Goal: Communication & Community: Answer question/provide support

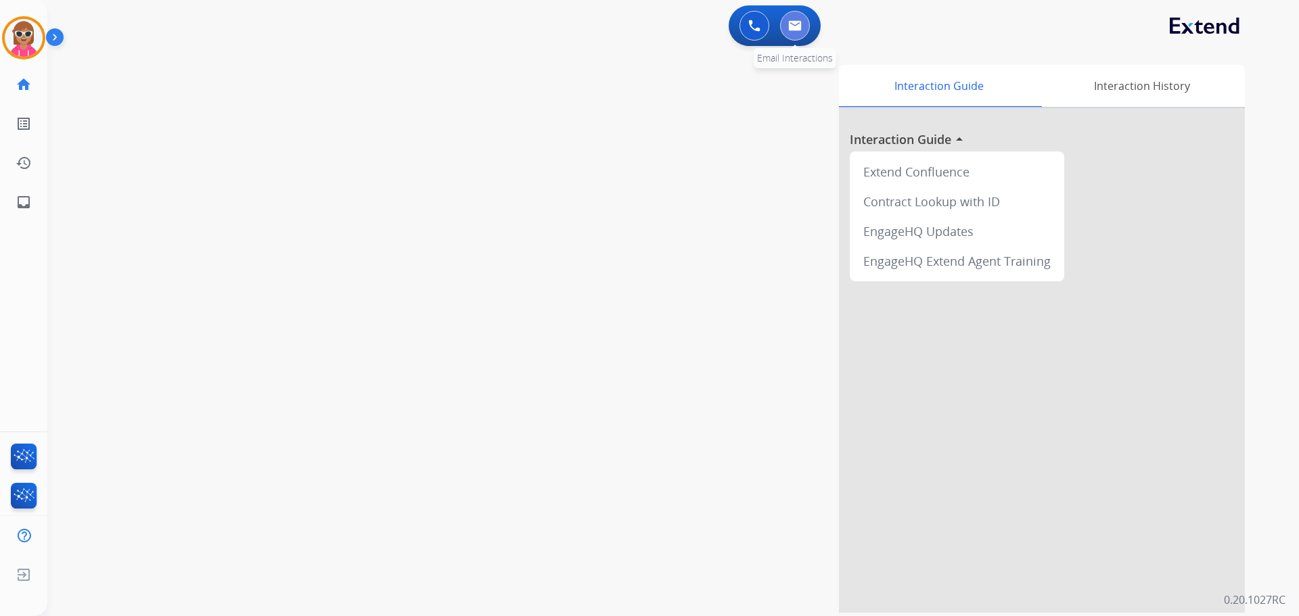
click at [799, 32] on button at bounding box center [795, 26] width 30 height 30
select select "**********"
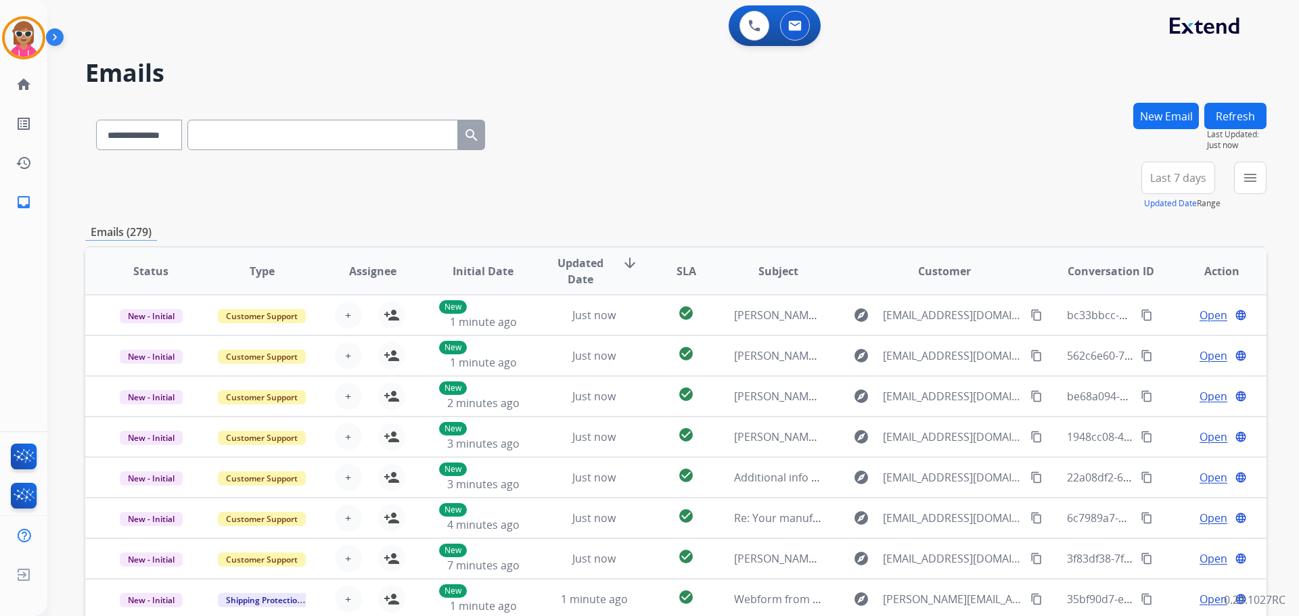
click at [1269, 185] on div "**********" at bounding box center [673, 308] width 1252 height 616
click at [1244, 181] on mat-icon "menu" at bounding box center [1250, 178] width 16 height 16
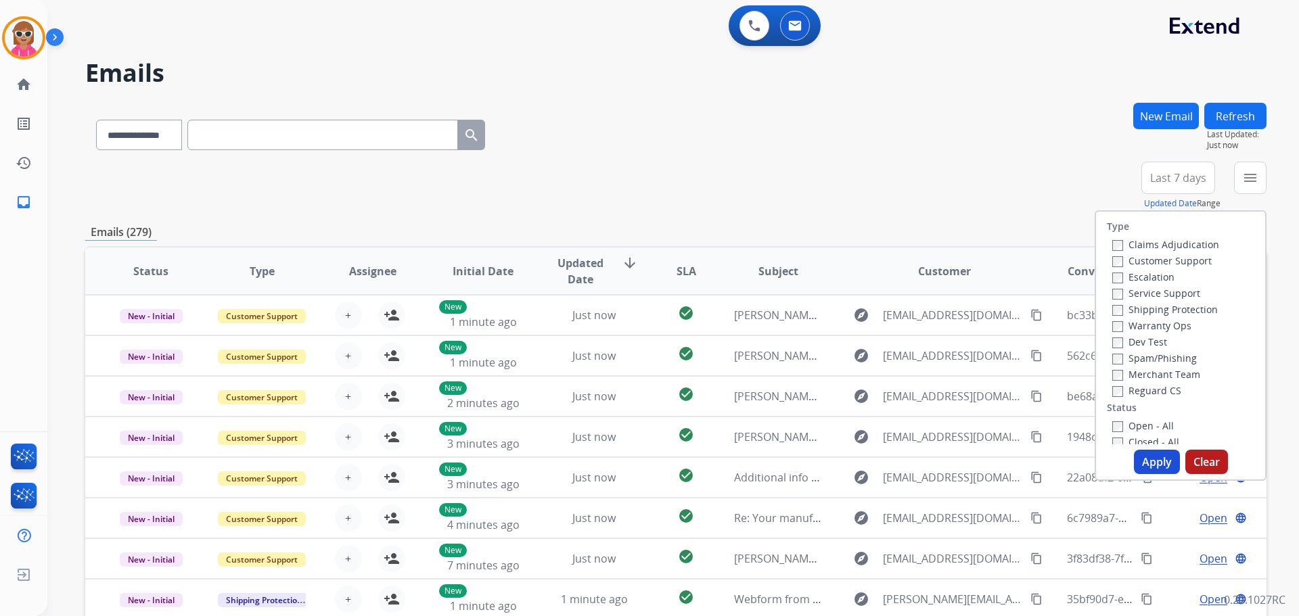
click at [1125, 265] on label "Customer Support" at bounding box center [1161, 260] width 99 height 13
click at [1143, 304] on label "Shipping Protection" at bounding box center [1165, 309] width 106 height 13
click at [1150, 258] on label "Customer Support" at bounding box center [1161, 260] width 99 height 13
drag, startPoint x: 1166, startPoint y: 392, endPoint x: 1121, endPoint y: 420, distance: 52.9
click at [1165, 392] on label "Reguard CS" at bounding box center [1146, 390] width 69 height 13
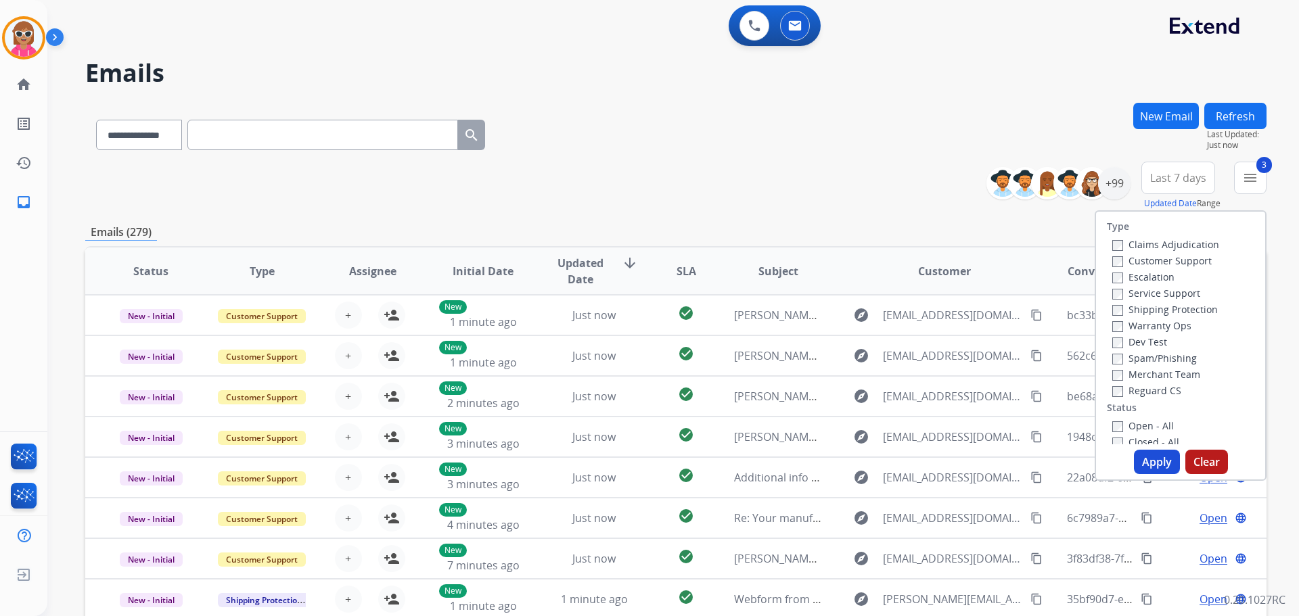
click at [1120, 422] on label "Open - All" at bounding box center [1143, 425] width 62 height 13
click at [1138, 461] on button "Apply" at bounding box center [1157, 462] width 46 height 24
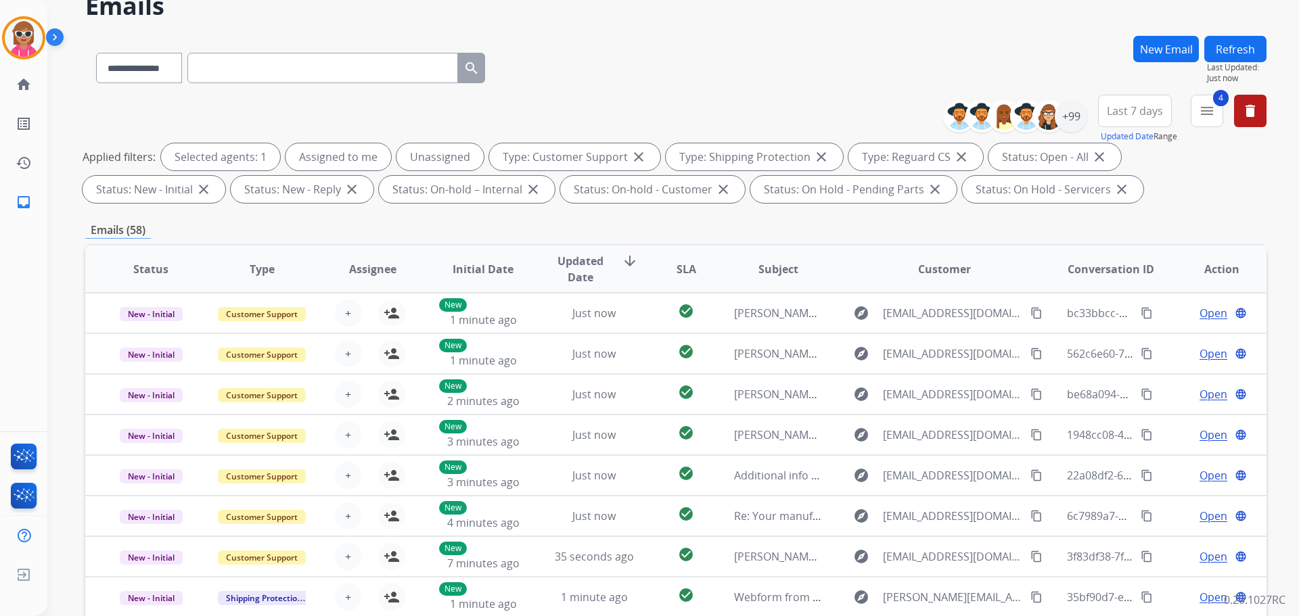
scroll to position [68, 0]
click at [1076, 114] on div "+99" at bounding box center [1071, 115] width 32 height 32
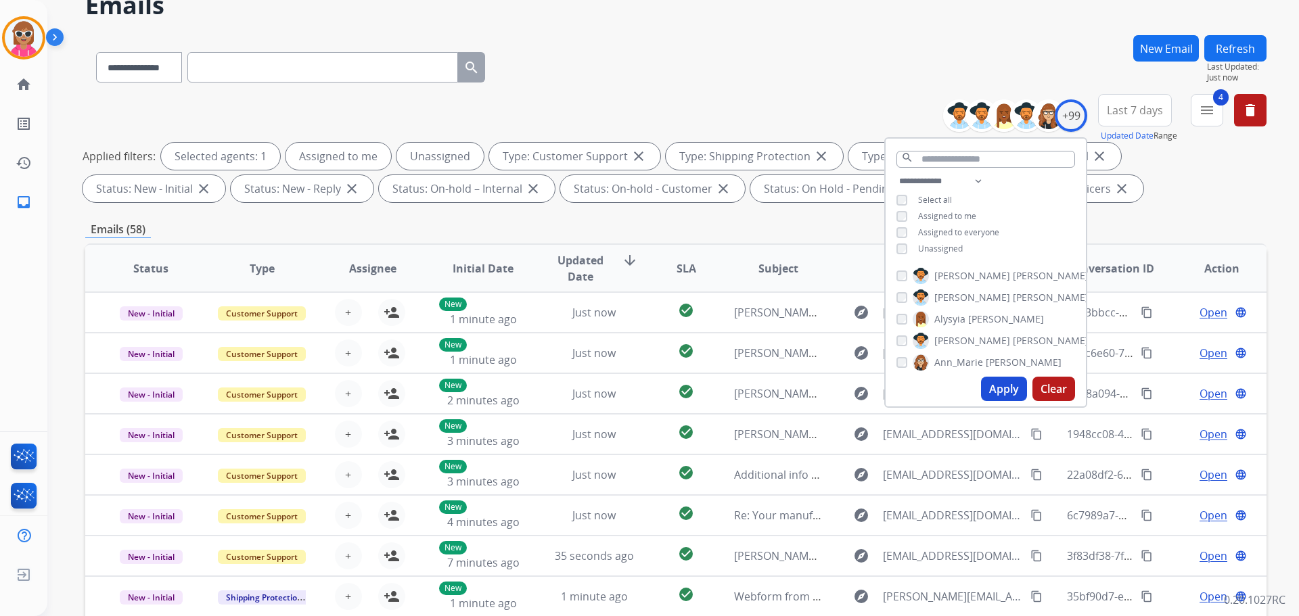
click at [944, 249] on span "Unassigned" at bounding box center [940, 249] width 45 height 12
click at [959, 213] on span "Assigned to me" at bounding box center [947, 216] width 58 height 12
drag, startPoint x: 966, startPoint y: 182, endPoint x: 956, endPoint y: 183, distance: 10.2
click at [963, 182] on select "**********" at bounding box center [942, 181] width 93 height 16
select select "**********"
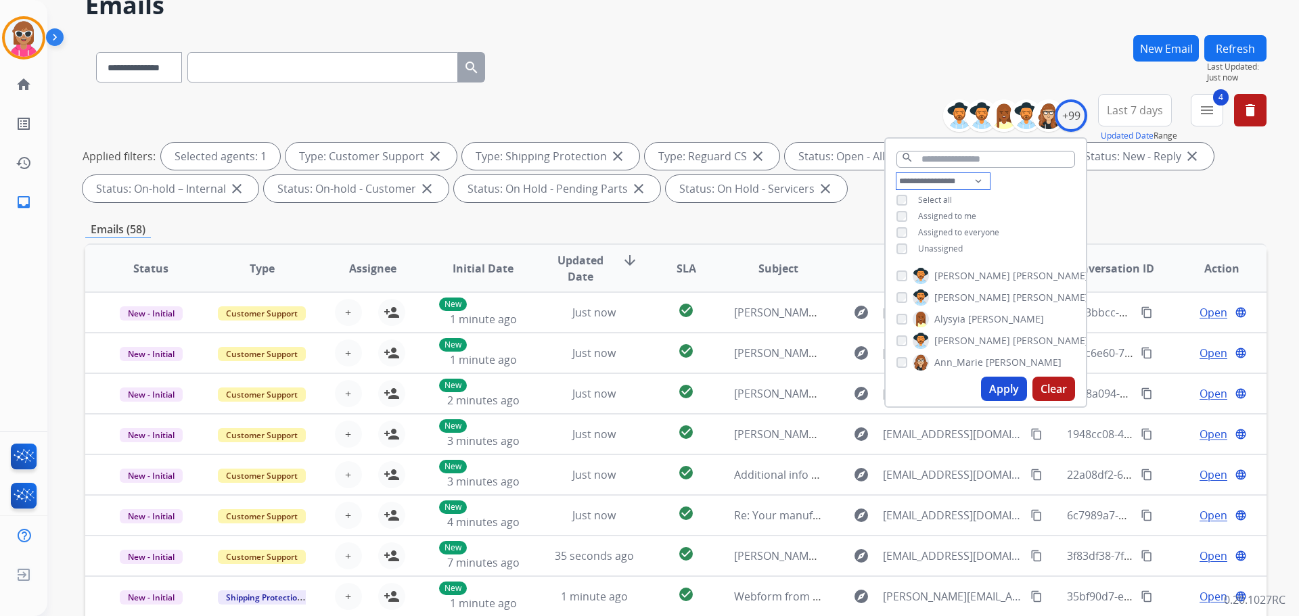
click at [896, 173] on select "**********" at bounding box center [942, 181] width 93 height 16
click at [1027, 188] on div "**********" at bounding box center [986, 208] width 200 height 70
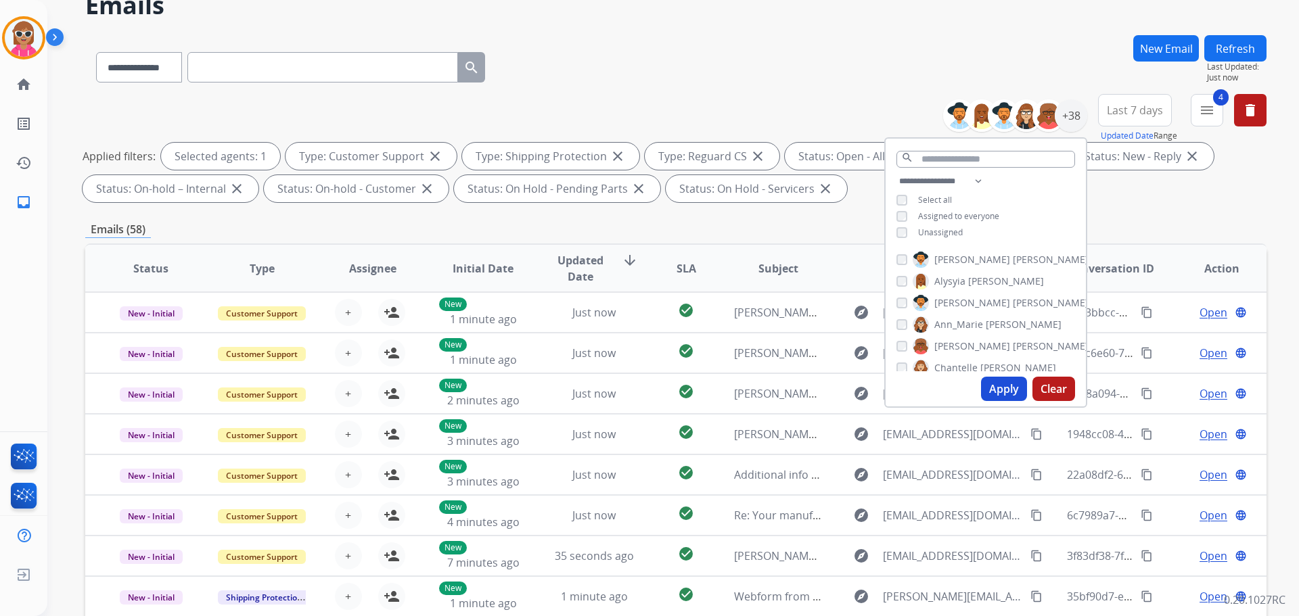
click at [958, 263] on label "[PERSON_NAME]" at bounding box center [1001, 260] width 176 height 16
click at [970, 288] on label "Alysyia [PERSON_NAME]" at bounding box center [978, 281] width 131 height 16
click at [970, 304] on label "[PERSON_NAME]" at bounding box center [1001, 303] width 176 height 16
click at [968, 322] on span "Ann_Marie" at bounding box center [958, 325] width 49 height 14
drag, startPoint x: 954, startPoint y: 356, endPoint x: 957, endPoint y: 342, distance: 14.5
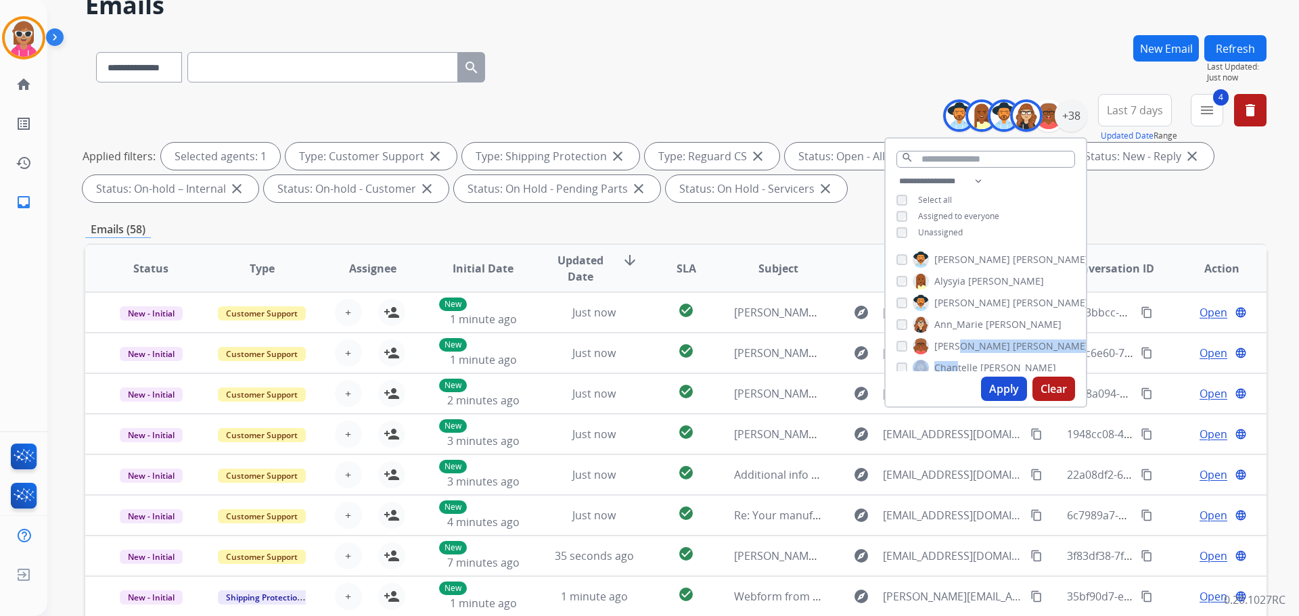
click at [956, 346] on div "[PERSON_NAME] [PERSON_NAME] [PERSON_NAME] [PERSON_NAME] [PERSON_NAME] [PERSON_N…" at bounding box center [986, 308] width 200 height 125
click at [958, 340] on span "[PERSON_NAME]" at bounding box center [972, 347] width 76 height 14
click at [959, 361] on span "Chantelle" at bounding box center [955, 368] width 43 height 14
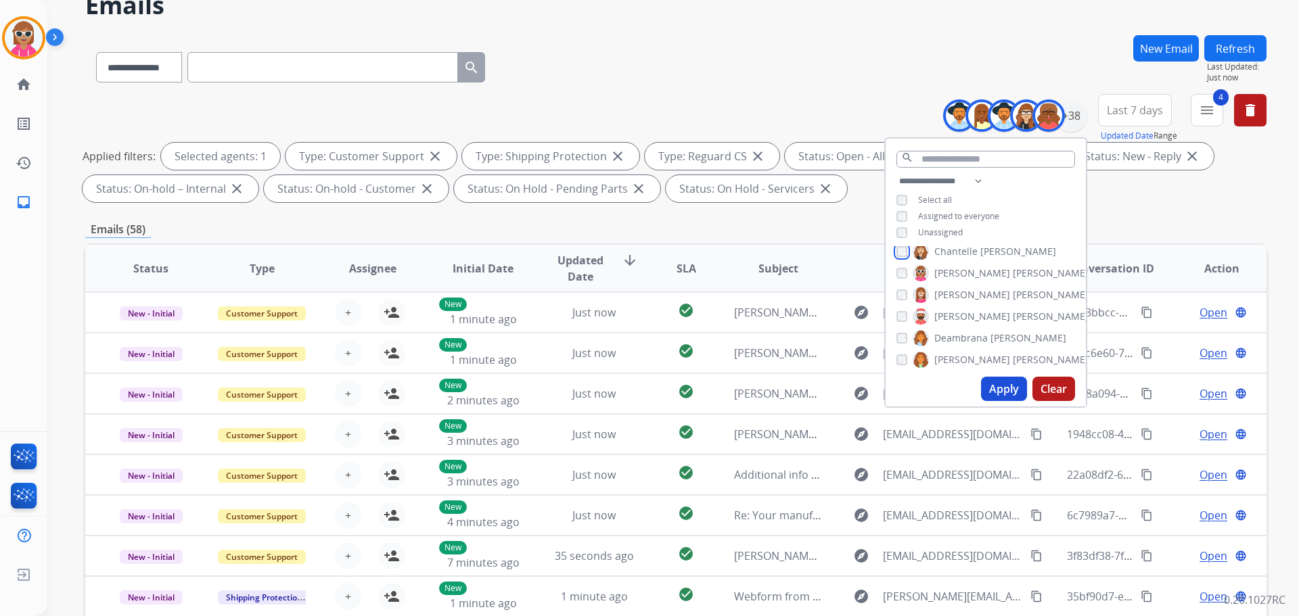
scroll to position [136, 0]
click at [952, 249] on span "[PERSON_NAME]" at bounding box center [972, 254] width 76 height 14
click at [945, 274] on span "[PERSON_NAME]" at bounding box center [972, 276] width 76 height 14
click at [953, 294] on span "[PERSON_NAME]" at bounding box center [972, 297] width 76 height 14
drag, startPoint x: 957, startPoint y: 317, endPoint x: 951, endPoint y: 333, distance: 17.3
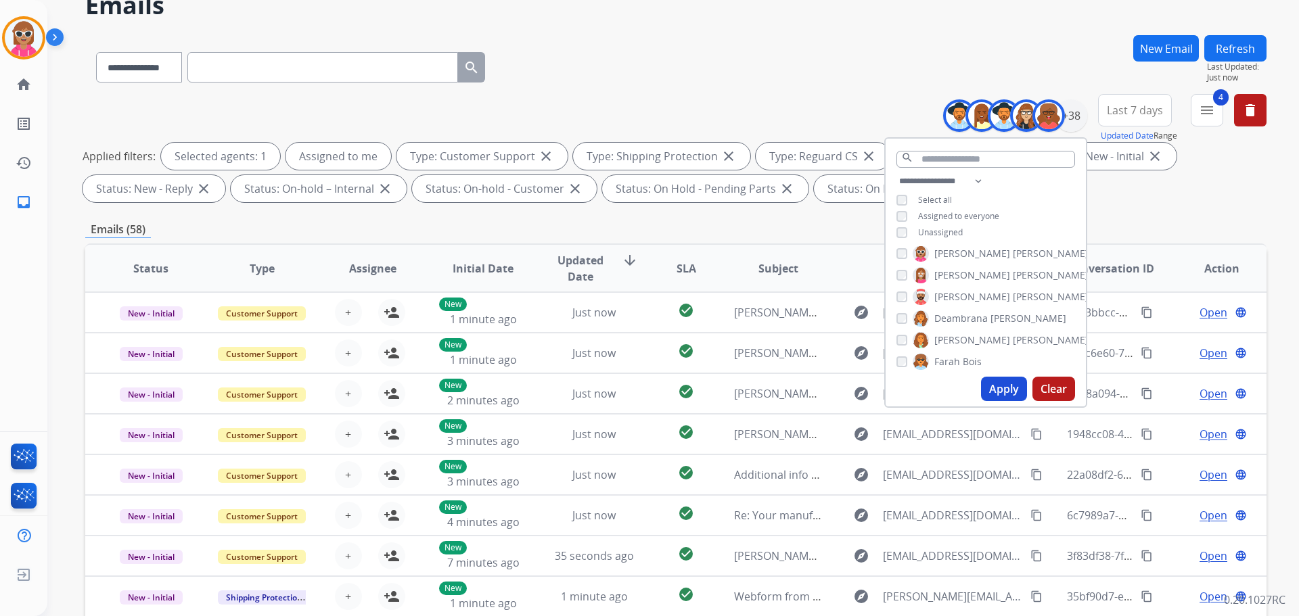
click at [958, 317] on span "Deambrana" at bounding box center [960, 319] width 53 height 14
click at [959, 342] on span "[PERSON_NAME]" at bounding box center [972, 341] width 76 height 14
drag, startPoint x: 959, startPoint y: 355, endPoint x: 965, endPoint y: 334, distance: 22.5
click at [959, 354] on label "Farah Bois" at bounding box center [947, 362] width 69 height 16
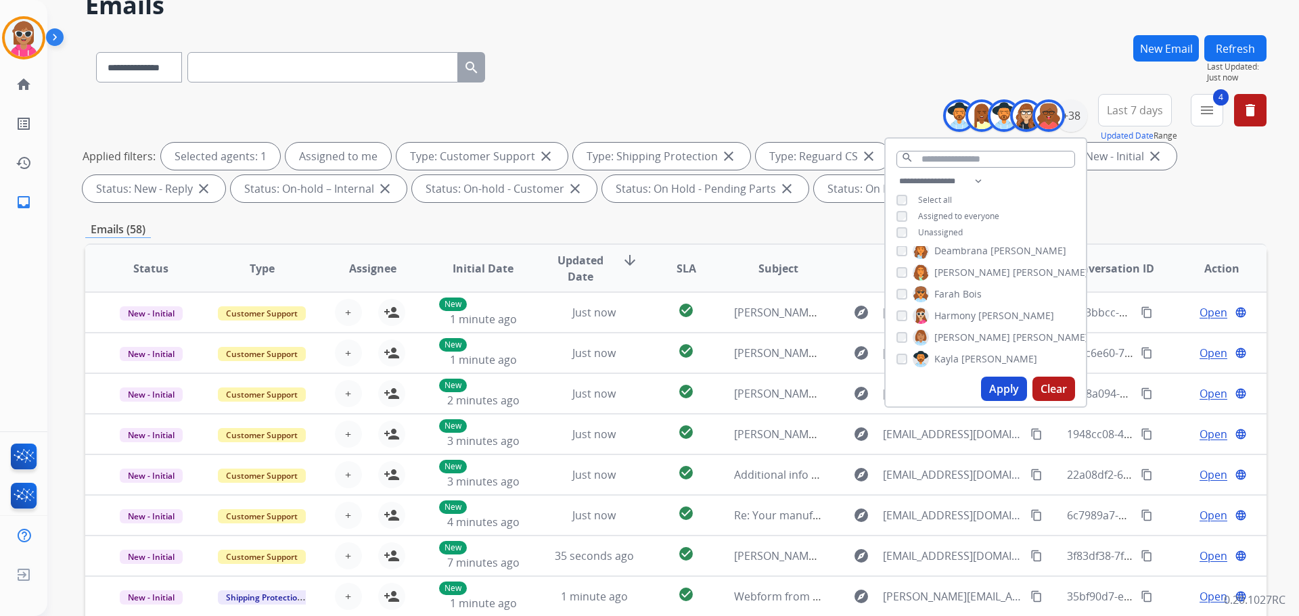
click at [963, 291] on span "Bois" at bounding box center [972, 295] width 19 height 14
click at [957, 309] on span "Harmony" at bounding box center [954, 316] width 41 height 14
drag, startPoint x: 959, startPoint y: 329, endPoint x: 963, endPoint y: 340, distance: 11.6
click at [959, 330] on label "[PERSON_NAME]" at bounding box center [1001, 338] width 176 height 16
drag, startPoint x: 968, startPoint y: 355, endPoint x: 984, endPoint y: 324, distance: 34.8
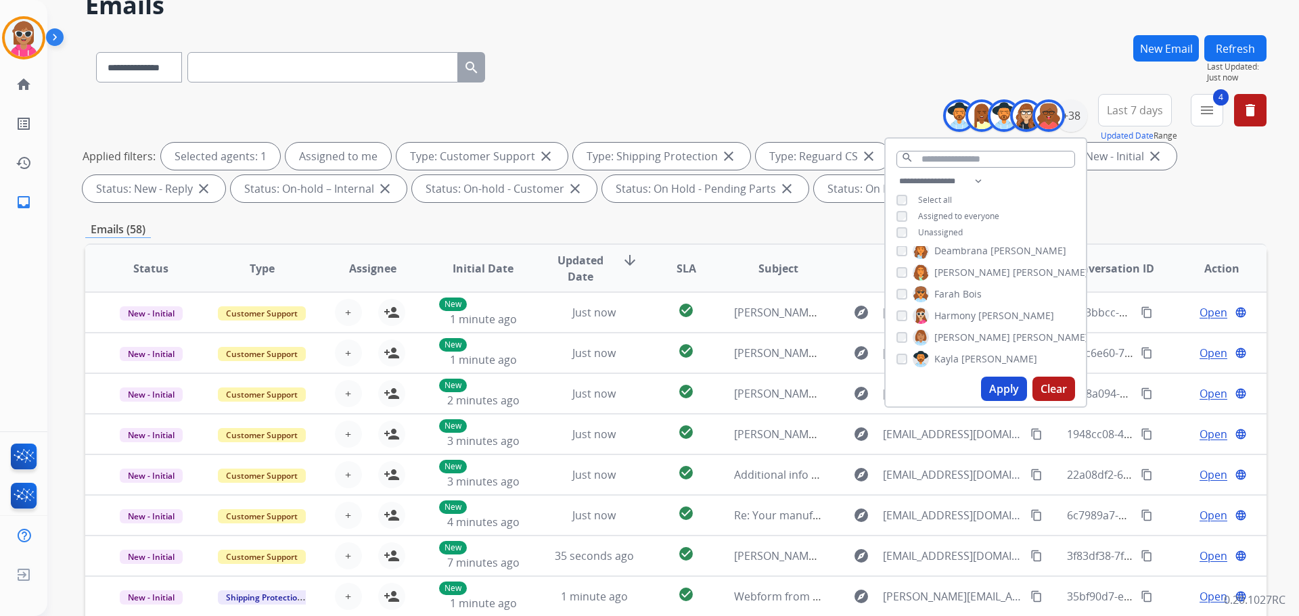
click at [969, 355] on span "[PERSON_NAME]" at bounding box center [999, 360] width 76 height 14
click at [1013, 309] on span "[PERSON_NAME]" at bounding box center [1051, 313] width 76 height 14
click at [1032, 330] on span "[GEOGRAPHIC_DATA]" at bounding box center [1079, 335] width 95 height 14
click at [965, 353] on span "[PERSON_NAME]" at bounding box center [972, 357] width 76 height 14
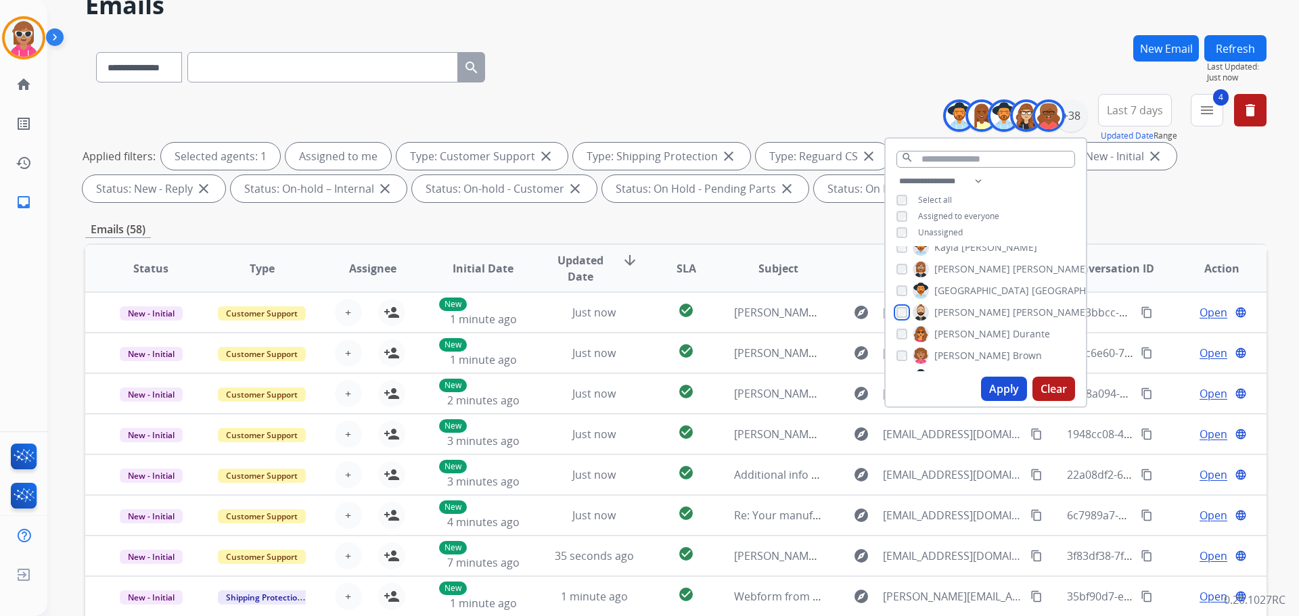
scroll to position [339, 0]
drag, startPoint x: 973, startPoint y: 309, endPoint x: 962, endPoint y: 329, distance: 22.4
click at [1013, 309] on span "Durante" at bounding box center [1031, 311] width 37 height 14
click at [961, 333] on span "[PERSON_NAME]" at bounding box center [972, 332] width 76 height 14
drag, startPoint x: 961, startPoint y: 349, endPoint x: 955, endPoint y: 321, distance: 29.1
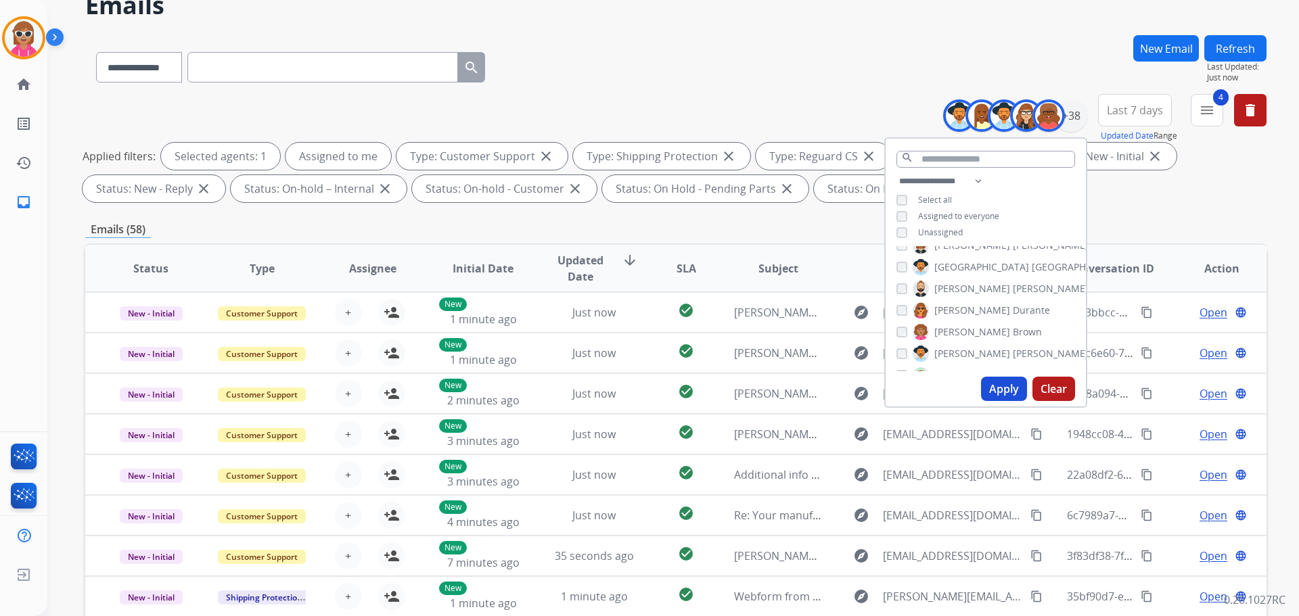
click at [1013, 349] on span "[PERSON_NAME]" at bounding box center [1051, 354] width 76 height 14
click at [960, 304] on label "[PERSON_NAME]" at bounding box center [981, 310] width 137 height 16
drag, startPoint x: 969, startPoint y: 307, endPoint x: 965, endPoint y: 322, distance: 15.4
click at [969, 308] on span "[PERSON_NAME]" at bounding box center [1007, 308] width 76 height 14
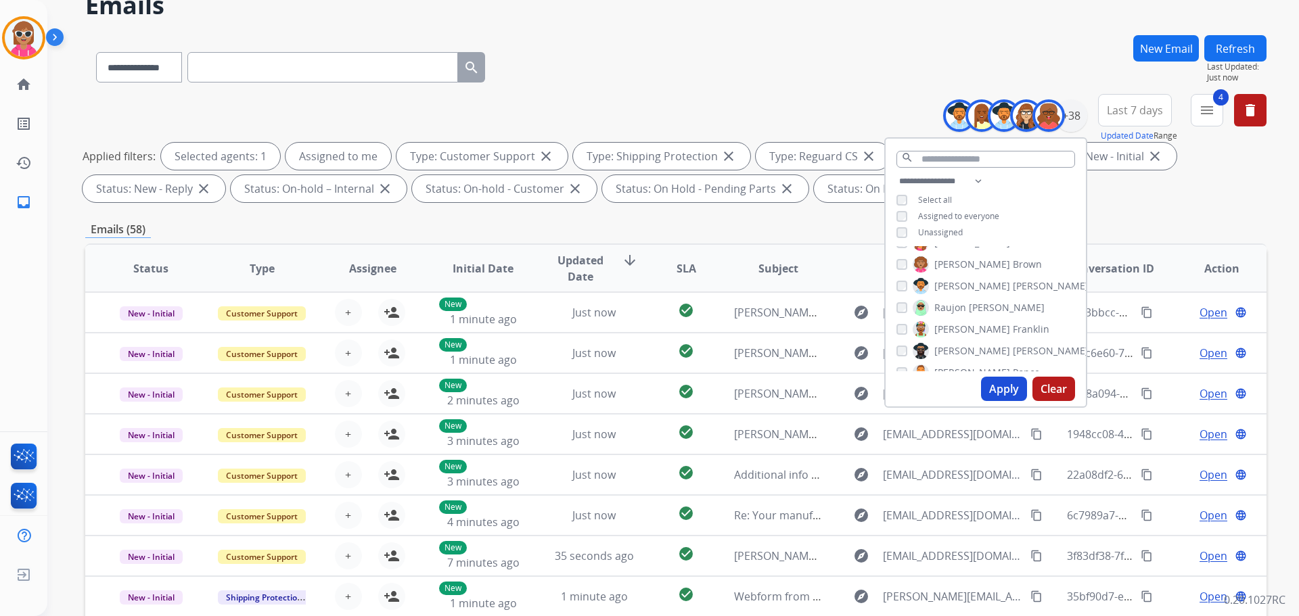
drag, startPoint x: 965, startPoint y: 330, endPoint x: 963, endPoint y: 345, distance: 15.7
click at [965, 330] on span "[PERSON_NAME]" at bounding box center [972, 330] width 76 height 14
click at [961, 351] on span "[PERSON_NAME]" at bounding box center [972, 351] width 76 height 14
click at [934, 370] on span "[PERSON_NAME]" at bounding box center [972, 373] width 76 height 14
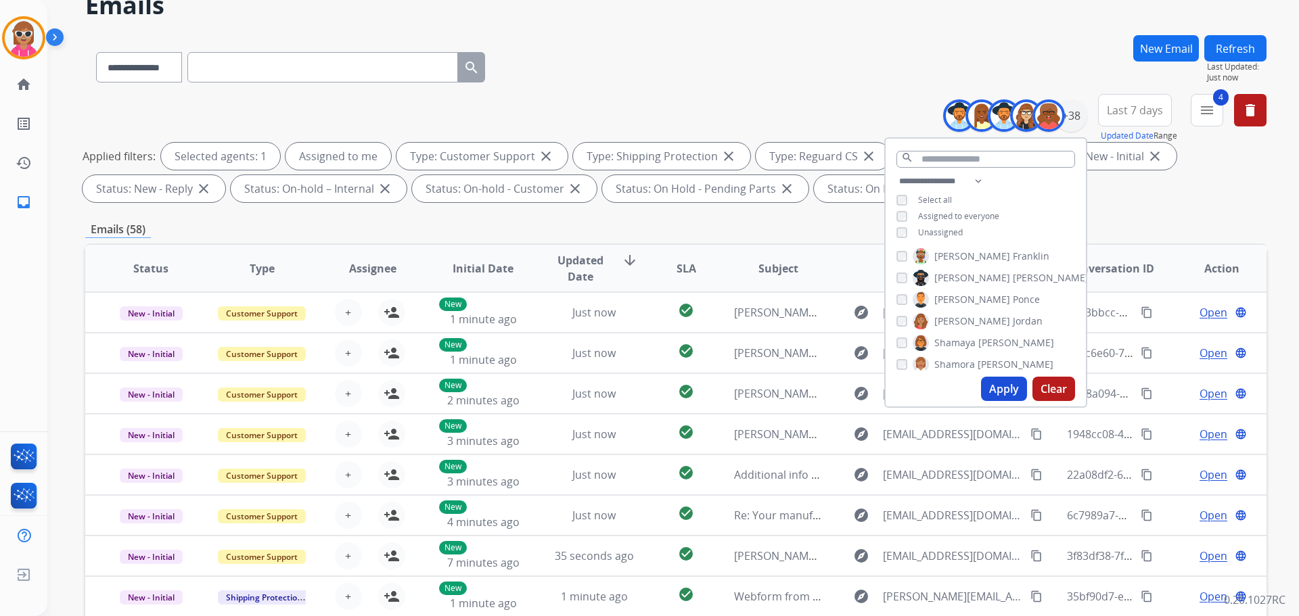
click at [969, 317] on label "[PERSON_NAME]" at bounding box center [978, 321] width 130 height 16
drag, startPoint x: 958, startPoint y: 337, endPoint x: 947, endPoint y: 351, distance: 17.9
click at [956, 338] on span "Shamaya" at bounding box center [954, 343] width 41 height 14
click at [956, 361] on span "Shamora" at bounding box center [954, 365] width 41 height 14
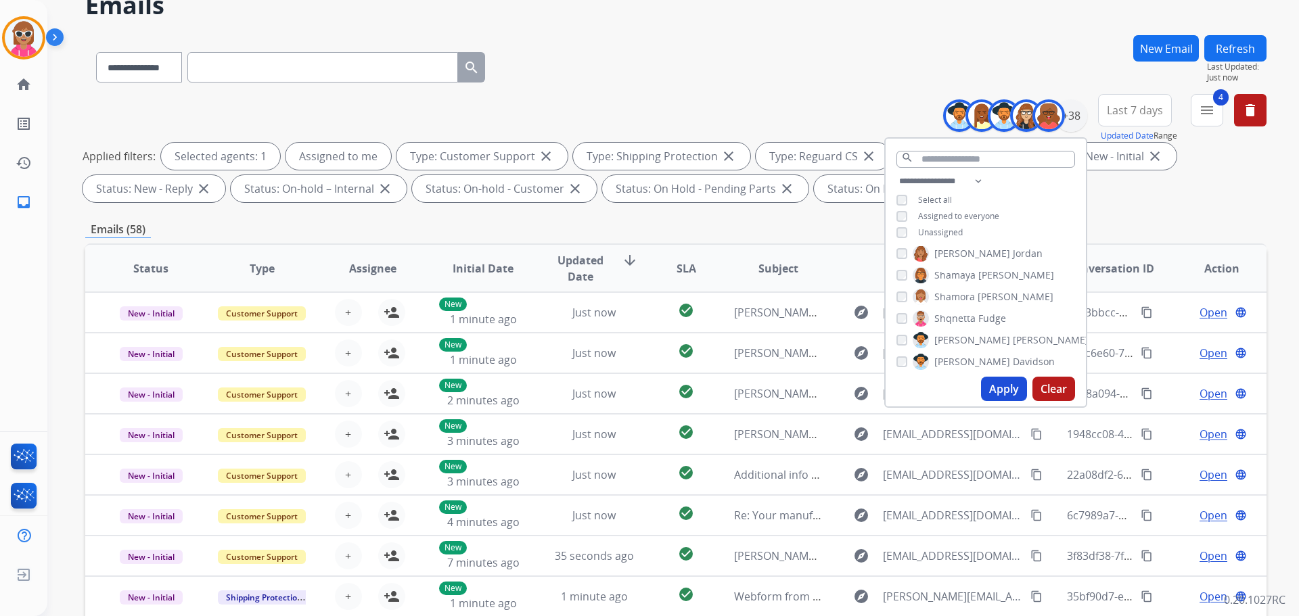
click at [957, 322] on span "Shqnetta" at bounding box center [954, 319] width 41 height 14
drag, startPoint x: 959, startPoint y: 340, endPoint x: 961, endPoint y: 356, distance: 15.7
click at [959, 341] on span "[PERSON_NAME]" at bounding box center [972, 341] width 76 height 14
click at [963, 357] on span "[PERSON_NAME]" at bounding box center [972, 362] width 76 height 14
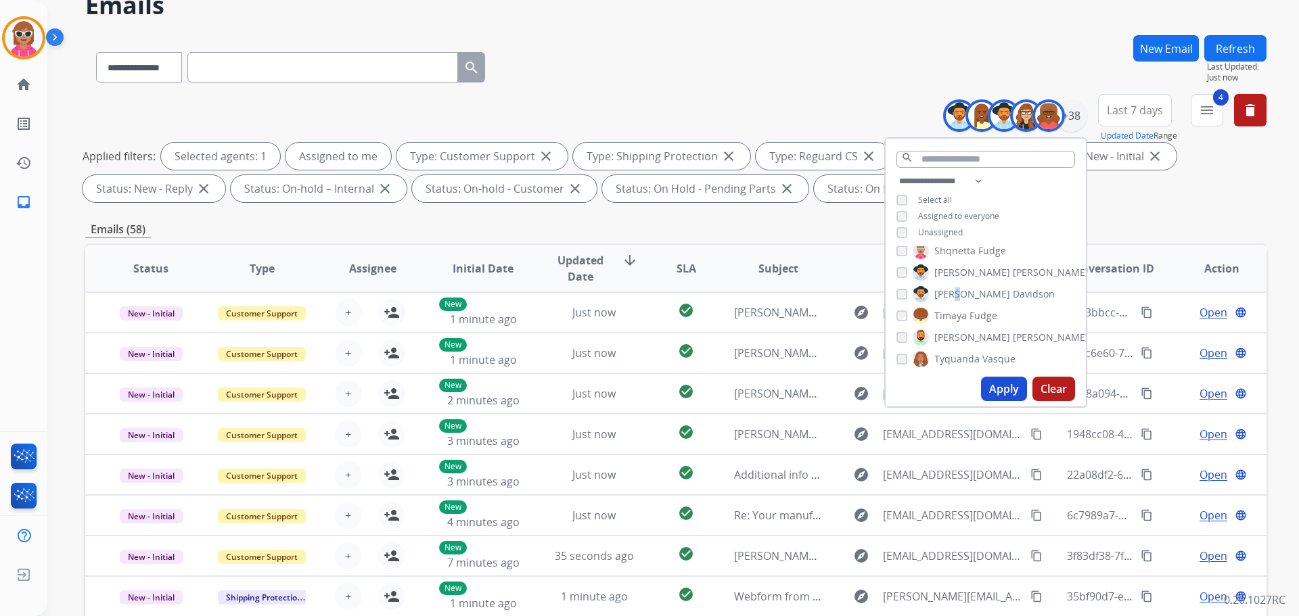
click at [957, 295] on span "[PERSON_NAME]" at bounding box center [972, 295] width 76 height 14
drag, startPoint x: 957, startPoint y: 310, endPoint x: 951, endPoint y: 330, distance: 20.4
click at [956, 312] on span "Timaya" at bounding box center [950, 316] width 32 height 14
click at [953, 336] on span "[PERSON_NAME]" at bounding box center [972, 338] width 76 height 14
click at [953, 316] on span "Timaya" at bounding box center [950, 316] width 32 height 14
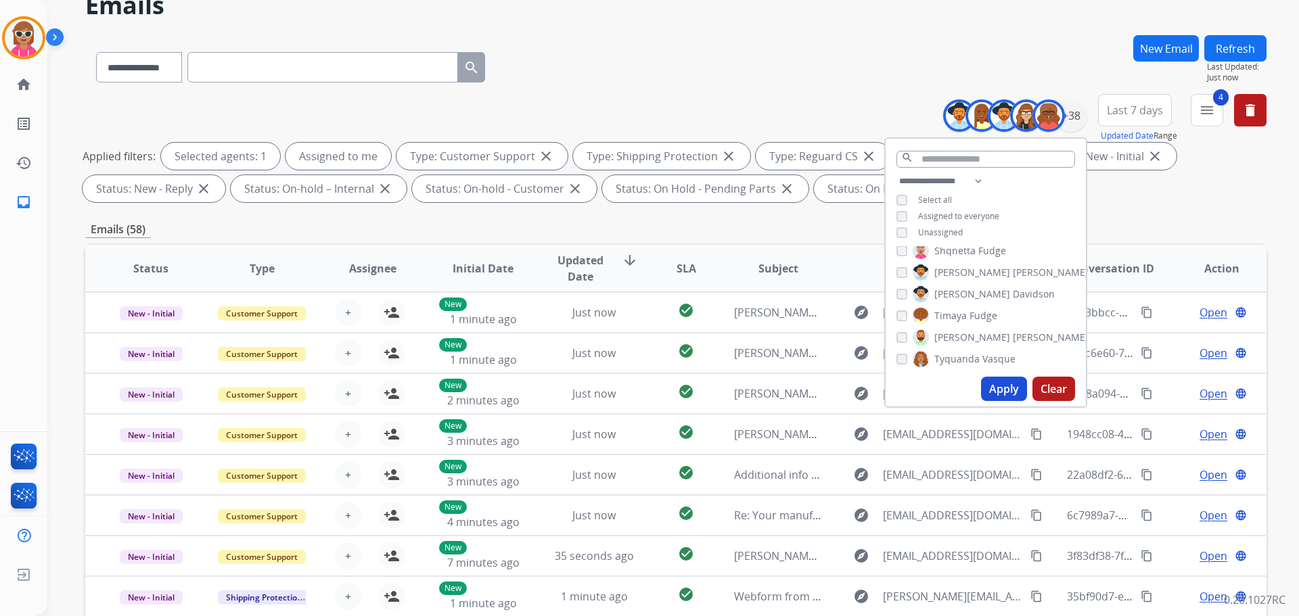
click at [965, 358] on span "Tyquanda" at bounding box center [956, 360] width 45 height 14
click at [963, 309] on span "King" at bounding box center [972, 313] width 20 height 14
click at [965, 331] on span "[GEOGRAPHIC_DATA]" at bounding box center [981, 335] width 95 height 14
click at [964, 353] on span "[PERSON_NAME]" at bounding box center [972, 357] width 76 height 14
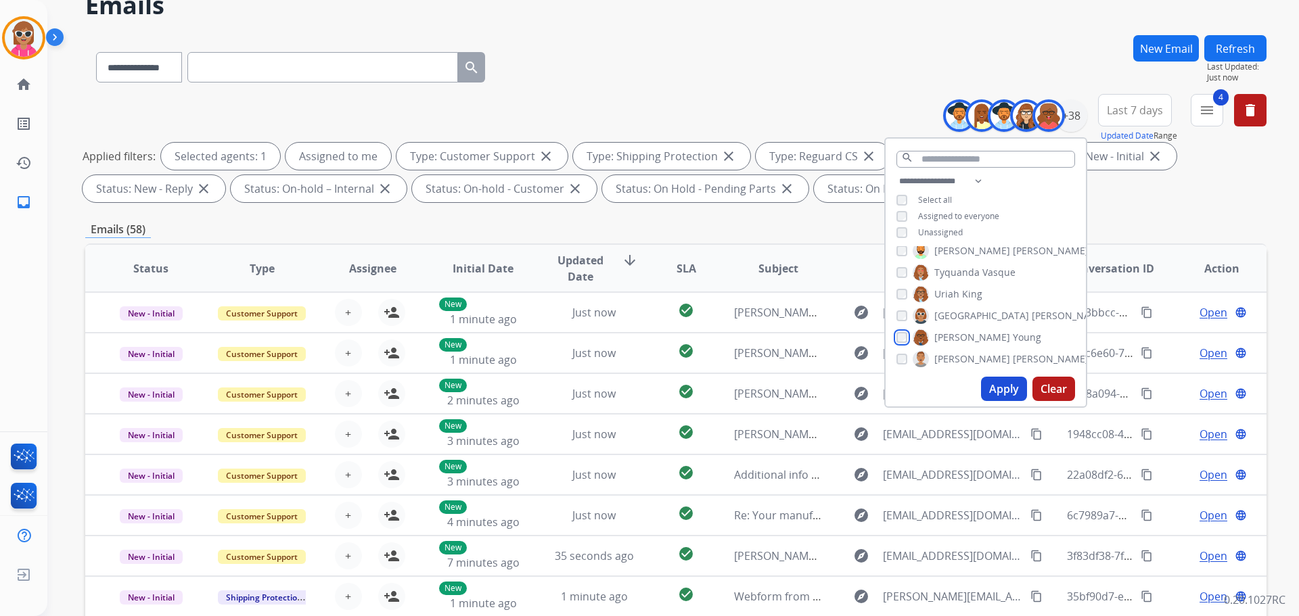
scroll to position [707, 0]
click at [938, 348] on span "[PERSON_NAME]" at bounding box center [972, 354] width 76 height 14
click at [993, 376] on div "Apply Clear" at bounding box center [986, 388] width 200 height 35
click at [1004, 382] on button "Apply" at bounding box center [1004, 389] width 46 height 24
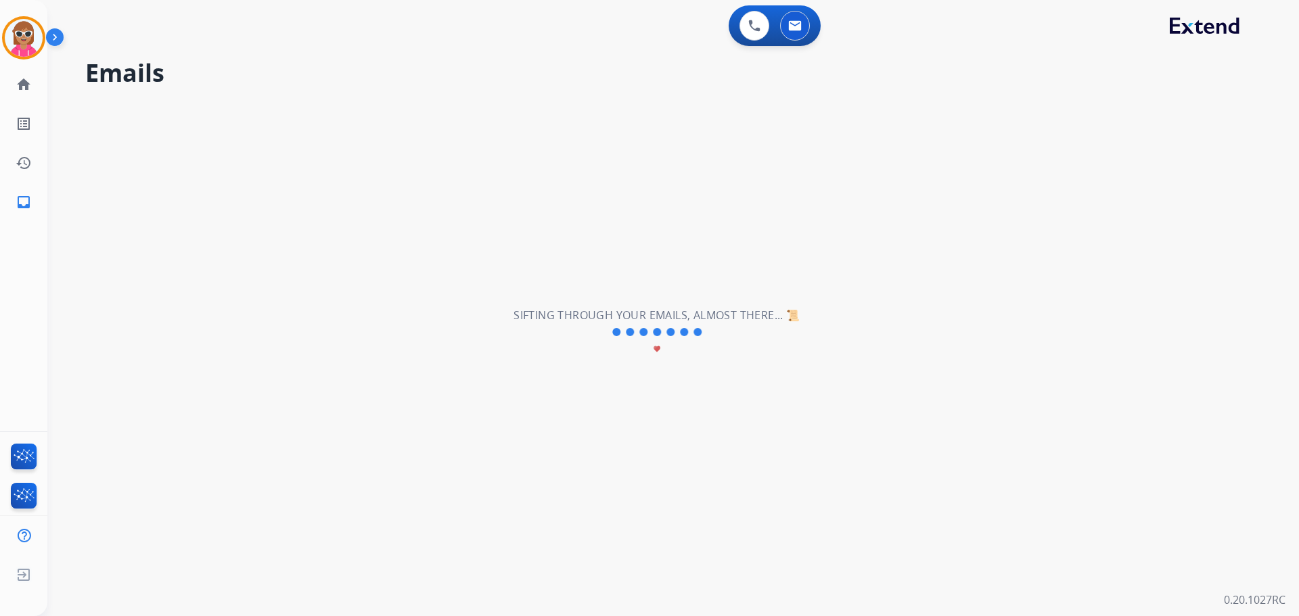
scroll to position [0, 0]
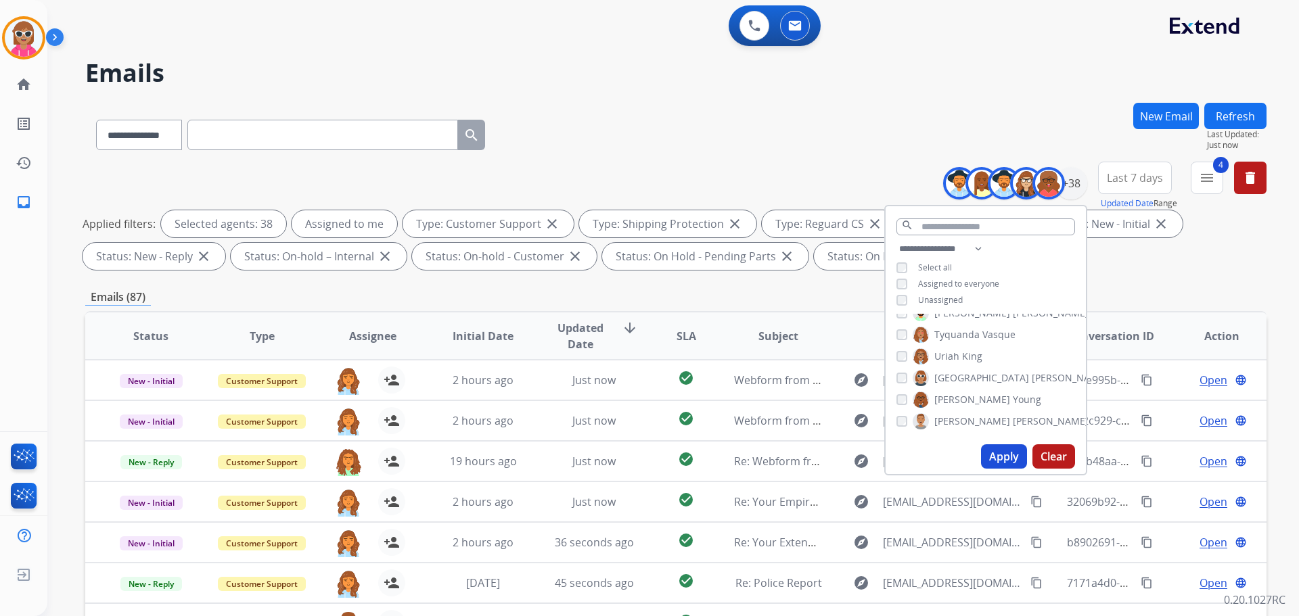
click at [997, 449] on button "Apply" at bounding box center [1004, 457] width 46 height 24
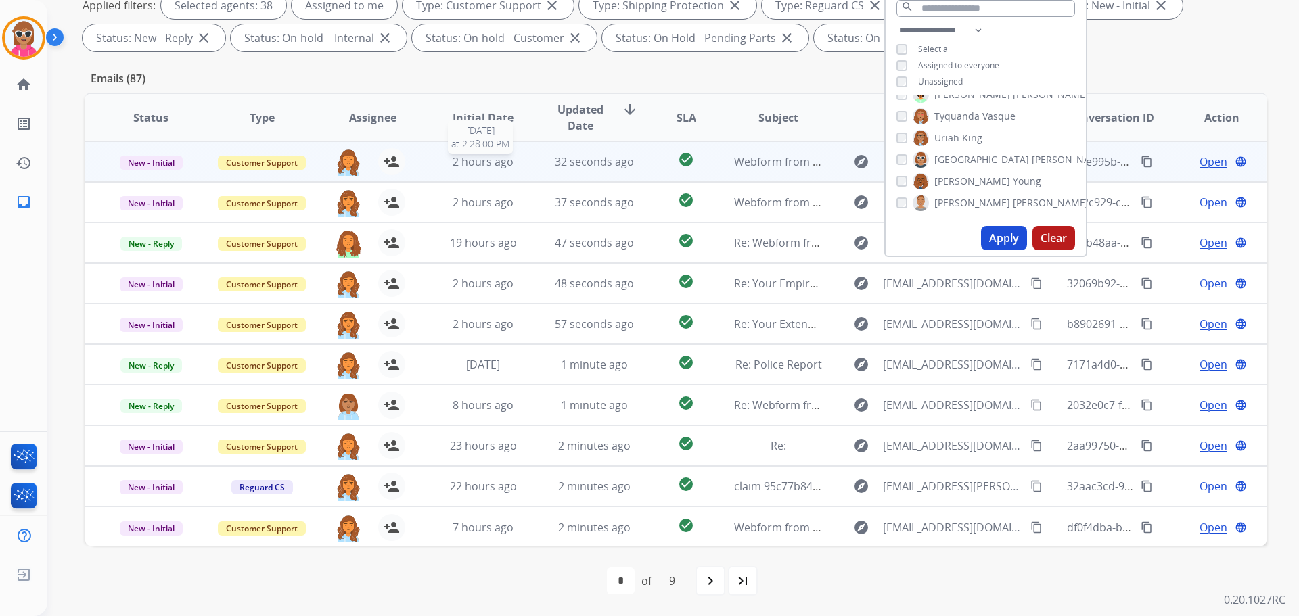
scroll to position [1, 0]
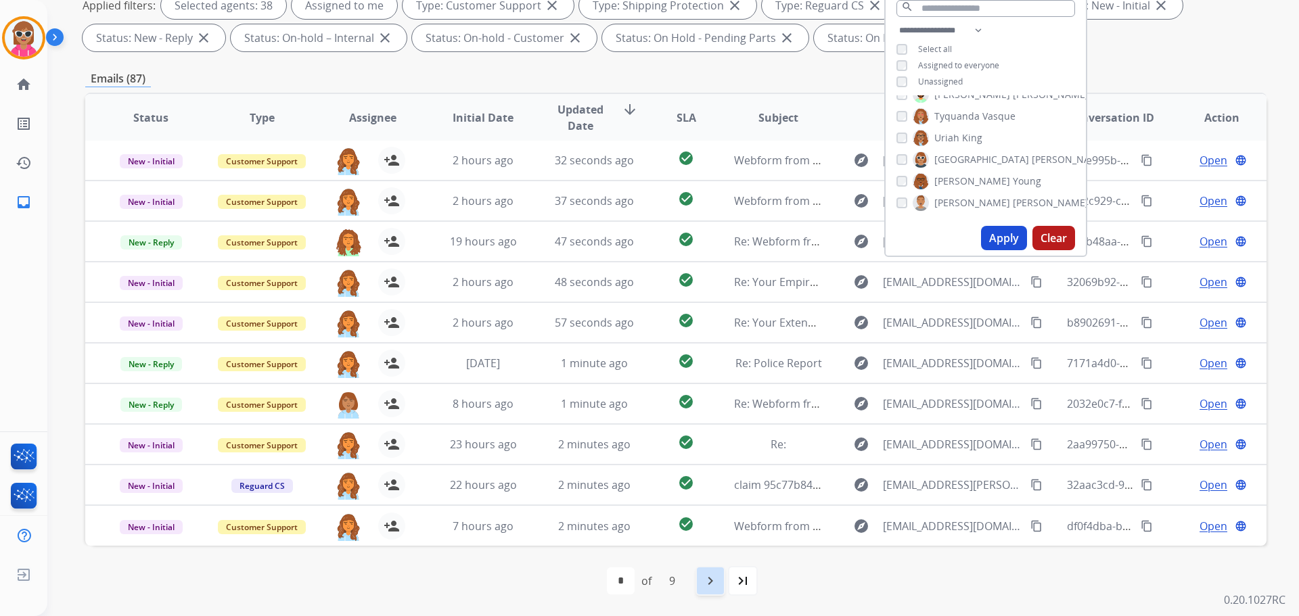
click at [717, 584] on mat-icon "navigate_next" at bounding box center [710, 581] width 16 height 16
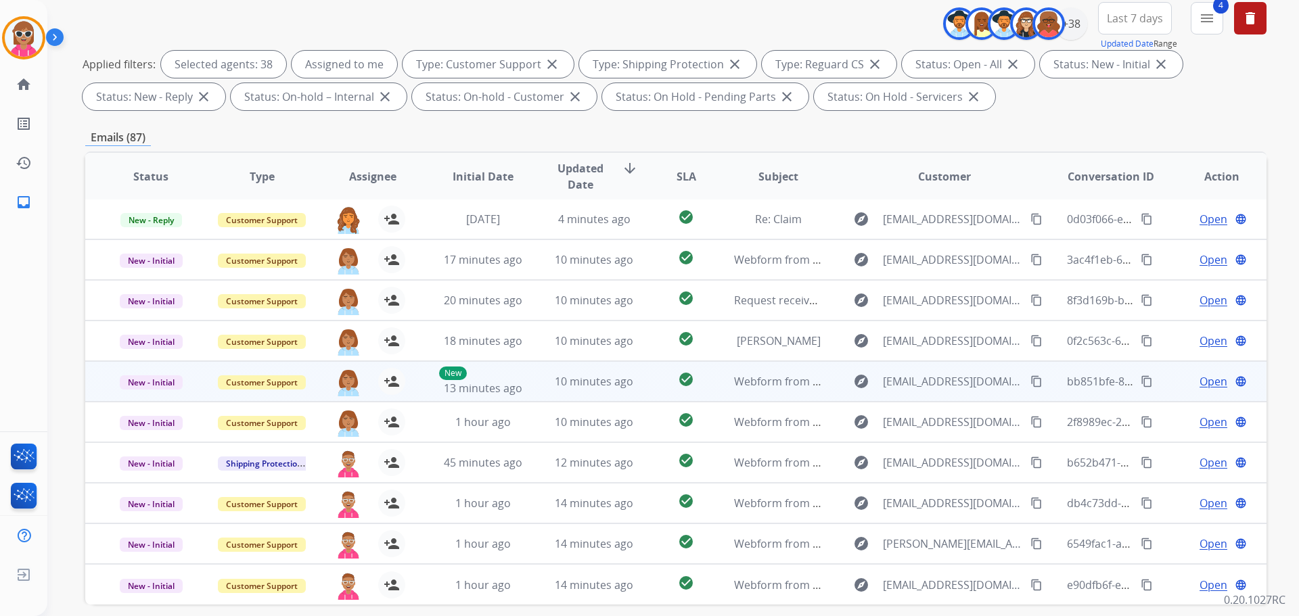
scroll to position [219, 0]
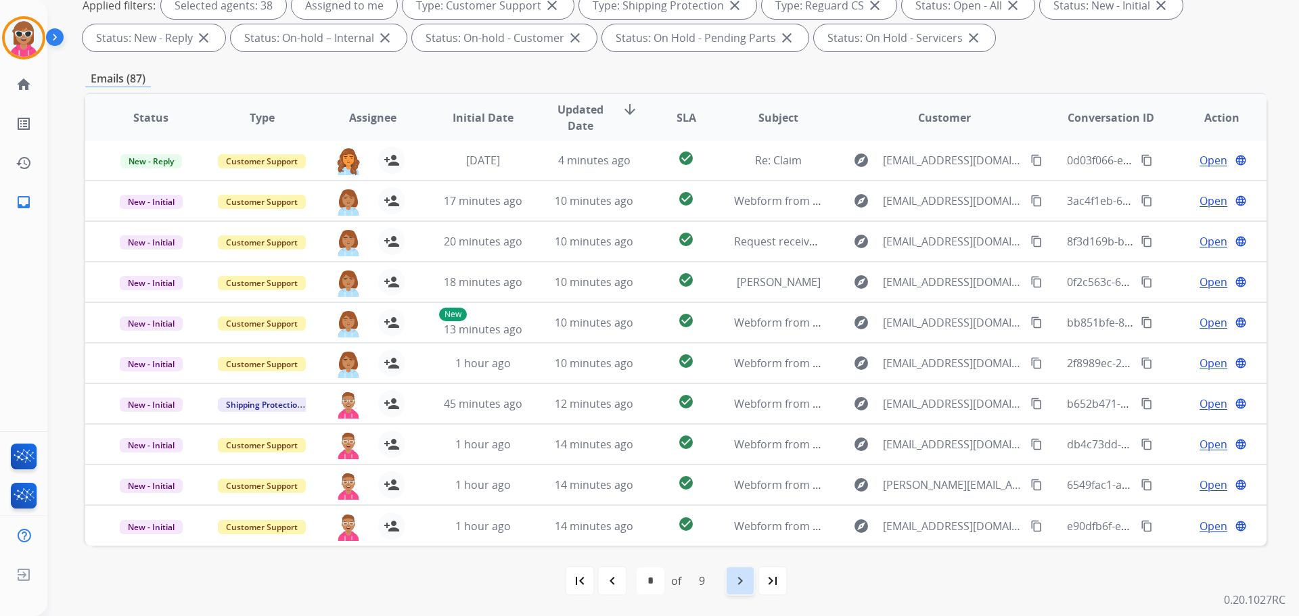
click at [744, 574] on mat-icon "navigate_next" at bounding box center [740, 581] width 16 height 16
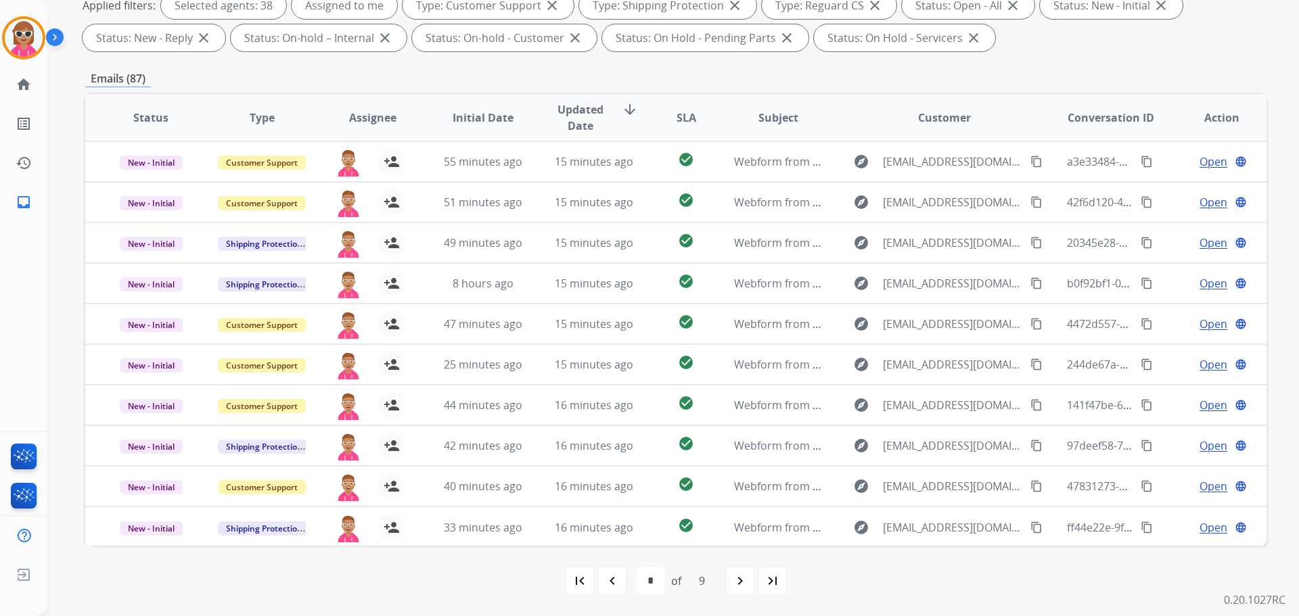
scroll to position [1, 0]
click at [725, 578] on div "navigate_next" at bounding box center [740, 581] width 30 height 30
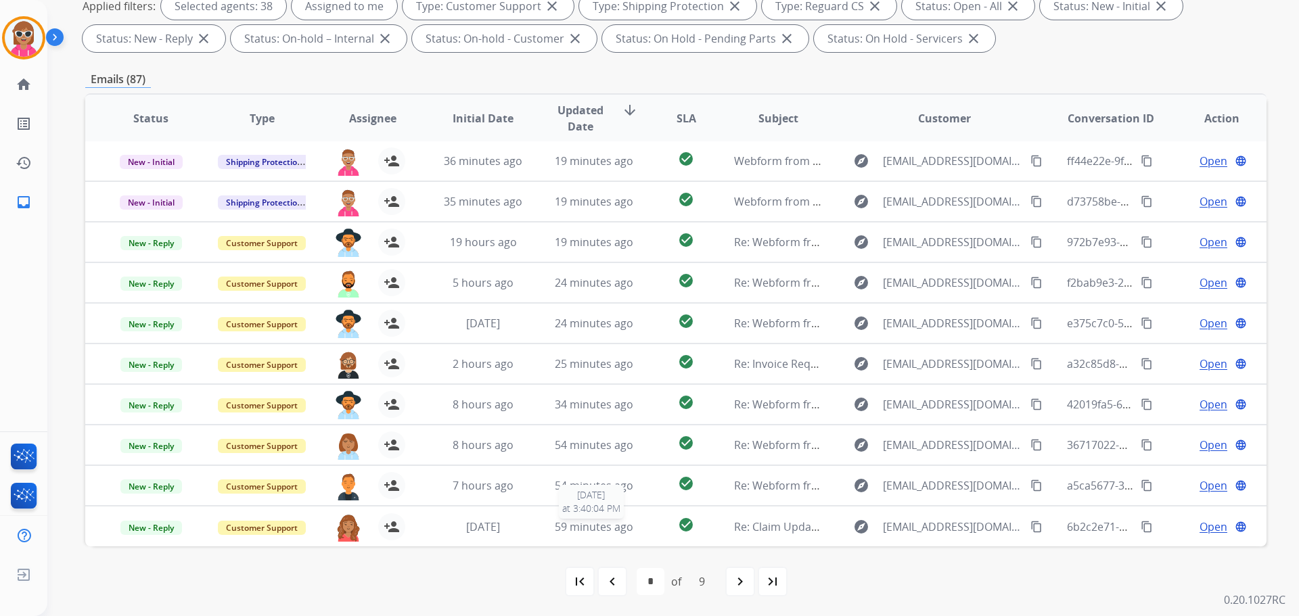
scroll to position [219, 0]
click at [742, 583] on mat-icon "navigate_next" at bounding box center [740, 581] width 16 height 16
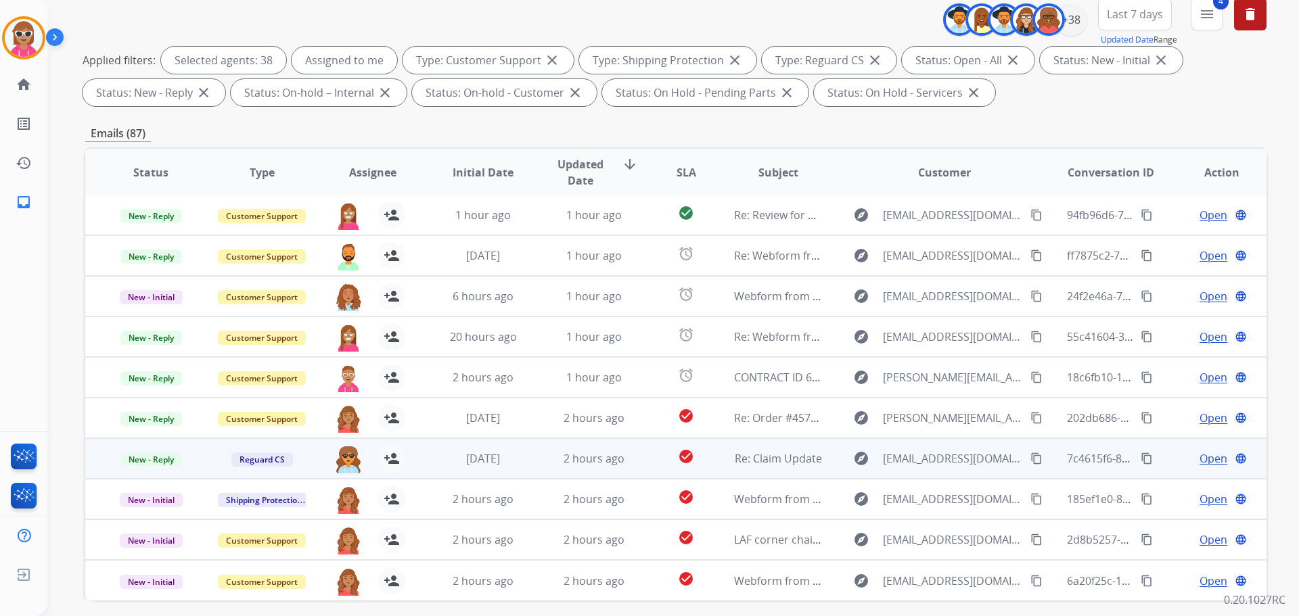
scroll to position [203, 0]
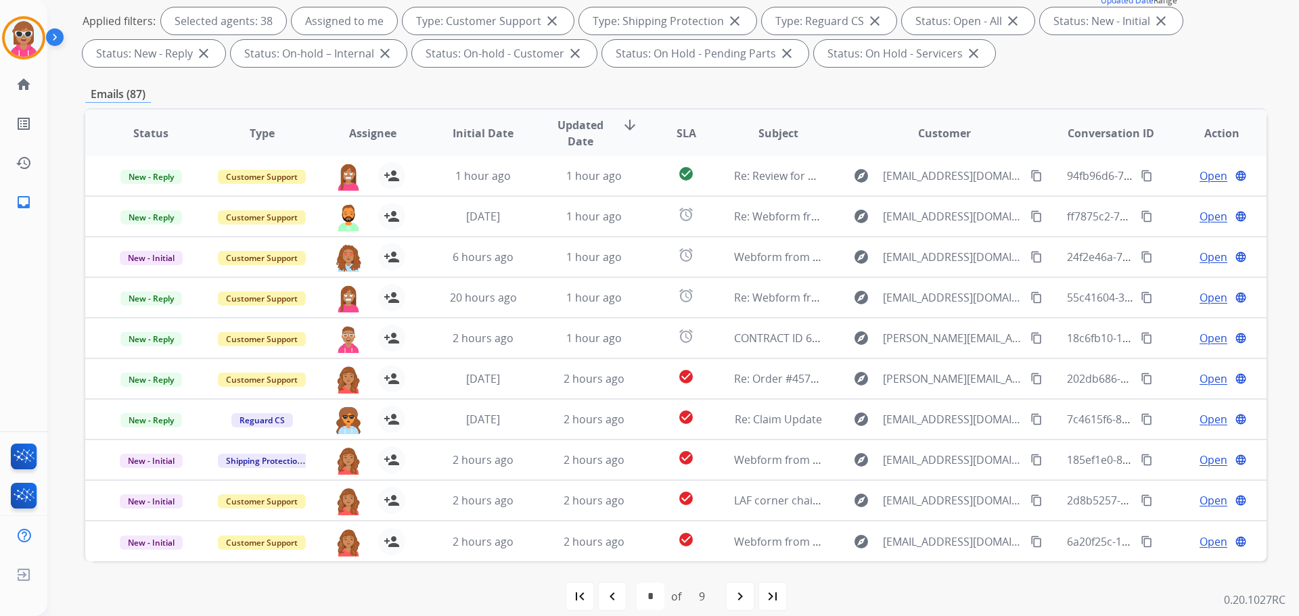
click at [357, 139] on span "Assignee" at bounding box center [372, 133] width 47 height 16
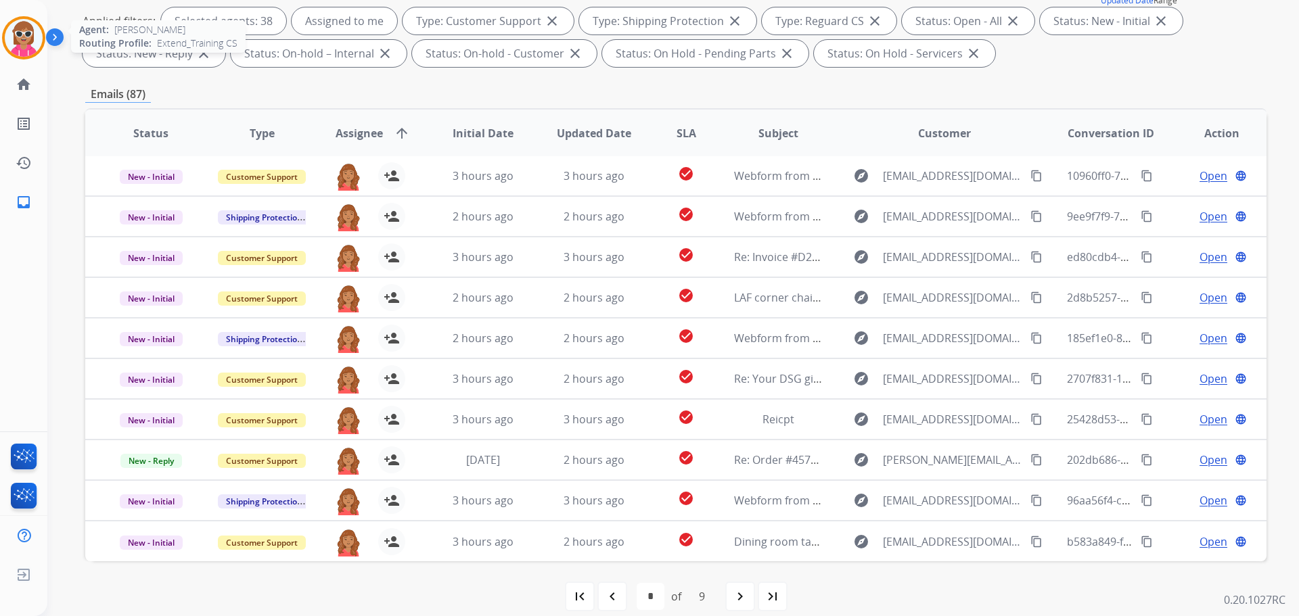
click at [20, 34] on img at bounding box center [24, 38] width 38 height 38
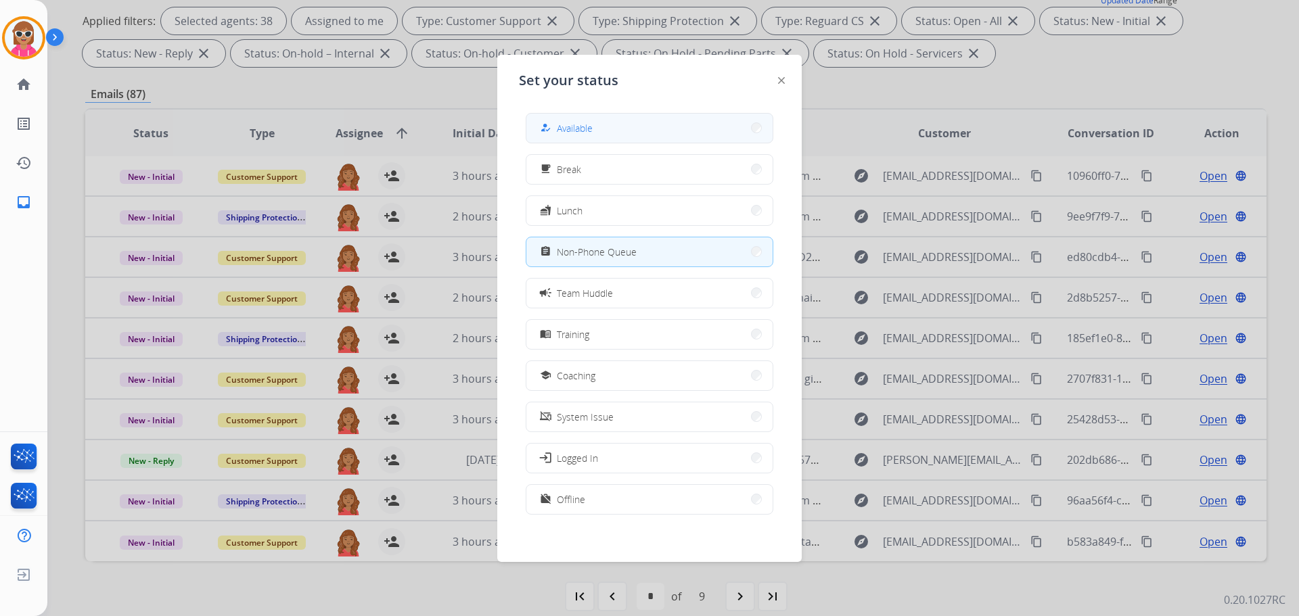
click at [662, 117] on button "how_to_reg Available" at bounding box center [649, 128] width 246 height 29
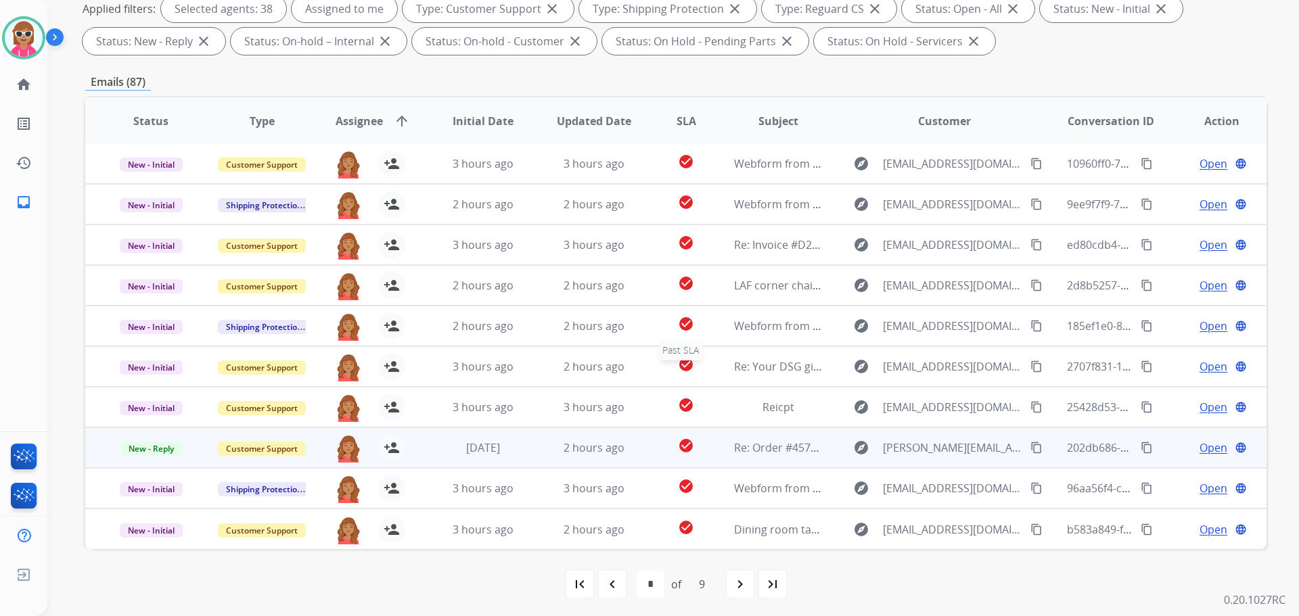
scroll to position [219, 0]
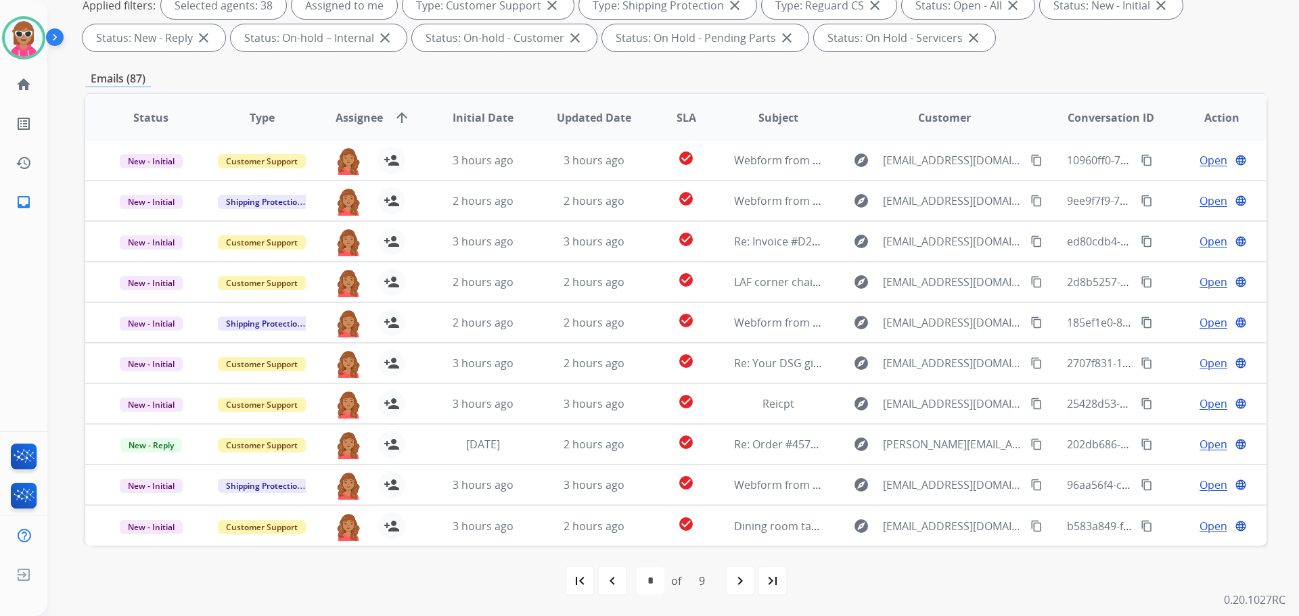
click at [740, 574] on mat-icon "navigate_next" at bounding box center [740, 581] width 16 height 16
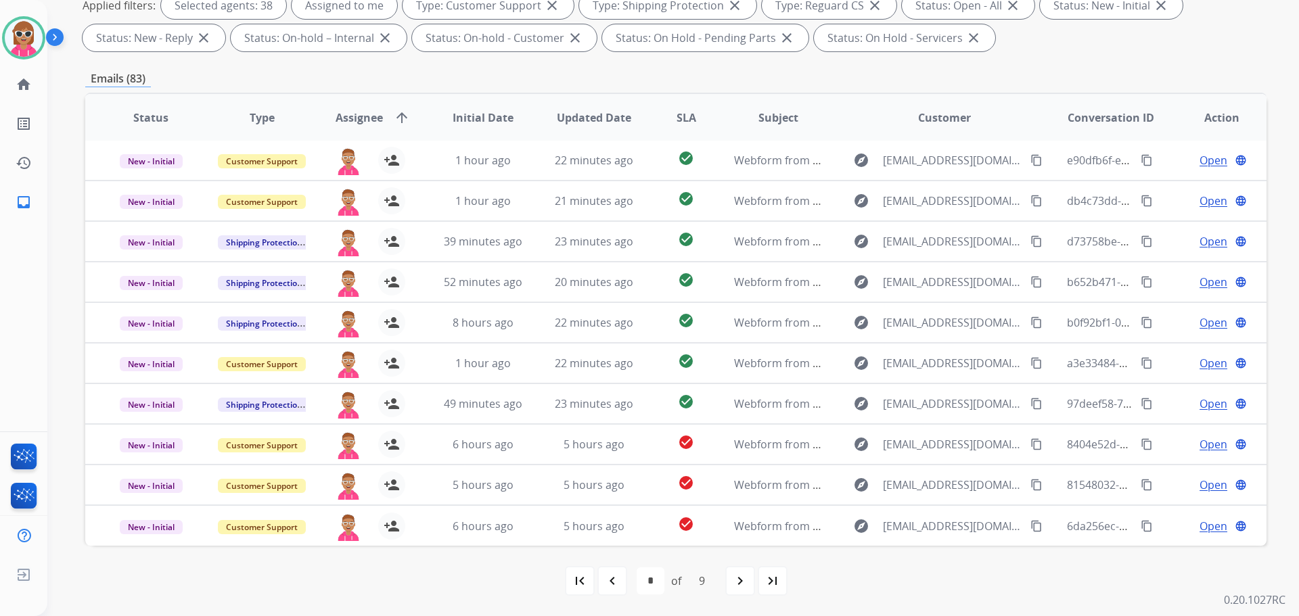
click at [717, 581] on div "* * * * * * * * * of 9" at bounding box center [676, 581] width 82 height 27
click at [729, 585] on div "navigate_next" at bounding box center [740, 581] width 30 height 30
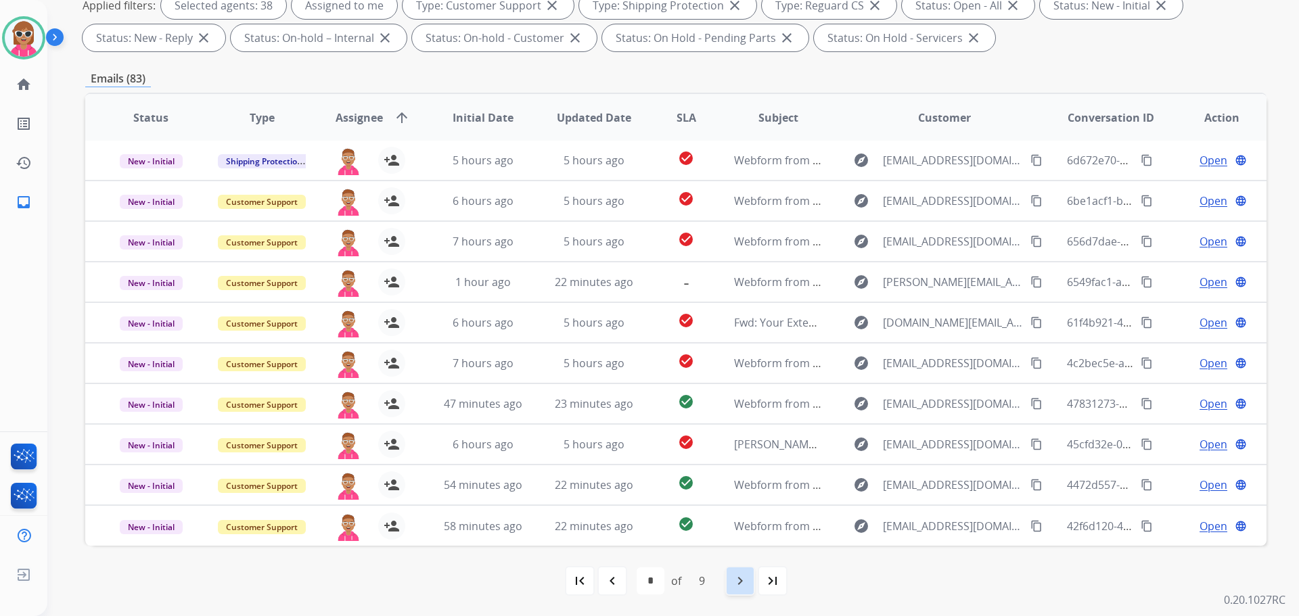
click at [733, 578] on mat-icon "navigate_next" at bounding box center [740, 581] width 16 height 16
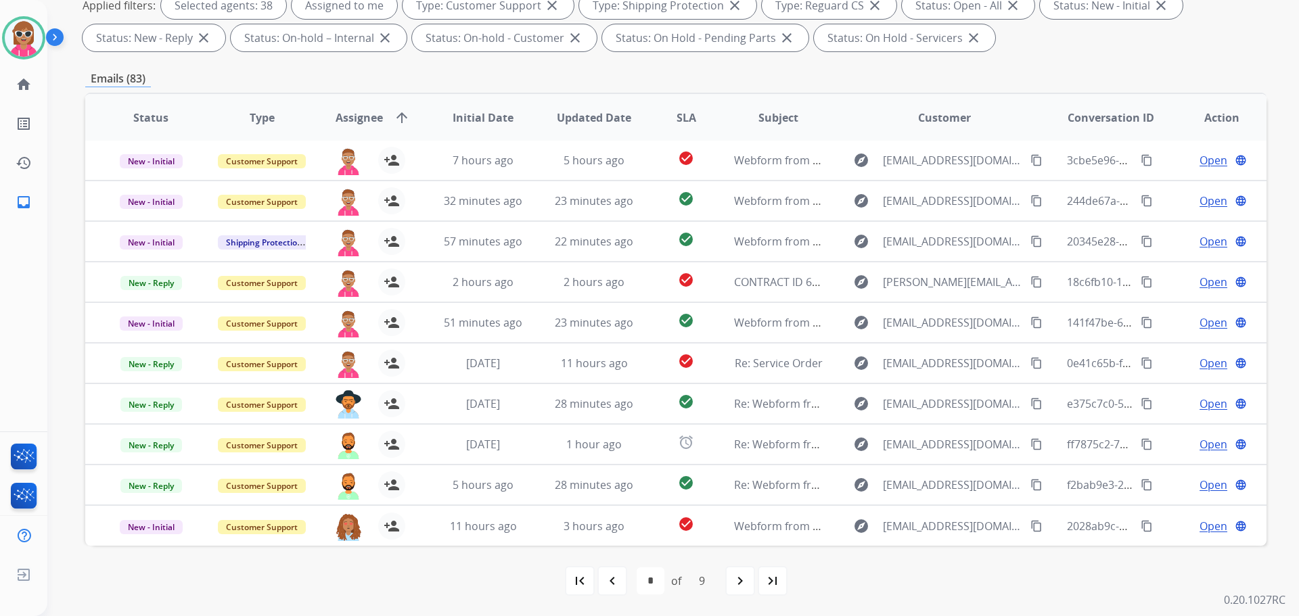
click at [741, 581] on mat-icon "navigate_next" at bounding box center [740, 581] width 16 height 16
select select "*"
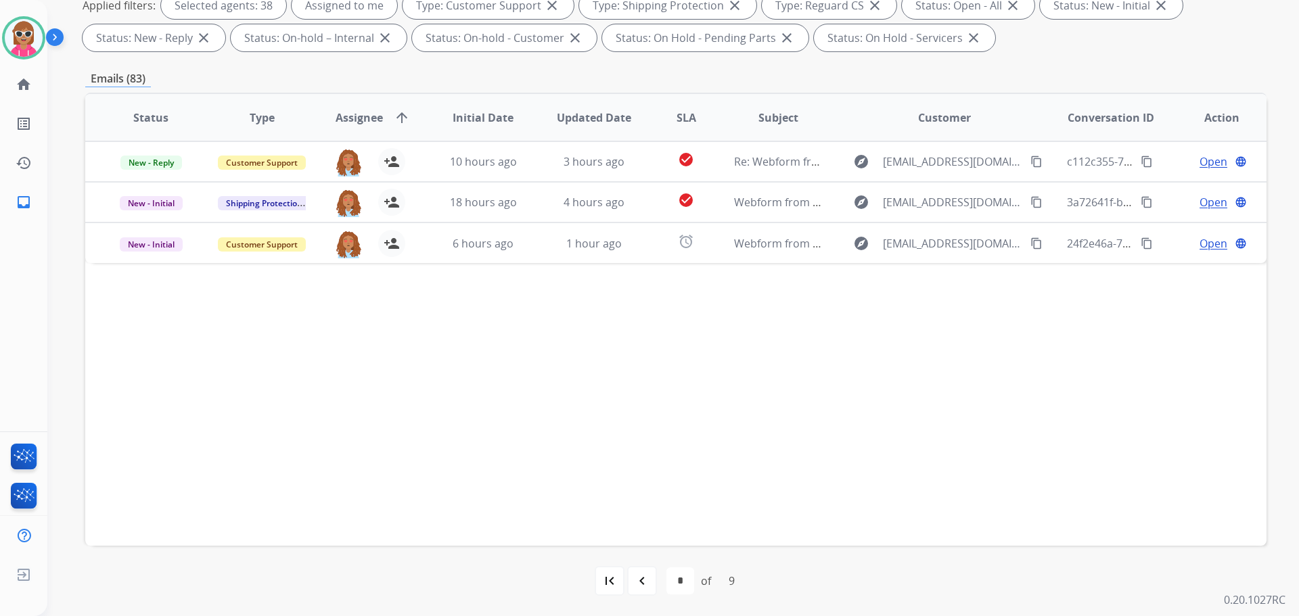
click at [484, 381] on div "Status Type Assignee arrow_upward Initial Date Updated Date SLA Subject Custome…" at bounding box center [675, 319] width 1181 height 453
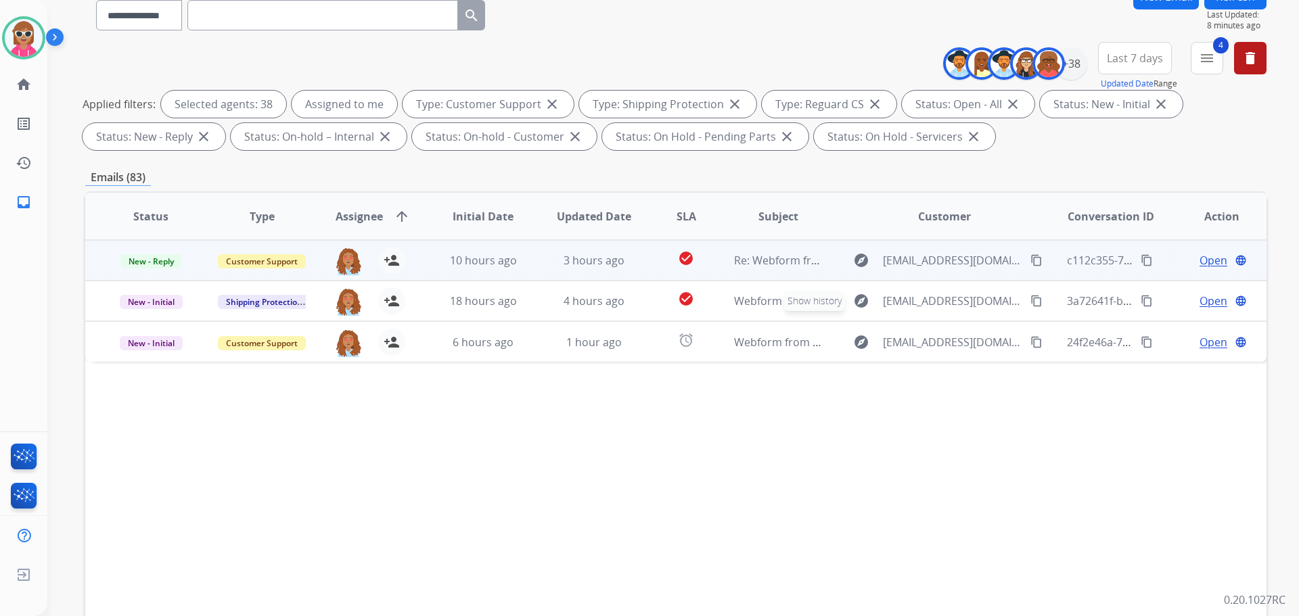
scroll to position [16, 0]
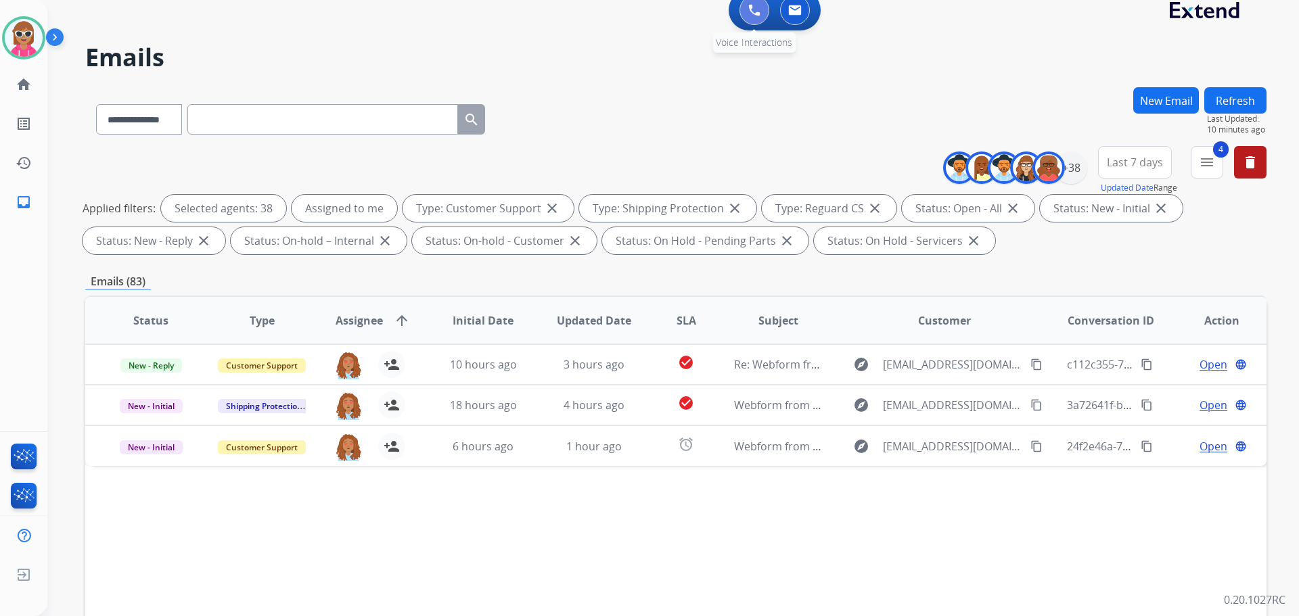
click at [744, 14] on button at bounding box center [755, 10] width 30 height 30
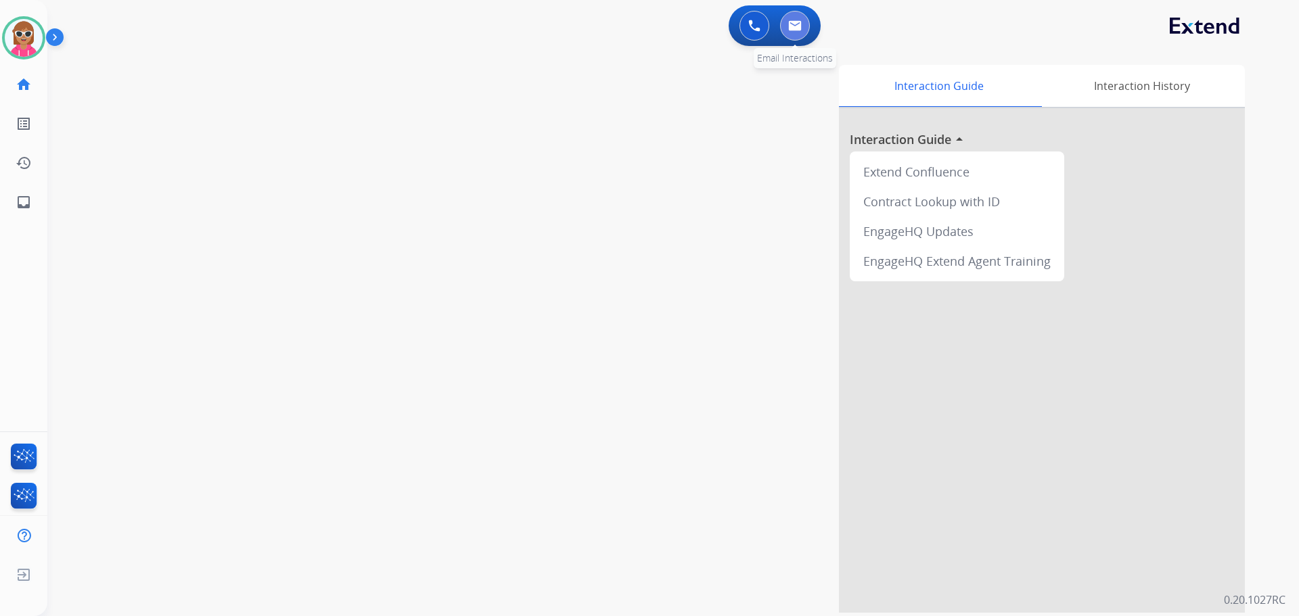
click at [809, 31] on button at bounding box center [795, 26] width 30 height 30
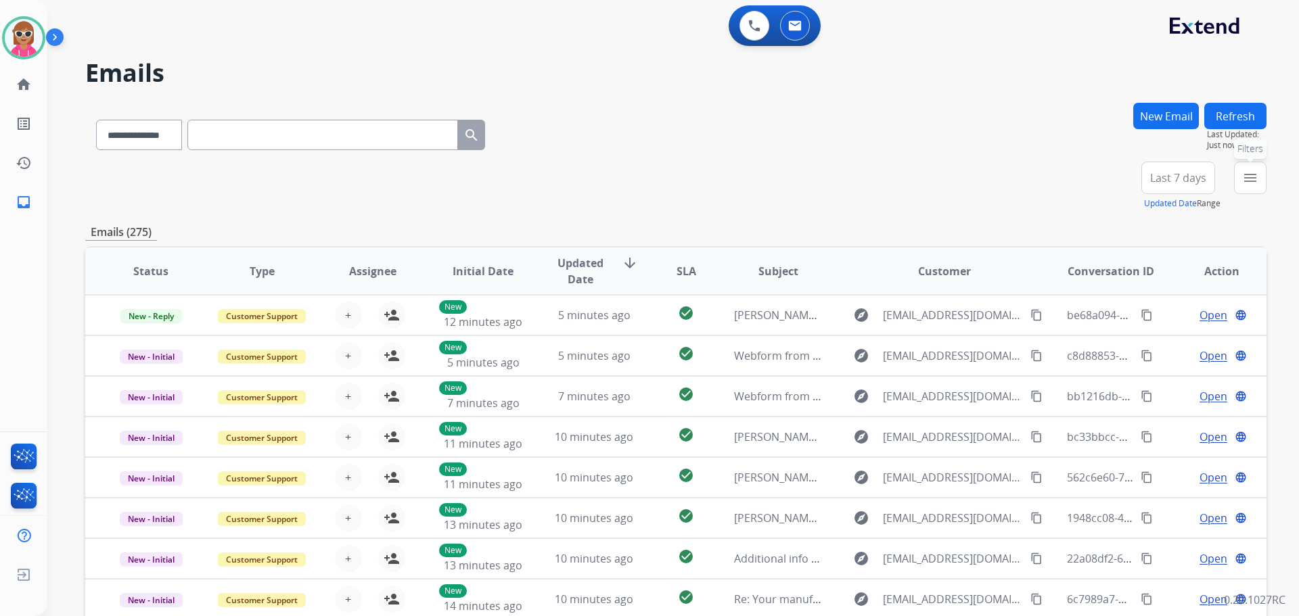
click at [1250, 190] on button "menu Filters" at bounding box center [1250, 178] width 32 height 32
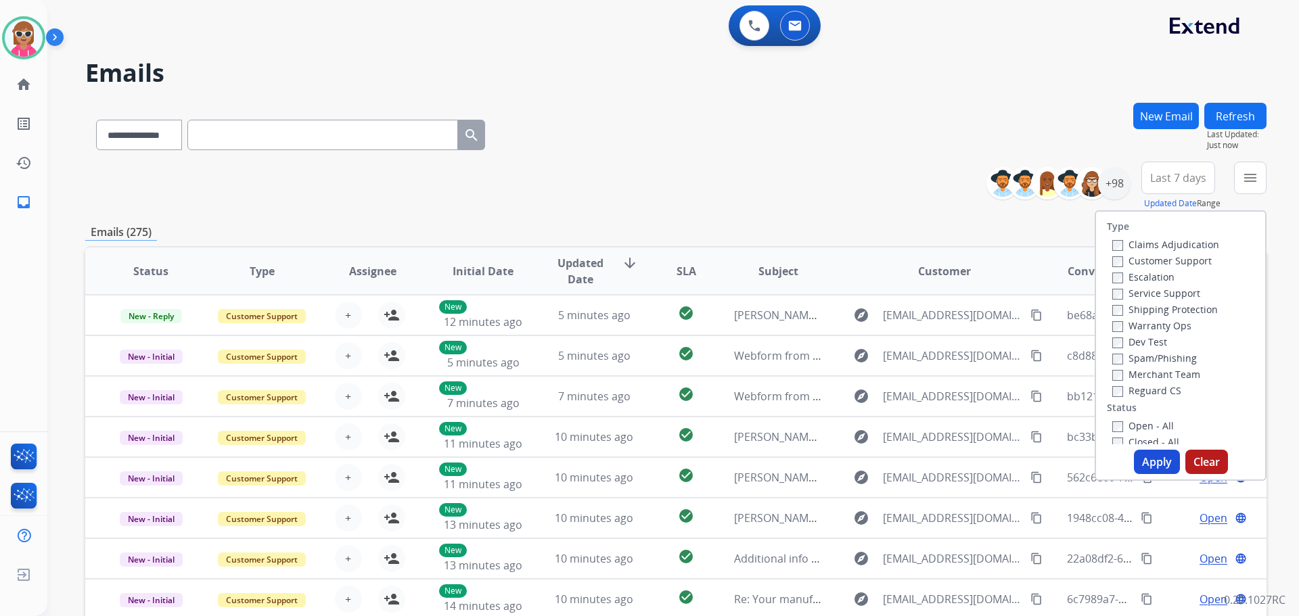
click at [1149, 261] on label "Customer Support" at bounding box center [1161, 260] width 99 height 13
click at [1145, 304] on label "Shipping Protection" at bounding box center [1165, 309] width 106 height 13
click at [1150, 386] on label "Reguard CS" at bounding box center [1146, 390] width 69 height 13
click at [1145, 431] on label "Open - All" at bounding box center [1143, 425] width 62 height 13
click at [1134, 468] on button "Apply" at bounding box center [1157, 462] width 46 height 24
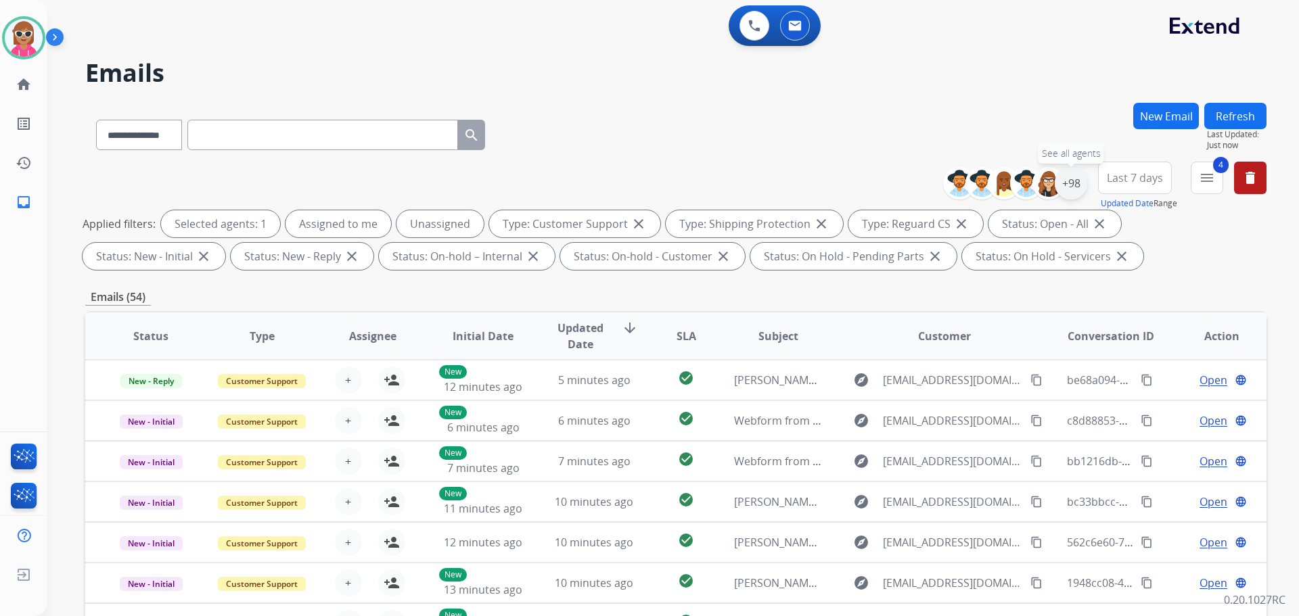
click at [1070, 182] on div "+98" at bounding box center [1071, 183] width 32 height 32
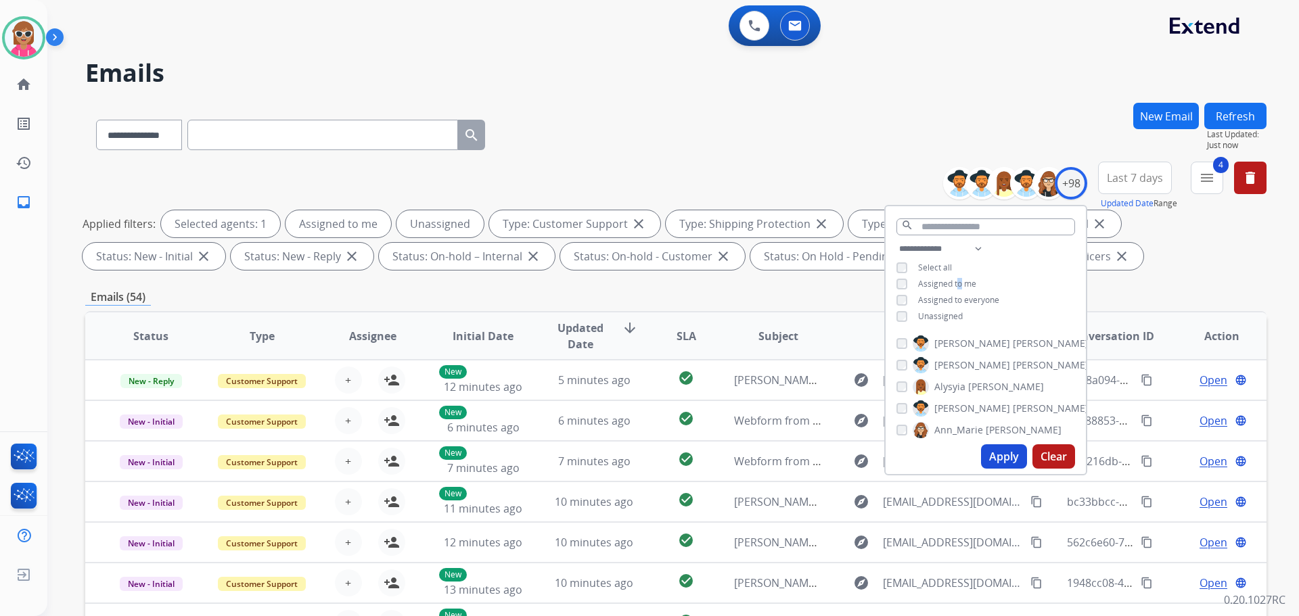
click at [958, 280] on span "Assigned to me" at bounding box center [947, 284] width 58 height 12
click at [940, 313] on span "Unassigned" at bounding box center [940, 317] width 45 height 12
drag, startPoint x: 979, startPoint y: 247, endPoint x: 981, endPoint y: 256, distance: 9.0
click at [981, 256] on div "**********" at bounding box center [986, 284] width 200 height 87
click at [996, 225] on input "text" at bounding box center [985, 227] width 179 height 17
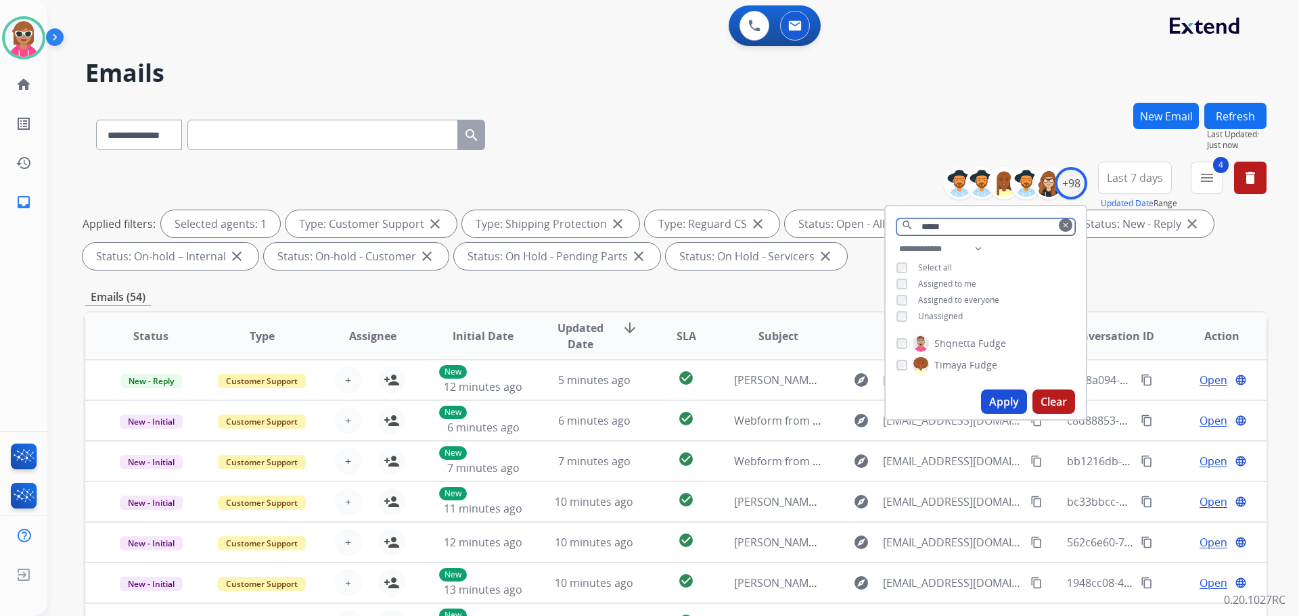
type input "*****"
drag, startPoint x: 949, startPoint y: 342, endPoint x: 981, endPoint y: 363, distance: 38.5
click at [950, 343] on span "Shqnetta" at bounding box center [954, 344] width 41 height 14
drag, startPoint x: 997, startPoint y: 405, endPoint x: 968, endPoint y: 434, distance: 41.2
click at [997, 406] on button "Apply" at bounding box center [1004, 402] width 46 height 24
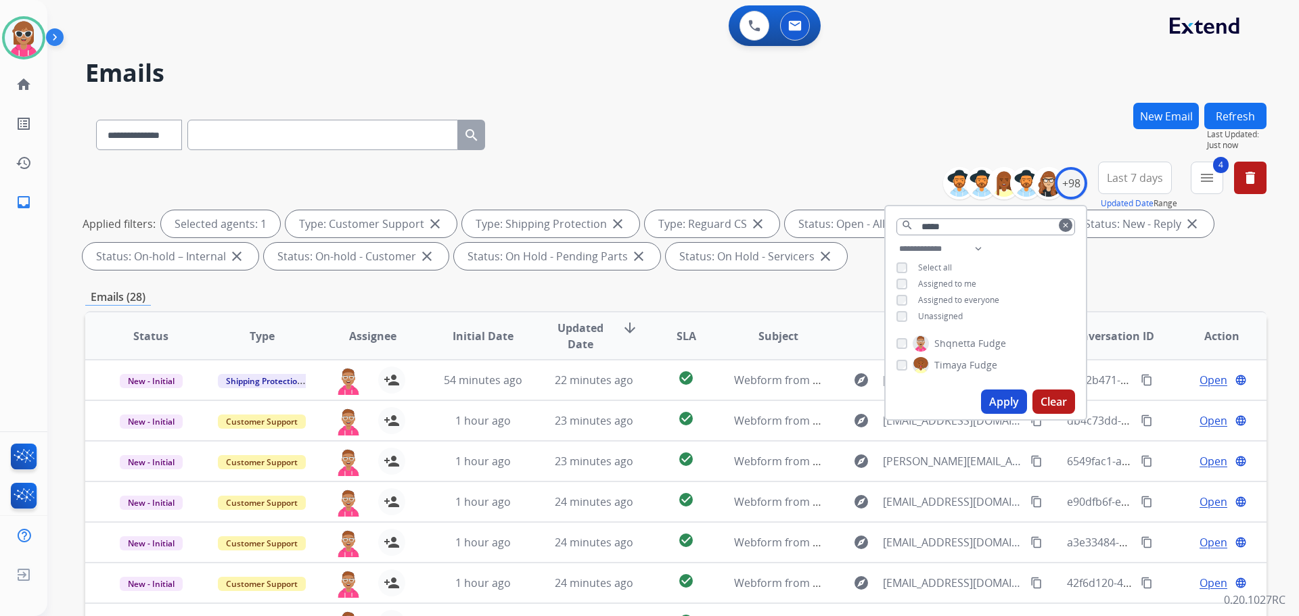
drag, startPoint x: 587, startPoint y: 114, endPoint x: 587, endPoint y: 142, distance: 28.4
click at [591, 109] on div "**********" at bounding box center [675, 132] width 1181 height 59
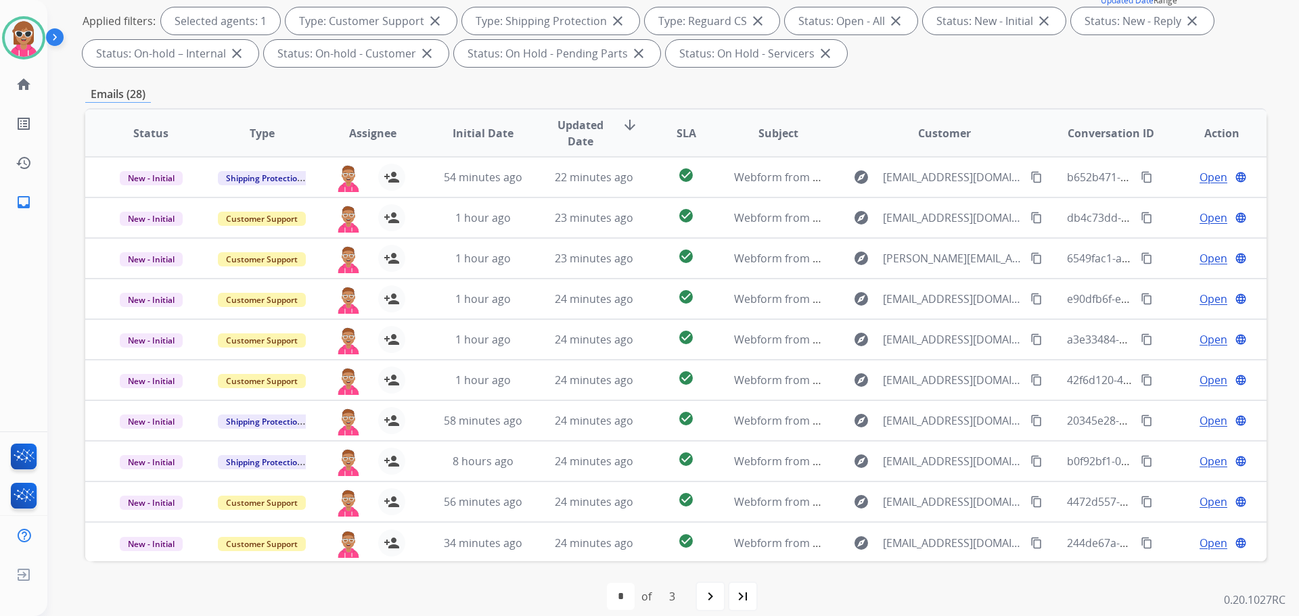
scroll to position [1, 0]
click at [683, 130] on span "SLA" at bounding box center [687, 133] width 20 height 16
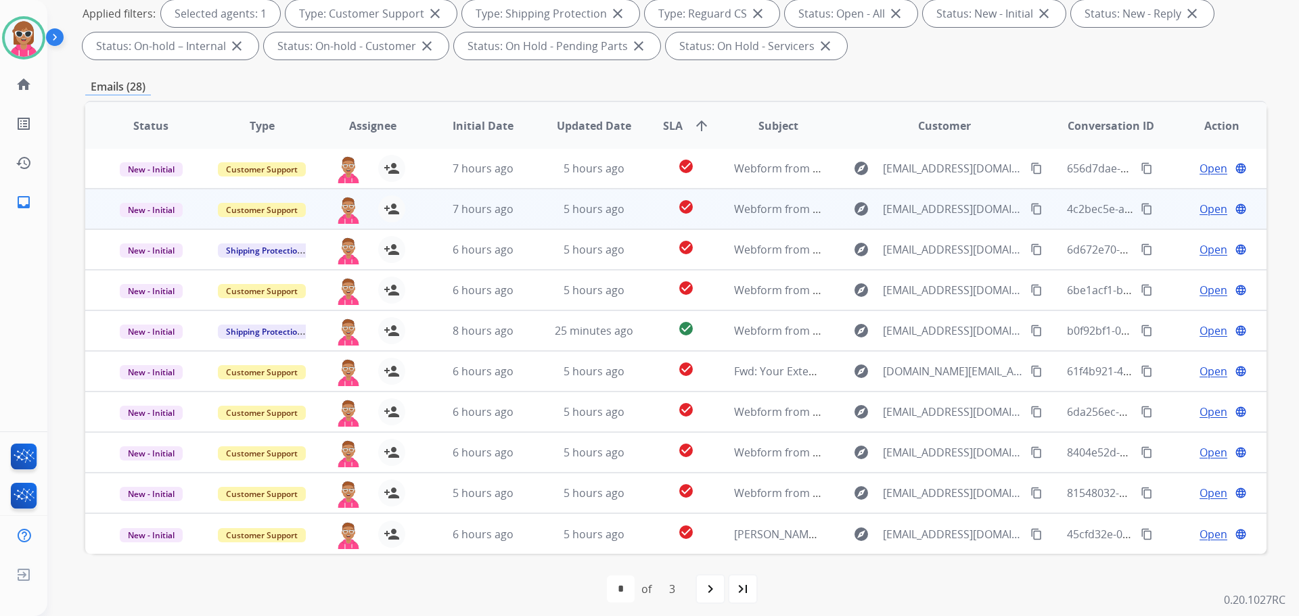
scroll to position [219, 0]
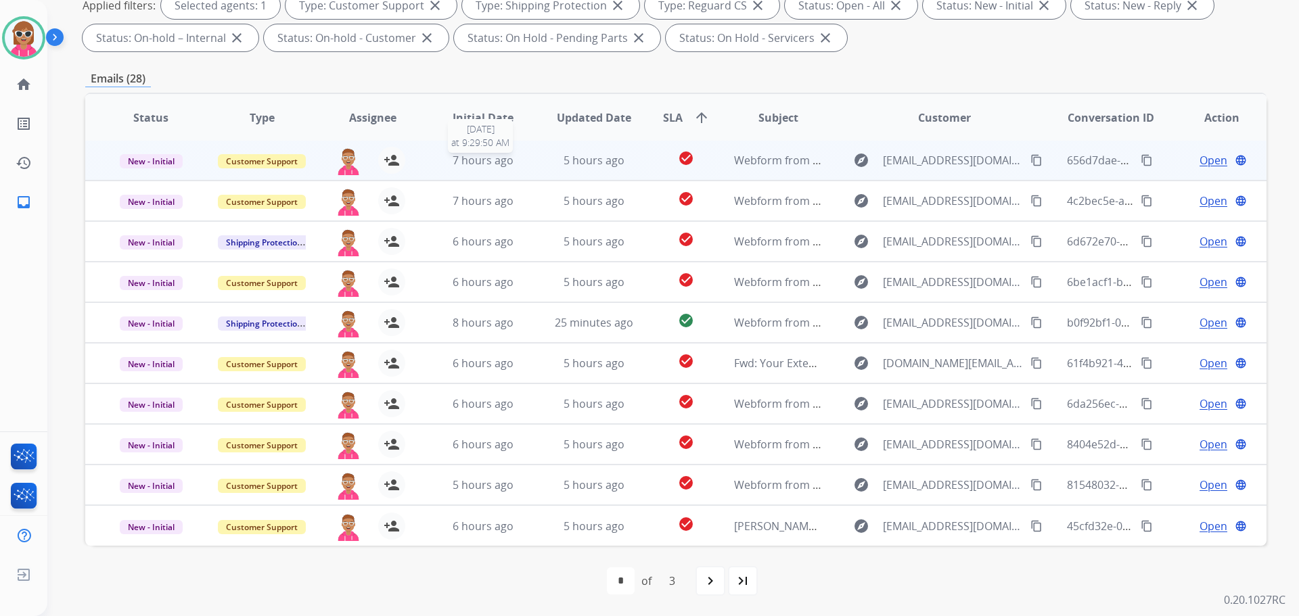
click at [477, 166] on span "7 hours ago" at bounding box center [483, 160] width 61 height 15
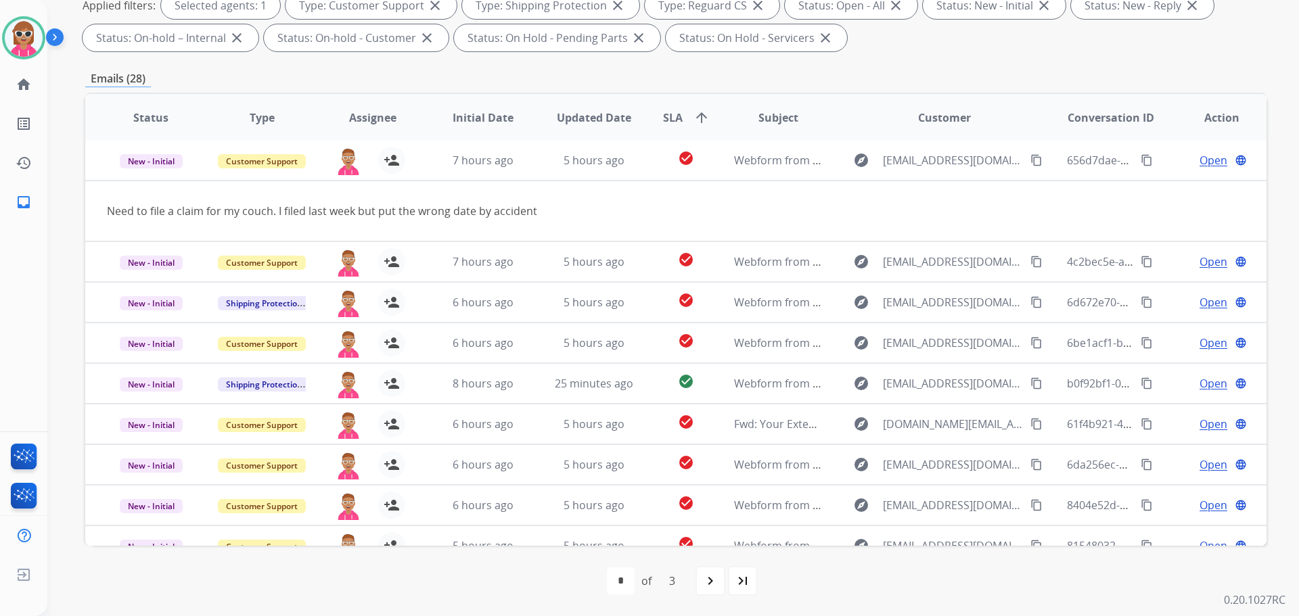
scroll to position [0, 0]
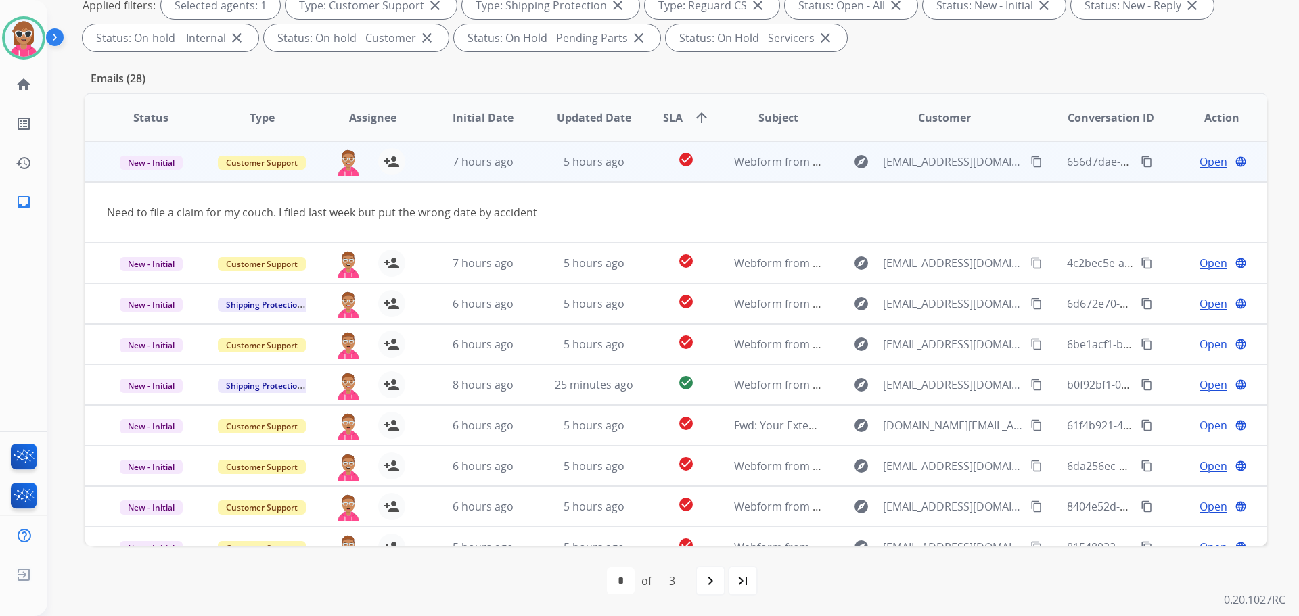
click at [1030, 156] on mat-icon "content_copy" at bounding box center [1036, 162] width 12 height 12
drag, startPoint x: 168, startPoint y: 160, endPoint x: 171, endPoint y: 188, distance: 27.9
click at [166, 160] on span "New - Initial" at bounding box center [151, 163] width 63 height 14
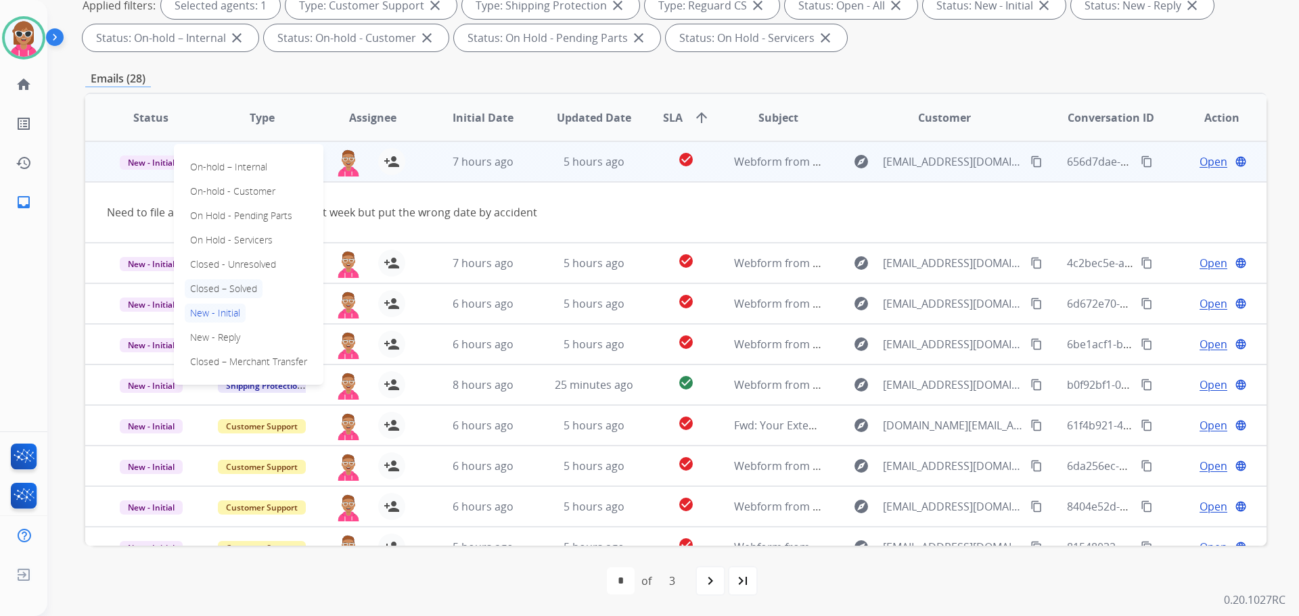
click at [223, 288] on p "Closed – Solved" at bounding box center [224, 288] width 78 height 19
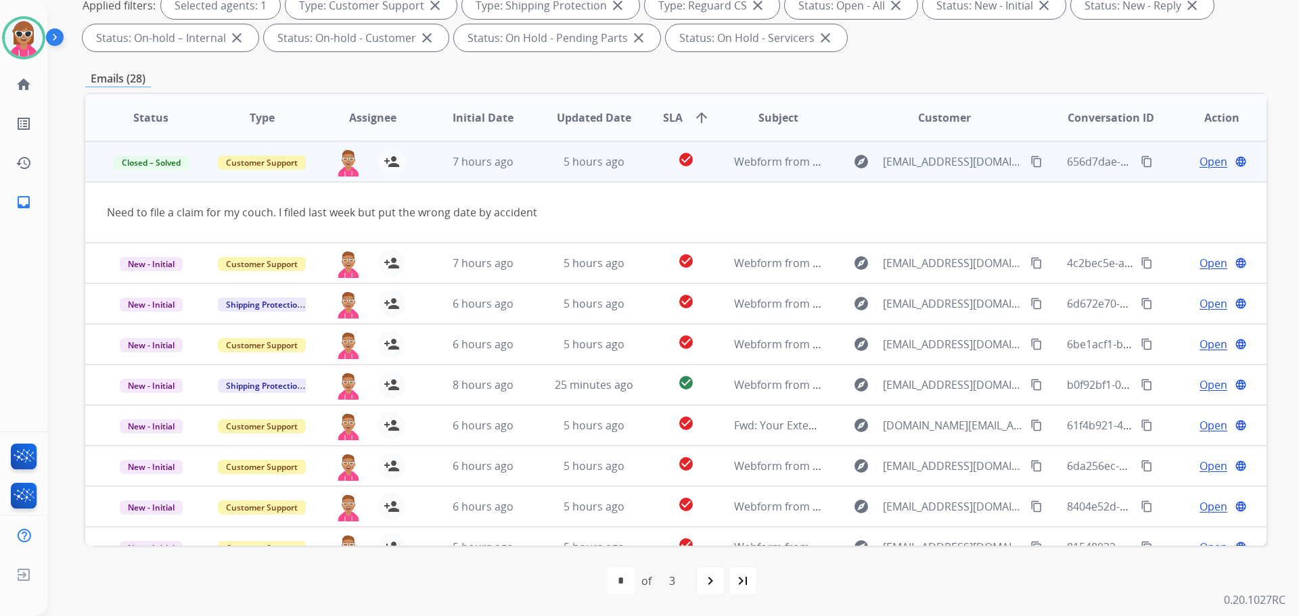
click at [1210, 158] on span "Open" at bounding box center [1214, 162] width 28 height 16
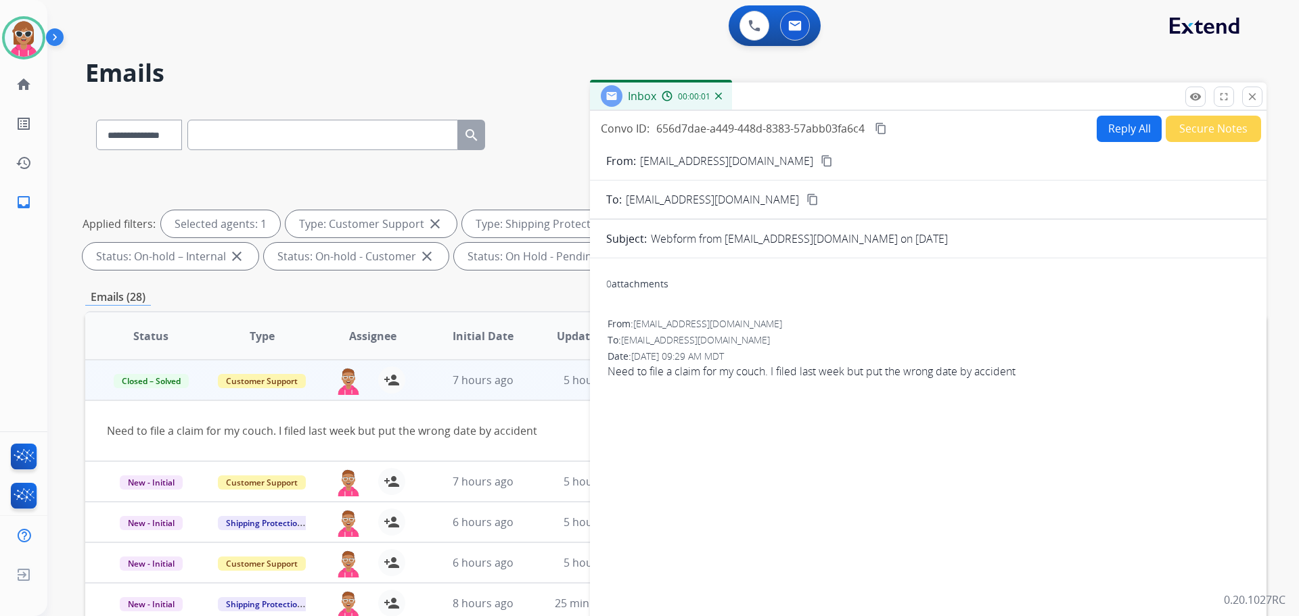
click at [1206, 124] on button "Secure Notes" at bounding box center [1213, 129] width 95 height 26
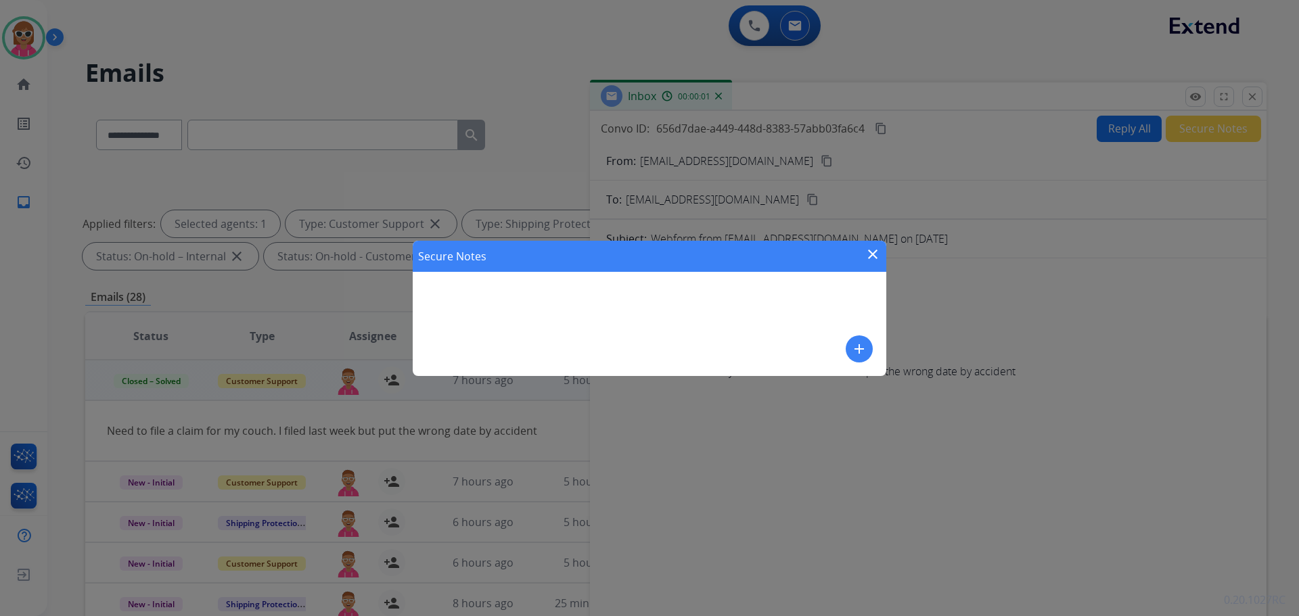
click at [846, 346] on button "add" at bounding box center [859, 349] width 27 height 27
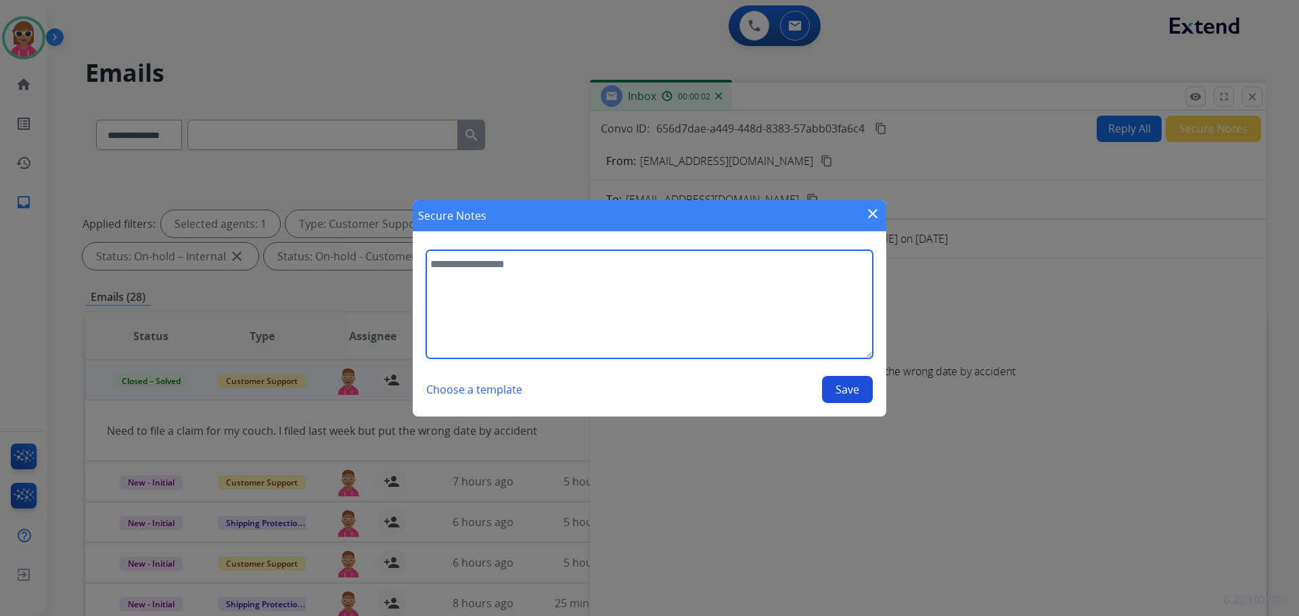
click at [786, 306] on textarea at bounding box center [649, 304] width 447 height 108
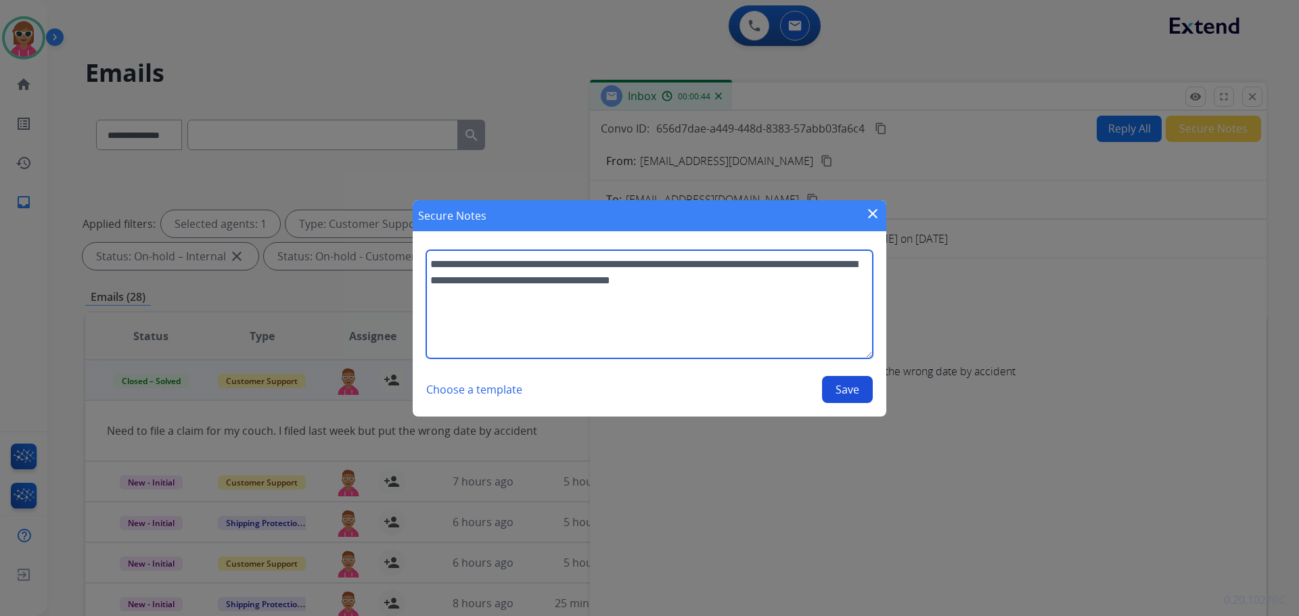
type textarea "**********"
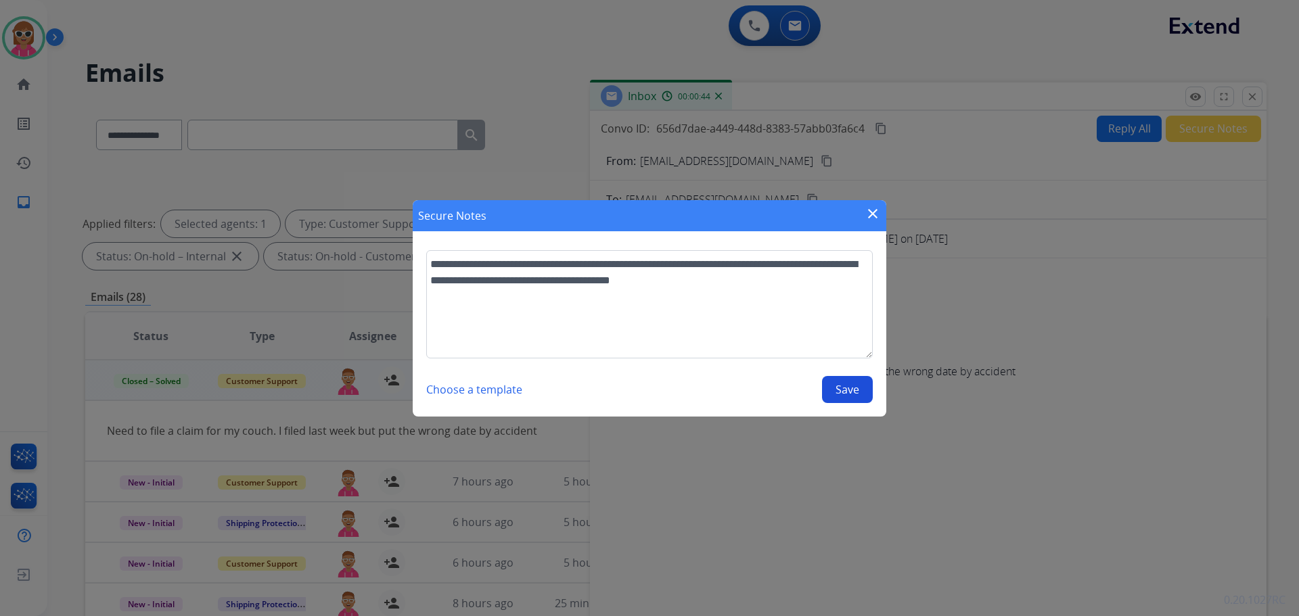
click at [859, 392] on button "Save" at bounding box center [847, 389] width 51 height 27
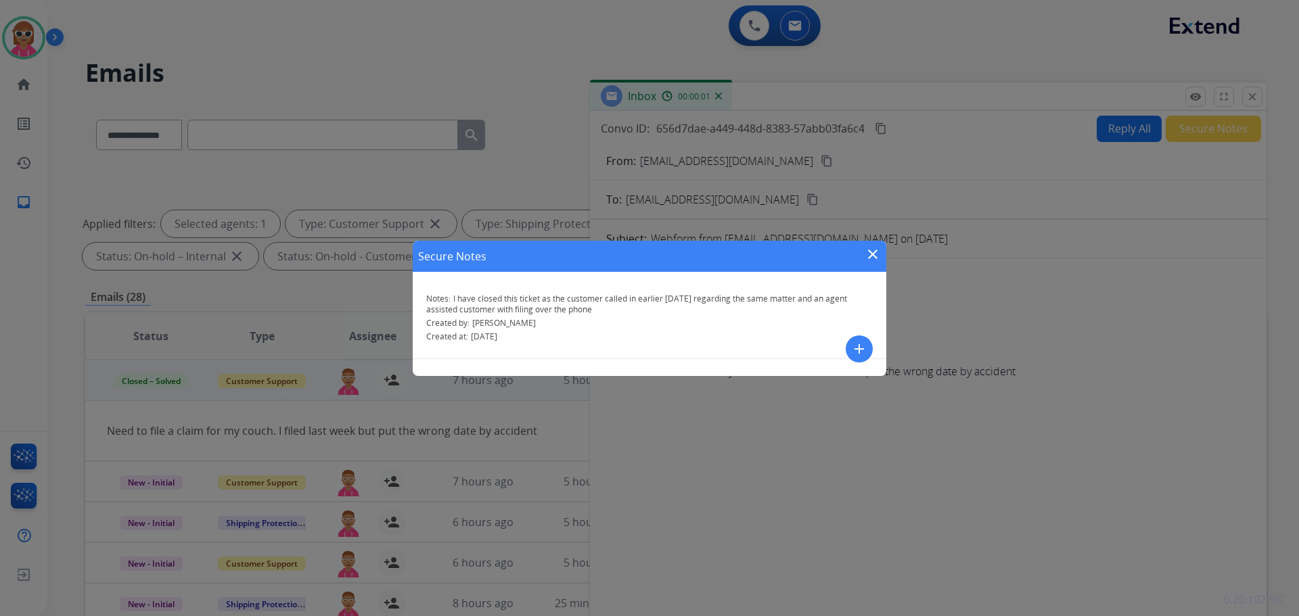
drag, startPoint x: 873, startPoint y: 256, endPoint x: 976, endPoint y: 254, distance: 102.9
click at [874, 255] on mat-icon "close" at bounding box center [873, 254] width 16 height 16
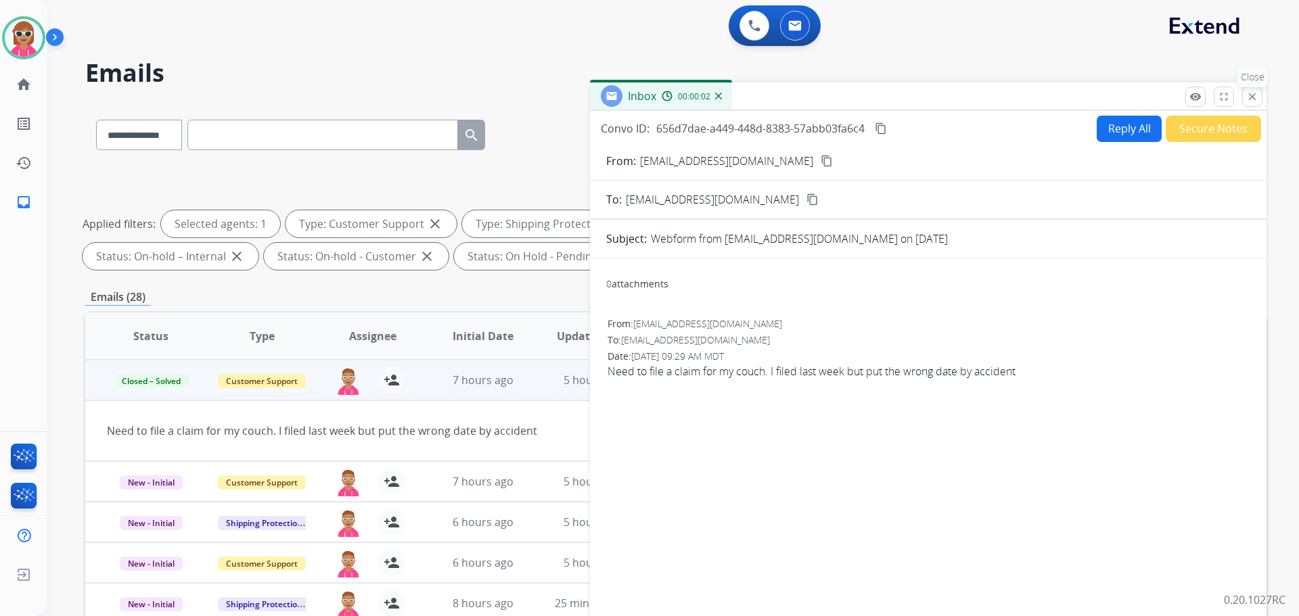
click at [1244, 93] on button "close Close" at bounding box center [1252, 97] width 20 height 20
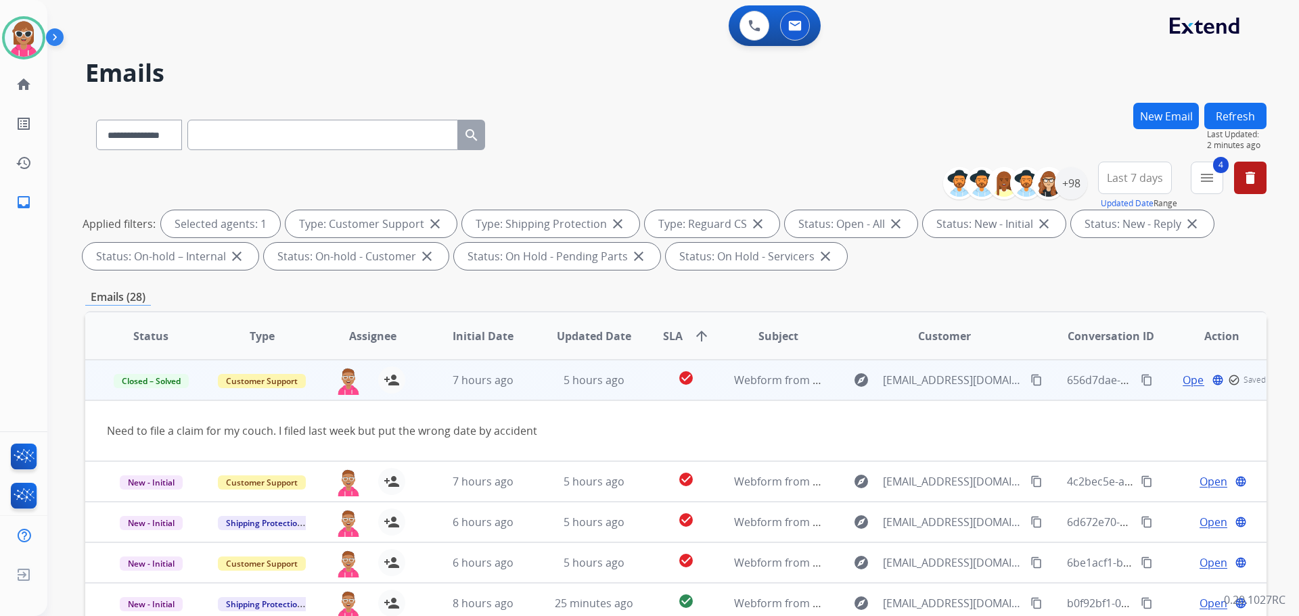
drag, startPoint x: 1240, startPoint y: 124, endPoint x: 1196, endPoint y: 143, distance: 48.5
click at [1241, 124] on button "Refresh" at bounding box center [1235, 116] width 62 height 26
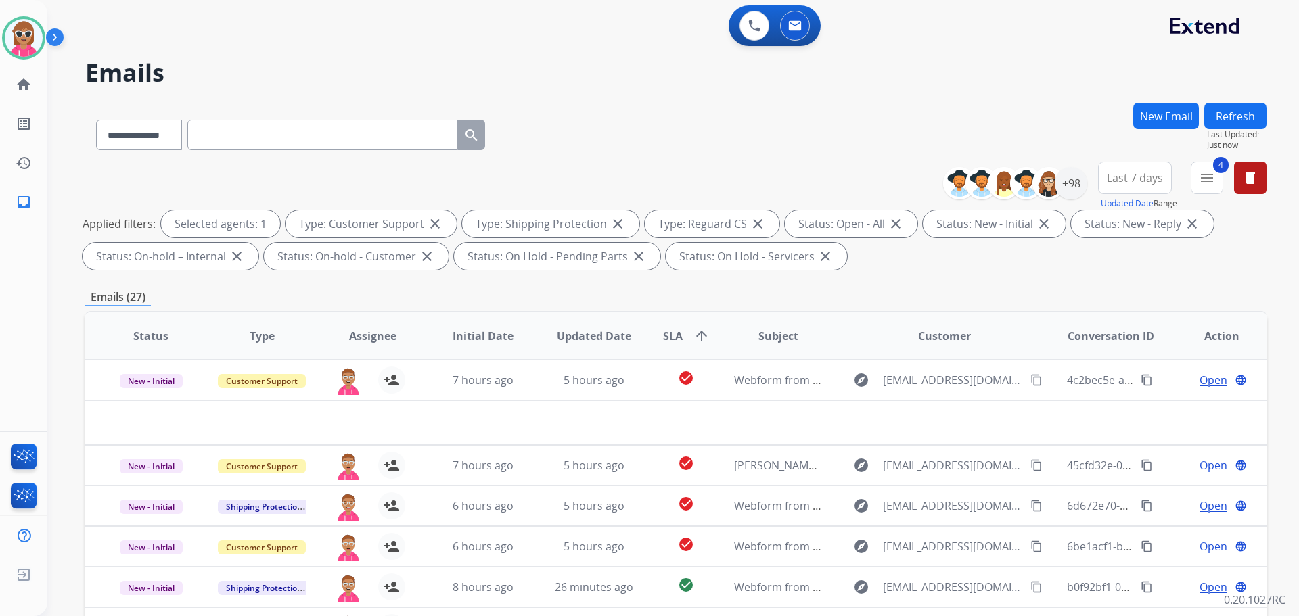
click at [609, 119] on div "**********" at bounding box center [675, 132] width 1181 height 59
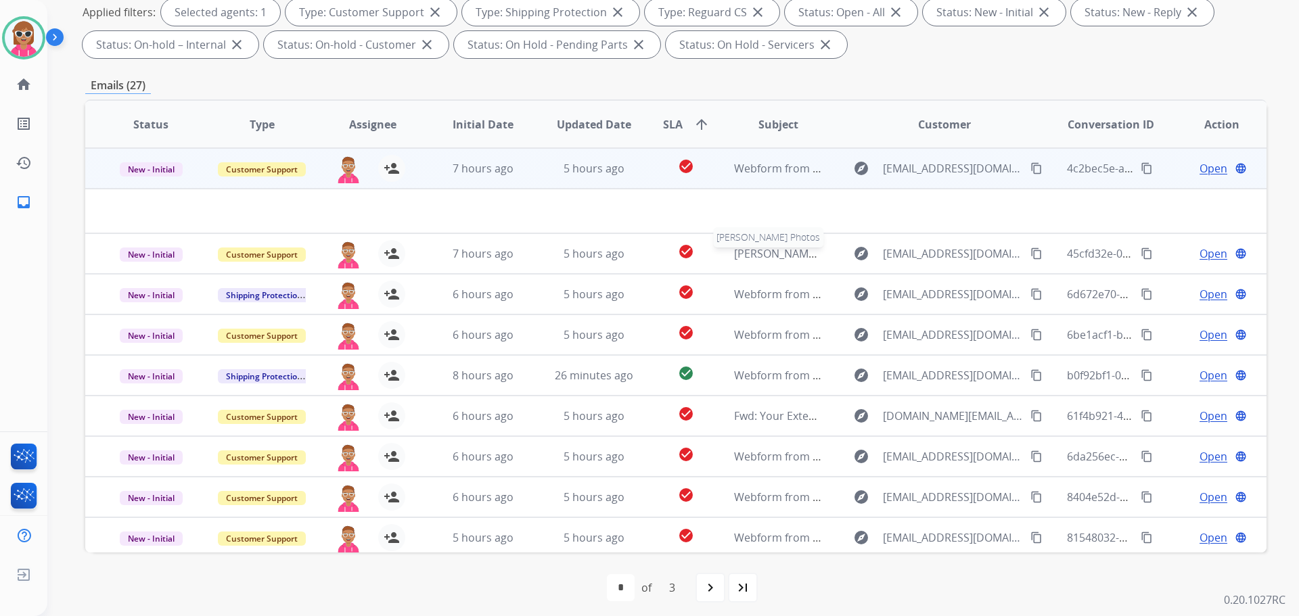
scroll to position [219, 0]
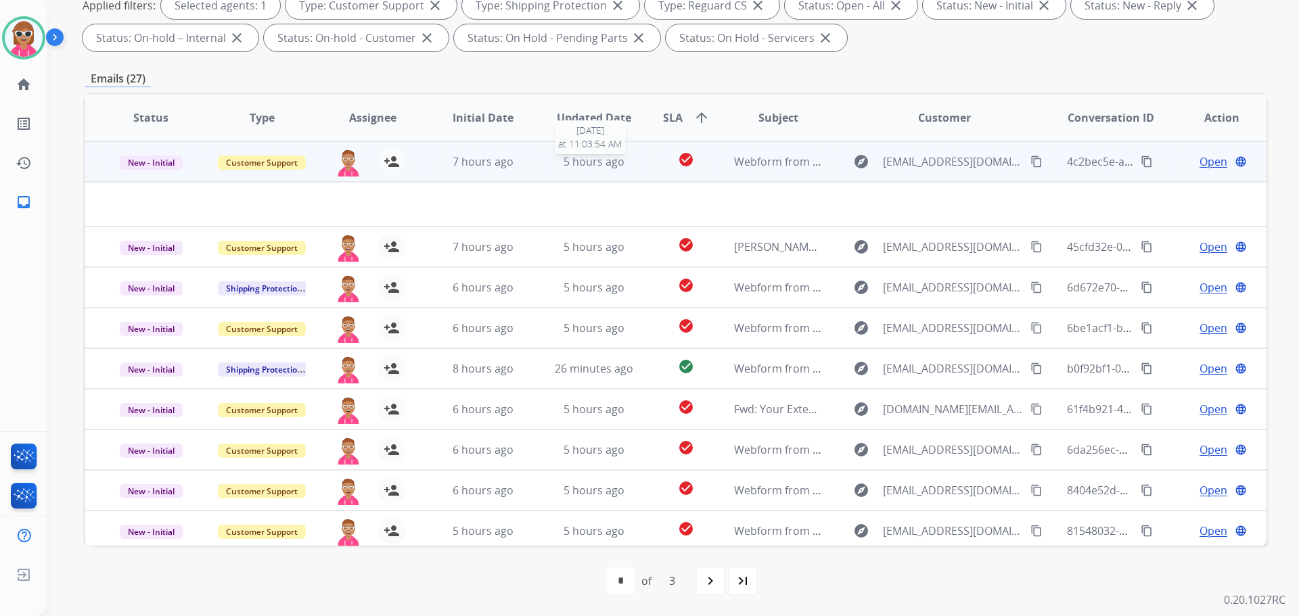
click at [587, 164] on span "5 hours ago" at bounding box center [594, 161] width 61 height 15
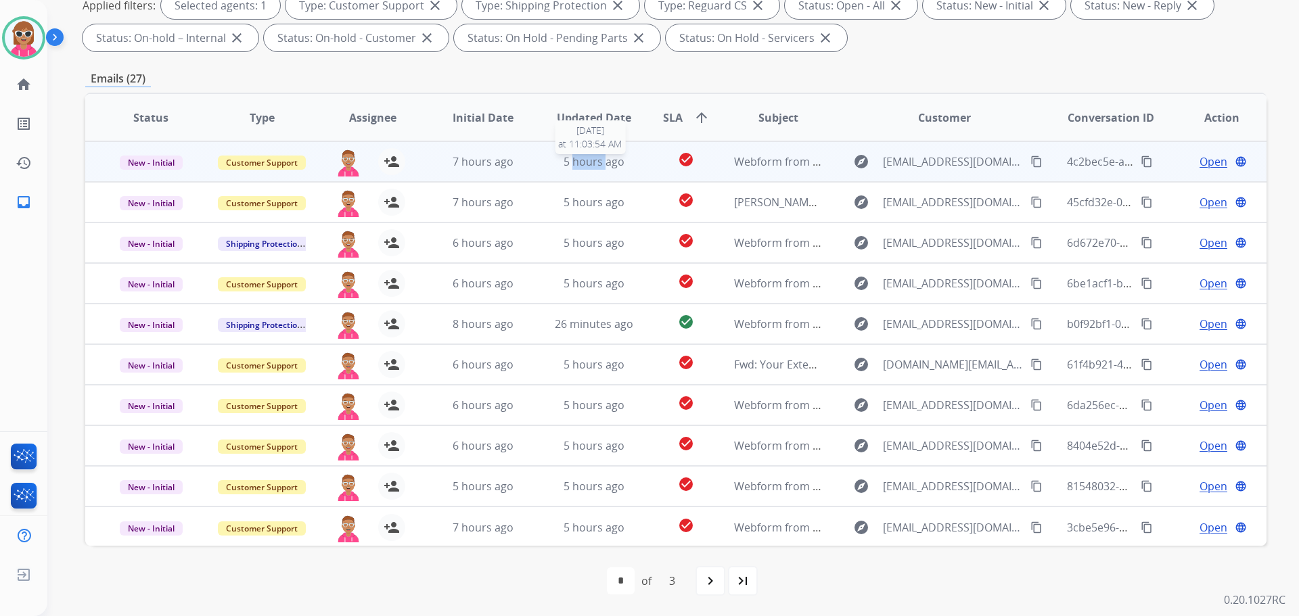
click at [587, 164] on span "5 hours ago" at bounding box center [594, 161] width 61 height 15
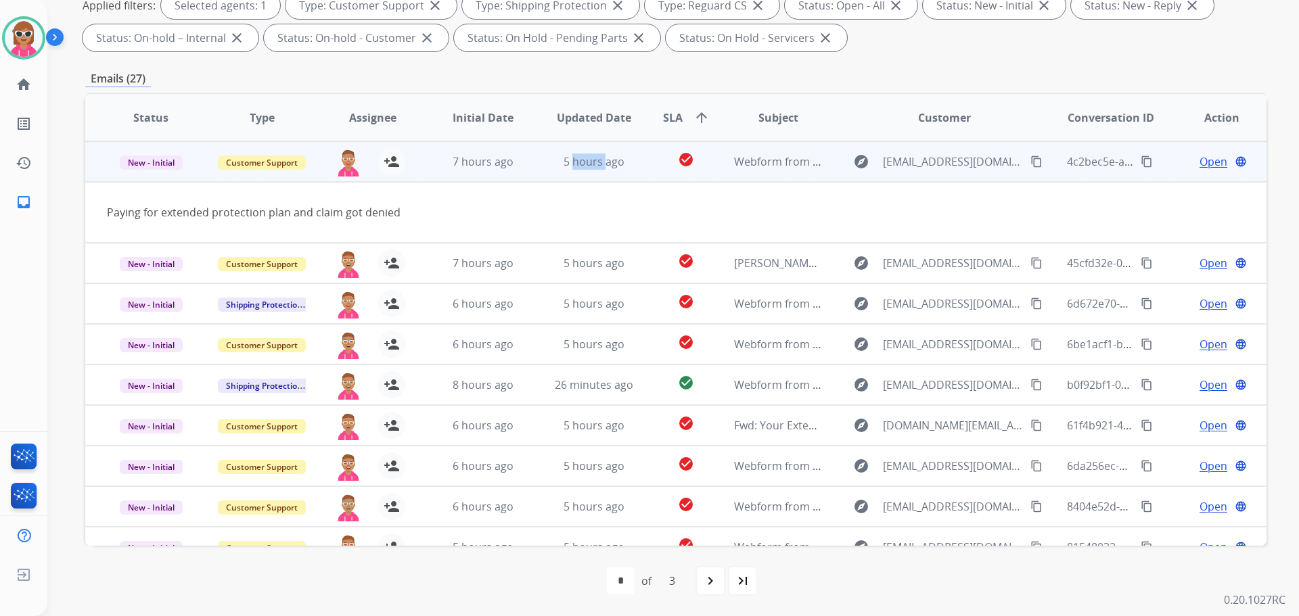
click at [1034, 162] on button "content_copy" at bounding box center [1036, 162] width 16 height 16
drag, startPoint x: 465, startPoint y: 170, endPoint x: 470, endPoint y: 191, distance: 22.2
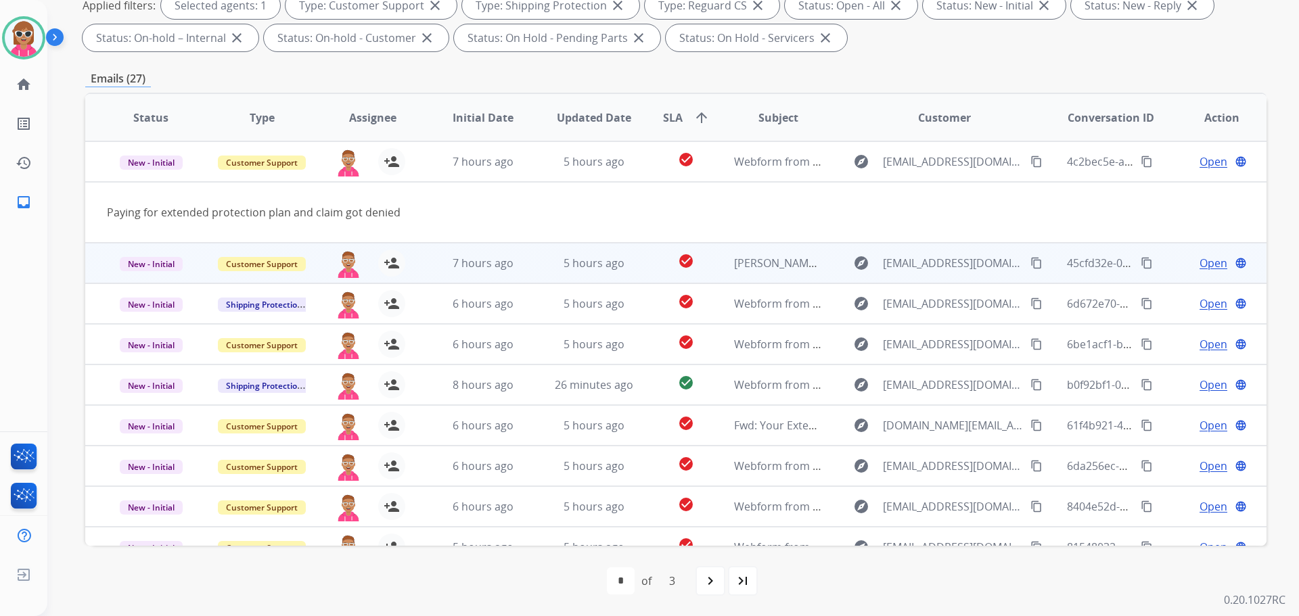
click at [465, 170] on td "7 hours ago" at bounding box center [472, 161] width 111 height 41
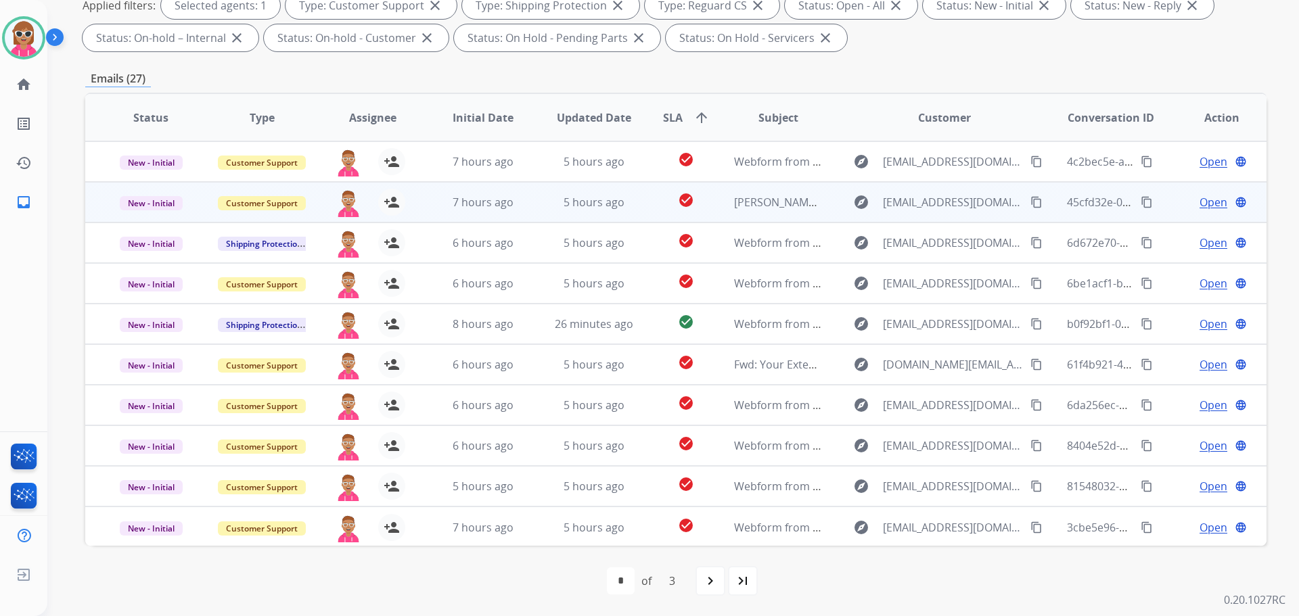
click at [503, 217] on td "7 hours ago" at bounding box center [472, 202] width 111 height 41
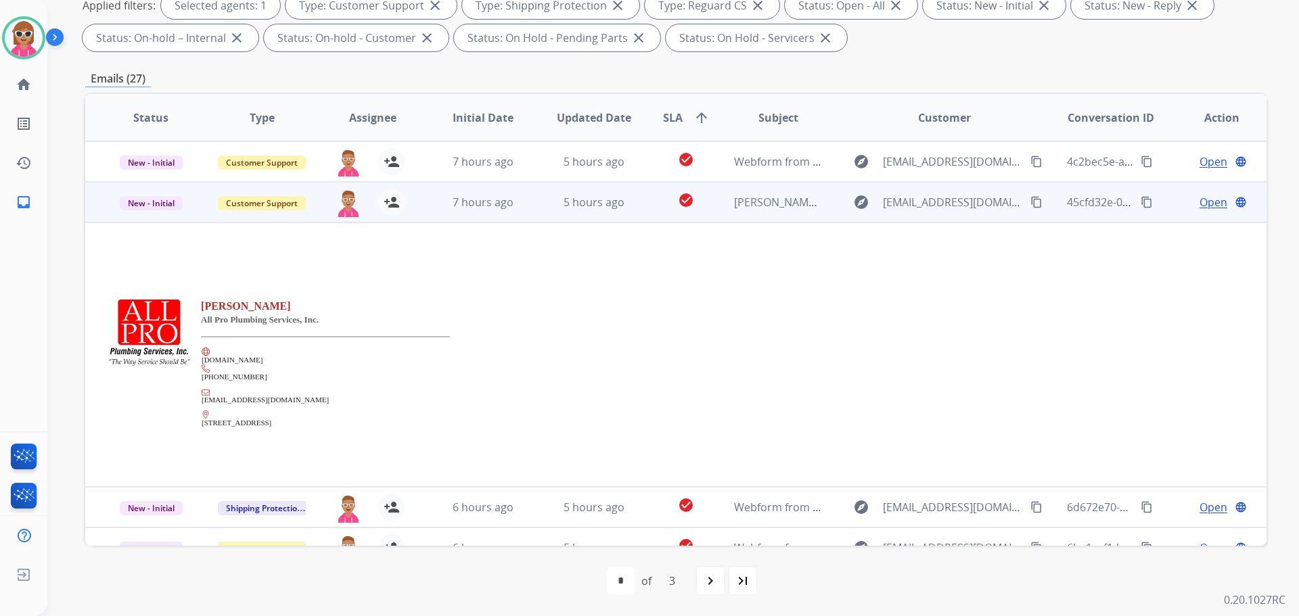
scroll to position [41, 0]
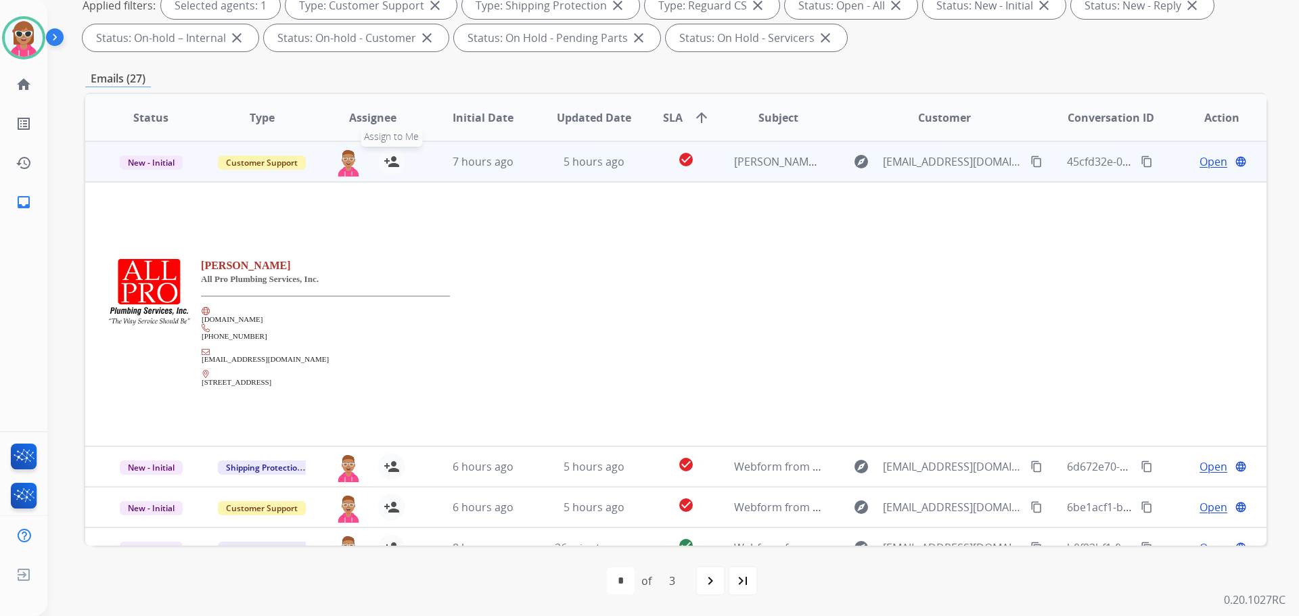
click at [386, 166] on mat-icon "person_add" at bounding box center [392, 162] width 16 height 16
click at [169, 160] on span "New - Initial" at bounding box center [151, 163] width 63 height 14
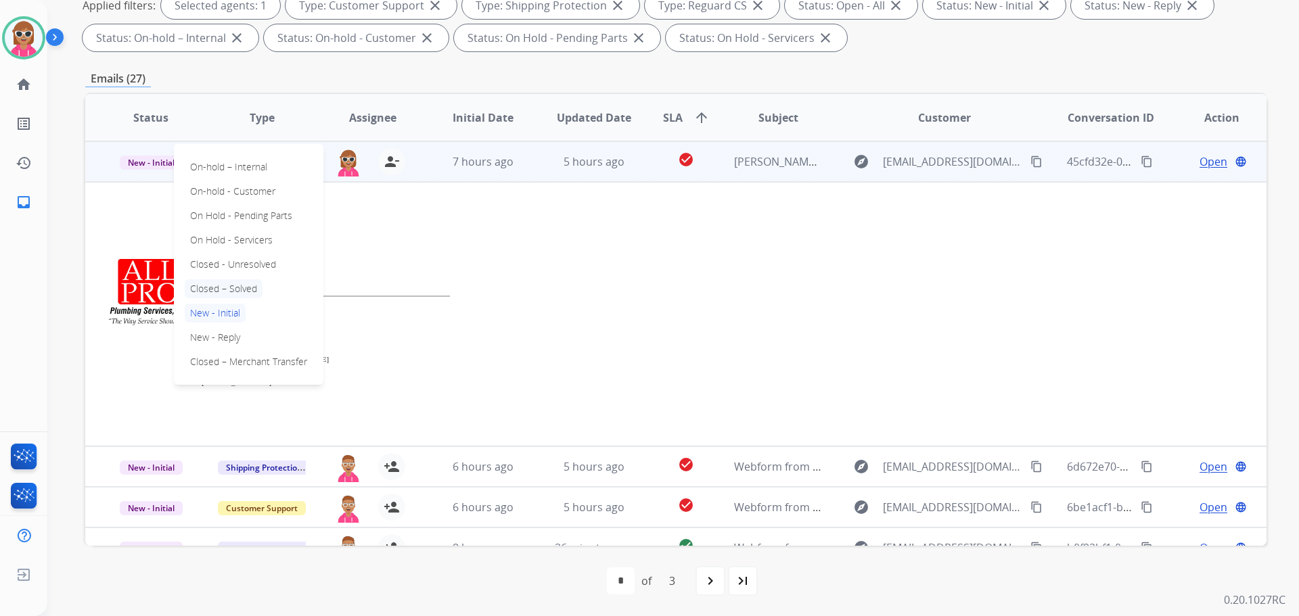
click at [242, 286] on p "Closed – Solved" at bounding box center [224, 288] width 78 height 19
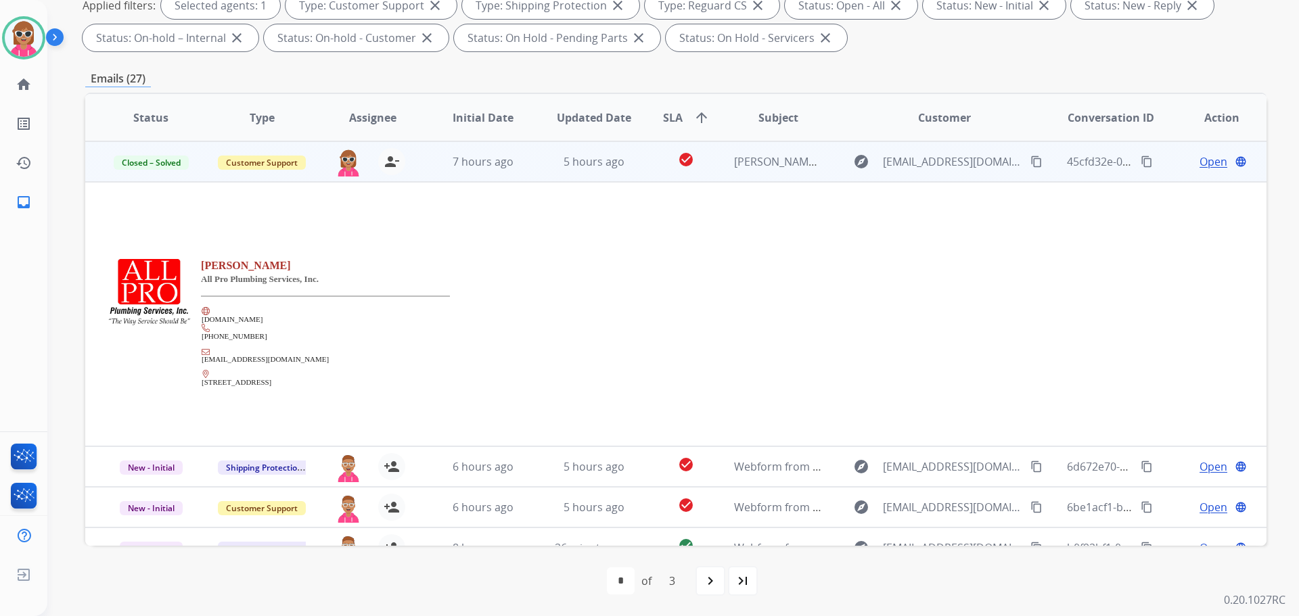
click at [1200, 160] on span "Open" at bounding box center [1214, 162] width 28 height 16
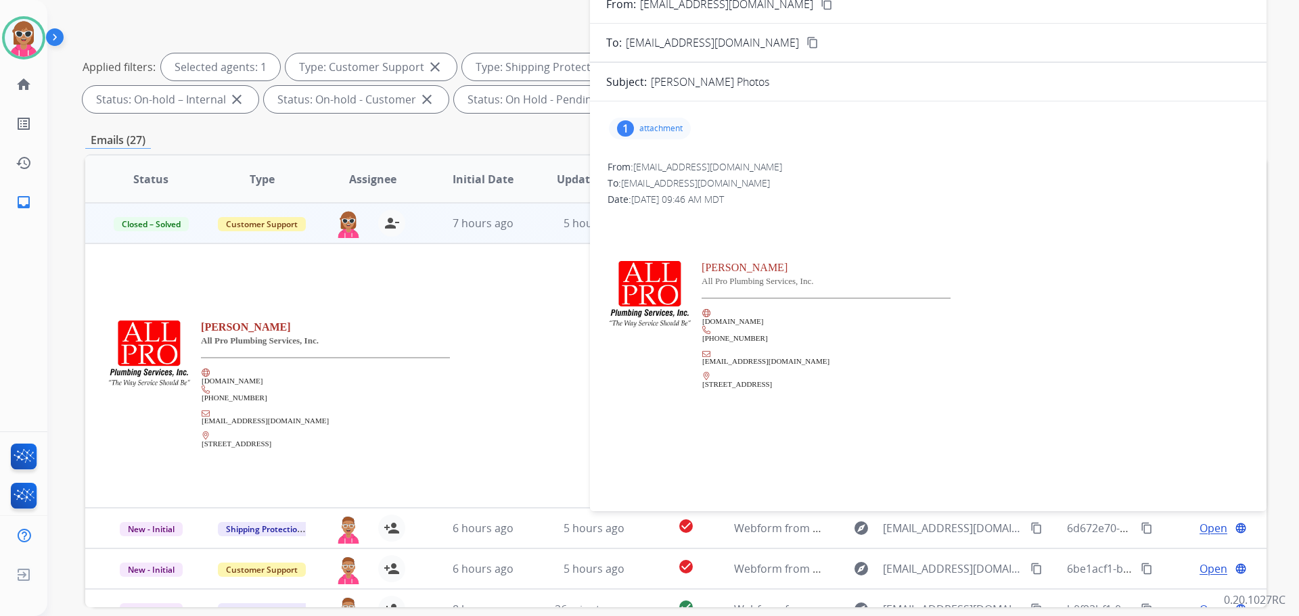
scroll to position [16, 0]
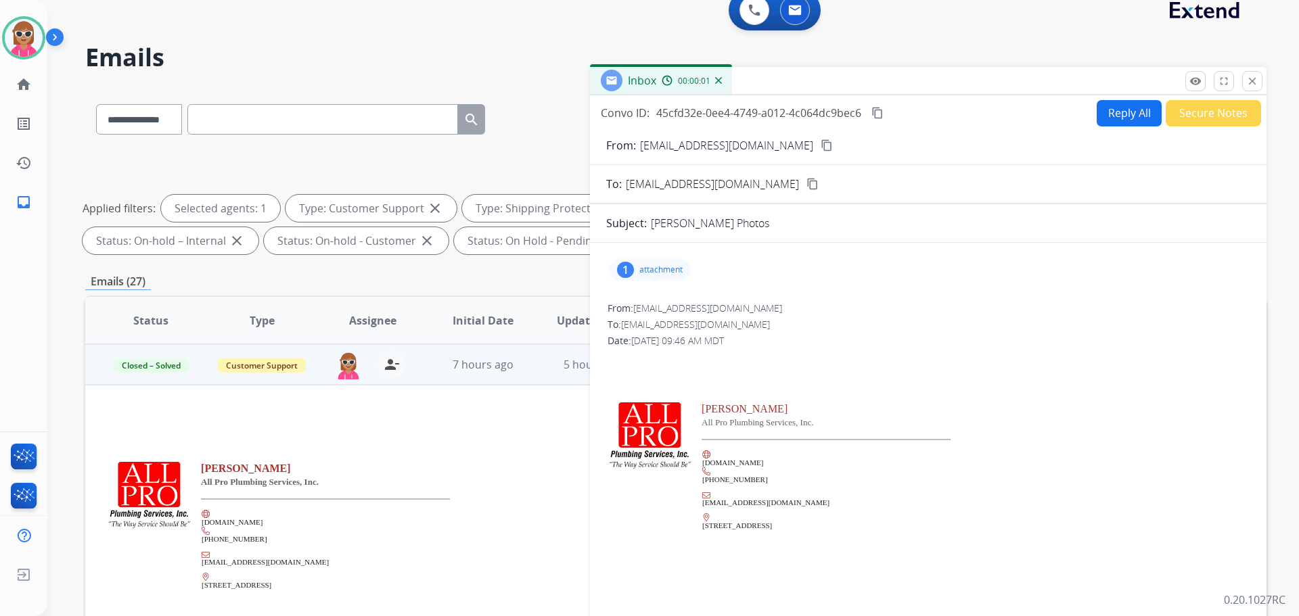
click at [661, 274] on p "attachment" at bounding box center [660, 270] width 43 height 11
click at [984, 404] on div "[PERSON_NAME] All Pro Plumbing Services, Inc. [DOMAIN_NAME] [PHONE_NUMBER] [EMA…" at bounding box center [928, 473] width 641 height 190
click at [877, 308] on button "download" at bounding box center [869, 302] width 16 height 16
click at [821, 144] on mat-icon "content_copy" at bounding box center [827, 145] width 12 height 12
click at [152, 364] on span "Closed – Solved" at bounding box center [151, 366] width 75 height 14
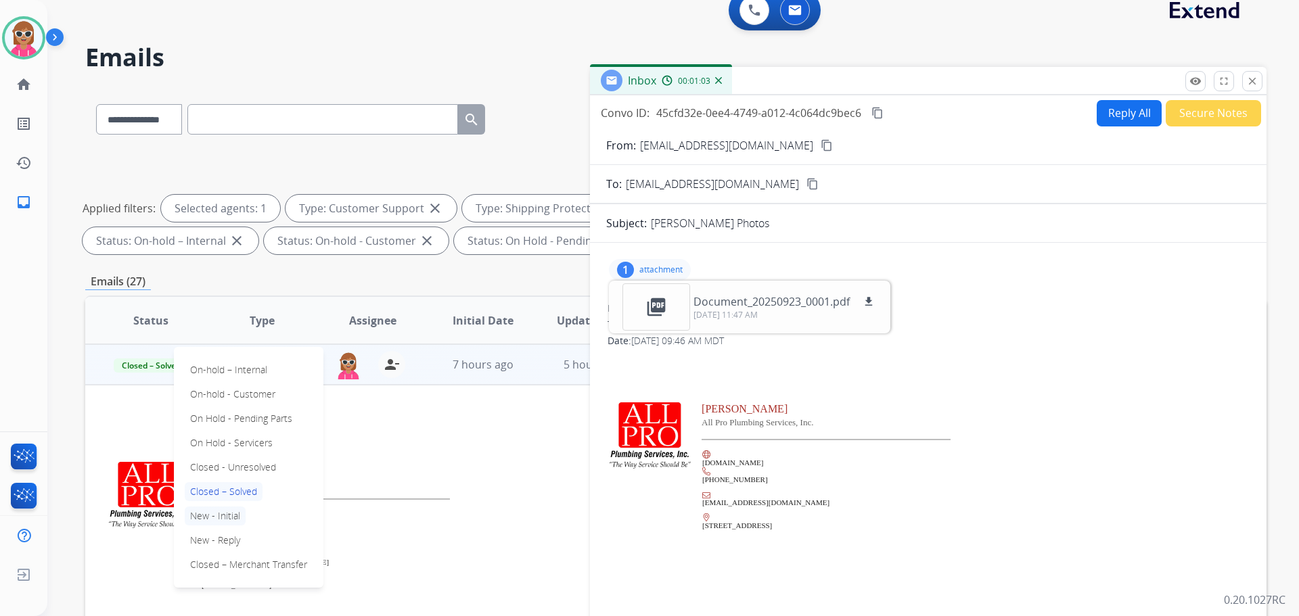
click at [225, 518] on p "New - Initial" at bounding box center [215, 516] width 61 height 19
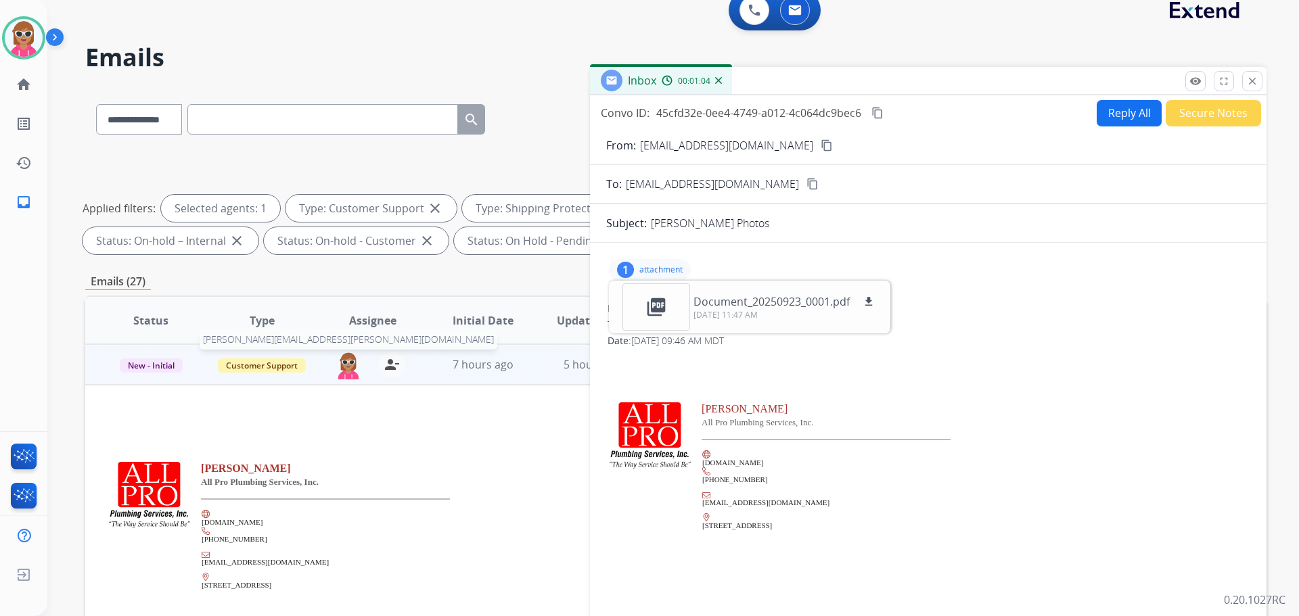
click at [348, 370] on img at bounding box center [348, 365] width 27 height 28
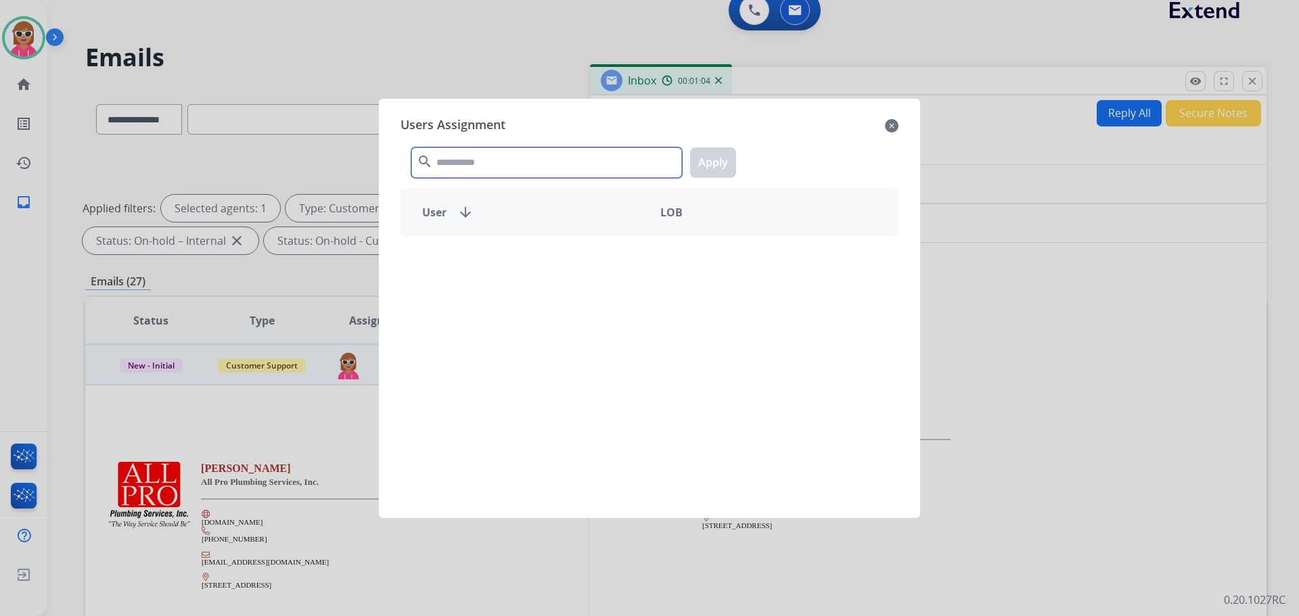
click at [494, 161] on input "text" at bounding box center [546, 162] width 271 height 30
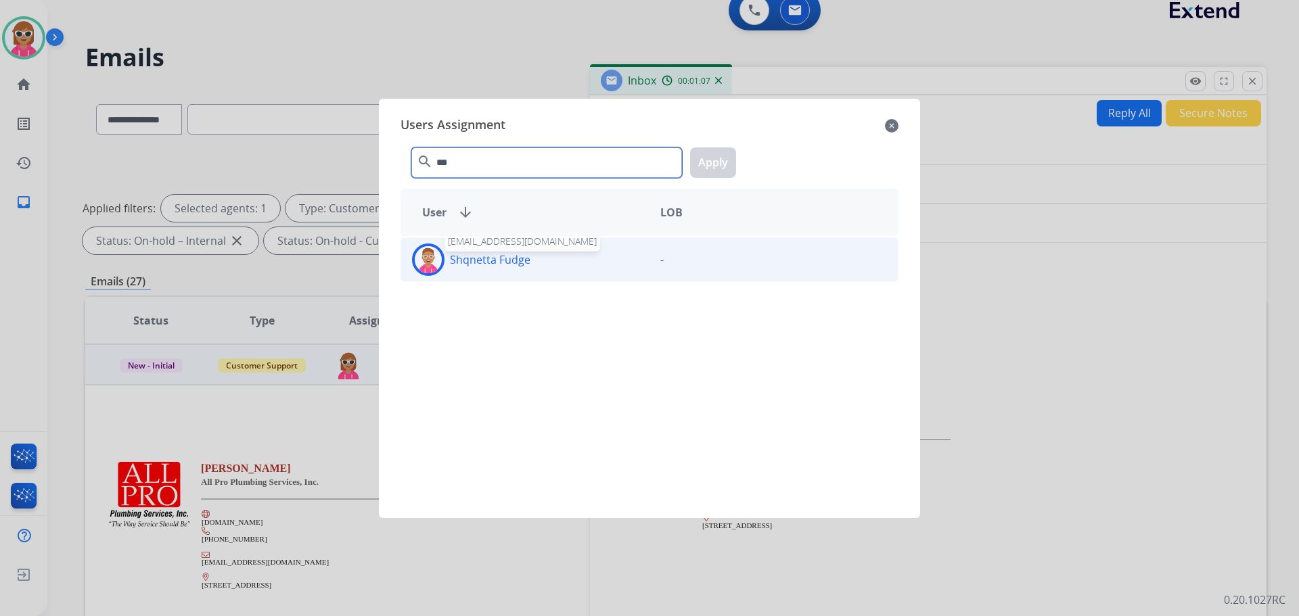
type input "***"
click at [510, 265] on p "Shqnetta Fudge" at bounding box center [490, 260] width 81 height 16
click at [737, 164] on div "*** search Apply" at bounding box center [650, 160] width 498 height 47
click at [723, 166] on button "Apply" at bounding box center [713, 162] width 46 height 30
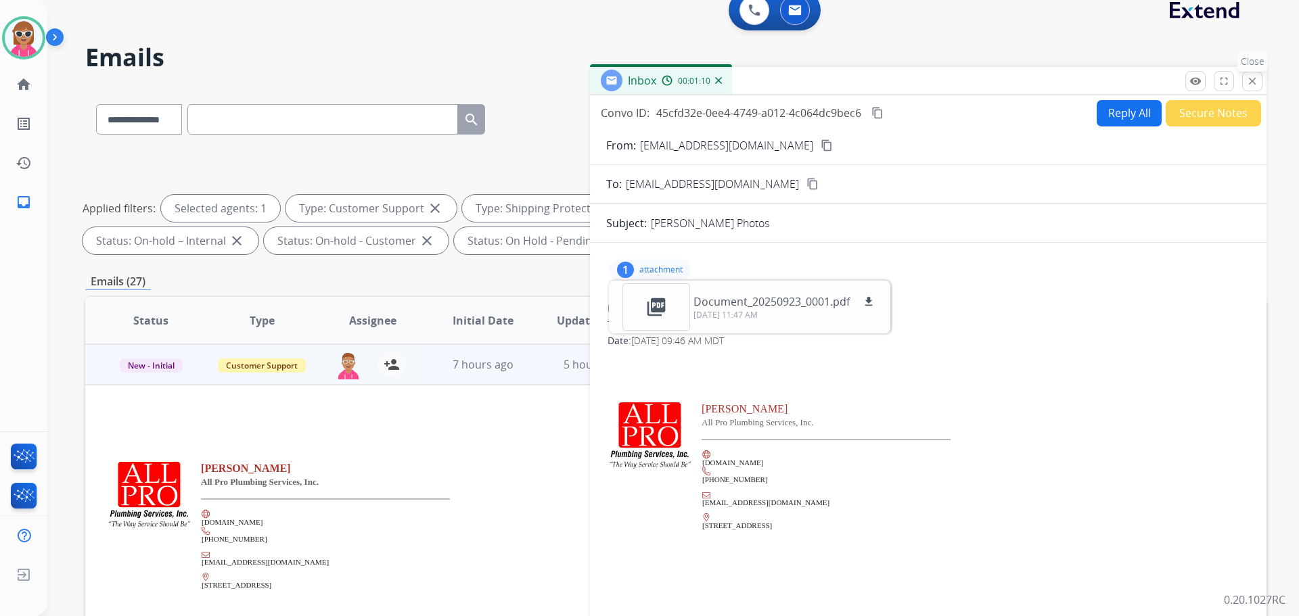
click at [1250, 76] on mat-icon "close" at bounding box center [1252, 81] width 12 height 12
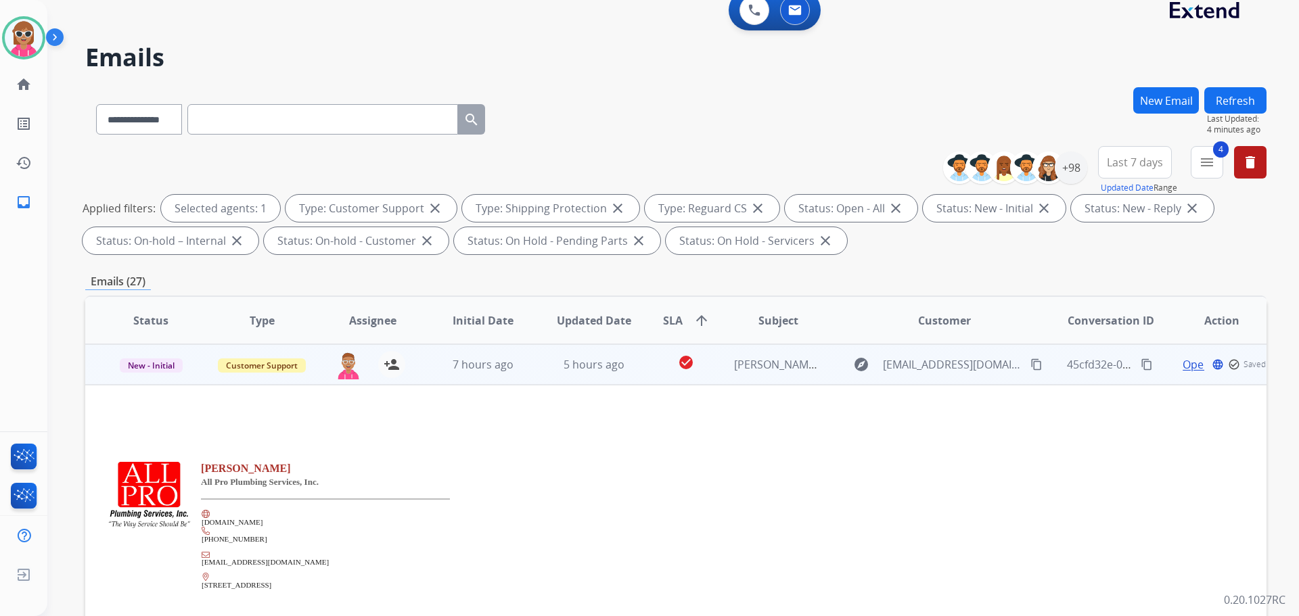
click at [1210, 104] on button "Refresh" at bounding box center [1235, 100] width 62 height 26
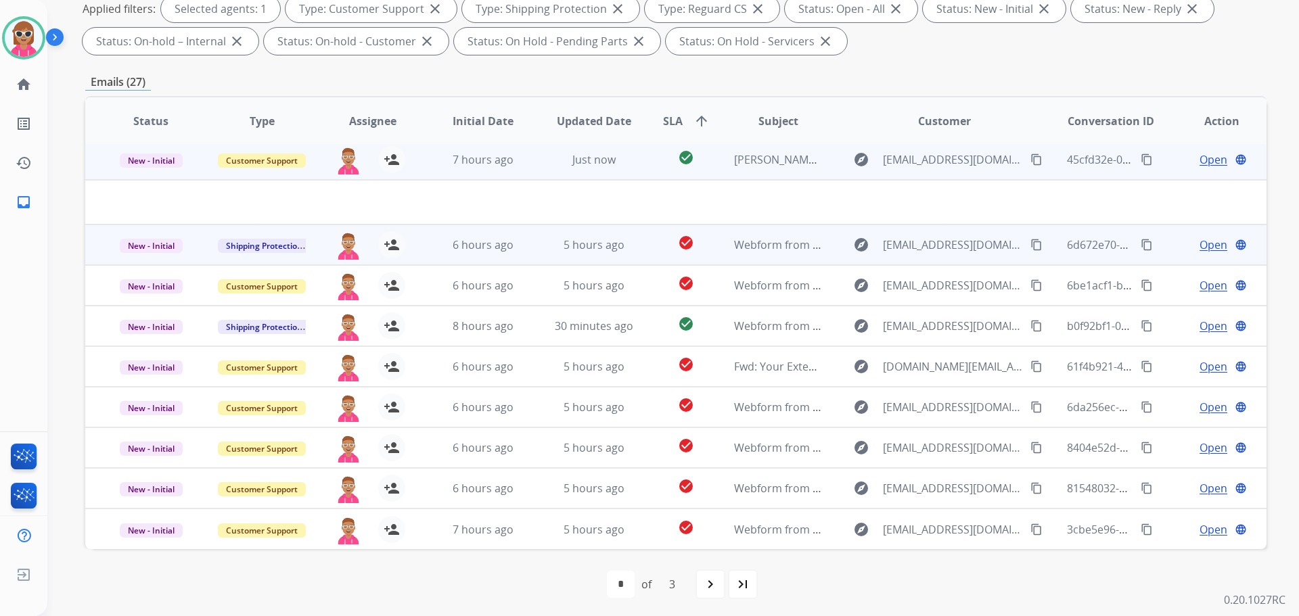
scroll to position [219, 0]
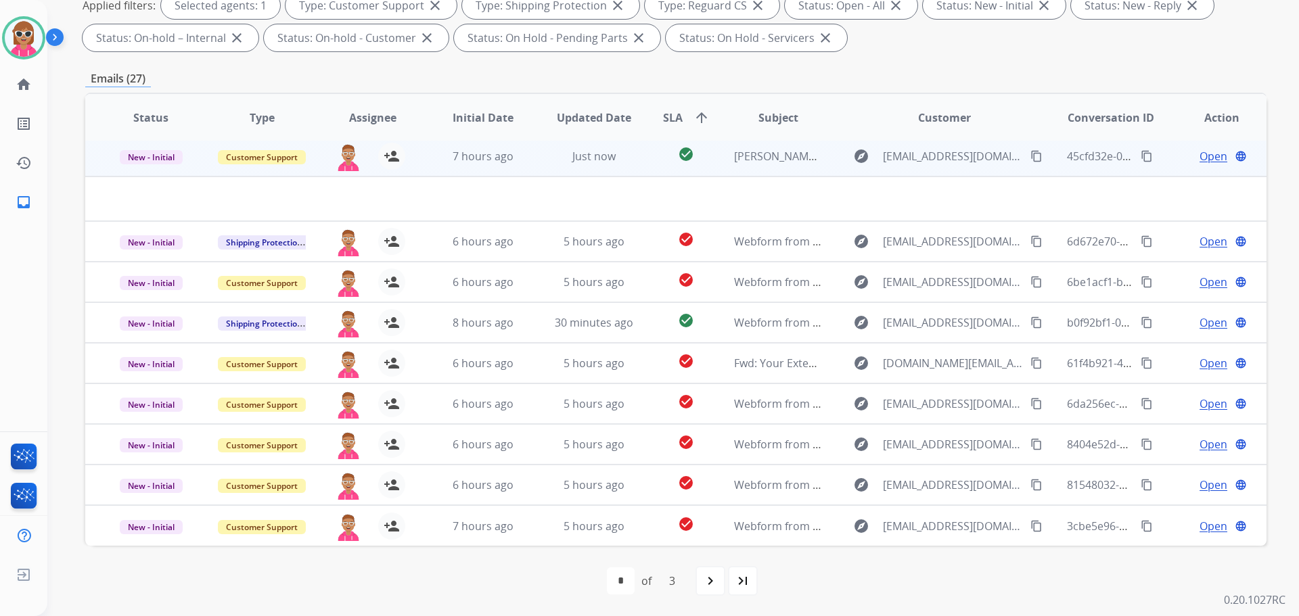
click at [550, 164] on td "Just now" at bounding box center [583, 156] width 111 height 41
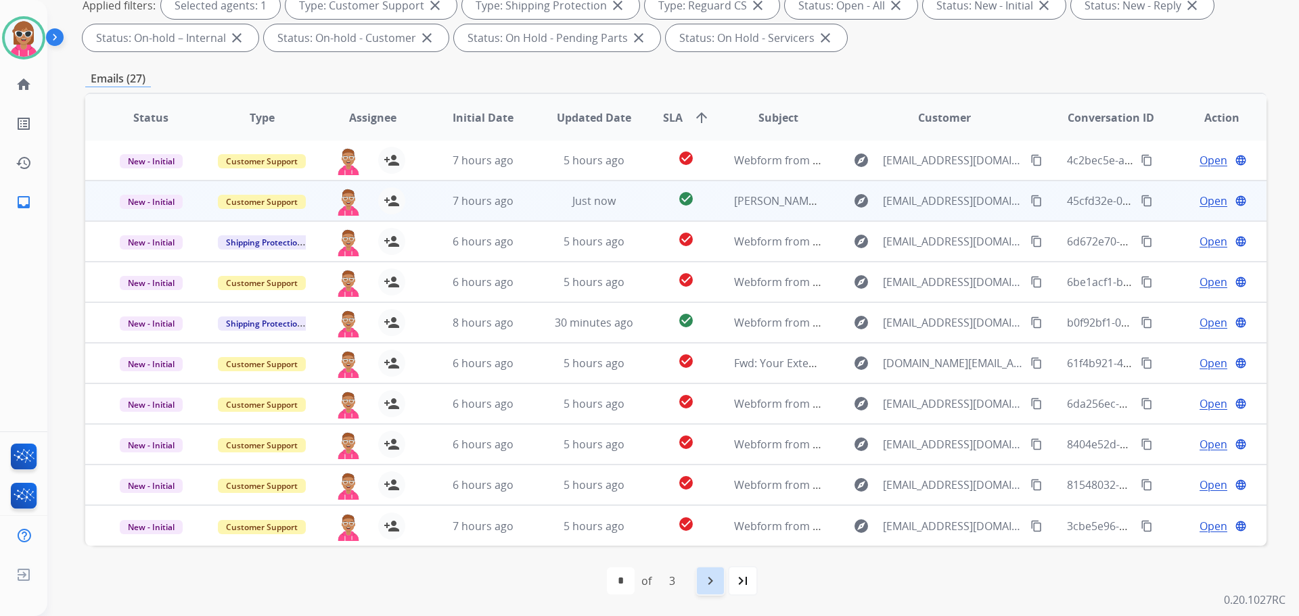
click at [697, 587] on div "navigate_next" at bounding box center [711, 581] width 30 height 30
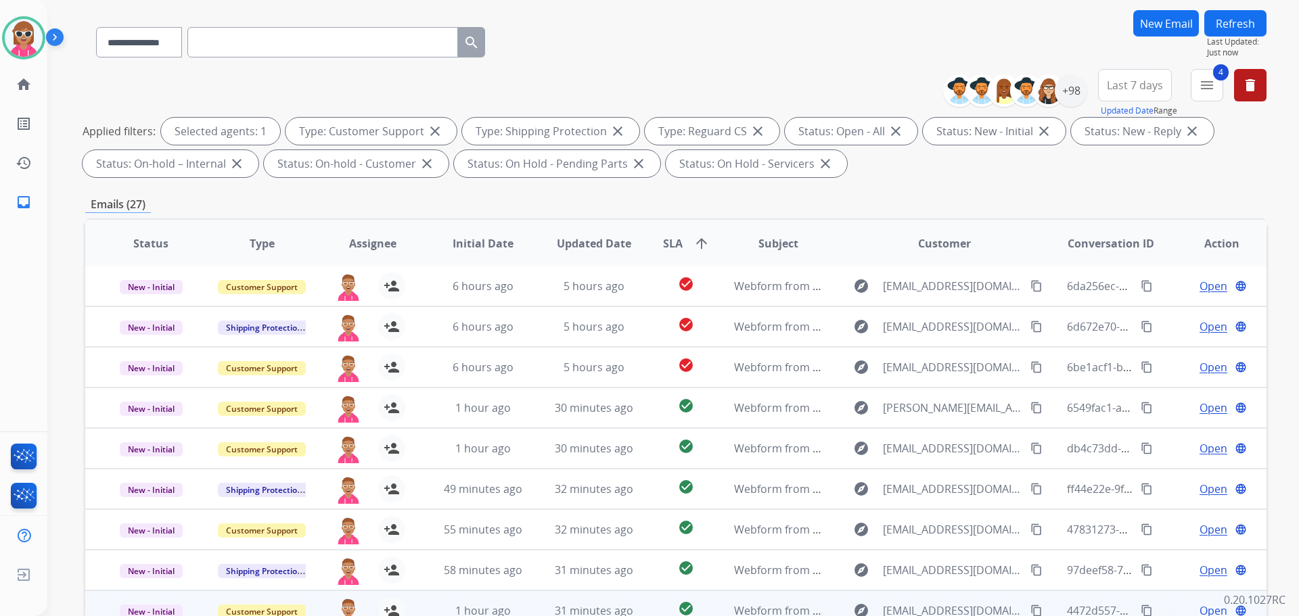
scroll to position [219, 0]
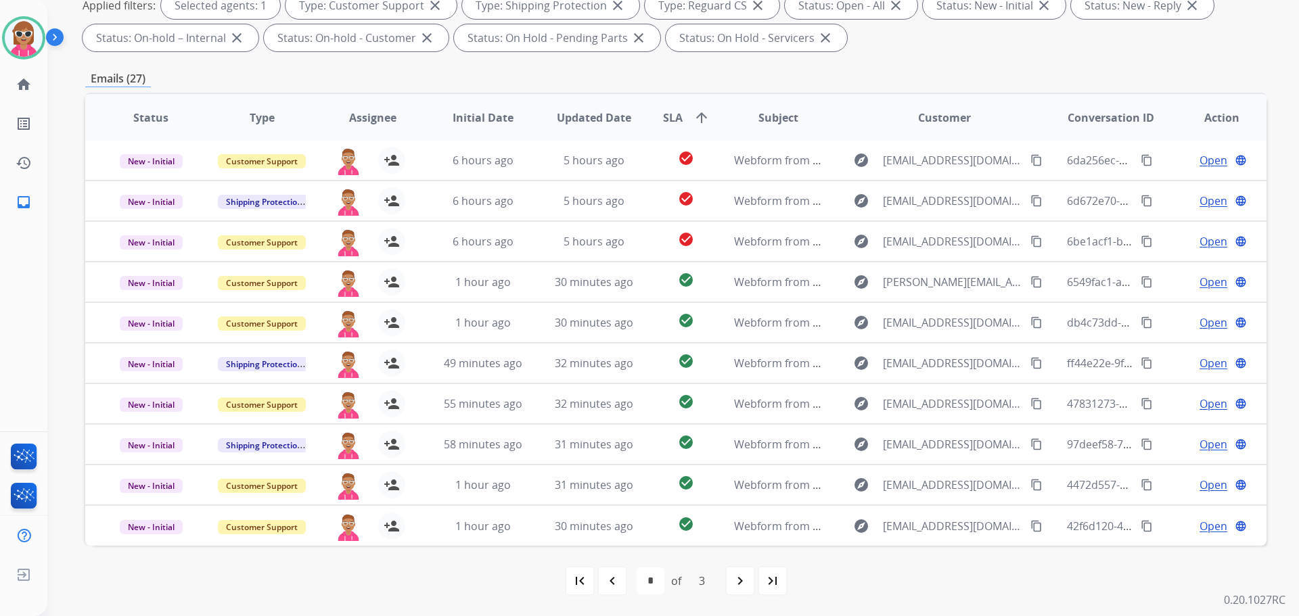
click at [744, 585] on mat-icon "navigate_next" at bounding box center [740, 581] width 16 height 16
select select "*"
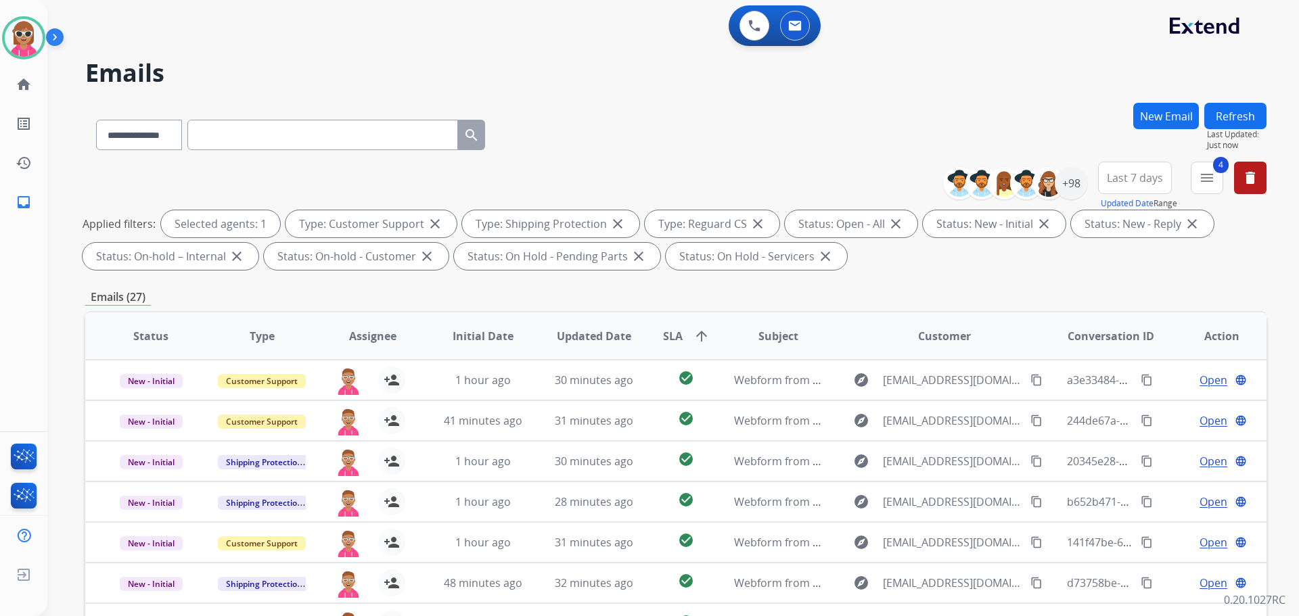
scroll to position [0, 0]
click at [653, 131] on div "**********" at bounding box center [675, 132] width 1181 height 59
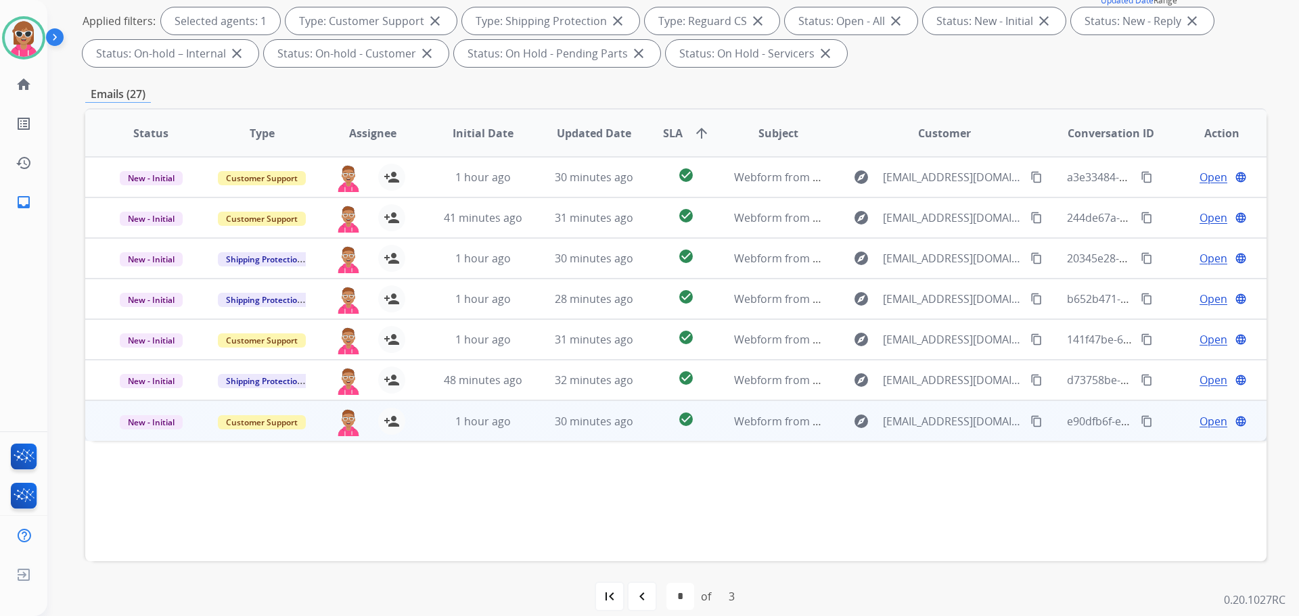
scroll to position [219, 0]
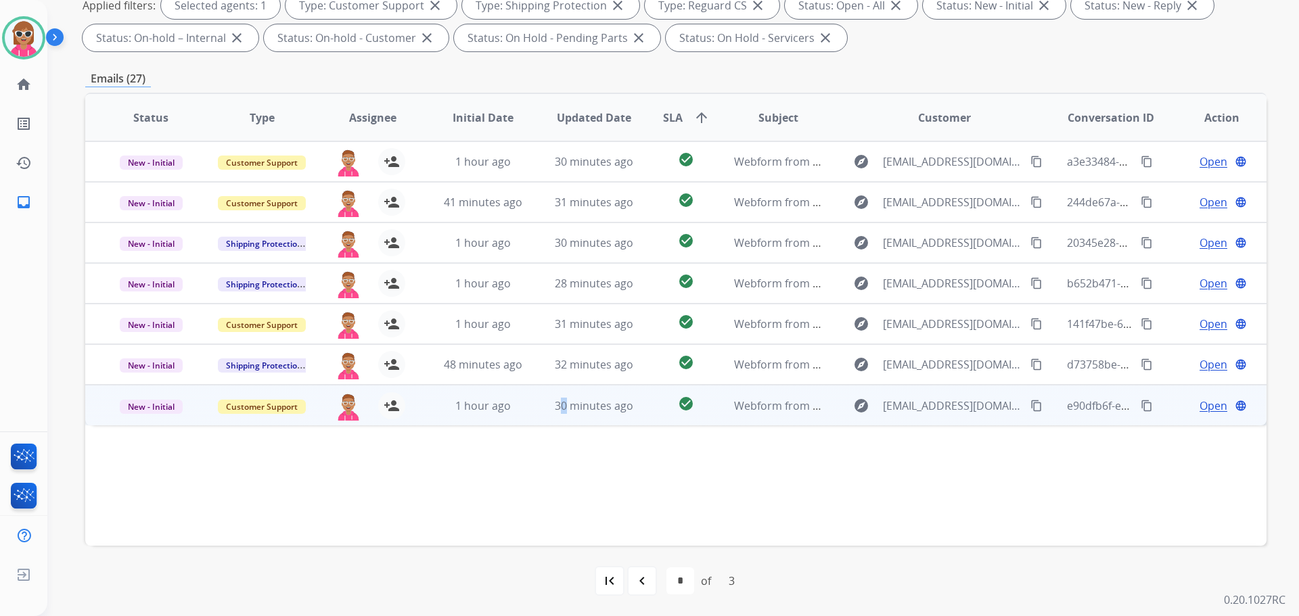
click at [562, 392] on td "30 minutes ago" at bounding box center [583, 405] width 111 height 41
click at [1030, 410] on mat-icon "content_copy" at bounding box center [1036, 405] width 12 height 12
click at [1208, 405] on span "Open" at bounding box center [1214, 405] width 28 height 16
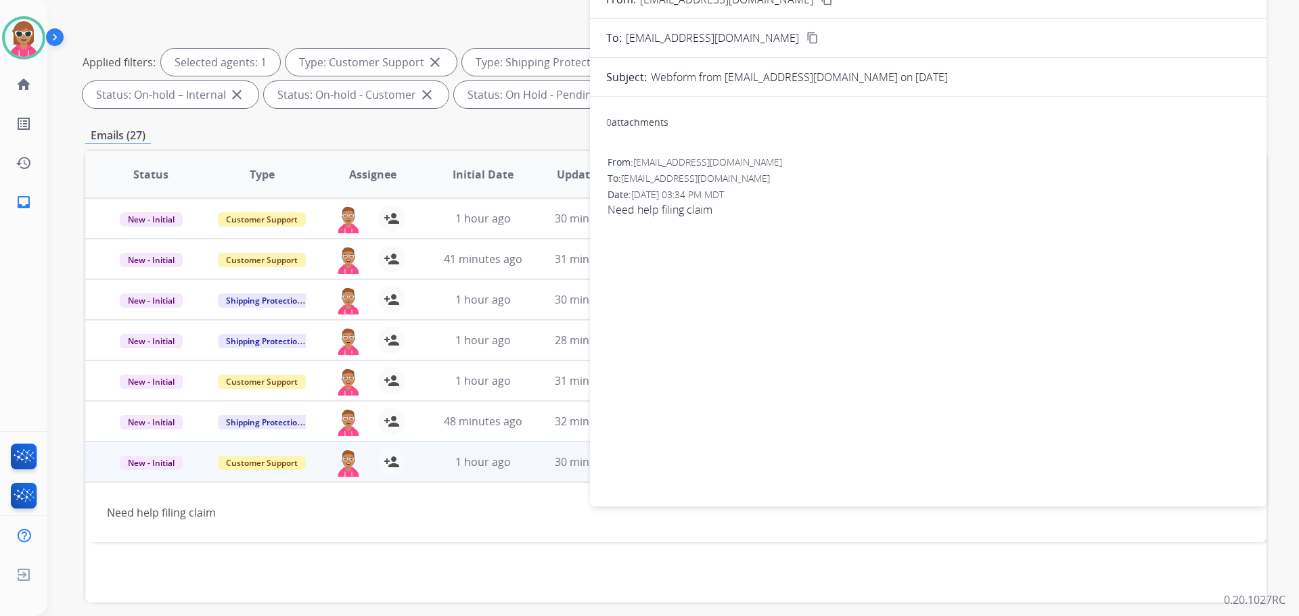
scroll to position [0, 0]
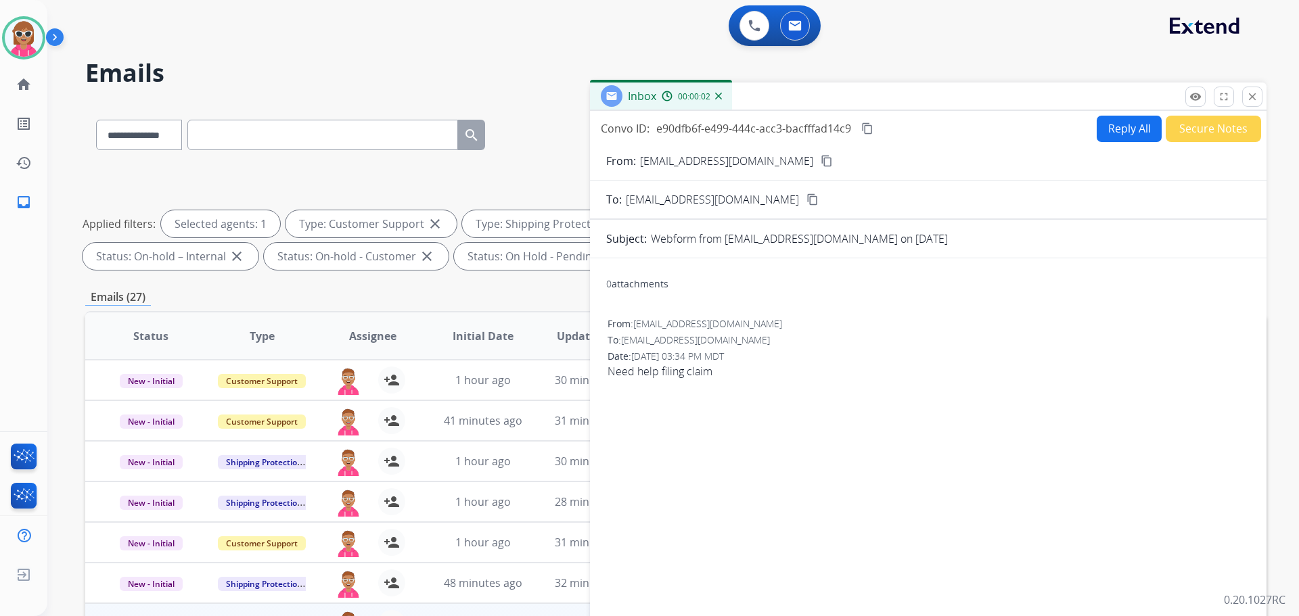
click at [1114, 122] on button "Reply All" at bounding box center [1129, 129] width 65 height 26
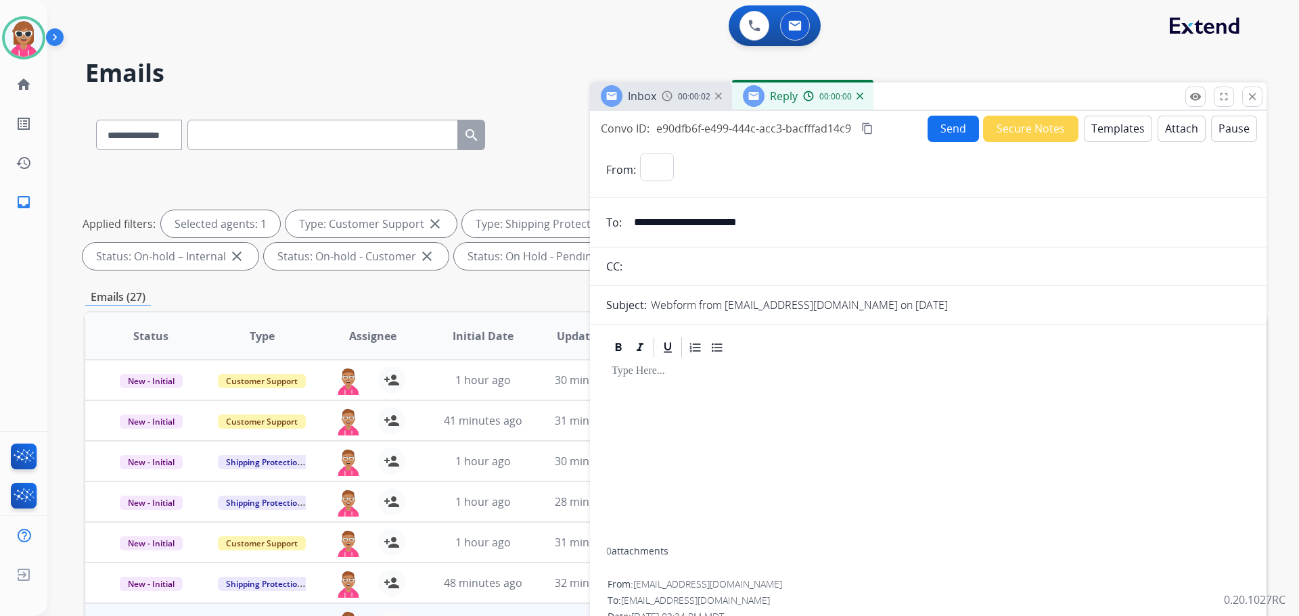
select select "**********"
click at [1102, 124] on button "Templates" at bounding box center [1118, 129] width 68 height 26
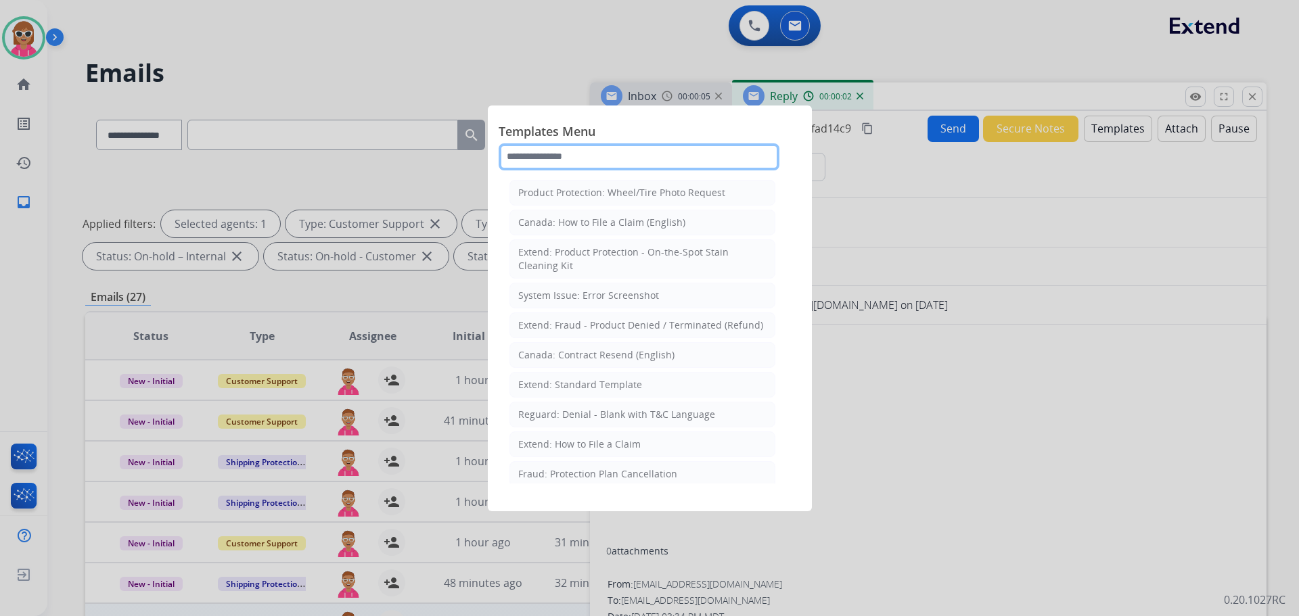
click at [581, 158] on input "text" at bounding box center [639, 156] width 281 height 27
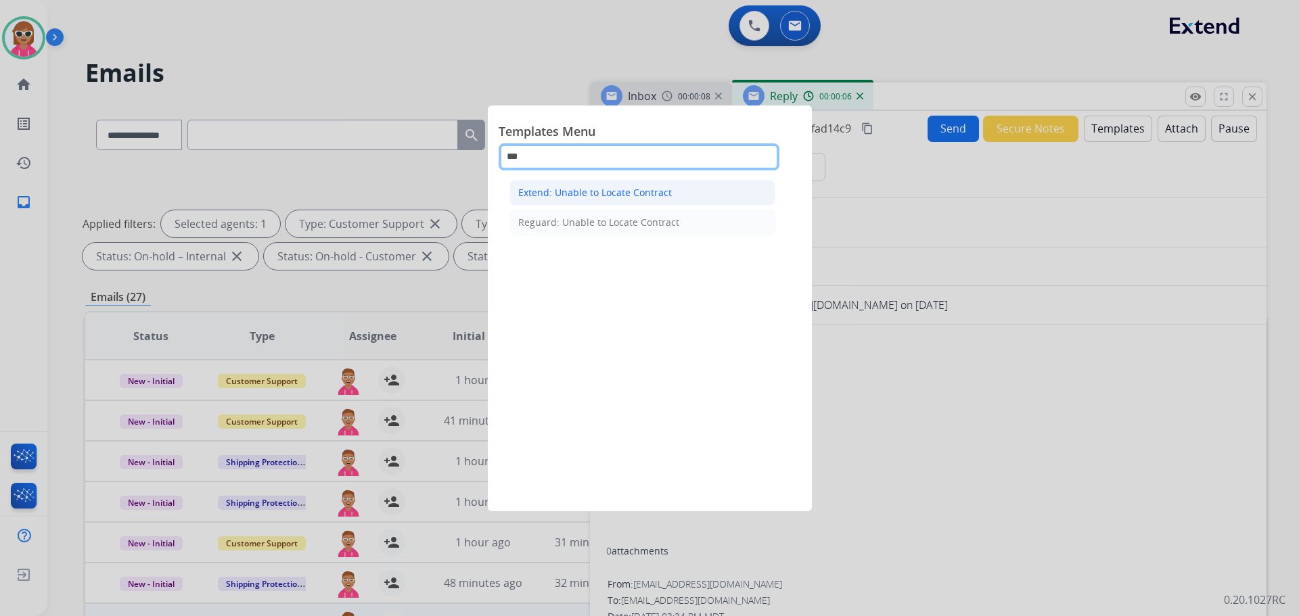
type input "***"
click at [576, 196] on div "Extend: Unable to Locate Contract" at bounding box center [595, 193] width 154 height 14
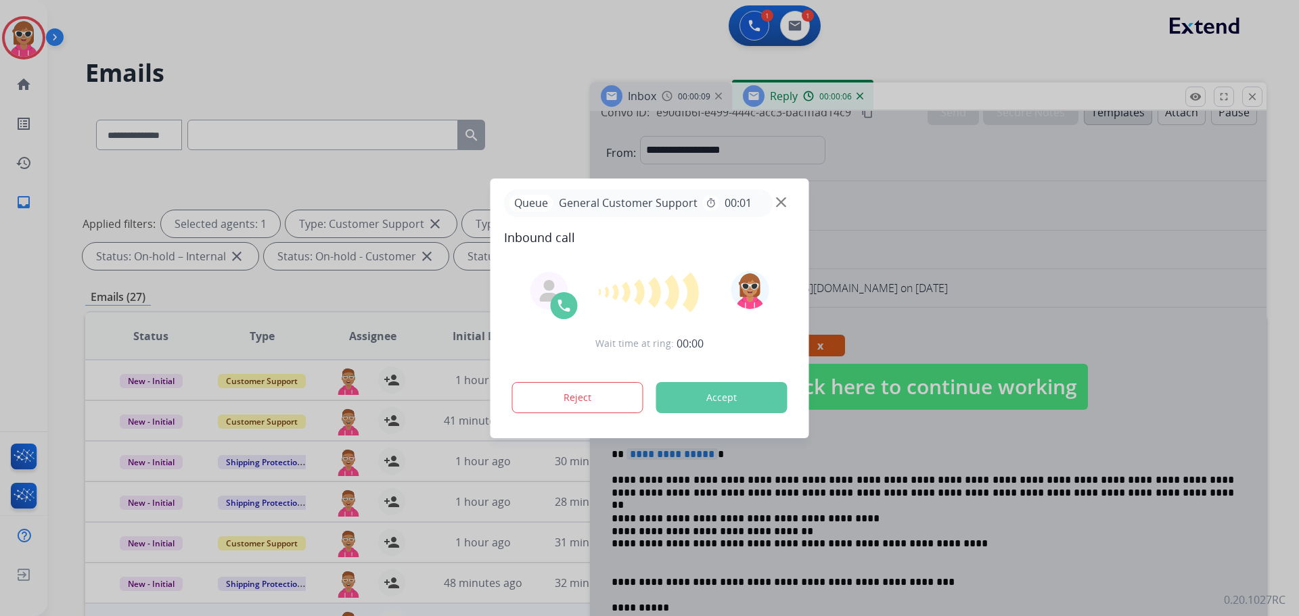
scroll to position [135, 0]
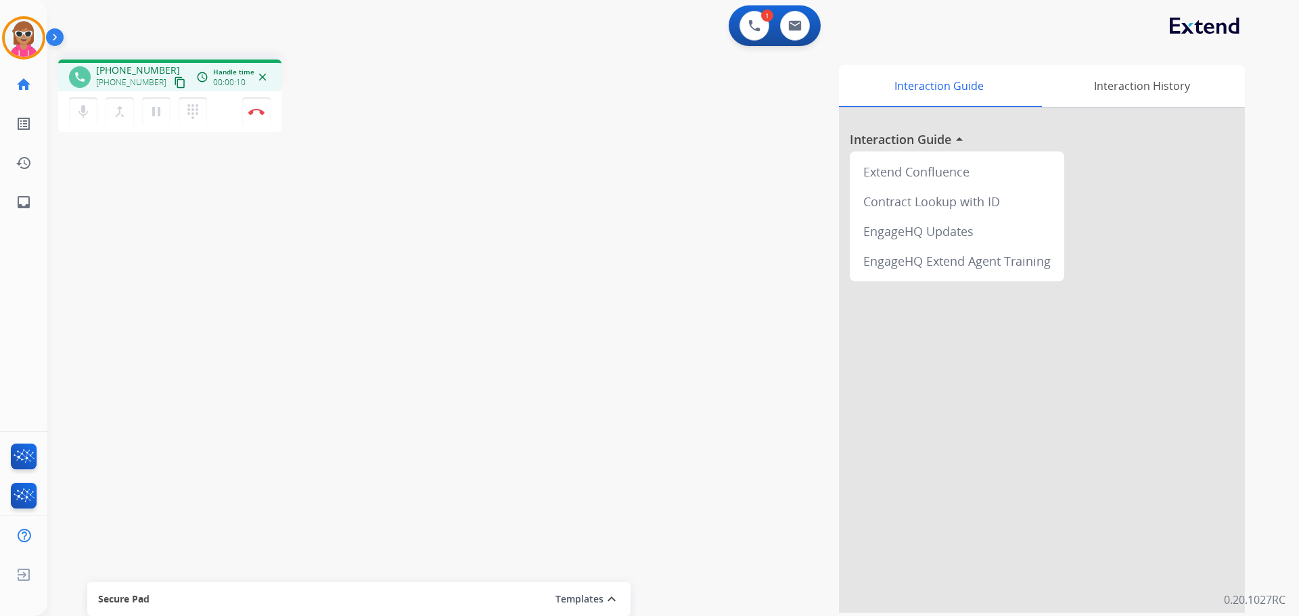
click at [174, 80] on mat-icon "content_copy" at bounding box center [180, 82] width 12 height 12
click at [384, 291] on div "phone [PHONE_NUMBER] [PHONE_NUMBER] content_copy access_time Call metrics Queue…" at bounding box center [656, 331] width 1219 height 564
click at [267, 103] on button "Disconnect" at bounding box center [256, 111] width 28 height 28
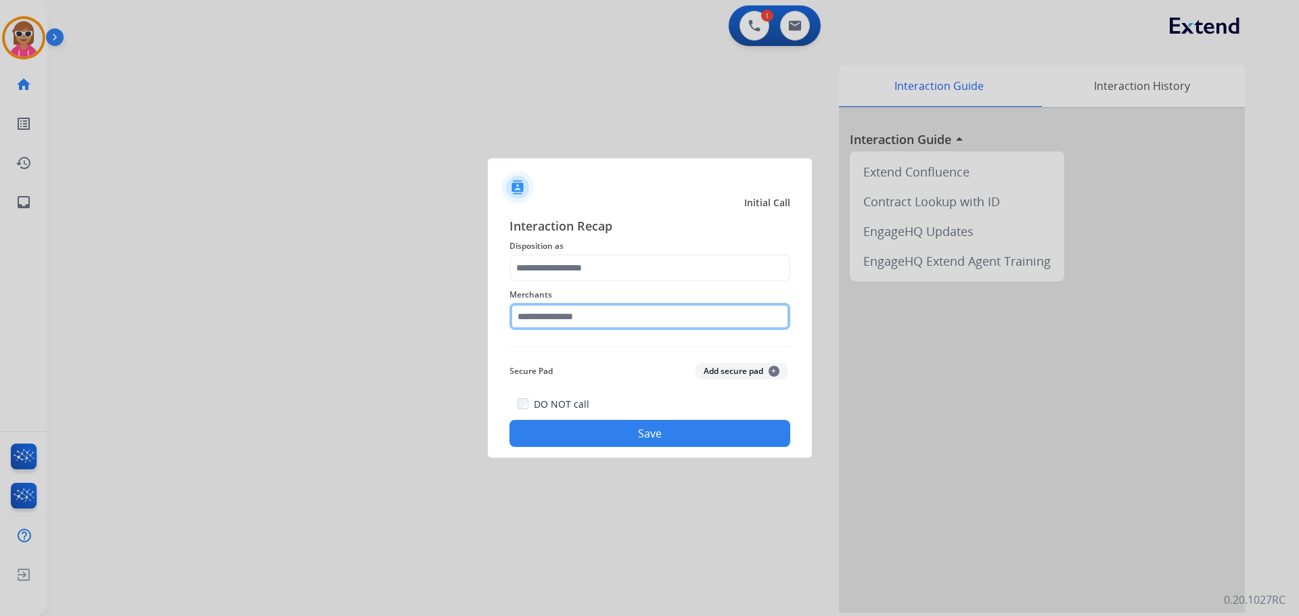
click at [572, 319] on input "text" at bounding box center [649, 316] width 281 height 27
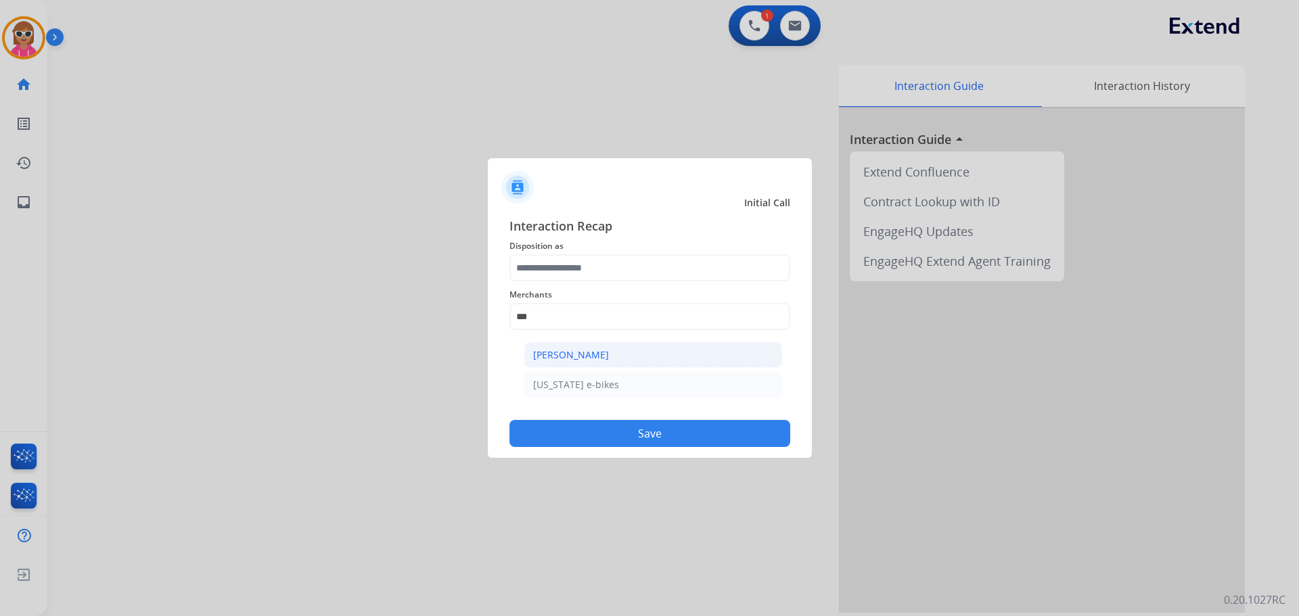
click at [573, 359] on div "[PERSON_NAME]" at bounding box center [571, 355] width 76 height 14
type input "**********"
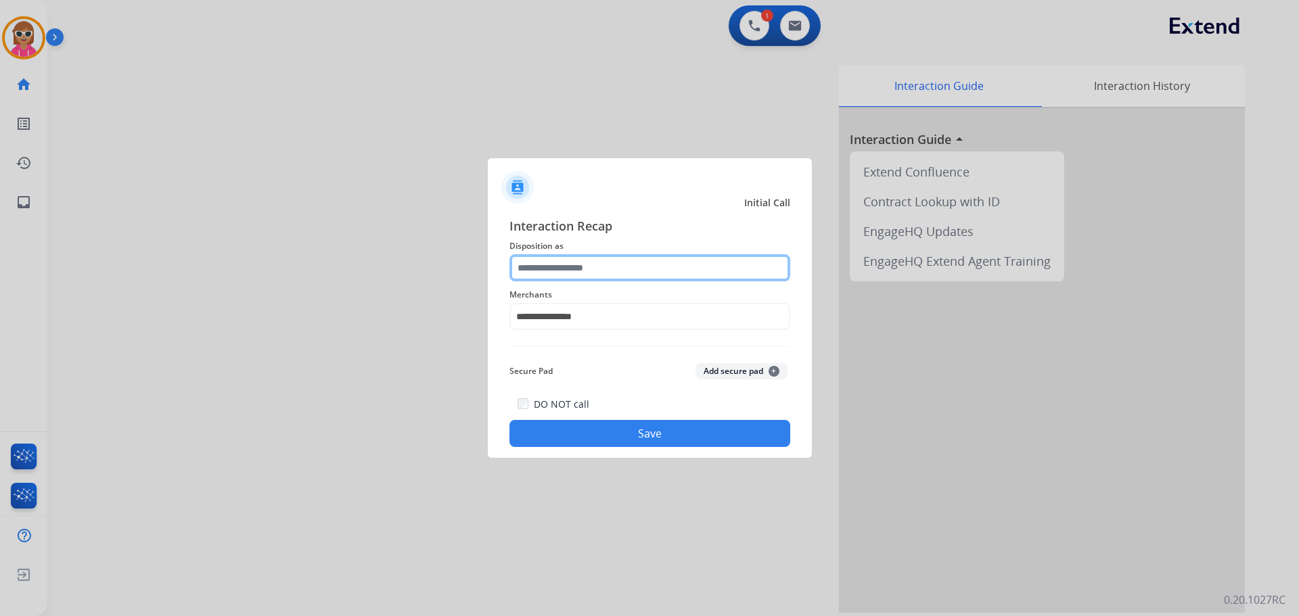
click at [587, 263] on input "text" at bounding box center [649, 267] width 281 height 27
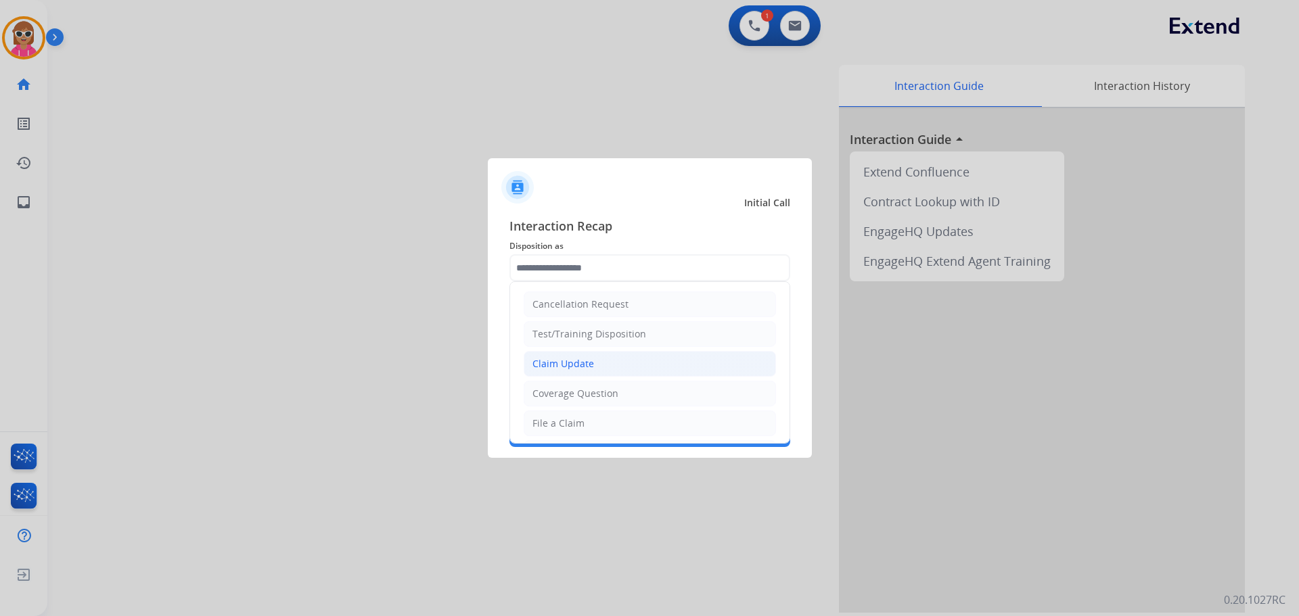
click at [633, 369] on li "Claim Update" at bounding box center [650, 364] width 252 height 26
type input "**********"
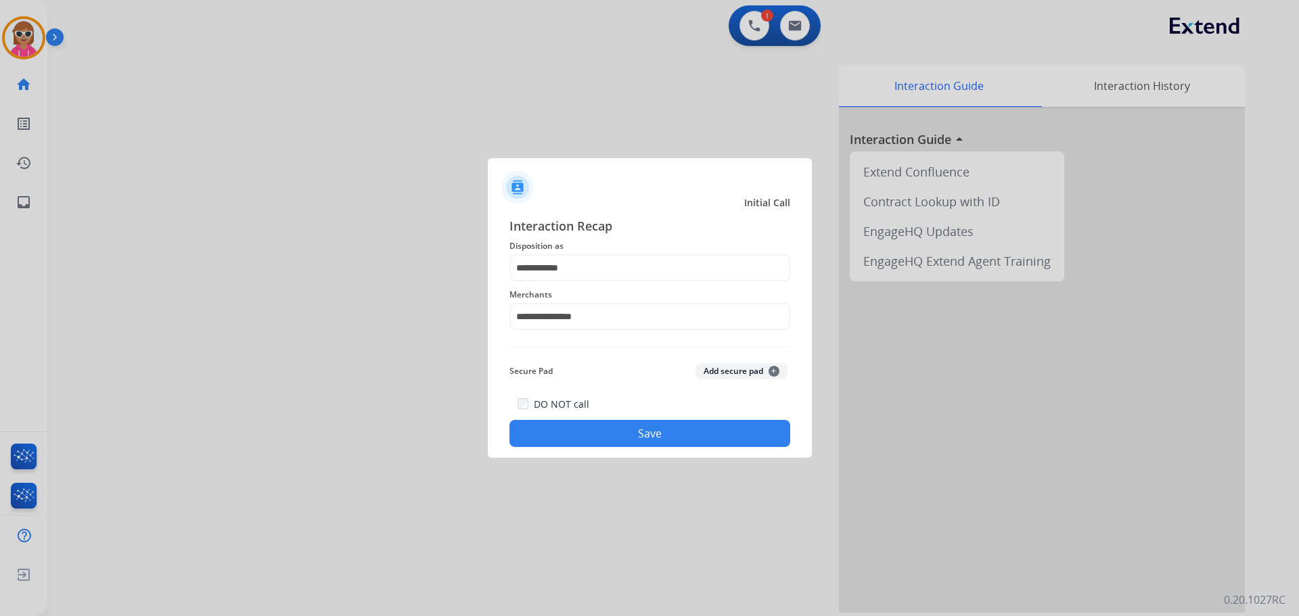
click at [616, 420] on div "DO NOT call Save" at bounding box center [649, 421] width 281 height 51
click at [616, 426] on button "Save" at bounding box center [649, 433] width 281 height 27
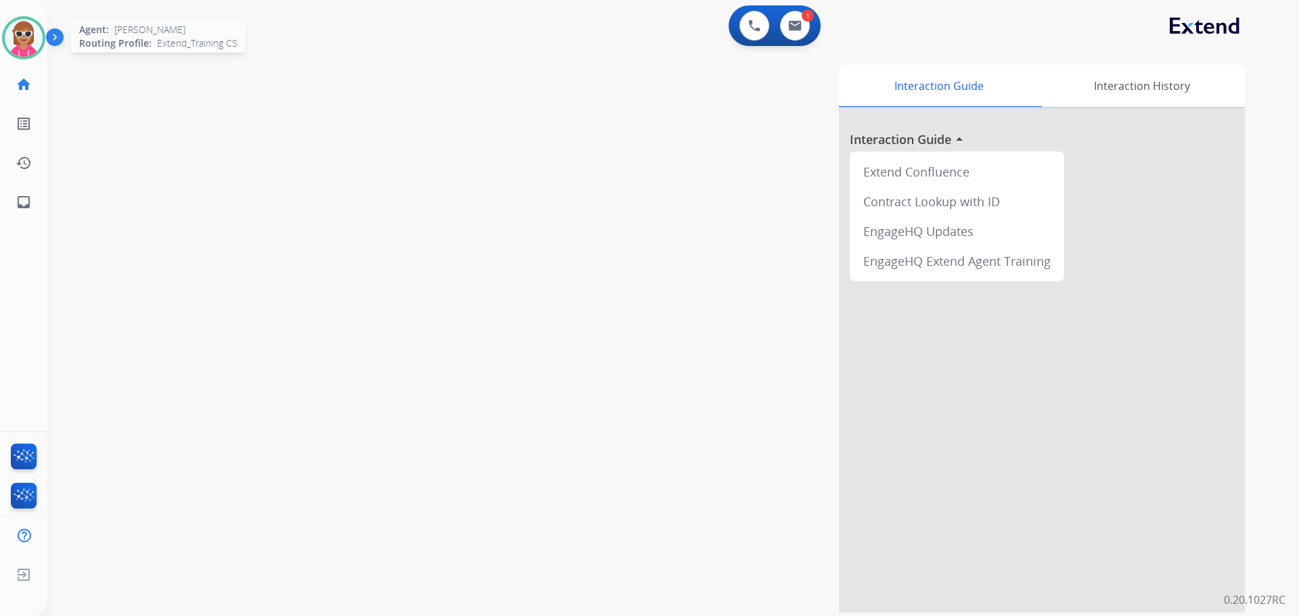
click at [26, 40] on img at bounding box center [24, 38] width 38 height 38
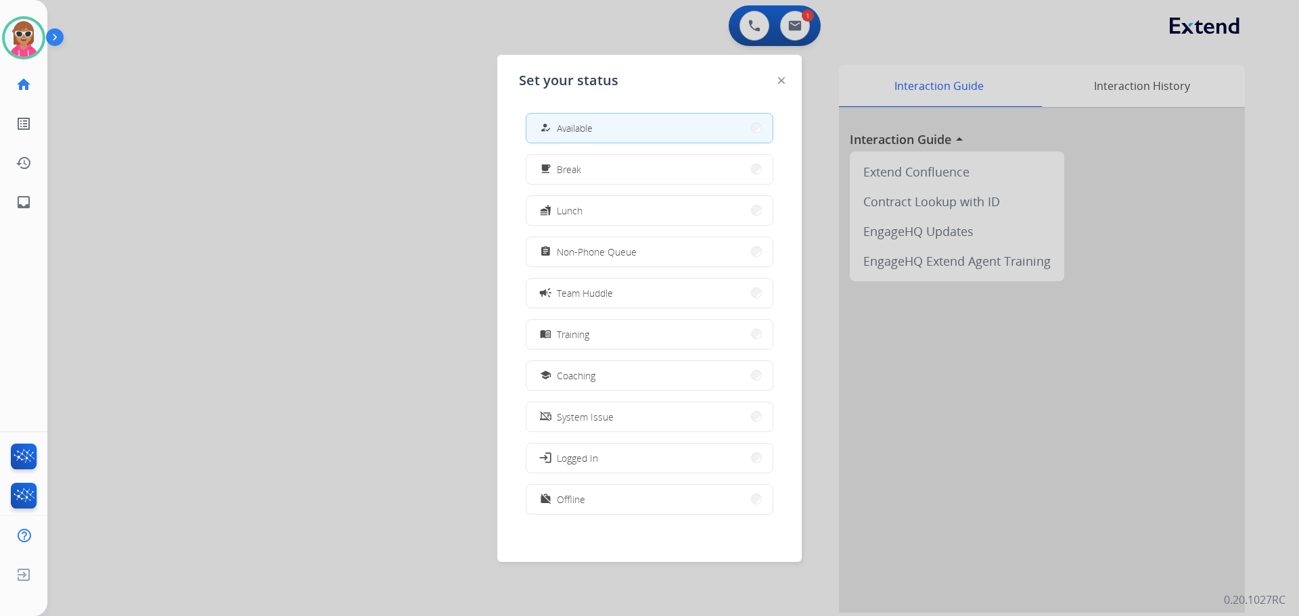
click at [160, 108] on div at bounding box center [649, 308] width 1299 height 616
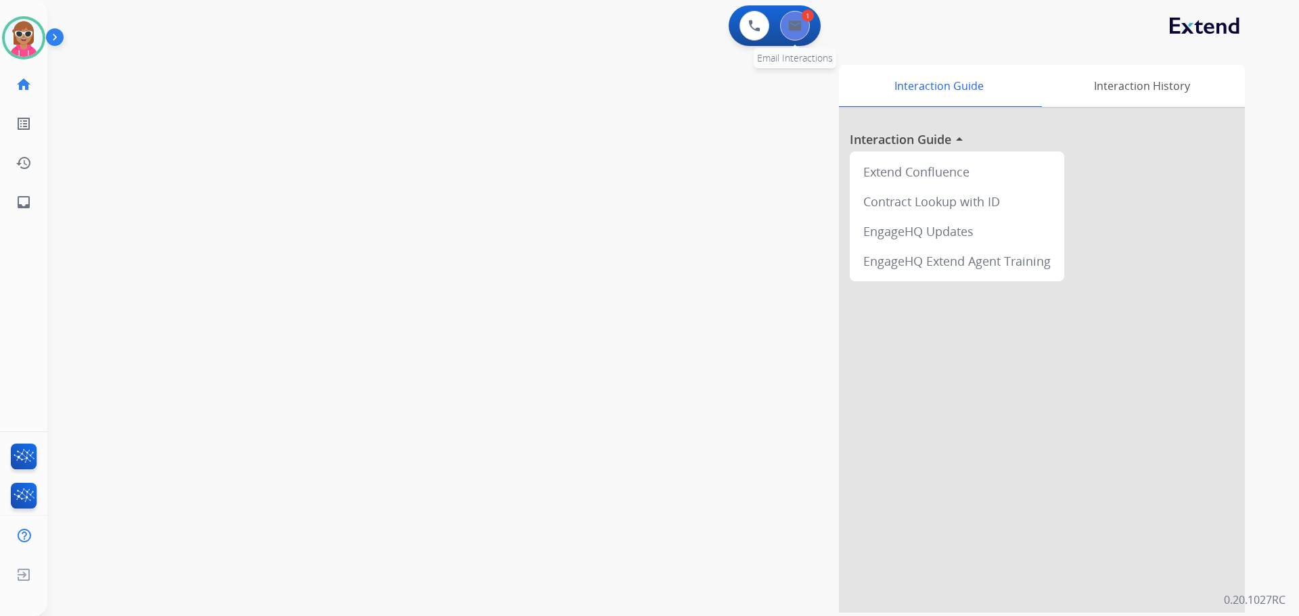
click at [797, 23] on img at bounding box center [795, 25] width 14 height 11
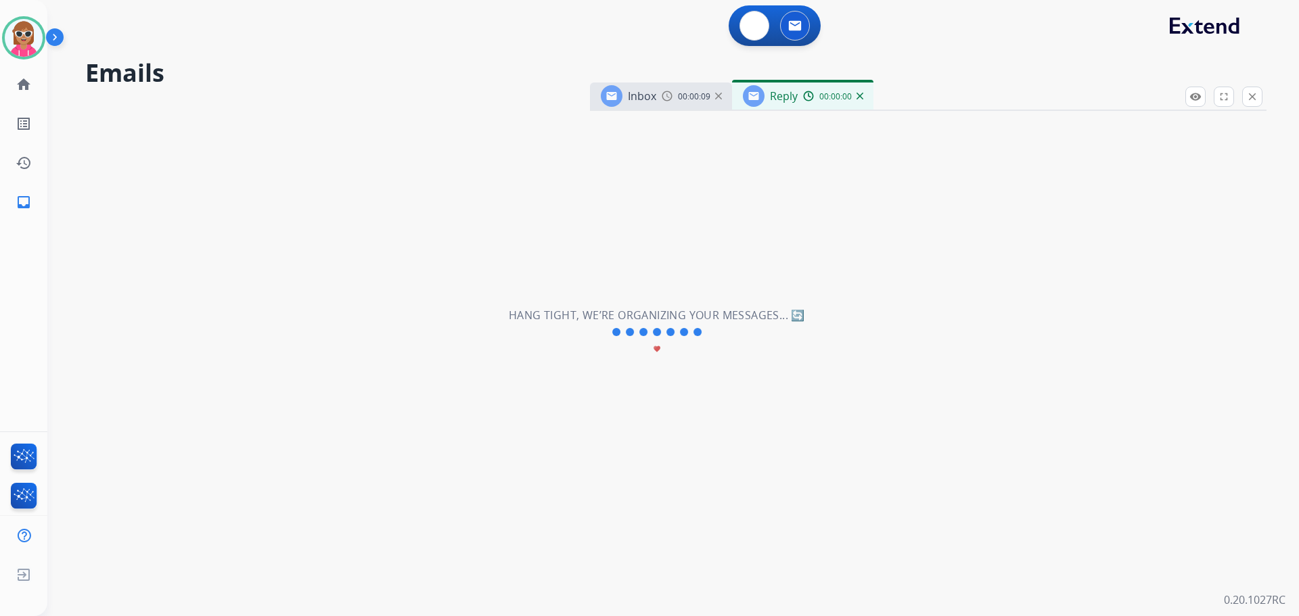
select select "**********"
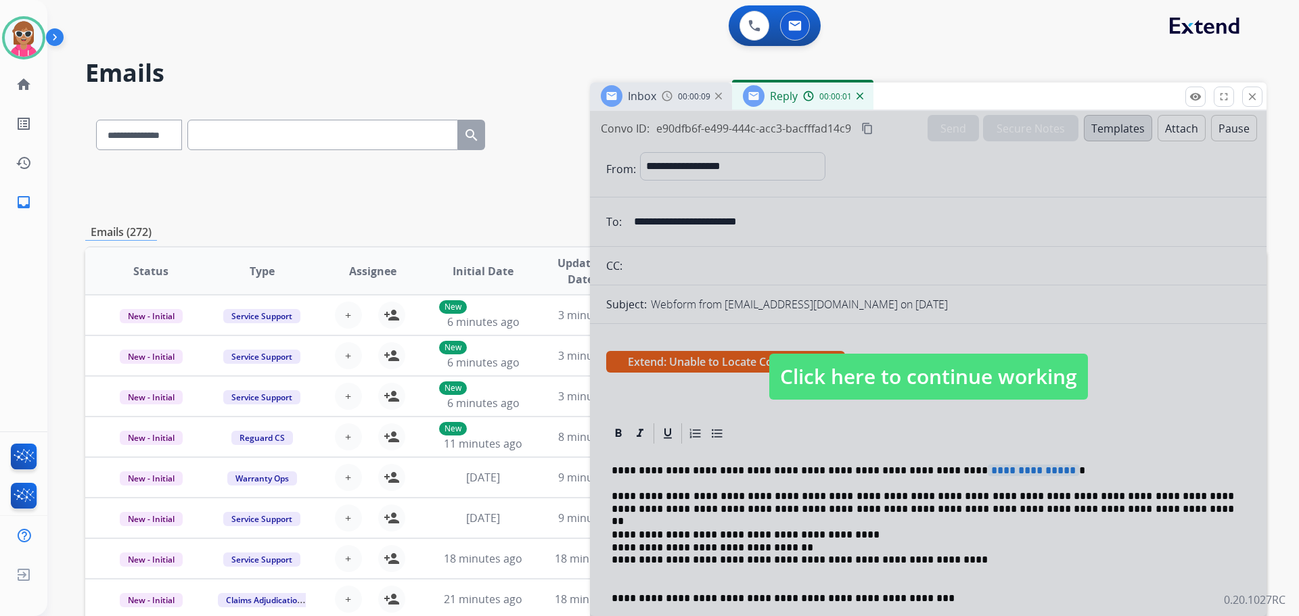
click at [852, 377] on span "Click here to continue working" at bounding box center [928, 377] width 319 height 46
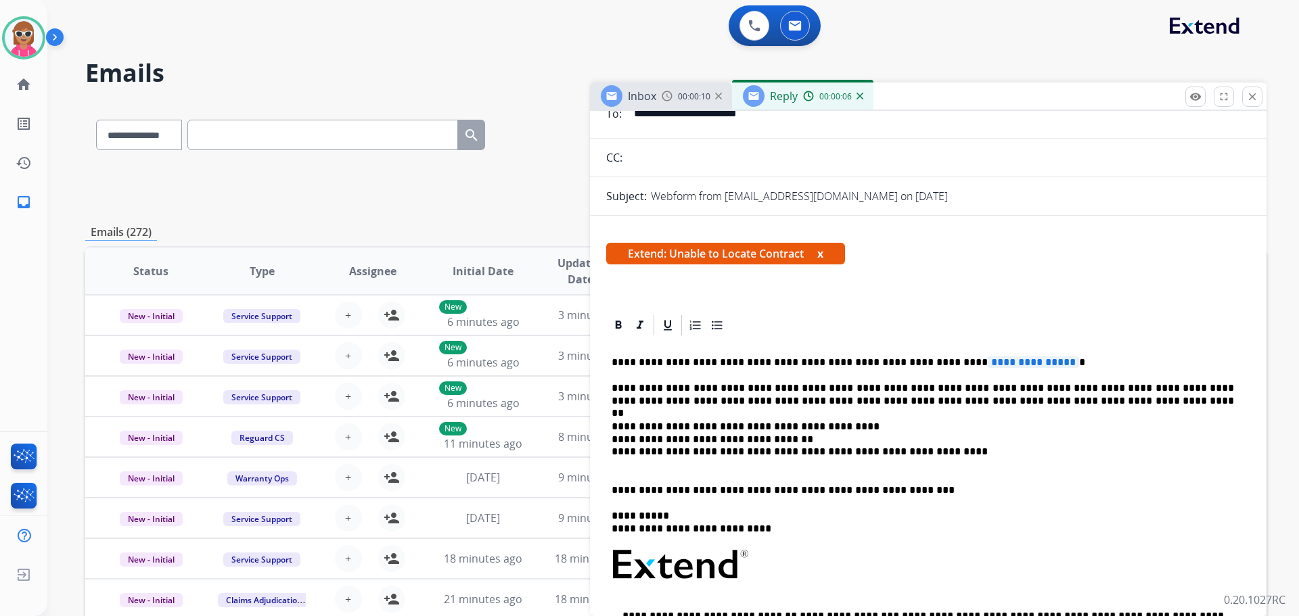
scroll to position [135, 0]
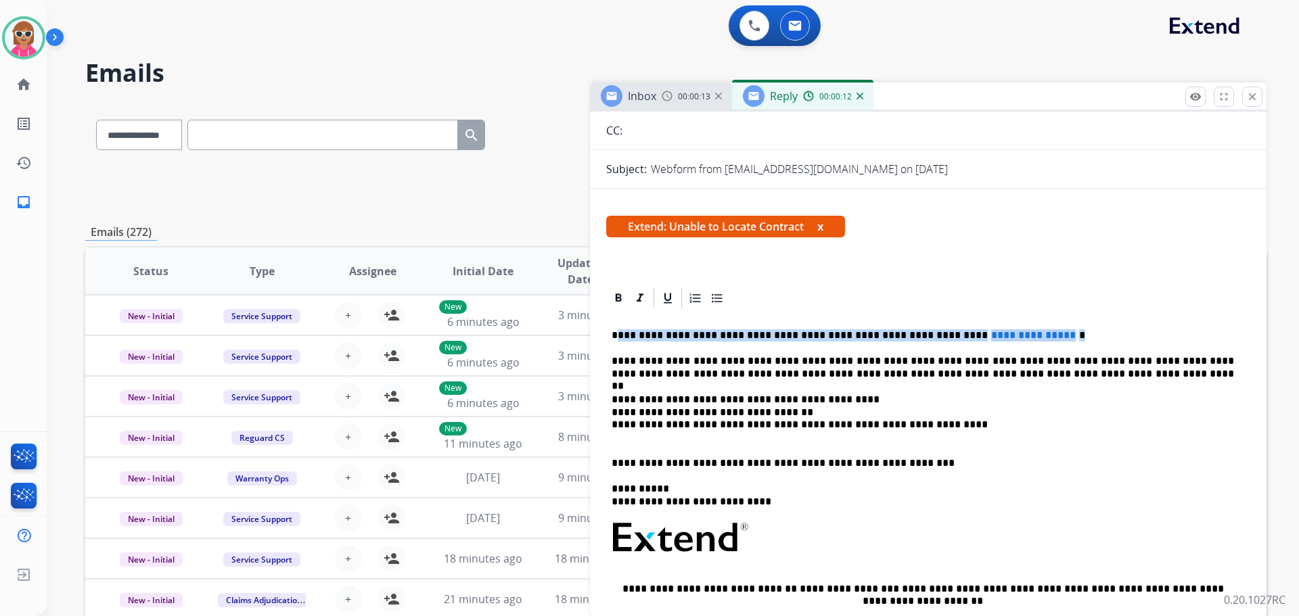
drag, startPoint x: 1034, startPoint y: 332, endPoint x: 610, endPoint y: 327, distance: 423.6
click at [619, 332] on p "**********" at bounding box center [923, 336] width 622 height 12
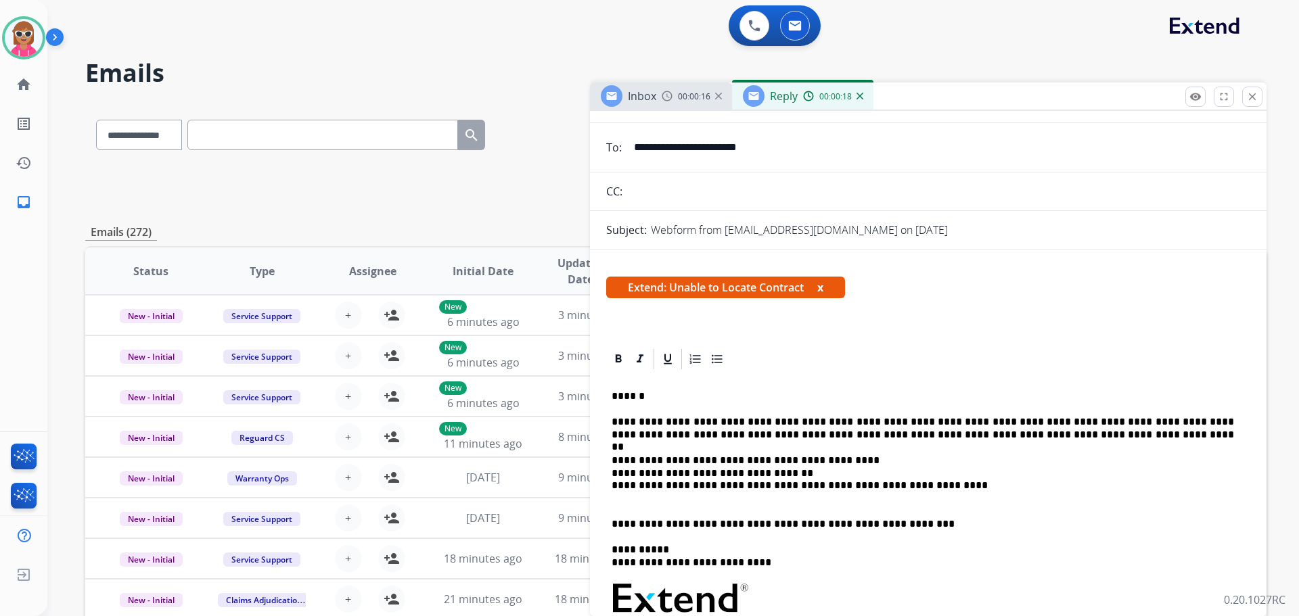
scroll to position [0, 0]
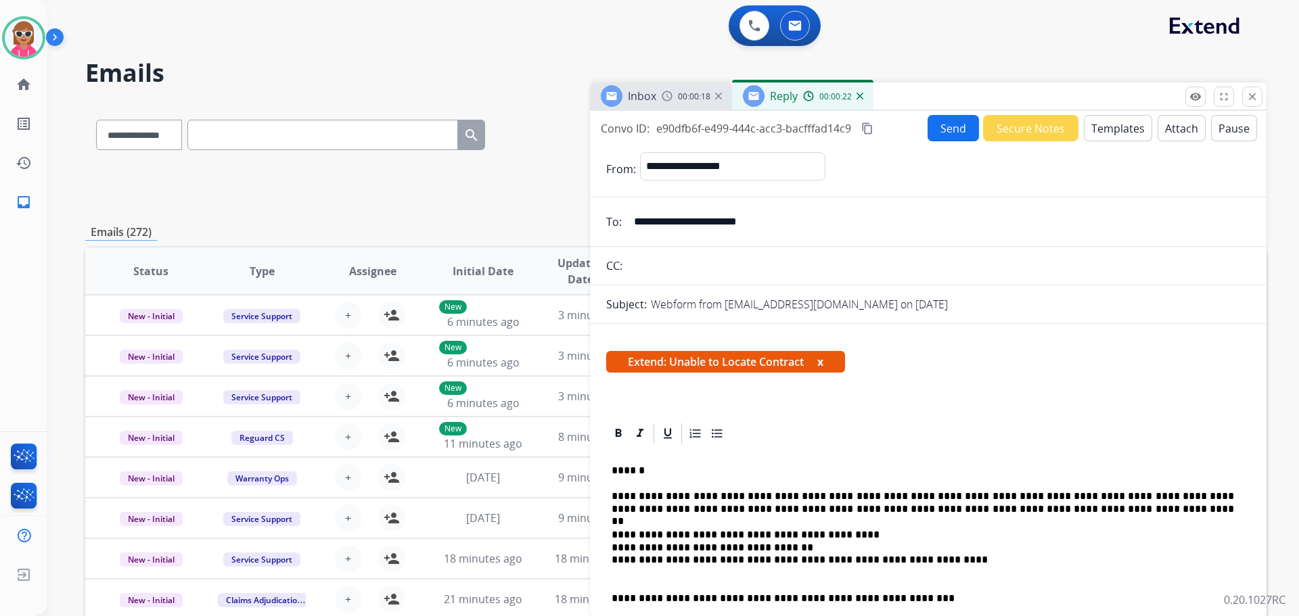
drag, startPoint x: 725, startPoint y: 223, endPoint x: 698, endPoint y: 221, distance: 27.8
click at [627, 221] on input "**********" at bounding box center [938, 221] width 624 height 27
drag, startPoint x: 763, startPoint y: 261, endPoint x: 797, endPoint y: 315, distance: 63.8
click at [763, 264] on input "text" at bounding box center [939, 265] width 624 height 27
click at [938, 132] on button "Send" at bounding box center [953, 128] width 51 height 26
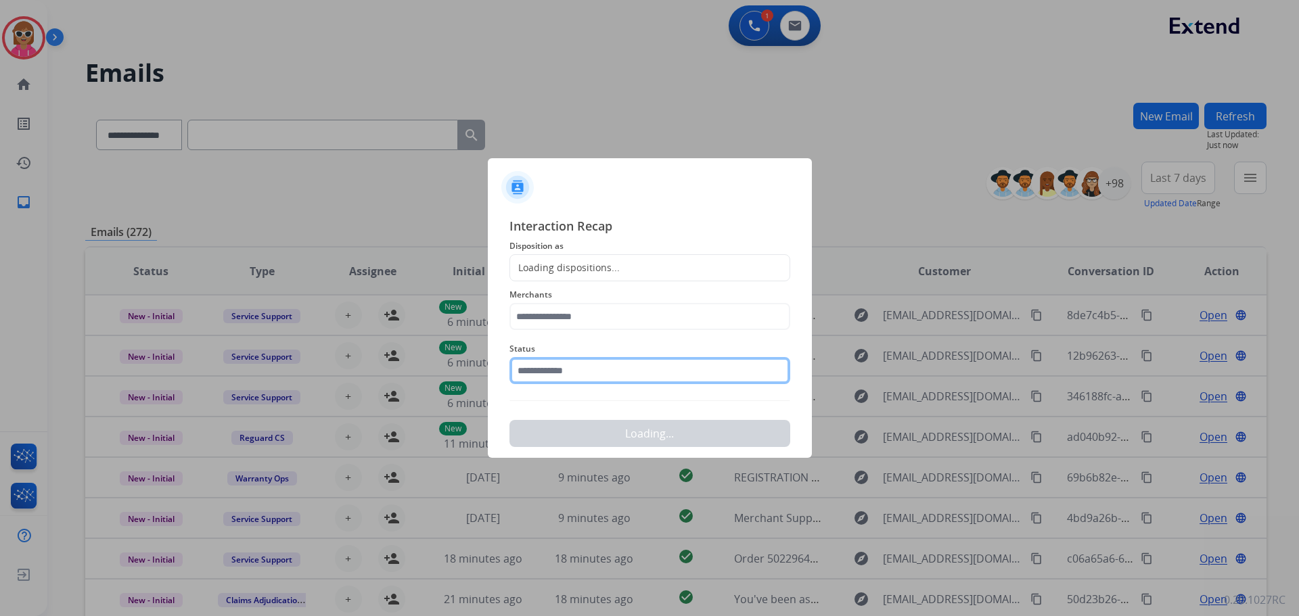
click at [645, 365] on input "text" at bounding box center [649, 370] width 281 height 27
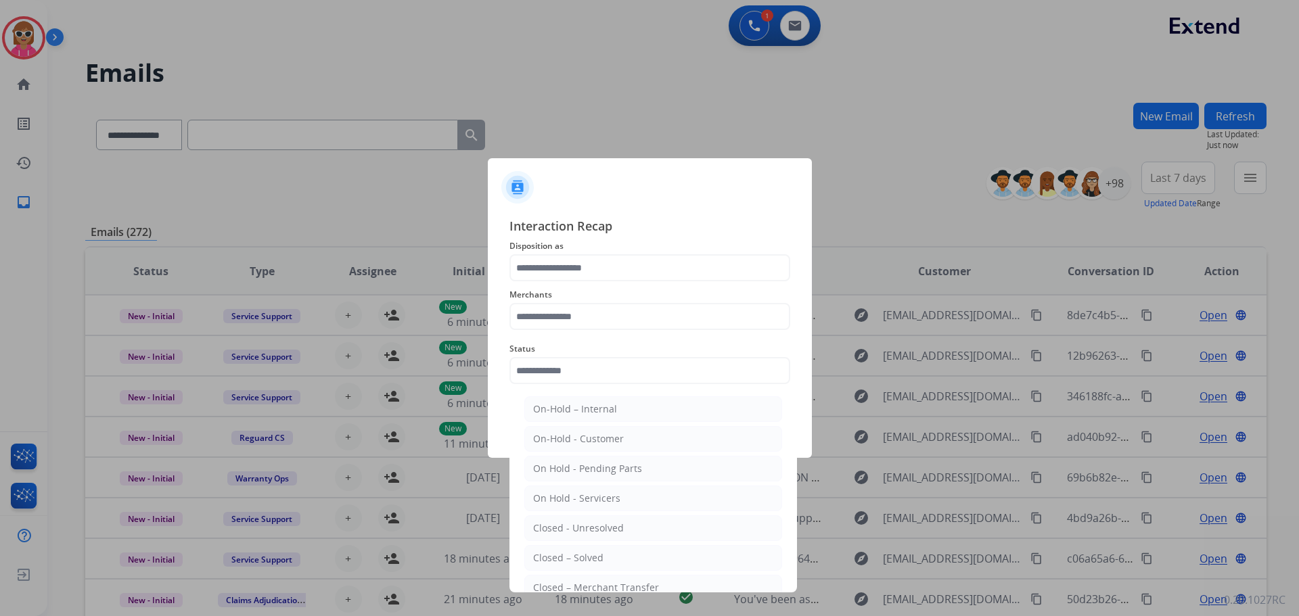
click at [612, 544] on ul "On-Hold – Internal On-Hold - Customer On Hold - Pending Parts On Hold - Service…" at bounding box center [653, 532] width 266 height 284
click at [610, 553] on li "Closed – Solved" at bounding box center [653, 558] width 258 height 26
type input "**********"
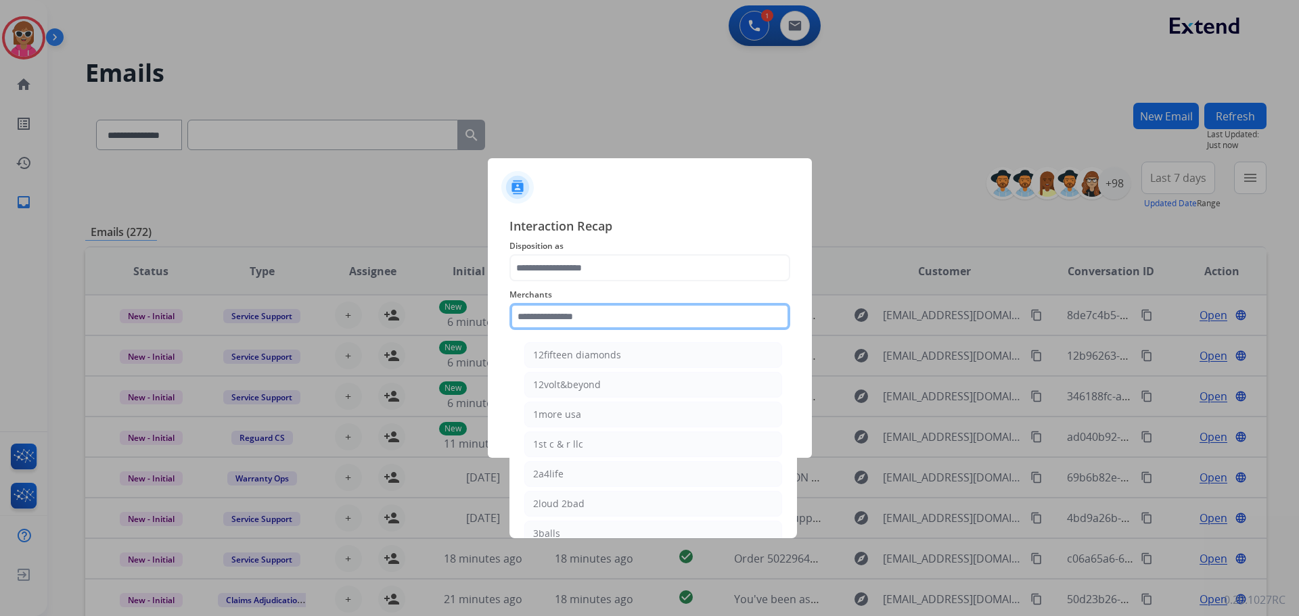
click at [633, 318] on input "text" at bounding box center [649, 316] width 281 height 27
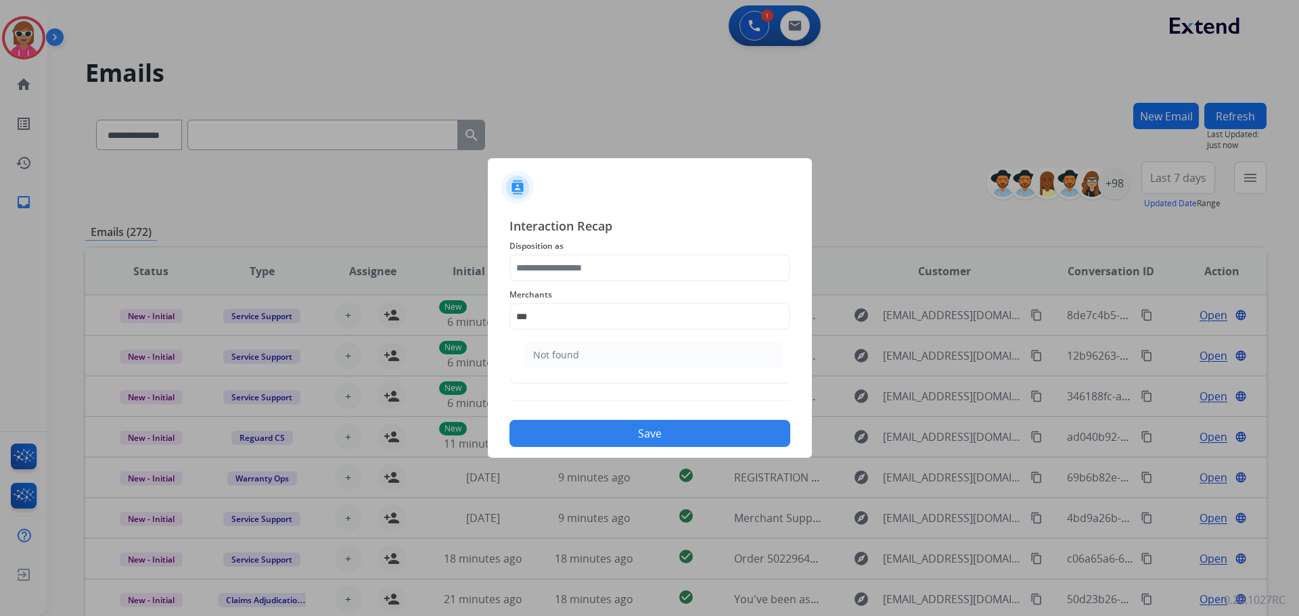
drag, startPoint x: 598, startPoint y: 357, endPoint x: 629, endPoint y: 301, distance: 64.2
click at [599, 355] on li "Not found" at bounding box center [653, 355] width 258 height 26
type input "*********"
click at [631, 259] on input "text" at bounding box center [649, 267] width 281 height 27
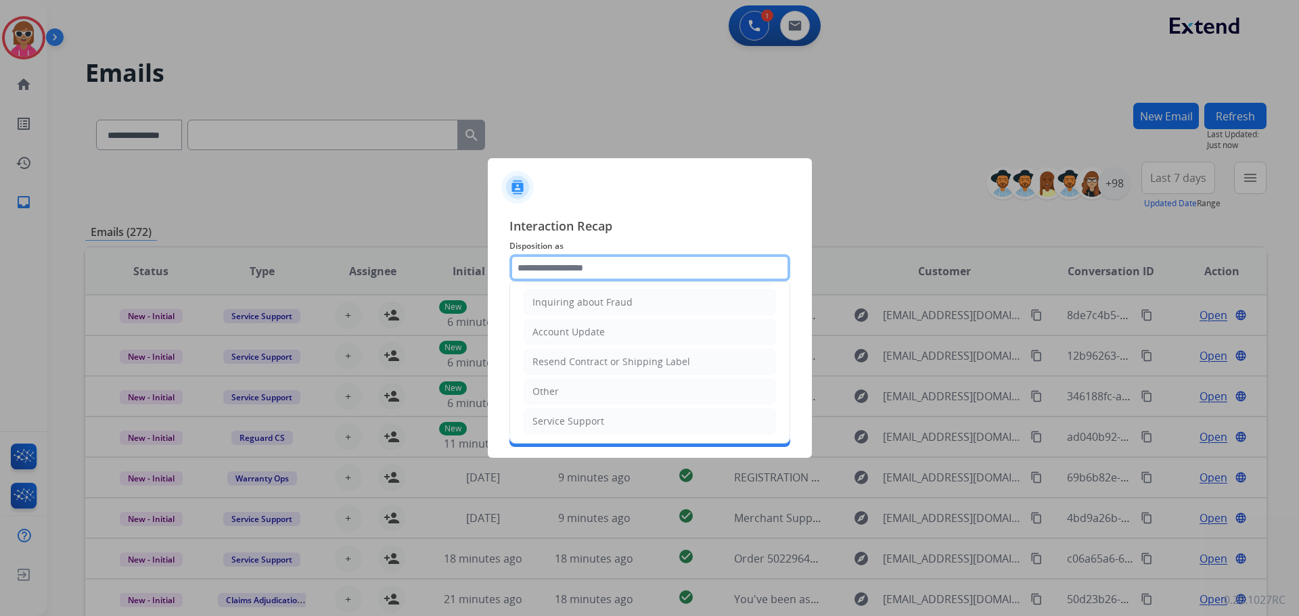
scroll to position [211, 0]
click at [564, 396] on li "Other" at bounding box center [650, 391] width 252 height 26
type input "*****"
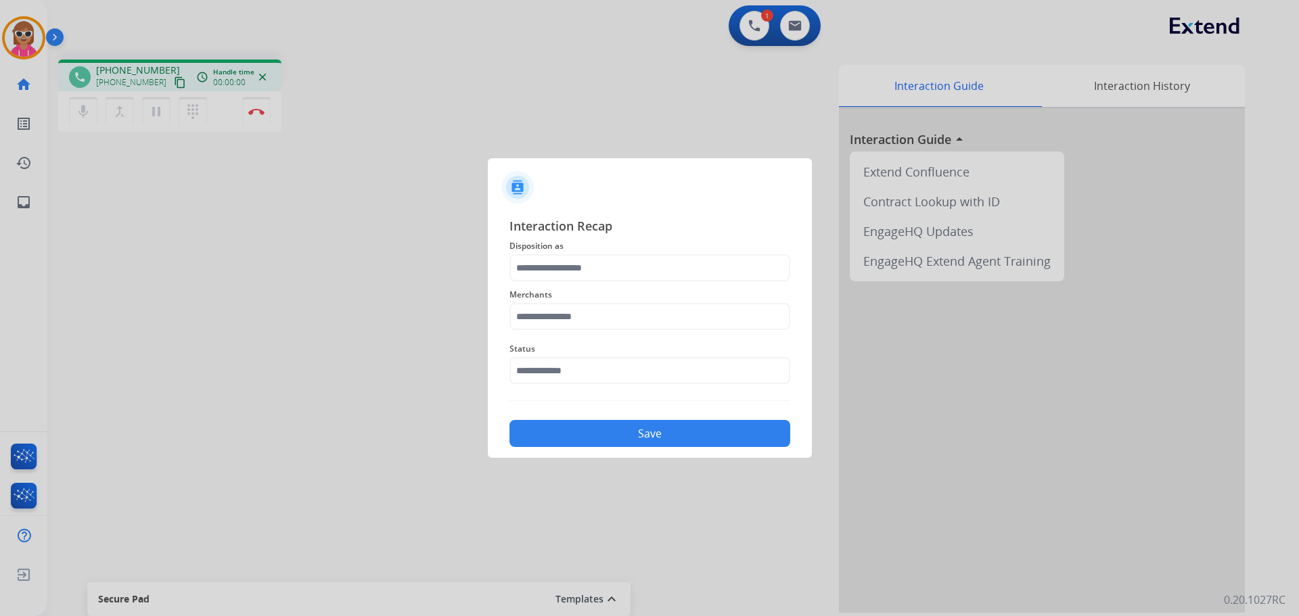
click at [654, 442] on button "Save" at bounding box center [649, 433] width 281 height 27
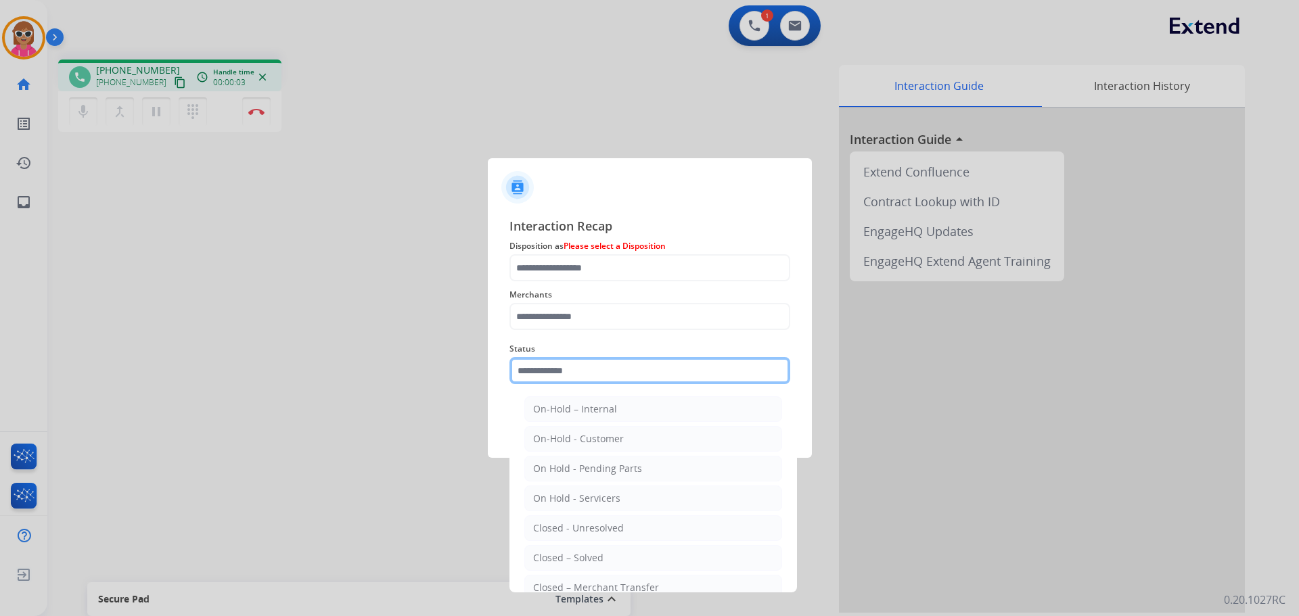
drag, startPoint x: 578, startPoint y: 365, endPoint x: 600, endPoint y: 455, distance: 93.4
click at [576, 366] on input "text" at bounding box center [649, 370] width 281 height 27
click at [607, 552] on li "Closed – Solved" at bounding box center [653, 558] width 258 height 26
type input "**********"
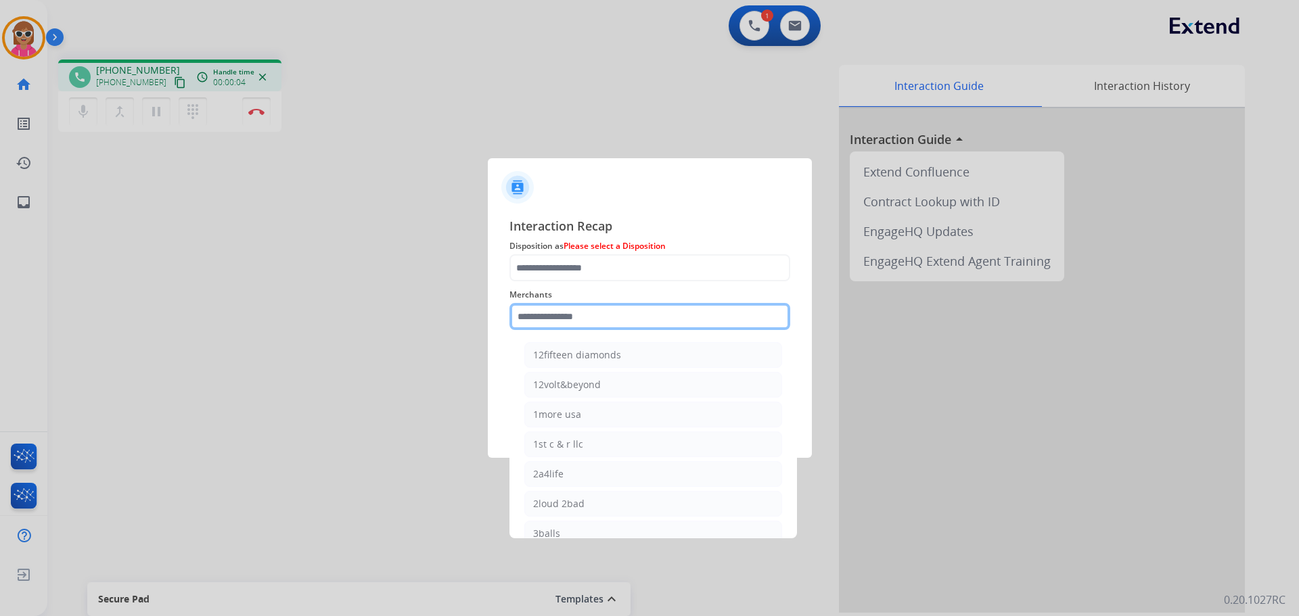
click at [583, 315] on input "text" at bounding box center [649, 316] width 281 height 27
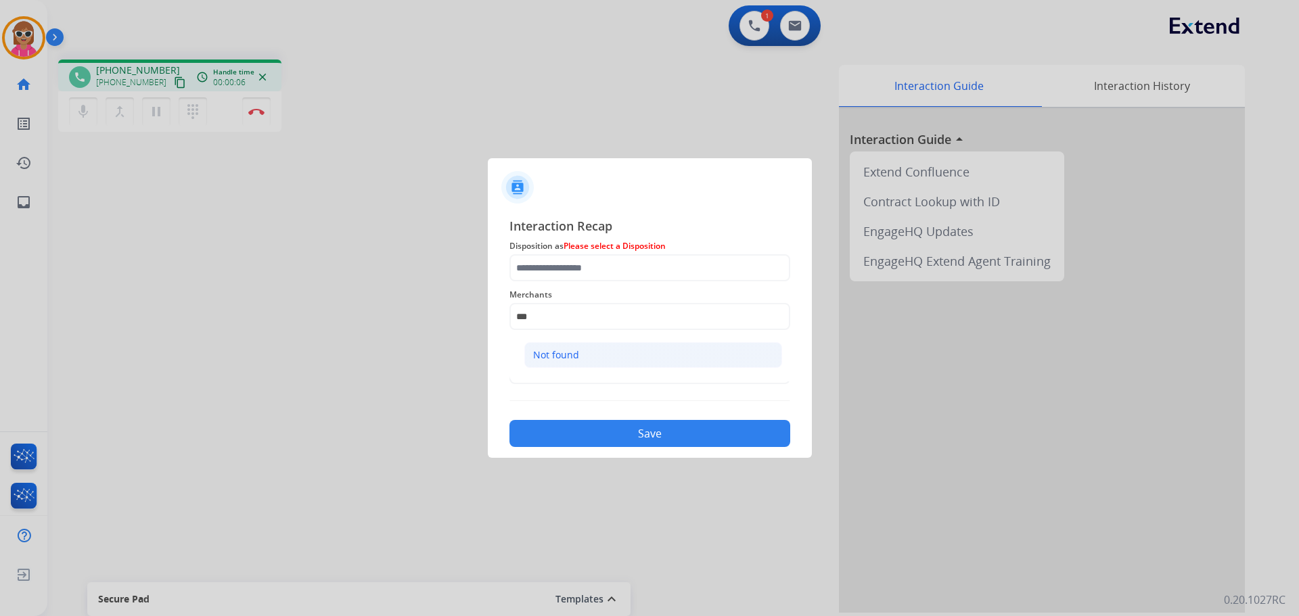
drag, startPoint x: 575, startPoint y: 371, endPoint x: 570, endPoint y: 347, distance: 24.1
click at [574, 369] on ul "Not found" at bounding box center [653, 359] width 266 height 46
click at [572, 350] on div "Not found" at bounding box center [556, 355] width 46 height 14
type input "*********"
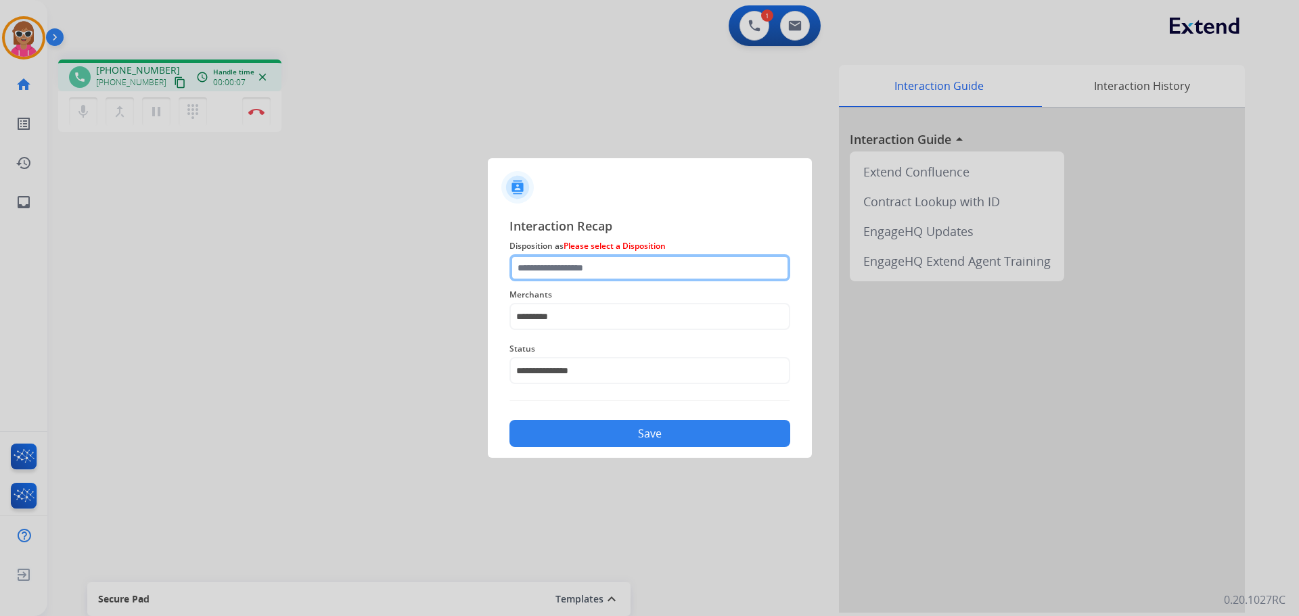
click at [594, 277] on input "text" at bounding box center [649, 267] width 281 height 27
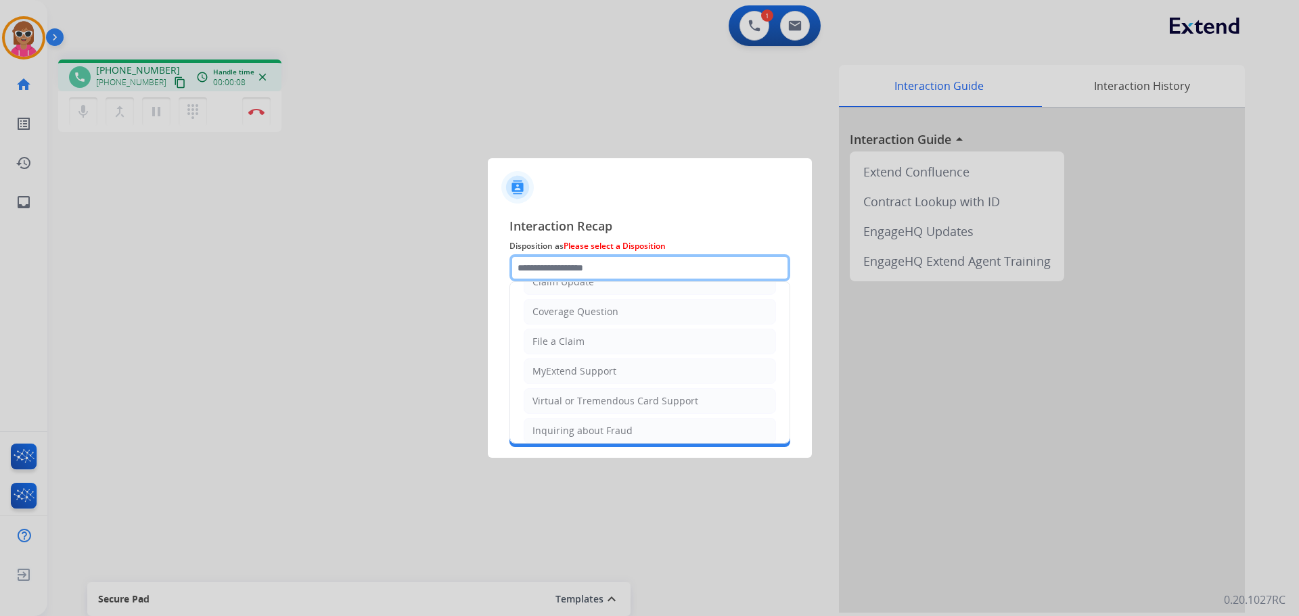
scroll to position [203, 0]
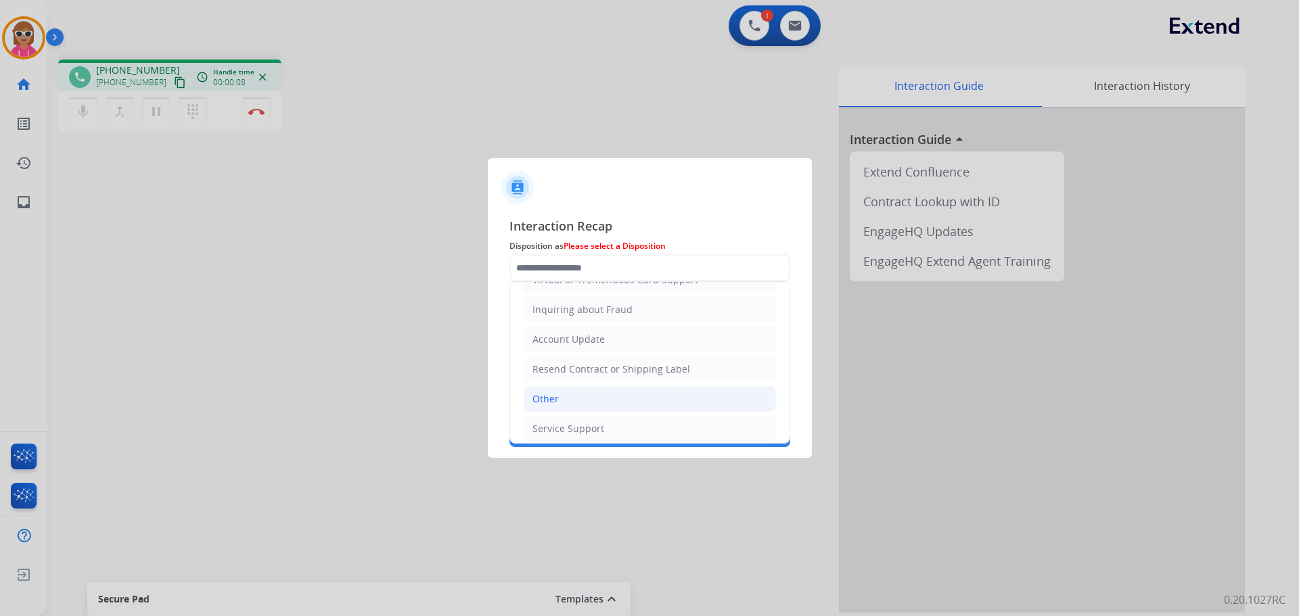
click at [576, 405] on li "Other" at bounding box center [650, 399] width 252 height 26
type input "*****"
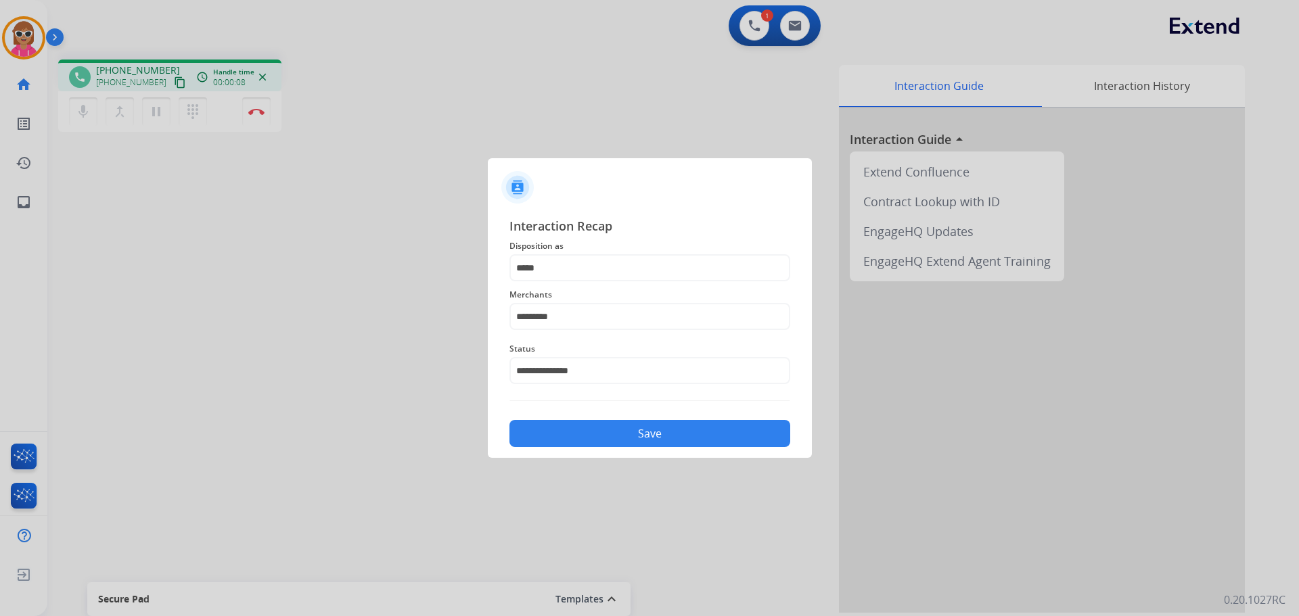
click at [597, 438] on button "Save" at bounding box center [649, 433] width 281 height 27
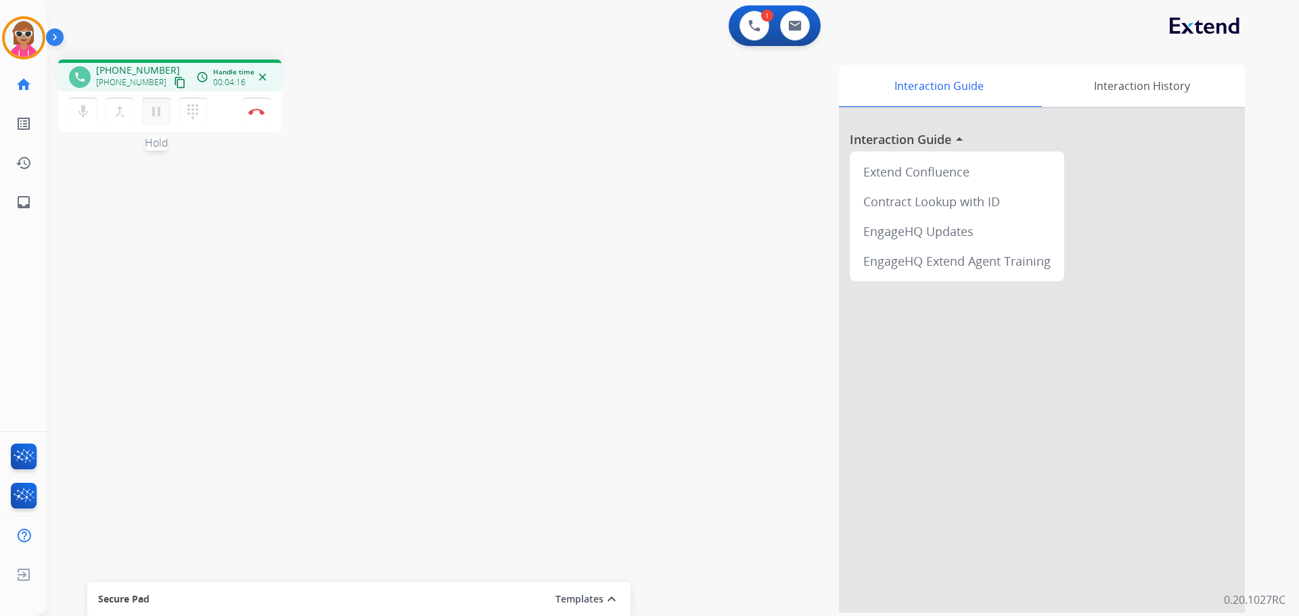
drag, startPoint x: 154, startPoint y: 112, endPoint x: 163, endPoint y: 120, distance: 12.4
click at [156, 115] on mat-icon "pause" at bounding box center [156, 112] width 16 height 16
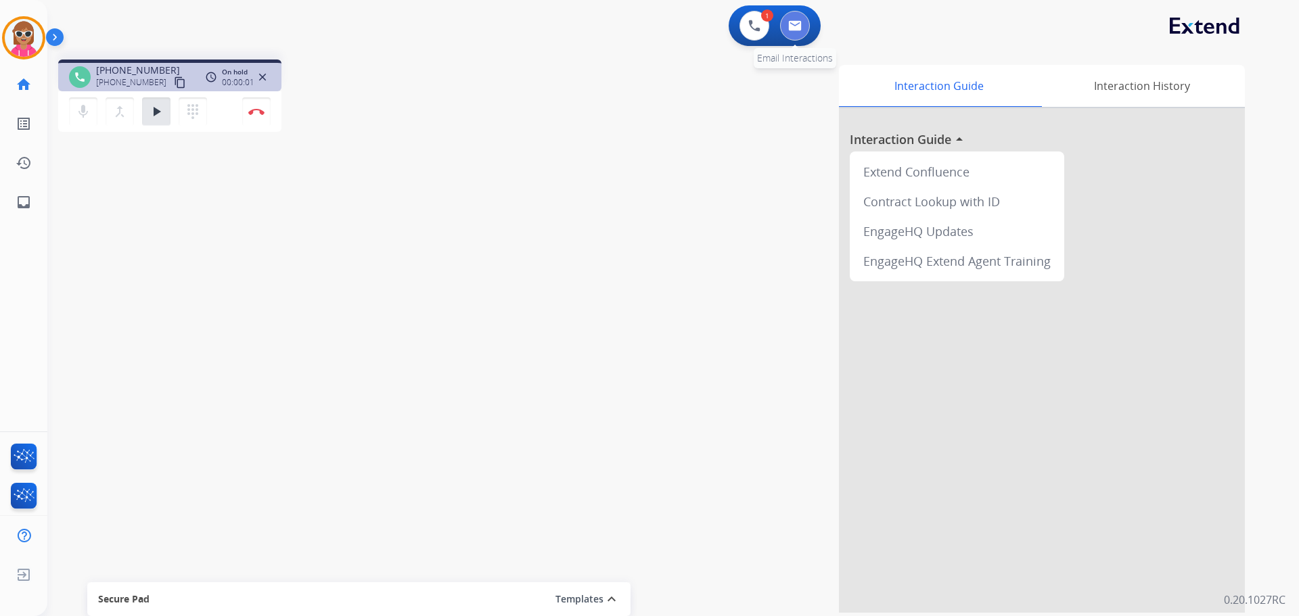
click at [783, 32] on button at bounding box center [795, 26] width 30 height 30
select select "**********"
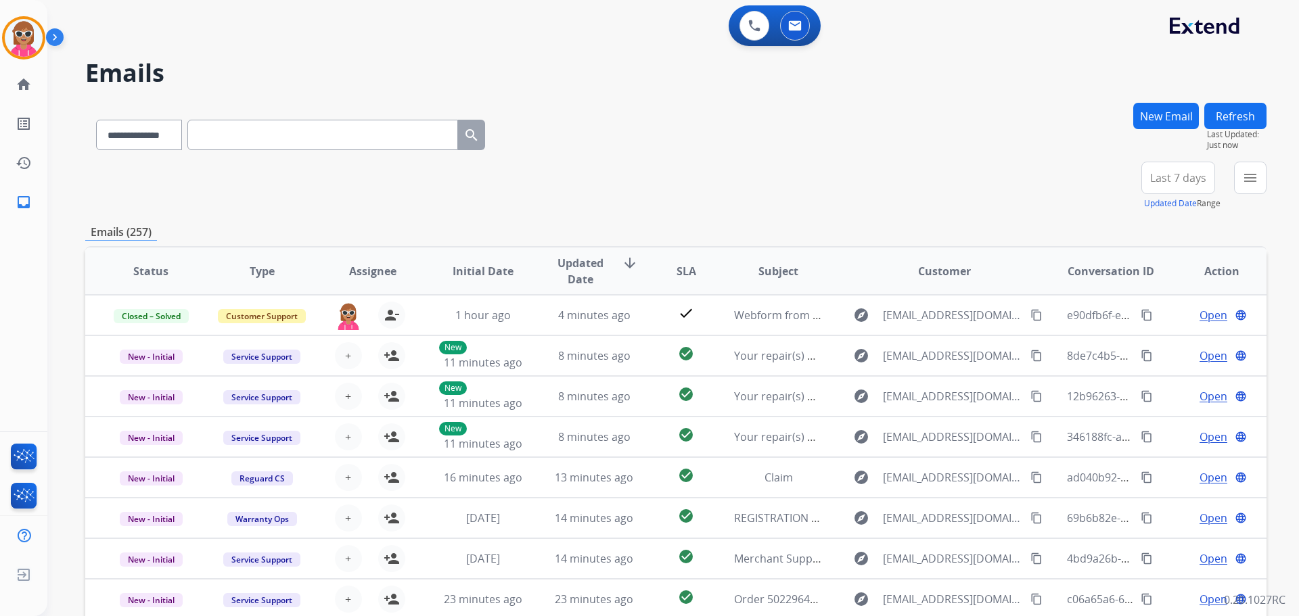
click at [1173, 122] on button "New Email" at bounding box center [1166, 116] width 66 height 26
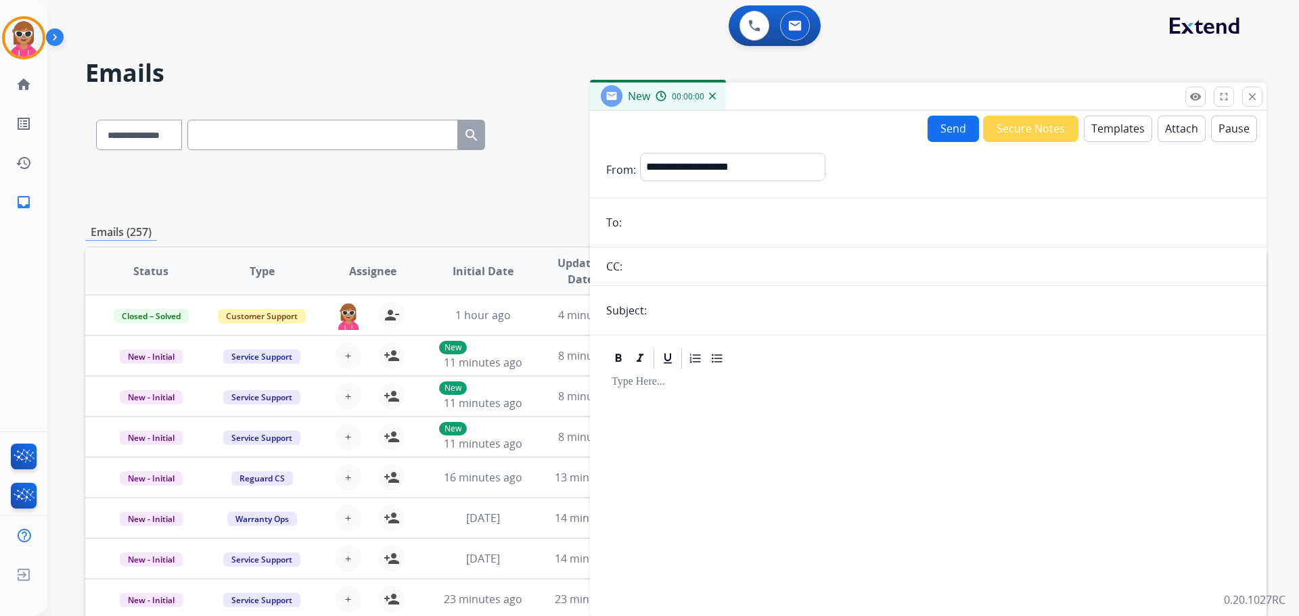
drag, startPoint x: 675, startPoint y: 223, endPoint x: 671, endPoint y: 233, distance: 10.6
click at [673, 225] on input "email" at bounding box center [938, 222] width 624 height 27
paste input "**********"
type input "**********"
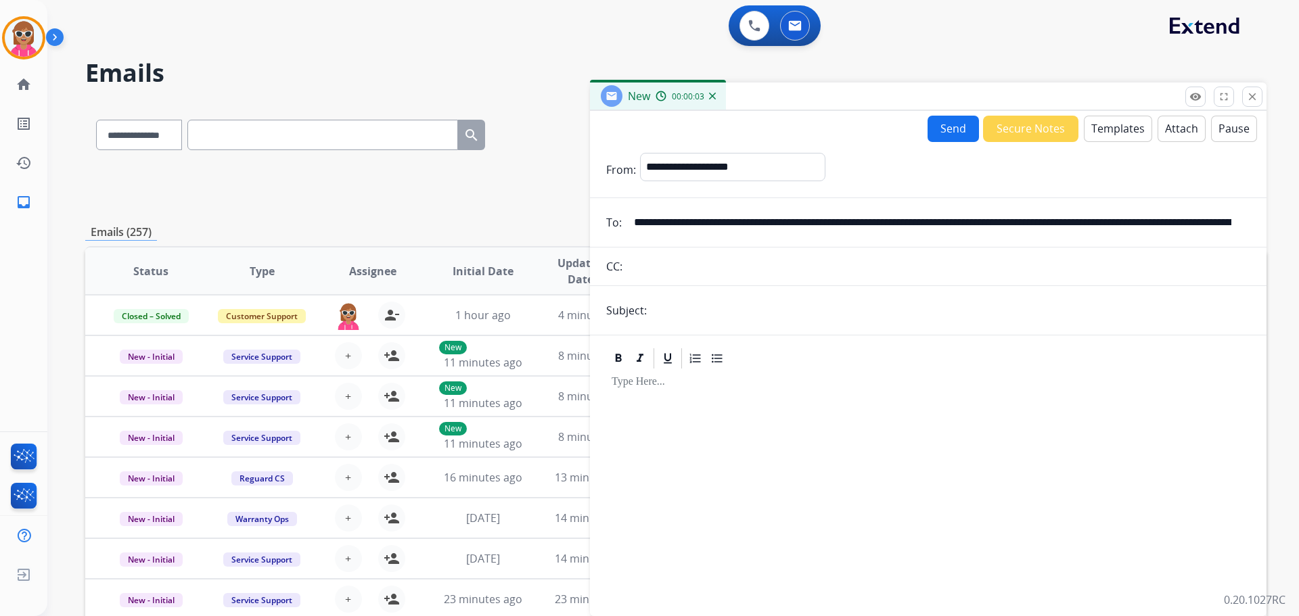
drag, startPoint x: 1233, startPoint y: 221, endPoint x: 469, endPoint y: 292, distance: 767.2
click at [469, 292] on div "**********" at bounding box center [675, 436] width 1181 height 667
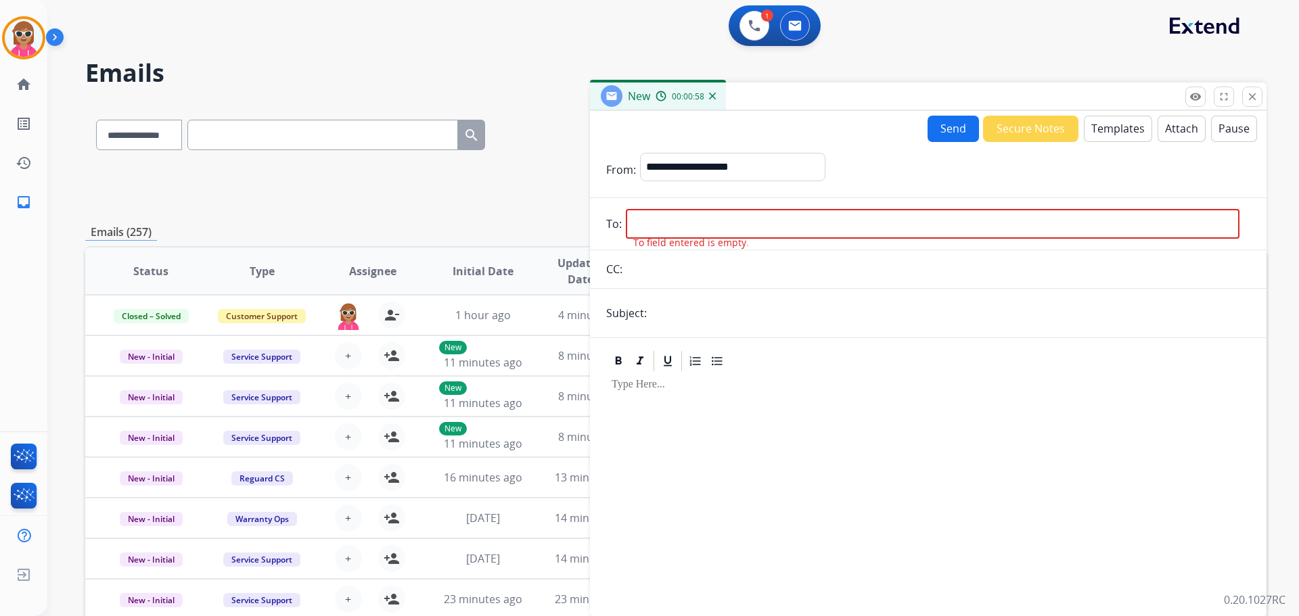
click at [701, 498] on div at bounding box center [928, 487] width 644 height 229
click at [696, 219] on input "email" at bounding box center [933, 224] width 614 height 30
paste input "**********"
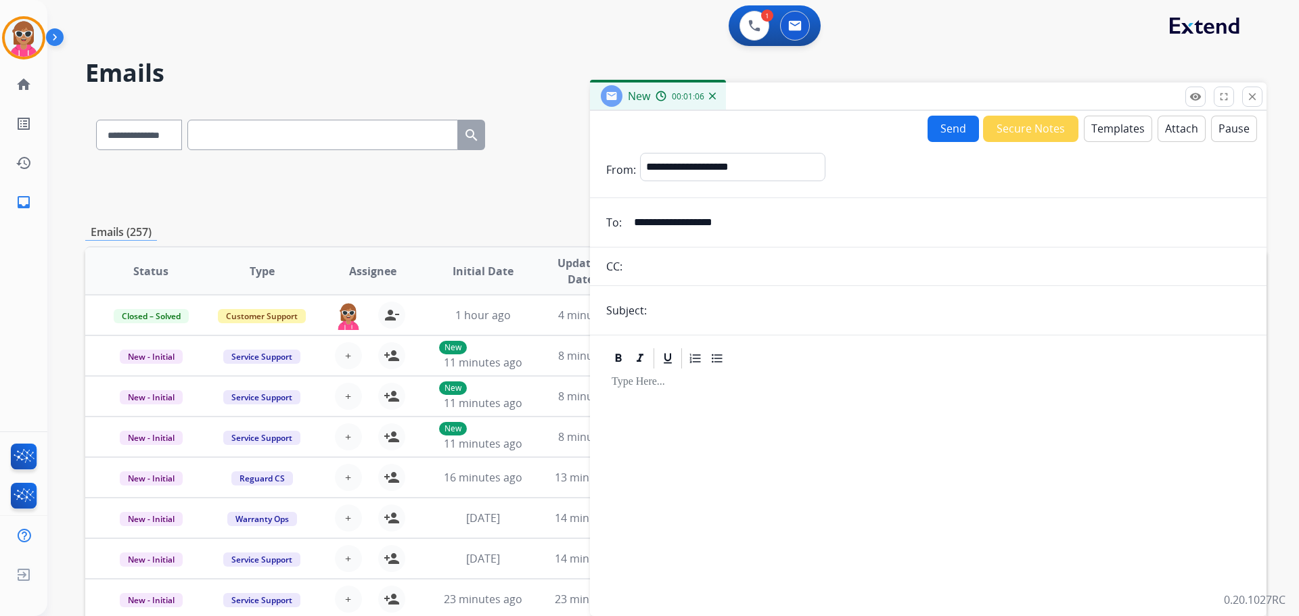
type input "**********"
click at [1219, 124] on button "Pause" at bounding box center [1234, 129] width 46 height 26
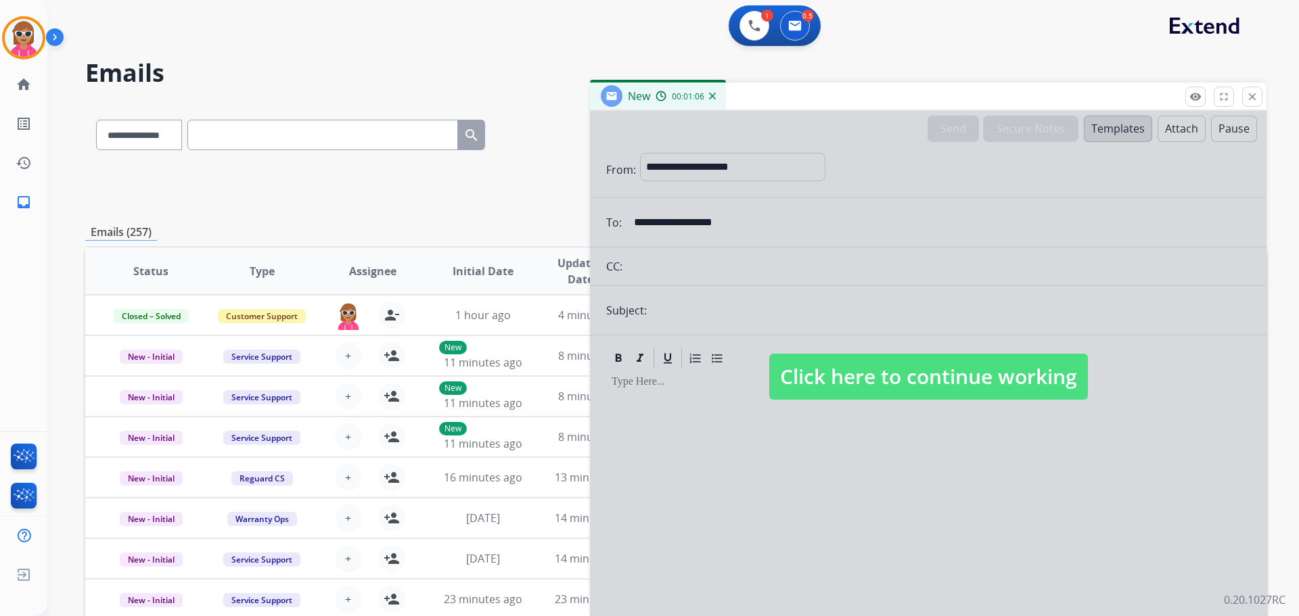
click at [913, 388] on span "Click here to continue working" at bounding box center [928, 377] width 319 height 46
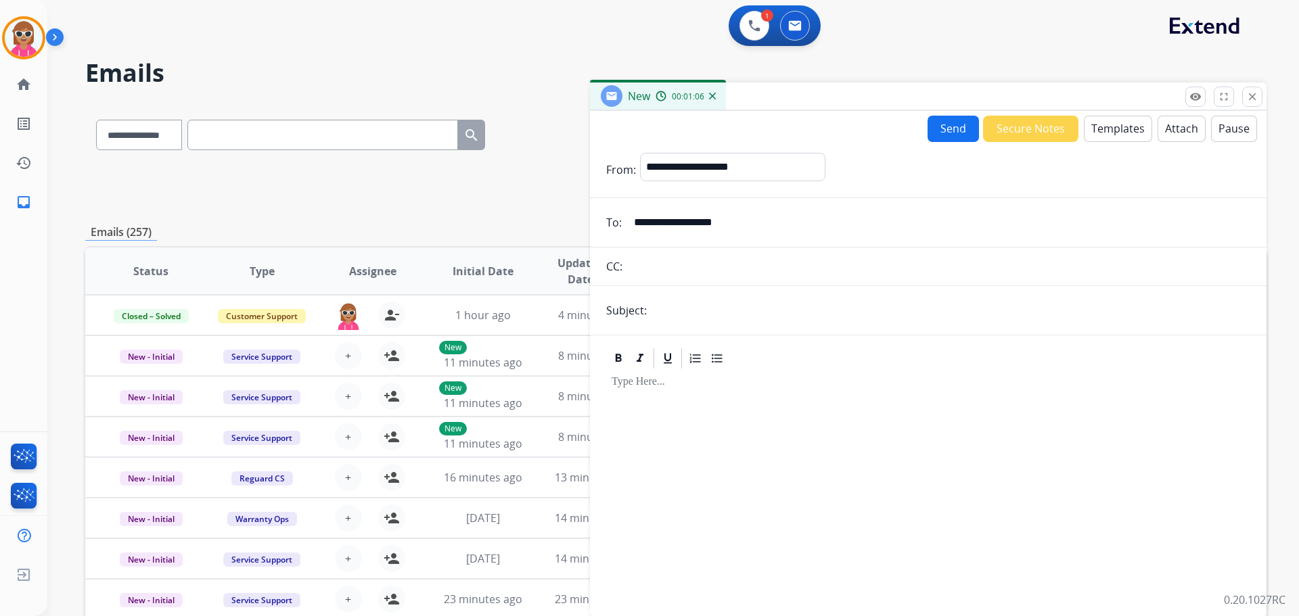
click at [1173, 127] on button "Attach" at bounding box center [1182, 129] width 48 height 26
click at [1108, 118] on button "Templates" at bounding box center [1118, 129] width 68 height 26
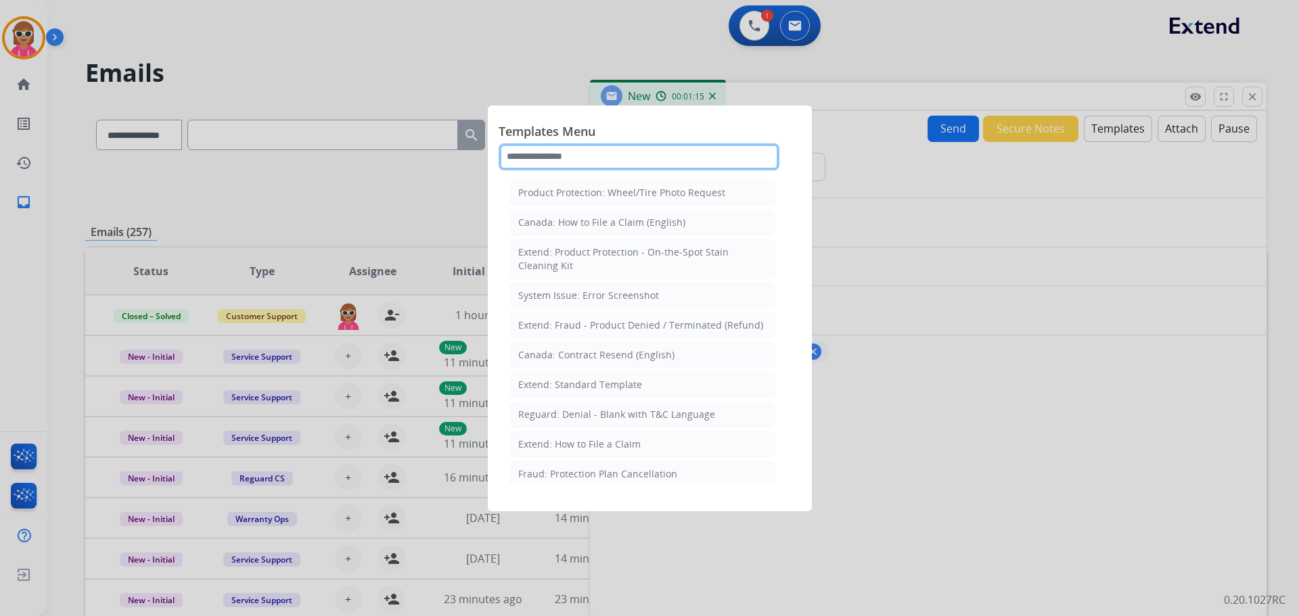
click at [562, 158] on input "text" at bounding box center [639, 156] width 281 height 27
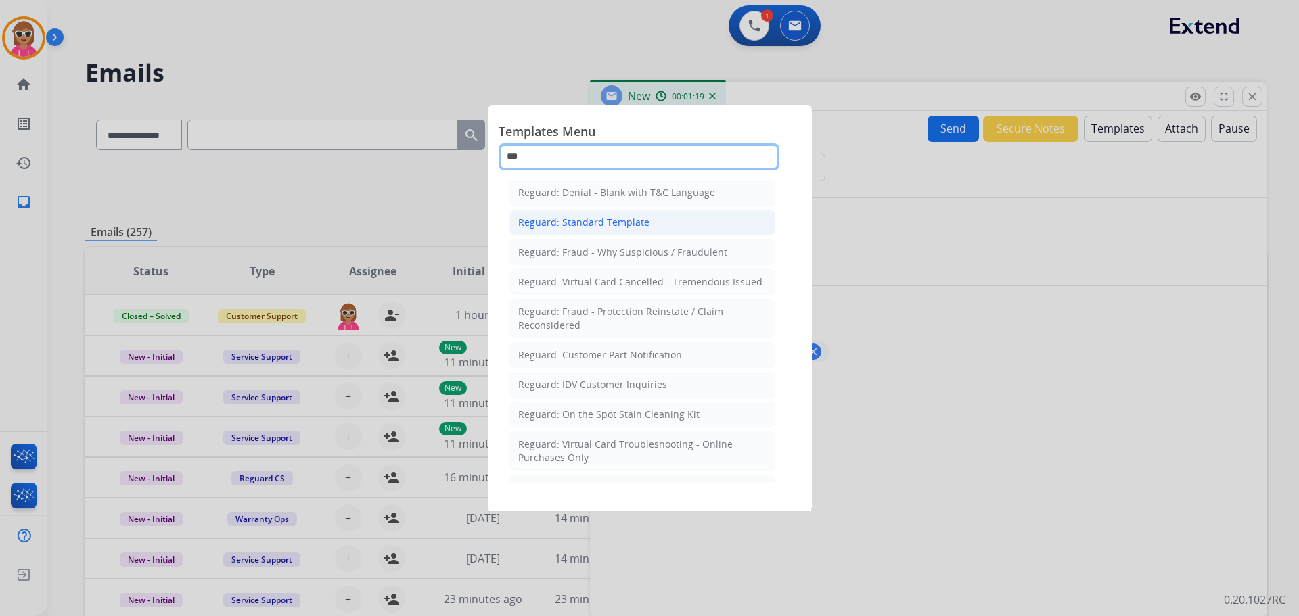
type input "***"
click at [559, 221] on div "Reguard: Standard Template" at bounding box center [583, 223] width 131 height 14
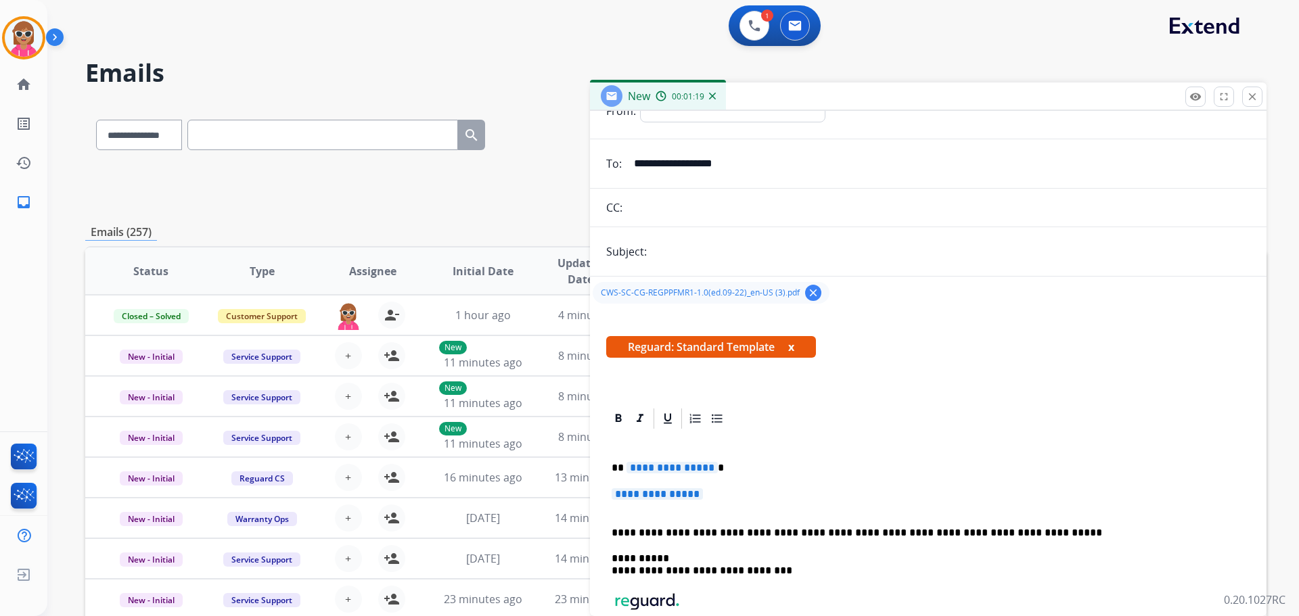
scroll to position [135, 0]
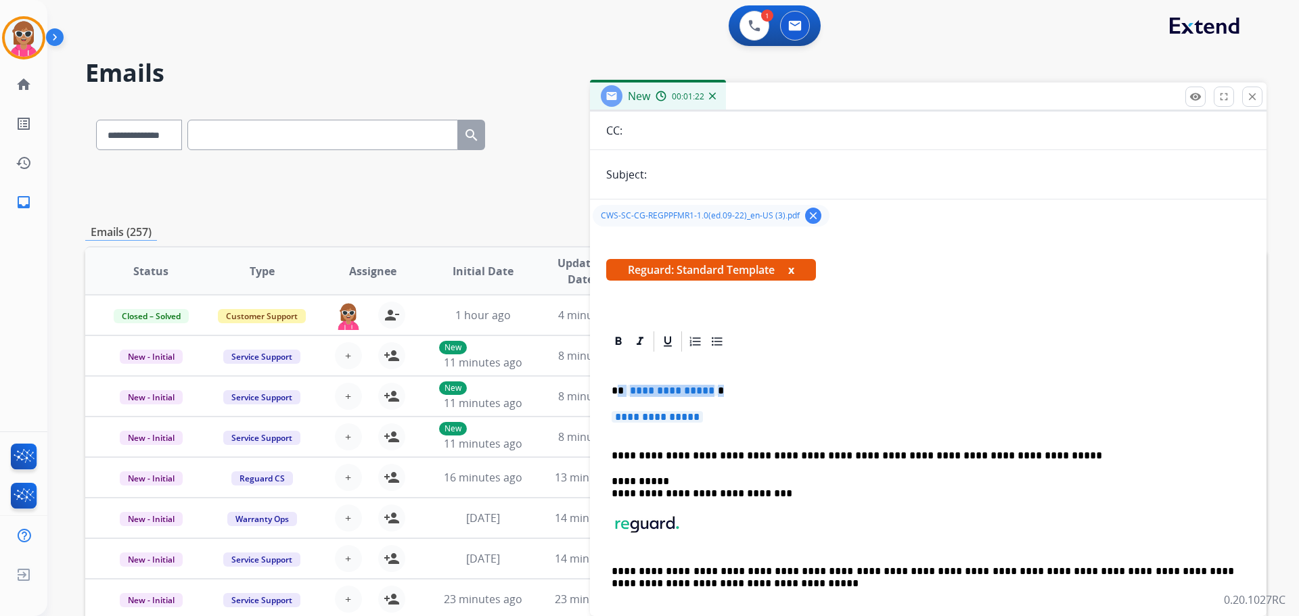
drag, startPoint x: 617, startPoint y: 390, endPoint x: 728, endPoint y: 407, distance: 112.3
click at [727, 409] on div "**********" at bounding box center [928, 493] width 644 height 279
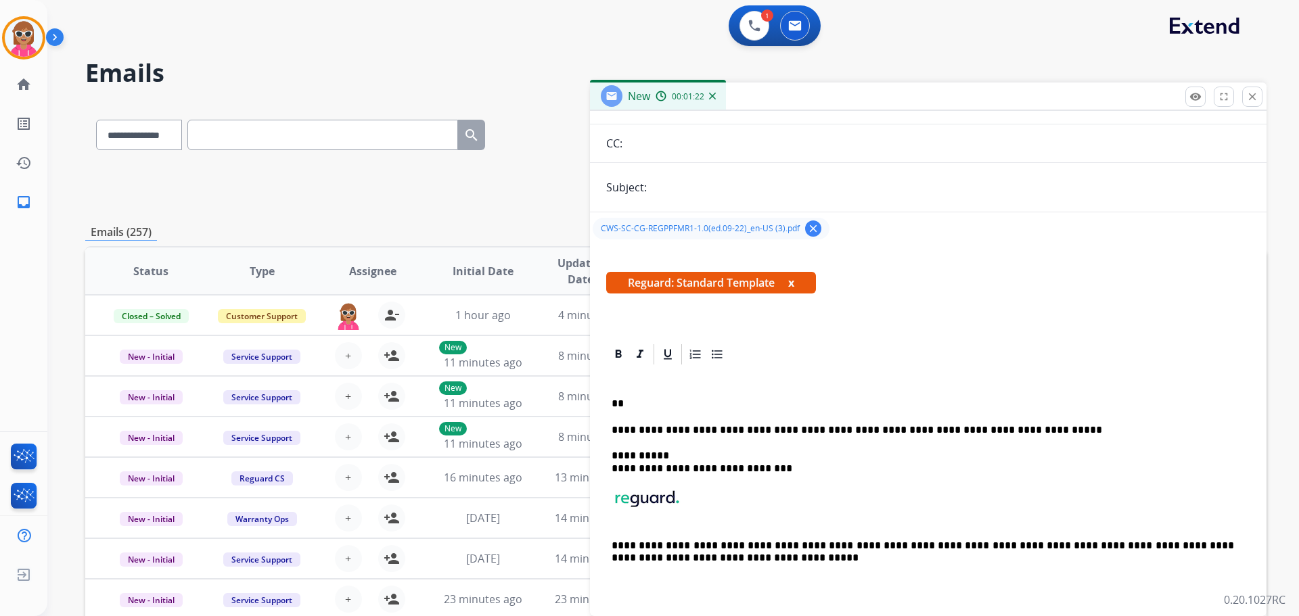
scroll to position [122, 0]
drag, startPoint x: 709, startPoint y: 404, endPoint x: 641, endPoint y: 398, distance: 67.9
click at [641, 398] on div "**********" at bounding box center [928, 488] width 644 height 242
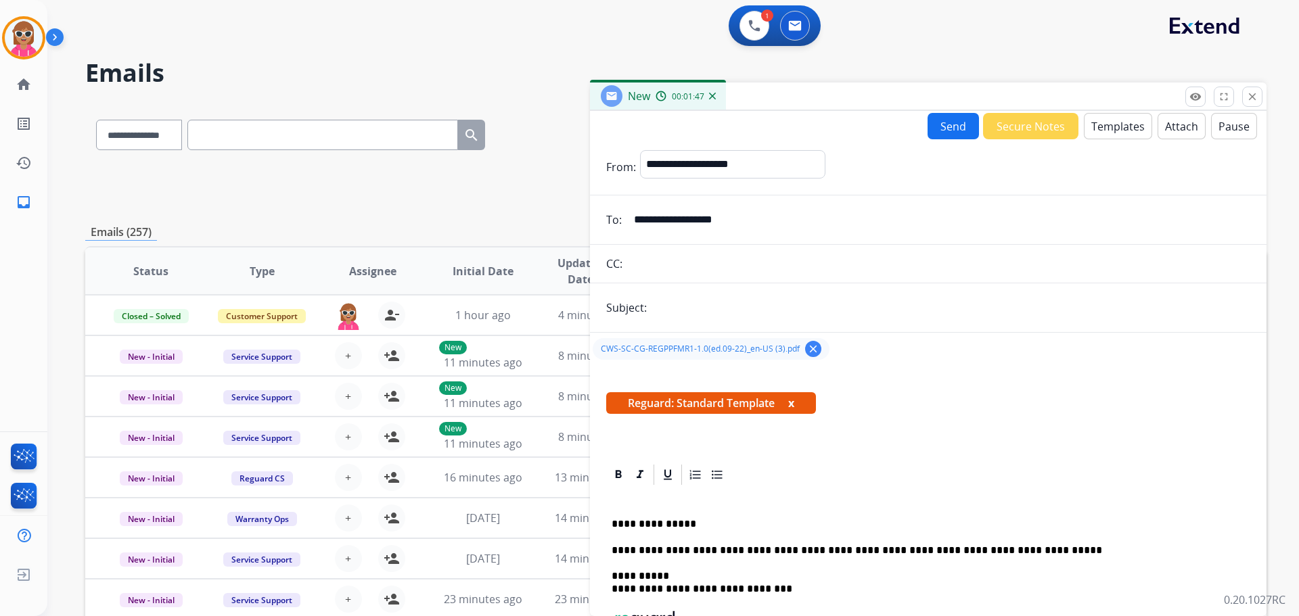
scroll to position [0, 0]
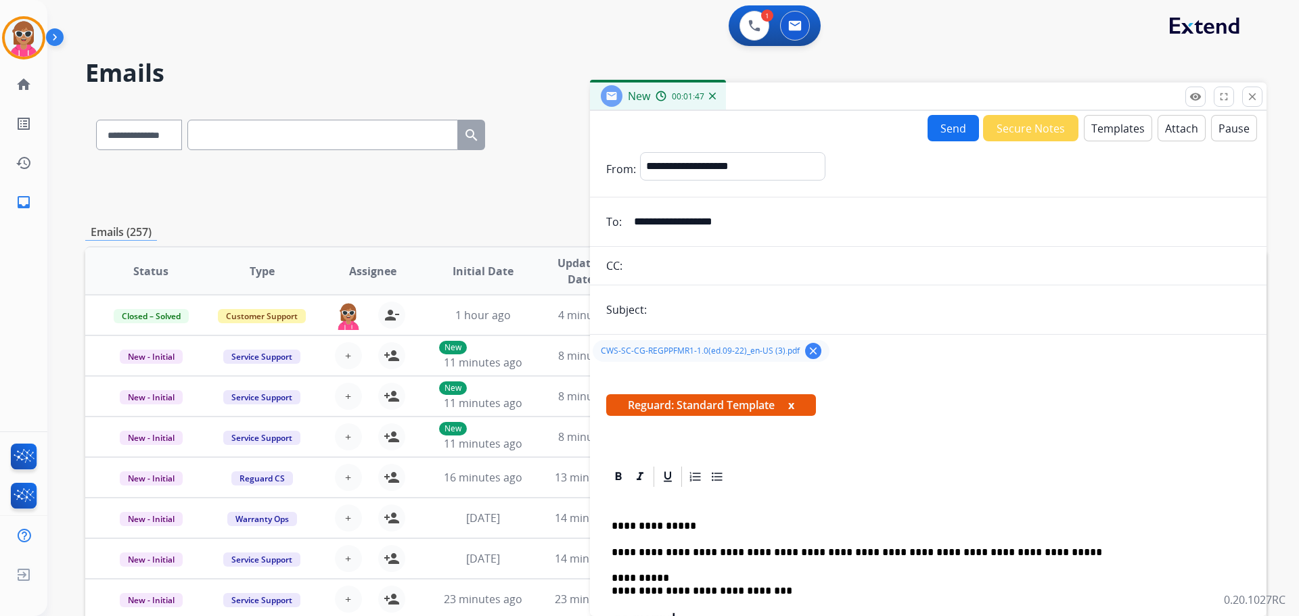
click at [1127, 135] on button "Templates" at bounding box center [1118, 128] width 68 height 26
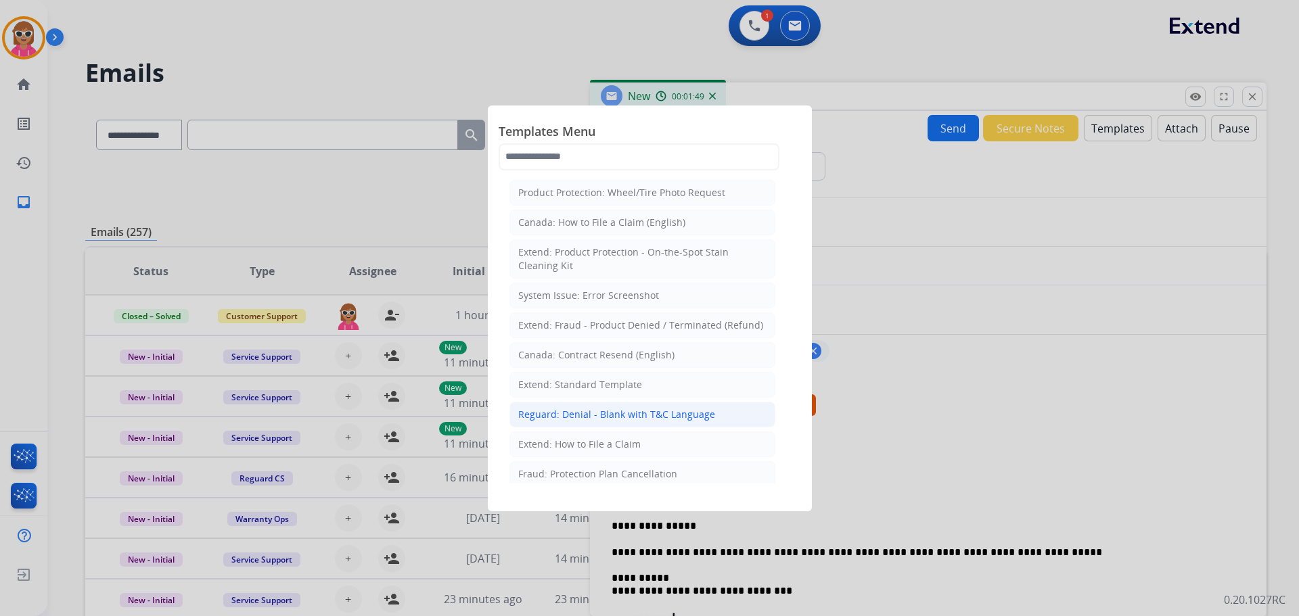
click at [629, 410] on div "Reguard: Denial - Blank with T&C Language" at bounding box center [616, 415] width 197 height 14
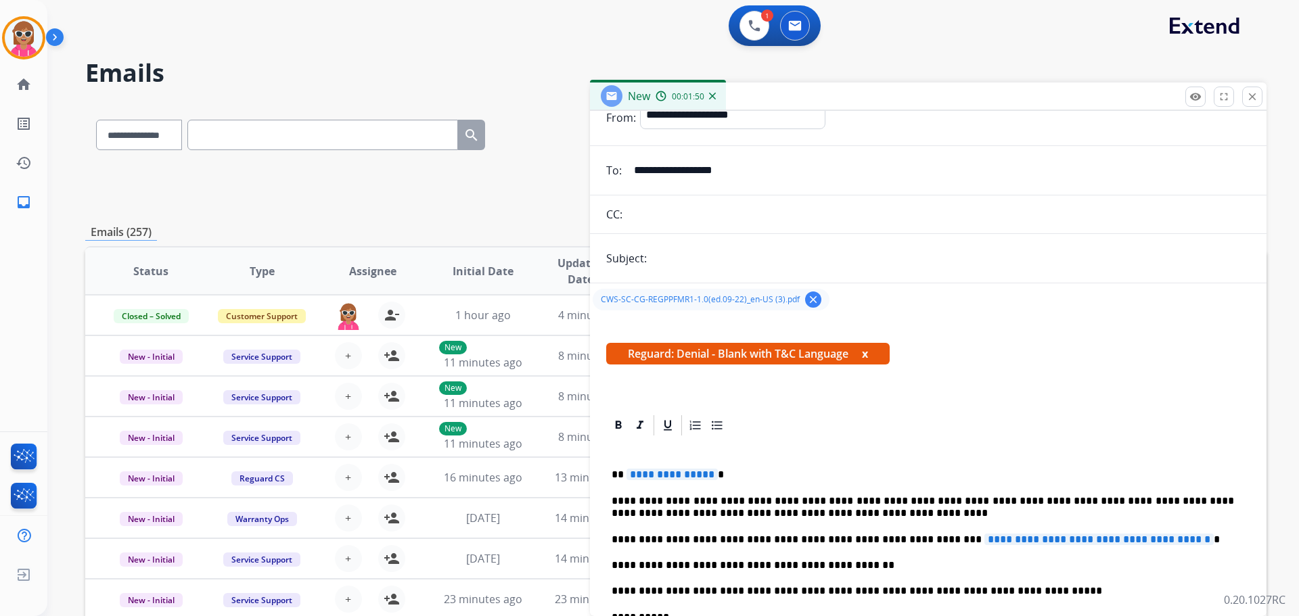
scroll to position [135, 0]
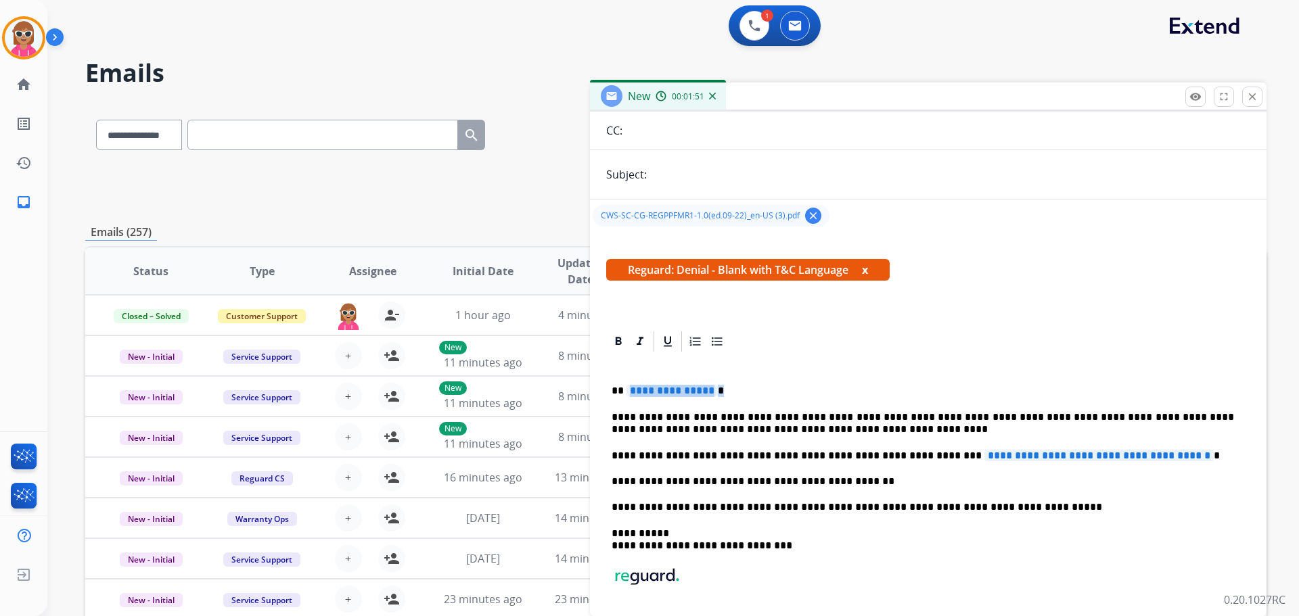
drag, startPoint x: 693, startPoint y: 394, endPoint x: 625, endPoint y: 388, distance: 67.9
click at [625, 388] on p "**********" at bounding box center [923, 391] width 622 height 12
drag, startPoint x: 1204, startPoint y: 449, endPoint x: 913, endPoint y: 455, distance: 291.0
click at [913, 455] on p "**********" at bounding box center [923, 456] width 622 height 12
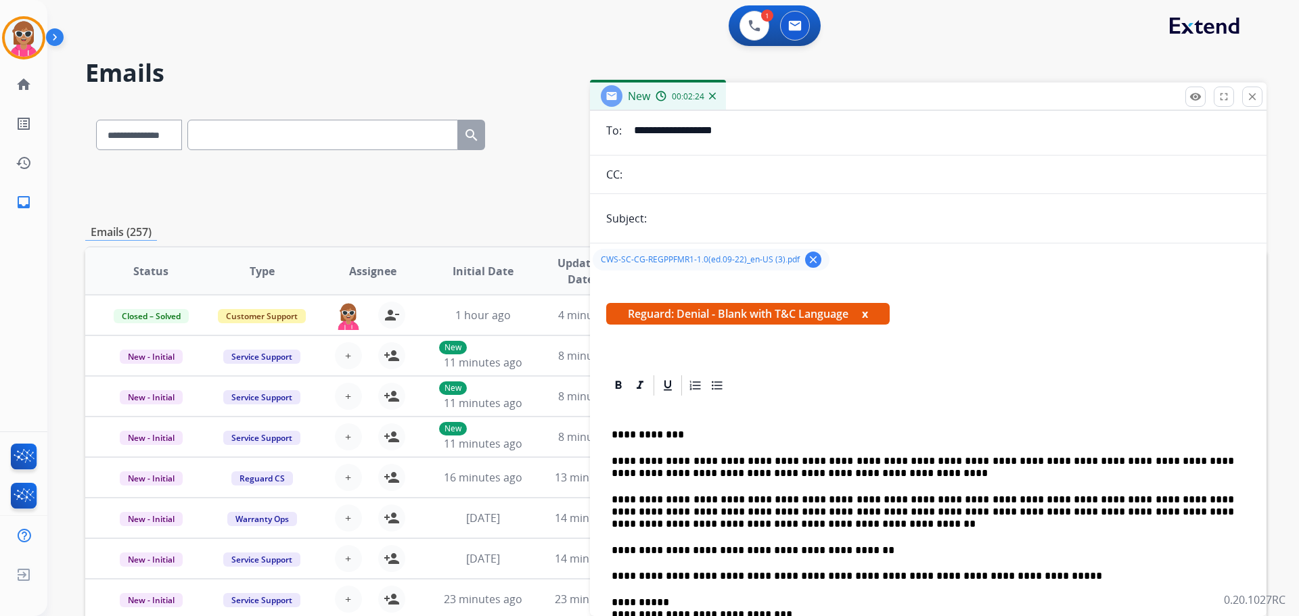
scroll to position [0, 0]
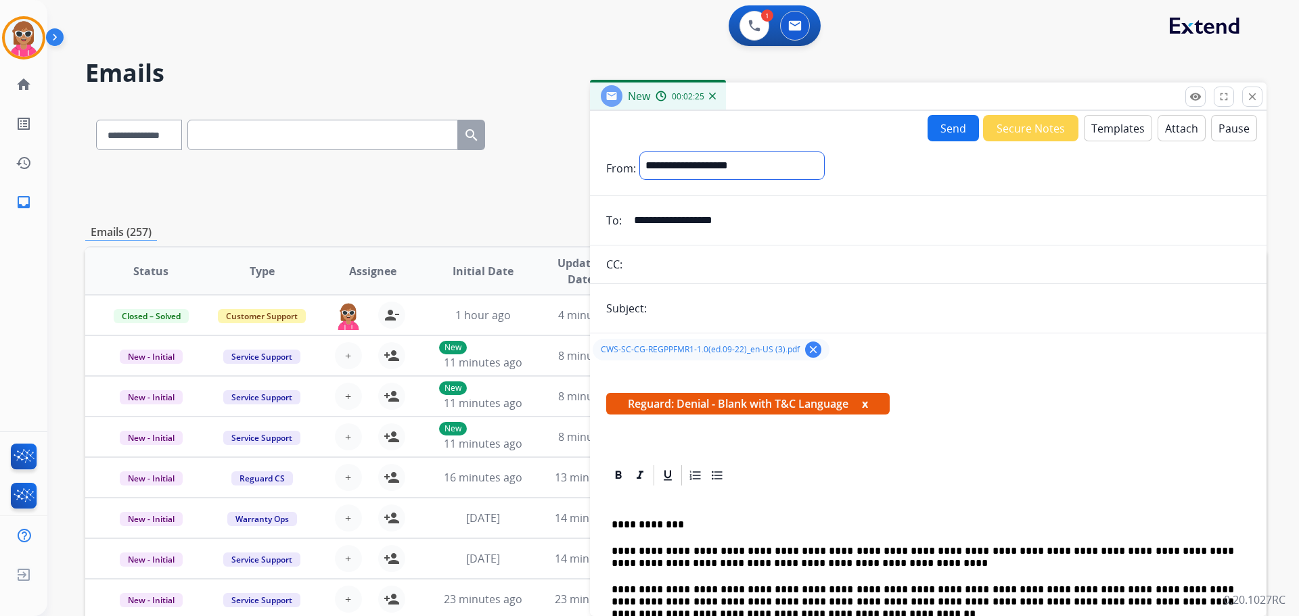
click at [745, 168] on select "**********" at bounding box center [732, 165] width 184 height 27
select select "**********"
click at [640, 152] on select "**********" at bounding box center [732, 165] width 184 height 27
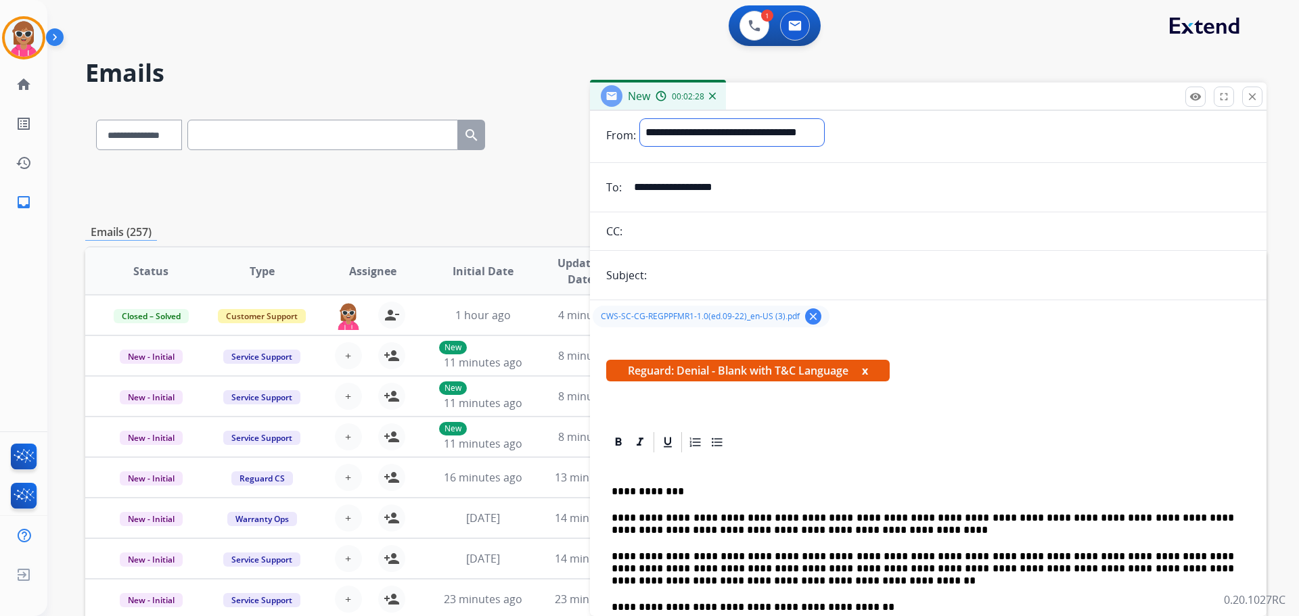
scroll to position [32, 0]
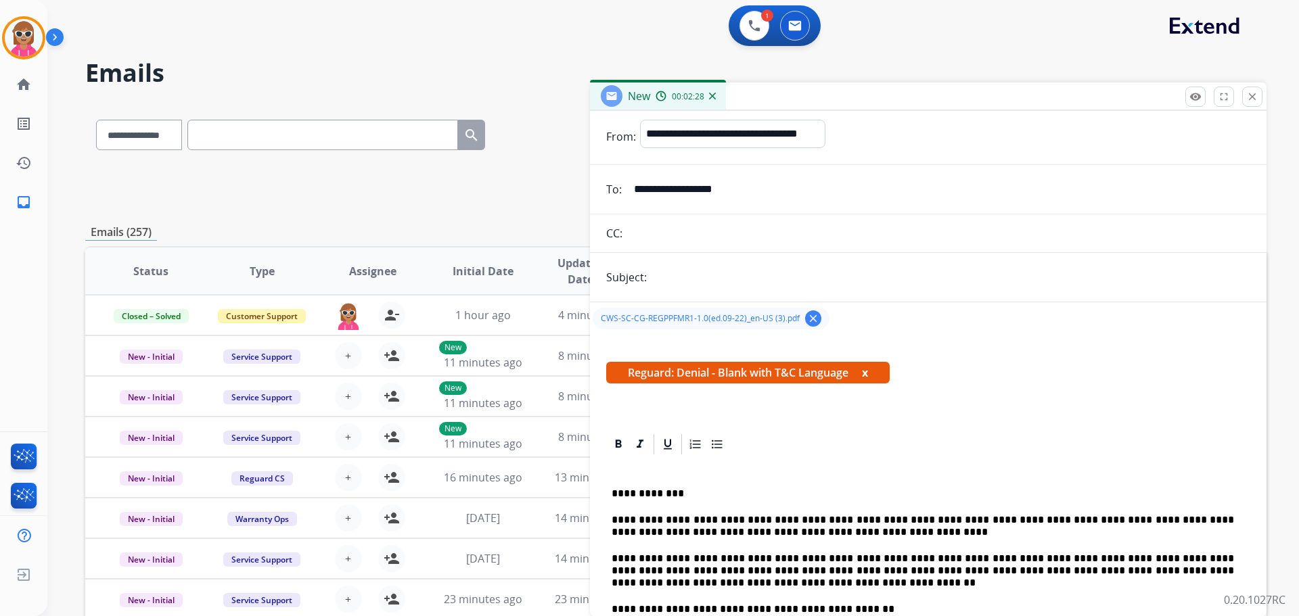
click at [706, 267] on input "text" at bounding box center [950, 277] width 599 height 27
type input "**********"
click at [894, 419] on div "**********" at bounding box center [928, 561] width 677 height 519
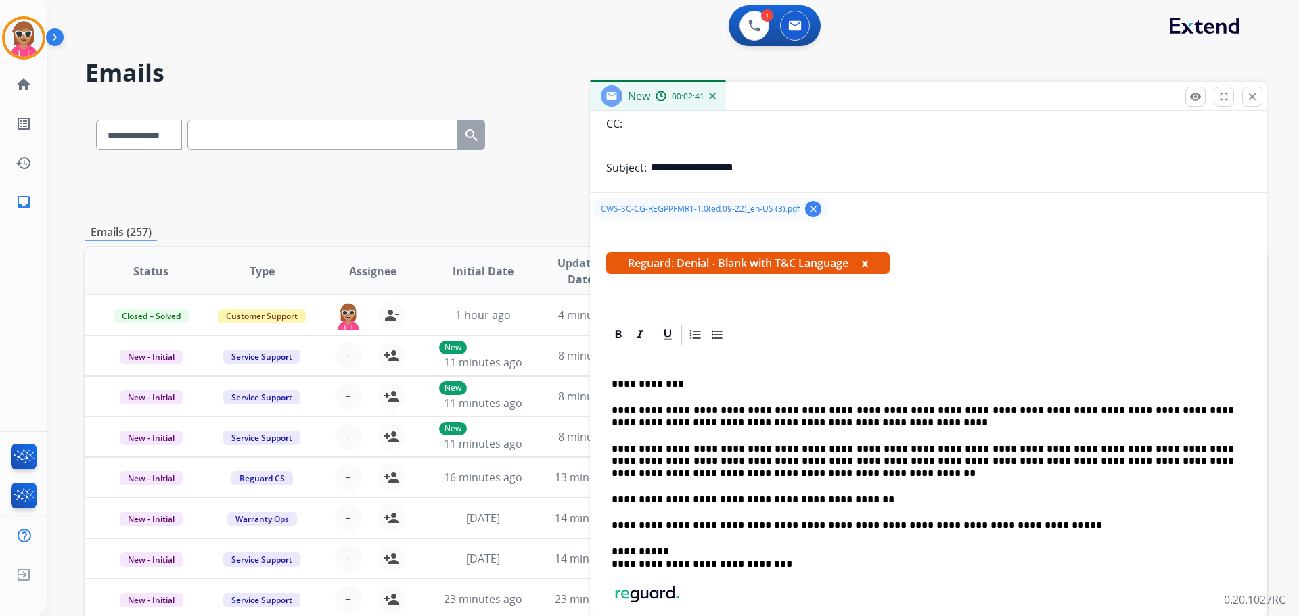
scroll to position [0, 0]
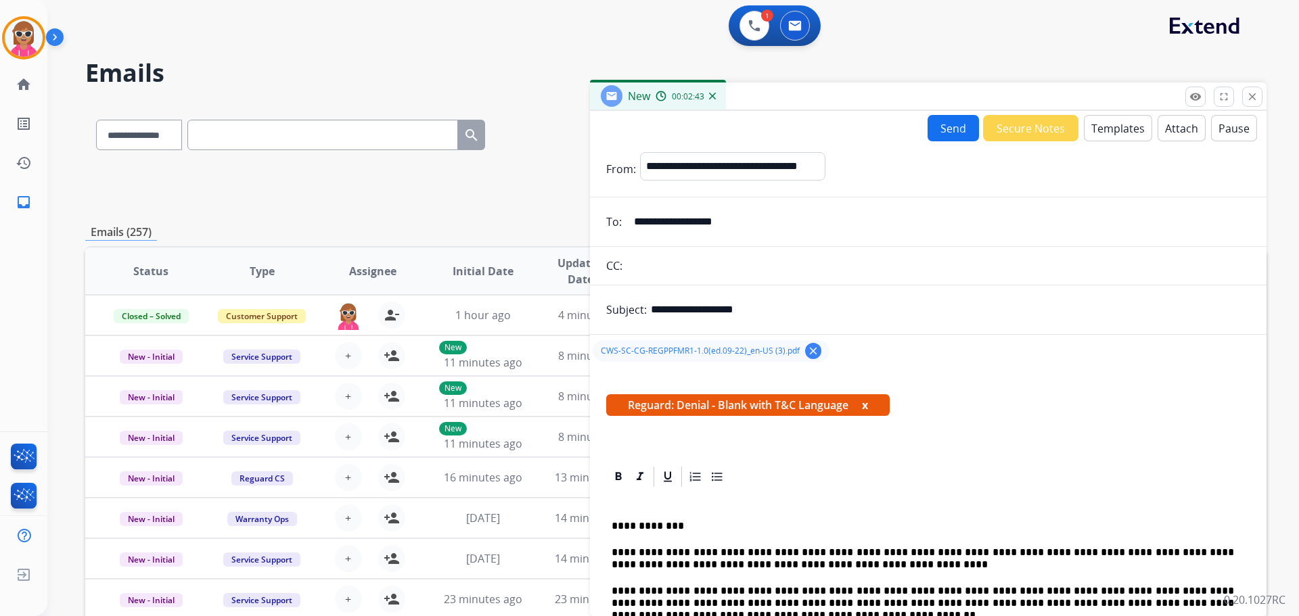
click at [930, 134] on button "Send" at bounding box center [953, 128] width 51 height 26
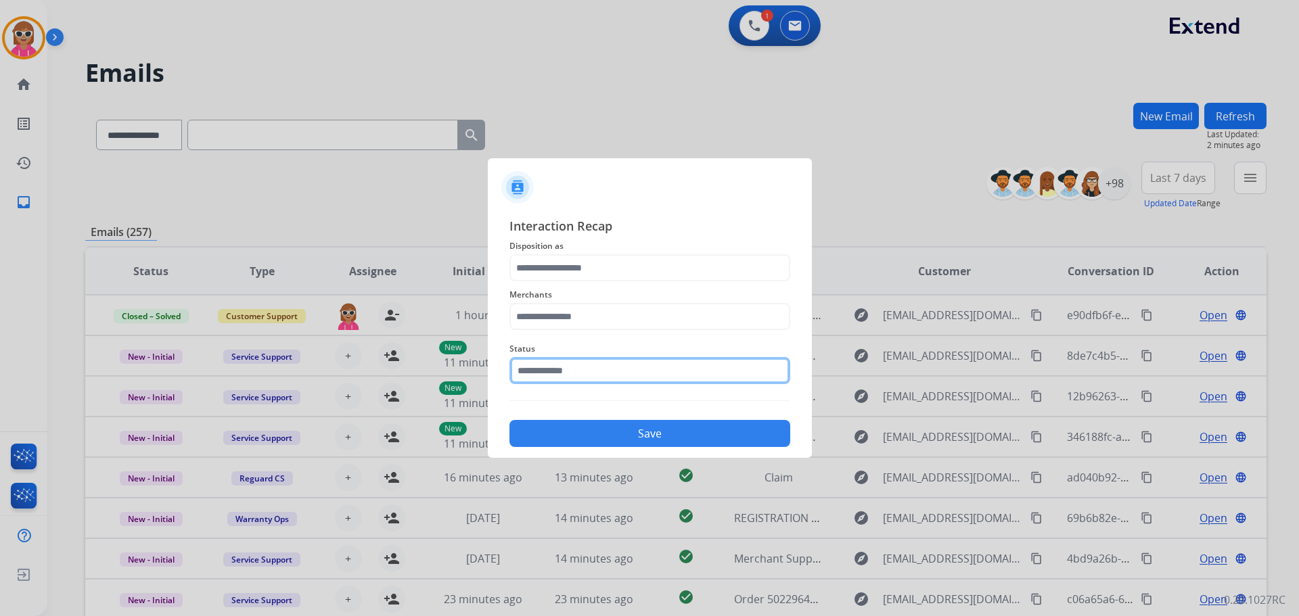
click at [612, 379] on input "text" at bounding box center [649, 370] width 281 height 27
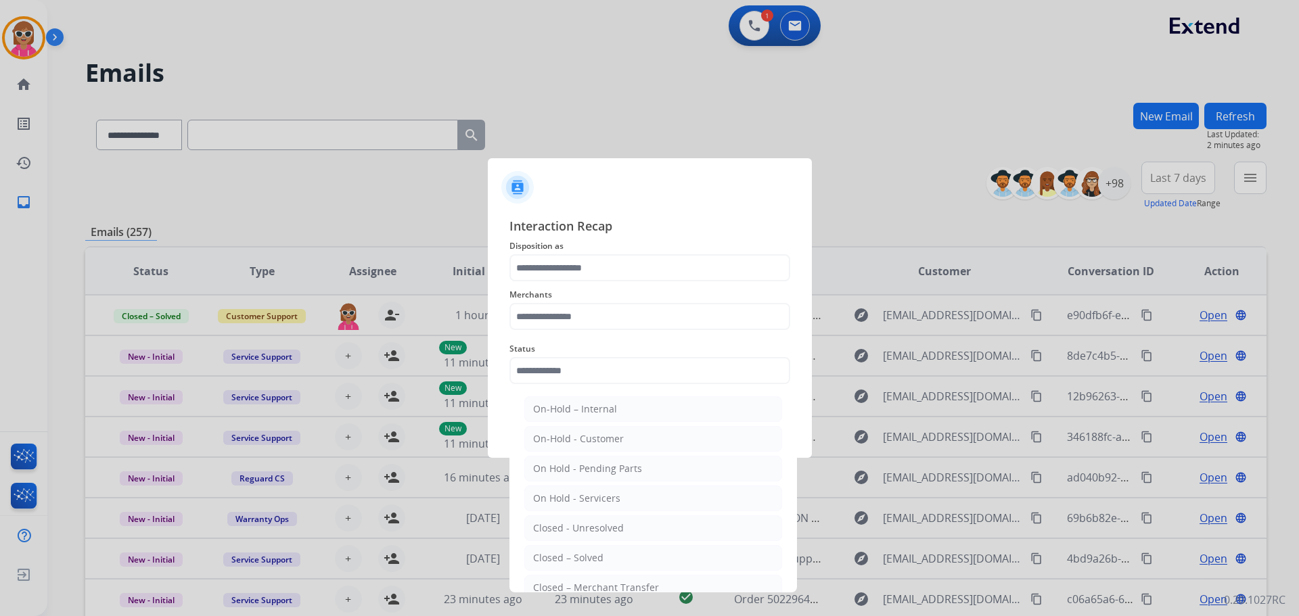
drag, startPoint x: 598, startPoint y: 565, endPoint x: 614, endPoint y: 484, distance: 82.7
click at [599, 564] on div "Closed – Solved" at bounding box center [568, 558] width 70 height 14
type input "**********"
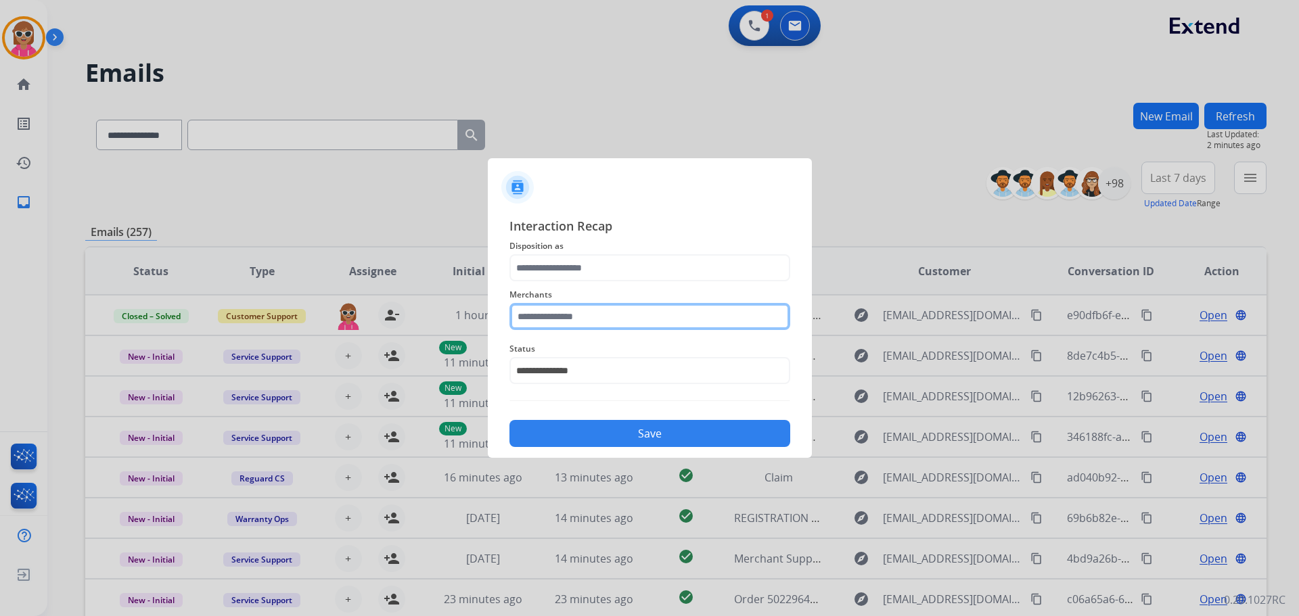
drag, startPoint x: 602, startPoint y: 310, endPoint x: 594, endPoint y: 315, distance: 9.4
click at [600, 311] on input "text" at bounding box center [649, 316] width 281 height 27
drag, startPoint x: 604, startPoint y: 352, endPoint x: 606, endPoint y: 299, distance: 52.8
click at [604, 353] on div "[PERSON_NAME]" at bounding box center [571, 355] width 76 height 14
type input "**********"
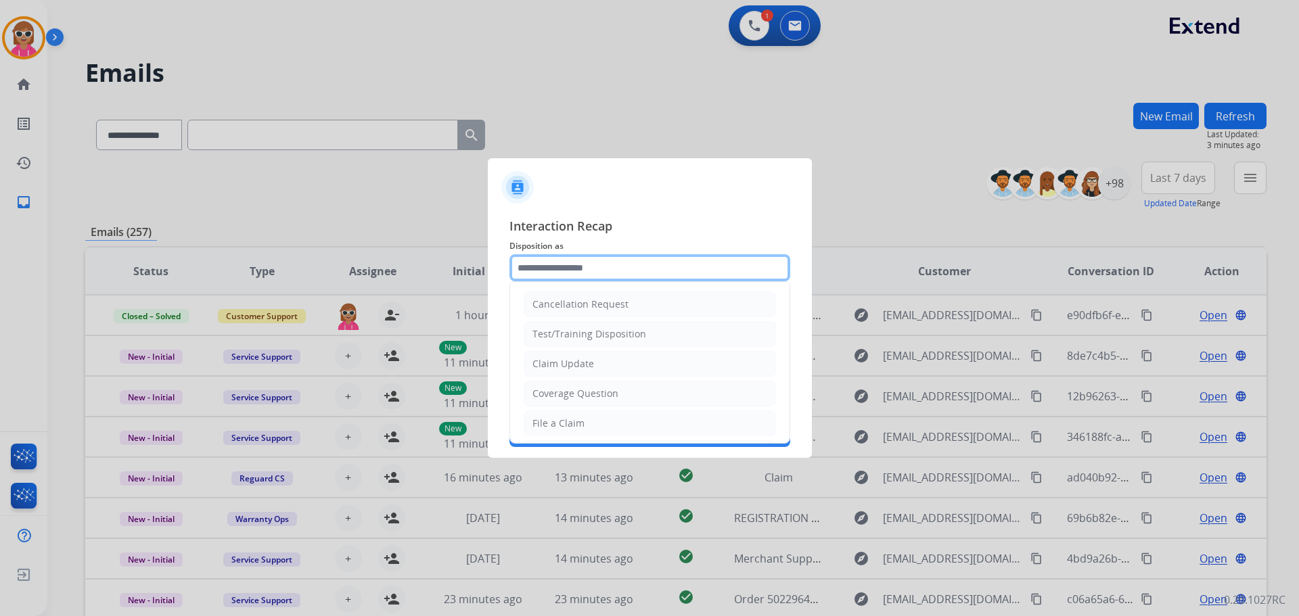
click at [617, 265] on input "text" at bounding box center [649, 267] width 281 height 27
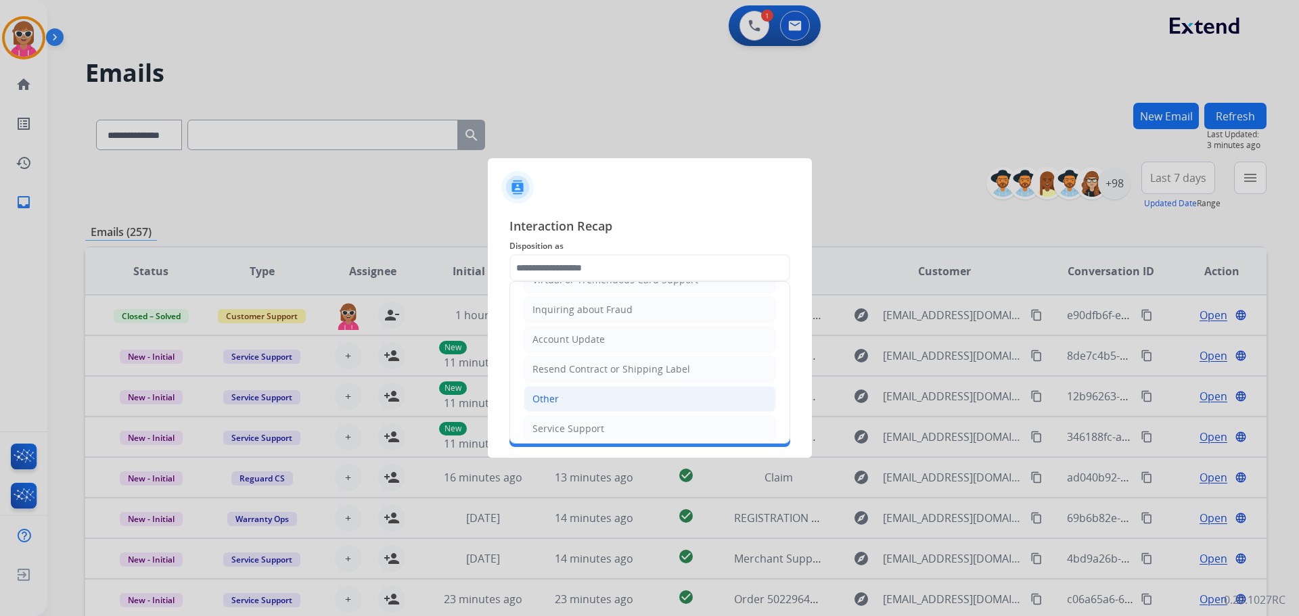
click at [576, 394] on li "Other" at bounding box center [650, 399] width 252 height 26
type input "*****"
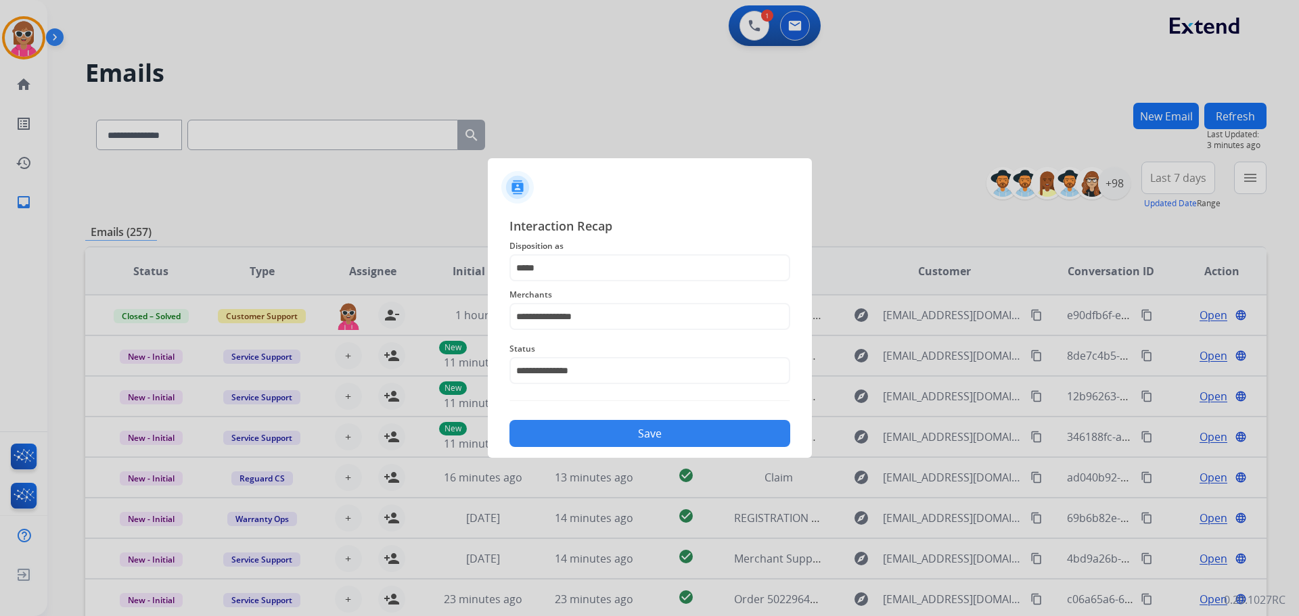
click at [622, 438] on button "Save" at bounding box center [649, 433] width 281 height 27
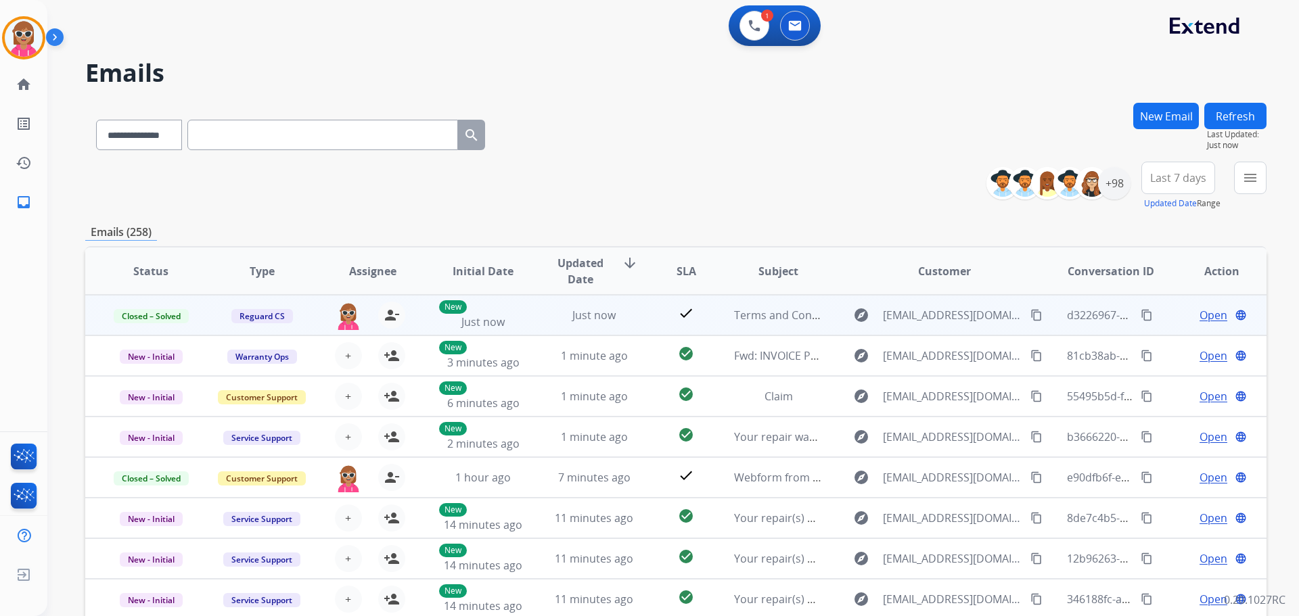
click at [1141, 319] on mat-icon "content_copy" at bounding box center [1147, 315] width 12 height 12
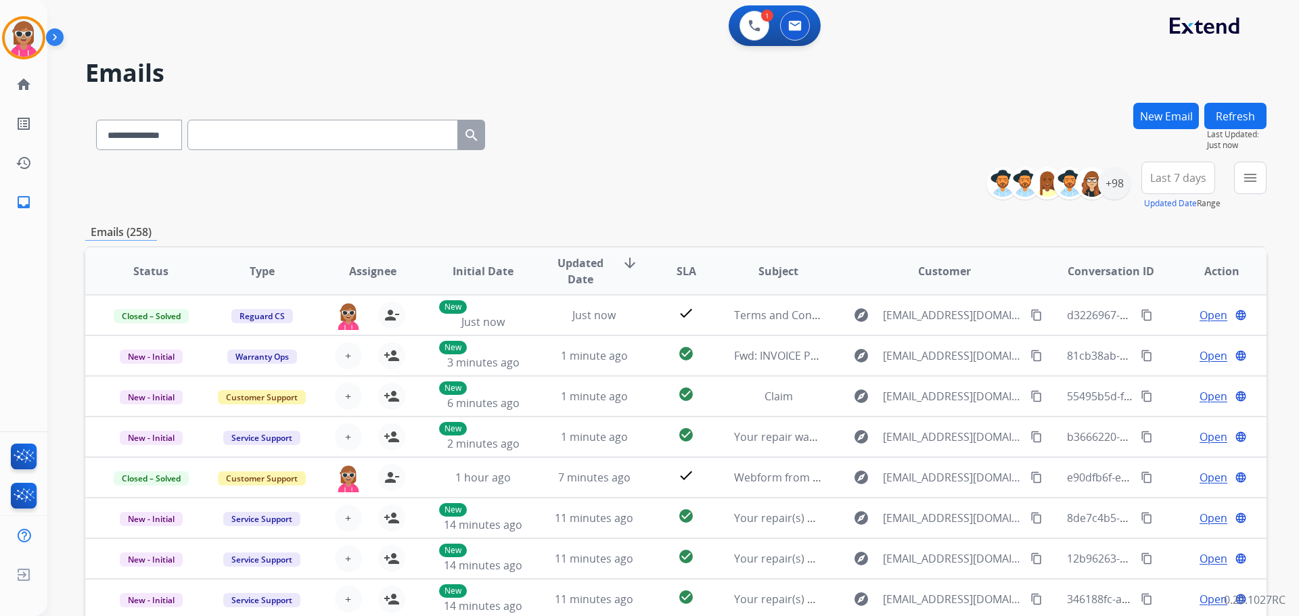
drag, startPoint x: 1067, startPoint y: 113, endPoint x: 908, endPoint y: 119, distance: 159.1
click at [1061, 114] on div "**********" at bounding box center [675, 132] width 1181 height 59
click at [752, 28] on img at bounding box center [754, 26] width 12 height 12
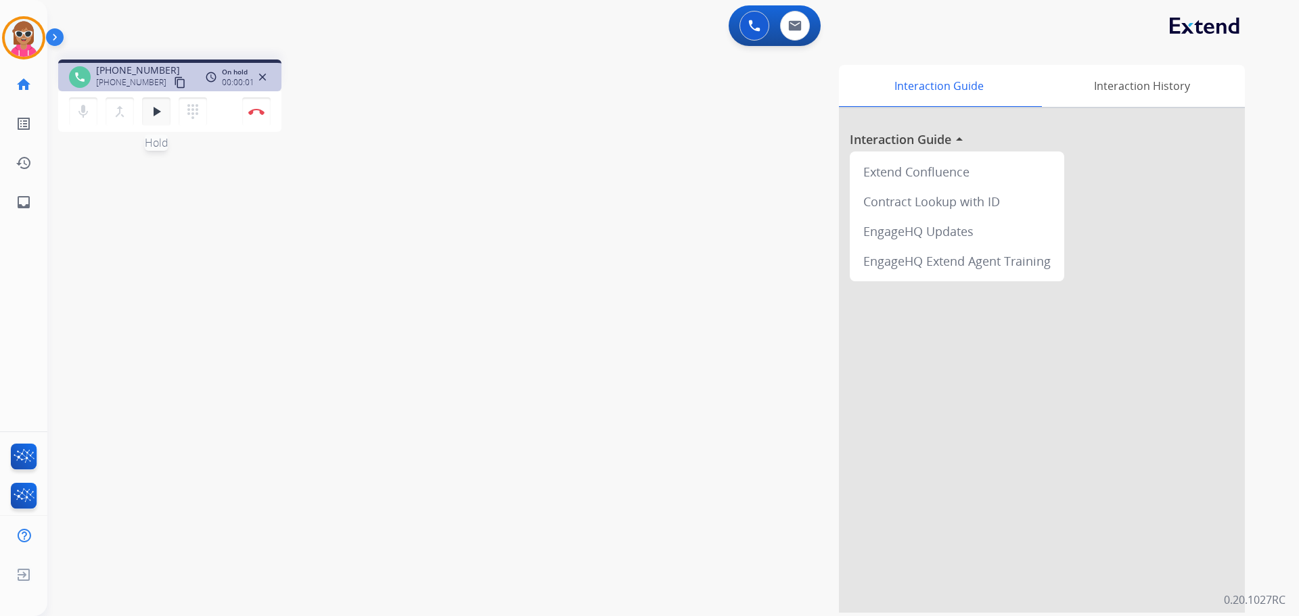
click at [166, 112] on button "play_arrow Hold" at bounding box center [156, 111] width 28 height 28
drag, startPoint x: 164, startPoint y: 77, endPoint x: 323, endPoint y: 210, distance: 207.6
click at [174, 77] on mat-icon "content_copy" at bounding box center [180, 82] width 12 height 12
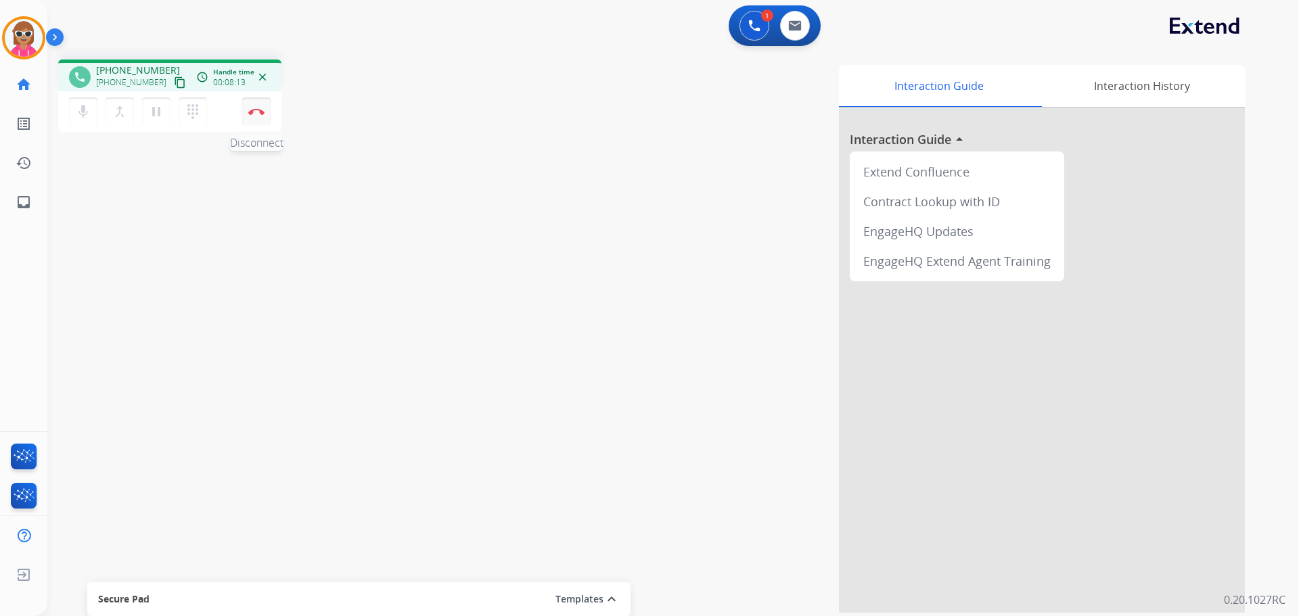
click at [259, 113] on img at bounding box center [256, 111] width 16 height 7
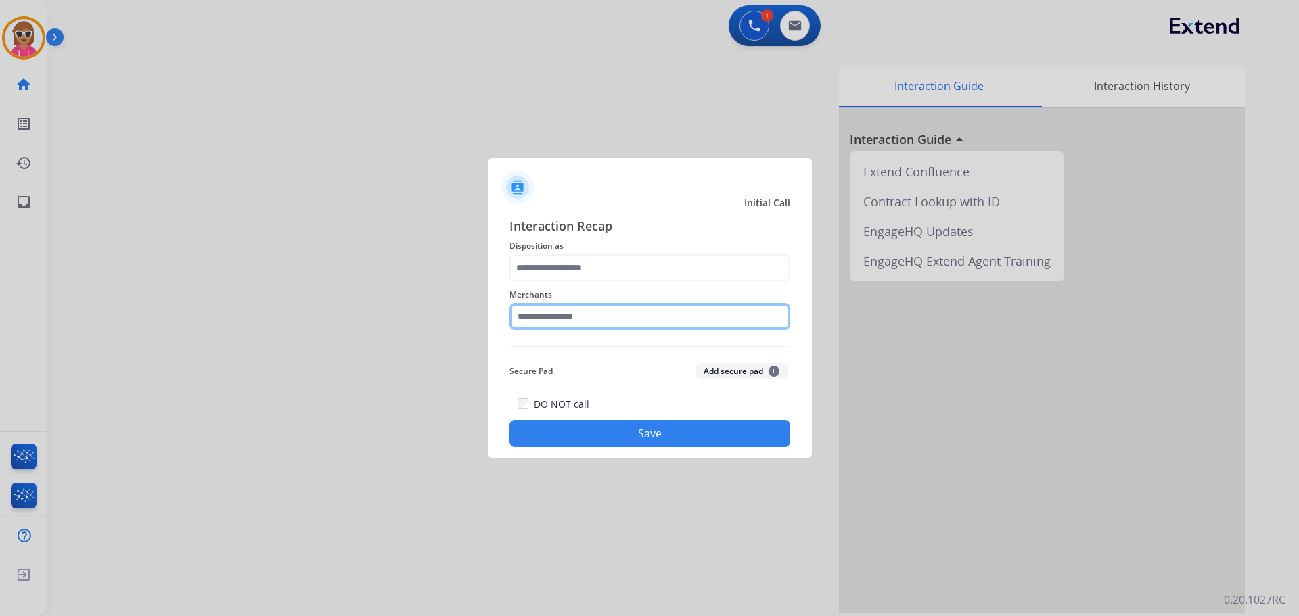
click at [619, 325] on input "text" at bounding box center [649, 316] width 281 height 27
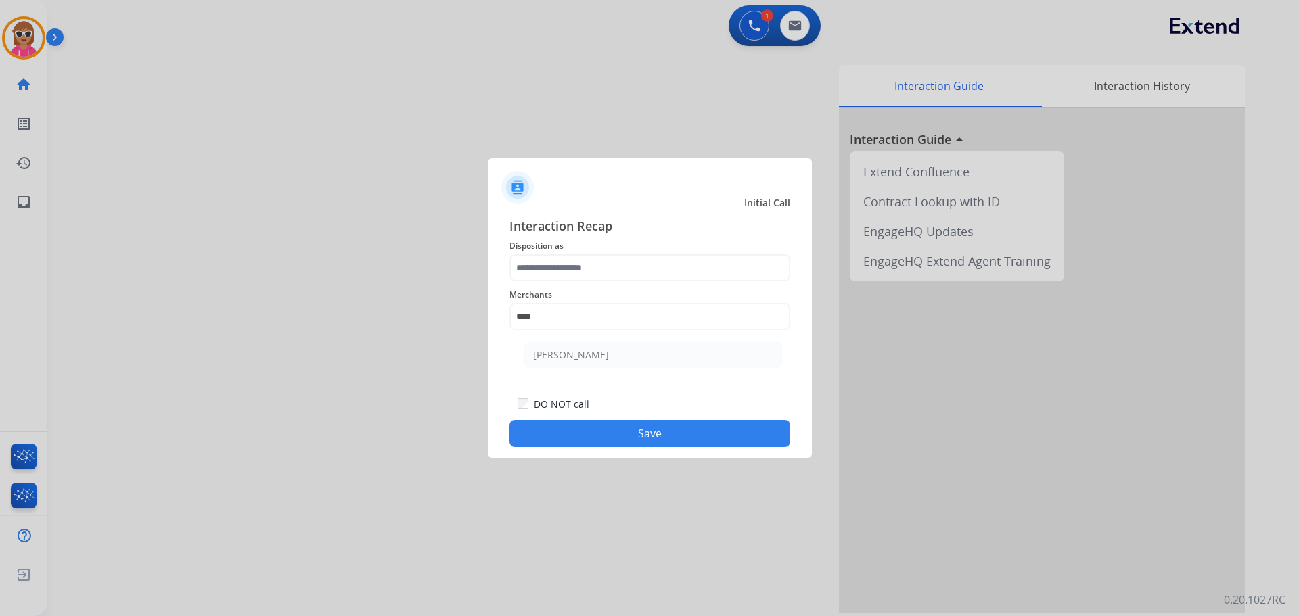
drag, startPoint x: 684, startPoint y: 363, endPoint x: 657, endPoint y: 358, distance: 27.5
click at [683, 363] on li "[PERSON_NAME]" at bounding box center [653, 355] width 258 height 26
type input "**********"
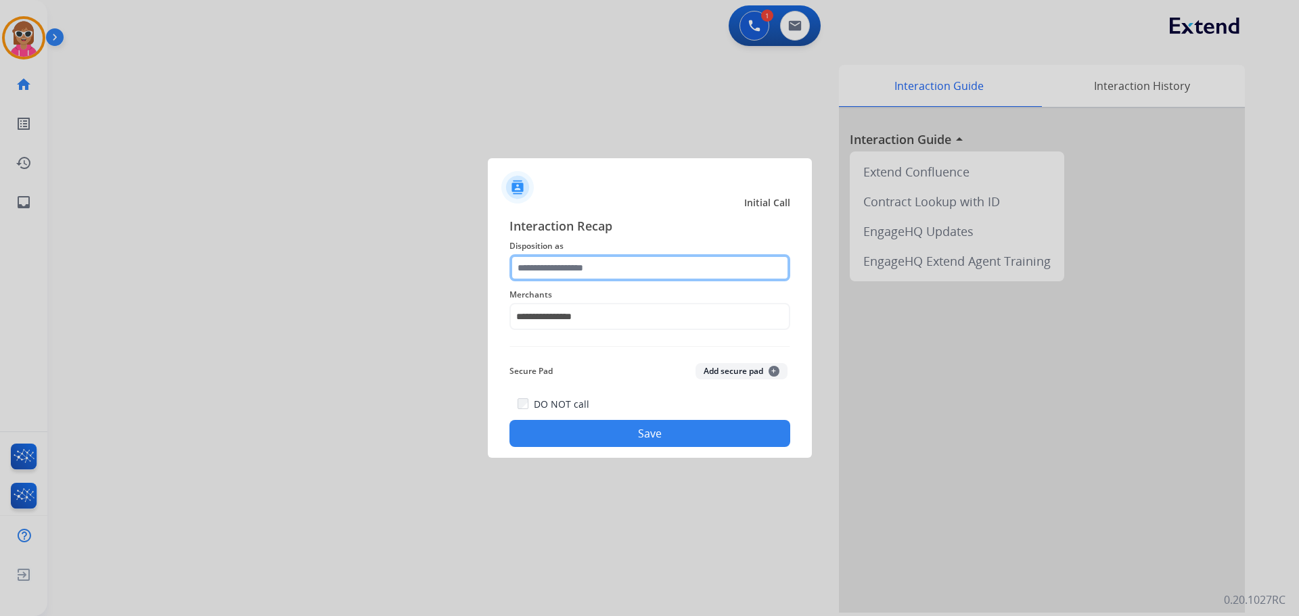
click at [610, 275] on input "text" at bounding box center [649, 267] width 281 height 27
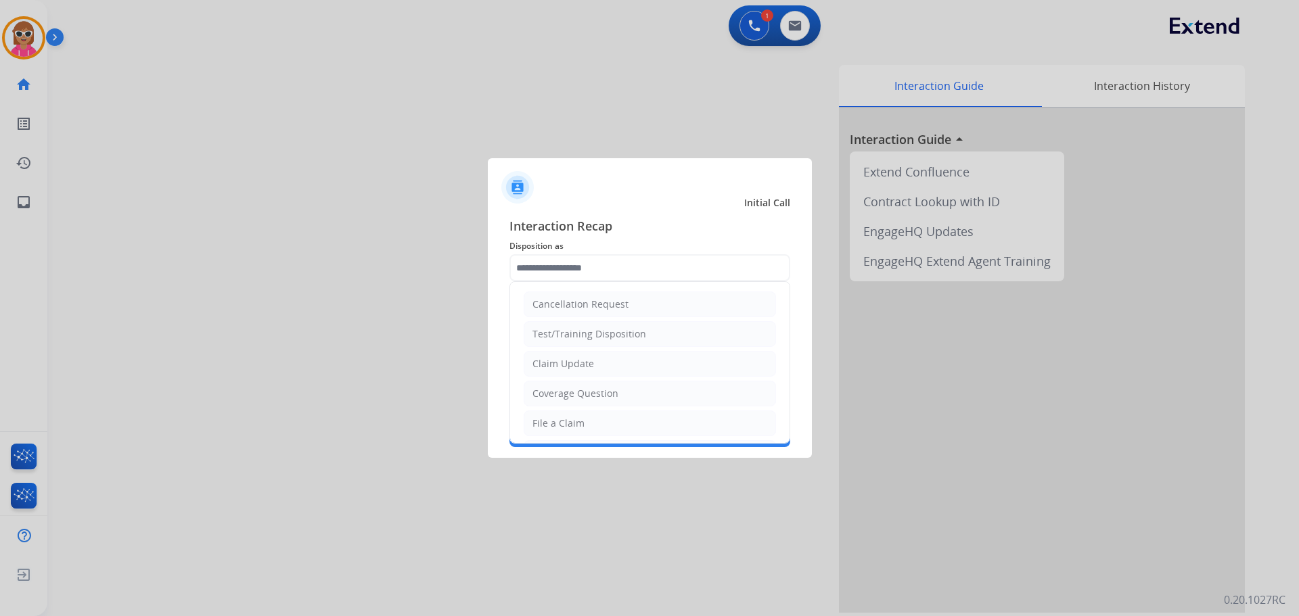
click at [607, 361] on li "Claim Update" at bounding box center [650, 364] width 252 height 26
type input "**********"
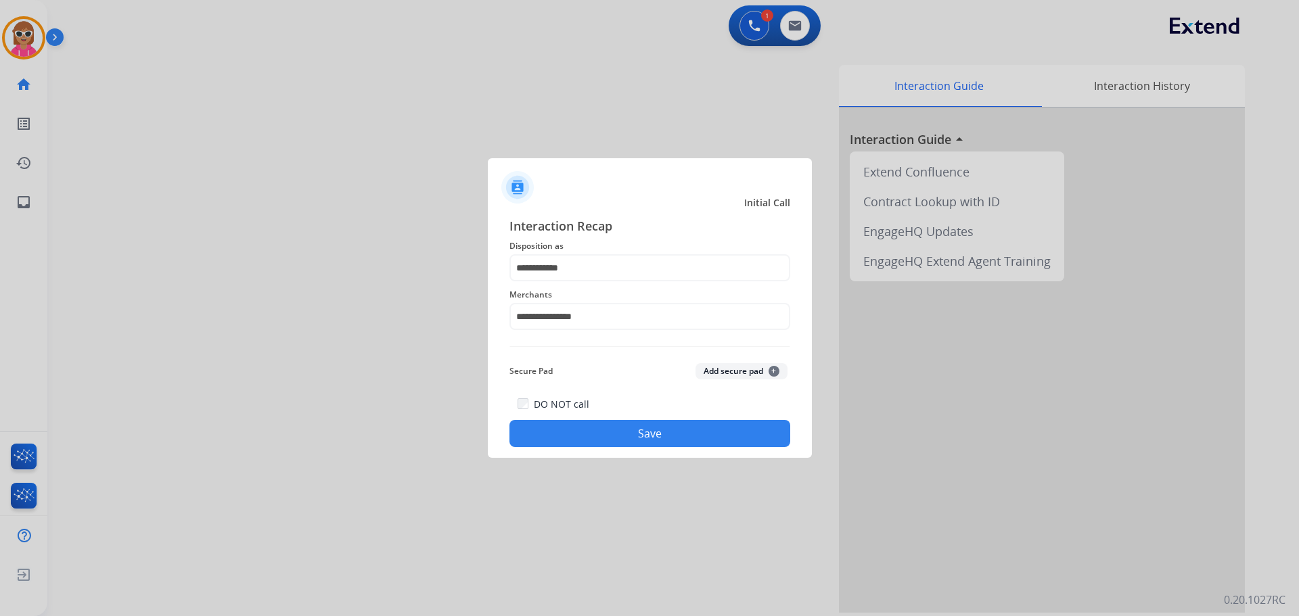
click at [624, 450] on div "**********" at bounding box center [650, 332] width 324 height 252
click at [631, 440] on button "Save" at bounding box center [649, 433] width 281 height 27
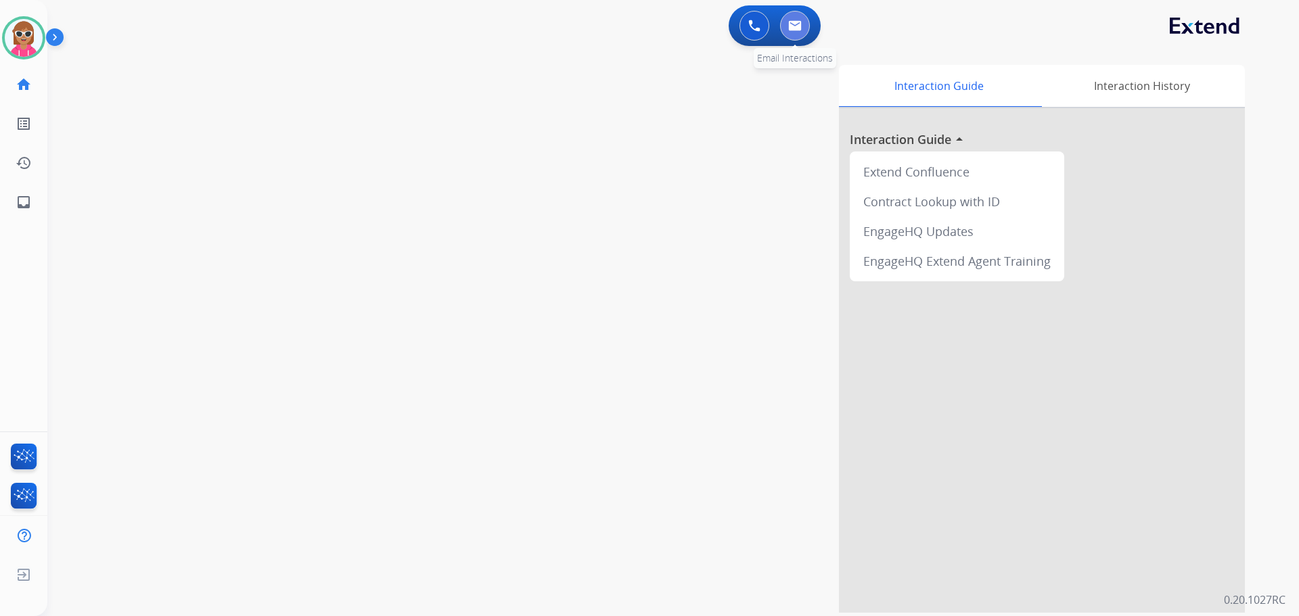
click at [800, 22] on button at bounding box center [795, 26] width 30 height 30
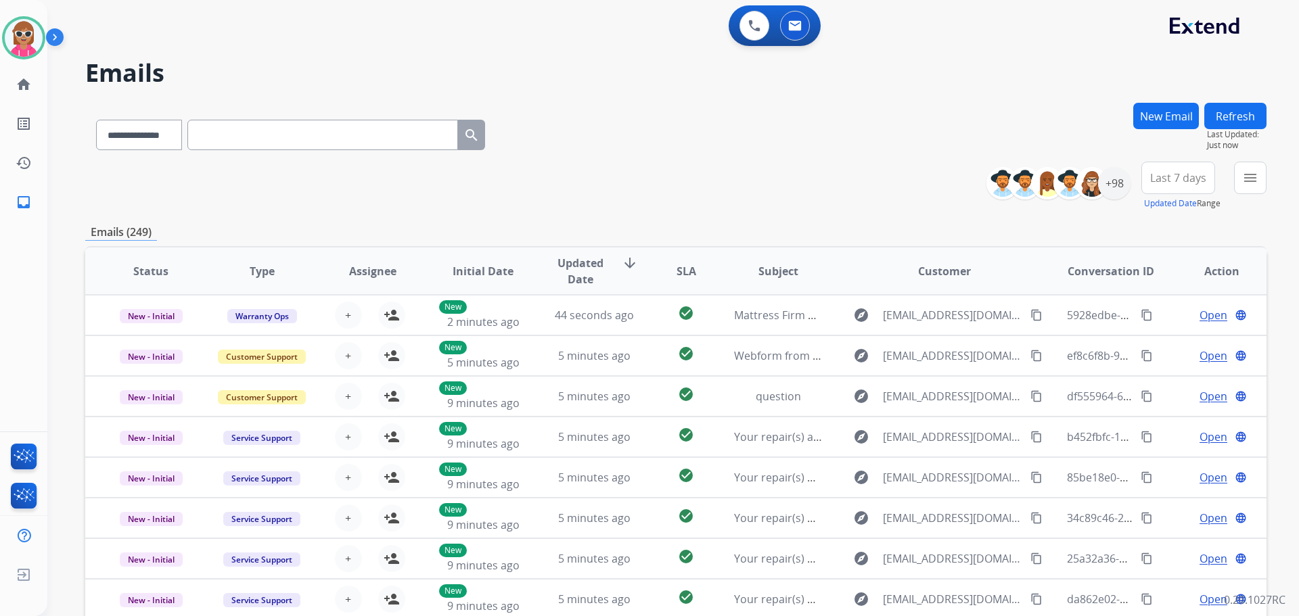
click at [1172, 114] on button "New Email" at bounding box center [1166, 116] width 66 height 26
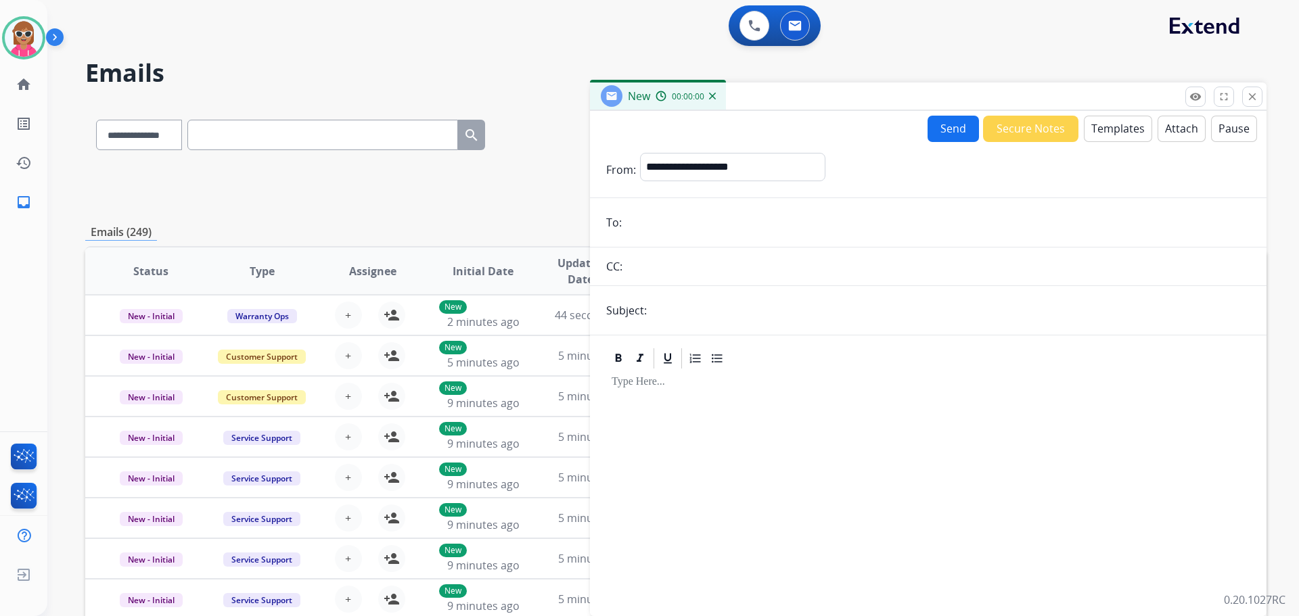
click at [686, 227] on input "email" at bounding box center [938, 222] width 624 height 27
paste input "**********"
type input "**********"
click at [710, 175] on select "**********" at bounding box center [732, 166] width 184 height 27
select select "**********"
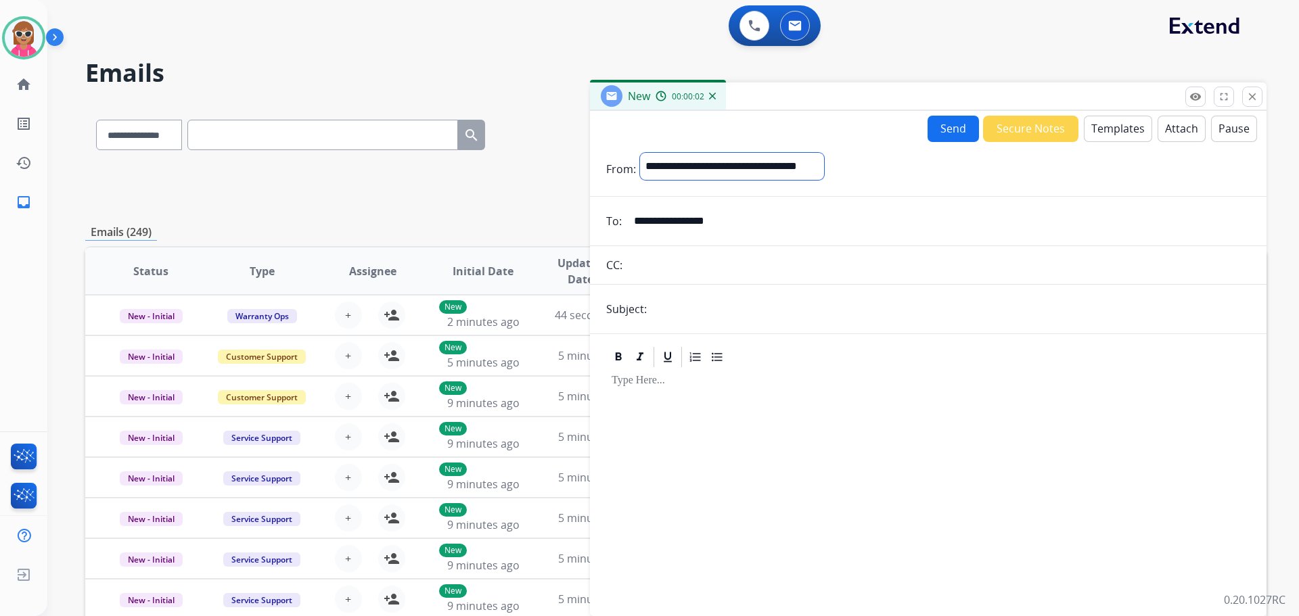
click at [640, 153] on select "**********" at bounding box center [732, 166] width 184 height 27
click at [662, 306] on input "text" at bounding box center [950, 310] width 599 height 27
type input "**********"
click at [635, 394] on div at bounding box center [928, 487] width 644 height 232
click at [1097, 123] on button "Templates" at bounding box center [1118, 129] width 68 height 26
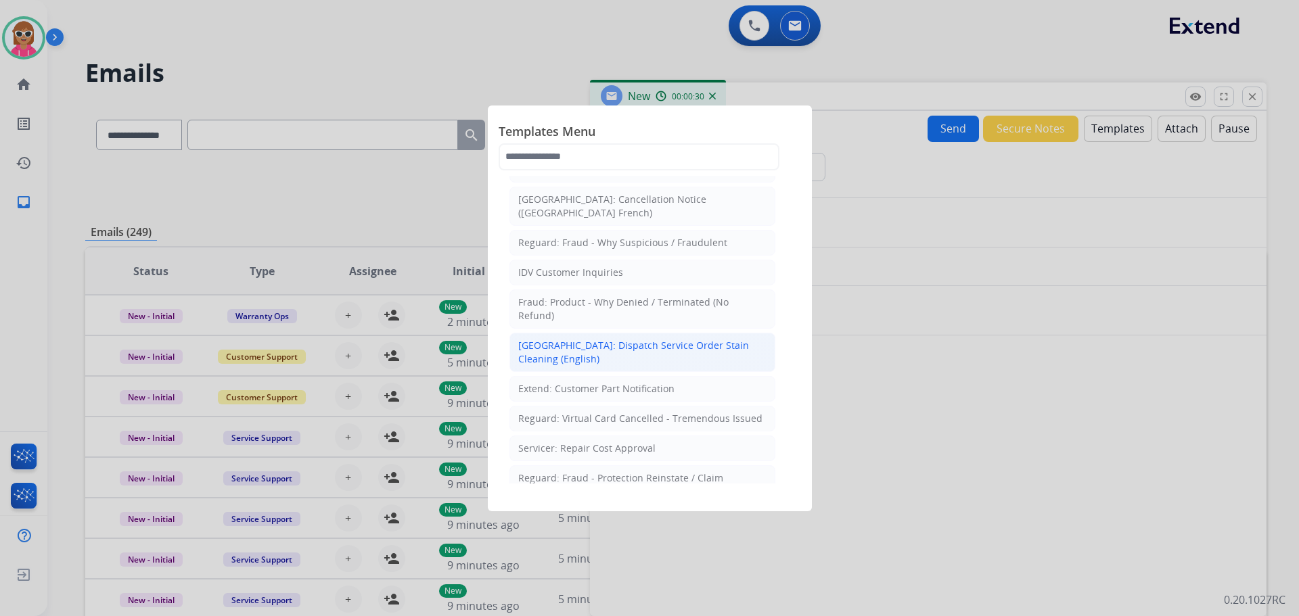
scroll to position [338, 0]
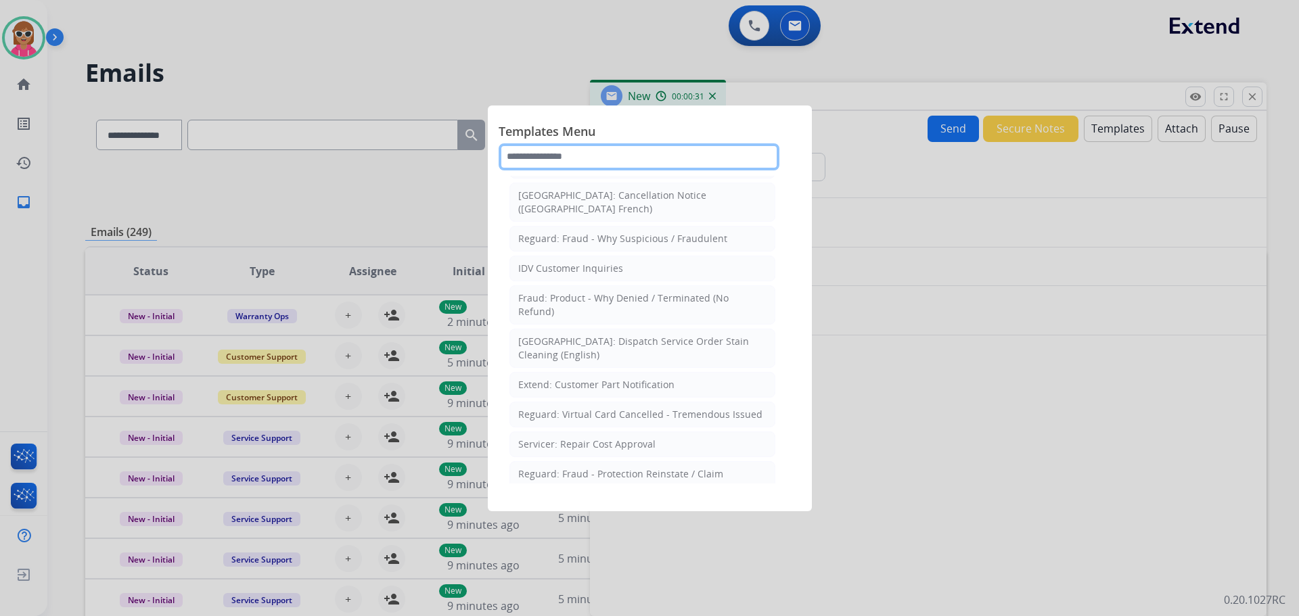
click at [604, 156] on input "text" at bounding box center [639, 156] width 281 height 27
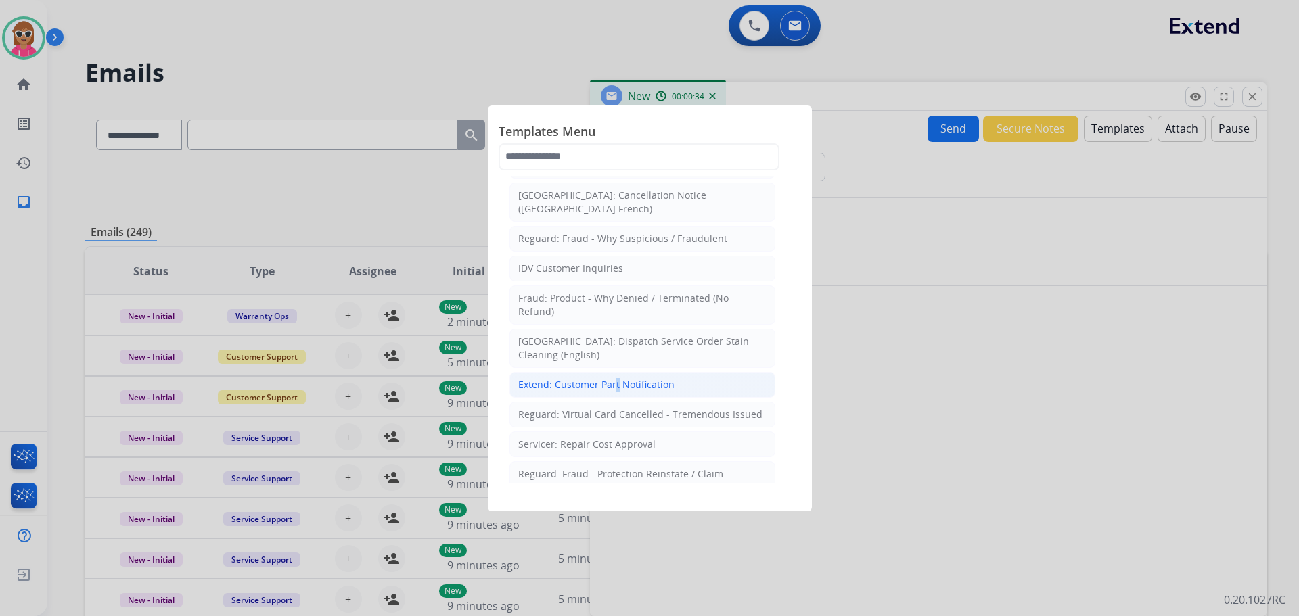
click at [613, 378] on div "Extend: Customer Part Notification" at bounding box center [596, 385] width 156 height 14
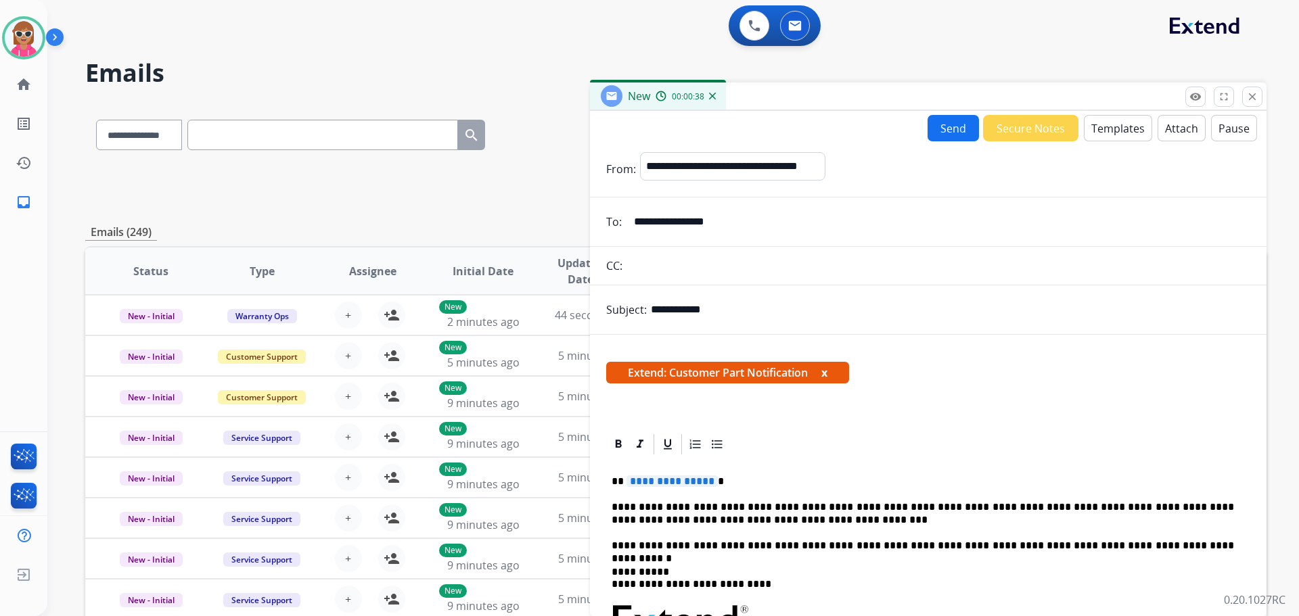
click at [1115, 131] on button "Templates" at bounding box center [1118, 128] width 68 height 26
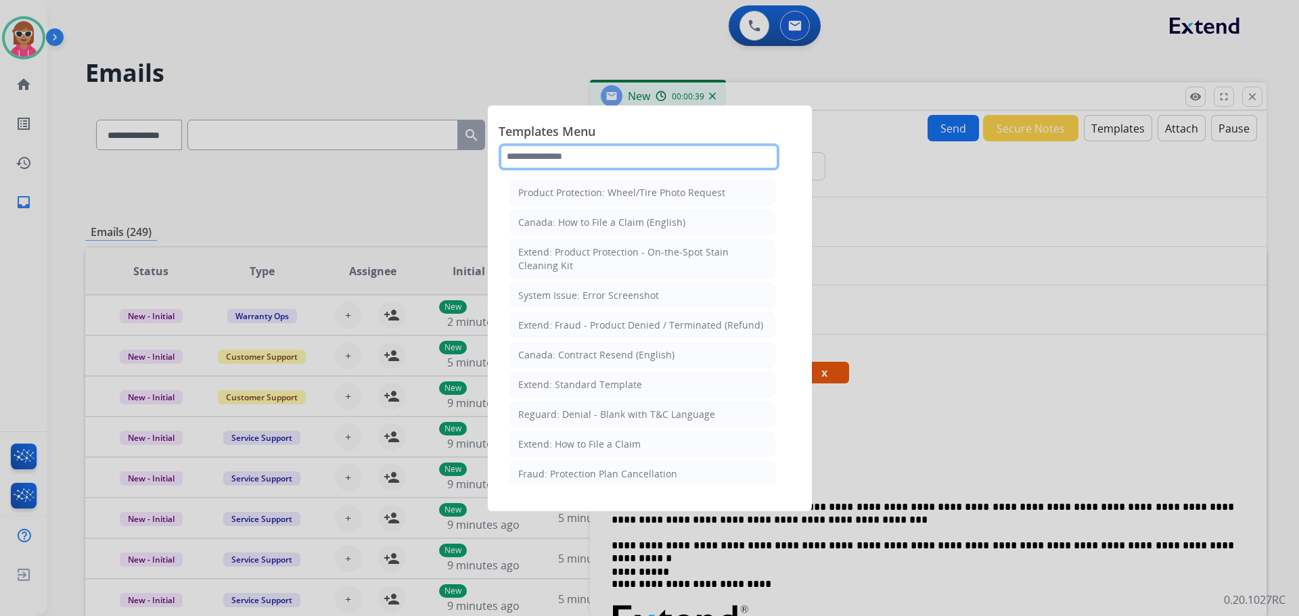
click at [624, 156] on input "text" at bounding box center [639, 156] width 281 height 27
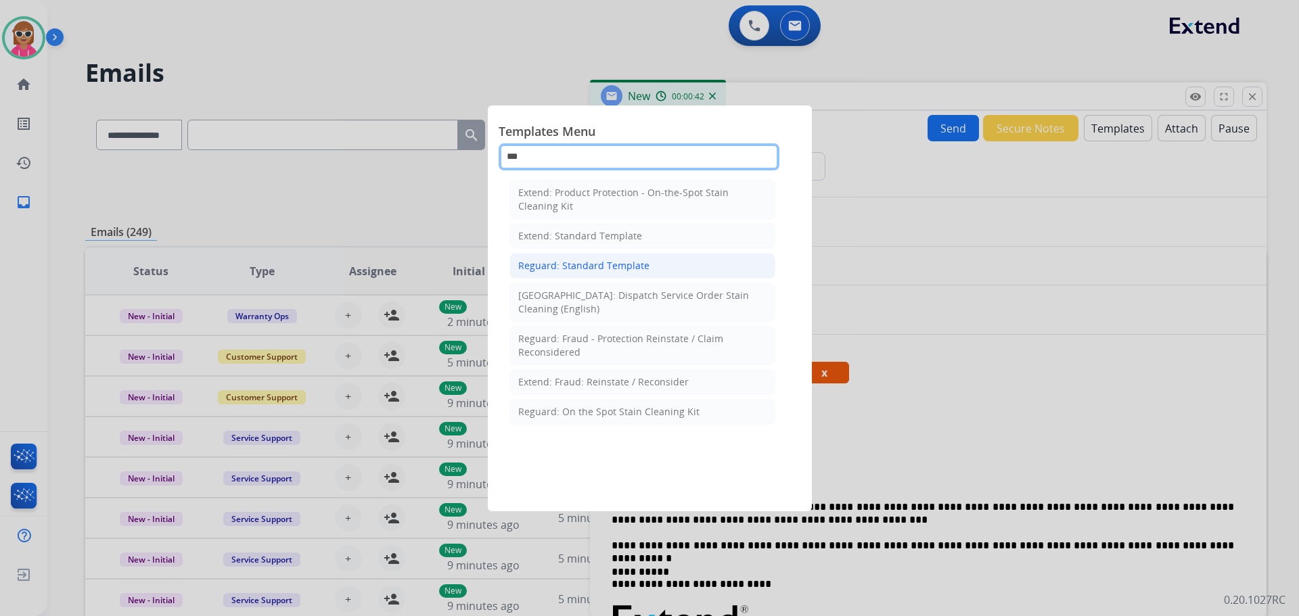
type input "***"
click at [639, 259] on li "Reguard: Standard Template" at bounding box center [642, 266] width 266 height 26
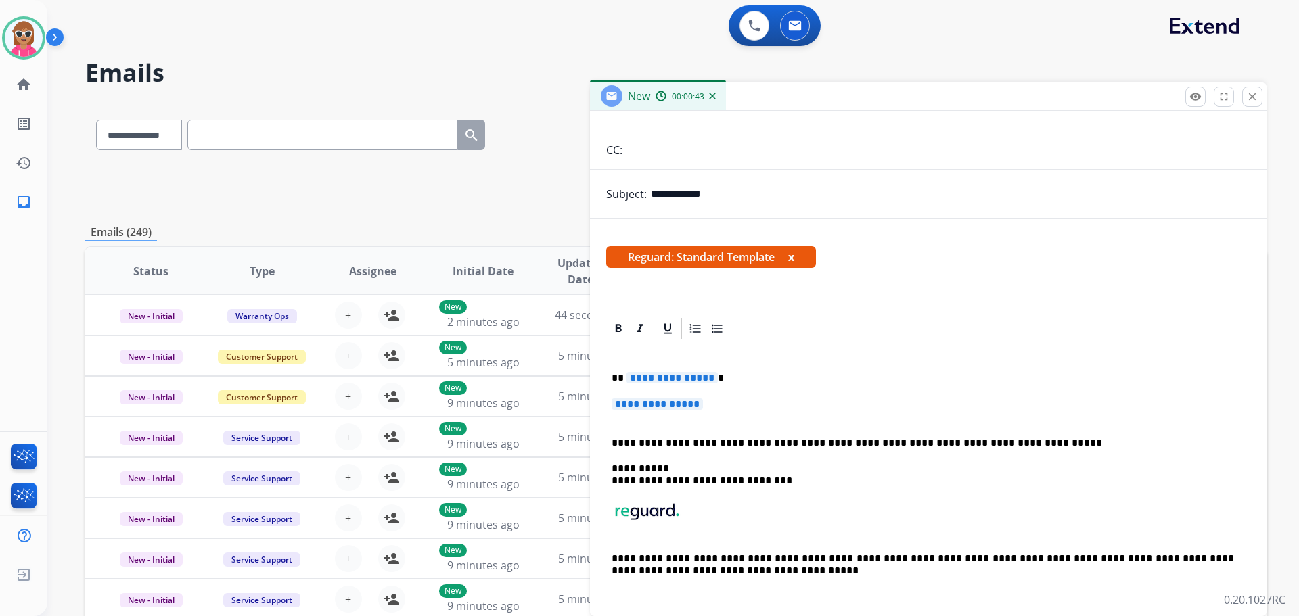
scroll to position [127, 0]
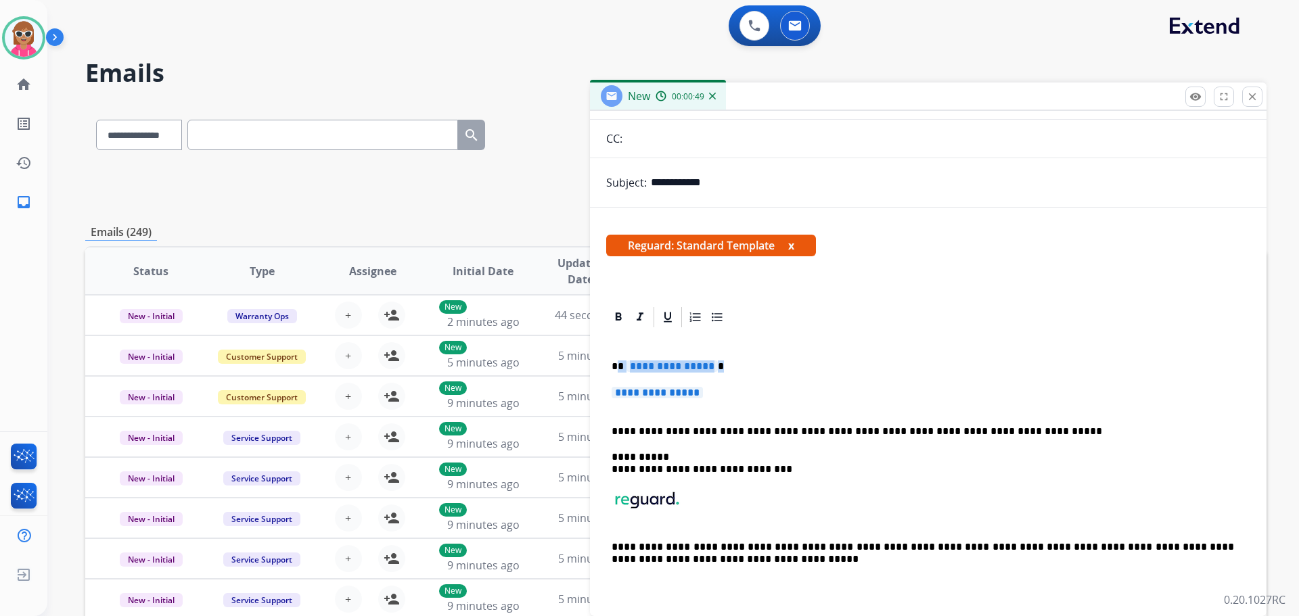
drag, startPoint x: 620, startPoint y: 371, endPoint x: 727, endPoint y: 395, distance: 110.2
click at [729, 396] on div "**********" at bounding box center [928, 469] width 644 height 279
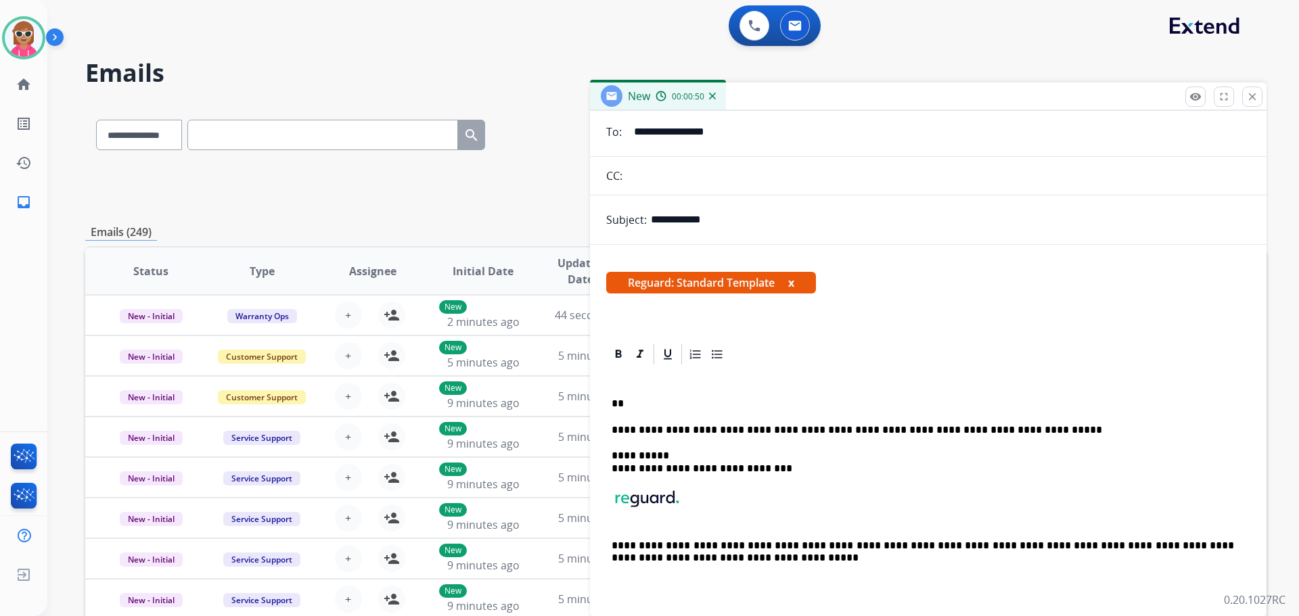
scroll to position [89, 0]
click at [710, 449] on div "**********" at bounding box center [928, 488] width 644 height 242
click at [702, 411] on p "**********" at bounding box center [923, 405] width 622 height 12
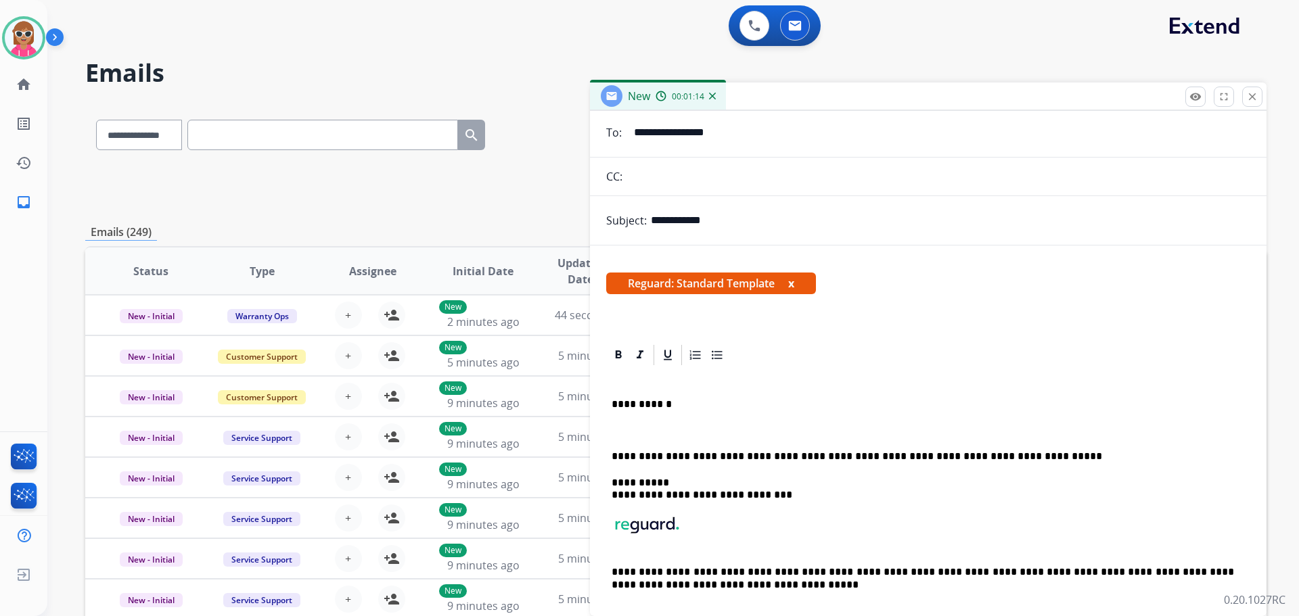
scroll to position [115, 0]
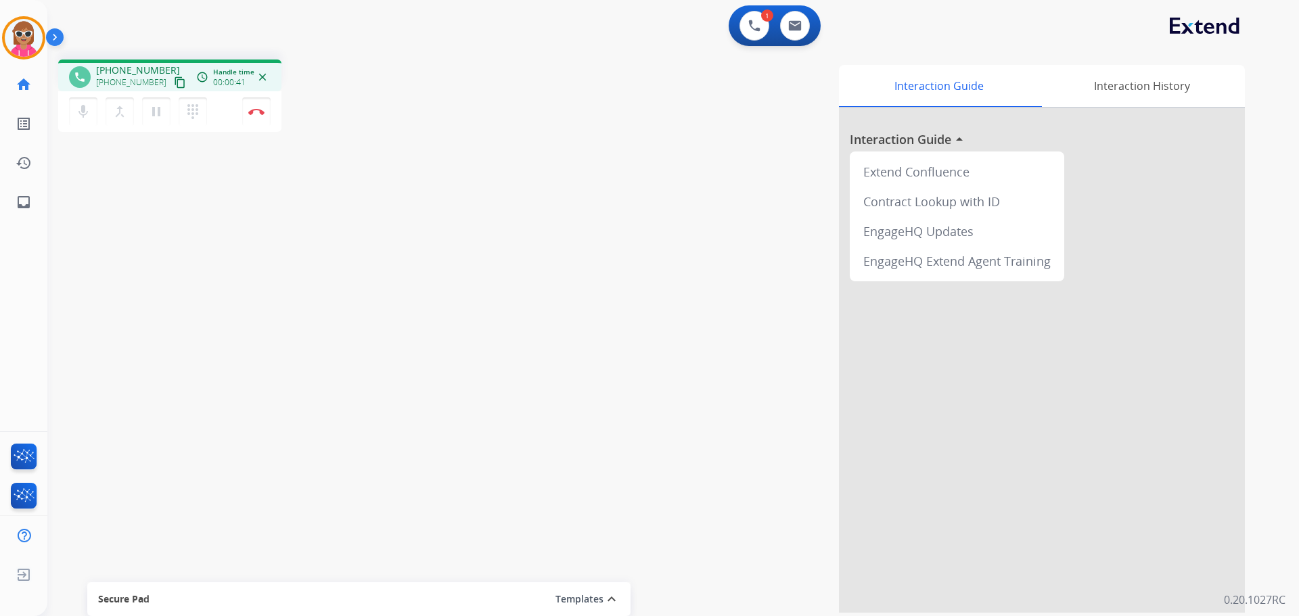
click at [174, 81] on mat-icon "content_copy" at bounding box center [180, 82] width 12 height 12
click at [160, 107] on mat-icon "pause" at bounding box center [156, 112] width 16 height 16
click at [162, 113] on mat-icon "play_arrow" at bounding box center [156, 112] width 16 height 16
drag, startPoint x: 818, startPoint y: 18, endPoint x: 796, endPoint y: 27, distance: 24.0
click at [817, 18] on div "1 Voice Interactions 0 Email Interactions" at bounding box center [775, 25] width 92 height 41
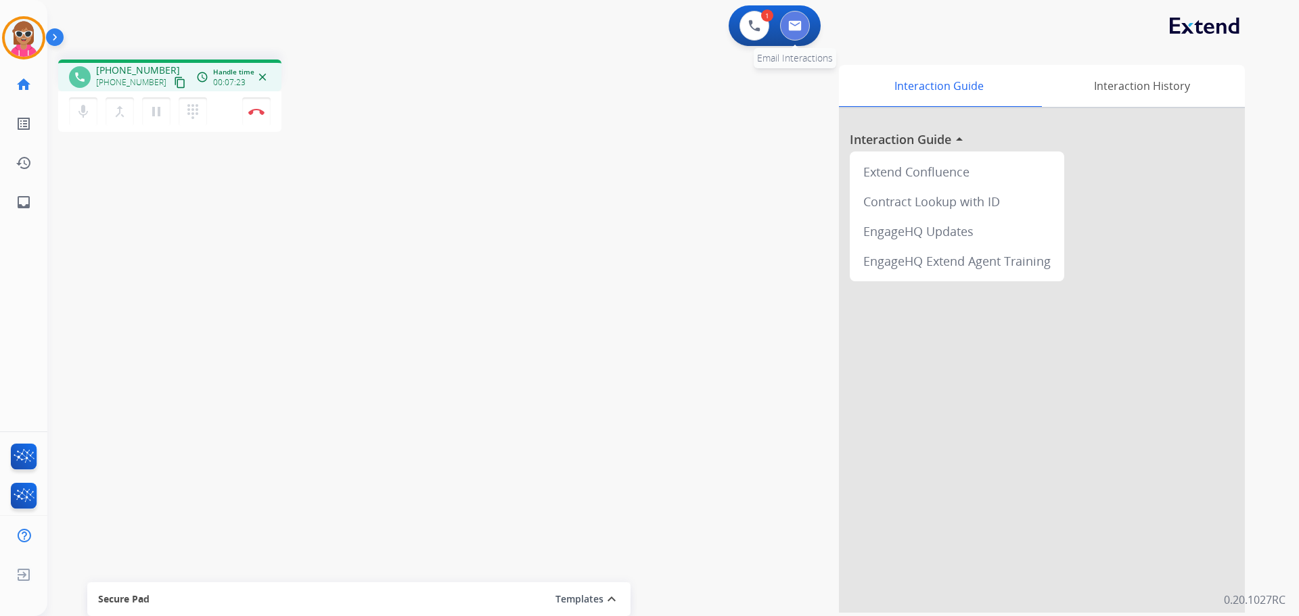
click at [796, 27] on img at bounding box center [795, 25] width 14 height 11
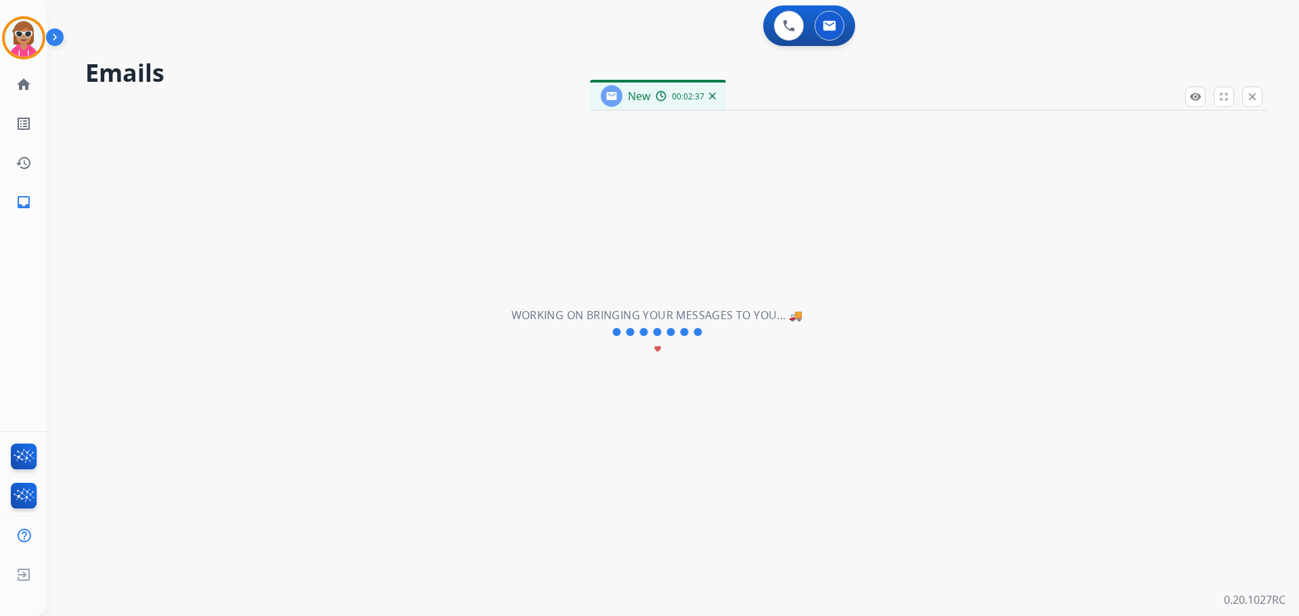
select select "**********"
drag, startPoint x: 1252, startPoint y: 88, endPoint x: 1225, endPoint y: 99, distance: 29.1
click at [1252, 89] on button "close Close" at bounding box center [1252, 97] width 20 height 20
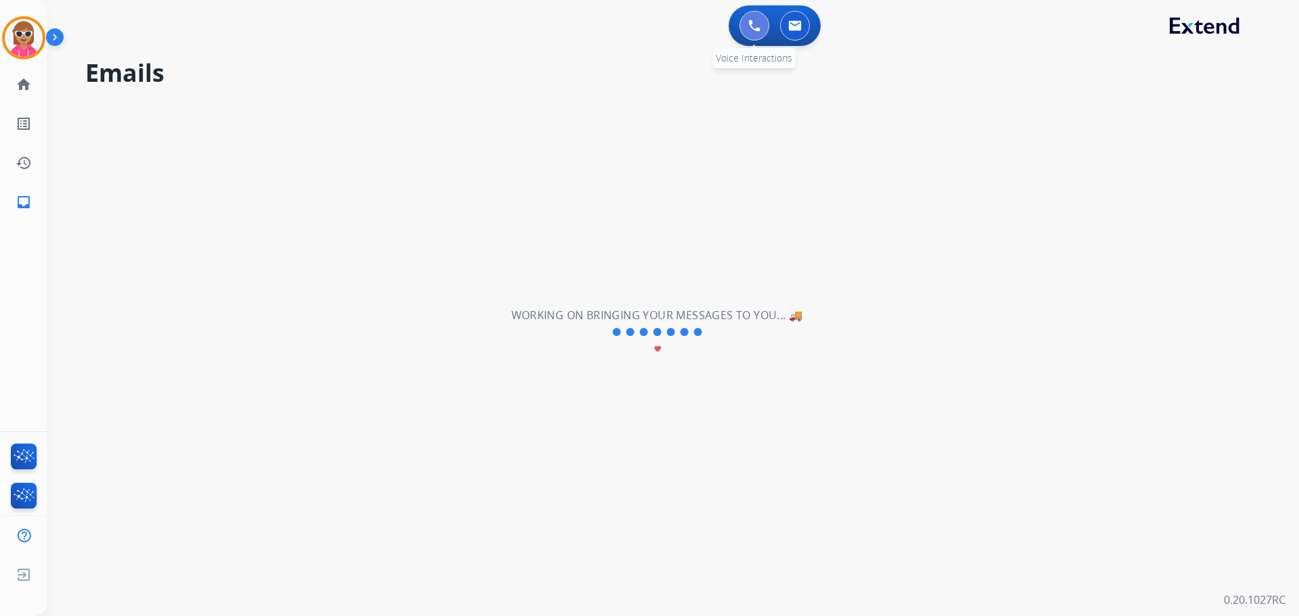
click at [760, 37] on button at bounding box center [755, 26] width 30 height 30
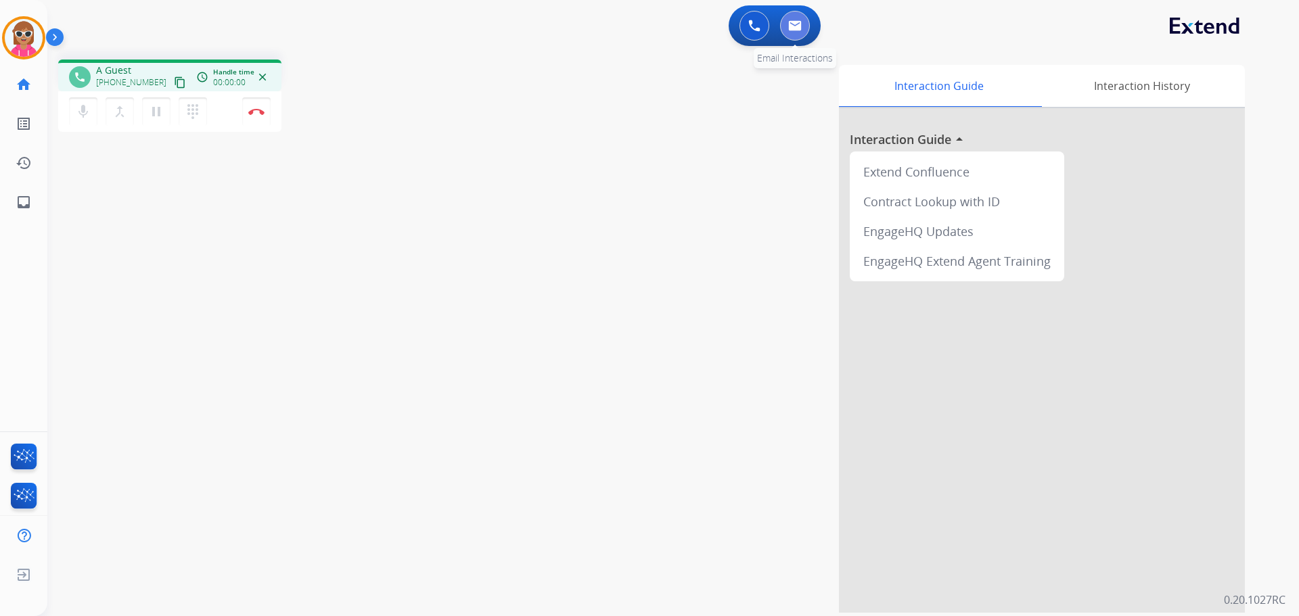
click at [796, 30] on img at bounding box center [795, 25] width 14 height 11
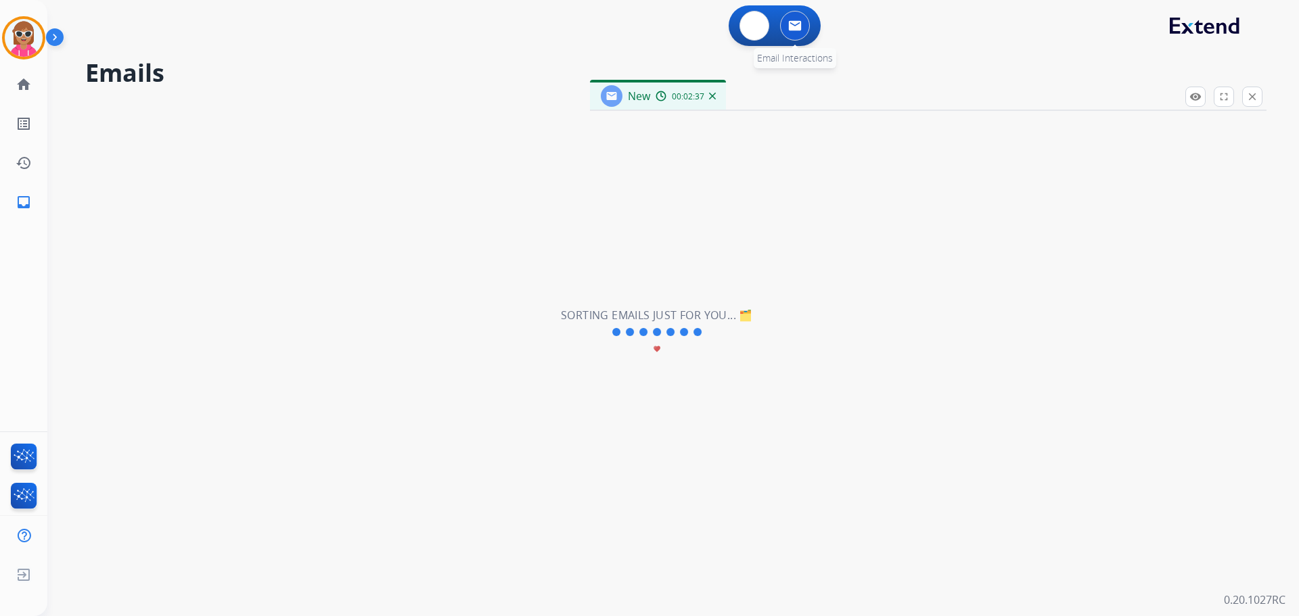
select select "**********"
click at [758, 30] on img at bounding box center [754, 26] width 12 height 12
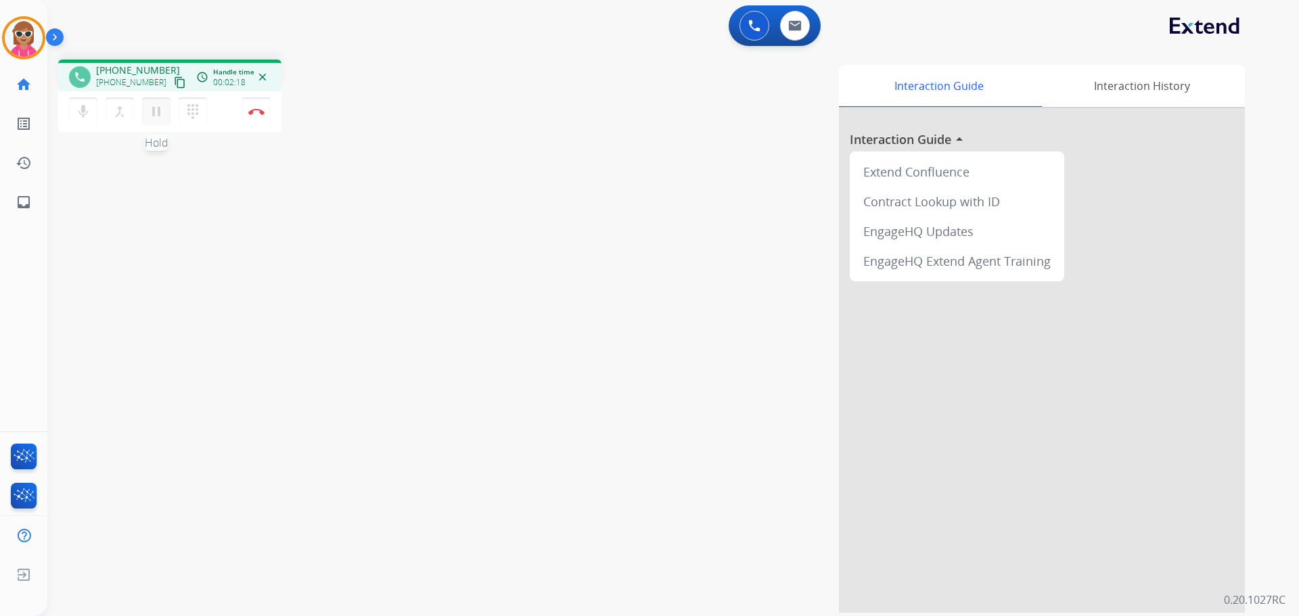
click at [161, 117] on mat-icon "pause" at bounding box center [156, 112] width 16 height 16
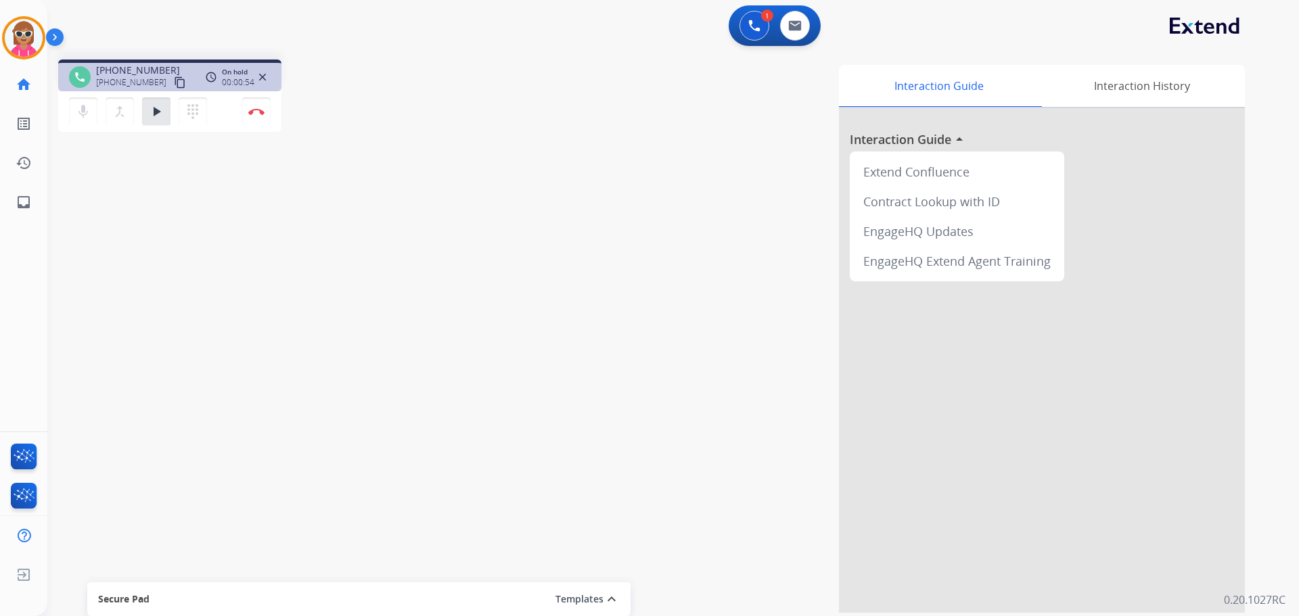
drag, startPoint x: 664, startPoint y: 258, endPoint x: 729, endPoint y: 224, distance: 73.0
click at [671, 253] on div "Interaction Guide Interaction History Interaction Guide arrow_drop_up Extend Co…" at bounding box center [846, 339] width 797 height 548
click at [809, 42] on div "1 Voice Interactions 0 Email Interactions" at bounding box center [775, 25] width 92 height 41
click at [801, 25] on img at bounding box center [795, 25] width 14 height 11
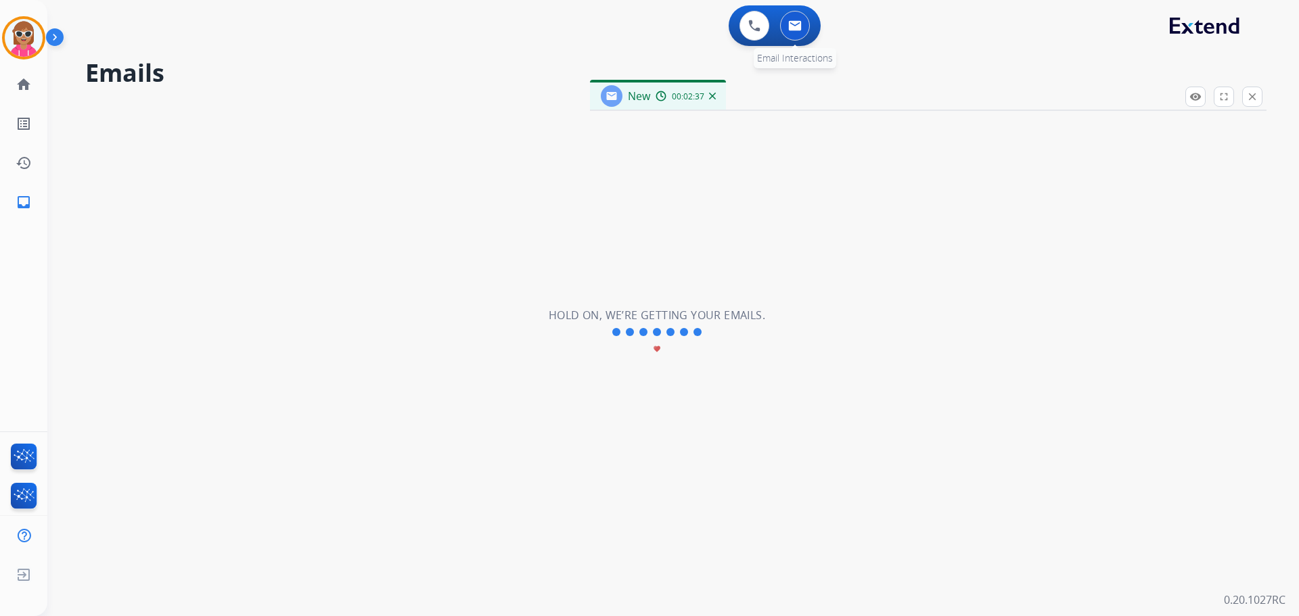
select select "**********"
click at [1258, 95] on button "close Close" at bounding box center [1252, 97] width 20 height 20
click at [759, 33] on button at bounding box center [755, 26] width 30 height 30
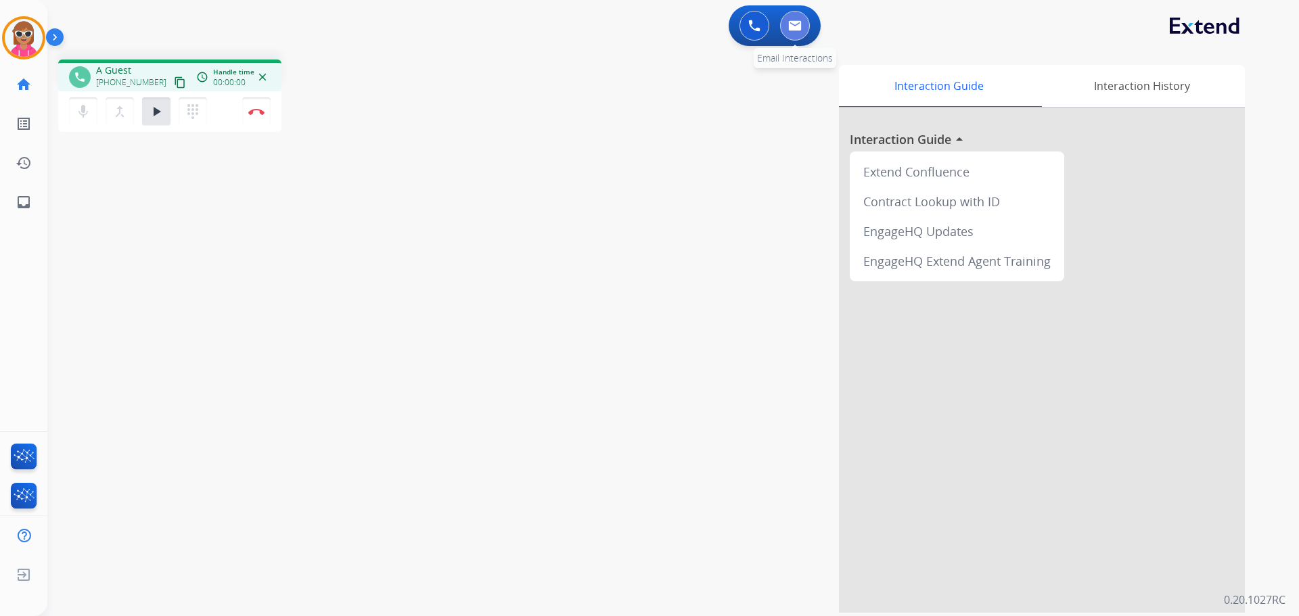
click at [802, 34] on button at bounding box center [795, 26] width 30 height 30
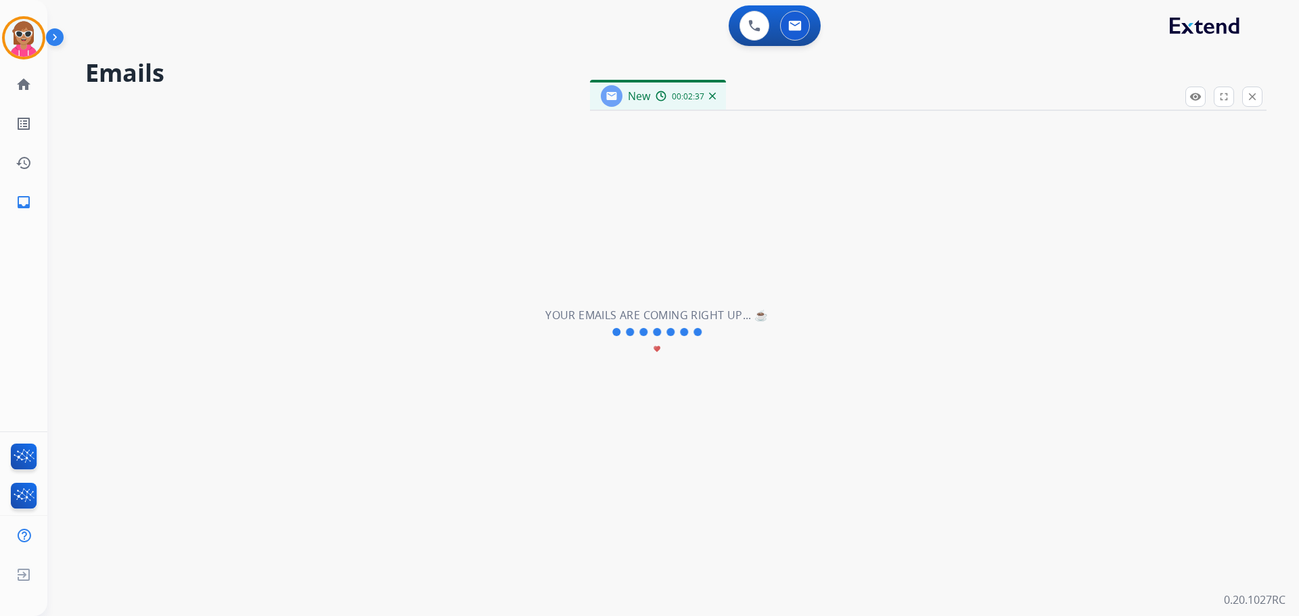
select select "**********"
click at [1252, 103] on button "close Close" at bounding box center [1252, 97] width 20 height 20
click at [488, 232] on div "**********" at bounding box center [656, 333] width 1219 height 568
click at [767, 29] on button at bounding box center [755, 26] width 30 height 30
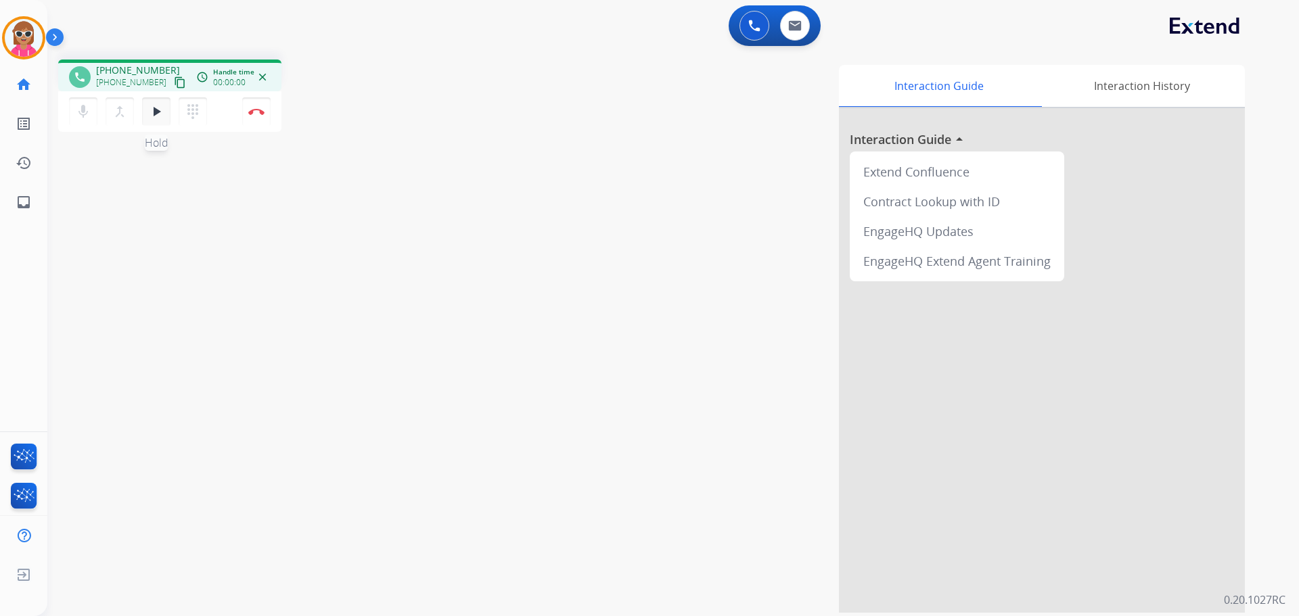
click at [159, 109] on mat-icon "play_arrow" at bounding box center [156, 112] width 16 height 16
click at [248, 120] on button "Disconnect" at bounding box center [256, 111] width 28 height 28
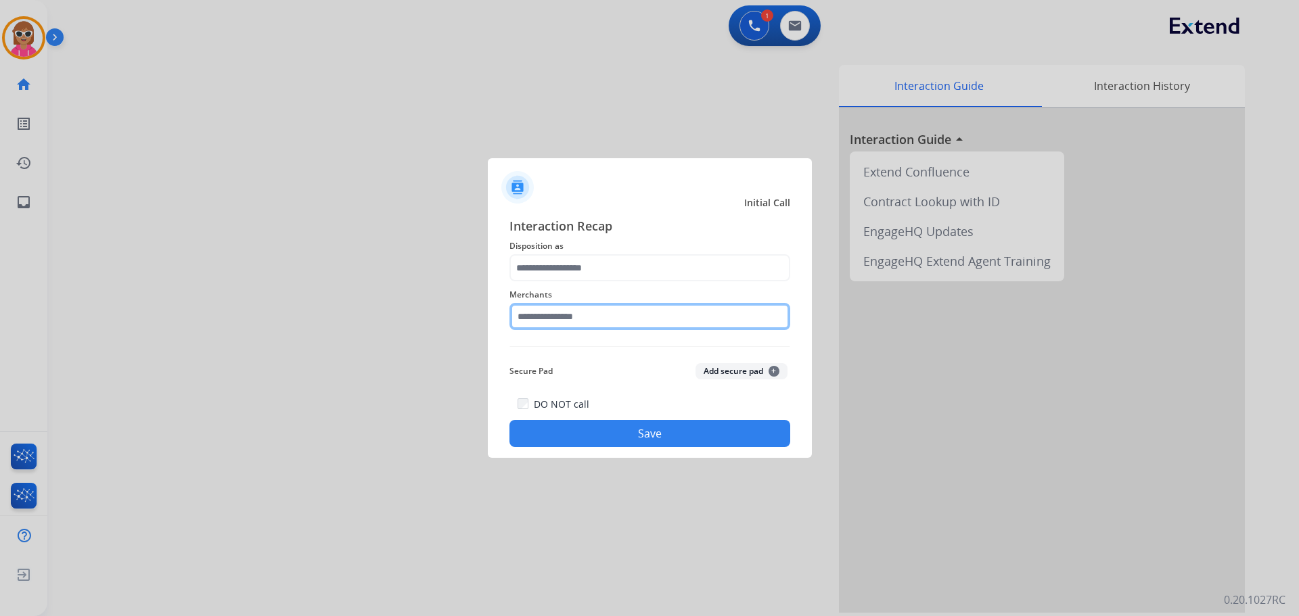
click at [545, 322] on input "text" at bounding box center [649, 316] width 281 height 27
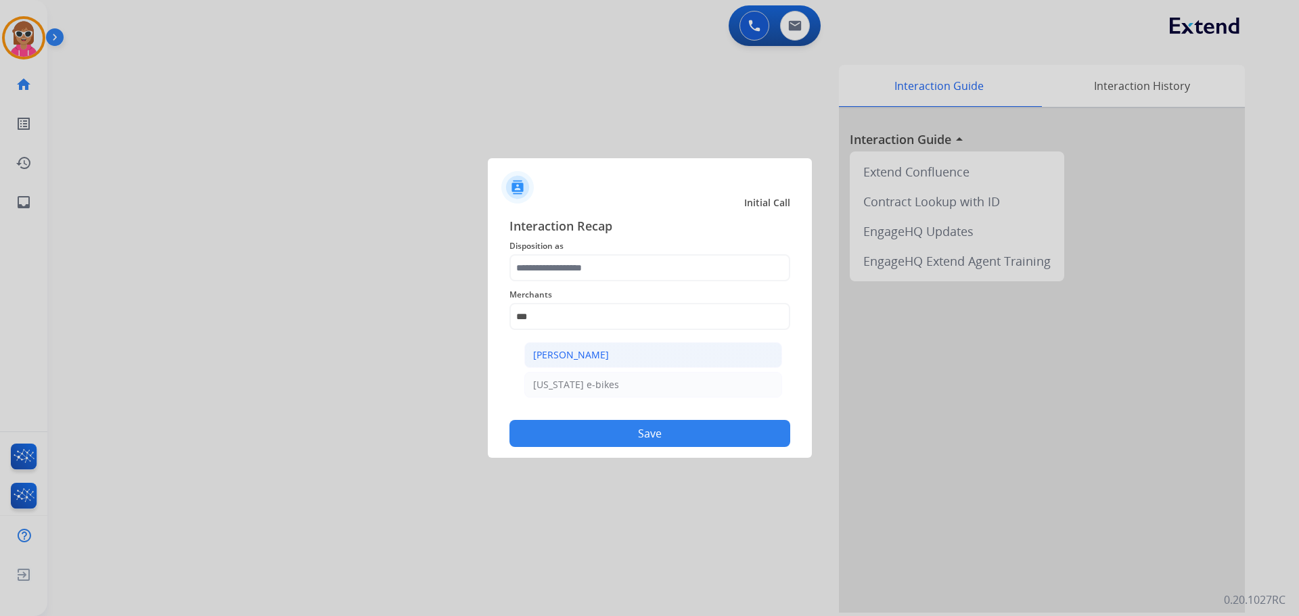
click at [601, 356] on div "[PERSON_NAME]" at bounding box center [571, 355] width 76 height 14
type input "**********"
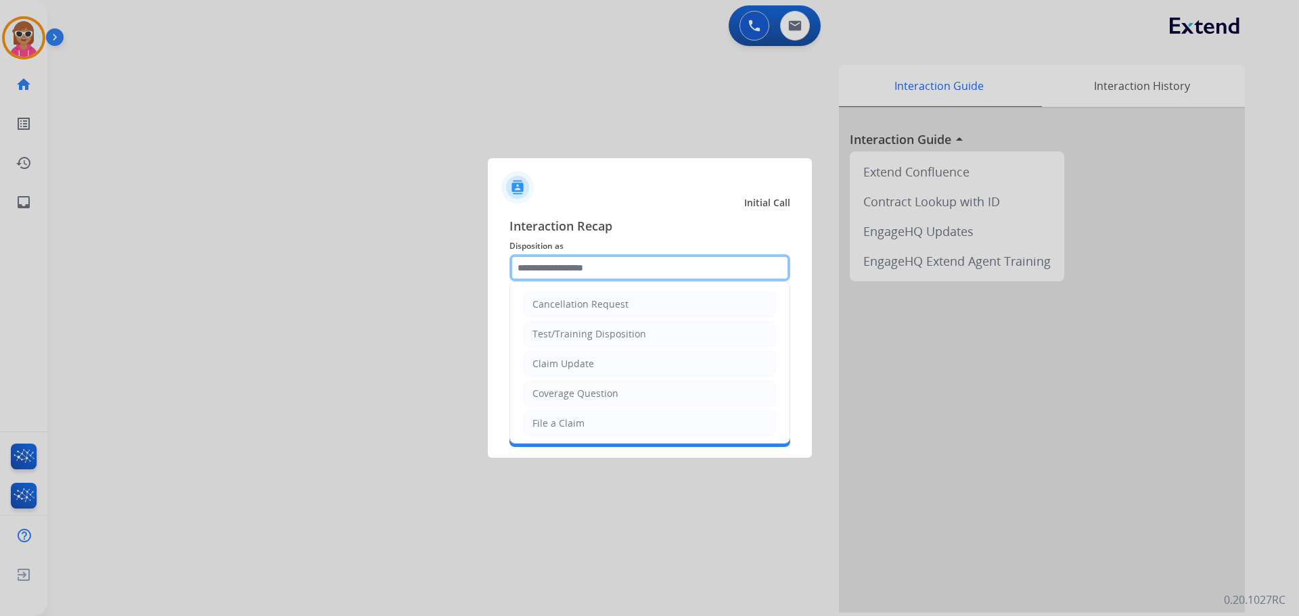
click at [577, 263] on input "text" at bounding box center [649, 267] width 281 height 27
click at [607, 363] on li "Claim Update" at bounding box center [650, 364] width 252 height 26
type input "**********"
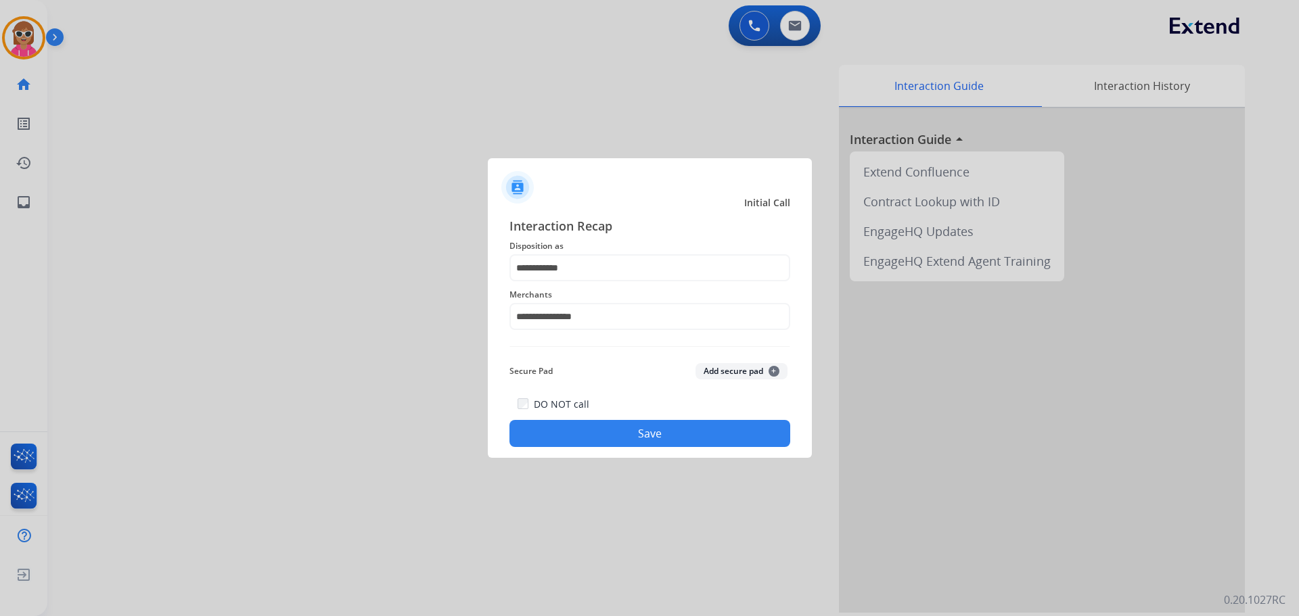
click at [601, 427] on button "Save" at bounding box center [649, 433] width 281 height 27
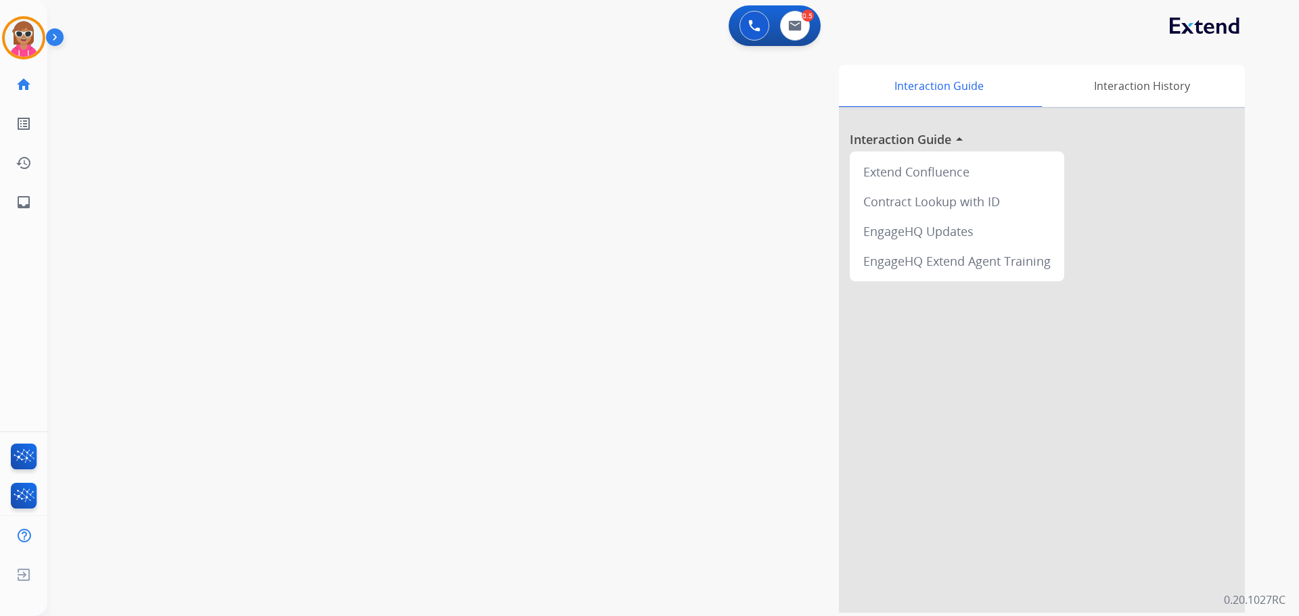
click at [231, 219] on div "swap_horiz Break voice bridge close_fullscreen Connect 3-Way Call merge_type Se…" at bounding box center [656, 331] width 1219 height 564
click at [6, 32] on img at bounding box center [24, 38] width 38 height 38
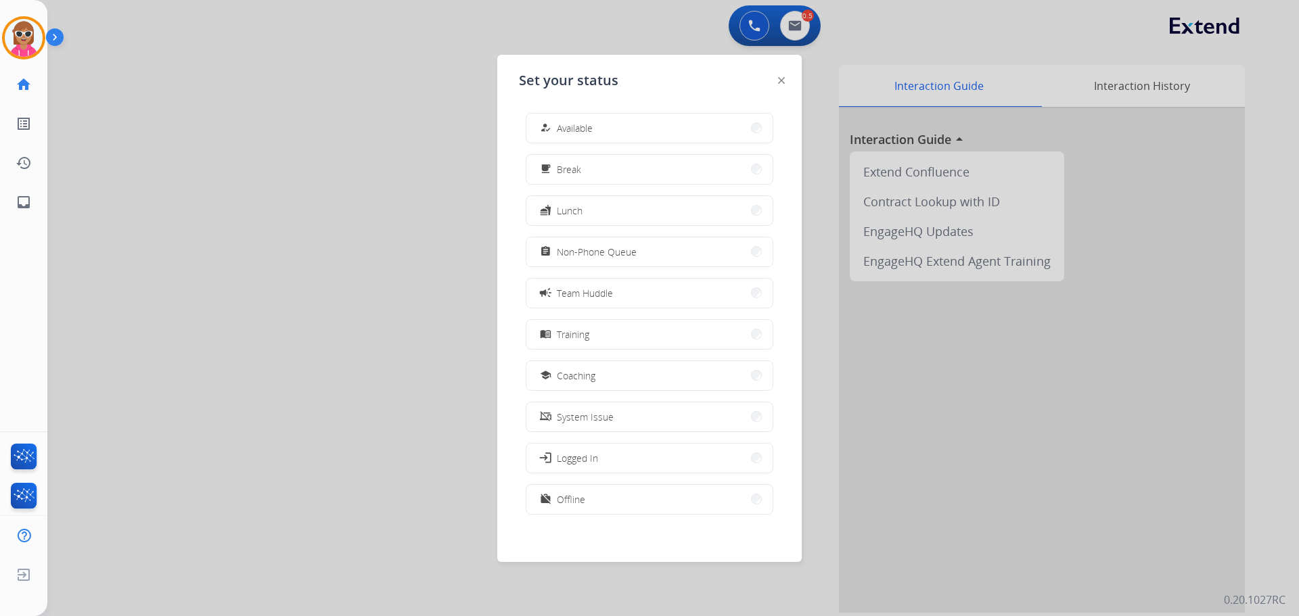
click at [568, 120] on button "how_to_reg Available" at bounding box center [649, 128] width 246 height 29
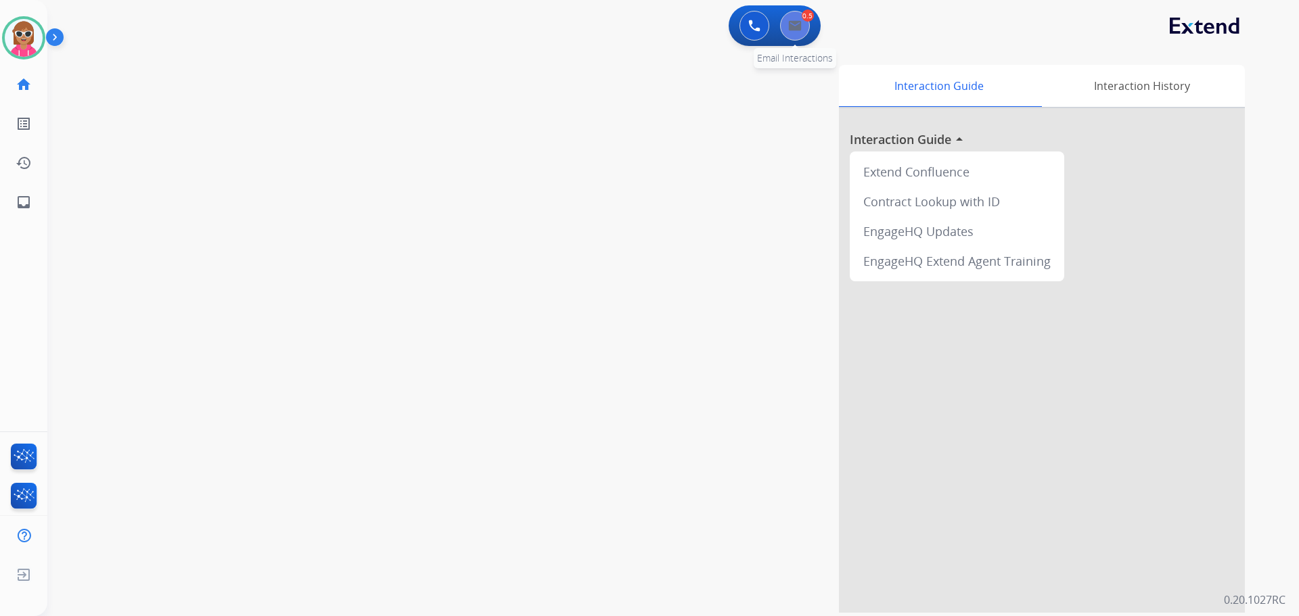
click at [800, 16] on button at bounding box center [795, 26] width 30 height 30
select select "**********"
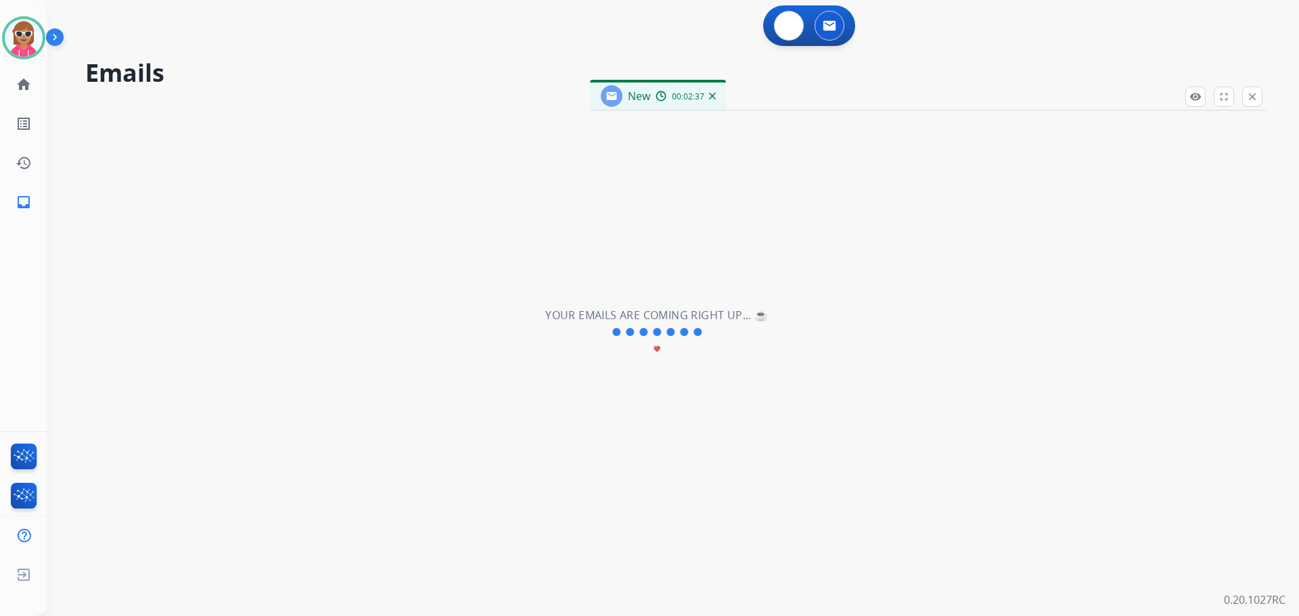
select select "**********"
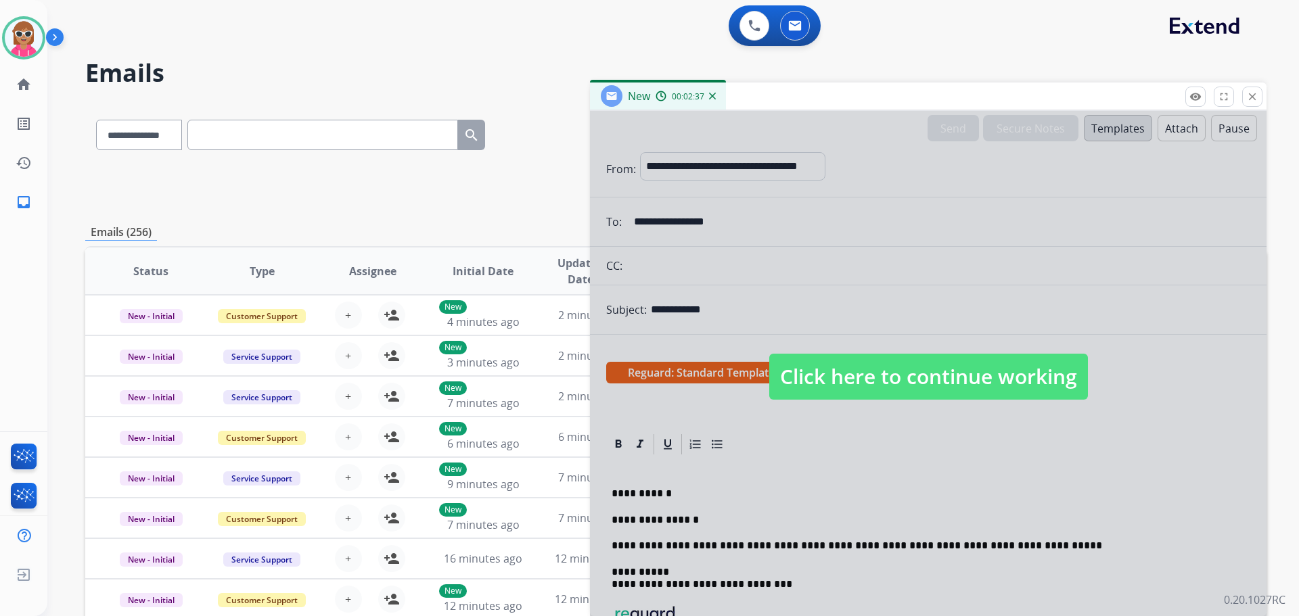
click at [880, 379] on span "Click here to continue working" at bounding box center [928, 377] width 319 height 46
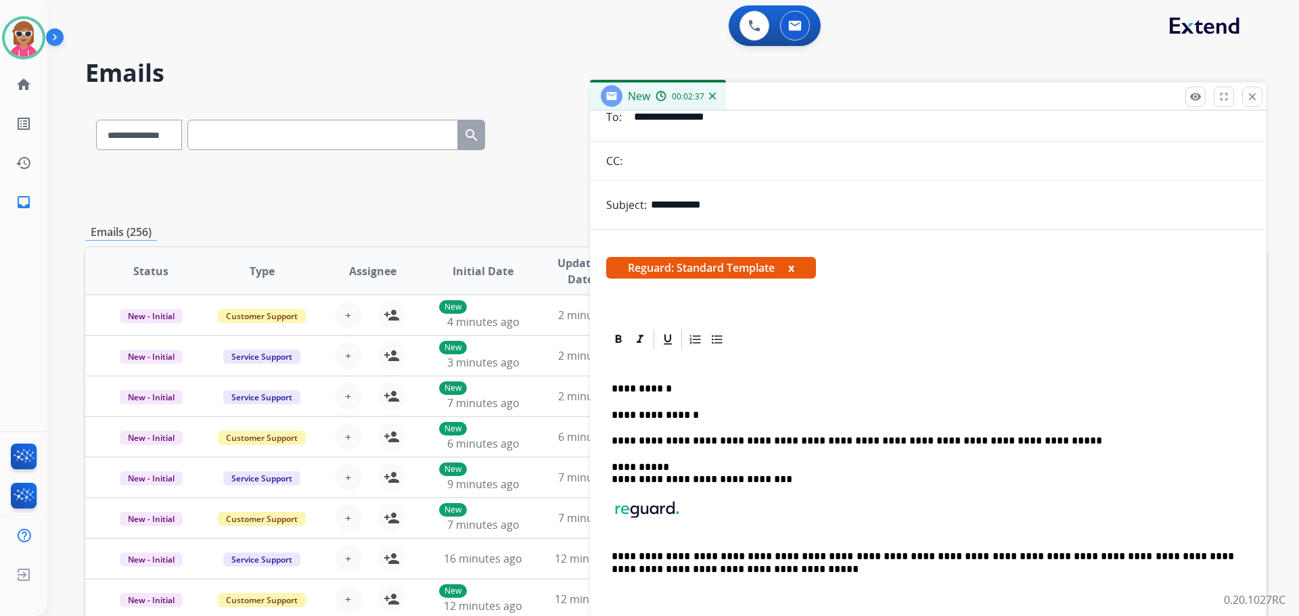
scroll to position [115, 0]
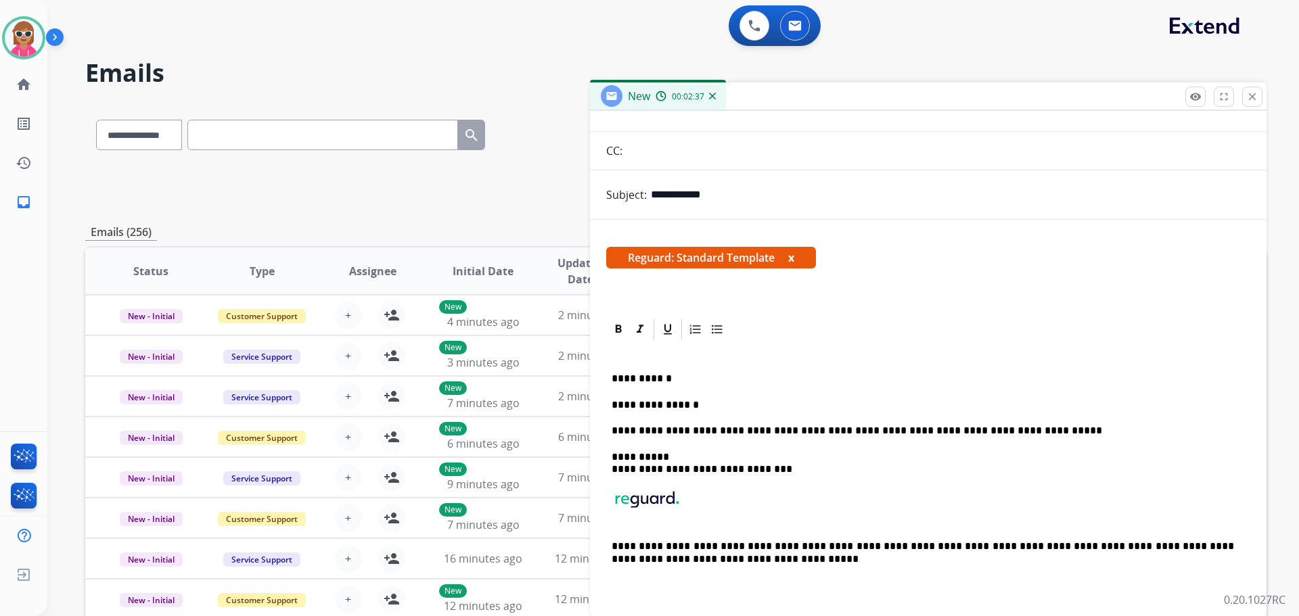
click at [702, 409] on p "**********" at bounding box center [923, 405] width 622 height 12
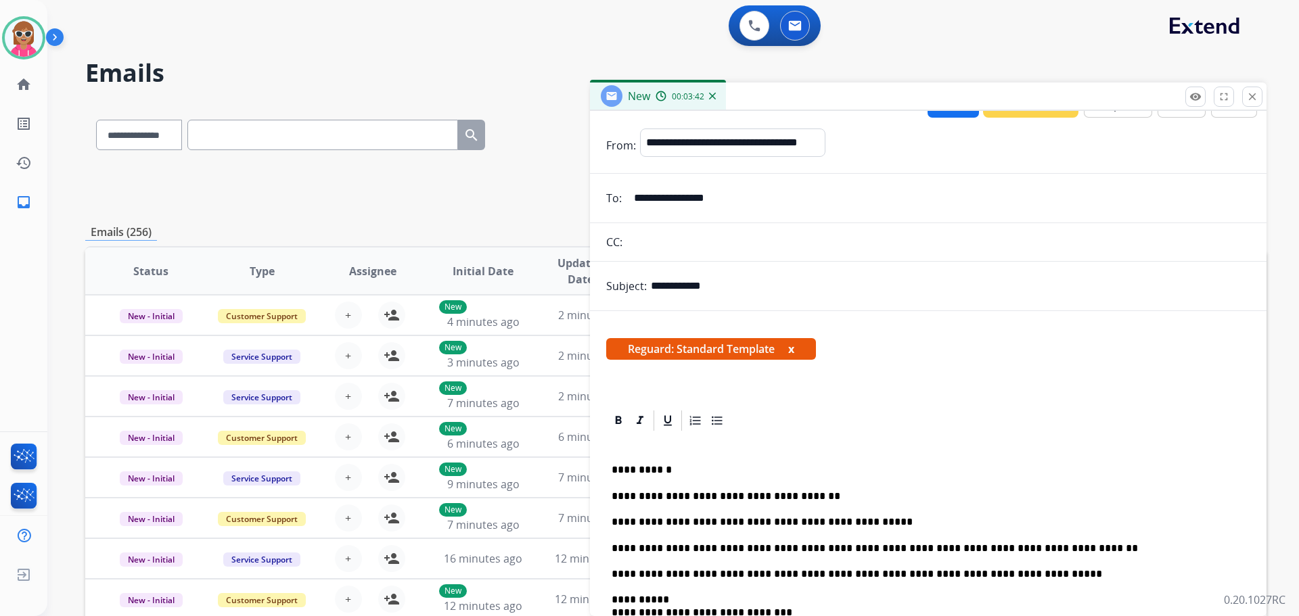
scroll to position [0, 0]
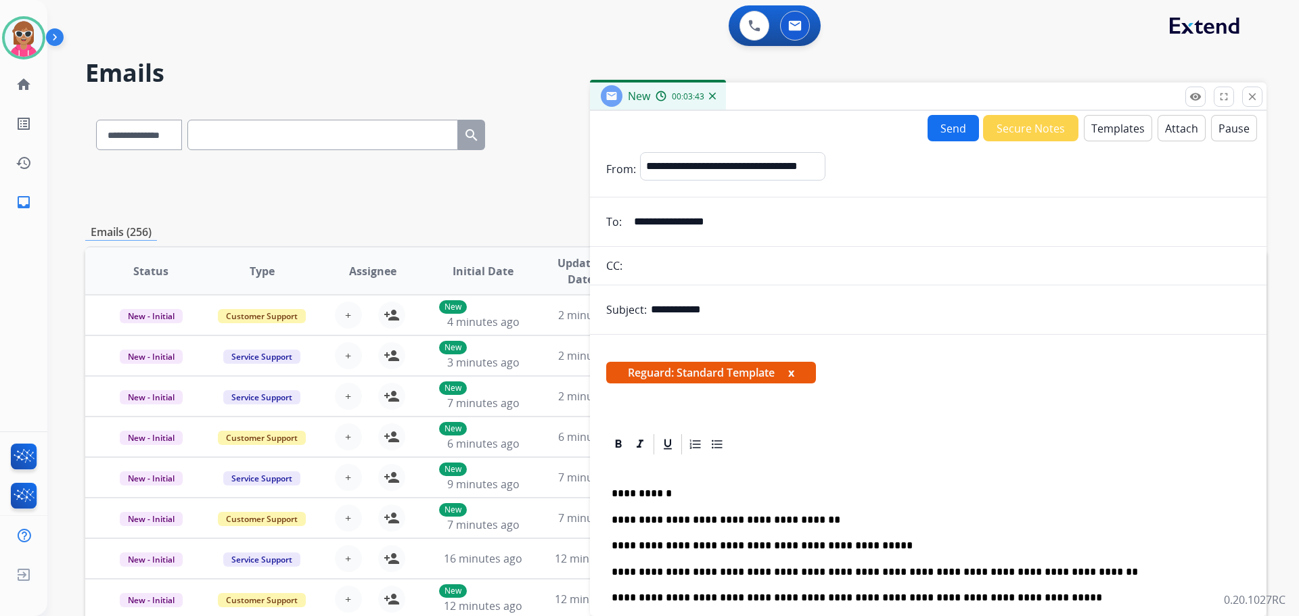
click at [947, 131] on button "Send" at bounding box center [953, 128] width 51 height 26
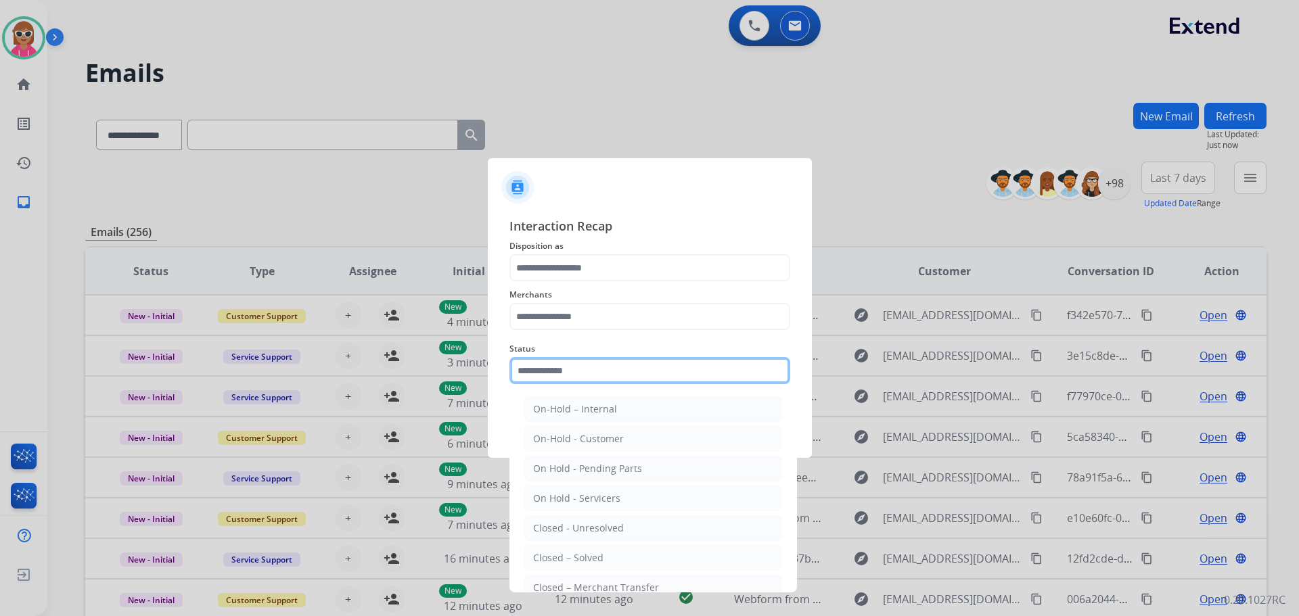
click at [577, 376] on input "text" at bounding box center [649, 370] width 281 height 27
click at [587, 553] on div "Closed – Solved" at bounding box center [568, 558] width 70 height 14
type input "**********"
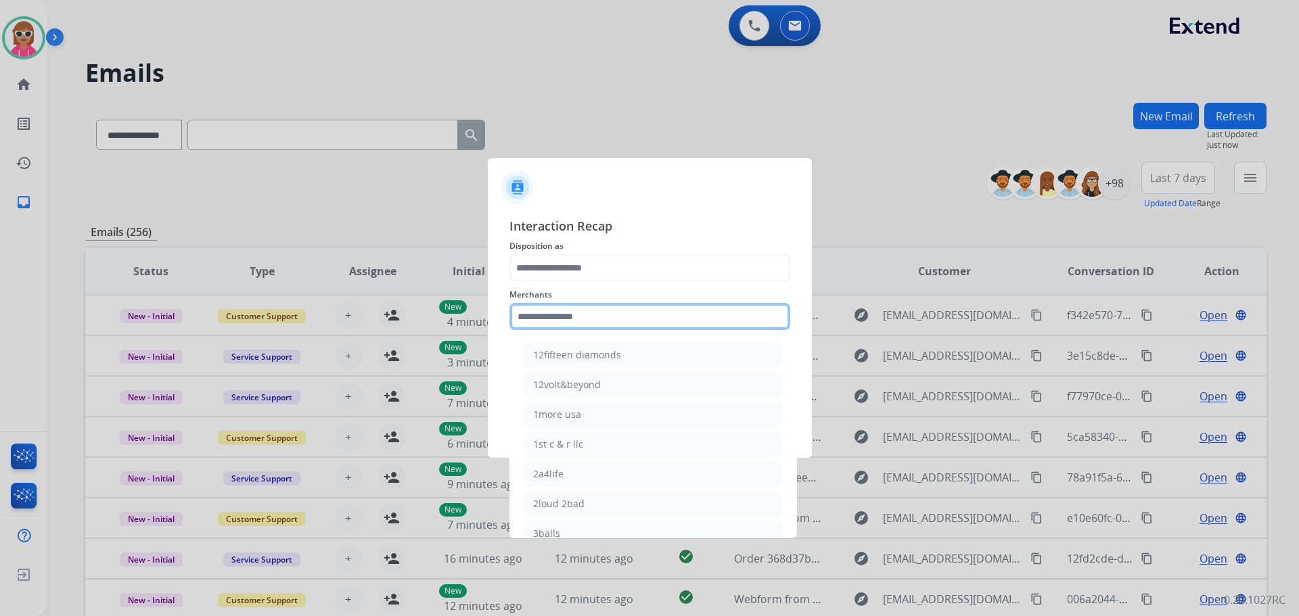
click at [586, 319] on input "text" at bounding box center [649, 316] width 281 height 27
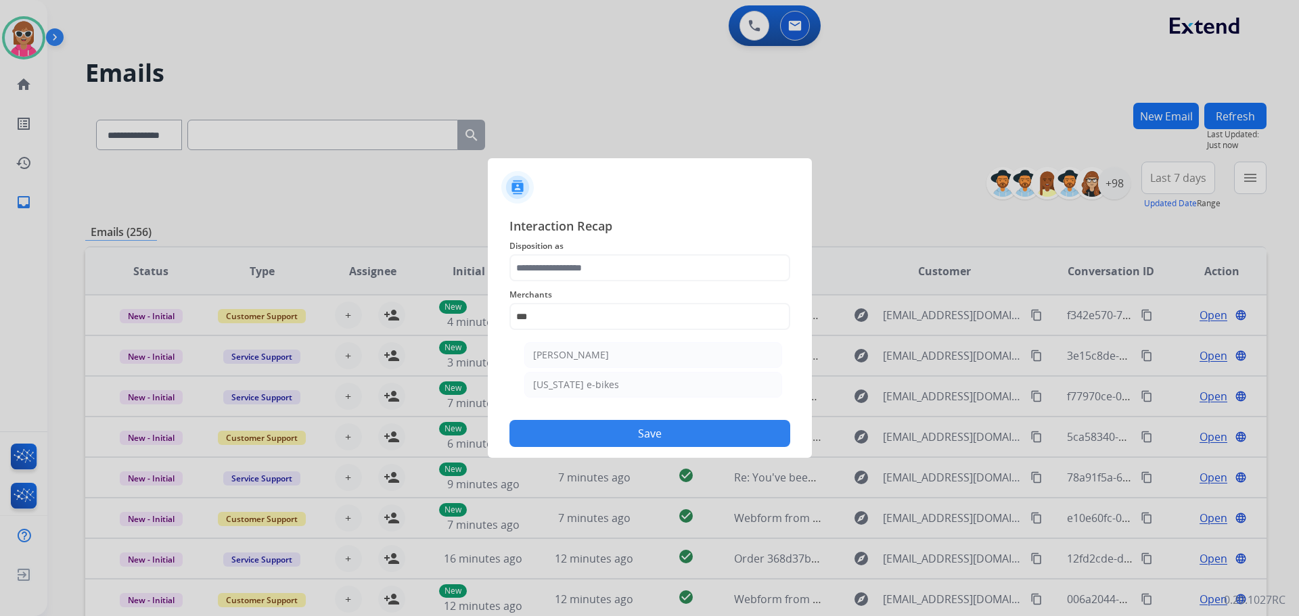
click at [593, 357] on div "[PERSON_NAME]" at bounding box center [571, 355] width 76 height 14
type input "**********"
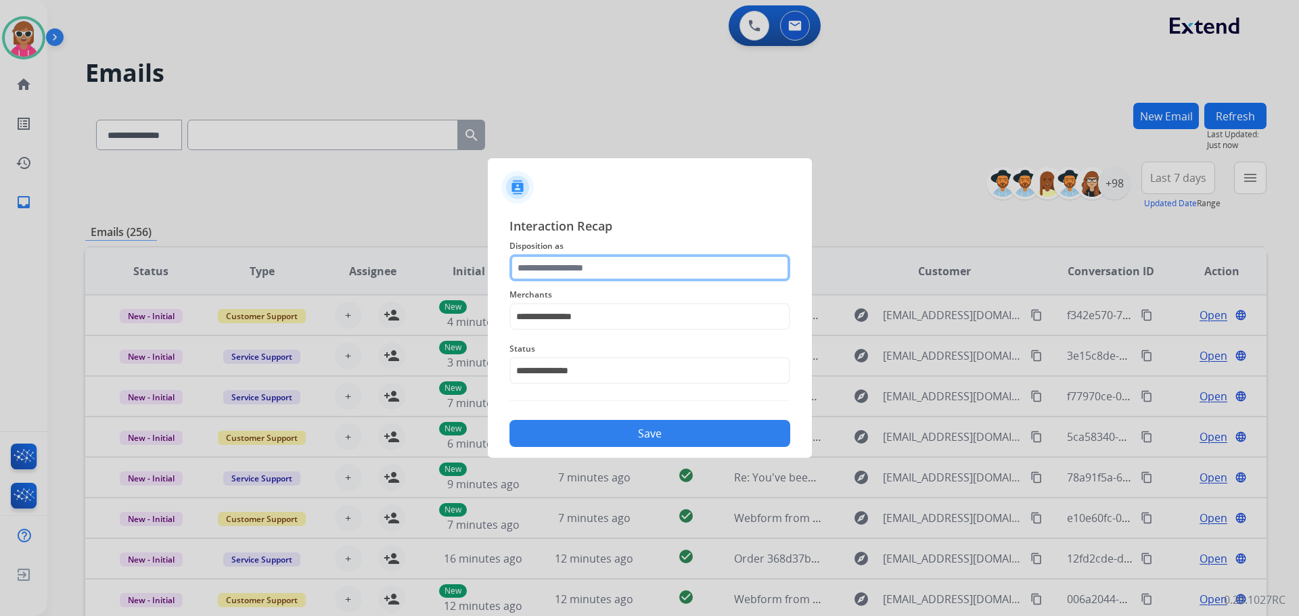
click at [584, 269] on input "text" at bounding box center [649, 267] width 281 height 27
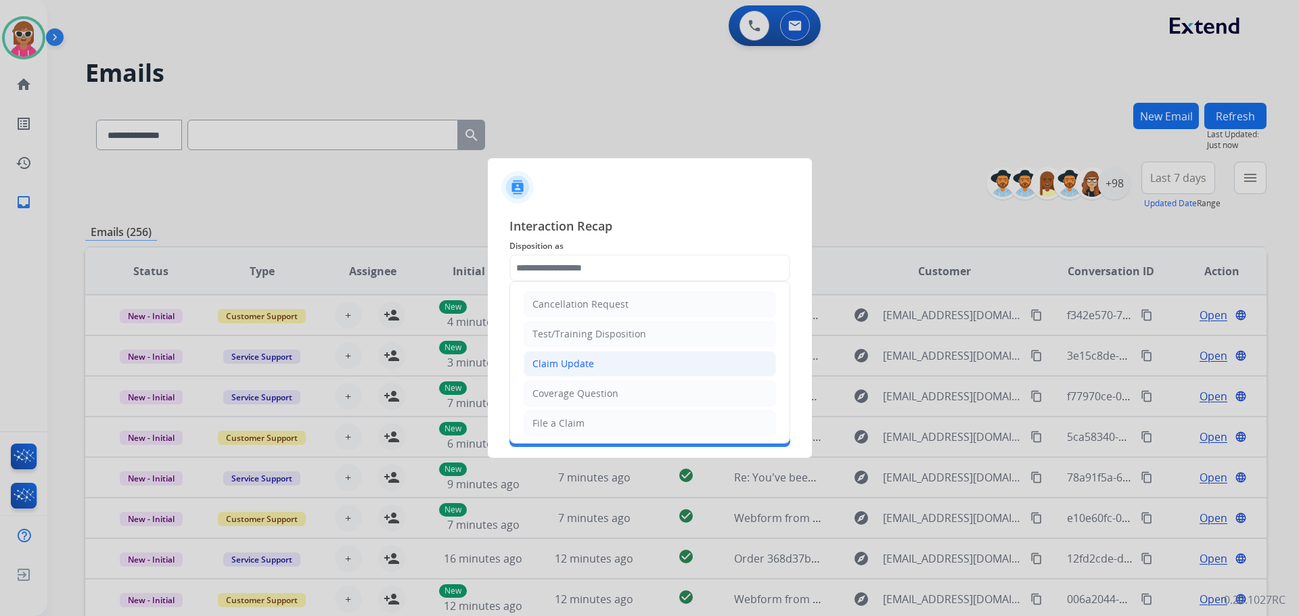
drag, startPoint x: 616, startPoint y: 361, endPoint x: 627, endPoint y: 411, distance: 50.7
click at [616, 361] on li "Claim Update" at bounding box center [650, 364] width 252 height 26
type input "**********"
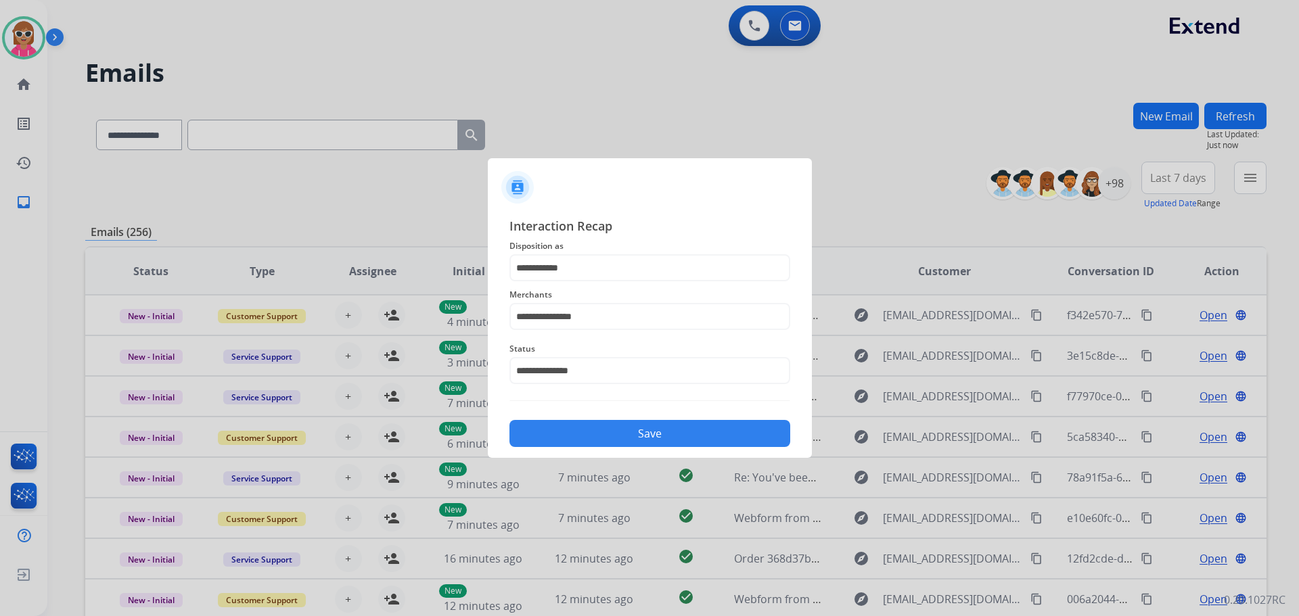
click at [639, 439] on button "Save" at bounding box center [649, 433] width 281 height 27
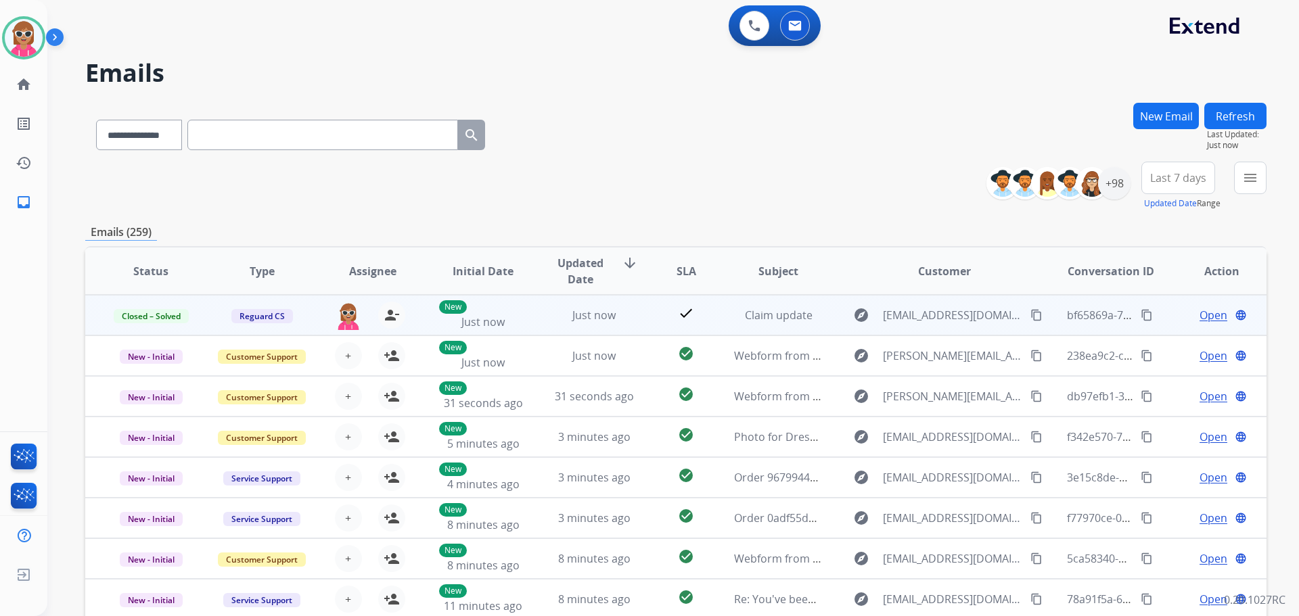
click at [1142, 317] on mat-icon "content_copy" at bounding box center [1147, 315] width 12 height 12
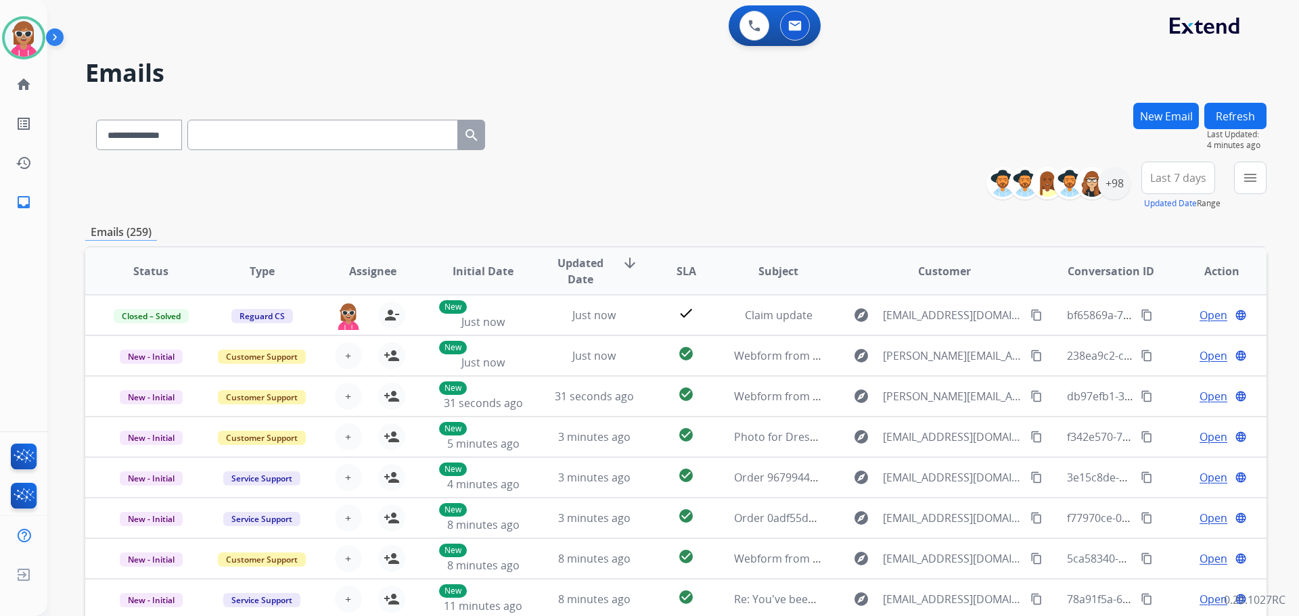
drag, startPoint x: 1250, startPoint y: 109, endPoint x: 1181, endPoint y: 131, distance: 72.5
click at [1248, 110] on button "Refresh" at bounding box center [1235, 116] width 62 height 26
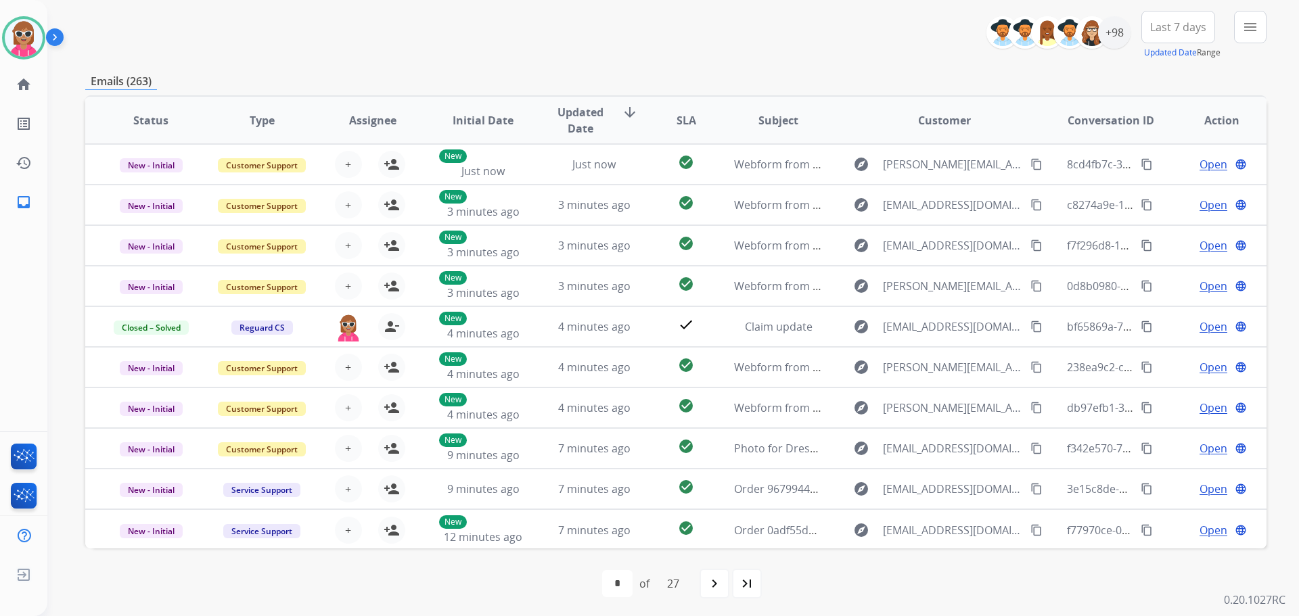
scroll to position [154, 0]
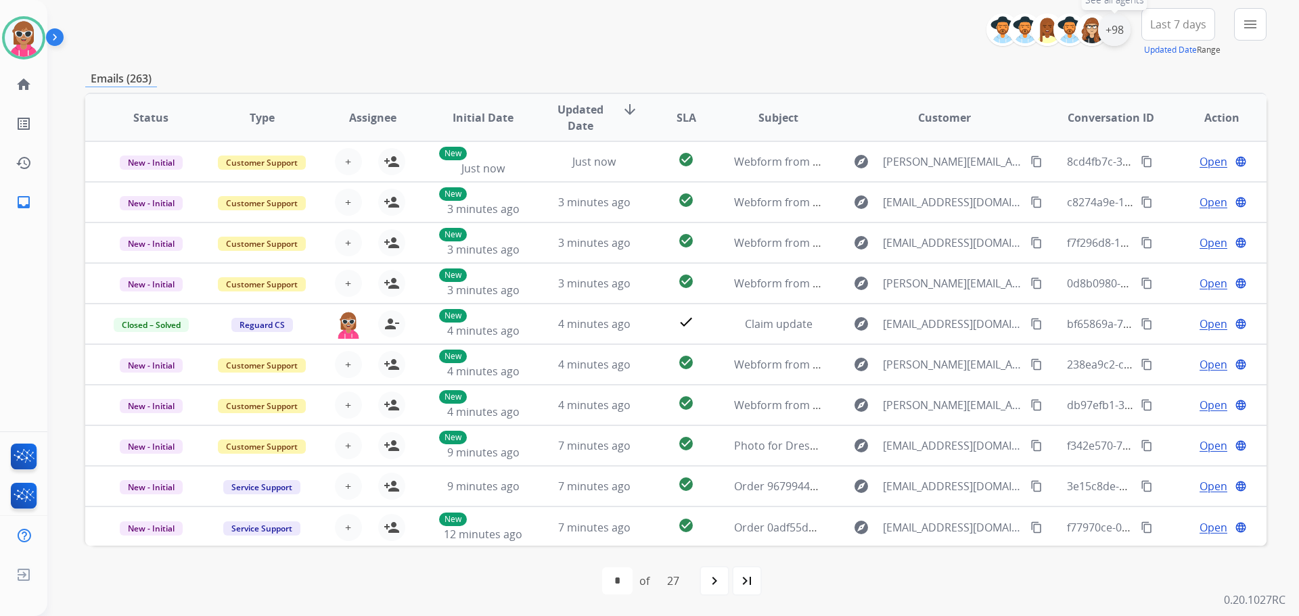
drag, startPoint x: 1126, startPoint y: 31, endPoint x: 1116, endPoint y: 40, distance: 12.9
click at [1125, 32] on div "+98" at bounding box center [1114, 30] width 32 height 32
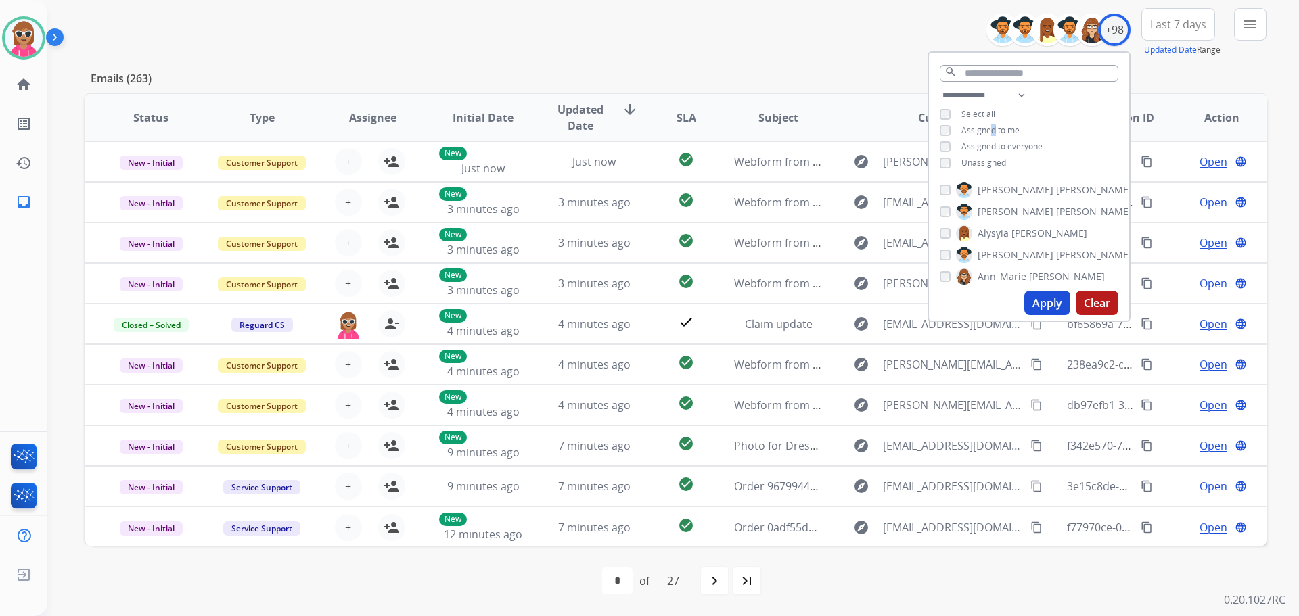
click at [994, 129] on span "Assigned to me" at bounding box center [990, 130] width 58 height 12
drag, startPoint x: 979, startPoint y: 159, endPoint x: 976, endPoint y: 102, distance: 56.9
click at [979, 157] on span "Unassigned" at bounding box center [983, 163] width 45 height 12
click at [980, 76] on input "text" at bounding box center [1029, 73] width 179 height 17
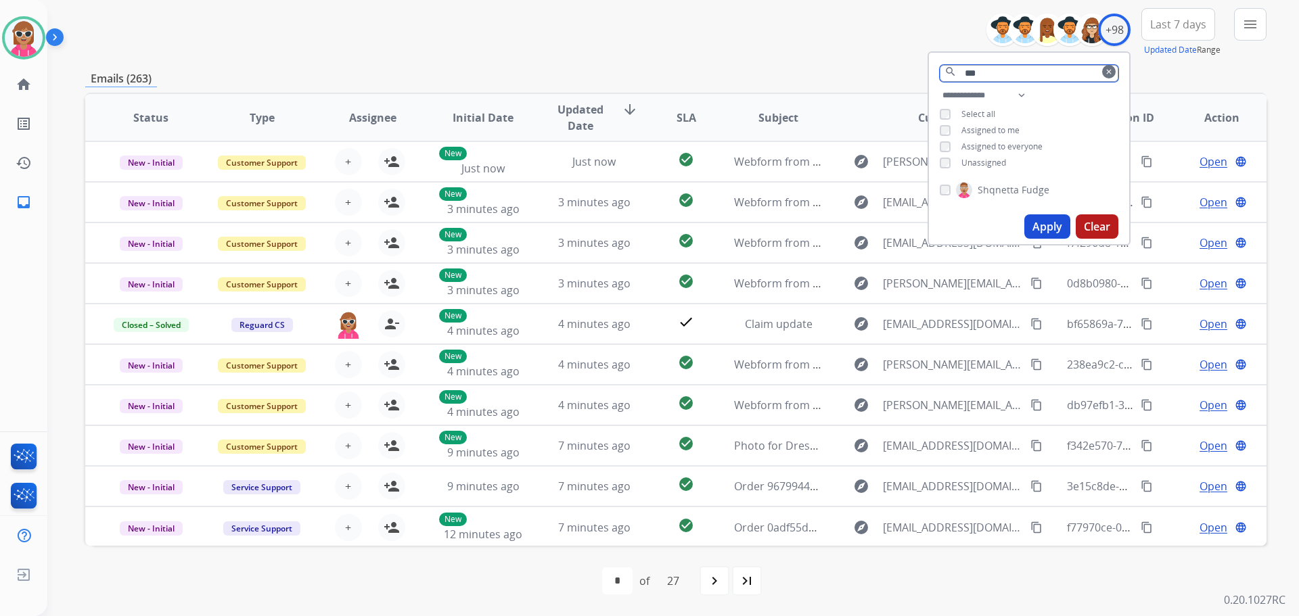
type input "***"
click at [1027, 192] on span "Fudge" at bounding box center [1036, 190] width 28 height 14
click at [1043, 225] on button "Apply" at bounding box center [1047, 226] width 46 height 24
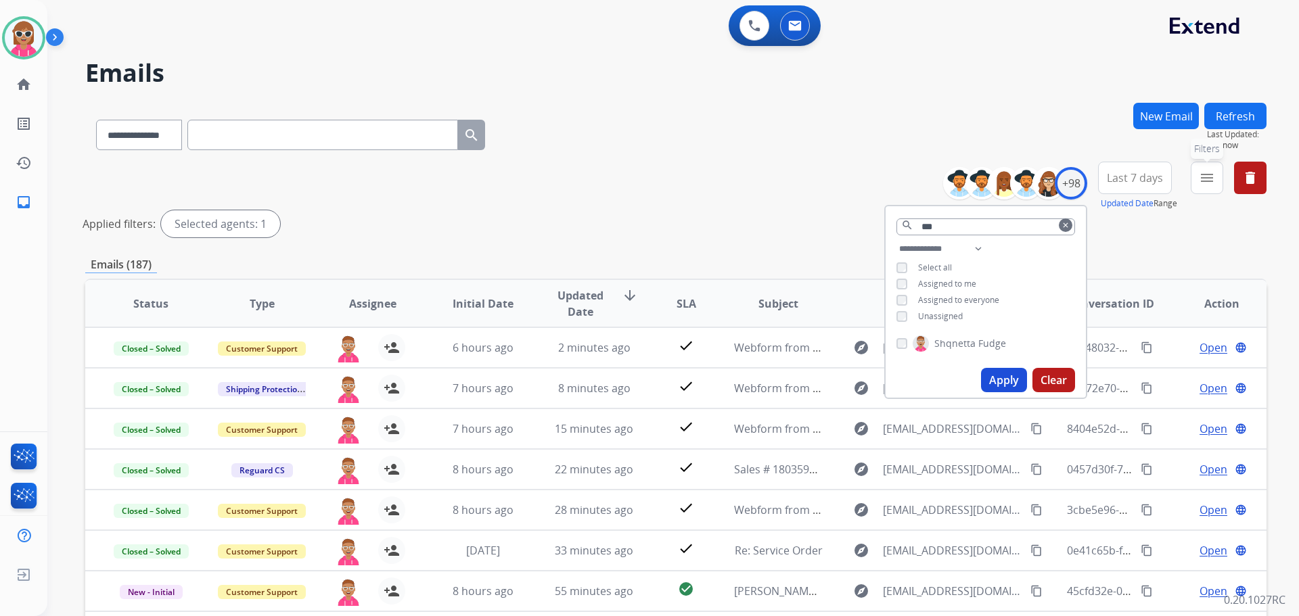
click at [1208, 182] on mat-icon "menu" at bounding box center [1207, 178] width 16 height 16
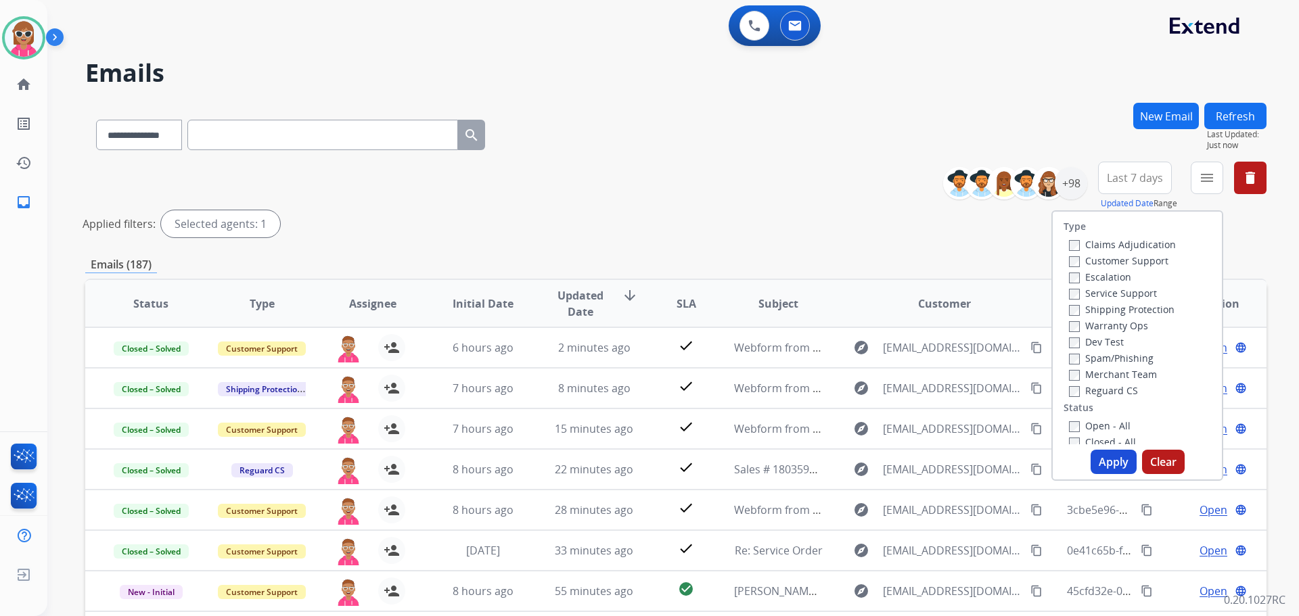
click at [1099, 260] on label "Customer Support" at bounding box center [1118, 260] width 99 height 13
click at [1120, 308] on label "Shipping Protection" at bounding box center [1122, 309] width 106 height 13
drag, startPoint x: 1106, startPoint y: 388, endPoint x: 1087, endPoint y: 424, distance: 41.5
click at [1104, 393] on label "Reguard CS" at bounding box center [1103, 390] width 69 height 13
click at [1084, 426] on label "Open - All" at bounding box center [1100, 425] width 62 height 13
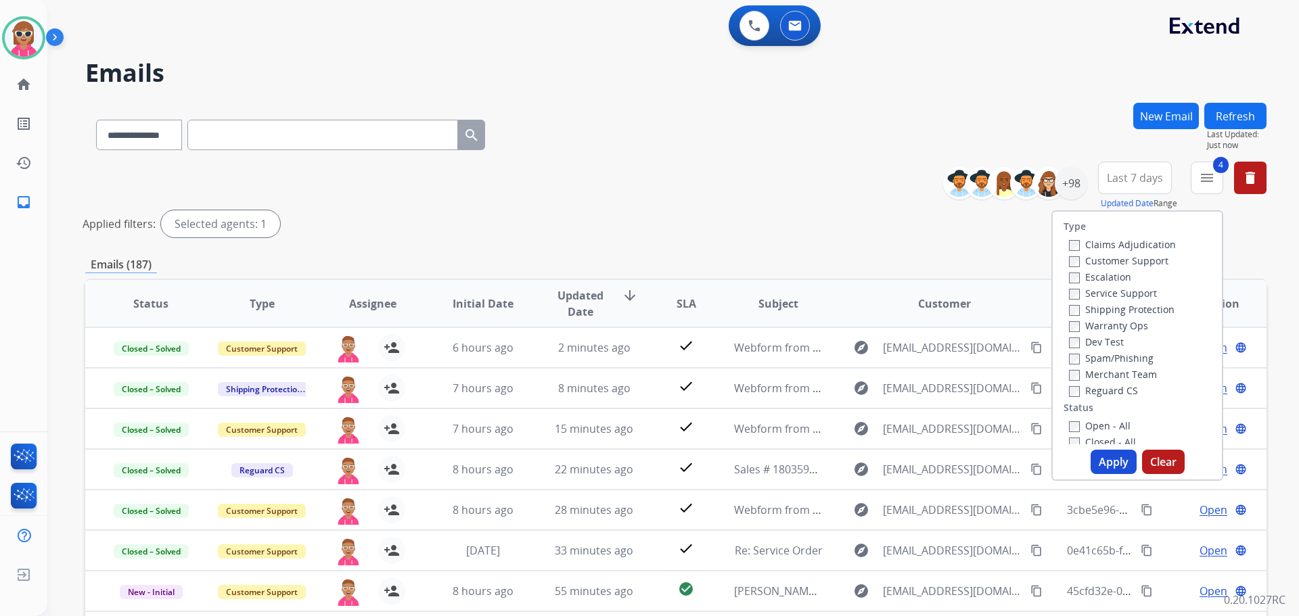
click at [1109, 468] on button "Apply" at bounding box center [1114, 462] width 46 height 24
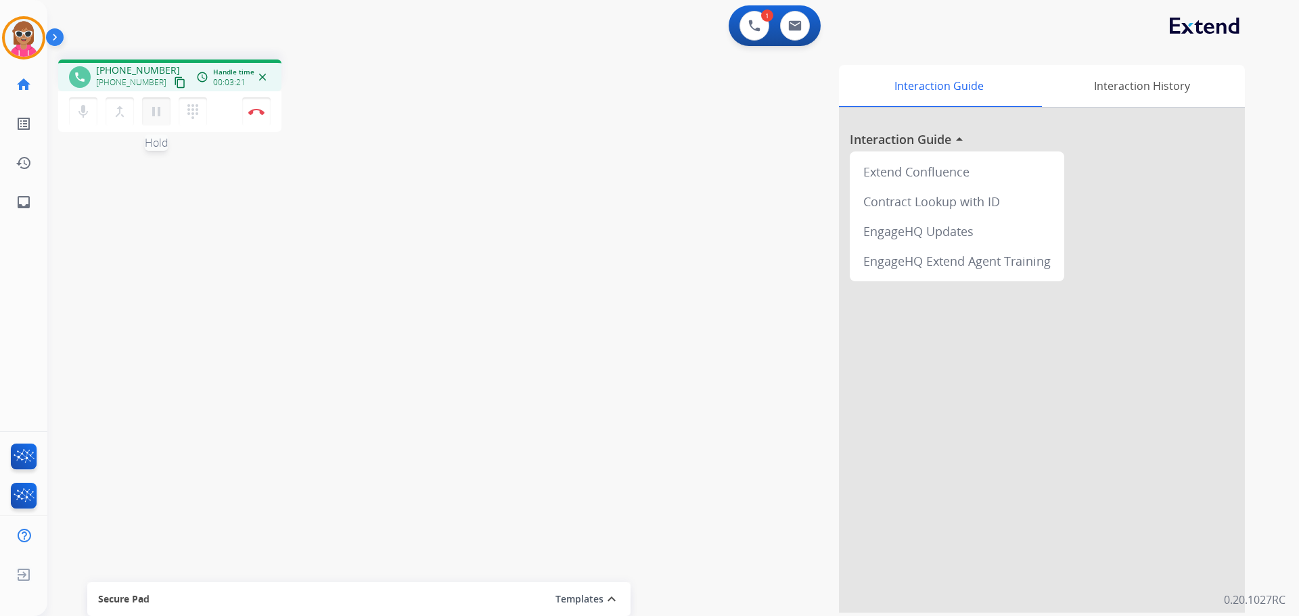
click at [152, 113] on mat-icon "pause" at bounding box center [156, 112] width 16 height 16
click at [151, 103] on button "play_arrow Hold" at bounding box center [156, 111] width 28 height 28
click at [263, 122] on button "Disconnect" at bounding box center [256, 111] width 28 height 28
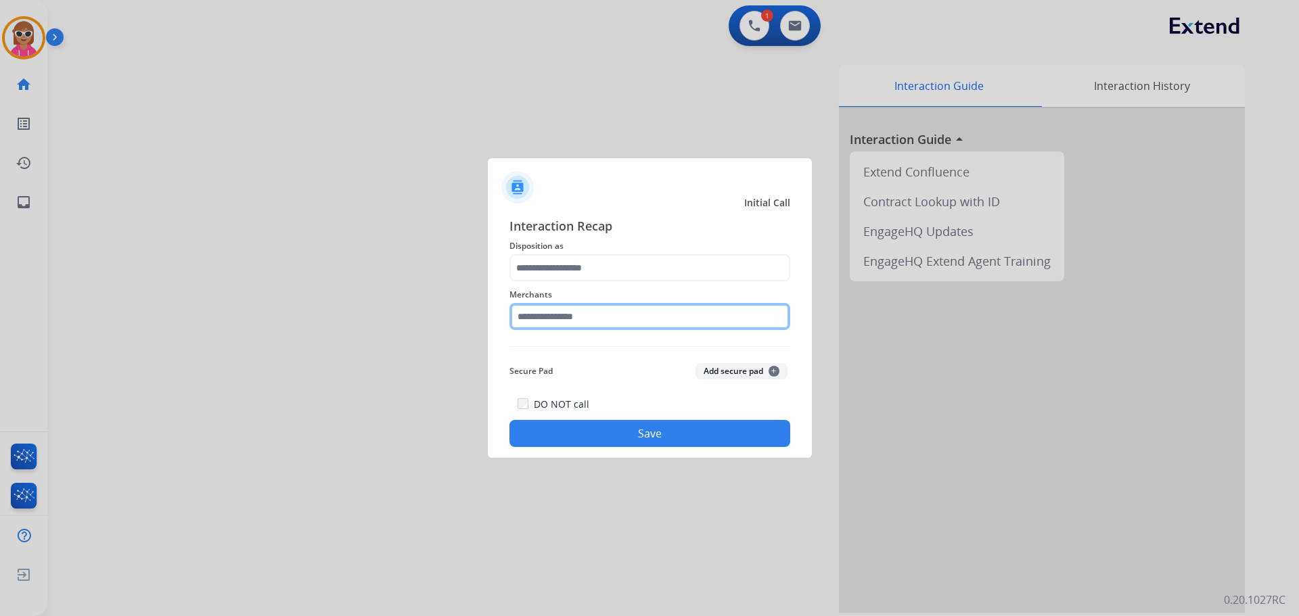
drag, startPoint x: 602, startPoint y: 325, endPoint x: 604, endPoint y: 294, distance: 31.8
click at [602, 322] on input "text" at bounding box center [649, 316] width 281 height 27
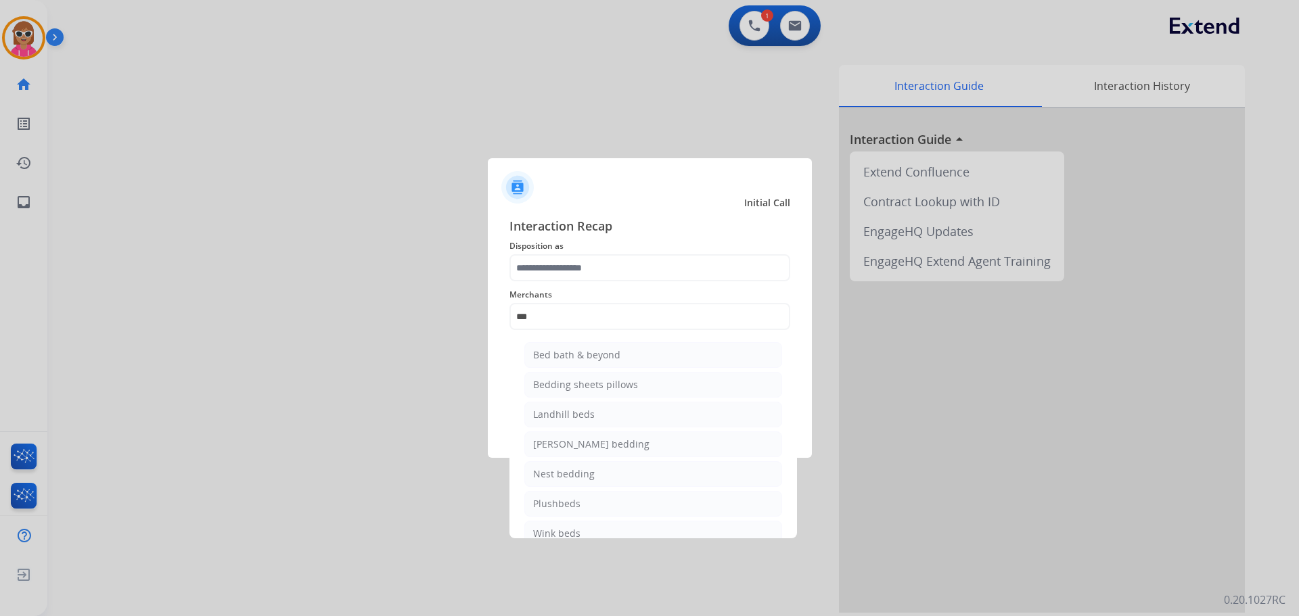
drag, startPoint x: 637, startPoint y: 348, endPoint x: 624, endPoint y: 323, distance: 27.5
click at [638, 347] on li "Bed bath & beyond" at bounding box center [653, 355] width 258 height 26
type input "**********"
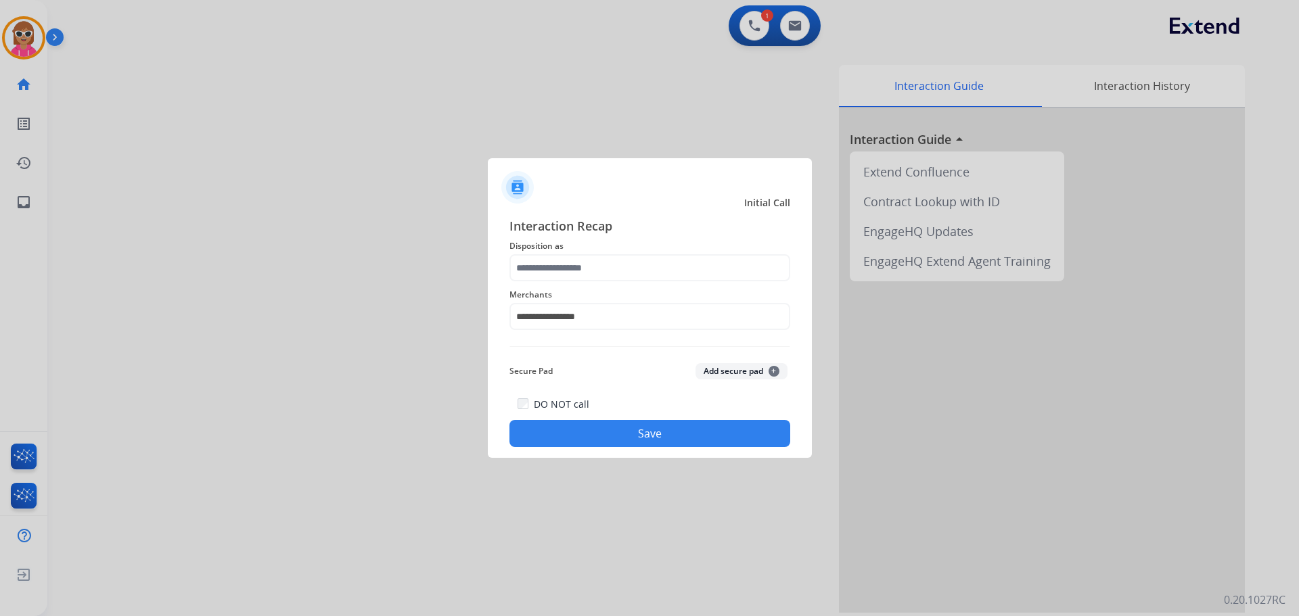
drag, startPoint x: 587, startPoint y: 247, endPoint x: 584, endPoint y: 255, distance: 8.6
click at [587, 246] on span "Disposition as" at bounding box center [649, 246] width 281 height 16
click at [585, 262] on input "text" at bounding box center [649, 267] width 281 height 27
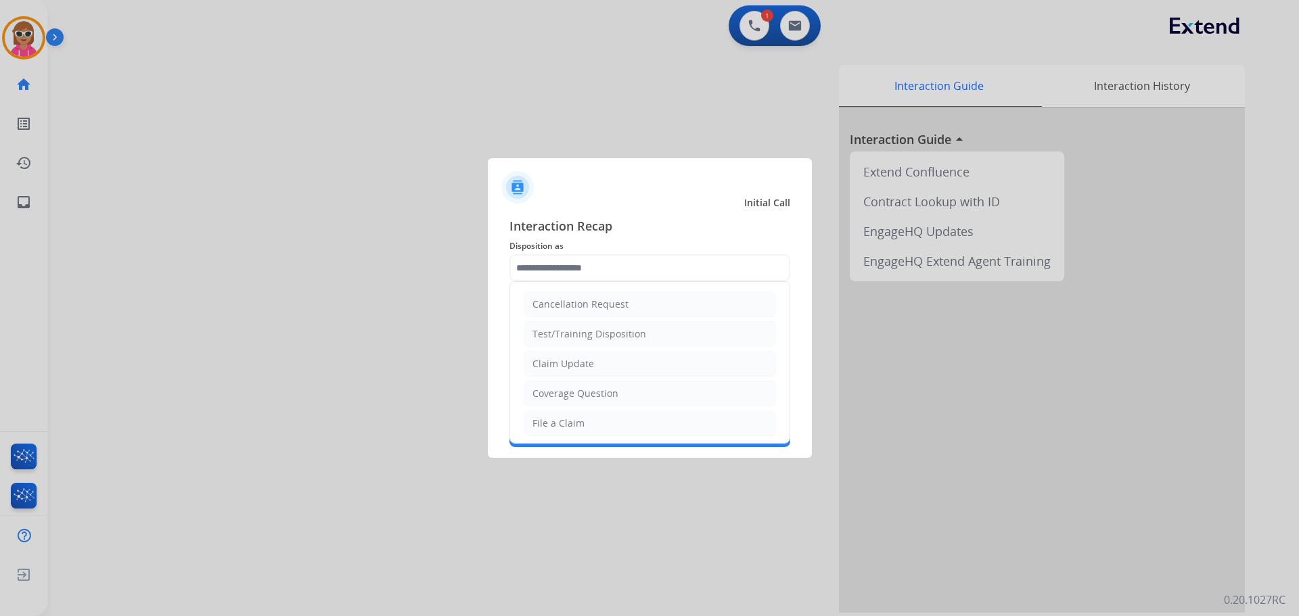
drag, startPoint x: 574, startPoint y: 361, endPoint x: 568, endPoint y: 399, distance: 38.3
click at [573, 361] on div "Claim Update" at bounding box center [563, 364] width 62 height 14
type input "**********"
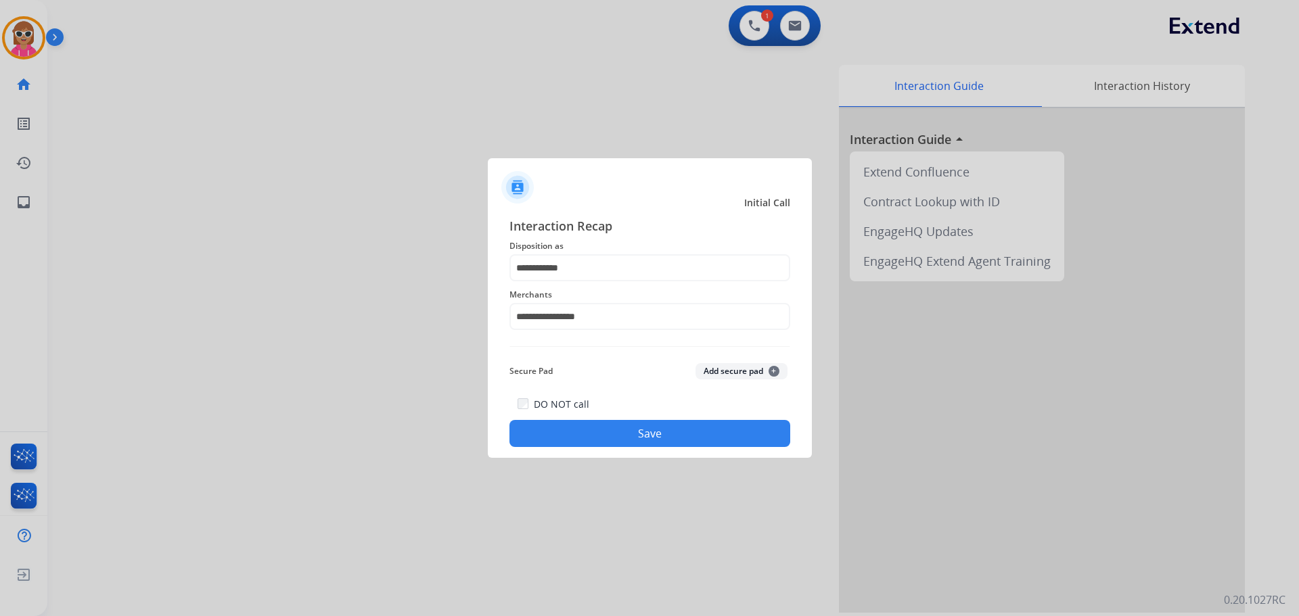
click at [572, 423] on button "Save" at bounding box center [649, 433] width 281 height 27
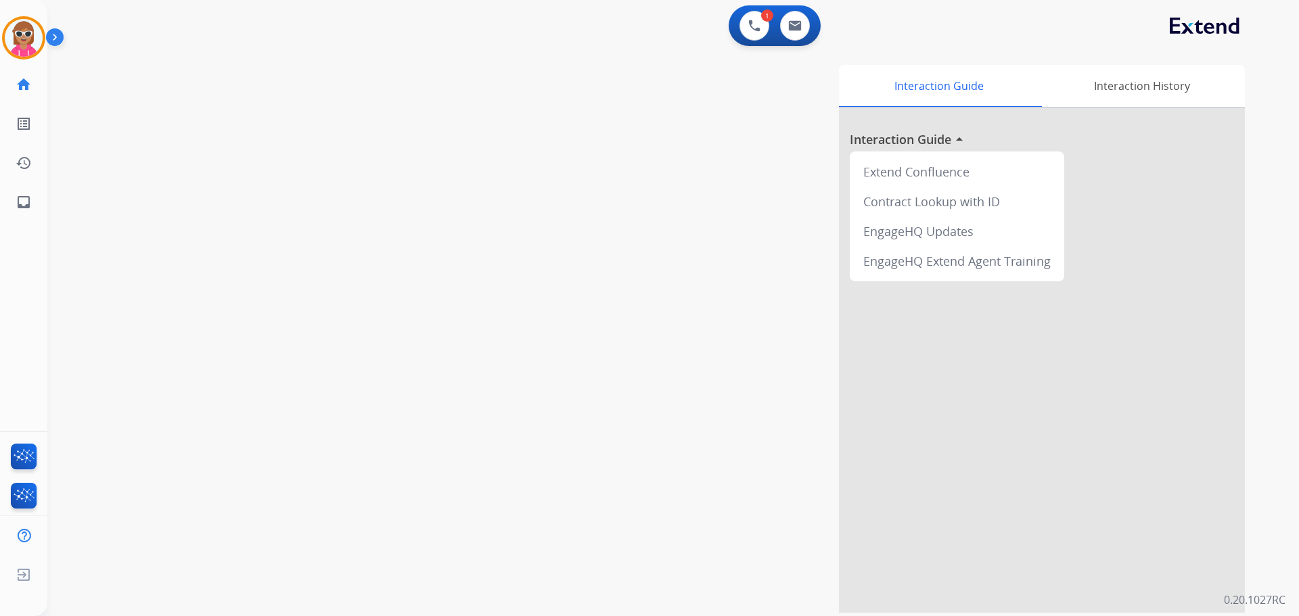
click at [206, 276] on div "swap_horiz Break voice bridge close_fullscreen Connect 3-Way Call merge_type Se…" at bounding box center [656, 331] width 1219 height 564
drag, startPoint x: 32, startPoint y: 43, endPoint x: 35, endPoint y: 61, distance: 18.5
click at [31, 44] on img at bounding box center [24, 38] width 38 height 38
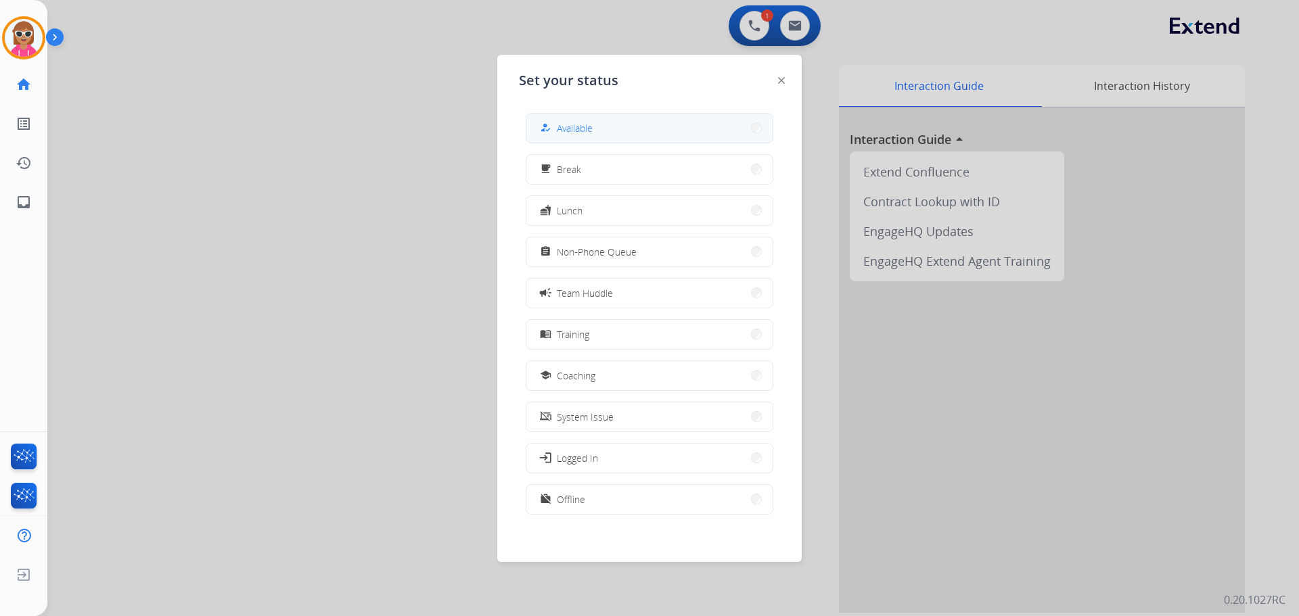
click at [587, 132] on span "Available" at bounding box center [575, 128] width 36 height 14
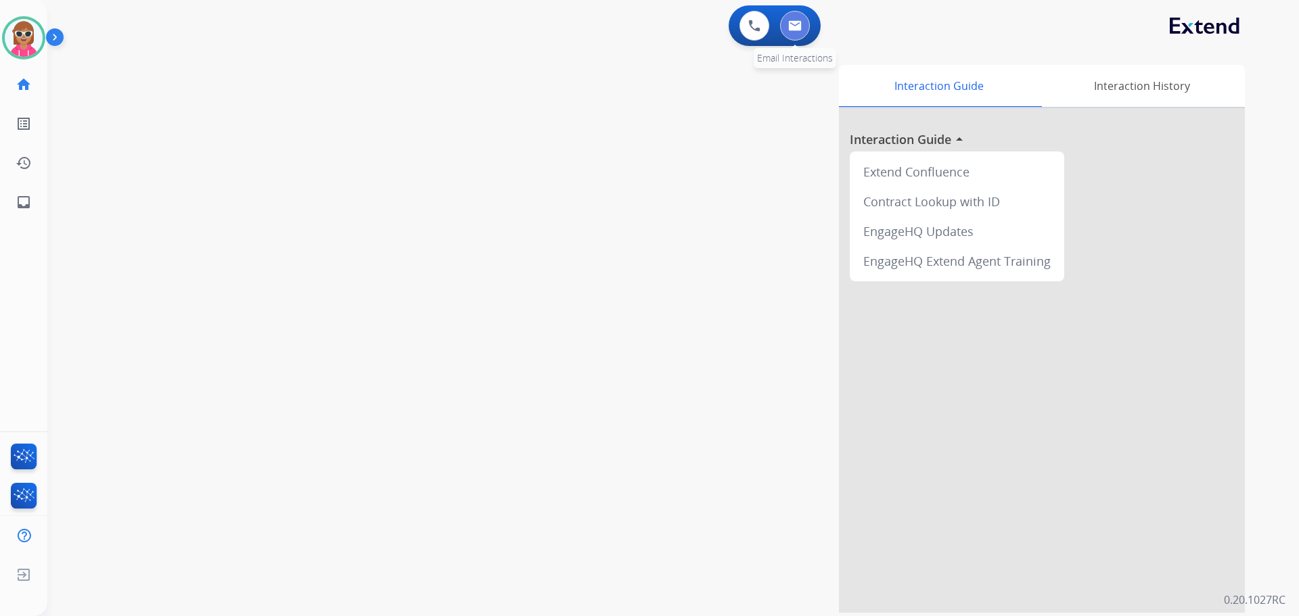
click at [792, 21] on img at bounding box center [795, 25] width 14 height 11
select select "**********"
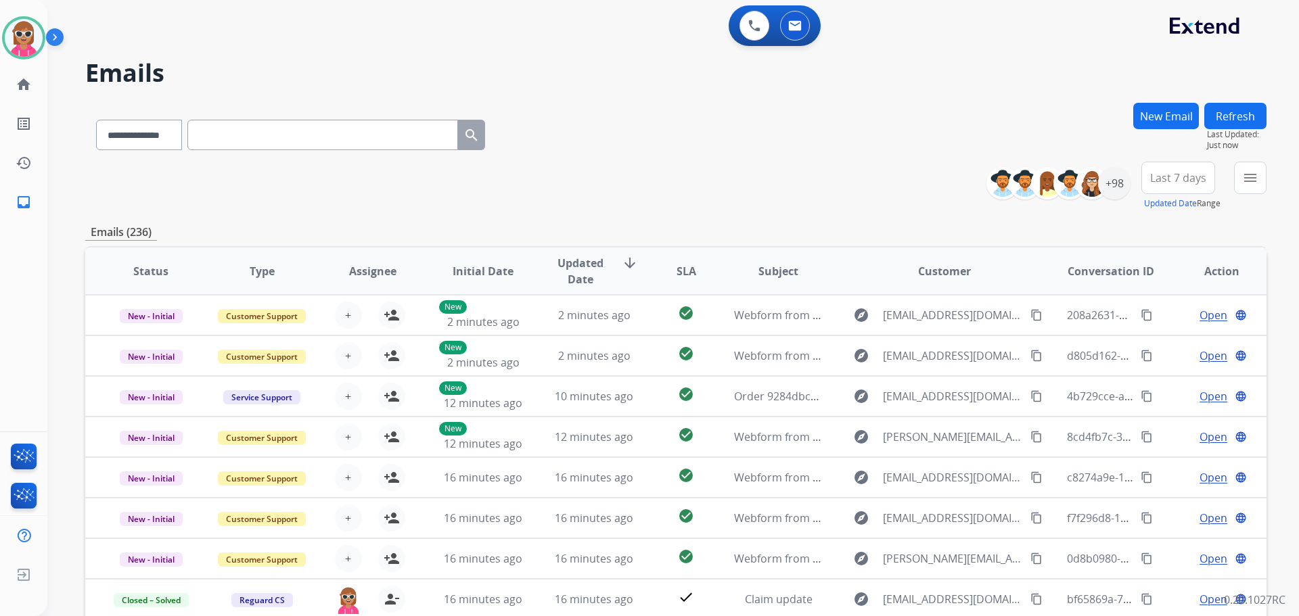
drag, startPoint x: 625, startPoint y: 153, endPoint x: 668, endPoint y: 153, distance: 43.3
click at [625, 153] on div "**********" at bounding box center [675, 132] width 1181 height 59
click at [1116, 188] on div "+98" at bounding box center [1114, 183] width 32 height 32
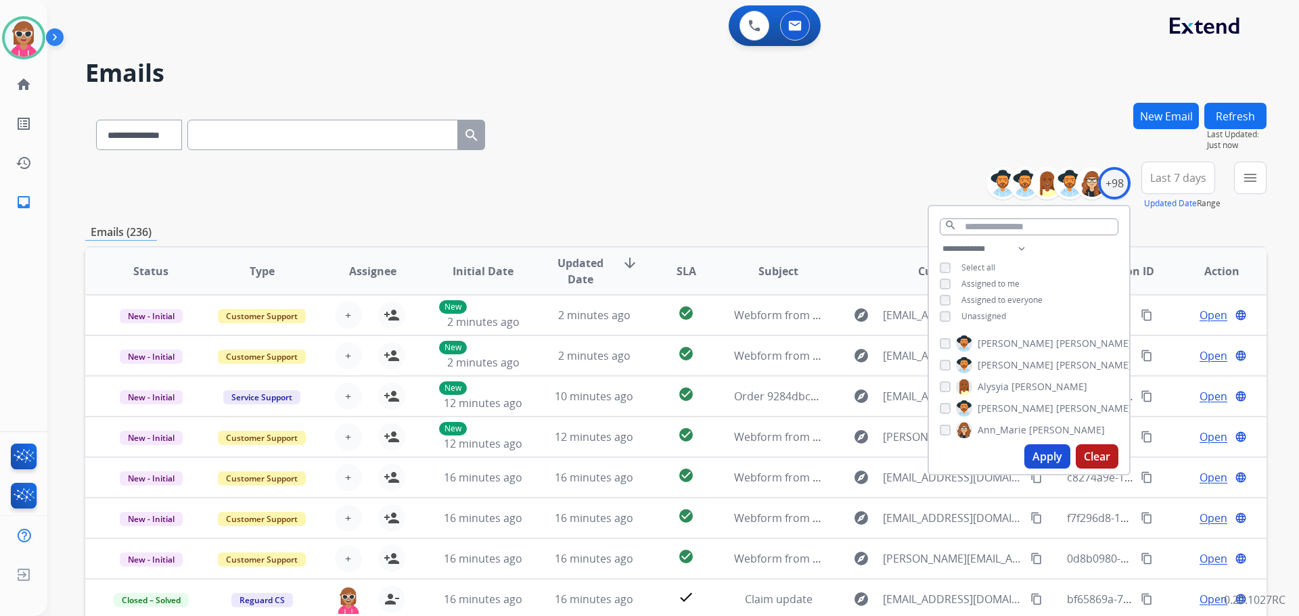
click at [1003, 276] on div "**********" at bounding box center [1029, 284] width 200 height 87
click at [1002, 283] on span "Assigned to me" at bounding box center [990, 284] width 58 height 12
click at [987, 318] on span "Unassigned" at bounding box center [983, 317] width 45 height 12
click at [984, 317] on span "Unassigned" at bounding box center [983, 317] width 45 height 12
click at [1035, 451] on button "Apply" at bounding box center [1047, 457] width 46 height 24
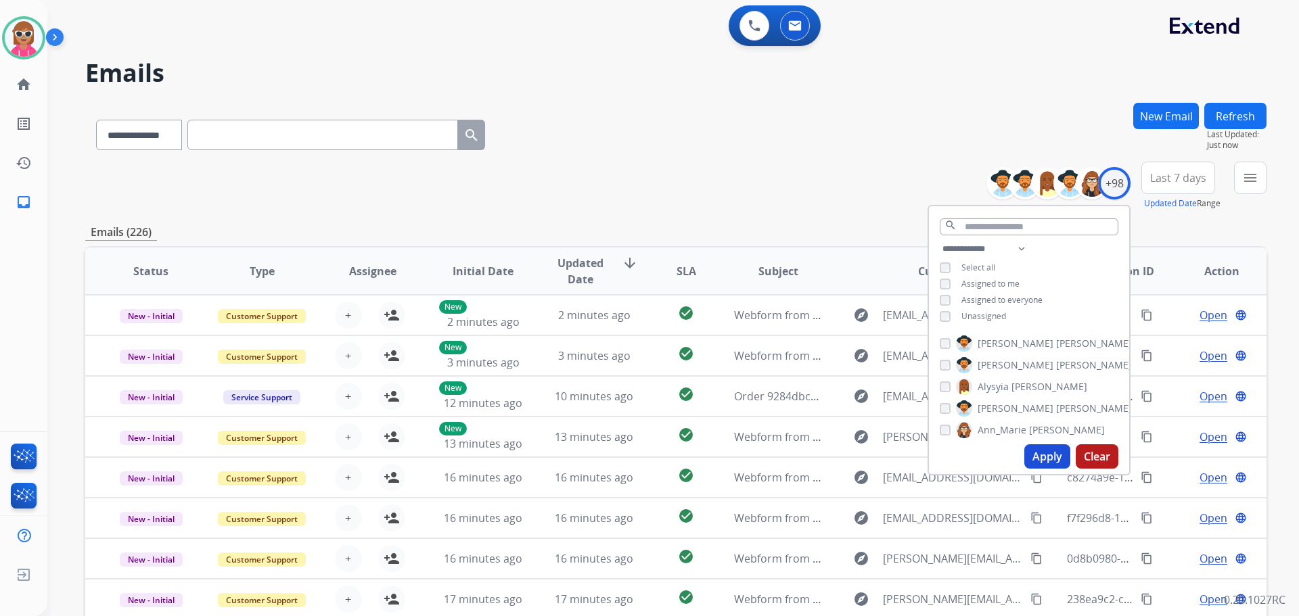
scroll to position [1, 0]
click at [1238, 180] on button "menu Filters" at bounding box center [1250, 178] width 32 height 32
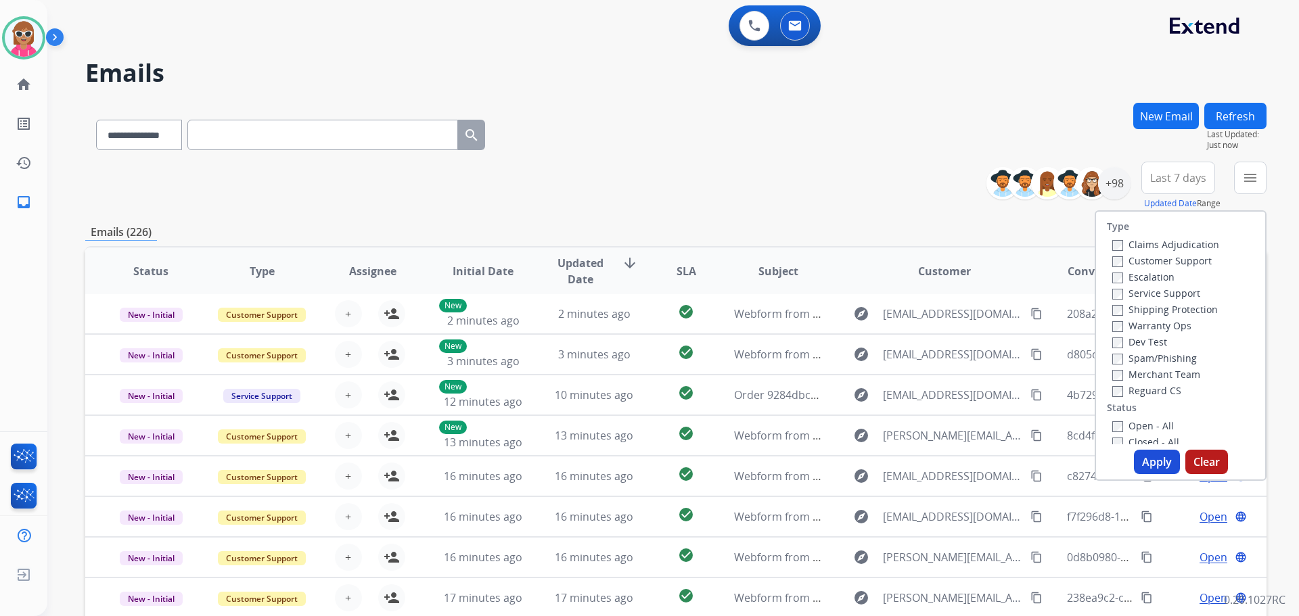
click at [1150, 259] on label "Customer Support" at bounding box center [1161, 260] width 99 height 13
click at [1161, 305] on label "Shipping Protection" at bounding box center [1165, 309] width 106 height 13
click at [1165, 393] on label "Reguard CS" at bounding box center [1146, 390] width 69 height 13
drag, startPoint x: 1145, startPoint y: 435, endPoint x: 1143, endPoint y: 424, distance: 11.7
click at [1145, 433] on div "Open - All Closed - All New - Initial New - Reply On-hold – Internal On-hold - …" at bounding box center [1180, 514] width 147 height 195
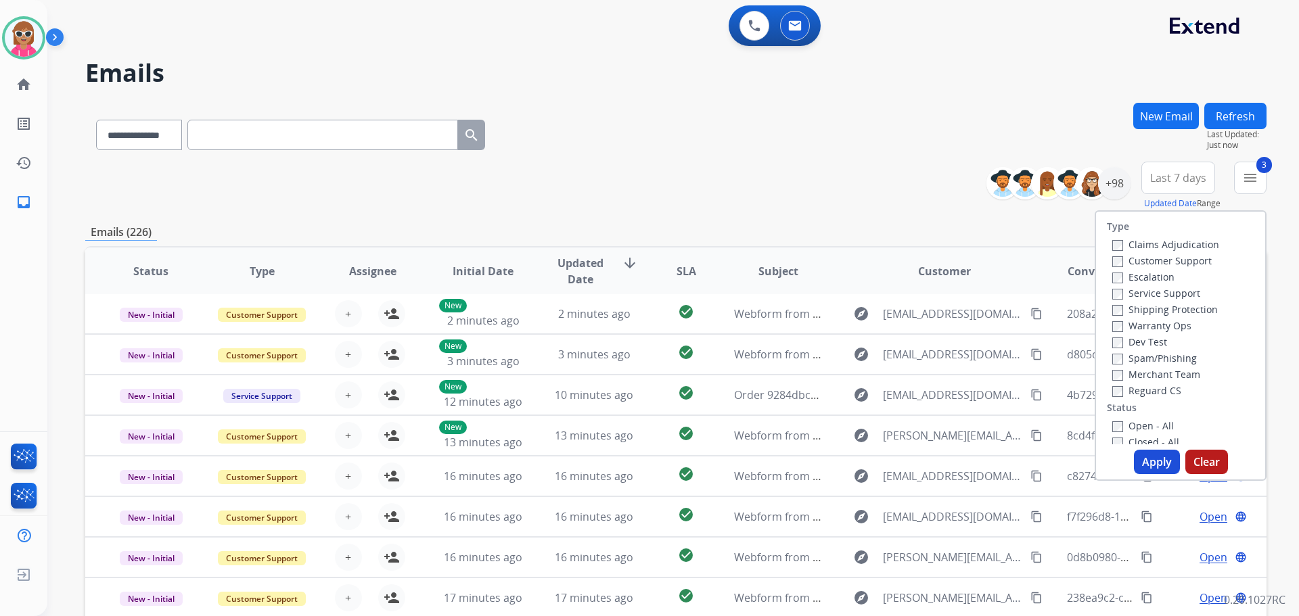
click at [1143, 423] on label "Open - All" at bounding box center [1143, 425] width 62 height 13
click at [1150, 461] on button "Apply" at bounding box center [1157, 462] width 46 height 24
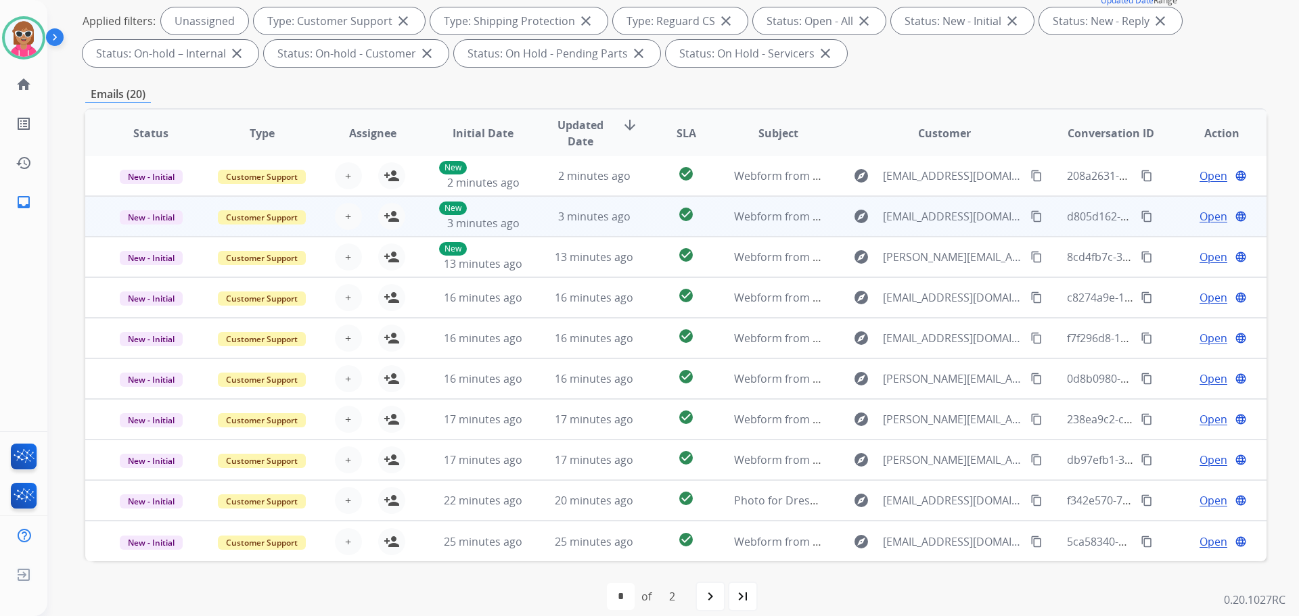
scroll to position [219, 0]
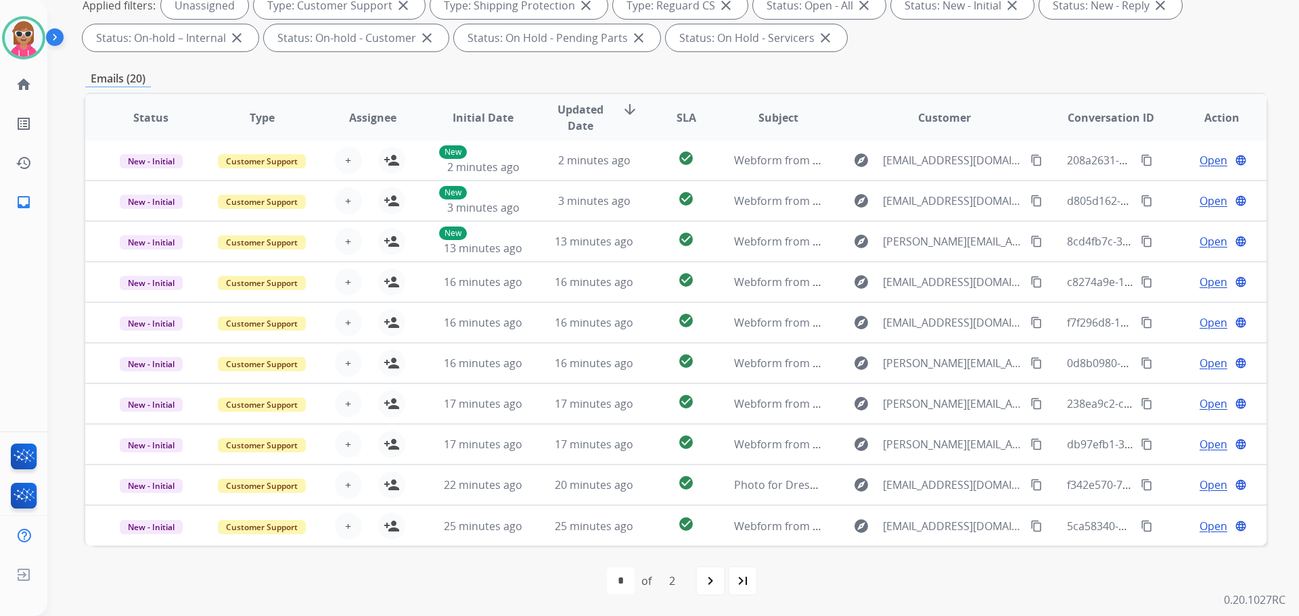
click at [695, 574] on div "first_page navigate_before * * of 2 navigate_next last_page" at bounding box center [675, 581] width 1181 height 27
click at [705, 583] on mat-icon "navigate_next" at bounding box center [710, 581] width 16 height 16
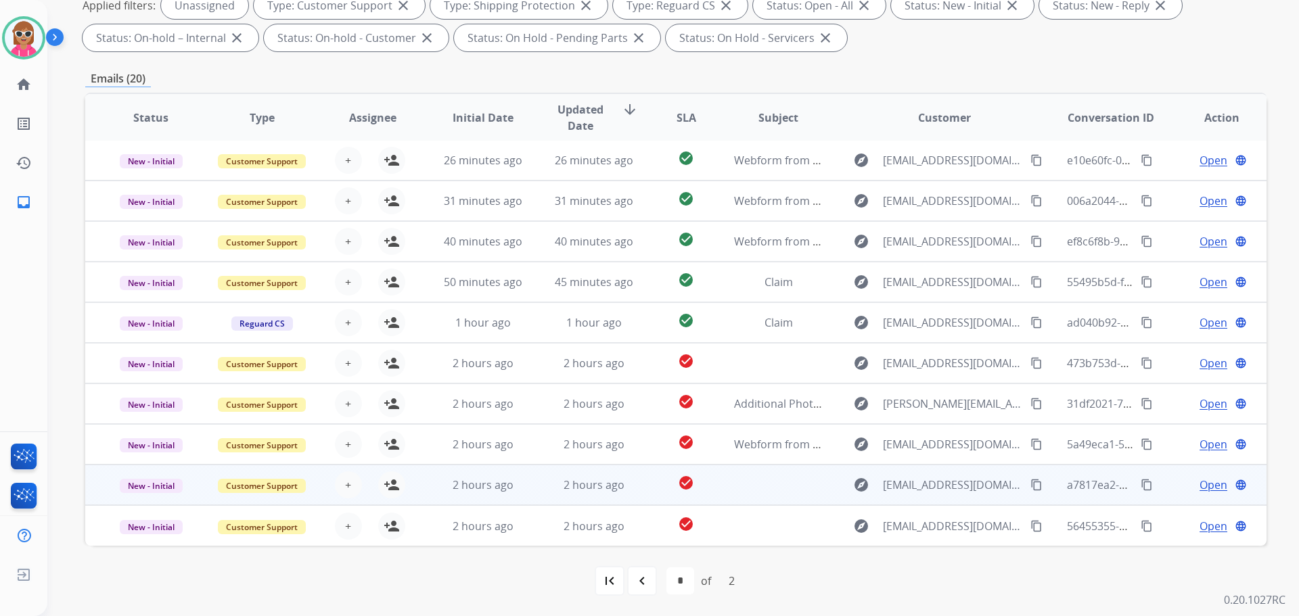
click at [766, 499] on td at bounding box center [767, 485] width 111 height 41
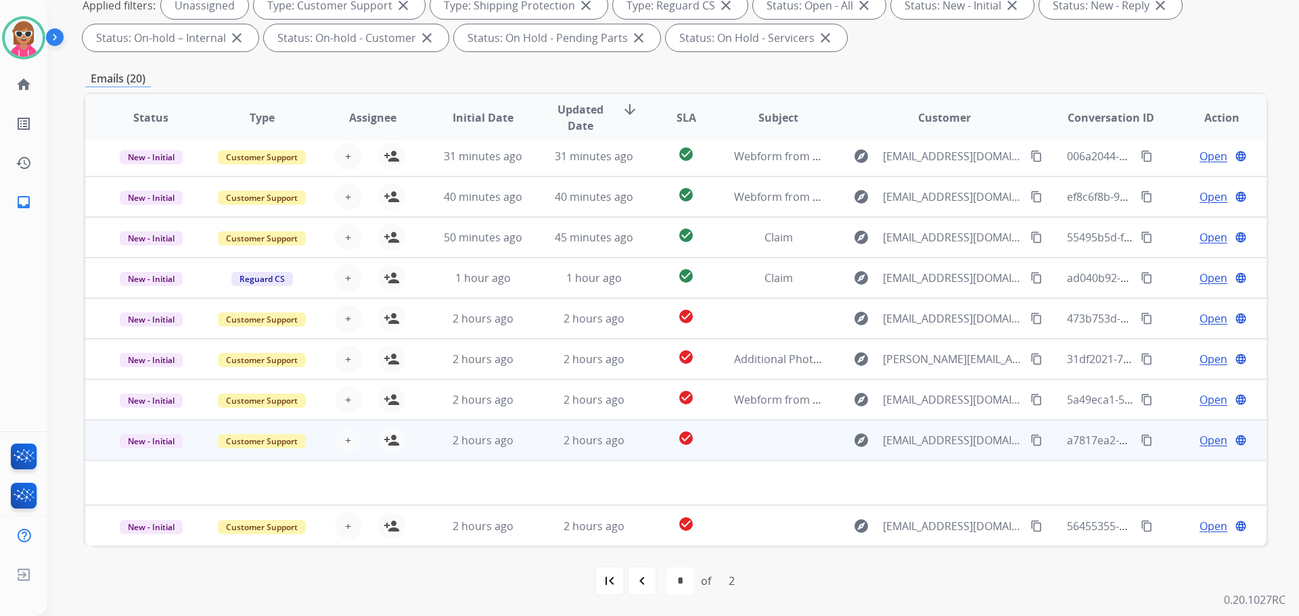
click at [740, 451] on td at bounding box center [767, 440] width 111 height 41
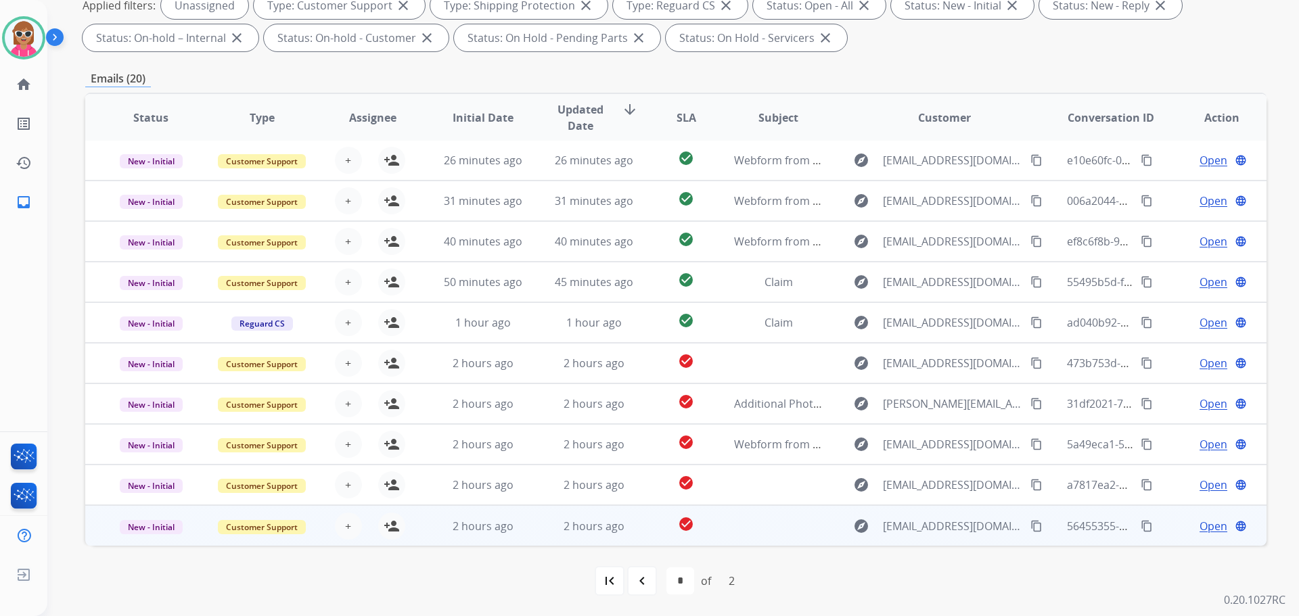
click at [757, 529] on td at bounding box center [767, 525] width 111 height 41
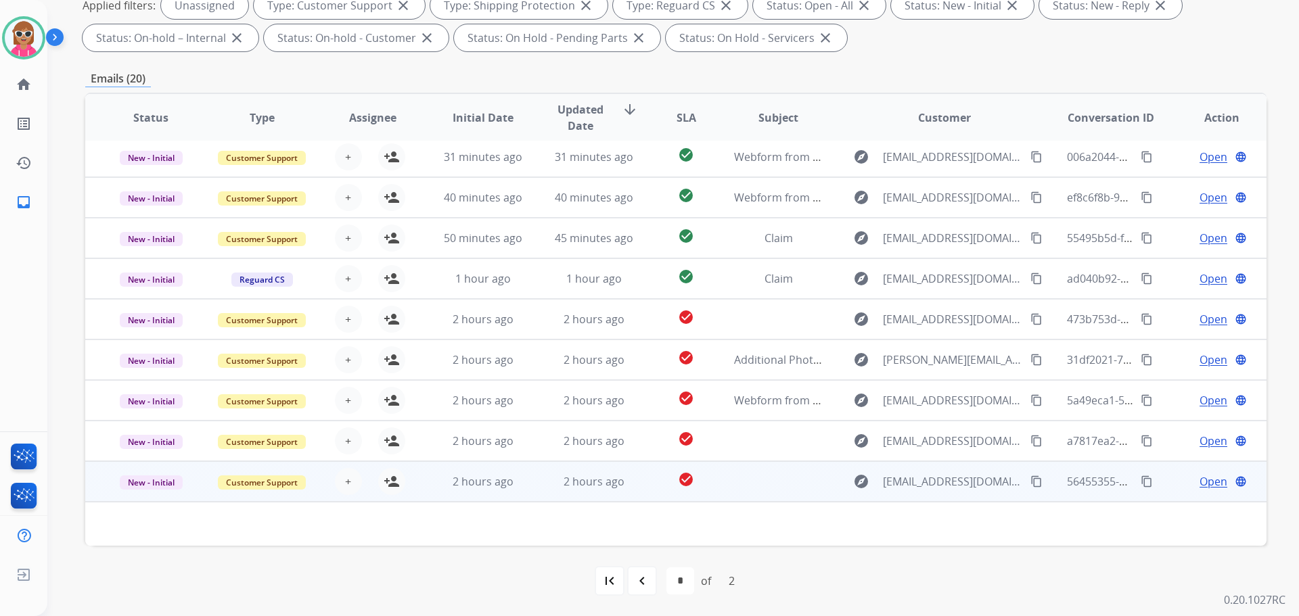
scroll to position [45, 0]
click at [1200, 479] on span "Open" at bounding box center [1214, 482] width 28 height 16
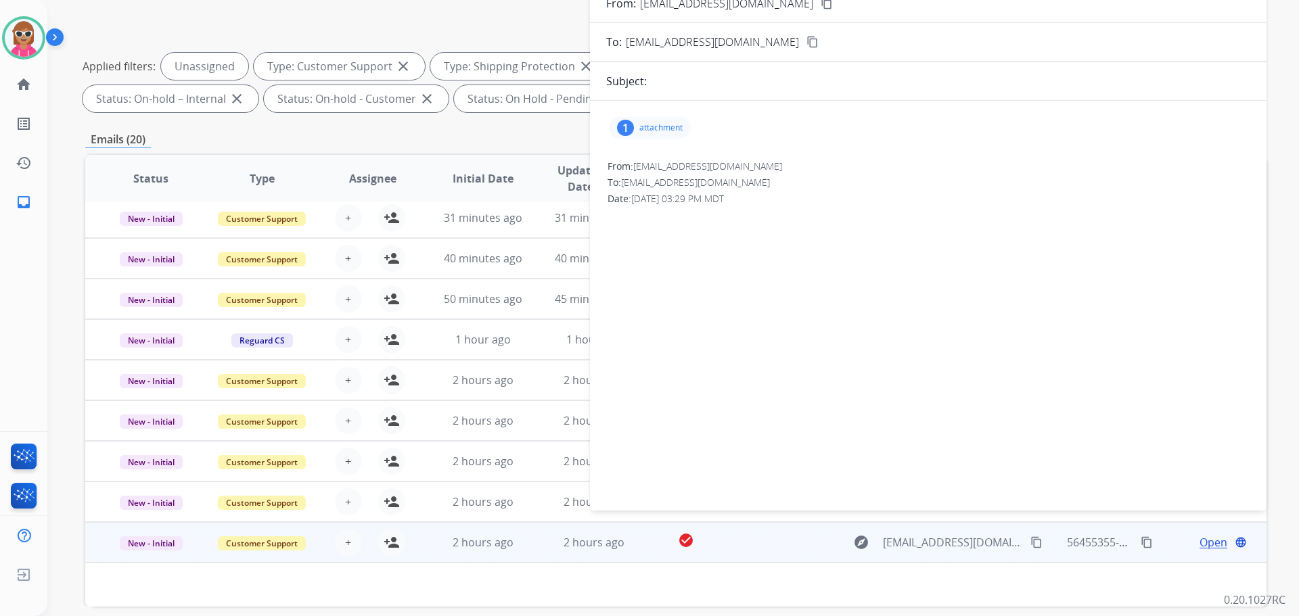
scroll to position [83, 0]
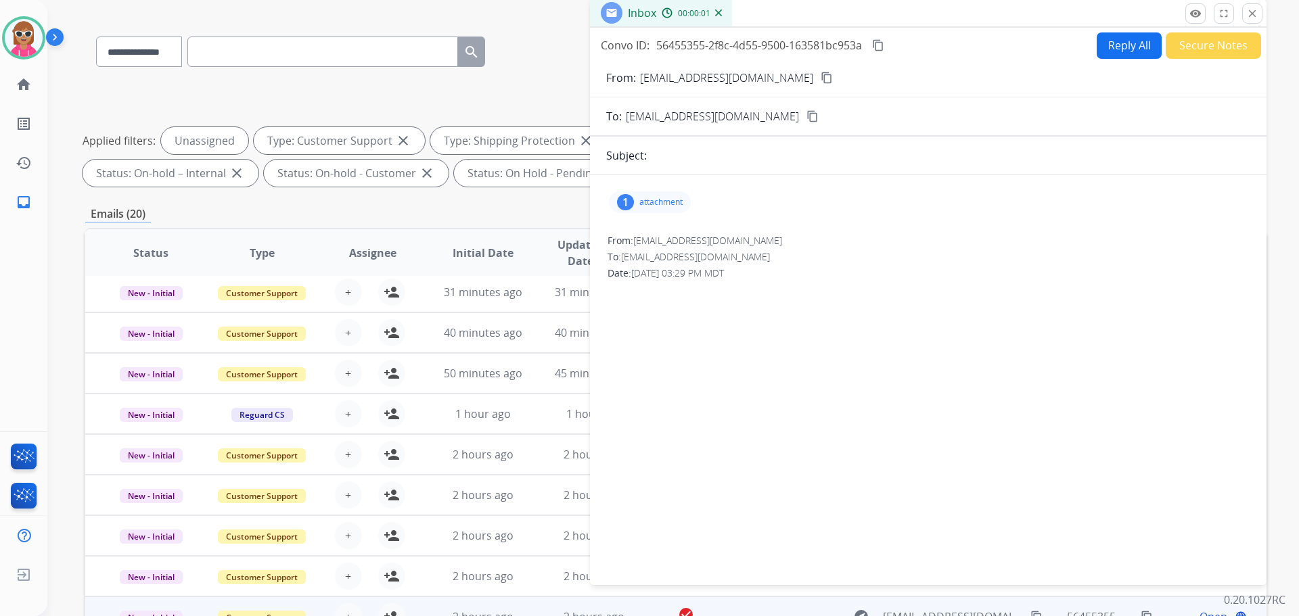
click at [637, 214] on div "1 attachment" at bounding box center [928, 202] width 644 height 32
click at [652, 204] on p "attachment" at bounding box center [660, 202] width 43 height 11
click at [660, 246] on div at bounding box center [656, 239] width 68 height 47
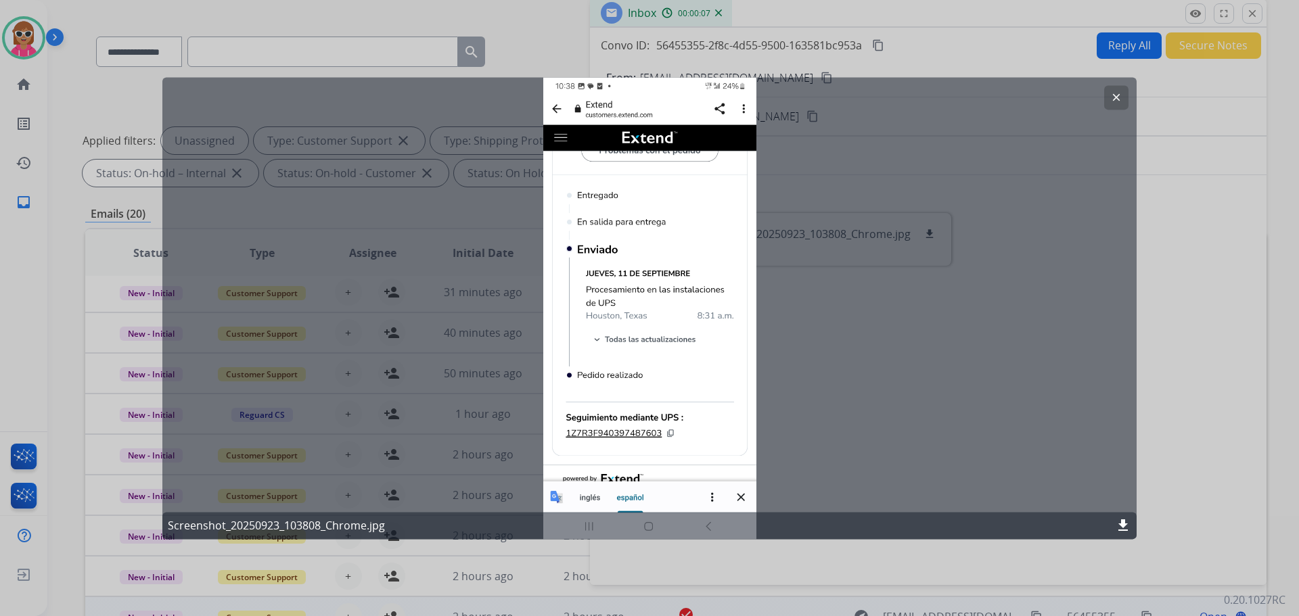
click at [1109, 93] on button "clear" at bounding box center [1116, 97] width 24 height 24
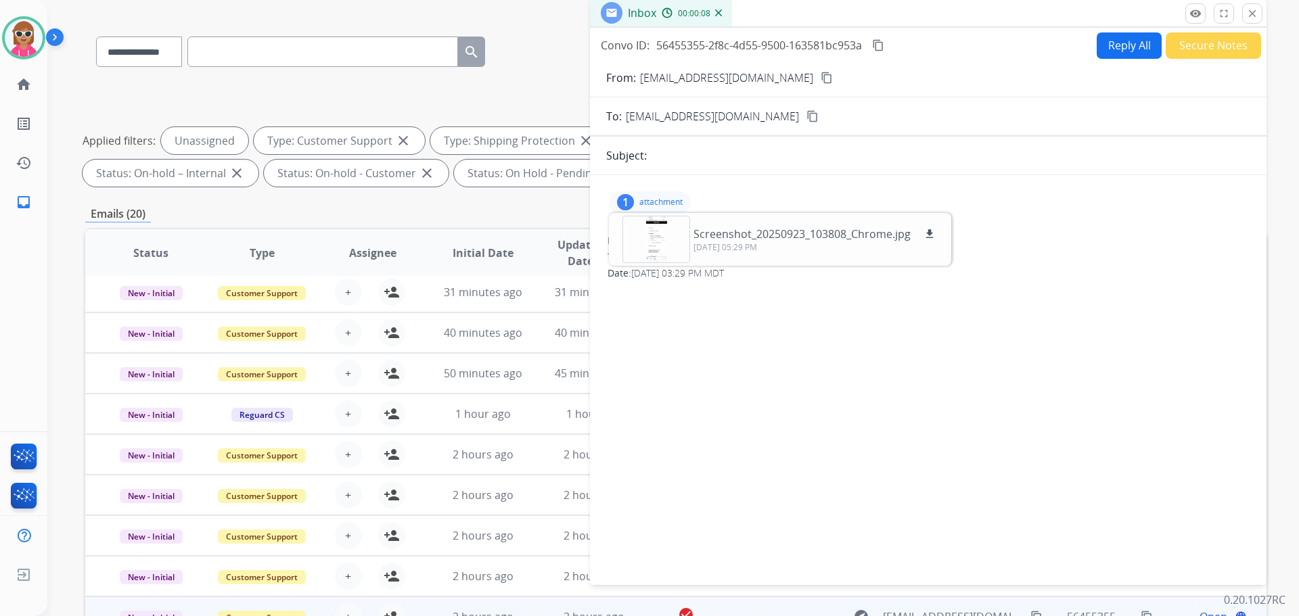
click at [819, 77] on button "content_copy" at bounding box center [827, 78] width 16 height 16
drag, startPoint x: 782, startPoint y: 86, endPoint x: 781, endPoint y: 78, distance: 8.2
click at [786, 85] on form "From: [EMAIL_ADDRESS][DOMAIN_NAME] content_copy To: [EMAIL_ADDRESS][DOMAIN_NAME…" at bounding box center [928, 319] width 677 height 521
click at [654, 246] on div at bounding box center [656, 239] width 68 height 47
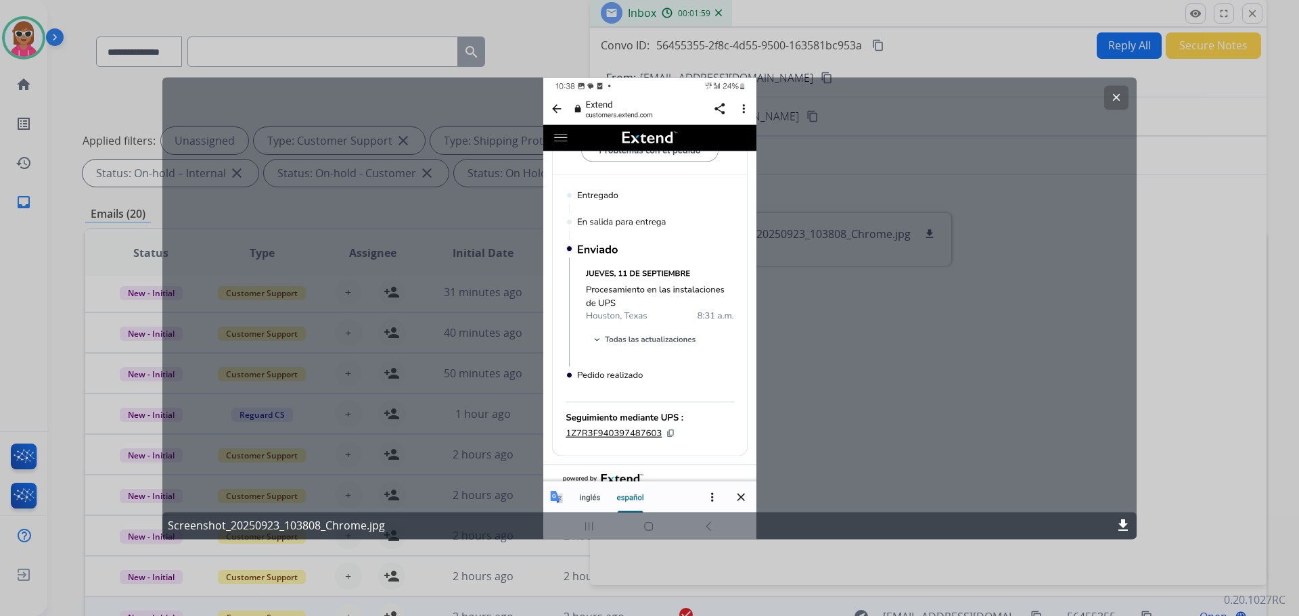
click at [648, 430] on div "clear Screenshot_20250923_103808_Chrome.jpg download" at bounding box center [649, 308] width 974 height 462
click at [1112, 99] on mat-icon "clear" at bounding box center [1116, 97] width 12 height 12
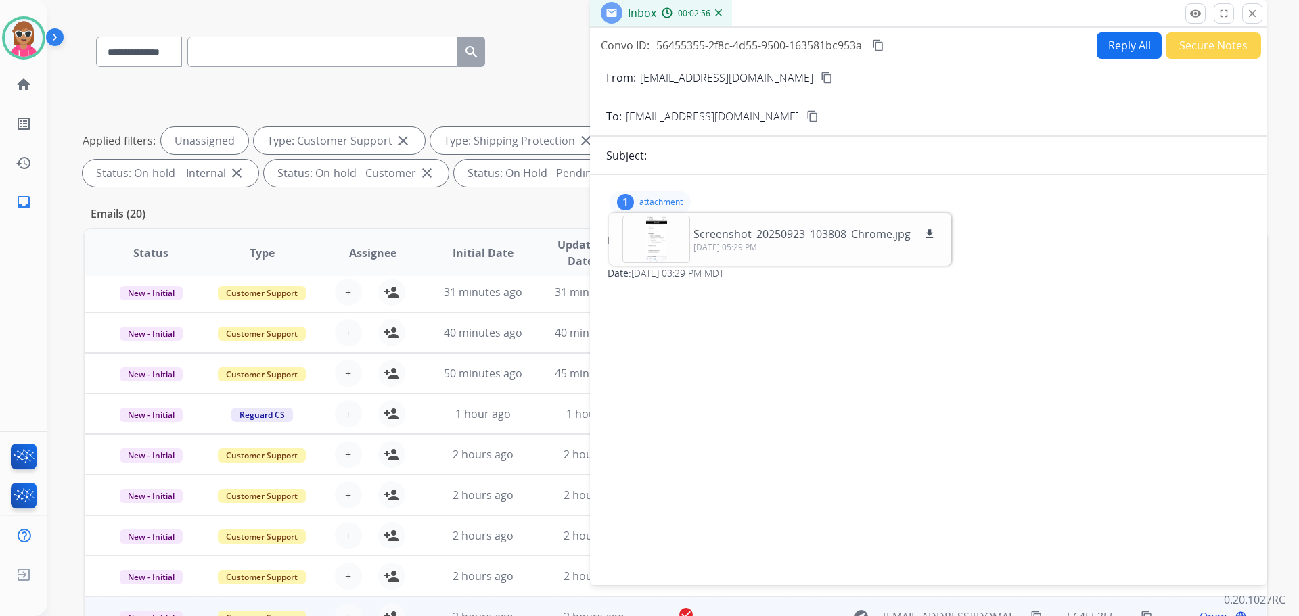
click at [58, 493] on div "**********" at bounding box center [656, 273] width 1219 height 616
click at [668, 232] on div at bounding box center [656, 239] width 68 height 47
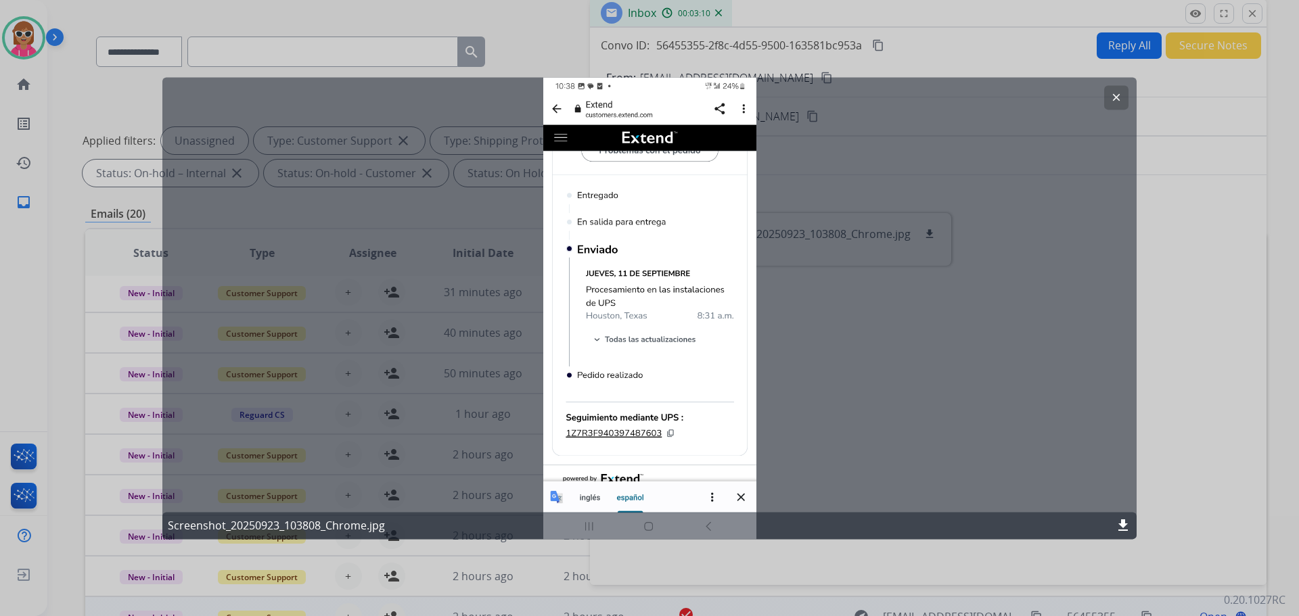
click at [573, 495] on div "clear Screenshot_20250923_103808_Chrome.jpg download" at bounding box center [649, 308] width 974 height 462
click at [641, 489] on div "clear Screenshot_20250923_103808_Chrome.jpg download" at bounding box center [649, 308] width 974 height 462
drag, startPoint x: 1120, startPoint y: 97, endPoint x: 1158, endPoint y: 76, distance: 43.3
click at [1122, 95] on mat-icon "clear" at bounding box center [1116, 97] width 12 height 12
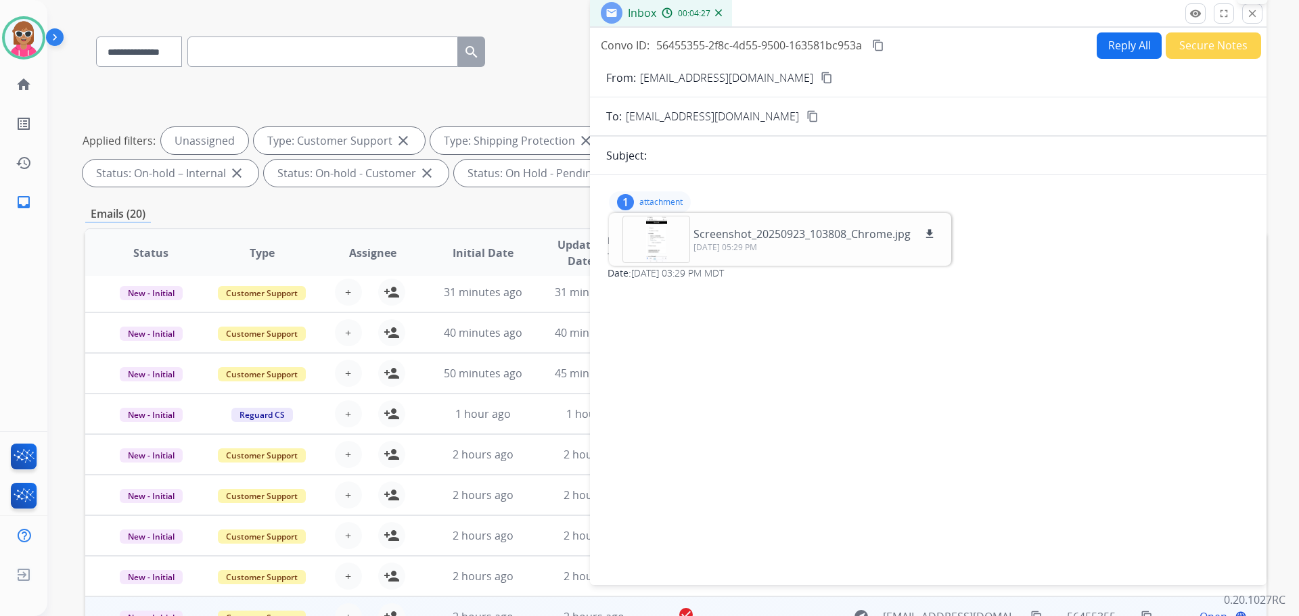
click at [1250, 8] on mat-icon "close" at bounding box center [1252, 13] width 12 height 12
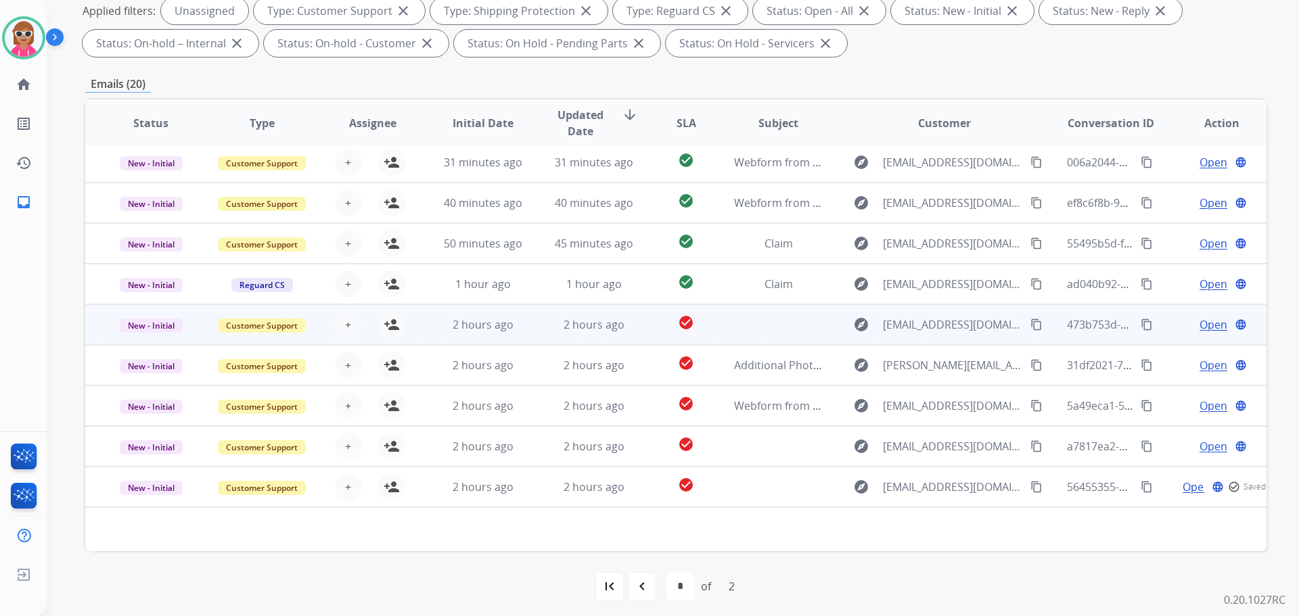
scroll to position [219, 0]
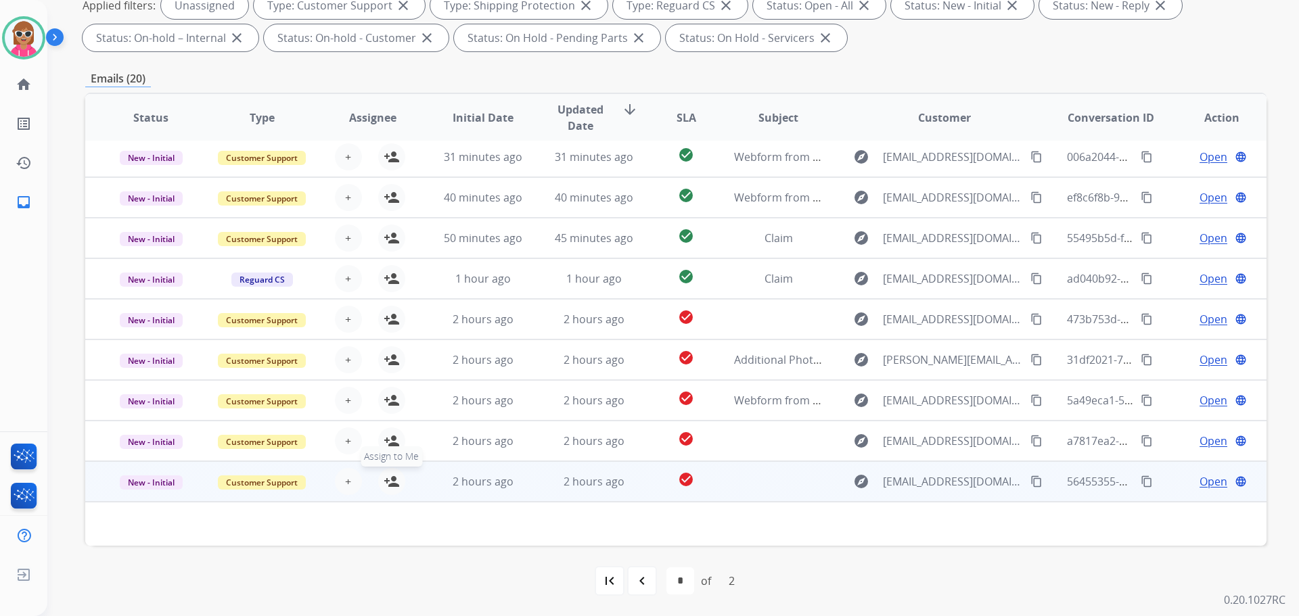
click at [387, 484] on mat-icon "person_add" at bounding box center [392, 482] width 16 height 16
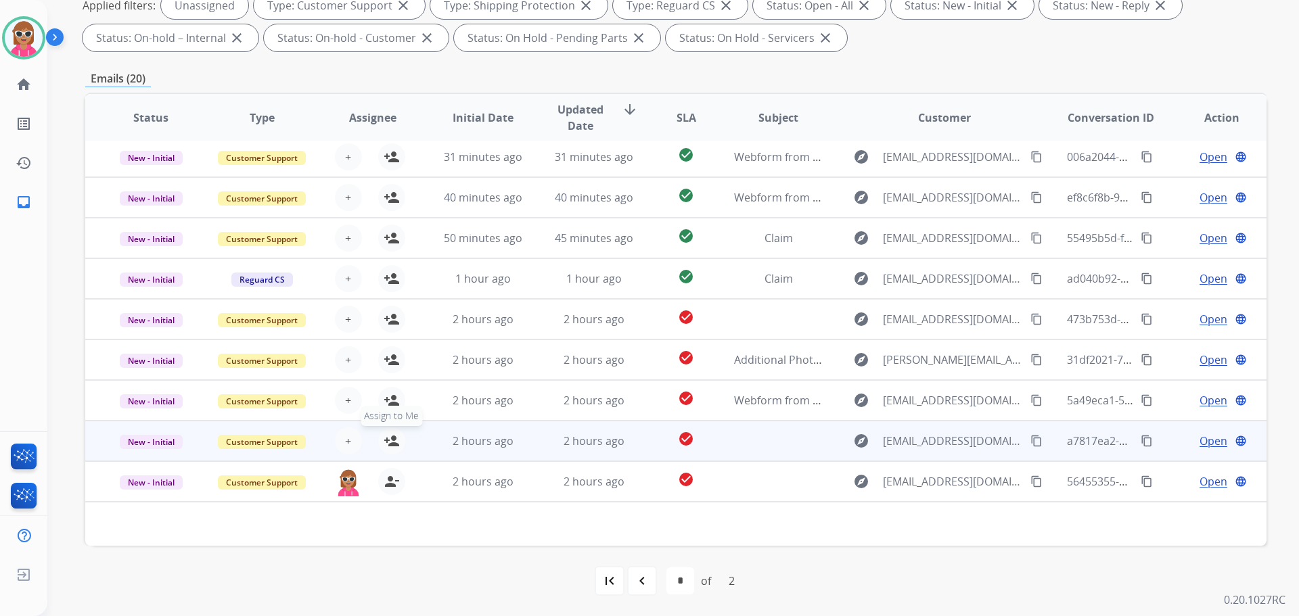
click at [388, 440] on mat-icon "person_add" at bounding box center [392, 441] width 16 height 16
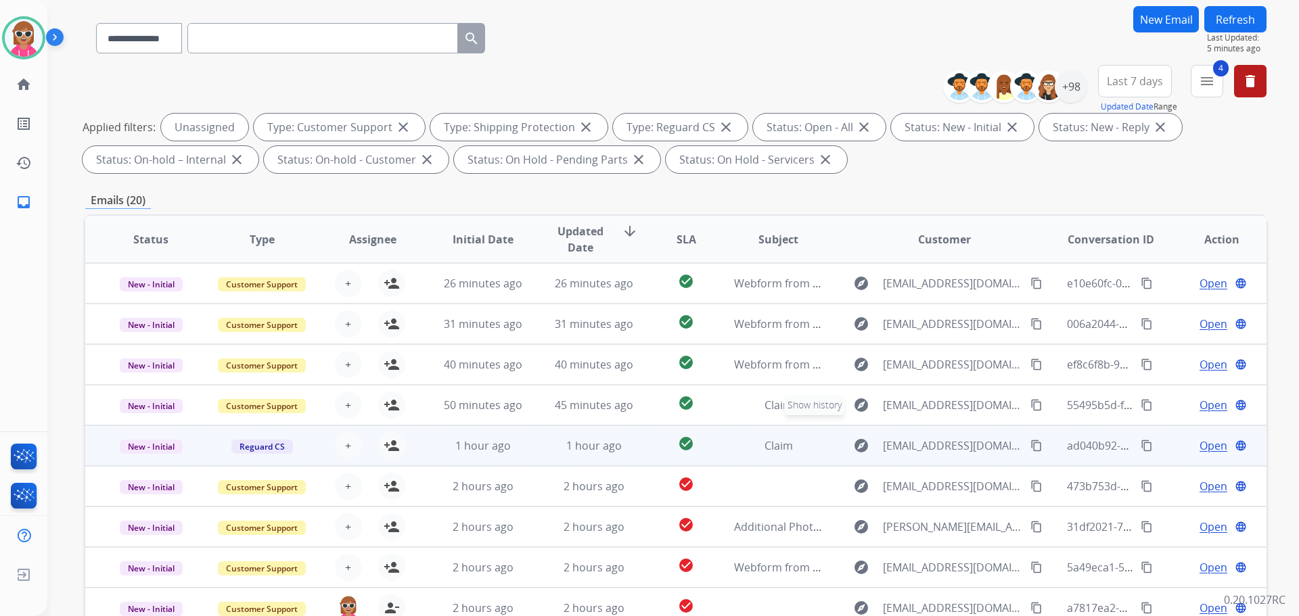
scroll to position [83, 0]
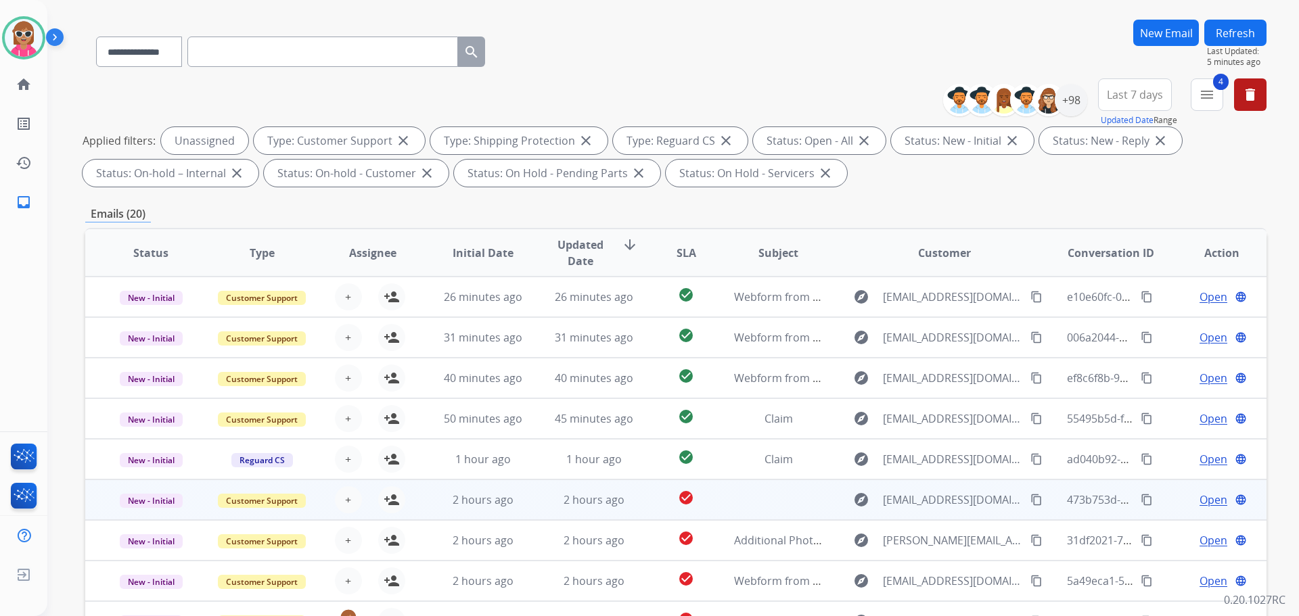
drag, startPoint x: 389, startPoint y: 504, endPoint x: 429, endPoint y: 501, distance: 40.0
click at [390, 503] on mat-icon "person_add" at bounding box center [392, 500] width 16 height 16
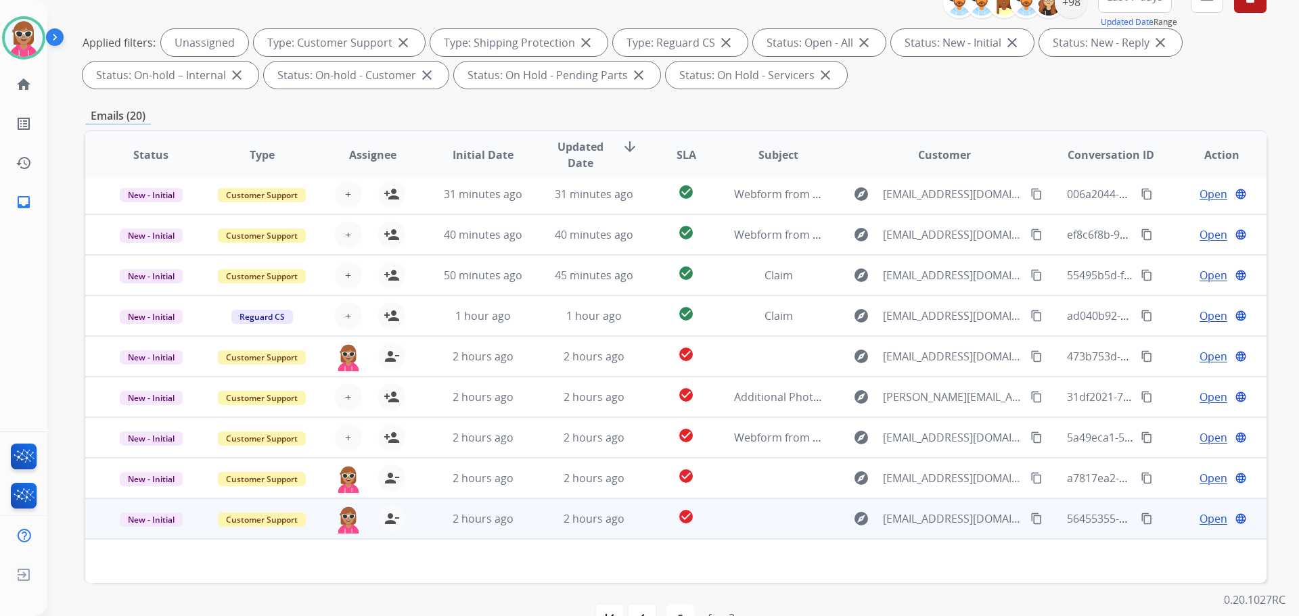
scroll to position [219, 0]
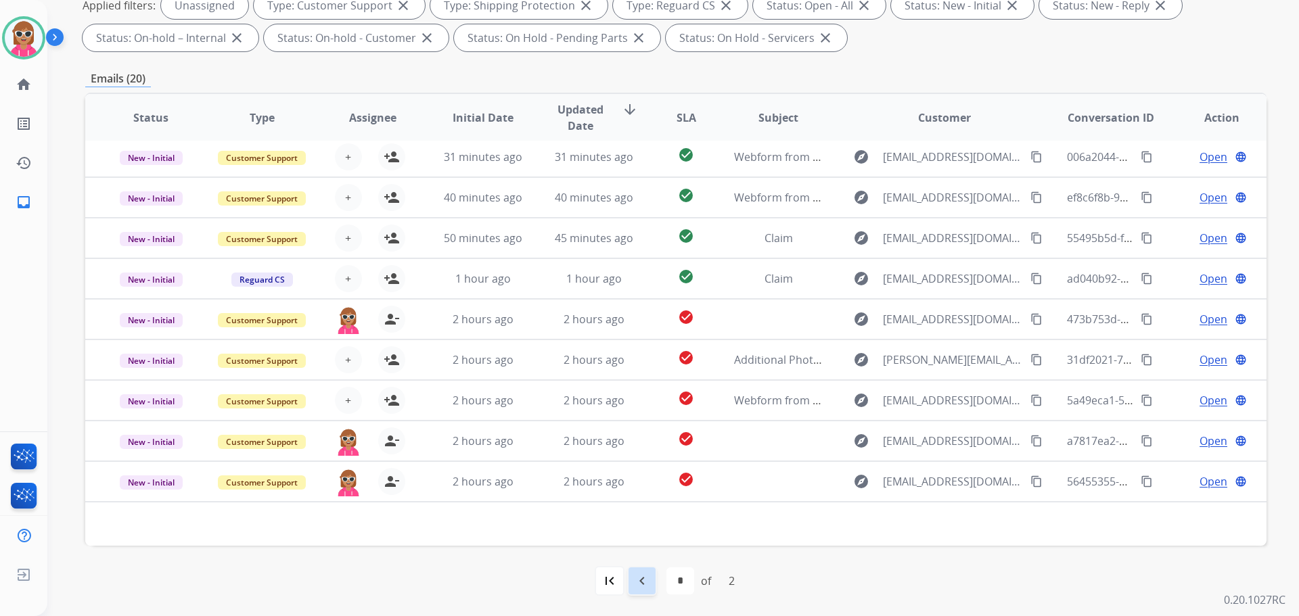
click at [634, 578] on mat-icon "navigate_before" at bounding box center [642, 581] width 16 height 16
select select "*"
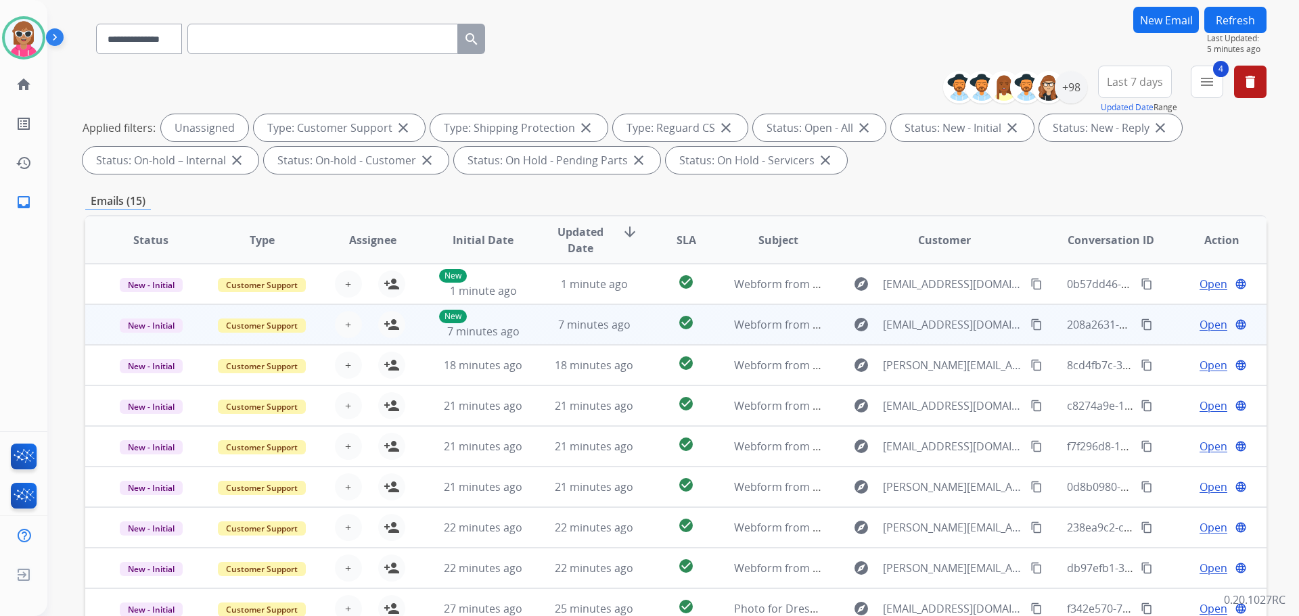
scroll to position [83, 0]
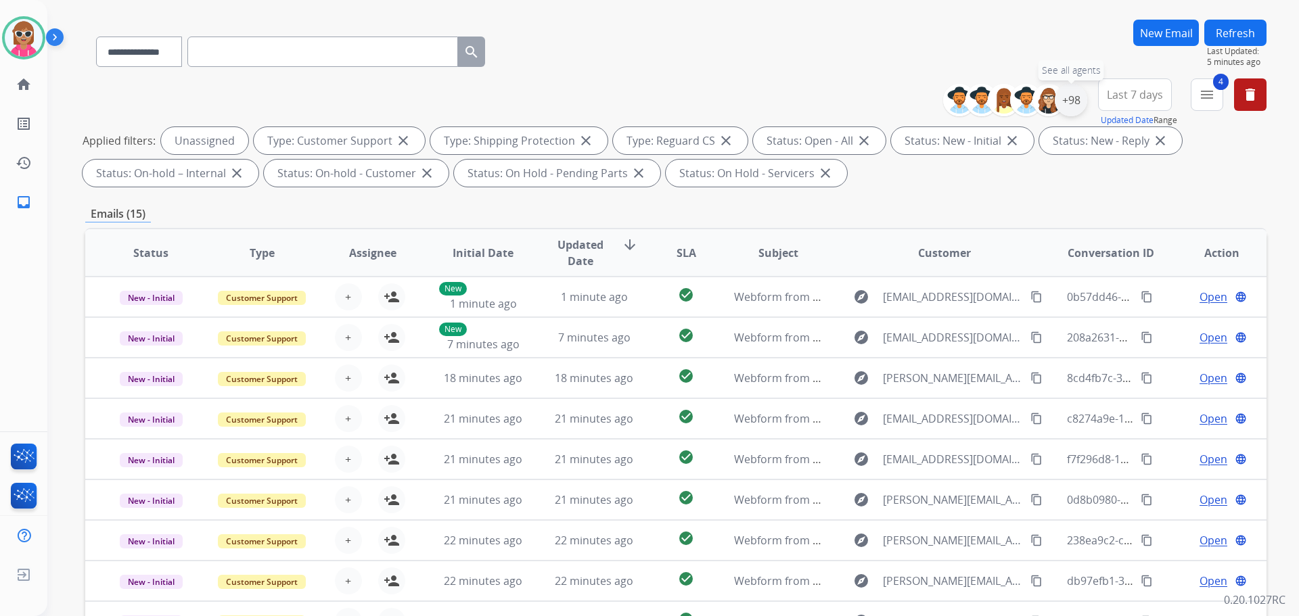
click at [1076, 102] on div "+98" at bounding box center [1071, 100] width 32 height 32
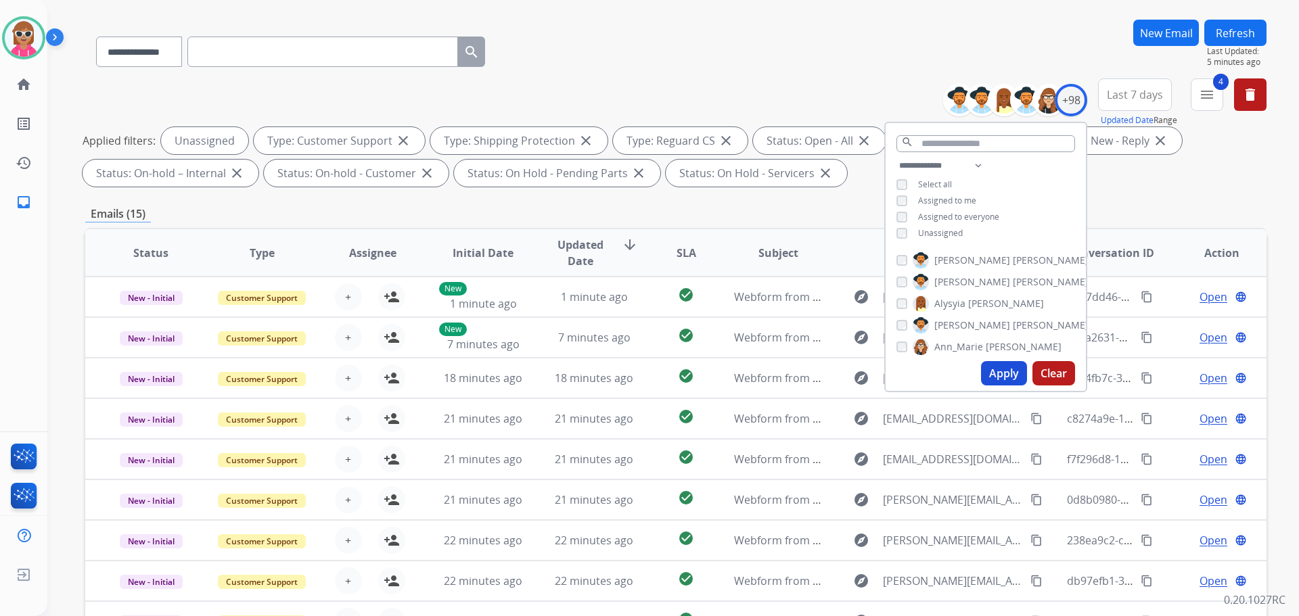
drag, startPoint x: 940, startPoint y: 230, endPoint x: 936, endPoint y: 224, distance: 7.3
click at [938, 227] on span "Unassigned" at bounding box center [940, 233] width 45 height 12
click at [938, 201] on span "Assigned to me" at bounding box center [947, 201] width 58 height 12
click at [993, 376] on button "Apply" at bounding box center [1004, 373] width 46 height 24
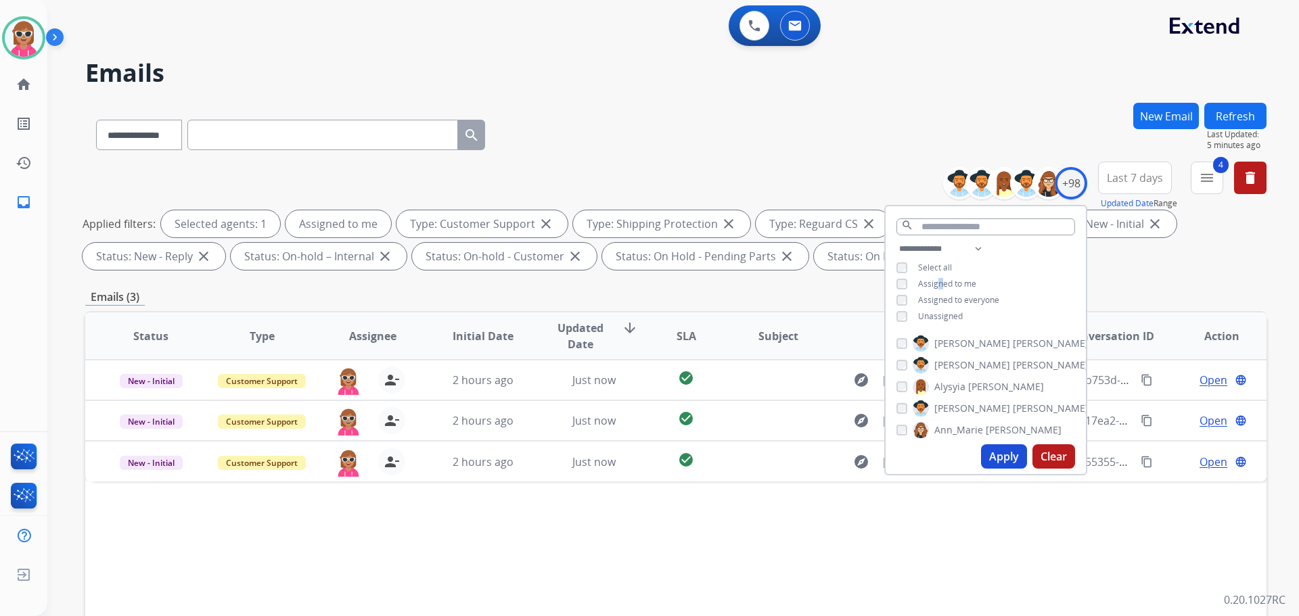
scroll to position [135, 0]
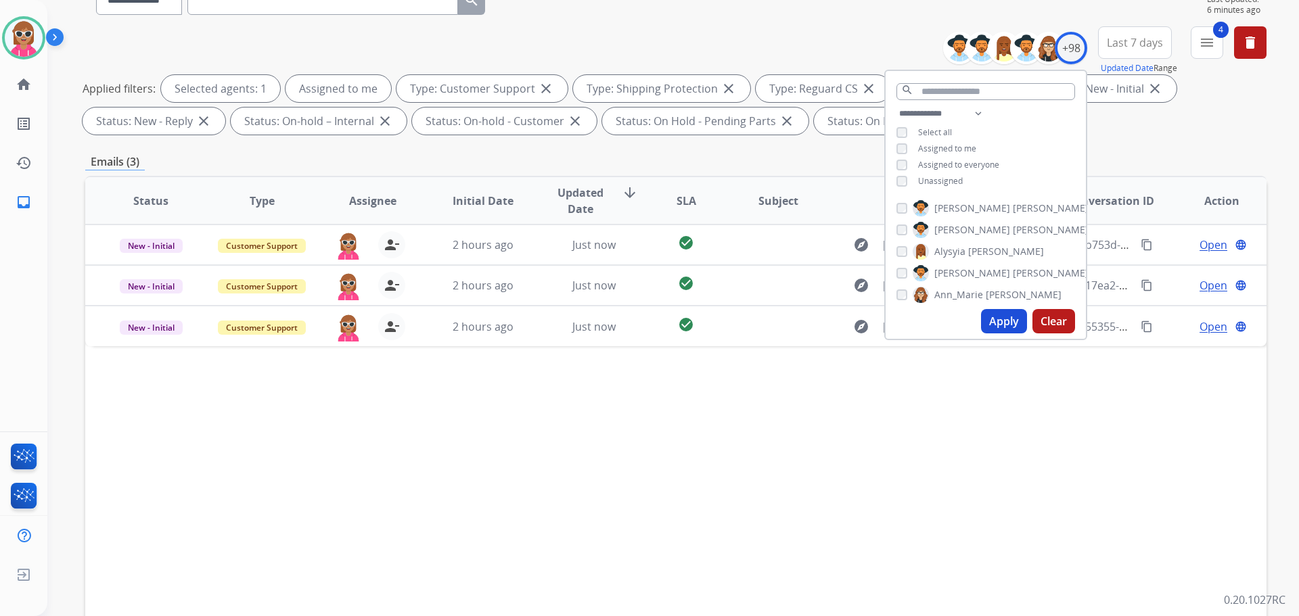
click at [673, 392] on div "Status Type Assignee Initial Date Updated Date arrow_downward SLA Subject Custo…" at bounding box center [675, 402] width 1181 height 453
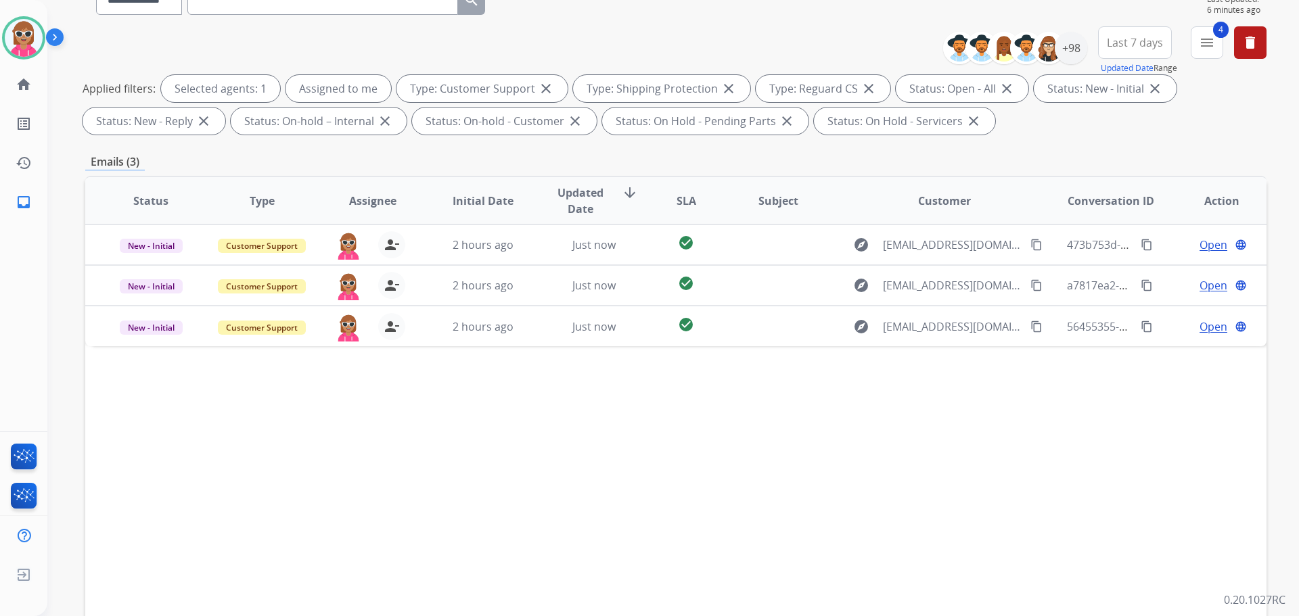
click at [662, 422] on div "Status Type Assignee Initial Date Updated Date arrow_downward SLA Subject Custo…" at bounding box center [675, 402] width 1181 height 453
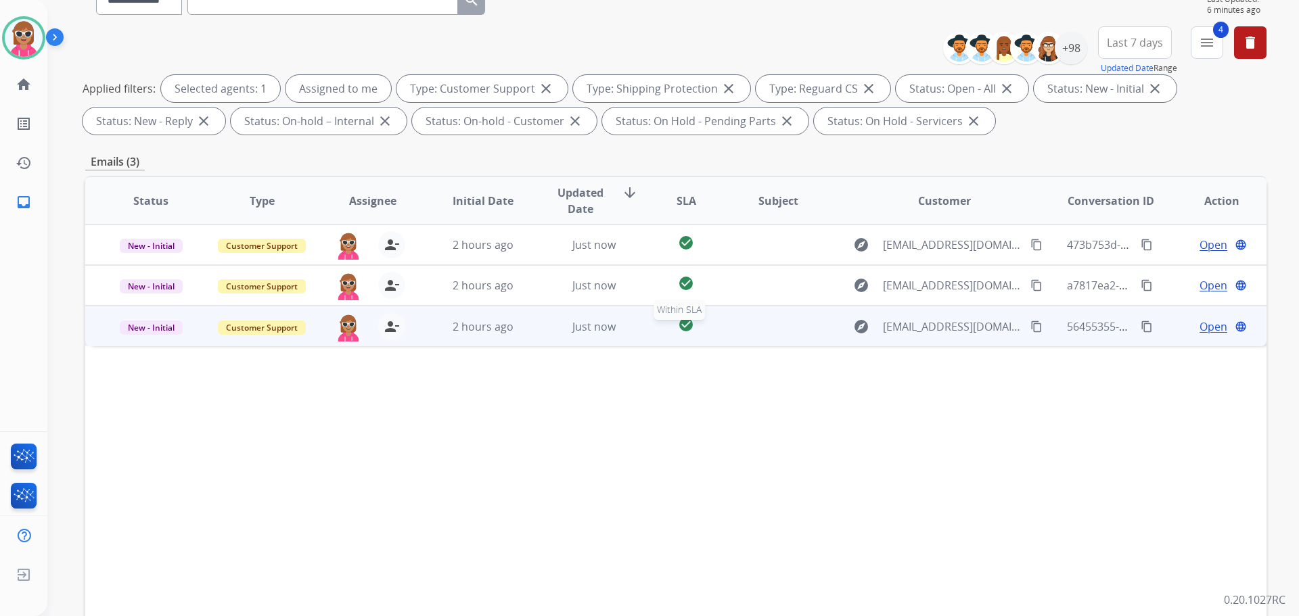
click at [707, 327] on tr "New - Initial Customer Support [PERSON_NAME][EMAIL_ADDRESS][PERSON_NAME][DOMAIN…" at bounding box center [675, 326] width 1181 height 41
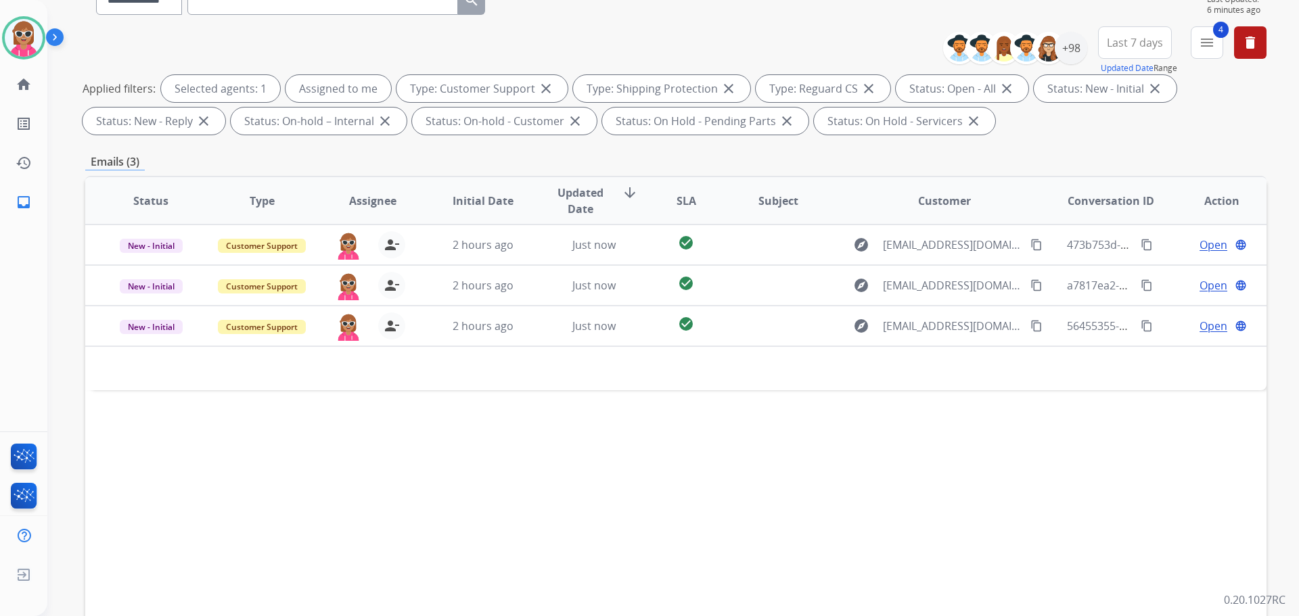
click at [938, 424] on div "Status Type Assignee Initial Date Updated Date arrow_downward SLA Subject Custo…" at bounding box center [675, 402] width 1181 height 453
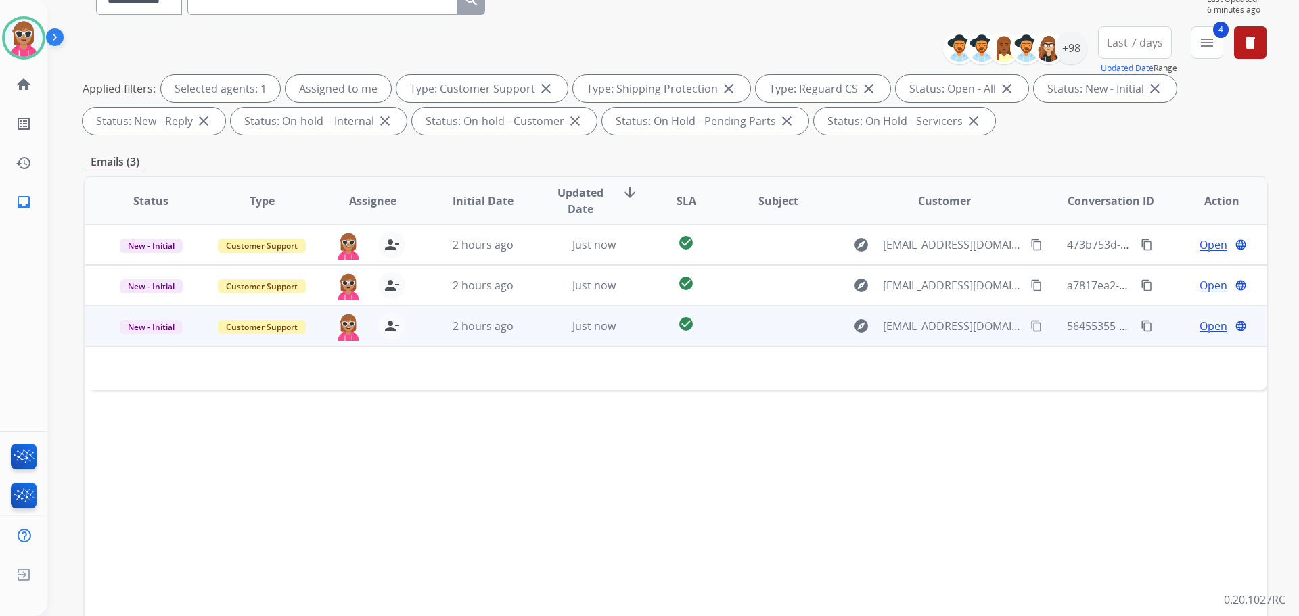
click at [1141, 325] on mat-icon "content_copy" at bounding box center [1147, 326] width 12 height 12
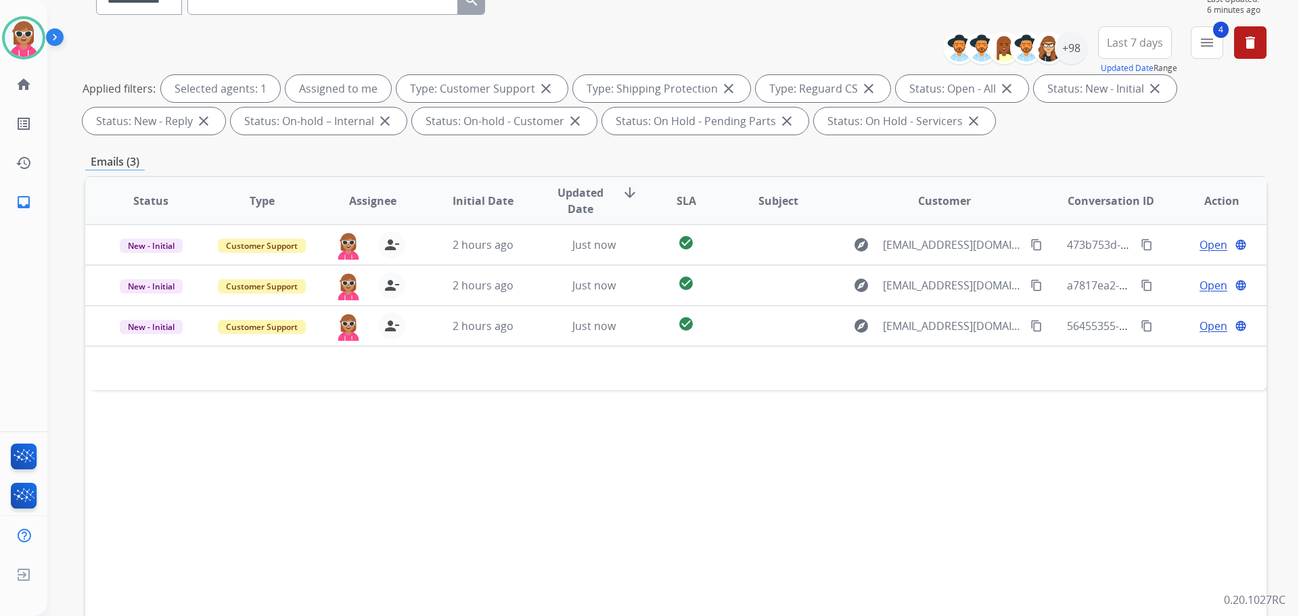
drag, startPoint x: 185, startPoint y: 526, endPoint x: 187, endPoint y: 551, distance: 25.1
click at [185, 526] on div "Status Type Assignee Initial Date Updated Date arrow_downward SLA Subject Custo…" at bounding box center [675, 402] width 1181 height 453
click at [642, 555] on div "Status Type Assignee Initial Date Updated Date arrow_downward SLA Subject Custo…" at bounding box center [675, 402] width 1181 height 453
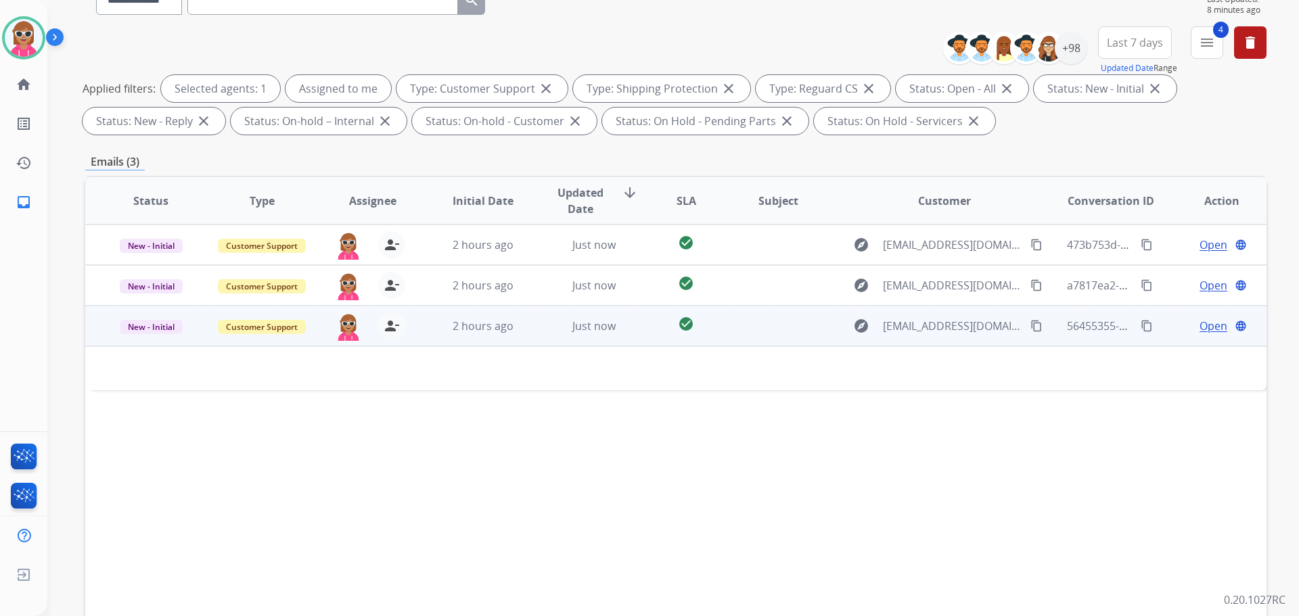
click at [1200, 323] on span "Open" at bounding box center [1214, 326] width 28 height 16
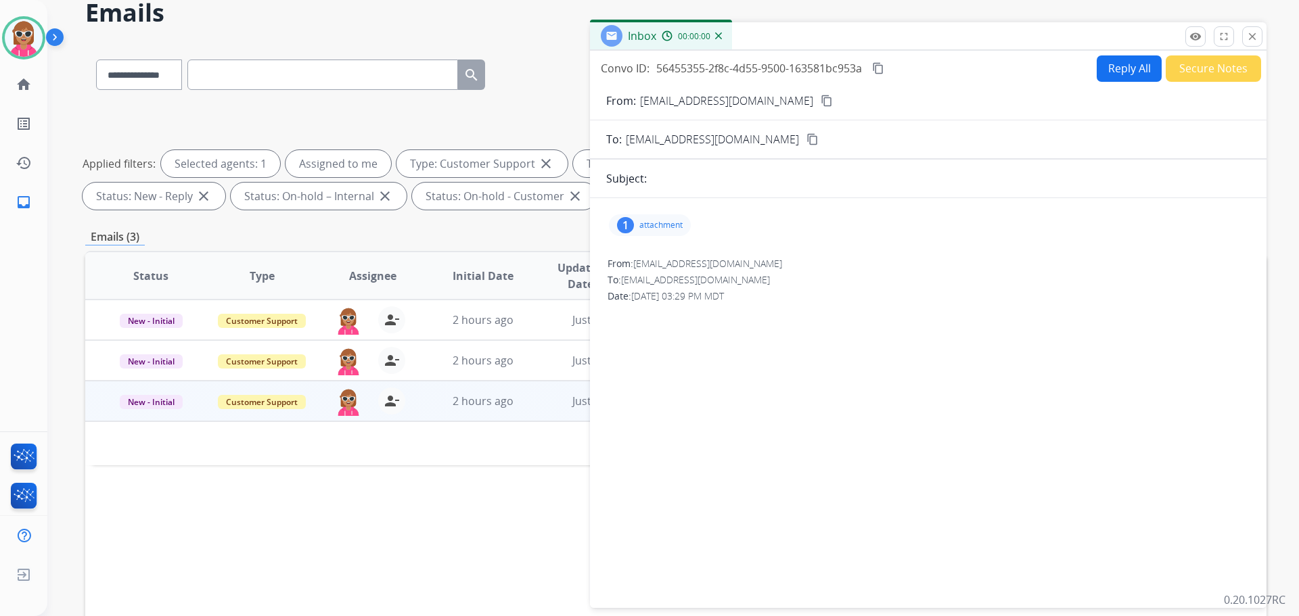
scroll to position [0, 0]
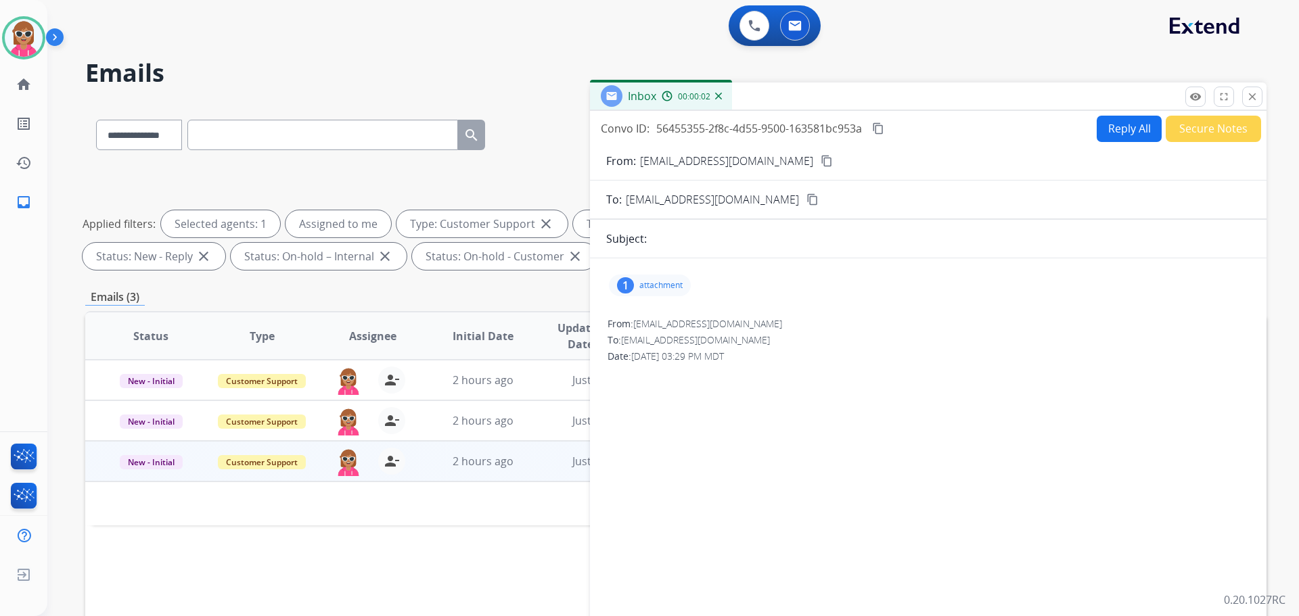
click at [1127, 132] on button "Reply All" at bounding box center [1129, 129] width 65 height 26
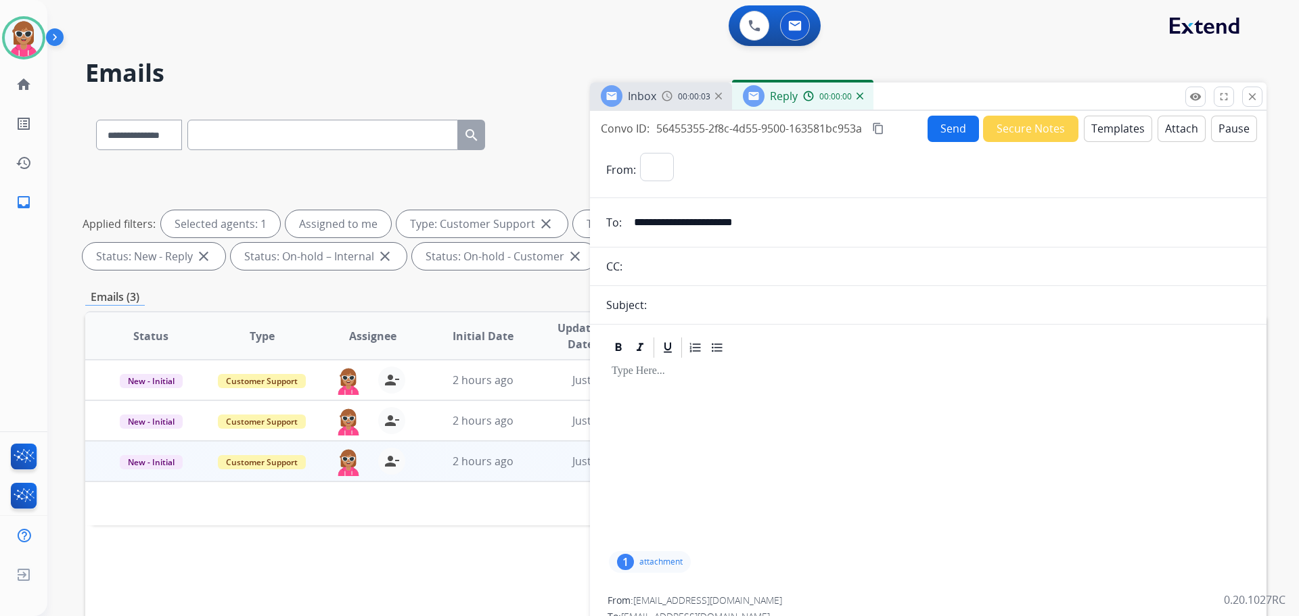
click at [1126, 131] on button "Templates" at bounding box center [1118, 129] width 68 height 26
select select "**********"
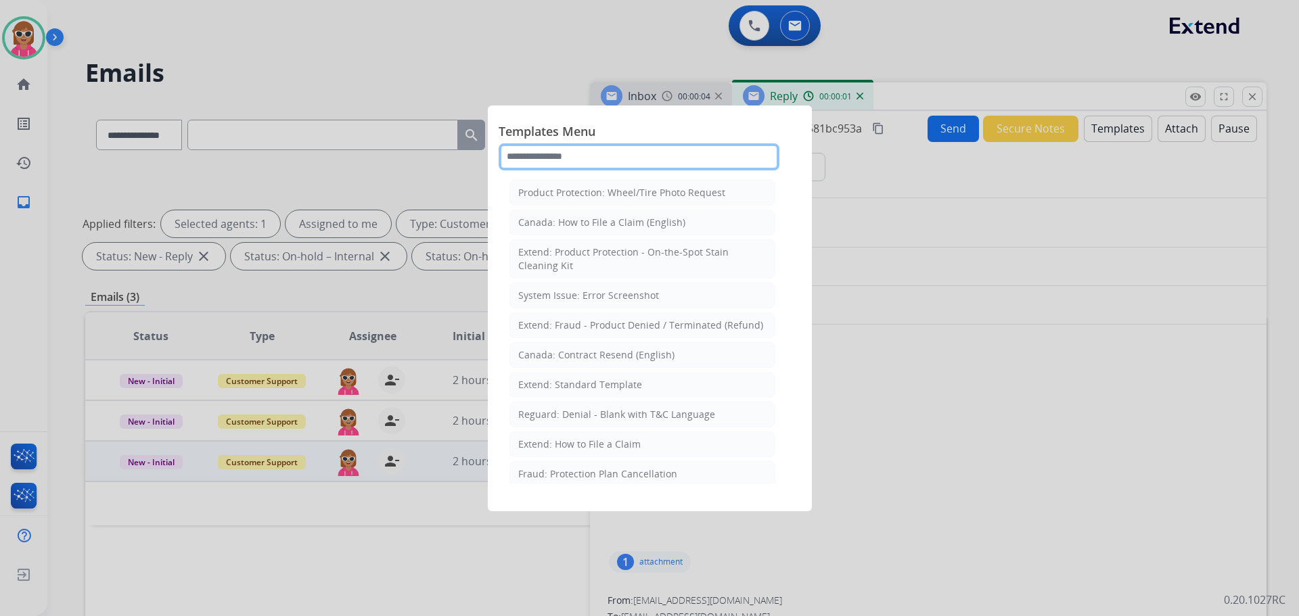
click at [680, 158] on input "text" at bounding box center [639, 156] width 281 height 27
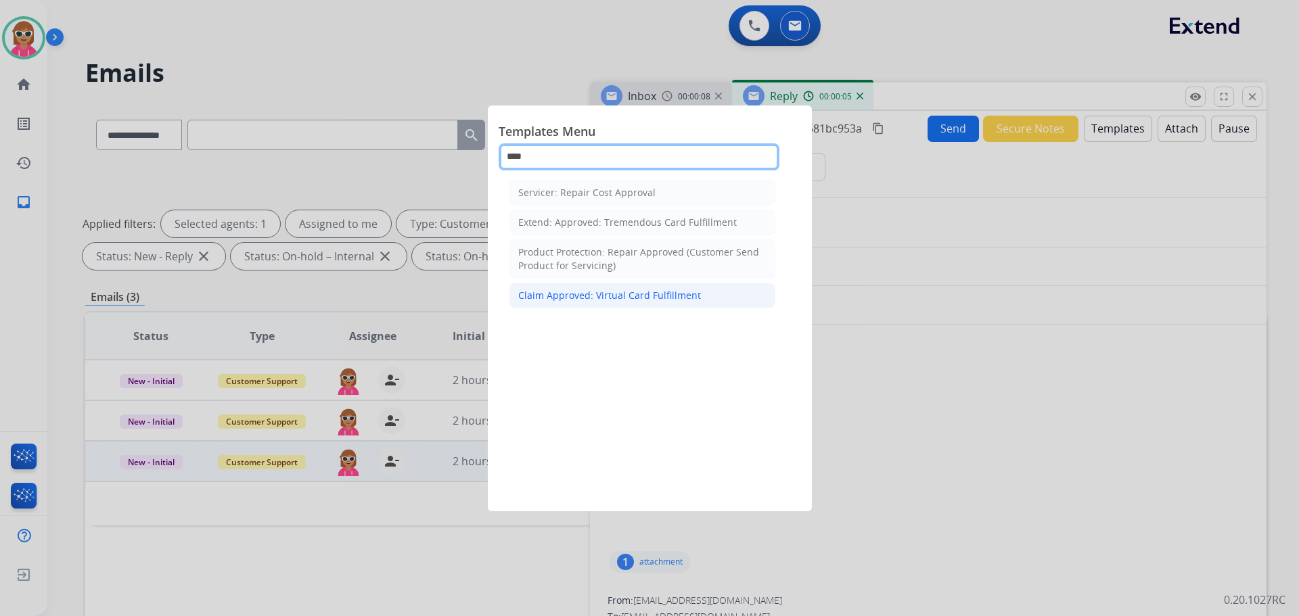
type input "****"
click at [664, 298] on div "Claim Approved: Virtual Card Fulfillment" at bounding box center [609, 296] width 183 height 14
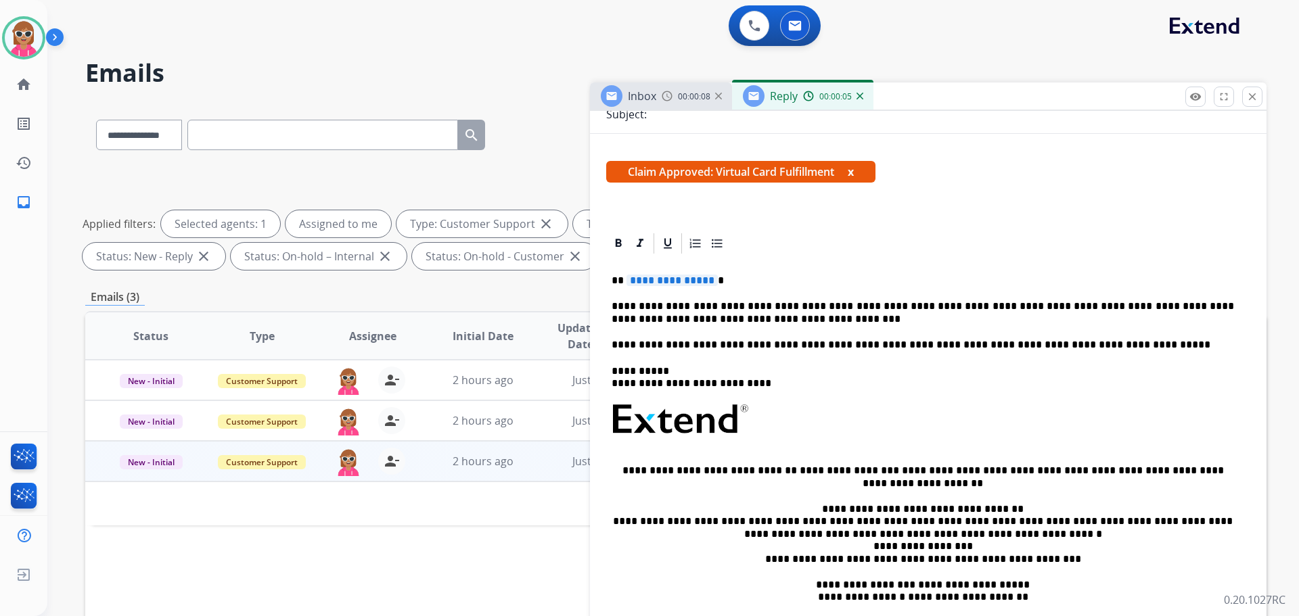
scroll to position [203, 0]
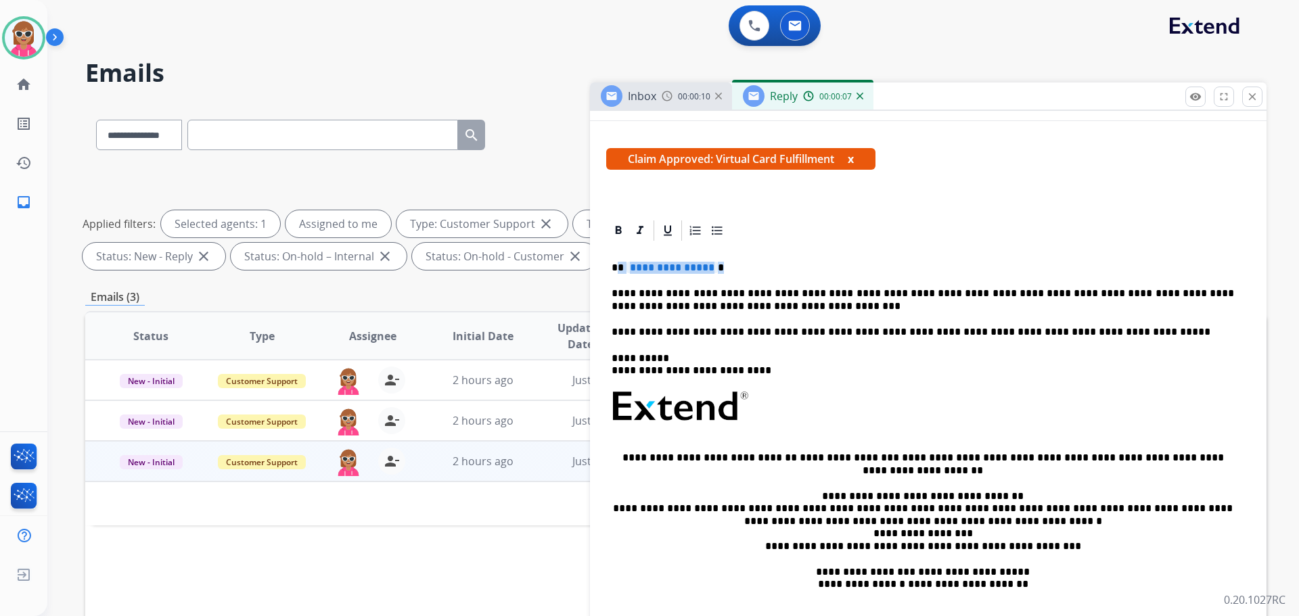
drag, startPoint x: 723, startPoint y: 263, endPoint x: 619, endPoint y: 267, distance: 103.6
click at [619, 267] on p "**********" at bounding box center [923, 268] width 622 height 12
drag, startPoint x: 678, startPoint y: 260, endPoint x: 640, endPoint y: 260, distance: 37.9
click at [640, 260] on div "**********" at bounding box center [928, 439] width 644 height 392
click at [612, 233] on icon at bounding box center [619, 231] width 14 height 14
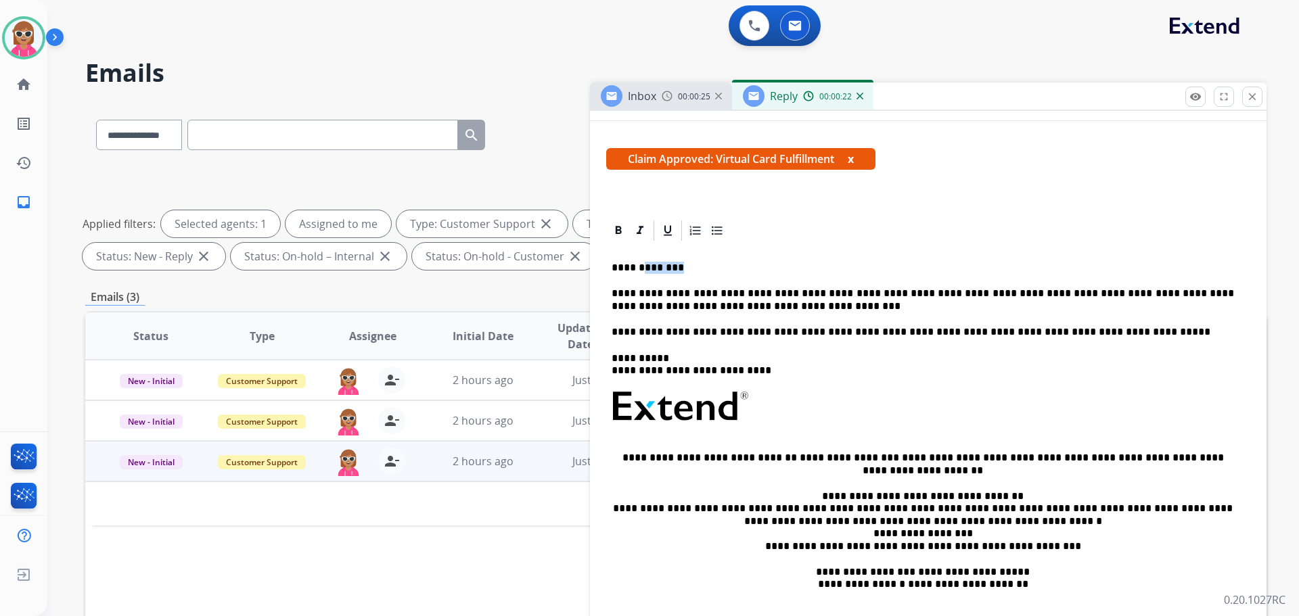
click at [681, 269] on p "**********" at bounding box center [923, 268] width 622 height 12
click at [777, 296] on p "**********" at bounding box center [923, 300] width 622 height 25
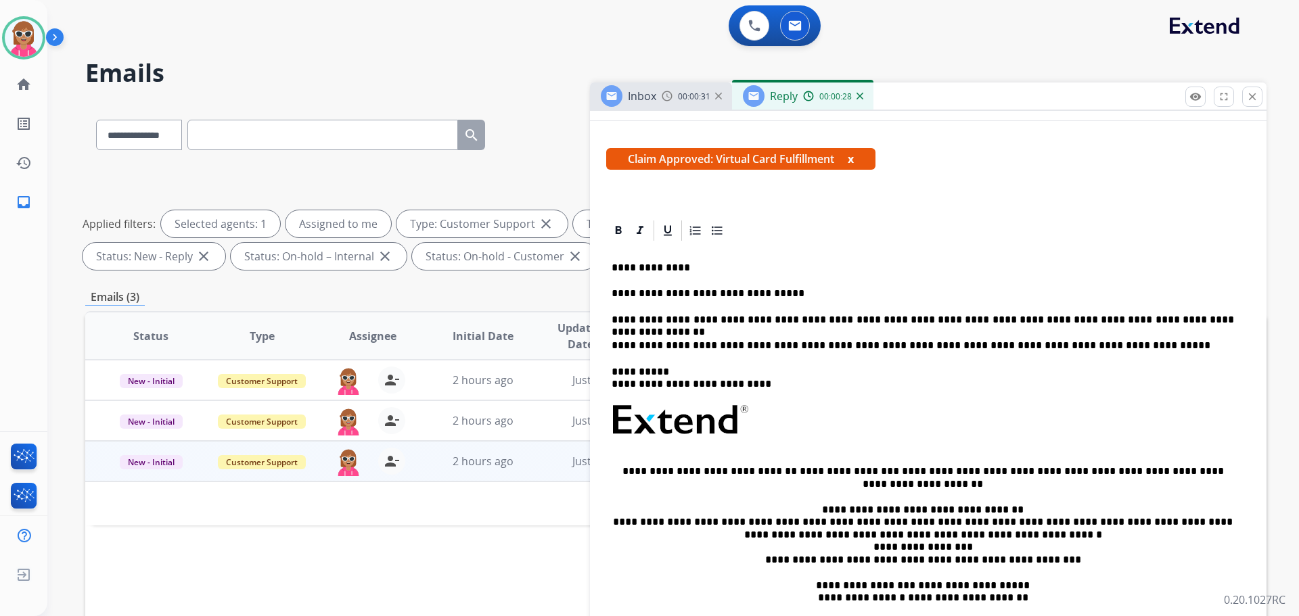
drag, startPoint x: 1202, startPoint y: 325, endPoint x: 1208, endPoint y: 342, distance: 18.0
click at [1204, 328] on div "**********" at bounding box center [928, 445] width 644 height 405
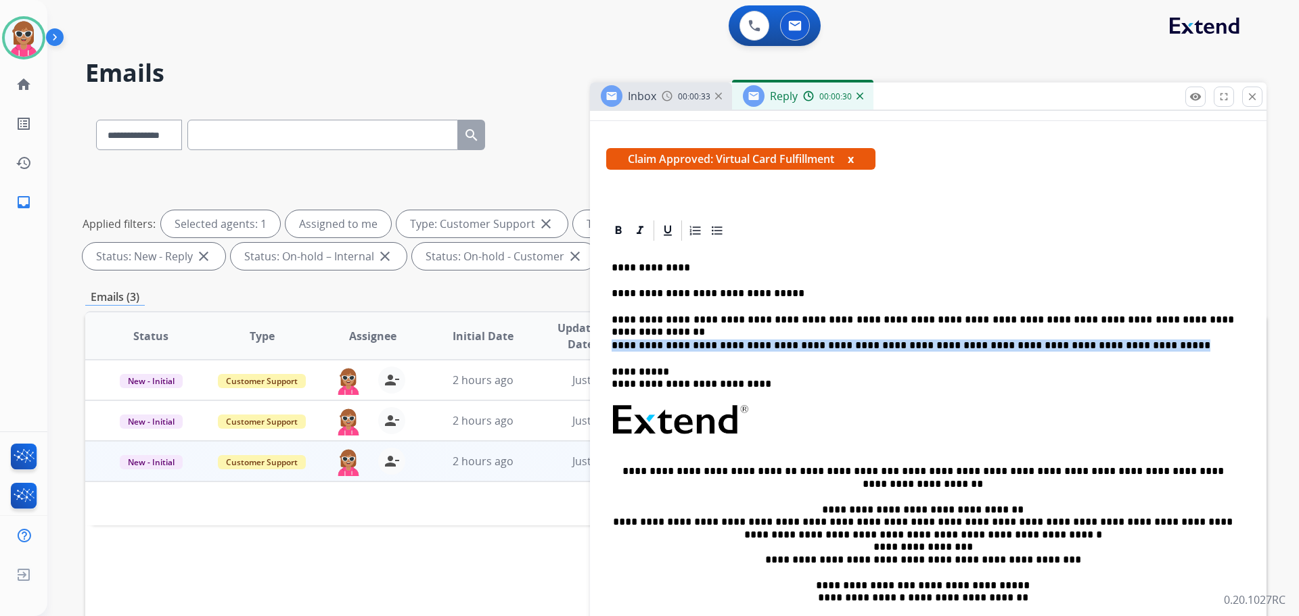
click at [1202, 325] on p "**********" at bounding box center [923, 320] width 622 height 12
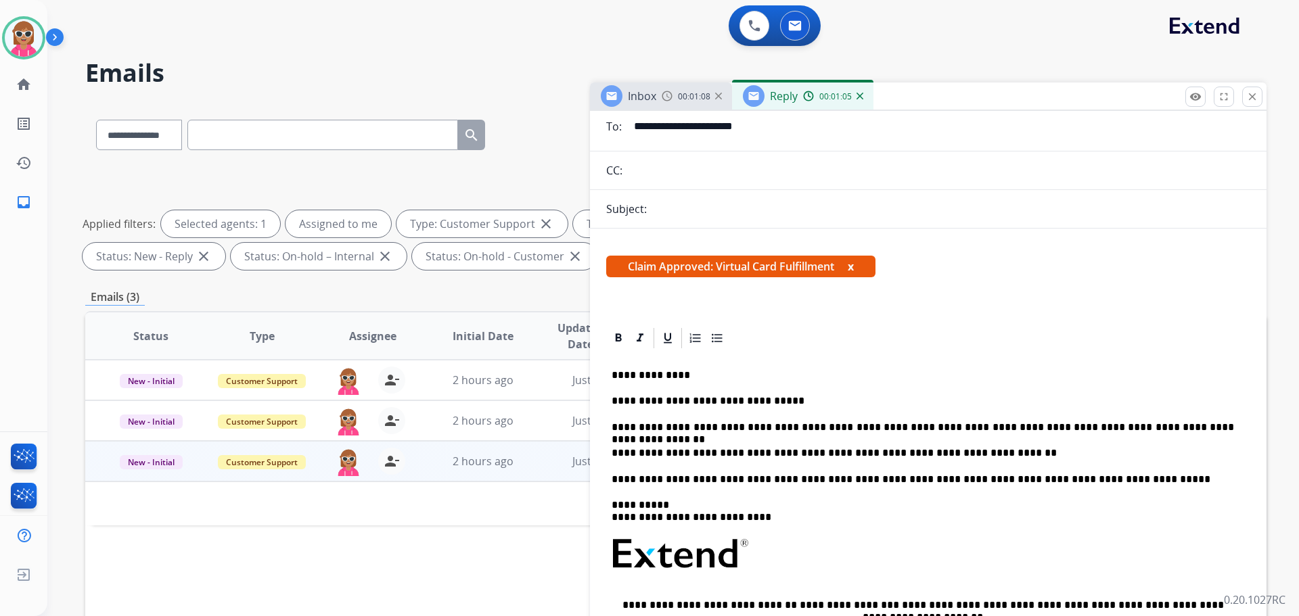
scroll to position [0, 0]
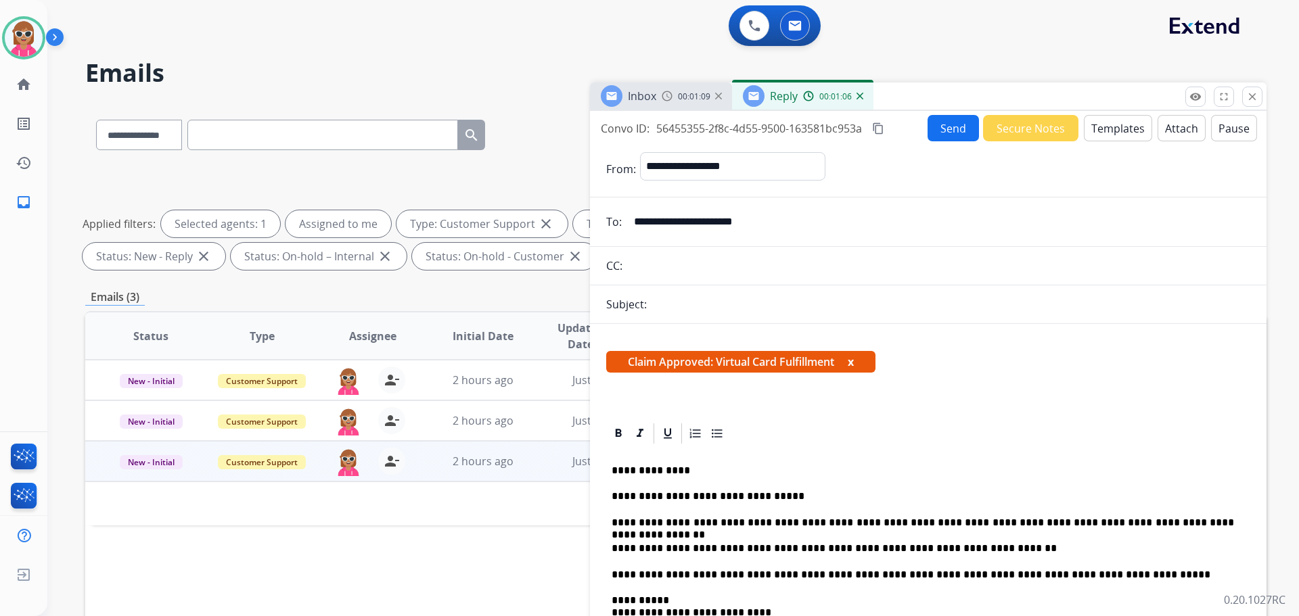
click at [877, 133] on mat-icon "content_copy" at bounding box center [878, 128] width 12 height 12
drag, startPoint x: 952, startPoint y: 112, endPoint x: 952, endPoint y: 125, distance: 12.9
click at [953, 112] on div "**********" at bounding box center [928, 387] width 677 height 552
click at [951, 130] on button "Send" at bounding box center [953, 128] width 51 height 26
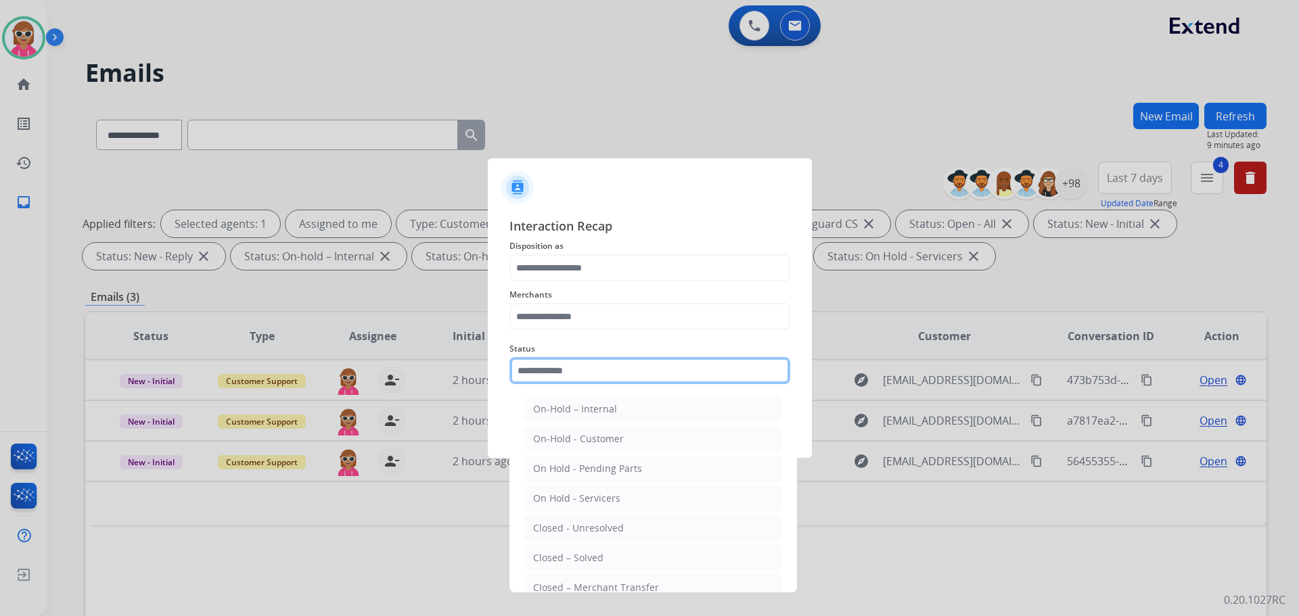
click at [603, 379] on input "text" at bounding box center [649, 370] width 281 height 27
drag, startPoint x: 581, startPoint y: 557, endPoint x: 579, endPoint y: 540, distance: 17.0
click at [581, 555] on div "Closed – Solved" at bounding box center [568, 558] width 70 height 14
type input "**********"
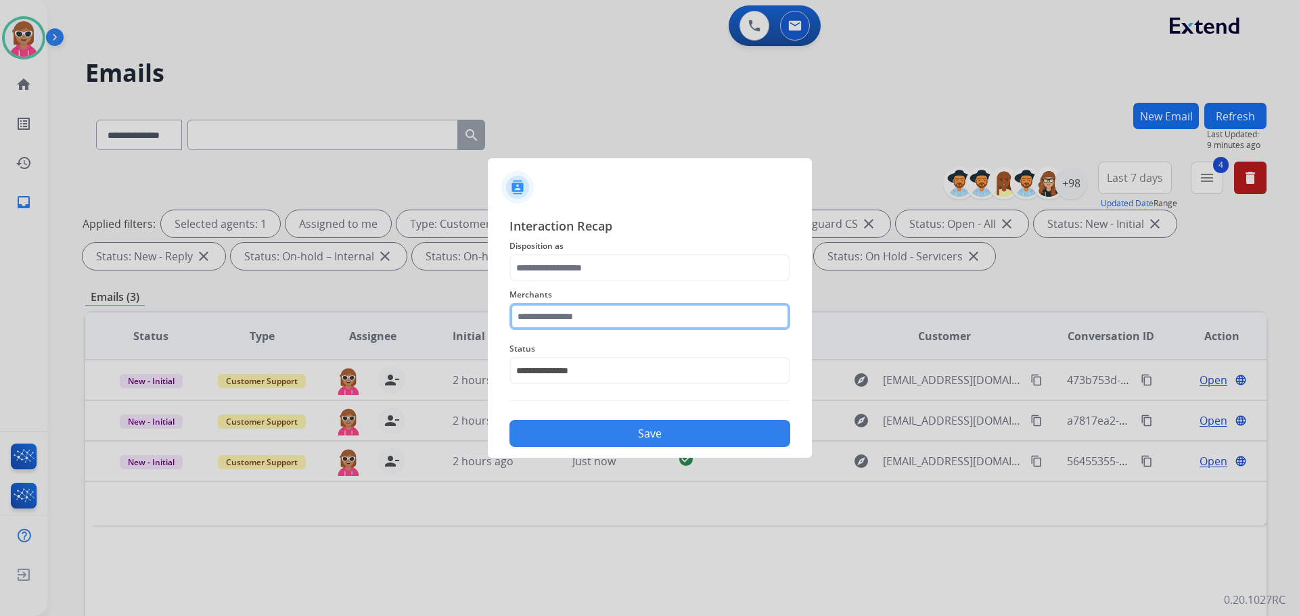
click at [566, 330] on input "text" at bounding box center [649, 316] width 281 height 27
click at [581, 353] on li "Jomashop" at bounding box center [653, 355] width 258 height 26
type input "********"
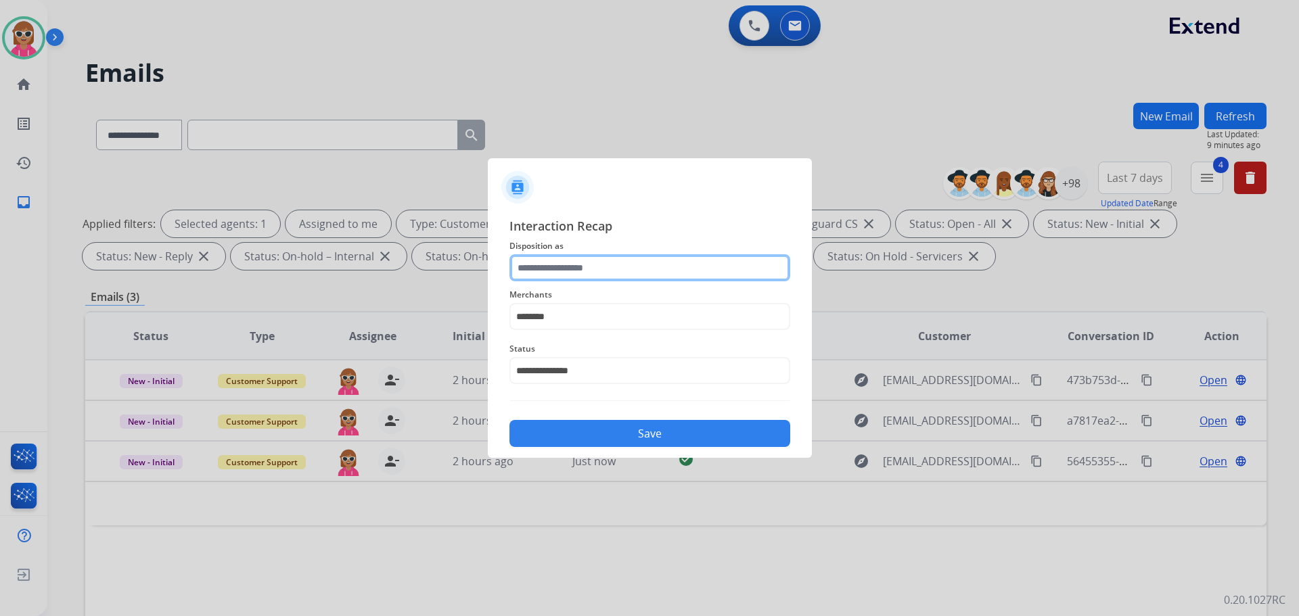
click at [609, 259] on input "text" at bounding box center [649, 267] width 281 height 27
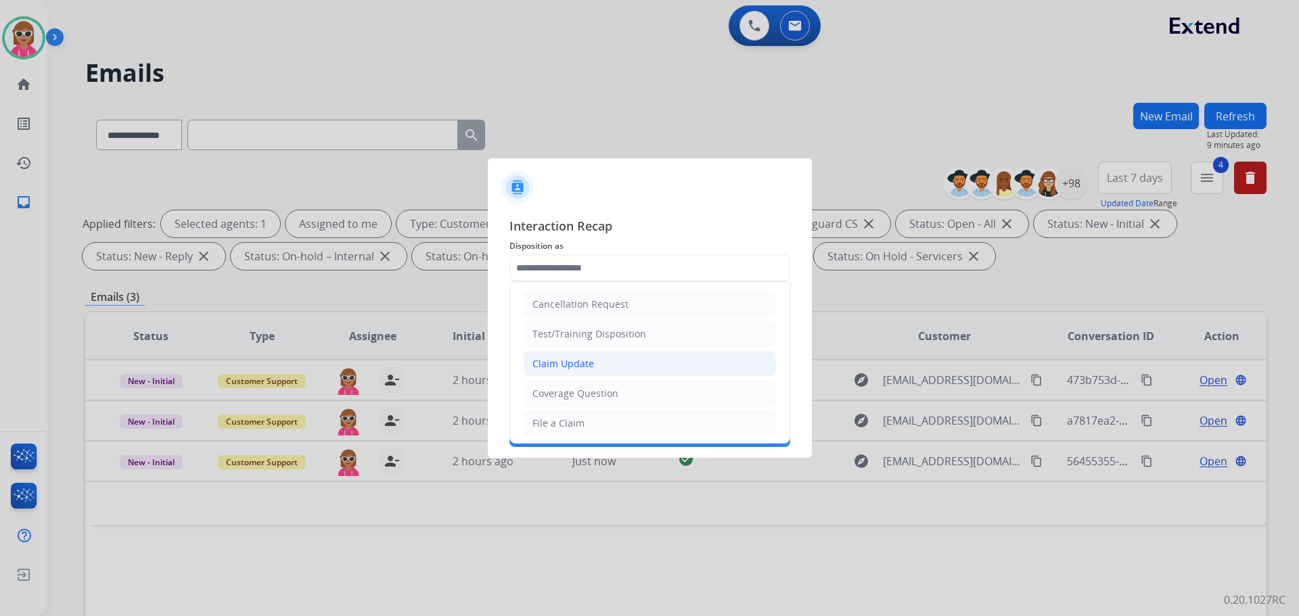
click at [572, 362] on div "Claim Update" at bounding box center [563, 364] width 62 height 14
type input "**********"
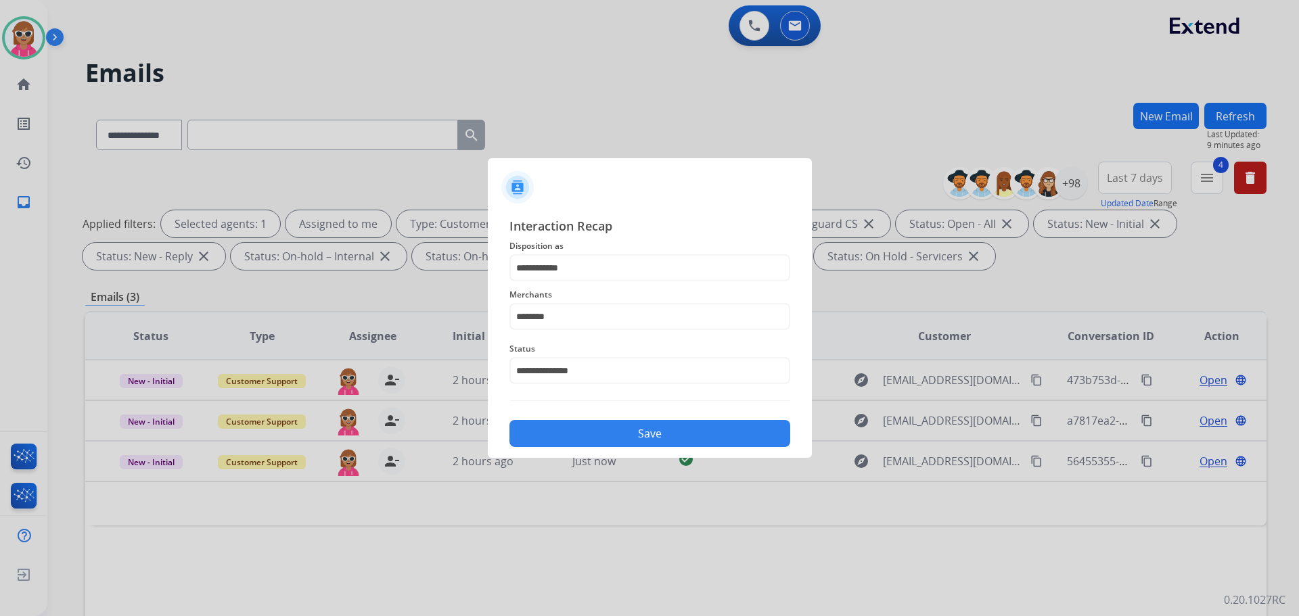
click at [589, 433] on button "Save" at bounding box center [649, 433] width 281 height 27
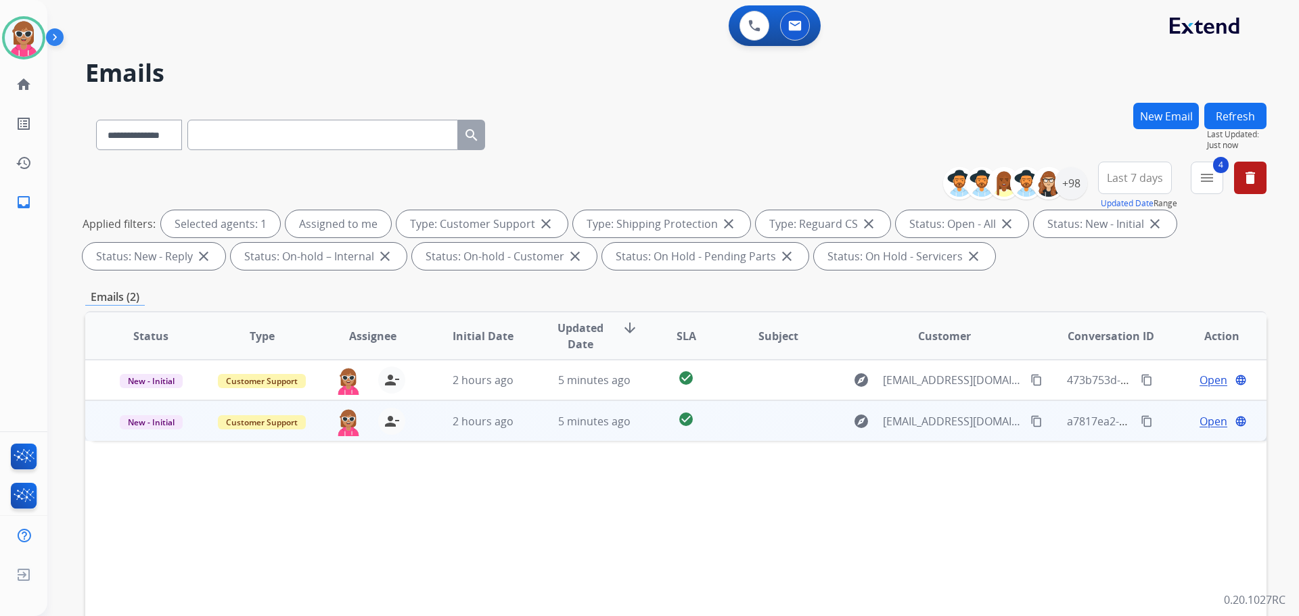
click at [774, 437] on td at bounding box center [767, 421] width 111 height 41
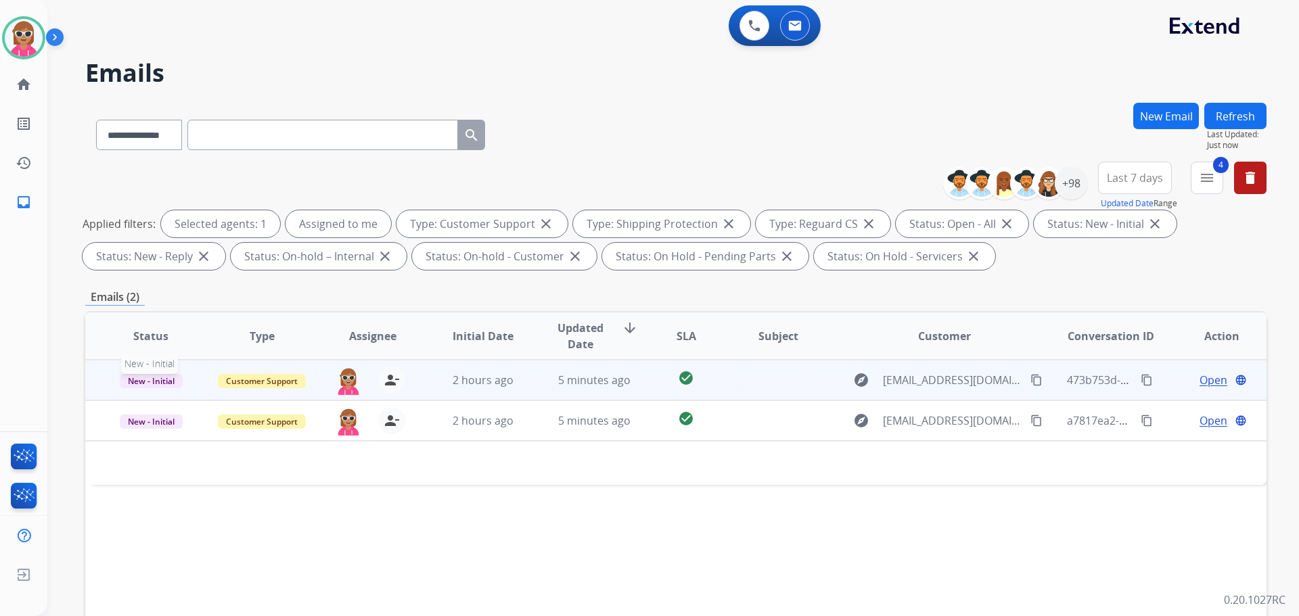
click at [145, 375] on span "New - Initial" at bounding box center [151, 381] width 63 height 14
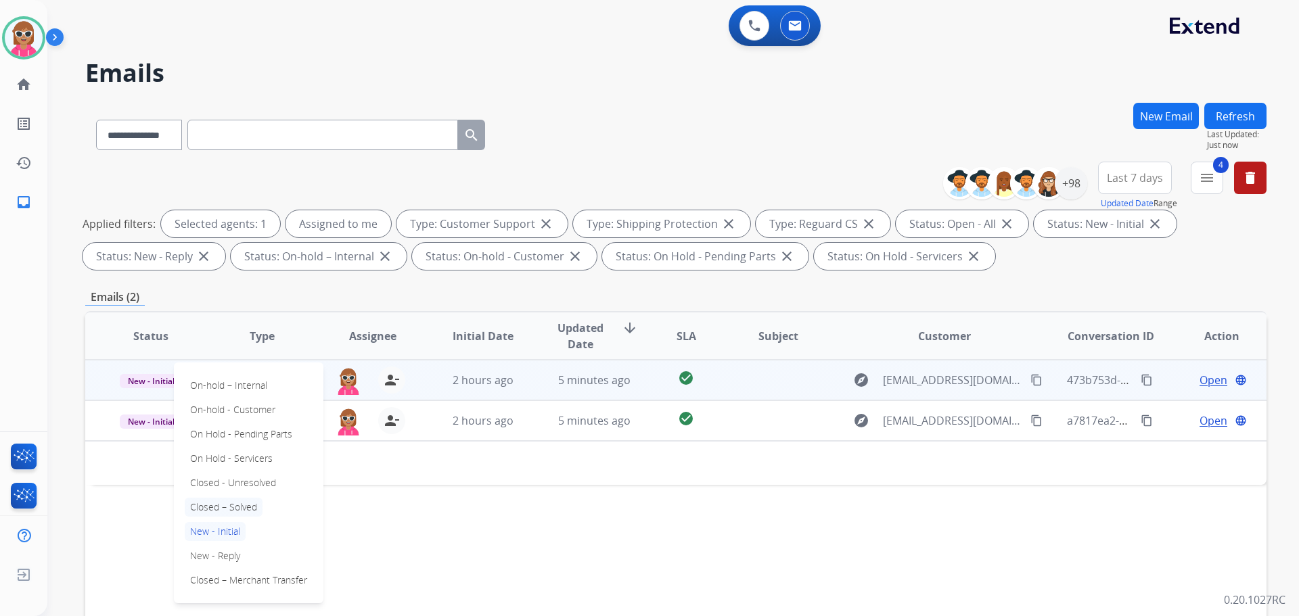
click at [219, 501] on p "Closed – Solved" at bounding box center [224, 507] width 78 height 19
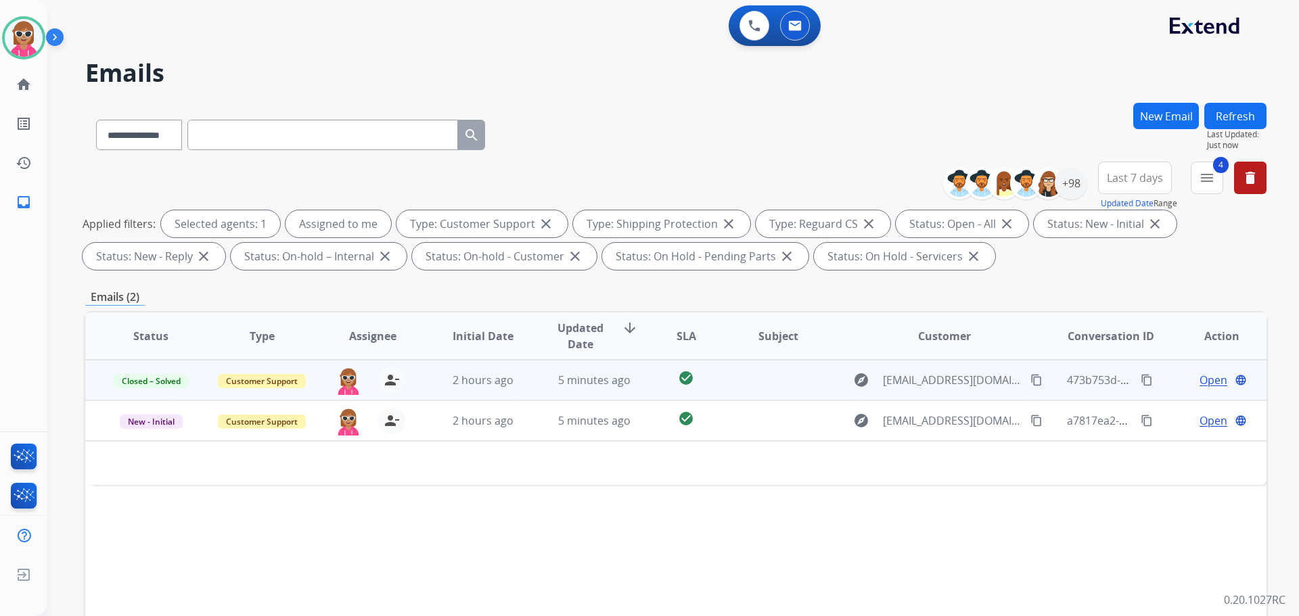
click at [1200, 381] on span "Open" at bounding box center [1214, 380] width 28 height 16
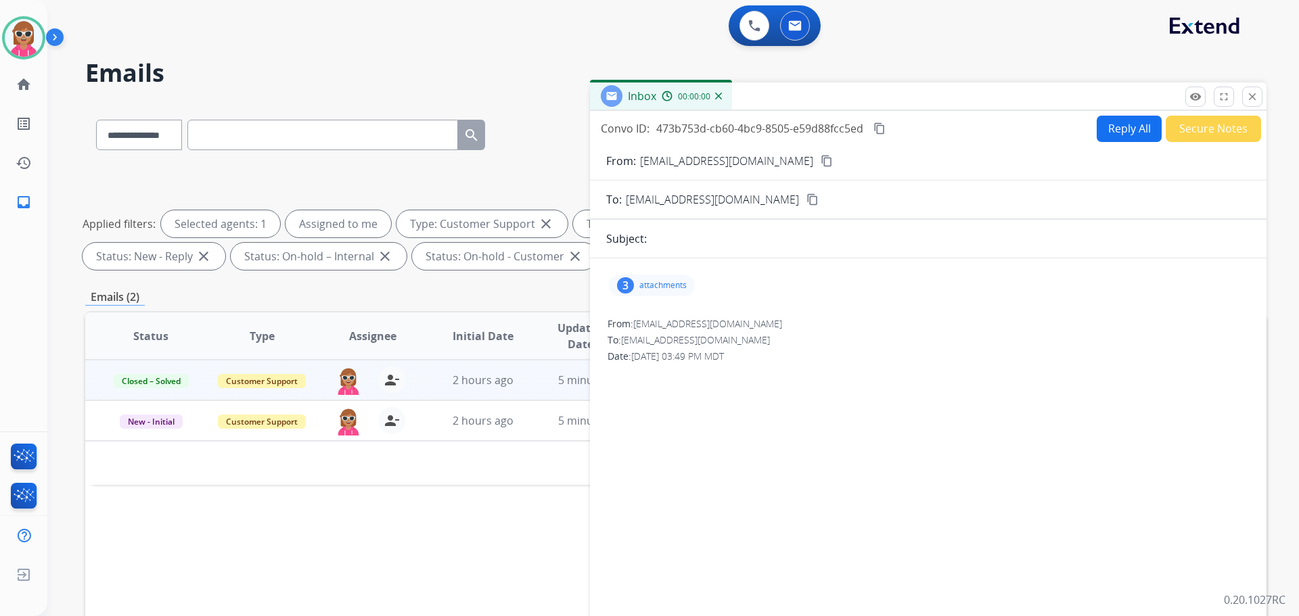
click at [1187, 126] on button "Secure Notes" at bounding box center [1213, 129] width 95 height 26
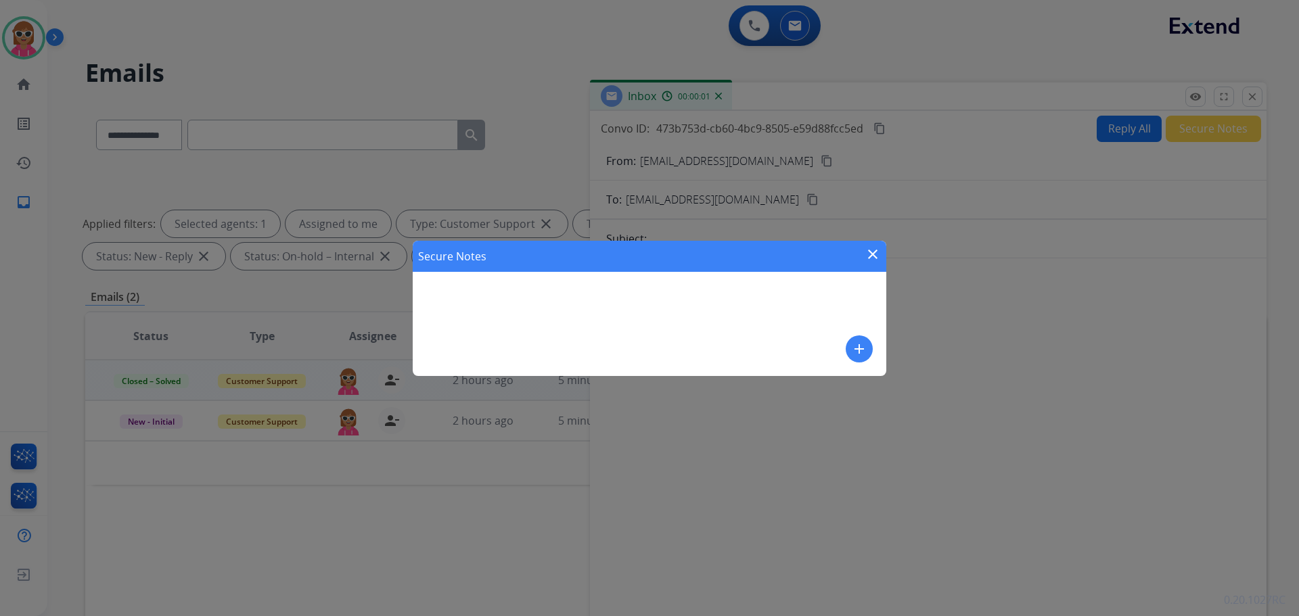
click at [862, 357] on mat-icon "add" at bounding box center [859, 349] width 16 height 16
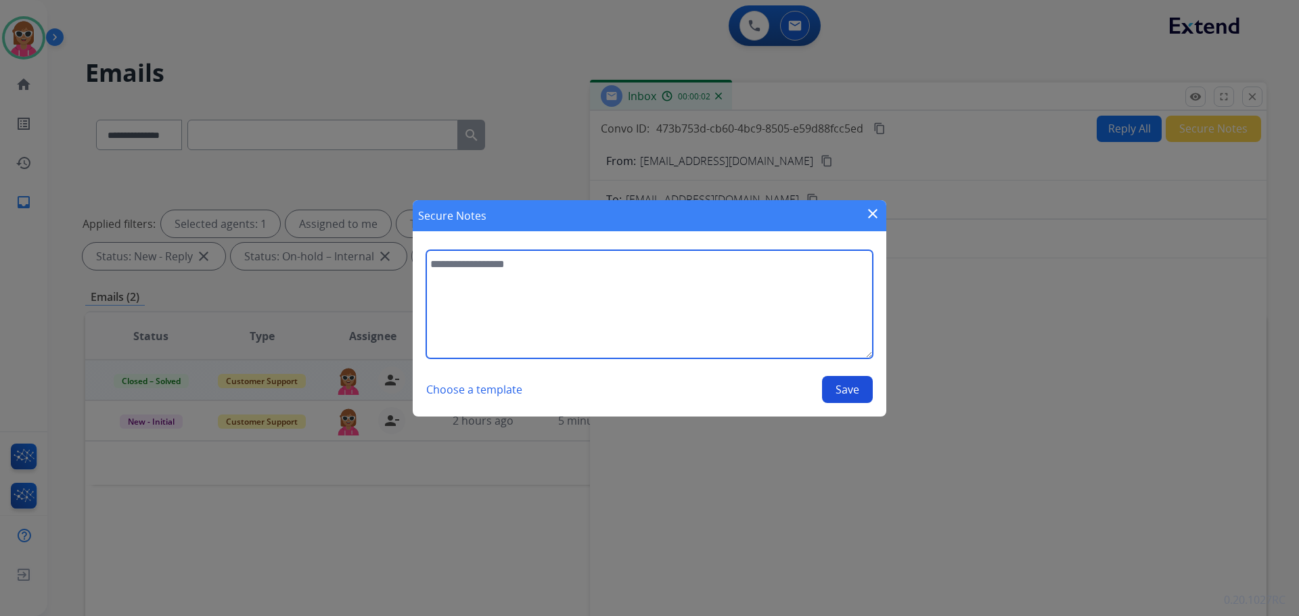
drag, startPoint x: 692, startPoint y: 302, endPoint x: 704, endPoint y: 337, distance: 36.4
click at [696, 300] on textarea at bounding box center [649, 304] width 447 height 108
paste textarea "**********"
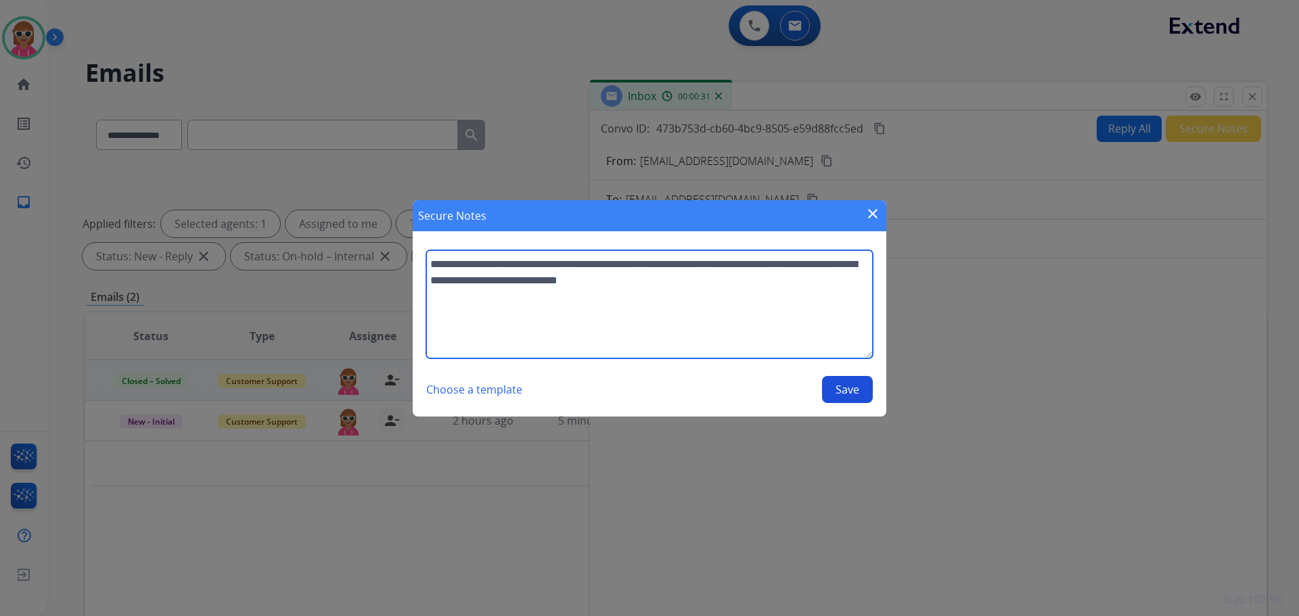
drag, startPoint x: 773, startPoint y: 288, endPoint x: 417, endPoint y: 267, distance: 357.2
click at [417, 267] on section "**********" at bounding box center [650, 327] width 474 height 180
type textarea "**********"
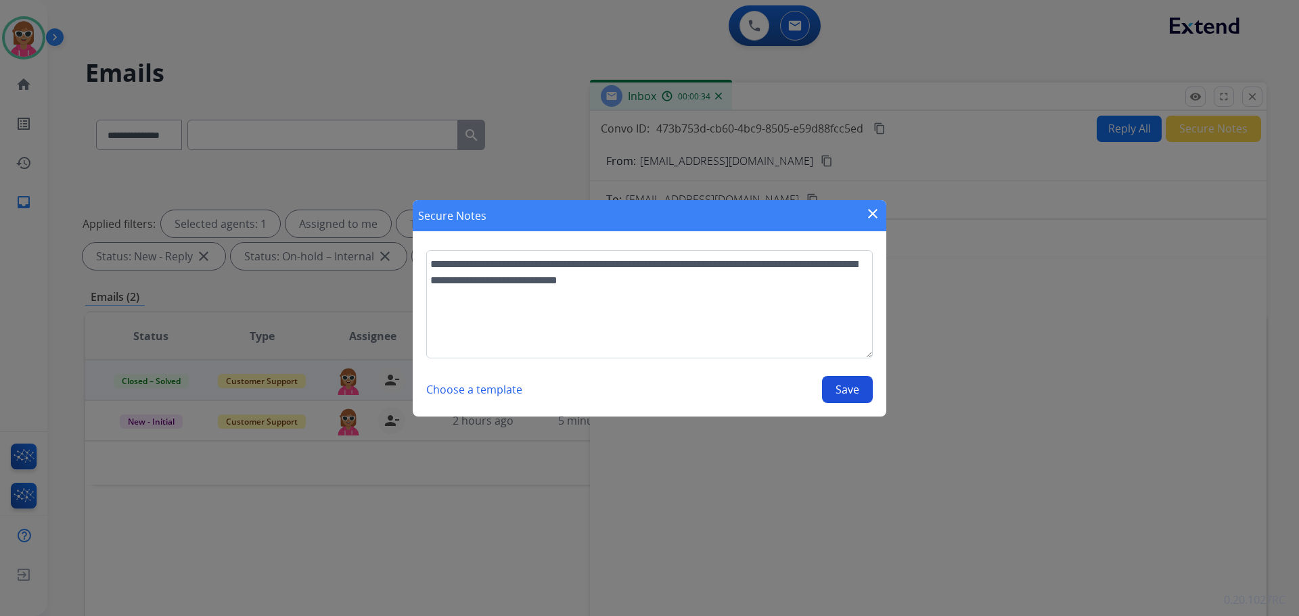
click at [844, 394] on button "Save" at bounding box center [847, 389] width 51 height 27
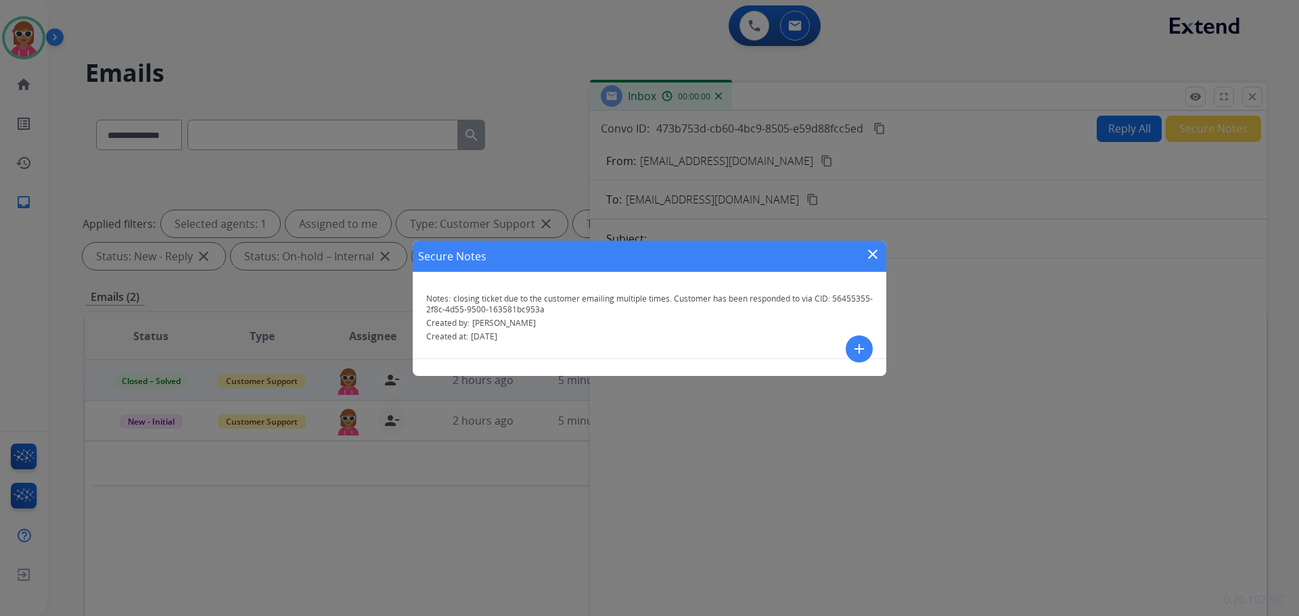
click at [867, 251] on mat-icon "close" at bounding box center [873, 254] width 16 height 16
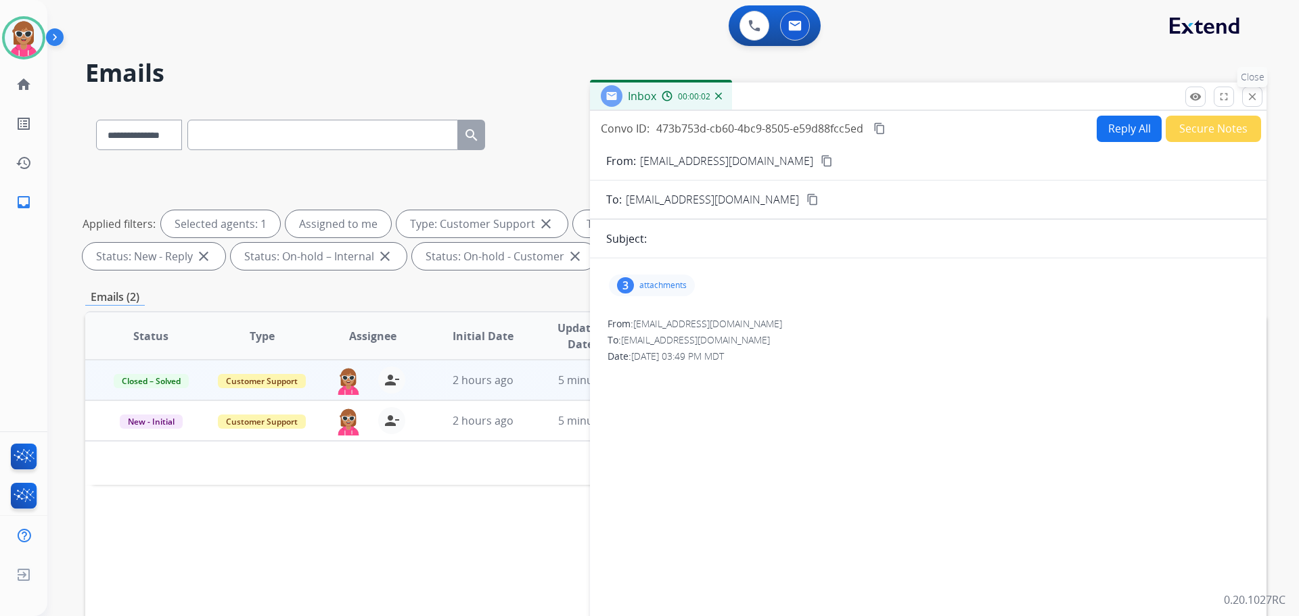
drag, startPoint x: 1251, startPoint y: 93, endPoint x: 879, endPoint y: 208, distance: 389.7
click at [1251, 93] on mat-icon "close" at bounding box center [1252, 97] width 12 height 12
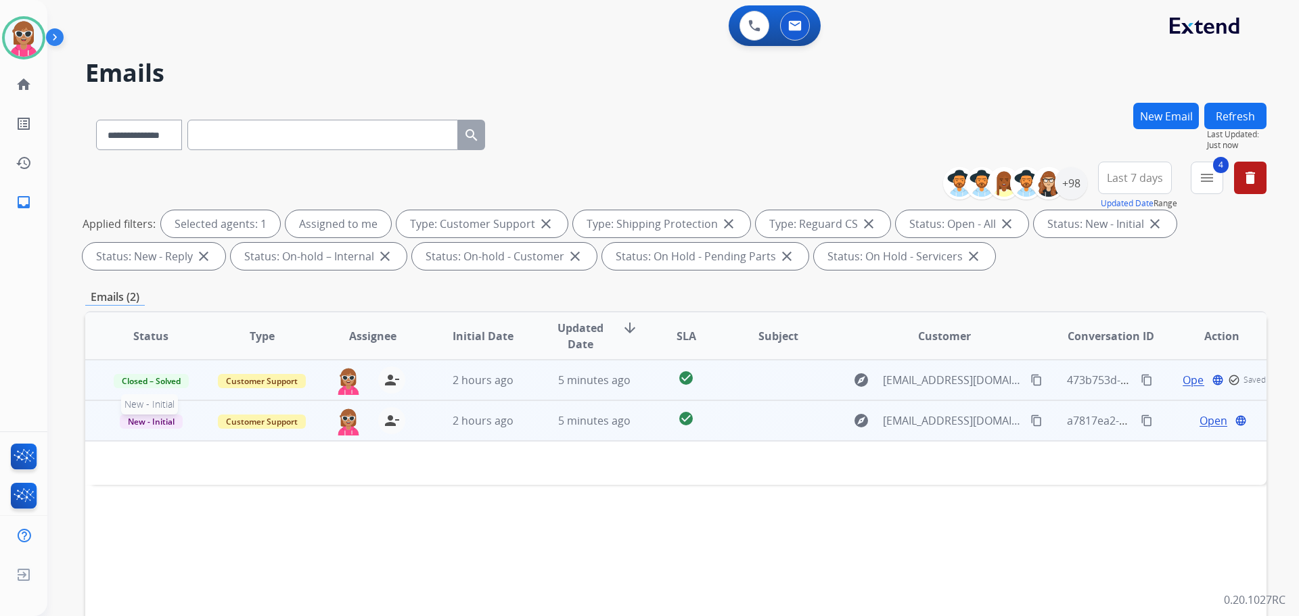
click at [158, 420] on span "New - Initial" at bounding box center [151, 422] width 63 height 14
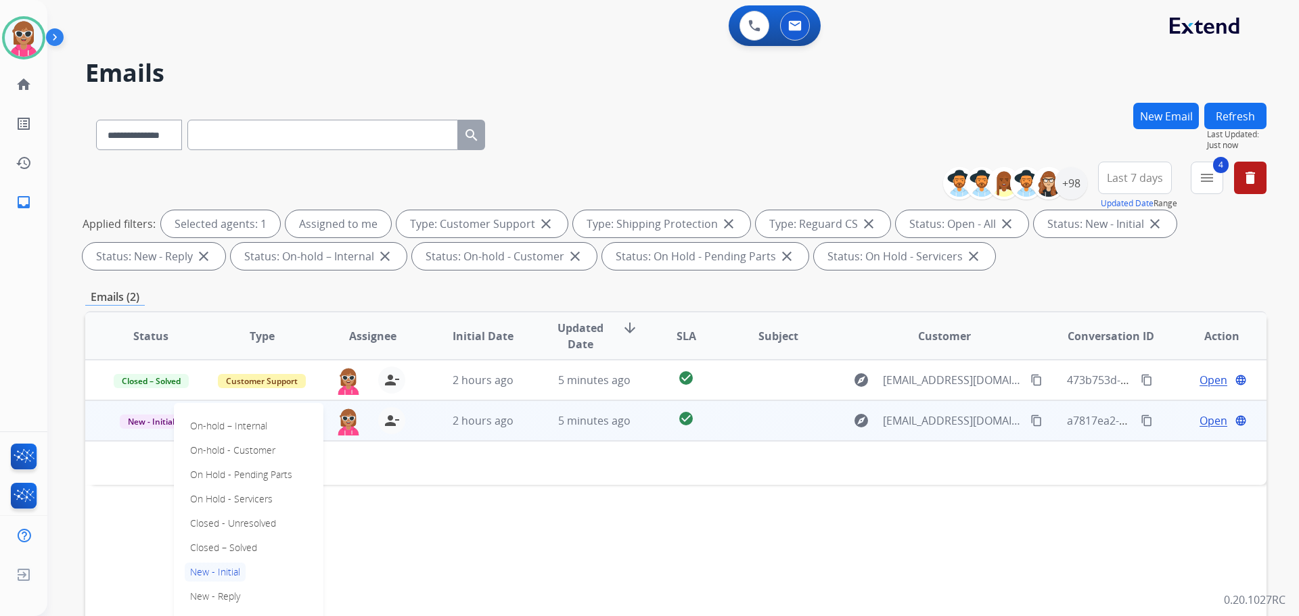
drag, startPoint x: 237, startPoint y: 543, endPoint x: 402, endPoint y: 503, distance: 169.8
click at [237, 542] on p "Closed – Solved" at bounding box center [224, 548] width 78 height 19
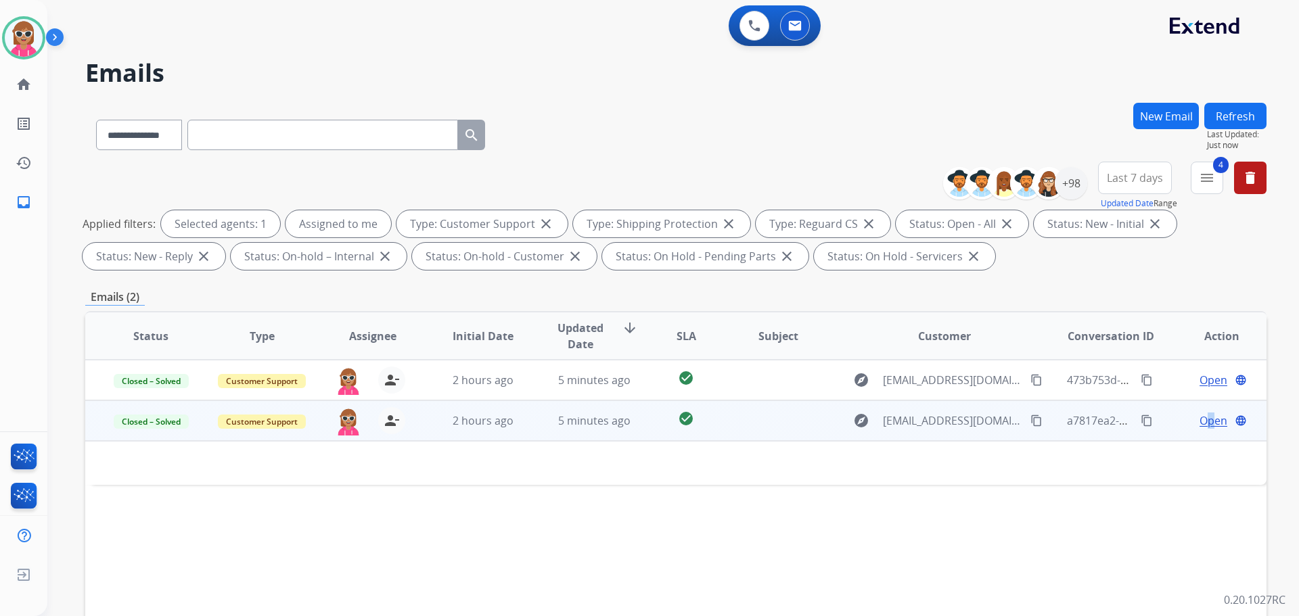
click at [1200, 419] on span "Open" at bounding box center [1214, 421] width 28 height 16
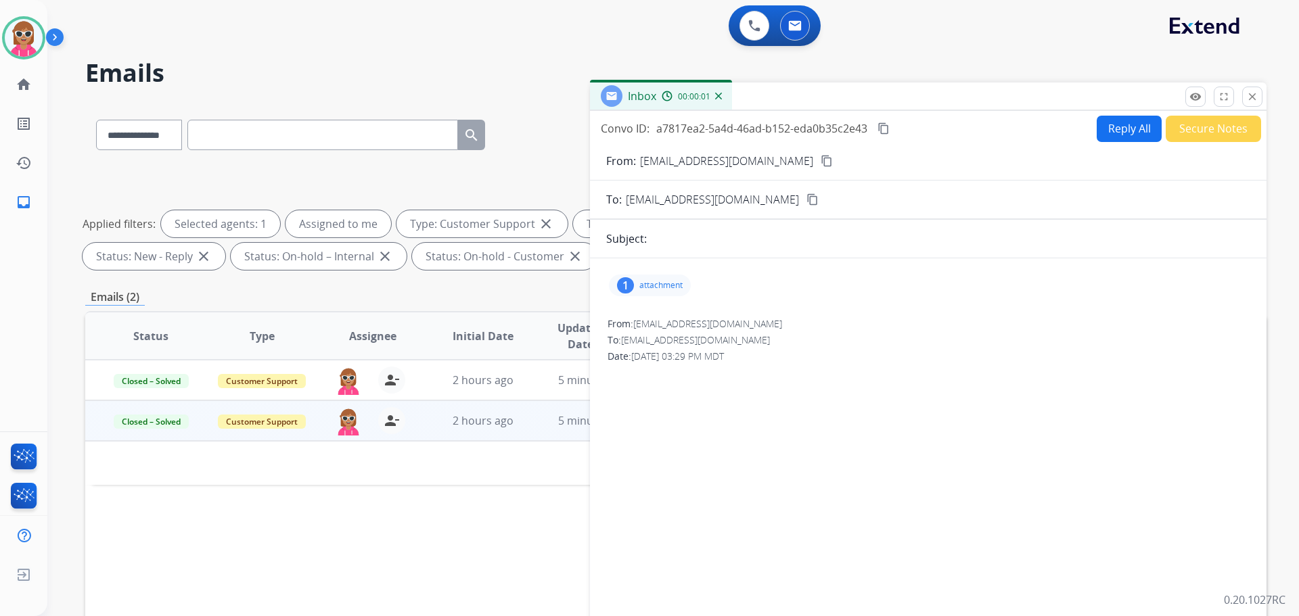
click at [1179, 140] on button "Secure Notes" at bounding box center [1213, 129] width 95 height 26
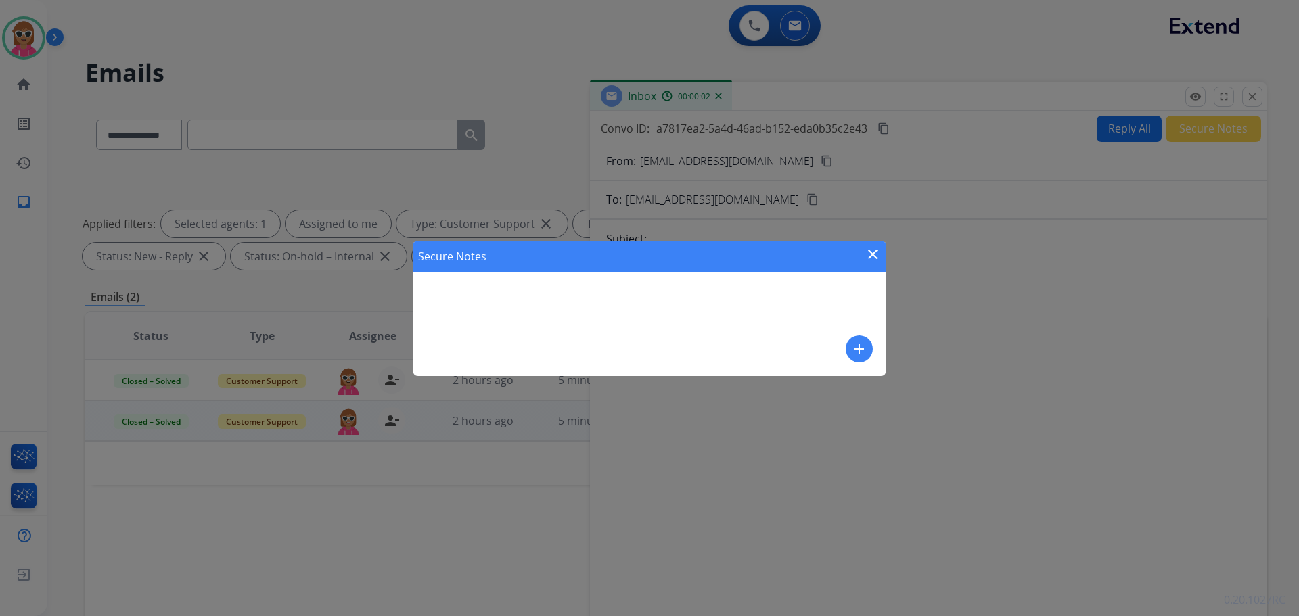
click at [869, 356] on button "add" at bounding box center [859, 349] width 27 height 27
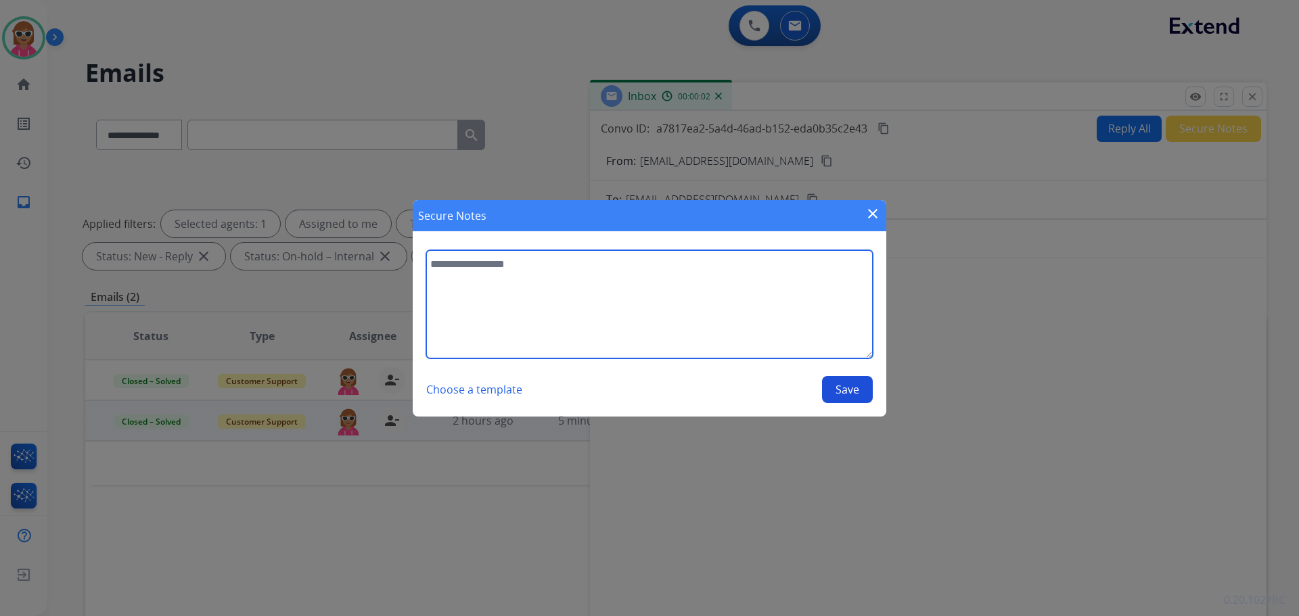
click at [792, 332] on textarea at bounding box center [649, 304] width 447 height 108
paste textarea "**********"
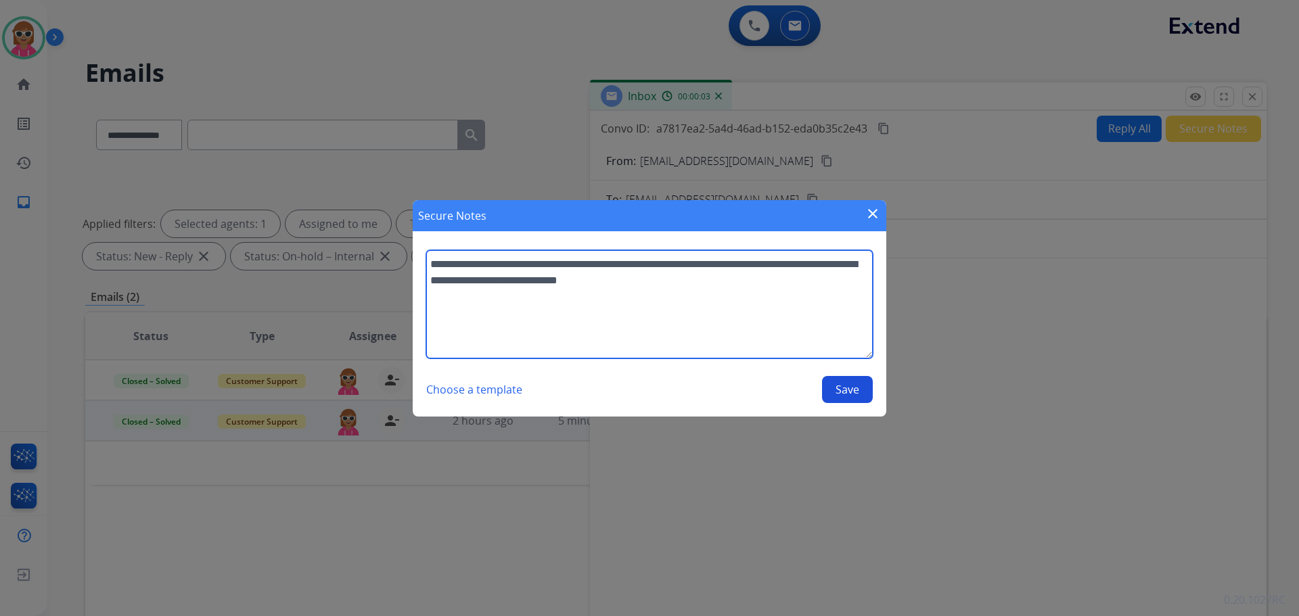
type textarea "**********"
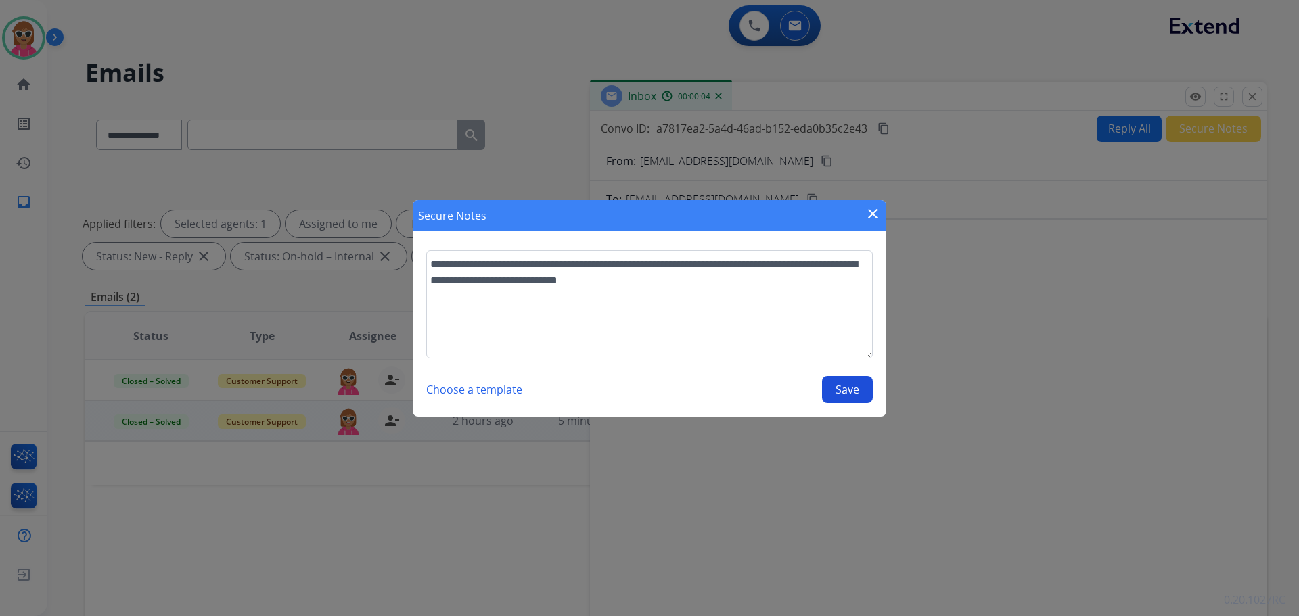
click at [844, 402] on button "Save" at bounding box center [847, 389] width 51 height 27
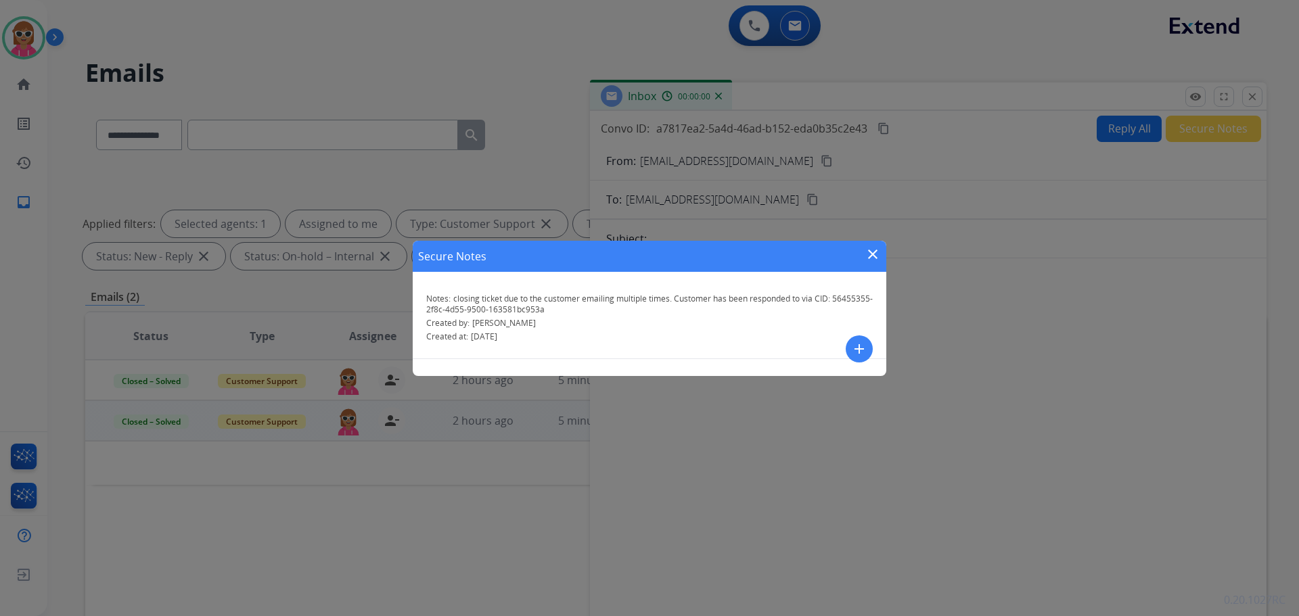
click at [872, 255] on mat-icon "close" at bounding box center [873, 254] width 16 height 16
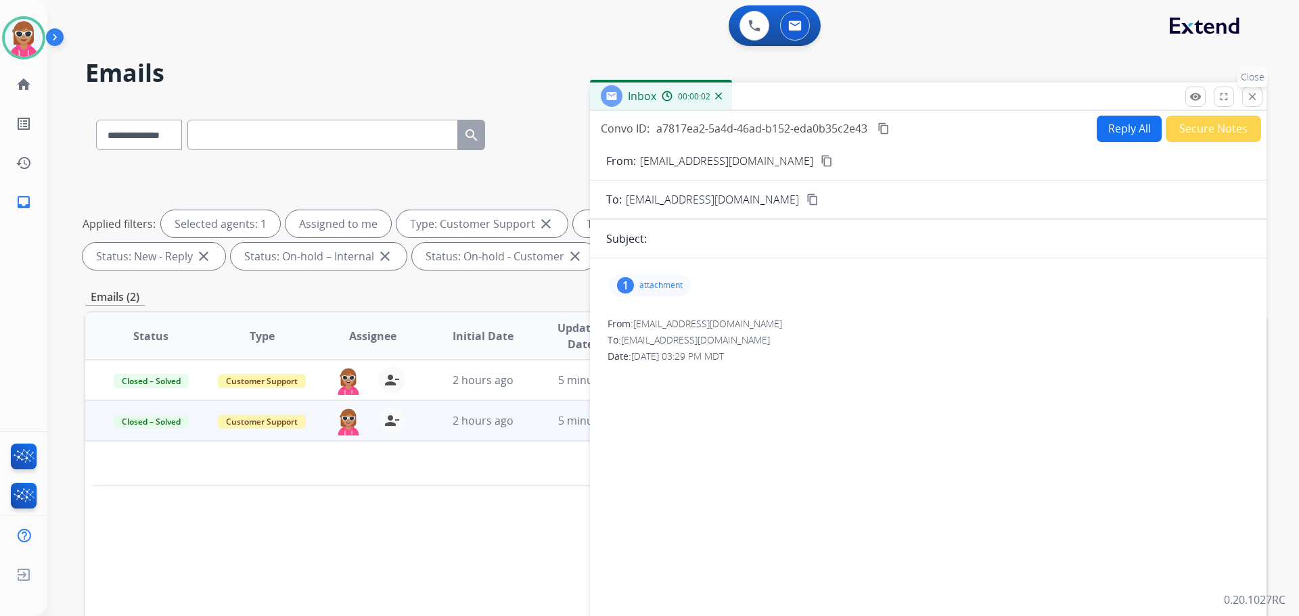
click at [1258, 101] on button "close Close" at bounding box center [1252, 97] width 20 height 20
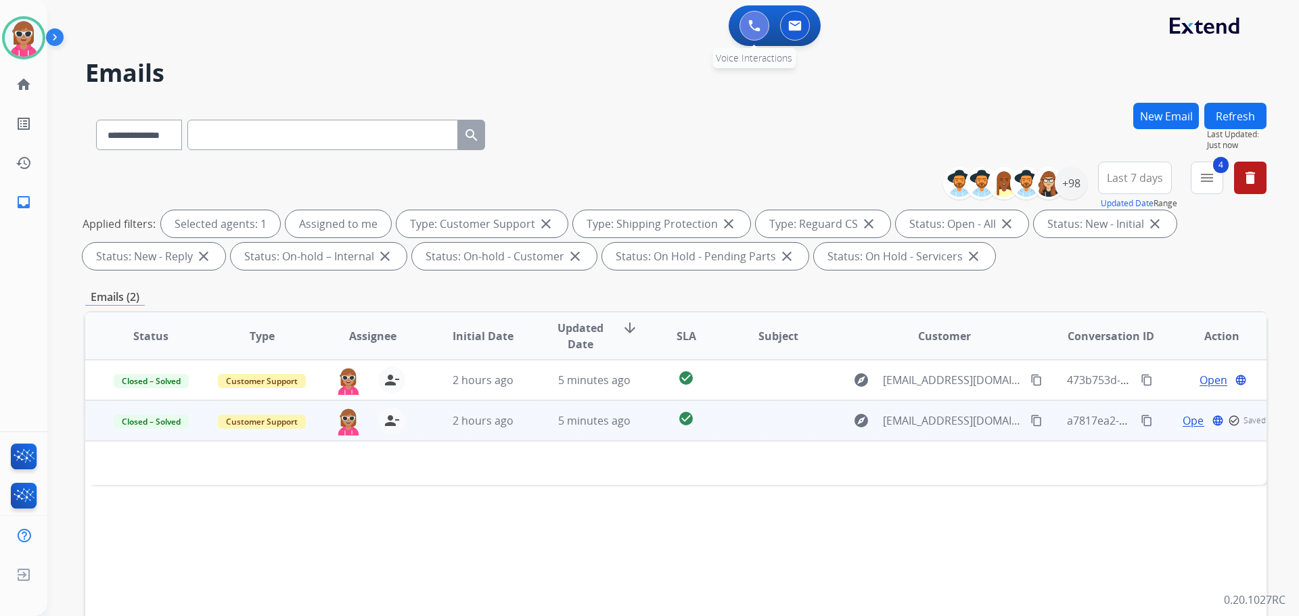
click at [748, 26] on img at bounding box center [754, 26] width 12 height 12
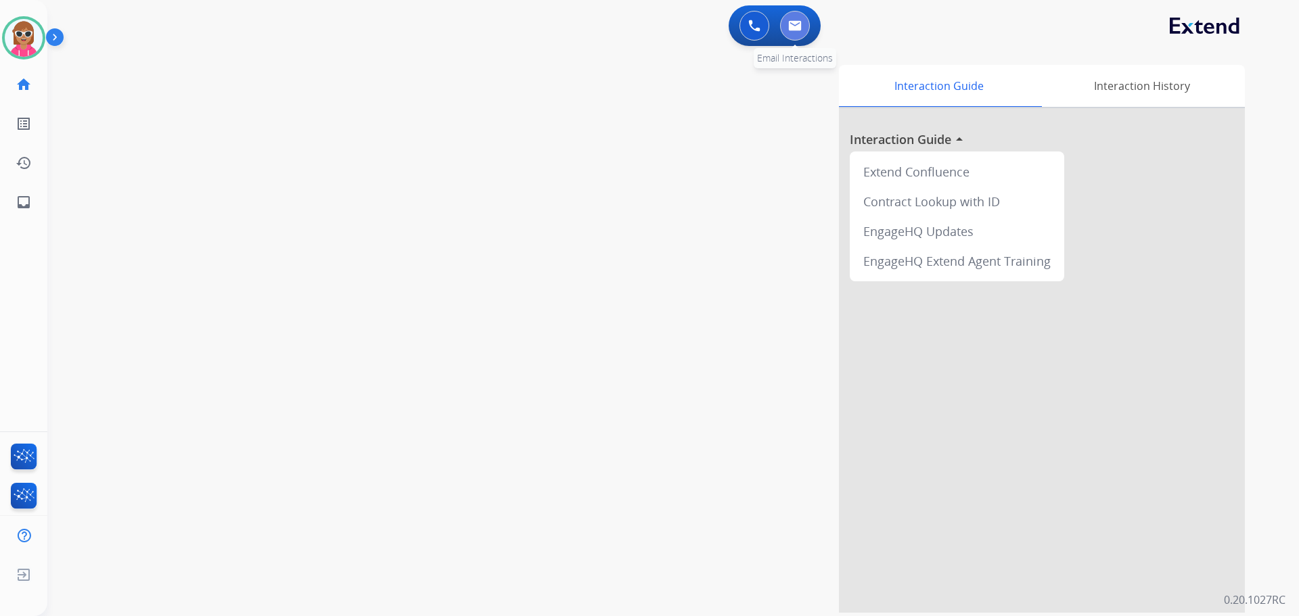
click at [797, 39] on button at bounding box center [795, 26] width 30 height 30
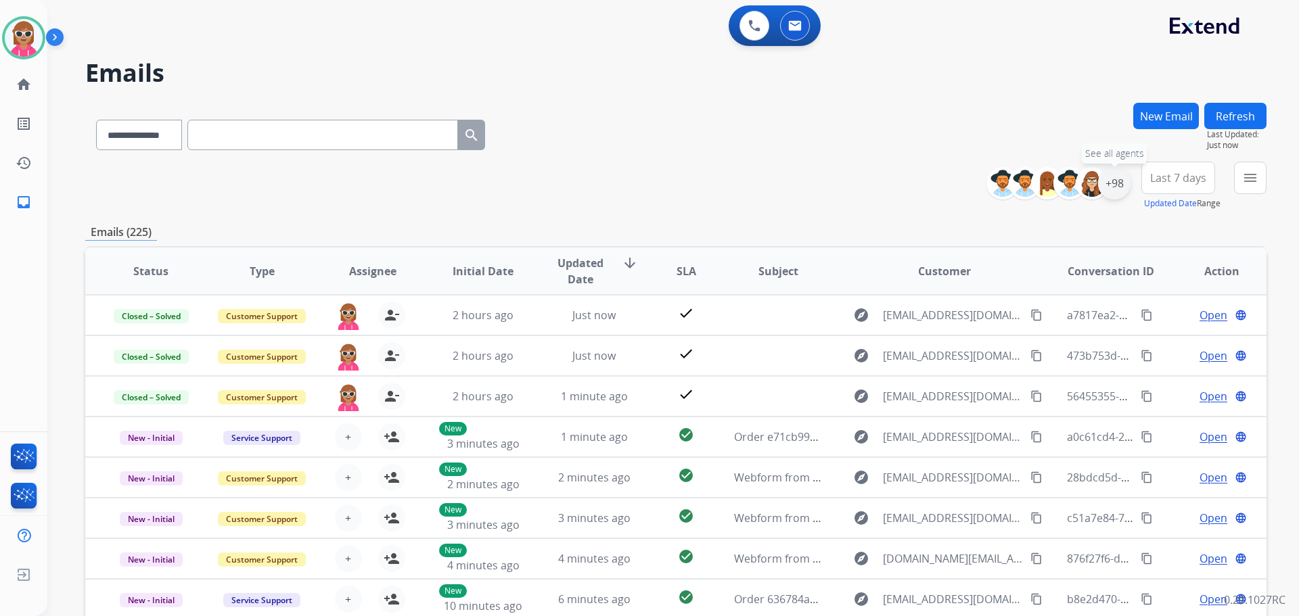
click at [1123, 185] on div "+98" at bounding box center [1114, 183] width 32 height 32
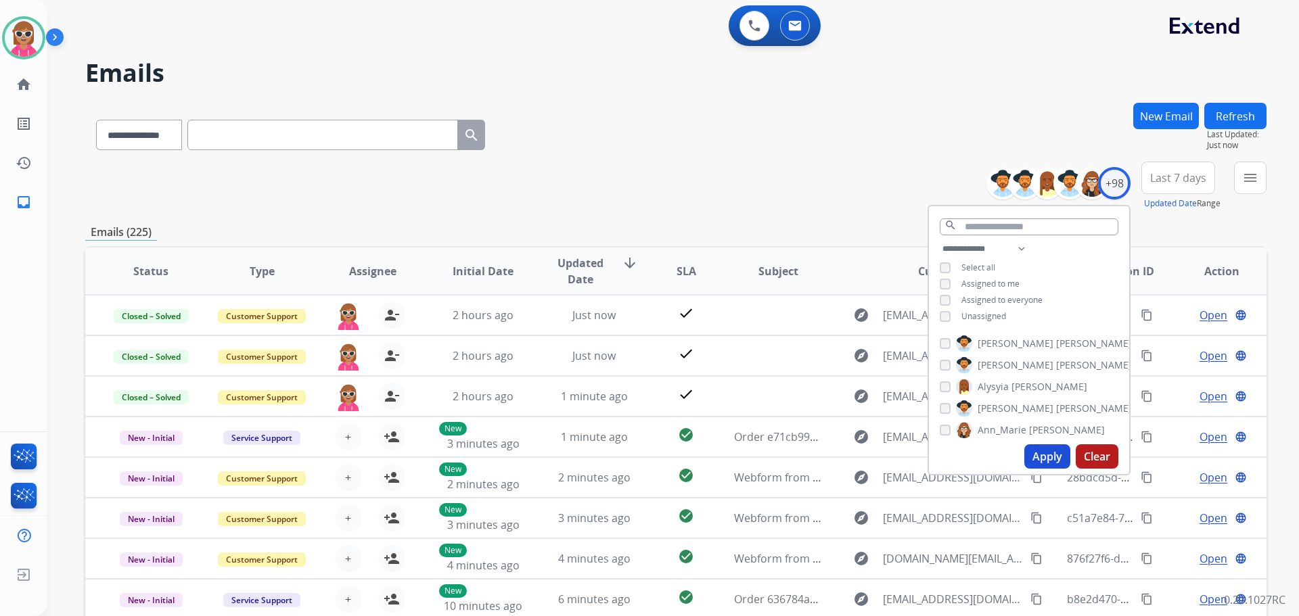
click at [982, 315] on span "Unassigned" at bounding box center [983, 317] width 45 height 12
click at [1041, 449] on button "Apply" at bounding box center [1047, 457] width 46 height 24
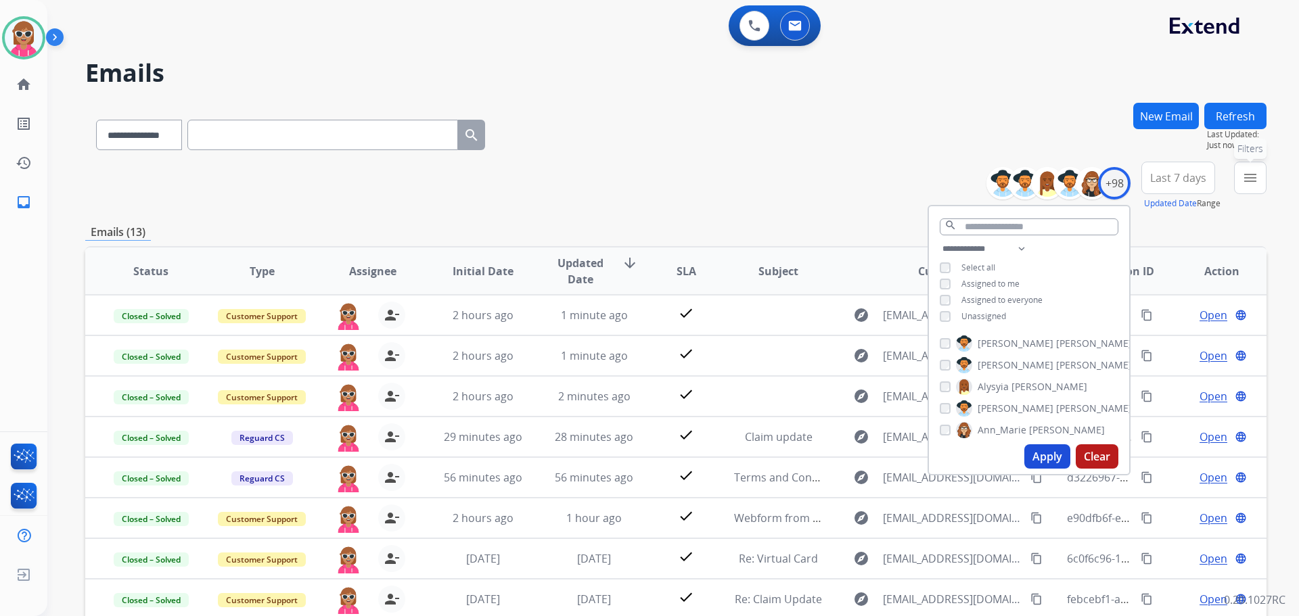
click at [1241, 175] on button "menu Filters" at bounding box center [1250, 178] width 32 height 32
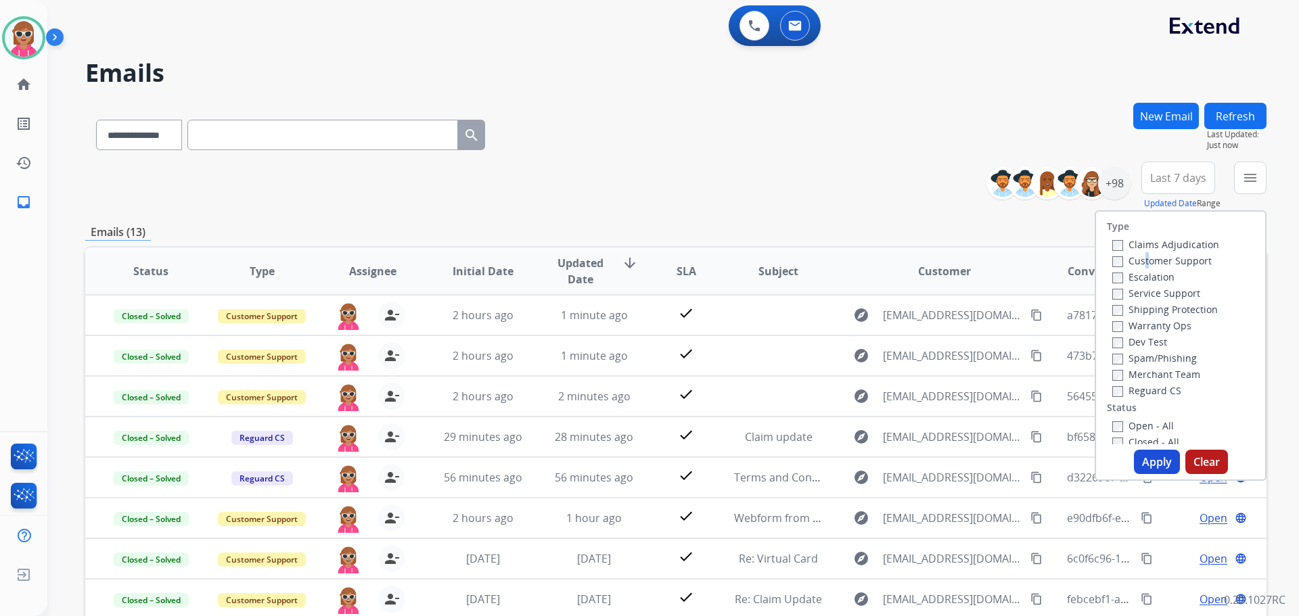
click at [1137, 256] on label "Customer Support" at bounding box center [1161, 260] width 99 height 13
drag, startPoint x: 1150, startPoint y: 259, endPoint x: 1158, endPoint y: 265, distance: 9.6
click at [1152, 258] on label "Customer Support" at bounding box center [1161, 260] width 99 height 13
click at [1157, 307] on label "Shipping Protection" at bounding box center [1165, 309] width 106 height 13
click at [1143, 392] on label "Reguard CS" at bounding box center [1146, 390] width 69 height 13
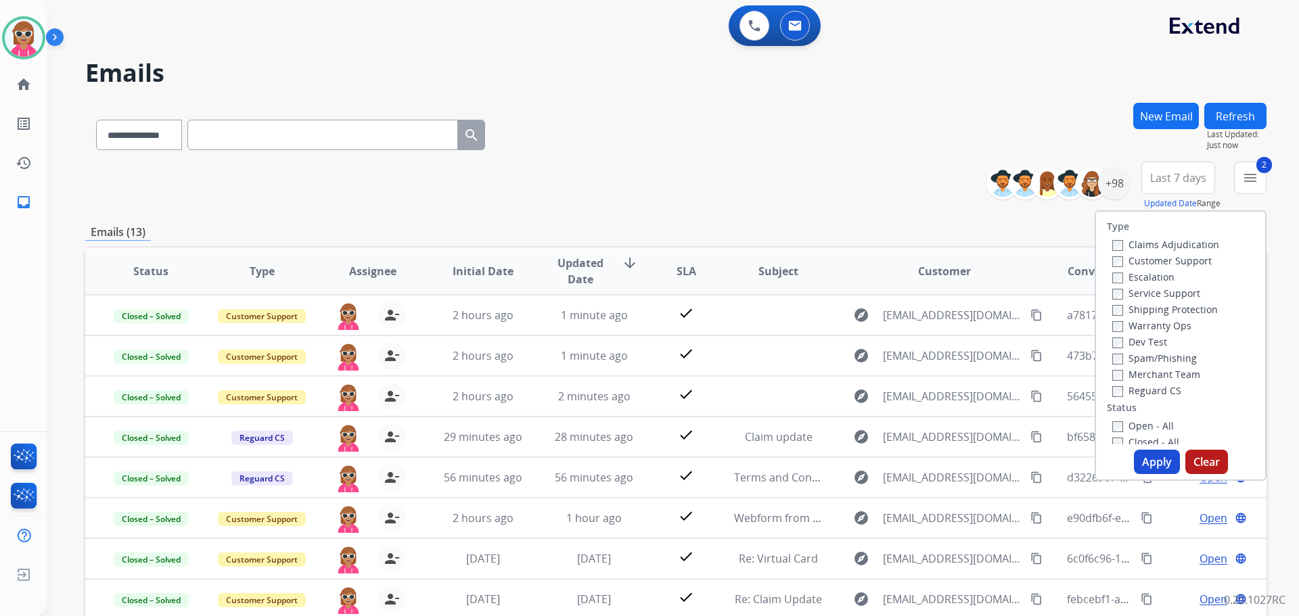
click at [1142, 430] on label "Open - All" at bounding box center [1143, 425] width 62 height 13
click at [1148, 390] on label "Reguard CS" at bounding box center [1146, 390] width 69 height 13
click at [1148, 458] on button "Apply" at bounding box center [1157, 462] width 46 height 24
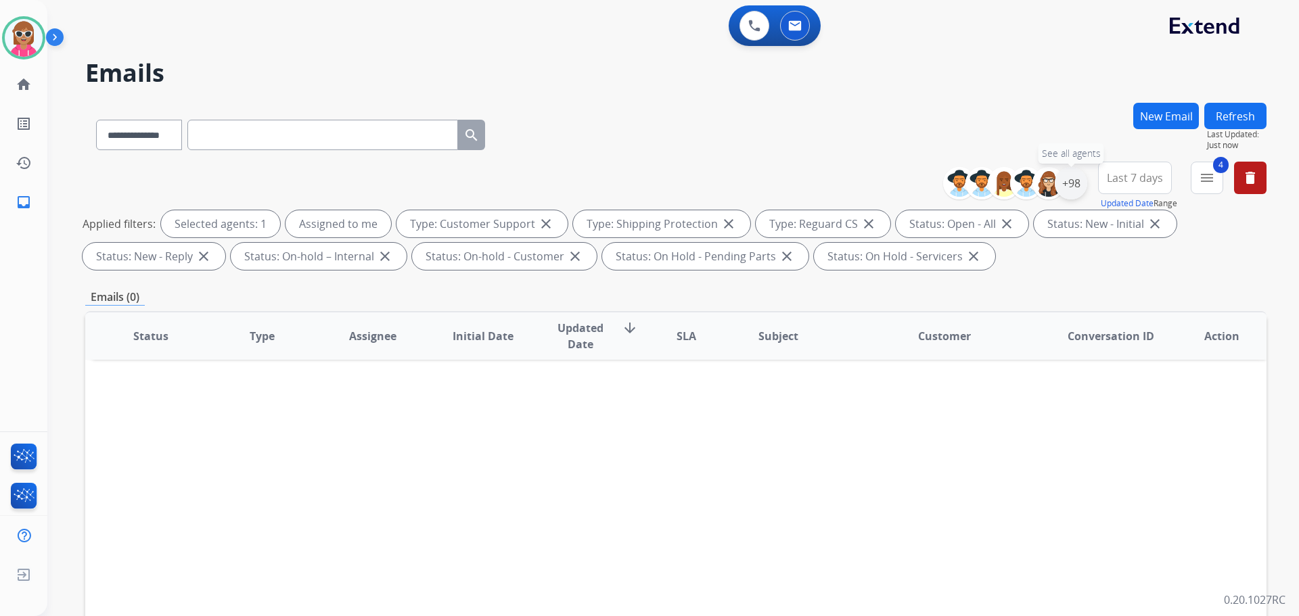
click at [1078, 185] on div "+98" at bounding box center [1071, 183] width 32 height 32
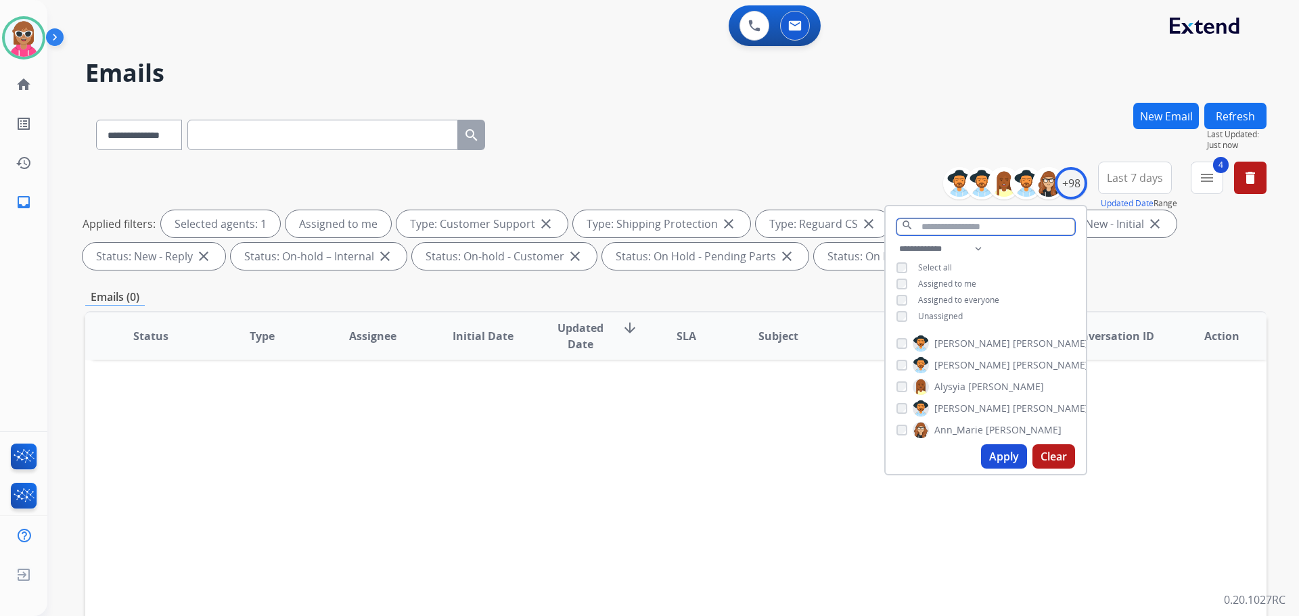
click at [965, 225] on input "text" at bounding box center [985, 227] width 179 height 17
click at [924, 430] on img at bounding box center [921, 430] width 16 height 22
click at [1011, 450] on button "Apply" at bounding box center [1004, 457] width 46 height 24
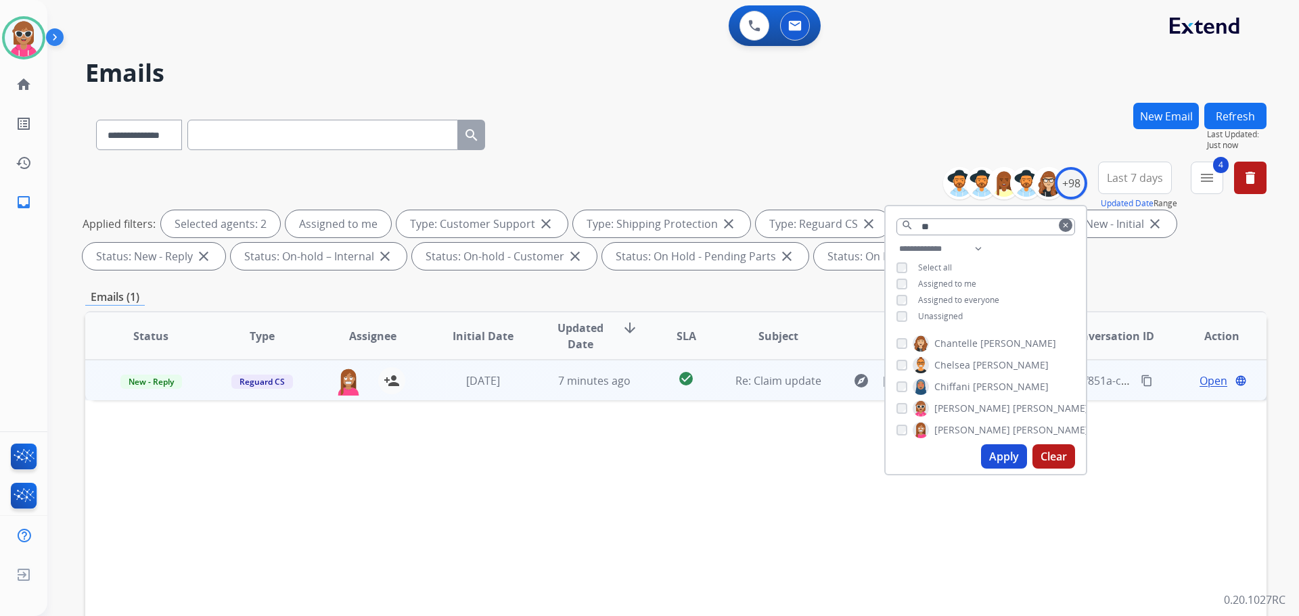
click at [584, 363] on td "7 minutes ago" at bounding box center [583, 380] width 111 height 41
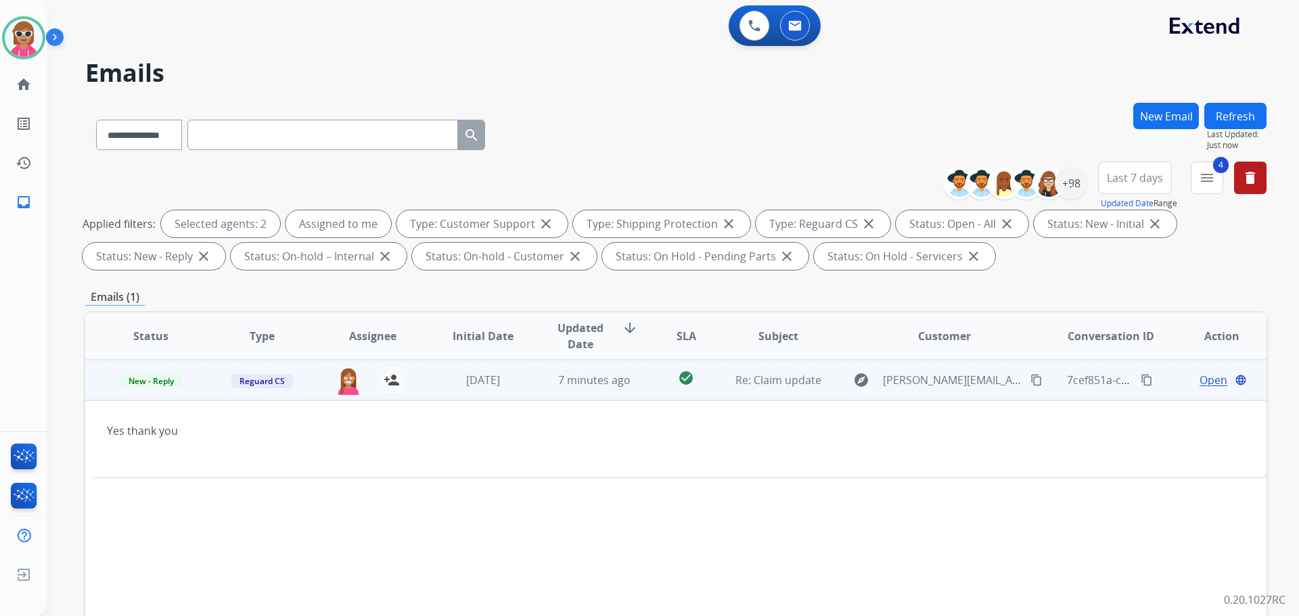
click at [1203, 379] on span "Open" at bounding box center [1214, 380] width 28 height 16
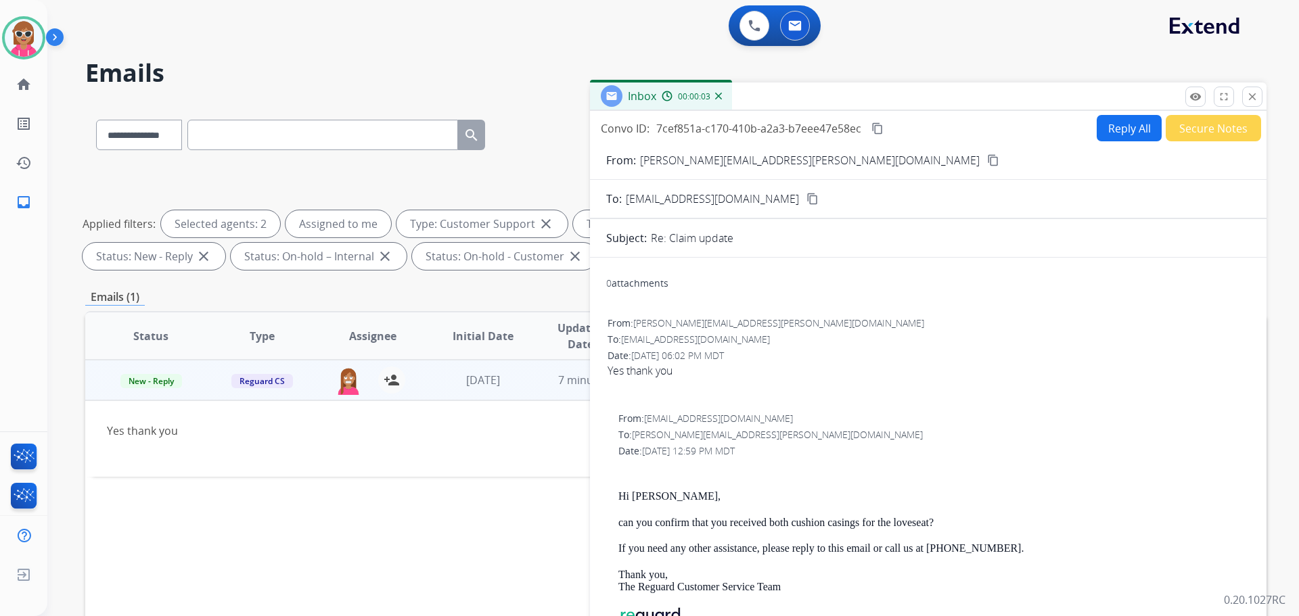
click at [987, 160] on mat-icon "content_copy" at bounding box center [993, 160] width 12 height 12
drag, startPoint x: 1260, startPoint y: 101, endPoint x: 1249, endPoint y: 111, distance: 14.8
click at [1260, 102] on button "close Close" at bounding box center [1252, 97] width 20 height 20
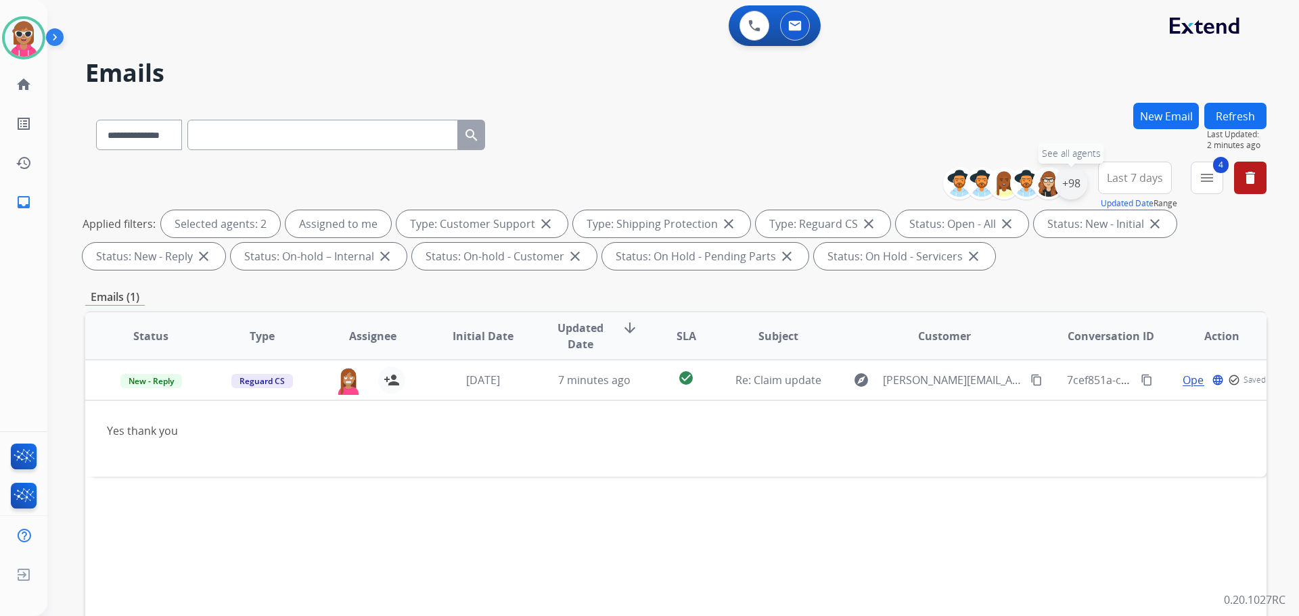
click at [1072, 177] on div "+98" at bounding box center [1071, 183] width 32 height 32
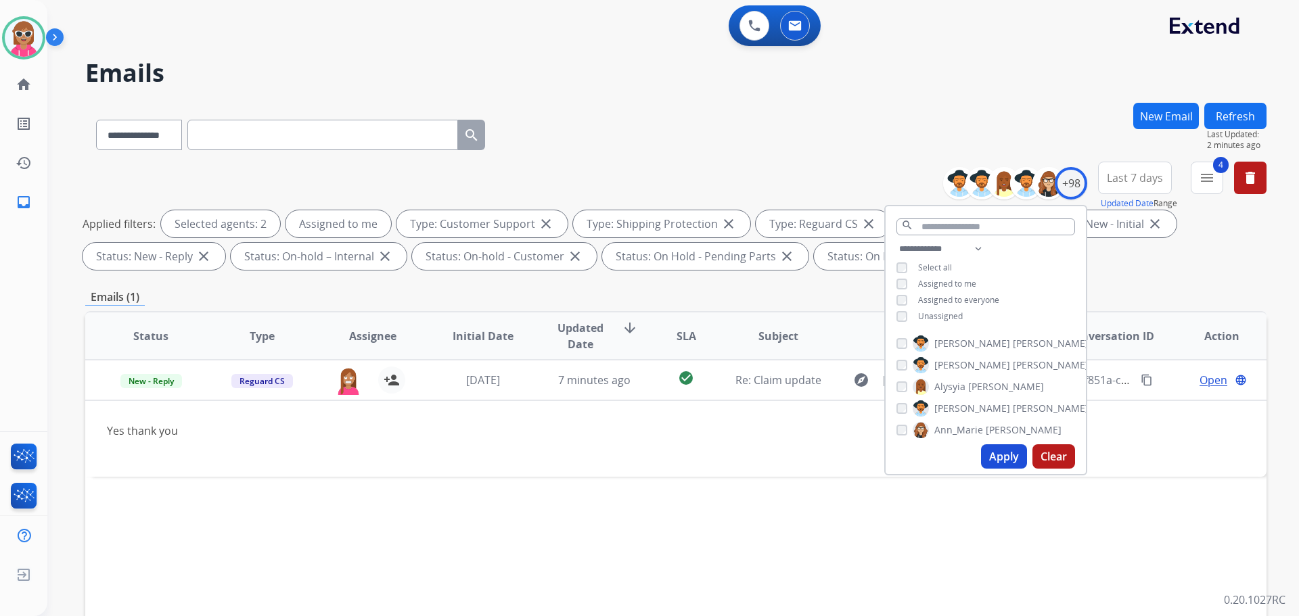
click at [958, 283] on span "Assigned to me" at bounding box center [947, 284] width 58 height 12
drag, startPoint x: 959, startPoint y: 243, endPoint x: 962, endPoint y: 255, distance: 12.6
click at [959, 243] on select "**********" at bounding box center [942, 249] width 93 height 16
click at [1038, 270] on div "**********" at bounding box center [986, 284] width 200 height 87
click at [940, 313] on span "Unassigned" at bounding box center [940, 317] width 45 height 12
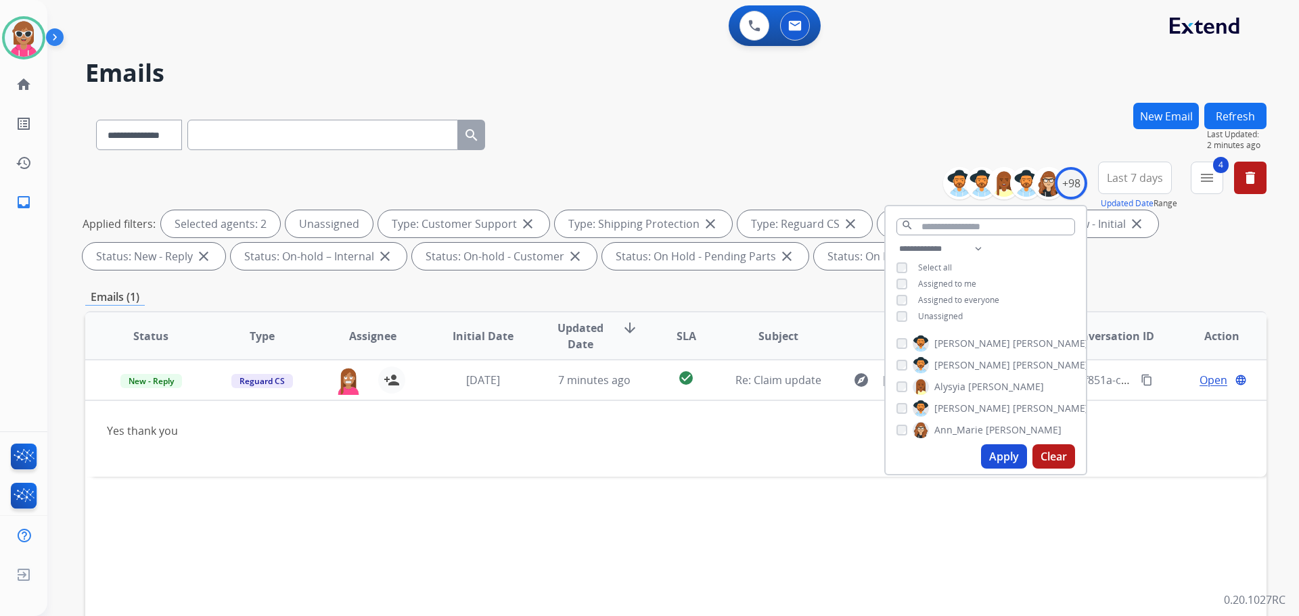
click at [1005, 447] on button "Apply" at bounding box center [1004, 457] width 46 height 24
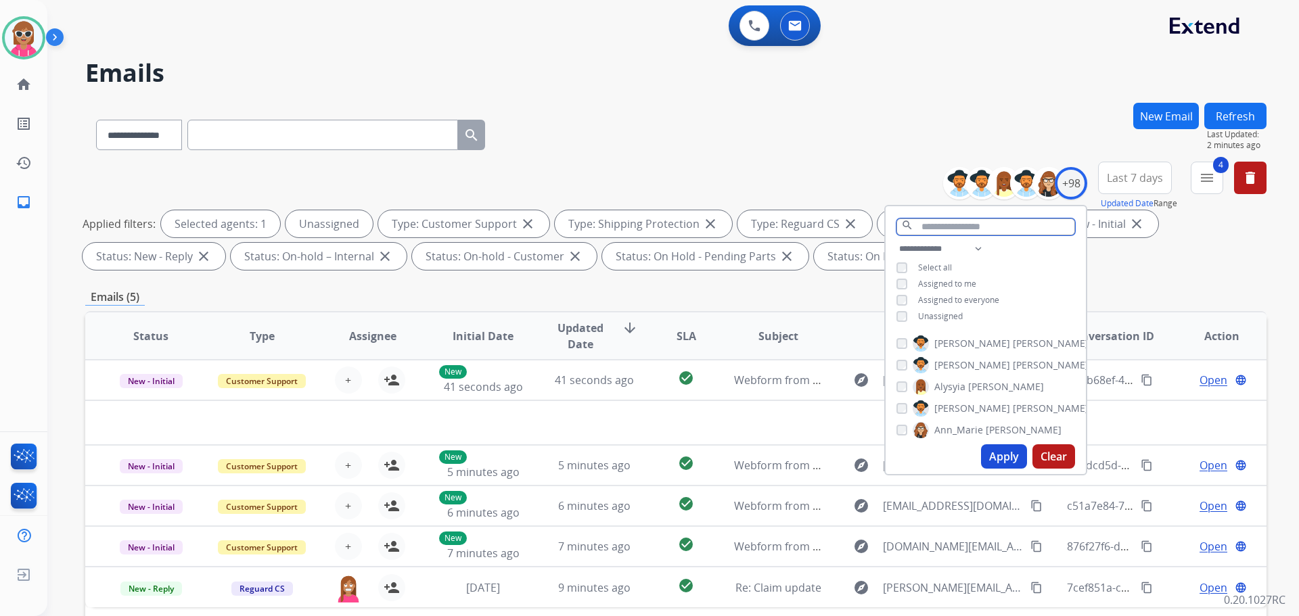
click at [972, 219] on input "text" at bounding box center [985, 227] width 179 height 17
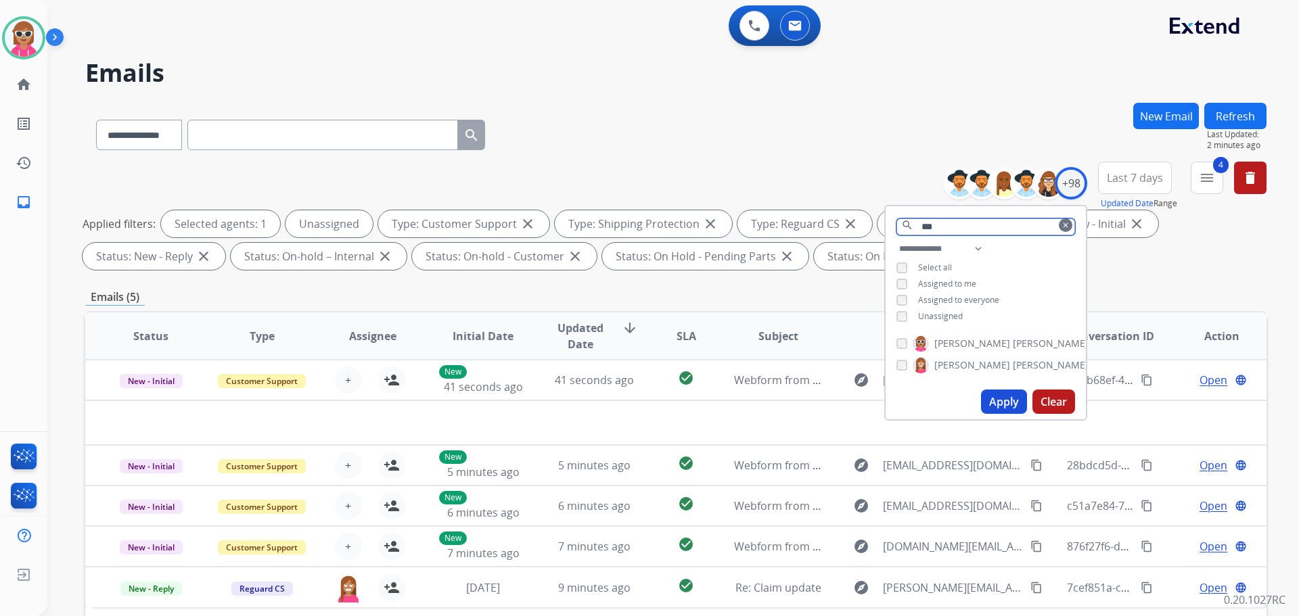
type input "***"
click at [1013, 367] on span "[PERSON_NAME]" at bounding box center [1051, 366] width 76 height 14
drag, startPoint x: 998, startPoint y: 407, endPoint x: 991, endPoint y: 407, distance: 6.8
click at [994, 407] on button "Apply" at bounding box center [1004, 402] width 46 height 24
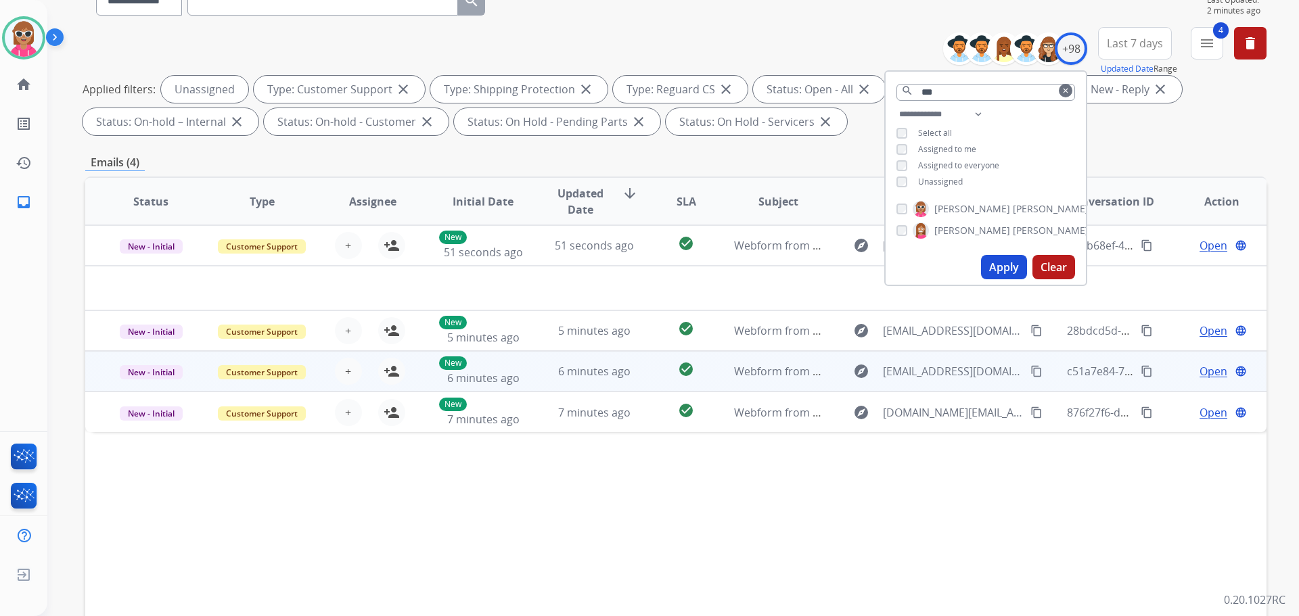
scroll to position [135, 0]
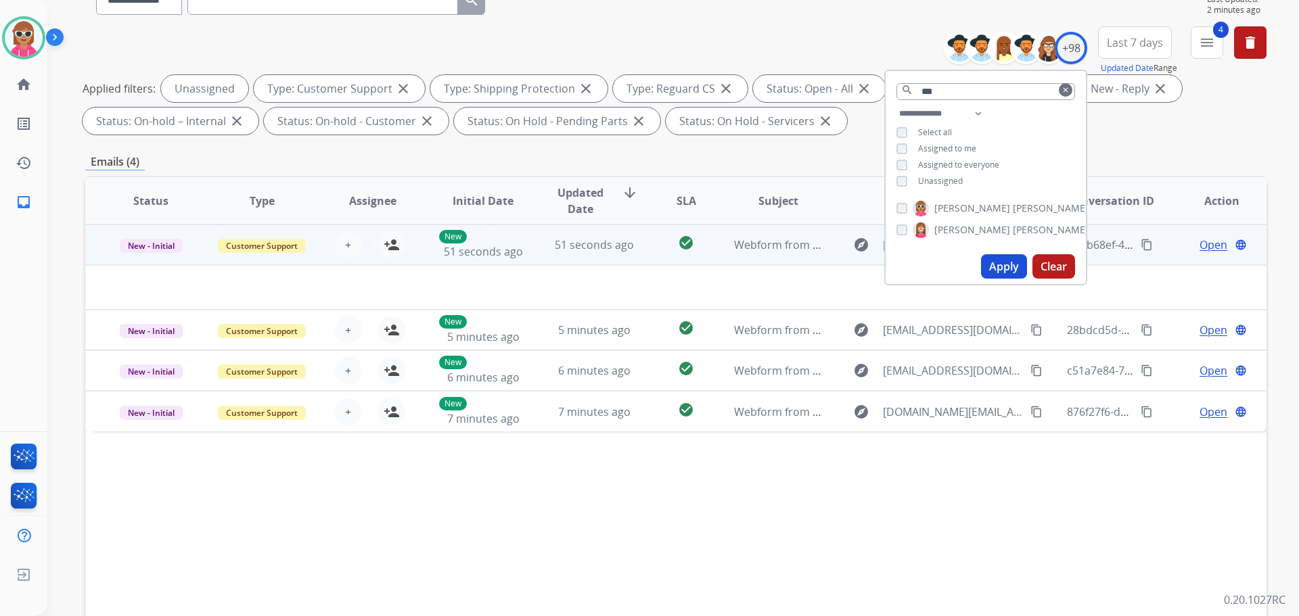
click at [641, 247] on td "check_circle" at bounding box center [676, 245] width 74 height 41
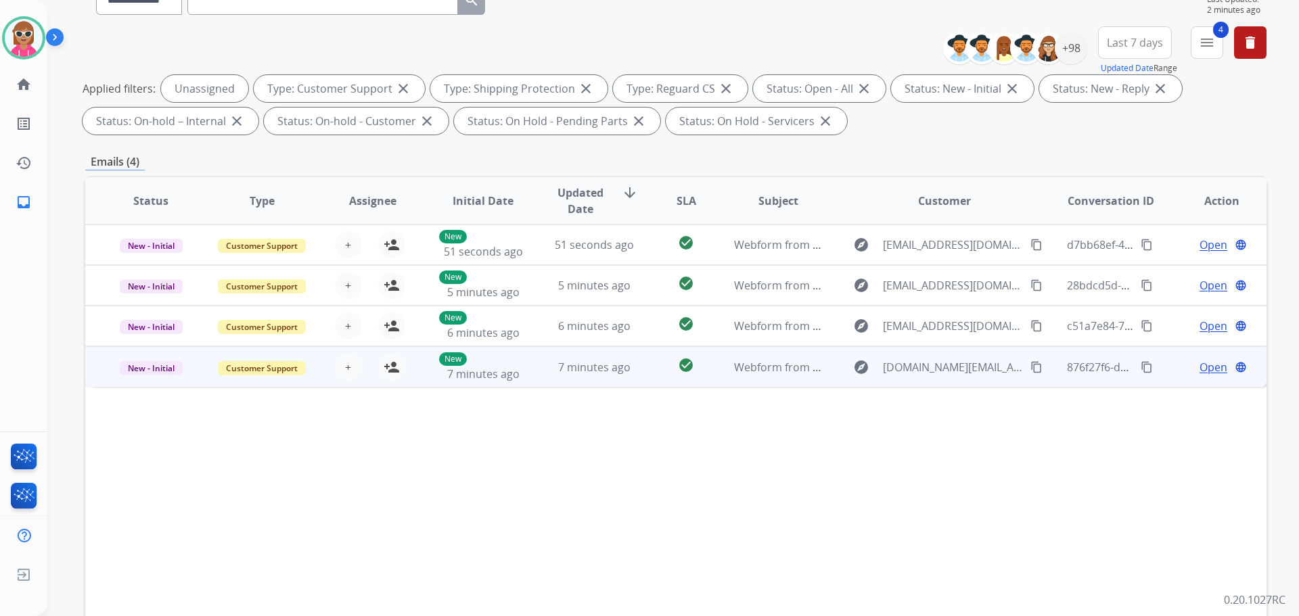
click at [642, 369] on td "check_circle" at bounding box center [676, 366] width 74 height 41
drag, startPoint x: 1024, startPoint y: 355, endPoint x: 1025, endPoint y: 363, distance: 8.2
click at [1024, 357] on td "explore [DOMAIN_NAME][EMAIL_ADDRESS][DOMAIN_NAME] content_copy" at bounding box center [933, 366] width 221 height 41
click at [1028, 374] on button "content_copy" at bounding box center [1036, 367] width 16 height 16
click at [394, 367] on mat-icon "person_add" at bounding box center [392, 367] width 16 height 16
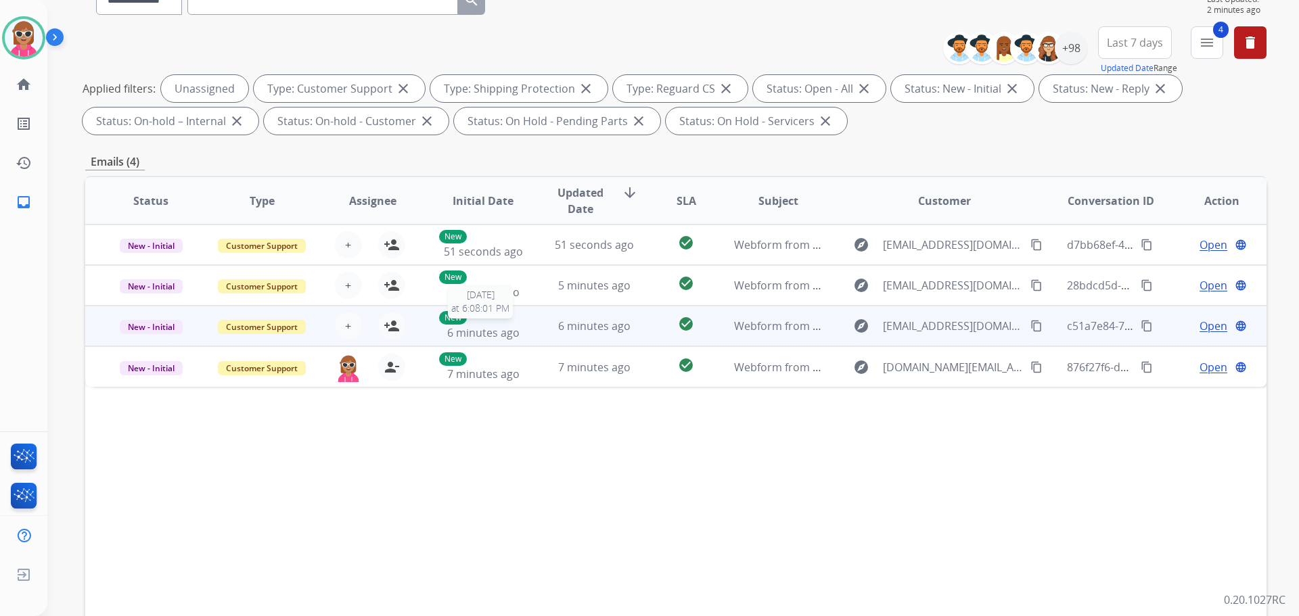
click at [450, 324] on p "New" at bounding box center [453, 318] width 28 height 14
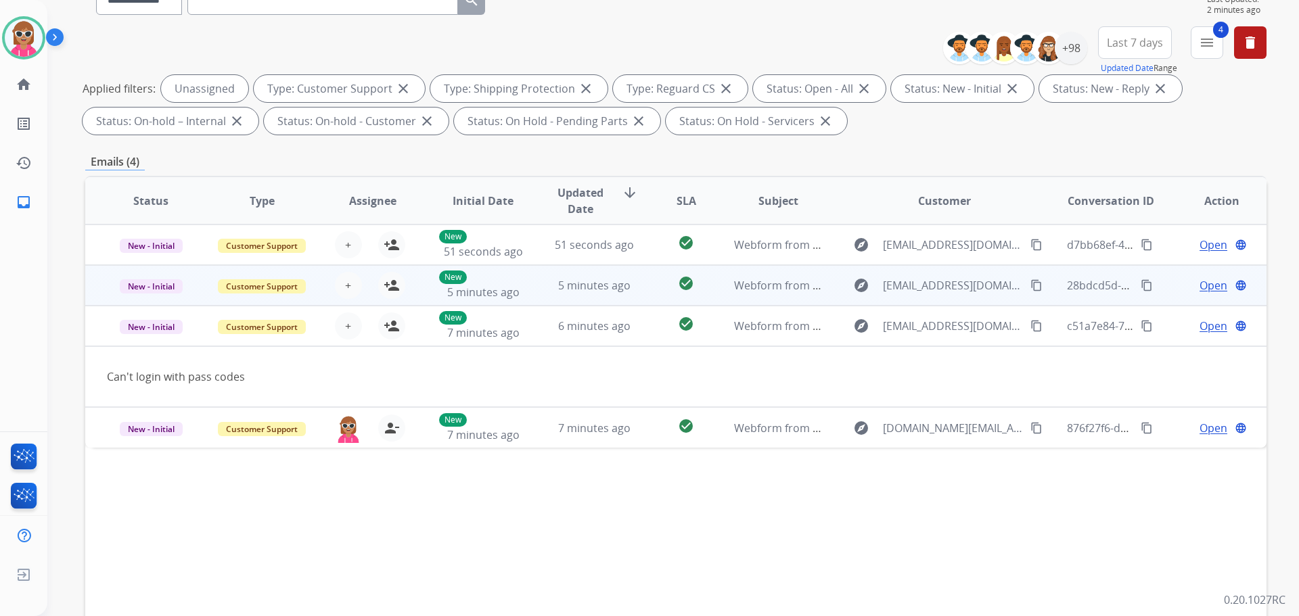
click at [424, 288] on td "New 5 minutes ago" at bounding box center [472, 285] width 111 height 41
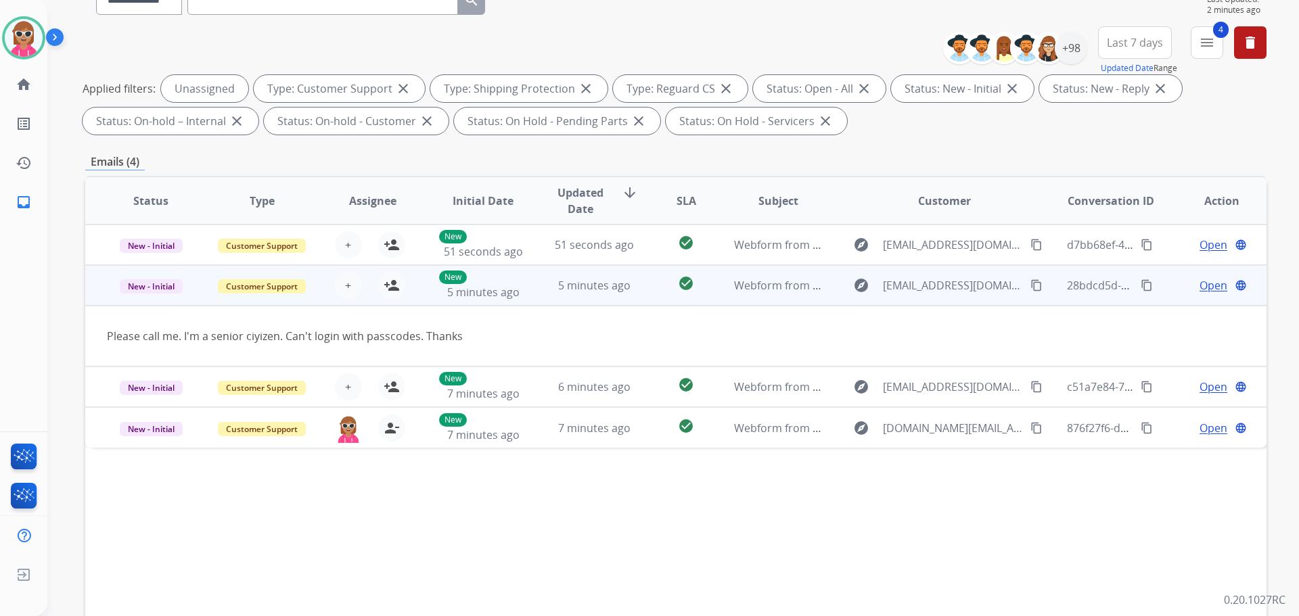
click at [541, 313] on td "Please call me. I'm a senior ciyizen. Can't login with passcodes. Thanks" at bounding box center [565, 336] width 960 height 61
click at [522, 280] on div "New 5 minutes ago" at bounding box center [483, 286] width 89 height 30
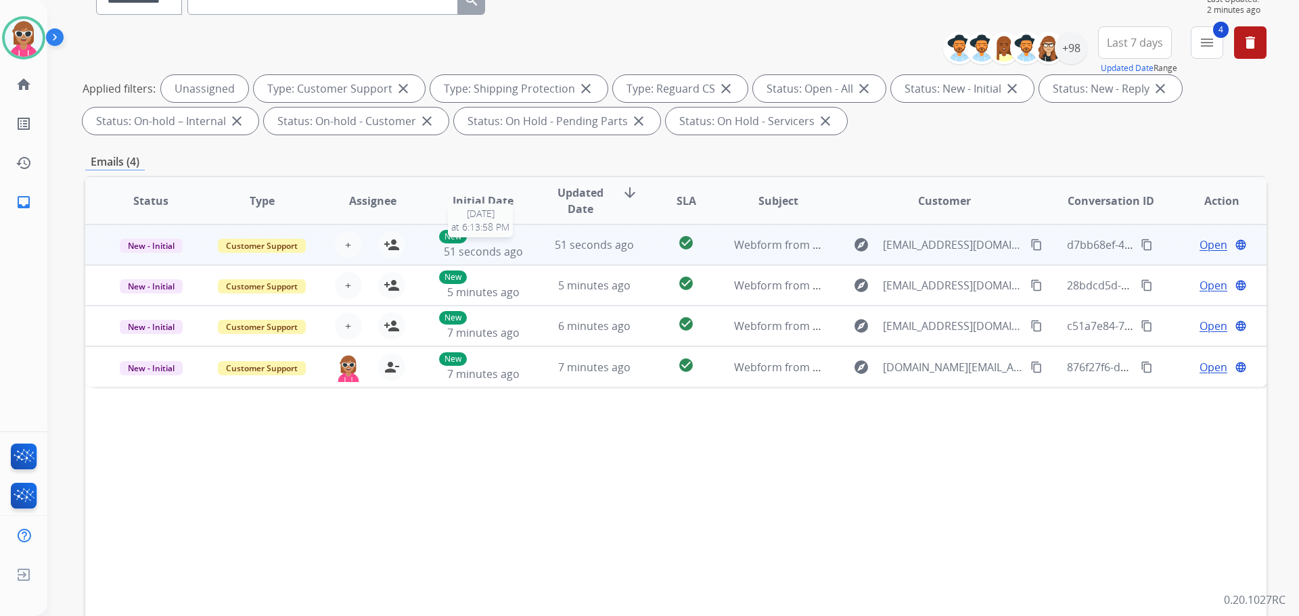
click at [520, 240] on div "New 51 seconds ago" at bounding box center [483, 245] width 89 height 30
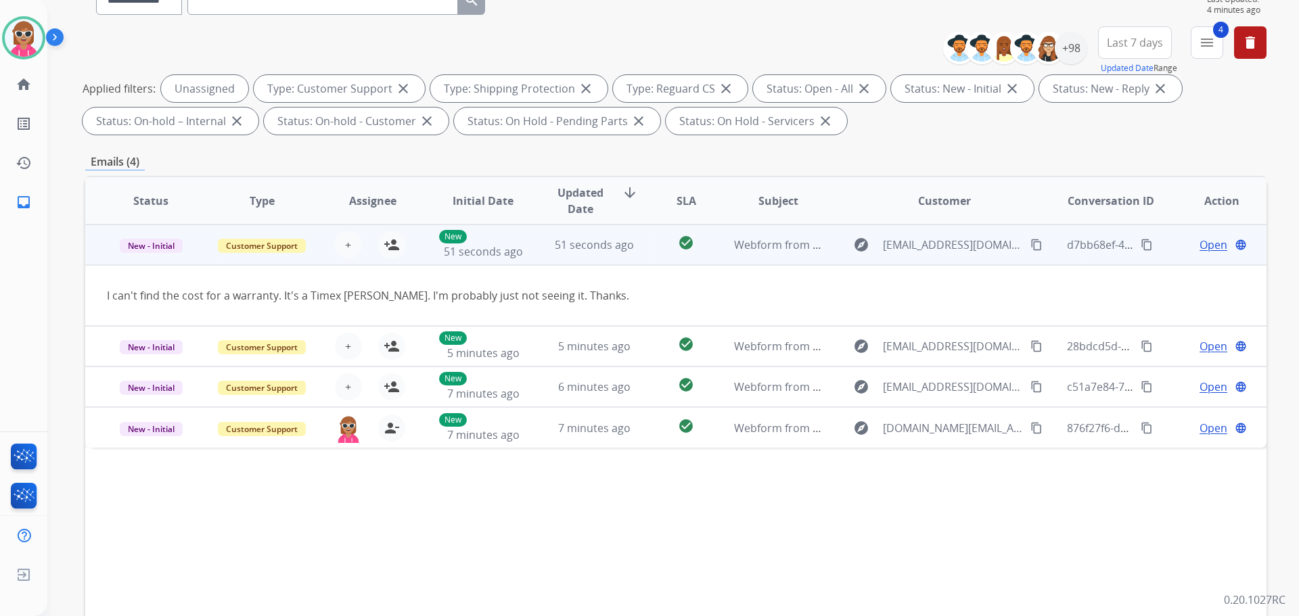
click at [1030, 245] on mat-icon "content_copy" at bounding box center [1036, 245] width 12 height 12
click at [389, 250] on mat-icon "person_add" at bounding box center [392, 245] width 16 height 16
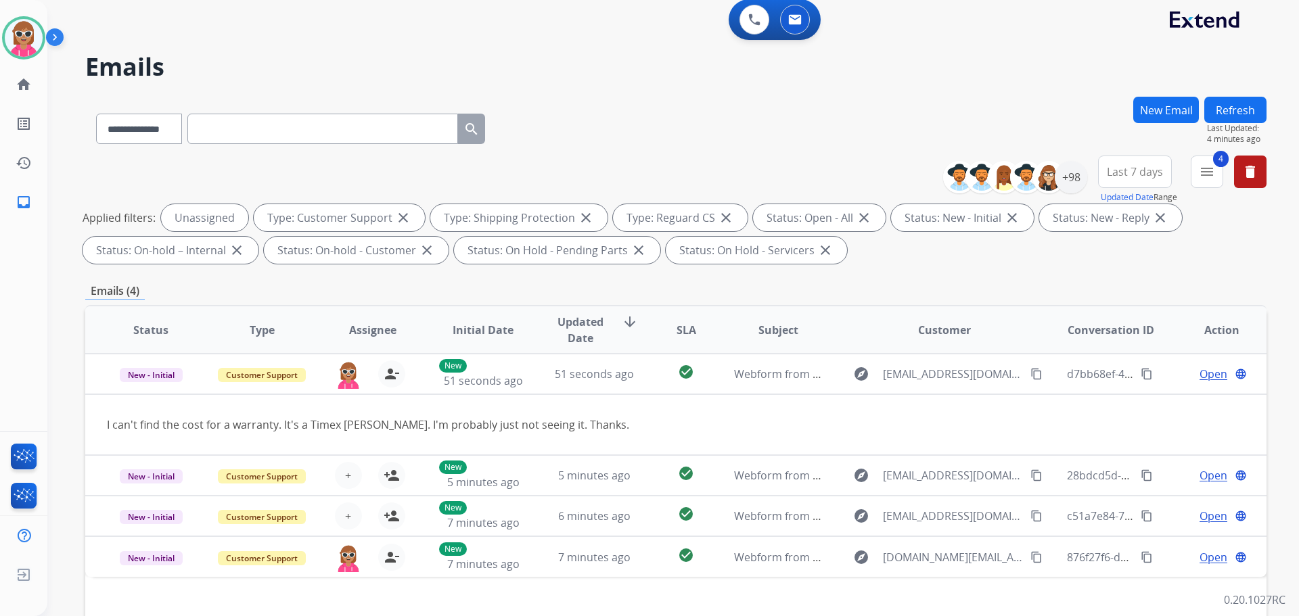
scroll to position [0, 0]
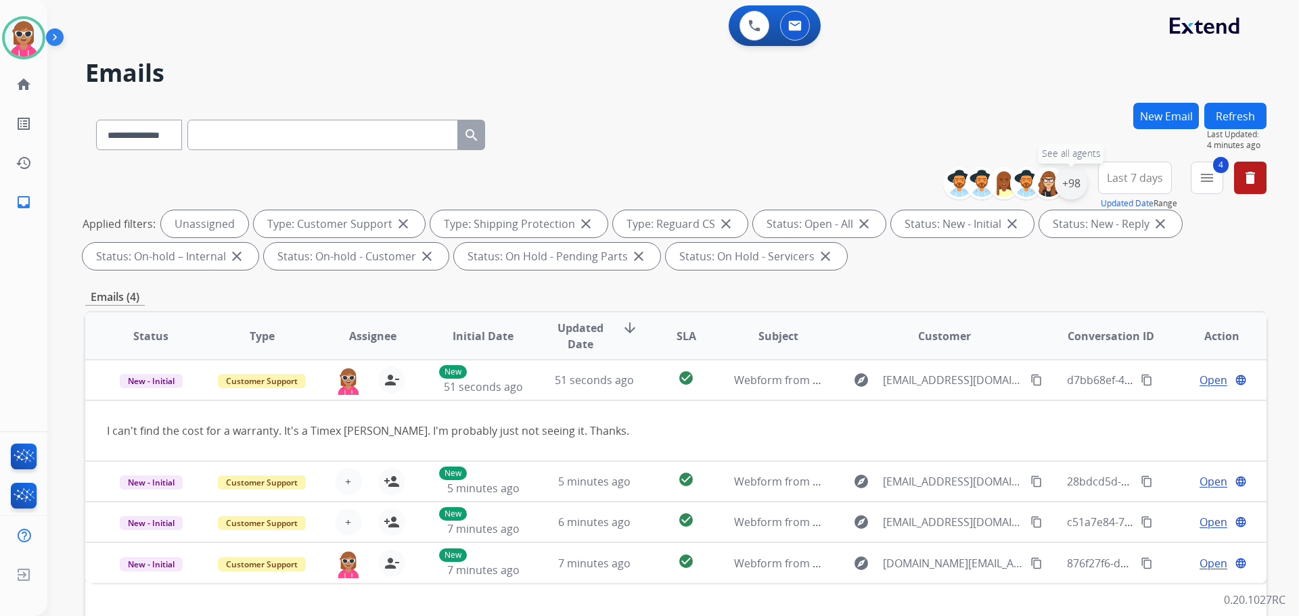
click at [1078, 185] on div "+98" at bounding box center [1071, 183] width 32 height 32
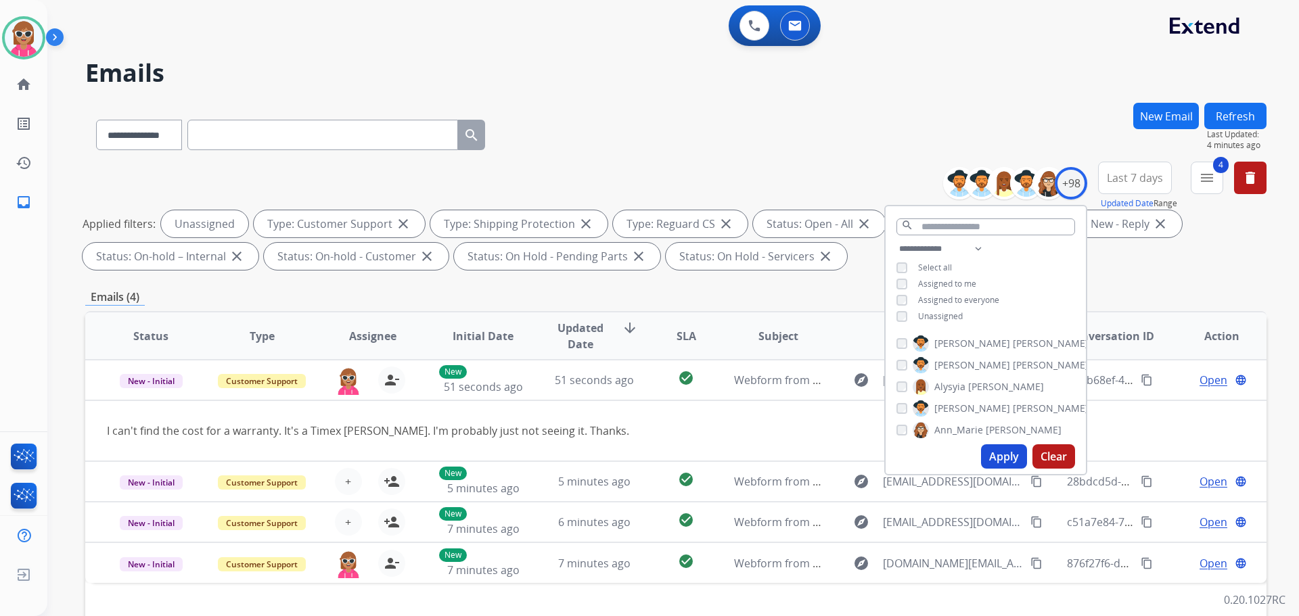
click at [937, 313] on span "Unassigned" at bounding box center [940, 317] width 45 height 12
click at [950, 278] on span "Assigned to me" at bounding box center [947, 284] width 58 height 12
click at [997, 447] on button "Apply" at bounding box center [1004, 457] width 46 height 24
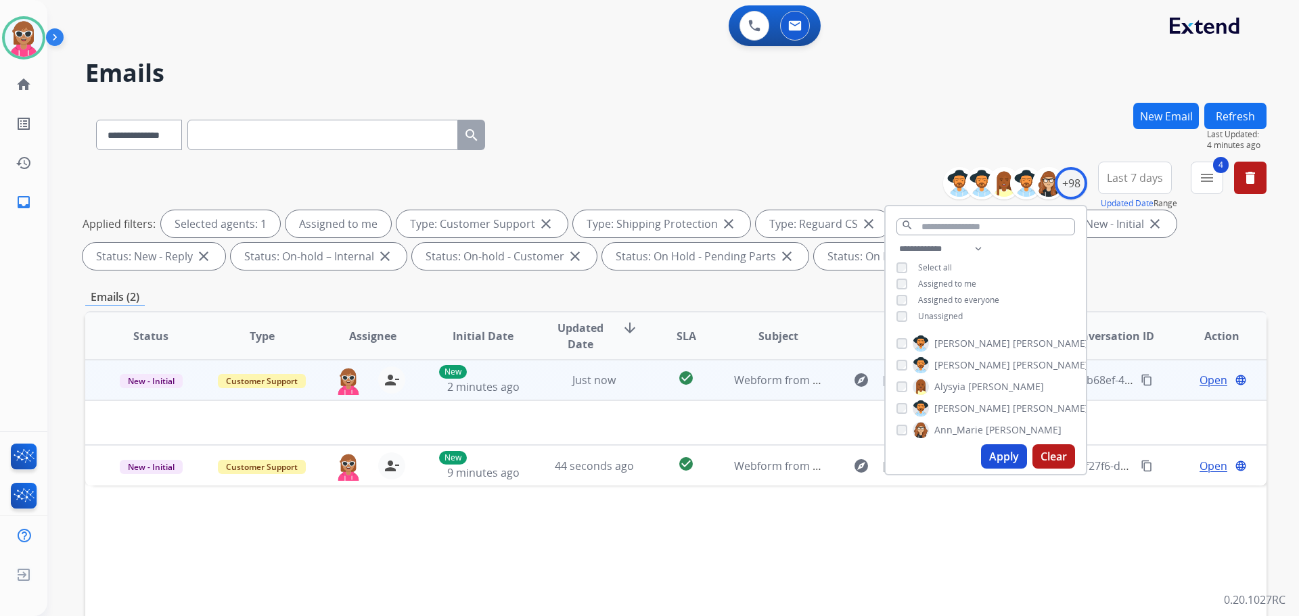
drag, startPoint x: 624, startPoint y: 361, endPoint x: 625, endPoint y: 377, distance: 16.3
click at [626, 364] on td "Just now" at bounding box center [583, 380] width 111 height 41
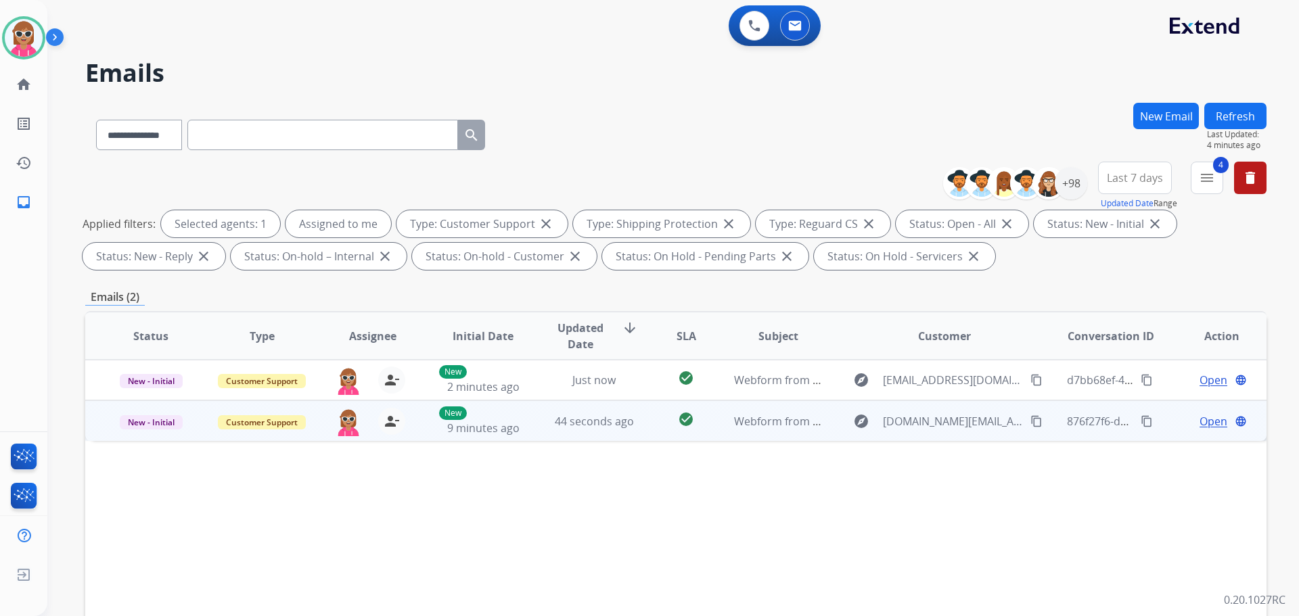
click at [639, 425] on td "check_circle" at bounding box center [676, 421] width 74 height 41
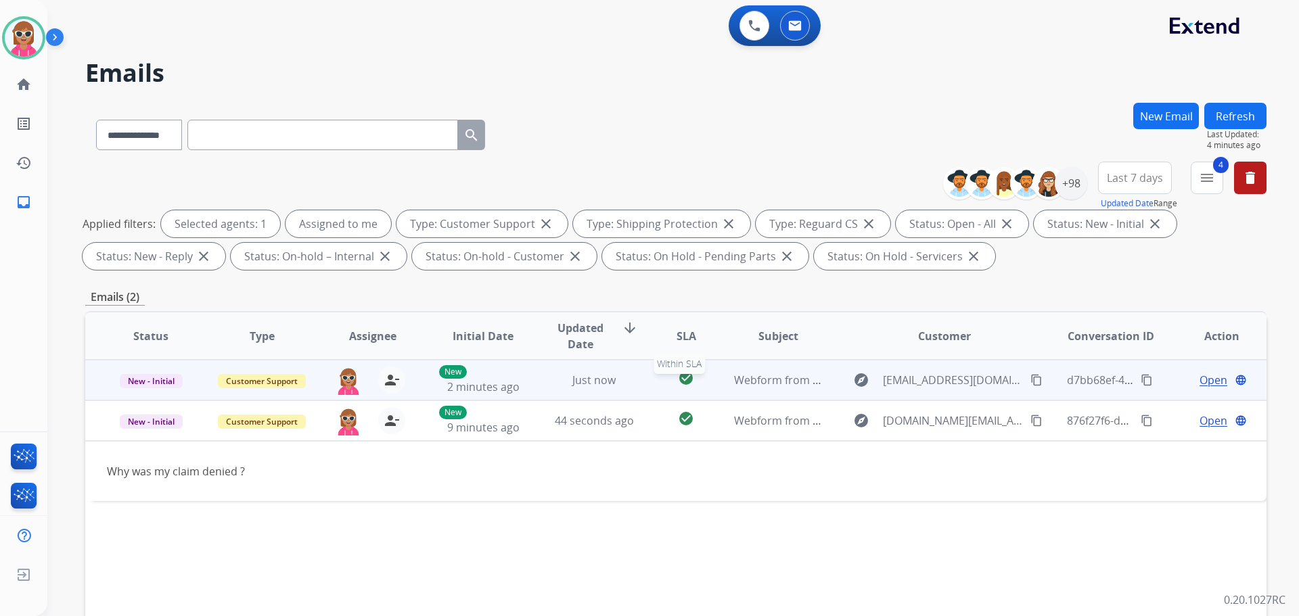
click at [660, 388] on div "check_circle" at bounding box center [685, 380] width 51 height 20
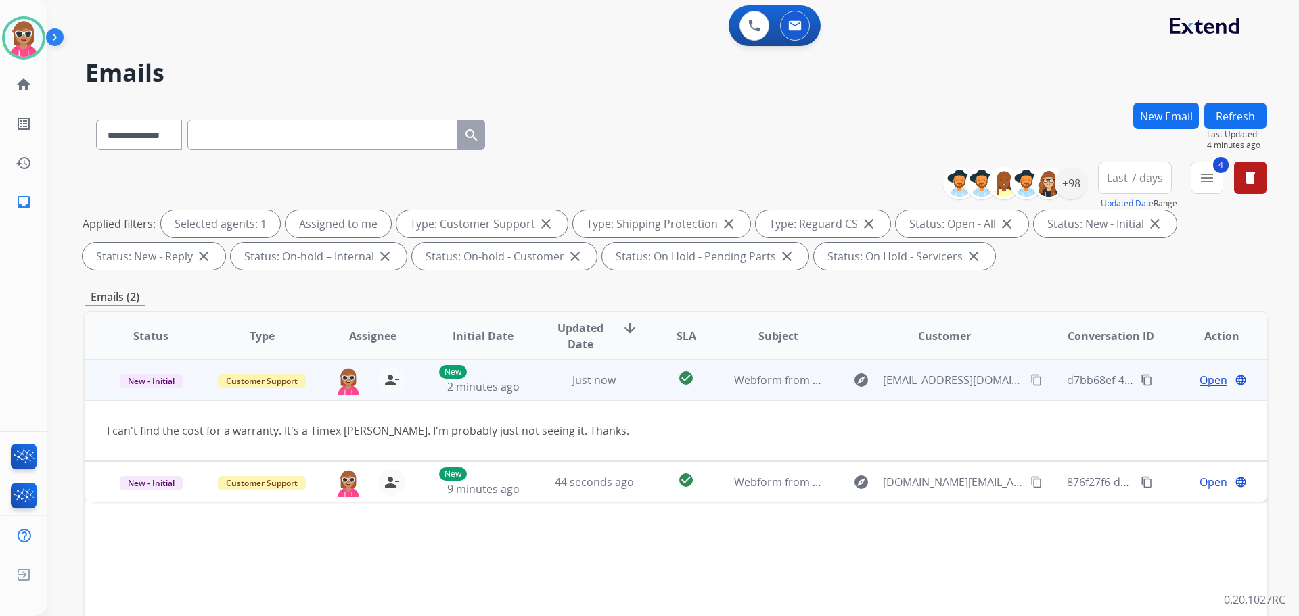
click at [1200, 380] on span "Open" at bounding box center [1214, 380] width 28 height 16
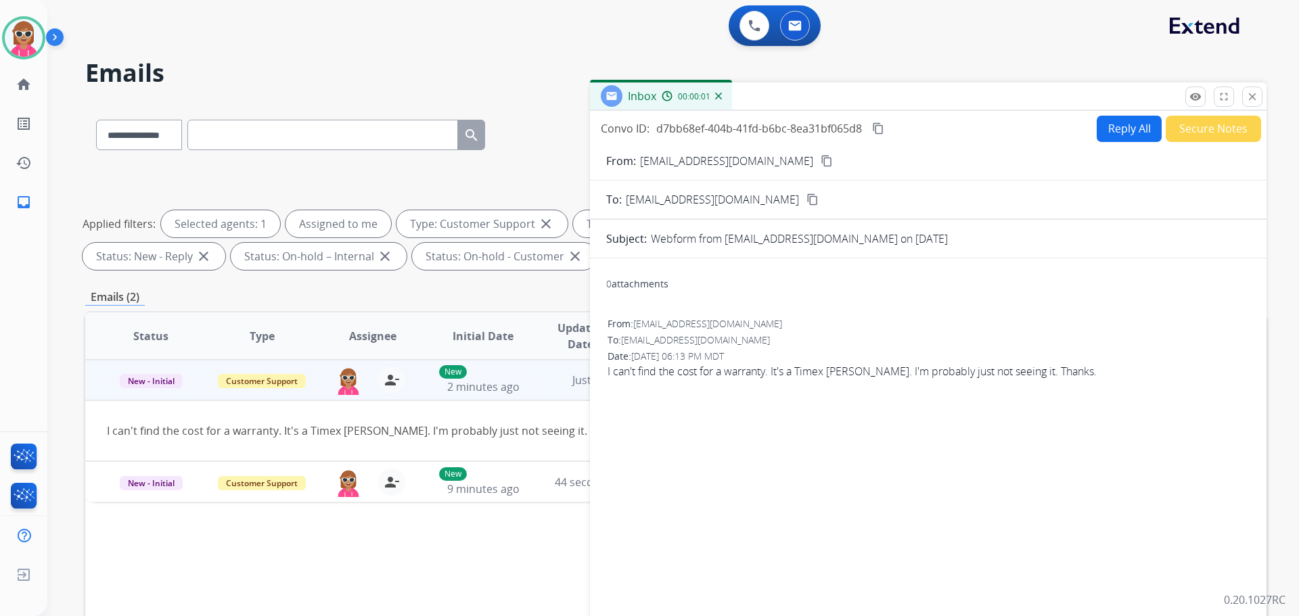
click at [1114, 131] on button "Reply All" at bounding box center [1129, 129] width 65 height 26
select select "**********"
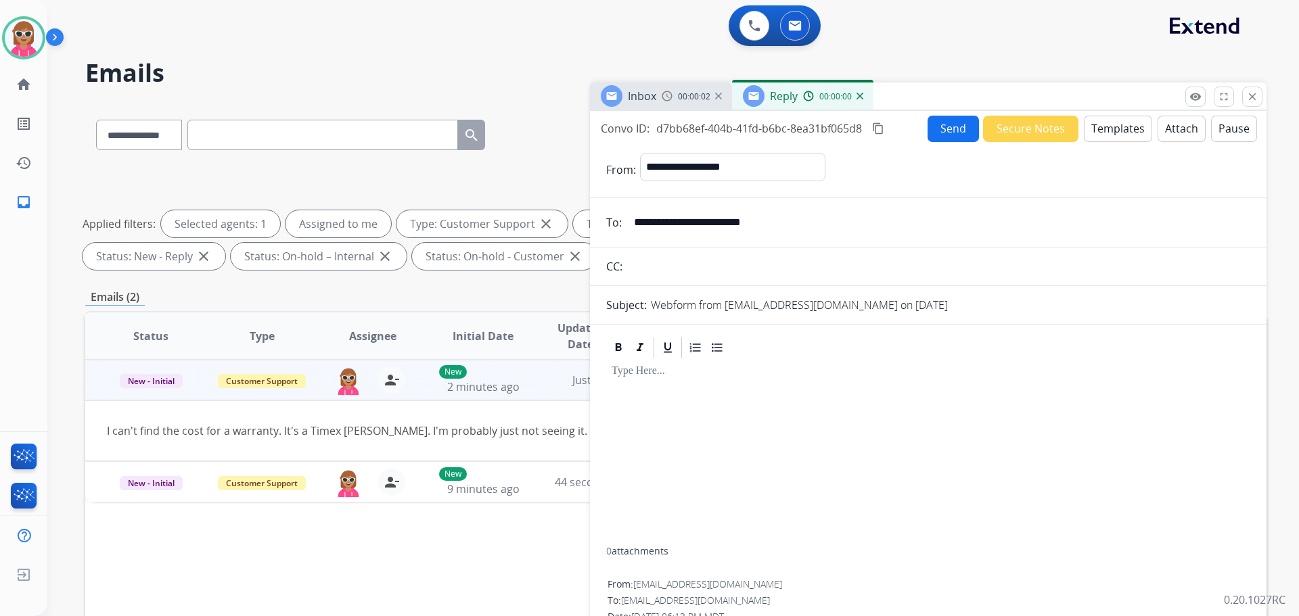
click at [1129, 120] on button "Templates" at bounding box center [1118, 129] width 68 height 26
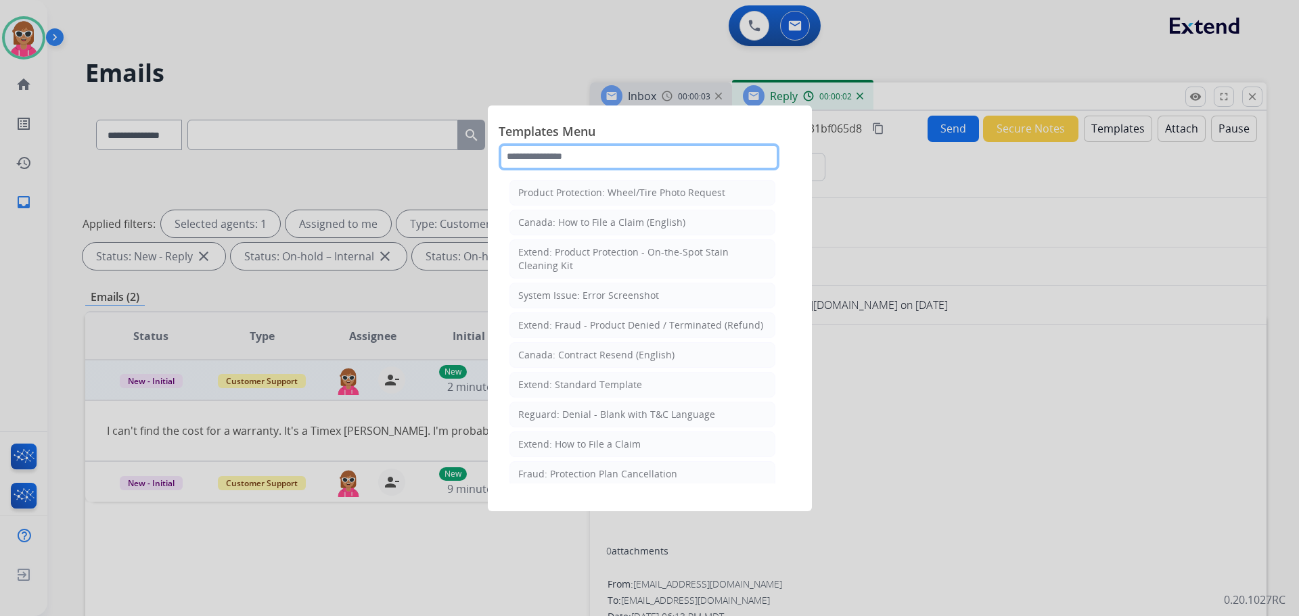
drag, startPoint x: 623, startPoint y: 156, endPoint x: 656, endPoint y: 302, distance: 149.7
click at [624, 156] on input "text" at bounding box center [639, 156] width 281 height 27
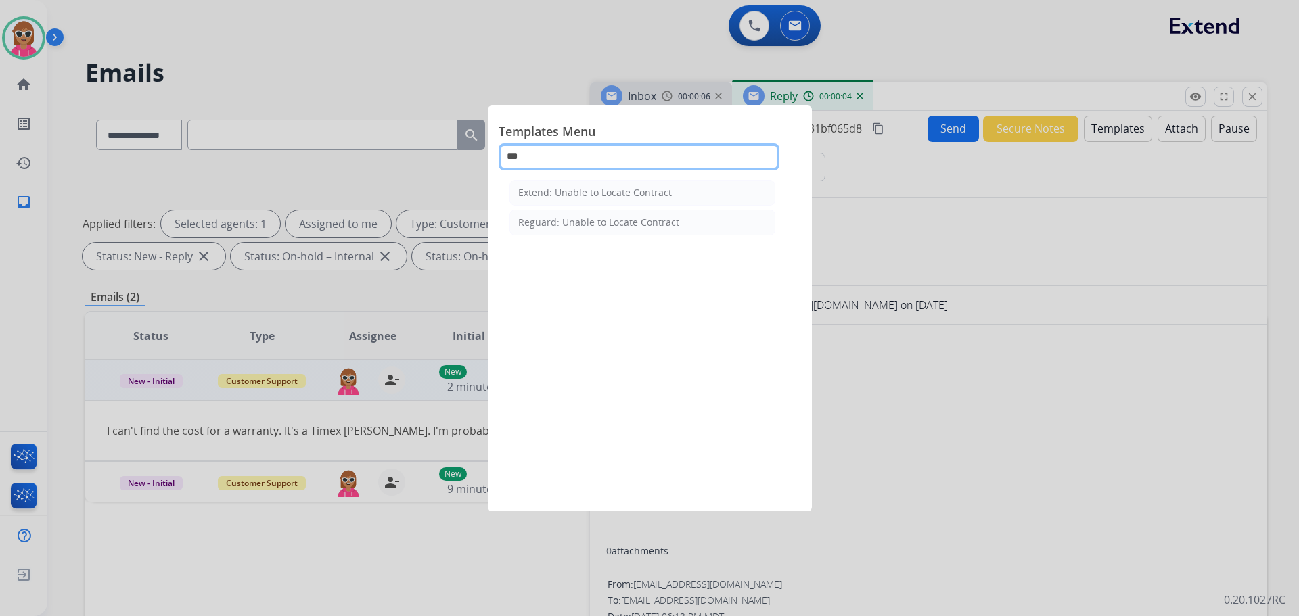
type input "***"
click at [592, 183] on li "Extend: Unable to Locate Contract" at bounding box center [642, 193] width 266 height 26
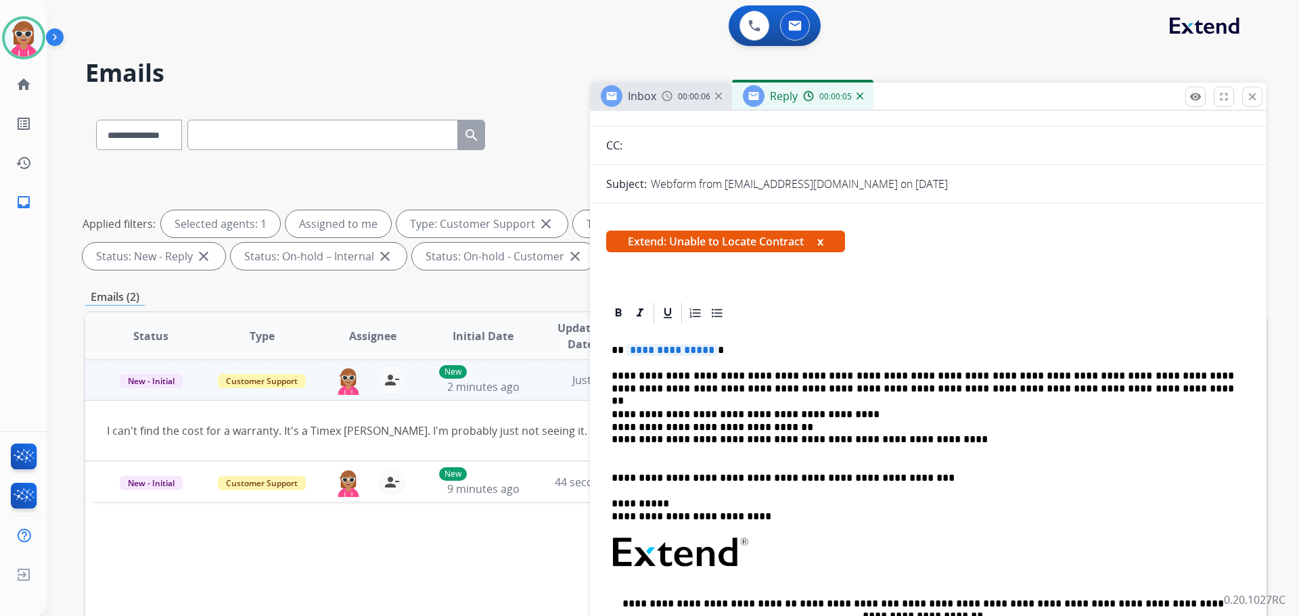
scroll to position [135, 0]
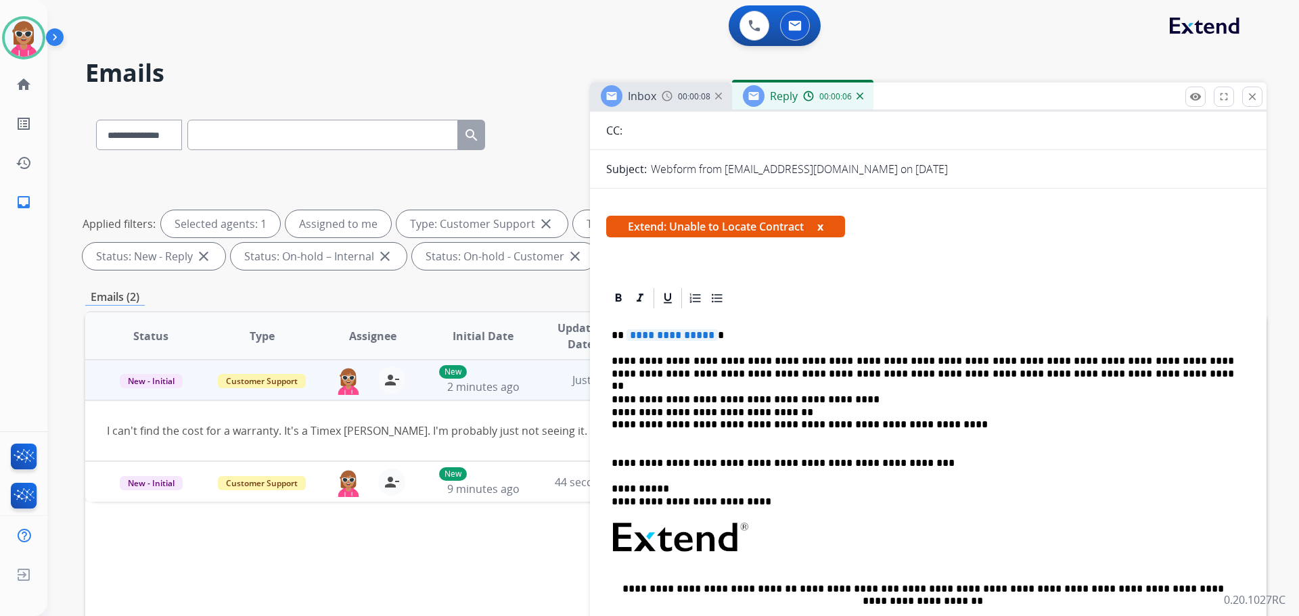
click at [934, 423] on p "**********" at bounding box center [923, 419] width 622 height 50
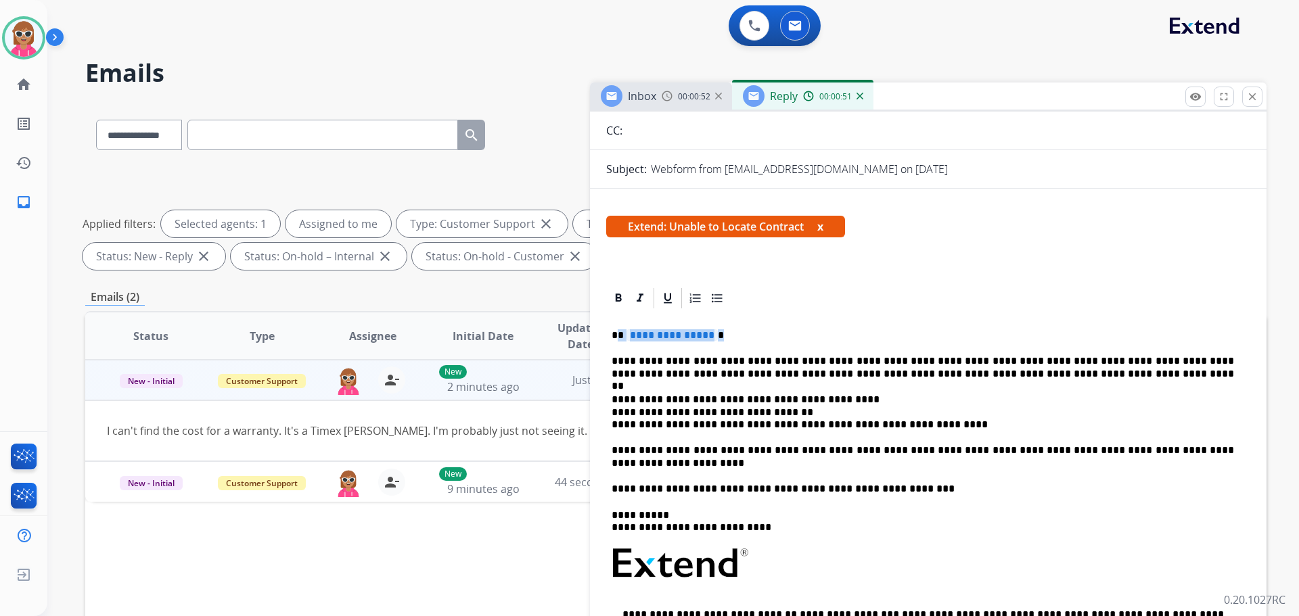
drag, startPoint x: 721, startPoint y: 339, endPoint x: 622, endPoint y: 334, distance: 99.6
click at [620, 333] on p "**********" at bounding box center [923, 336] width 622 height 12
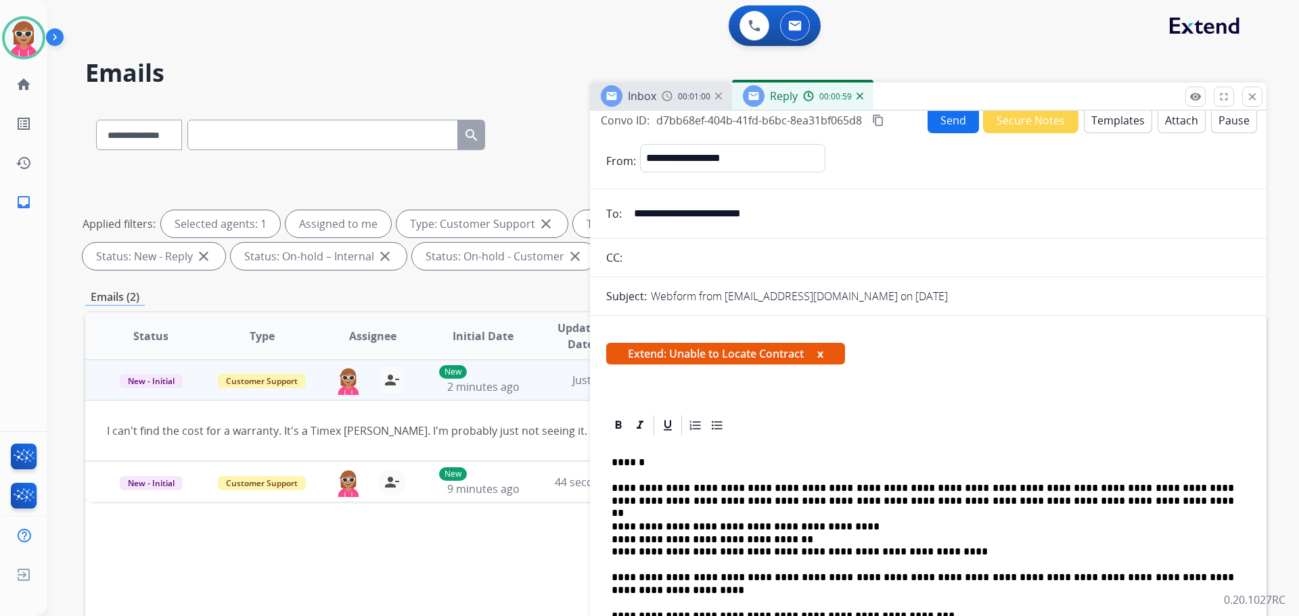
scroll to position [0, 0]
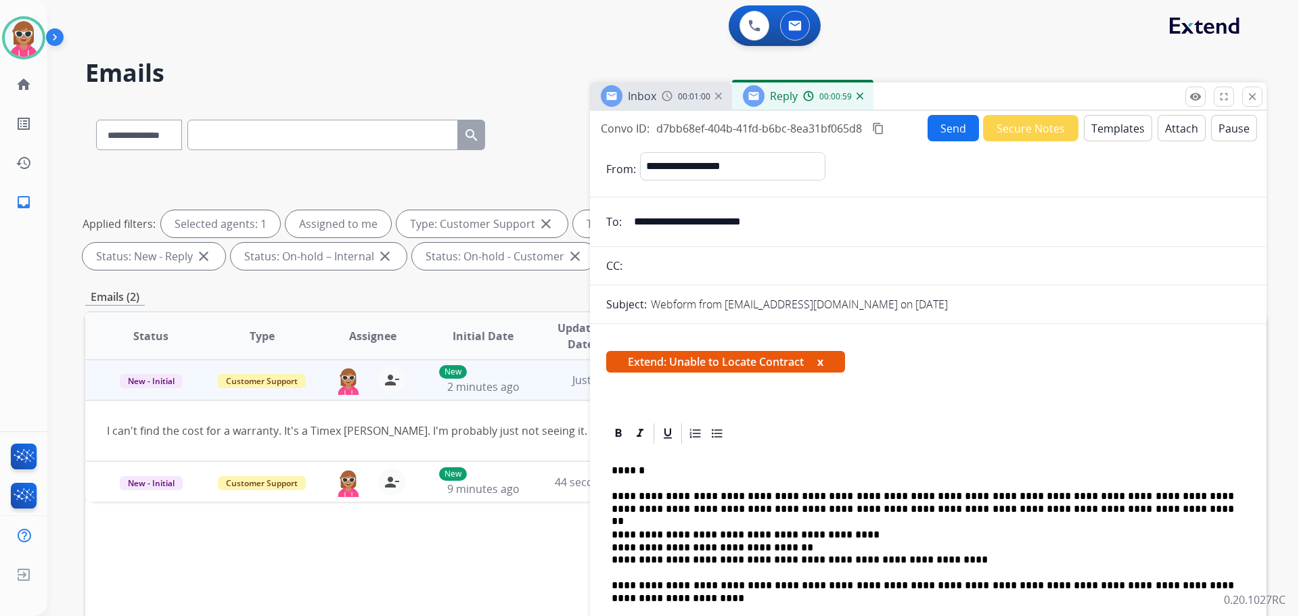
click at [936, 129] on button "Send" at bounding box center [953, 128] width 51 height 26
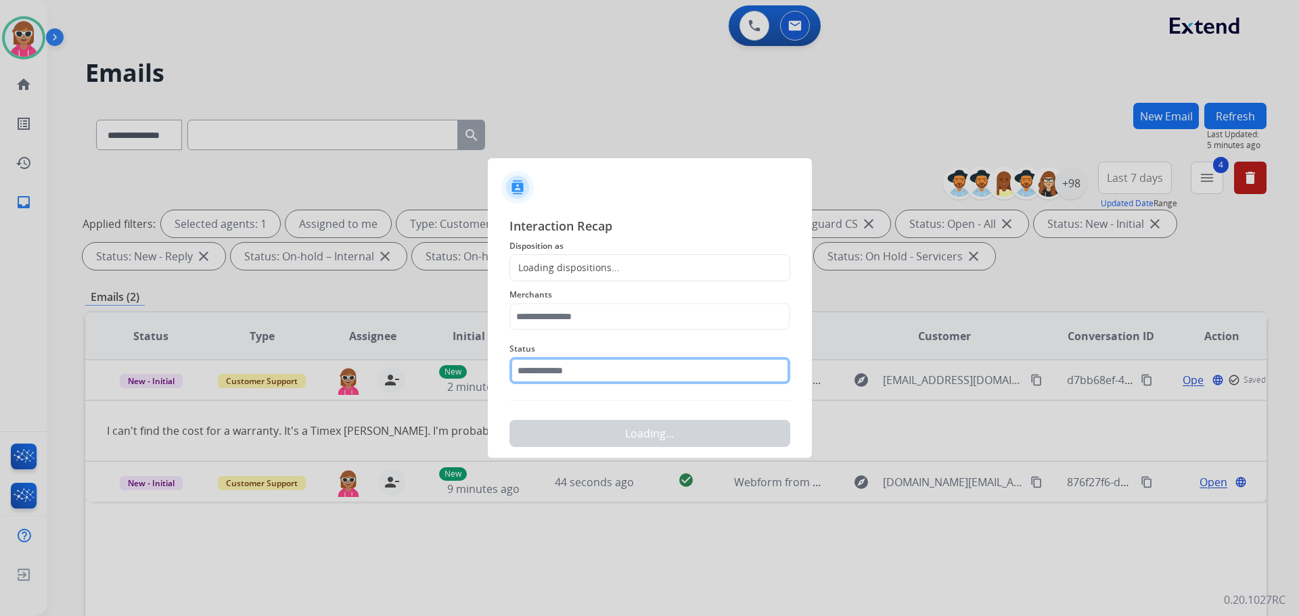
click at [555, 382] on input "text" at bounding box center [649, 370] width 281 height 27
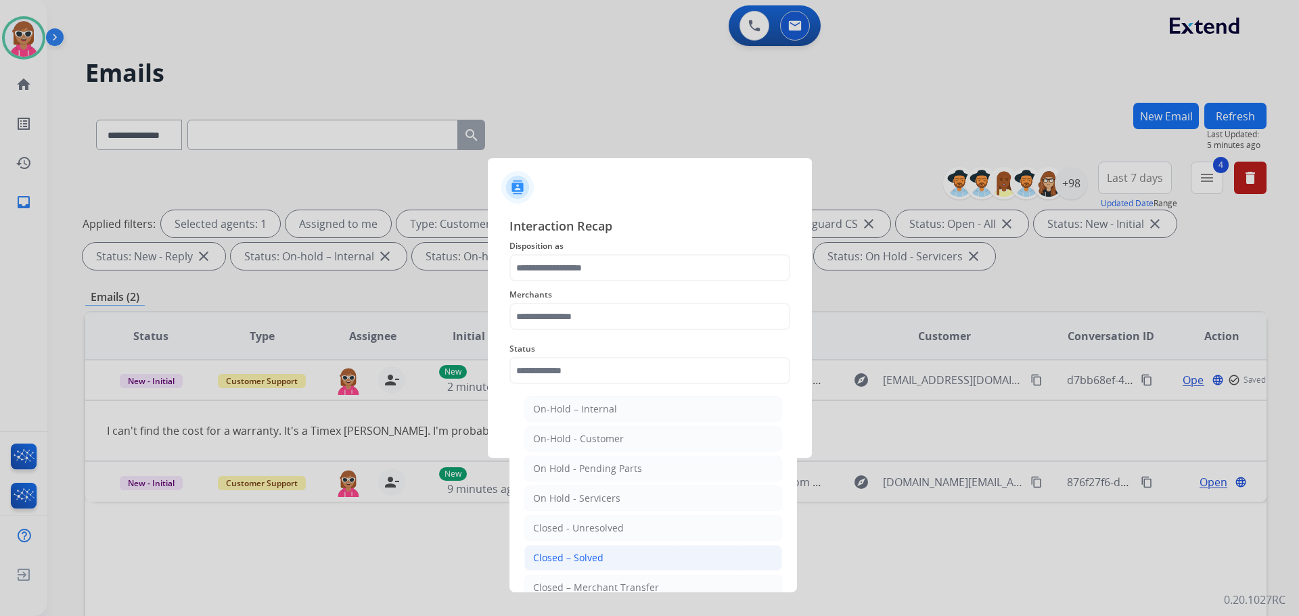
click at [599, 554] on div "Closed – Solved" at bounding box center [568, 558] width 70 height 14
type input "**********"
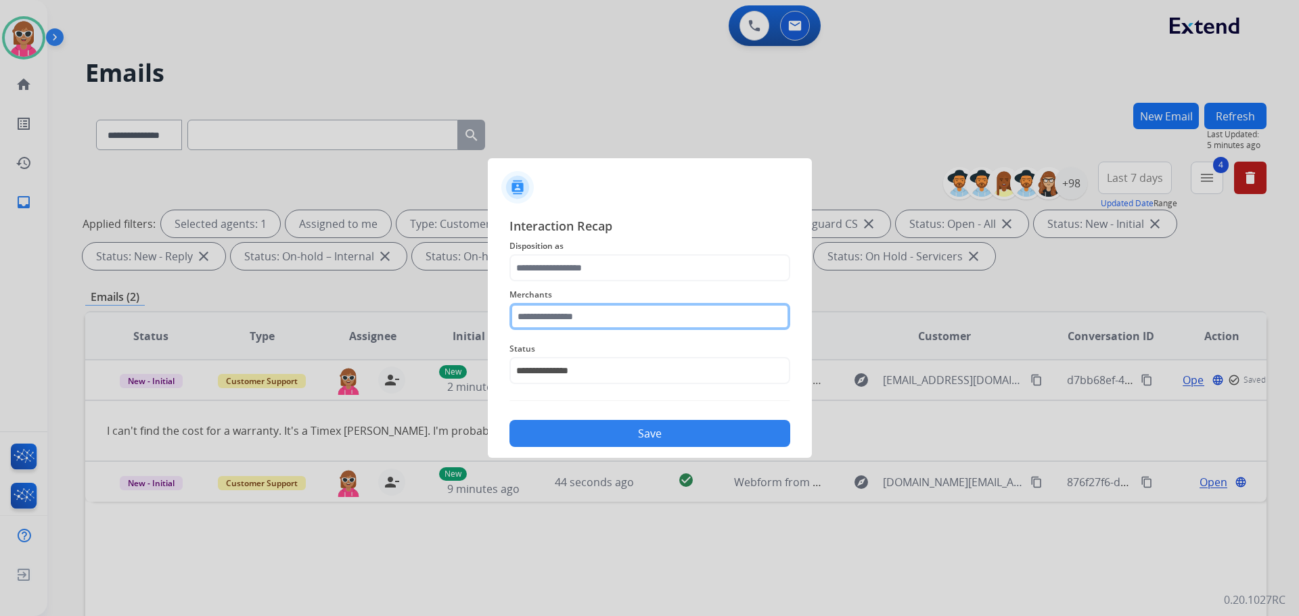
click at [565, 311] on input "text" at bounding box center [649, 316] width 281 height 27
drag, startPoint x: 600, startPoint y: 348, endPoint x: 598, endPoint y: 319, distance: 29.2
click at [599, 347] on li "Not found" at bounding box center [653, 355] width 258 height 26
type input "*********"
click at [578, 246] on span "Disposition as" at bounding box center [649, 246] width 281 height 16
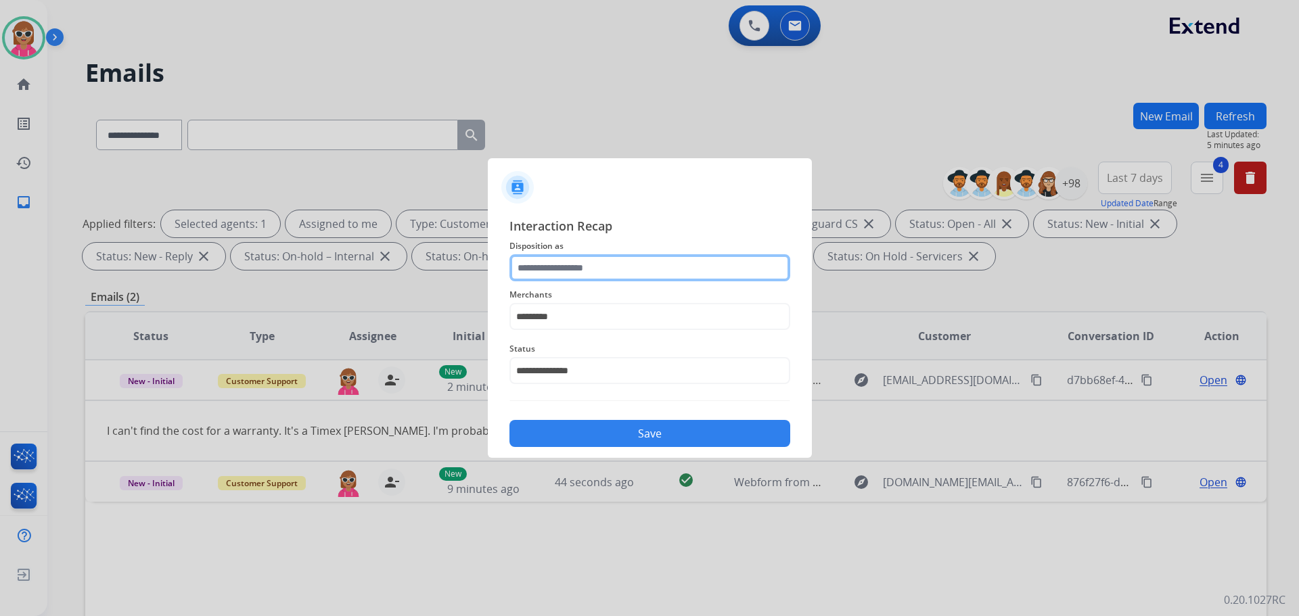
click at [579, 262] on input "text" at bounding box center [649, 267] width 281 height 27
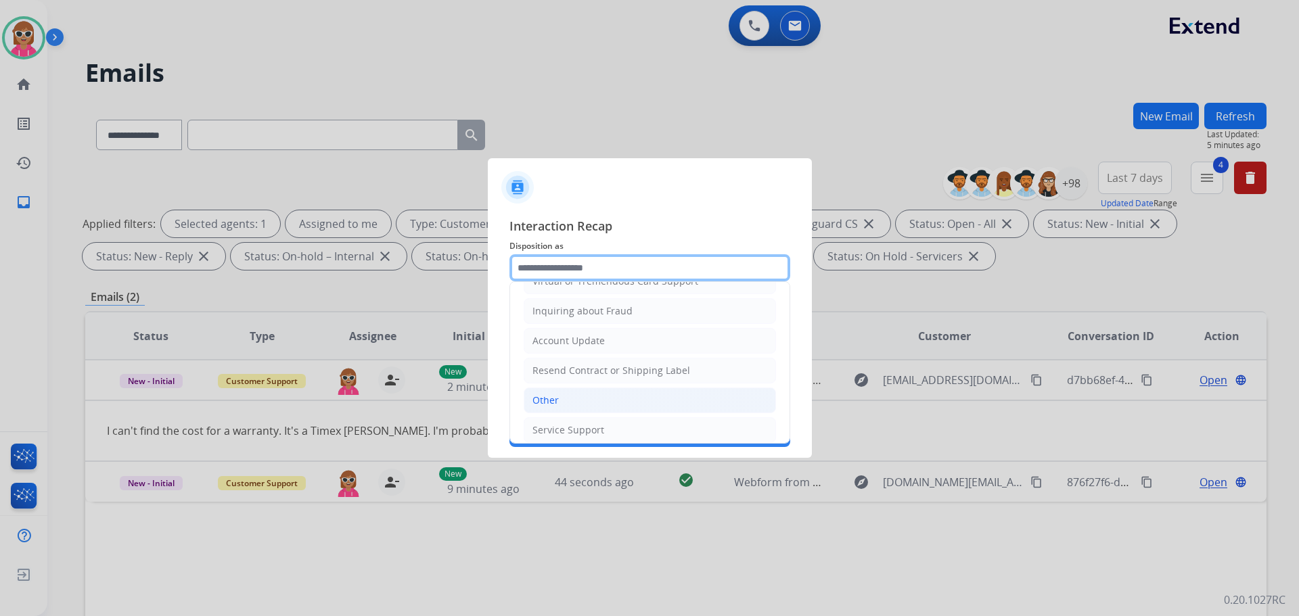
scroll to position [203, 0]
drag, startPoint x: 576, startPoint y: 393, endPoint x: 589, endPoint y: 415, distance: 25.2
click at [582, 392] on li "Other" at bounding box center [650, 399] width 252 height 26
type input "*****"
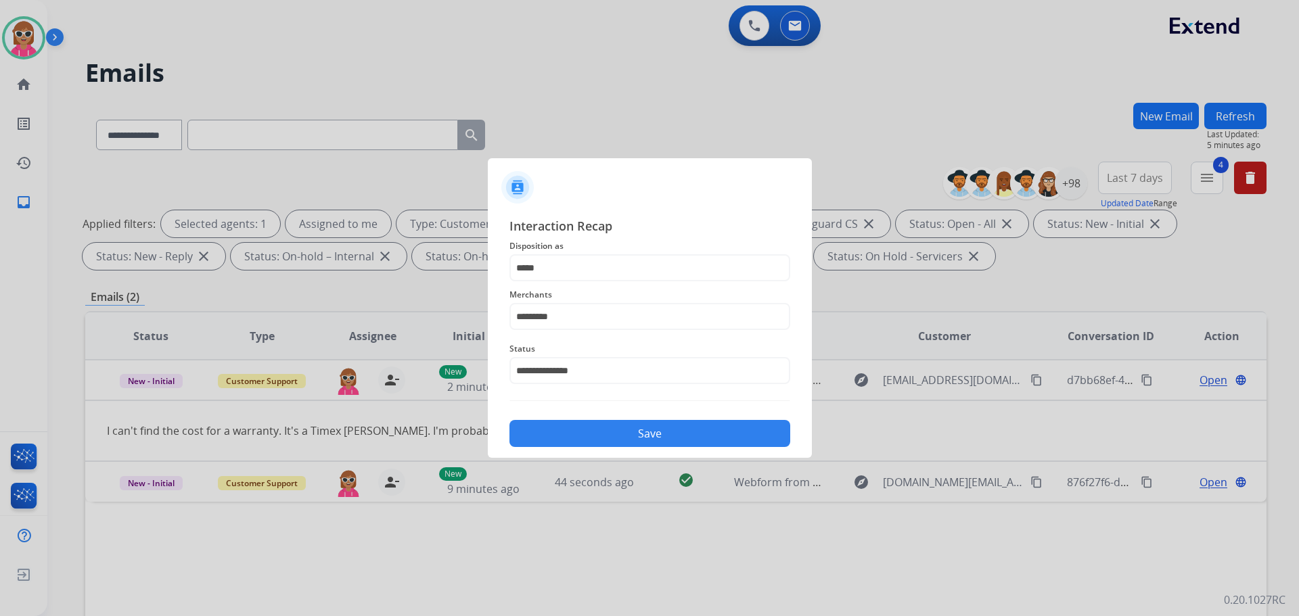
click at [591, 425] on button "Save" at bounding box center [649, 433] width 281 height 27
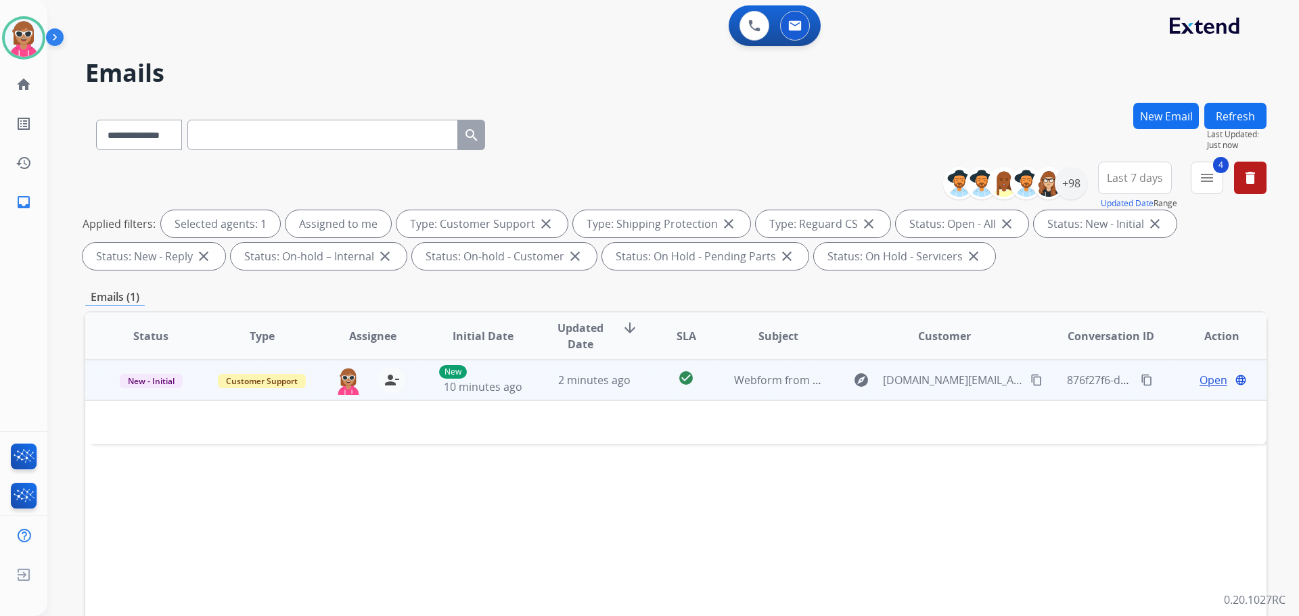
click at [528, 388] on td "2 minutes ago" at bounding box center [583, 380] width 111 height 41
click at [549, 389] on td "2 minutes ago" at bounding box center [583, 380] width 111 height 41
click at [1030, 385] on mat-icon "content_copy" at bounding box center [1036, 380] width 12 height 12
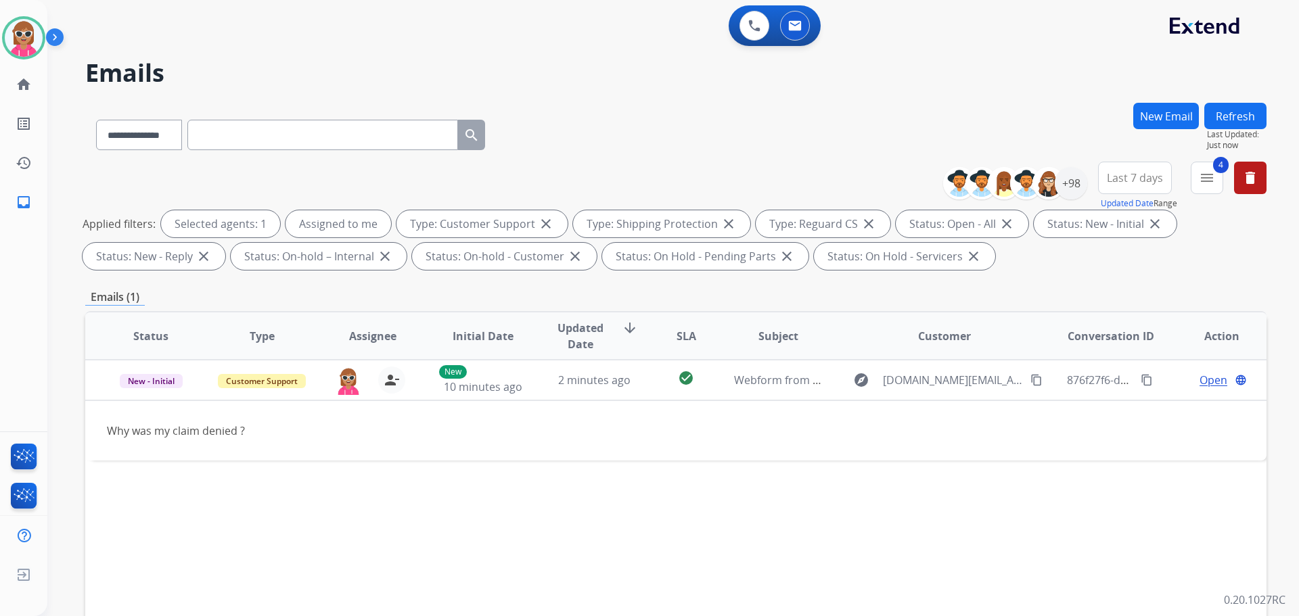
drag, startPoint x: 1135, startPoint y: 381, endPoint x: 1091, endPoint y: 413, distance: 54.1
click at [1141, 380] on mat-icon "content_copy" at bounding box center [1147, 380] width 12 height 12
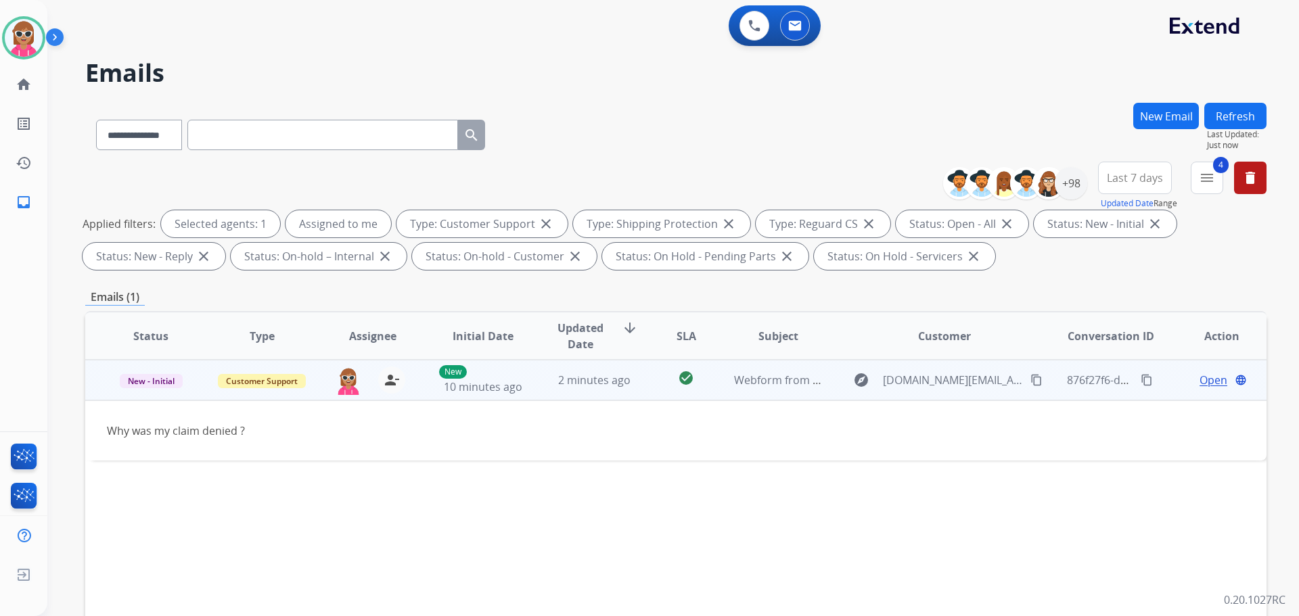
click at [1204, 380] on span "Open" at bounding box center [1214, 380] width 28 height 16
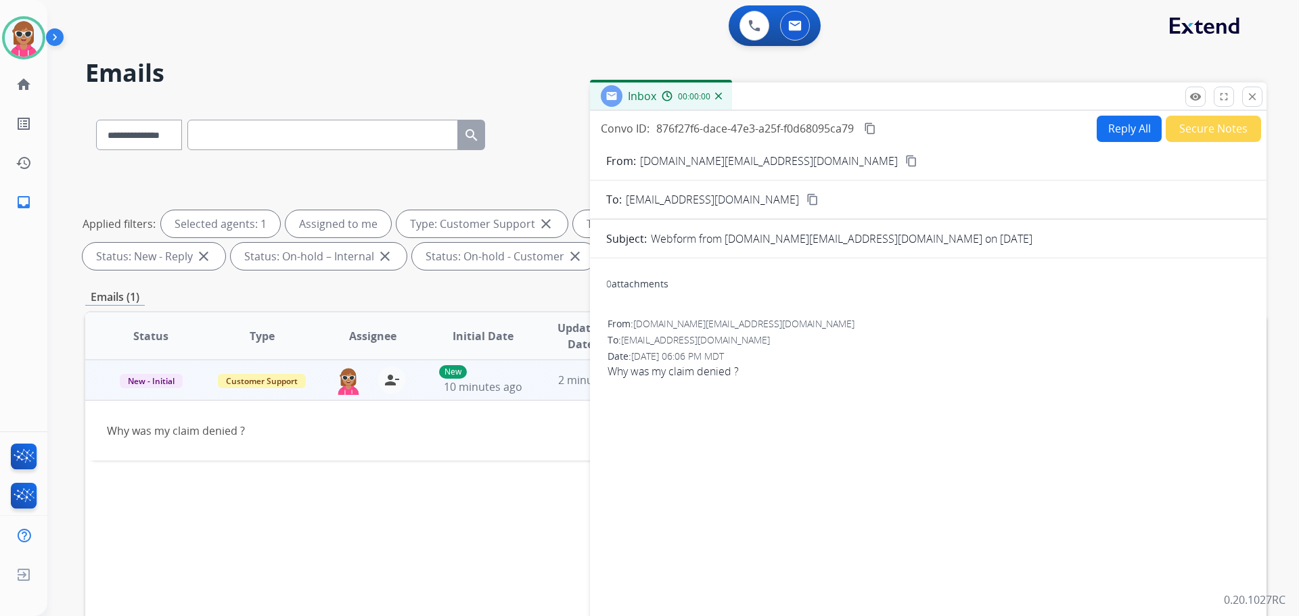
click at [1138, 127] on button "Reply All" at bounding box center [1129, 129] width 65 height 26
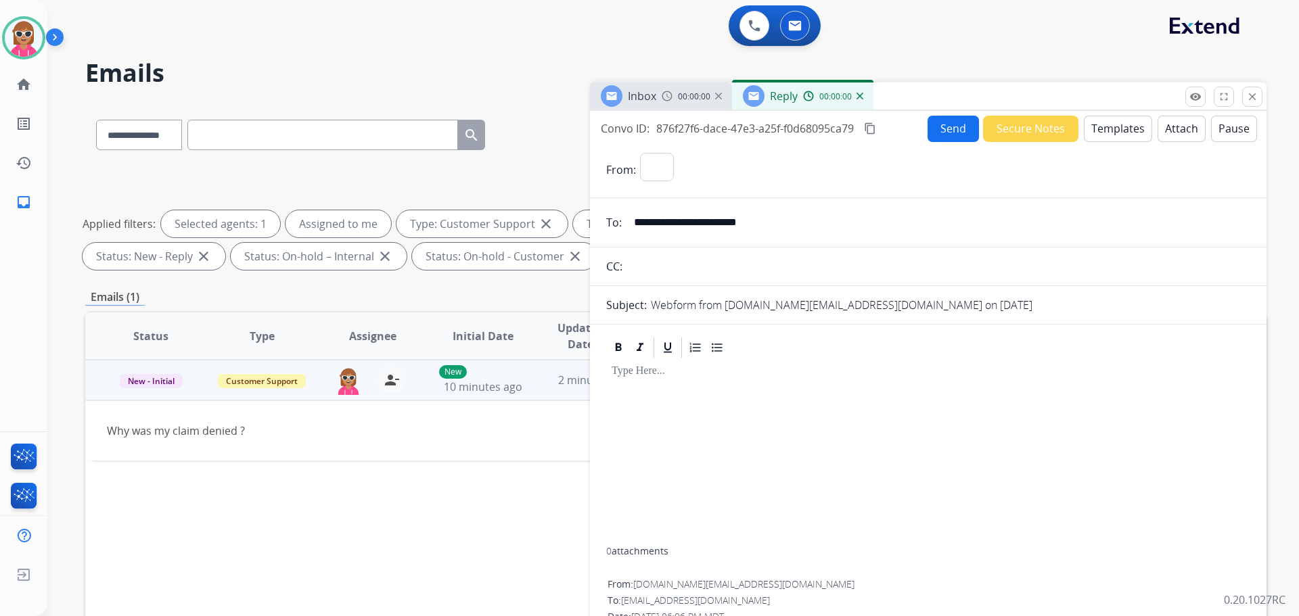
click at [1137, 127] on button "Templates" at bounding box center [1118, 129] width 68 height 26
select select "**********"
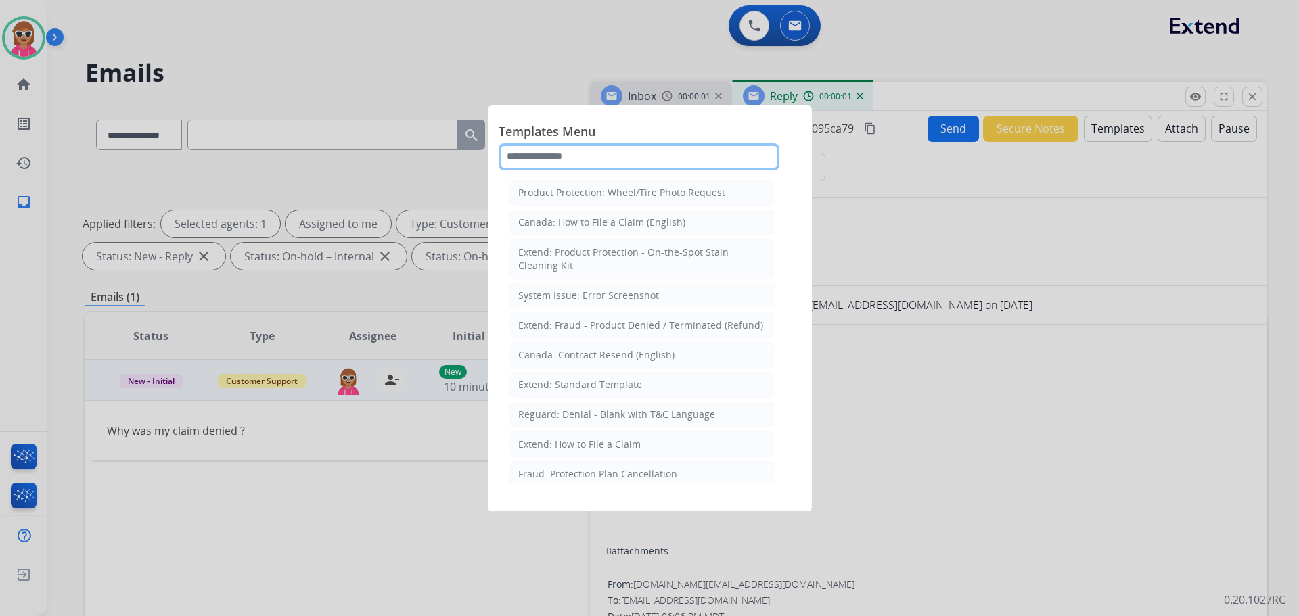
click at [610, 160] on input "text" at bounding box center [639, 156] width 281 height 27
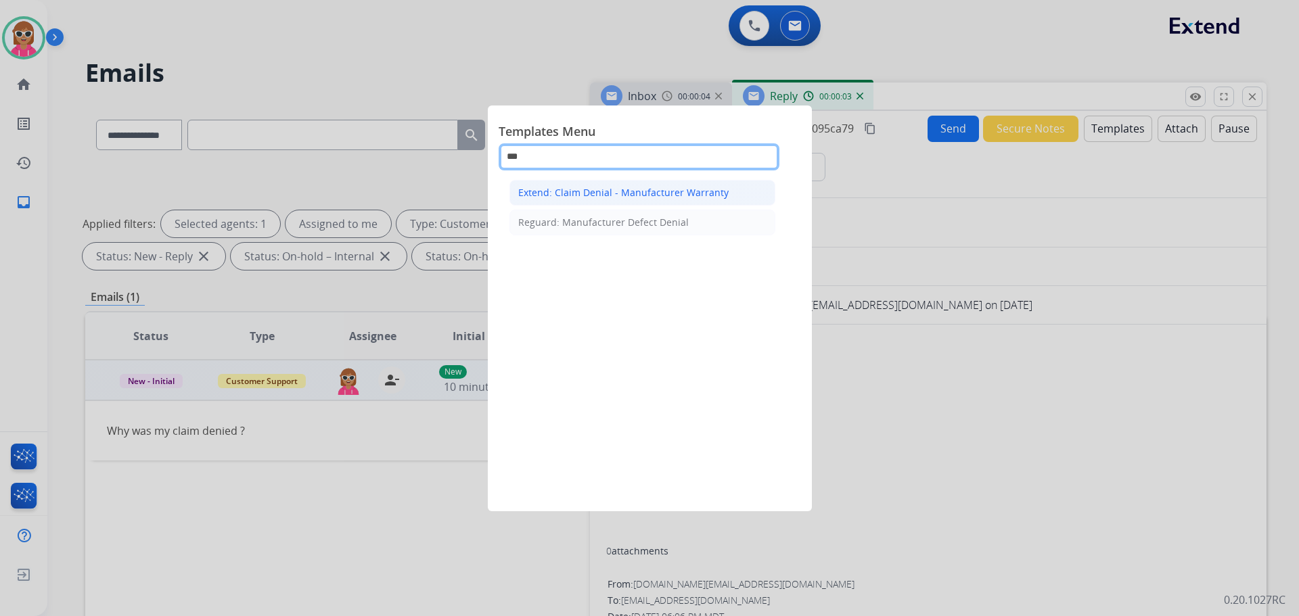
type input "***"
click at [645, 194] on div "Extend: Claim Denial - Manufacturer Warranty" at bounding box center [623, 193] width 210 height 14
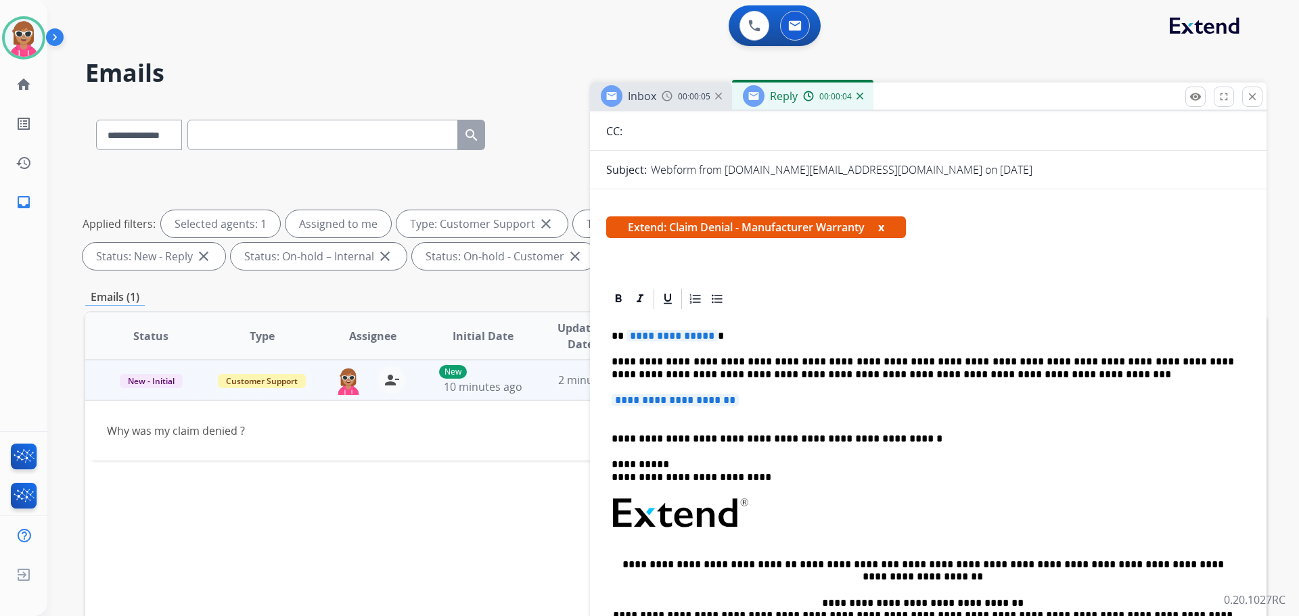
scroll to position [135, 0]
drag, startPoint x: 765, startPoint y: 402, endPoint x: 606, endPoint y: 401, distance: 159.7
click at [606, 401] on div "**********" at bounding box center [928, 573] width 677 height 574
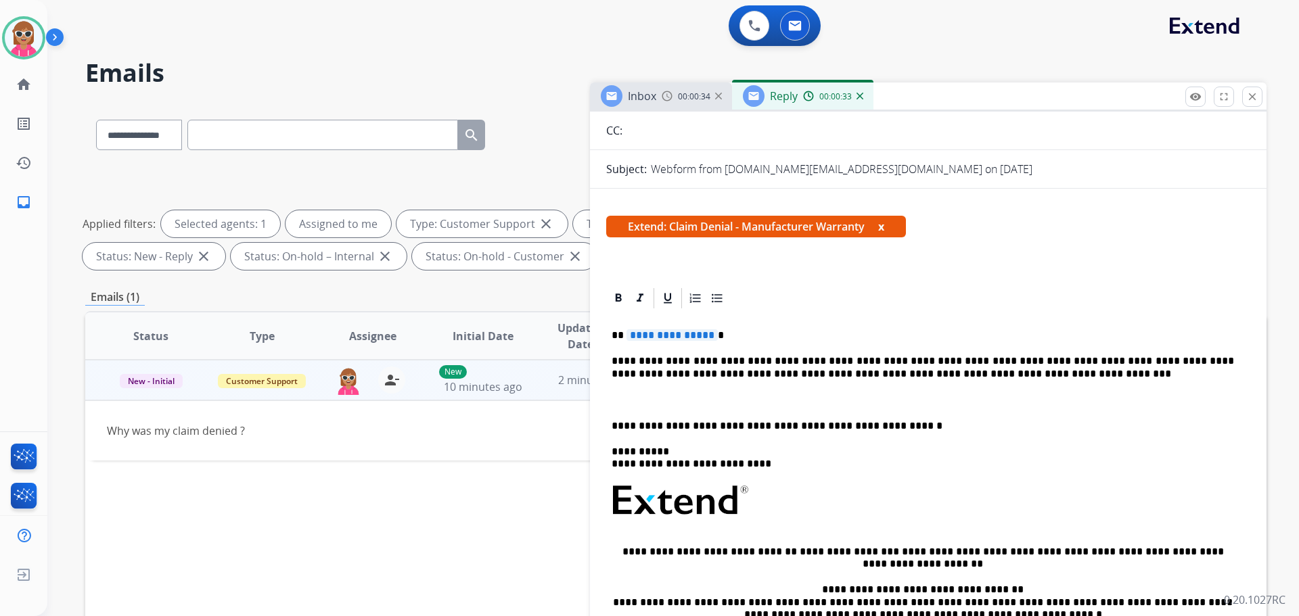
paste div
drag, startPoint x: 727, startPoint y: 329, endPoint x: 616, endPoint y: 337, distance: 111.9
click at [616, 337] on p "**********" at bounding box center [923, 336] width 622 height 12
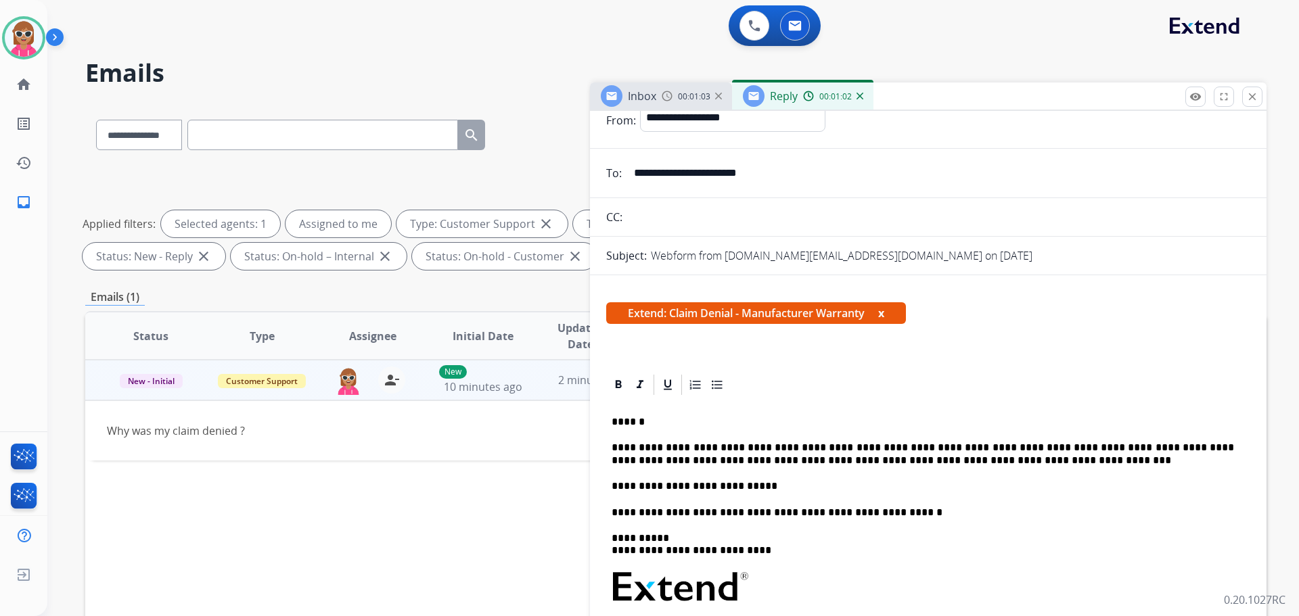
scroll to position [0, 0]
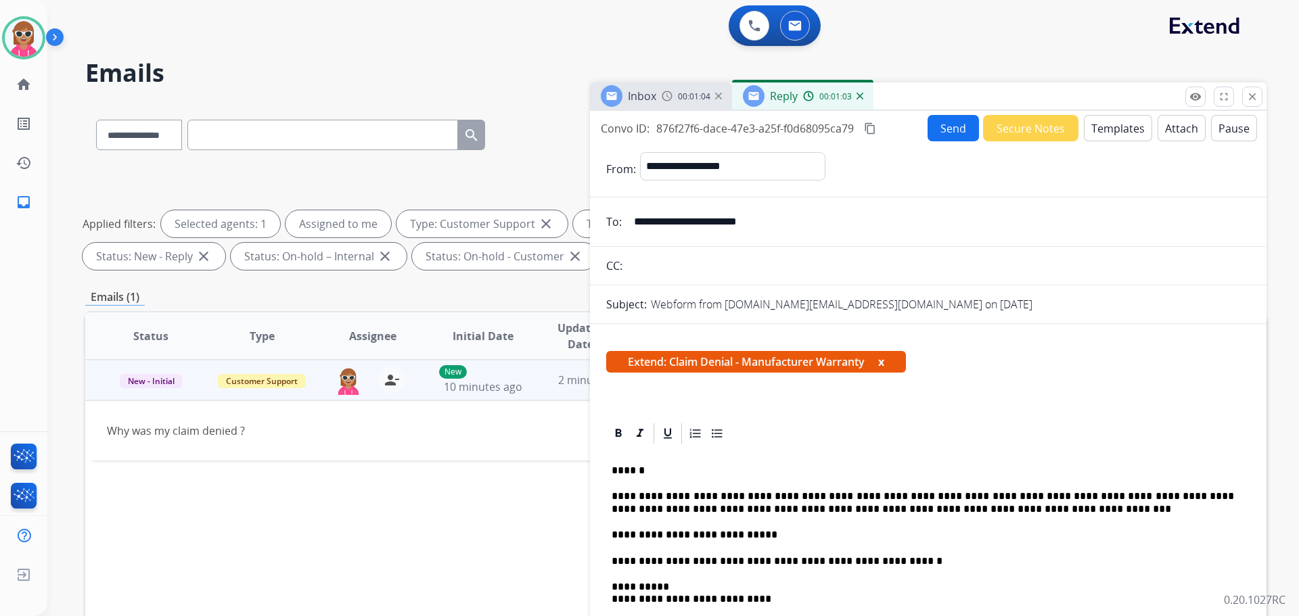
click at [861, 135] on div "Convo ID: 876f27f6-dace-47e3-a25f-f0d68095ca79 content_copy" at bounding box center [739, 128] width 277 height 16
click at [878, 131] on button "content_copy" at bounding box center [870, 128] width 16 height 16
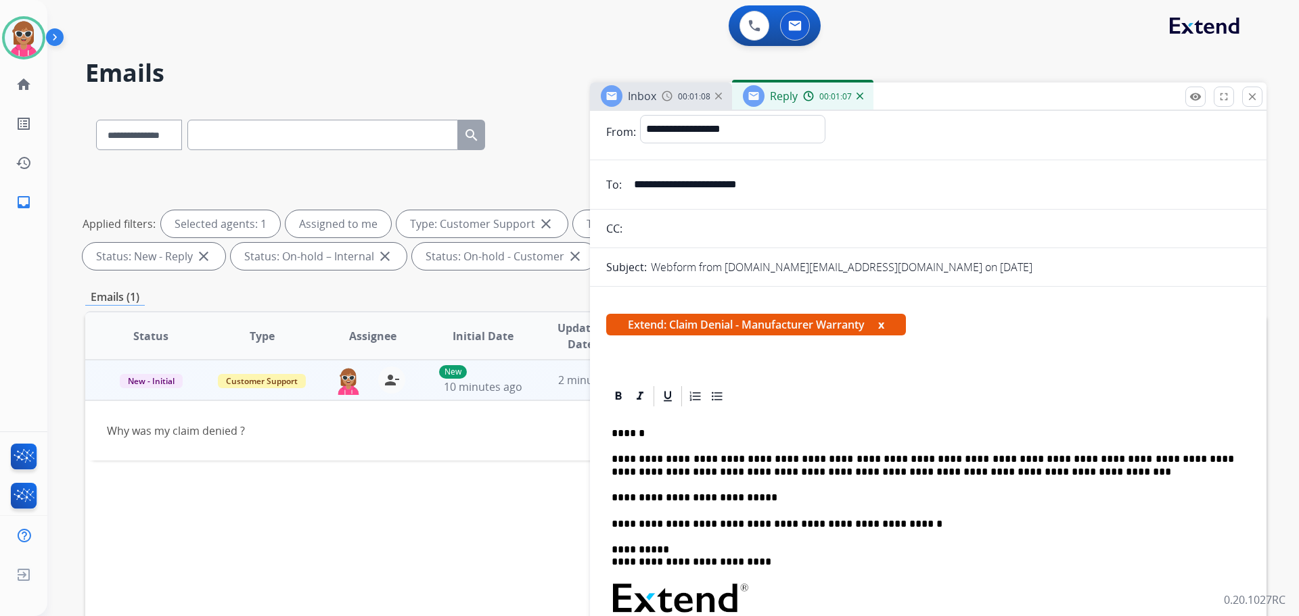
scroll to position [68, 0]
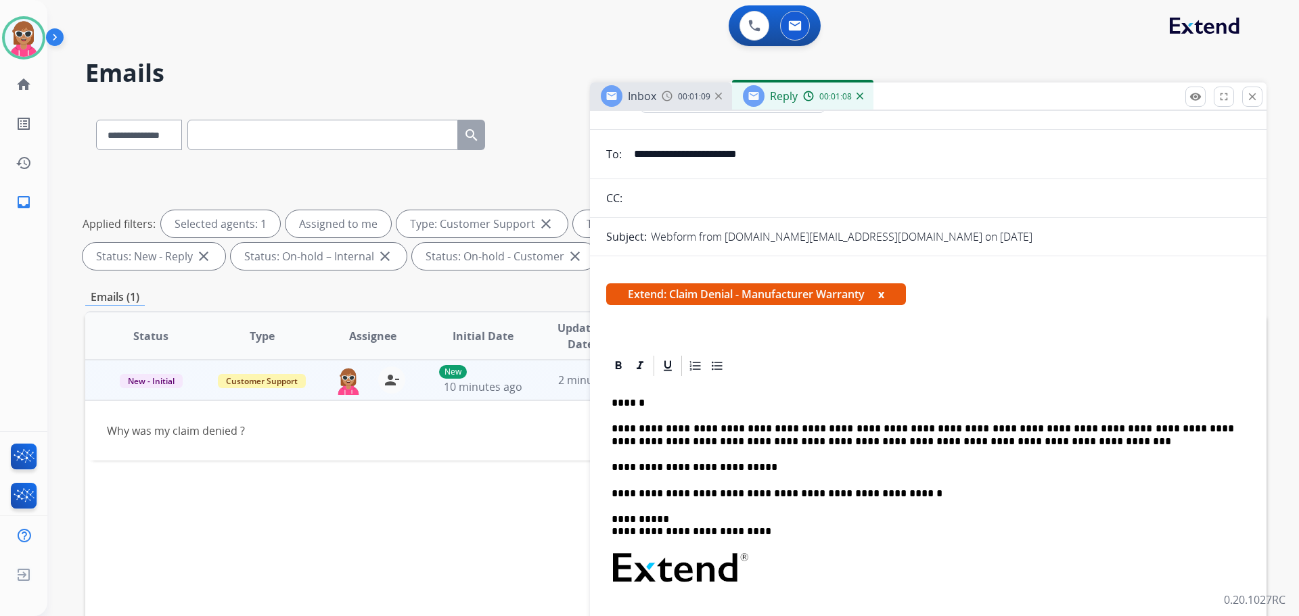
click at [800, 430] on p "**********" at bounding box center [923, 435] width 622 height 25
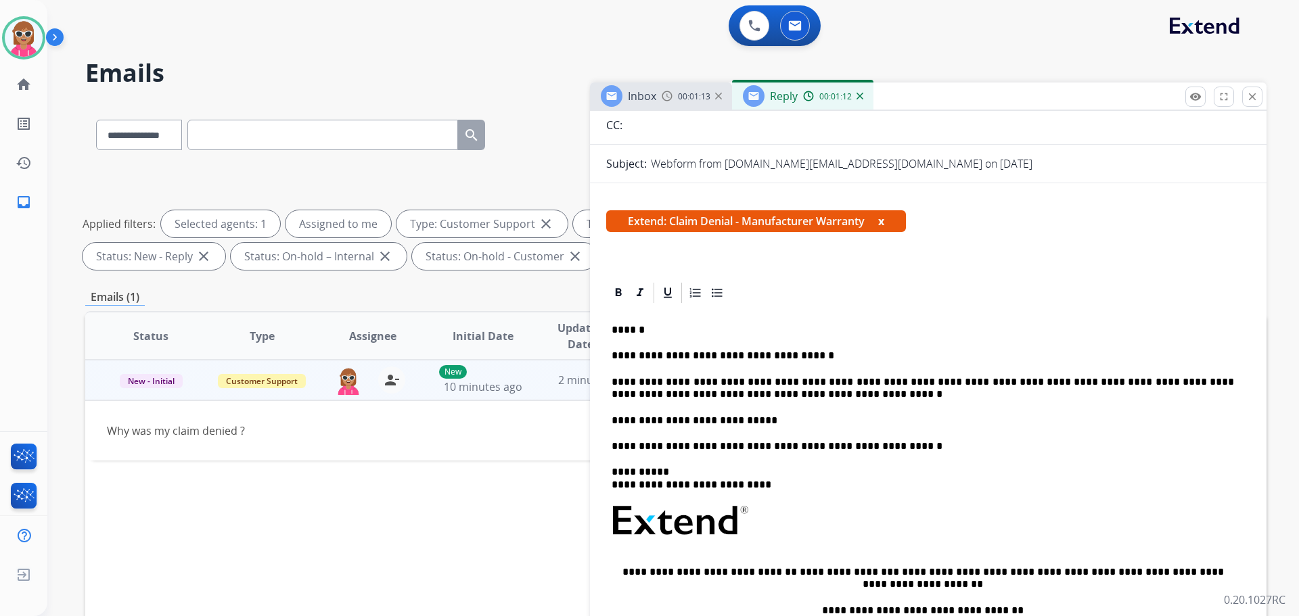
scroll to position [0, 0]
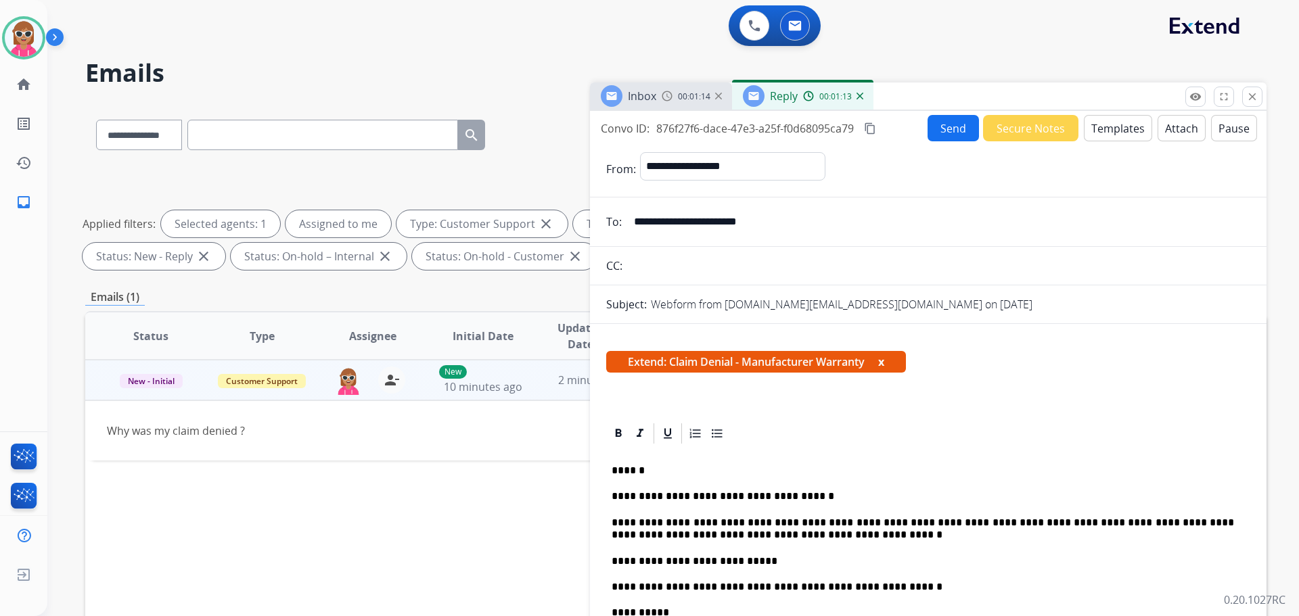
click at [868, 133] on mat-icon "content_copy" at bounding box center [870, 128] width 12 height 12
click at [953, 139] on button "Send" at bounding box center [953, 128] width 51 height 26
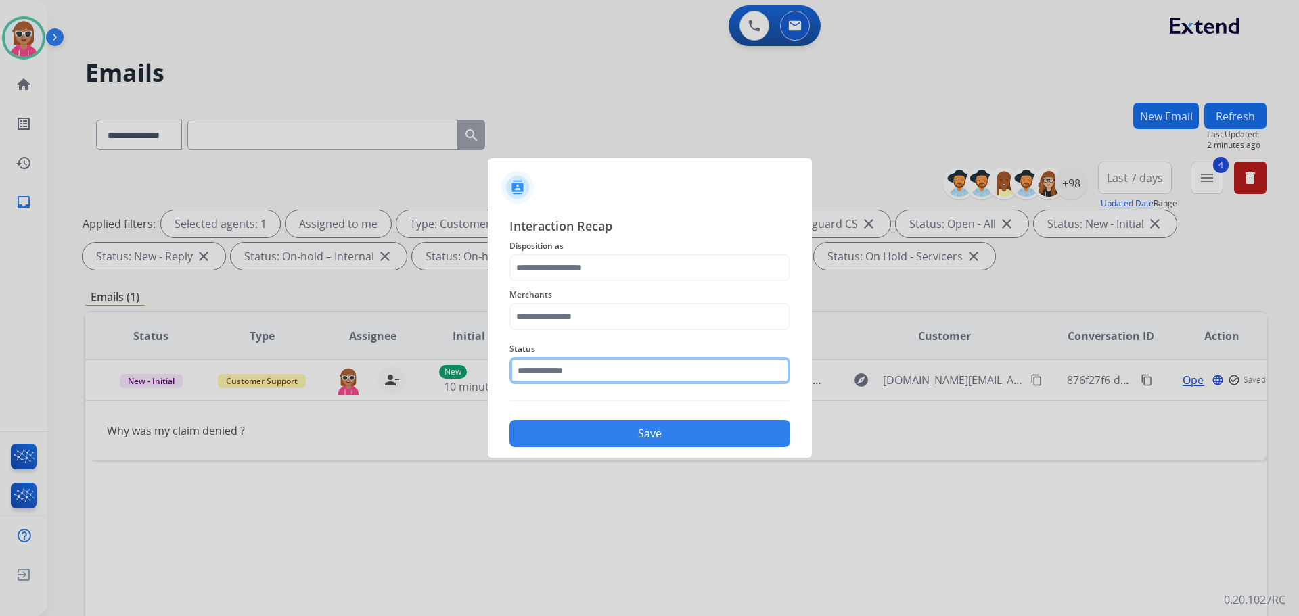
click at [572, 373] on input "text" at bounding box center [649, 370] width 281 height 27
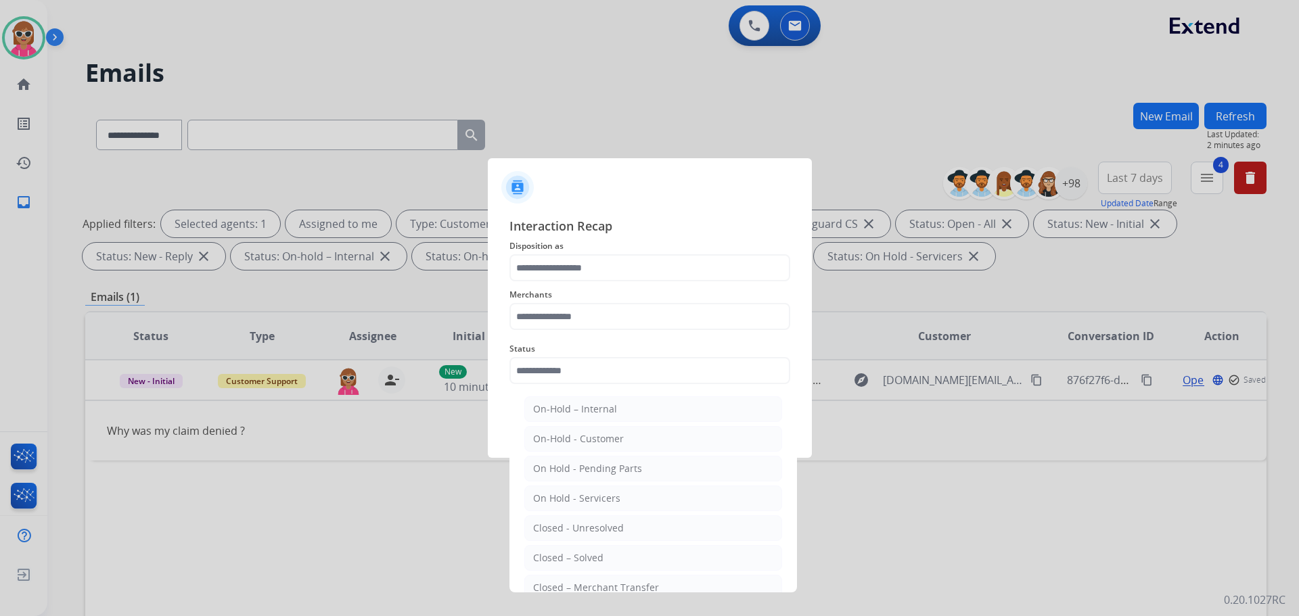
click at [569, 547] on li "Closed – Solved" at bounding box center [653, 558] width 258 height 26
type input "**********"
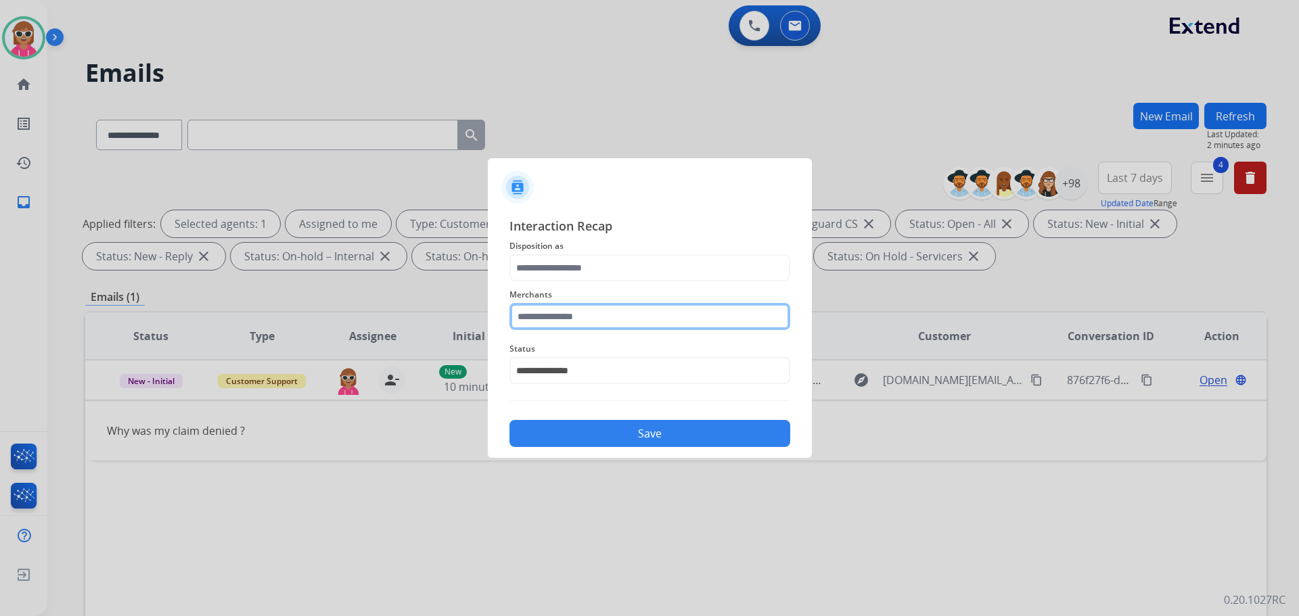
click at [575, 315] on input "text" at bounding box center [649, 316] width 281 height 27
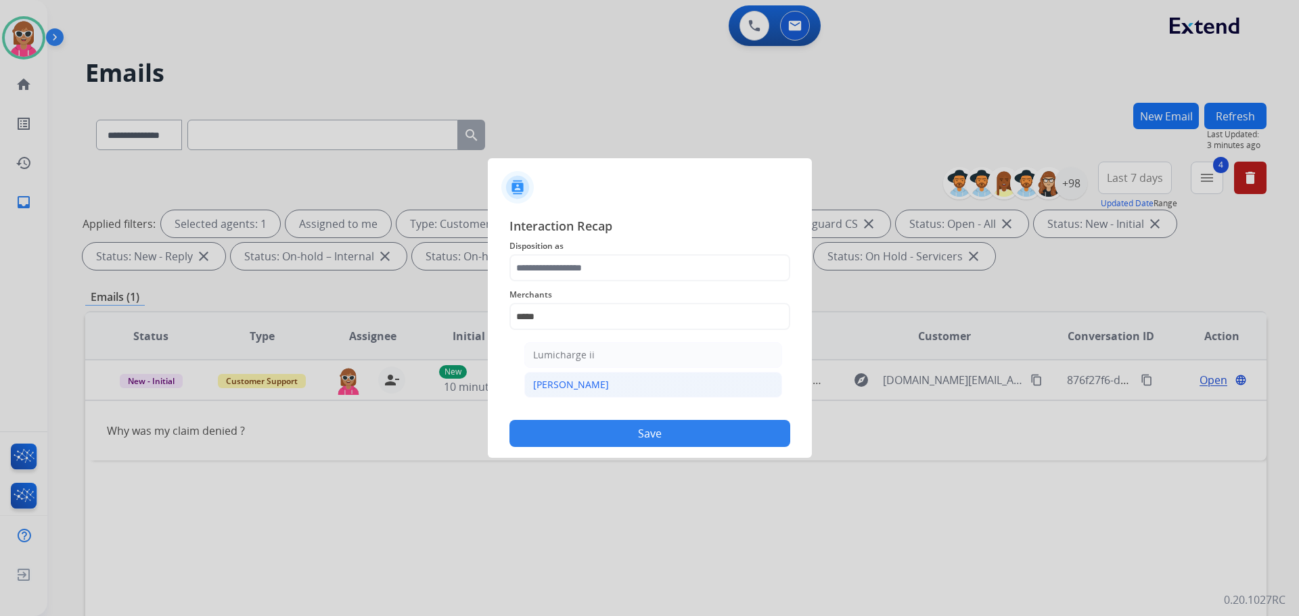
click at [572, 378] on li "[PERSON_NAME]" at bounding box center [653, 385] width 258 height 26
type input "********"
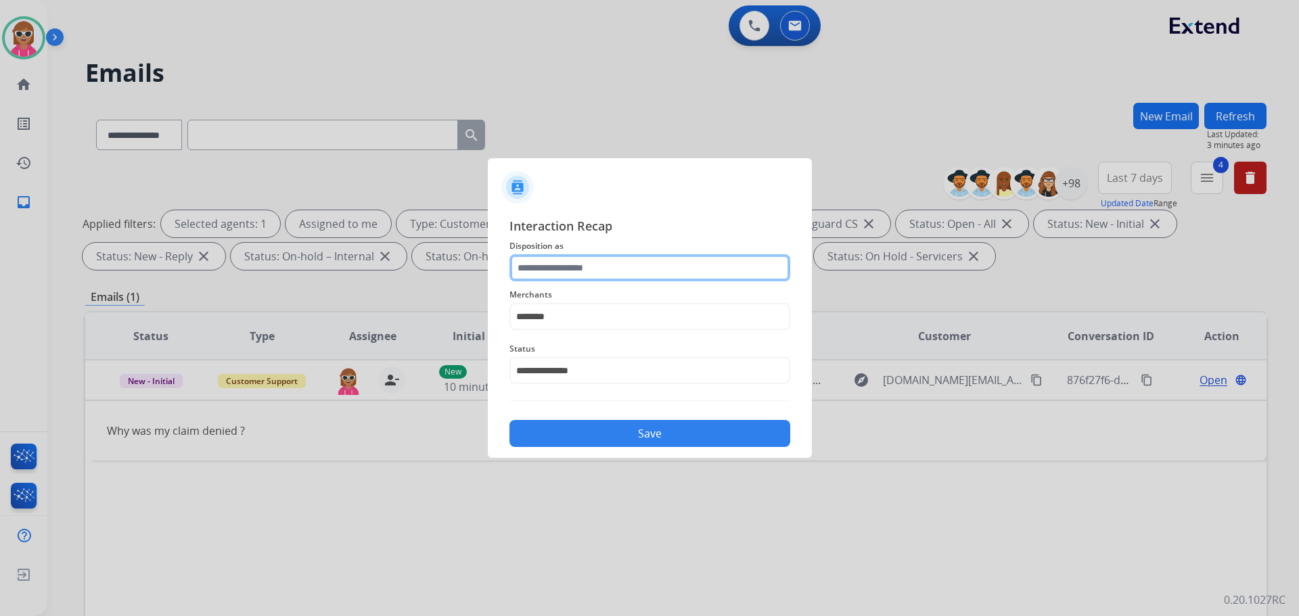
click at [587, 267] on input "text" at bounding box center [649, 267] width 281 height 27
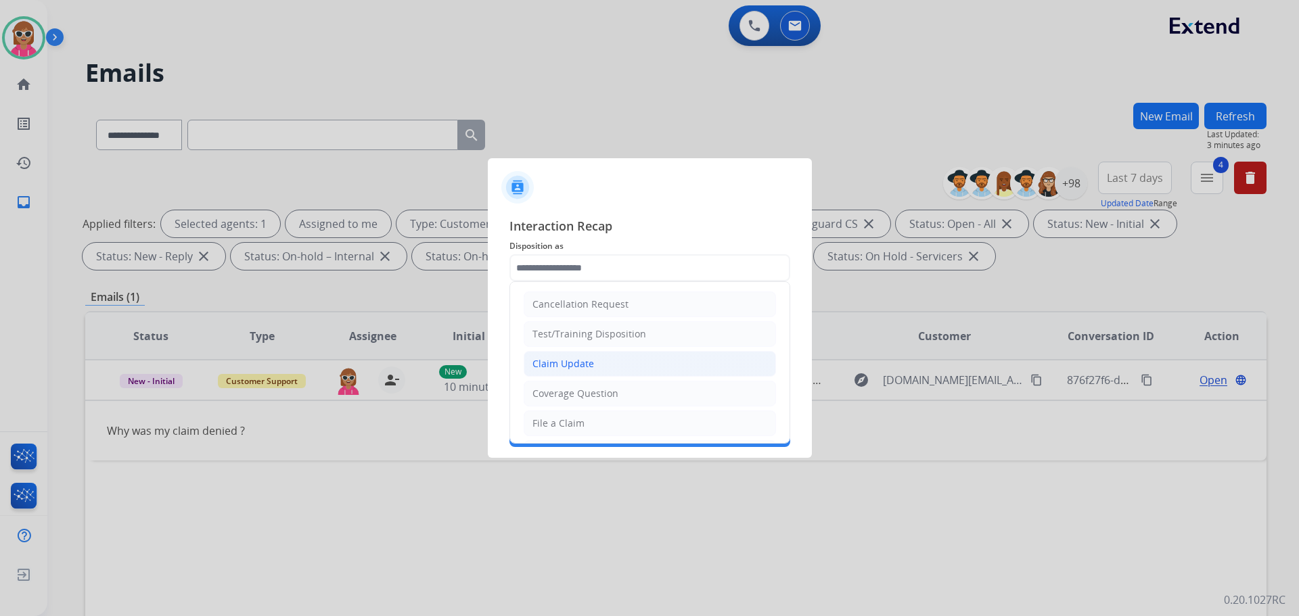
click at [600, 362] on li "Claim Update" at bounding box center [650, 364] width 252 height 26
type input "**********"
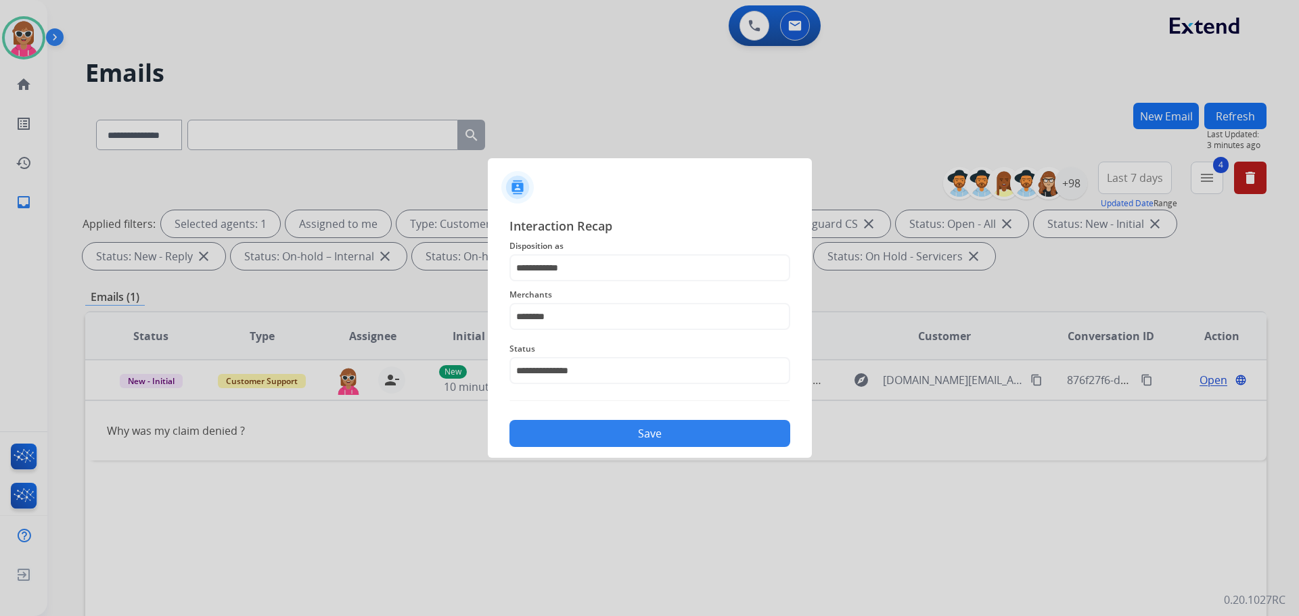
click at [598, 445] on button "Save" at bounding box center [649, 433] width 281 height 27
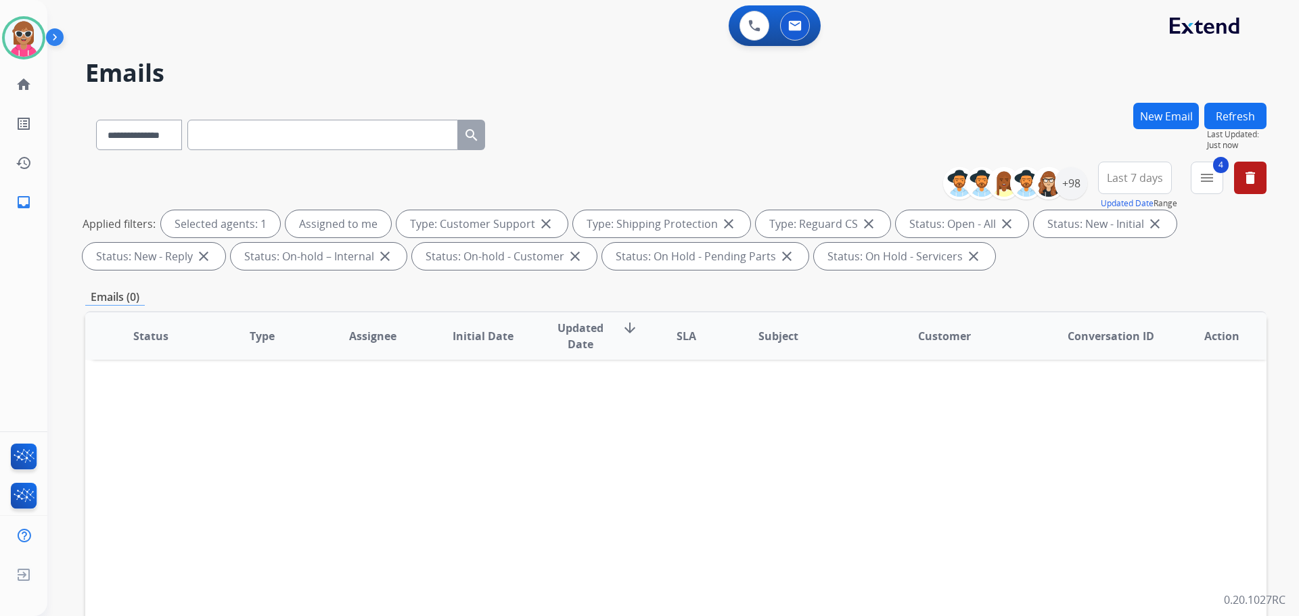
drag, startPoint x: 590, startPoint y: 516, endPoint x: 669, endPoint y: 611, distance: 123.4
click at [591, 518] on div "Status Type Assignee Initial Date Updated Date arrow_downward SLA Subject Custo…" at bounding box center [675, 537] width 1181 height 453
click at [249, 532] on div "Status Type Assignee Initial Date Updated Date arrow_downward SLA Subject Custo…" at bounding box center [675, 537] width 1181 height 453
click at [1076, 183] on div "+98" at bounding box center [1071, 183] width 32 height 32
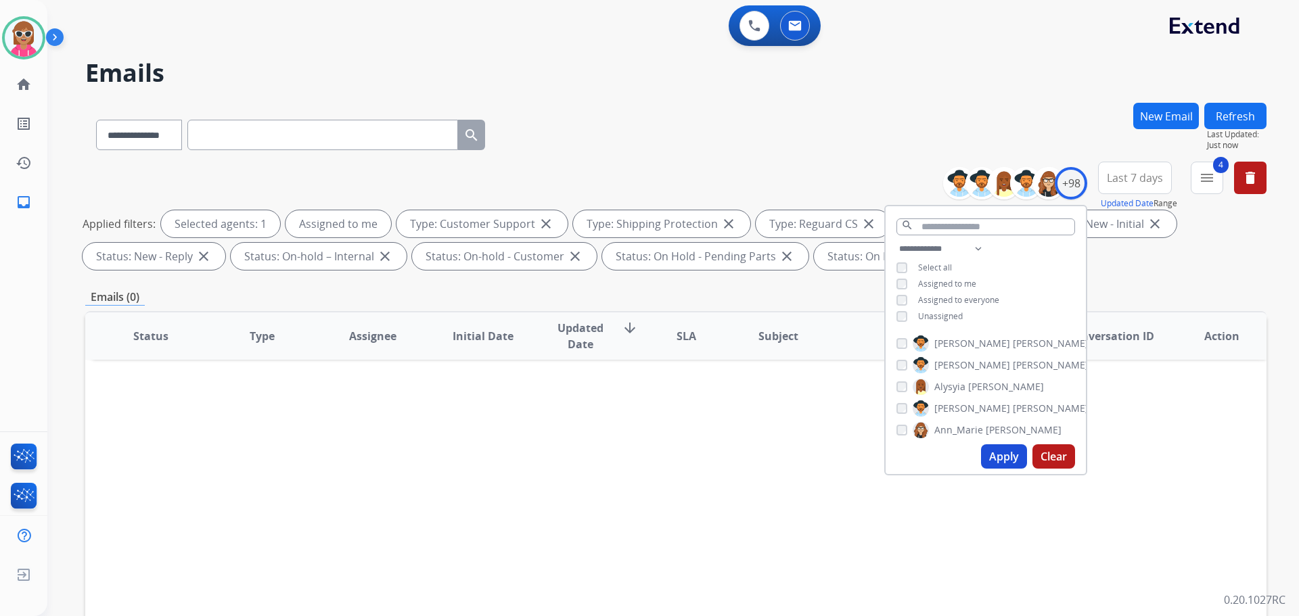
click at [970, 284] on span "Assigned to me" at bounding box center [947, 284] width 58 height 12
click at [956, 230] on input "text" at bounding box center [985, 227] width 179 height 17
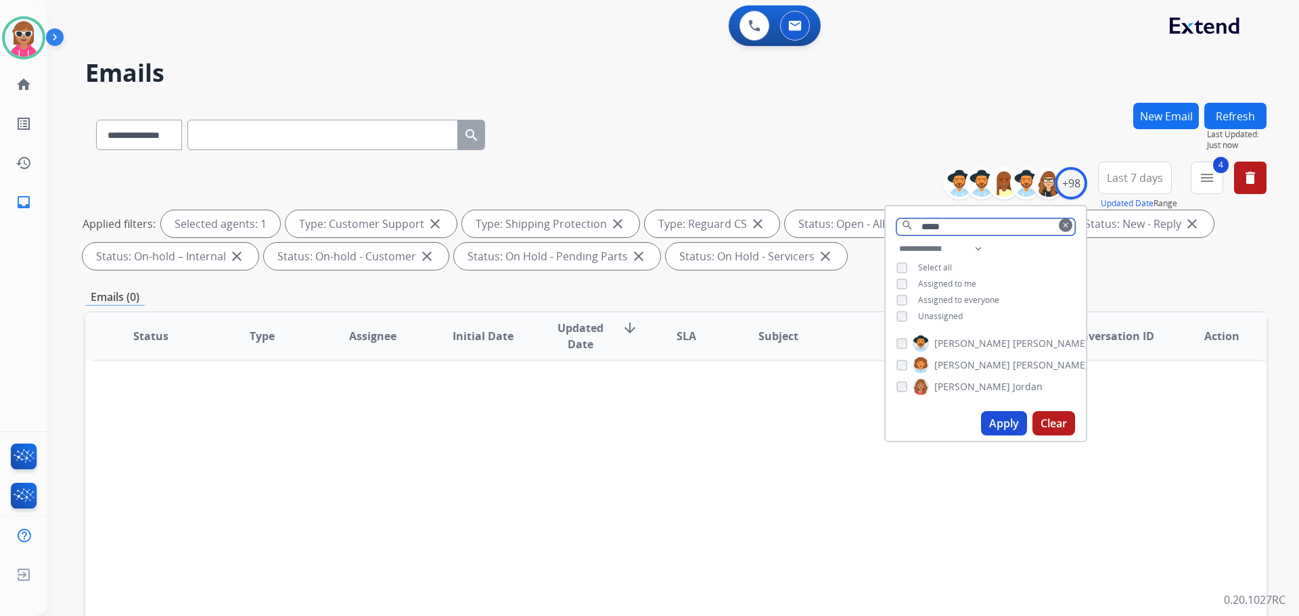
type input "*****"
drag, startPoint x: 955, startPoint y: 383, endPoint x: 982, endPoint y: 394, distance: 28.5
click at [960, 383] on span "[PERSON_NAME]" at bounding box center [972, 387] width 76 height 14
click at [1013, 389] on span "Jordan" at bounding box center [1028, 387] width 30 height 14
click at [1007, 426] on button "Apply" at bounding box center [1004, 423] width 46 height 24
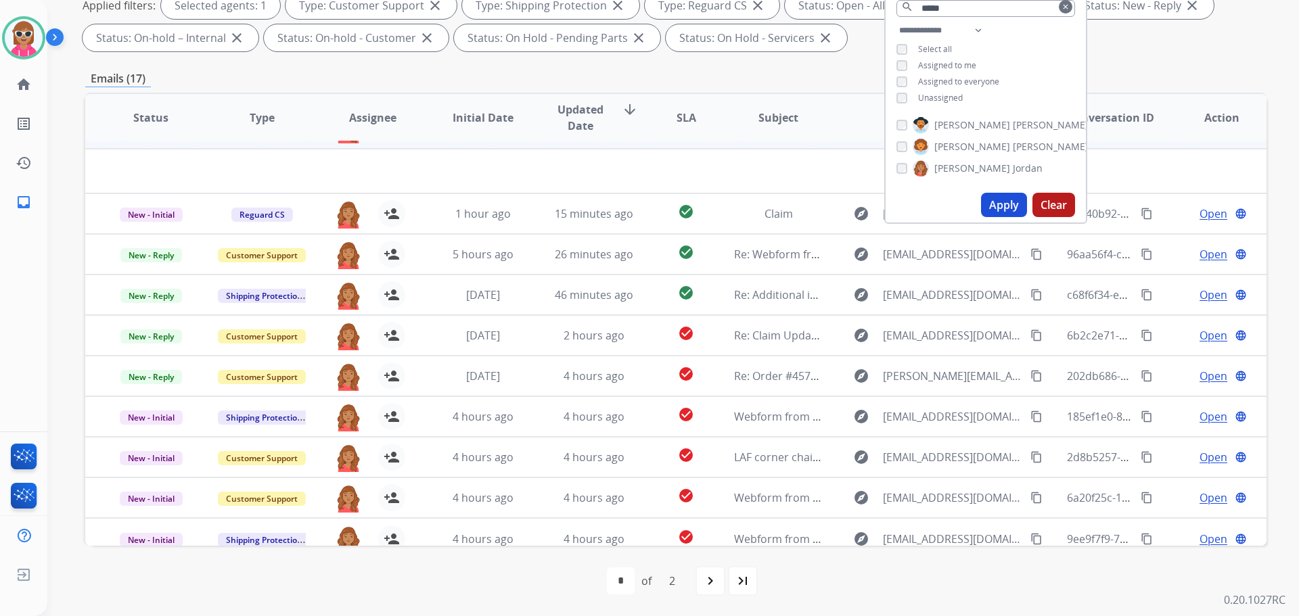
scroll to position [46, 0]
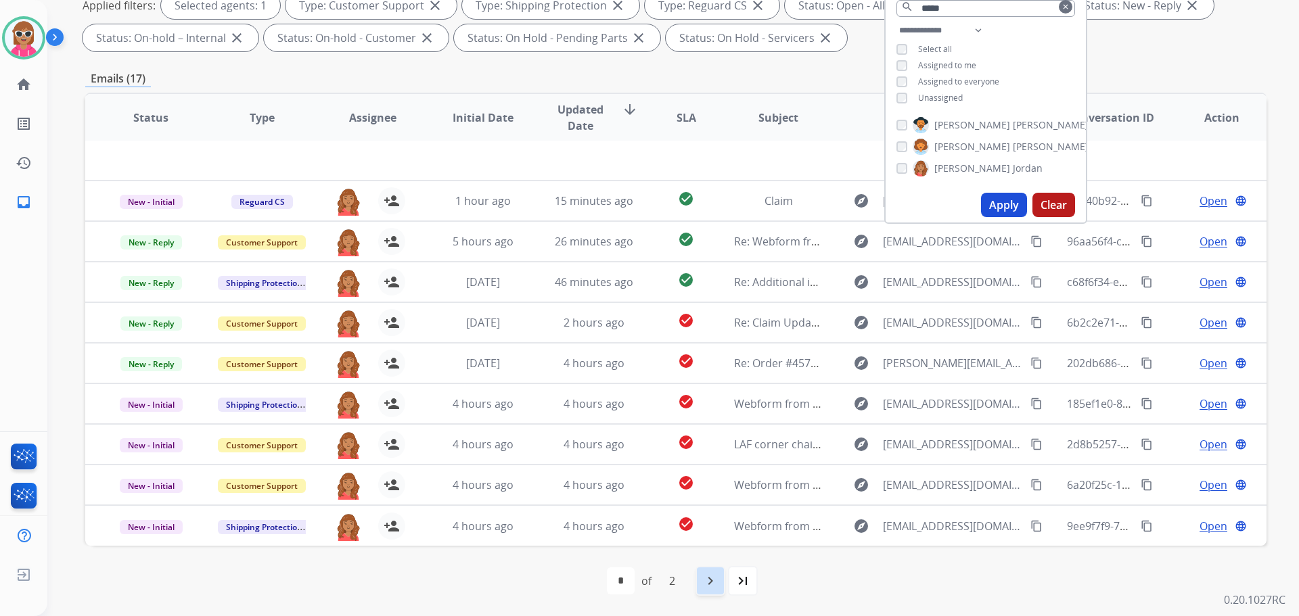
click at [701, 575] on div "navigate_next" at bounding box center [711, 581] width 30 height 30
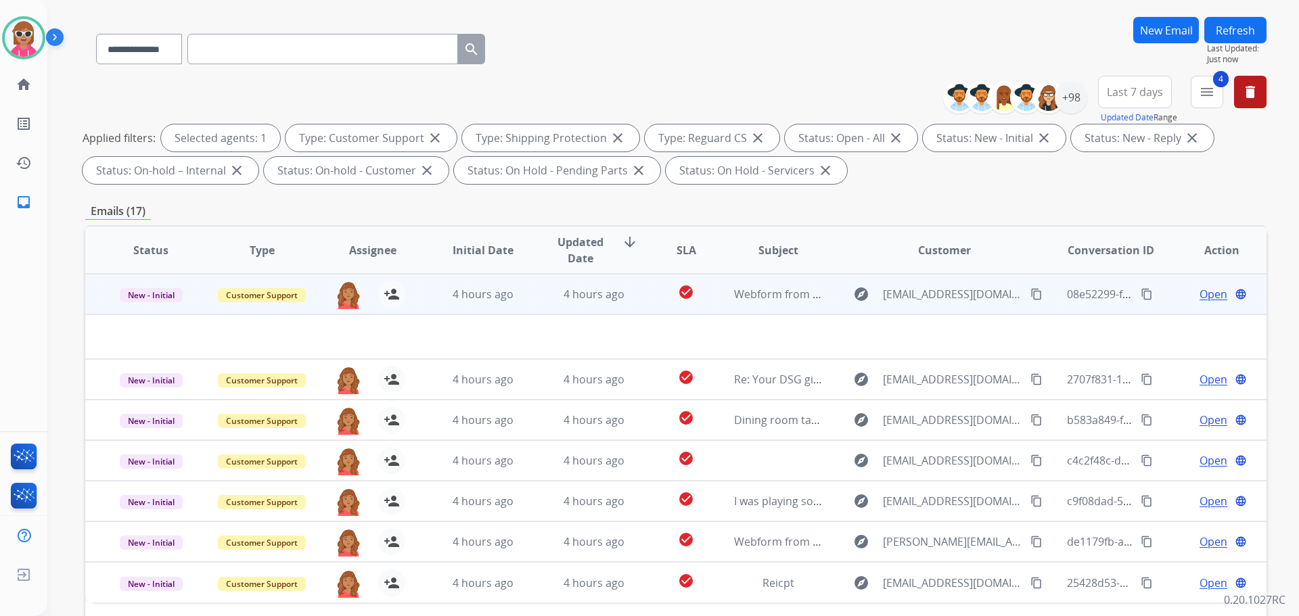
scroll to position [219, 0]
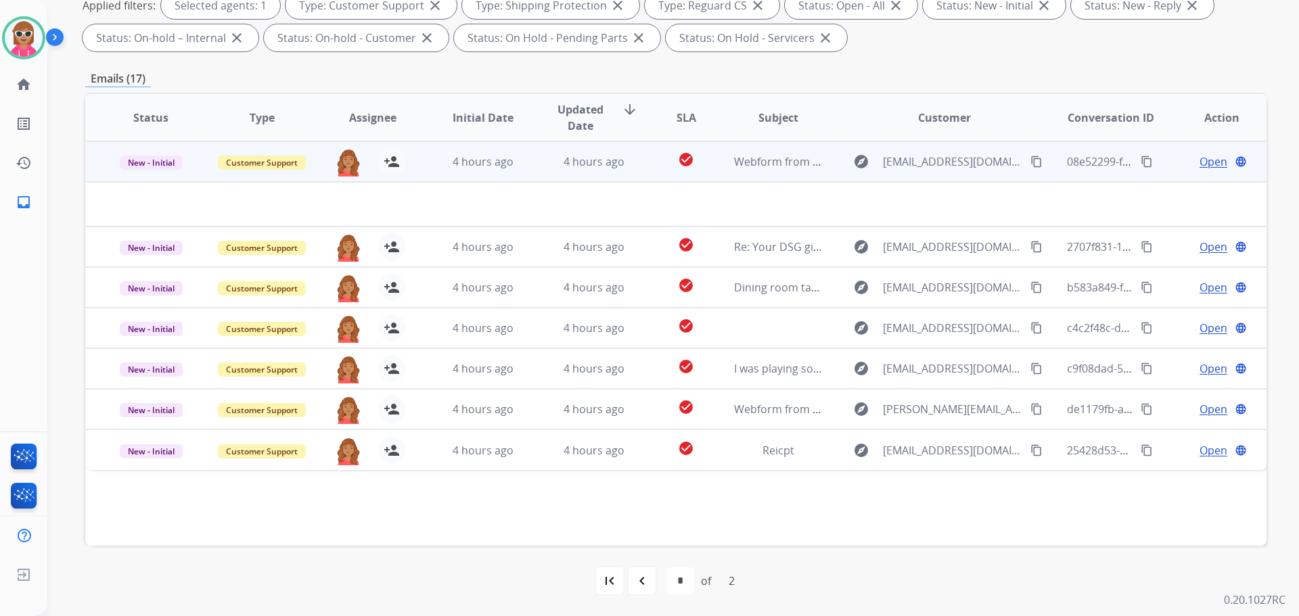
click at [645, 155] on td "check_circle" at bounding box center [676, 161] width 74 height 41
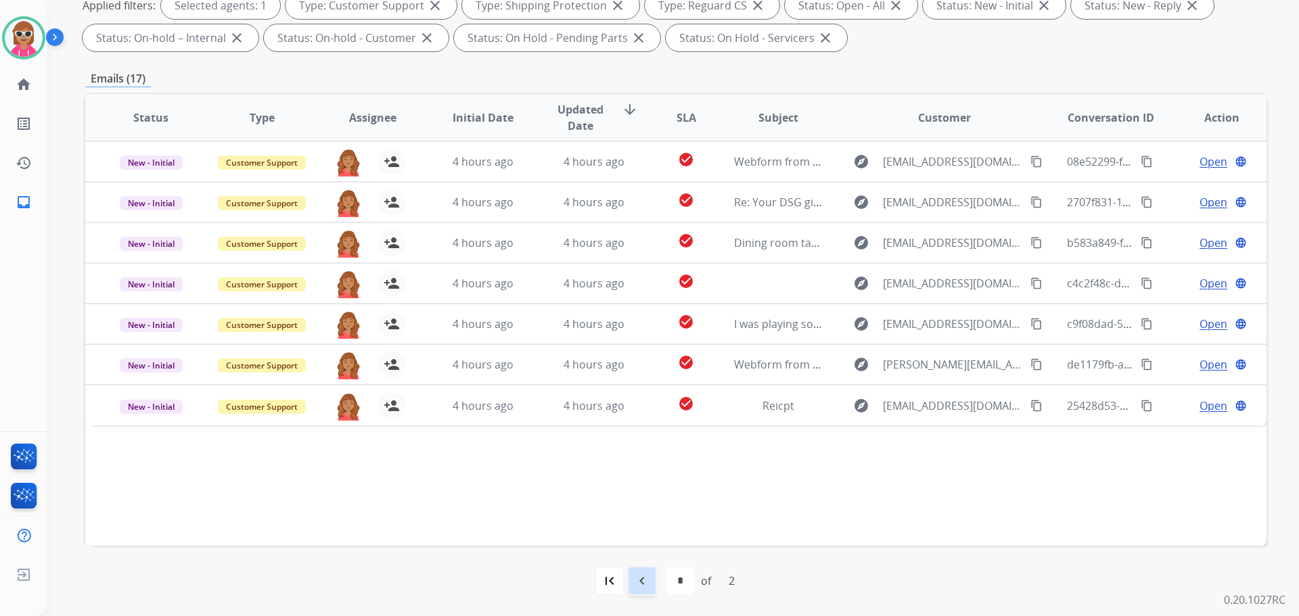
click at [631, 583] on div "navigate_before" at bounding box center [642, 581] width 30 height 30
select select "*"
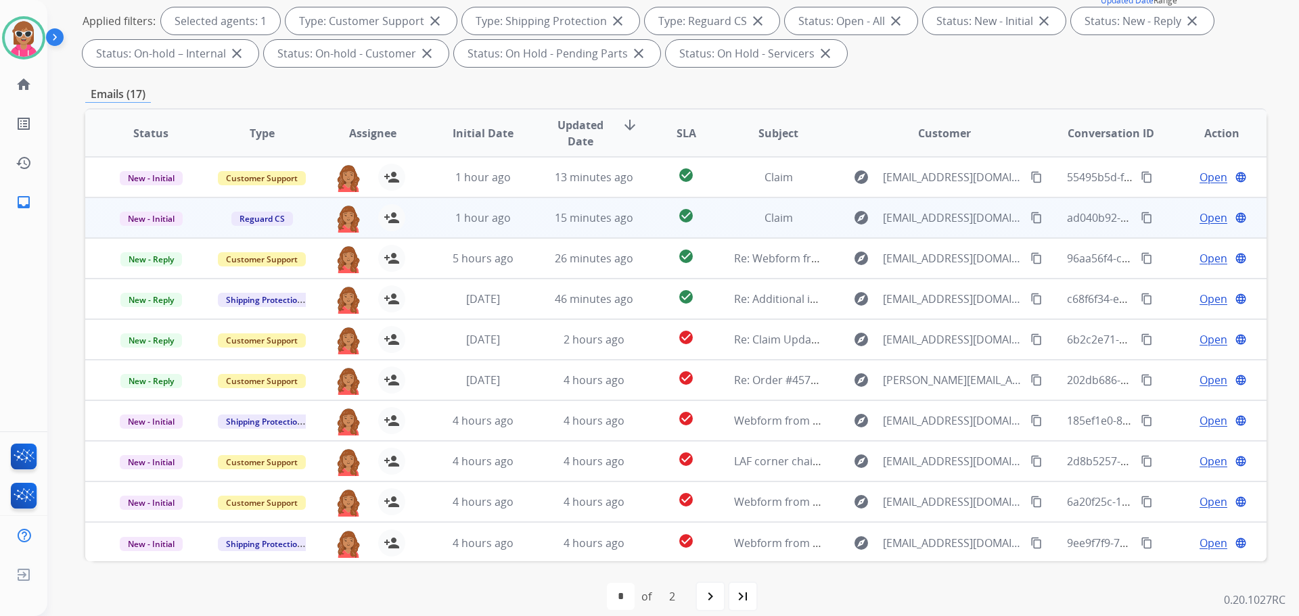
scroll to position [1, 0]
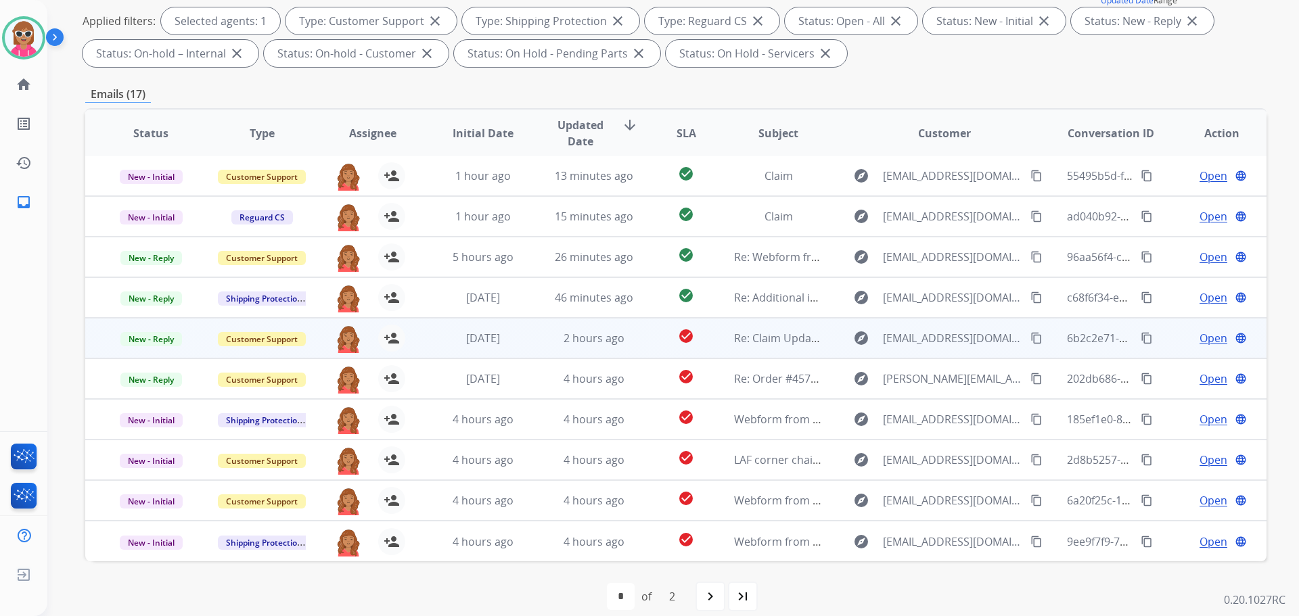
click at [620, 357] on td "2 hours ago" at bounding box center [583, 338] width 111 height 41
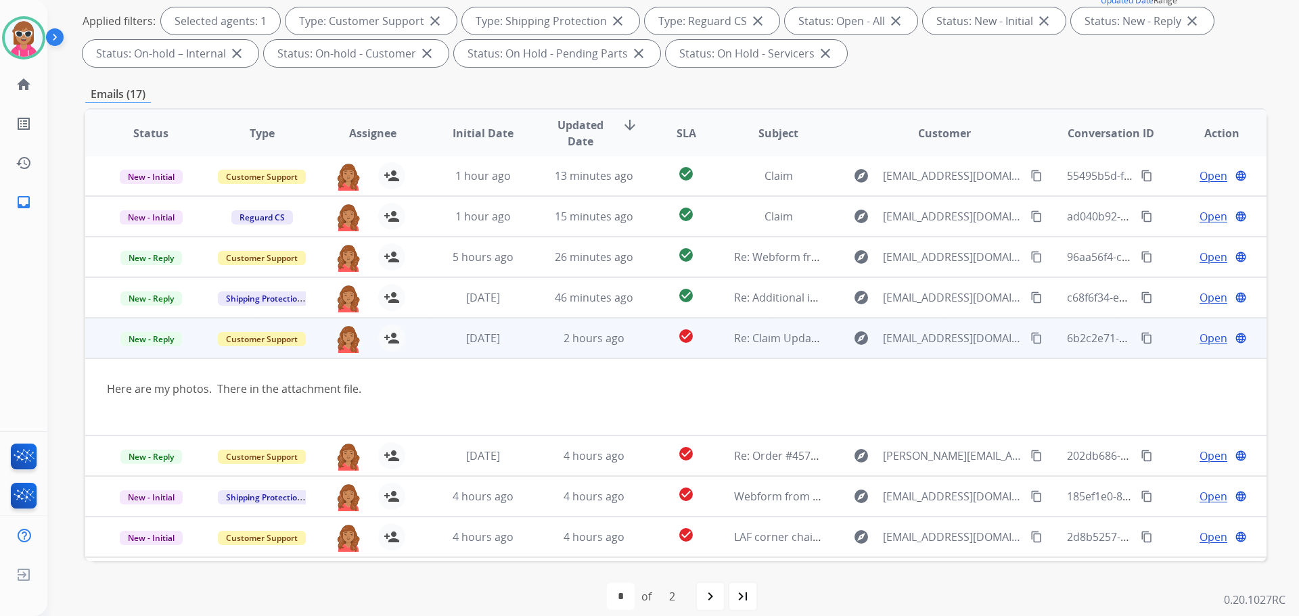
scroll to position [78, 0]
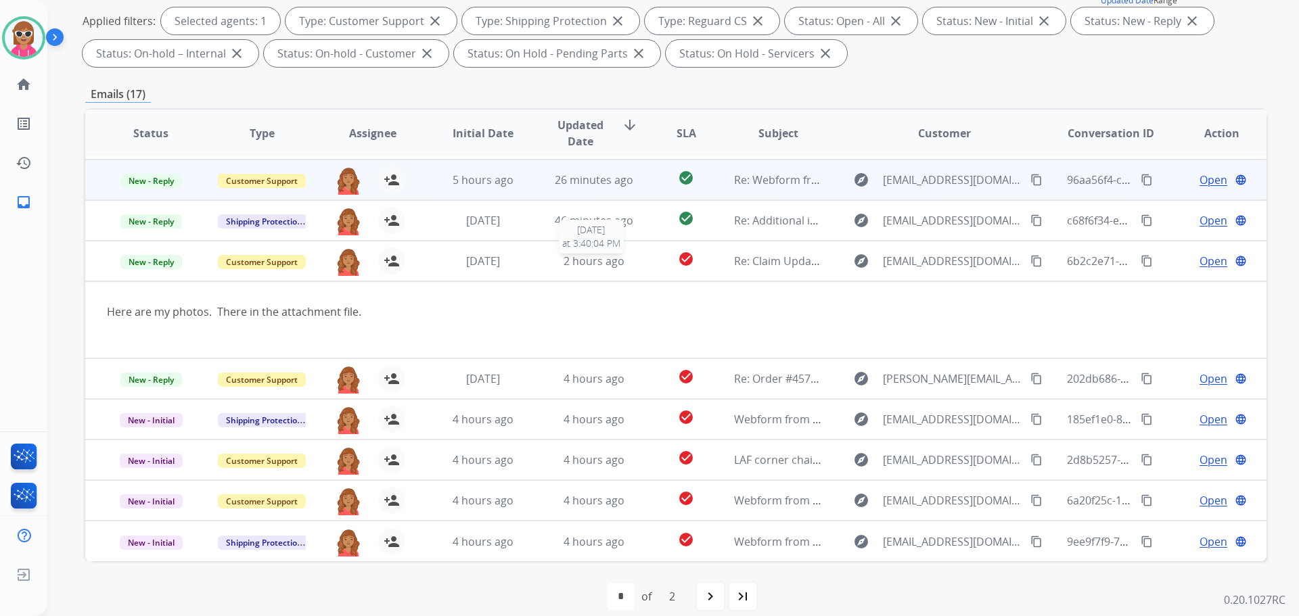
click at [617, 277] on td "2 hours ago [DATE] 3:40:04 PM" at bounding box center [583, 261] width 111 height 41
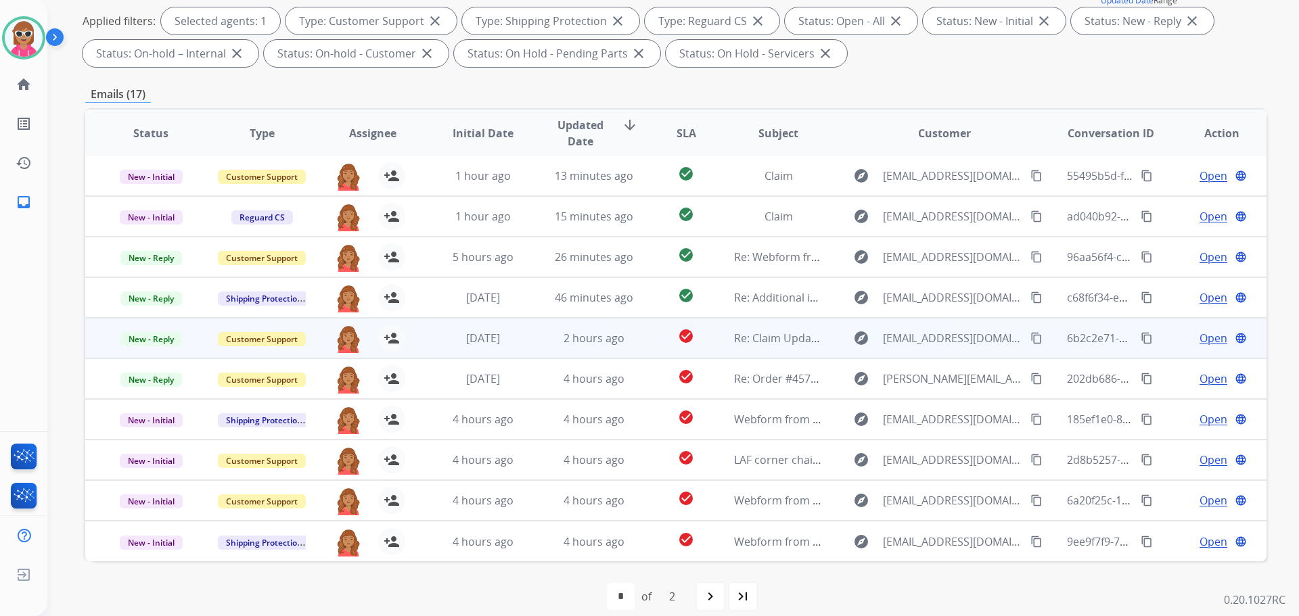
click at [641, 357] on td "check_circle" at bounding box center [676, 338] width 74 height 41
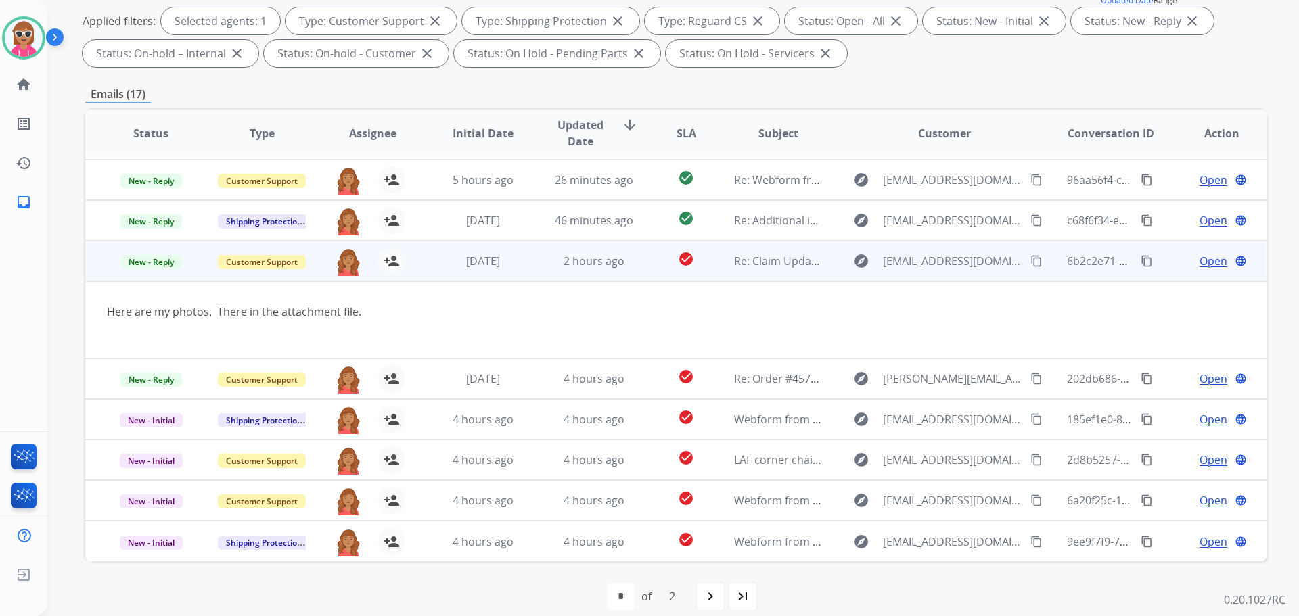
click at [629, 279] on td "2 hours ago" at bounding box center [583, 261] width 111 height 41
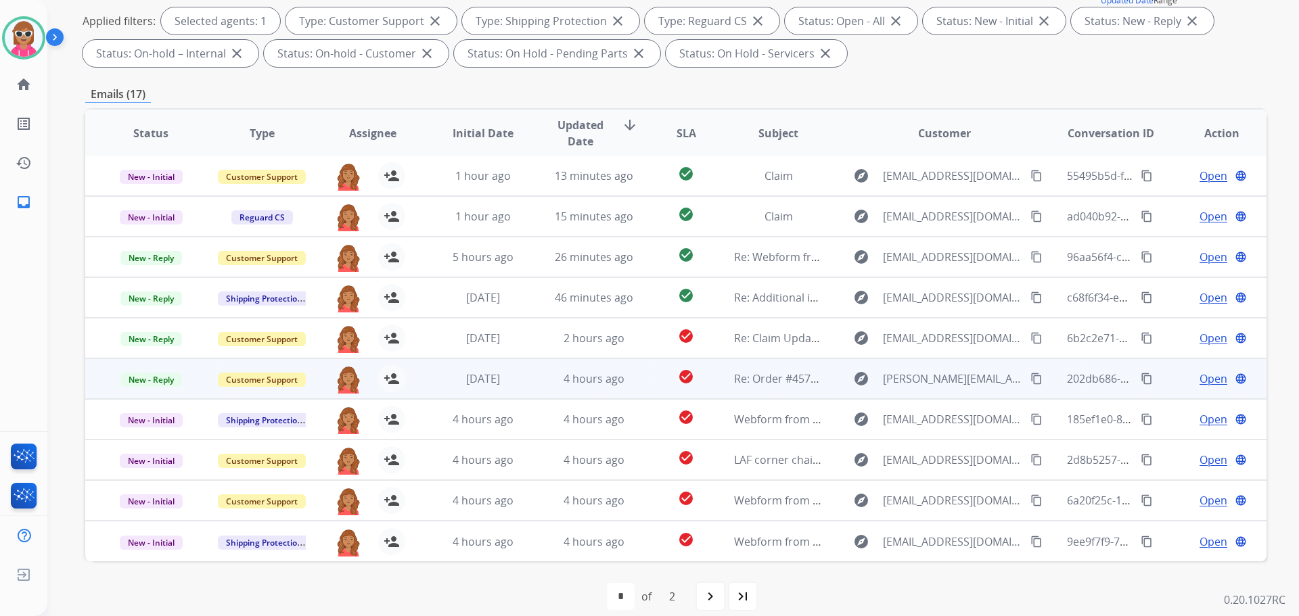
click at [643, 376] on td "check_circle" at bounding box center [676, 379] width 74 height 41
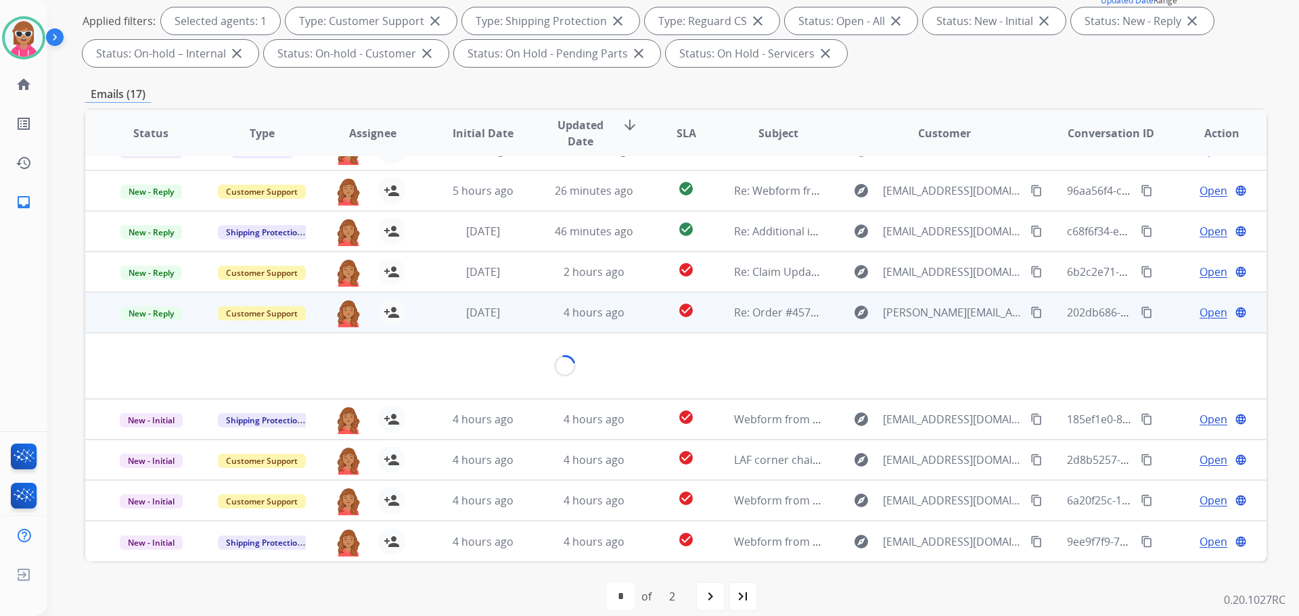
scroll to position [72, 0]
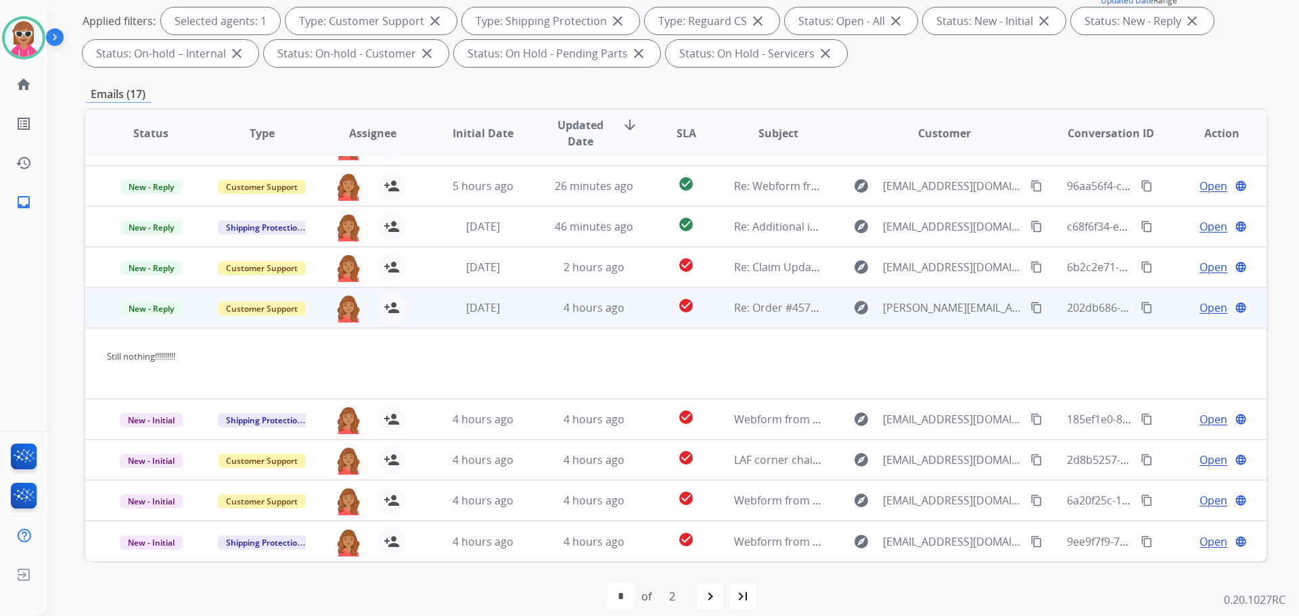
click at [639, 310] on td "check_circle" at bounding box center [676, 308] width 74 height 41
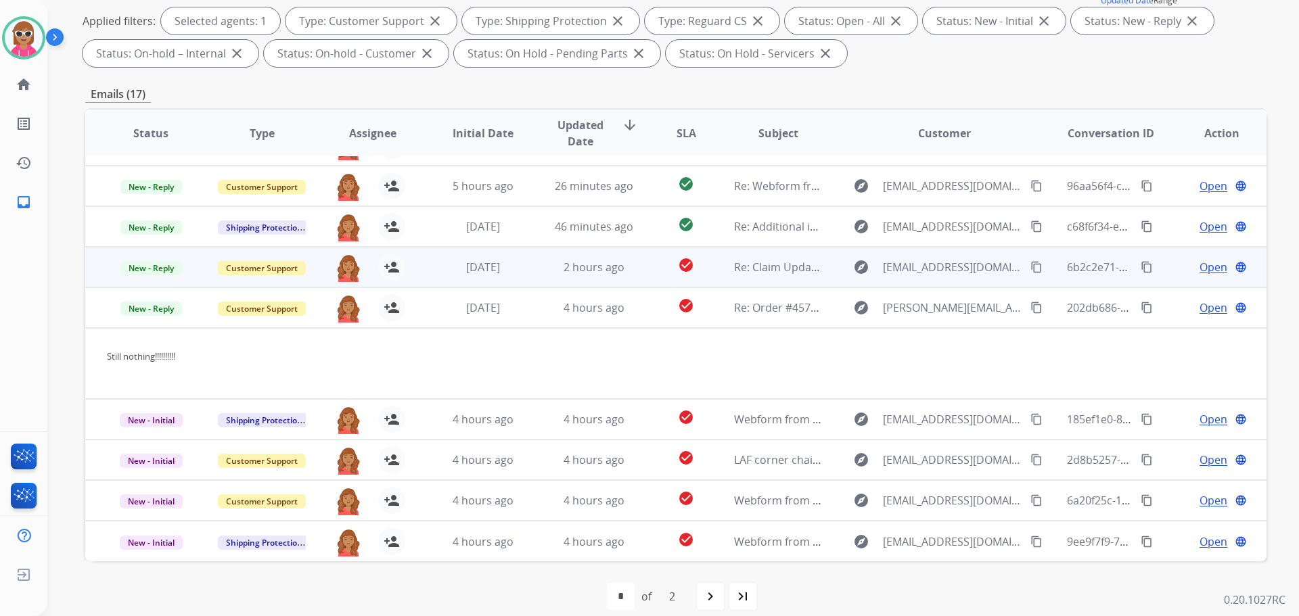
scroll to position [1, 0]
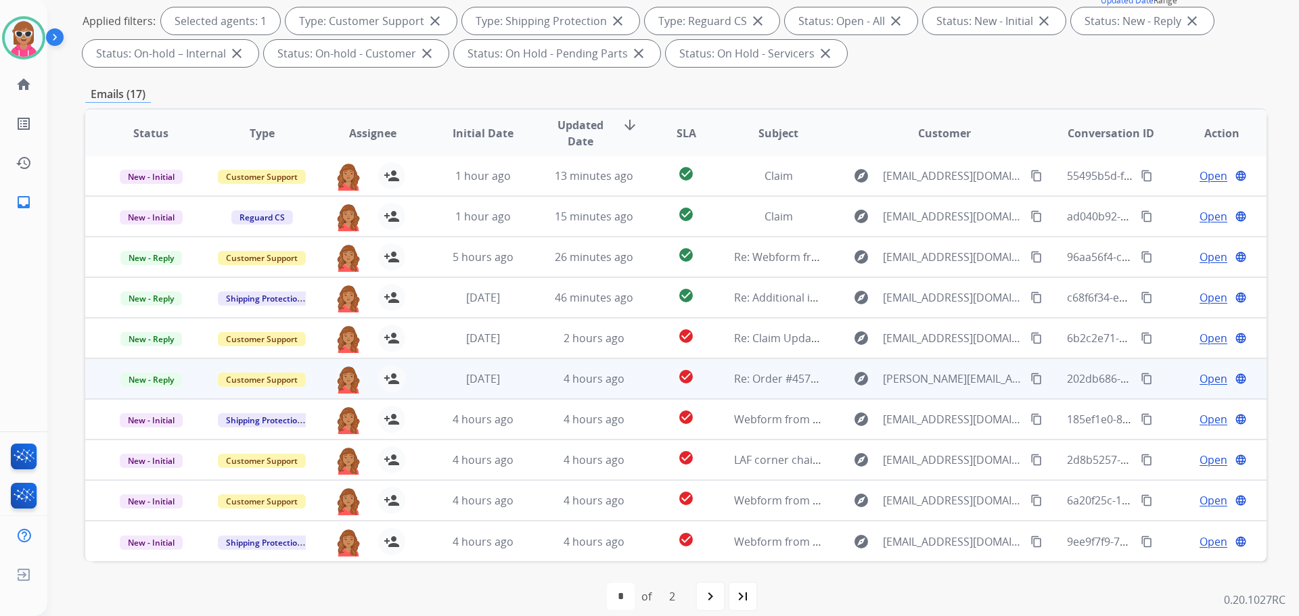
click at [1200, 377] on span "Open" at bounding box center [1214, 379] width 28 height 16
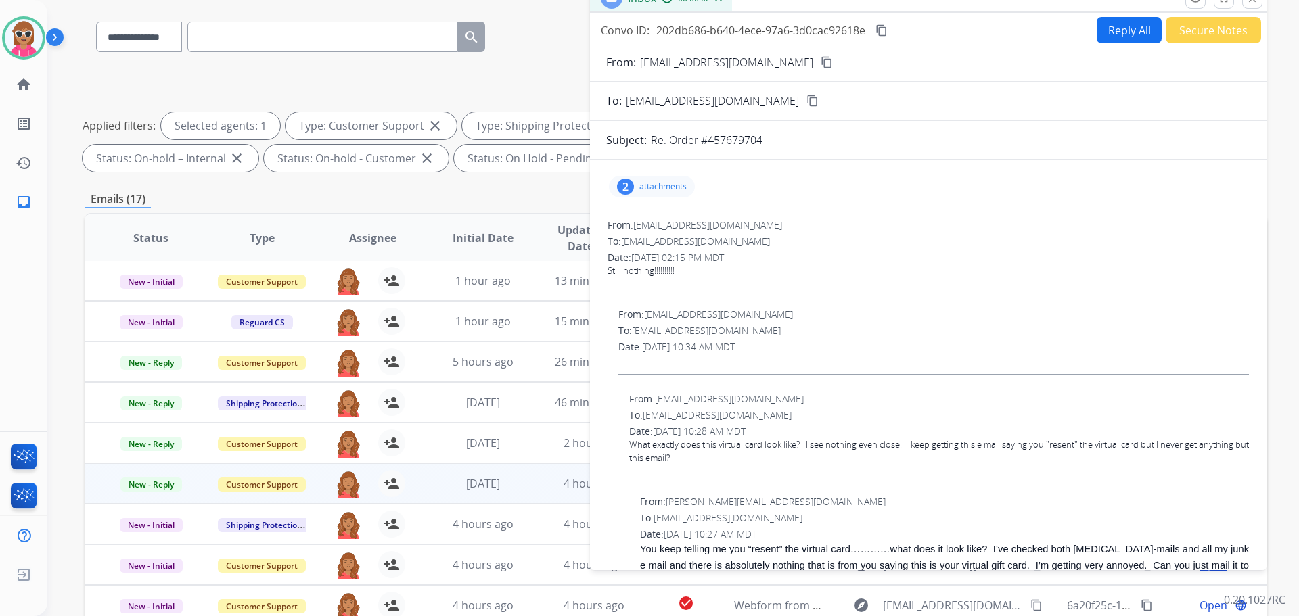
scroll to position [0, 0]
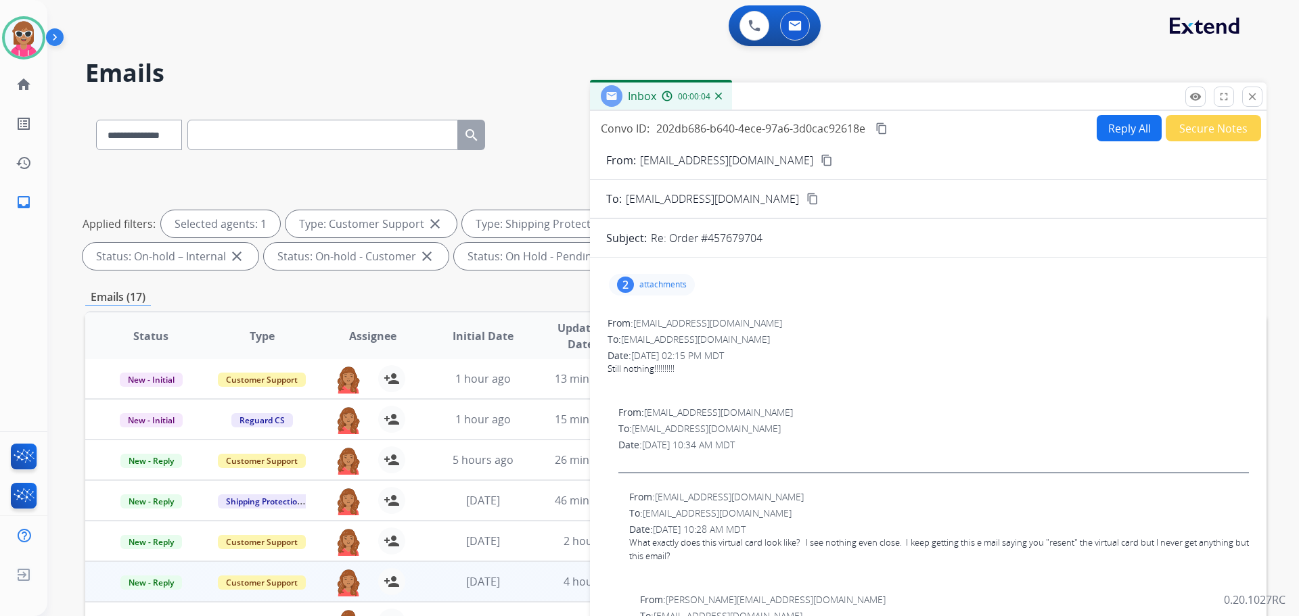
drag, startPoint x: 1256, startPoint y: 99, endPoint x: 1233, endPoint y: 105, distance: 23.0
click at [1251, 101] on mat-icon "close" at bounding box center [1252, 97] width 12 height 12
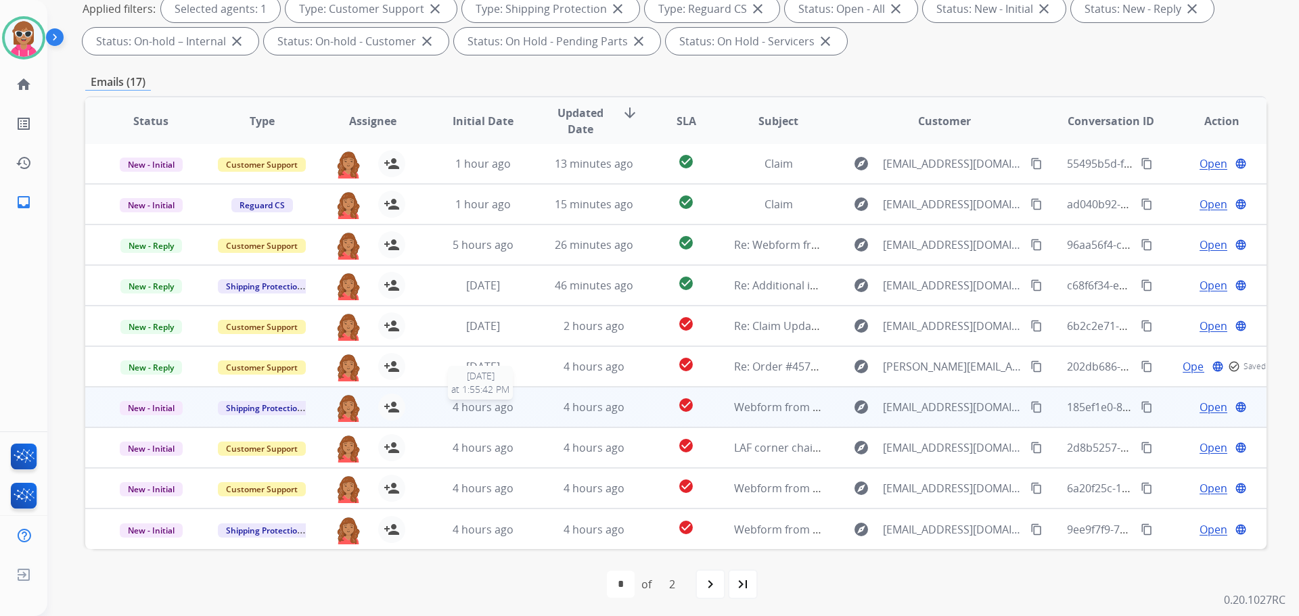
scroll to position [219, 0]
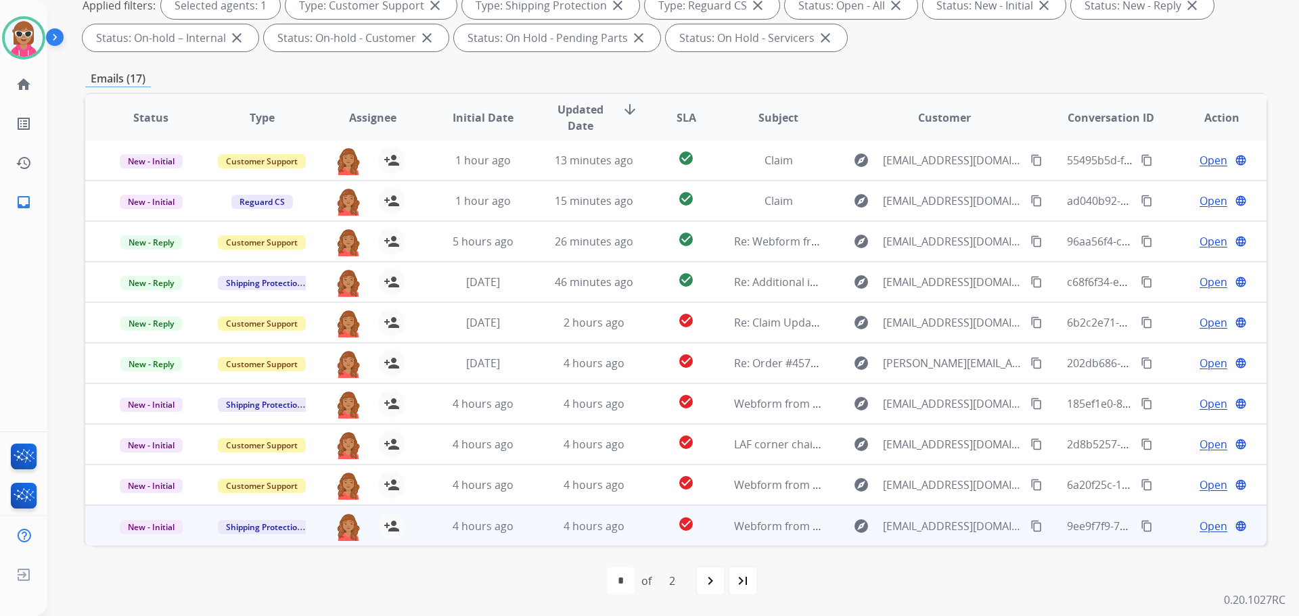
click at [447, 514] on td "4 hours ago" at bounding box center [472, 525] width 111 height 41
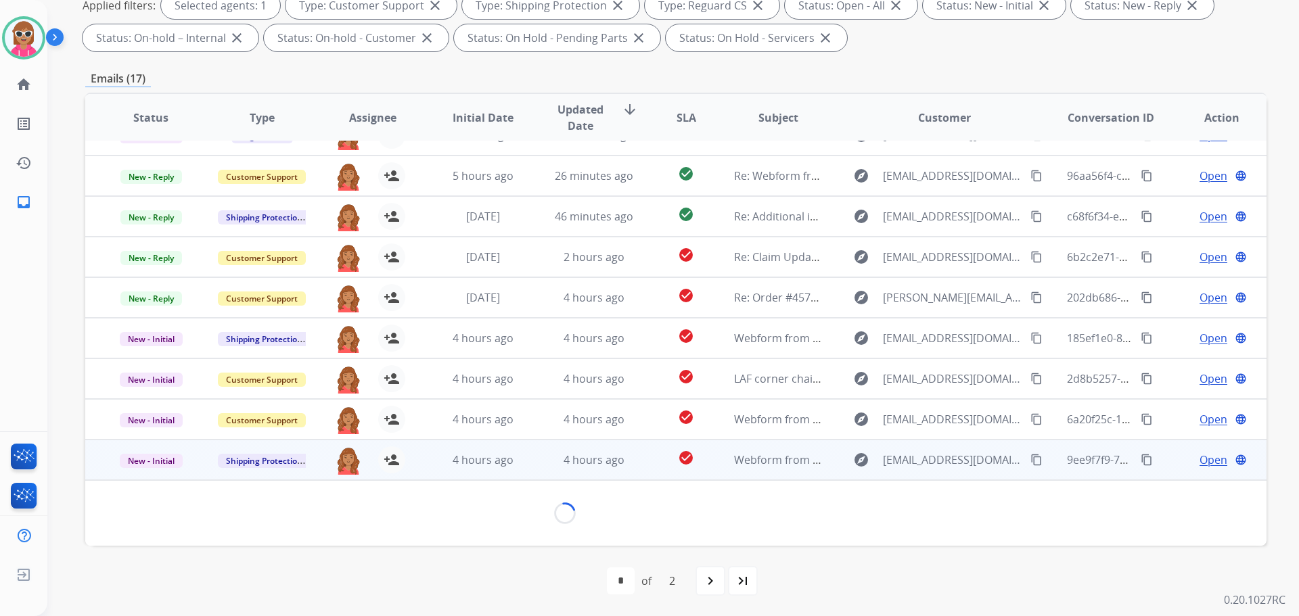
scroll to position [62, 0]
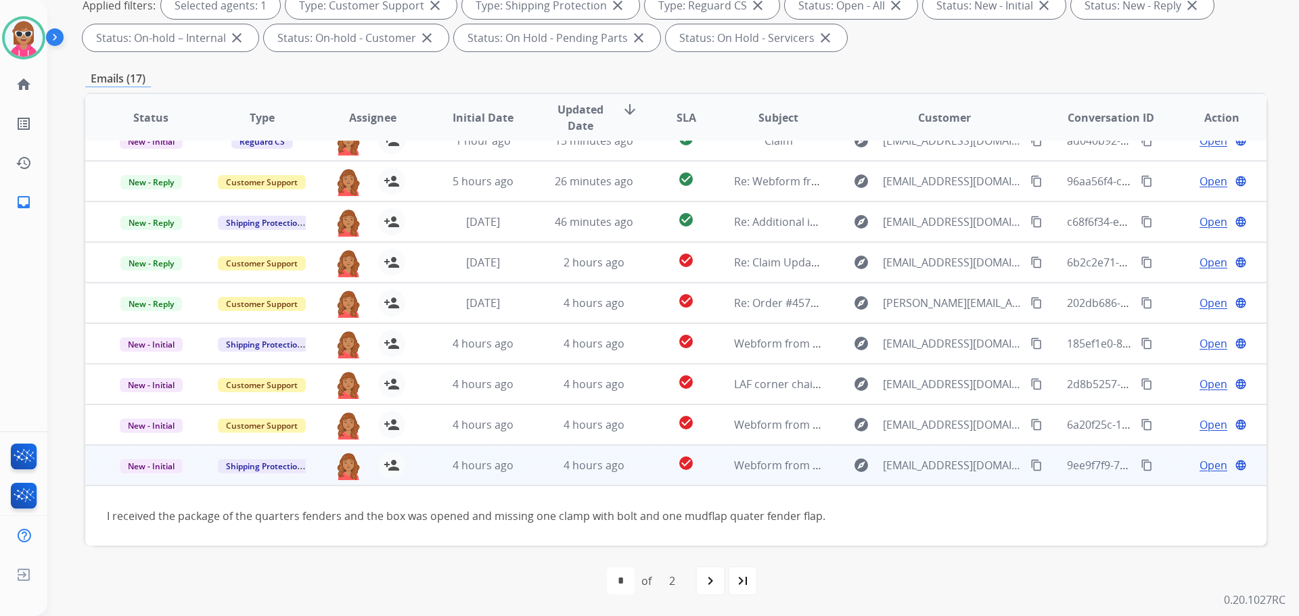
click at [1030, 466] on mat-icon "content_copy" at bounding box center [1036, 465] width 12 height 12
drag, startPoint x: 1135, startPoint y: 461, endPoint x: 1133, endPoint y: 472, distance: 10.5
click at [1141, 463] on mat-icon "content_copy" at bounding box center [1147, 465] width 12 height 12
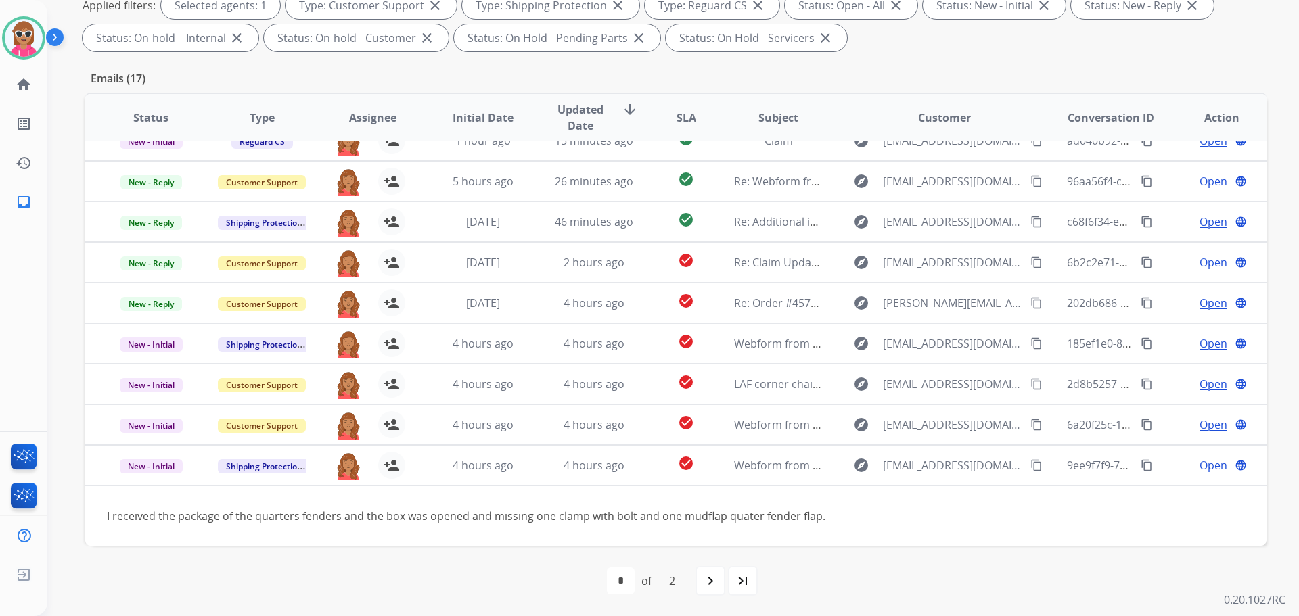
click at [909, 563] on div "first_page navigate_before * * of 2 navigate_next last_page" at bounding box center [675, 581] width 1181 height 70
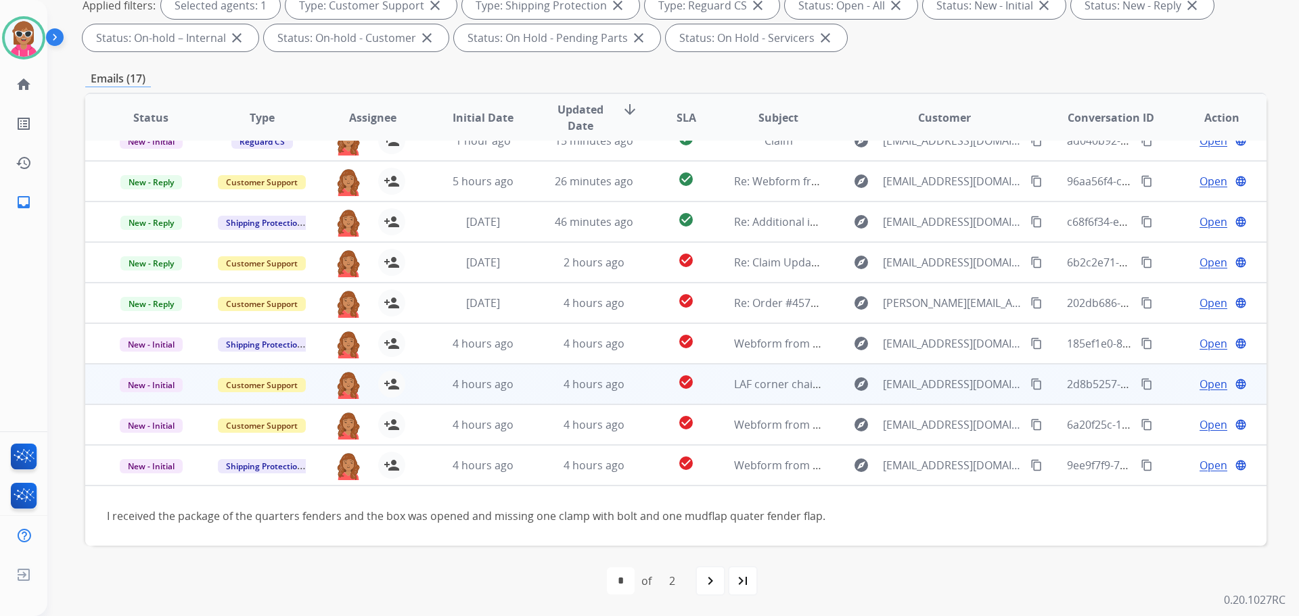
click at [1204, 457] on td "Open language" at bounding box center [1211, 465] width 111 height 41
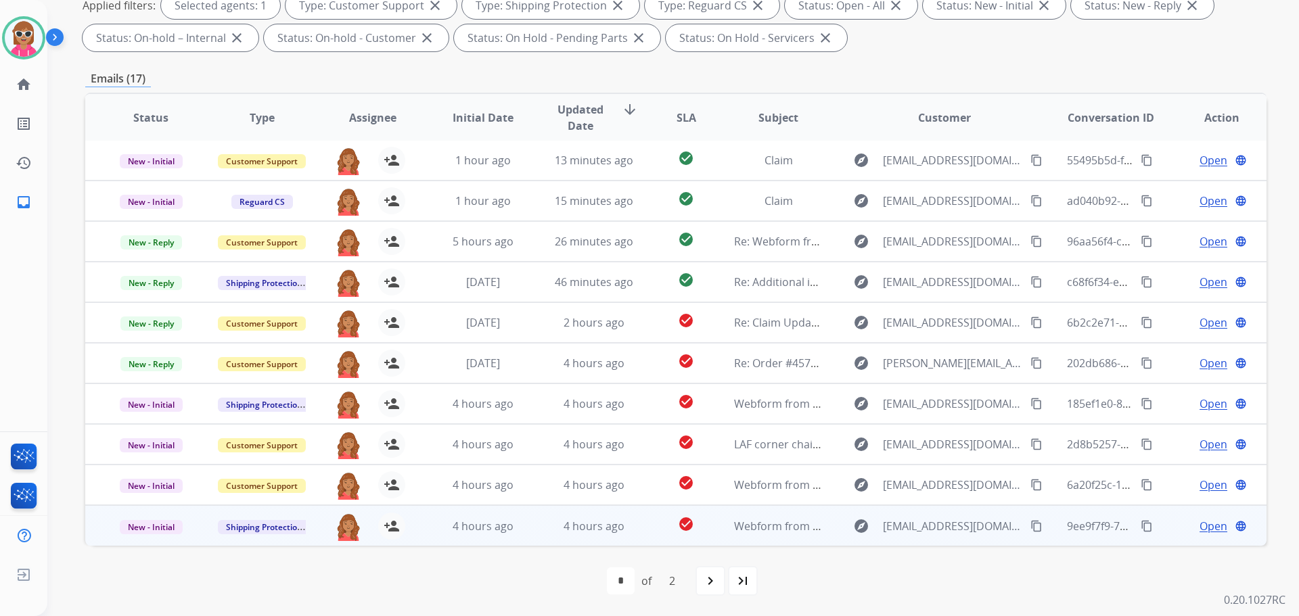
click at [1200, 524] on span "Open" at bounding box center [1214, 526] width 28 height 16
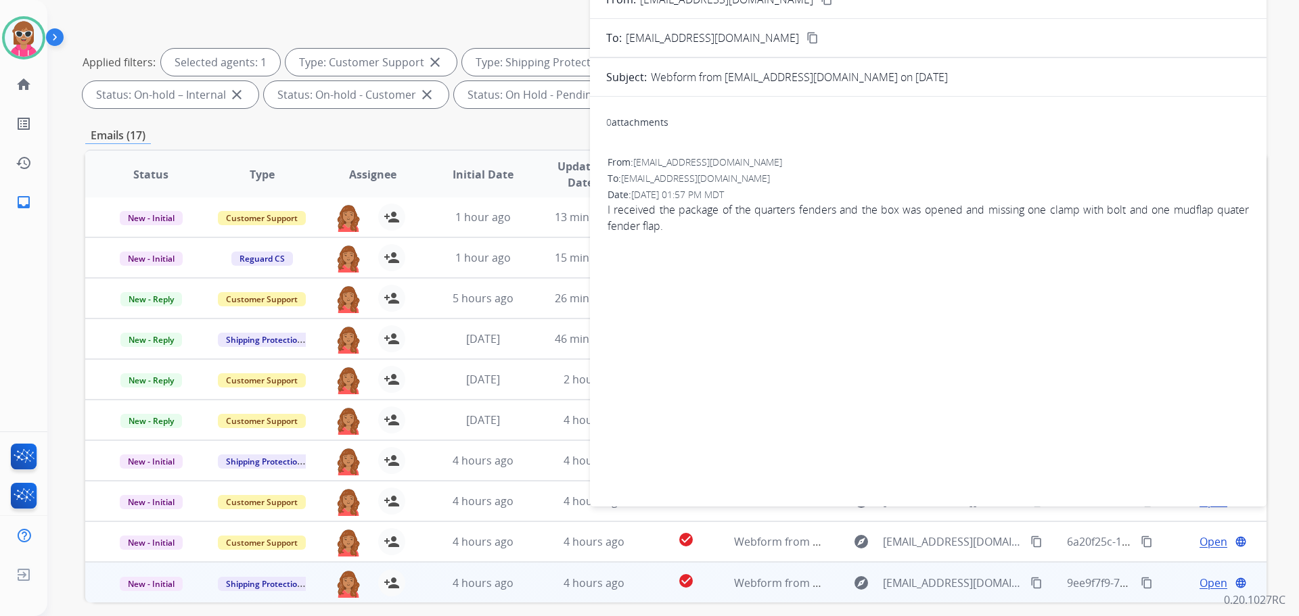
scroll to position [16, 0]
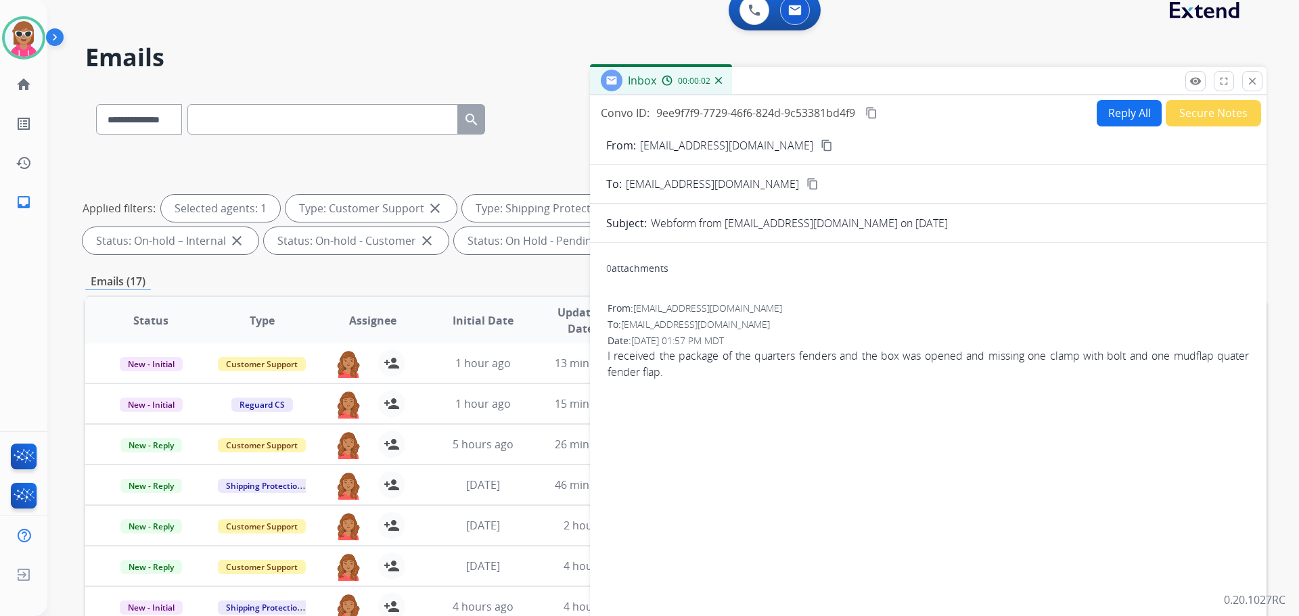
click at [876, 110] on mat-icon "content_copy" at bounding box center [871, 113] width 12 height 12
drag, startPoint x: 722, startPoint y: 558, endPoint x: 895, endPoint y: 459, distance: 199.7
click at [723, 558] on div "0 attachments From: [EMAIL_ADDRESS][DOMAIN_NAME] To: [EMAIL_ADDRESS][DOMAIN_NAM…" at bounding box center [928, 445] width 677 height 383
click at [1133, 114] on button "Reply All" at bounding box center [1129, 113] width 65 height 26
select select "**********"
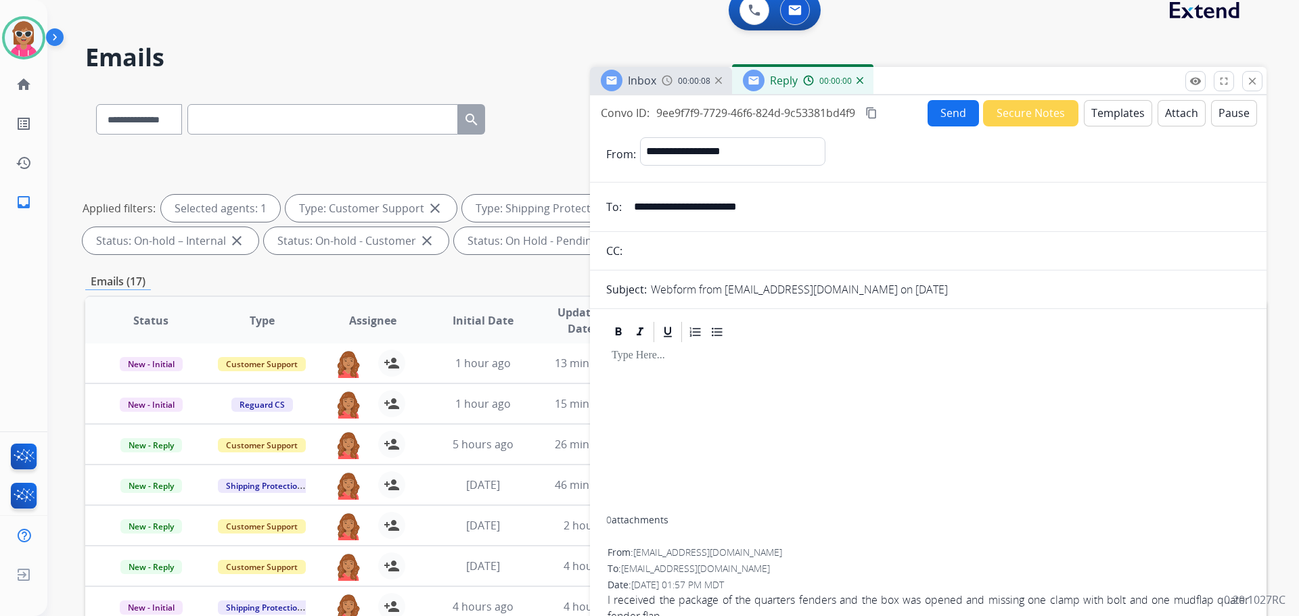
click at [1122, 111] on button "Templates" at bounding box center [1118, 113] width 68 height 26
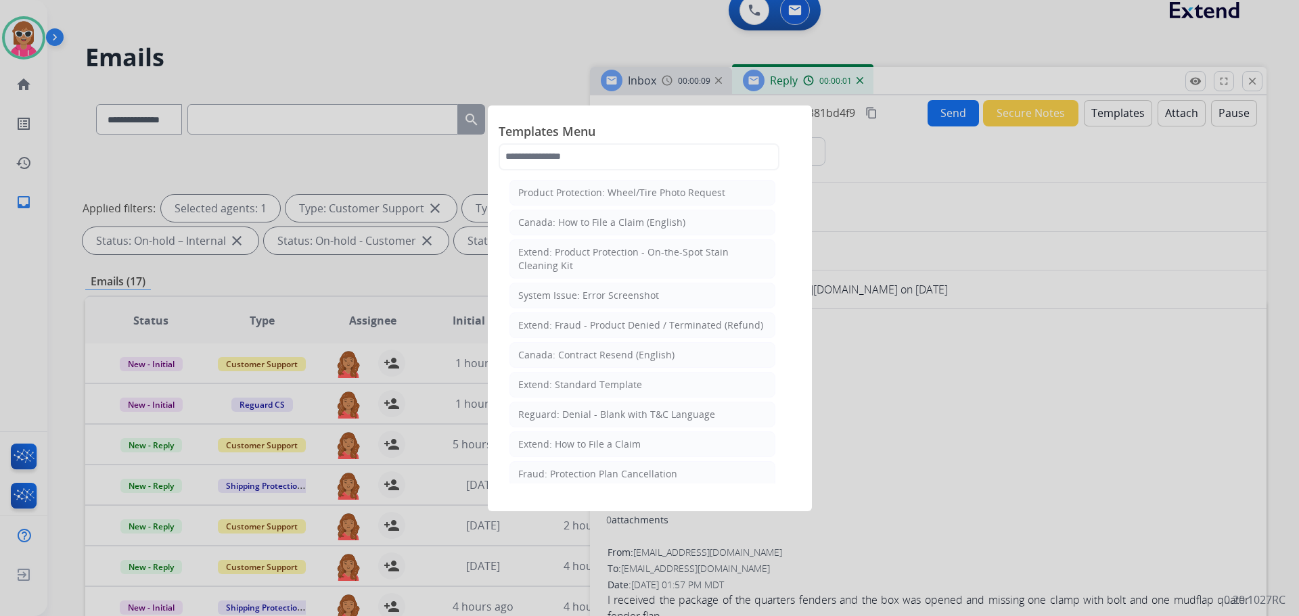
click at [646, 434] on li "Extend: How to File a Claim" at bounding box center [642, 445] width 266 height 26
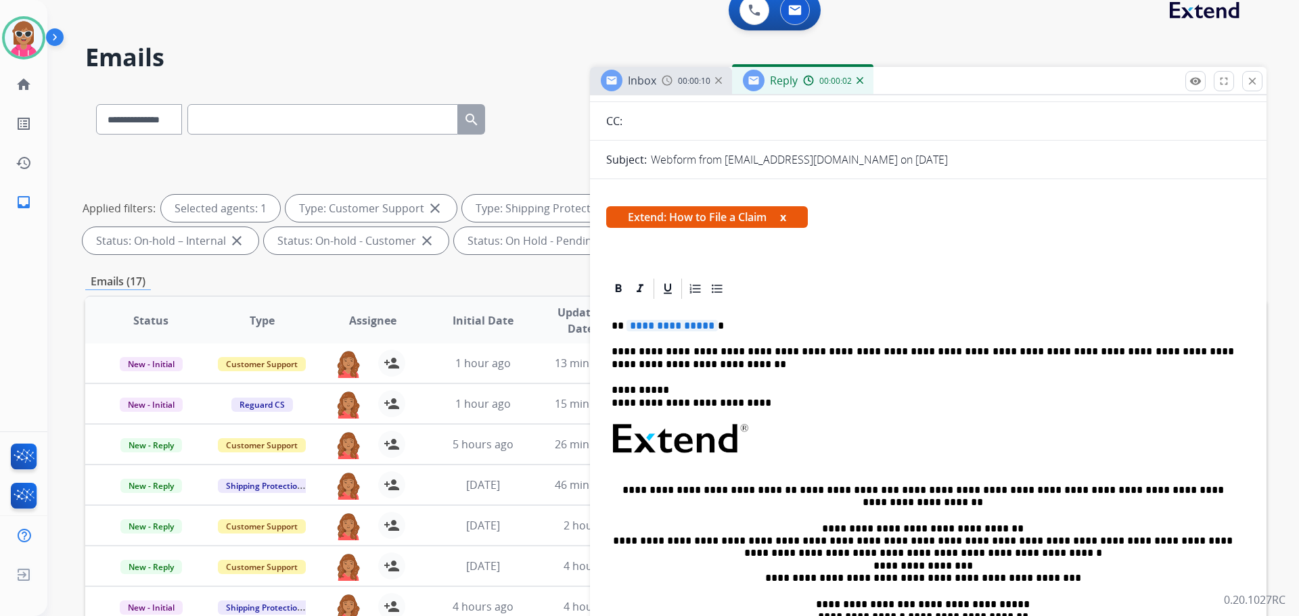
scroll to position [135, 0]
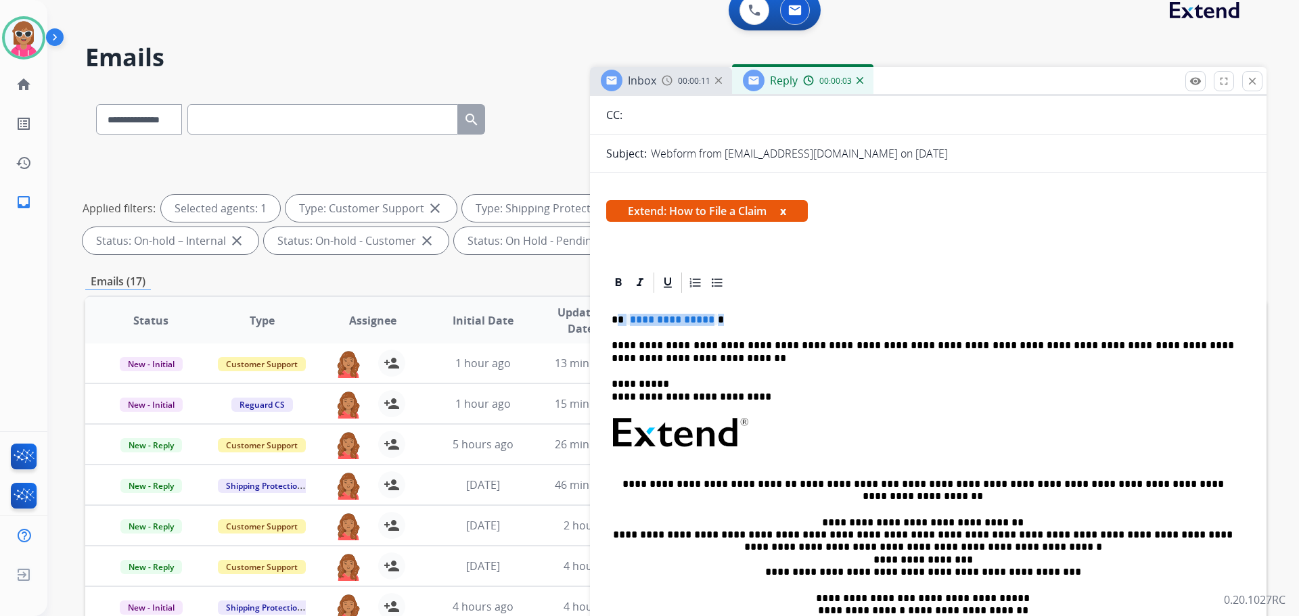
drag, startPoint x: 728, startPoint y: 319, endPoint x: 618, endPoint y: 320, distance: 110.3
click at [618, 320] on p "**********" at bounding box center [923, 320] width 622 height 12
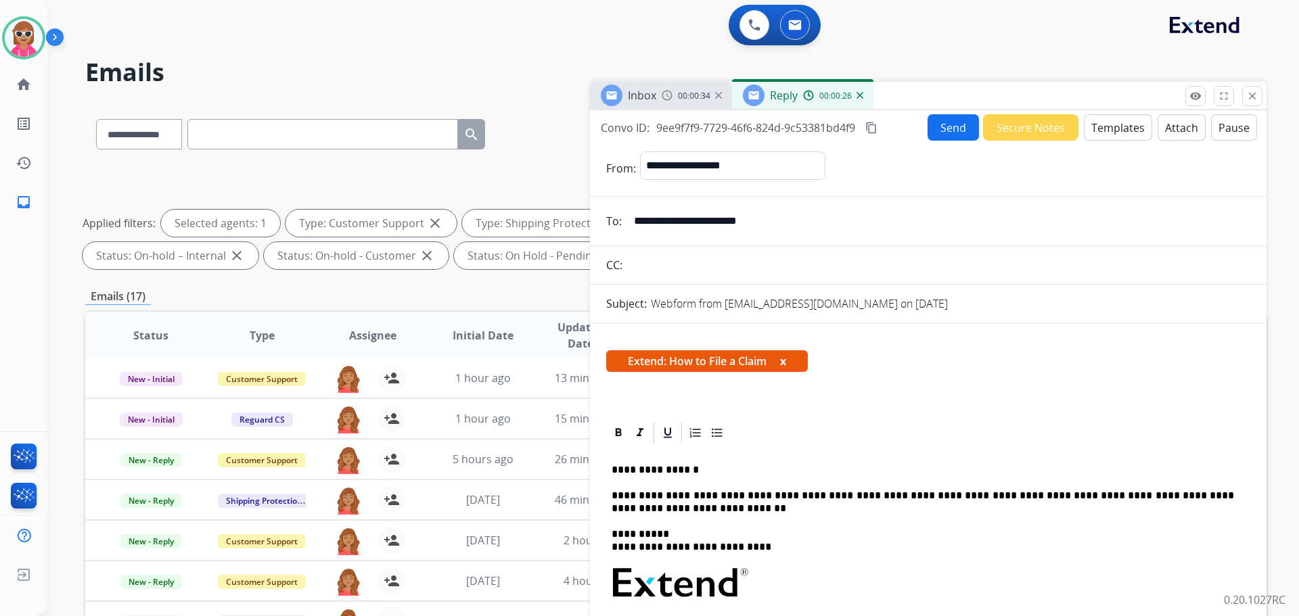
scroll to position [0, 0]
click at [869, 133] on mat-icon "content_copy" at bounding box center [871, 128] width 12 height 12
click at [942, 130] on button "Send" at bounding box center [953, 128] width 51 height 26
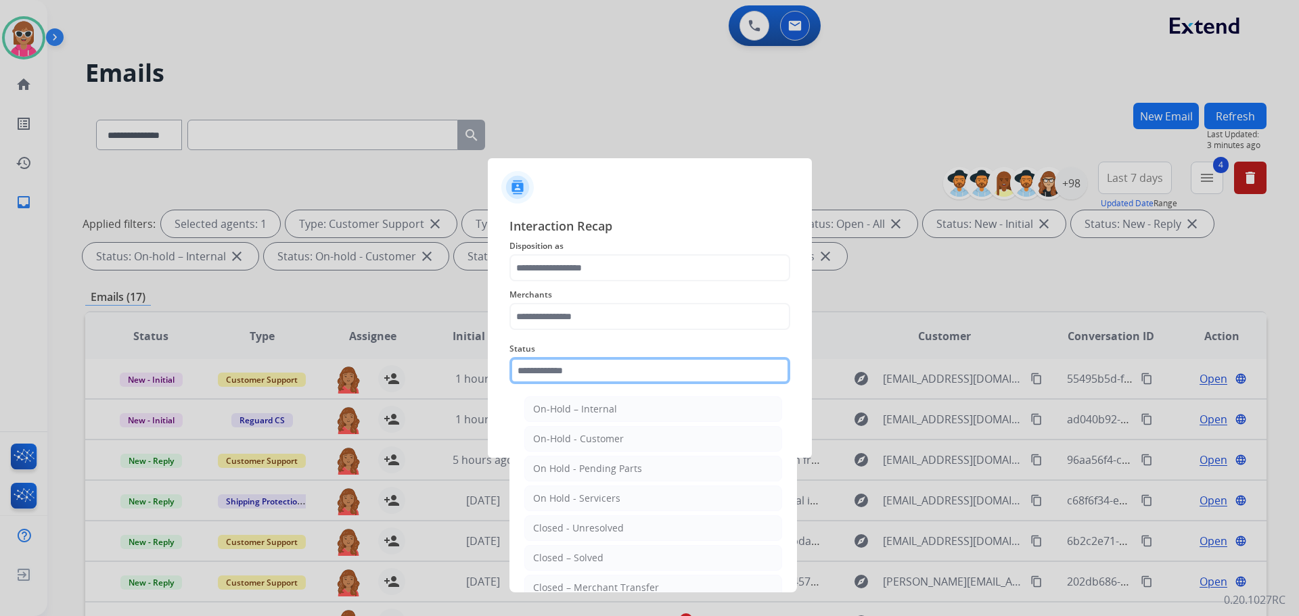
click at [599, 360] on input "text" at bounding box center [649, 370] width 281 height 27
drag, startPoint x: 619, startPoint y: 561, endPoint x: 612, endPoint y: 409, distance: 152.4
click at [619, 560] on li "Closed – Solved" at bounding box center [653, 558] width 258 height 26
type input "**********"
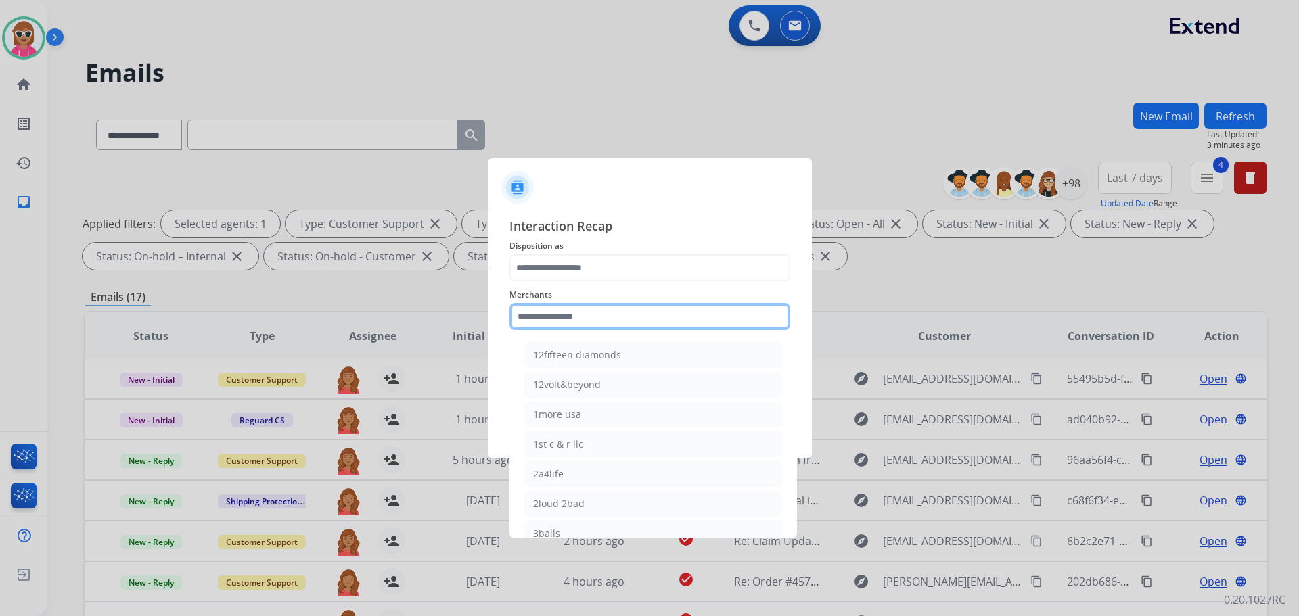
click at [575, 307] on input "text" at bounding box center [649, 316] width 281 height 27
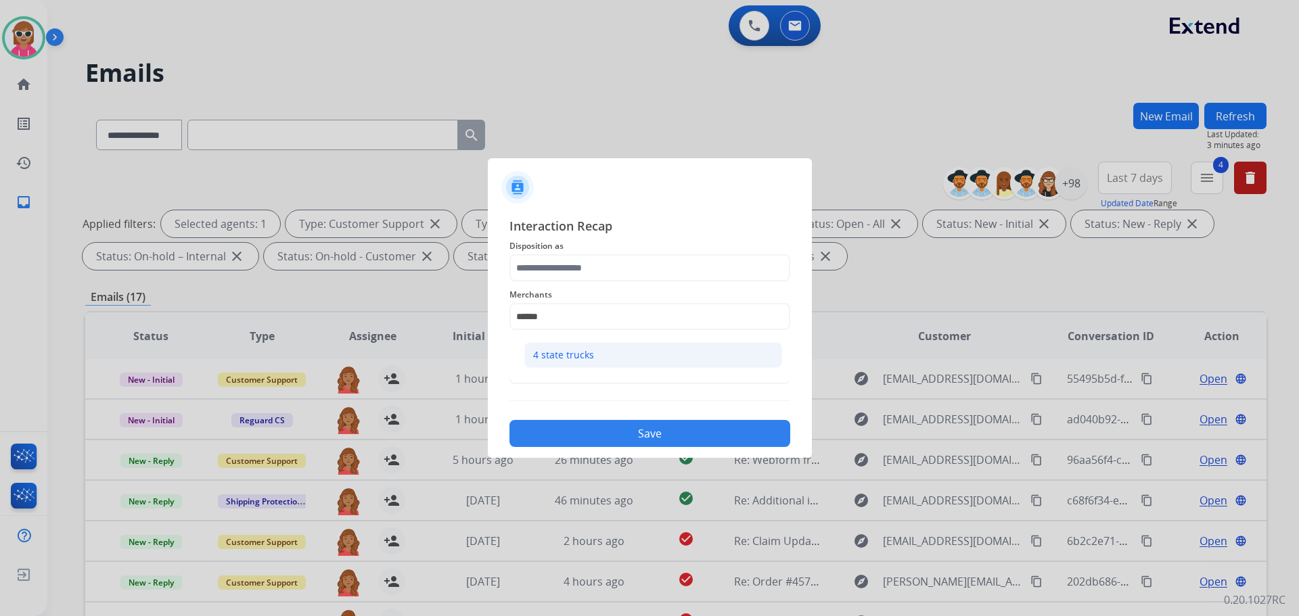
click at [696, 346] on li "4 state trucks" at bounding box center [653, 355] width 258 height 26
type input "**********"
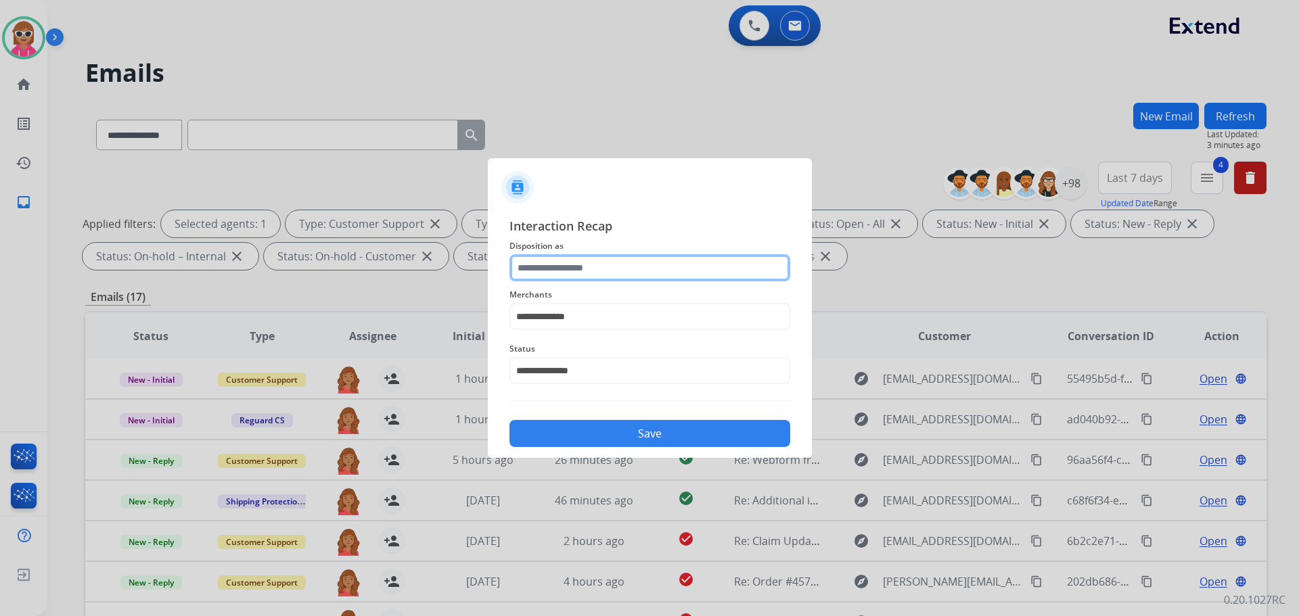
click at [585, 254] on input "text" at bounding box center [649, 267] width 281 height 27
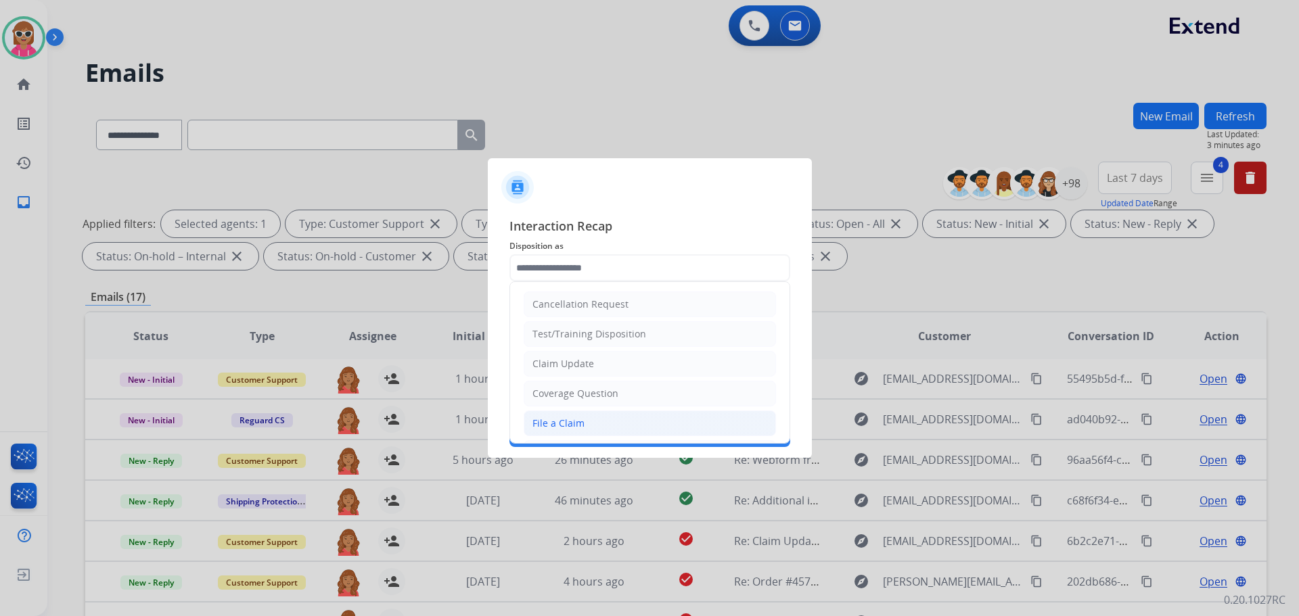
click at [570, 420] on div "File a Claim" at bounding box center [558, 424] width 52 height 14
type input "**********"
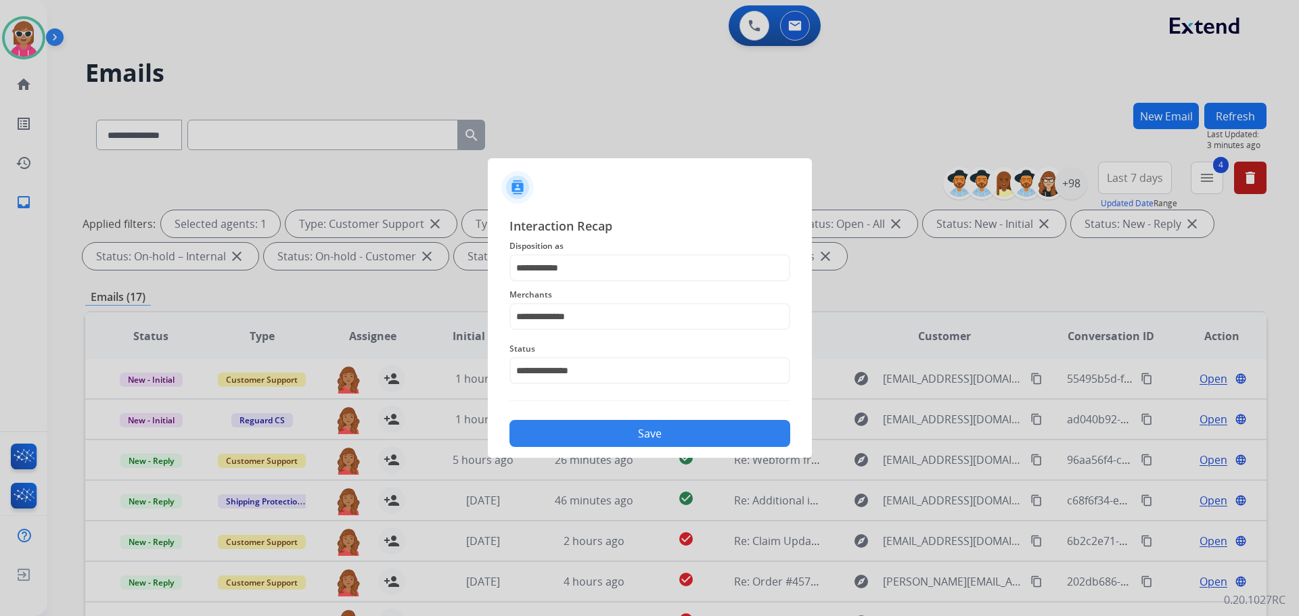
click at [595, 426] on button "Save" at bounding box center [649, 433] width 281 height 27
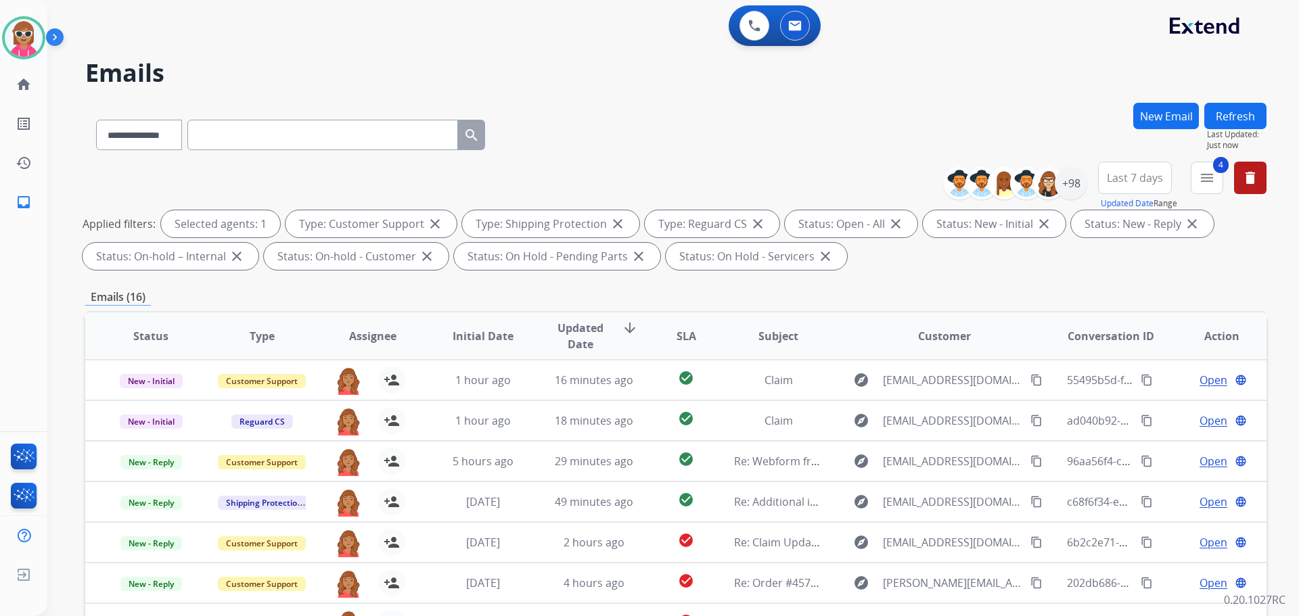
select select "**********"
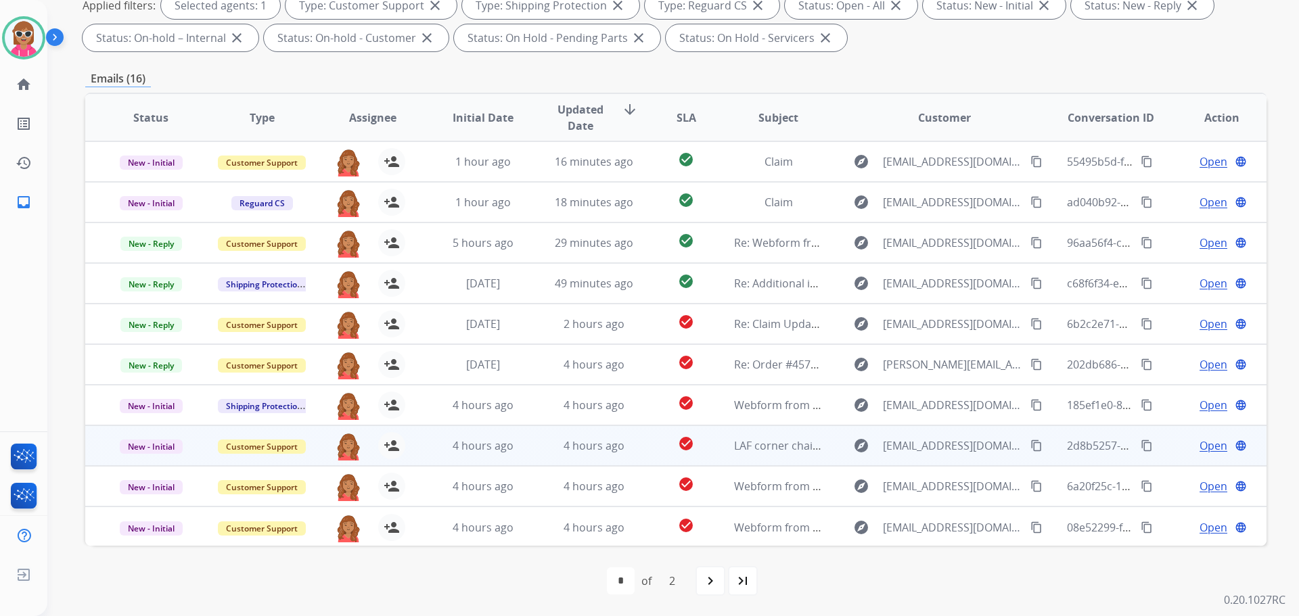
scroll to position [1, 0]
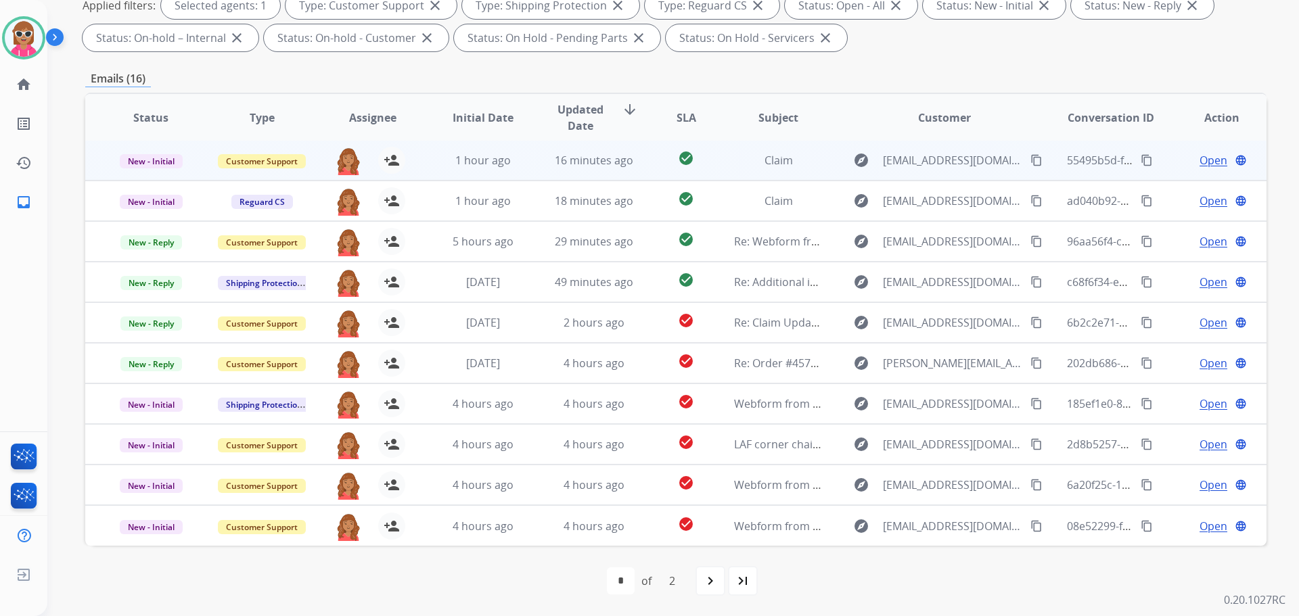
click at [639, 152] on td "check_circle" at bounding box center [676, 160] width 74 height 41
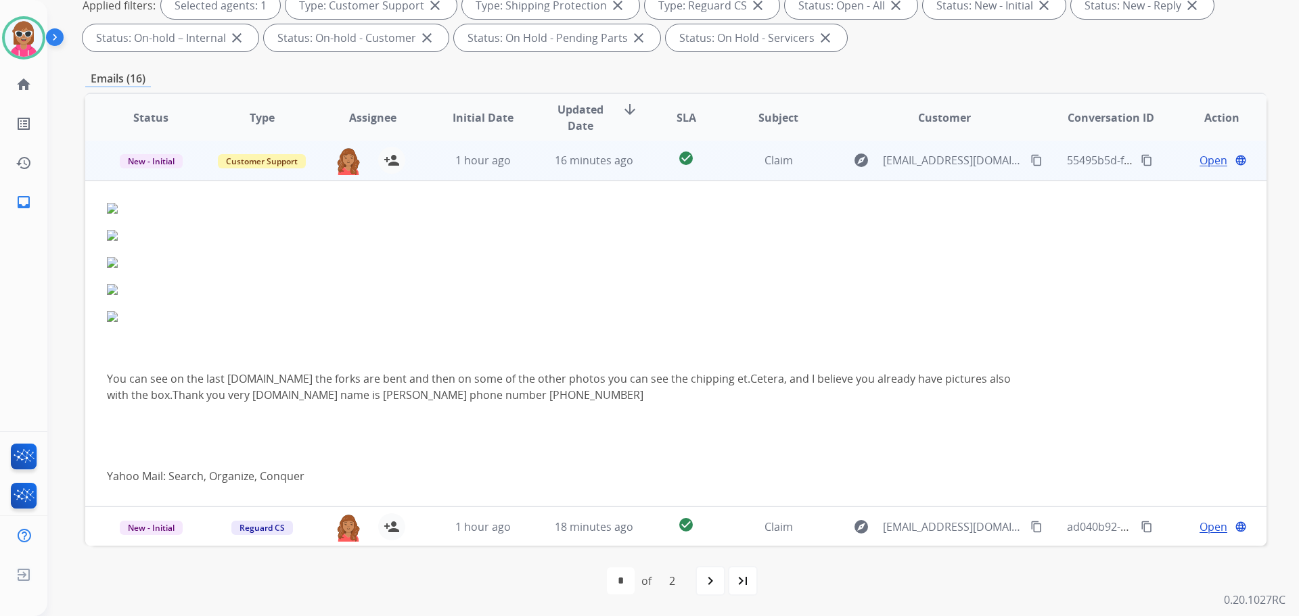
scroll to position [0, 0]
click at [654, 159] on td "check_circle" at bounding box center [676, 161] width 74 height 41
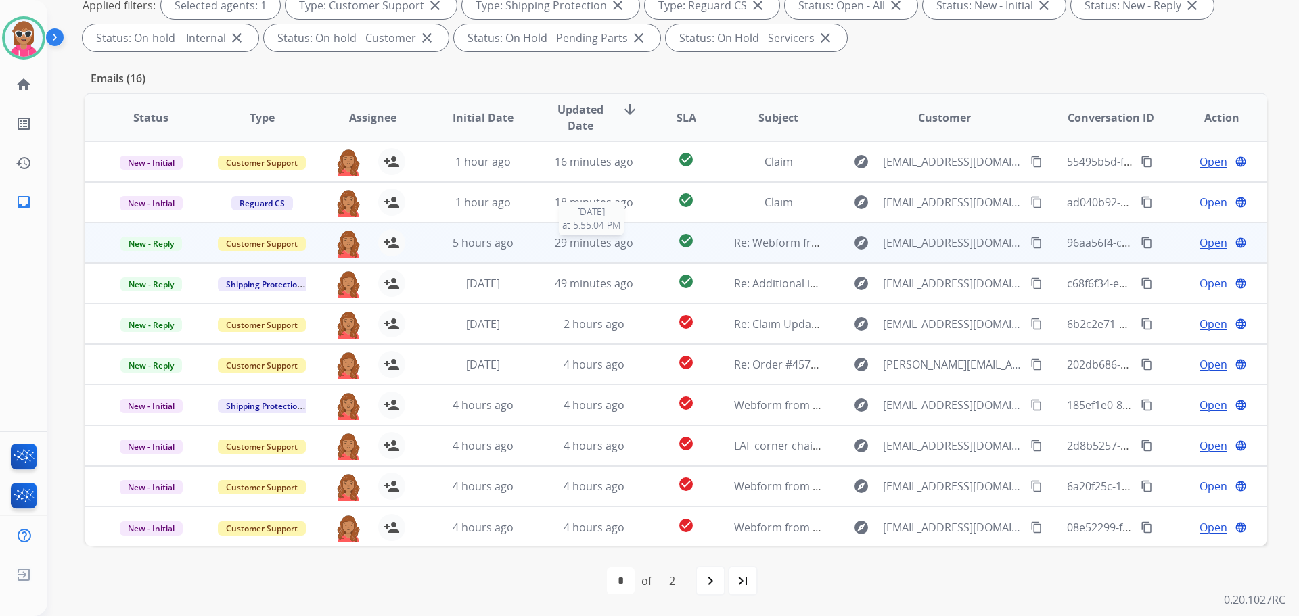
click at [615, 242] on span "29 minutes ago" at bounding box center [594, 242] width 78 height 15
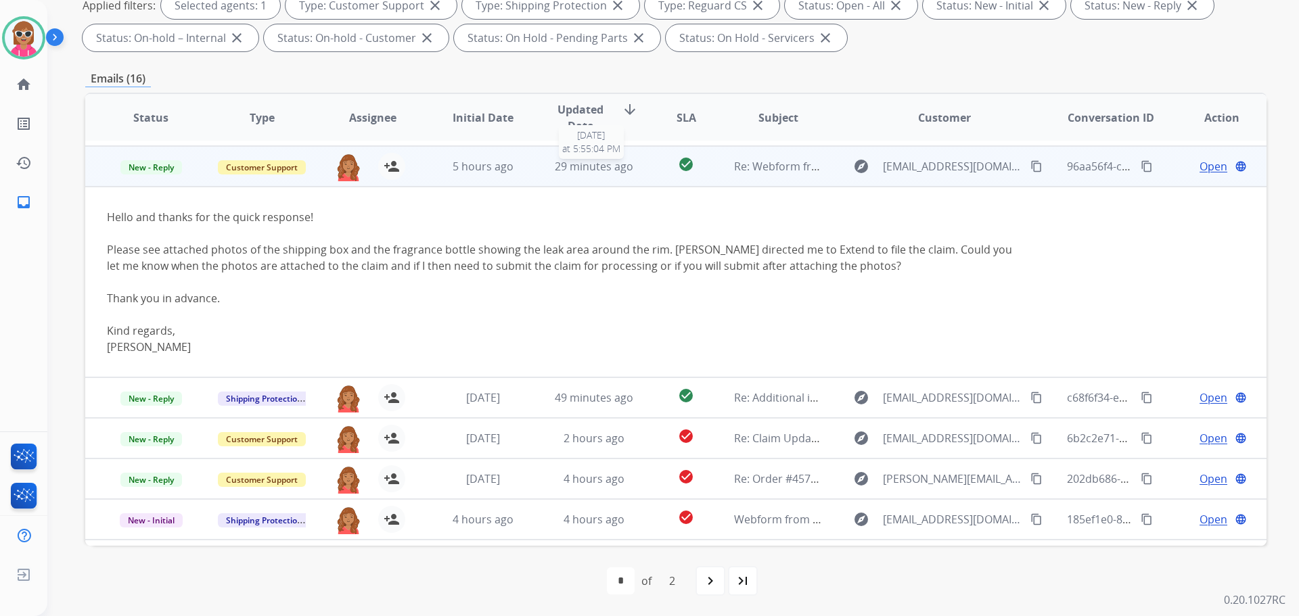
scroll to position [81, 0]
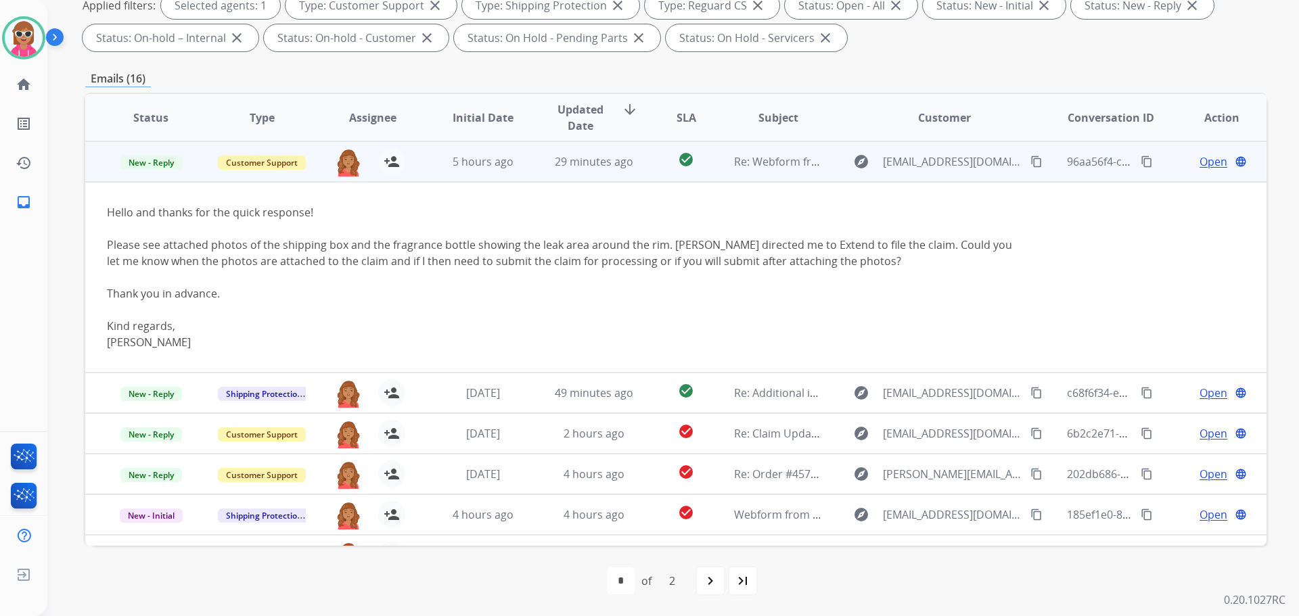
drag, startPoint x: 1015, startPoint y: 159, endPoint x: 997, endPoint y: 159, distance: 18.3
click at [1030, 159] on mat-icon "content_copy" at bounding box center [1036, 162] width 12 height 12
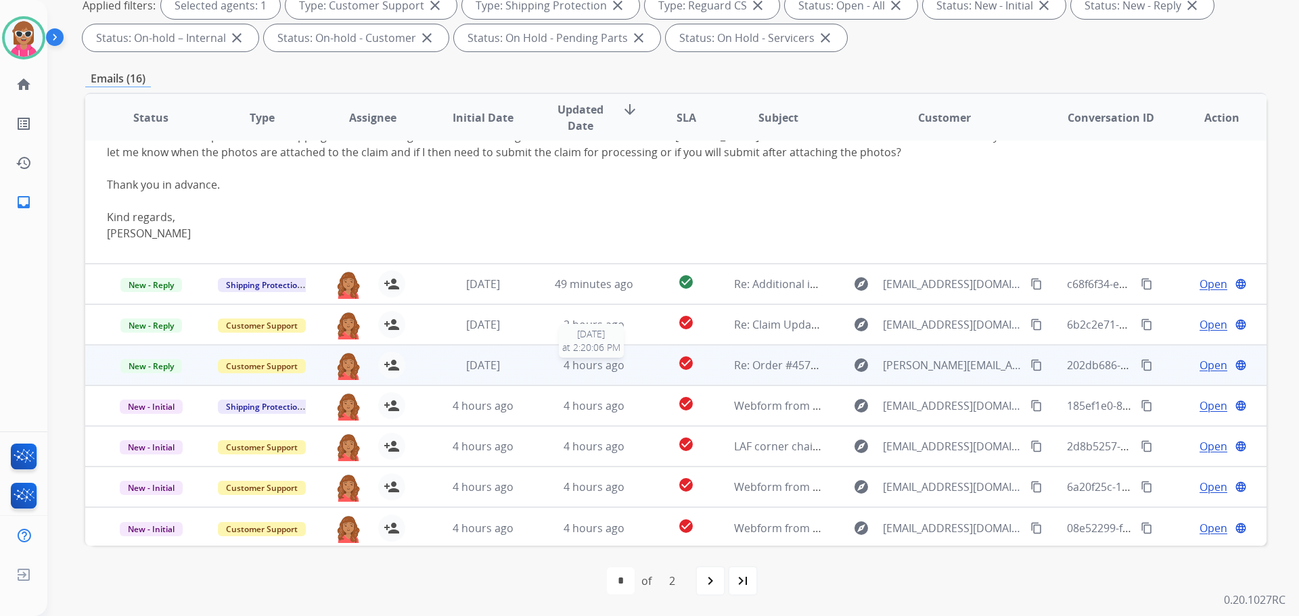
scroll to position [192, 0]
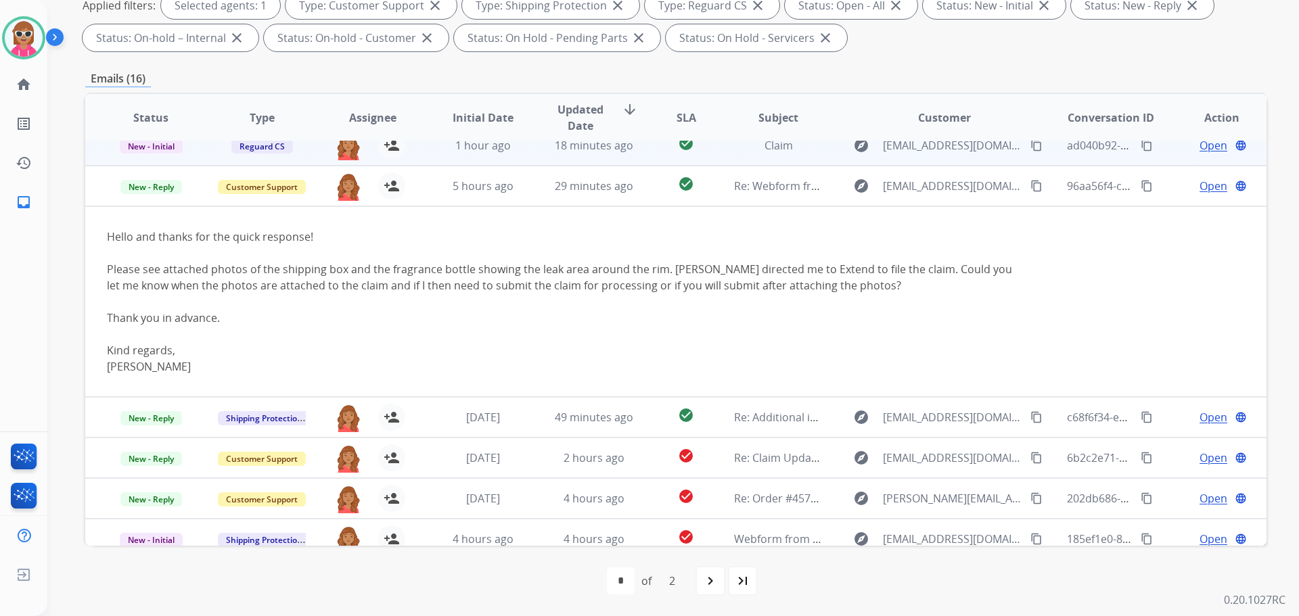
click at [536, 191] on td "29 minutes ago" at bounding box center [583, 186] width 111 height 41
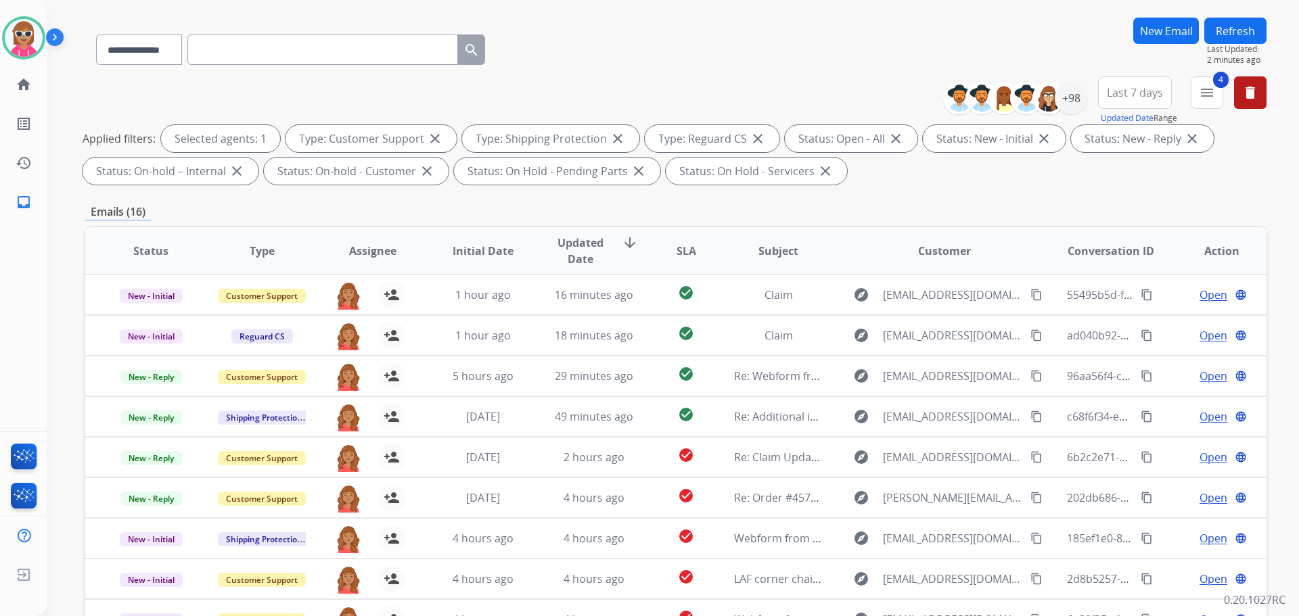
scroll to position [0, 0]
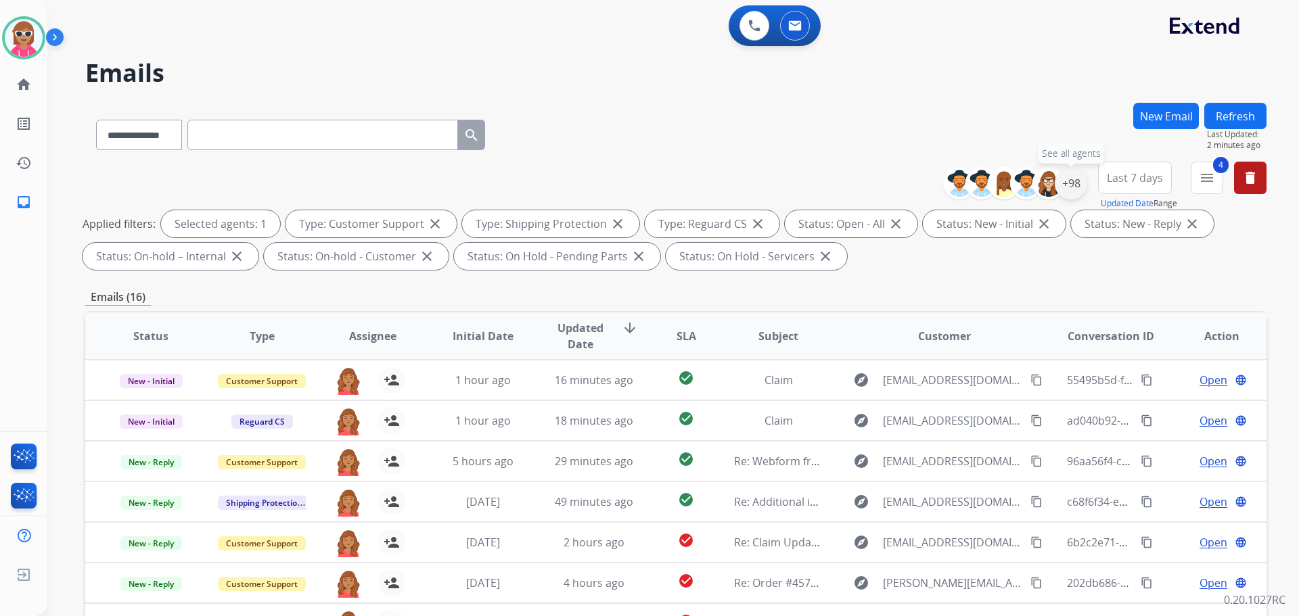
click at [1070, 179] on div "+98" at bounding box center [1071, 183] width 32 height 32
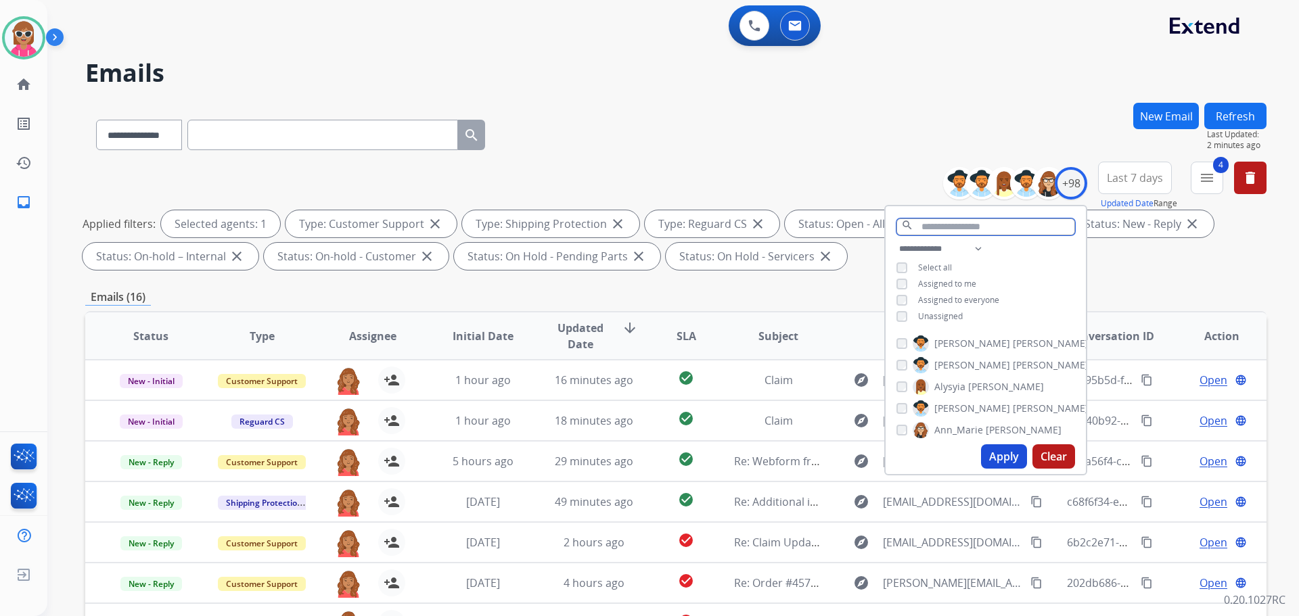
click at [959, 233] on input "text" at bounding box center [985, 227] width 179 height 17
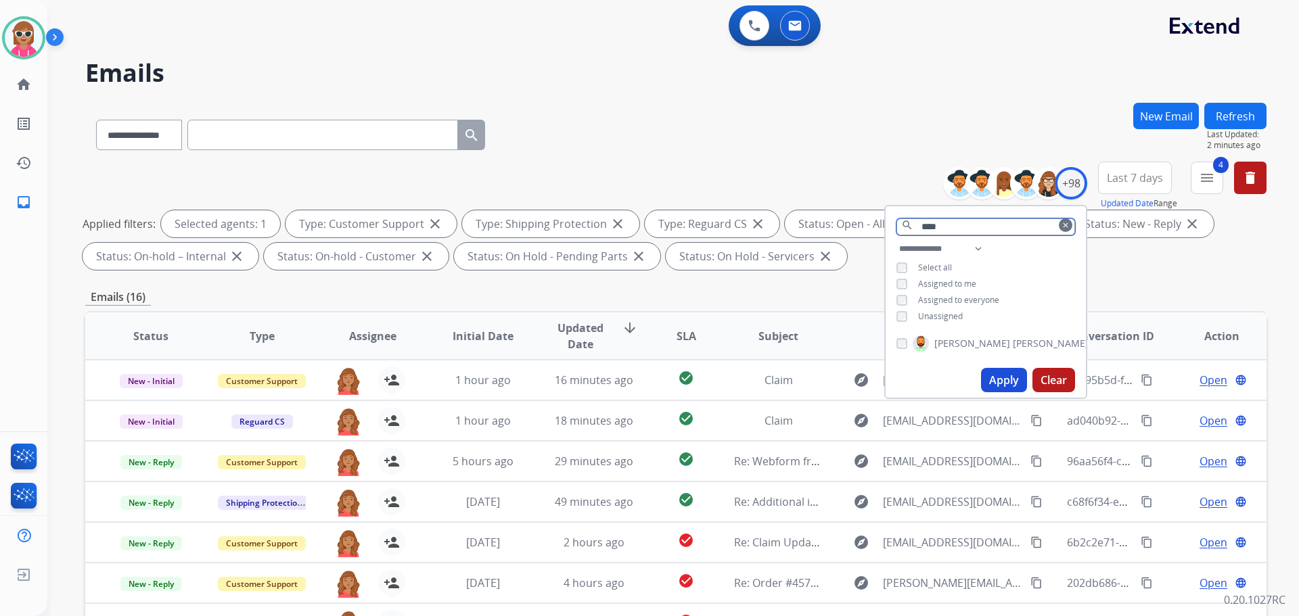
type input "****"
click at [934, 346] on span "[PERSON_NAME]" at bounding box center [972, 344] width 76 height 14
click at [1007, 380] on button "Apply" at bounding box center [1004, 380] width 46 height 24
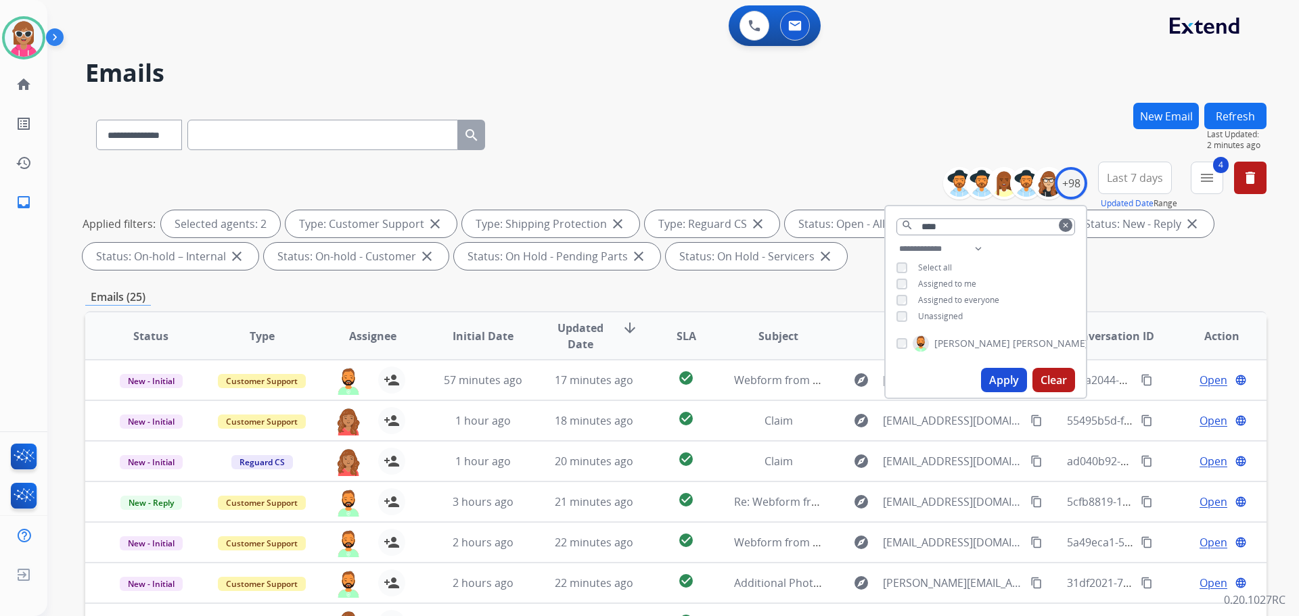
scroll to position [1, 0]
click at [1009, 223] on input "****" at bounding box center [985, 227] width 179 height 17
click at [664, 300] on div "Emails (25)" at bounding box center [675, 297] width 1181 height 17
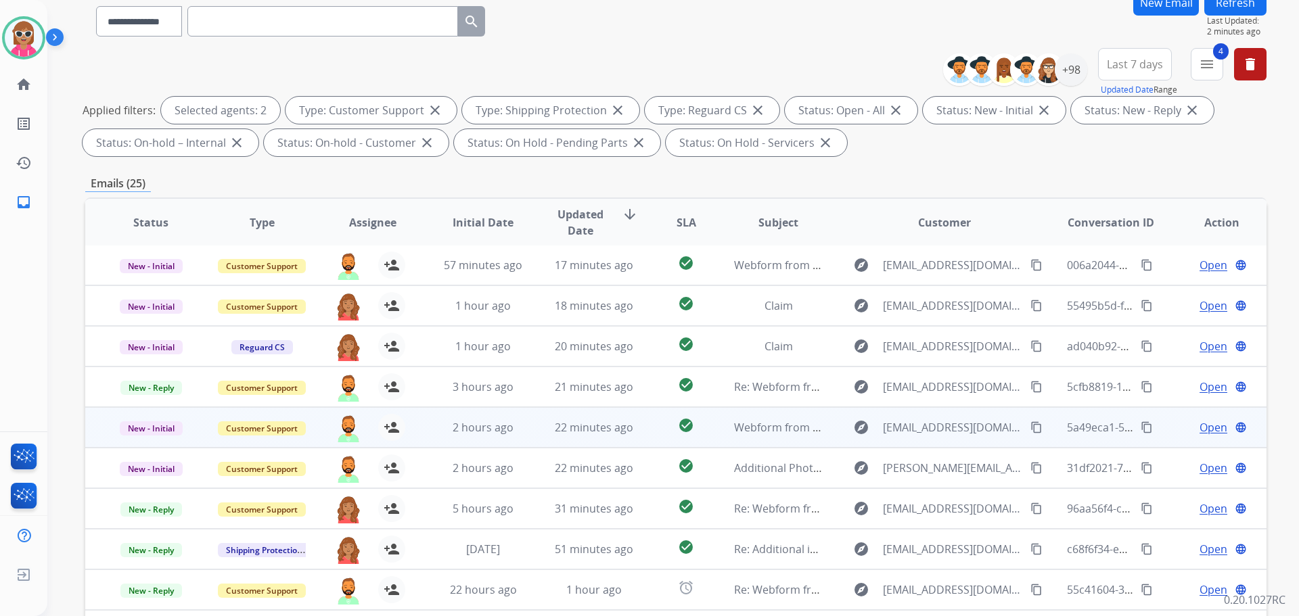
scroll to position [219, 0]
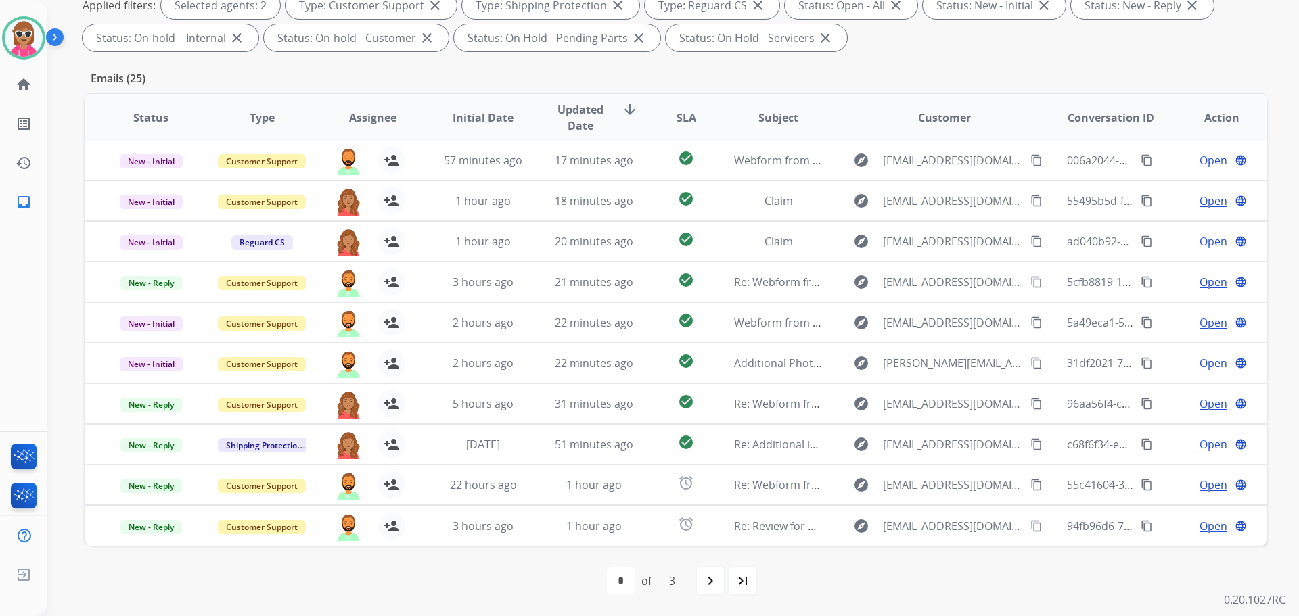
click at [367, 119] on span "Assignee" at bounding box center [372, 118] width 47 height 16
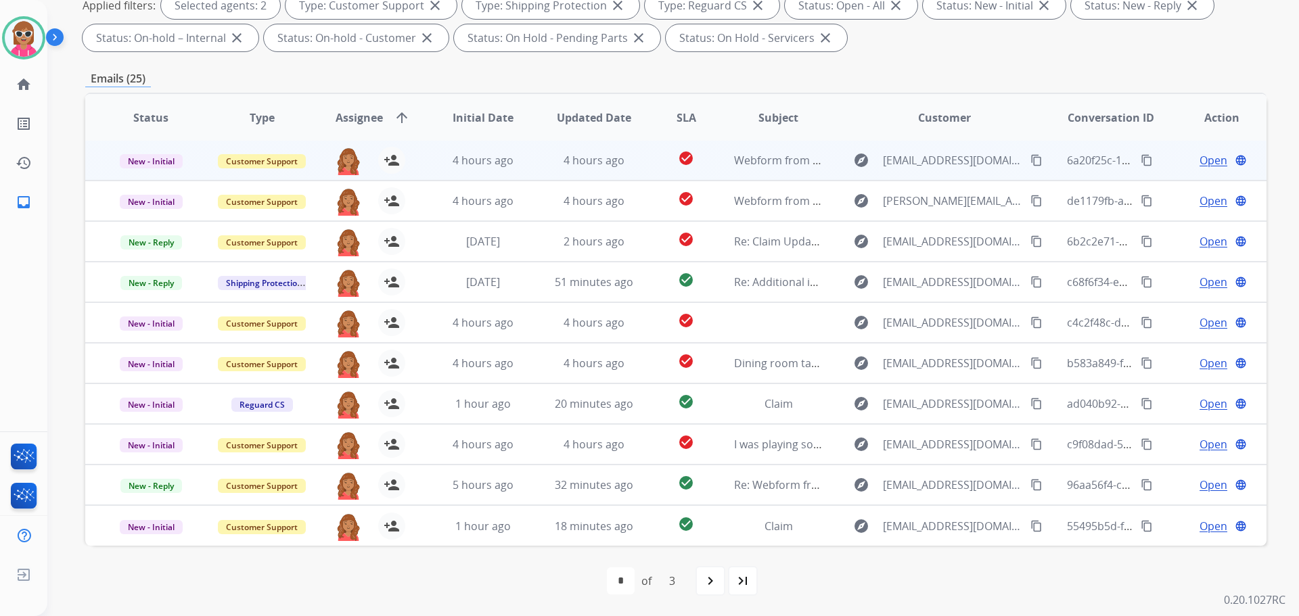
click at [639, 164] on td "check_circle" at bounding box center [676, 160] width 74 height 41
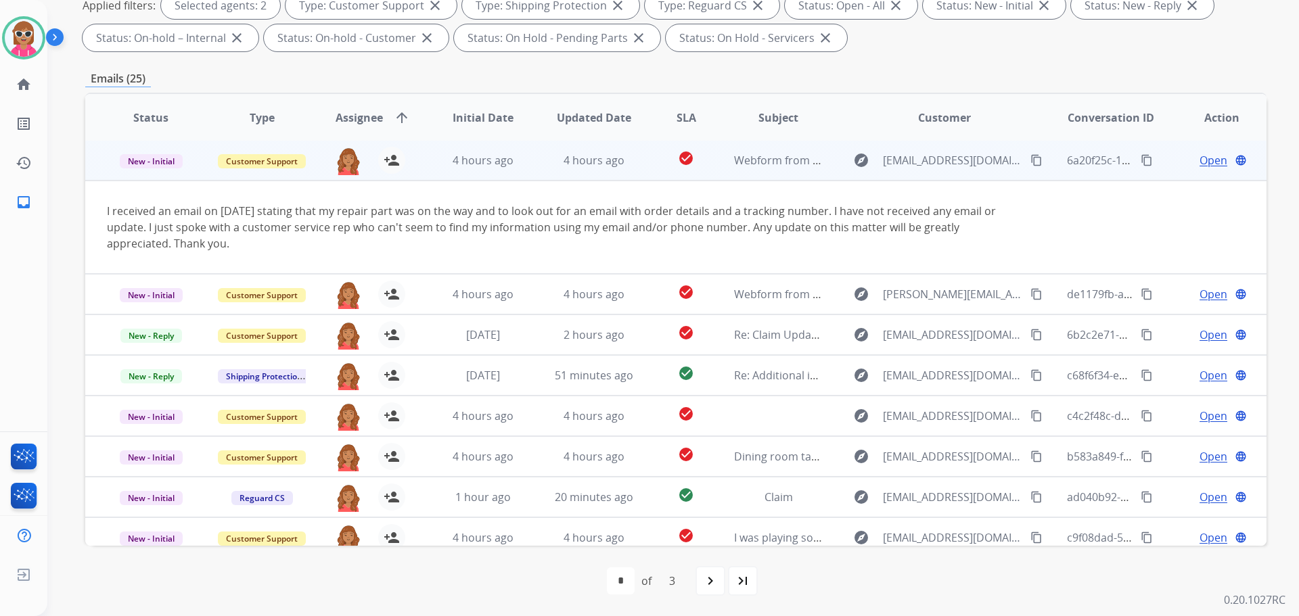
scroll to position [0, 0]
click at [1028, 160] on button "content_copy" at bounding box center [1036, 162] width 16 height 16
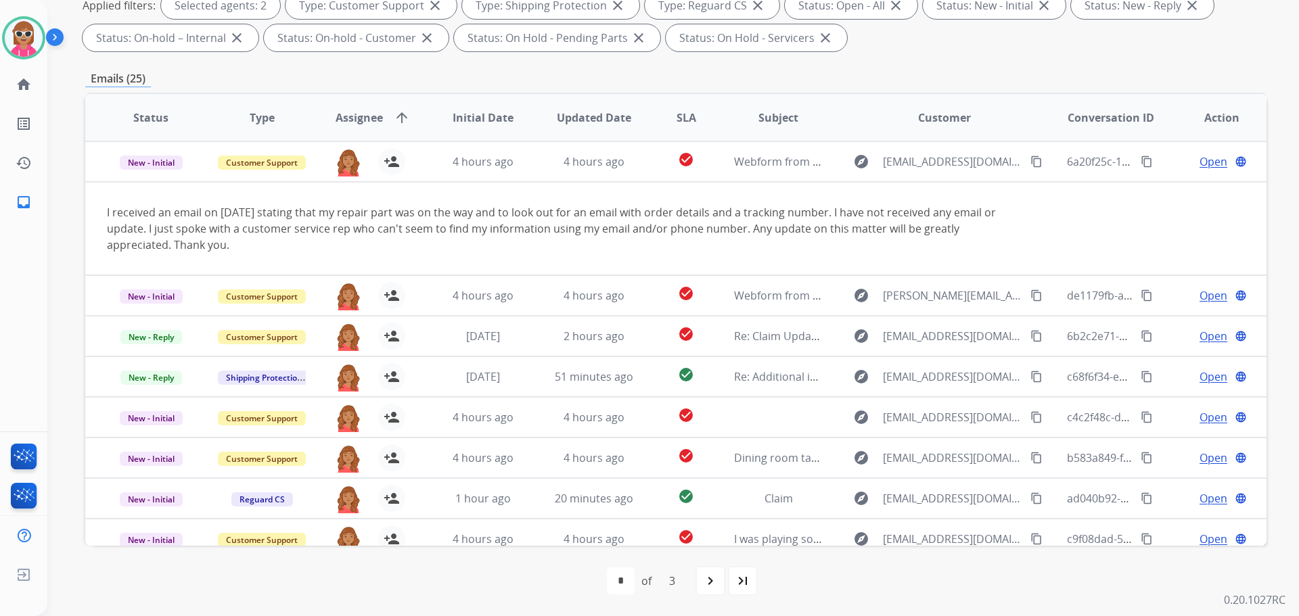
drag, startPoint x: 156, startPoint y: 571, endPoint x: 188, endPoint y: 550, distance: 38.7
click at [162, 567] on div "first_page navigate_before * * * of 3 navigate_next last_page" at bounding box center [675, 581] width 1181 height 70
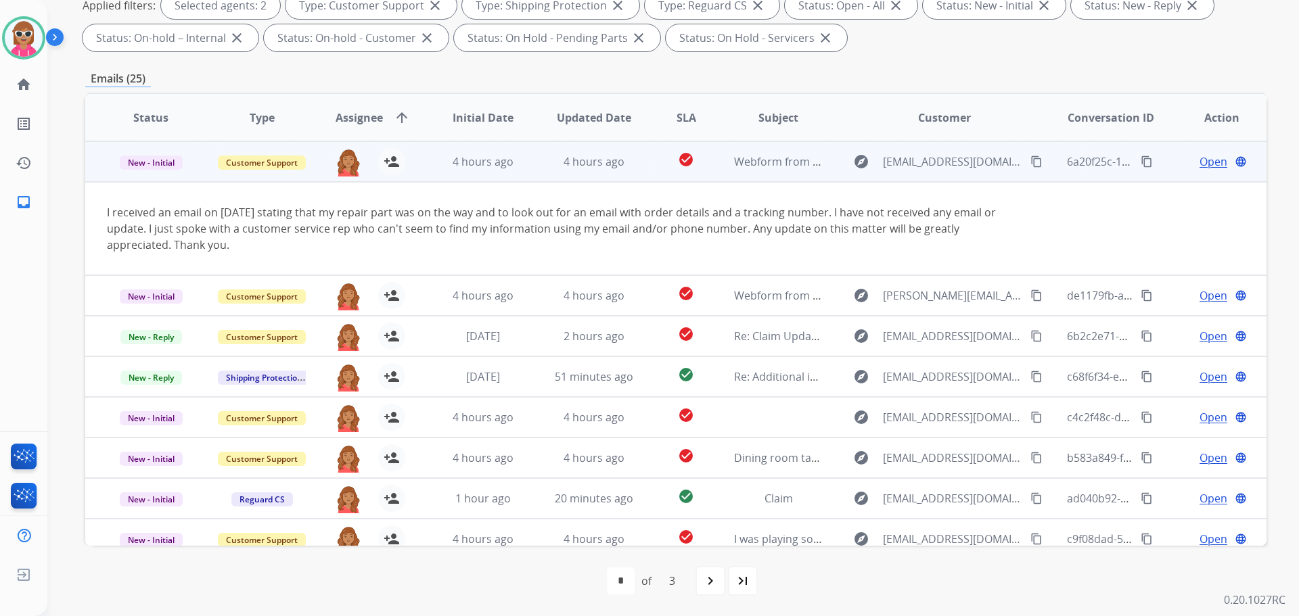
click at [1205, 154] on span "Open" at bounding box center [1214, 162] width 28 height 16
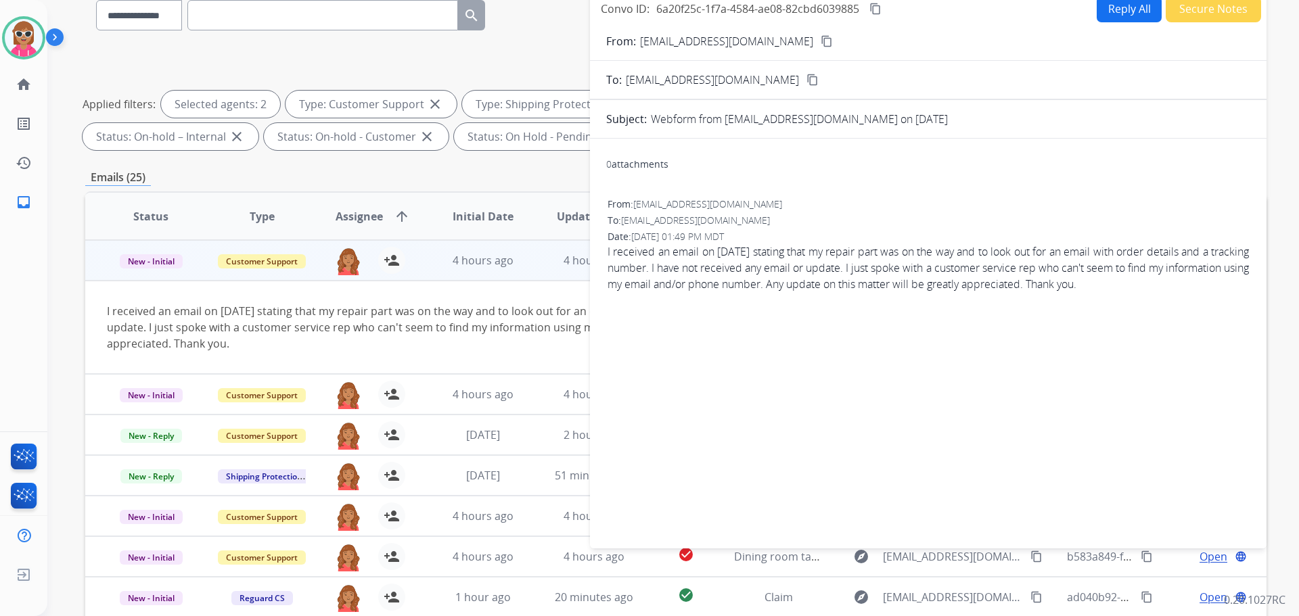
scroll to position [16, 0]
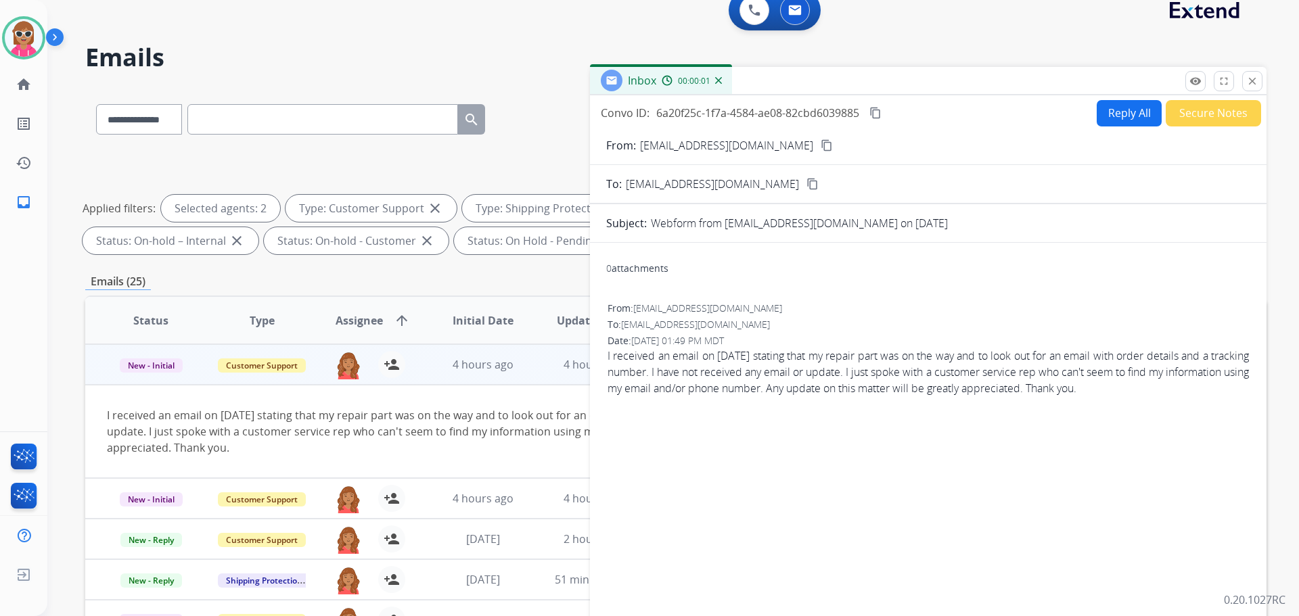
click at [876, 112] on mat-icon "content_copy" at bounding box center [875, 113] width 12 height 12
drag, startPoint x: 882, startPoint y: 592, endPoint x: 1008, endPoint y: 474, distance: 173.3
click at [886, 582] on div "0 attachments From: rratppc@yahoo.com To: support@extend.com Date: 09/23/2025 -…" at bounding box center [928, 445] width 677 height 383
click at [1132, 102] on button "Reply All" at bounding box center [1129, 113] width 65 height 26
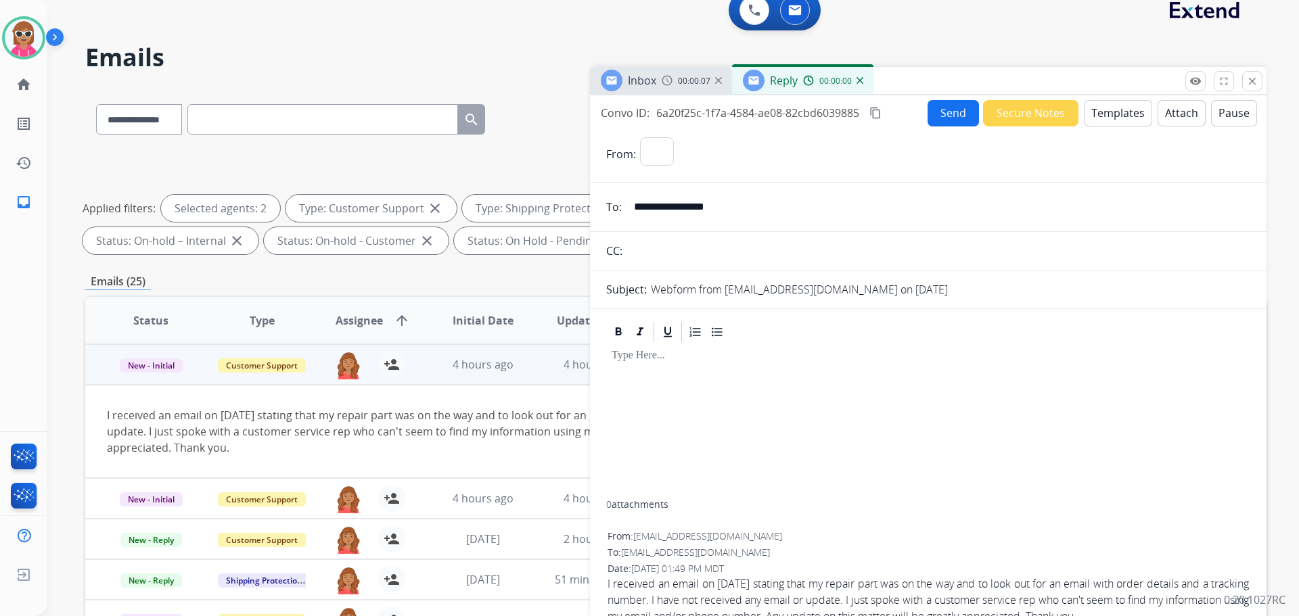
select select "**********"
click at [1129, 106] on button "Templates" at bounding box center [1118, 113] width 68 height 26
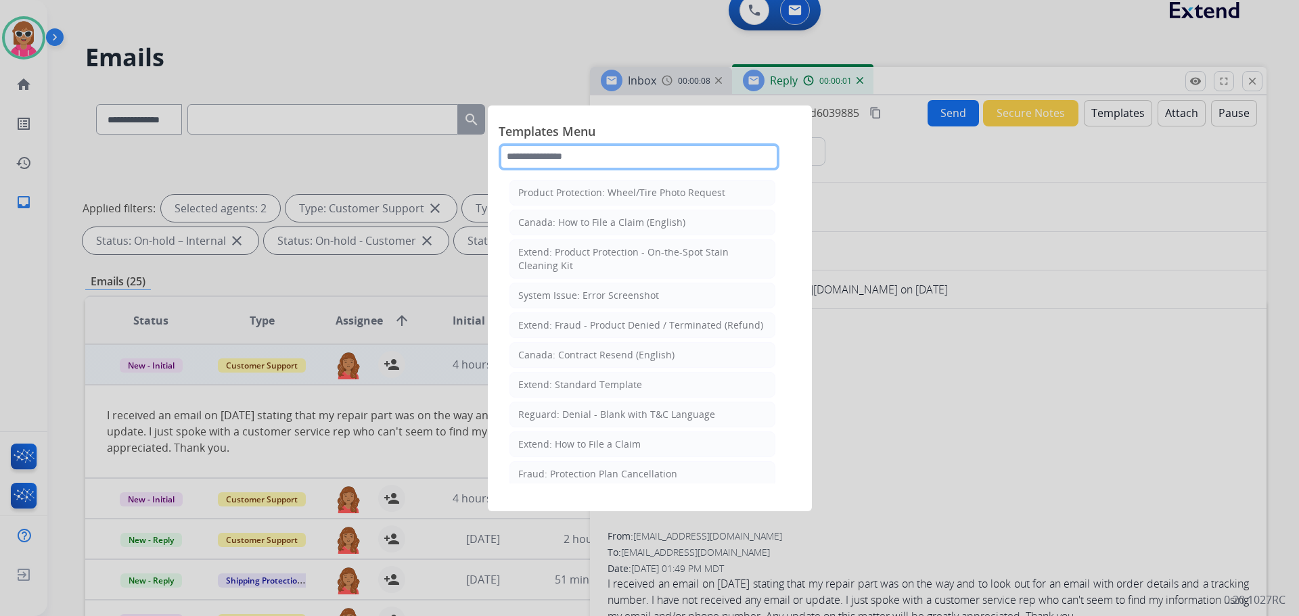
click at [705, 157] on input "text" at bounding box center [639, 156] width 281 height 27
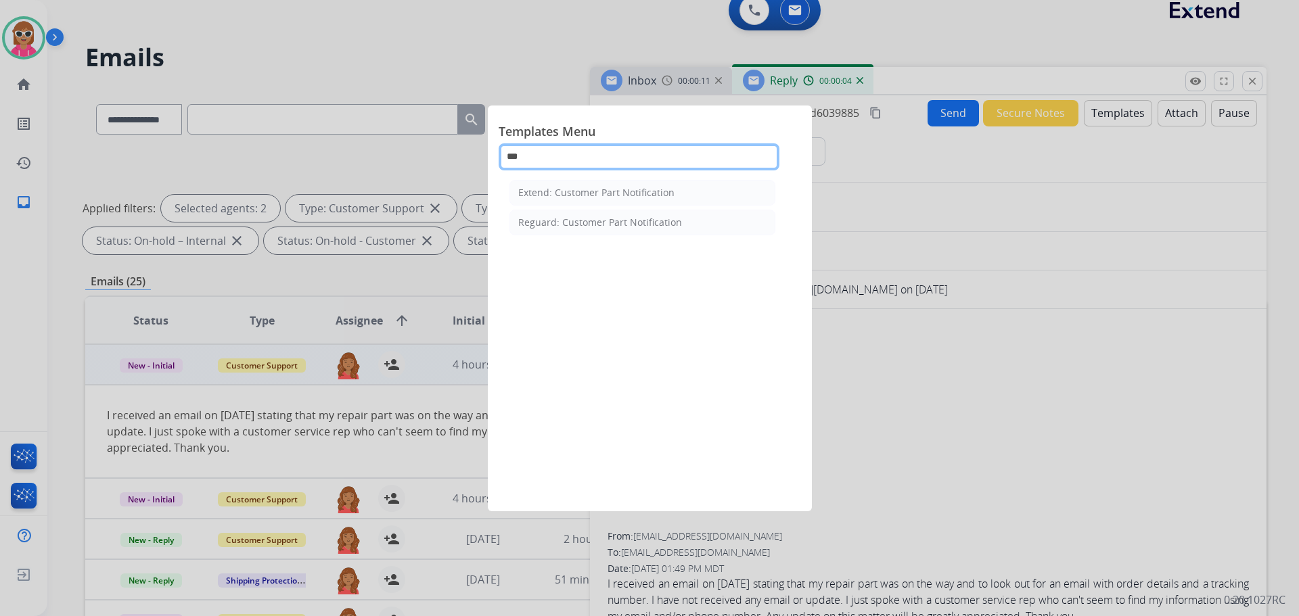
type input "***"
click at [627, 231] on li "Reguard: Customer Part Notification" at bounding box center [642, 223] width 266 height 26
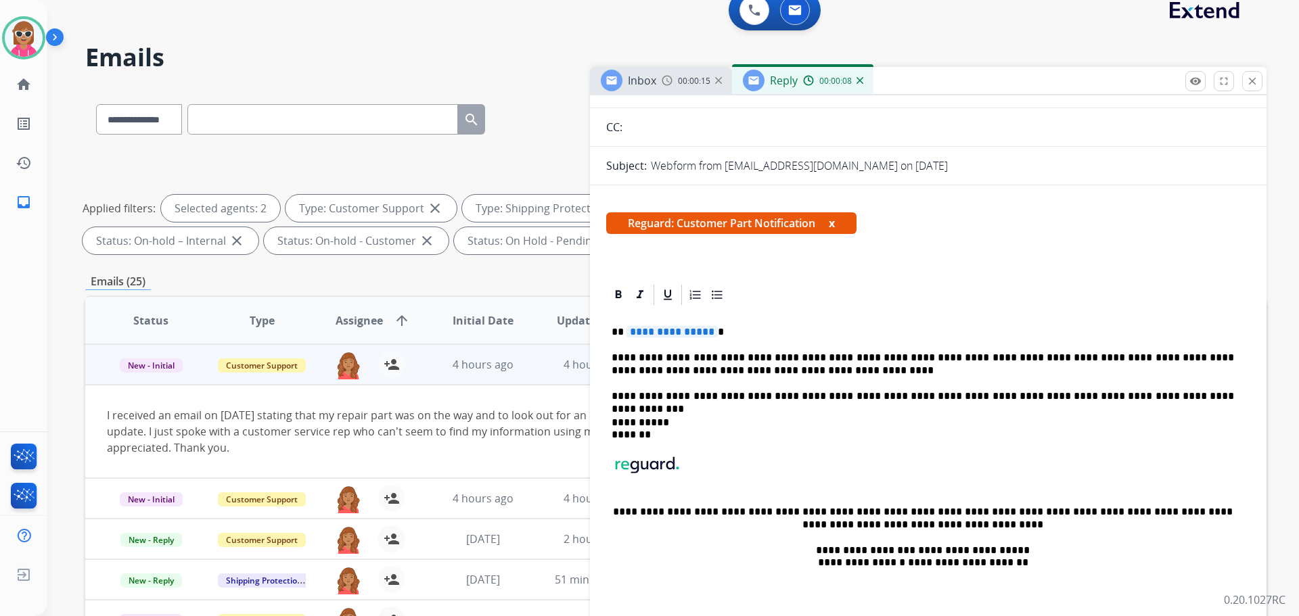
scroll to position [135, 0]
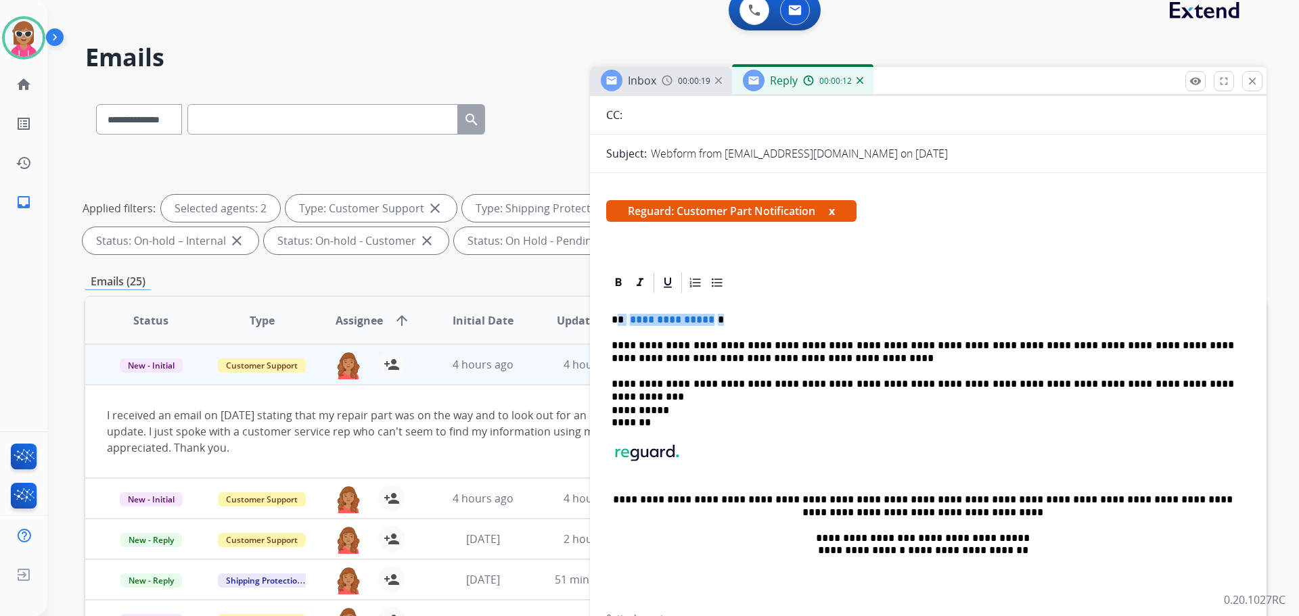
drag, startPoint x: 719, startPoint y: 317, endPoint x: 613, endPoint y: 390, distance: 129.3
click at [619, 318] on p "**********" at bounding box center [923, 320] width 622 height 12
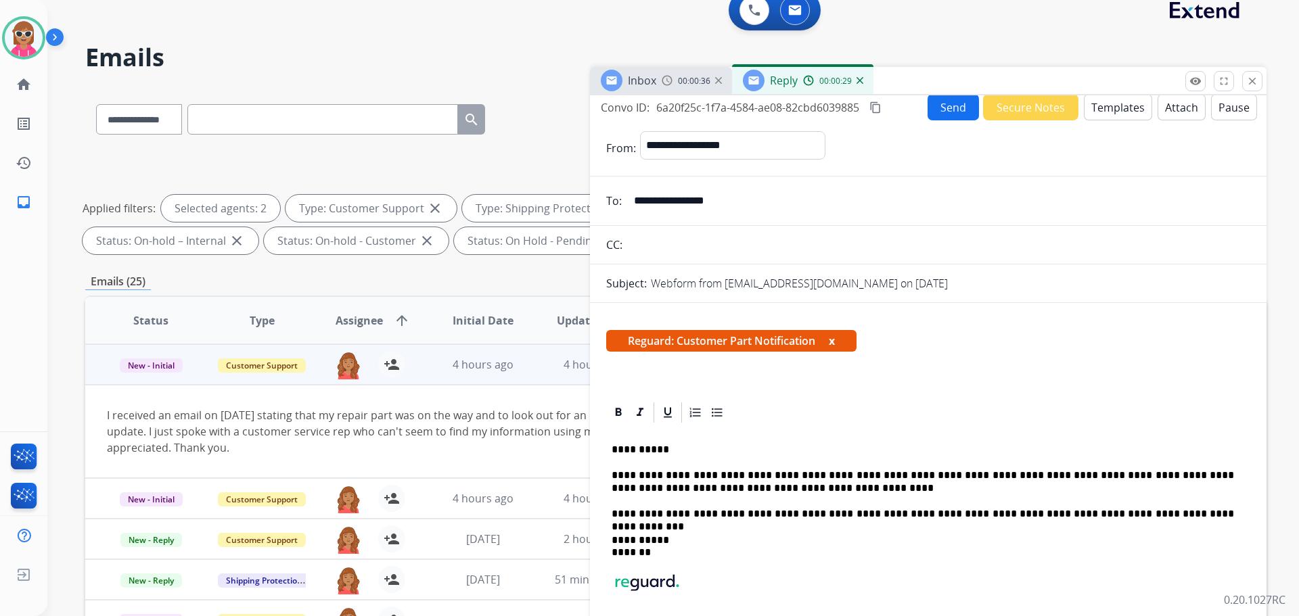
scroll to position [0, 0]
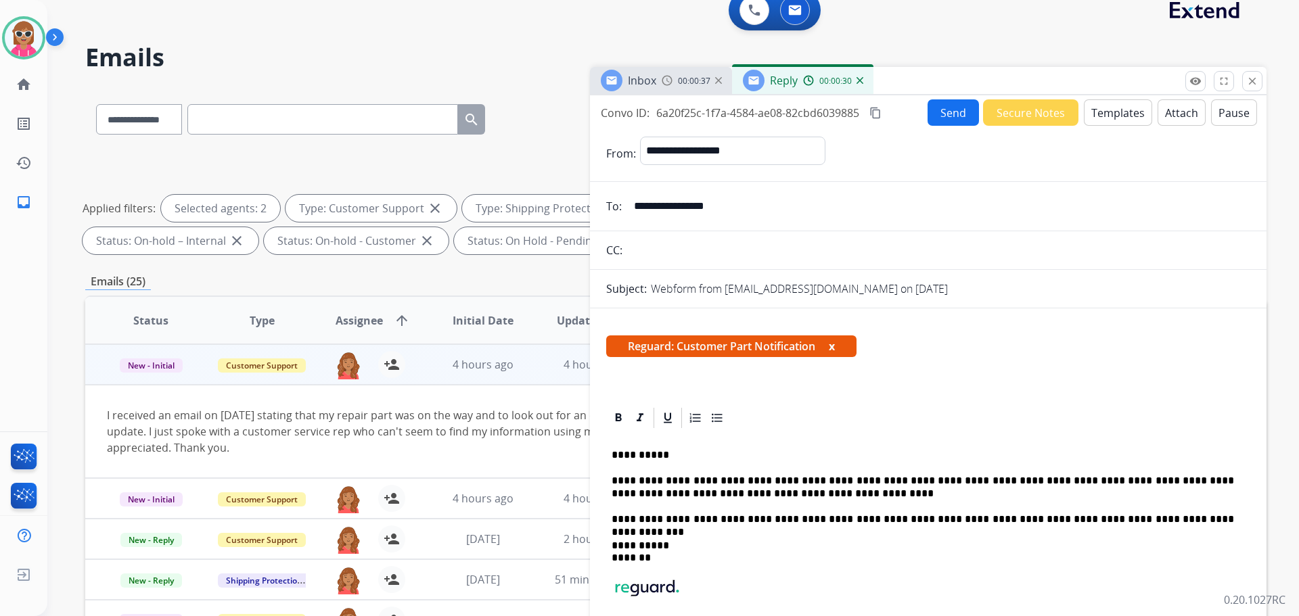
click at [879, 115] on mat-icon "content_copy" at bounding box center [875, 113] width 12 height 12
click at [922, 111] on div "Convo ID: 6a20f25c-1f7a-4584-ae08-82cbd6039885 content_copy Copied!" at bounding box center [761, 113] width 321 height 16
click at [937, 114] on button "Send" at bounding box center [953, 112] width 51 height 26
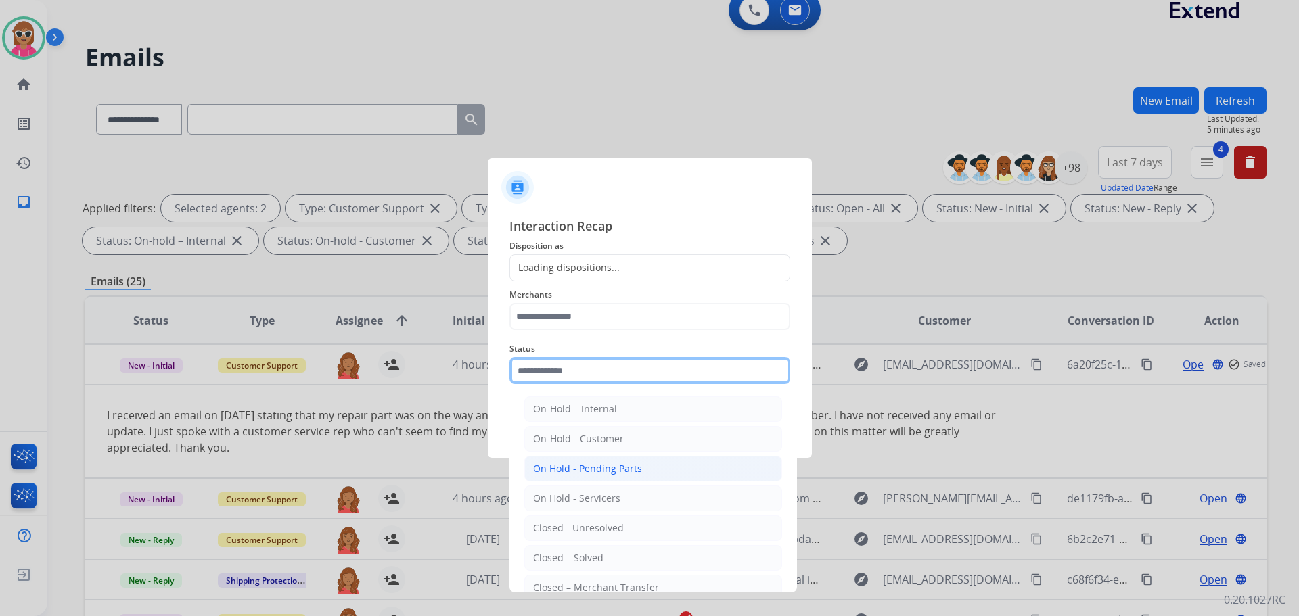
drag, startPoint x: 572, startPoint y: 373, endPoint x: 578, endPoint y: 469, distance: 95.6
click at [572, 374] on input "text" at bounding box center [649, 370] width 281 height 27
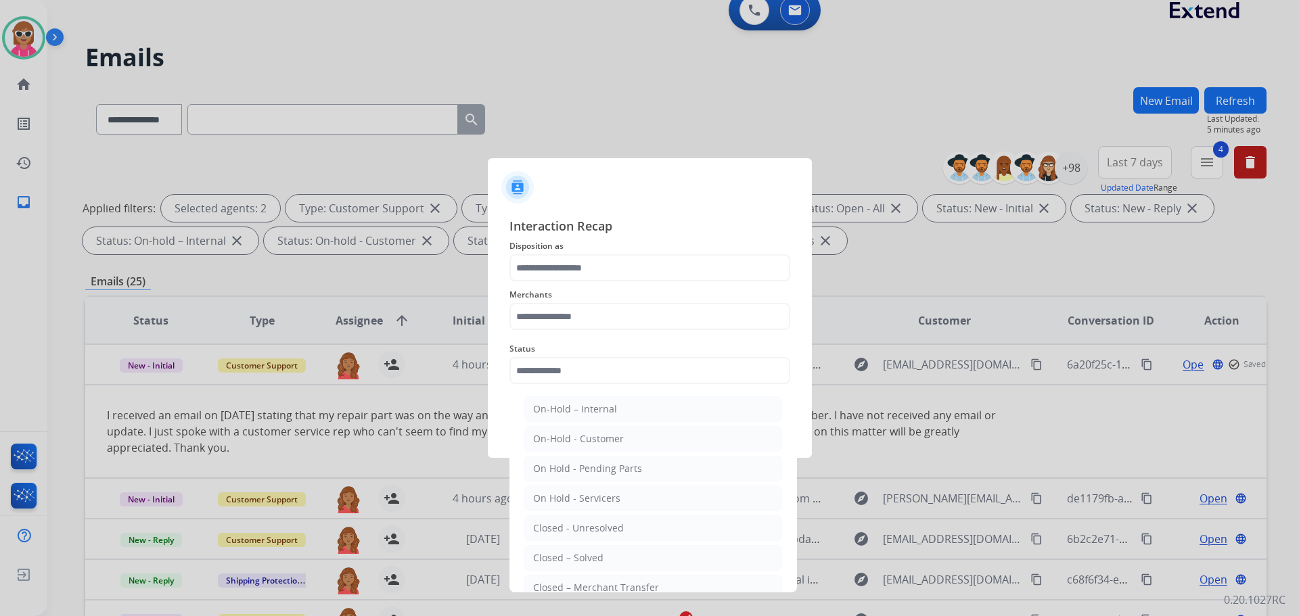
drag, startPoint x: 602, startPoint y: 554, endPoint x: 578, endPoint y: 387, distance: 168.8
click at [603, 555] on li "Closed – Solved" at bounding box center [653, 558] width 258 height 26
type input "**********"
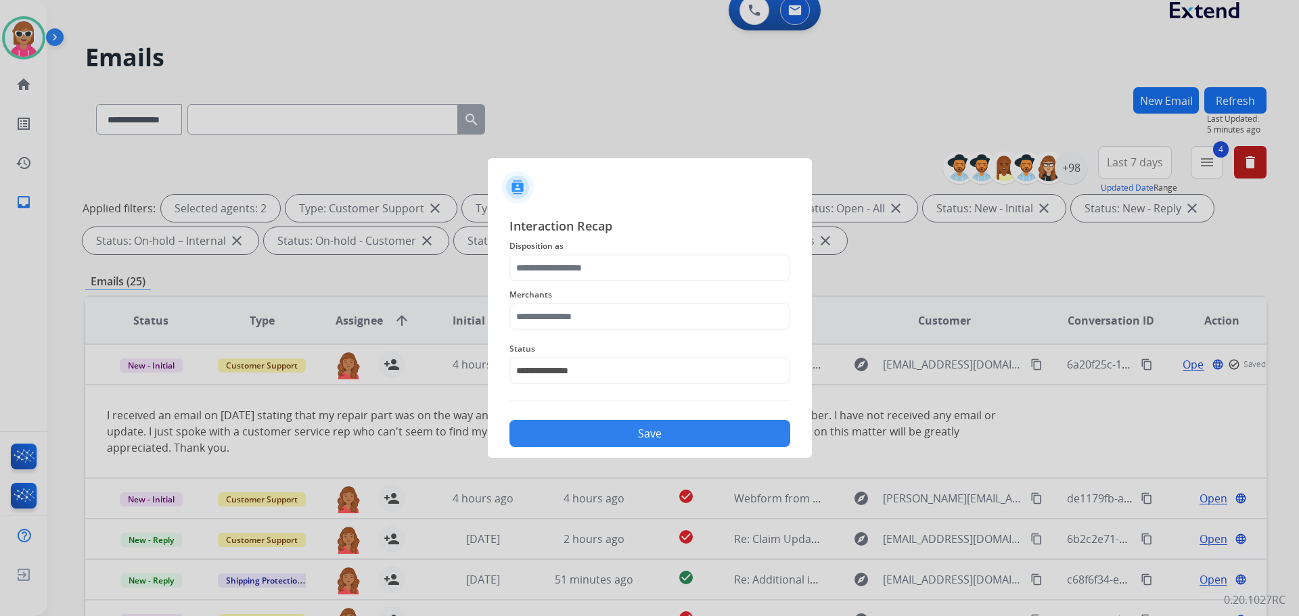
click at [582, 292] on span "Merchants" at bounding box center [649, 295] width 281 height 16
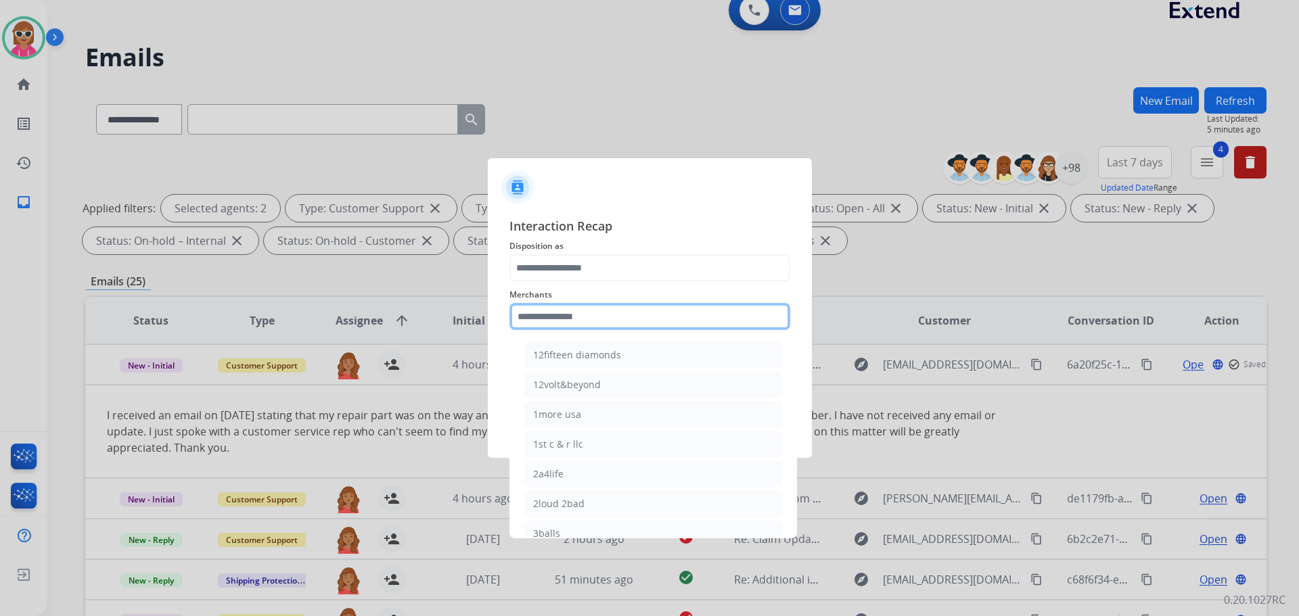
click at [581, 315] on input "text" at bounding box center [649, 316] width 281 height 27
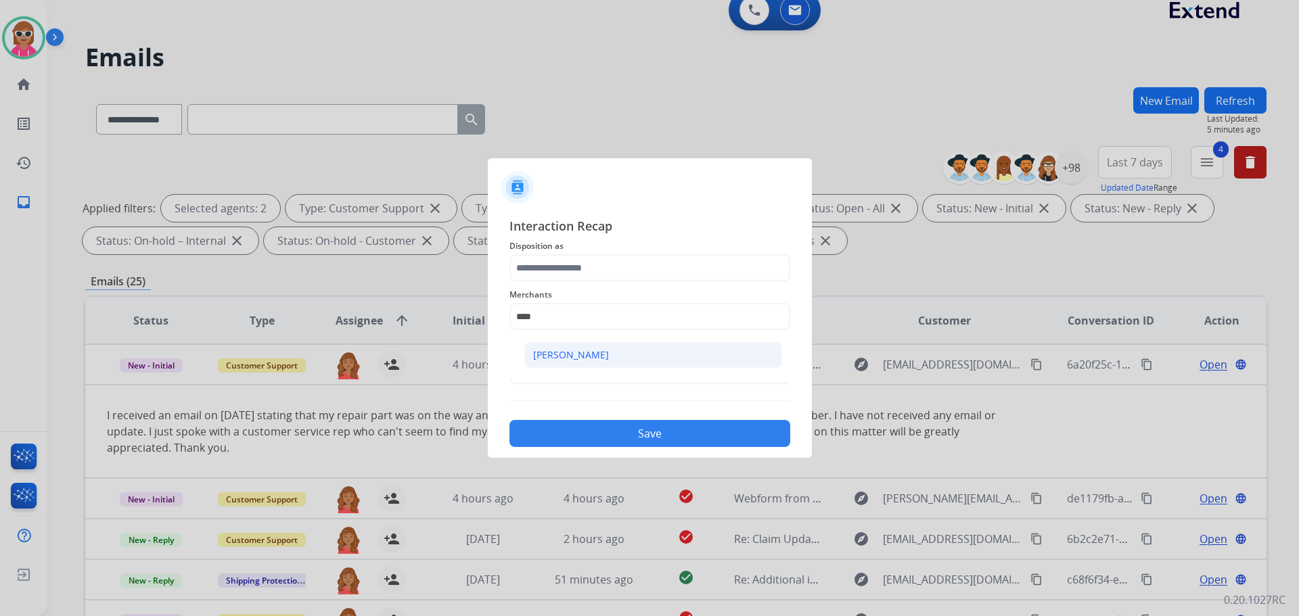
click at [585, 354] on div "[PERSON_NAME]" at bounding box center [571, 355] width 76 height 14
type input "**********"
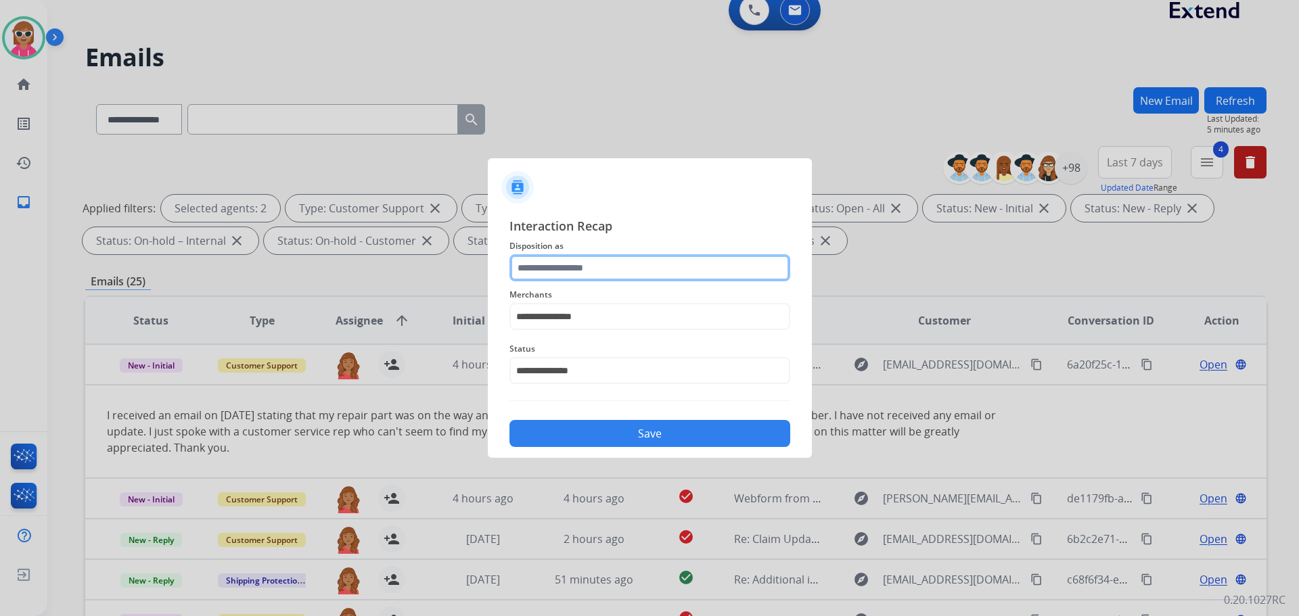
click at [589, 261] on input "text" at bounding box center [649, 267] width 281 height 27
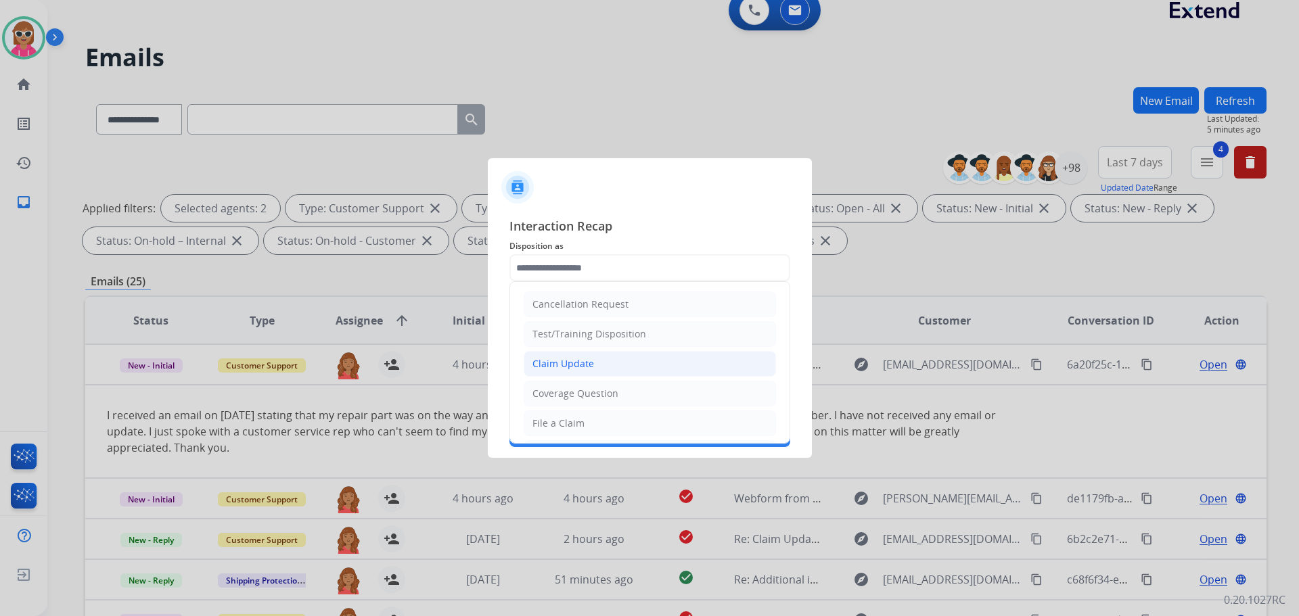
click at [583, 365] on div "Claim Update" at bounding box center [563, 364] width 62 height 14
type input "**********"
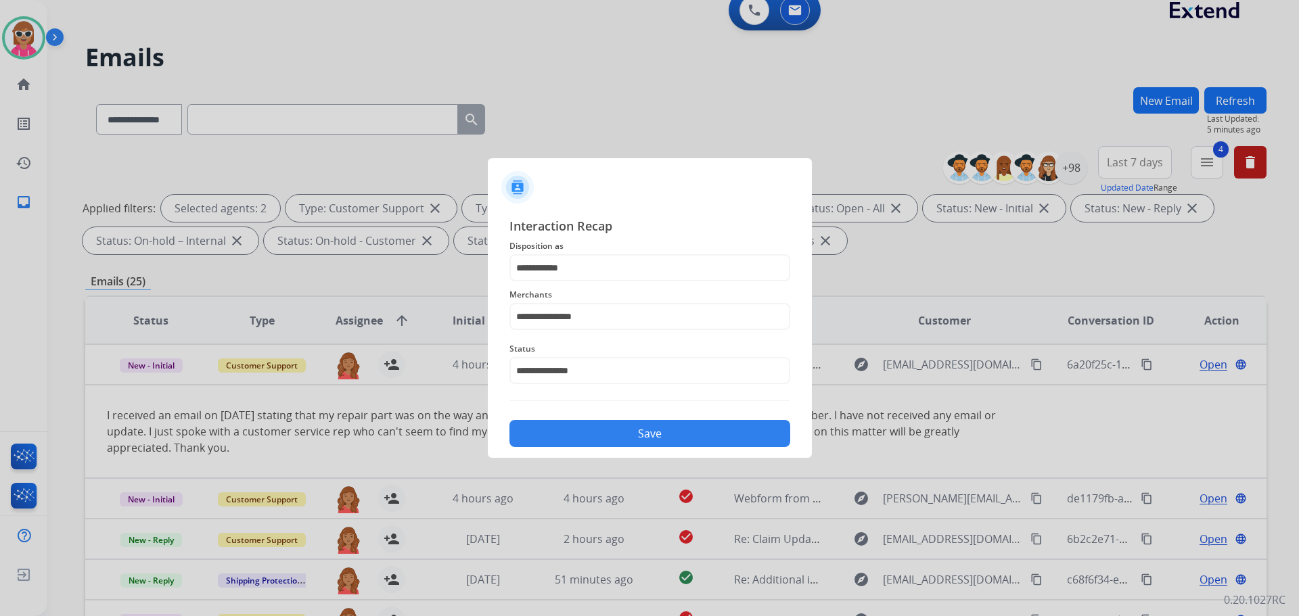
click at [604, 428] on button "Save" at bounding box center [649, 433] width 281 height 27
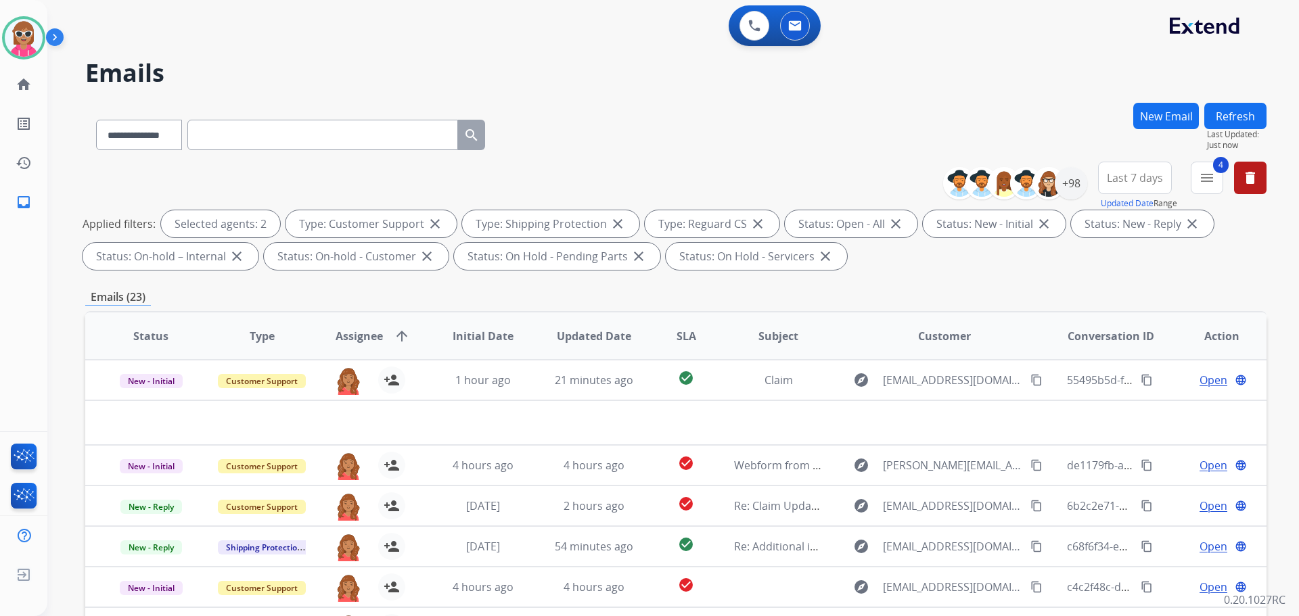
drag, startPoint x: 881, startPoint y: 289, endPoint x: 850, endPoint y: 317, distance: 41.7
click at [880, 286] on div "**********" at bounding box center [675, 469] width 1181 height 732
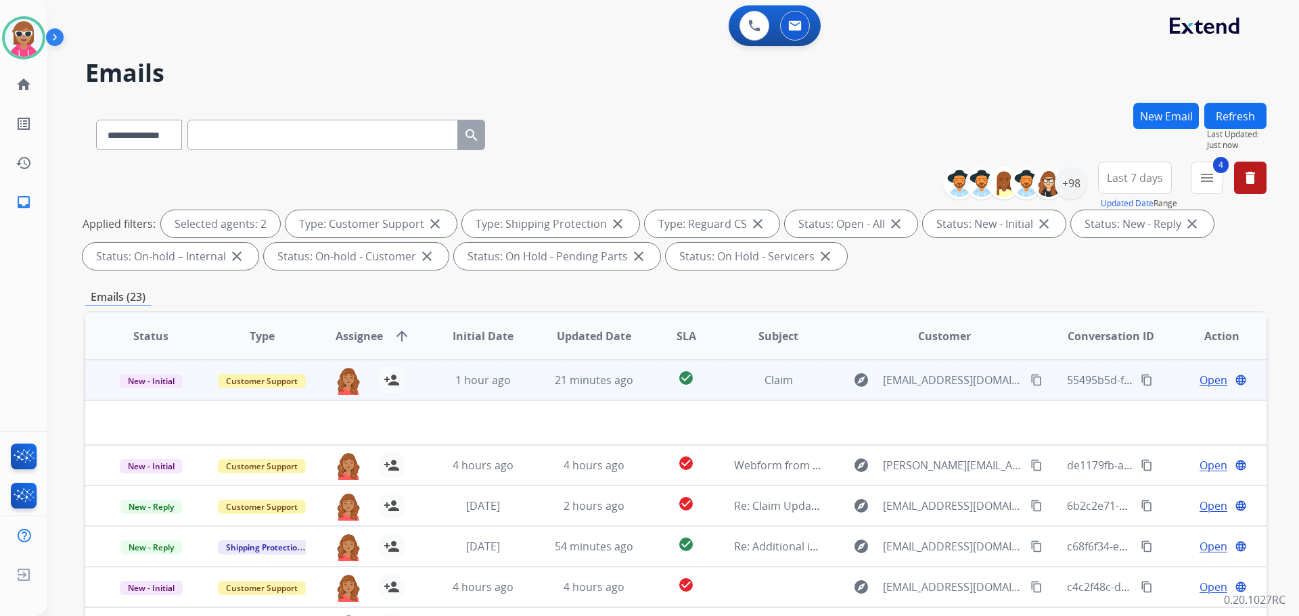
click at [712, 365] on td "Claim" at bounding box center [767, 380] width 111 height 41
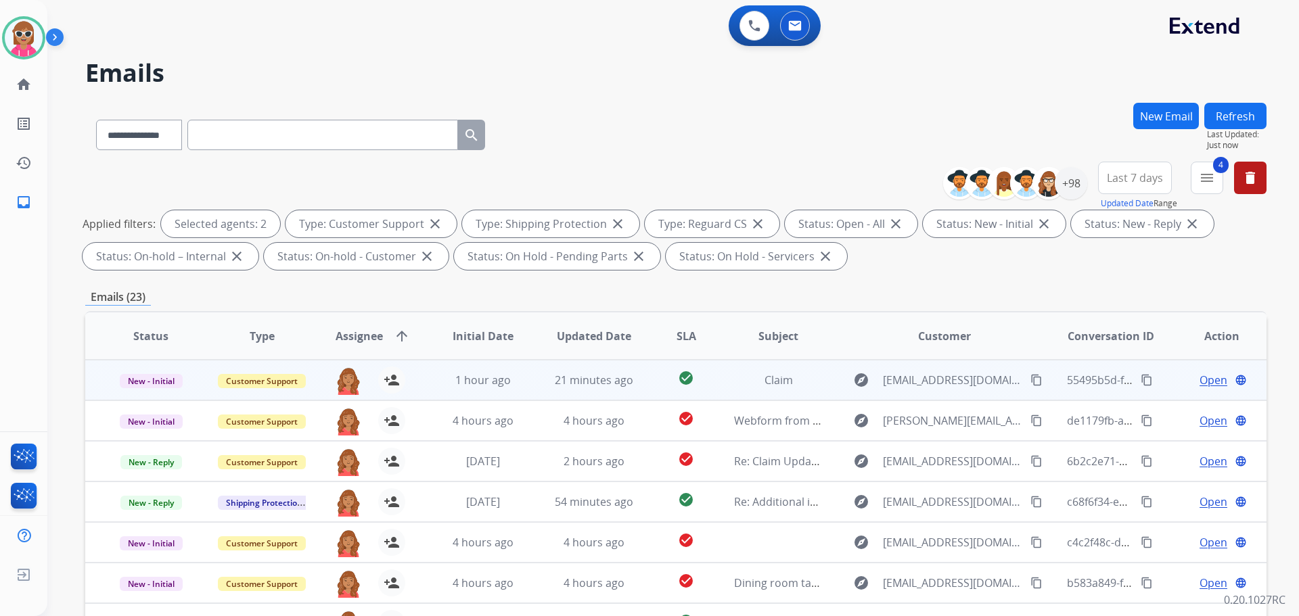
click at [712, 367] on td "Claim" at bounding box center [767, 380] width 111 height 41
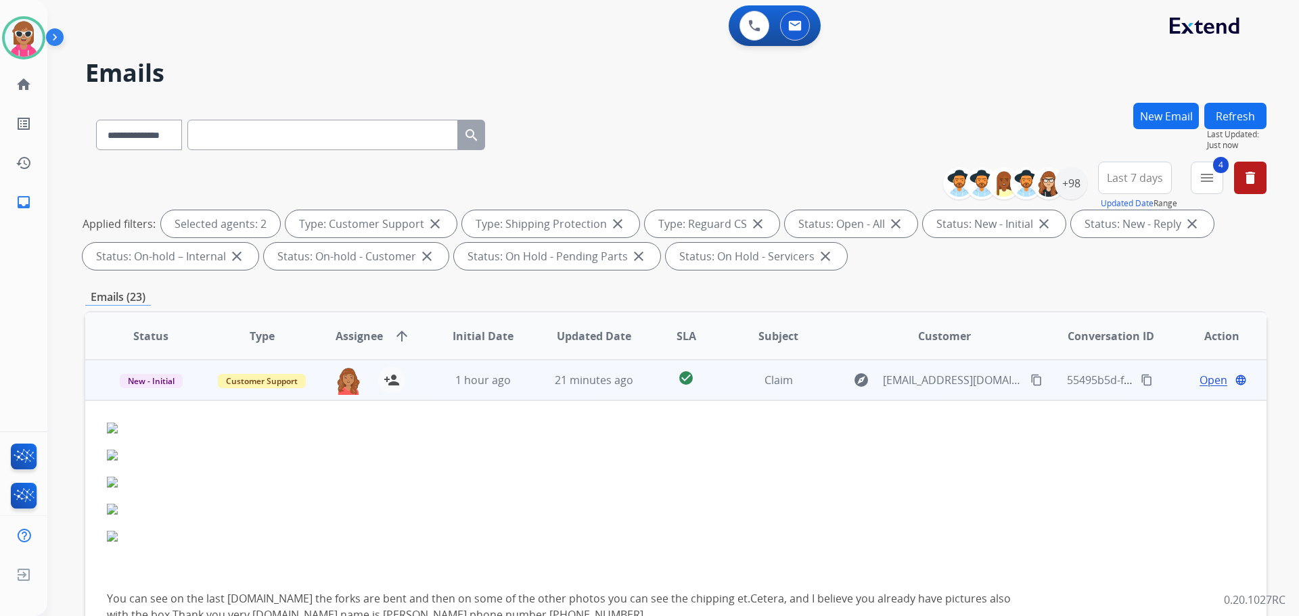
click at [1030, 378] on mat-icon "content_copy" at bounding box center [1036, 380] width 12 height 12
drag, startPoint x: 1136, startPoint y: 380, endPoint x: 1122, endPoint y: 433, distance: 54.7
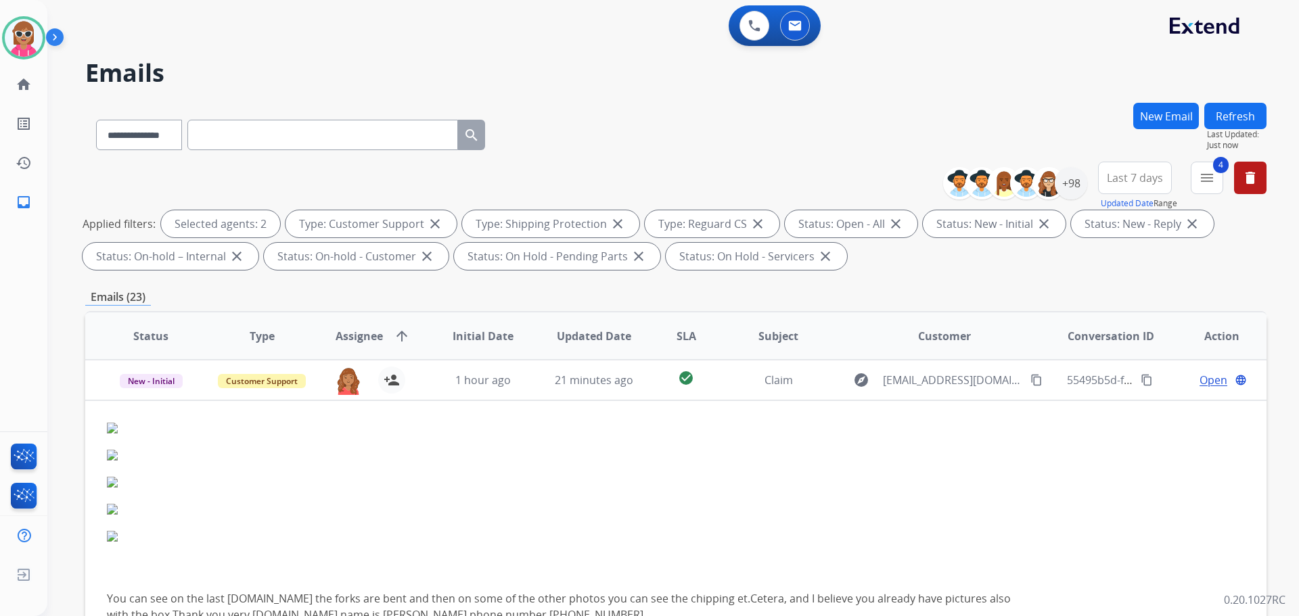
click at [1141, 382] on mat-icon "content_copy" at bounding box center [1147, 380] width 12 height 12
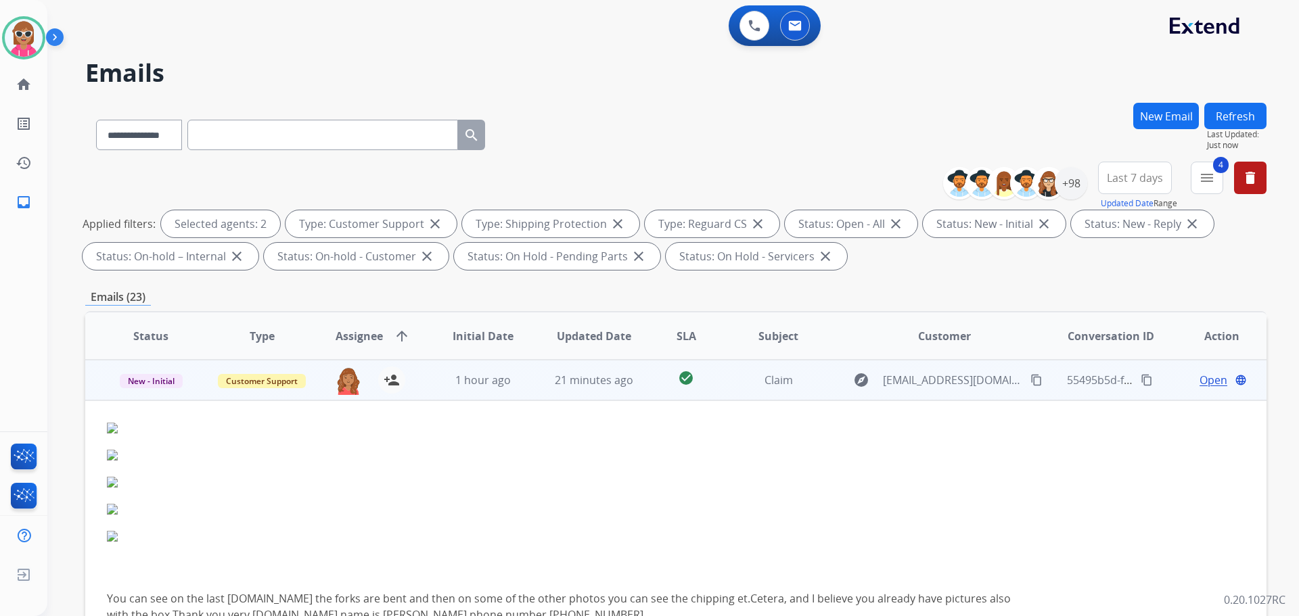
drag, startPoint x: 296, startPoint y: 530, endPoint x: 505, endPoint y: 486, distance: 213.6
click at [299, 528] on div at bounding box center [565, 517] width 917 height 27
click at [1204, 379] on span "Open" at bounding box center [1214, 380] width 28 height 16
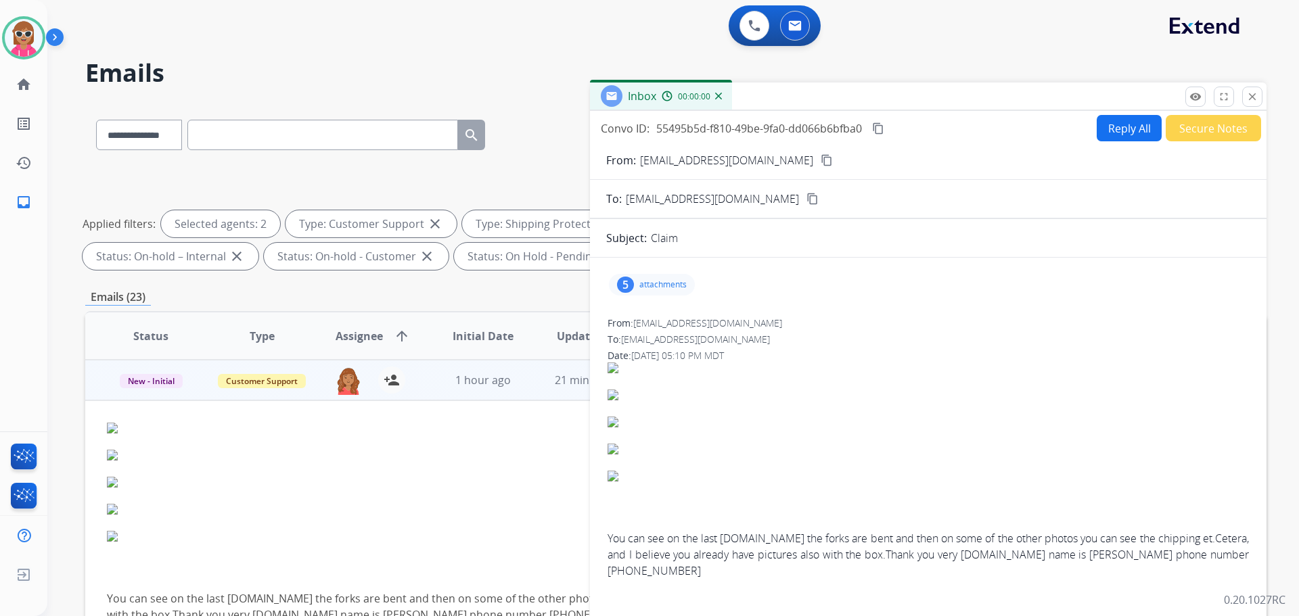
drag, startPoint x: 691, startPoint y: 305, endPoint x: 652, endPoint y: 290, distance: 42.0
click at [652, 289] on p "attachments" at bounding box center [662, 284] width 47 height 11
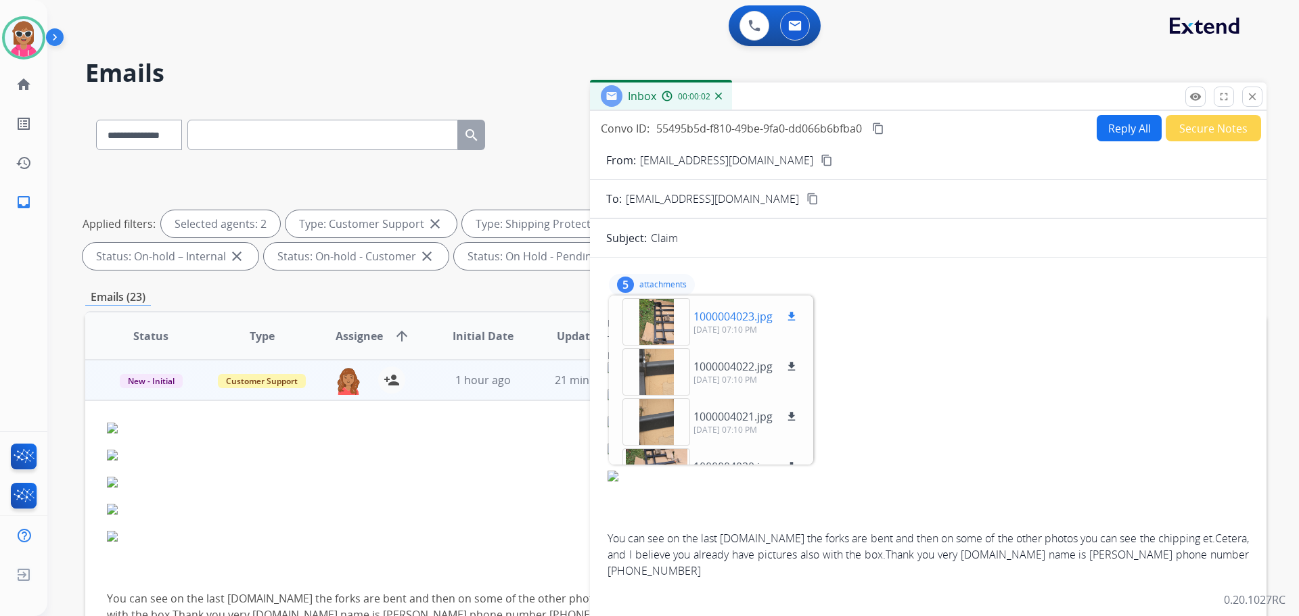
click at [660, 330] on div at bounding box center [656, 321] width 68 height 47
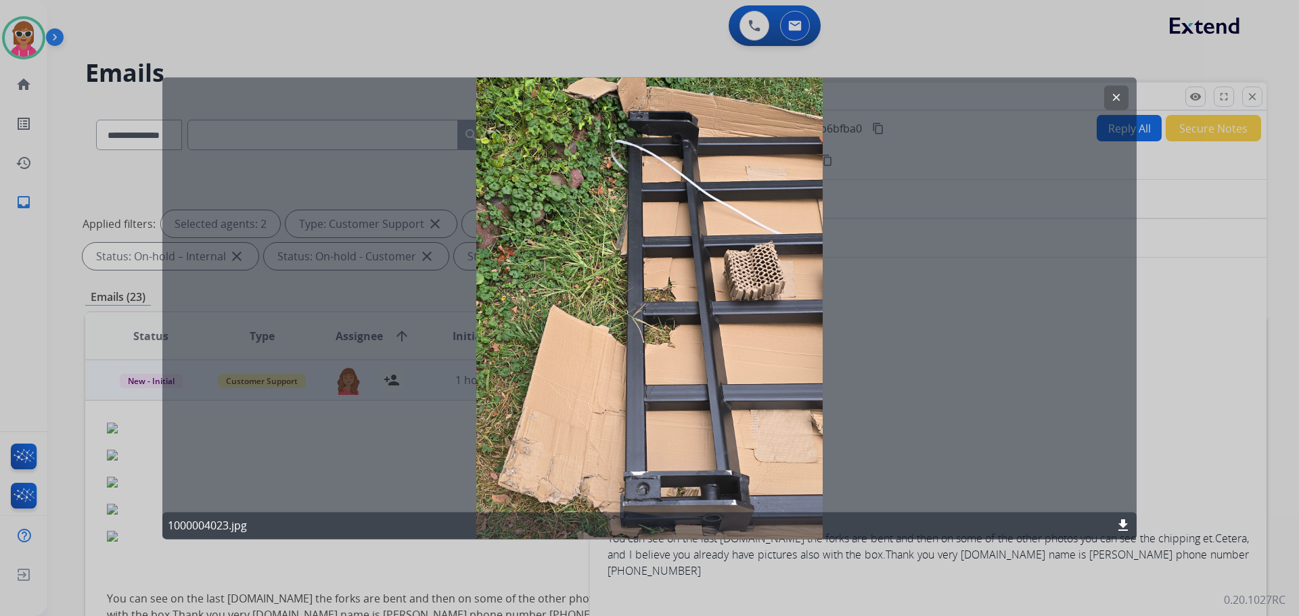
click at [1125, 99] on button "clear" at bounding box center [1116, 97] width 24 height 24
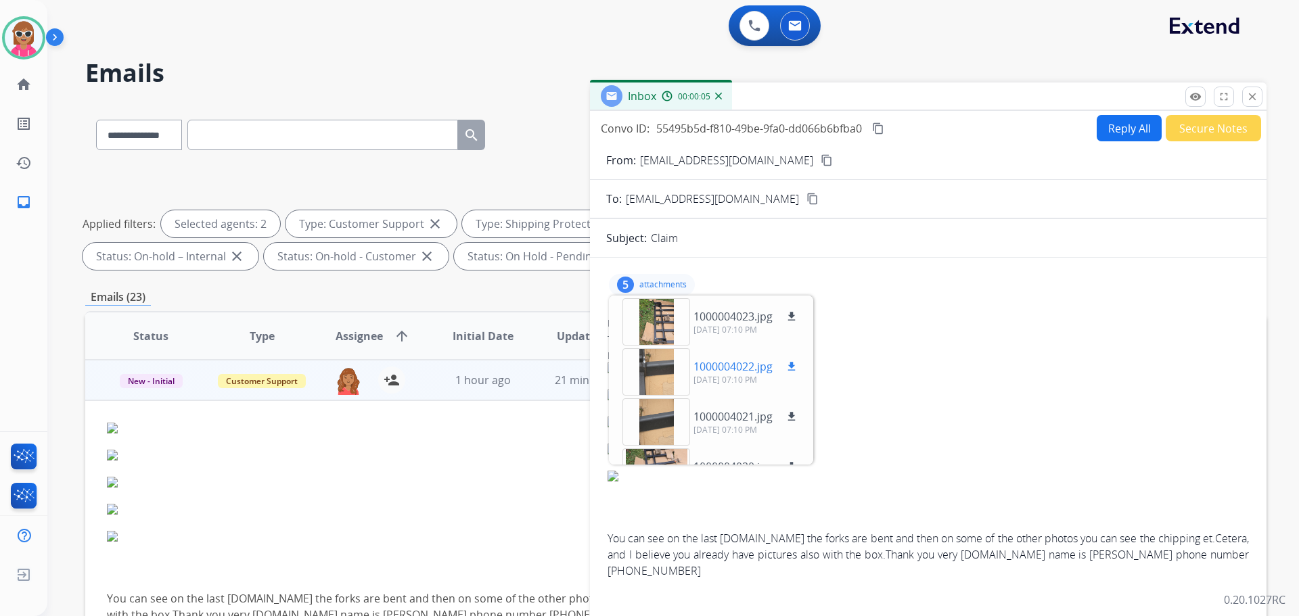
click at [652, 376] on div at bounding box center [656, 371] width 68 height 47
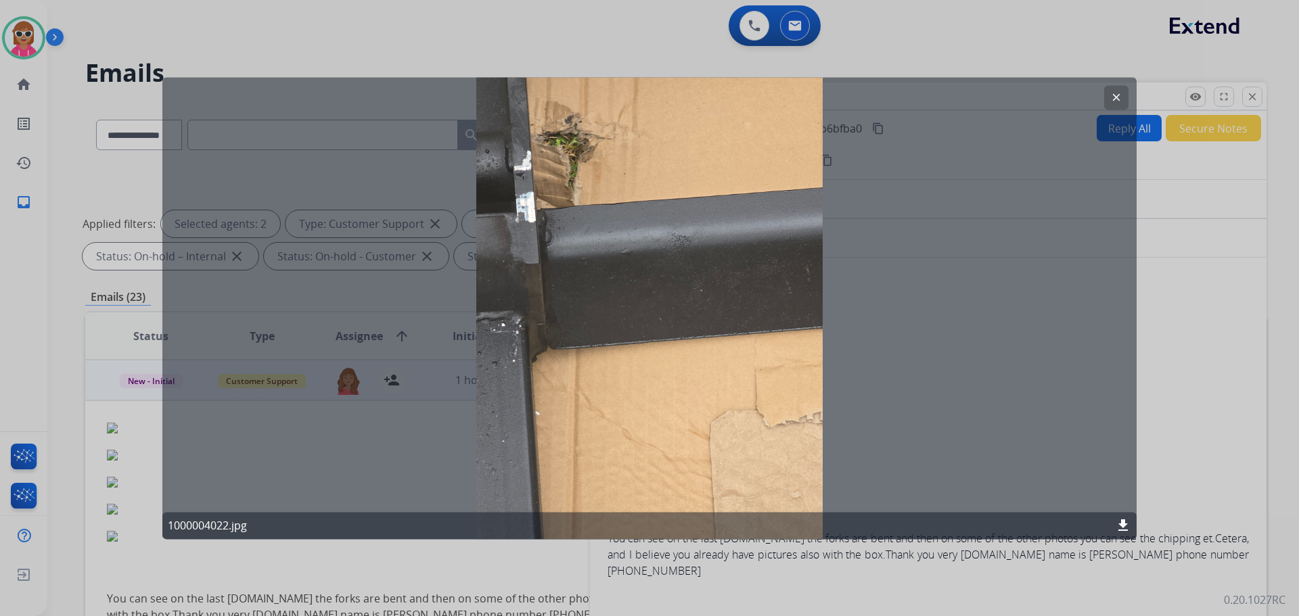
drag, startPoint x: 1117, startPoint y: 83, endPoint x: 1049, endPoint y: 138, distance: 87.6
click at [1117, 85] on div "clear 1000004022.jpg download" at bounding box center [649, 308] width 974 height 462
drag, startPoint x: 1127, startPoint y: 93, endPoint x: 1114, endPoint y: 101, distance: 14.9
click at [1126, 95] on button "clear" at bounding box center [1116, 97] width 24 height 24
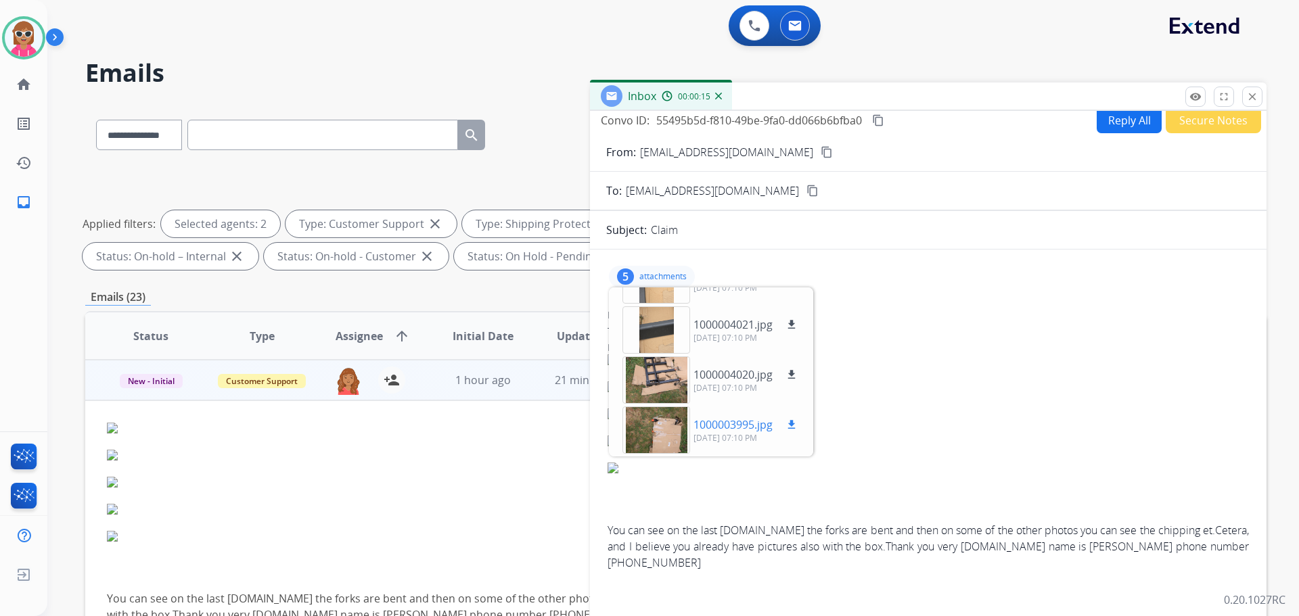
scroll to position [15, 0]
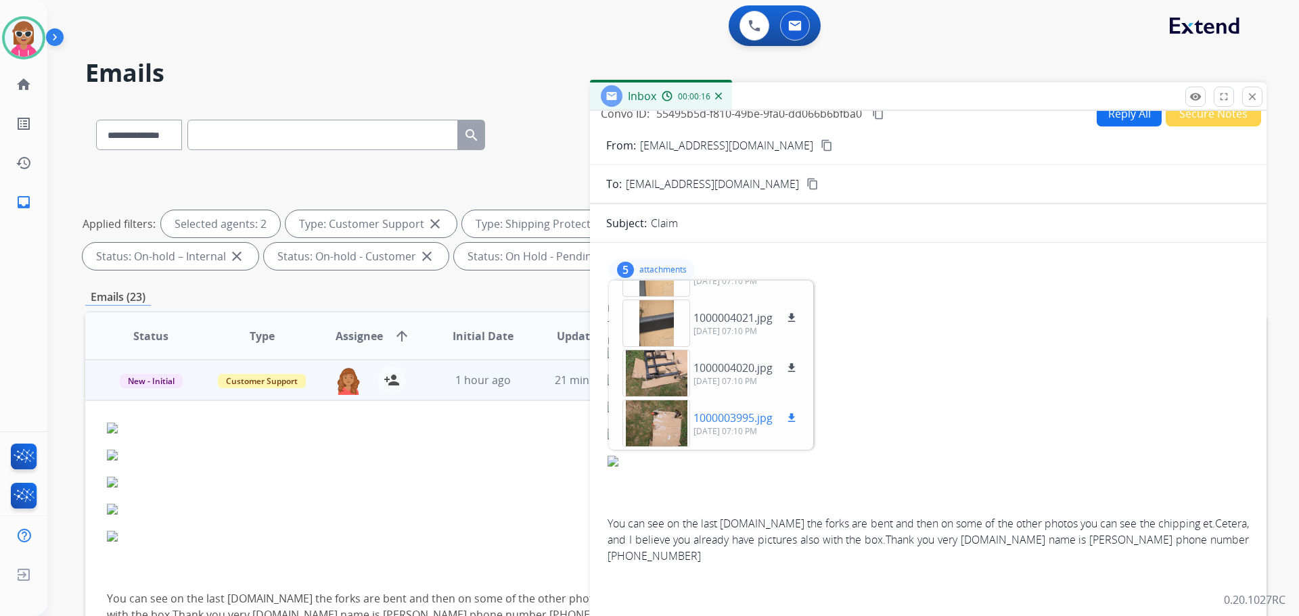
click at [664, 427] on div at bounding box center [656, 423] width 68 height 47
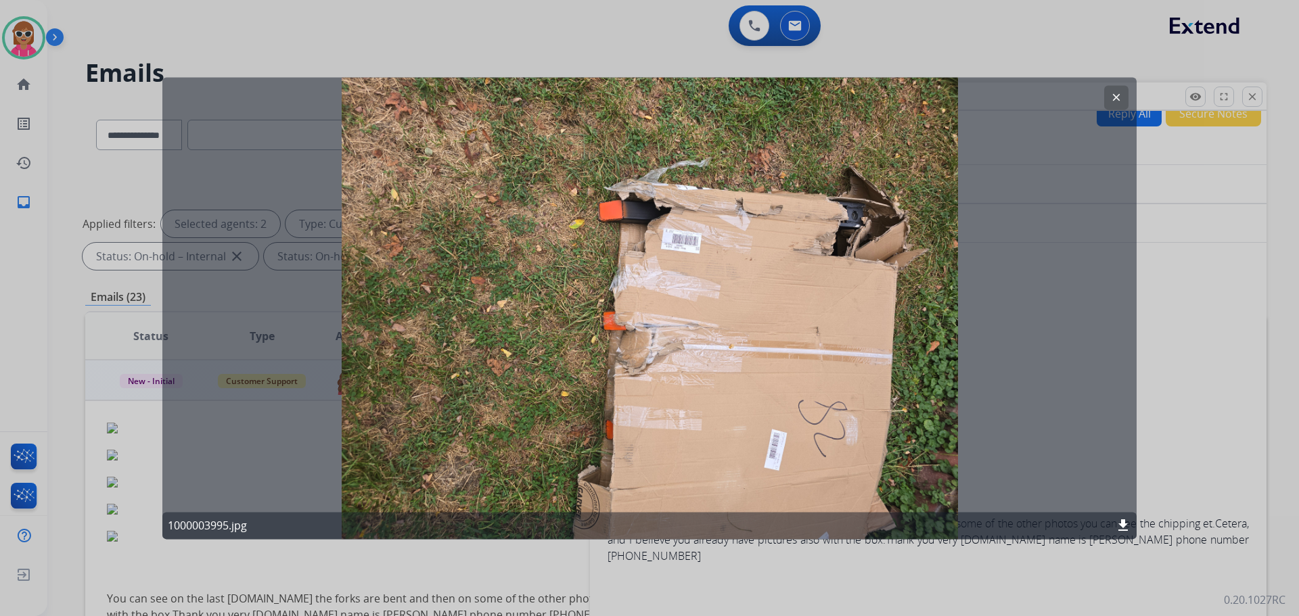
drag, startPoint x: 1114, startPoint y: 93, endPoint x: 831, endPoint y: 234, distance: 315.9
click at [1114, 93] on mat-icon "clear" at bounding box center [1116, 97] width 12 height 12
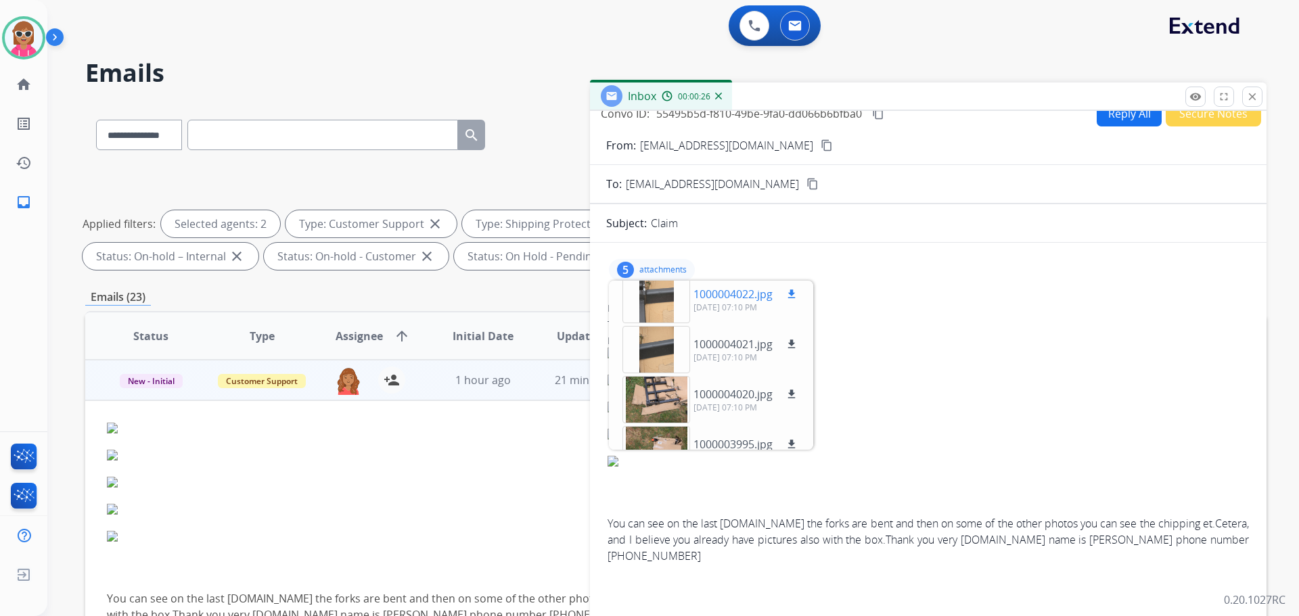
scroll to position [16, 0]
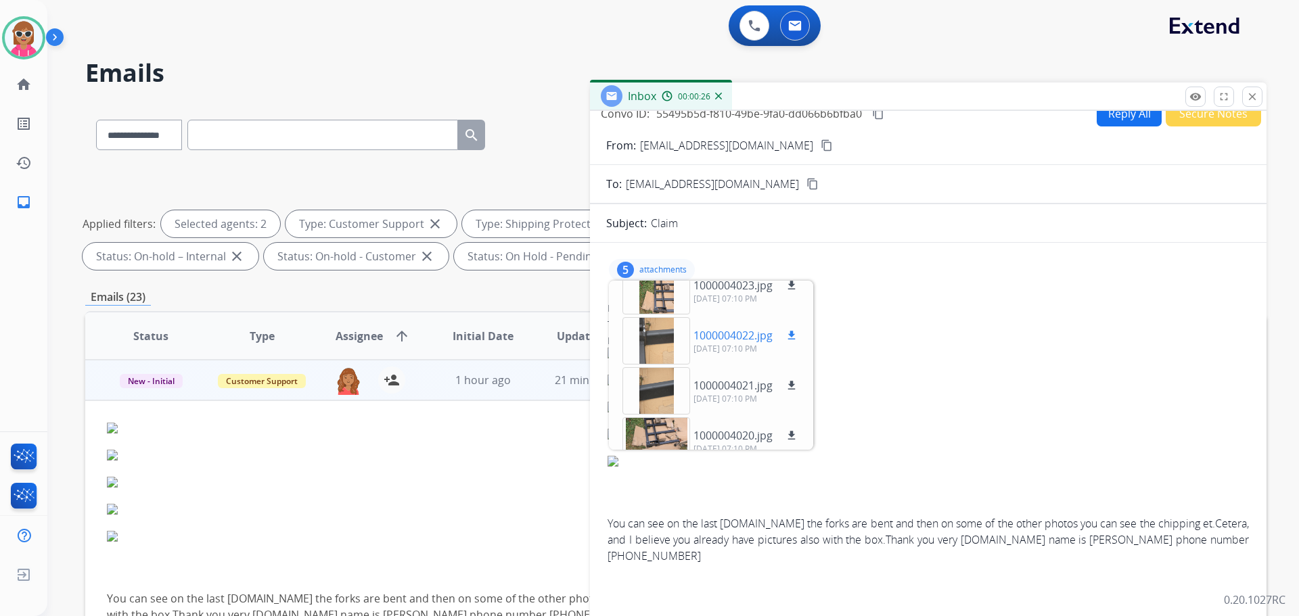
click at [654, 347] on div at bounding box center [656, 340] width 68 height 47
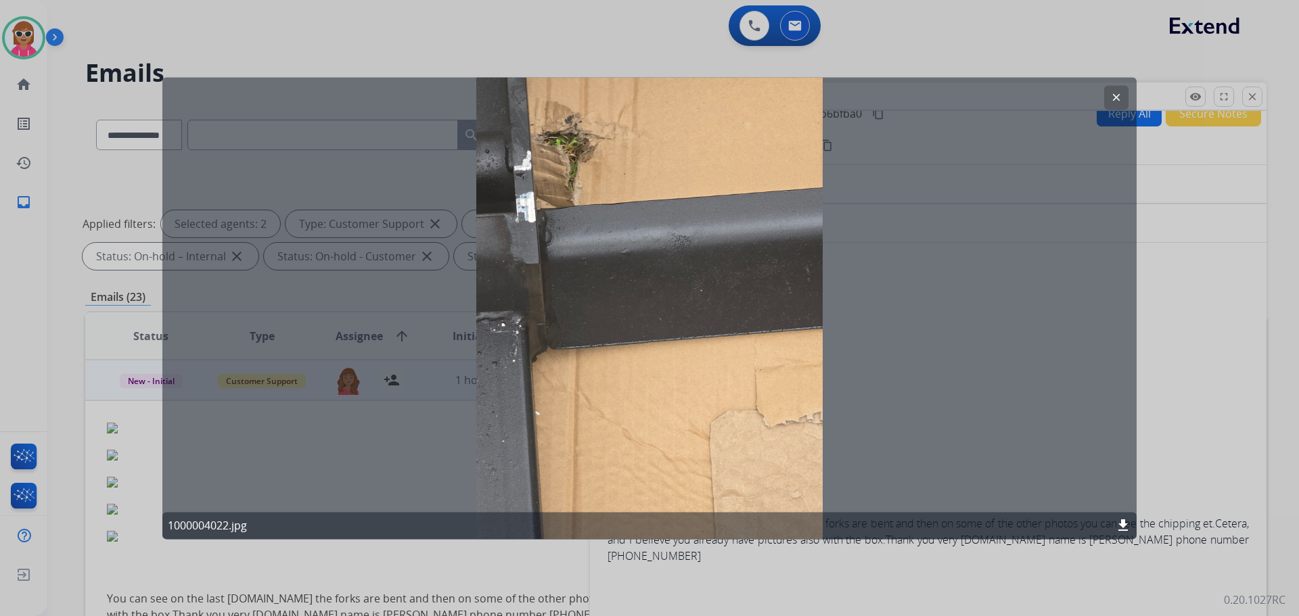
drag, startPoint x: 1114, startPoint y: 92, endPoint x: 799, endPoint y: 254, distance: 353.7
click at [1114, 93] on mat-icon "clear" at bounding box center [1116, 97] width 12 height 12
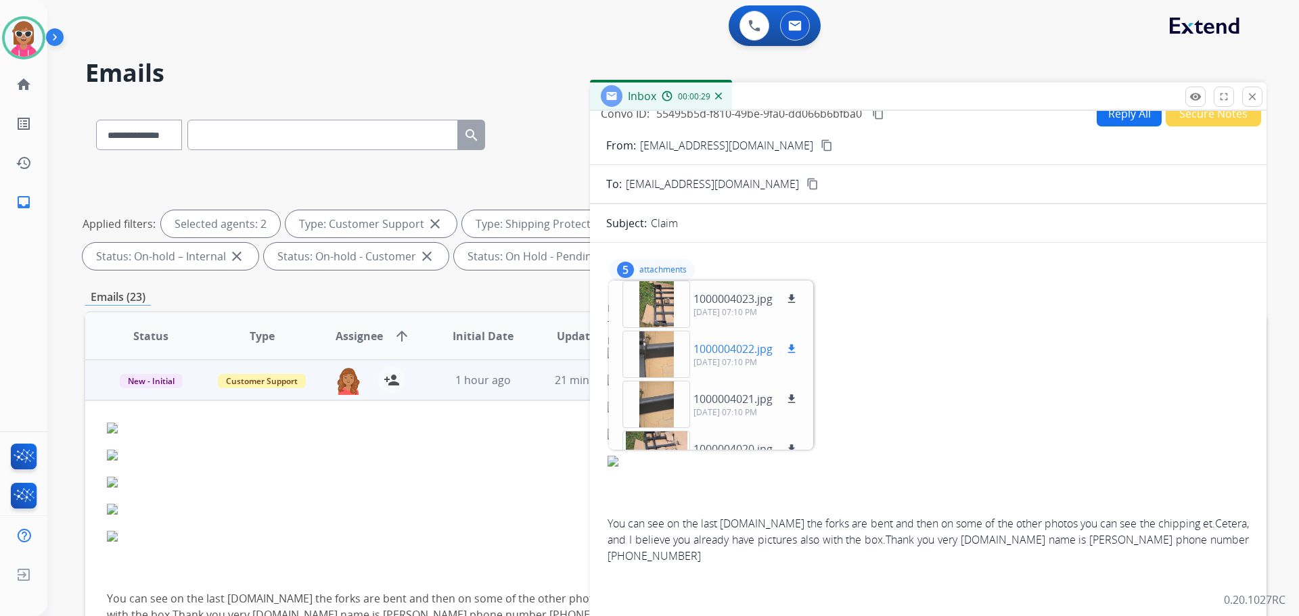
scroll to position [0, 0]
click at [660, 313] on div at bounding box center [656, 306] width 68 height 47
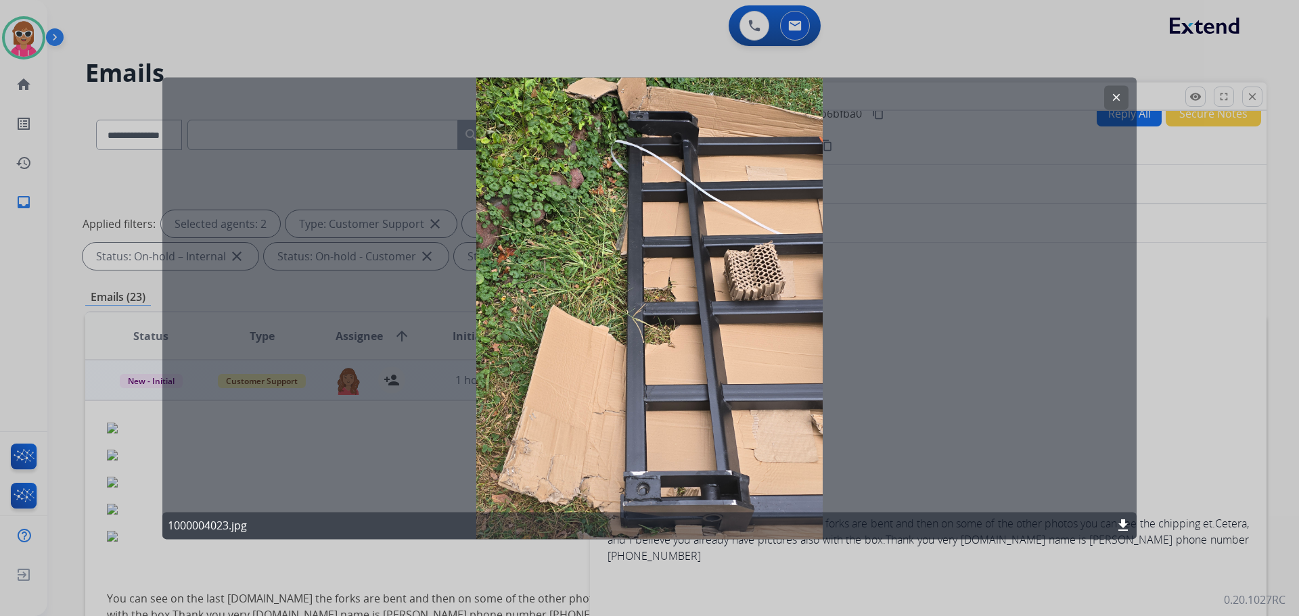
click at [1121, 90] on button "clear" at bounding box center [1116, 97] width 24 height 24
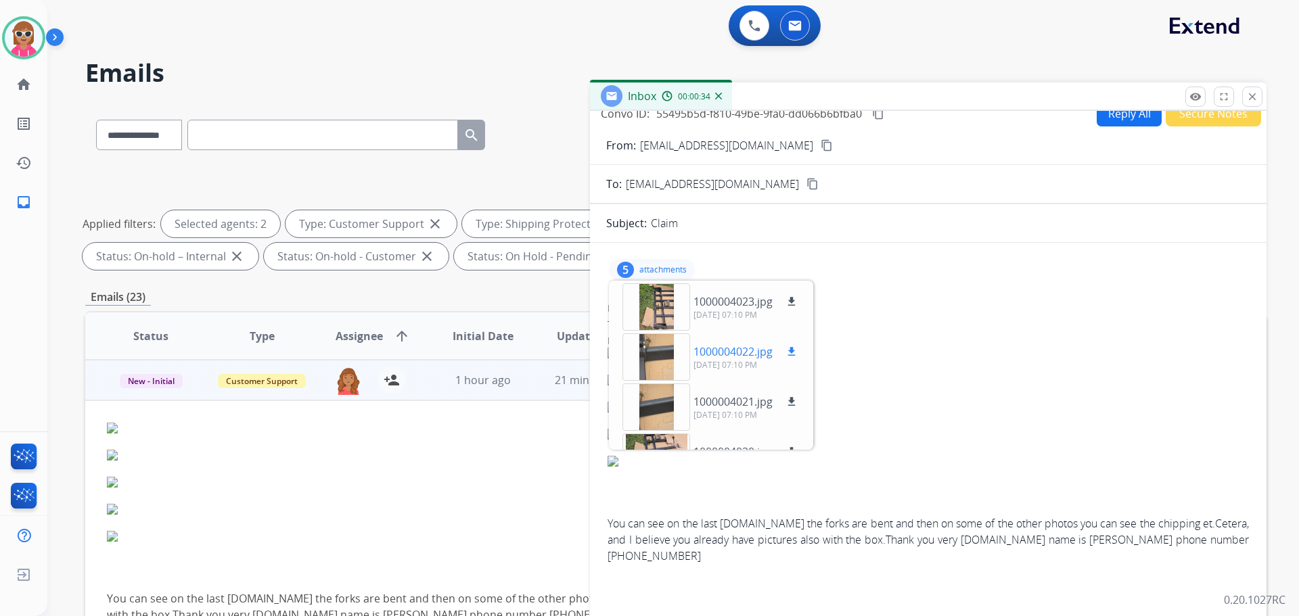
click at [646, 359] on div at bounding box center [656, 357] width 68 height 47
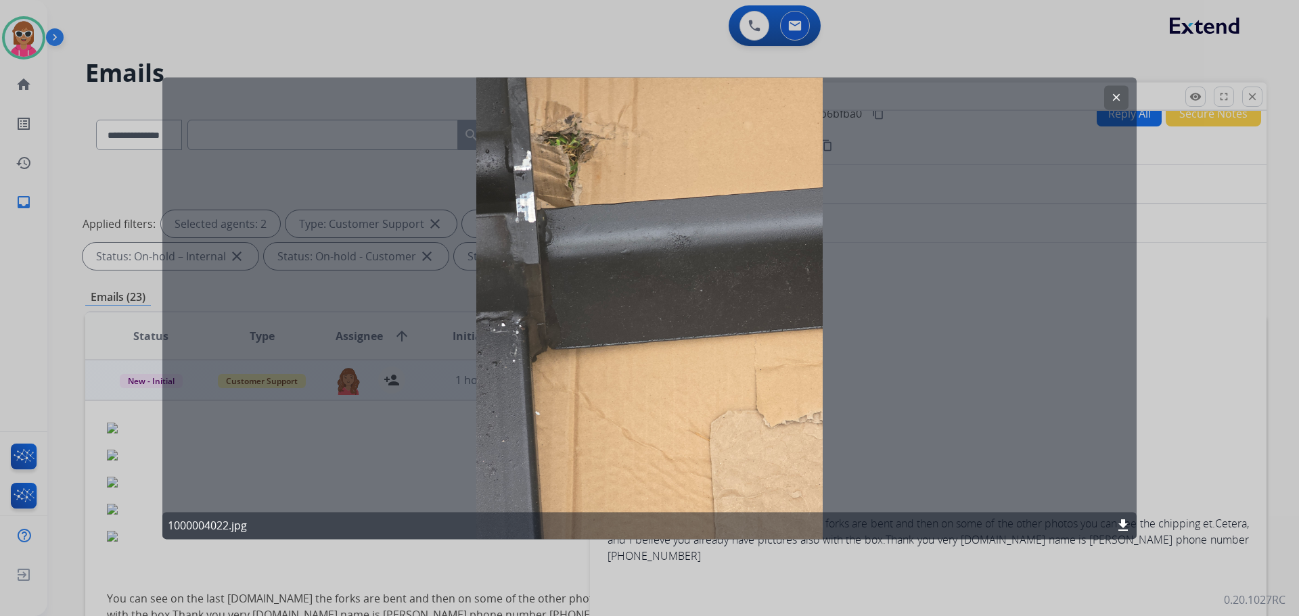
drag, startPoint x: 1120, startPoint y: 91, endPoint x: 1115, endPoint y: 102, distance: 12.1
click at [1120, 93] on mat-icon "clear" at bounding box center [1116, 97] width 12 height 12
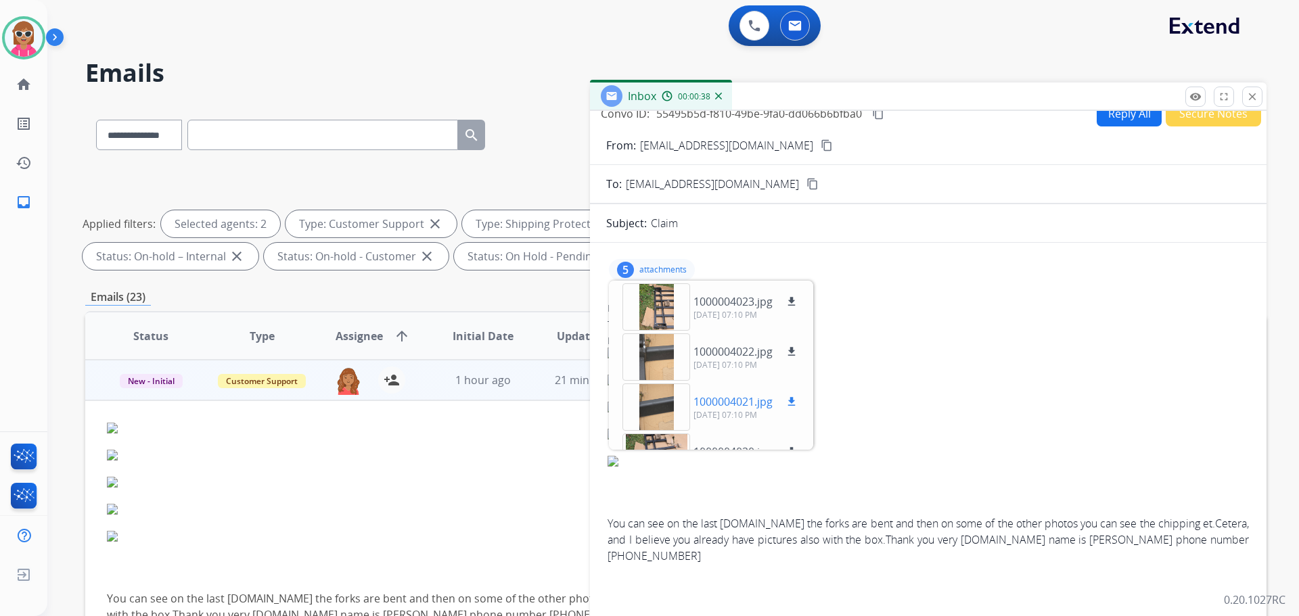
click at [671, 394] on div at bounding box center [656, 407] width 68 height 47
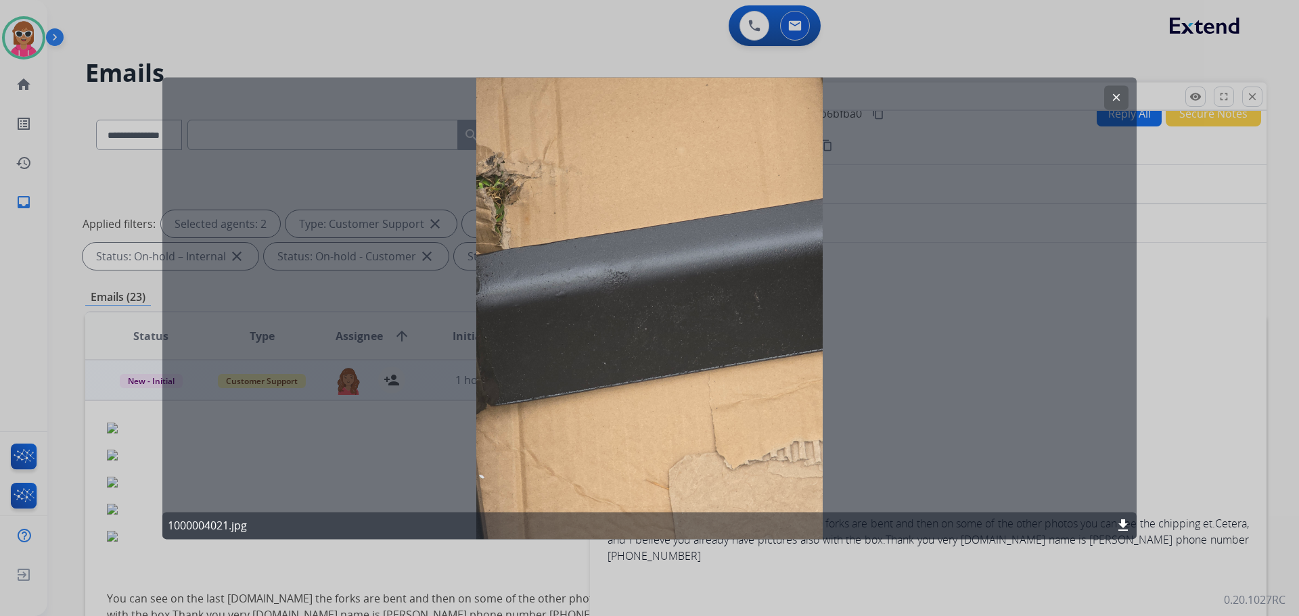
click at [1111, 98] on mat-icon "clear" at bounding box center [1116, 97] width 12 height 12
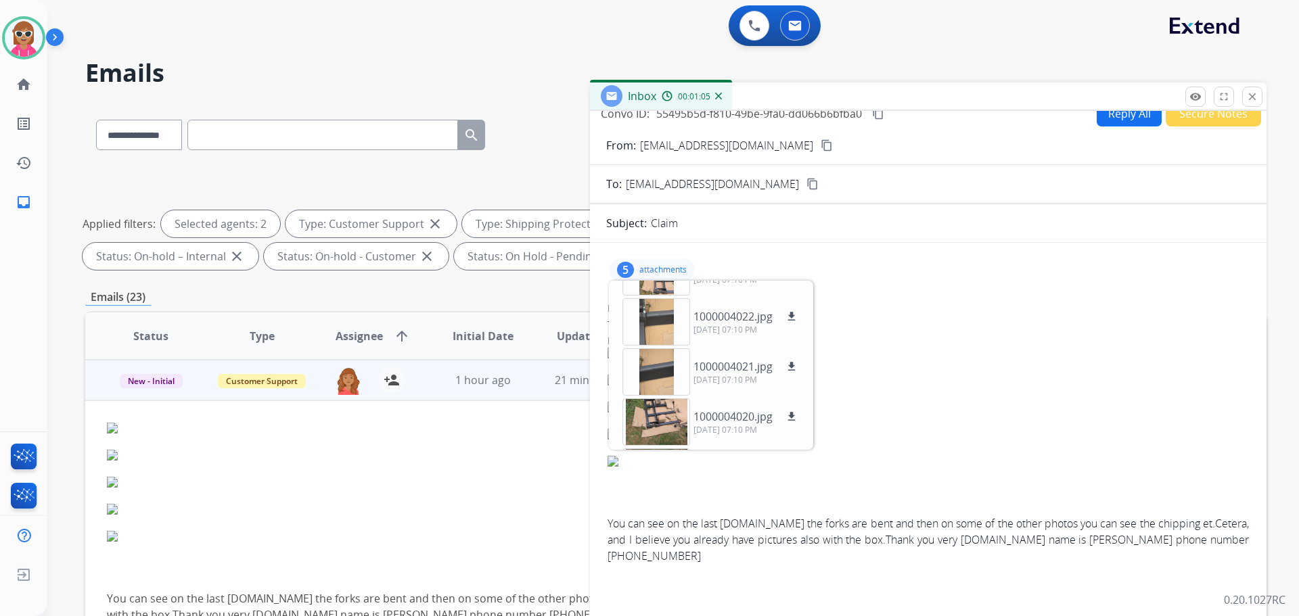
scroll to position [68, 0]
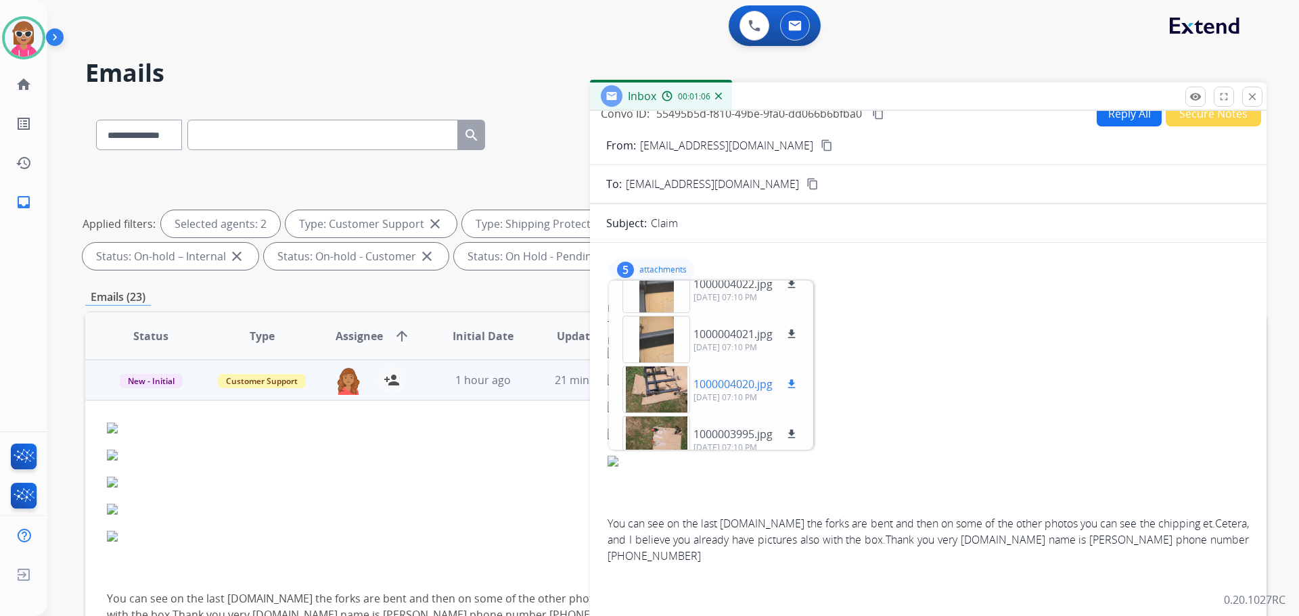
click at [669, 383] on div at bounding box center [656, 389] width 68 height 47
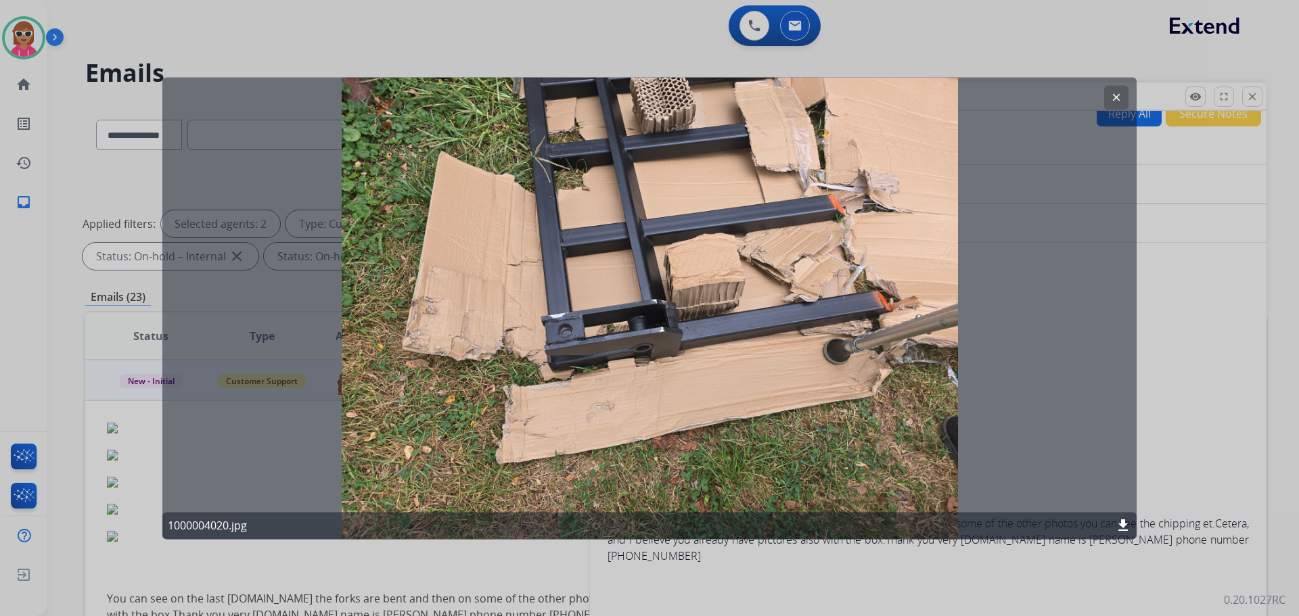
drag, startPoint x: 1109, startPoint y: 96, endPoint x: 959, endPoint y: 288, distance: 243.5
click at [1107, 97] on button "clear" at bounding box center [1116, 97] width 24 height 24
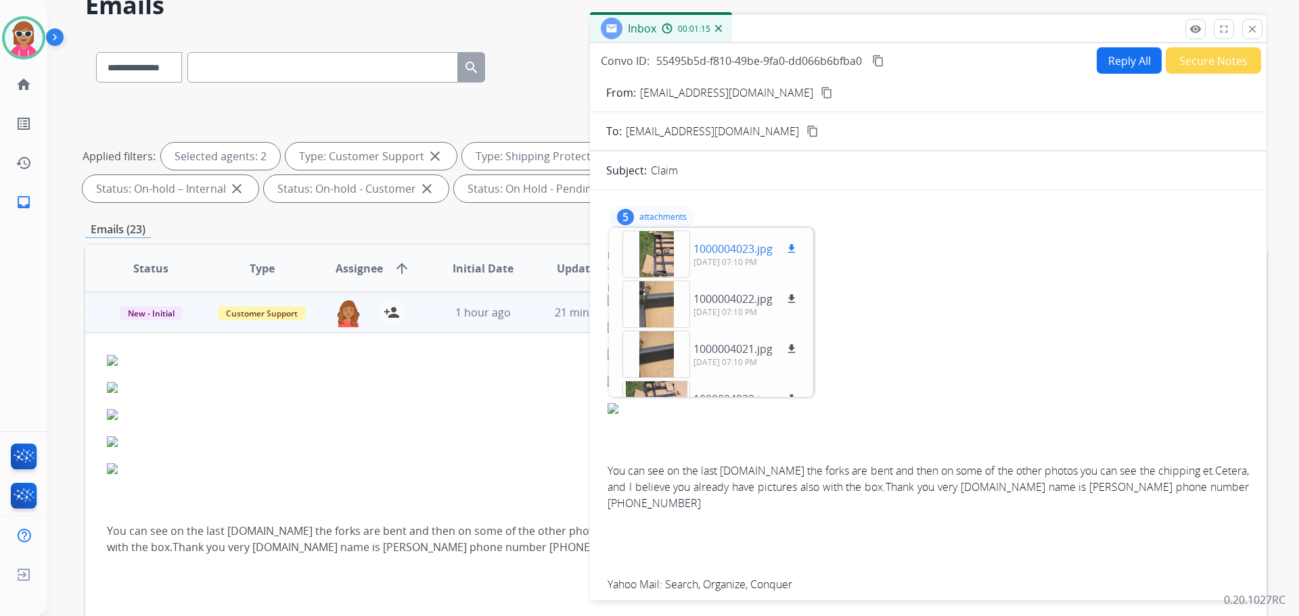
click at [656, 262] on div at bounding box center [656, 254] width 68 height 47
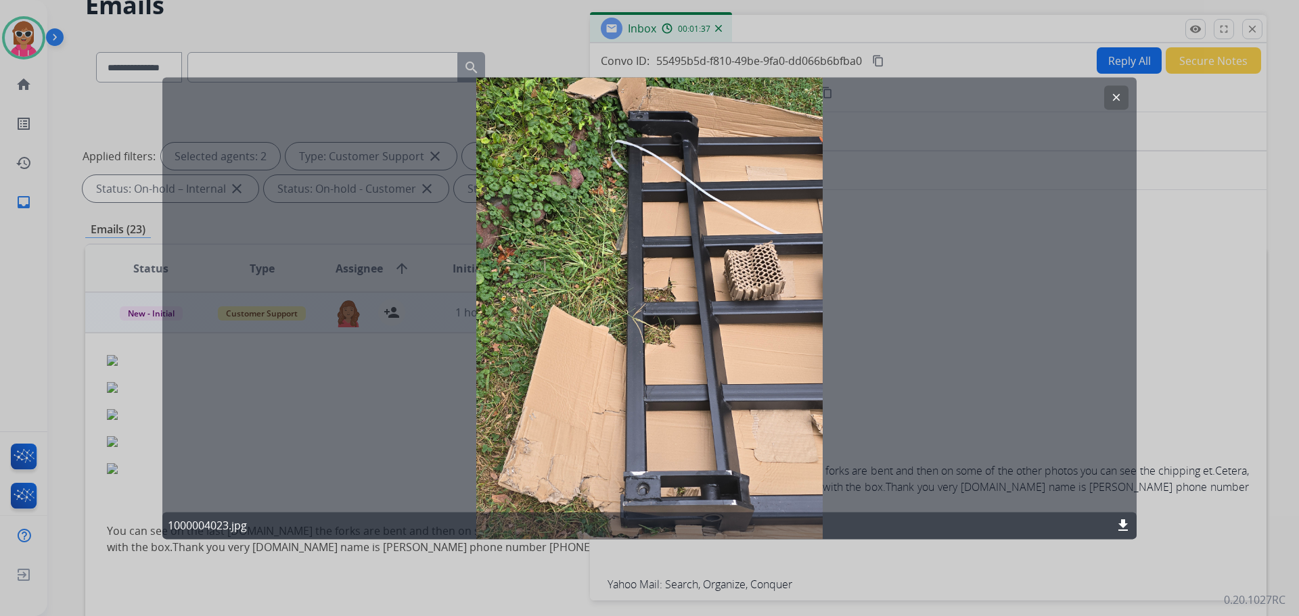
click at [1120, 95] on mat-icon "clear" at bounding box center [1116, 97] width 12 height 12
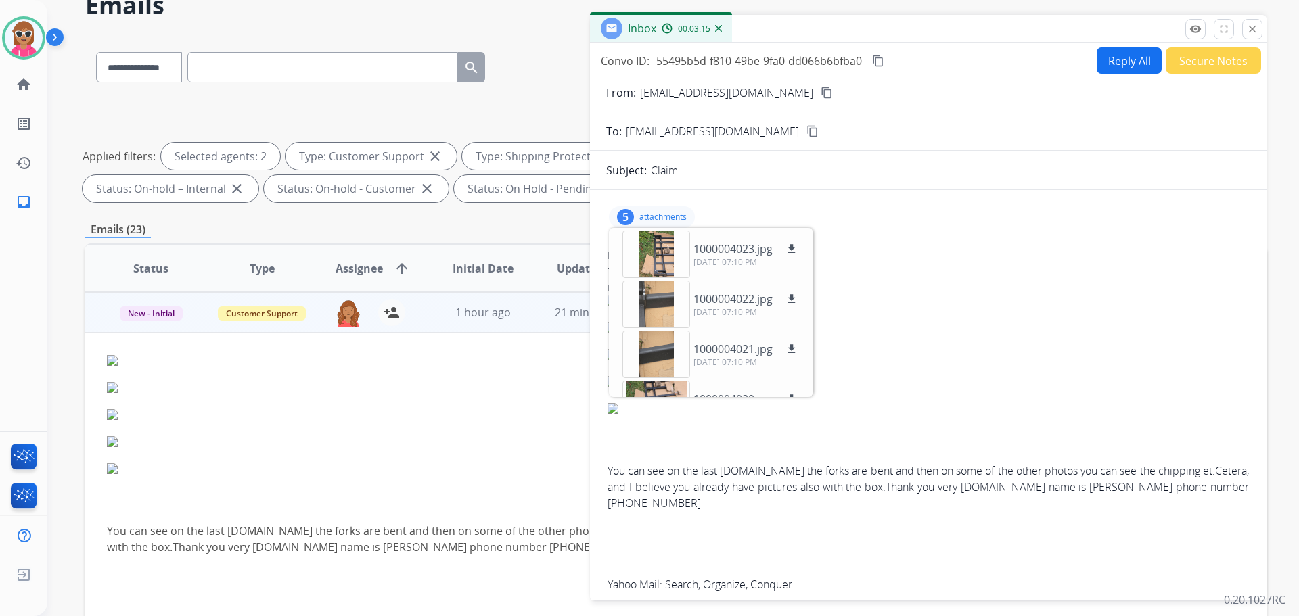
drag, startPoint x: 945, startPoint y: 548, endPoint x: 953, endPoint y: 545, distance: 8.8
click at [954, 545] on span "You can see on the last photo.How the forks are bent and then on some of the ot…" at bounding box center [928, 444] width 641 height 298
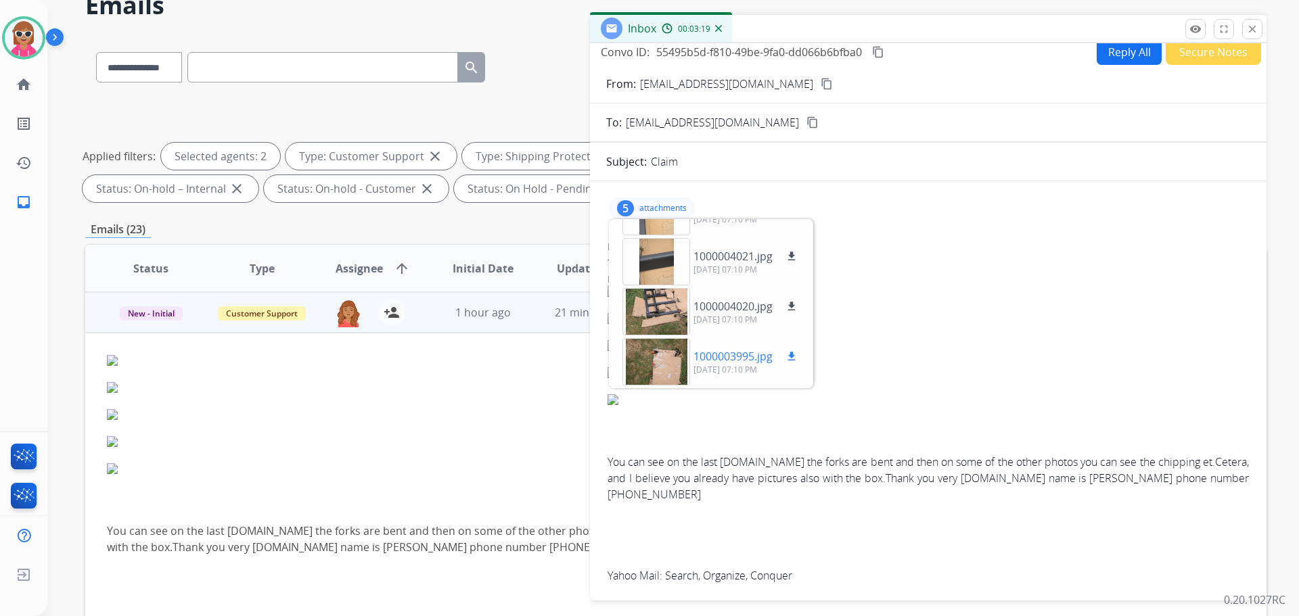
scroll to position [15, 0]
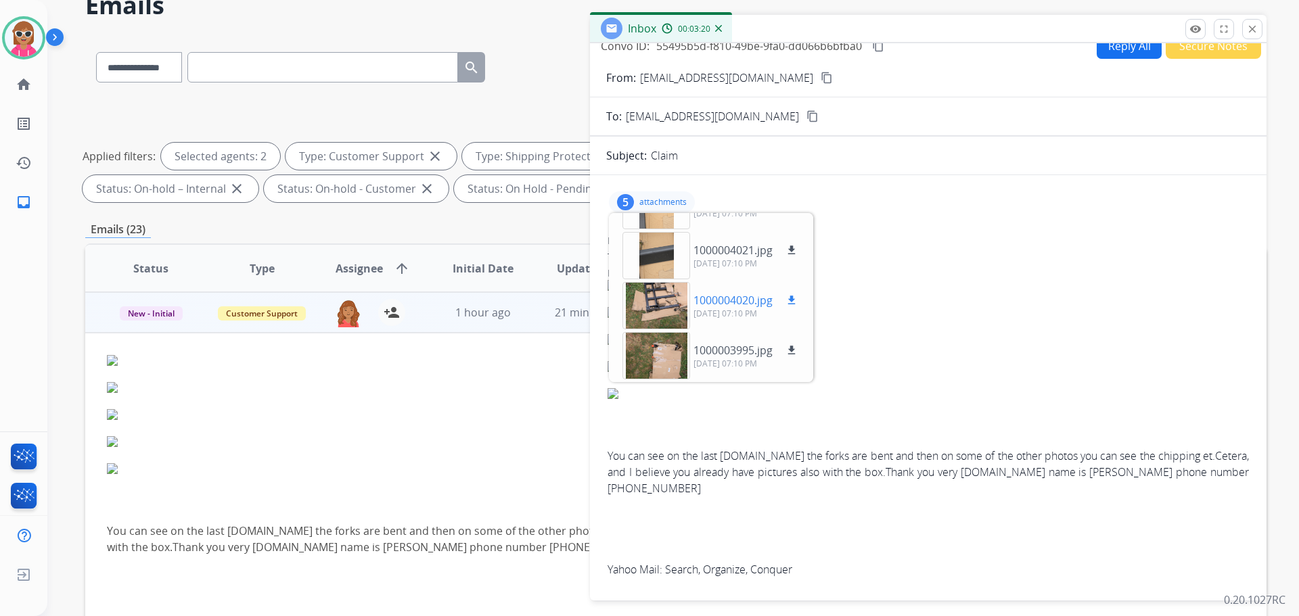
click at [666, 296] on div at bounding box center [656, 305] width 68 height 47
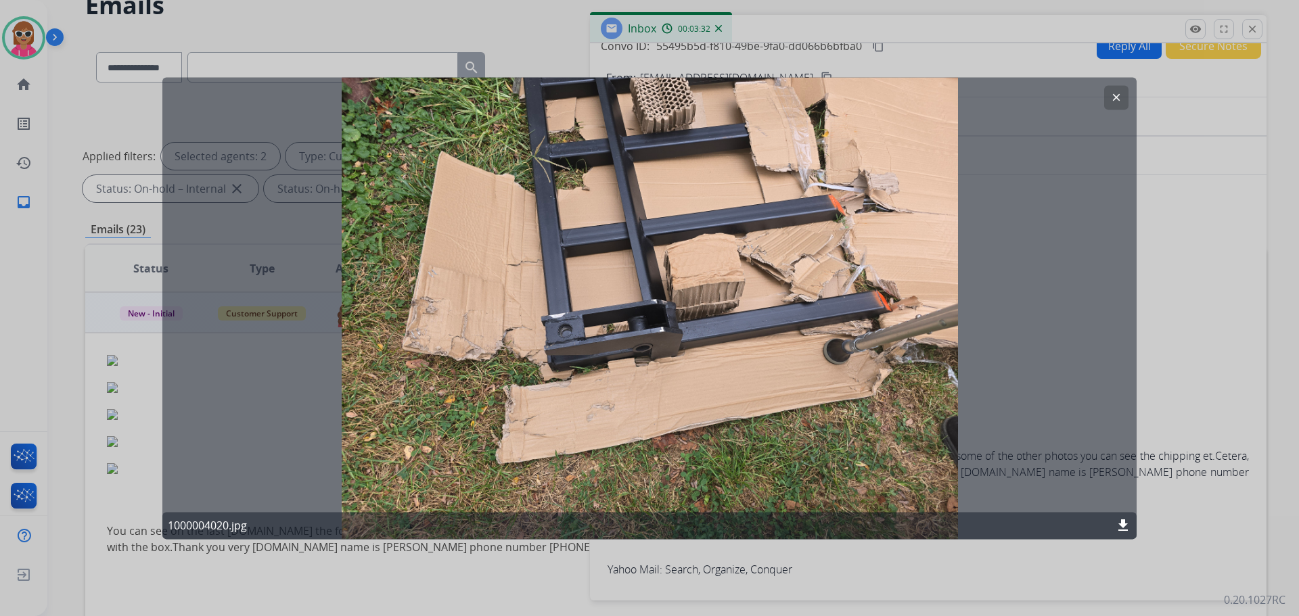
click at [1104, 102] on button "clear" at bounding box center [1116, 97] width 24 height 24
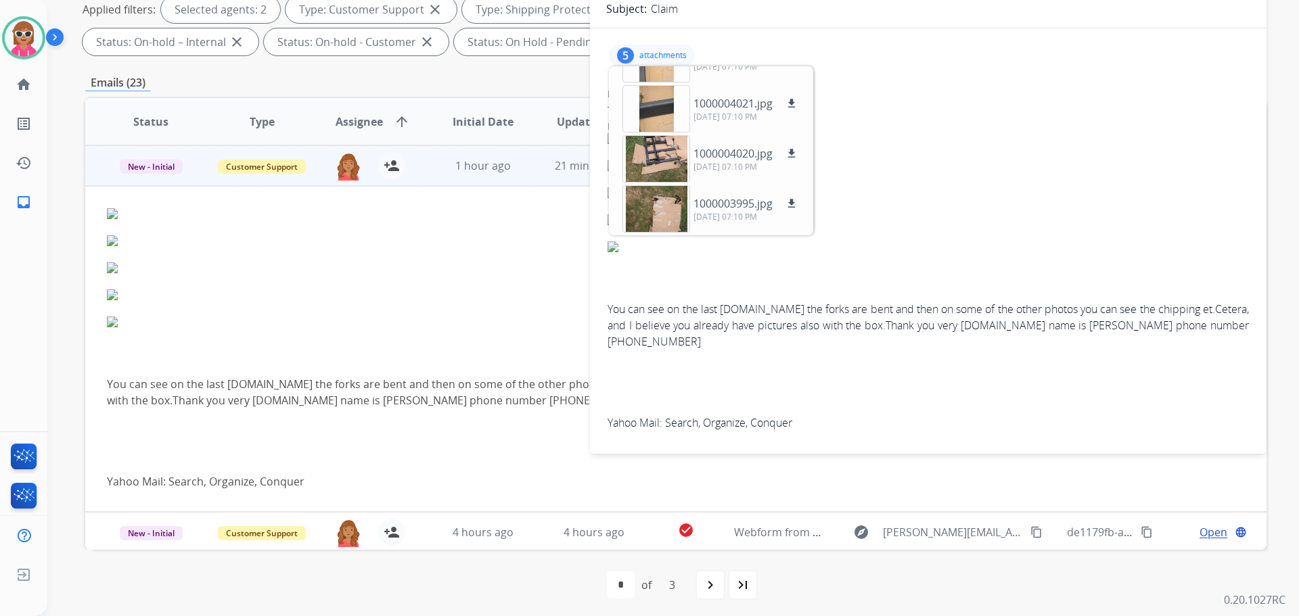
scroll to position [219, 0]
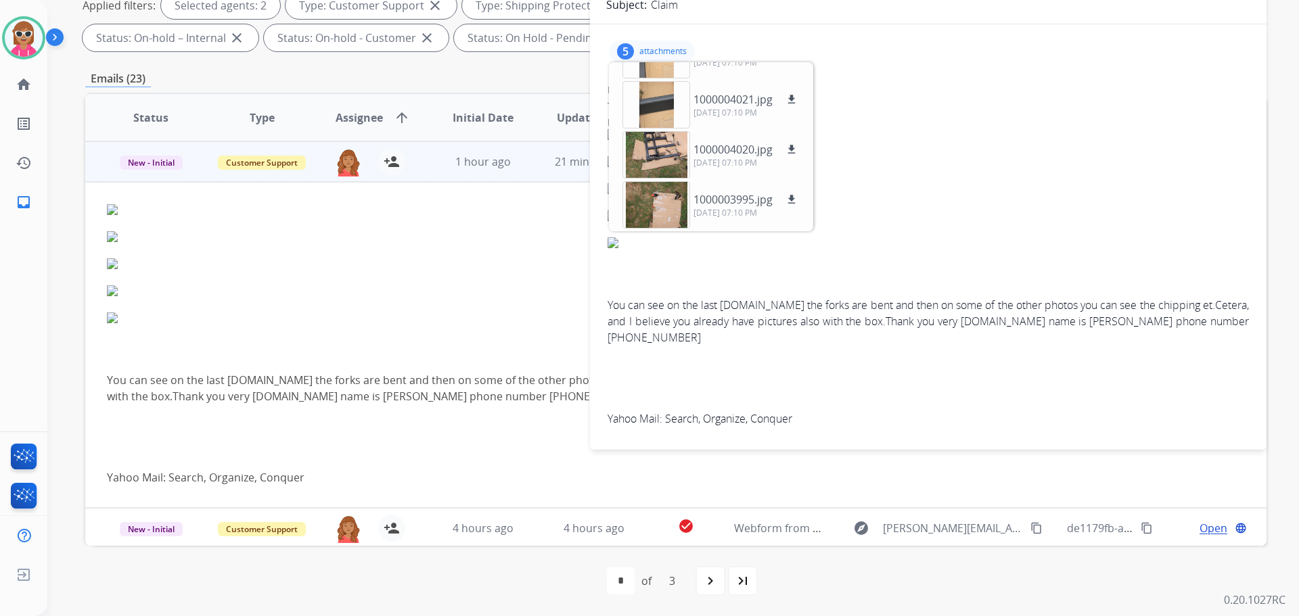
click at [493, 492] on td "You can see on the last photo.How the forks are bent and then on some of the ot…" at bounding box center [565, 345] width 960 height 326
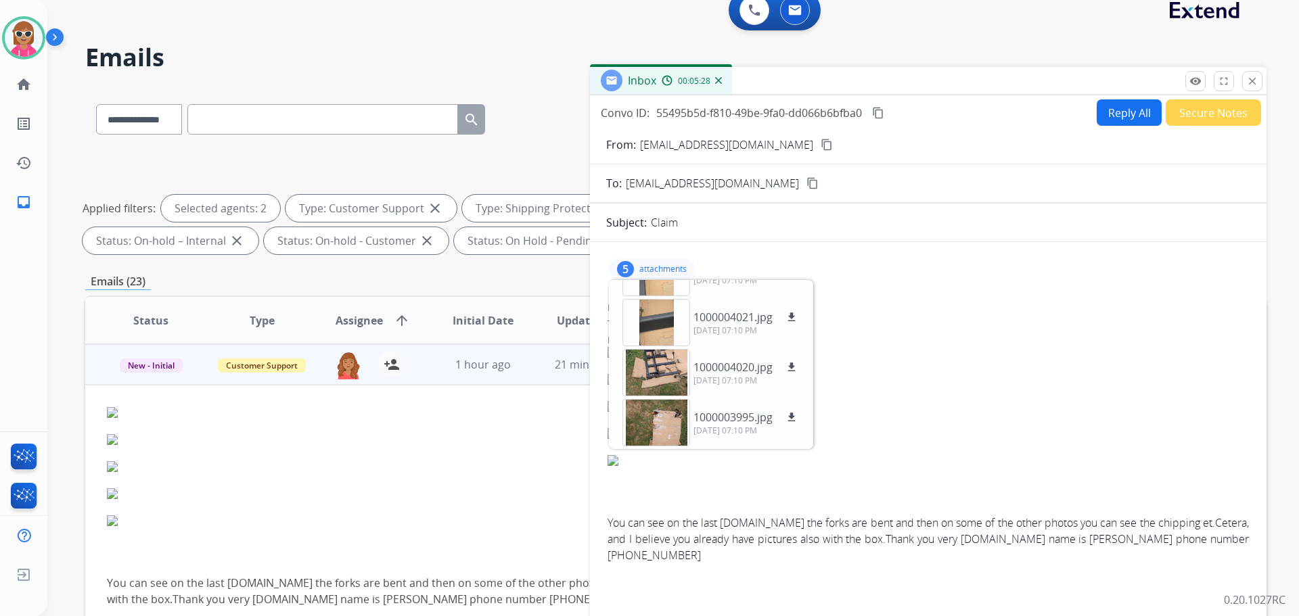
scroll to position [0, 0]
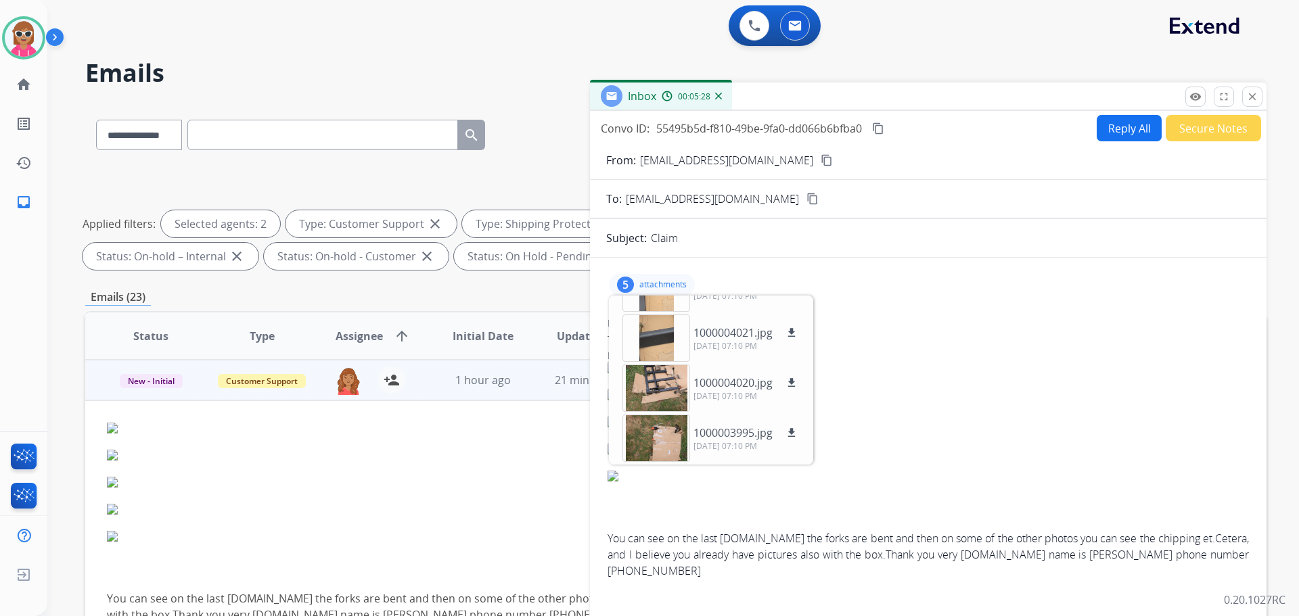
click at [1131, 124] on button "Reply All" at bounding box center [1129, 128] width 65 height 26
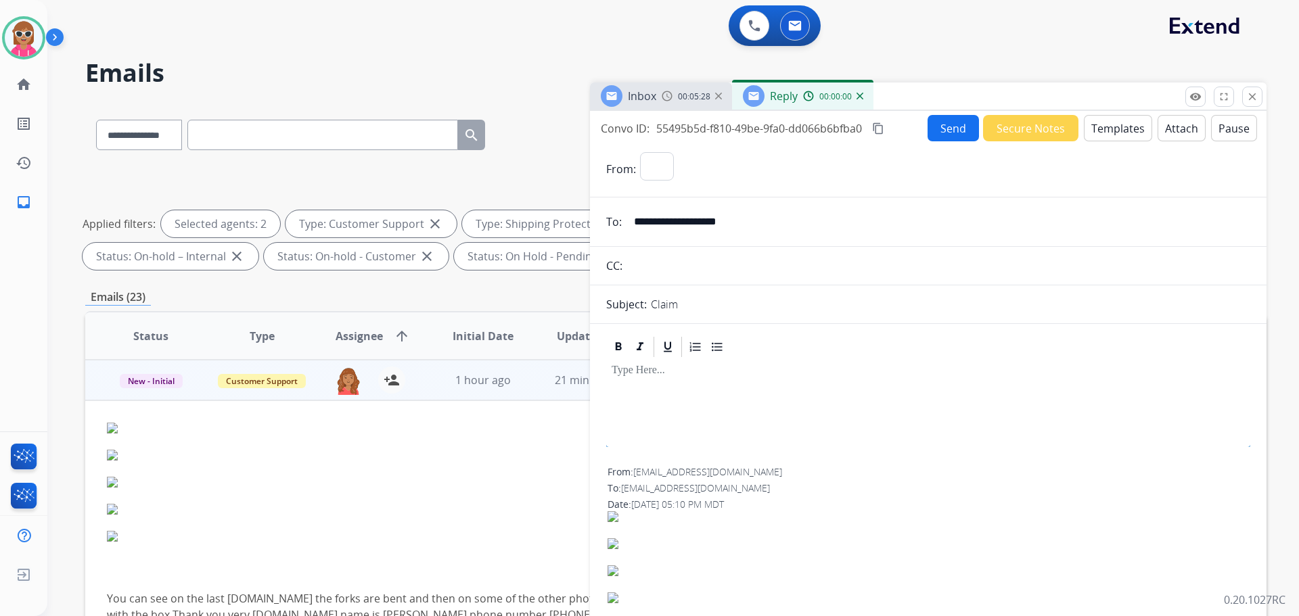
click at [1123, 134] on button "Templates" at bounding box center [1118, 128] width 68 height 26
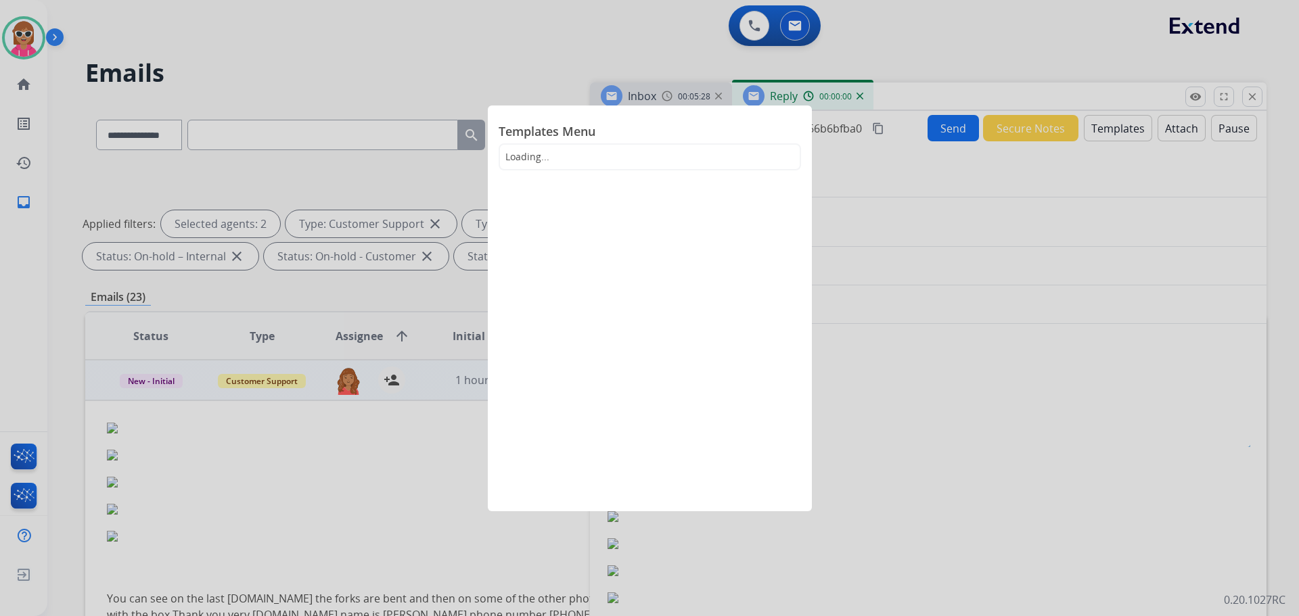
select select "**********"
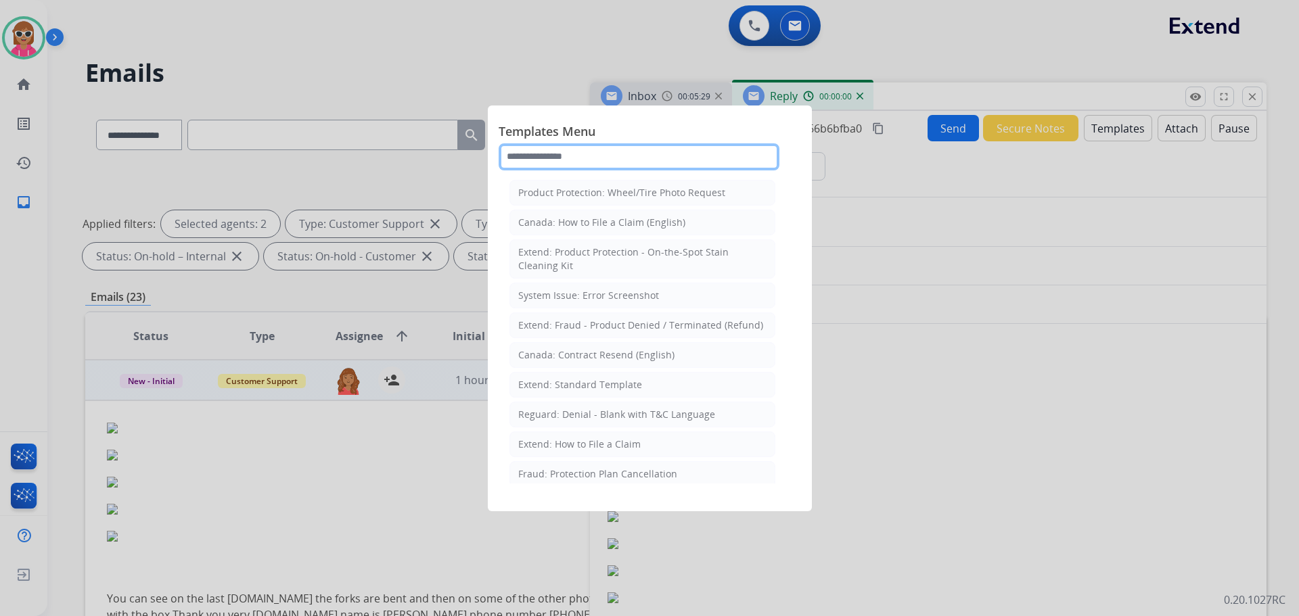
click at [694, 164] on input "text" at bounding box center [639, 156] width 281 height 27
type input "*"
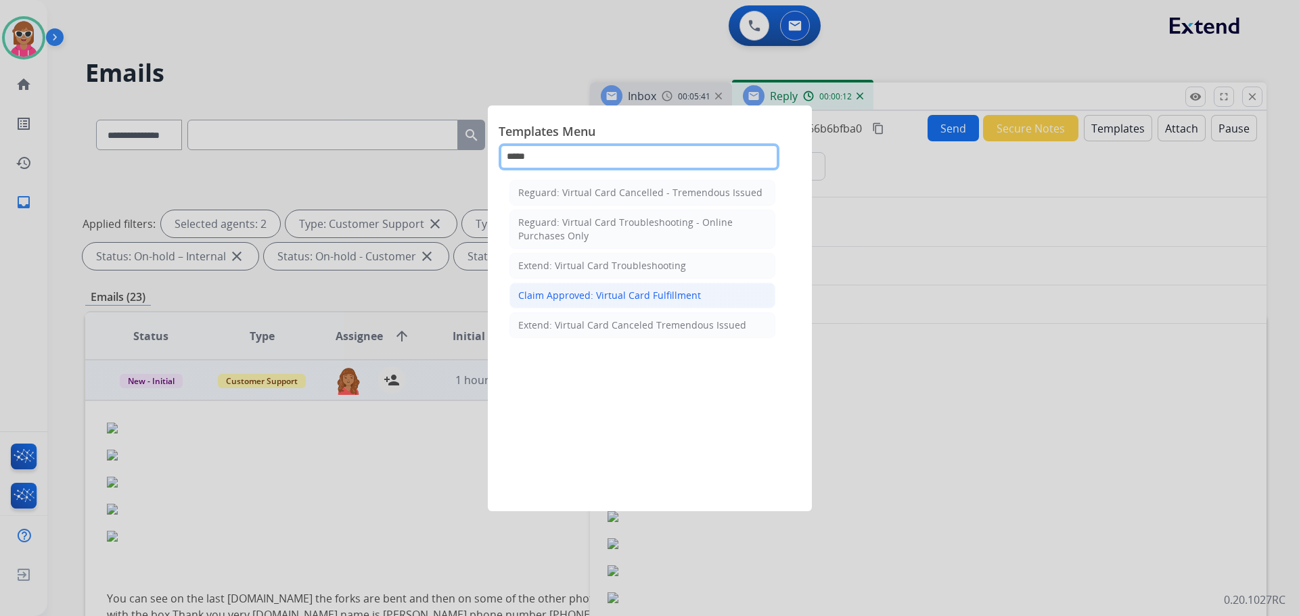
type input "*****"
click at [616, 292] on div "Claim Approved: Virtual Card Fulfillment" at bounding box center [609, 296] width 183 height 14
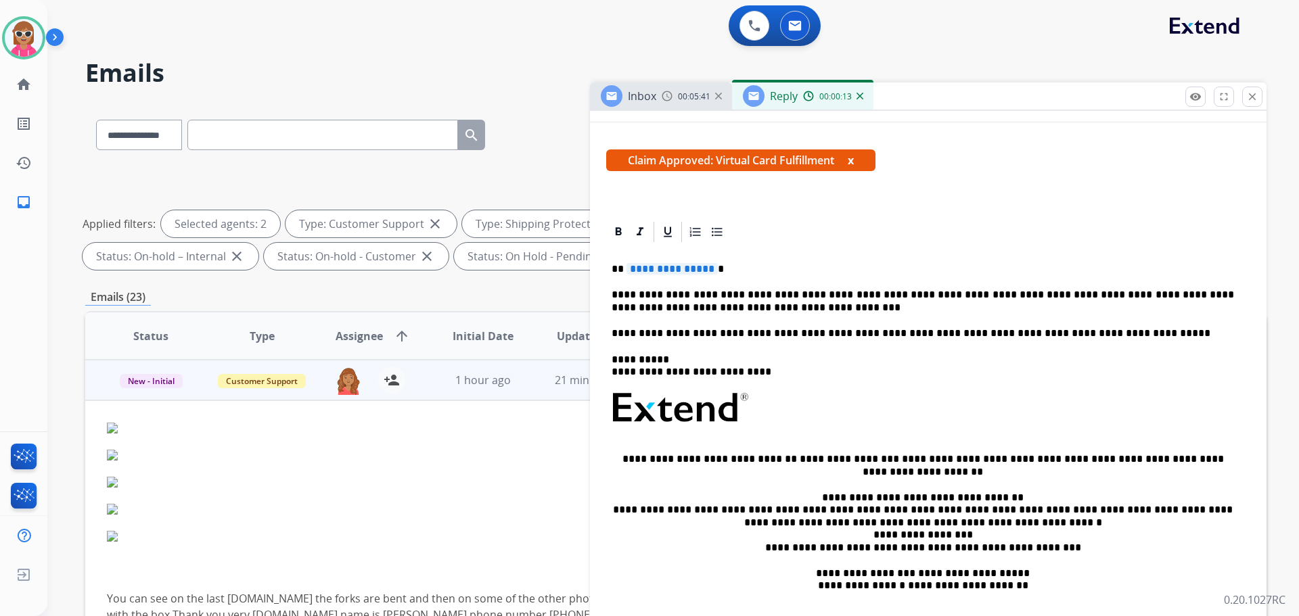
scroll to position [203, 0]
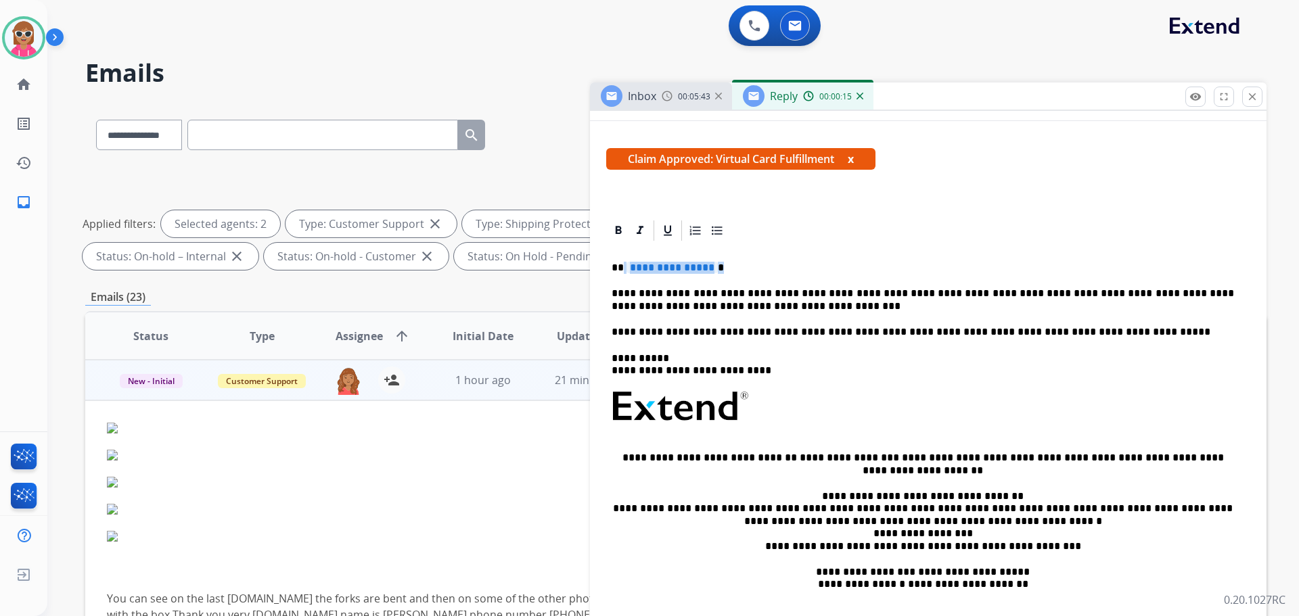
drag, startPoint x: 712, startPoint y: 261, endPoint x: 633, endPoint y: 264, distance: 79.2
click at [622, 264] on div "**********" at bounding box center [928, 439] width 644 height 392
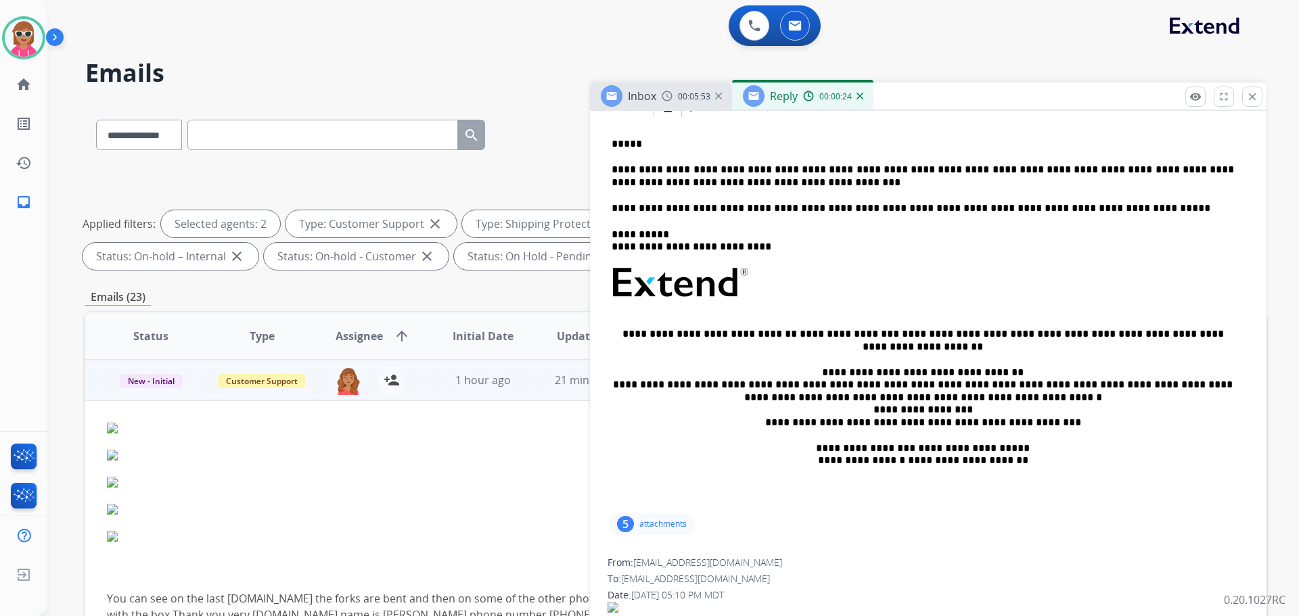
scroll to position [175, 0]
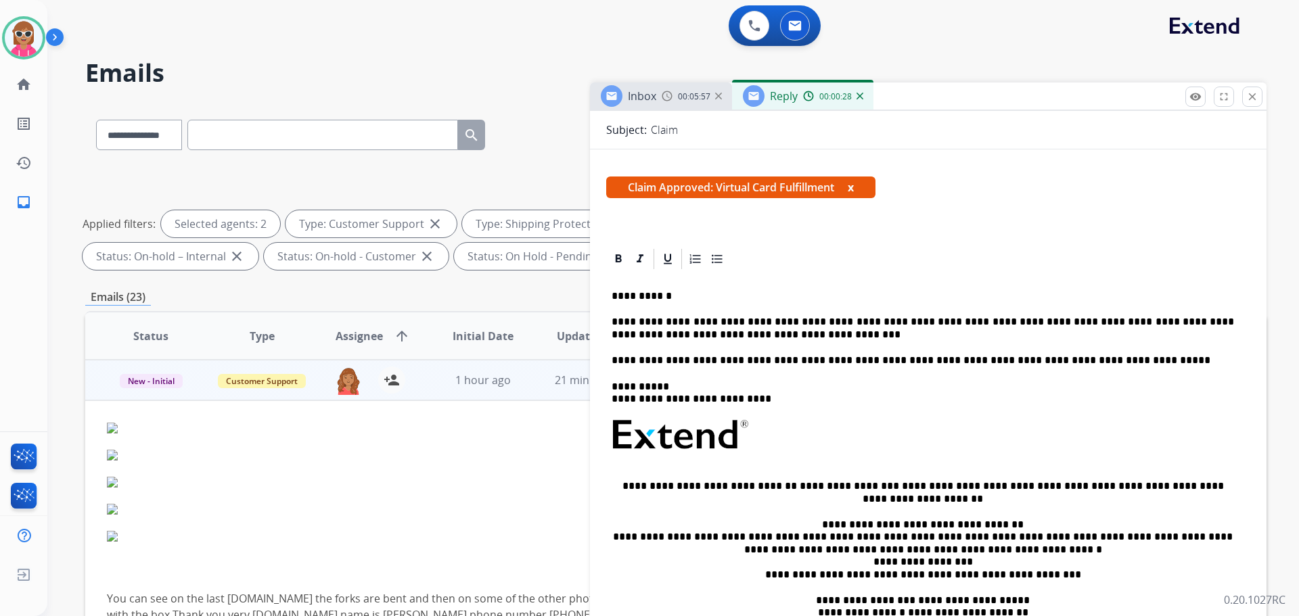
click at [775, 323] on p "**********" at bounding box center [923, 328] width 622 height 25
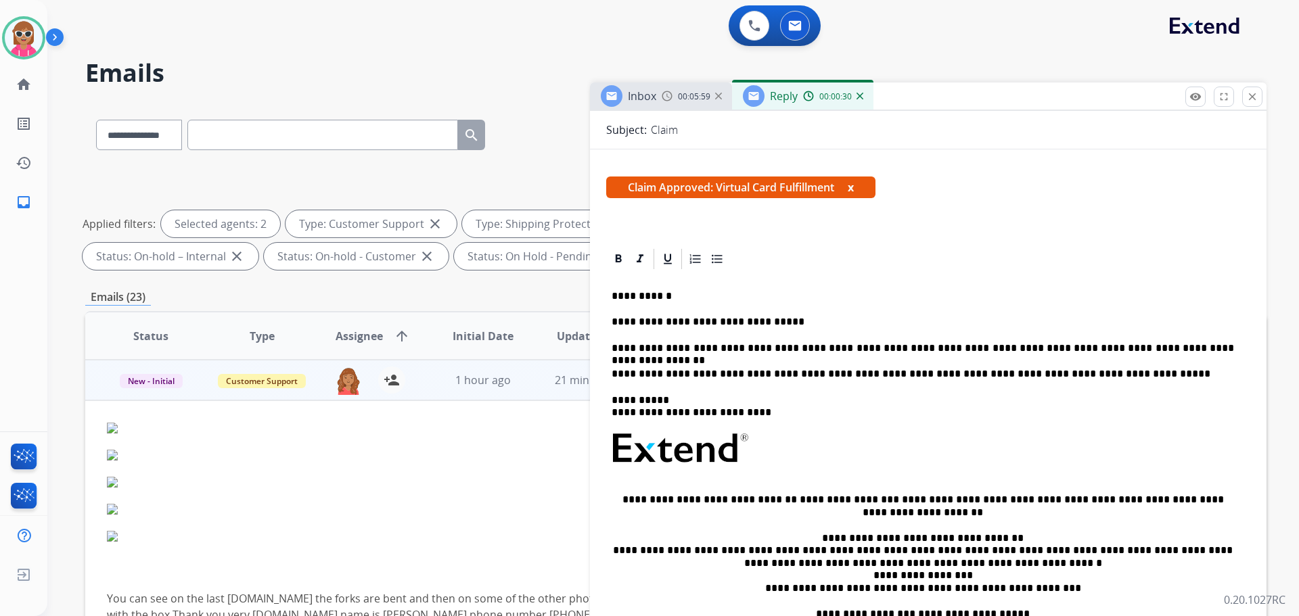
click at [1202, 344] on p "**********" at bounding box center [923, 348] width 622 height 12
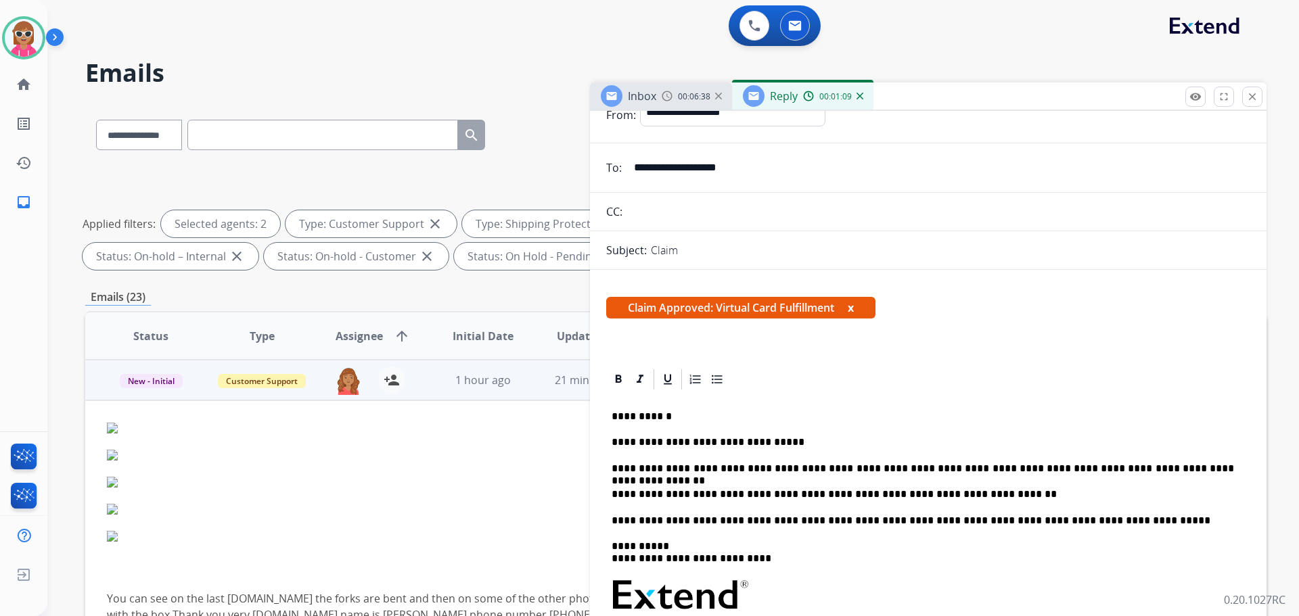
scroll to position [0, 0]
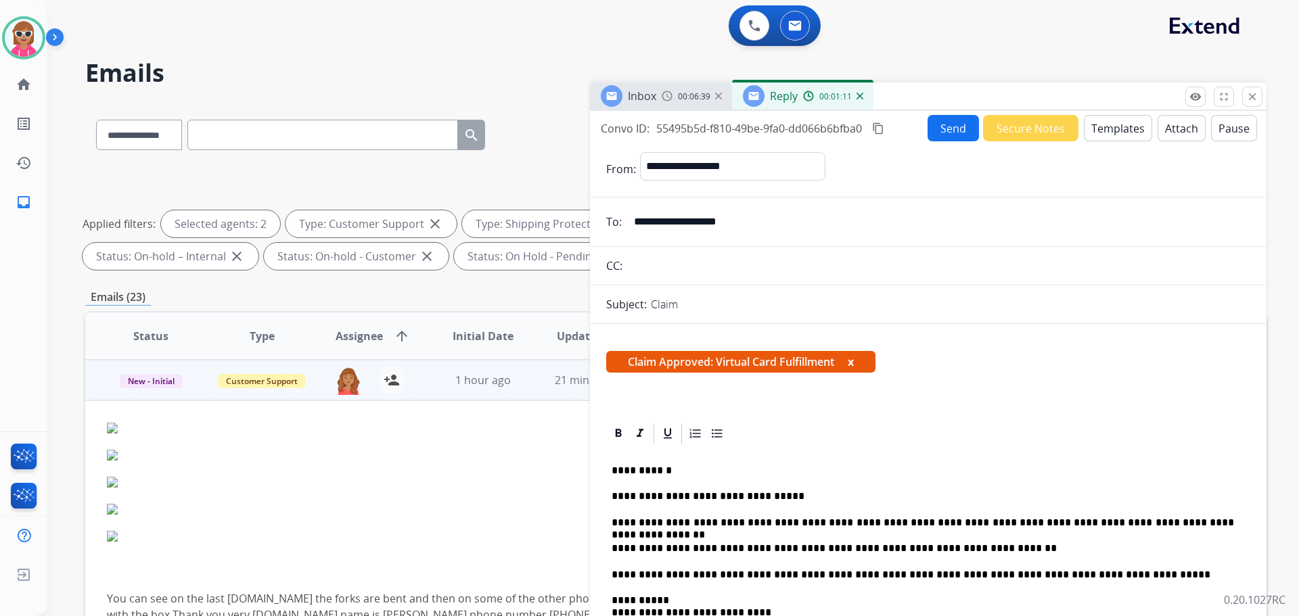
click at [949, 129] on button "Send" at bounding box center [953, 128] width 51 height 26
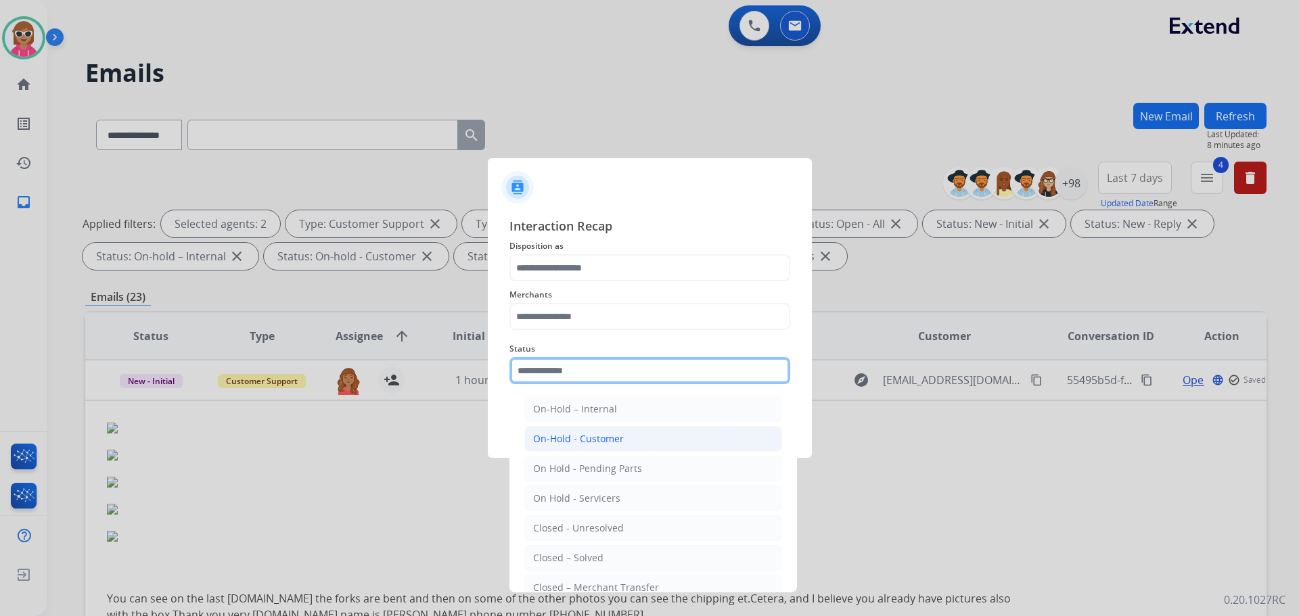
drag, startPoint x: 662, startPoint y: 374, endPoint x: 612, endPoint y: 447, distance: 88.2
click at [660, 375] on input "text" at bounding box center [649, 370] width 281 height 27
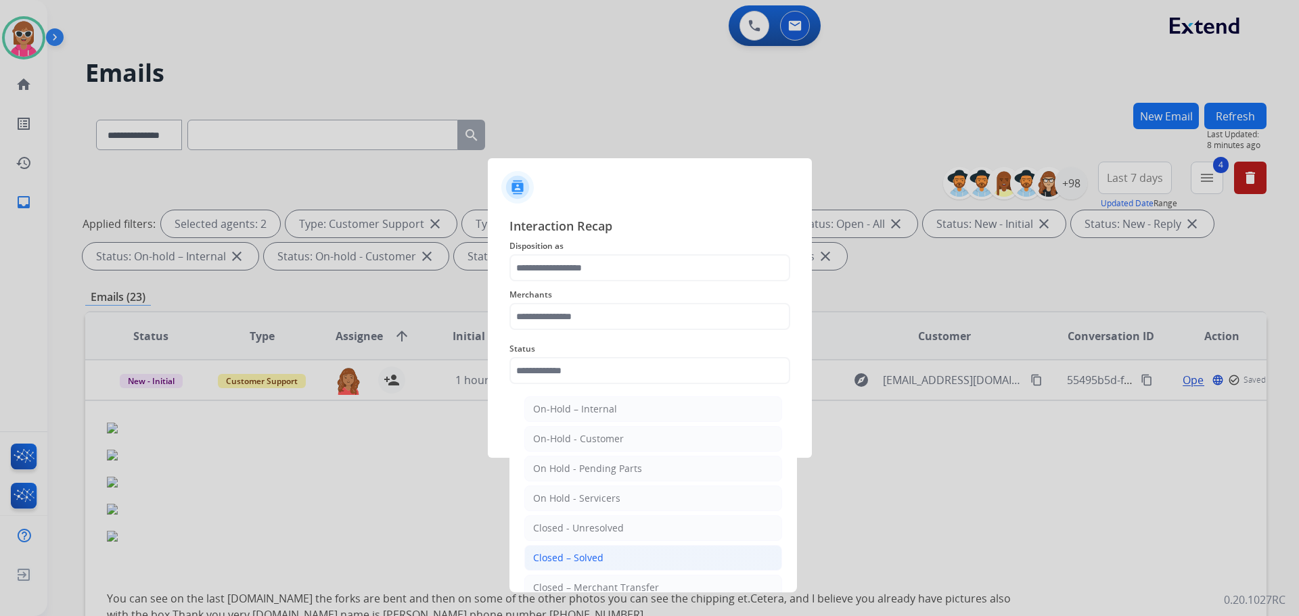
click at [602, 551] on li "Closed – Solved" at bounding box center [653, 558] width 258 height 26
type input "**********"
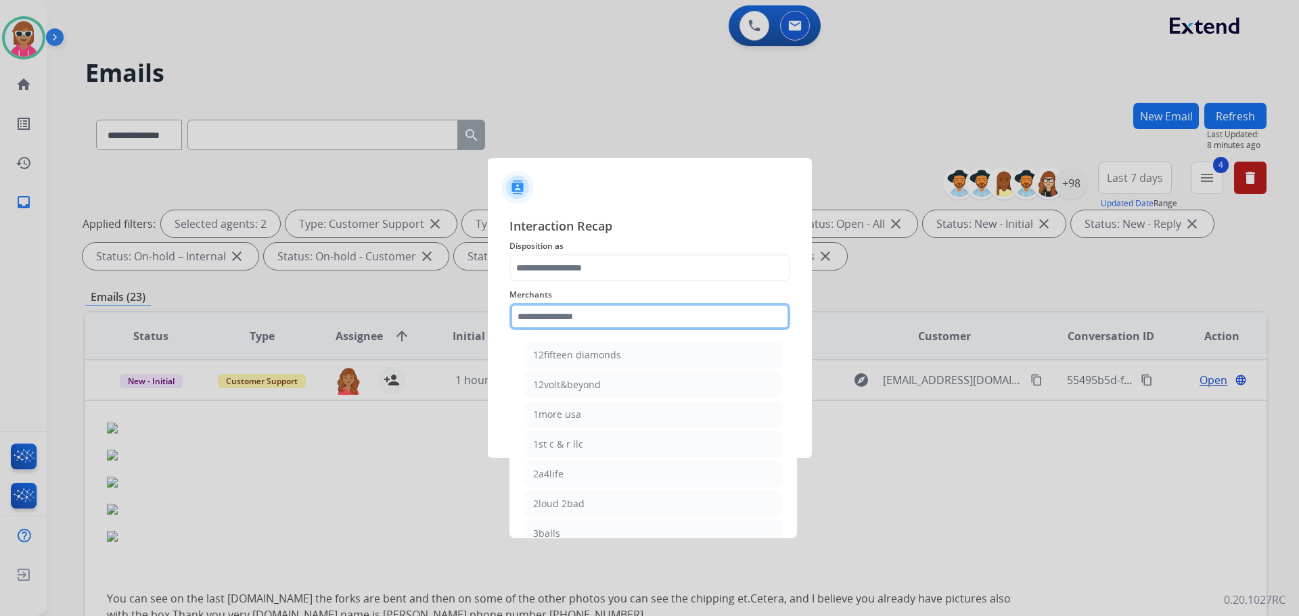
click at [608, 312] on input "text" at bounding box center [649, 316] width 281 height 27
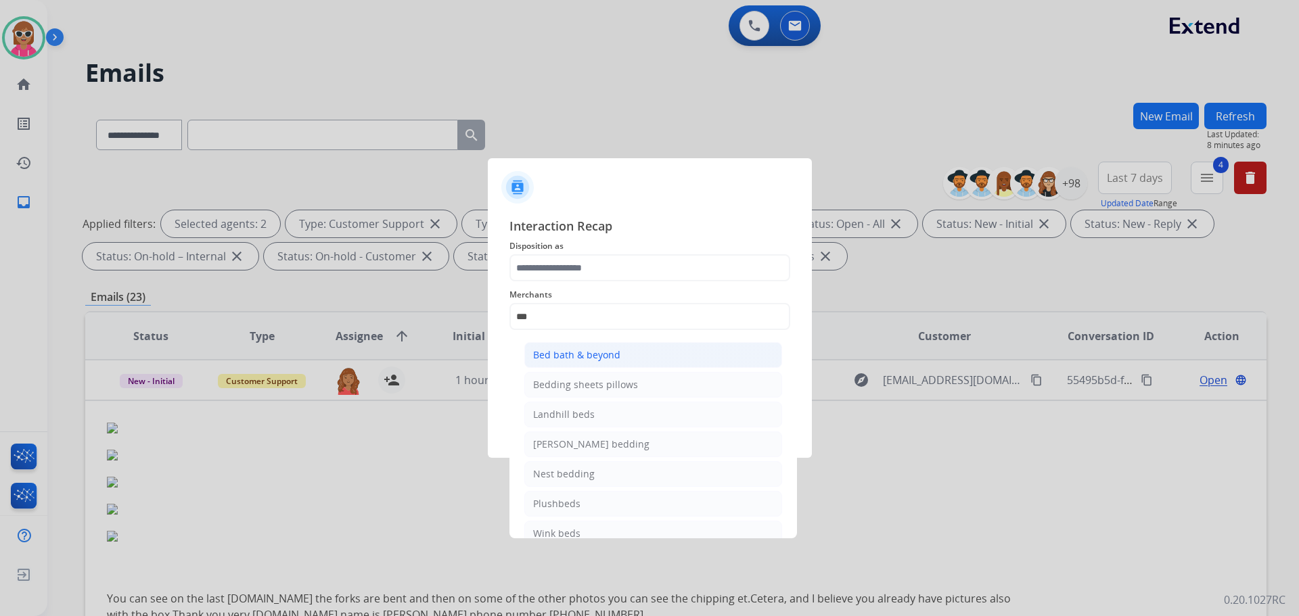
drag, startPoint x: 598, startPoint y: 365, endPoint x: 580, endPoint y: 330, distance: 39.0
click at [598, 363] on li "Bed bath & beyond" at bounding box center [653, 355] width 258 height 26
type input "**********"
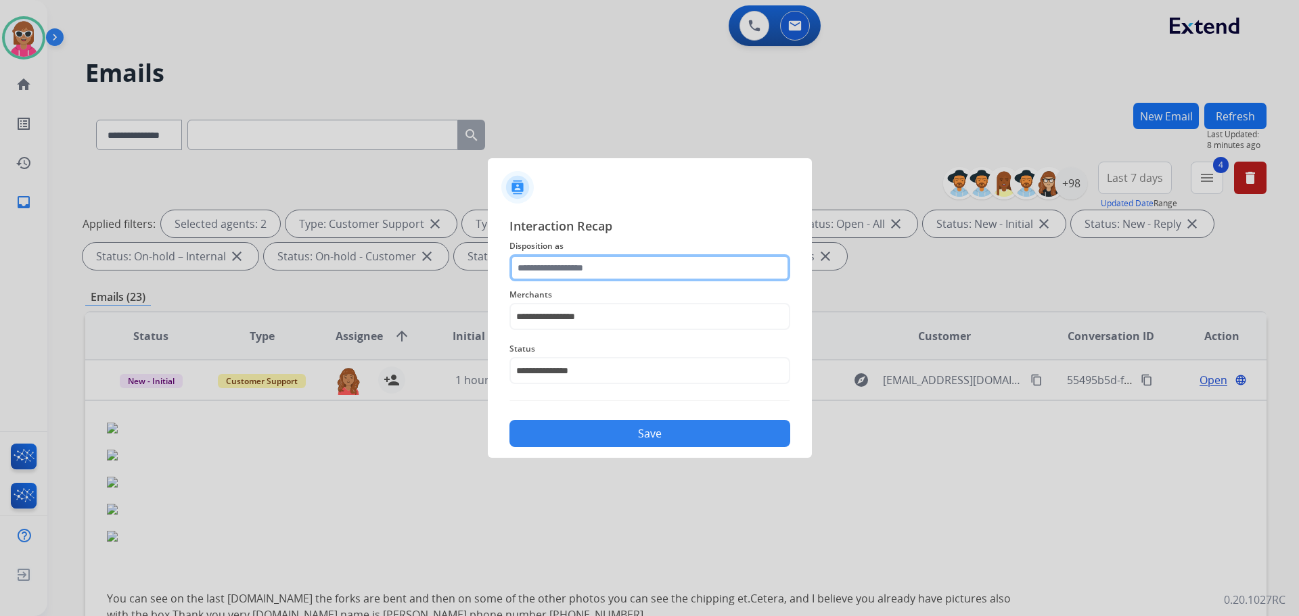
click at [610, 277] on input "text" at bounding box center [649, 267] width 281 height 27
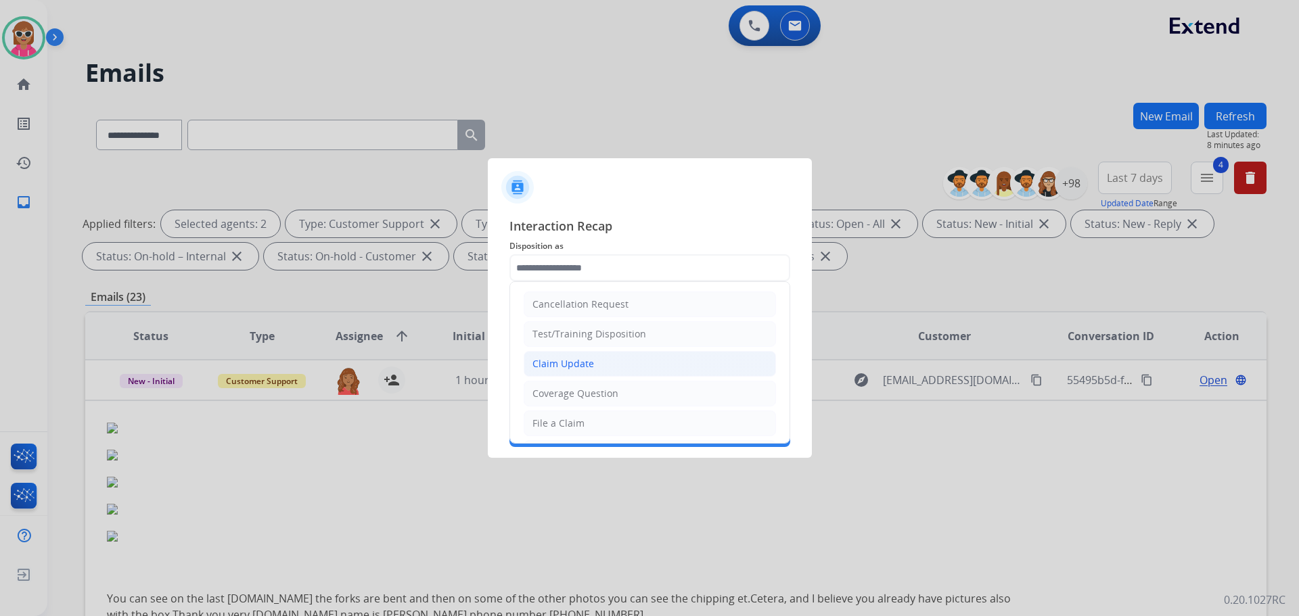
click at [613, 361] on li "Claim Update" at bounding box center [650, 364] width 252 height 26
type input "**********"
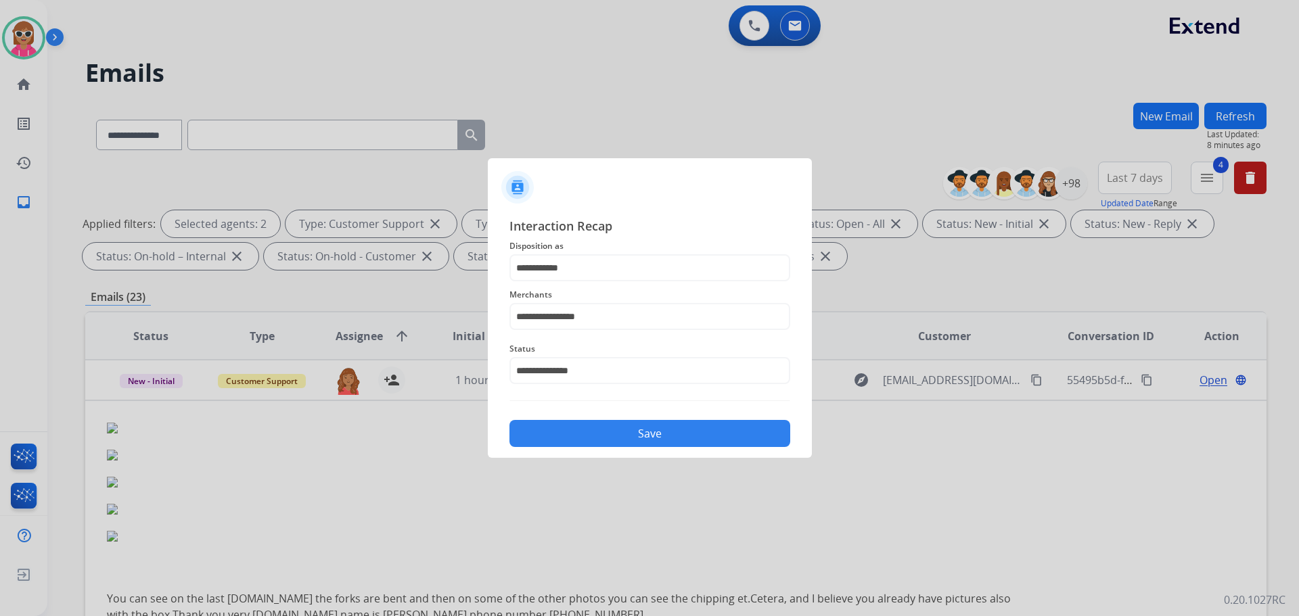
click at [624, 432] on button "Save" at bounding box center [649, 433] width 281 height 27
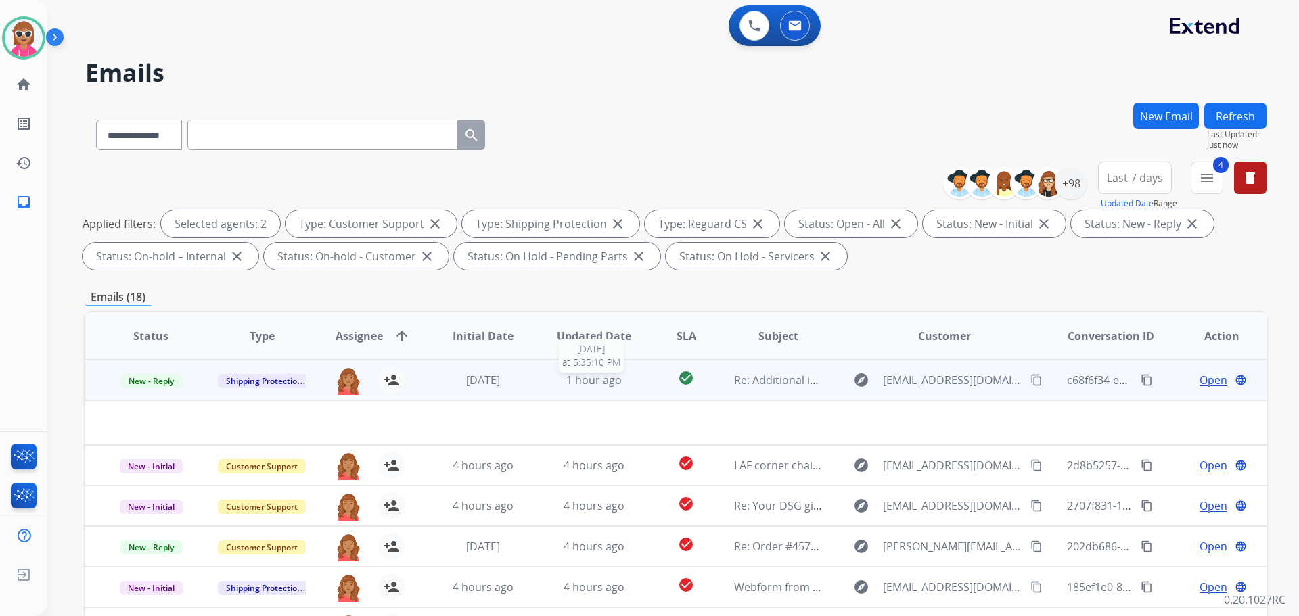
drag, startPoint x: 616, startPoint y: 385, endPoint x: 620, endPoint y: 367, distance: 18.1
click at [616, 386] on span "1 hour ago" at bounding box center [593, 380] width 55 height 15
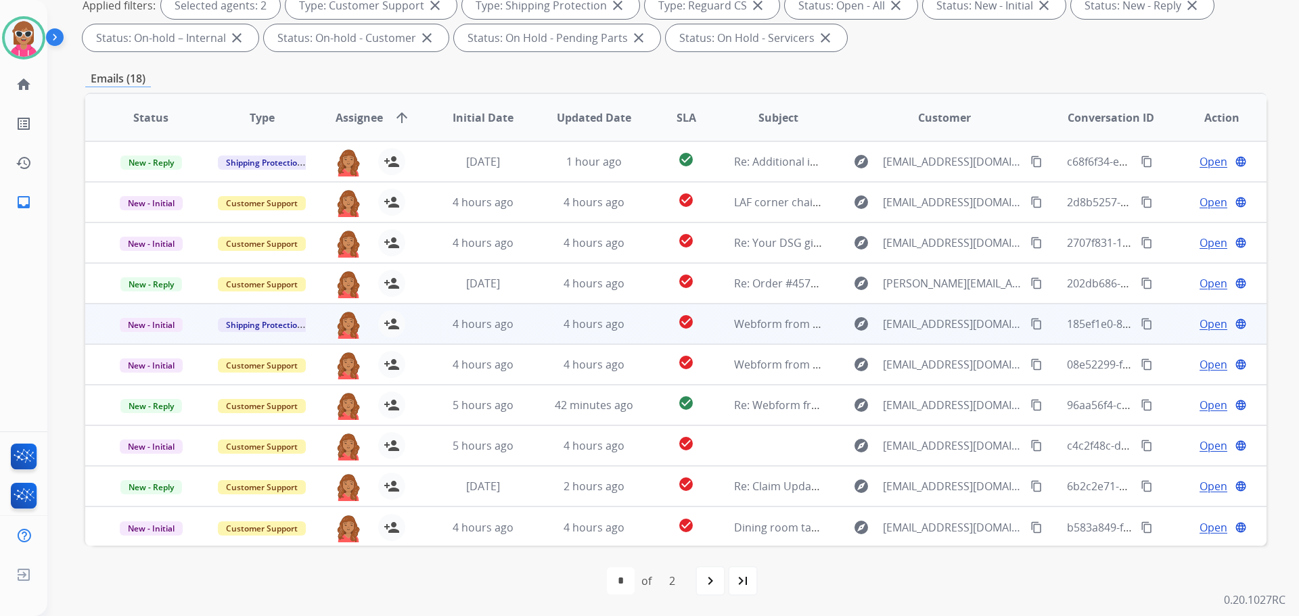
scroll to position [1, 0]
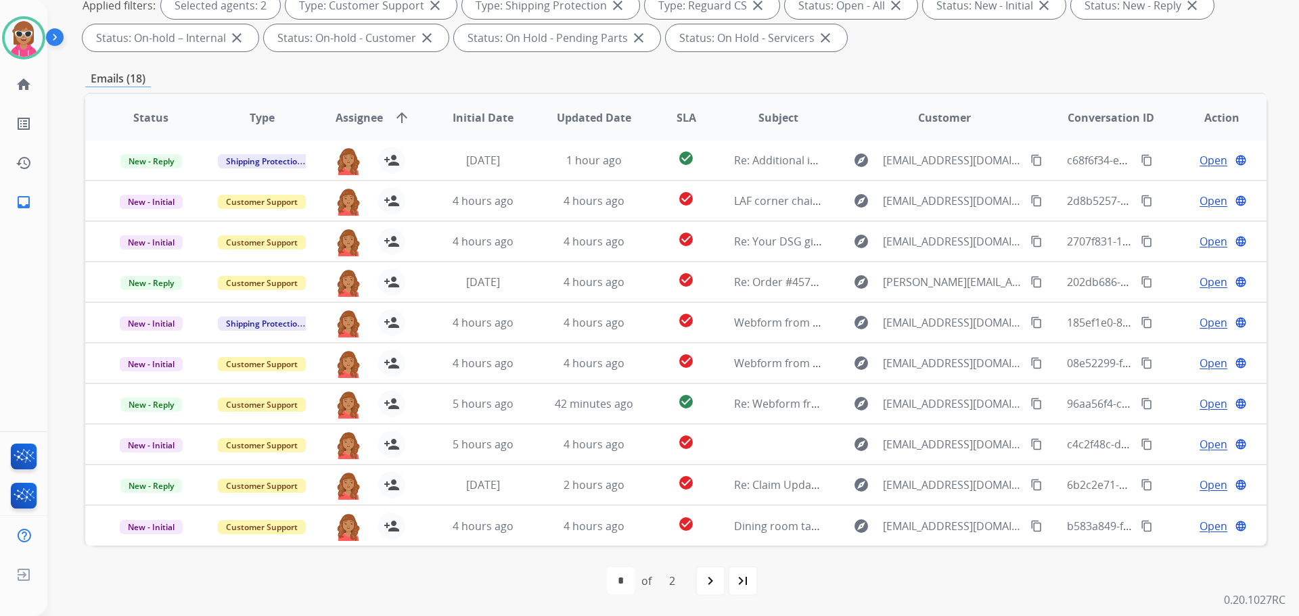
click at [382, 122] on span "Assignee arrow_upward" at bounding box center [373, 118] width 74 height 16
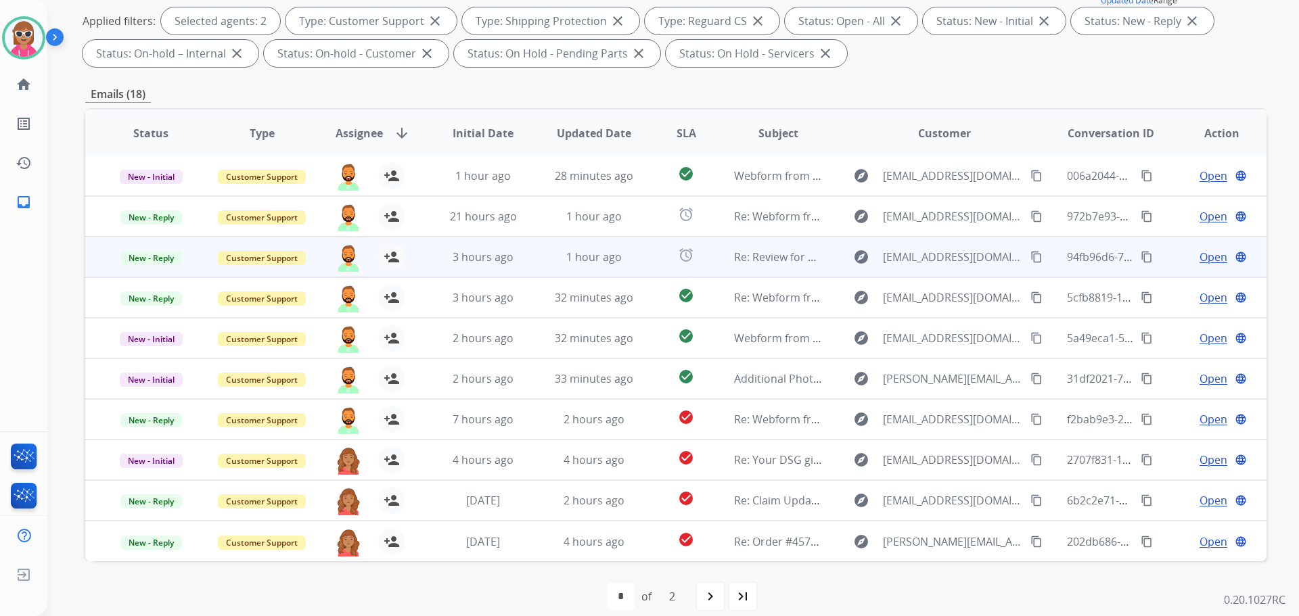
scroll to position [219, 0]
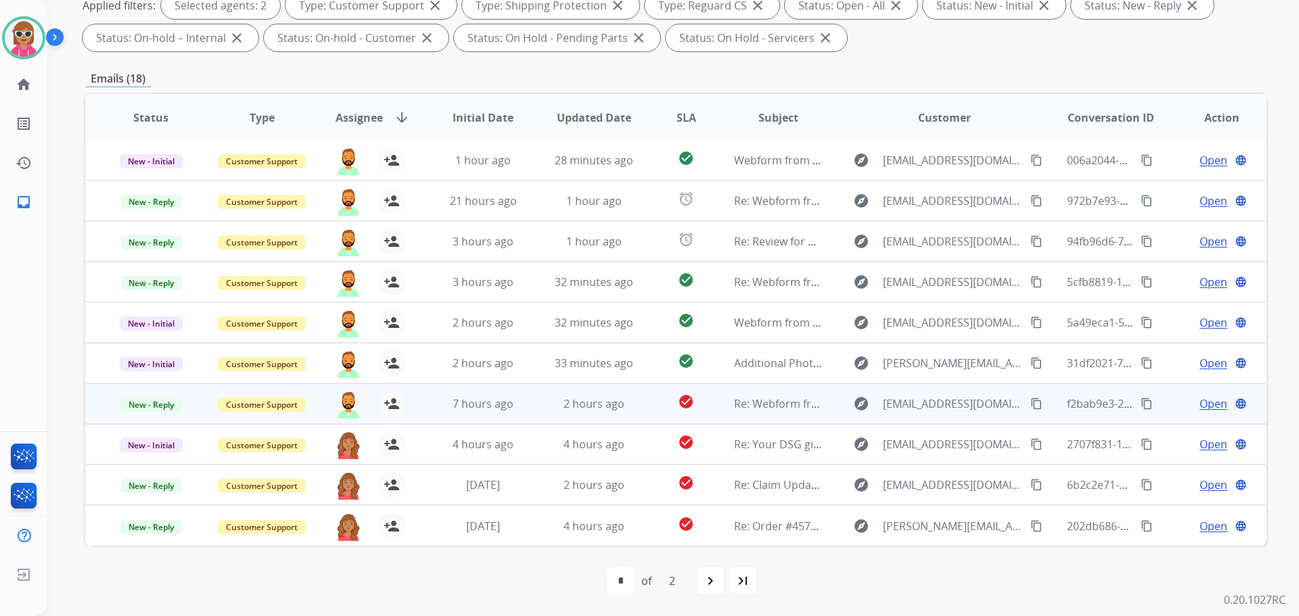
click at [593, 422] on td "2 hours ago" at bounding box center [583, 404] width 111 height 41
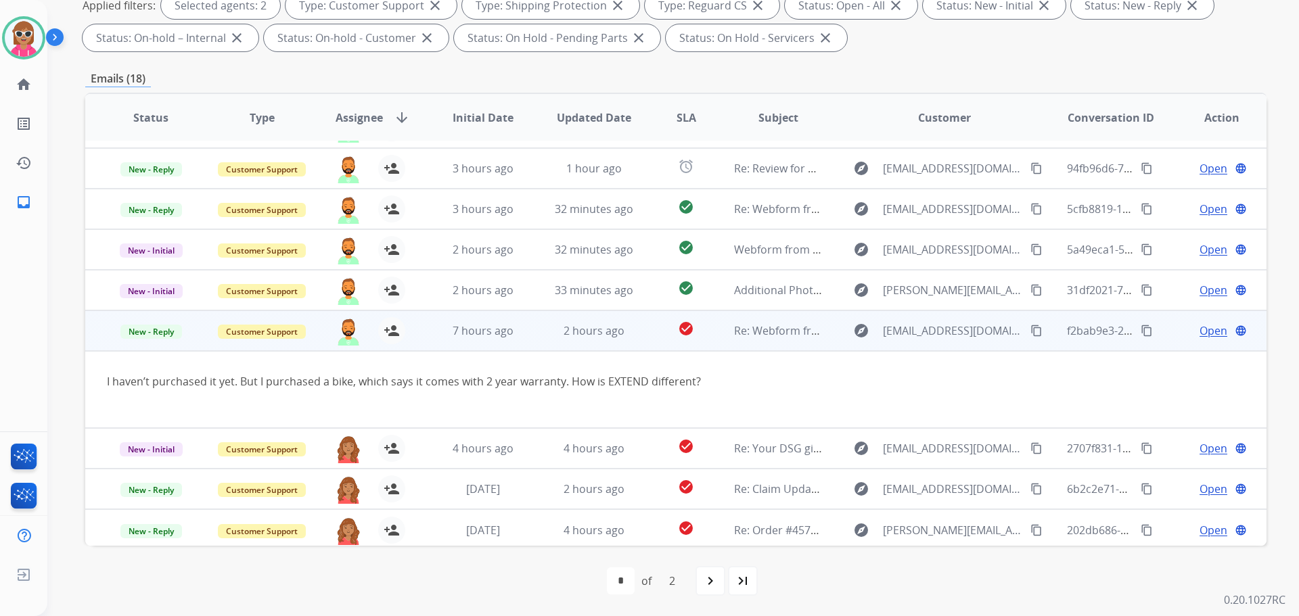
scroll to position [78, 0]
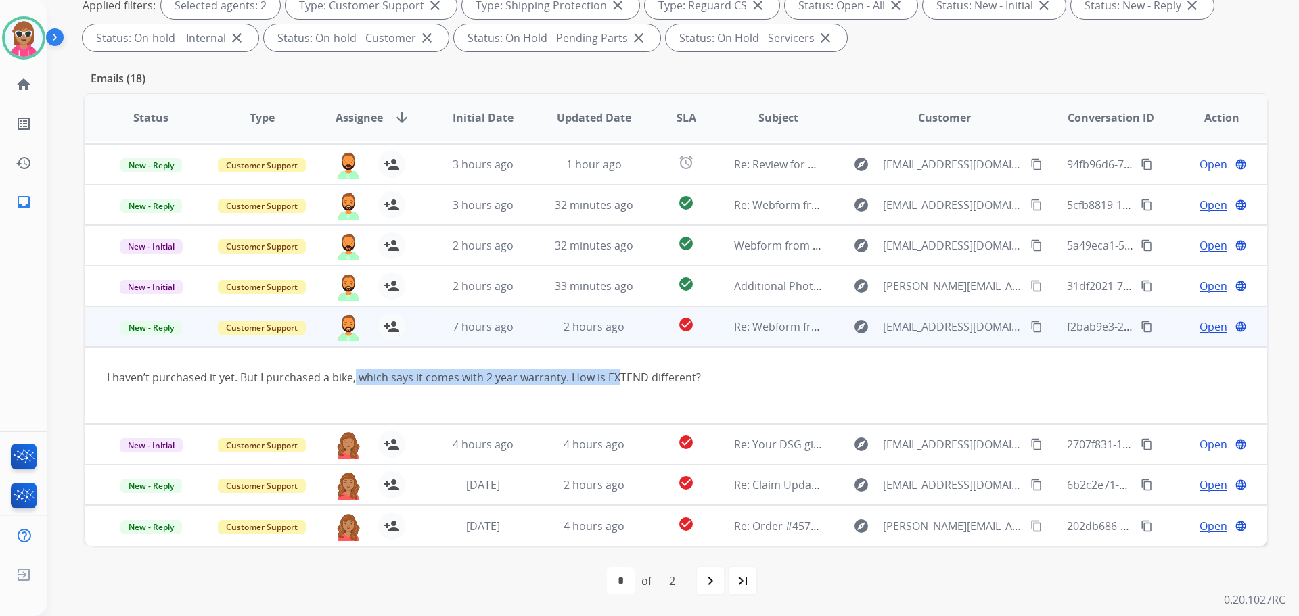
drag, startPoint x: 353, startPoint y: 382, endPoint x: 725, endPoint y: 380, distance: 372.1
click at [627, 384] on div "I haven’t purchased it yet. But I purchased a bike, which says it comes with 2 …" at bounding box center [565, 377] width 917 height 16
click at [1213, 327] on span "Open" at bounding box center [1214, 327] width 28 height 16
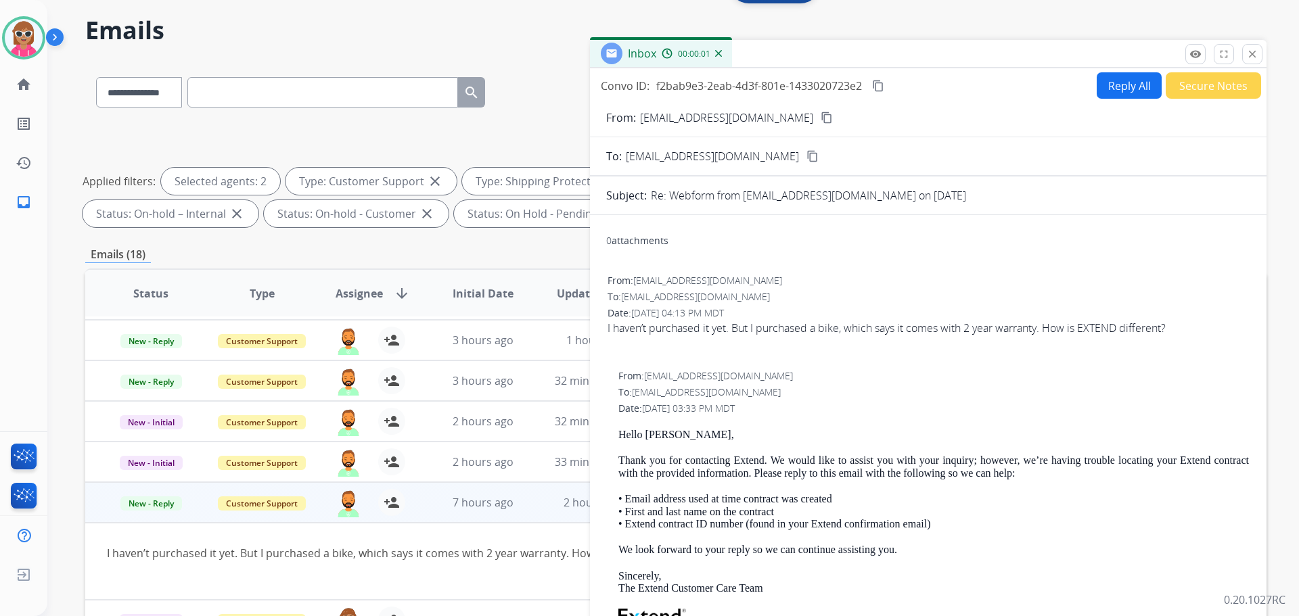
scroll to position [0, 0]
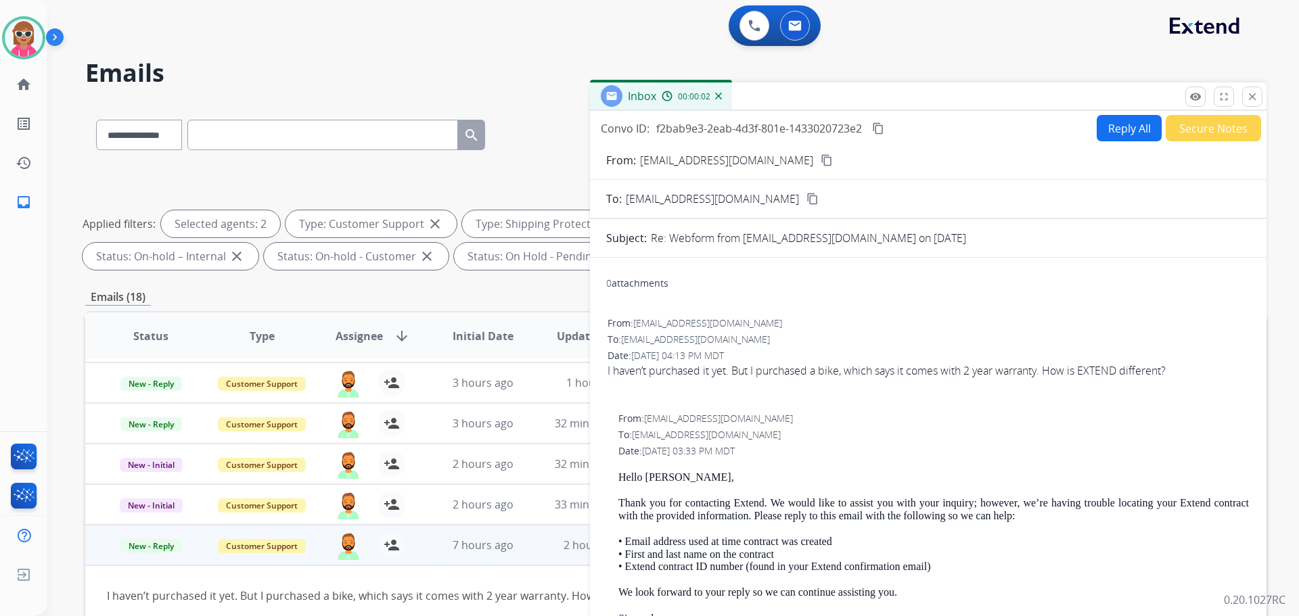
drag, startPoint x: 1259, startPoint y: 99, endPoint x: 934, endPoint y: 214, distance: 345.2
click at [1257, 100] on button "close Close" at bounding box center [1252, 97] width 20 height 20
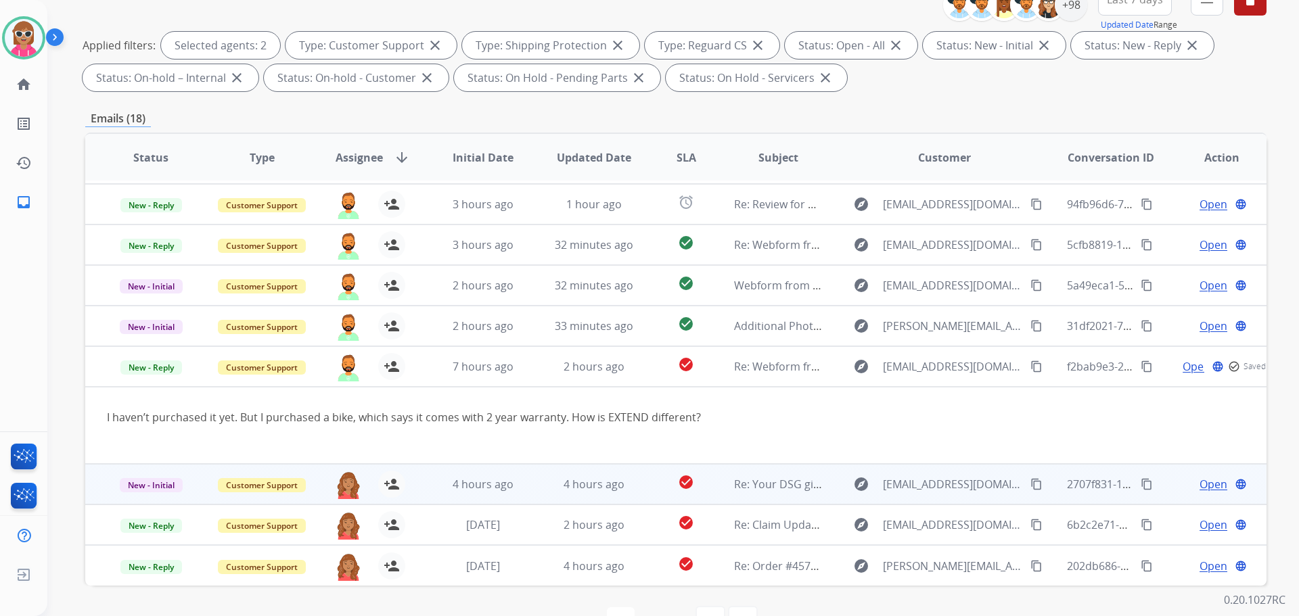
scroll to position [203, 0]
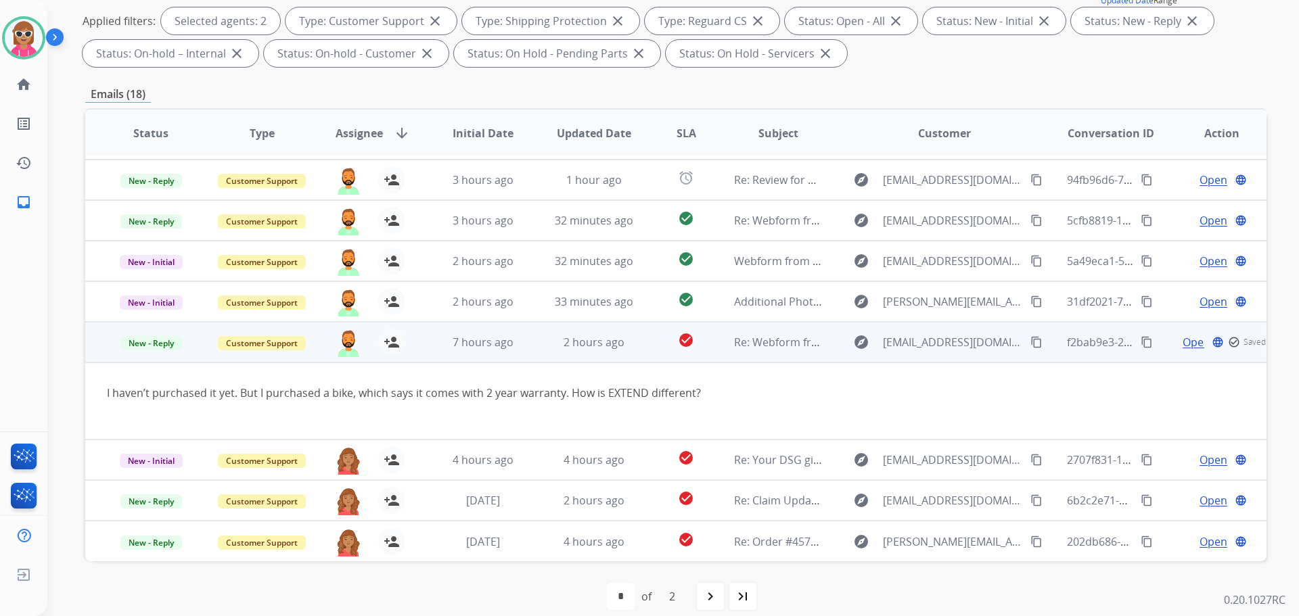
click at [528, 354] on td "2 hours ago" at bounding box center [583, 342] width 111 height 41
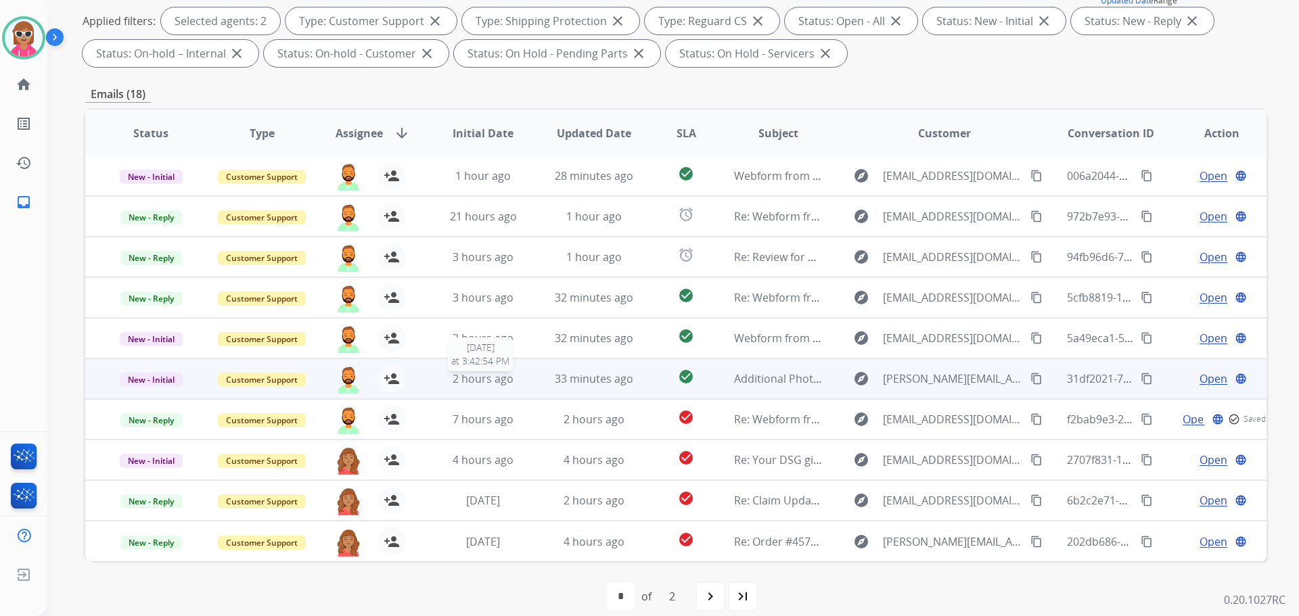
click at [518, 382] on div "2 hours ago" at bounding box center [483, 379] width 89 height 16
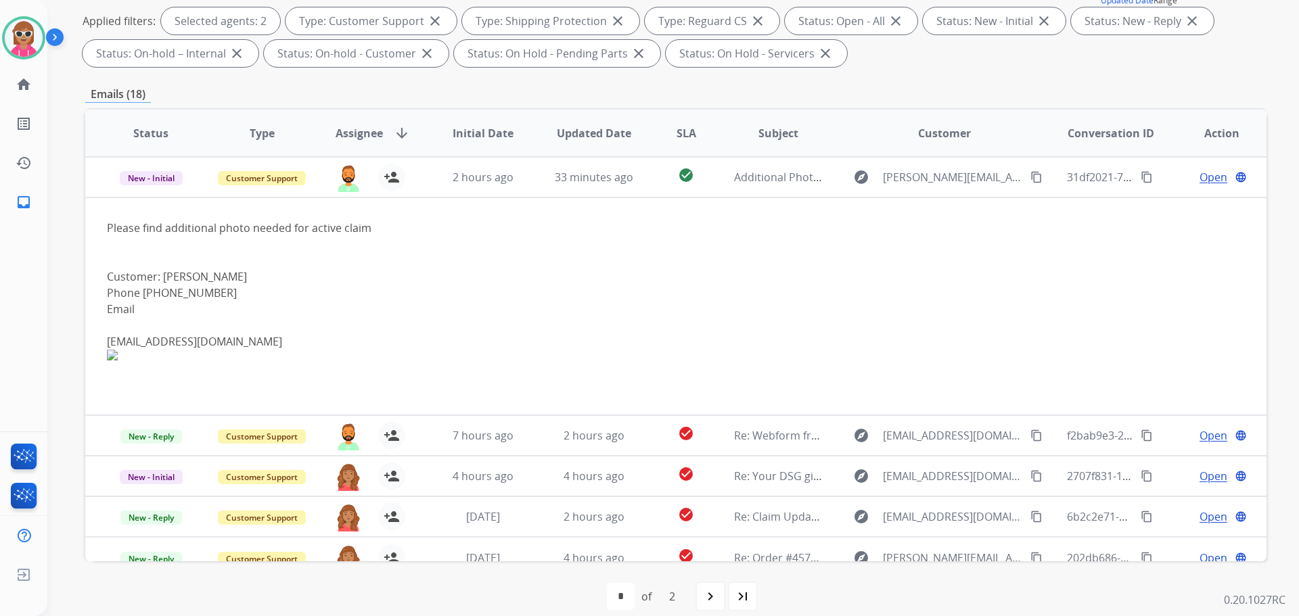
drag, startPoint x: 497, startPoint y: 166, endPoint x: 507, endPoint y: 173, distance: 12.0
click at [499, 167] on td "2 hours ago" at bounding box center [472, 177] width 111 height 41
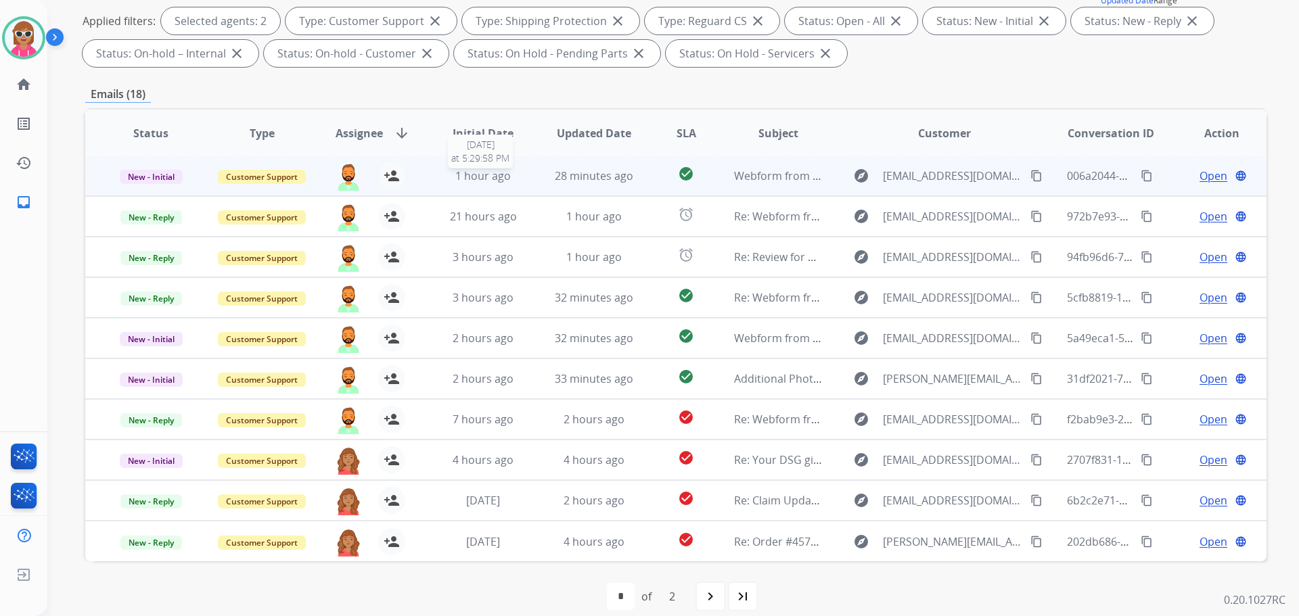
click at [509, 176] on div "1 hour ago" at bounding box center [483, 176] width 89 height 16
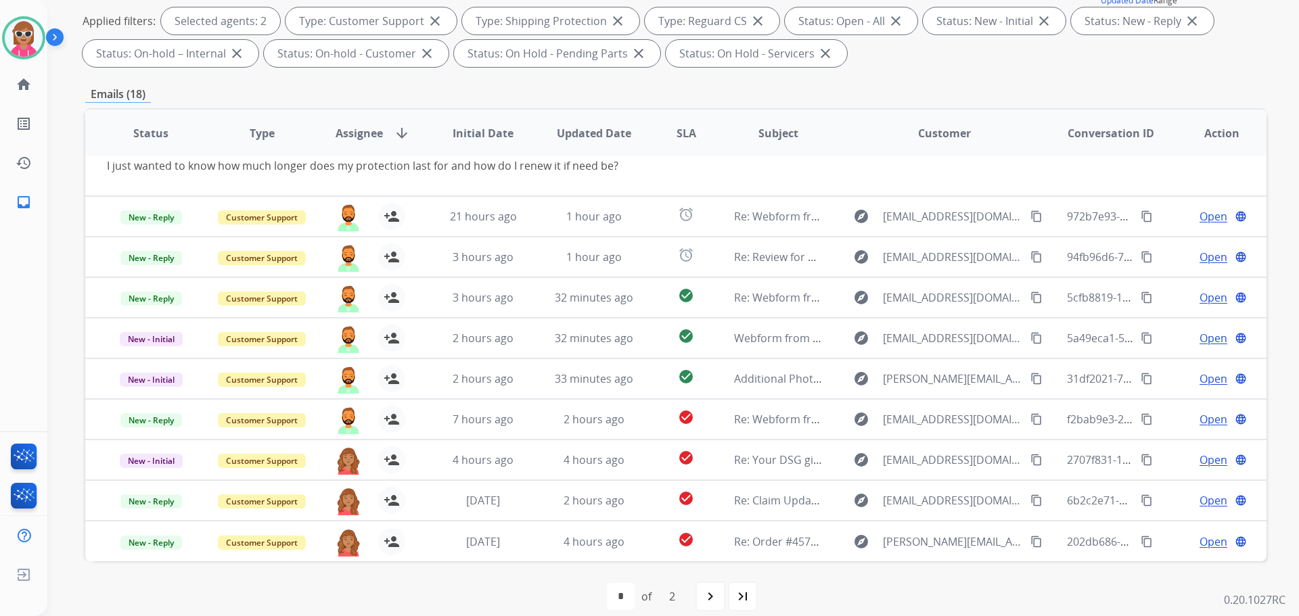
scroll to position [0, 0]
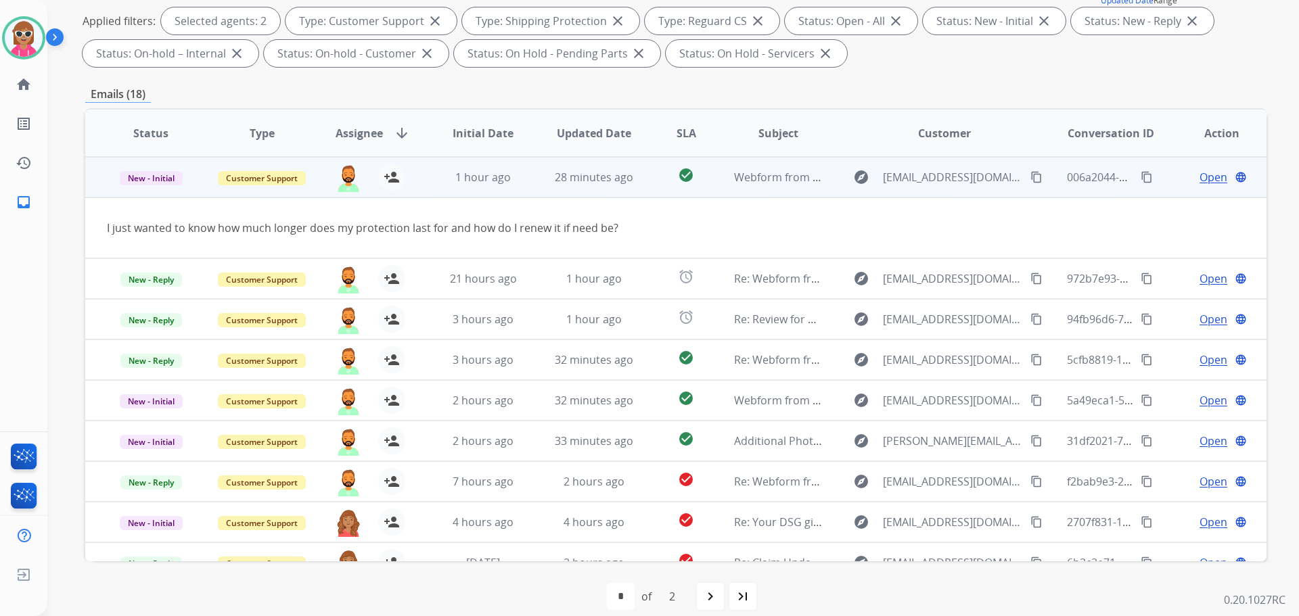
click at [1030, 179] on mat-icon "content_copy" at bounding box center [1036, 177] width 12 height 12
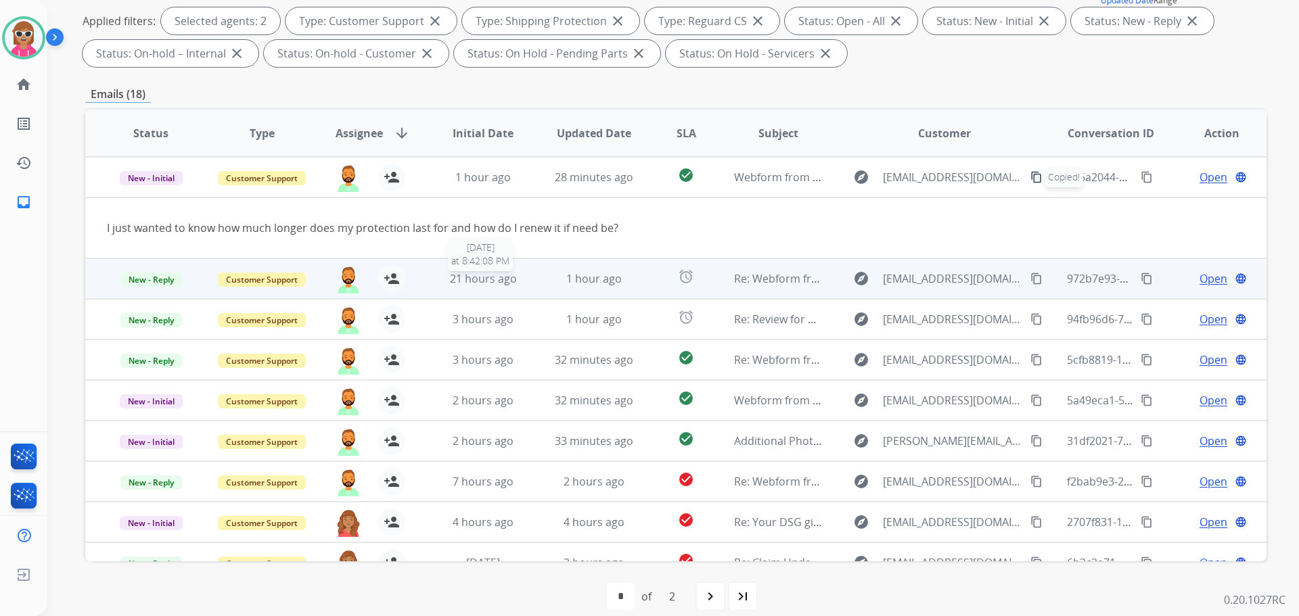
click at [451, 286] on div "21 hours ago" at bounding box center [483, 279] width 89 height 16
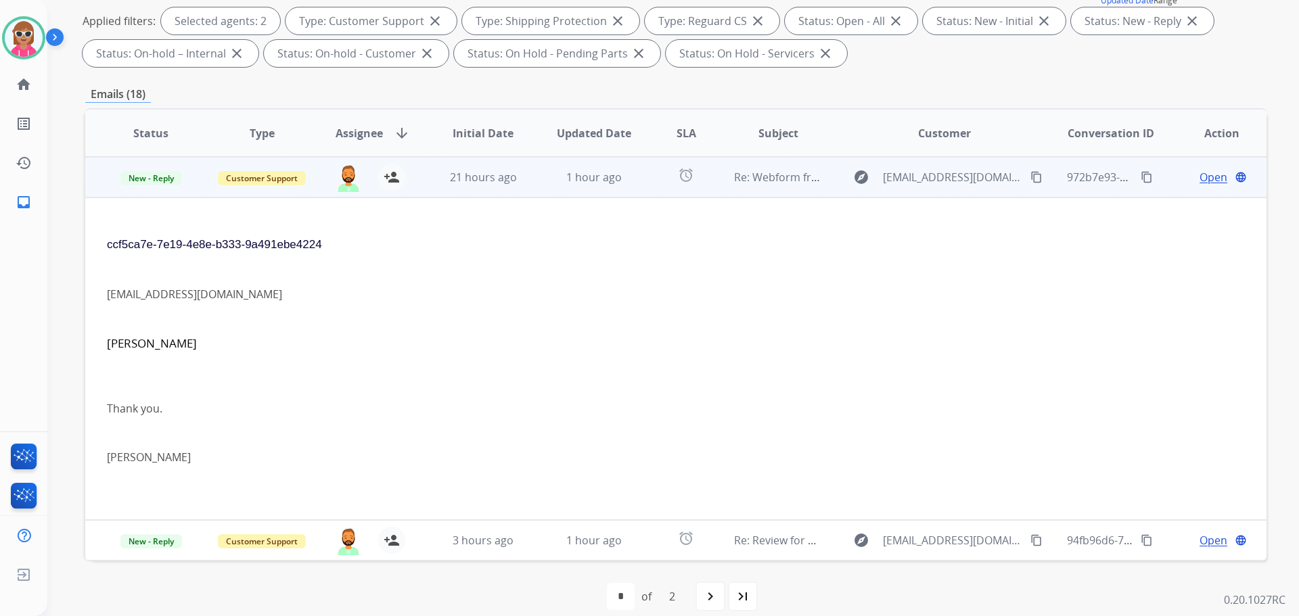
click at [495, 194] on td "21 hours ago" at bounding box center [472, 177] width 111 height 41
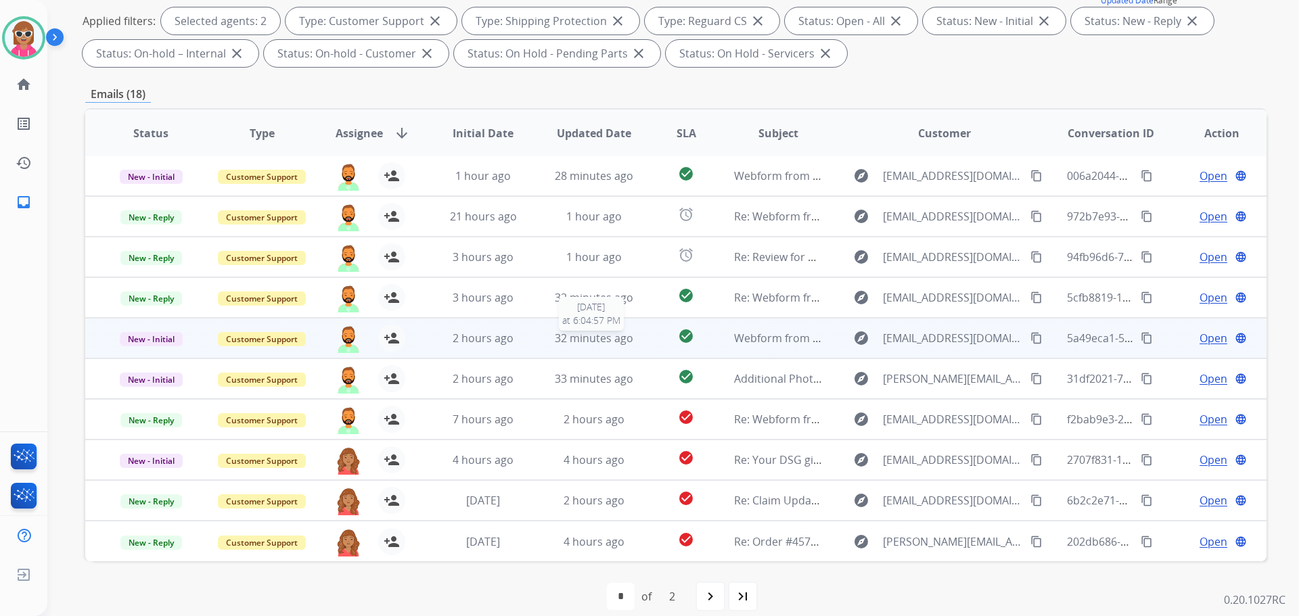
click at [593, 344] on span "32 minutes ago" at bounding box center [594, 338] width 78 height 15
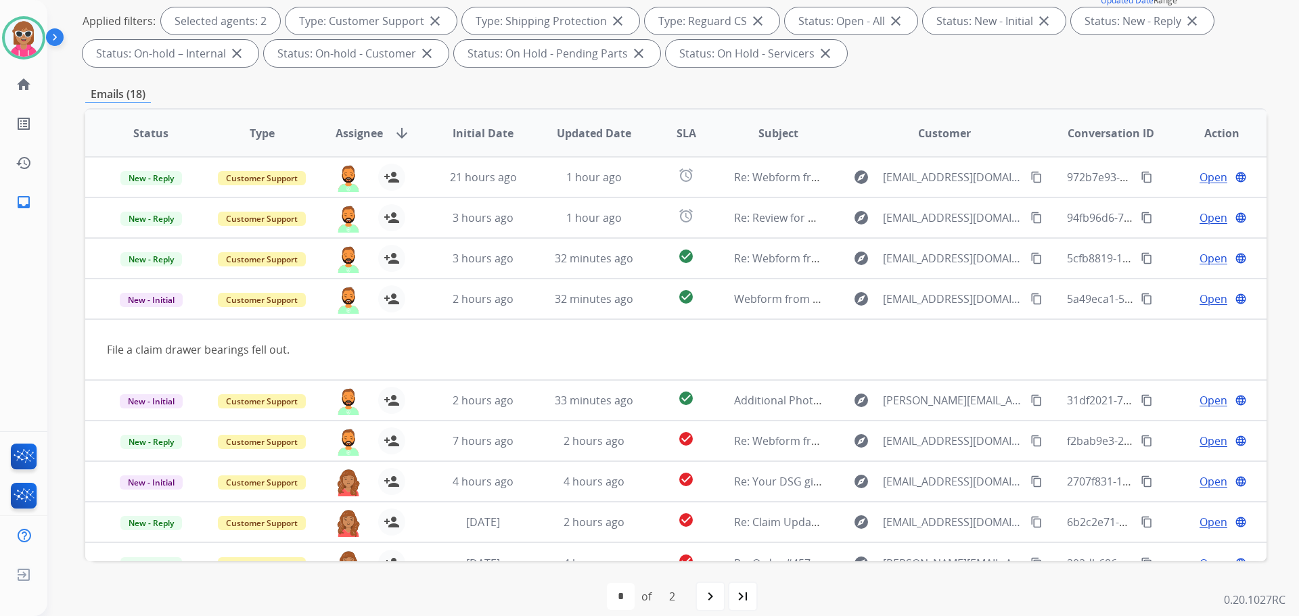
scroll to position [62, 0]
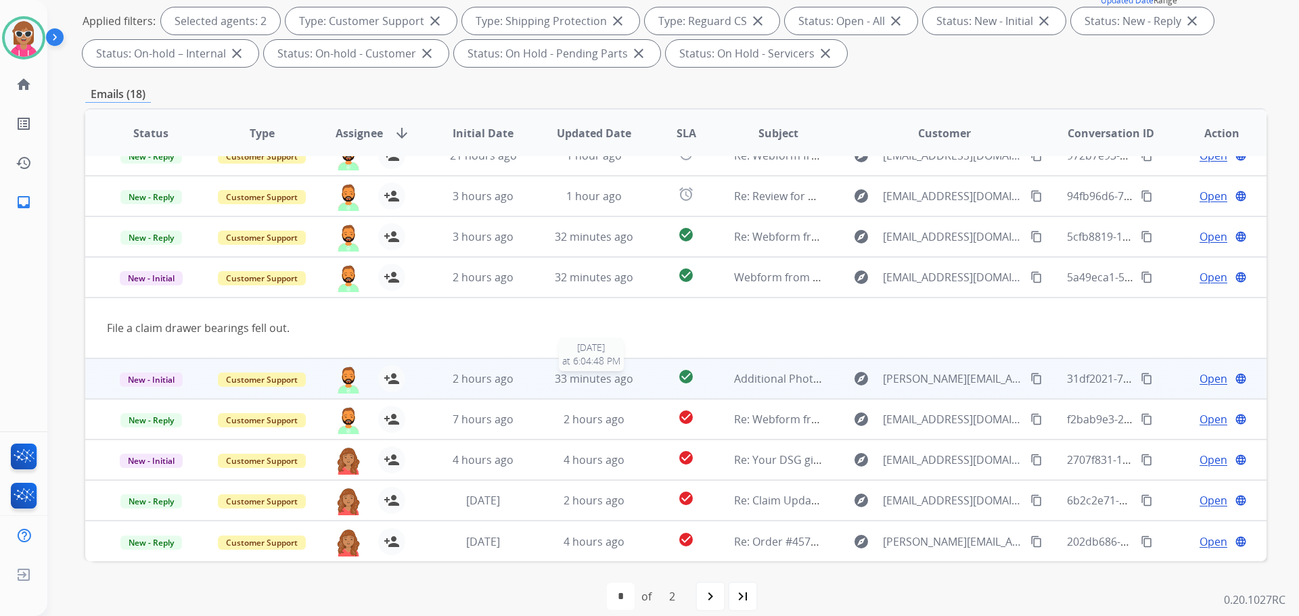
click at [581, 378] on span "33 minutes ago" at bounding box center [594, 378] width 78 height 15
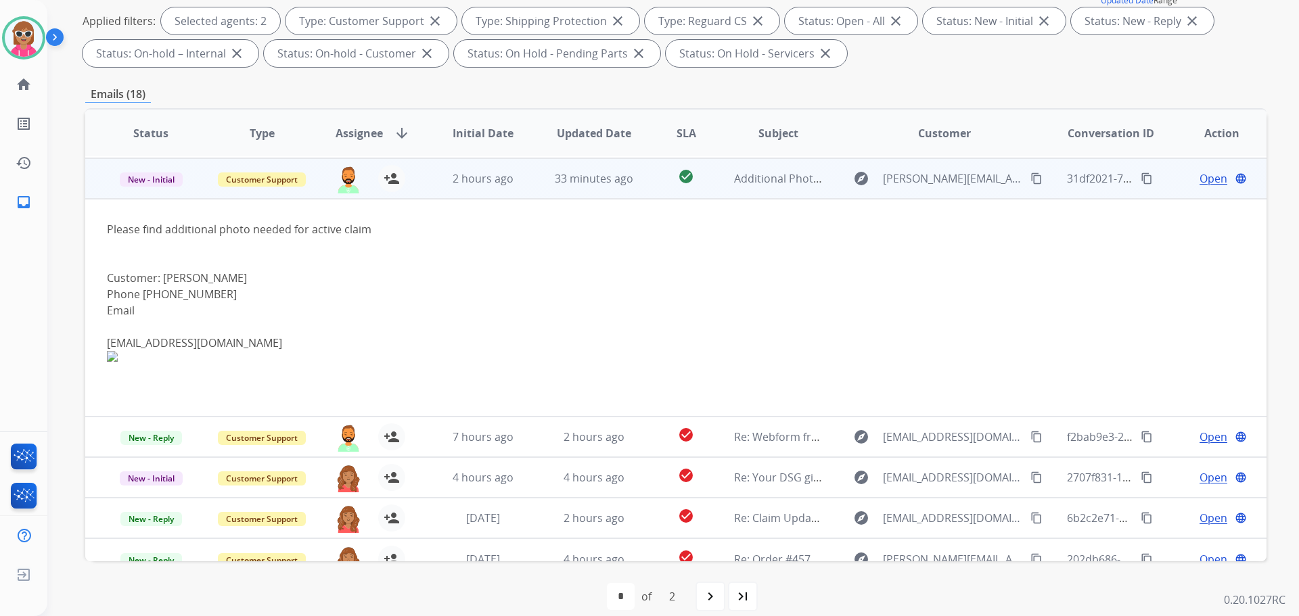
scroll to position [203, 0]
click at [555, 184] on span "33 minutes ago" at bounding box center [594, 177] width 78 height 15
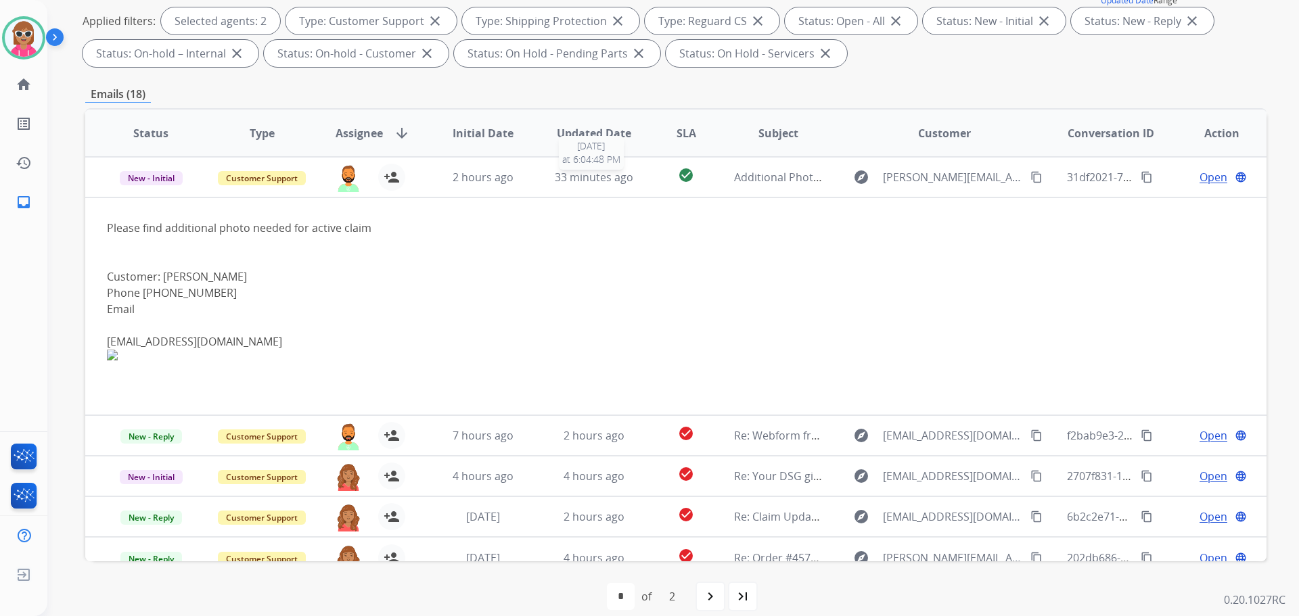
scroll to position [1, 0]
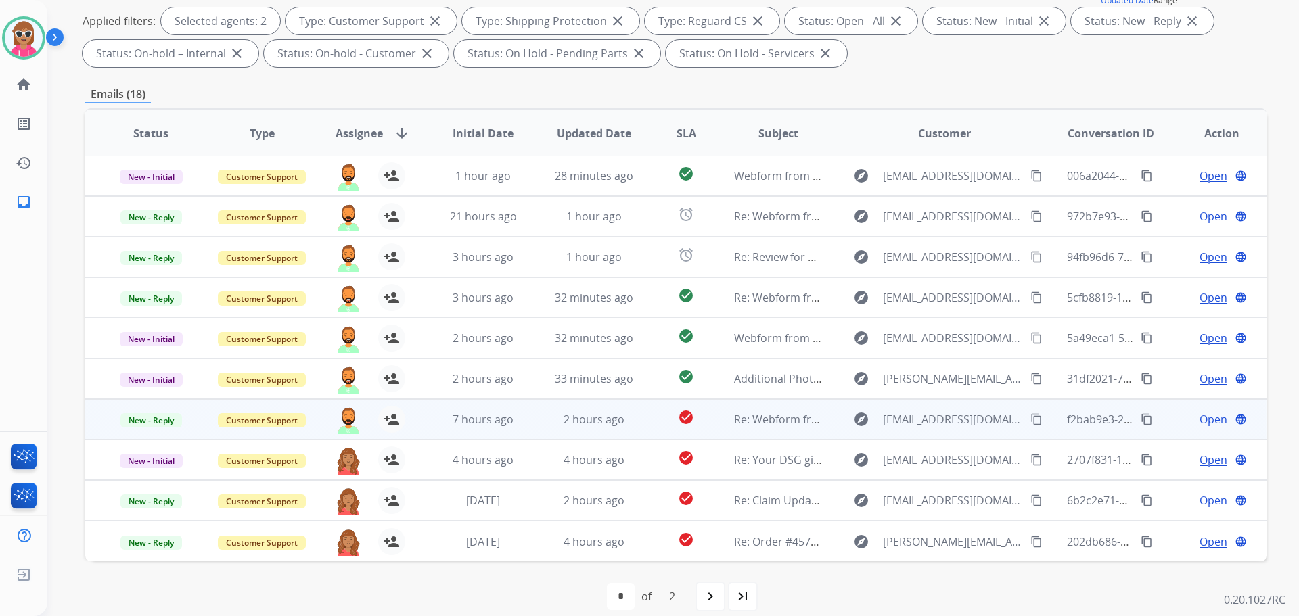
click at [544, 419] on td "2 hours ago" at bounding box center [583, 419] width 111 height 41
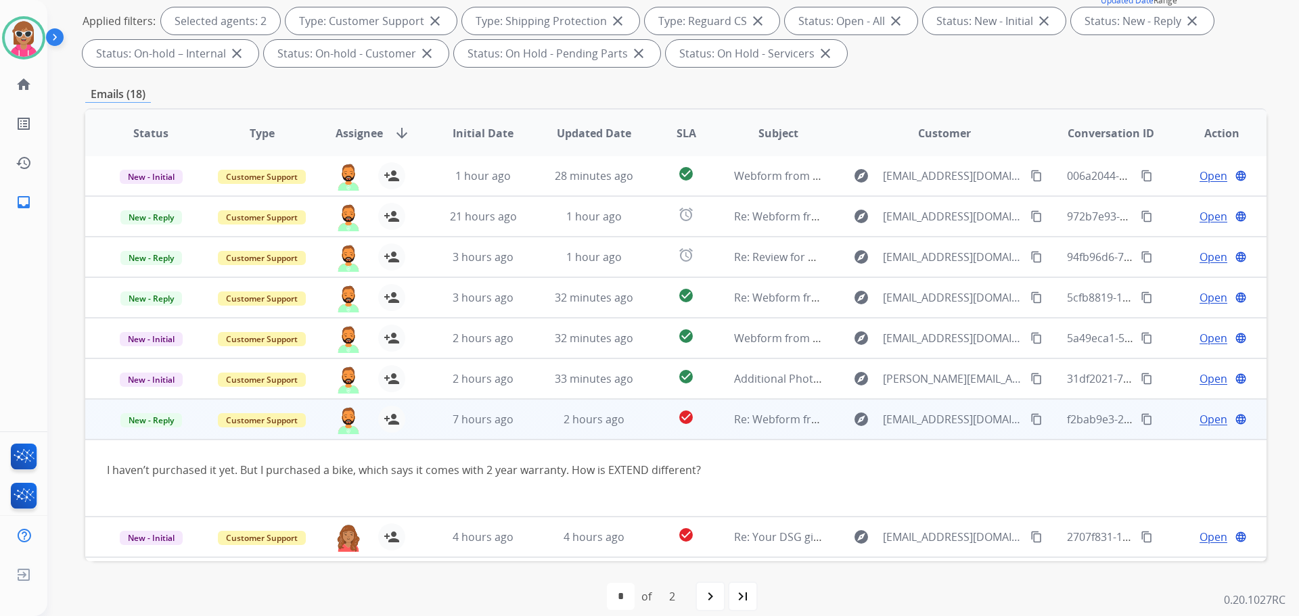
scroll to position [78, 0]
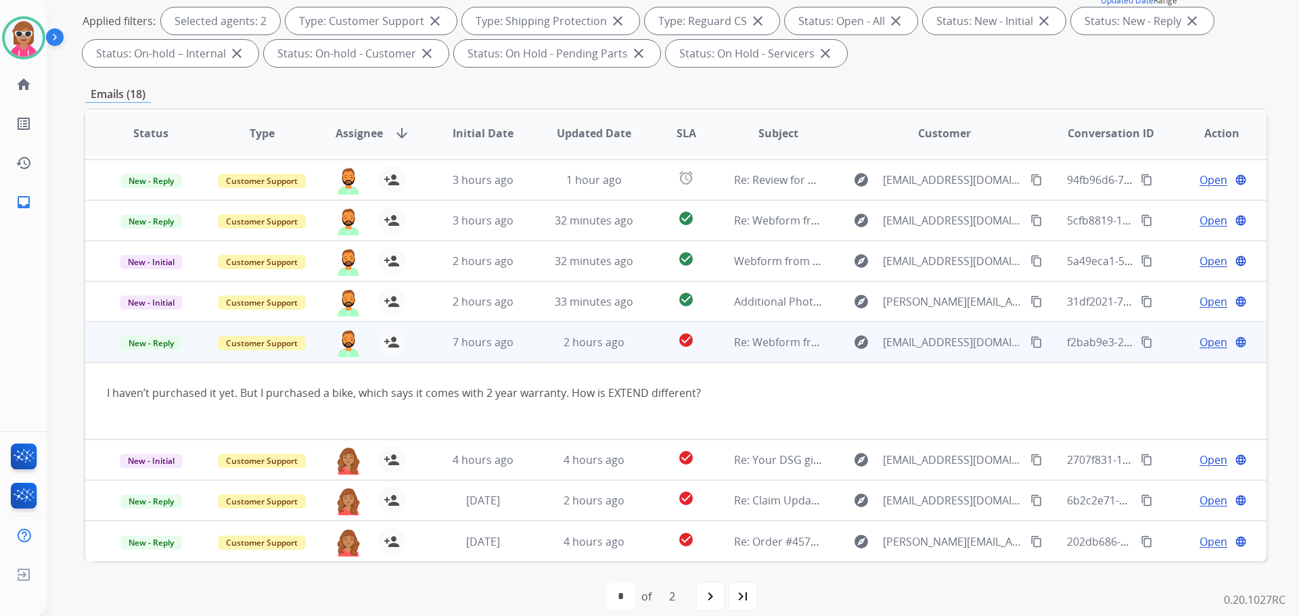
click at [530, 364] on td "I haven’t purchased it yet. But I purchased a bike, which says it comes with 2 …" at bounding box center [565, 401] width 960 height 77
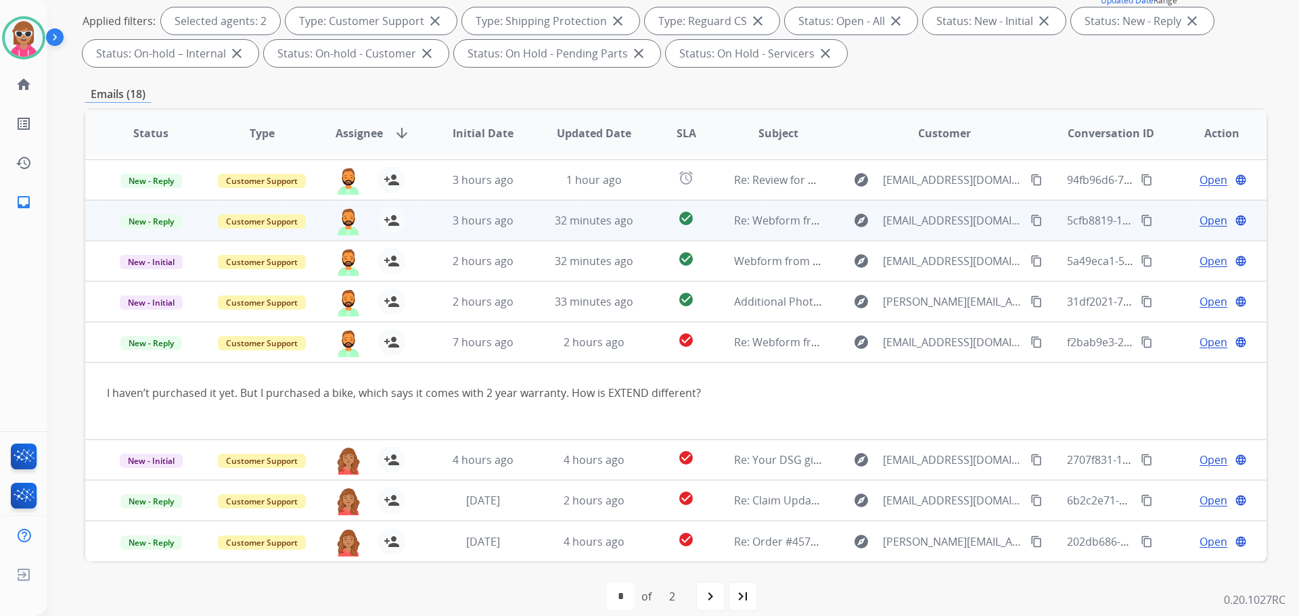
click at [639, 223] on td "check_circle" at bounding box center [676, 220] width 74 height 41
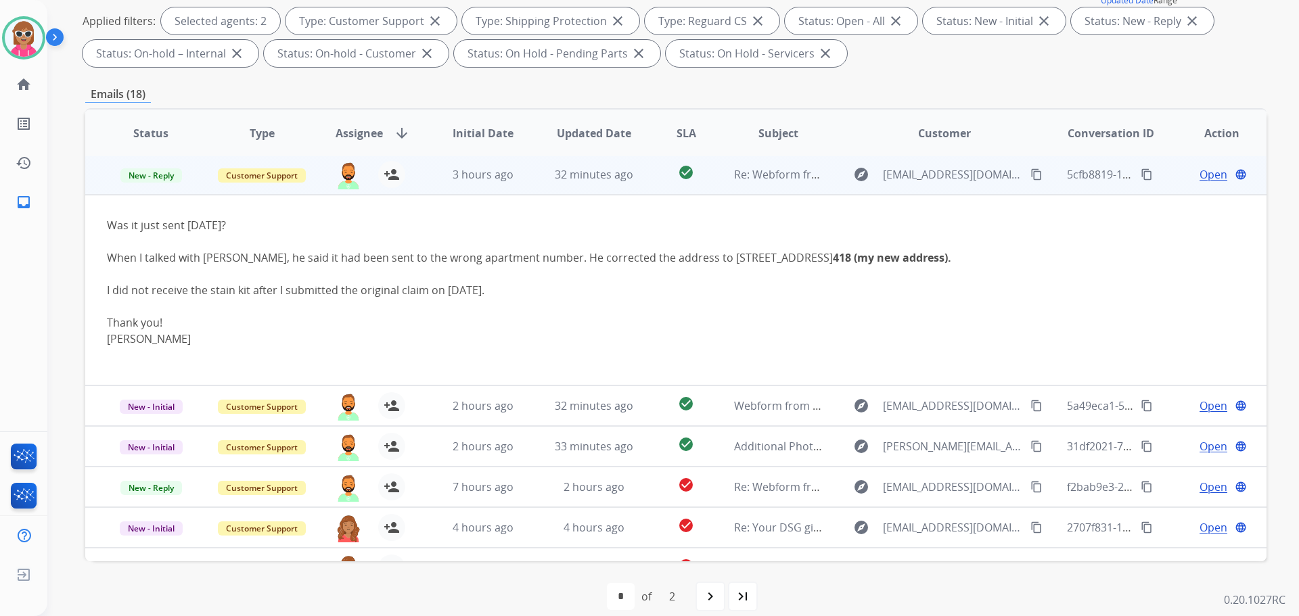
scroll to position [122, 0]
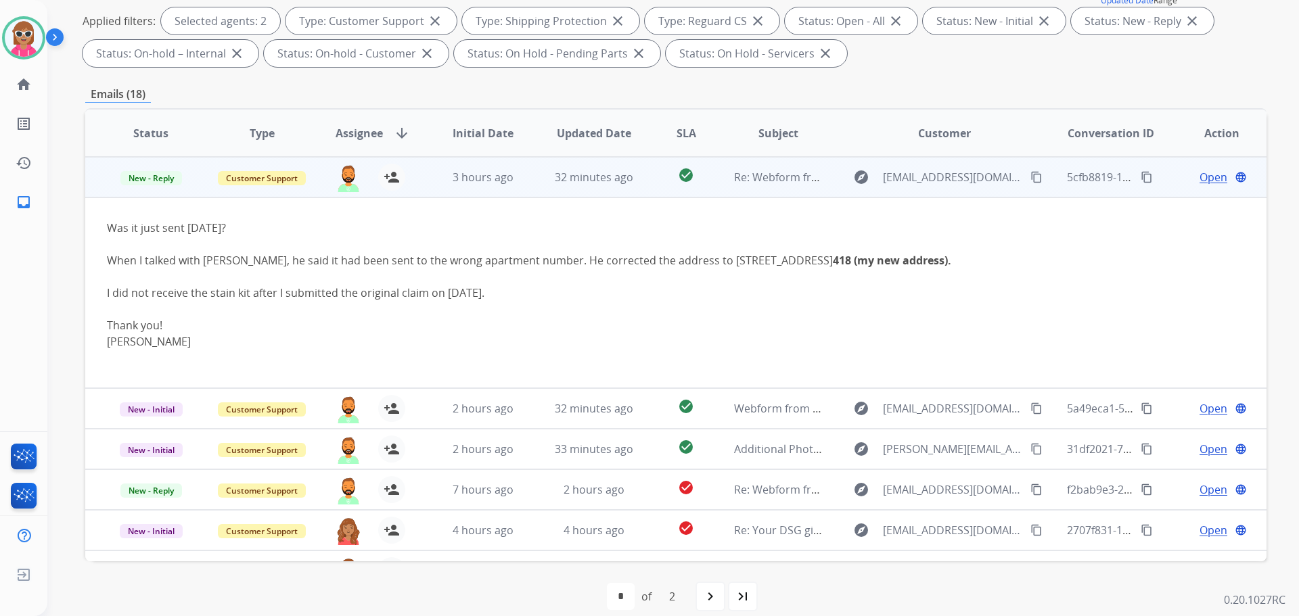
click at [1200, 179] on span "Open" at bounding box center [1214, 177] width 28 height 16
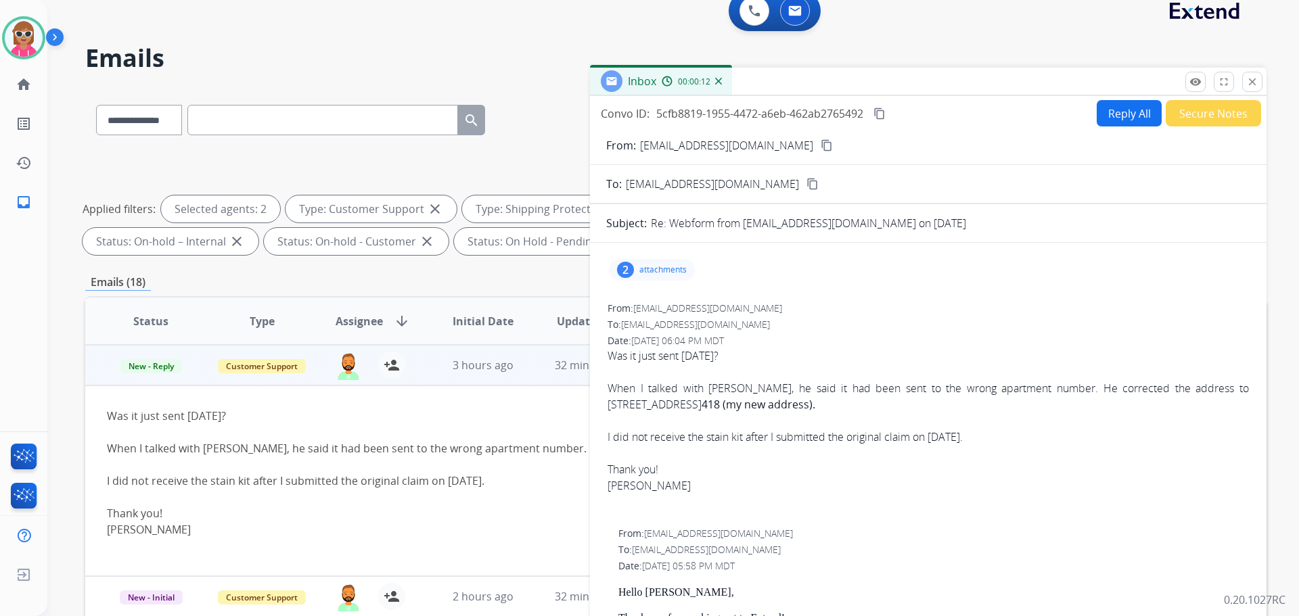
scroll to position [0, 0]
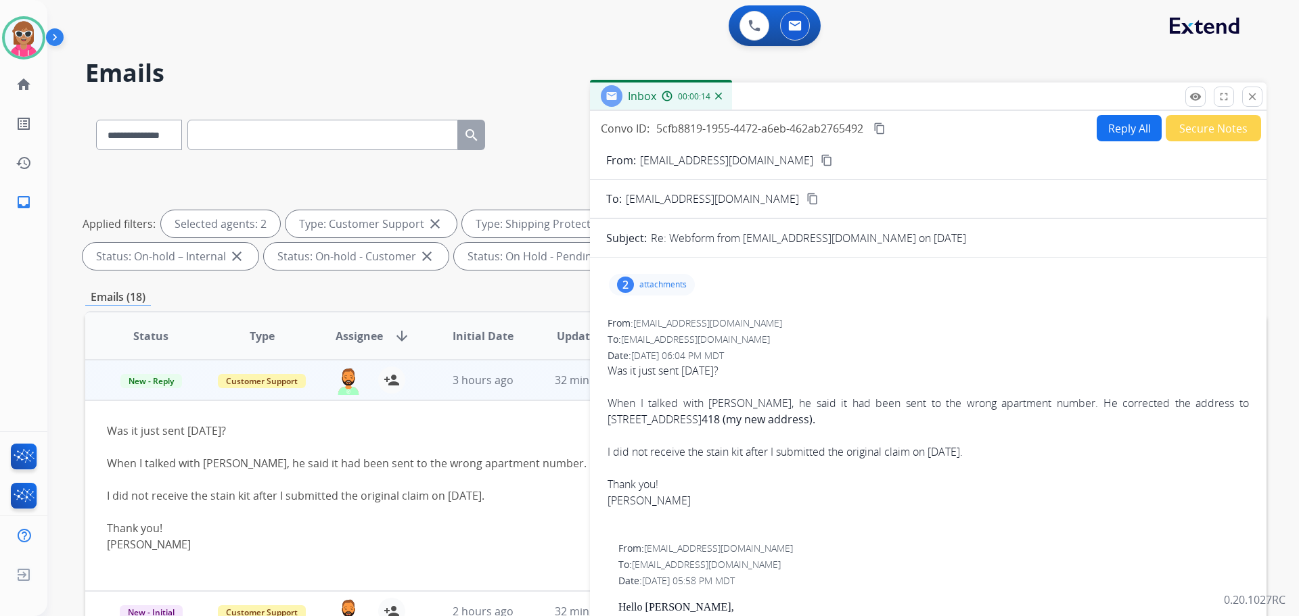
drag, startPoint x: 1259, startPoint y: 101, endPoint x: 1250, endPoint y: 107, distance: 10.9
click at [1256, 101] on button "close Close" at bounding box center [1252, 97] width 20 height 20
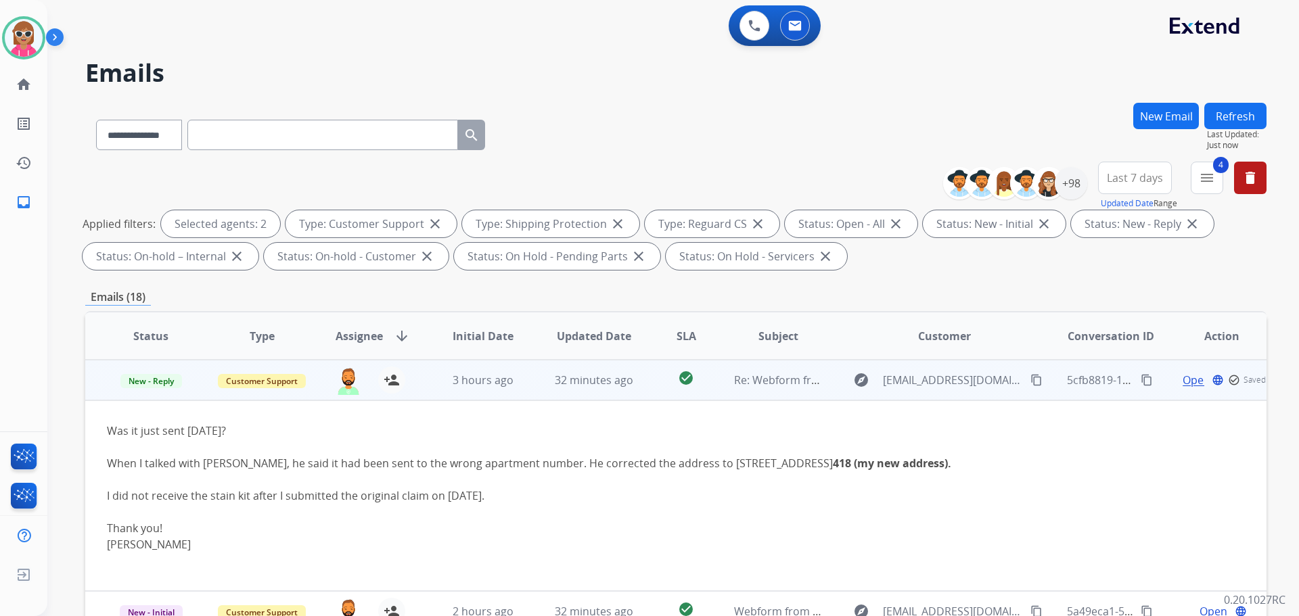
click at [640, 391] on td "check_circle" at bounding box center [676, 380] width 74 height 41
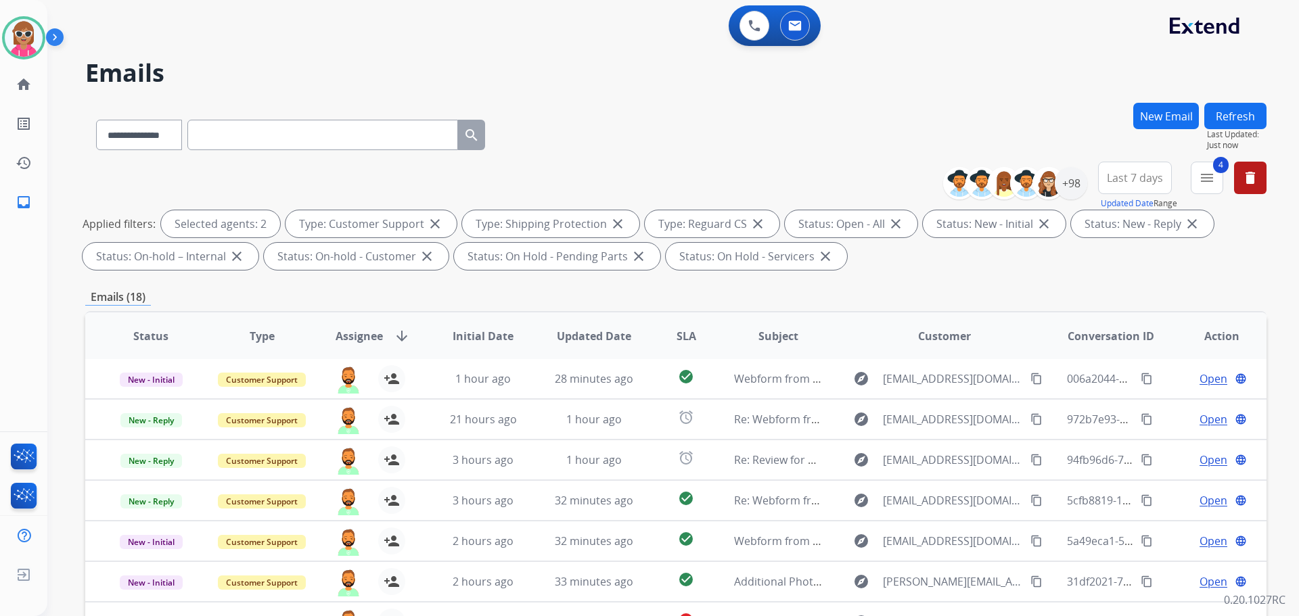
scroll to position [68, 0]
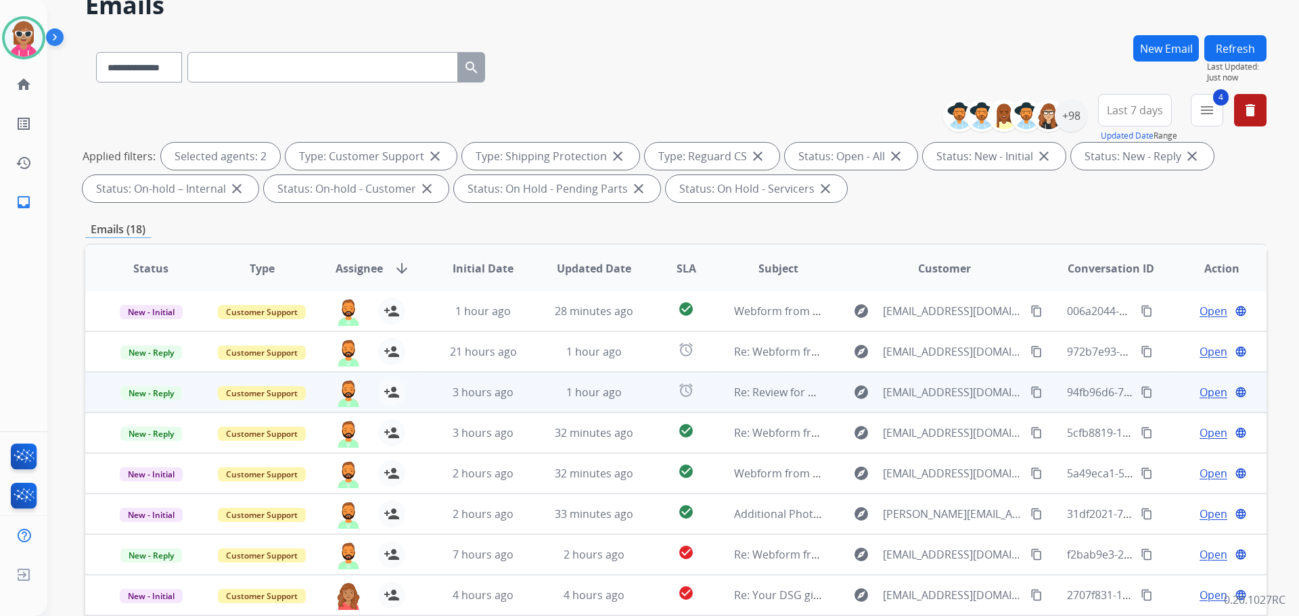
click at [712, 385] on td "Re: Review for agent" at bounding box center [767, 392] width 111 height 41
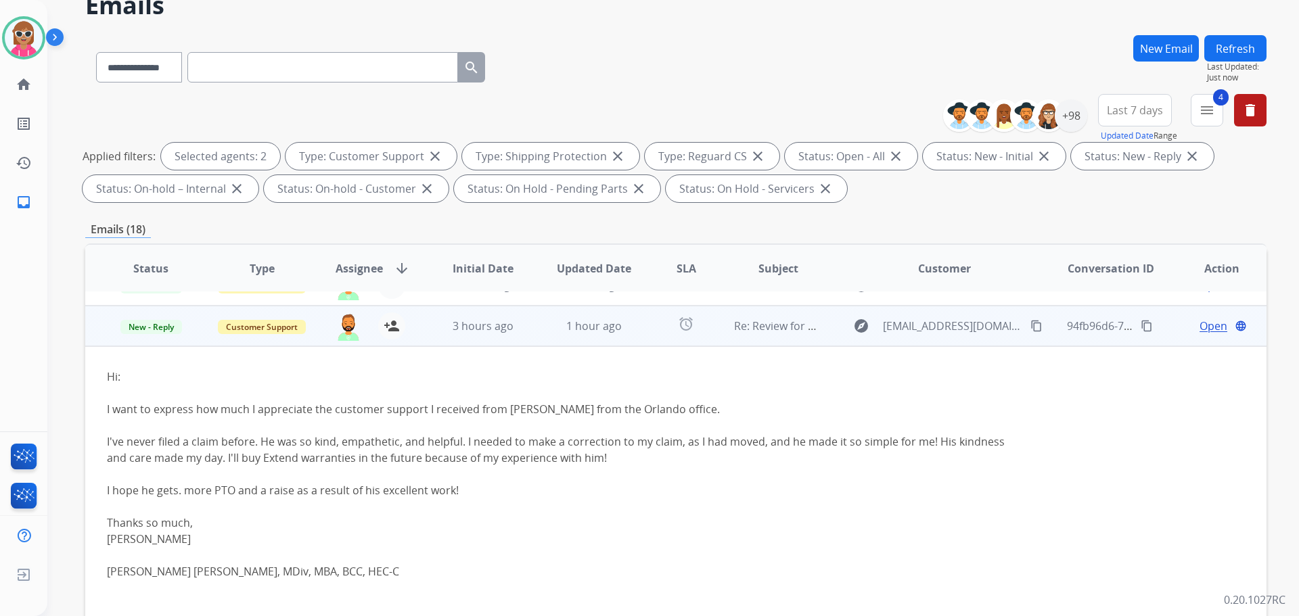
scroll to position [81, 0]
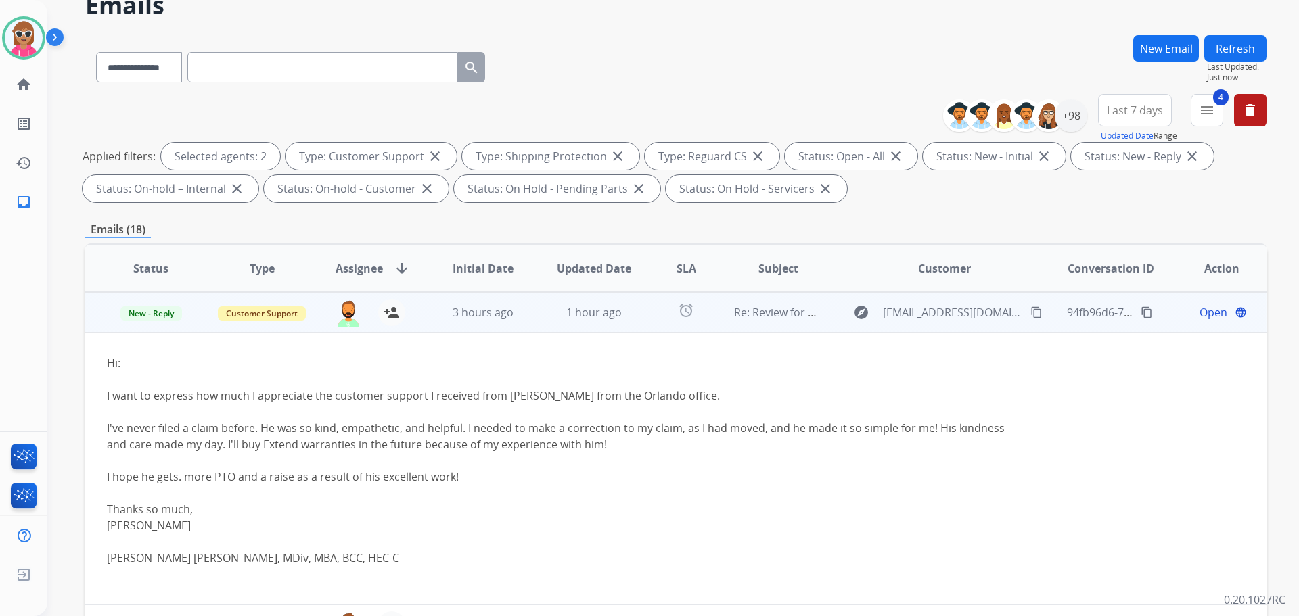
click at [1200, 313] on span "Open" at bounding box center [1214, 312] width 28 height 16
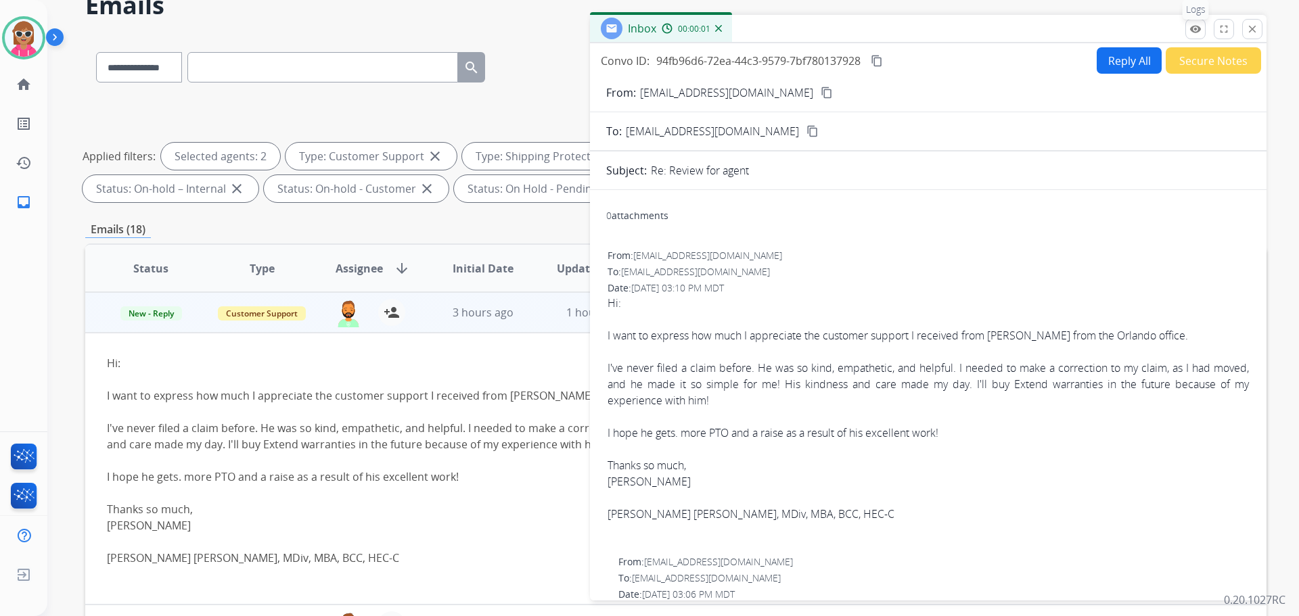
click at [1191, 24] on mat-icon "remove_red_eye" at bounding box center [1195, 29] width 12 height 12
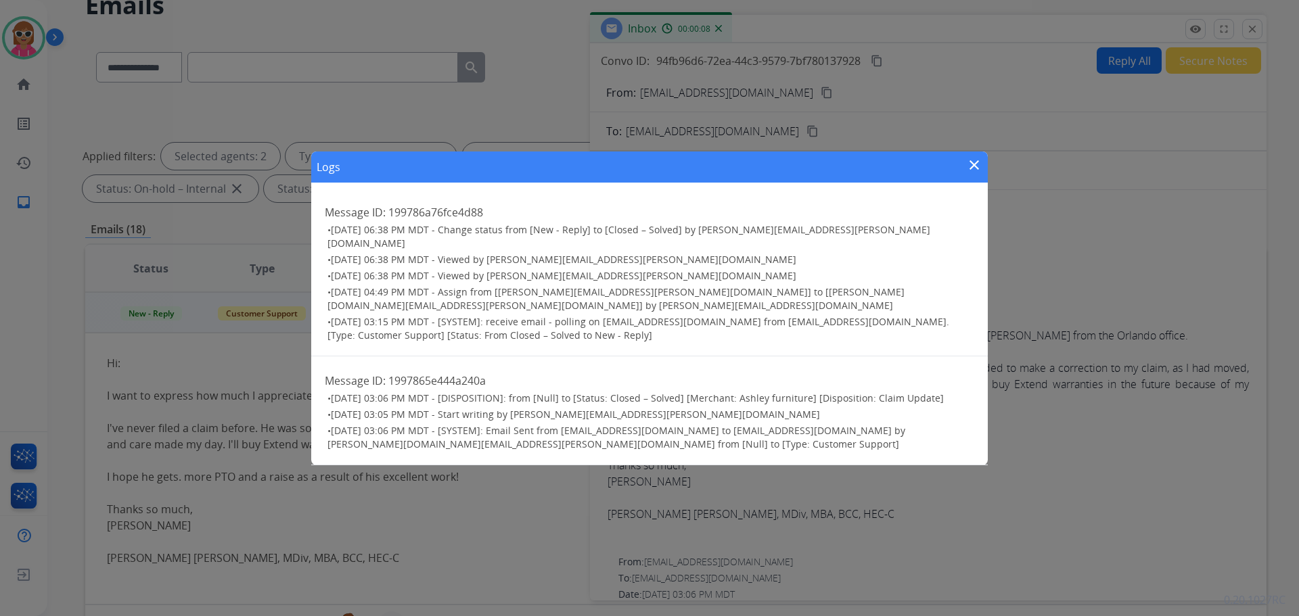
click at [968, 171] on mat-icon "close" at bounding box center [974, 165] width 16 height 16
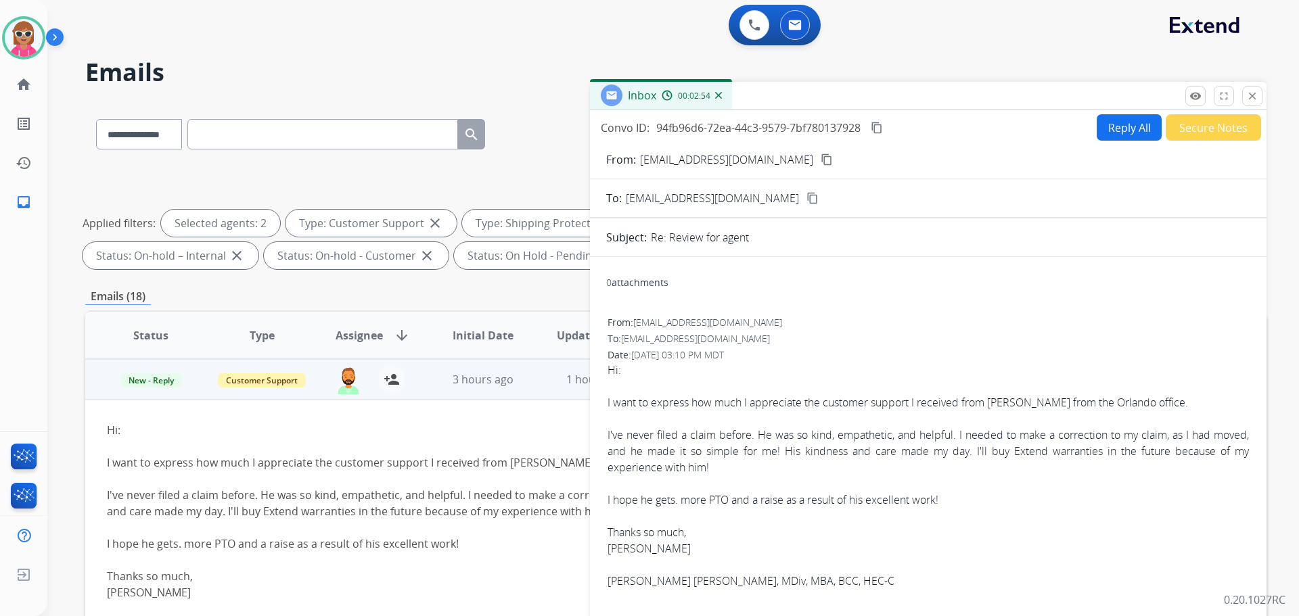
scroll to position [0, 0]
click at [875, 133] on mat-icon "content_copy" at bounding box center [877, 128] width 12 height 12
click at [1252, 99] on mat-icon "close" at bounding box center [1252, 97] width 12 height 12
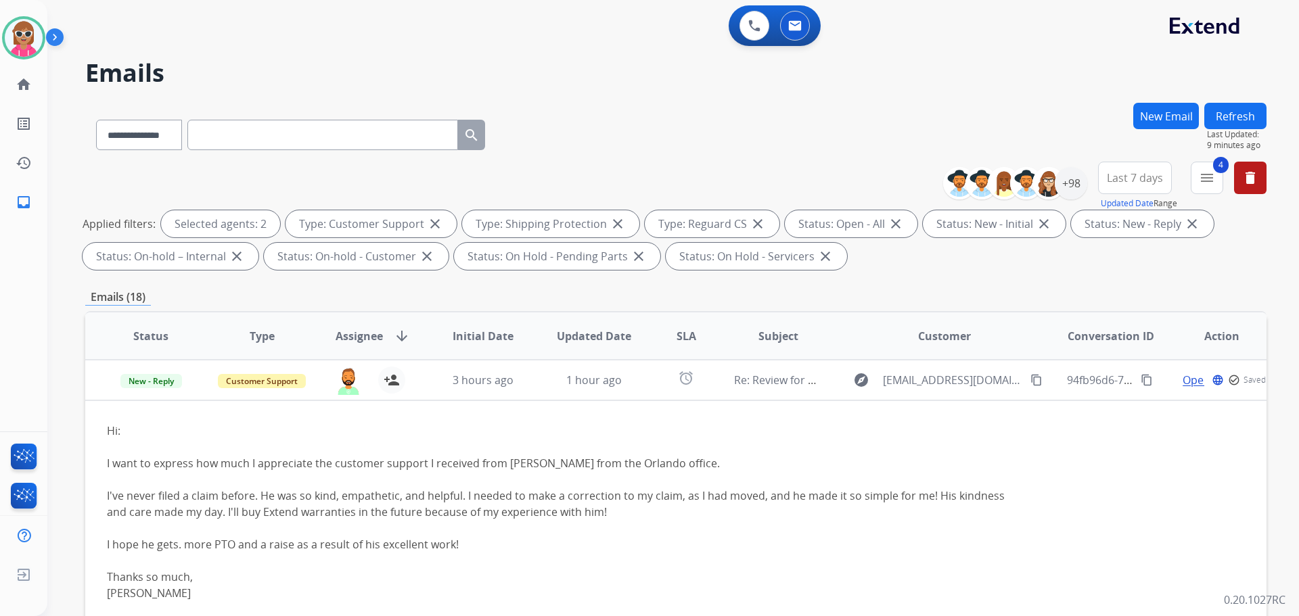
click at [1234, 118] on button "Refresh" at bounding box center [1235, 116] width 62 height 26
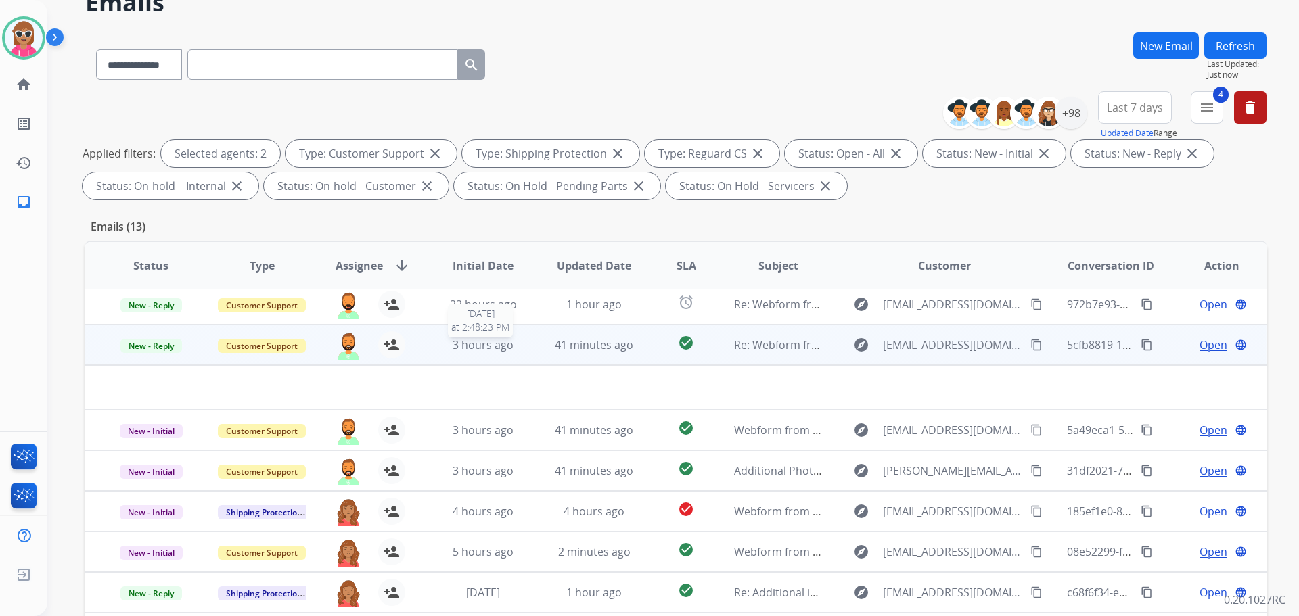
scroll to position [135, 0]
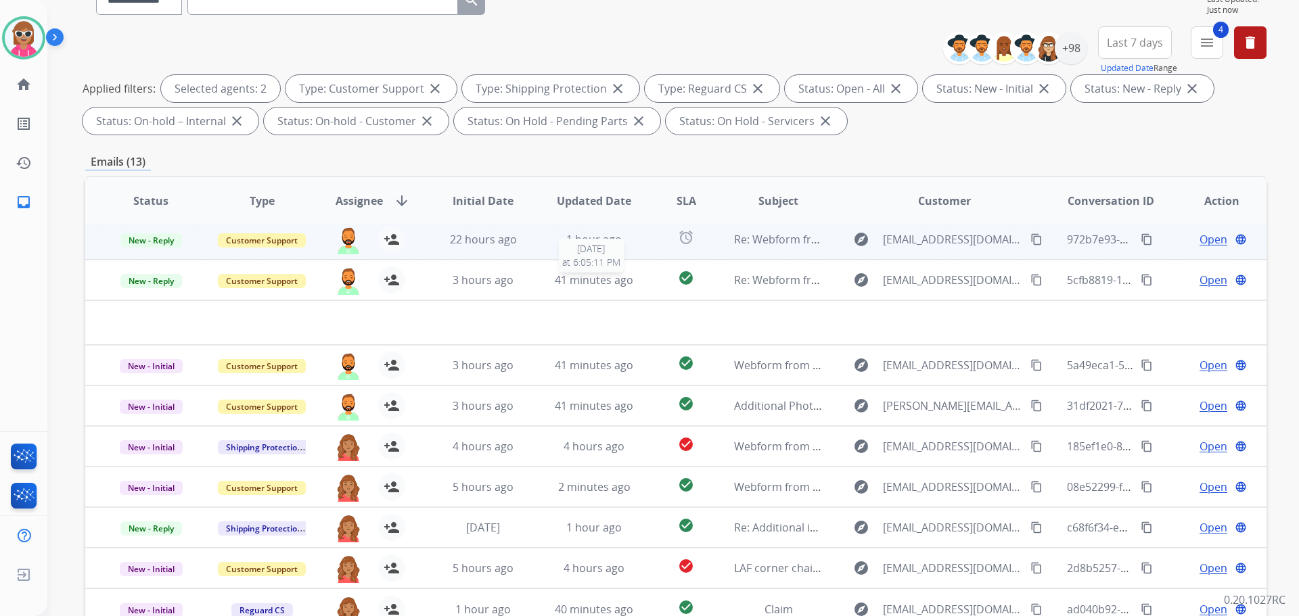
click at [549, 275] on td "41 minutes ago 9/23/2025 at 6:05:11 PM" at bounding box center [583, 280] width 111 height 41
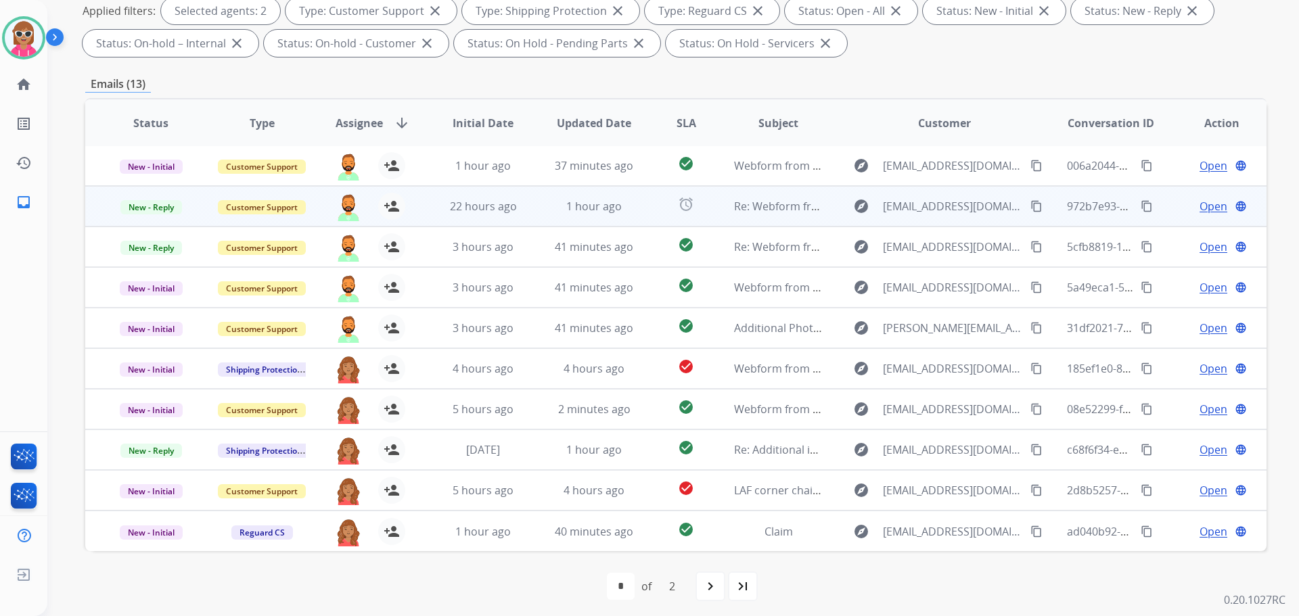
scroll to position [219, 0]
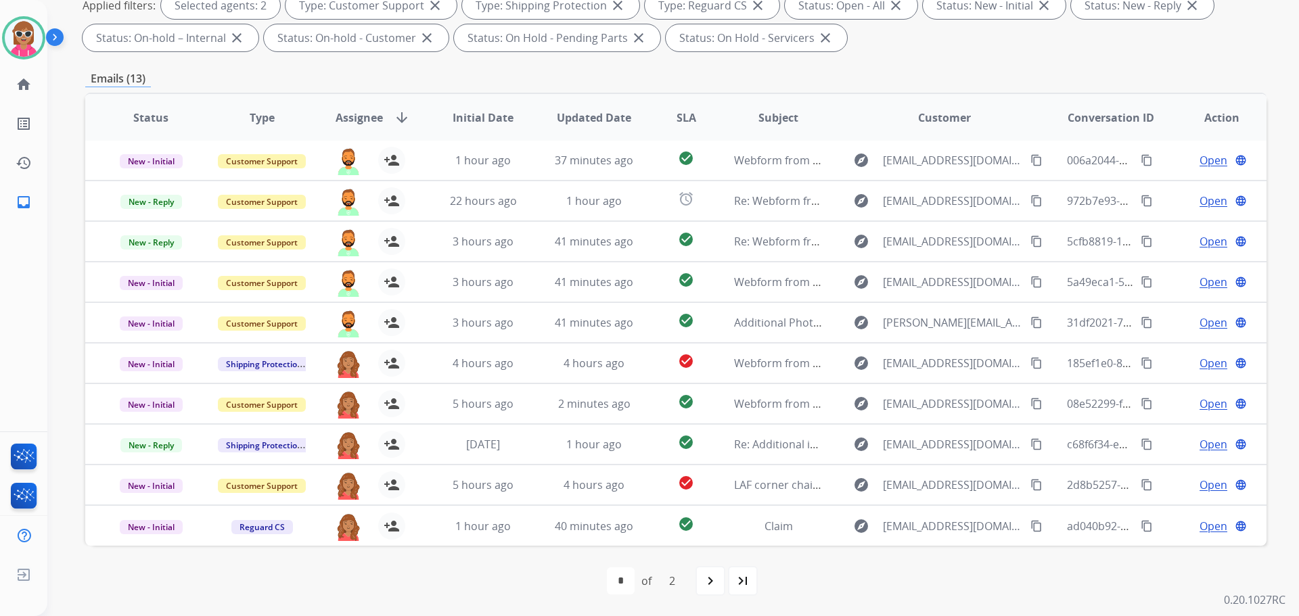
click at [670, 120] on th "SLA" at bounding box center [676, 117] width 74 height 47
click at [677, 121] on span "SLA" at bounding box center [687, 118] width 20 height 16
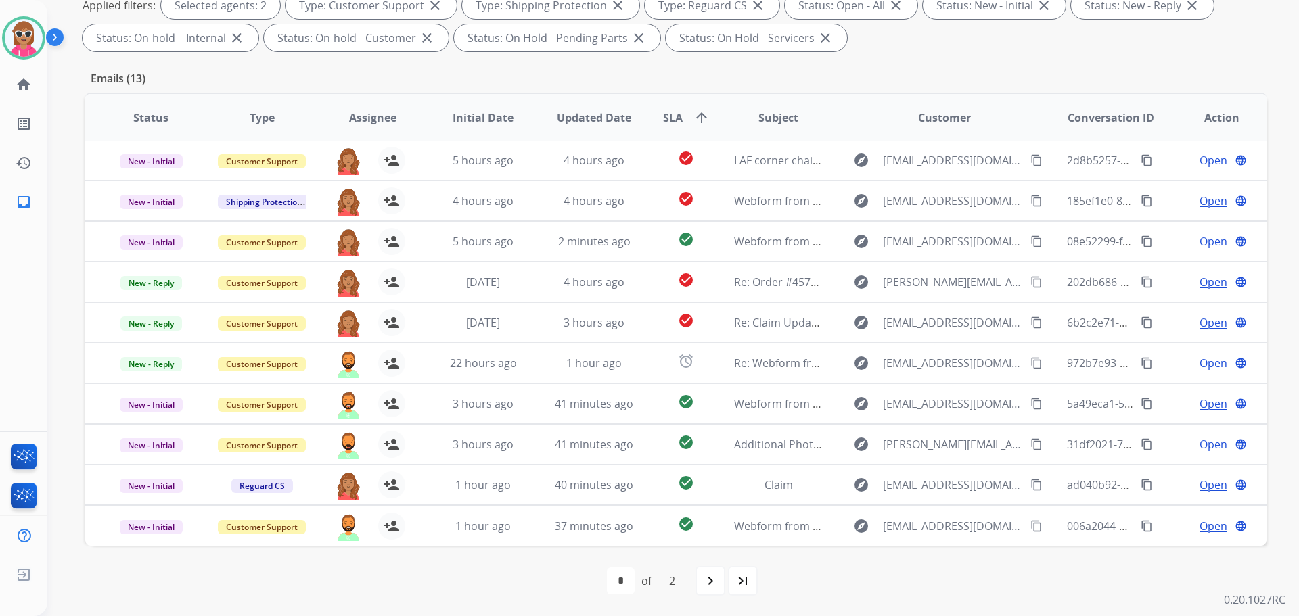
click at [668, 118] on span "SLA" at bounding box center [673, 118] width 20 height 16
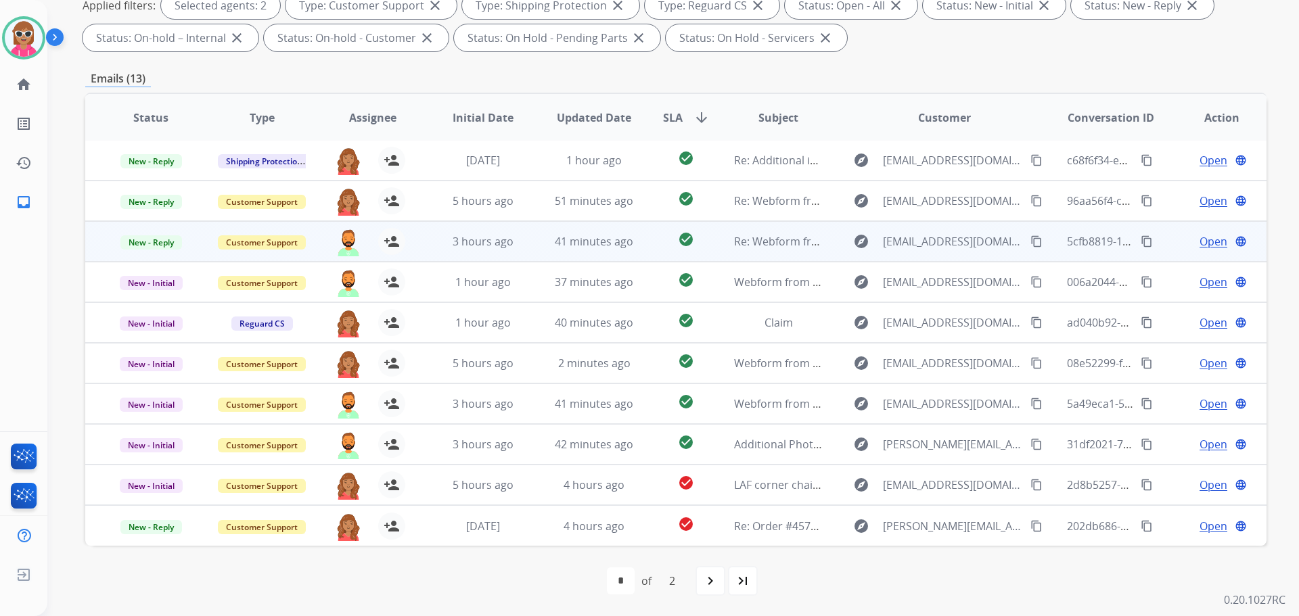
click at [484, 252] on td "3 hours ago" at bounding box center [472, 241] width 111 height 41
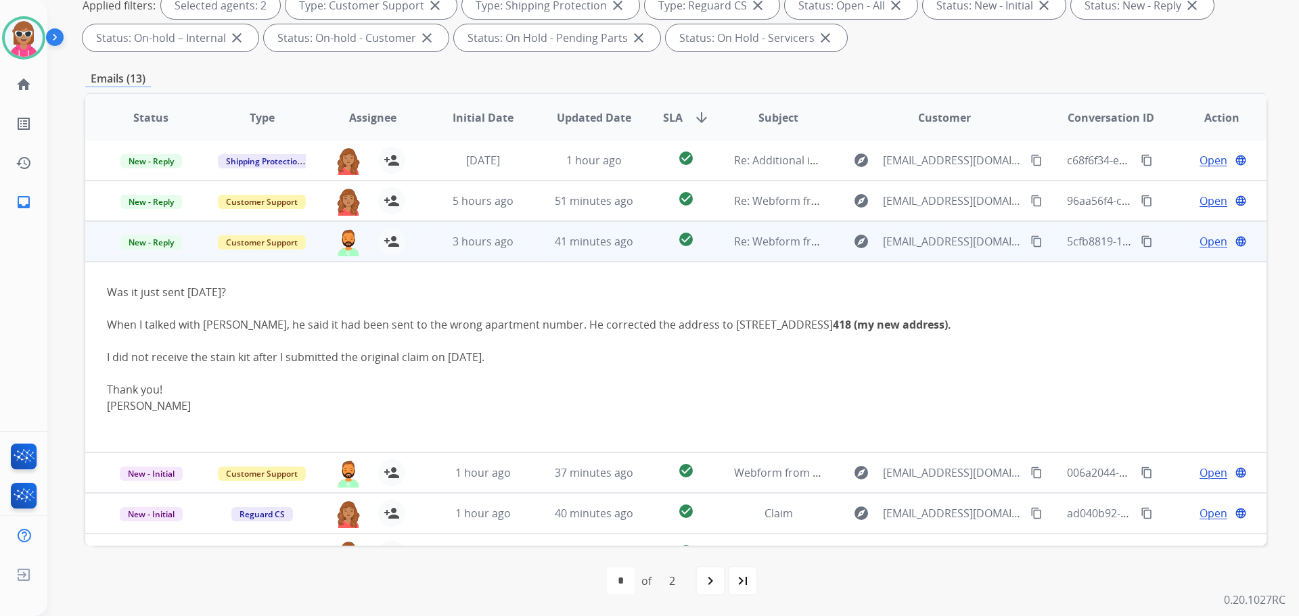
scroll to position [81, 0]
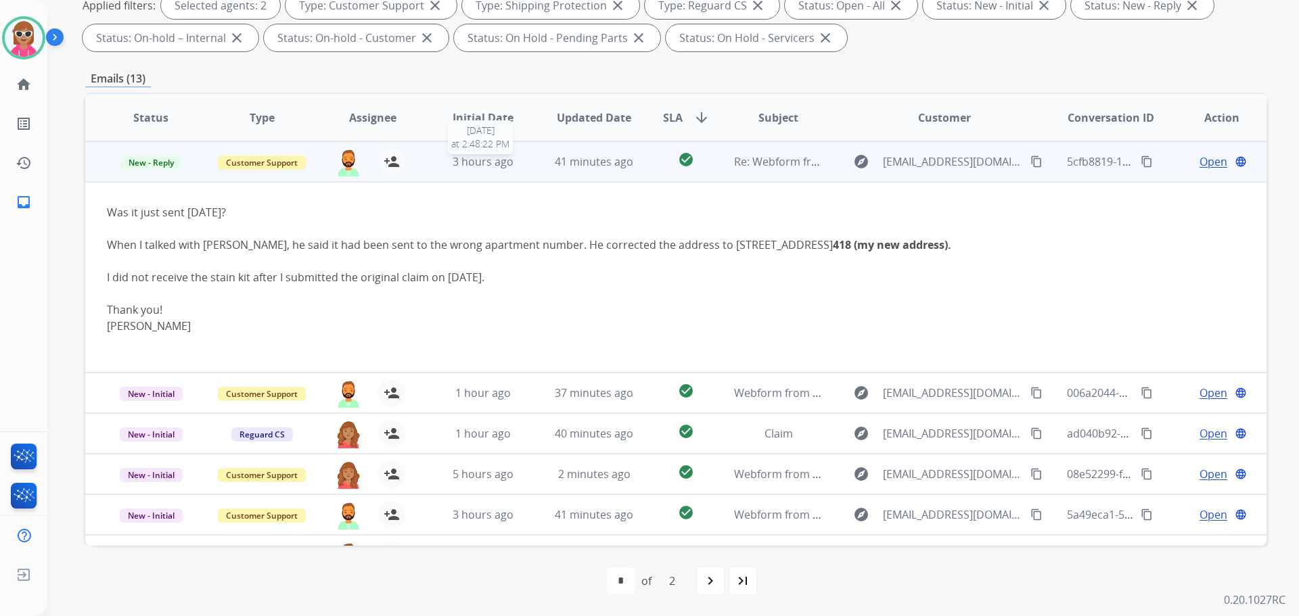
click at [497, 163] on span "3 hours ago" at bounding box center [483, 161] width 61 height 15
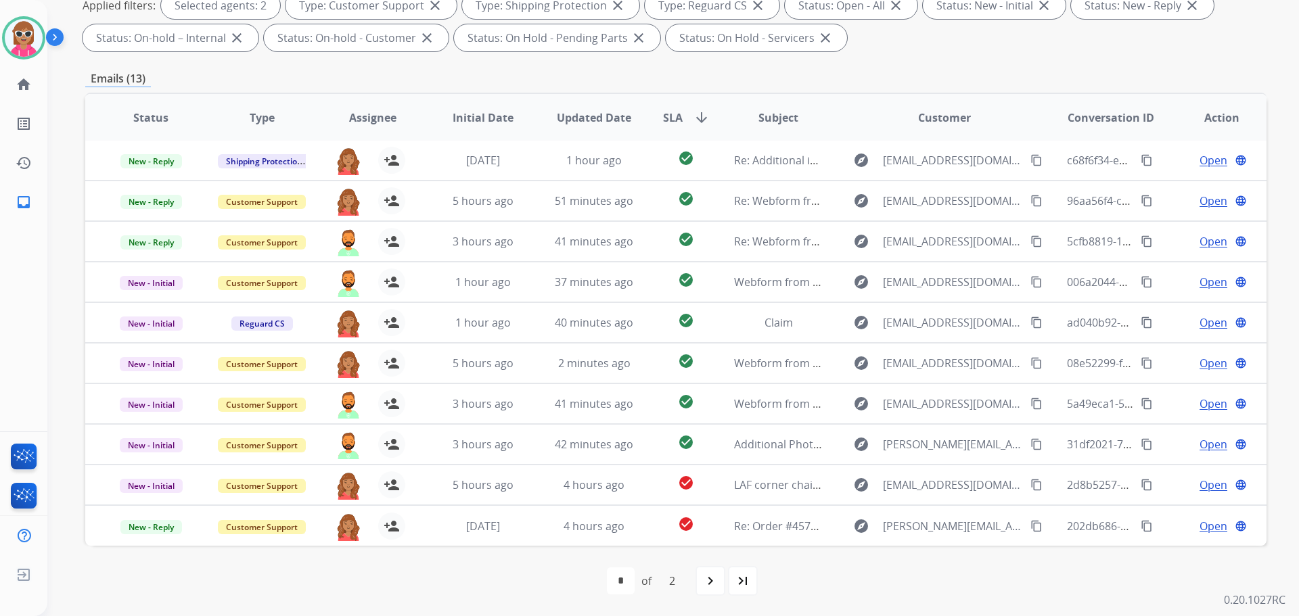
click at [691, 581] on div "first_page navigate_before * * of 2 navigate_next last_page" at bounding box center [675, 581] width 1181 height 27
click at [710, 580] on mat-icon "navigate_next" at bounding box center [710, 581] width 16 height 16
select select "*"
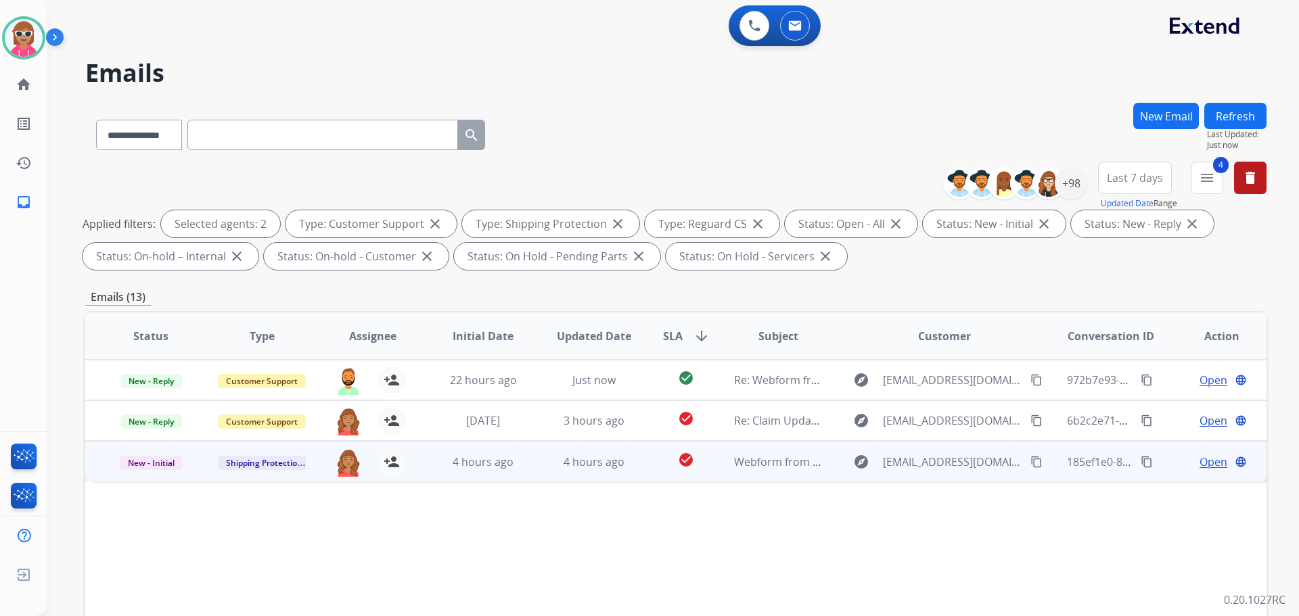
scroll to position [0, 0]
click at [639, 459] on td "check_circle" at bounding box center [676, 461] width 74 height 41
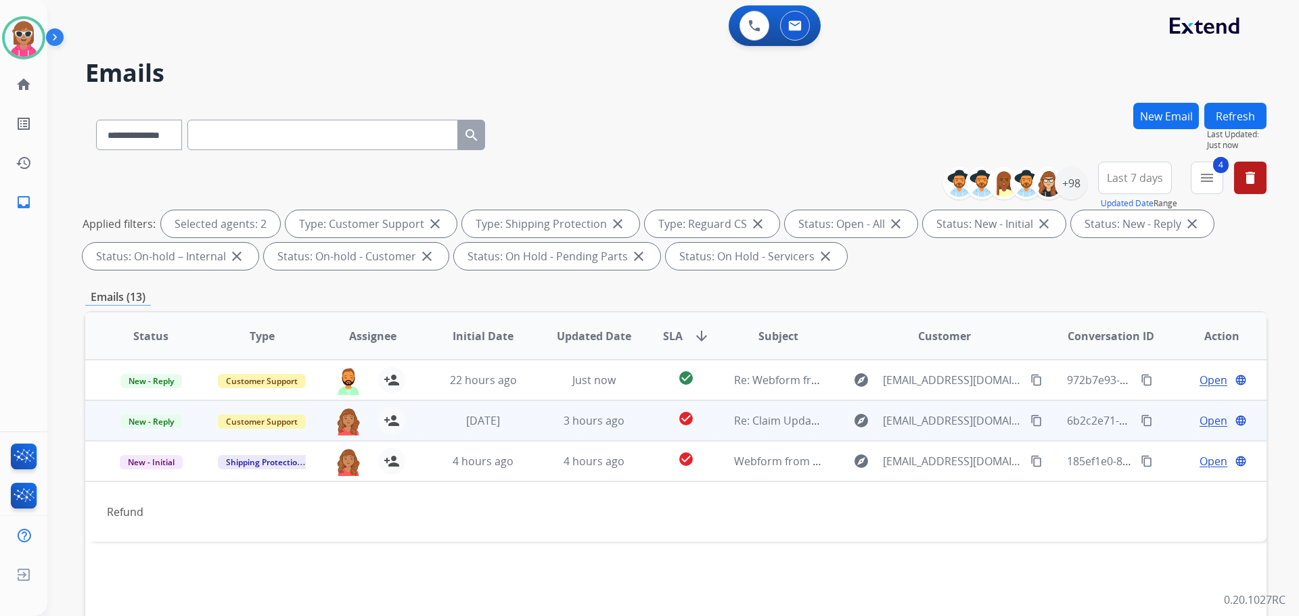
drag, startPoint x: 1017, startPoint y: 463, endPoint x: 956, endPoint y: 415, distance: 78.0
click at [1030, 465] on mat-icon "content_copy" at bounding box center [1036, 461] width 12 height 12
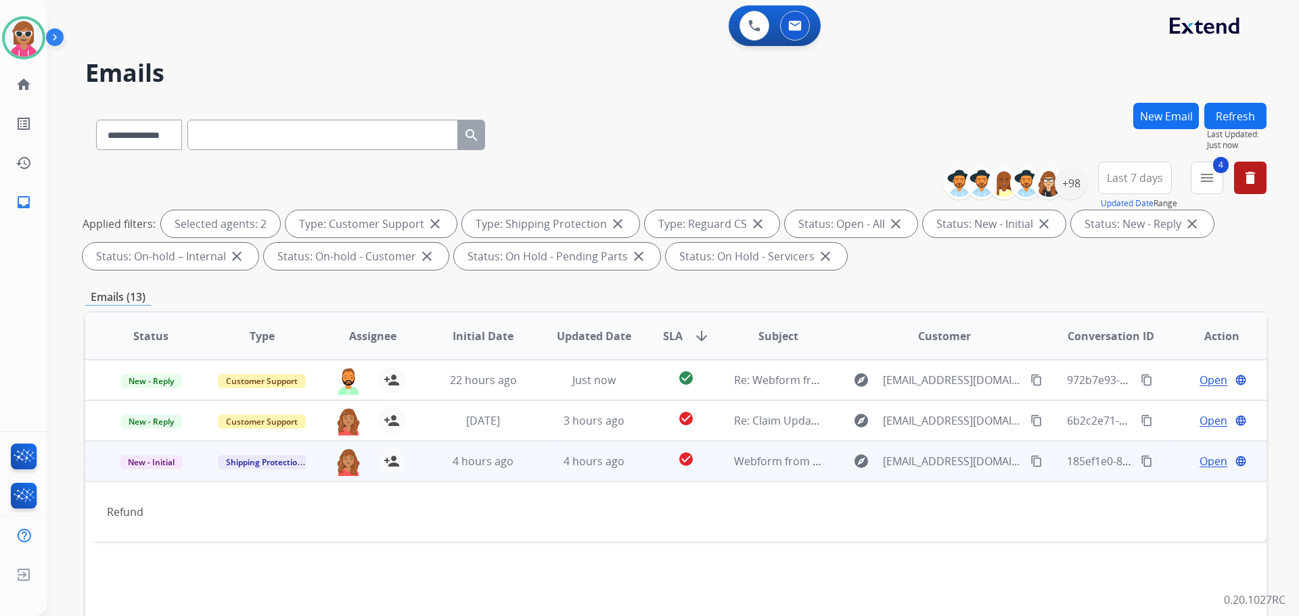
click at [1202, 462] on span "Open" at bounding box center [1214, 461] width 28 height 16
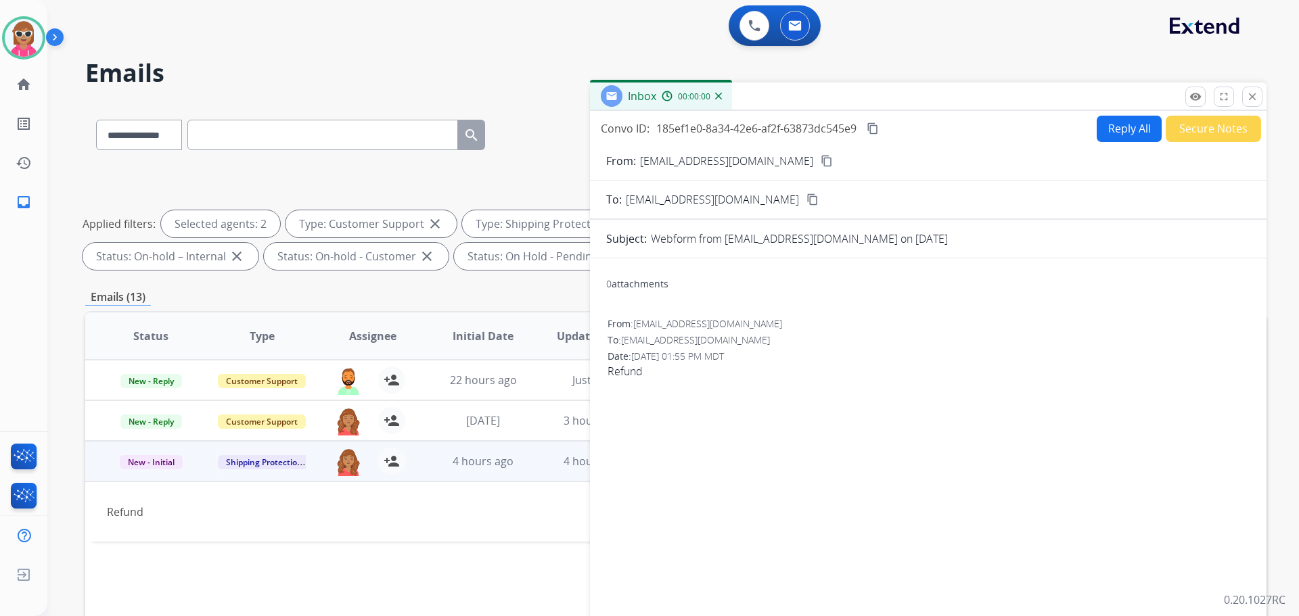
click at [1097, 128] on button "Reply All" at bounding box center [1129, 129] width 65 height 26
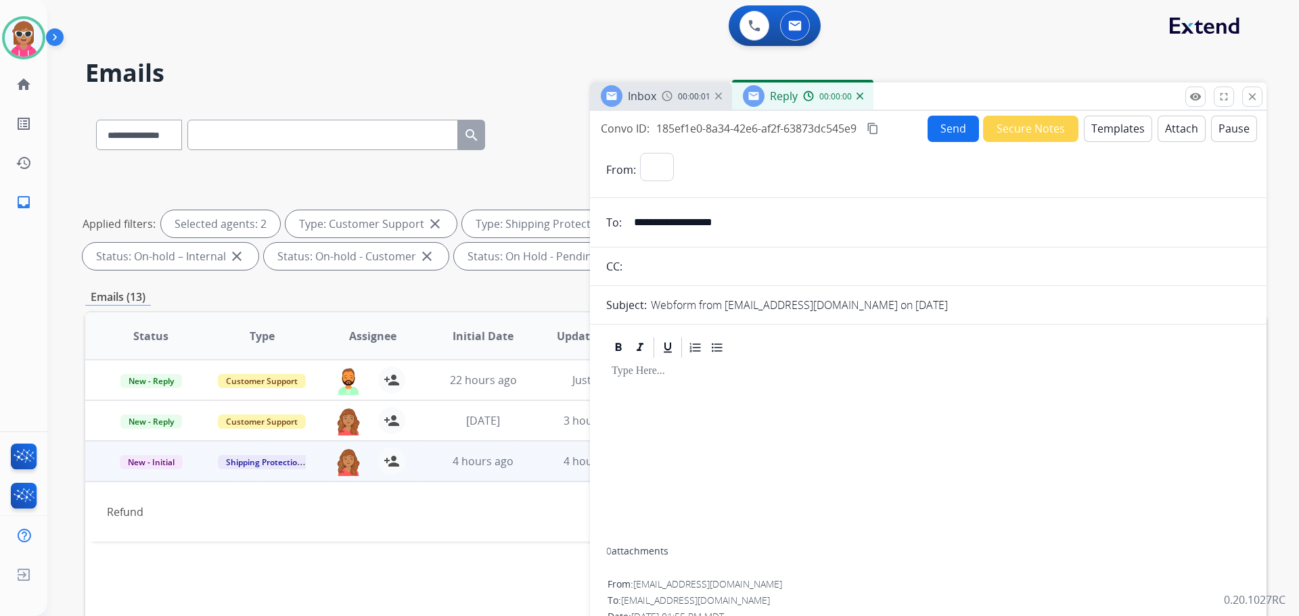
select select "**********"
click at [1086, 135] on button "Templates" at bounding box center [1118, 129] width 68 height 26
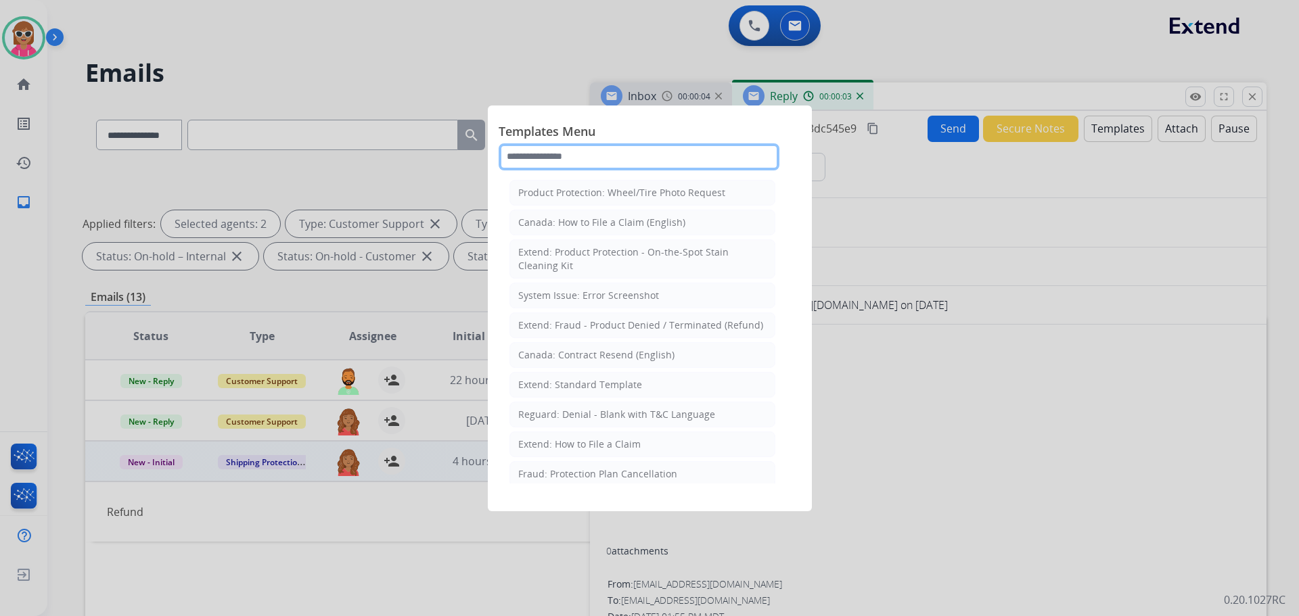
click at [575, 152] on input "text" at bounding box center [639, 156] width 281 height 27
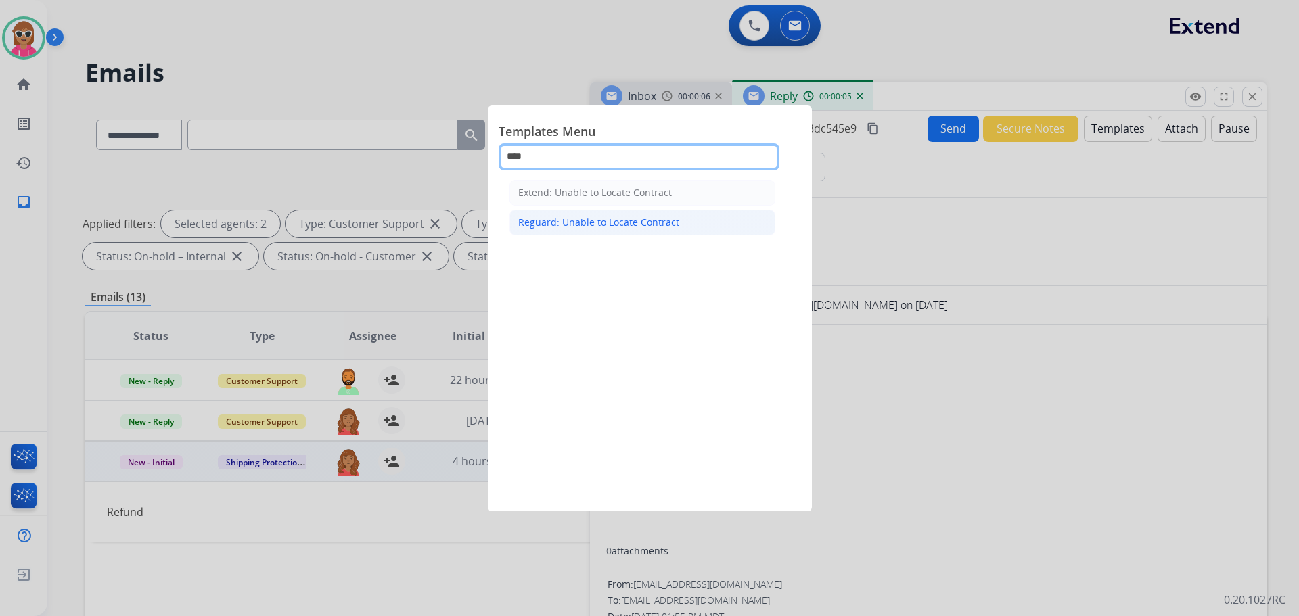
type input "****"
drag, startPoint x: 592, startPoint y: 219, endPoint x: 626, endPoint y: 247, distance: 43.7
click at [594, 219] on div "Reguard: Unable to Locate Contract" at bounding box center [598, 223] width 161 height 14
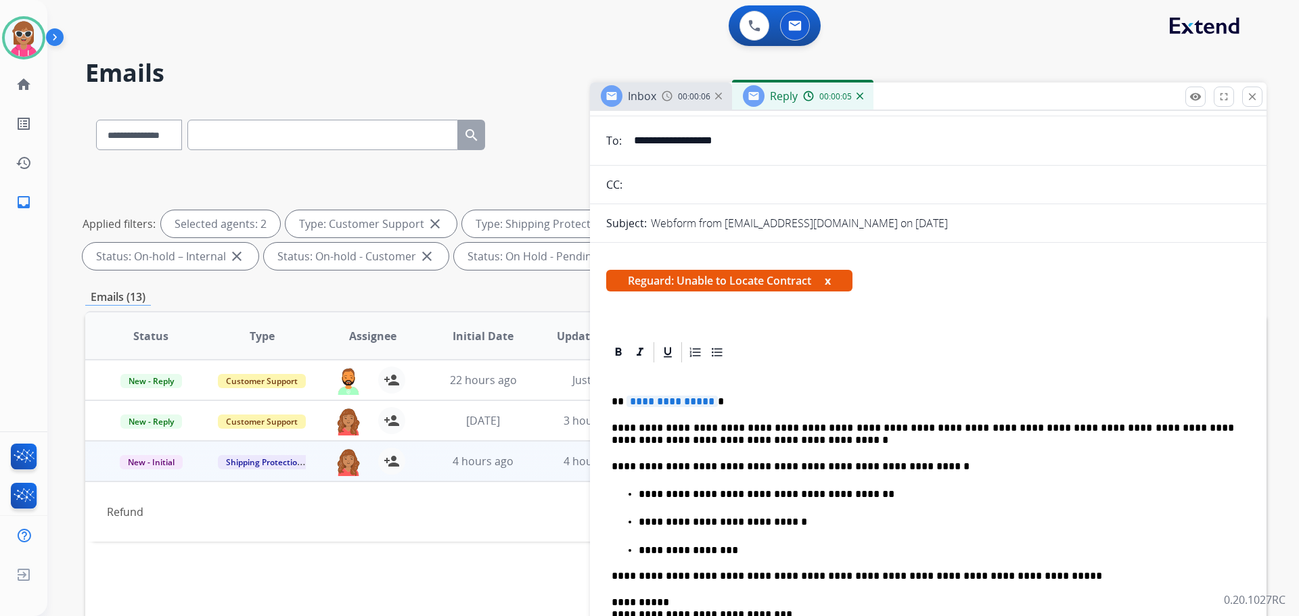
scroll to position [135, 0]
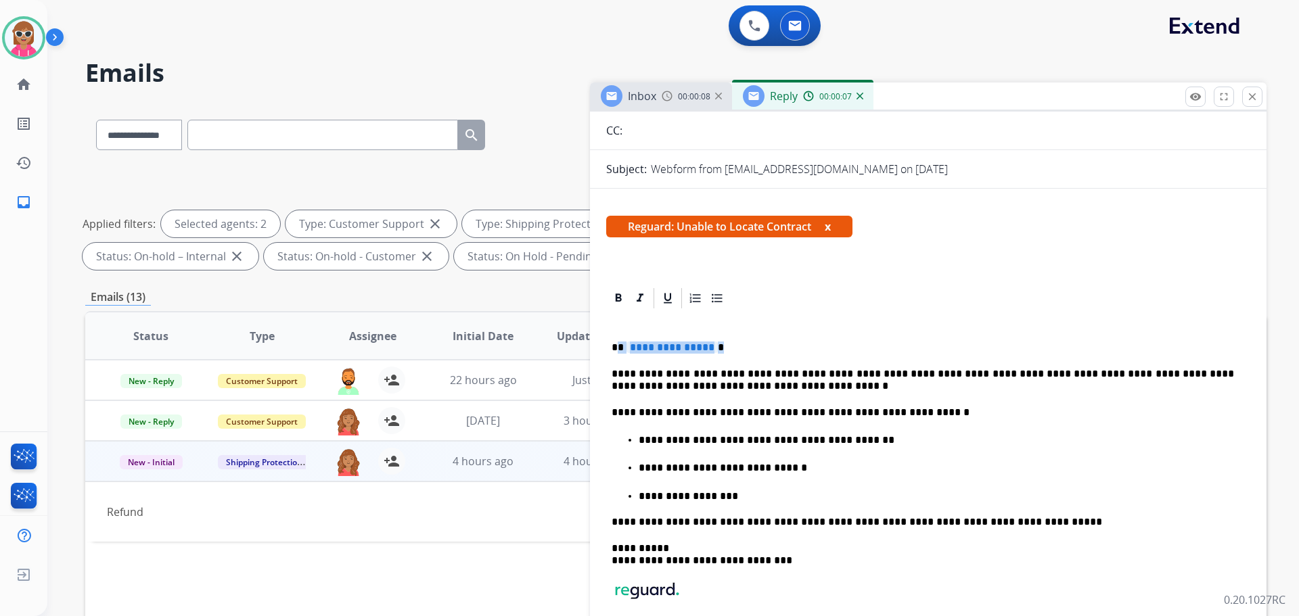
drag, startPoint x: 726, startPoint y: 343, endPoint x: 620, endPoint y: 344, distance: 106.2
click at [620, 344] on p "**********" at bounding box center [923, 348] width 622 height 12
click at [774, 376] on p "**********" at bounding box center [923, 380] width 622 height 25
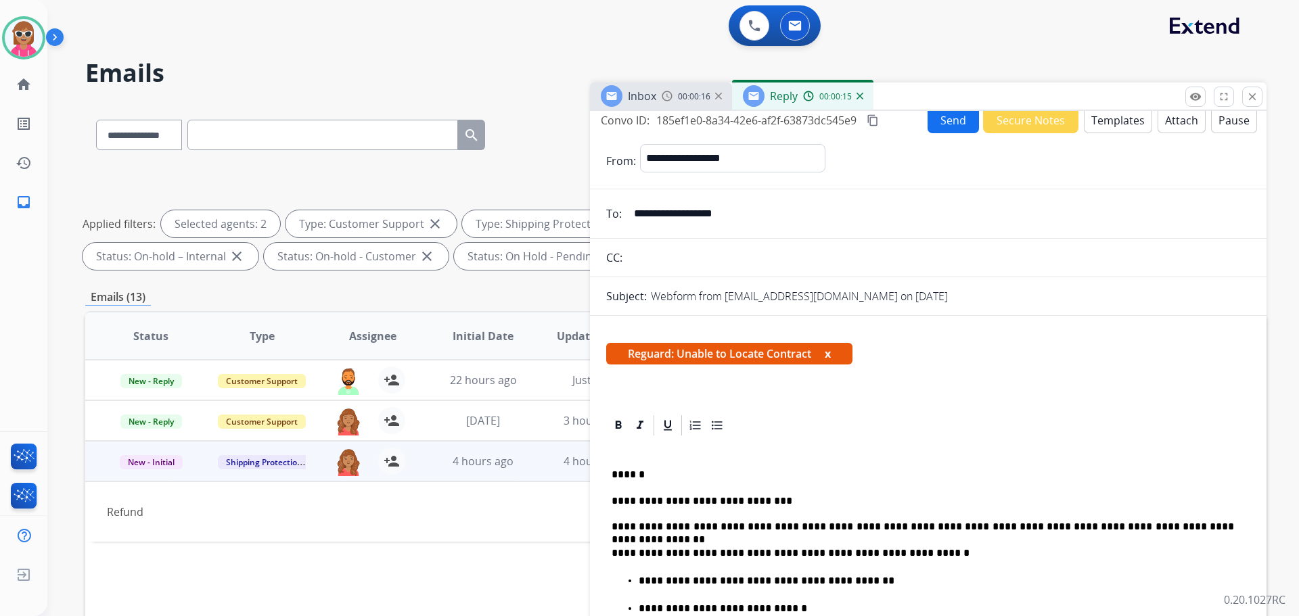
scroll to position [0, 0]
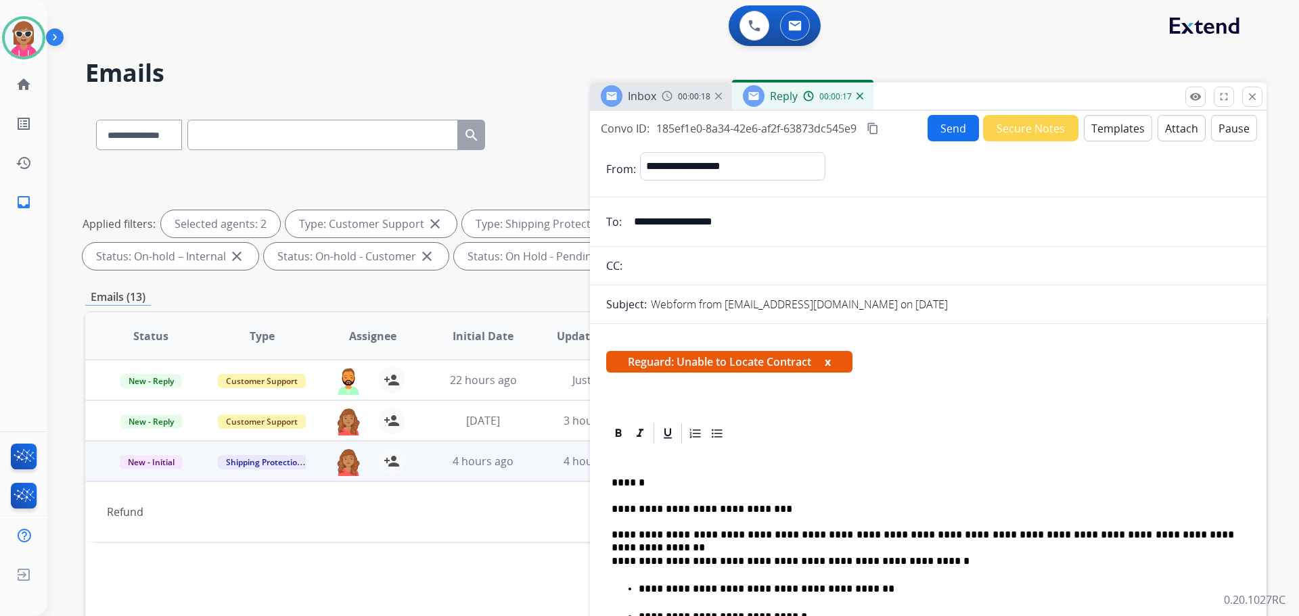
click at [1114, 131] on button "Templates" at bounding box center [1118, 128] width 68 height 26
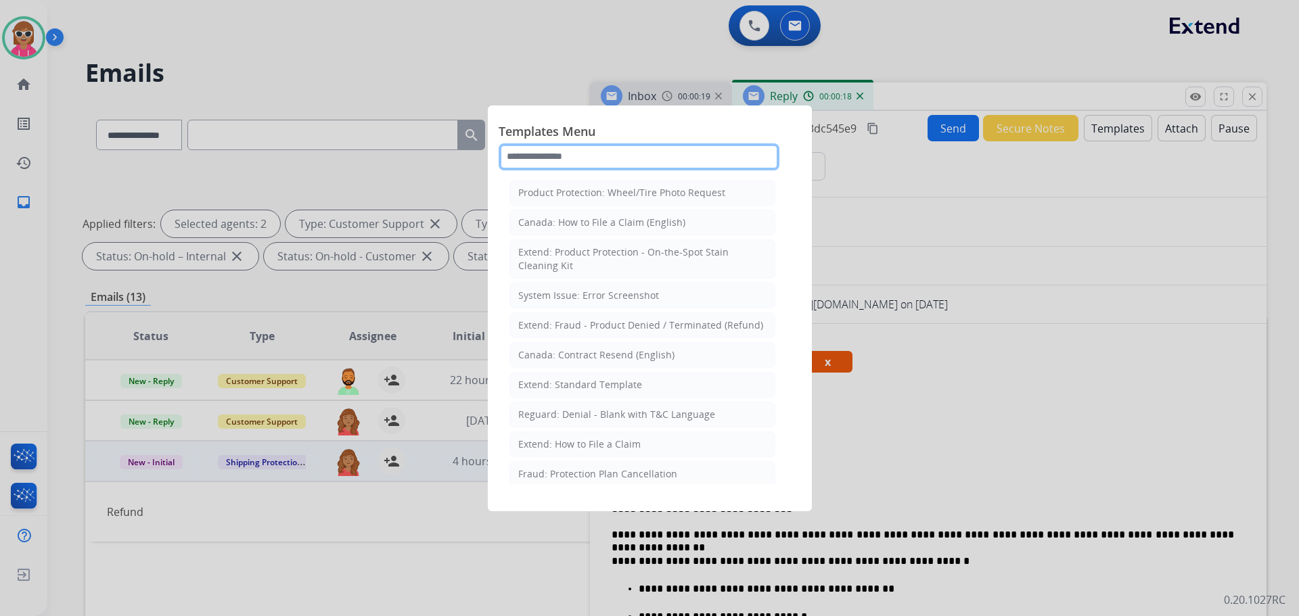
click at [687, 144] on input "text" at bounding box center [639, 156] width 281 height 27
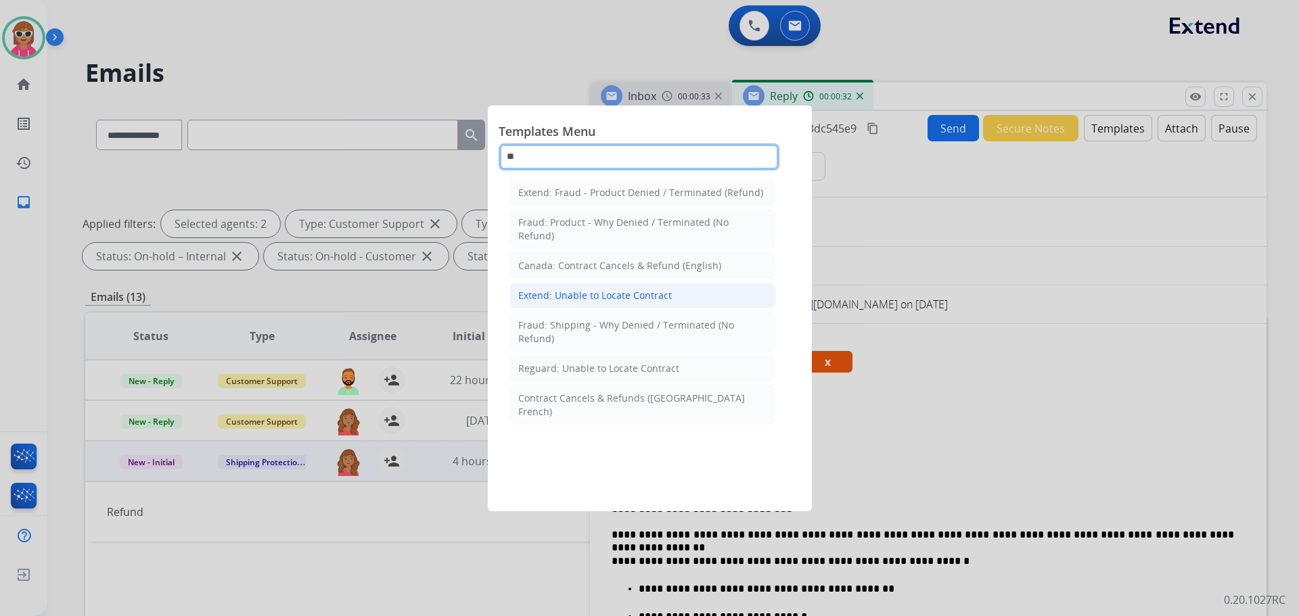
type input "**"
click at [622, 292] on div "Extend: Unable to Locate Contract" at bounding box center [595, 296] width 154 height 14
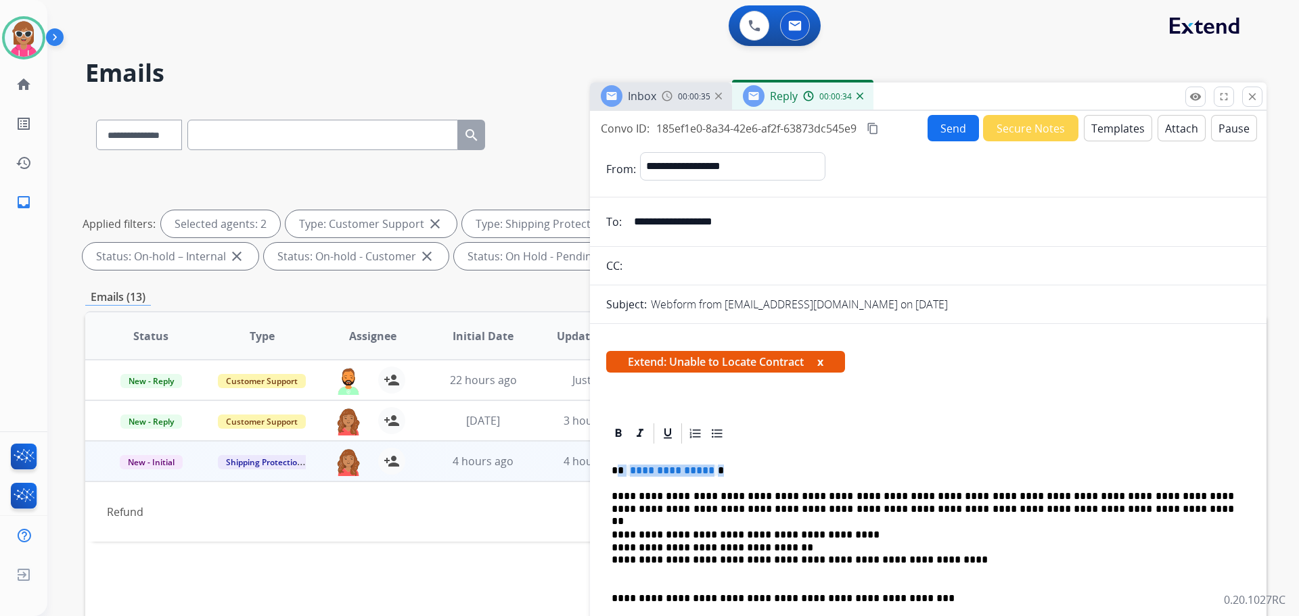
drag, startPoint x: 742, startPoint y: 470, endPoint x: 621, endPoint y: 462, distance: 120.7
click at [948, 124] on button "Send" at bounding box center [953, 128] width 51 height 26
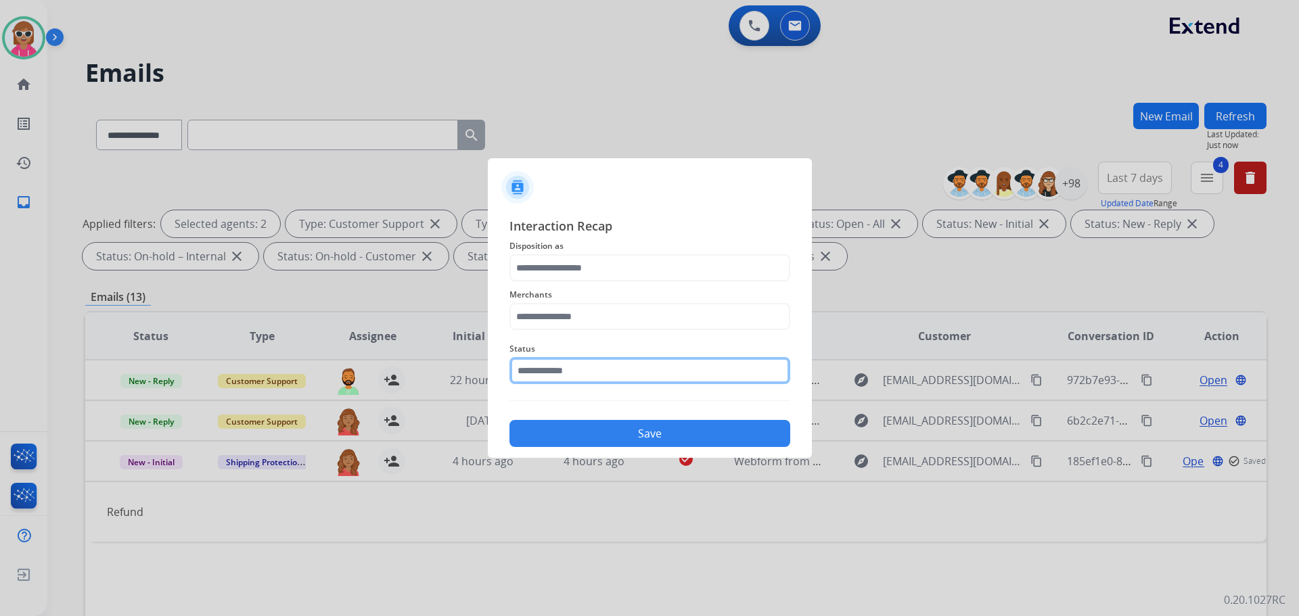
click at [600, 355] on div "Status" at bounding box center [649, 363] width 281 height 54
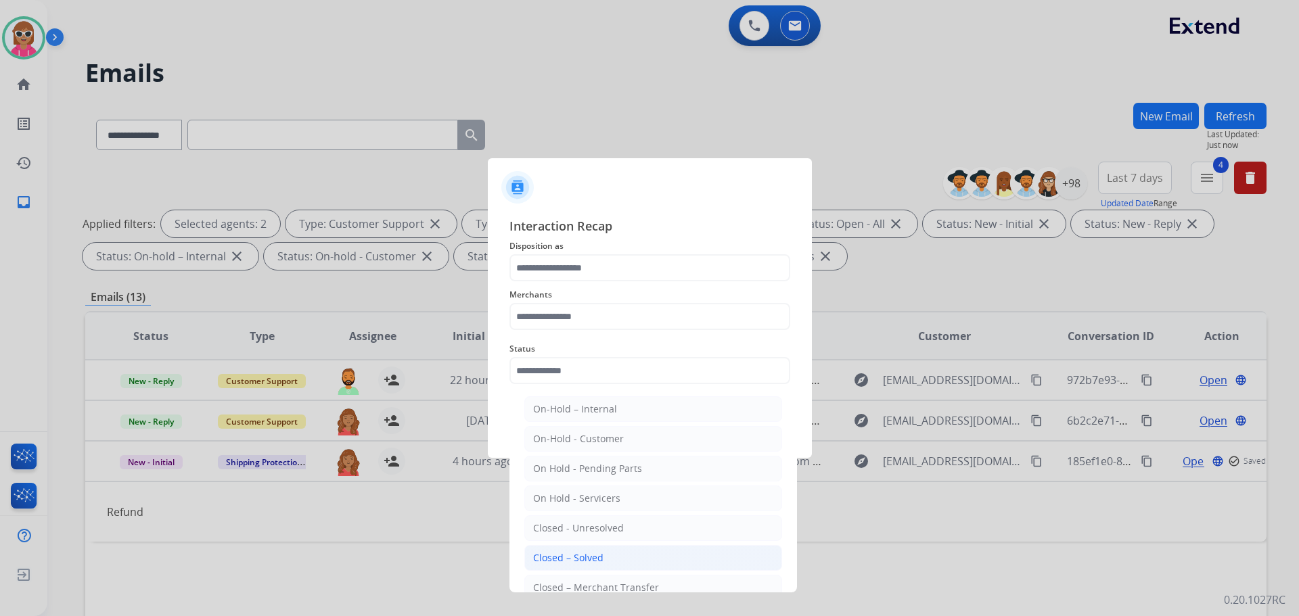
click at [593, 561] on div "Closed – Solved" at bounding box center [568, 558] width 70 height 14
type input "**********"
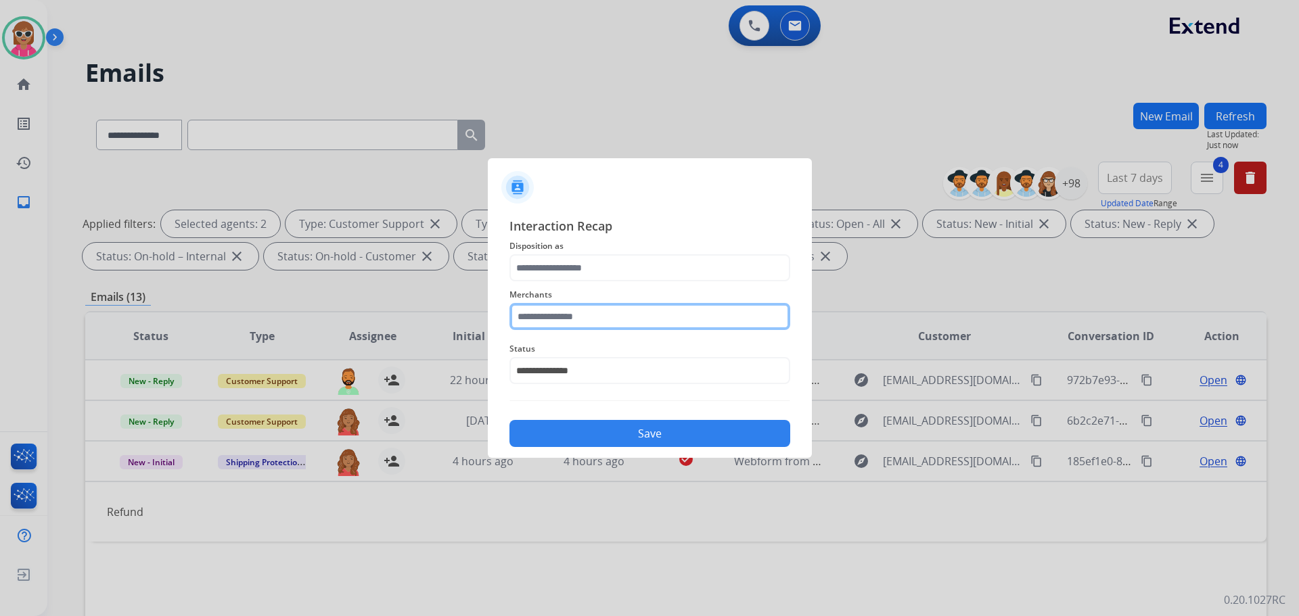
click at [603, 319] on input "text" at bounding box center [649, 316] width 281 height 27
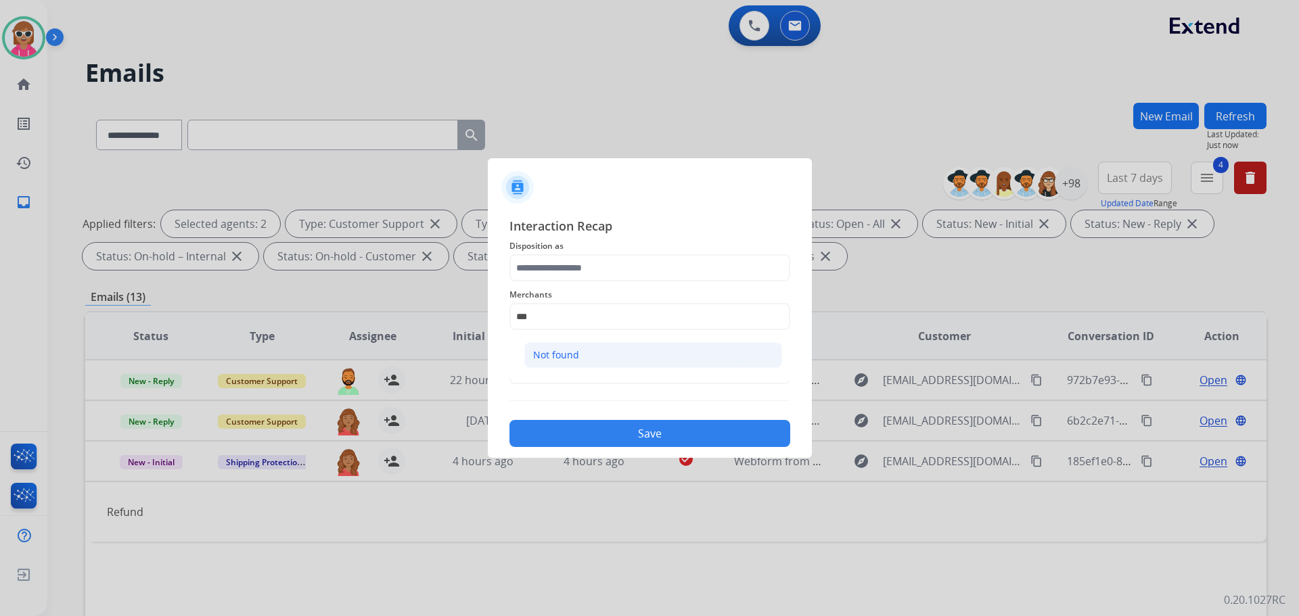
click at [613, 349] on li "Not found" at bounding box center [653, 355] width 258 height 26
type input "*********"
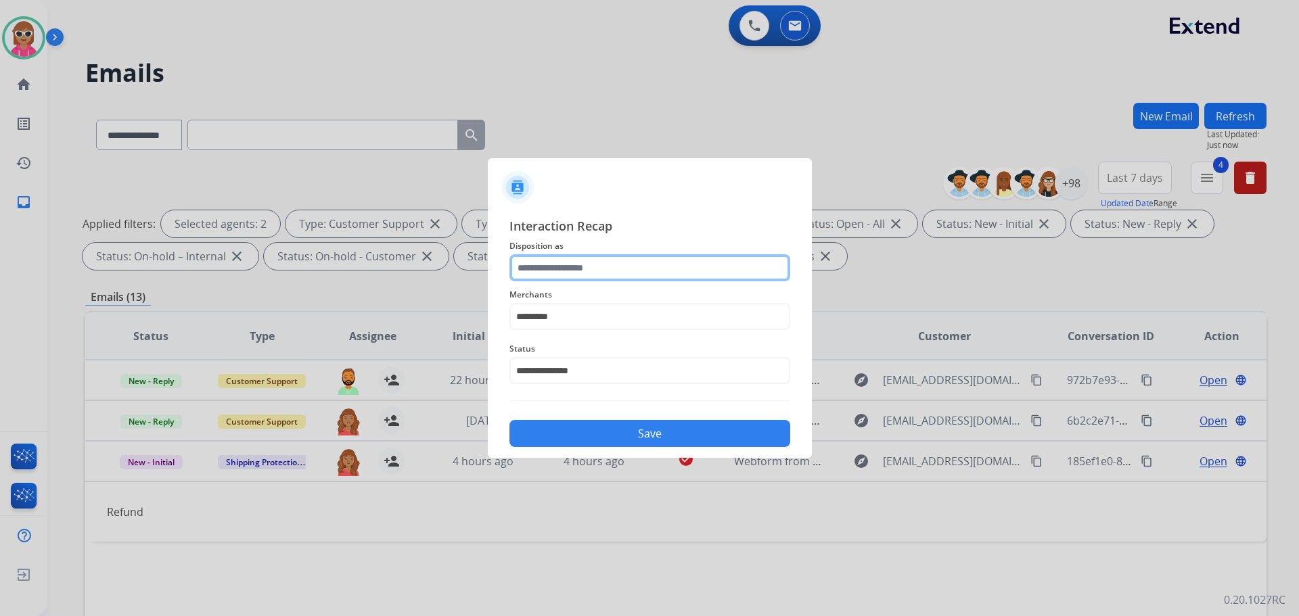
click at [610, 266] on input "text" at bounding box center [649, 267] width 281 height 27
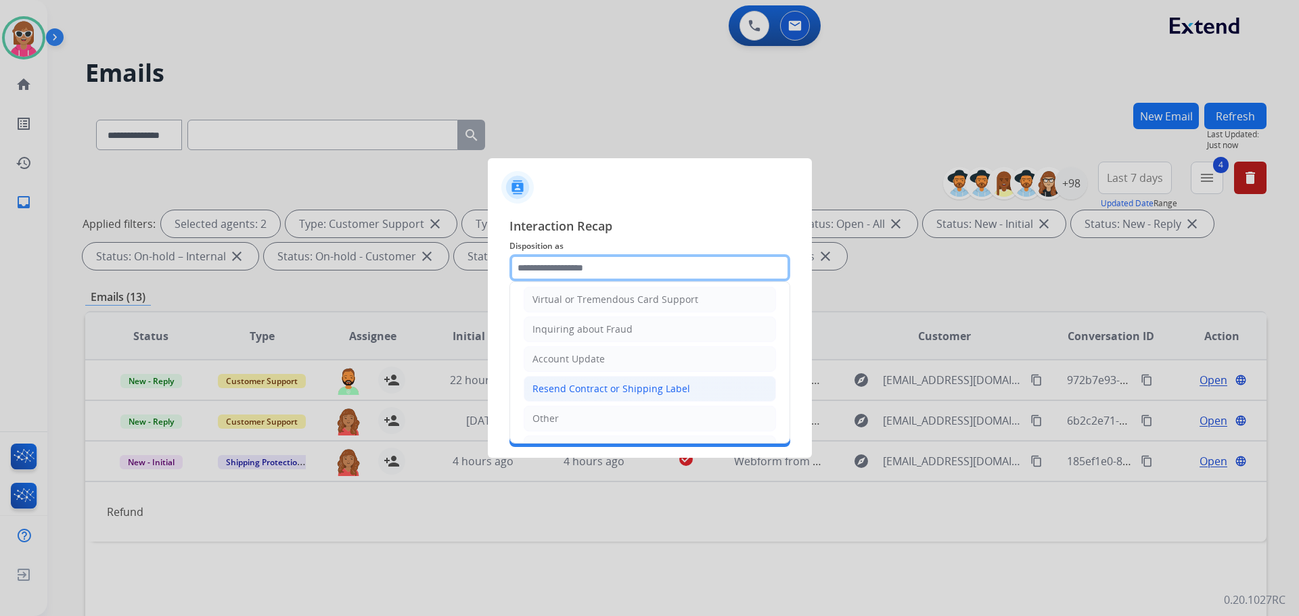
scroll to position [203, 0]
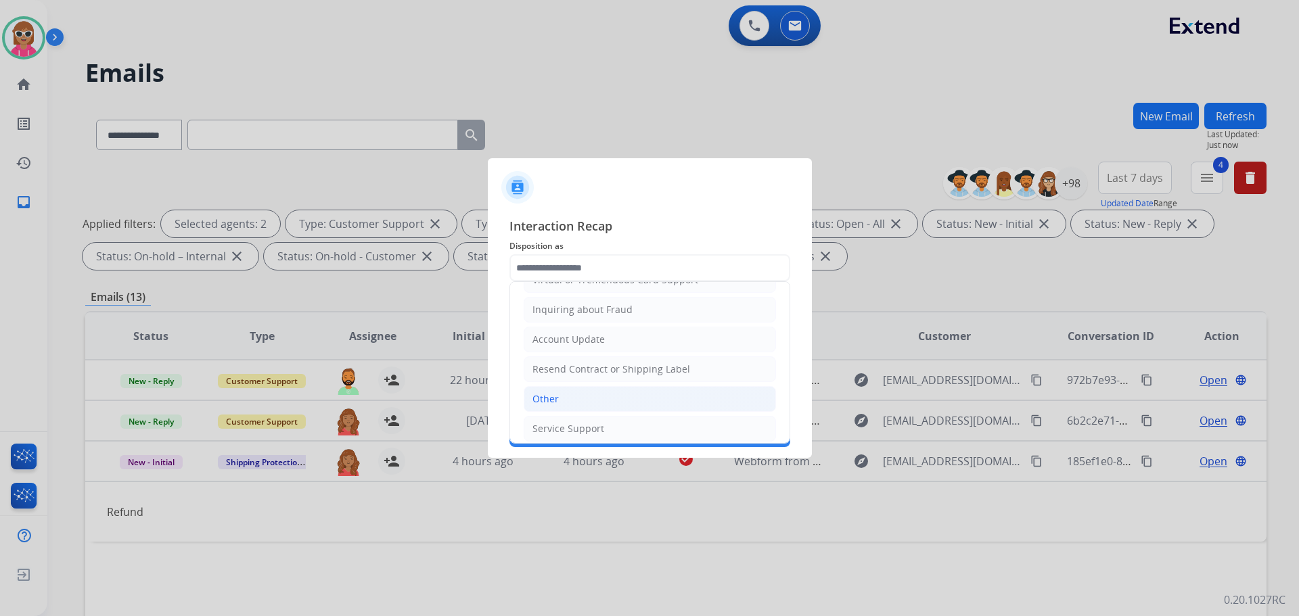
click at [570, 398] on li "Other" at bounding box center [650, 399] width 252 height 26
type input "*****"
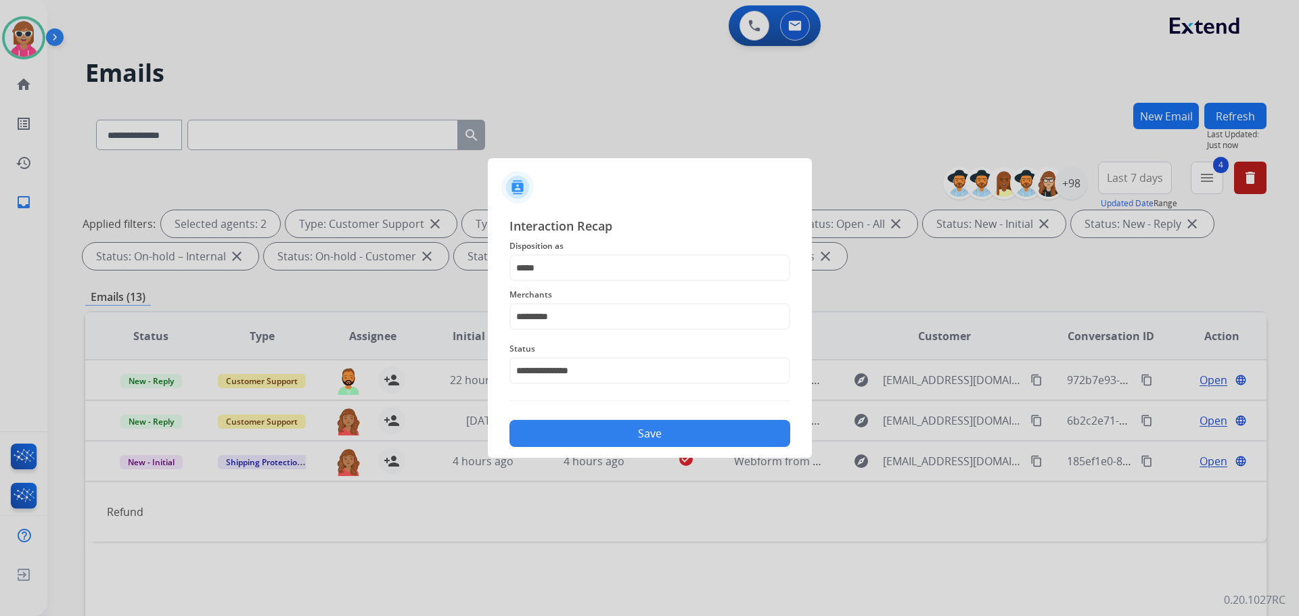
drag, startPoint x: 591, startPoint y: 430, endPoint x: 596, endPoint y: 437, distance: 9.2
click at [593, 437] on button "Save" at bounding box center [649, 433] width 281 height 27
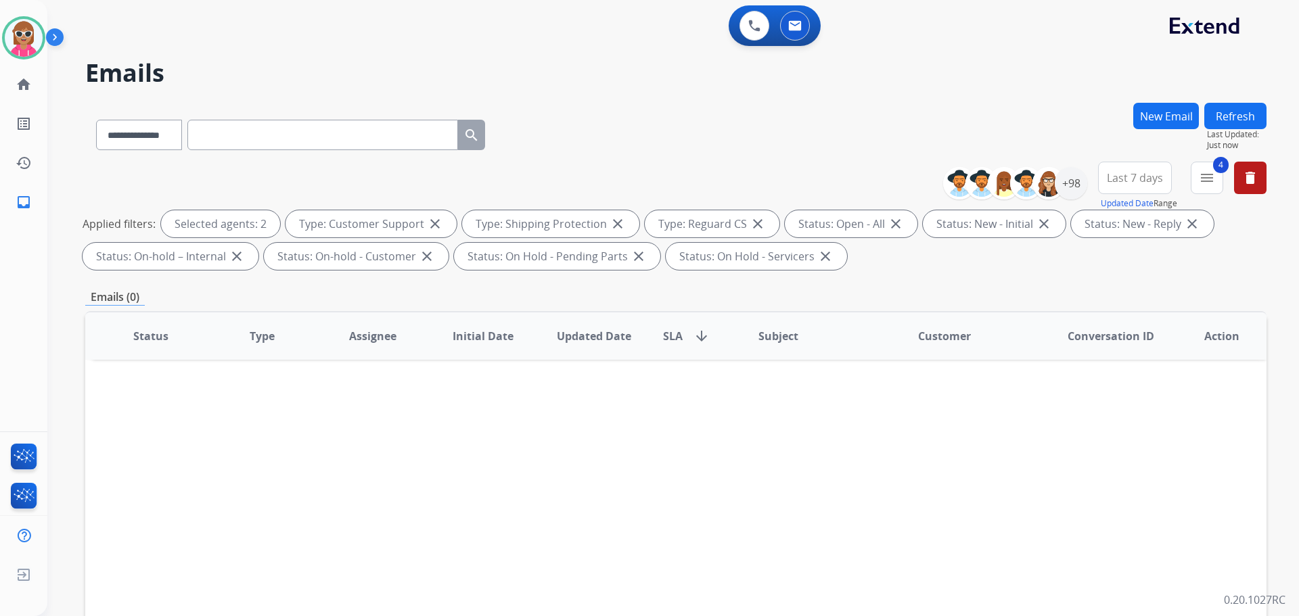
scroll to position [219, 0]
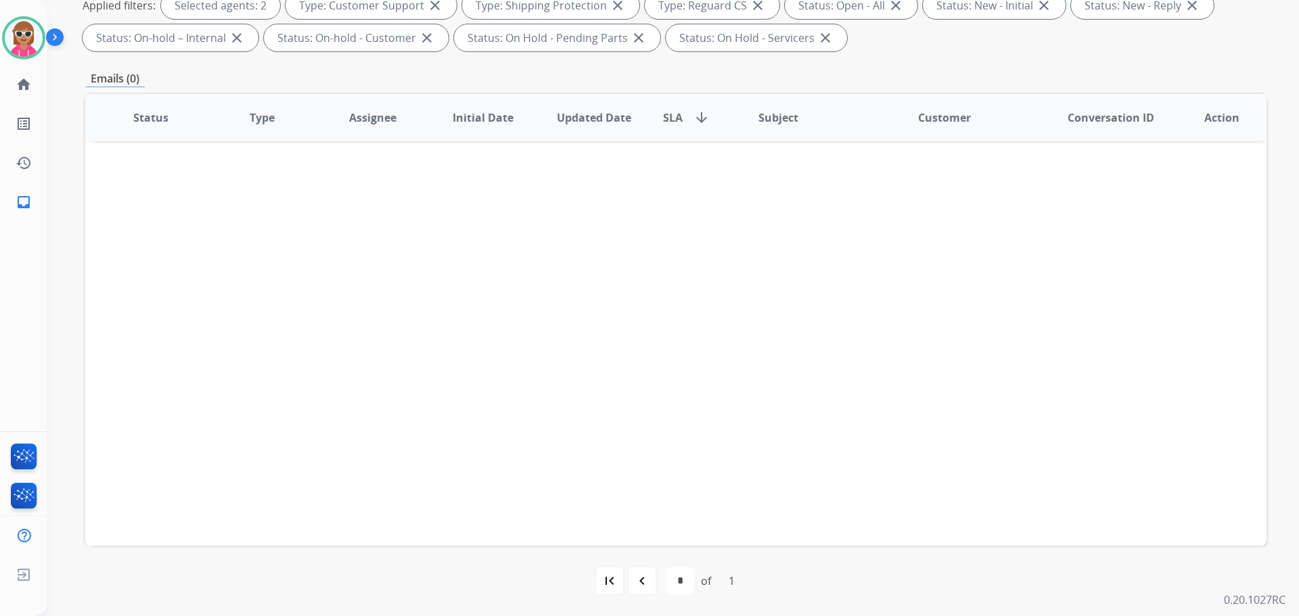
click at [639, 562] on div "first_page navigate_before * of 1 navigate_next last_page" at bounding box center [675, 581] width 1181 height 70
click at [644, 588] on mat-icon "navigate_before" at bounding box center [642, 581] width 16 height 16
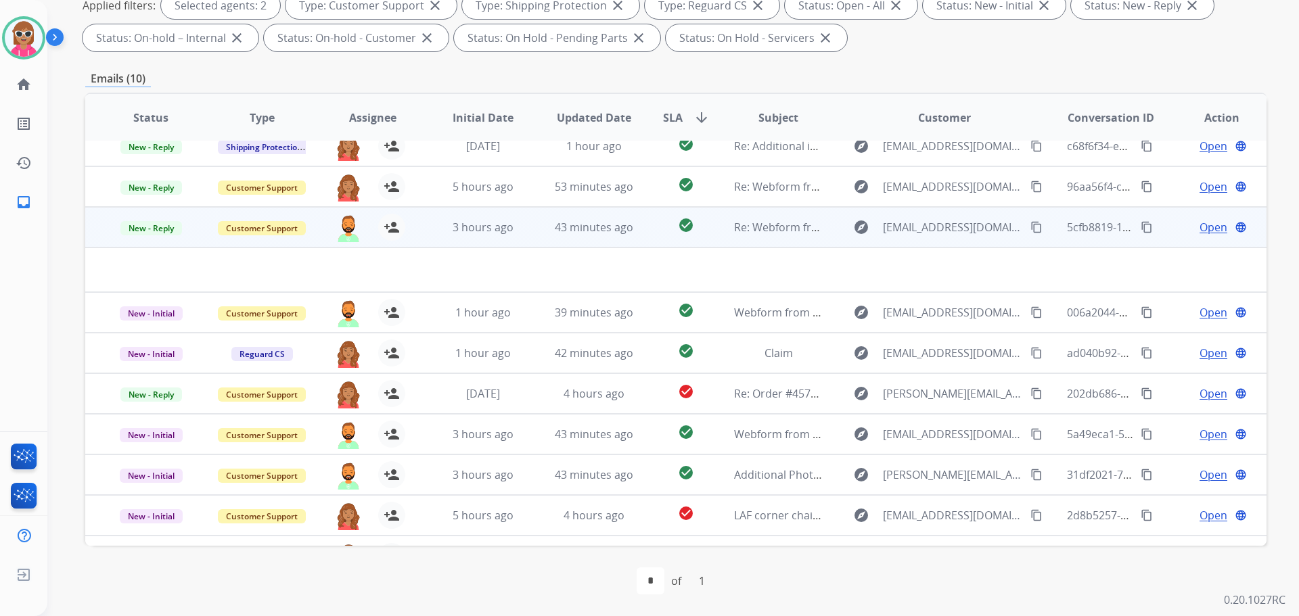
scroll to position [0, 0]
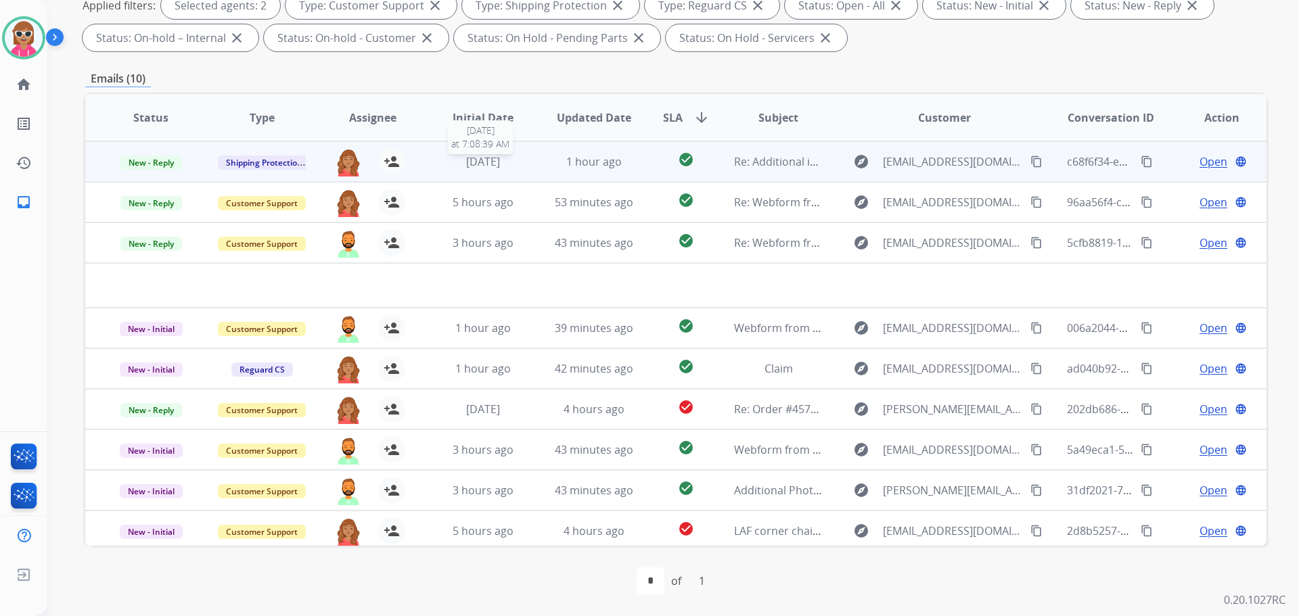
click at [500, 154] on span "[DATE]" at bounding box center [483, 161] width 34 height 15
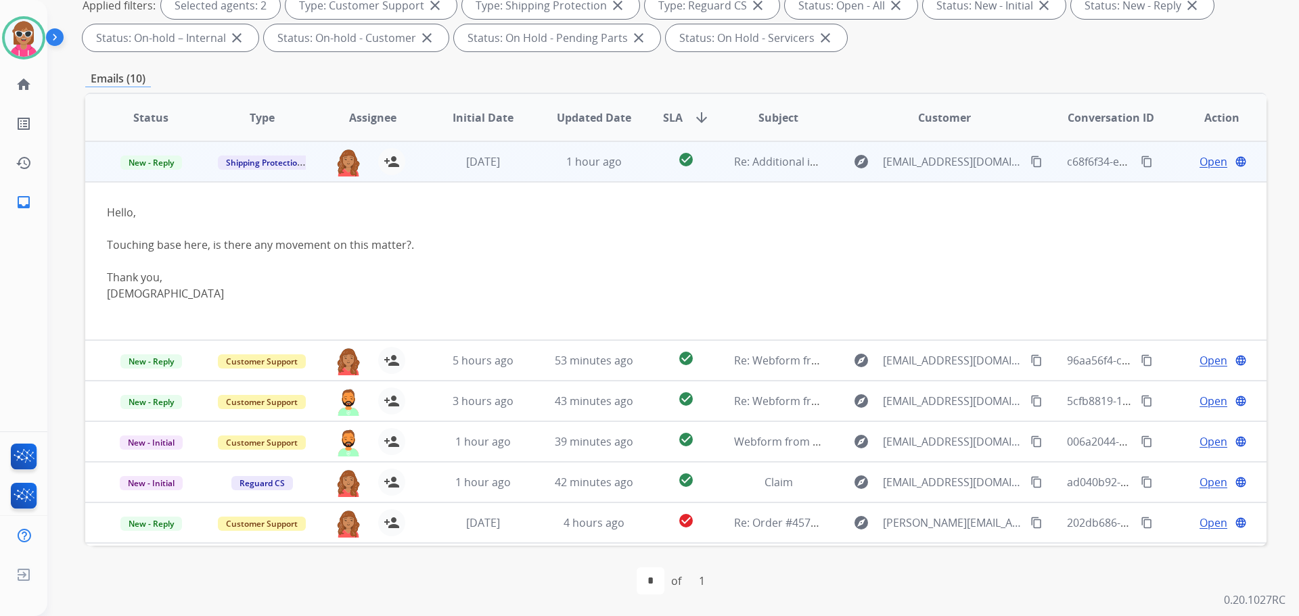
click at [448, 150] on td "[DATE]" at bounding box center [472, 161] width 111 height 41
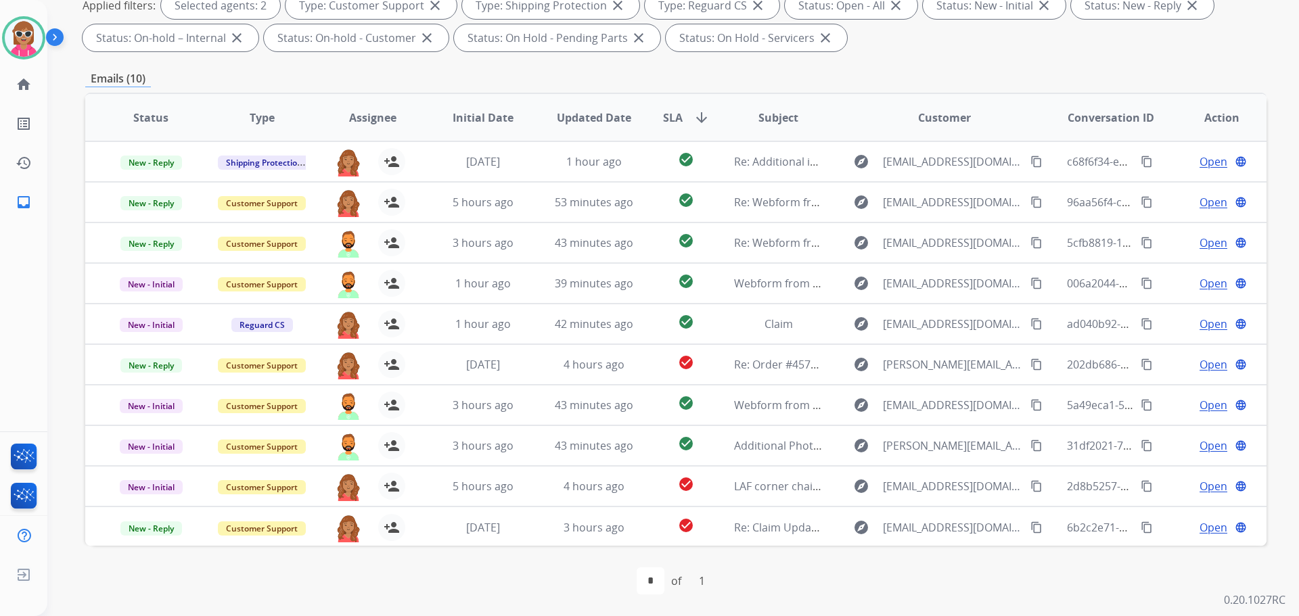
click at [391, 121] on span "Assignee" at bounding box center [372, 118] width 47 height 16
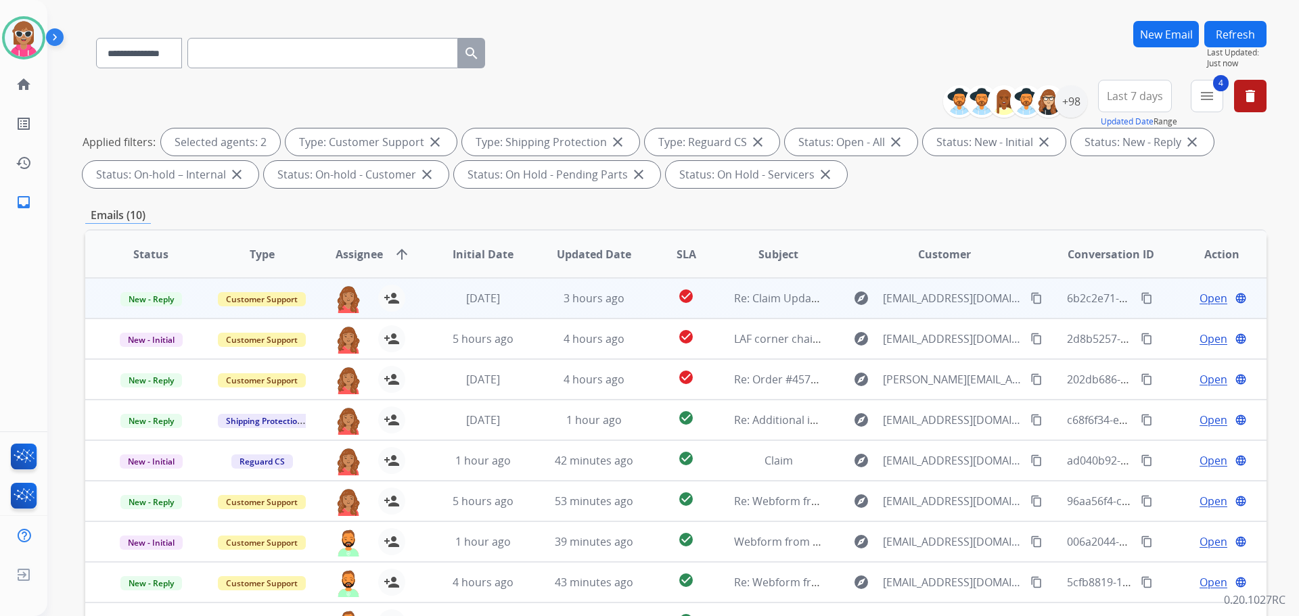
scroll to position [135, 0]
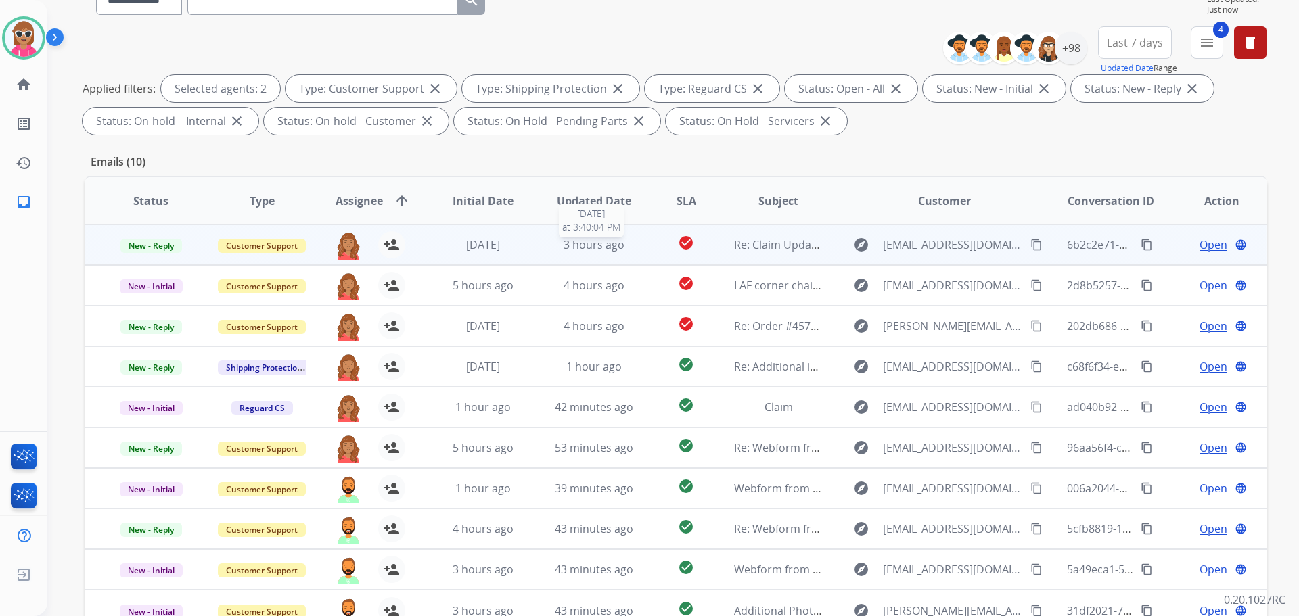
click at [550, 250] on div "3 hours ago" at bounding box center [594, 245] width 89 height 16
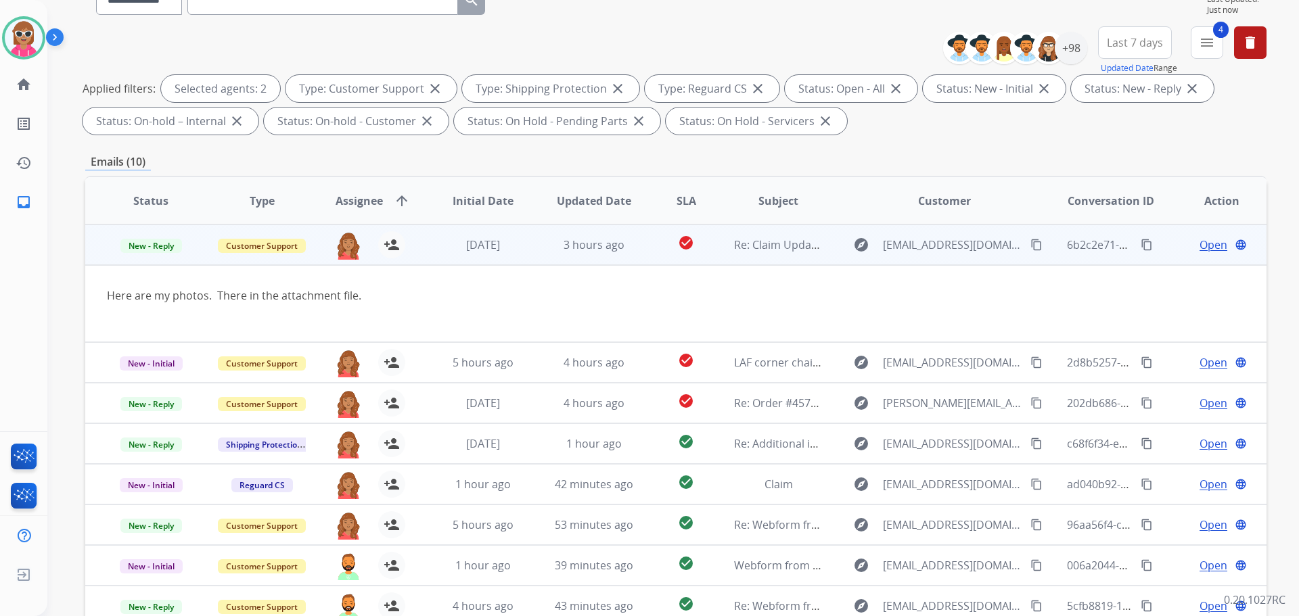
click at [1030, 244] on mat-icon "content_copy" at bounding box center [1036, 245] width 12 height 12
click at [702, 290] on div "Here are my photos. There in the attachment file." at bounding box center [565, 304] width 917 height 32
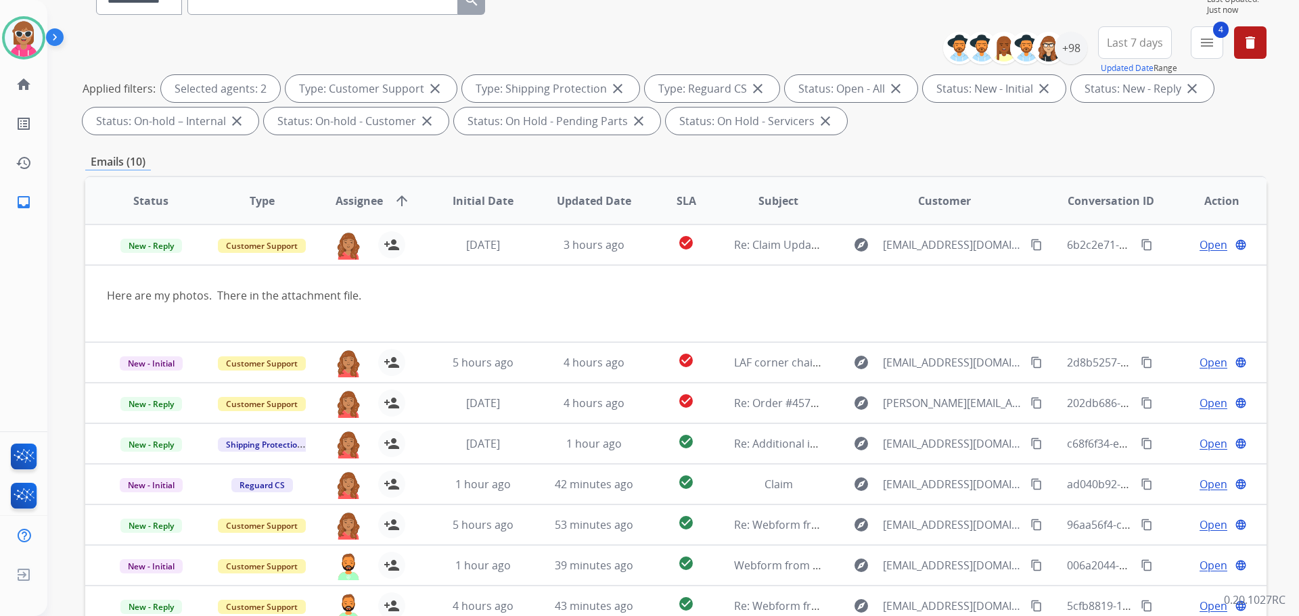
click at [676, 160] on div "Emails (10)" at bounding box center [675, 162] width 1181 height 17
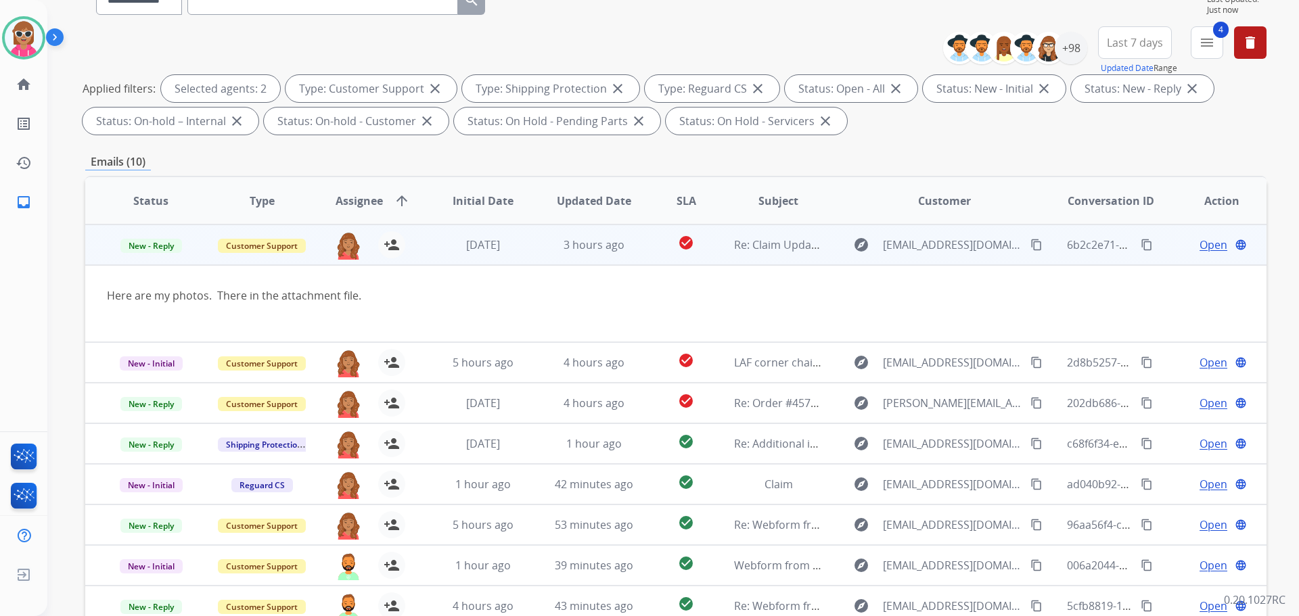
click at [639, 254] on td "check_circle" at bounding box center [676, 245] width 74 height 41
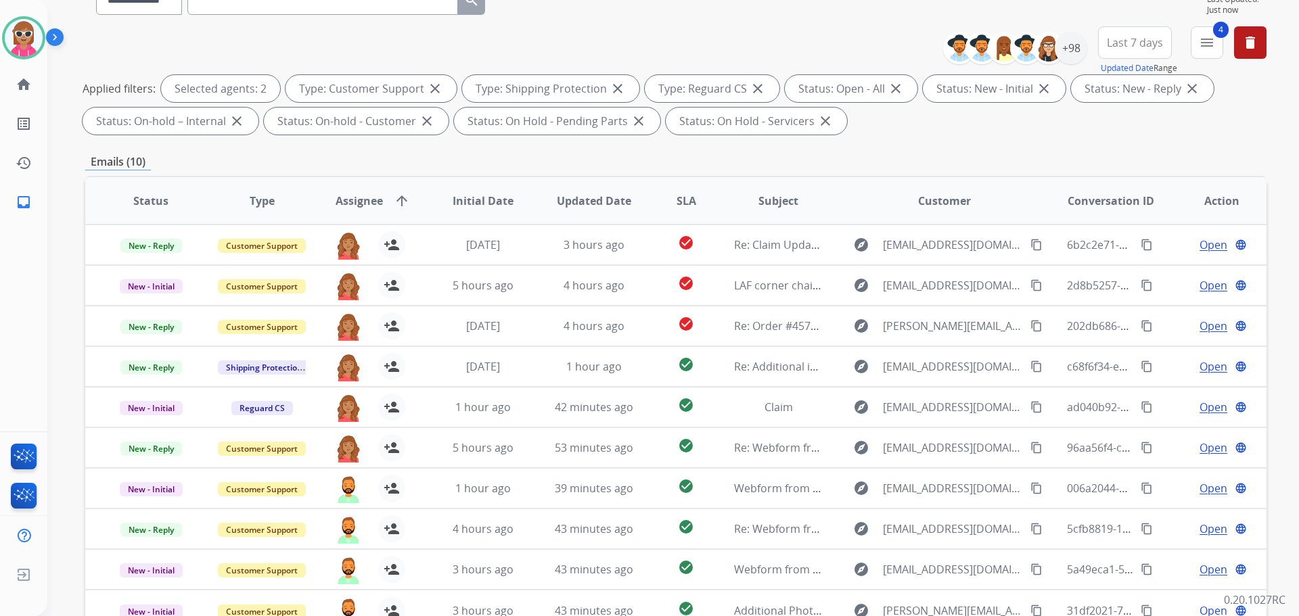
click at [665, 163] on div "Emails (10)" at bounding box center [675, 162] width 1181 height 17
drag, startPoint x: 599, startPoint y: 143, endPoint x: 581, endPoint y: 133, distance: 21.5
click at [599, 143] on div "**********" at bounding box center [675, 334] width 1181 height 732
click at [597, 159] on div "Emails (10)" at bounding box center [675, 162] width 1181 height 17
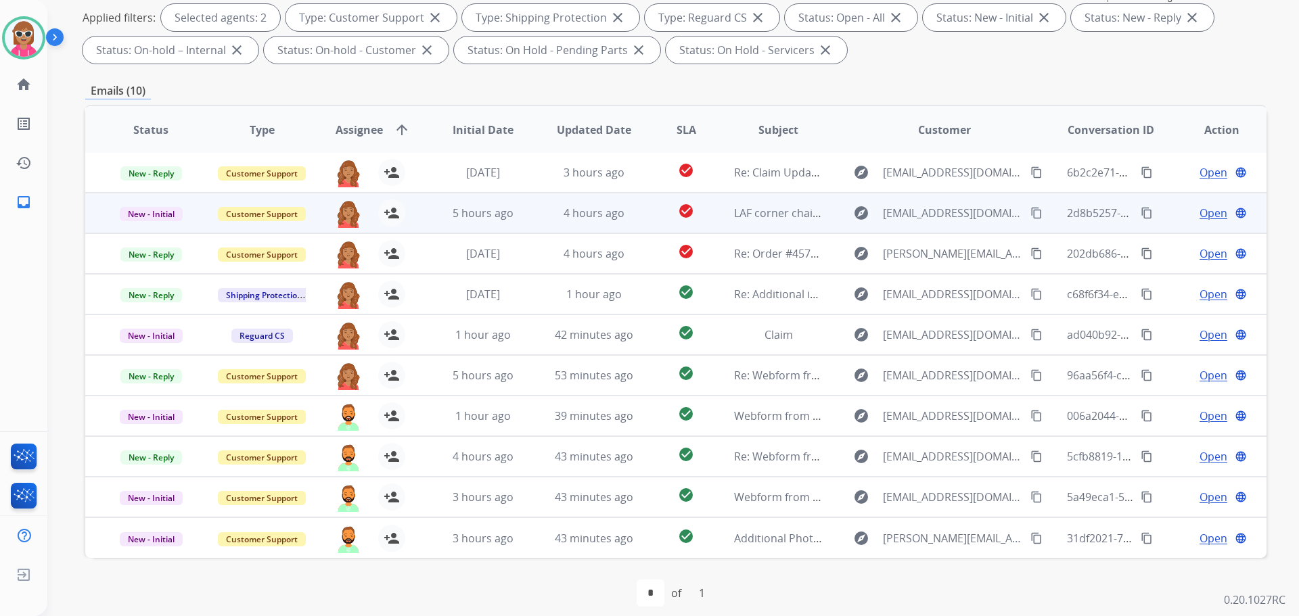
scroll to position [219, 0]
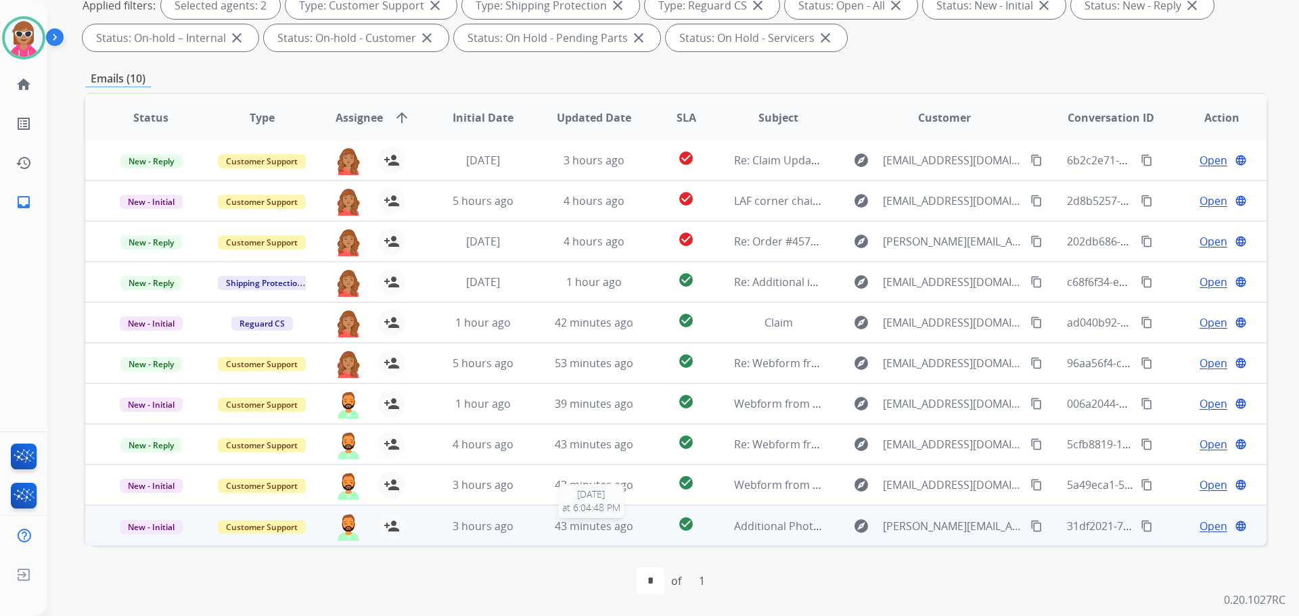
click at [597, 528] on span "43 minutes ago" at bounding box center [594, 526] width 78 height 15
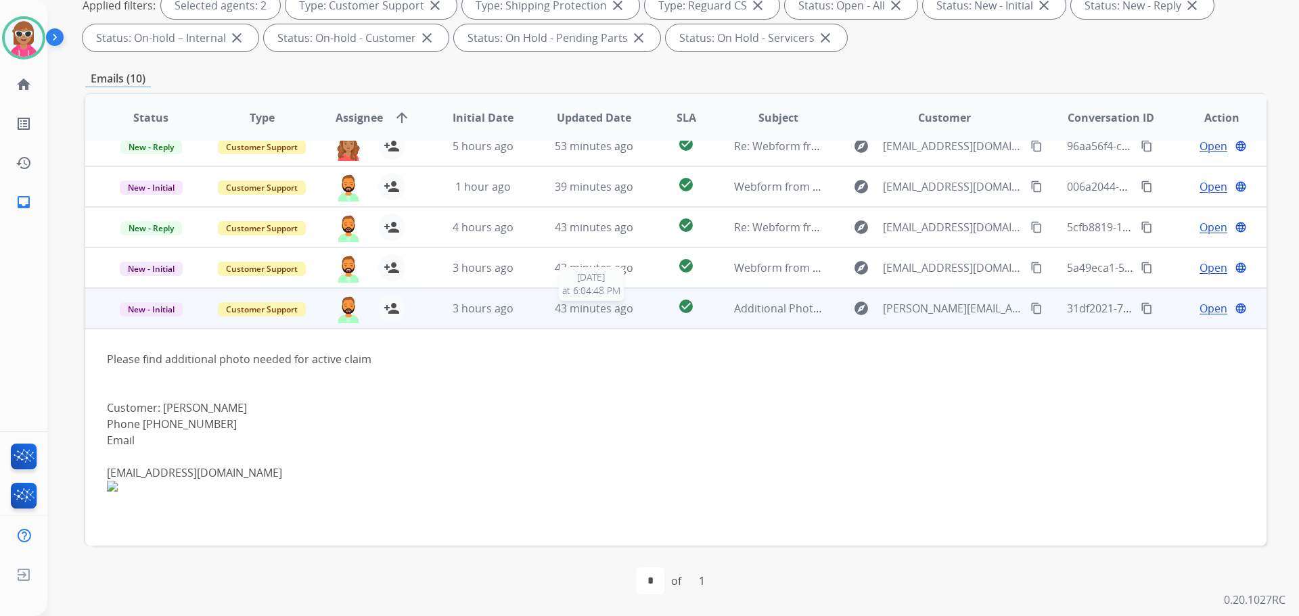
click at [587, 314] on span "43 minutes ago" at bounding box center [594, 308] width 78 height 15
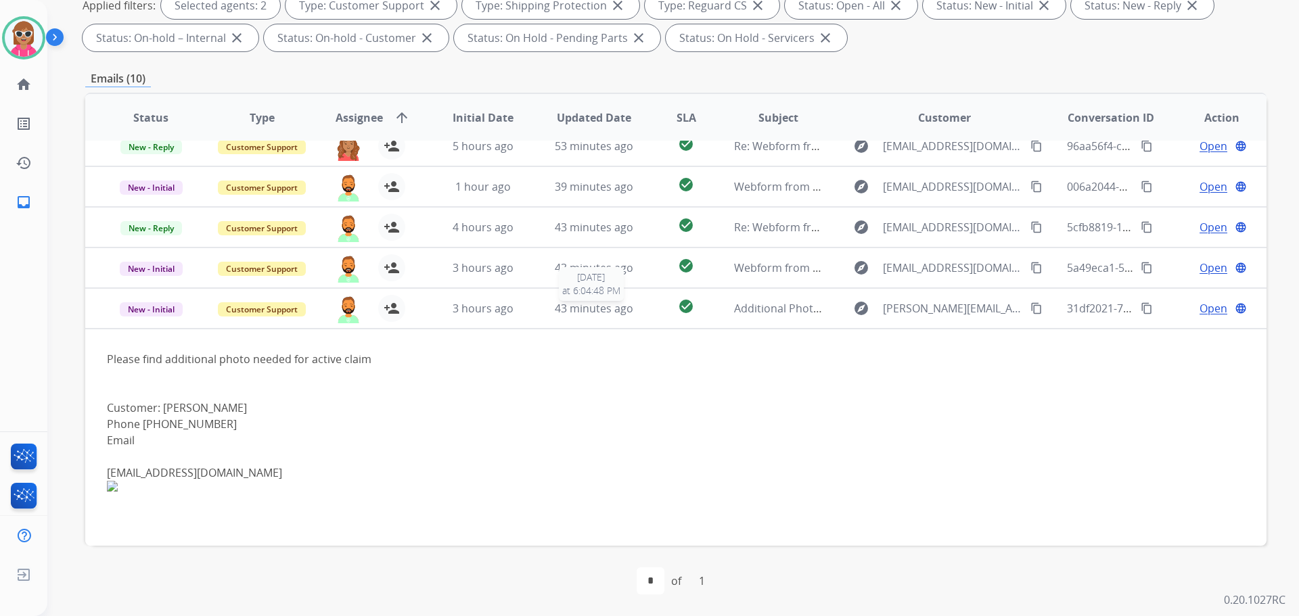
scroll to position [1, 0]
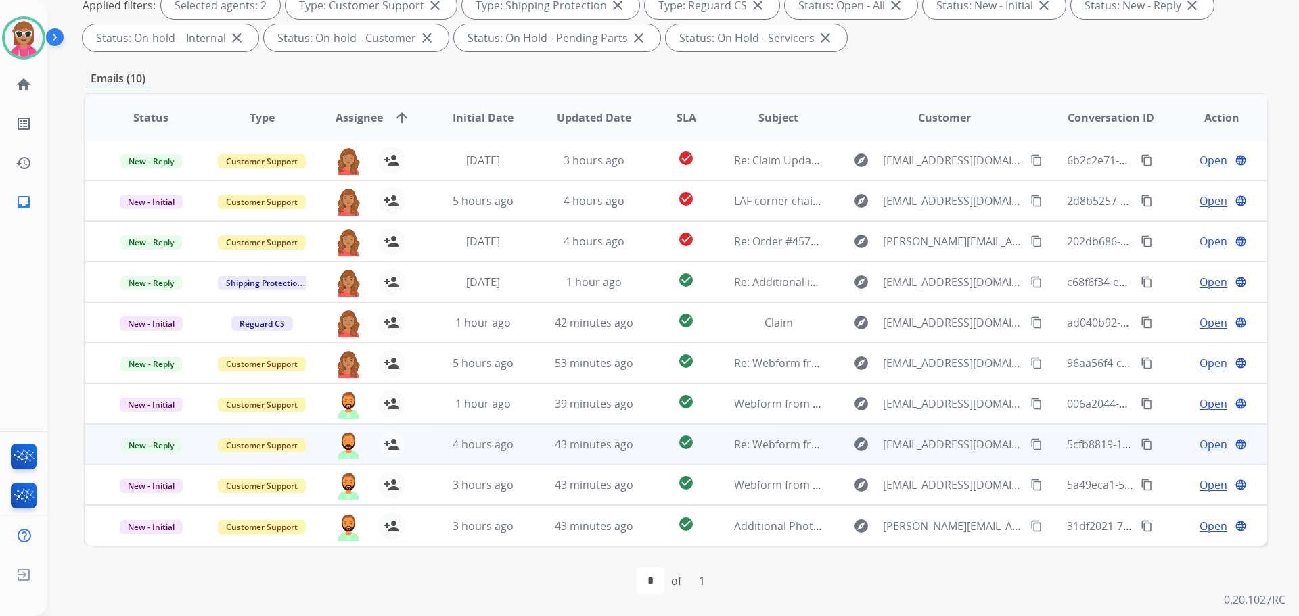
click at [650, 451] on td "check_circle" at bounding box center [676, 444] width 74 height 41
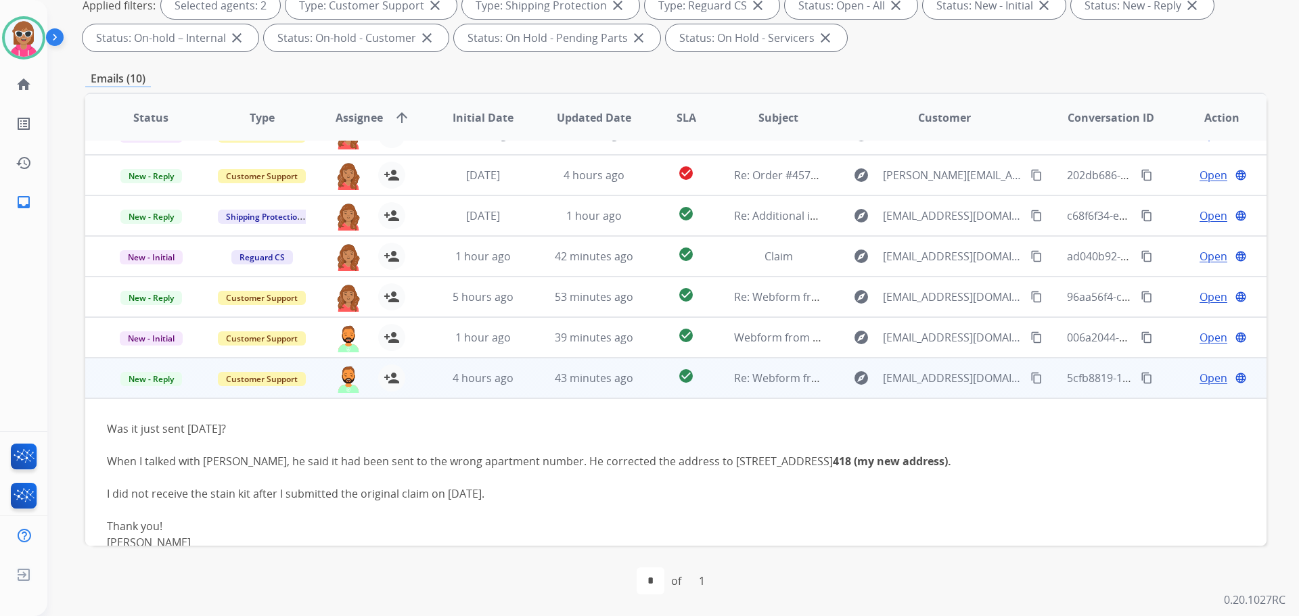
scroll to position [192, 0]
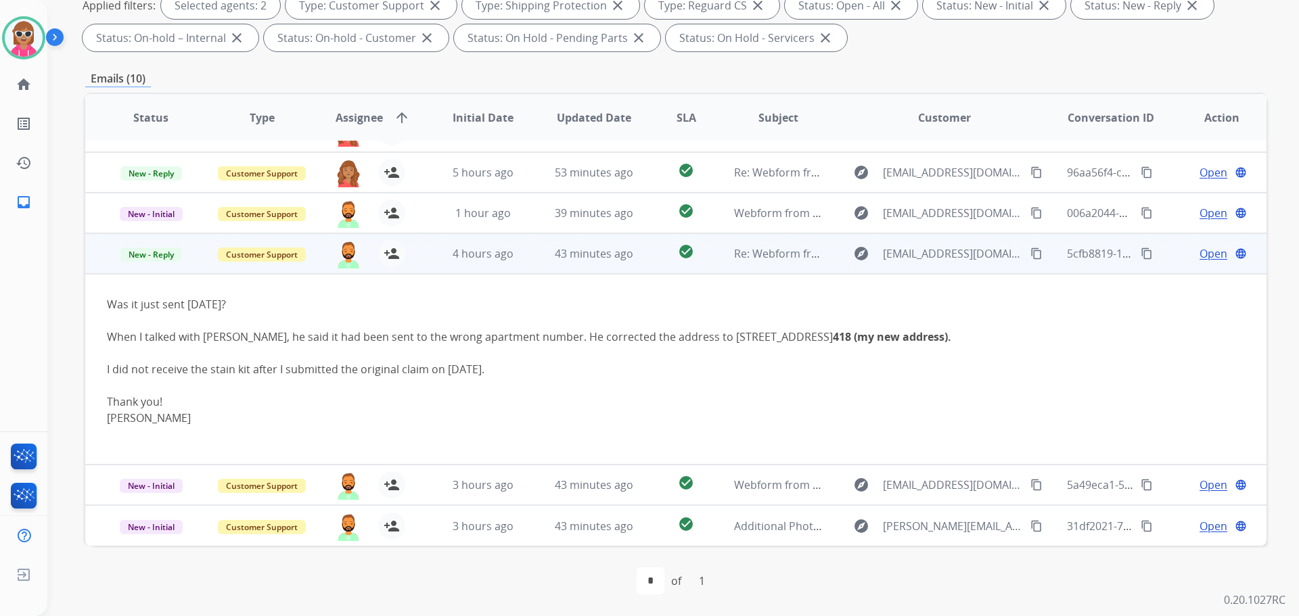
click at [648, 258] on td "check_circle" at bounding box center [676, 253] width 74 height 41
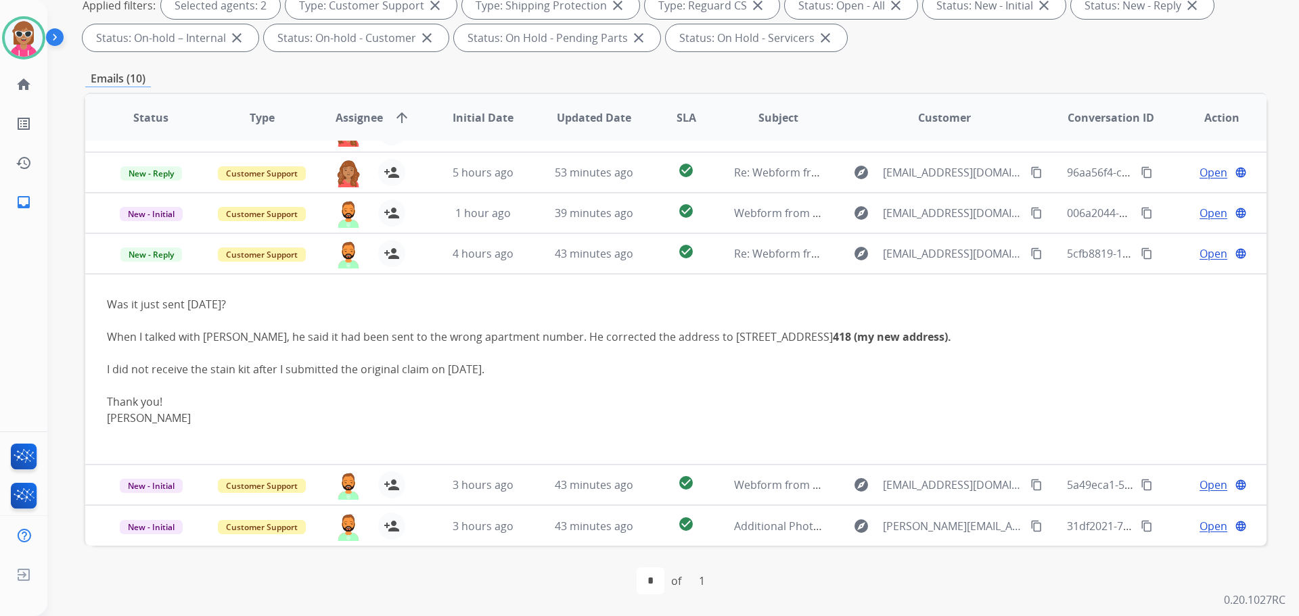
scroll to position [1, 0]
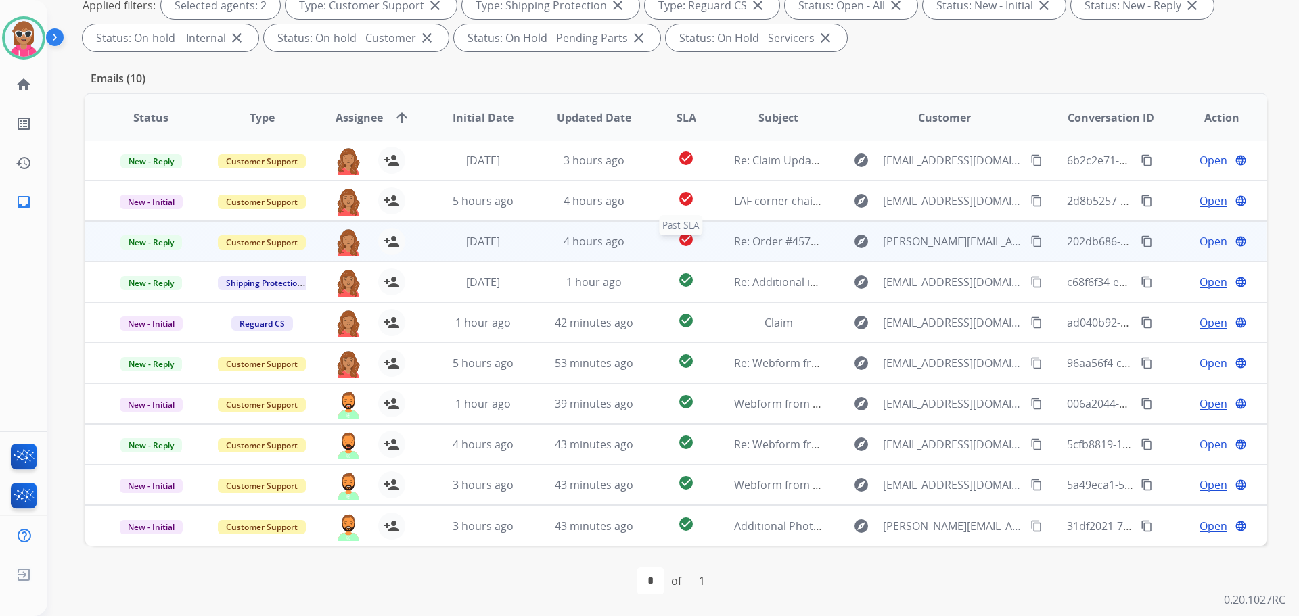
click at [660, 248] on div "check_circle" at bounding box center [685, 241] width 51 height 20
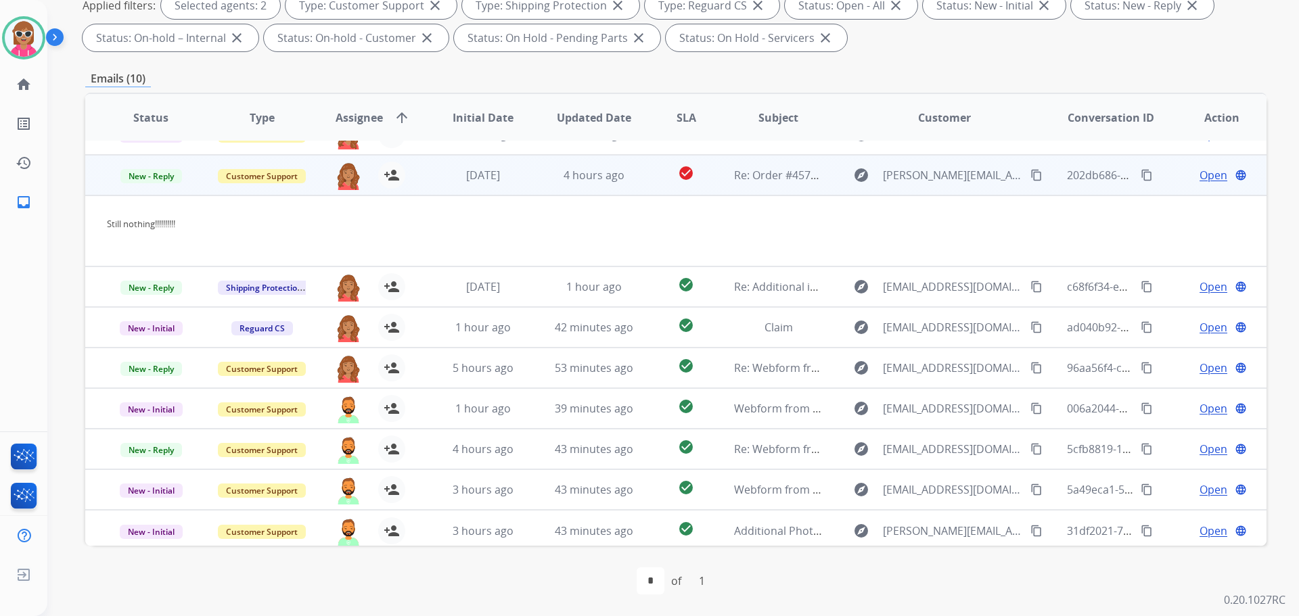
scroll to position [72, 0]
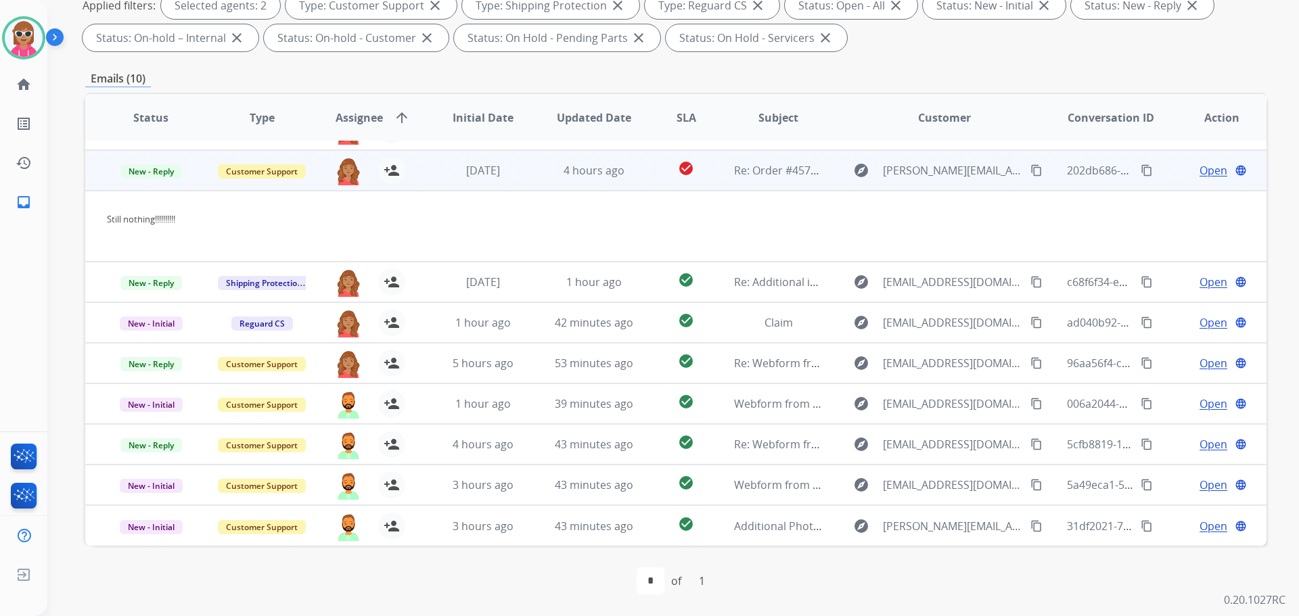
click at [647, 173] on td "check_circle" at bounding box center [676, 170] width 74 height 41
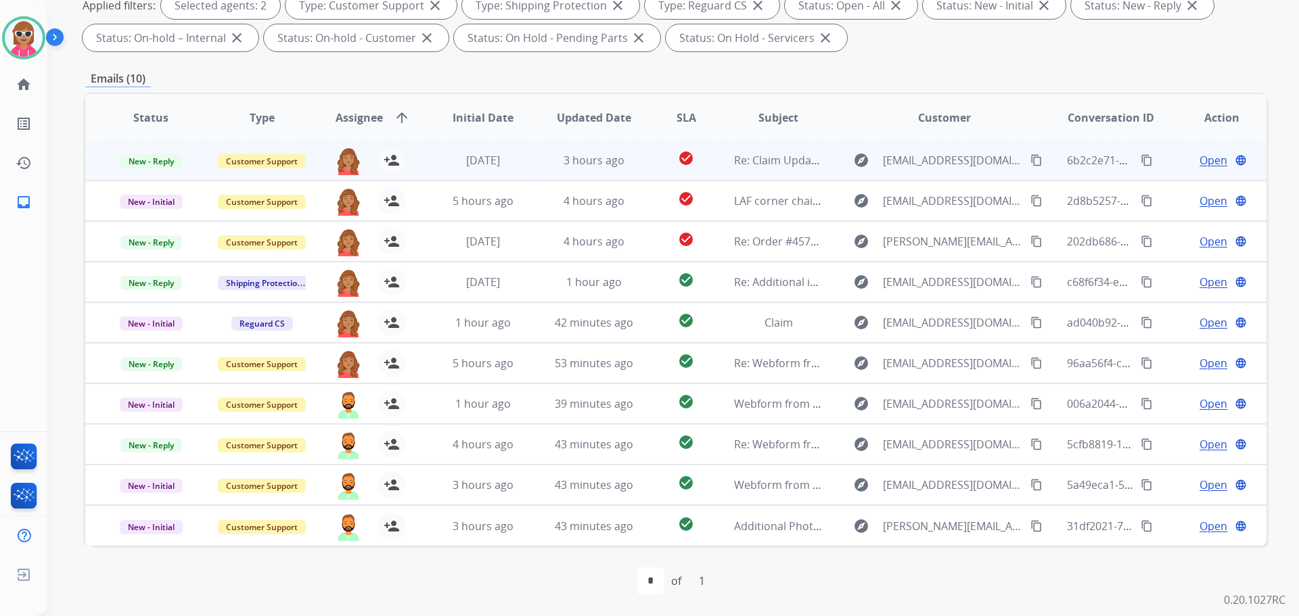
click at [626, 151] on td "3 hours ago" at bounding box center [583, 160] width 111 height 41
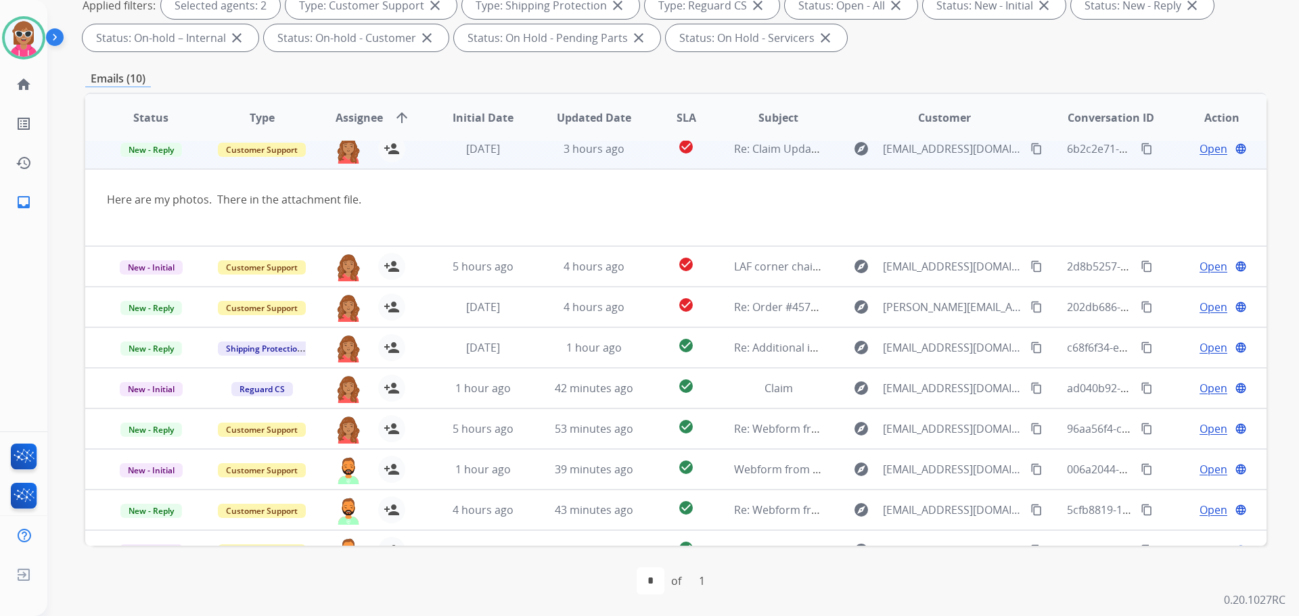
scroll to position [0, 0]
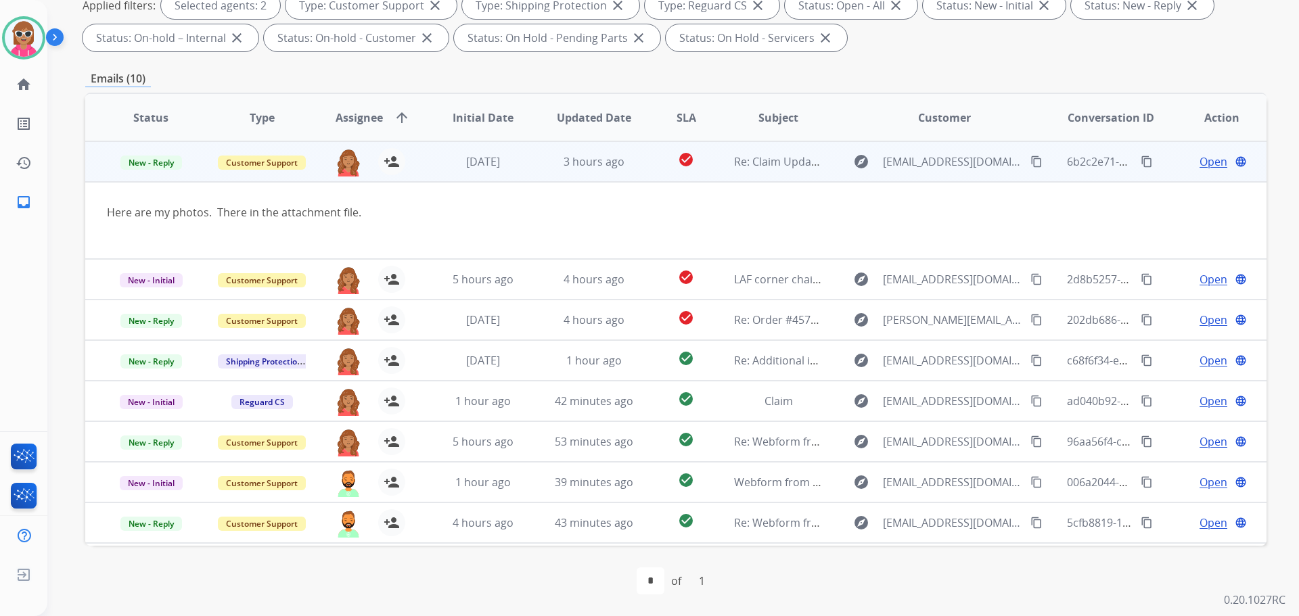
click at [633, 150] on td "3 hours ago" at bounding box center [583, 161] width 111 height 41
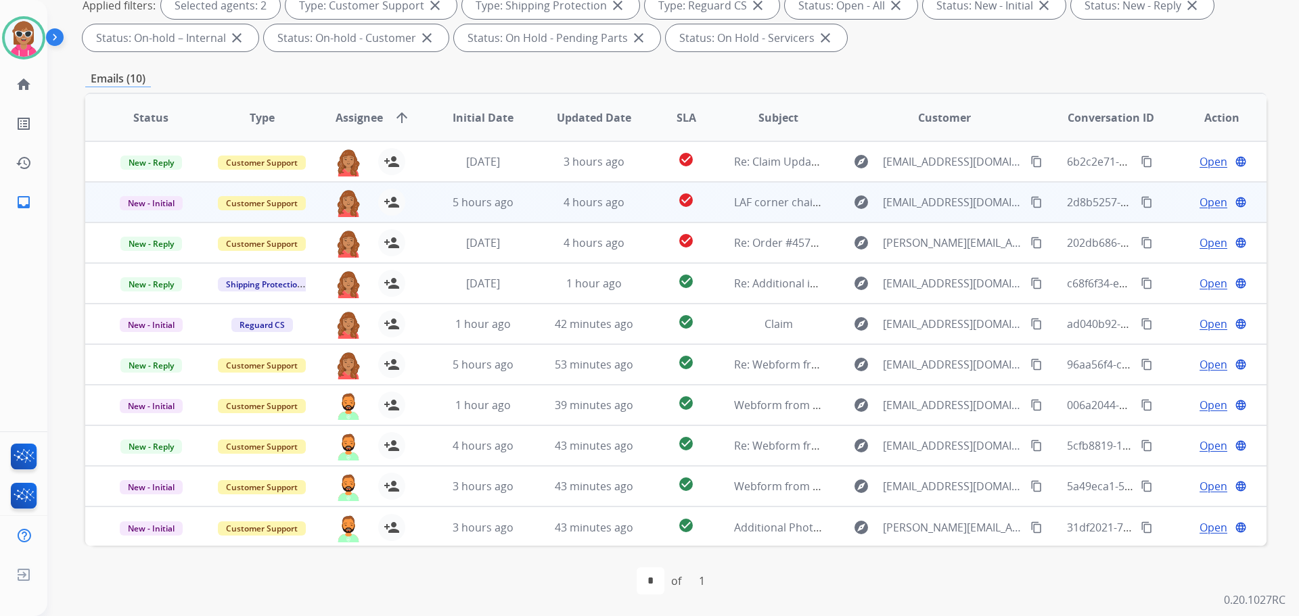
click at [632, 193] on td "4 hours ago" at bounding box center [583, 202] width 111 height 41
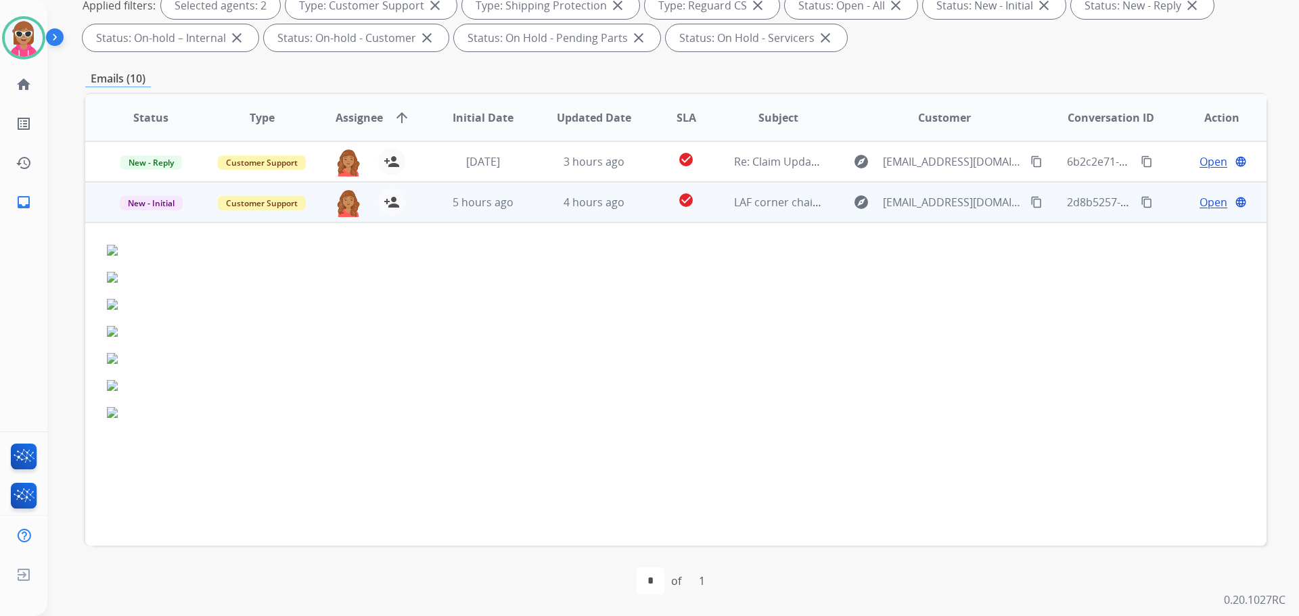
click at [653, 203] on td "check_circle" at bounding box center [676, 202] width 74 height 41
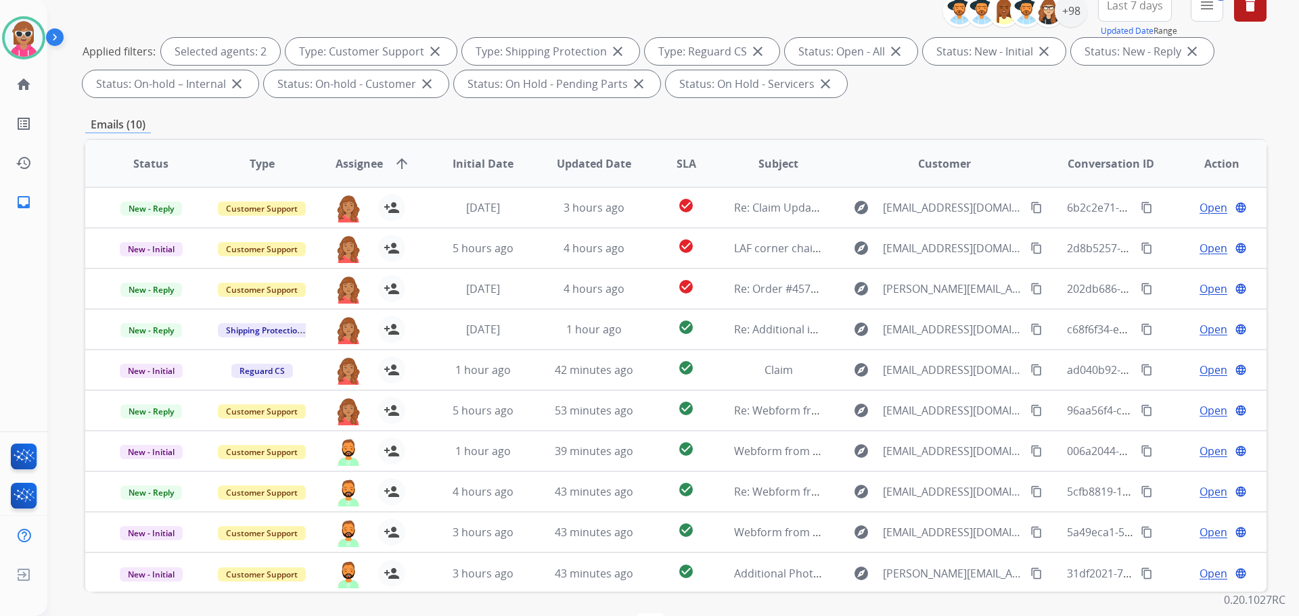
scroll to position [16, 0]
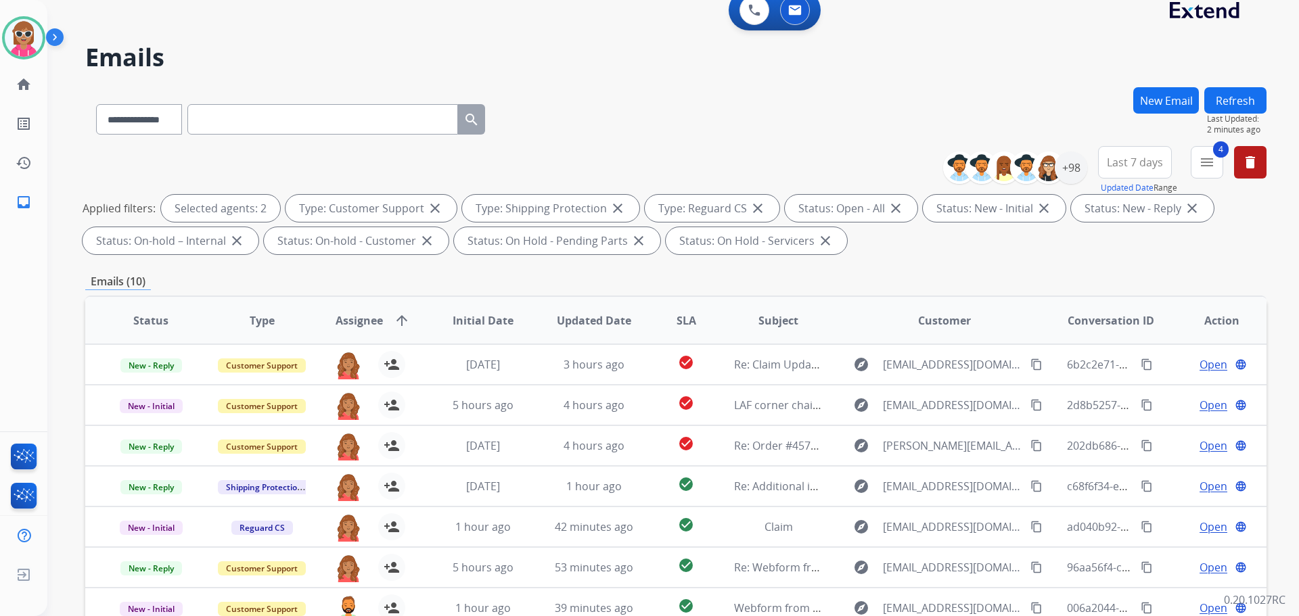
click at [512, 273] on div "**********" at bounding box center [675, 453] width 1181 height 732
click at [1219, 100] on button "Refresh" at bounding box center [1235, 100] width 62 height 26
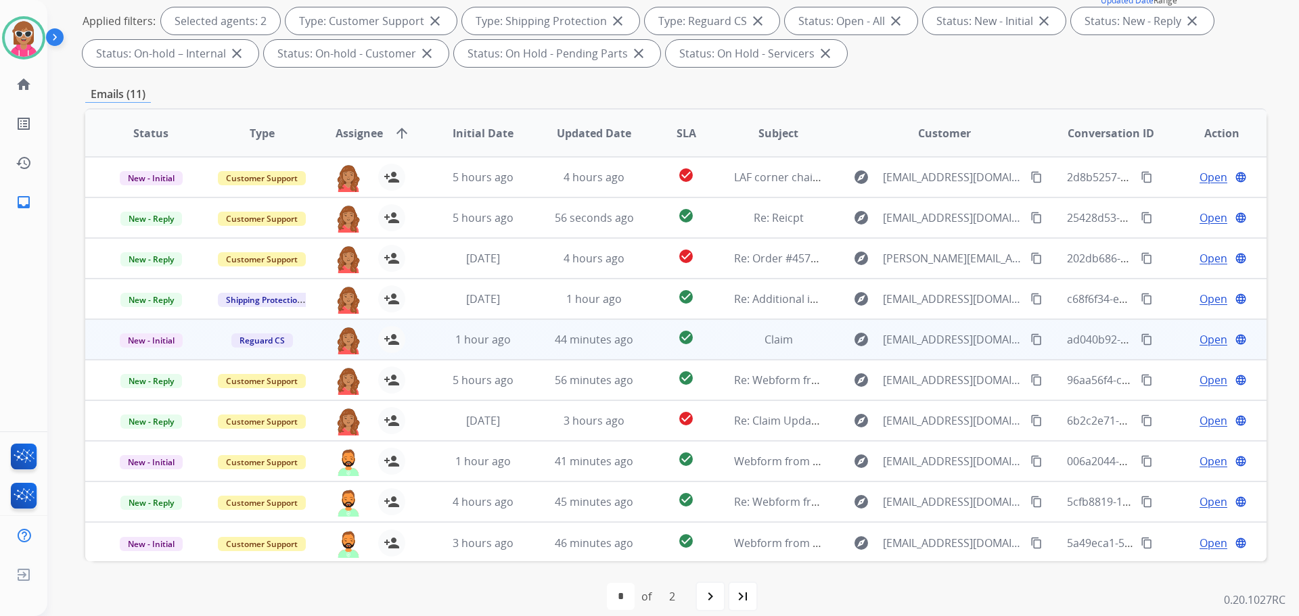
scroll to position [1, 0]
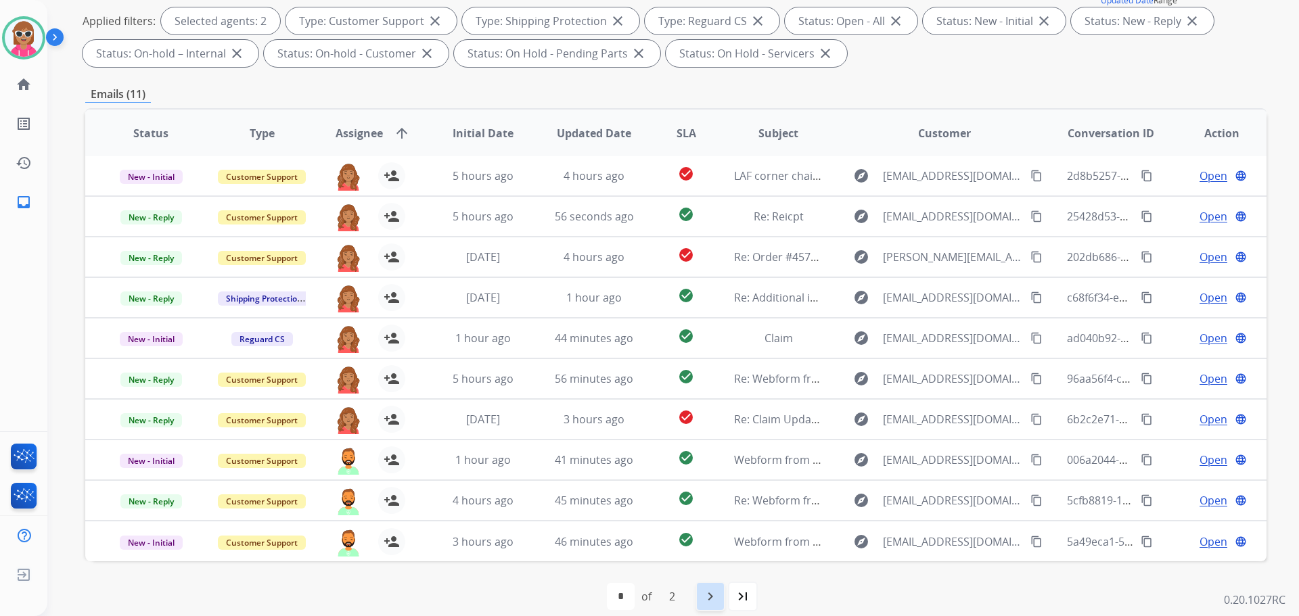
click at [708, 606] on div "navigate_next" at bounding box center [711, 597] width 30 height 30
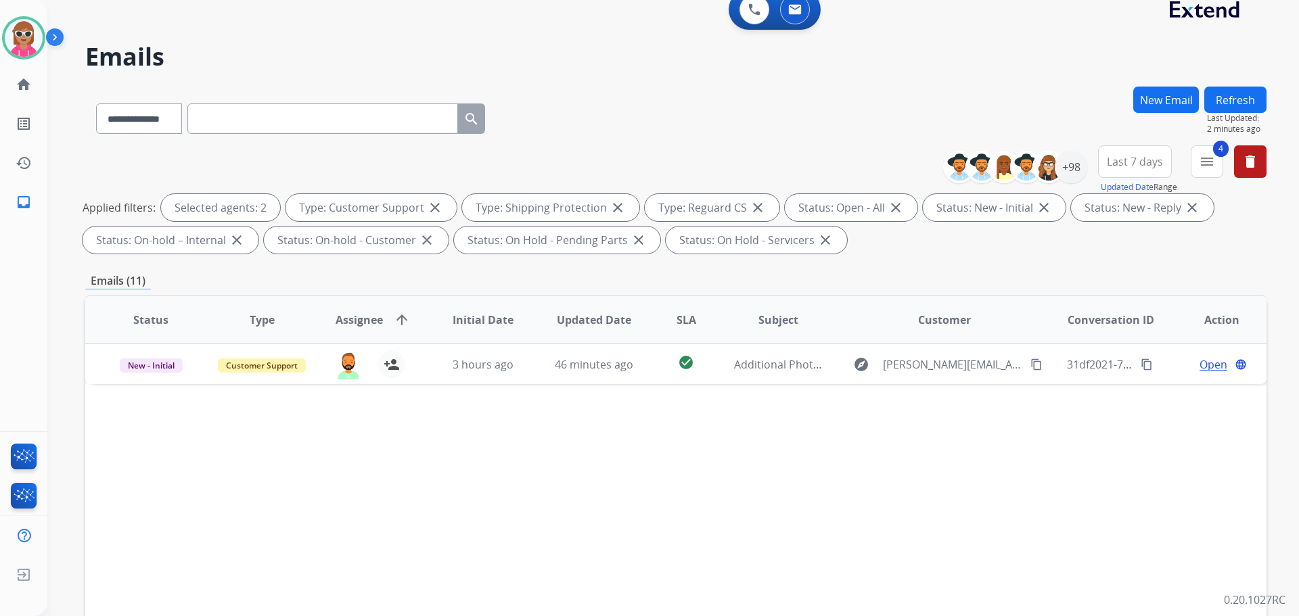
scroll to position [16, 0]
click at [1260, 93] on button "Refresh" at bounding box center [1235, 100] width 62 height 26
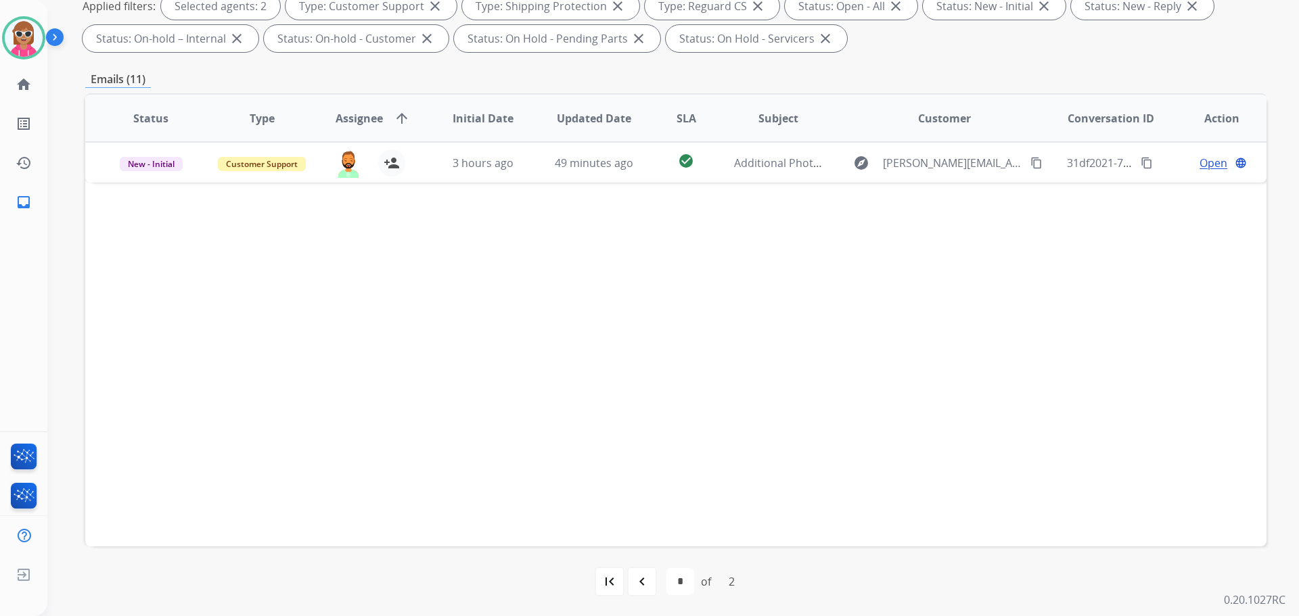
scroll to position [219, 0]
click at [634, 576] on div "navigate_before" at bounding box center [642, 581] width 30 height 30
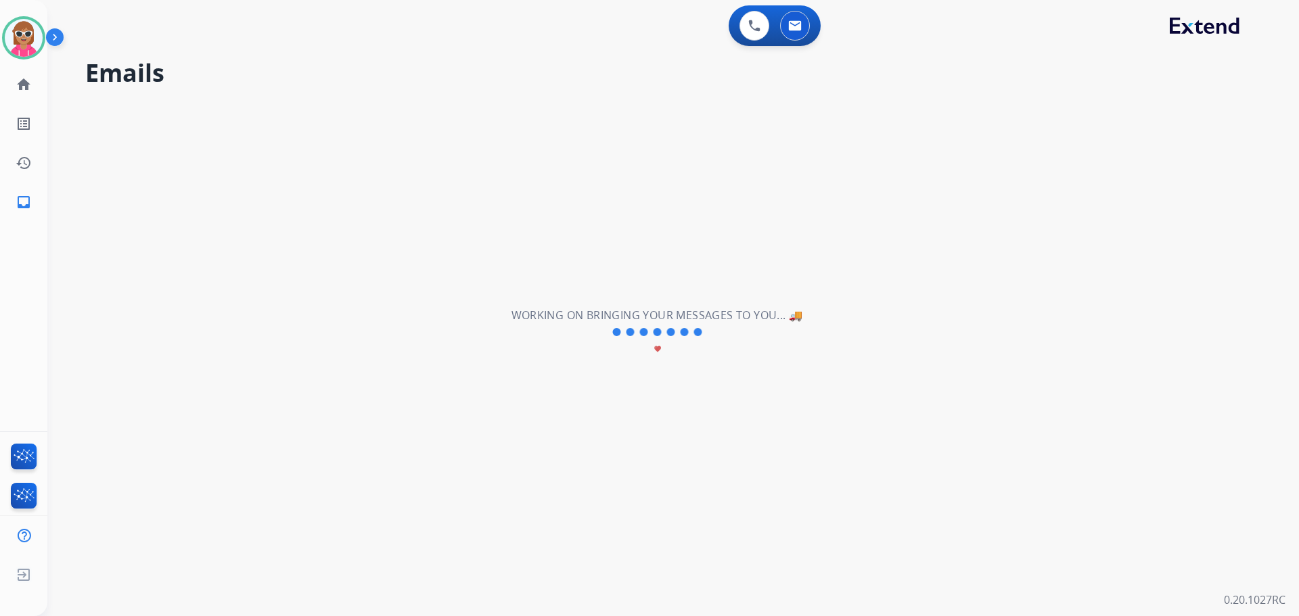
scroll to position [0, 0]
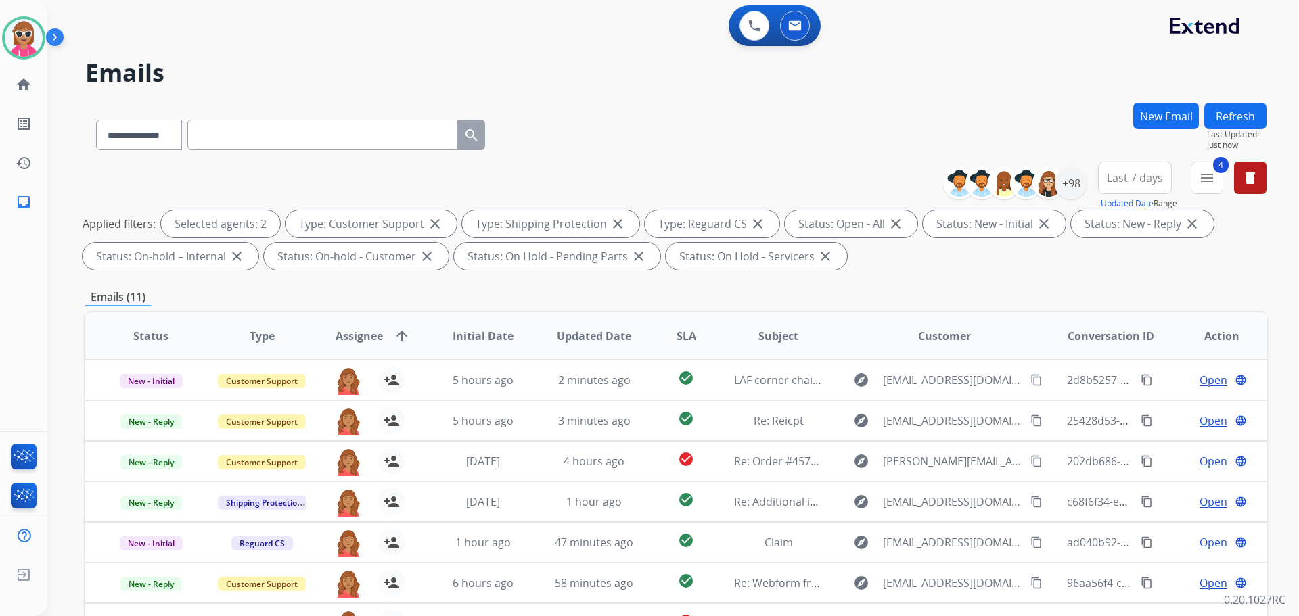
click at [382, 343] on span "Assignee arrow_upward" at bounding box center [373, 336] width 74 height 16
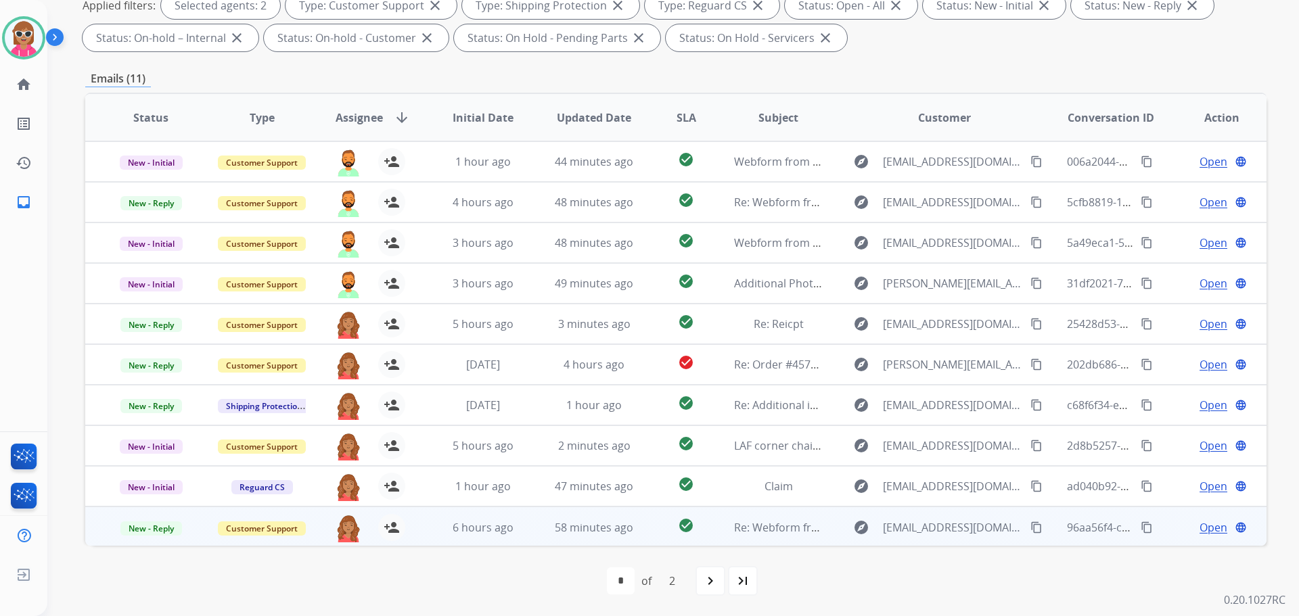
scroll to position [1, 0]
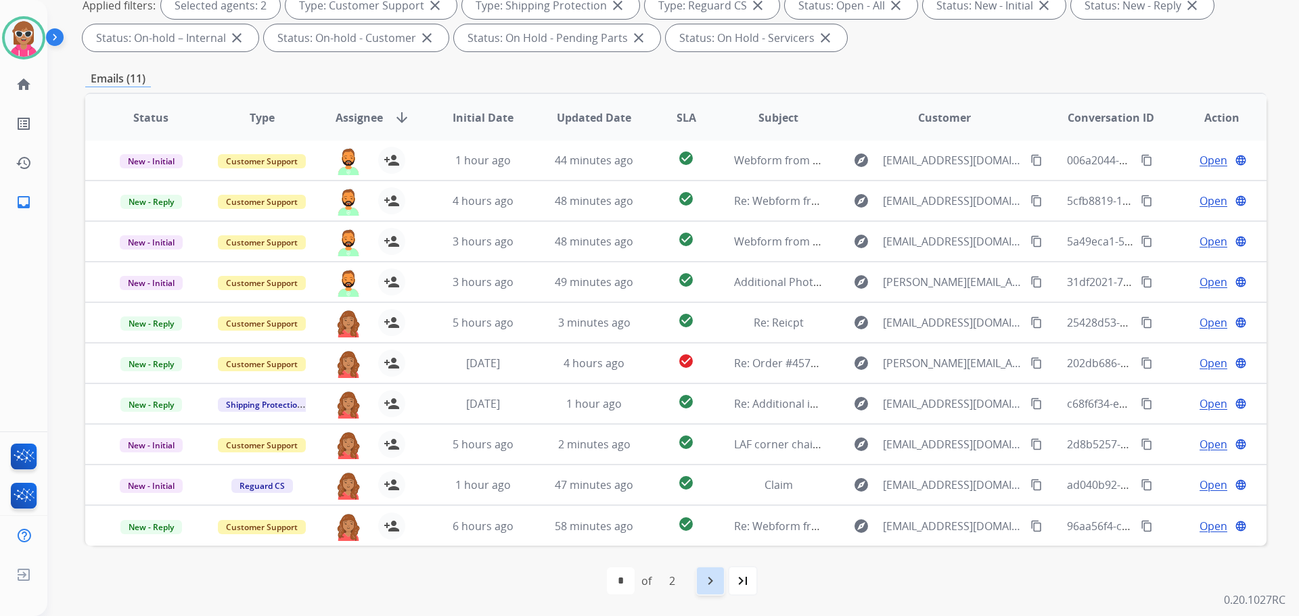
click at [703, 590] on div "navigate_next" at bounding box center [711, 581] width 30 height 30
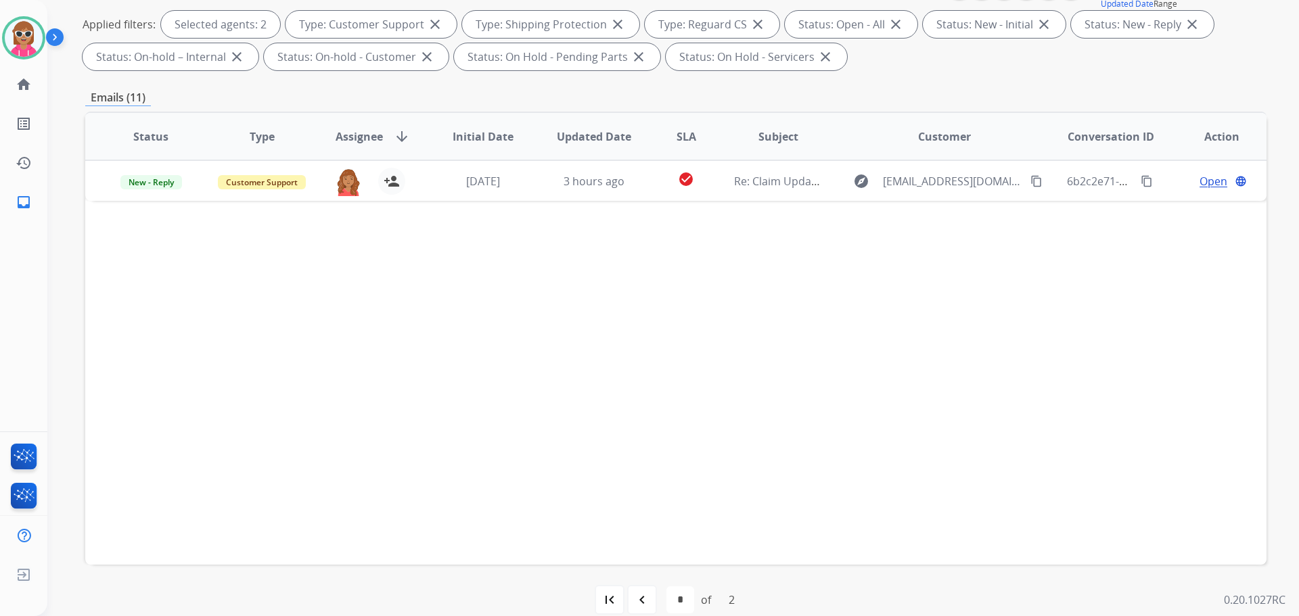
scroll to position [203, 0]
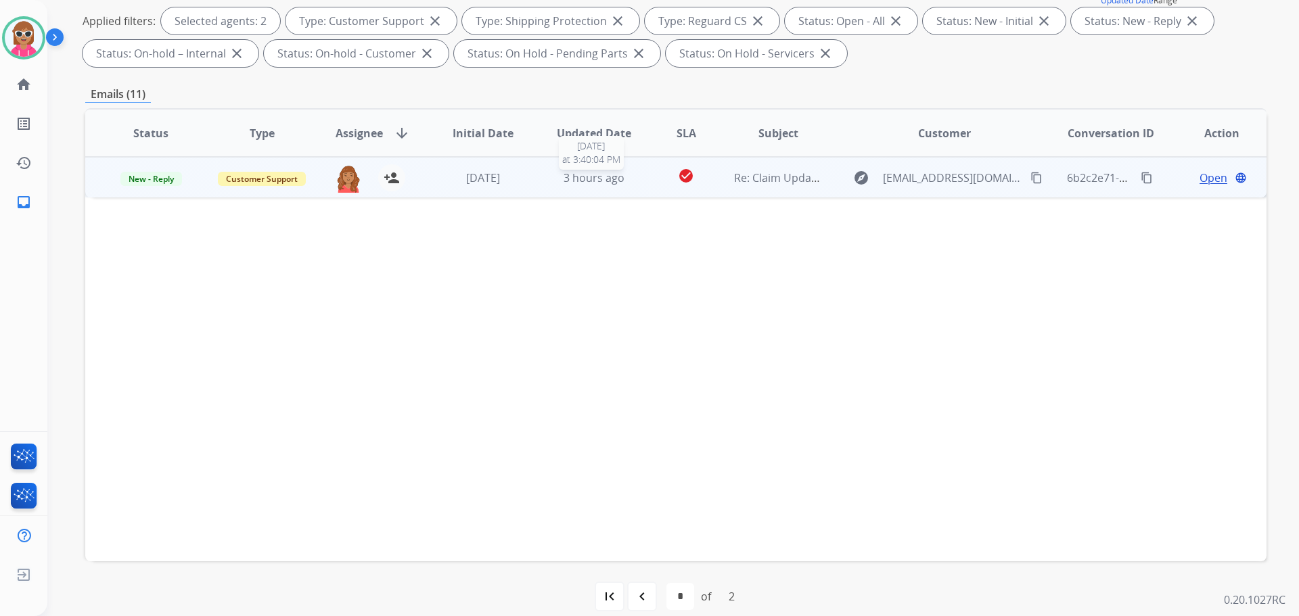
click at [596, 177] on span "3 hours ago" at bounding box center [594, 178] width 61 height 15
click at [600, 177] on span "3 hours ago" at bounding box center [594, 177] width 61 height 15
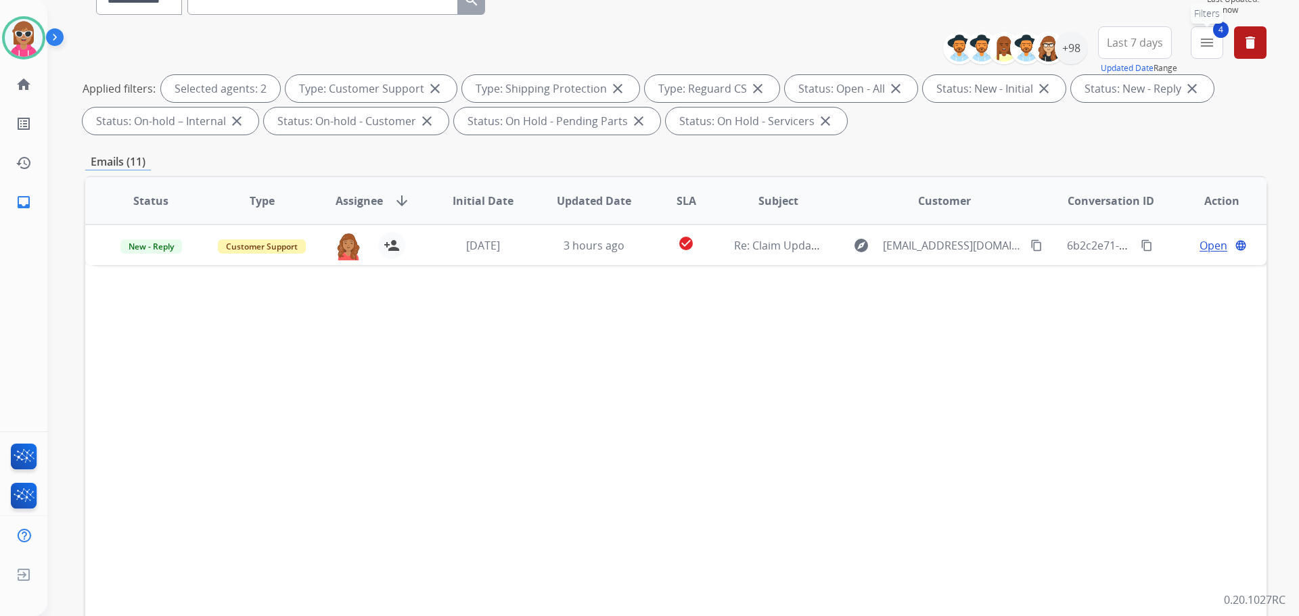
scroll to position [68, 0]
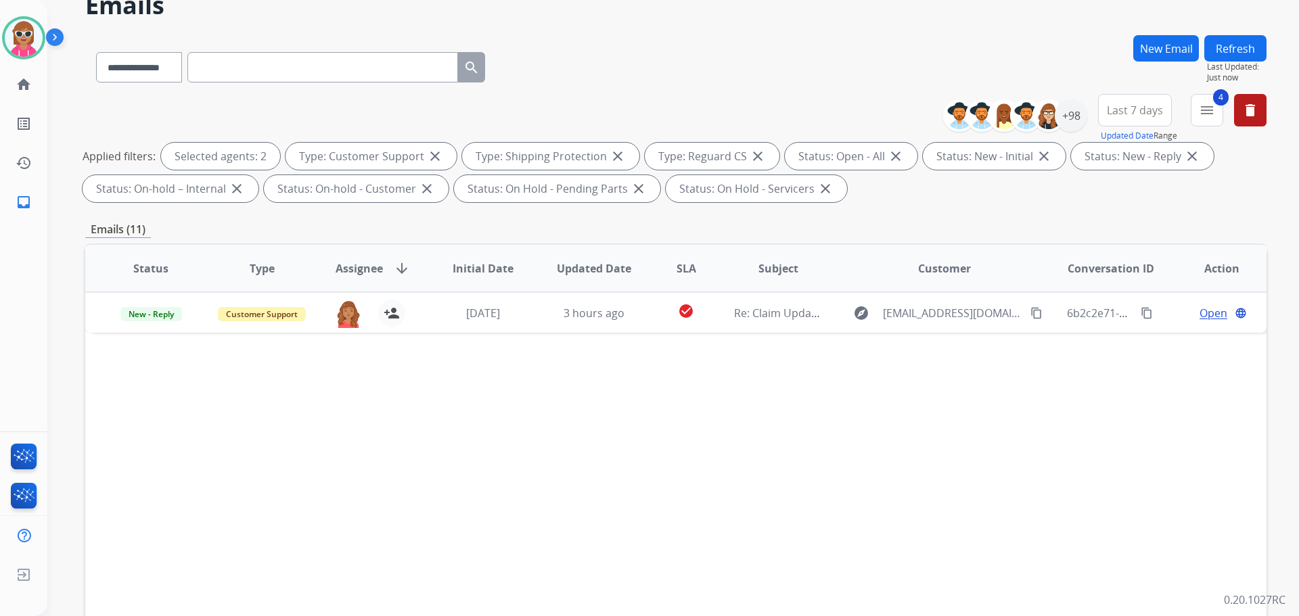
click at [1242, 48] on button "Refresh" at bounding box center [1235, 48] width 62 height 26
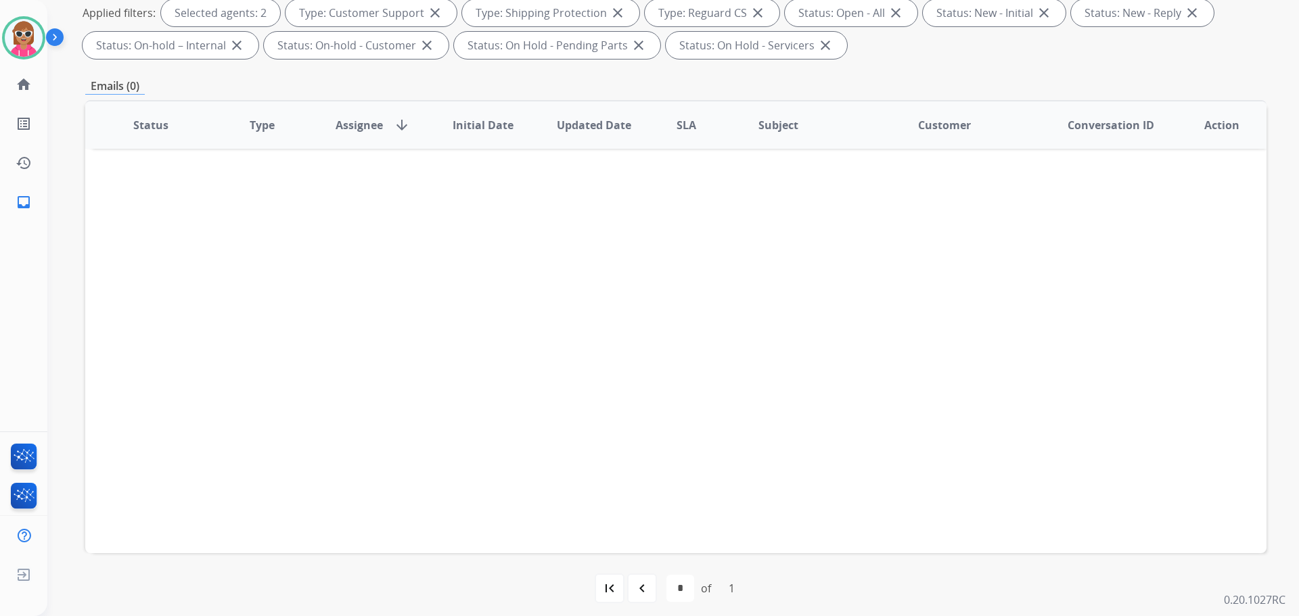
scroll to position [219, 0]
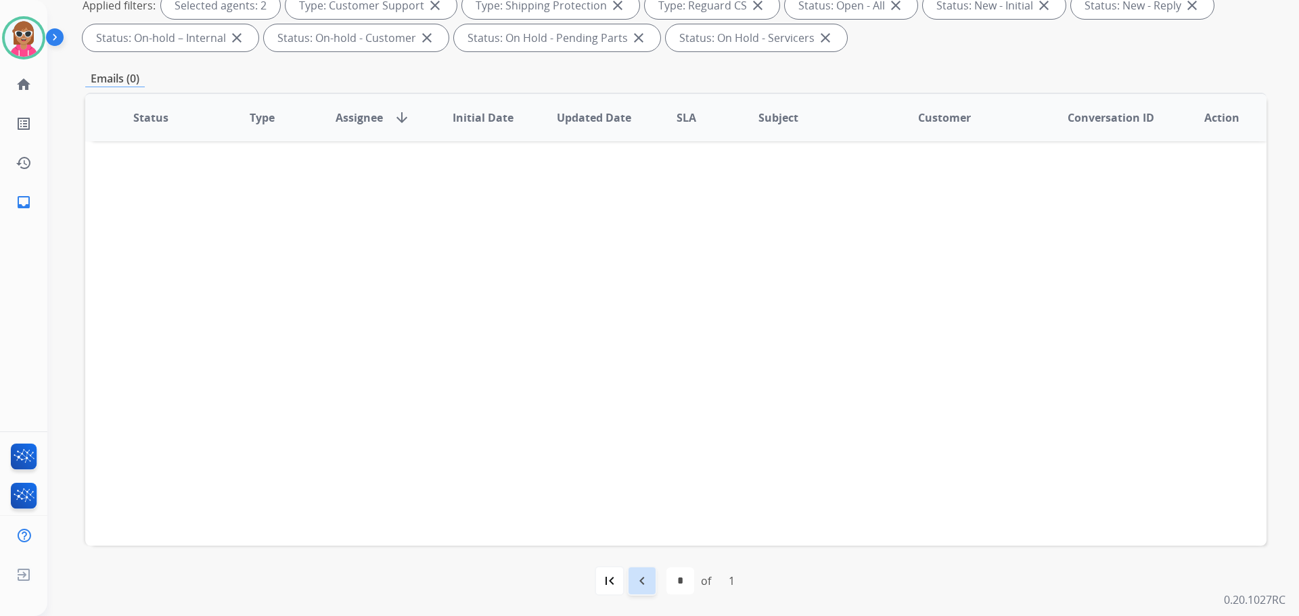
click at [631, 567] on div "navigate_before" at bounding box center [642, 581] width 30 height 30
select select "*"
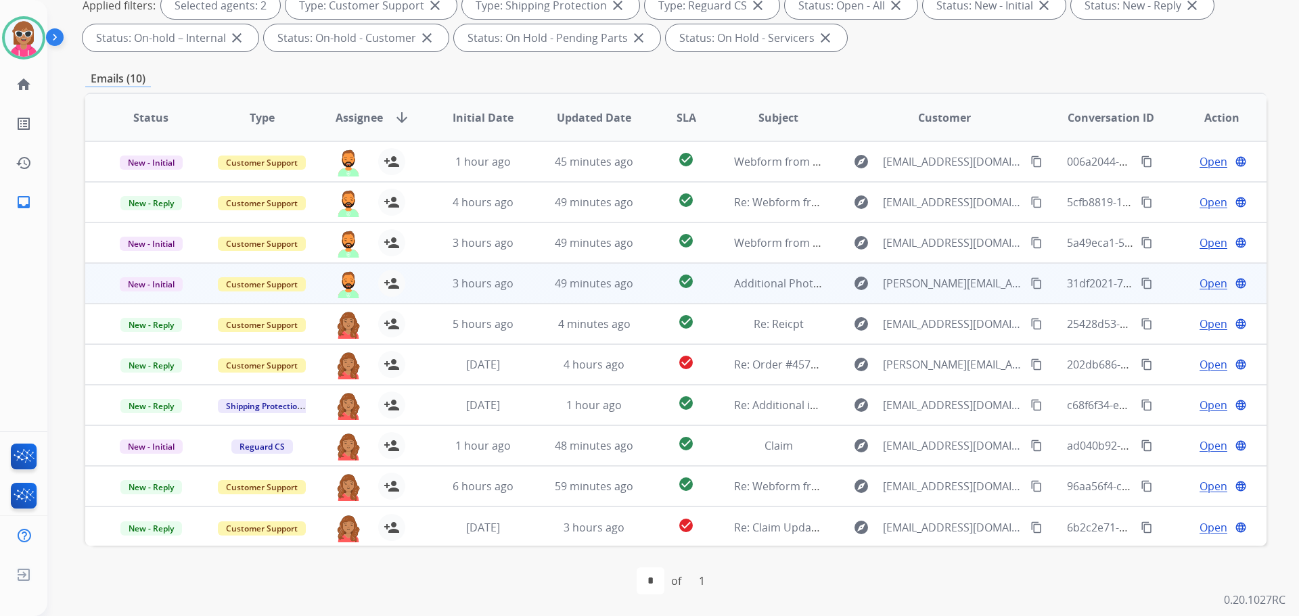
scroll to position [1, 0]
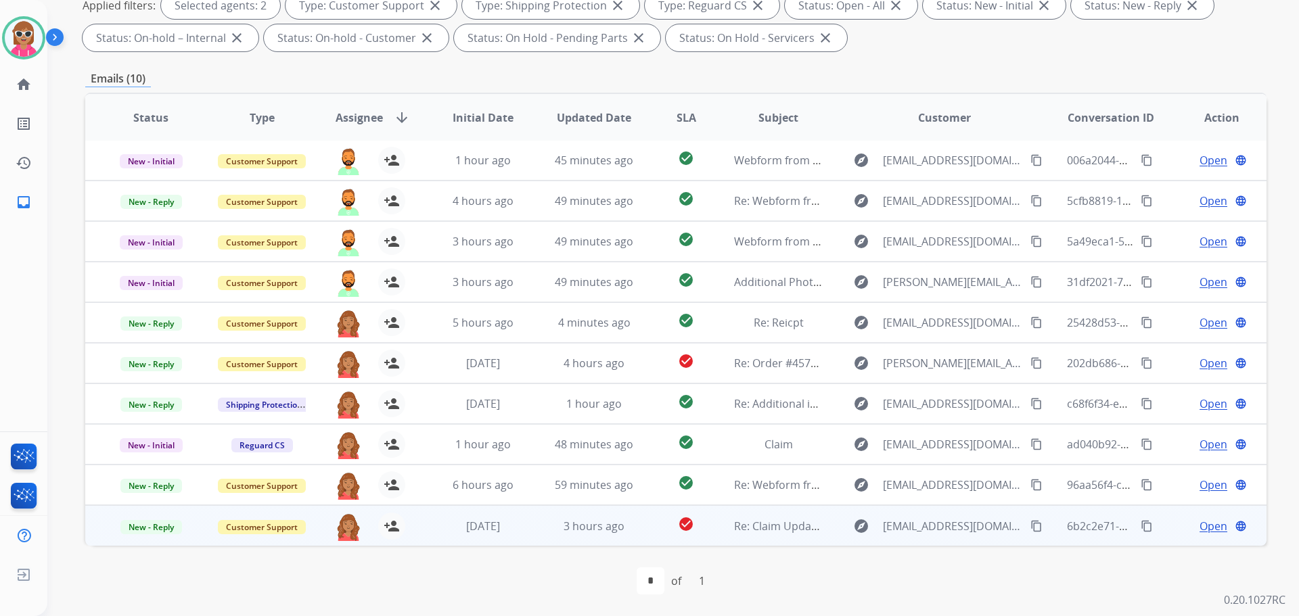
click at [1030, 530] on mat-icon "content_copy" at bounding box center [1036, 526] width 12 height 12
click at [1200, 520] on span "Open" at bounding box center [1214, 526] width 28 height 16
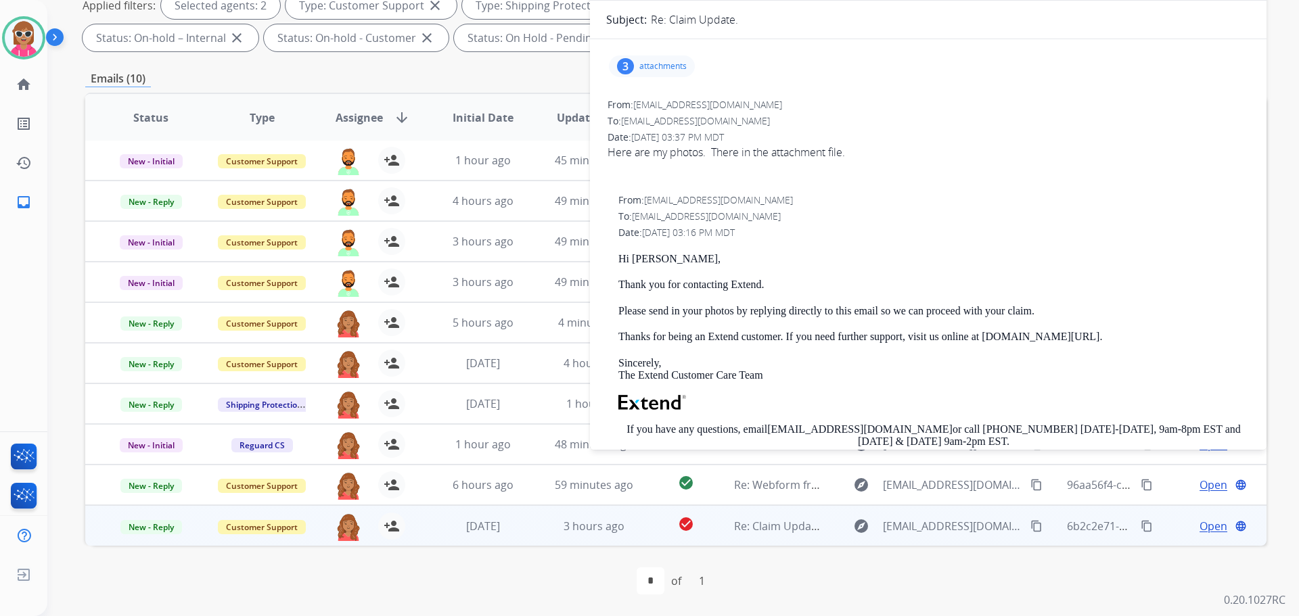
click at [491, 569] on div "first_page navigate_before * of 1 navigate_next last_page" at bounding box center [675, 581] width 1181 height 27
click at [486, 568] on div "first_page navigate_before * of 1 navigate_next last_page" at bounding box center [675, 581] width 1181 height 27
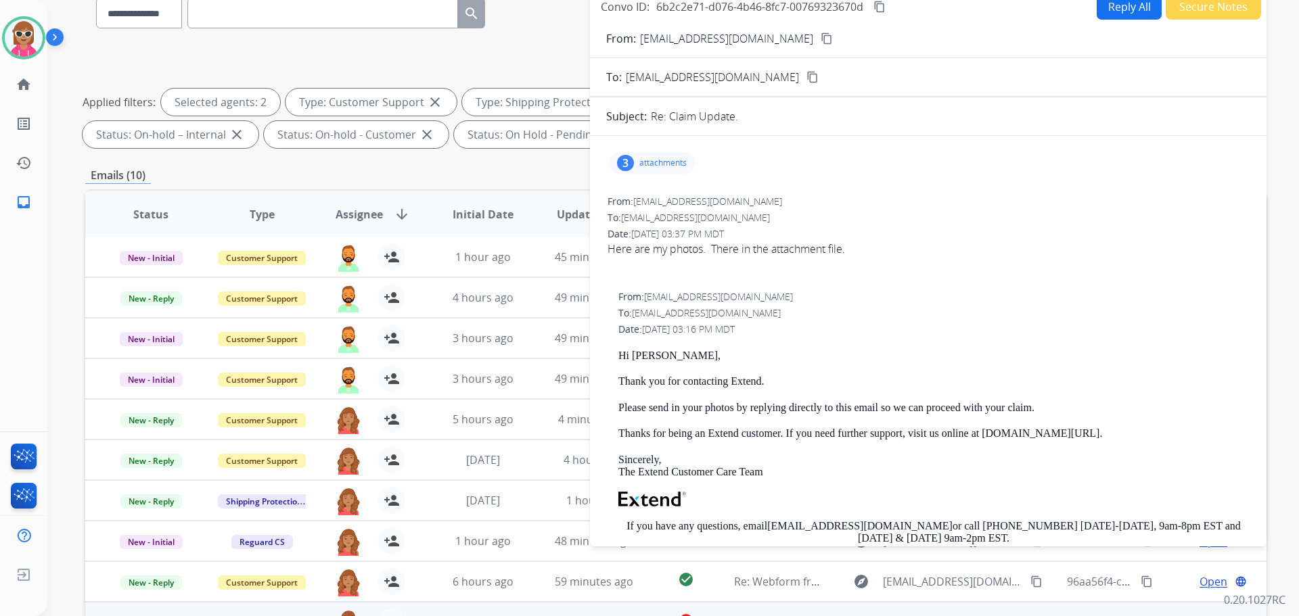
scroll to position [83, 0]
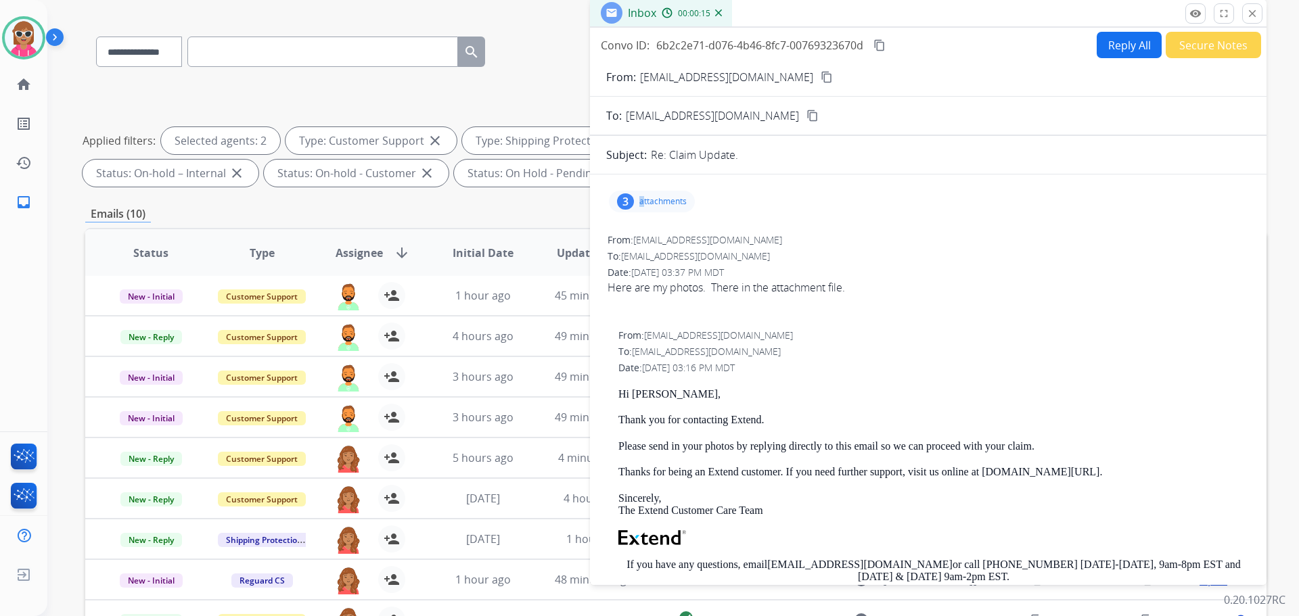
click at [639, 206] on p "attachments" at bounding box center [662, 201] width 47 height 11
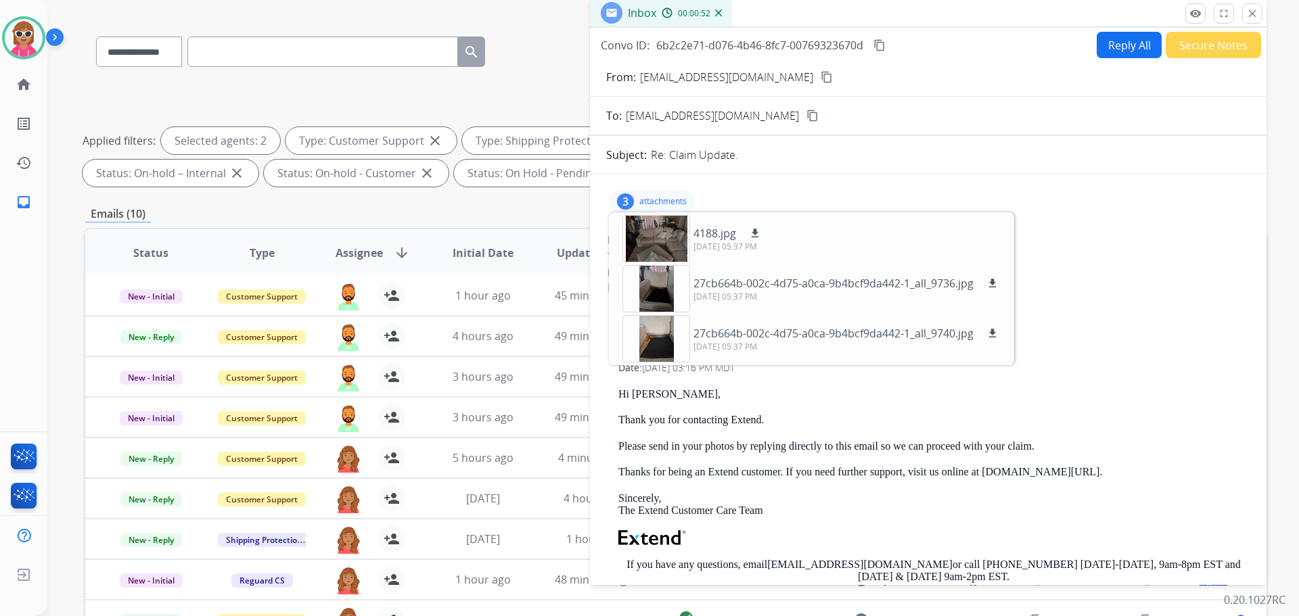
click at [733, 480] on div "Hi Taryn, Thank you for contacting Extend. Please send in your photos by replyi…" at bounding box center [933, 554] width 631 height 332
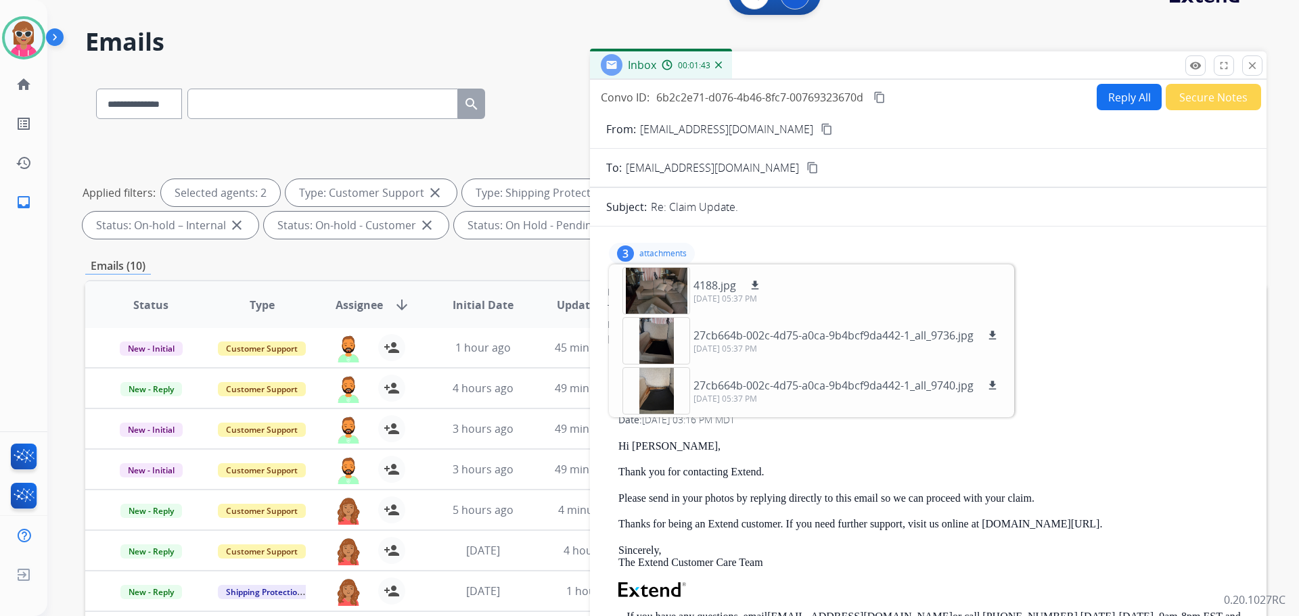
scroll to position [16, 0]
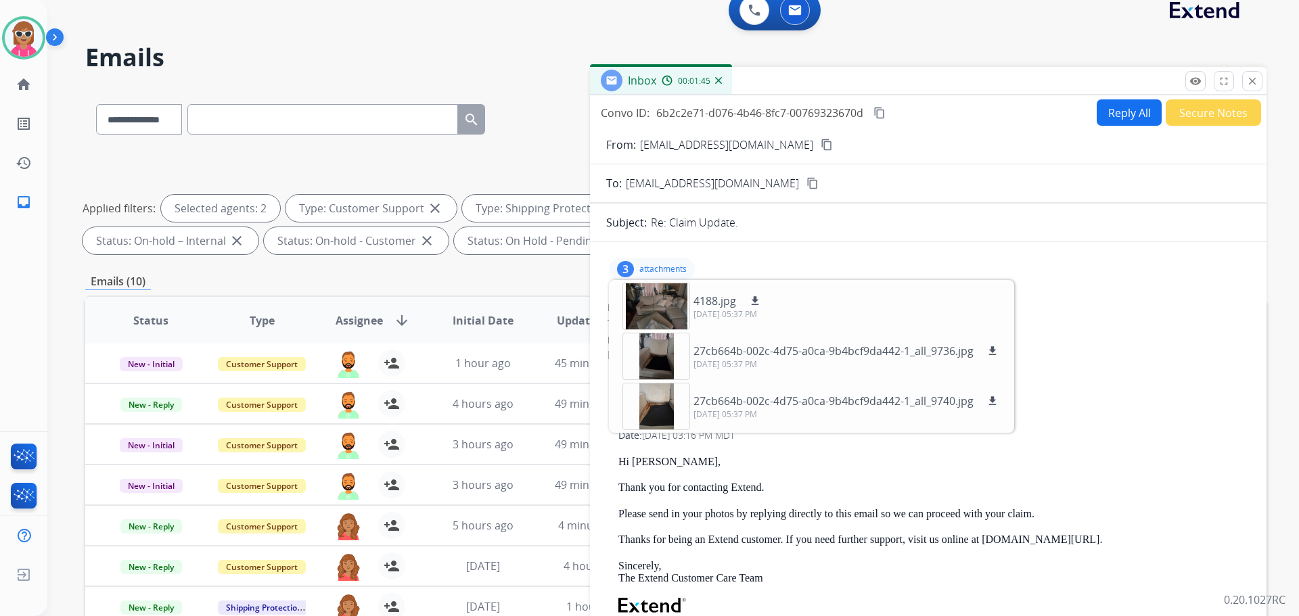
click at [1260, 91] on div "Inbox 00:01:45" at bounding box center [928, 81] width 677 height 28
click at [1258, 83] on button "close Close" at bounding box center [1252, 81] width 20 height 20
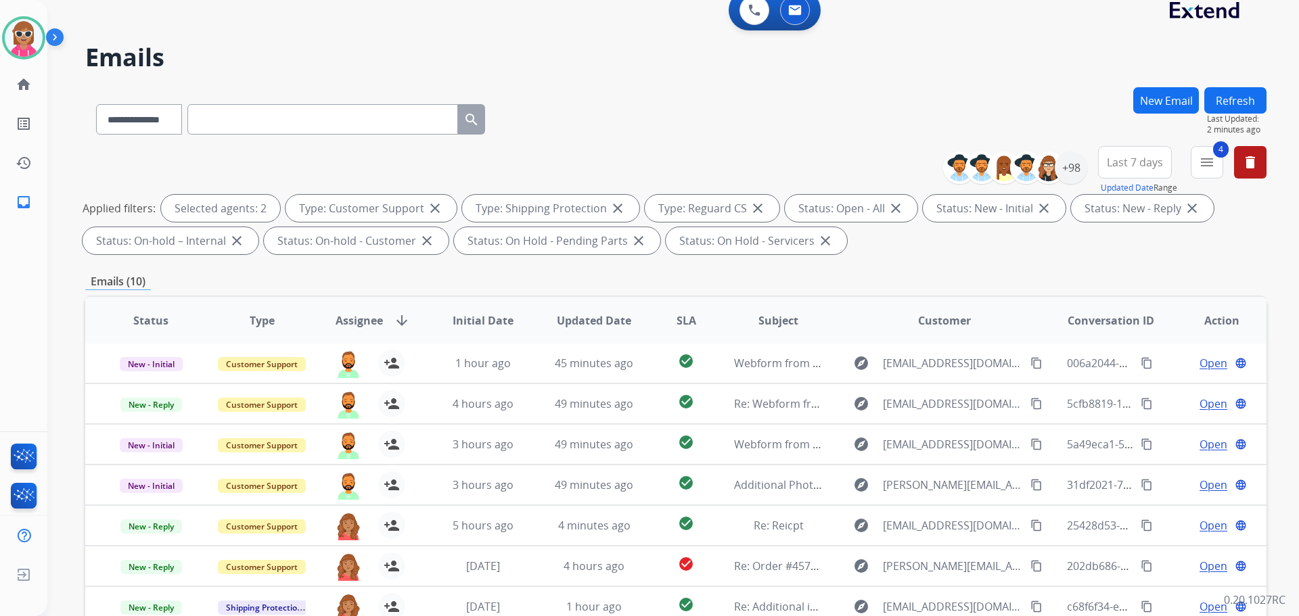
click at [1244, 91] on button "Refresh" at bounding box center [1235, 100] width 62 height 26
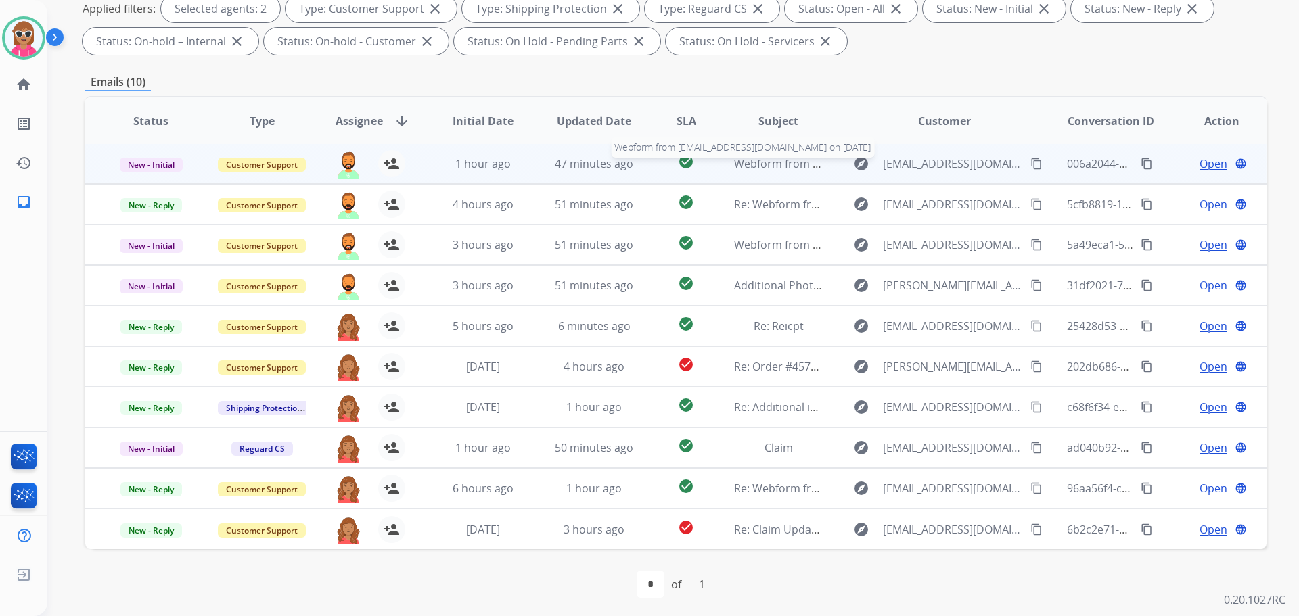
scroll to position [219, 0]
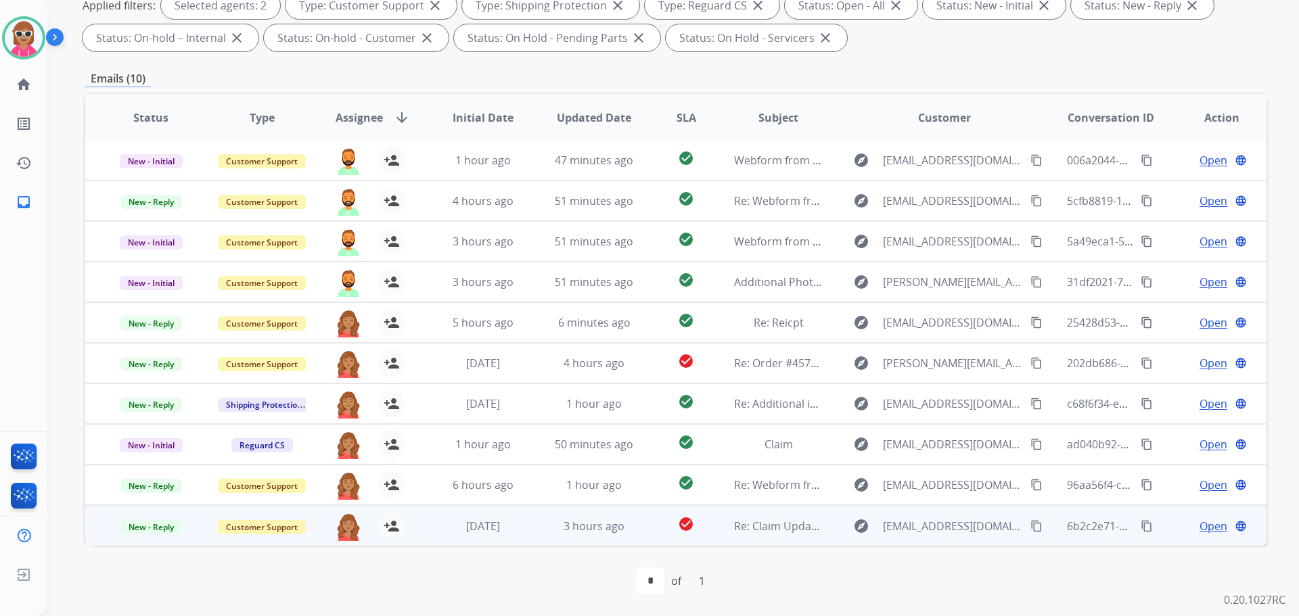
click at [643, 534] on td "check_circle" at bounding box center [676, 525] width 74 height 41
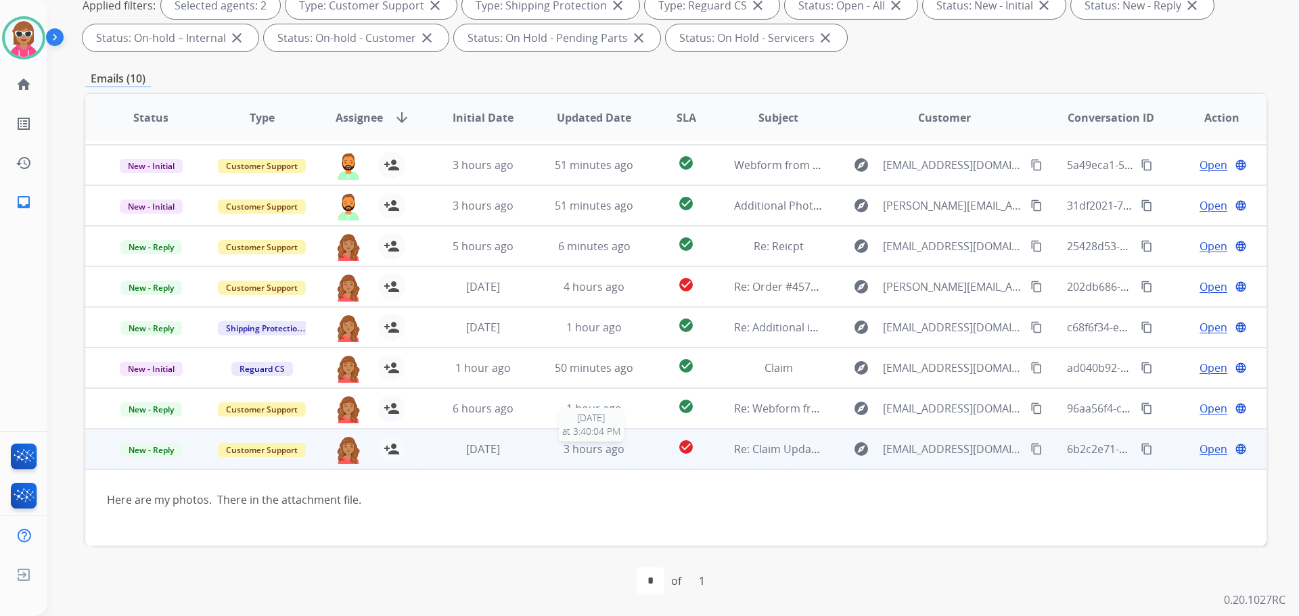
click at [625, 447] on div "3 hours ago" at bounding box center [594, 449] width 89 height 16
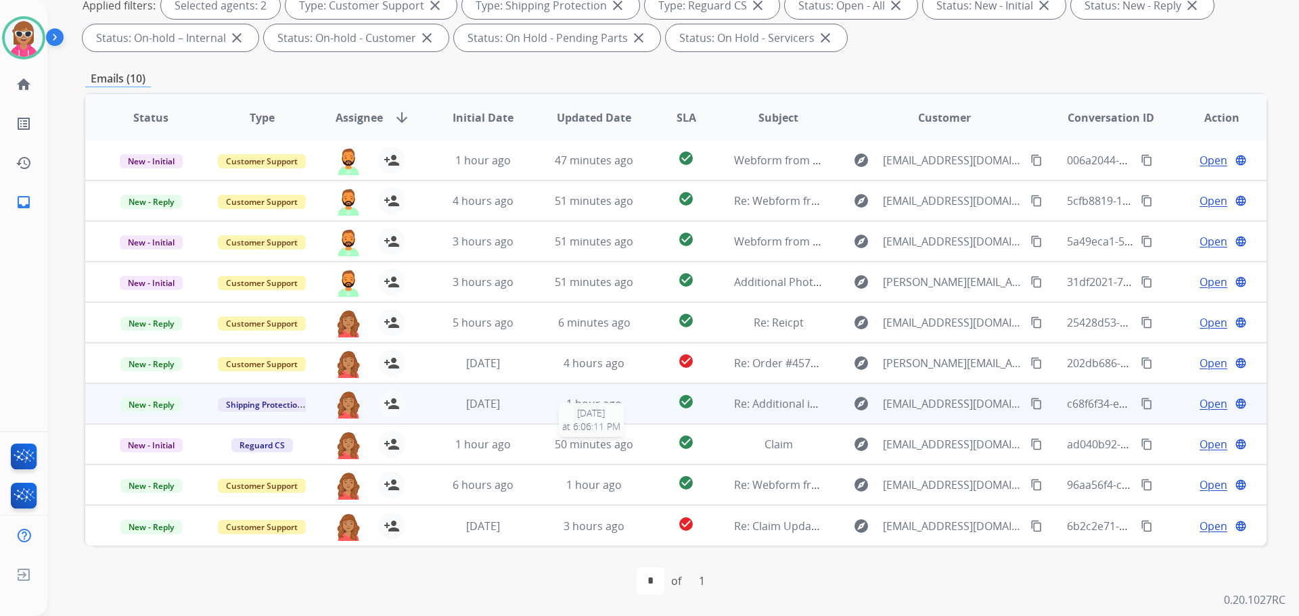
scroll to position [1, 0]
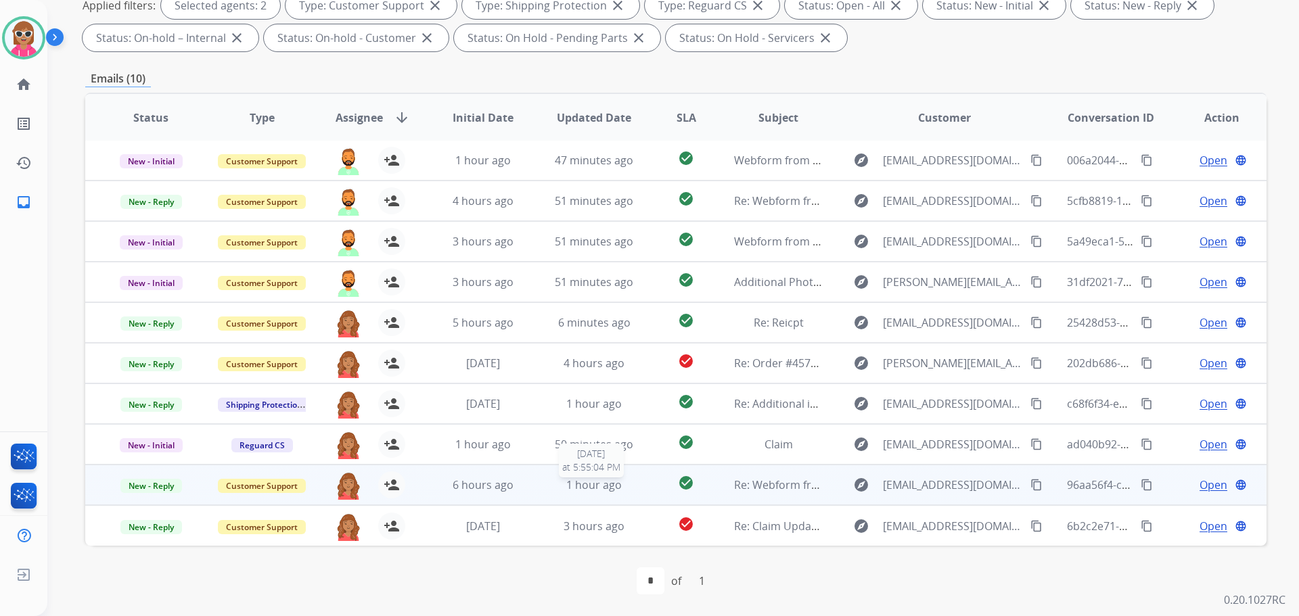
click at [617, 486] on div "1 hour ago" at bounding box center [594, 485] width 89 height 16
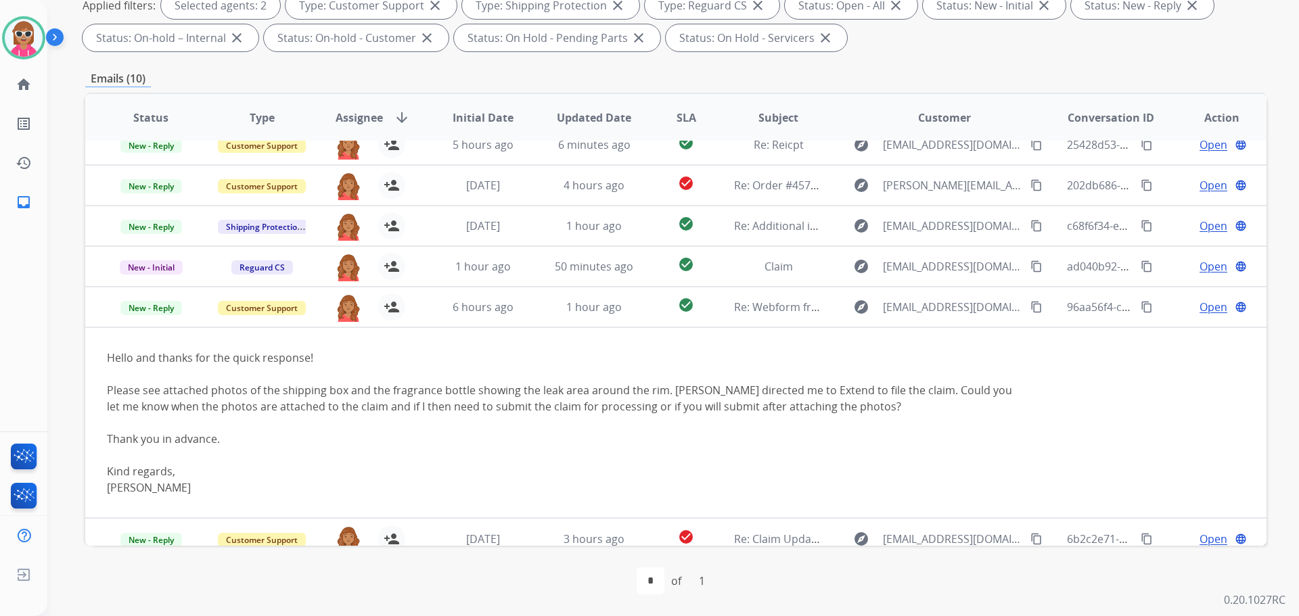
scroll to position [192, 0]
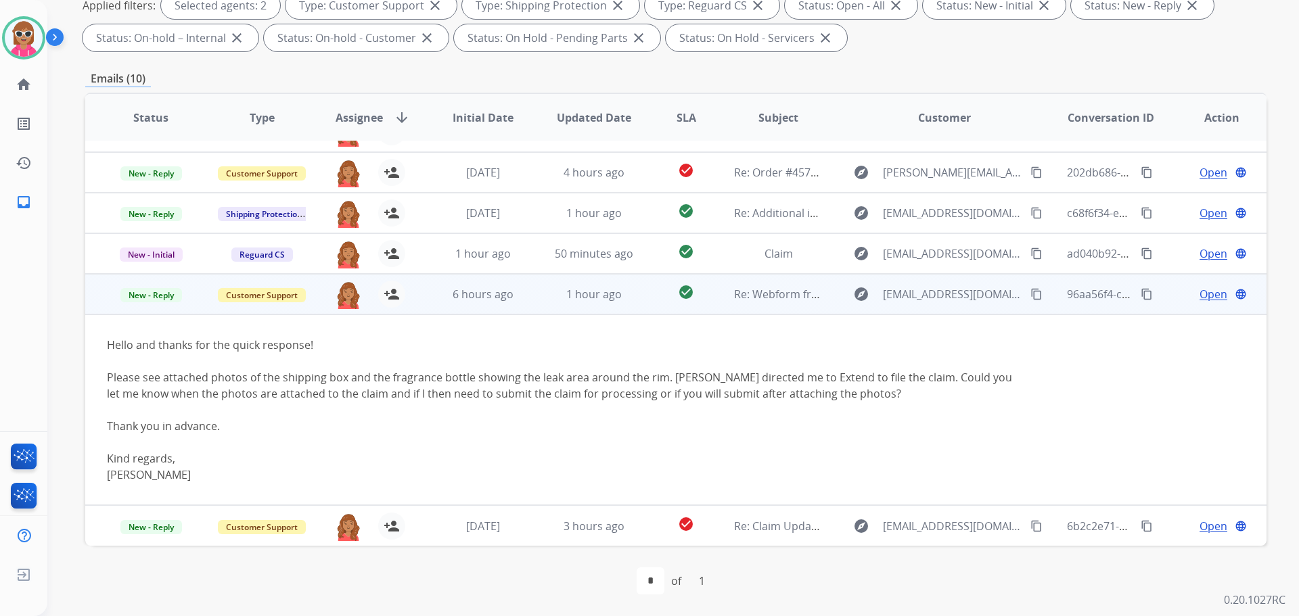
click at [1030, 299] on mat-icon "content_copy" at bounding box center [1036, 294] width 12 height 12
click at [1200, 295] on span "Open" at bounding box center [1214, 294] width 28 height 16
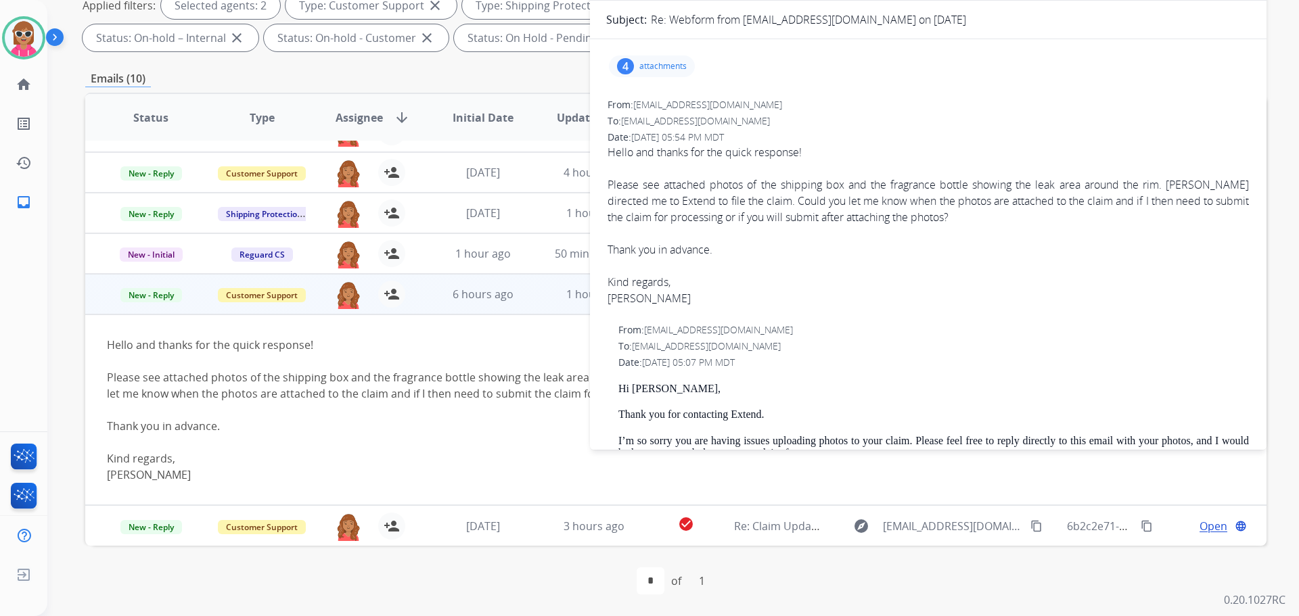
click at [654, 73] on div "4 attachments" at bounding box center [652, 66] width 86 height 22
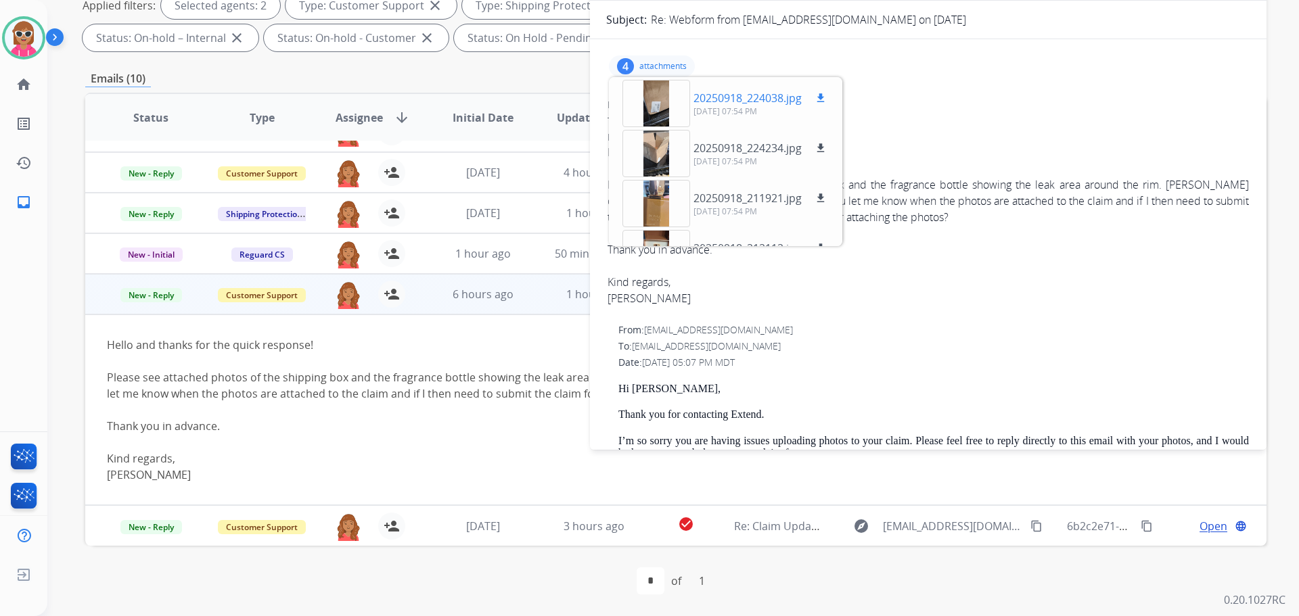
click at [668, 102] on div at bounding box center [656, 103] width 68 height 47
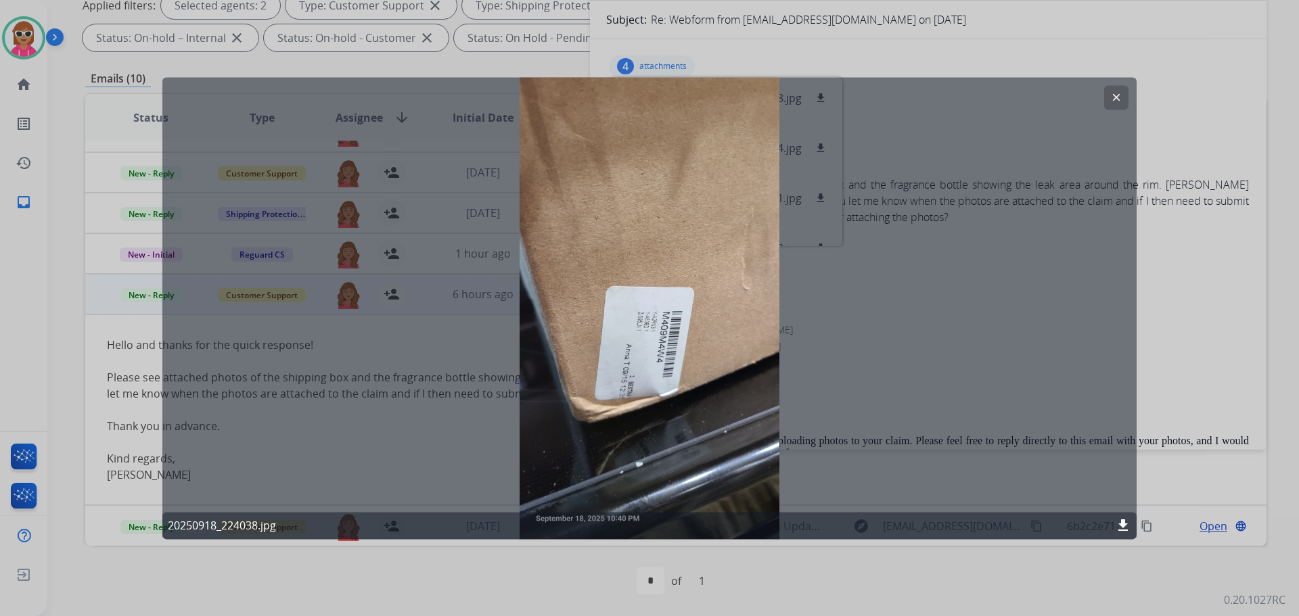
click at [1111, 95] on mat-icon "clear" at bounding box center [1116, 97] width 12 height 12
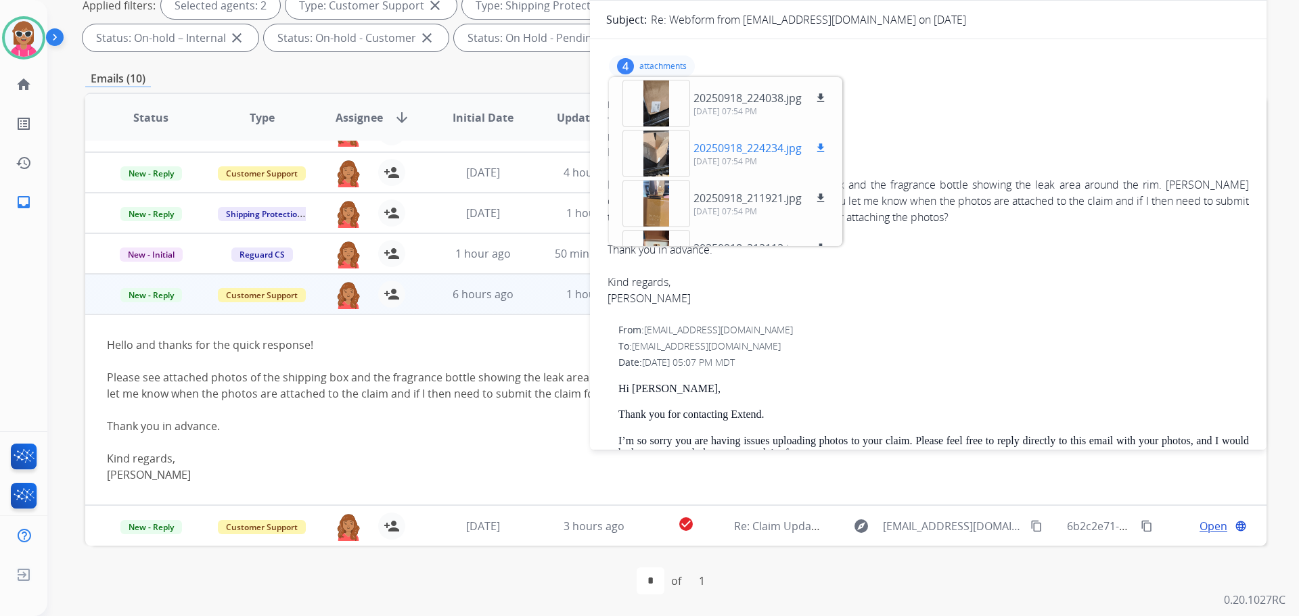
click at [673, 158] on div at bounding box center [656, 153] width 68 height 47
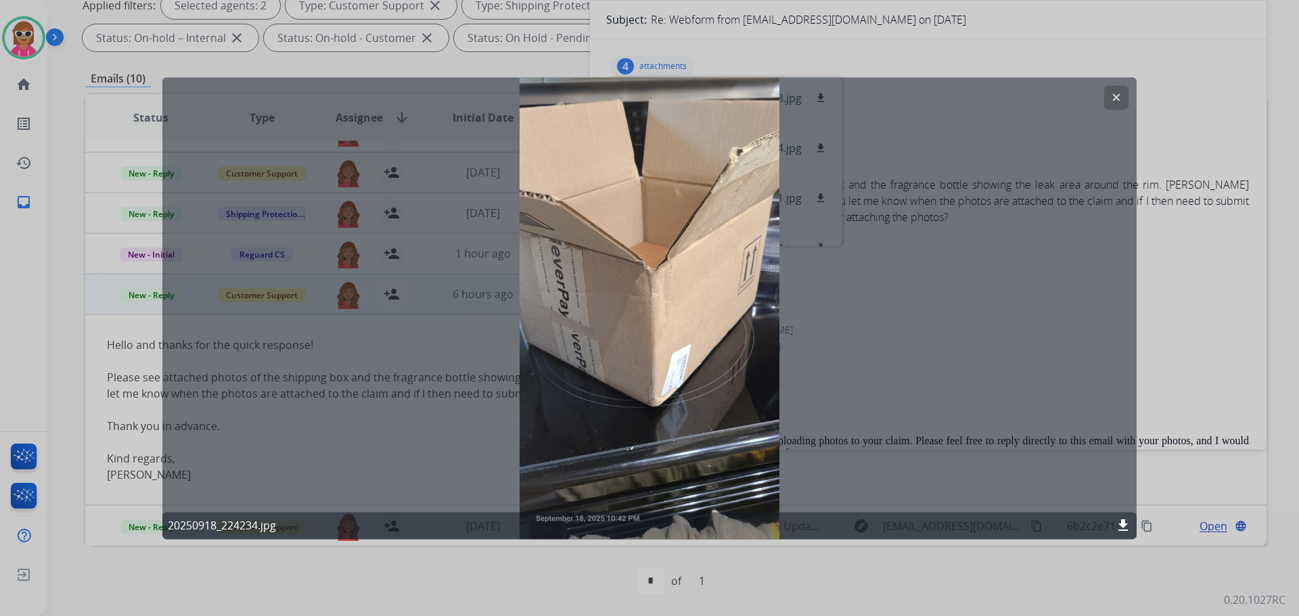
drag, startPoint x: 1113, startPoint y: 94, endPoint x: 1106, endPoint y: 99, distance: 8.3
click at [1110, 96] on button "clear" at bounding box center [1116, 97] width 24 height 24
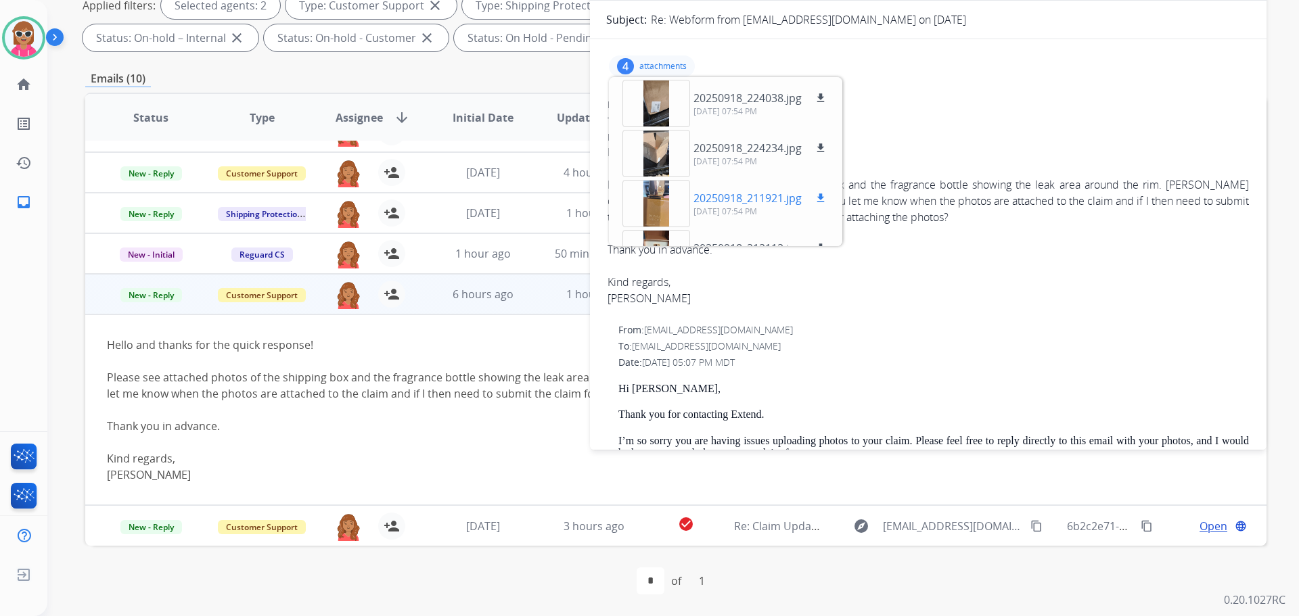
click at [648, 220] on div at bounding box center [656, 203] width 68 height 47
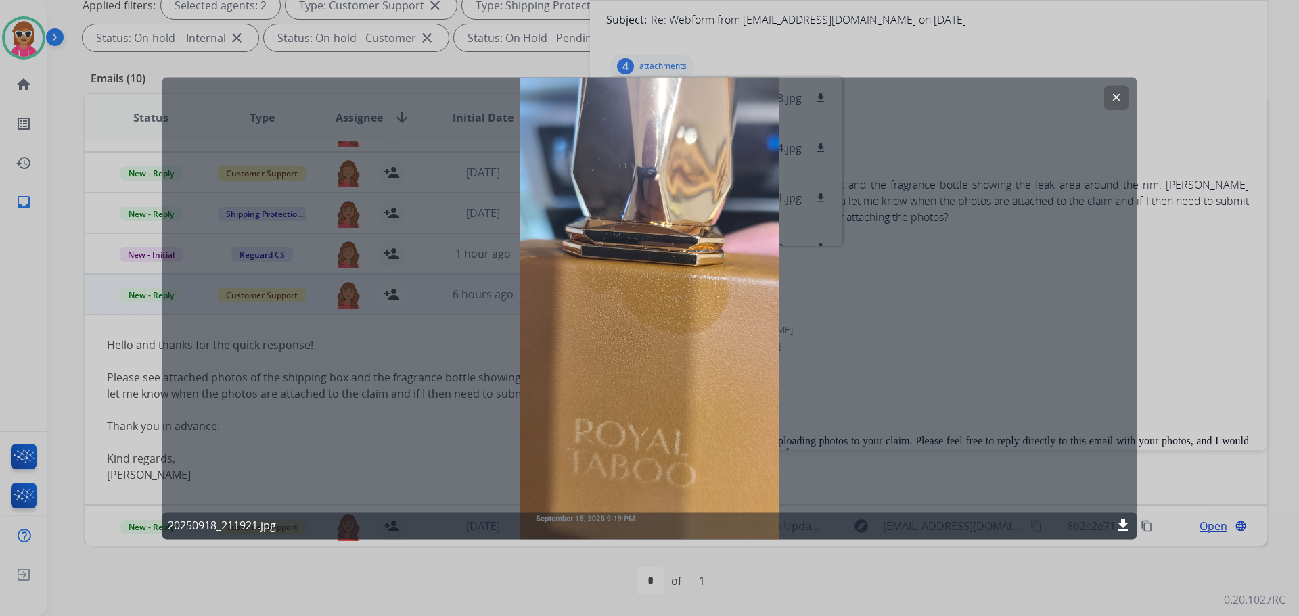
click at [1108, 99] on button "clear" at bounding box center [1116, 97] width 24 height 24
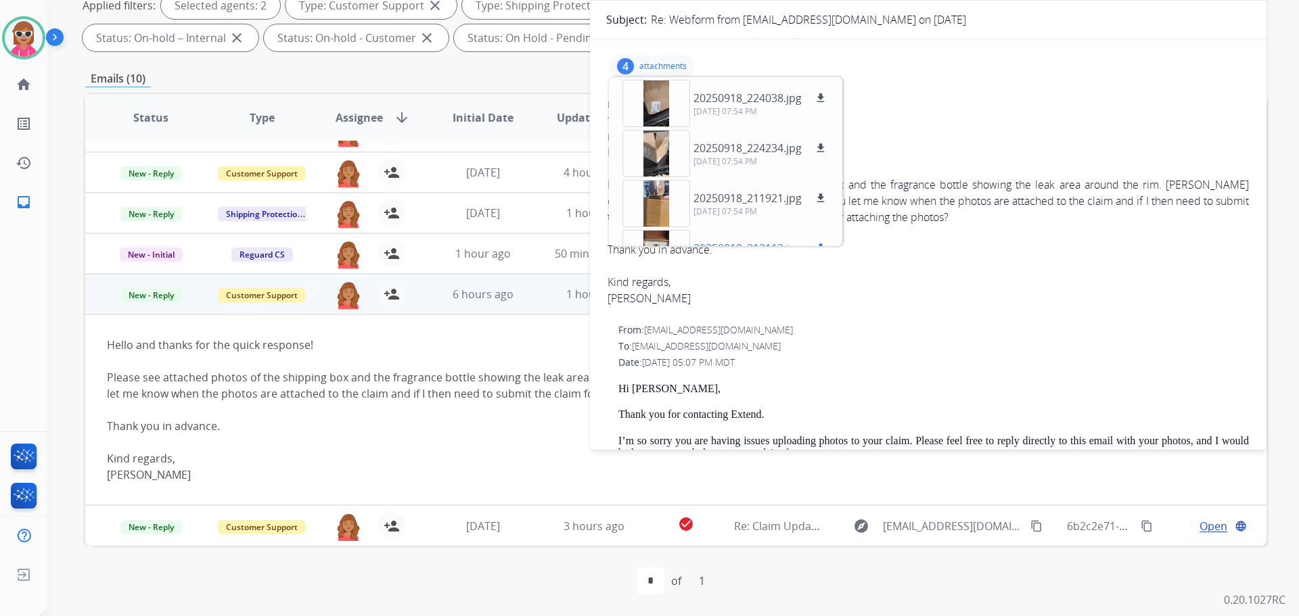
click at [645, 235] on div at bounding box center [656, 253] width 68 height 47
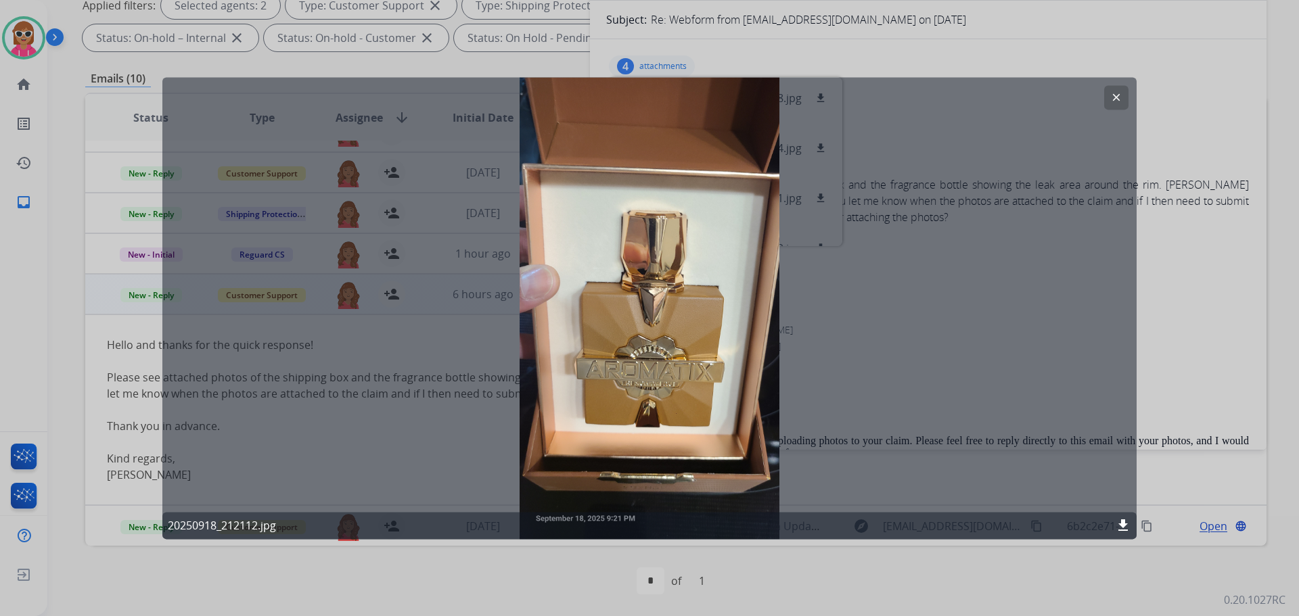
click at [1118, 98] on mat-icon "clear" at bounding box center [1116, 97] width 12 height 12
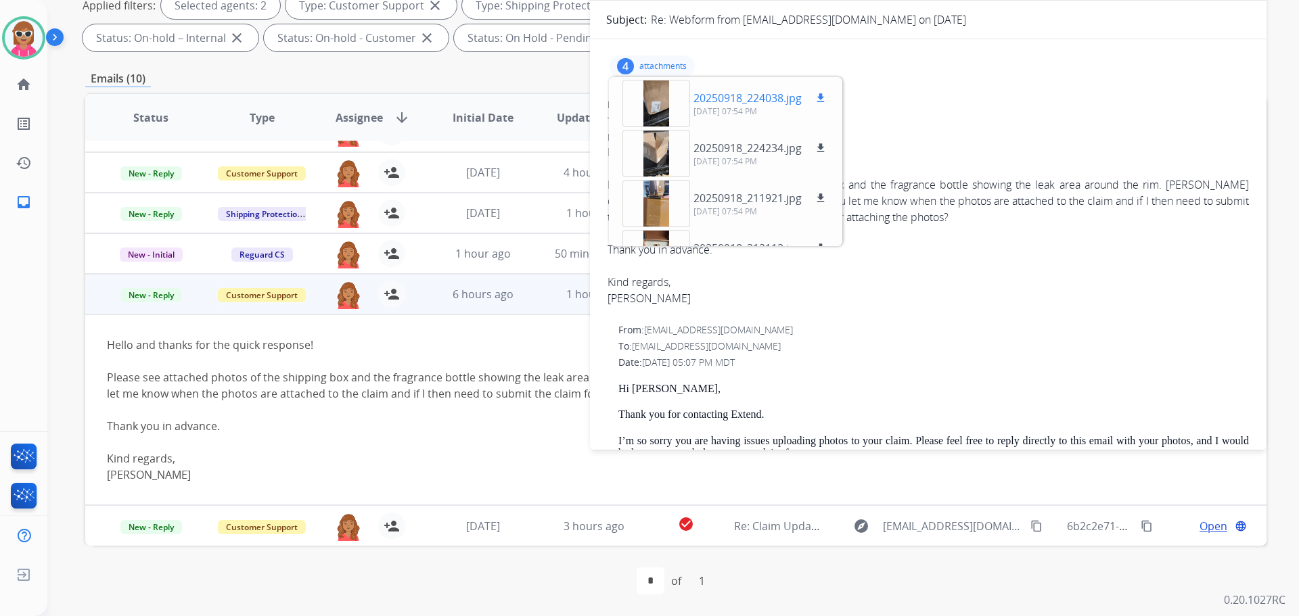
click at [676, 107] on div at bounding box center [656, 103] width 68 height 47
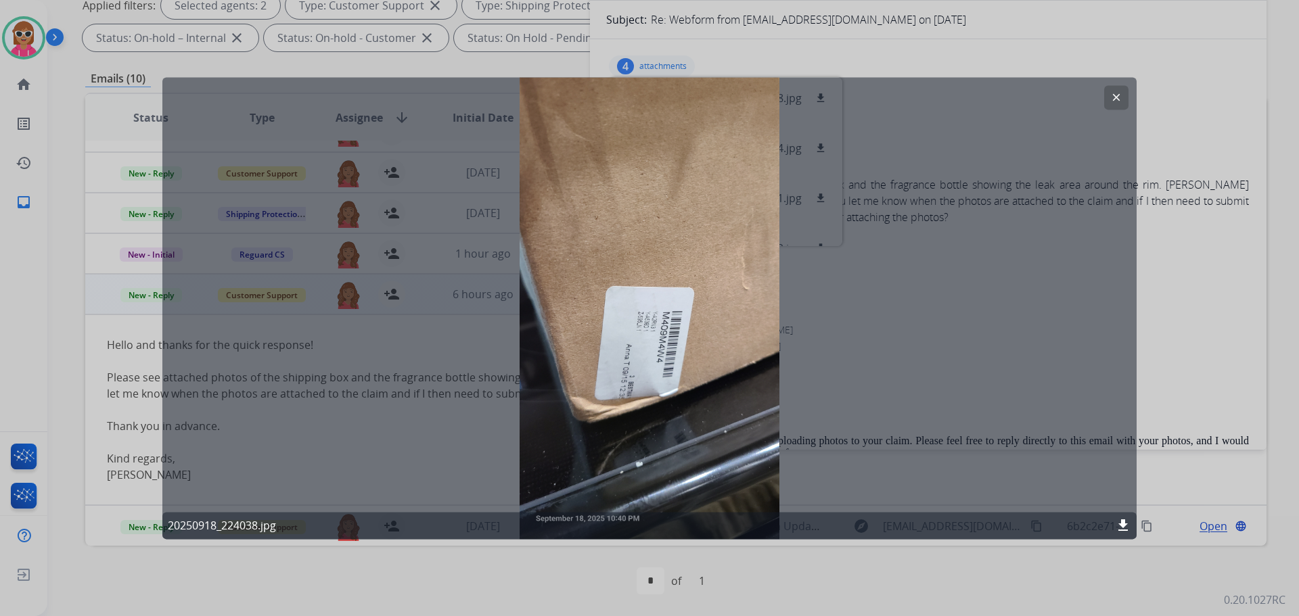
click at [1109, 94] on button "clear" at bounding box center [1116, 97] width 24 height 24
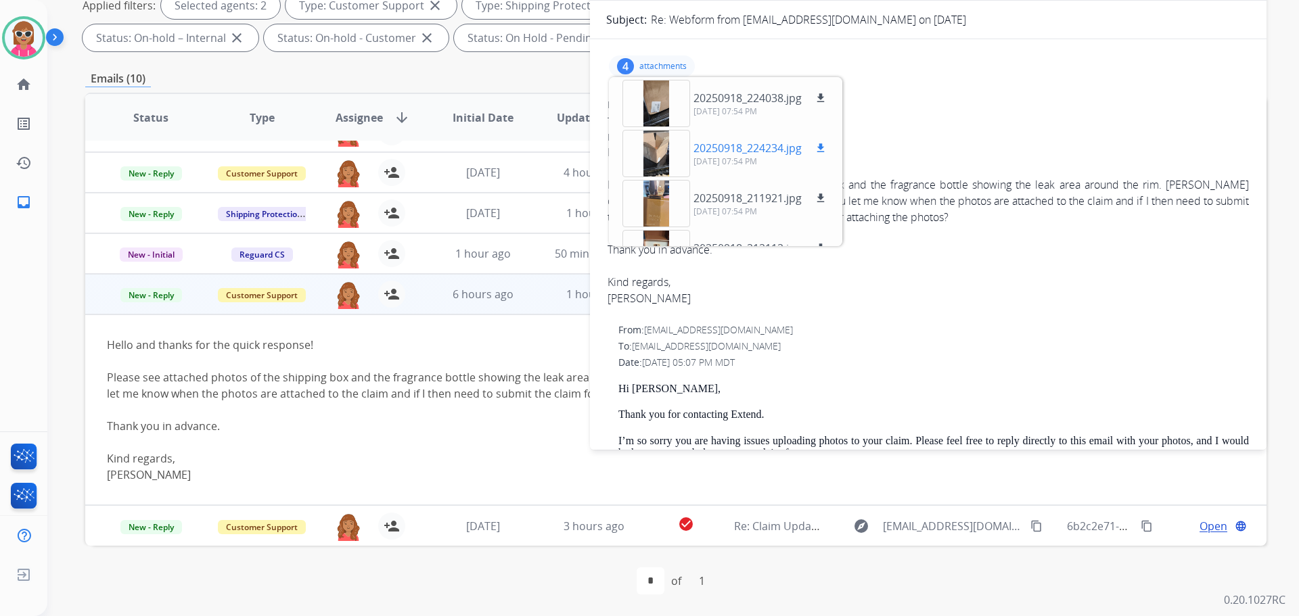
scroll to position [34, 0]
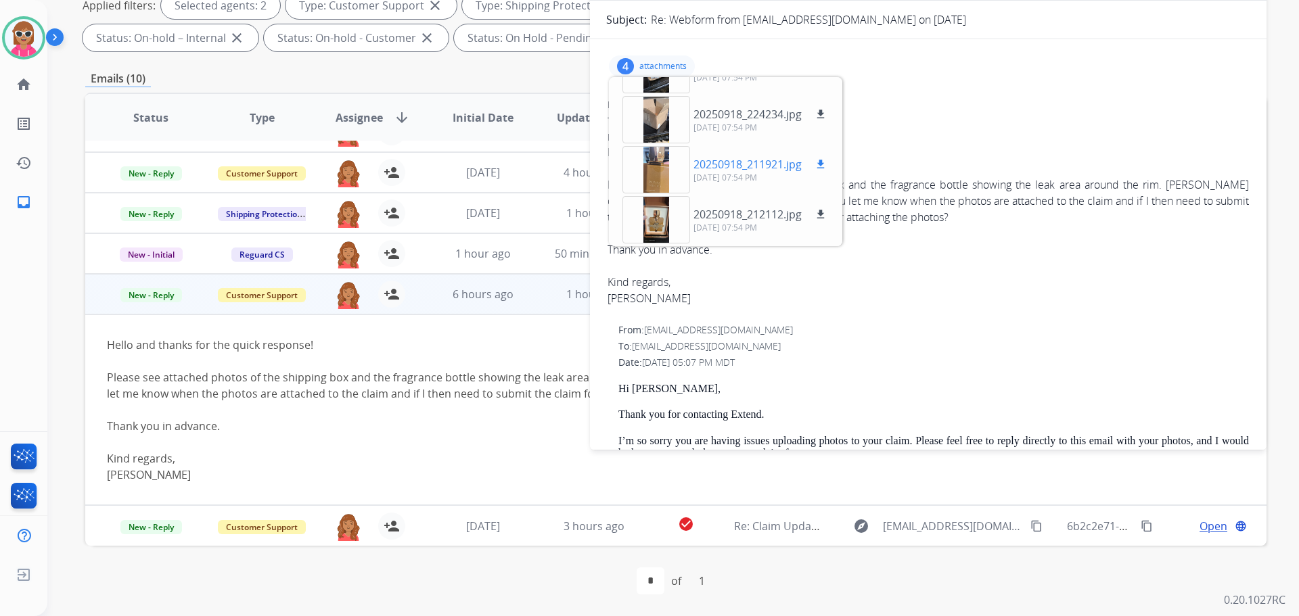
click at [668, 181] on div at bounding box center [656, 169] width 68 height 47
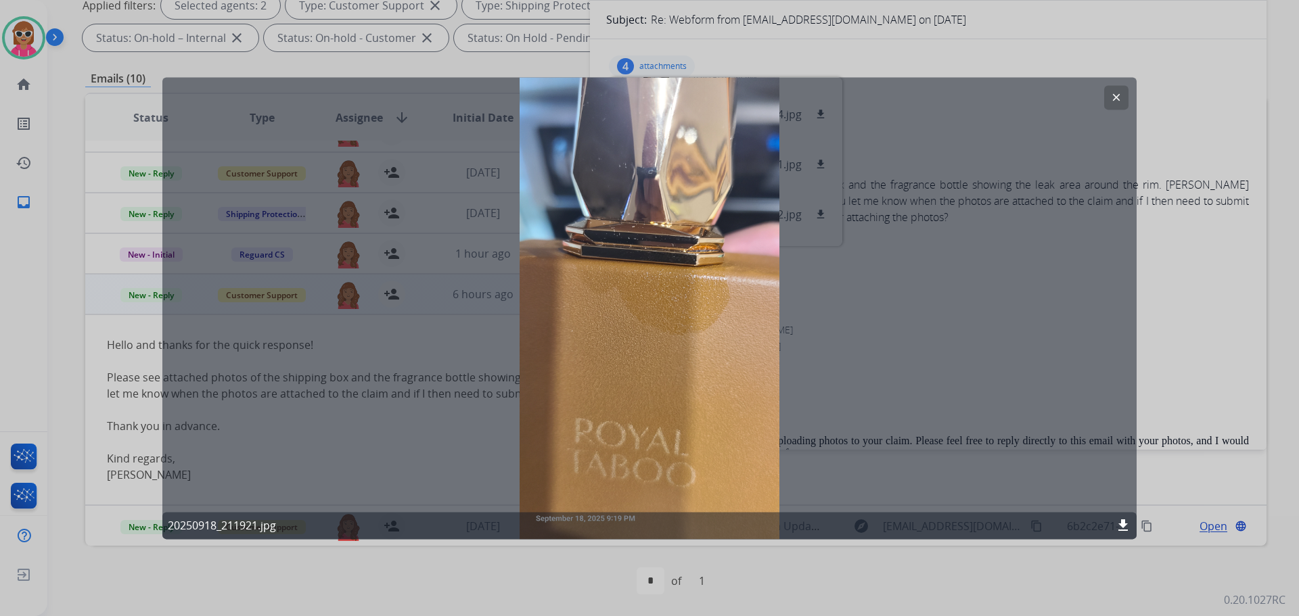
click at [1112, 102] on mat-icon "clear" at bounding box center [1116, 97] width 12 height 12
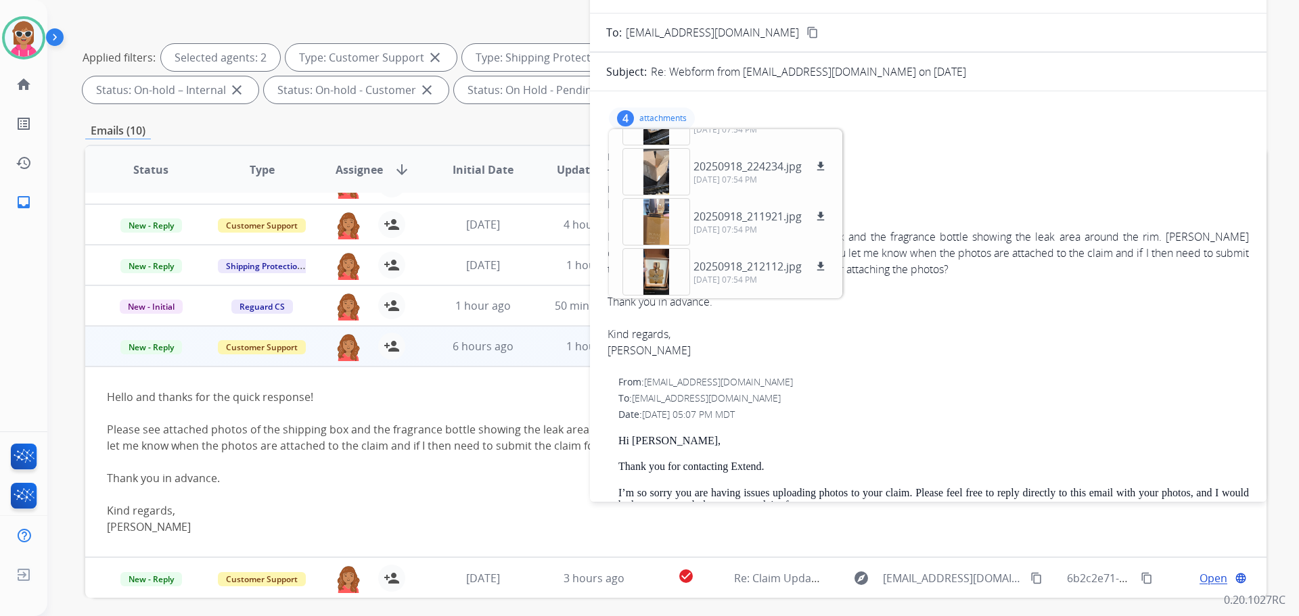
scroll to position [0, 0]
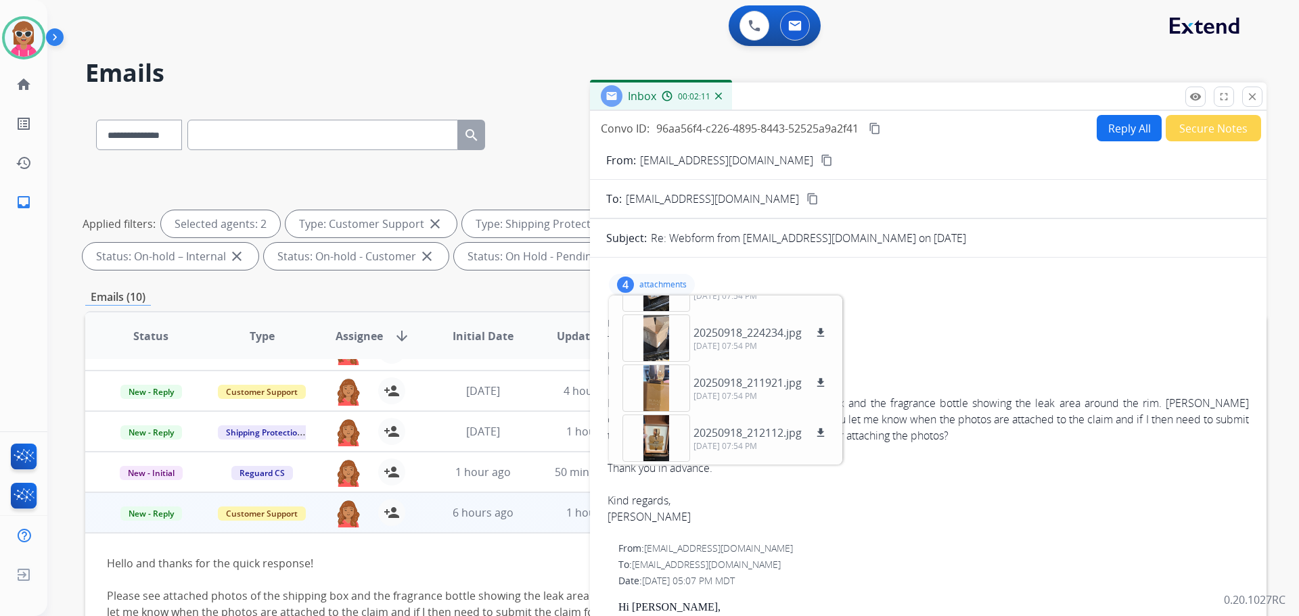
click at [1135, 131] on button "Reply All" at bounding box center [1129, 128] width 65 height 26
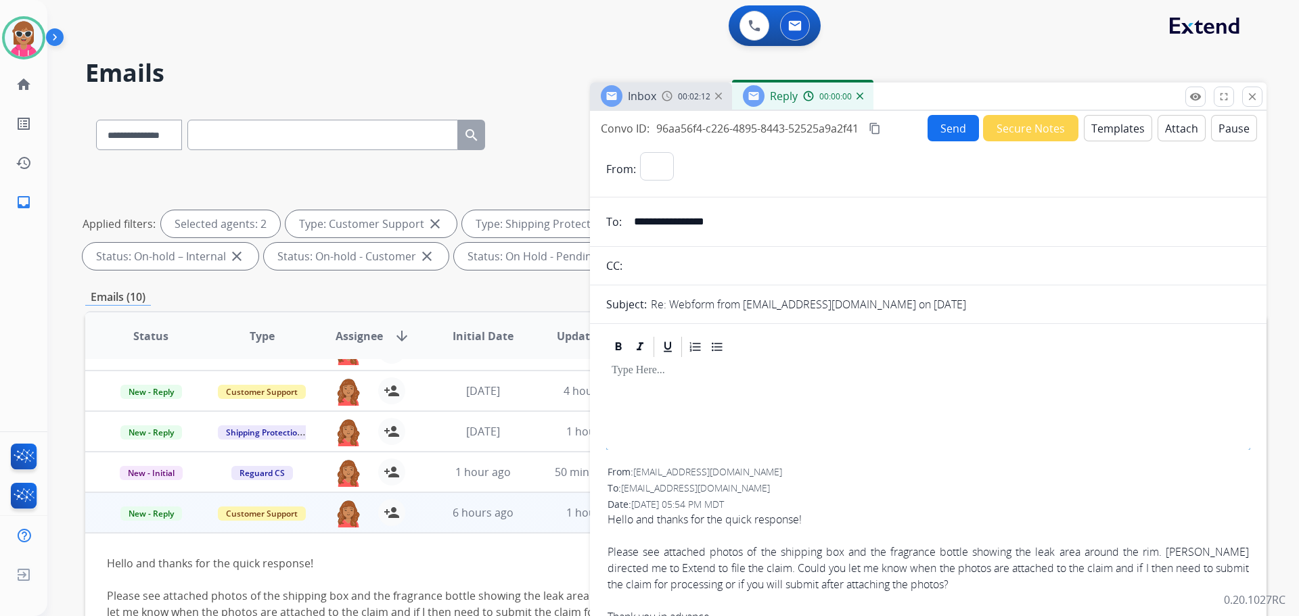
click at [1121, 131] on button "Templates" at bounding box center [1118, 128] width 68 height 26
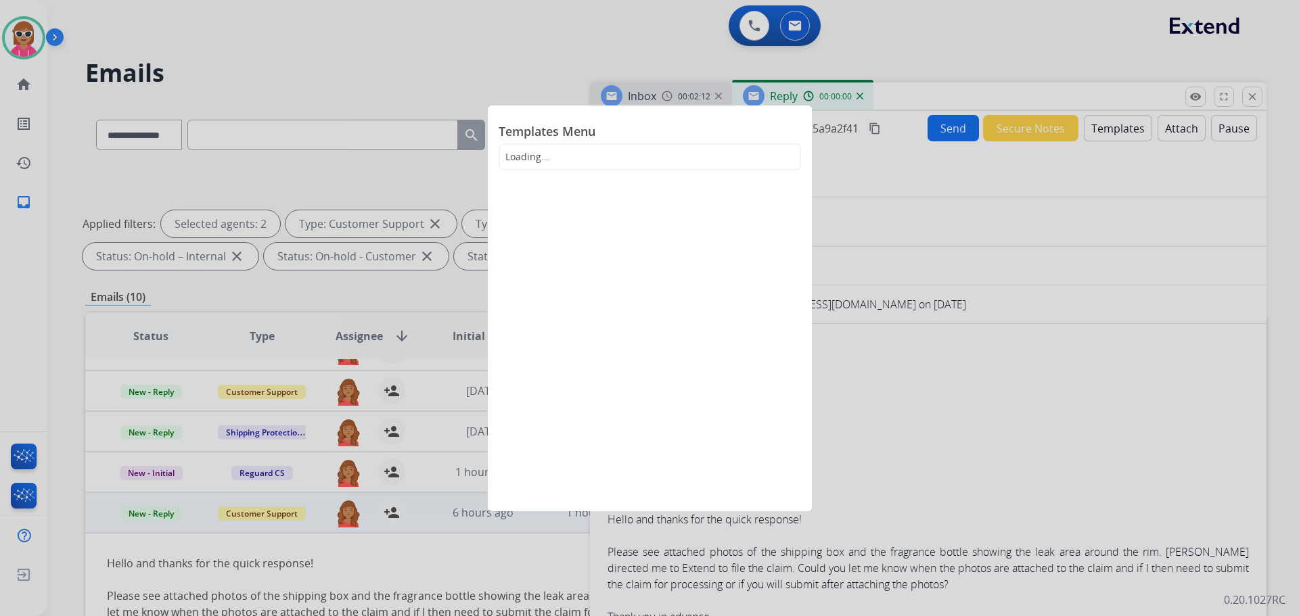
select select "**********"
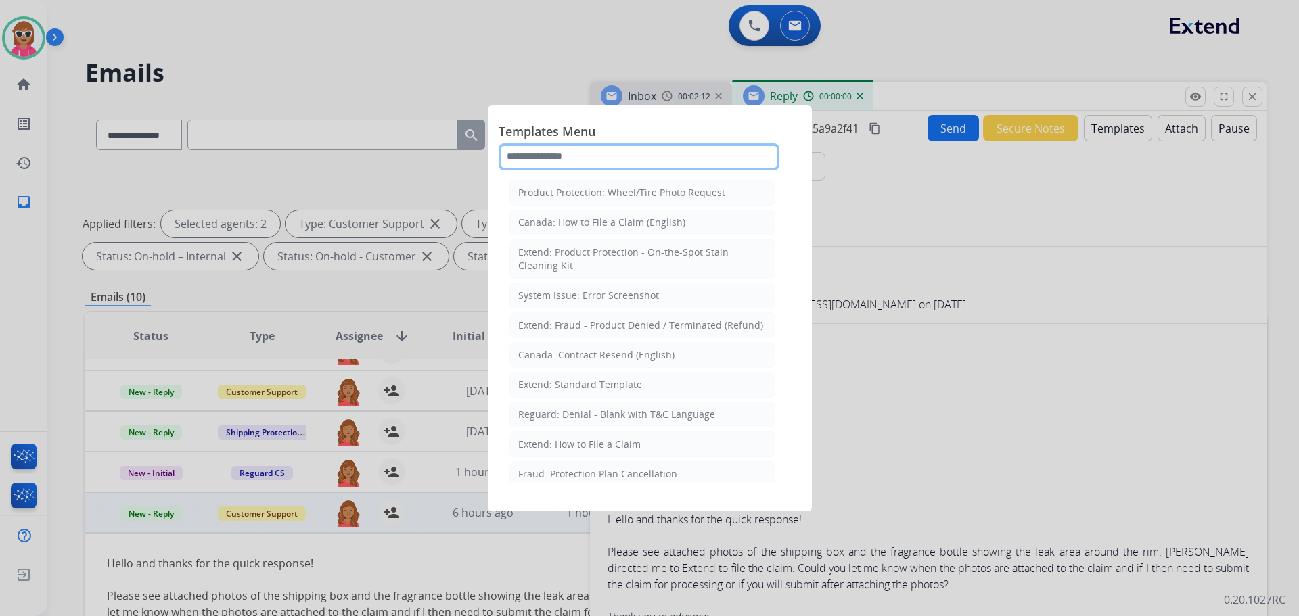
click at [685, 167] on input "text" at bounding box center [639, 156] width 281 height 27
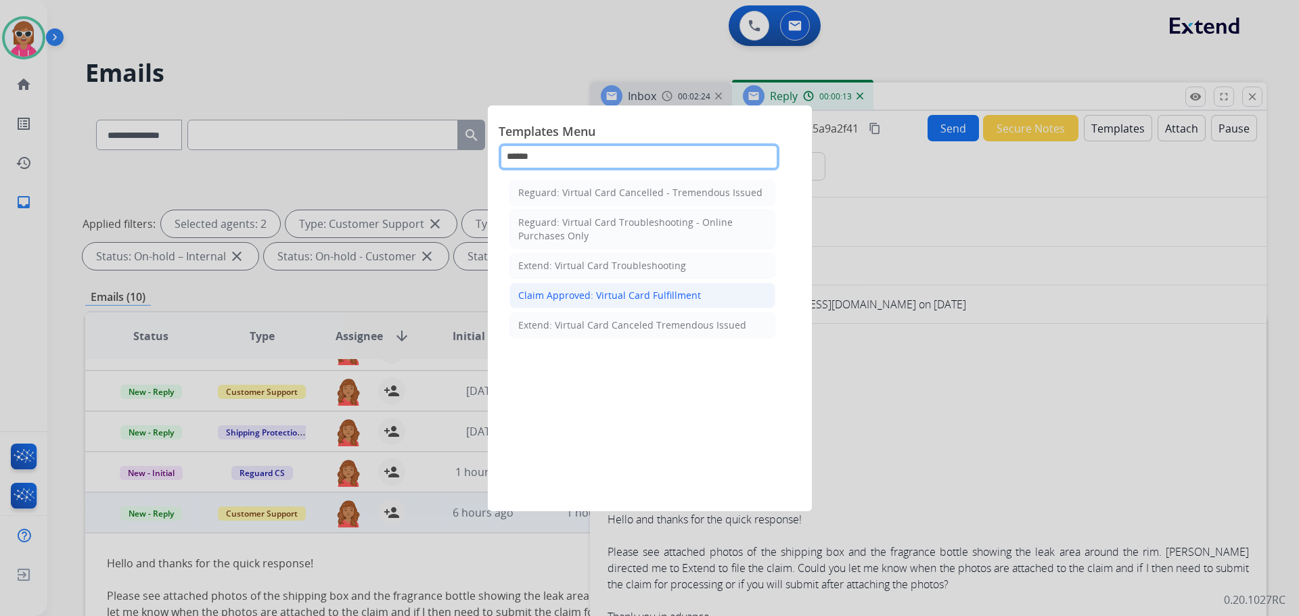
type input "******"
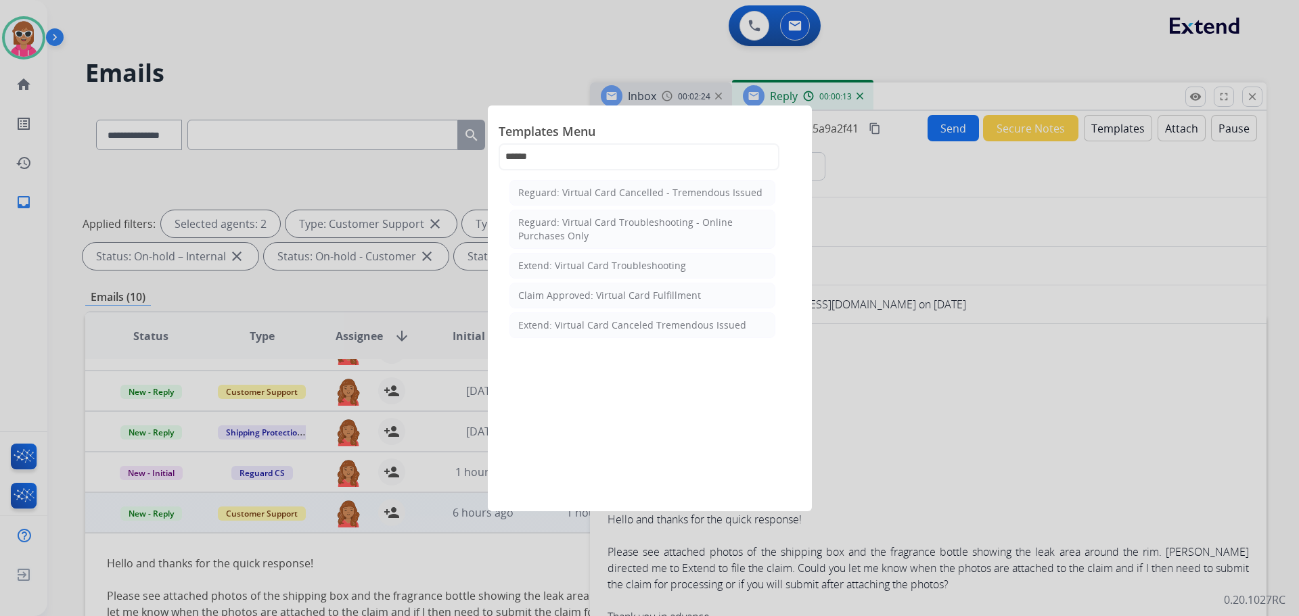
drag, startPoint x: 635, startPoint y: 294, endPoint x: 629, endPoint y: 301, distance: 9.6
click at [635, 296] on div "Claim Approved: Virtual Card Fulfillment" at bounding box center [609, 296] width 183 height 14
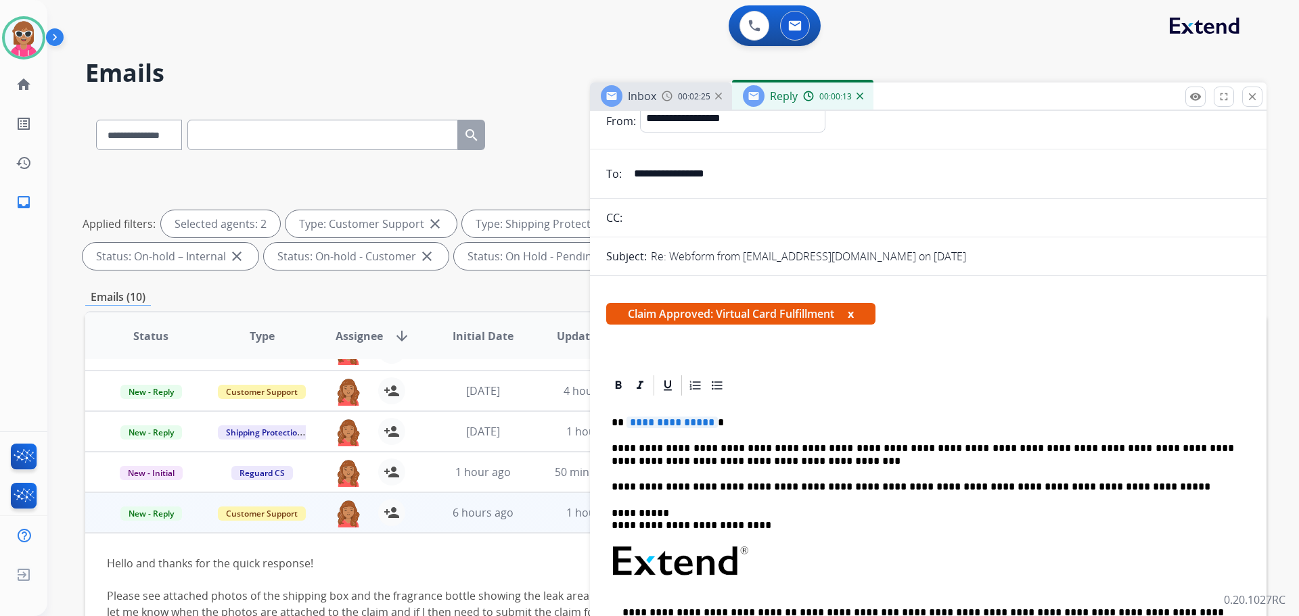
scroll to position [68, 0]
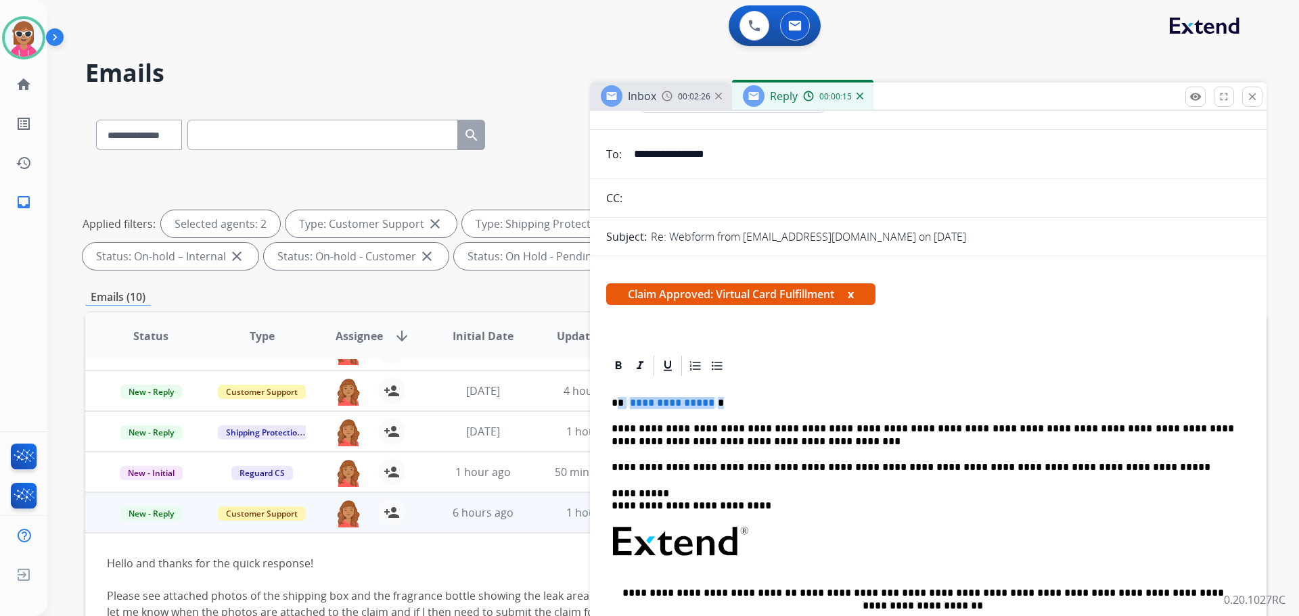
drag, startPoint x: 721, startPoint y: 402, endPoint x: 608, endPoint y: 405, distance: 112.4
click at [619, 396] on div "**********" at bounding box center [928, 574] width 644 height 392
drag, startPoint x: 685, startPoint y: 401, endPoint x: 640, endPoint y: 403, distance: 44.7
click at [640, 403] on p "***** ******" at bounding box center [923, 403] width 622 height 12
click at [619, 375] on div at bounding box center [618, 366] width 20 height 20
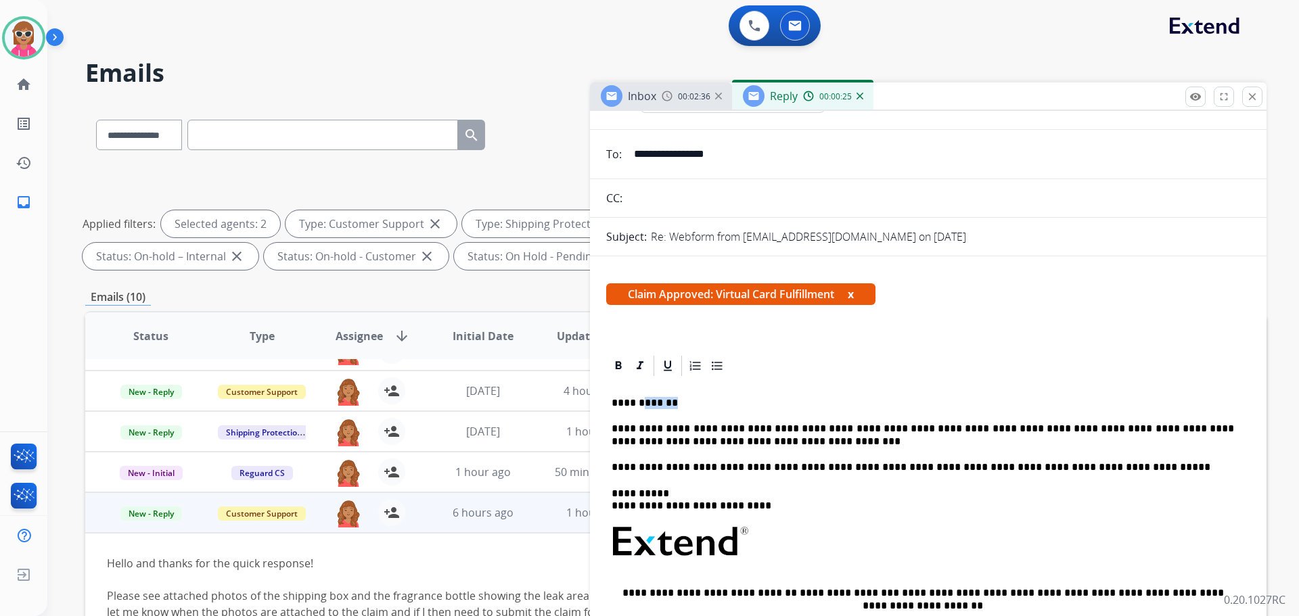
click at [681, 403] on p "**********" at bounding box center [923, 403] width 622 height 12
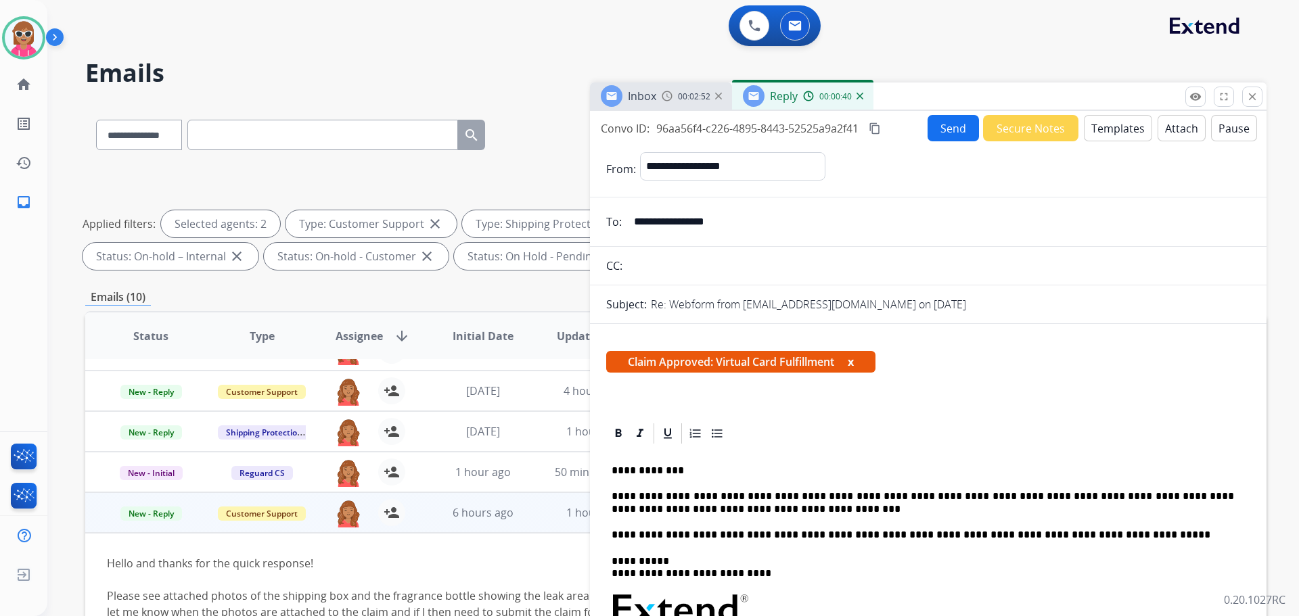
click at [876, 131] on mat-icon "content_copy" at bounding box center [875, 128] width 12 height 12
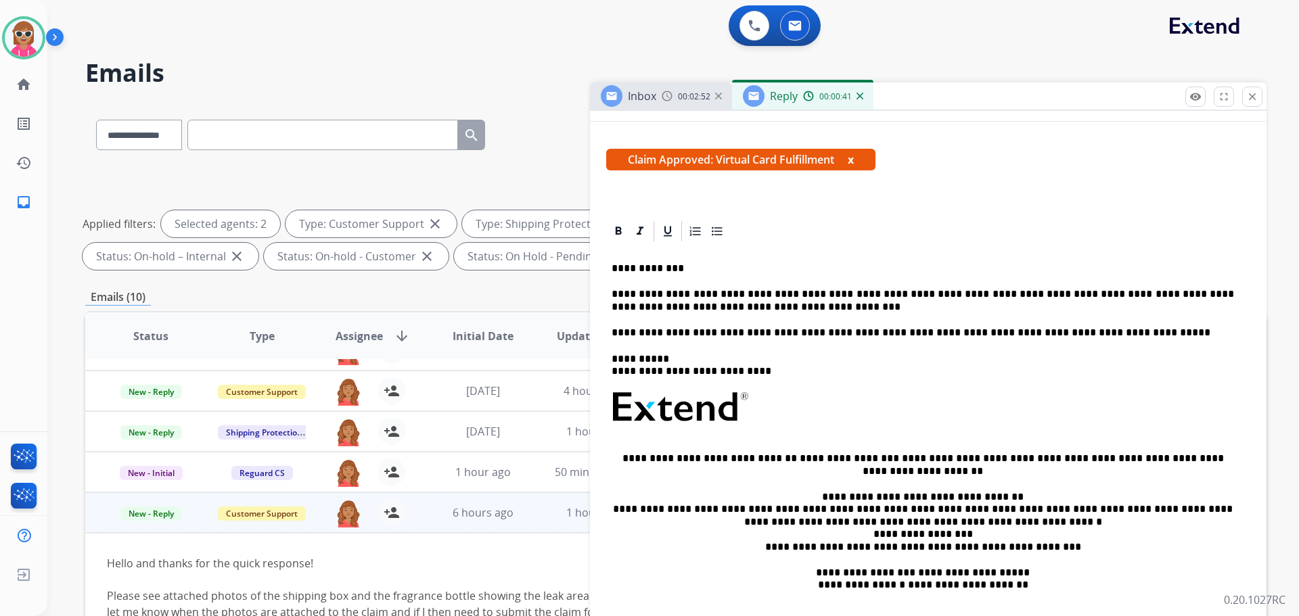
scroll to position [203, 0]
click at [776, 294] on p "**********" at bounding box center [923, 300] width 622 height 25
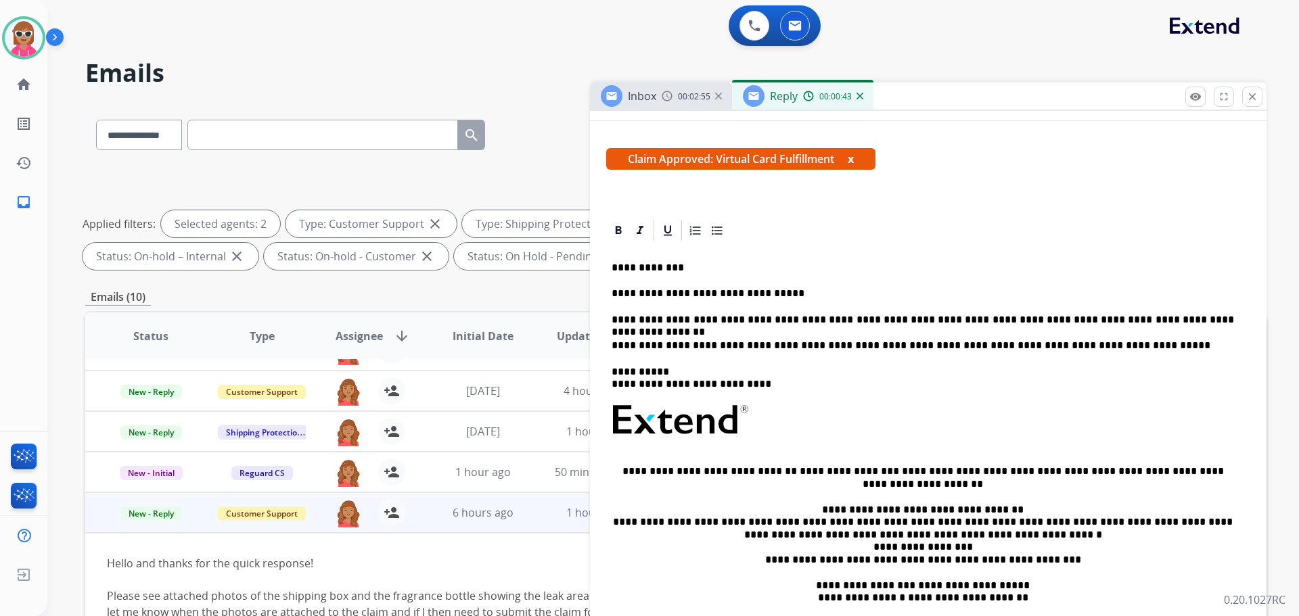
scroll to position [202, 0]
click at [1184, 320] on p "**********" at bounding box center [923, 321] width 622 height 12
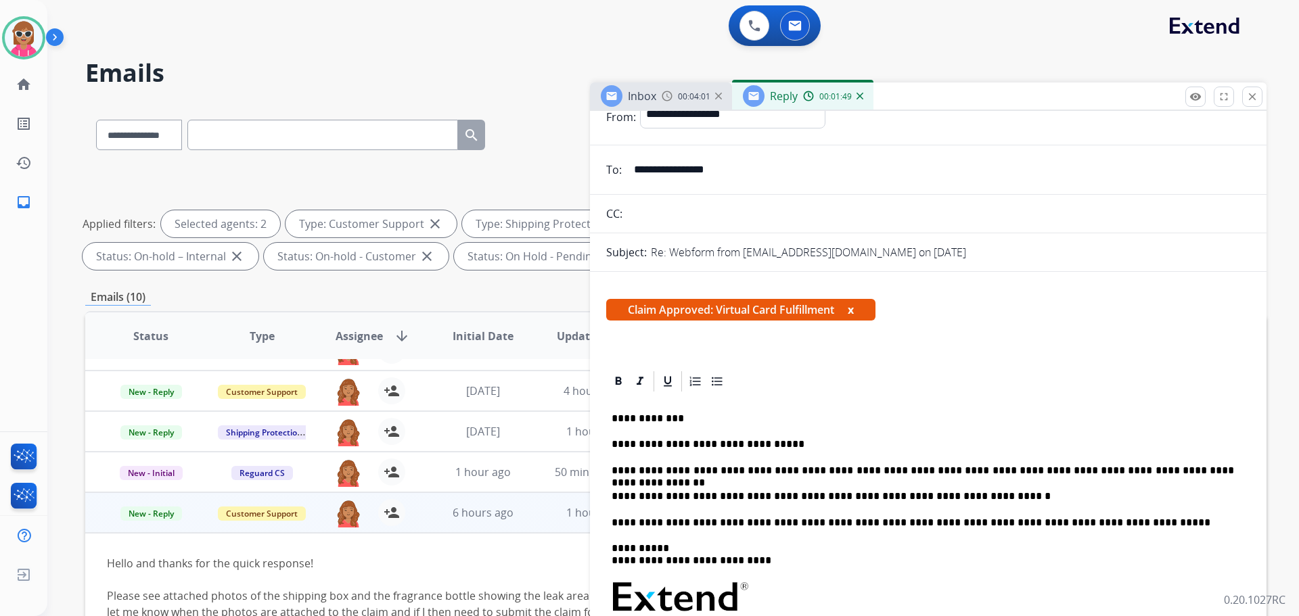
scroll to position [0, 0]
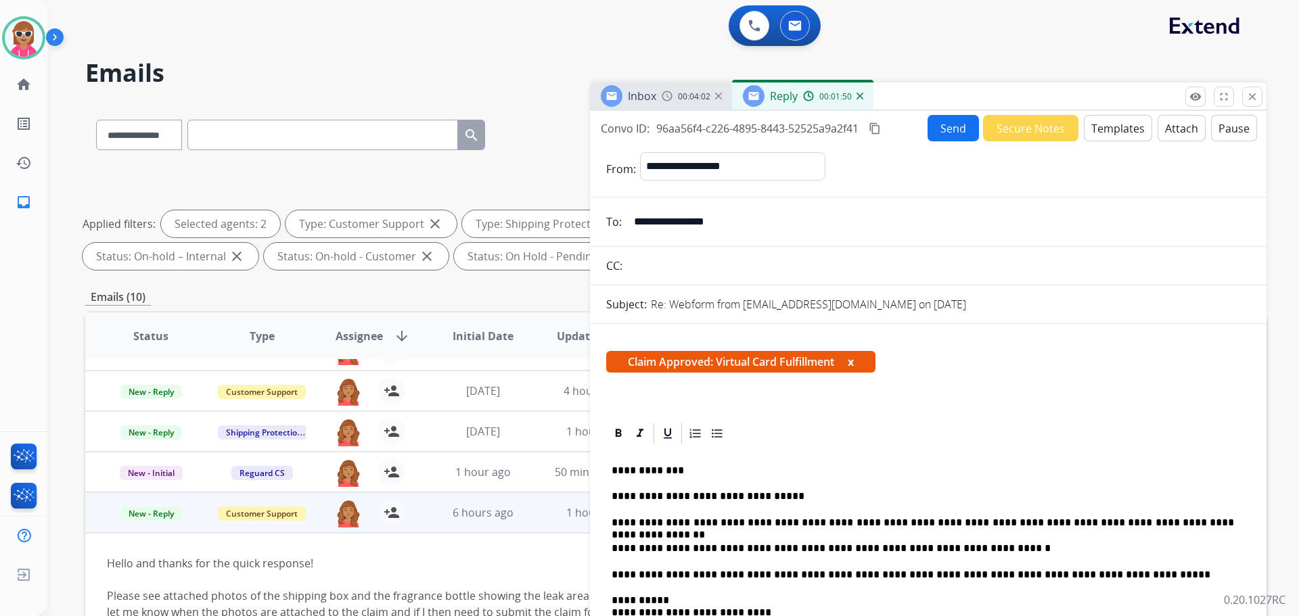
click at [878, 130] on mat-icon "content_copy" at bounding box center [875, 128] width 12 height 12
click at [948, 120] on button "Send" at bounding box center [953, 128] width 51 height 26
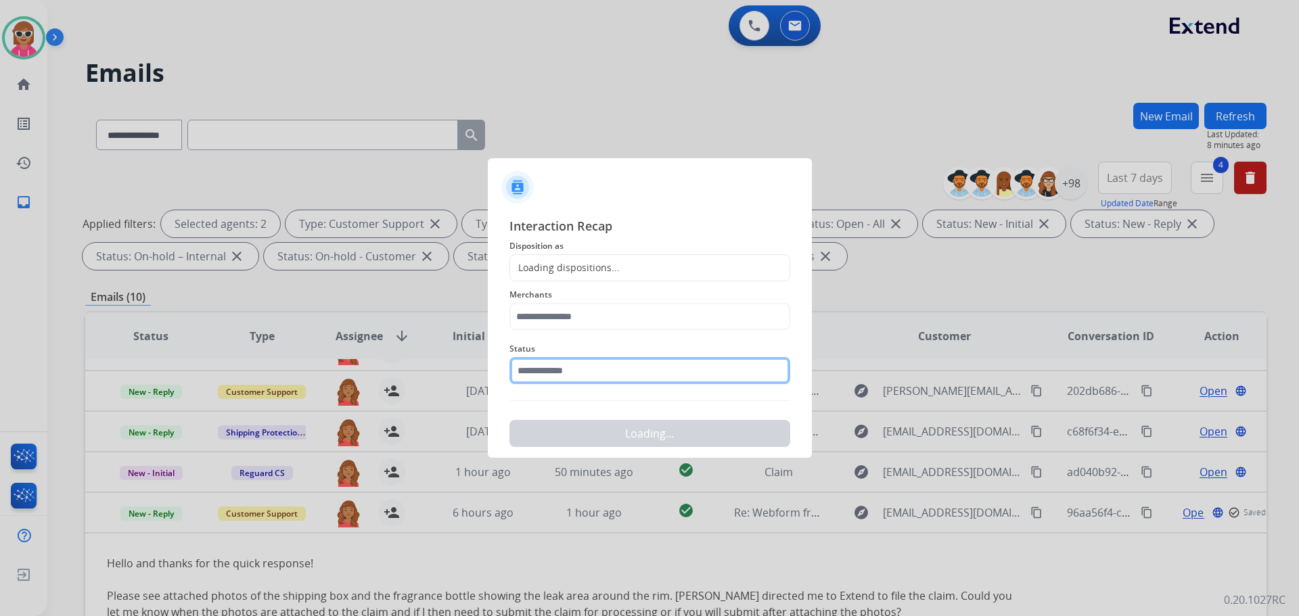
click at [569, 369] on input "text" at bounding box center [649, 370] width 281 height 27
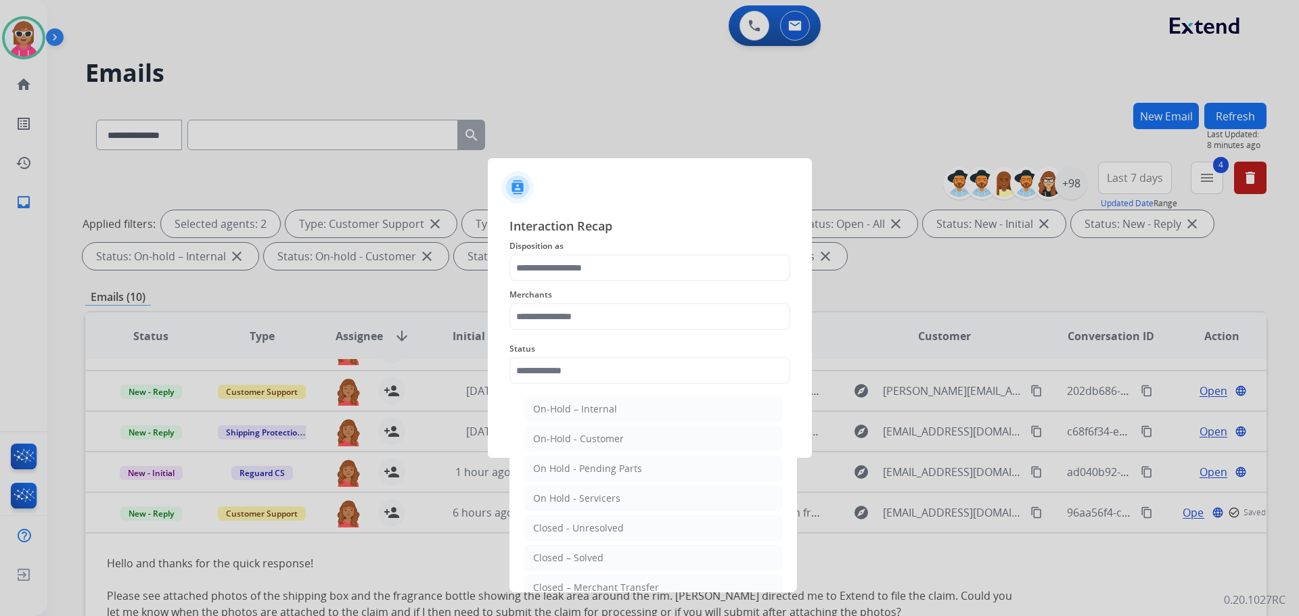
click at [614, 564] on li "Closed – Solved" at bounding box center [653, 558] width 258 height 26
type input "**********"
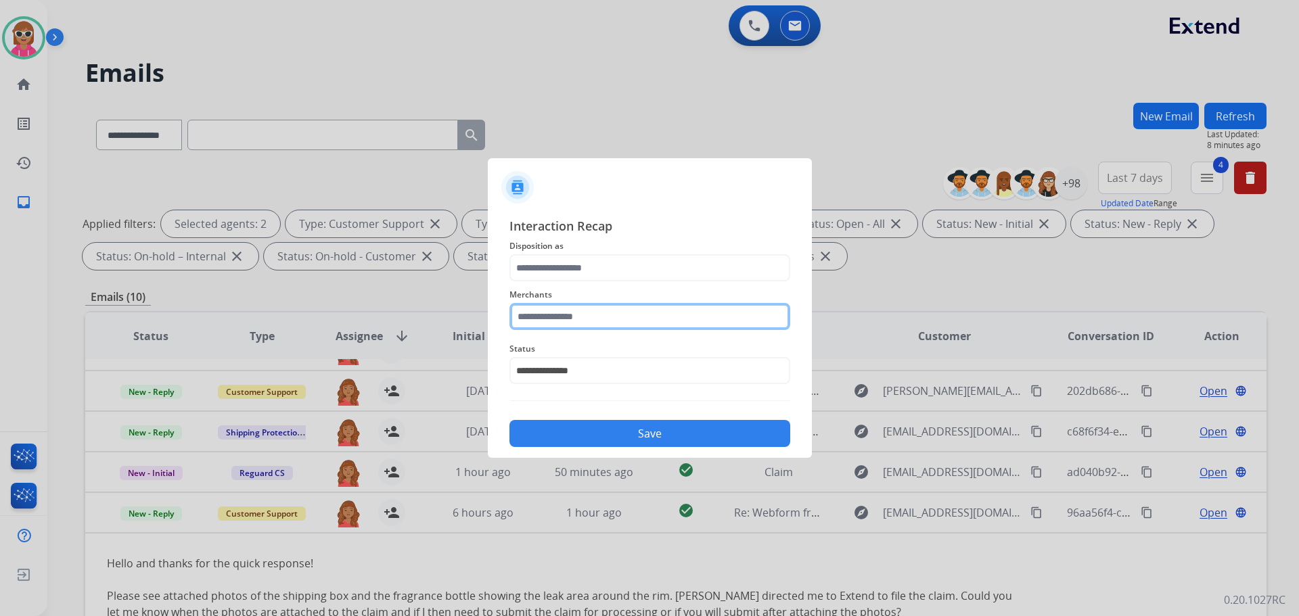
click at [599, 315] on input "text" at bounding box center [649, 316] width 281 height 27
drag, startPoint x: 574, startPoint y: 349, endPoint x: 575, endPoint y: 340, distance: 9.6
click at [575, 340] on ul "Jomashop" at bounding box center [653, 359] width 266 height 46
click at [560, 319] on input "****" at bounding box center [649, 316] width 281 height 27
click at [570, 362] on div "Jomashop" at bounding box center [555, 355] width 45 height 14
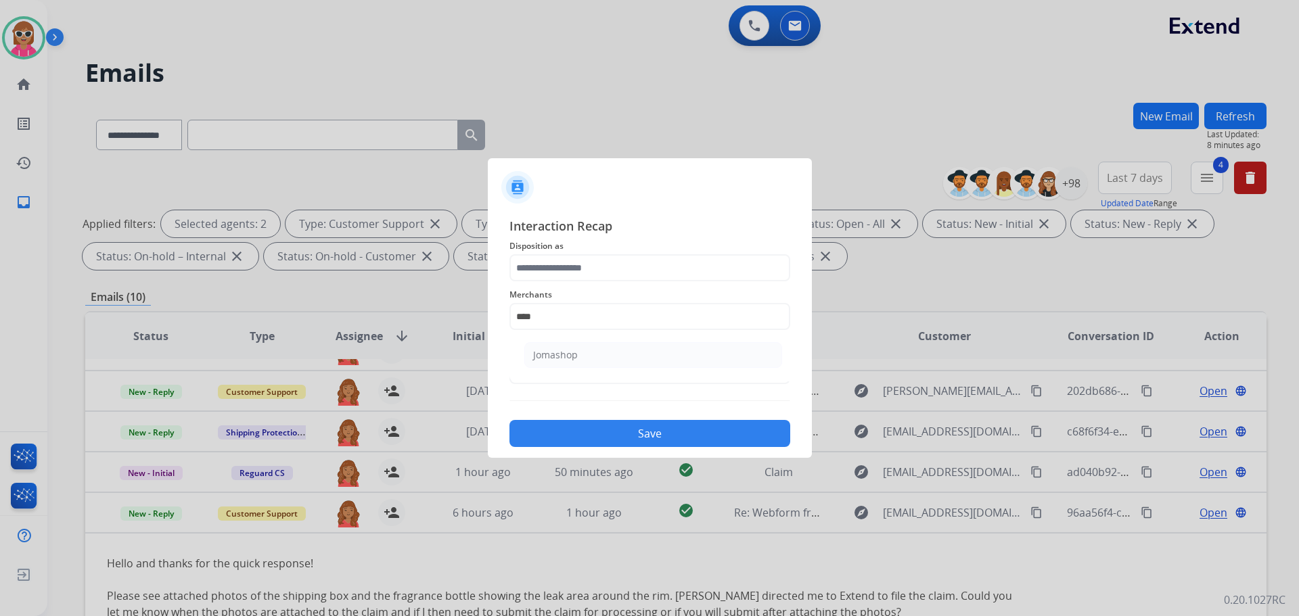
type input "********"
click at [570, 262] on input "text" at bounding box center [649, 267] width 281 height 27
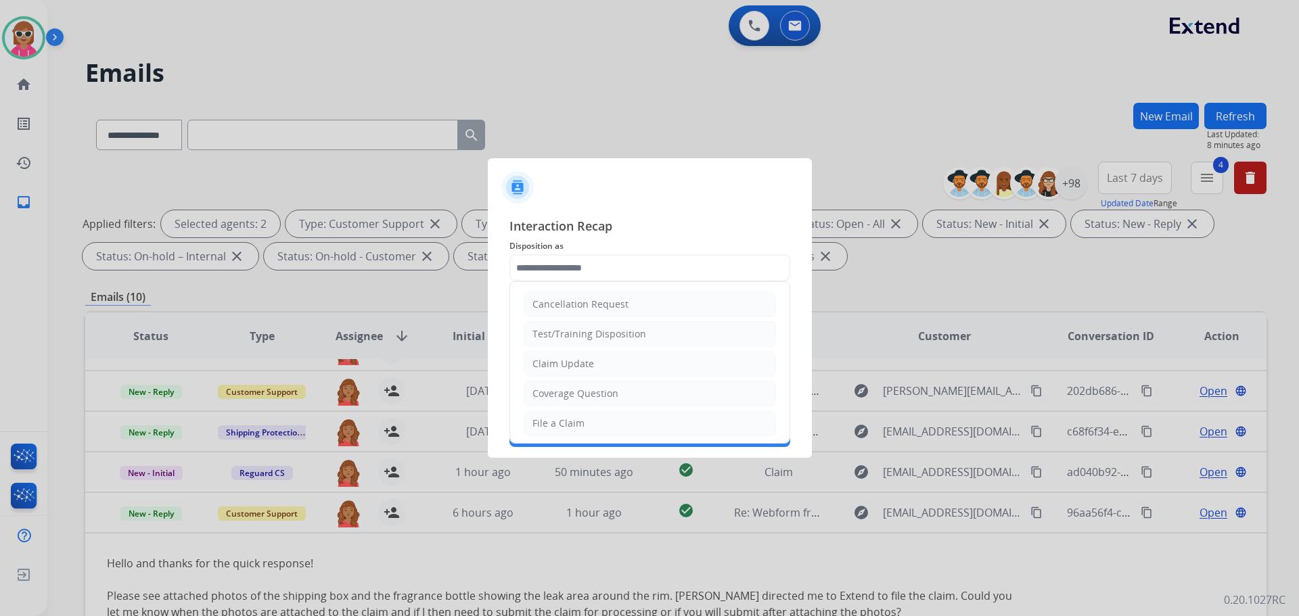
drag, startPoint x: 576, startPoint y: 367, endPoint x: 580, endPoint y: 375, distance: 8.2
click at [579, 370] on div "Claim Update" at bounding box center [563, 364] width 62 height 14
type input "**********"
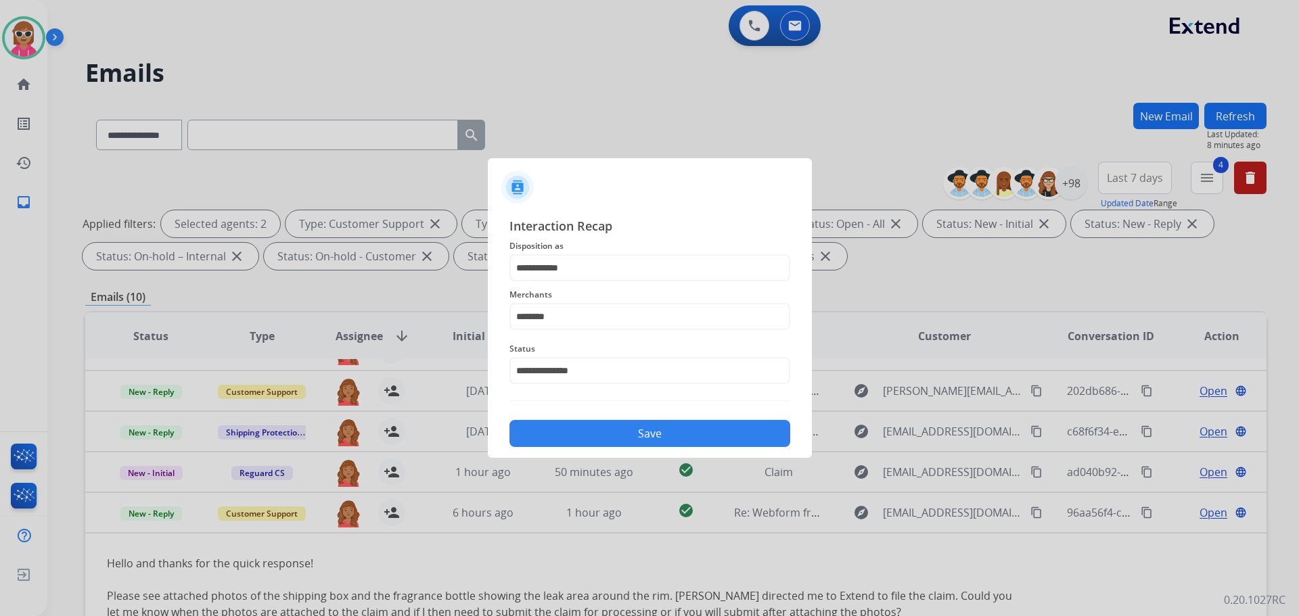
click at [599, 436] on button "Save" at bounding box center [649, 433] width 281 height 27
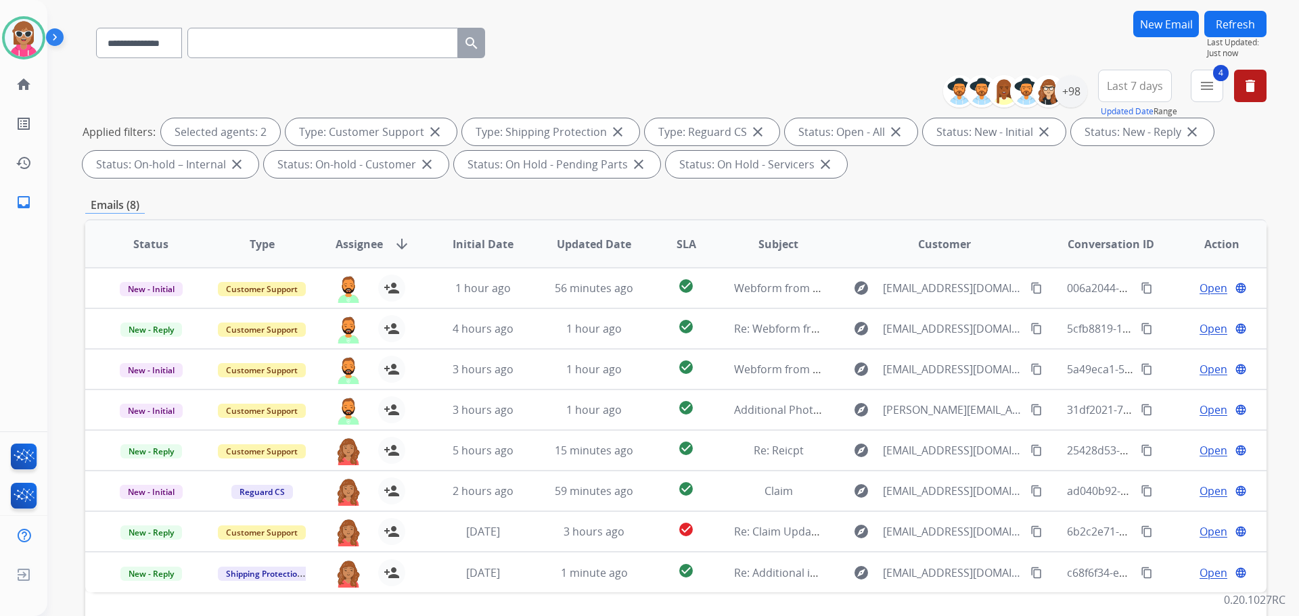
scroll to position [16, 0]
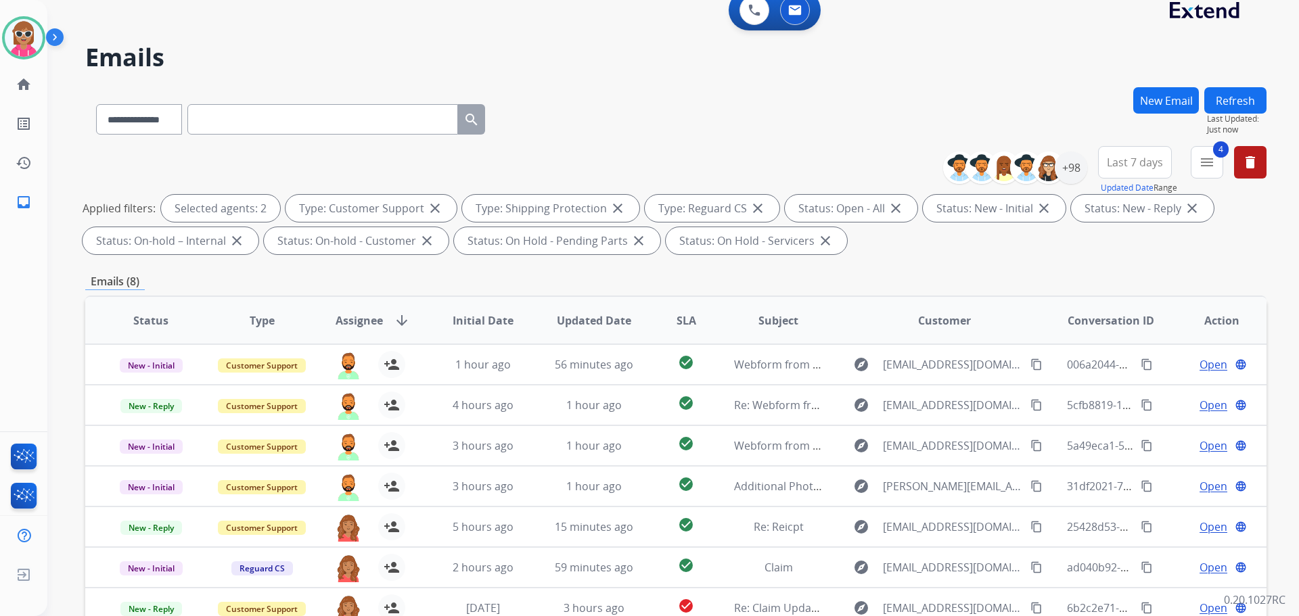
click at [1214, 86] on div "**********" at bounding box center [656, 341] width 1219 height 616
click at [1223, 101] on button "Refresh" at bounding box center [1235, 100] width 62 height 26
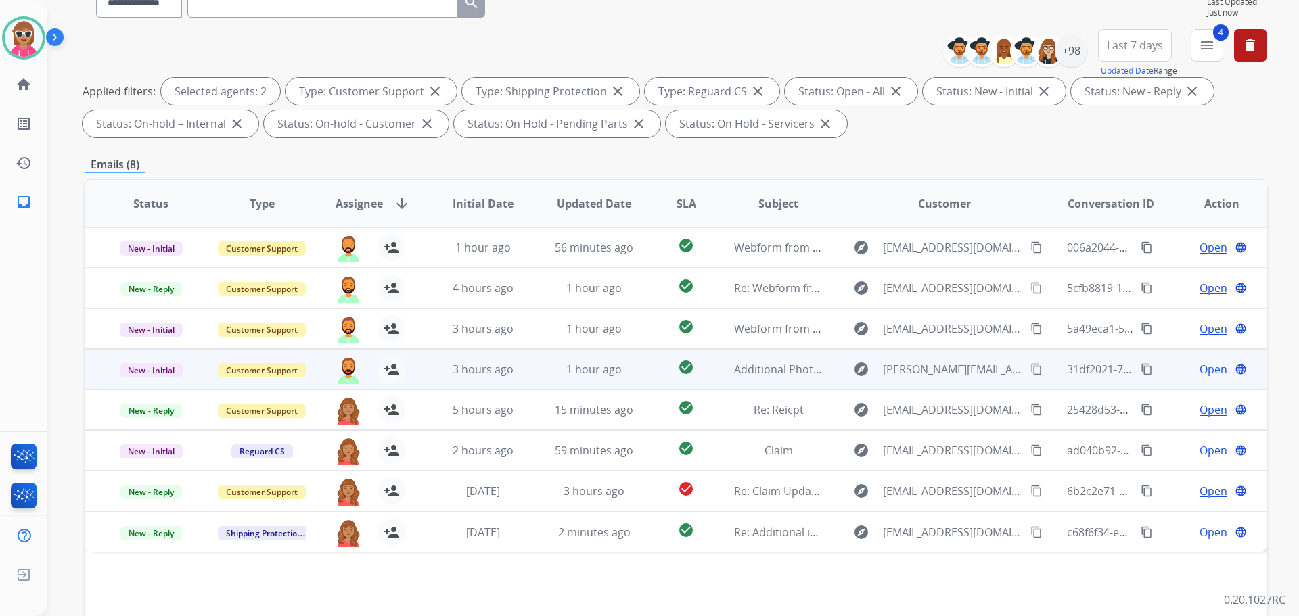
scroll to position [219, 0]
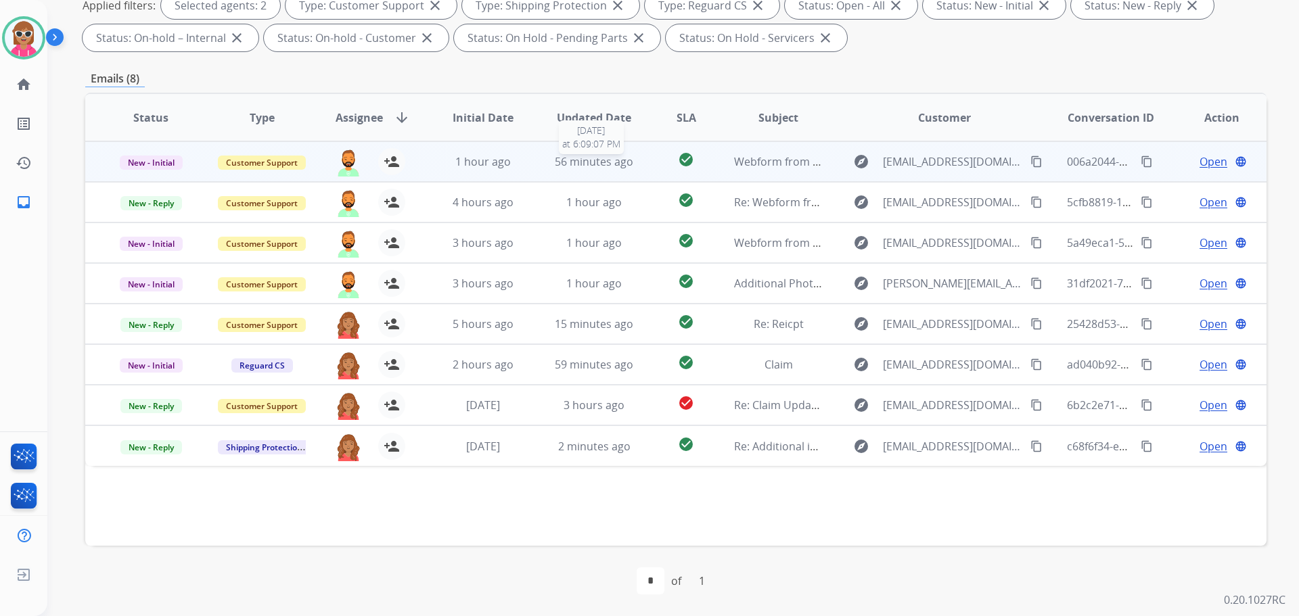
click at [596, 166] on span "56 minutes ago" at bounding box center [594, 161] width 78 height 15
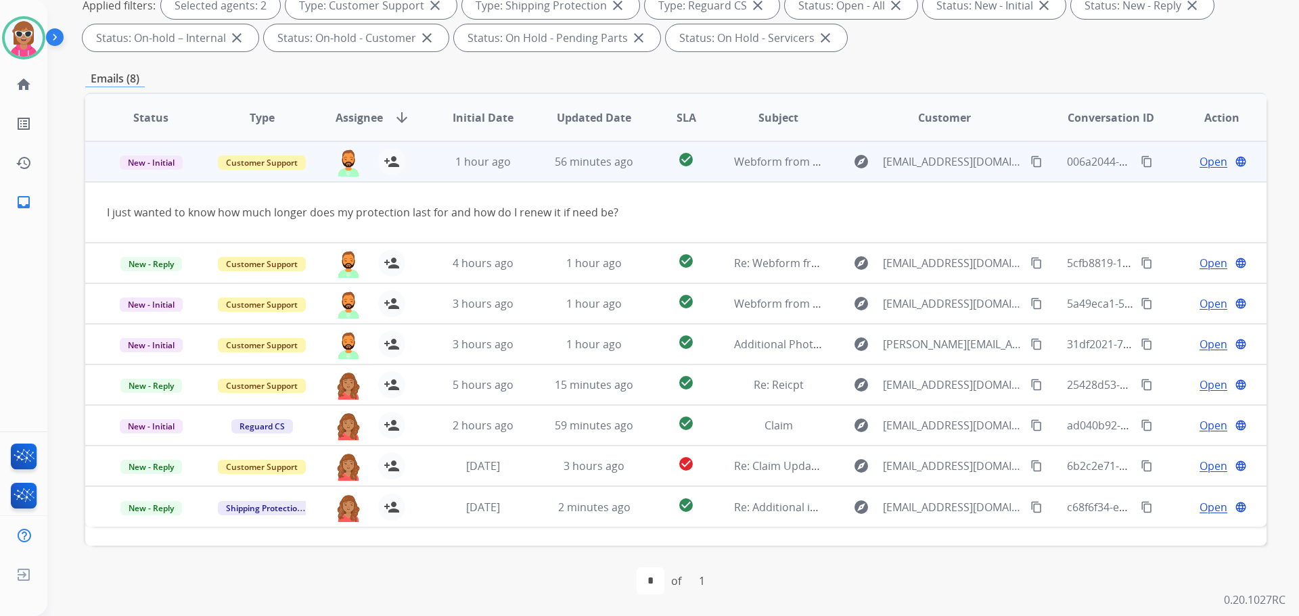
click at [1030, 160] on mat-icon "content_copy" at bounding box center [1036, 162] width 12 height 12
click at [1202, 166] on span "Open" at bounding box center [1214, 162] width 28 height 16
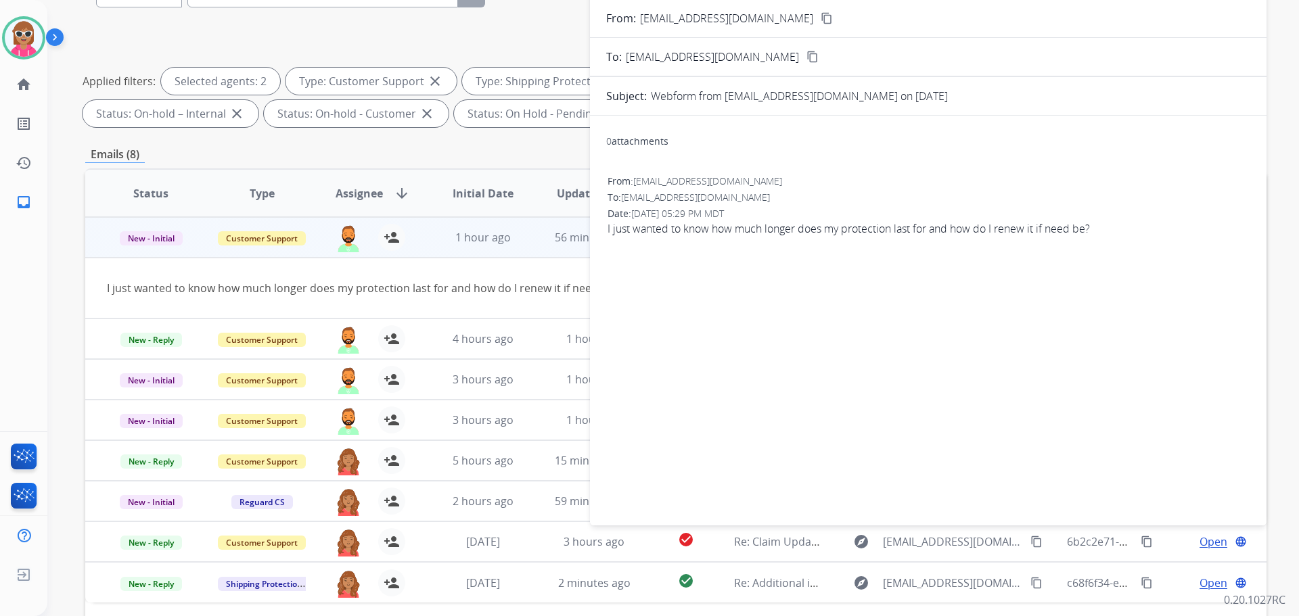
scroll to position [83, 0]
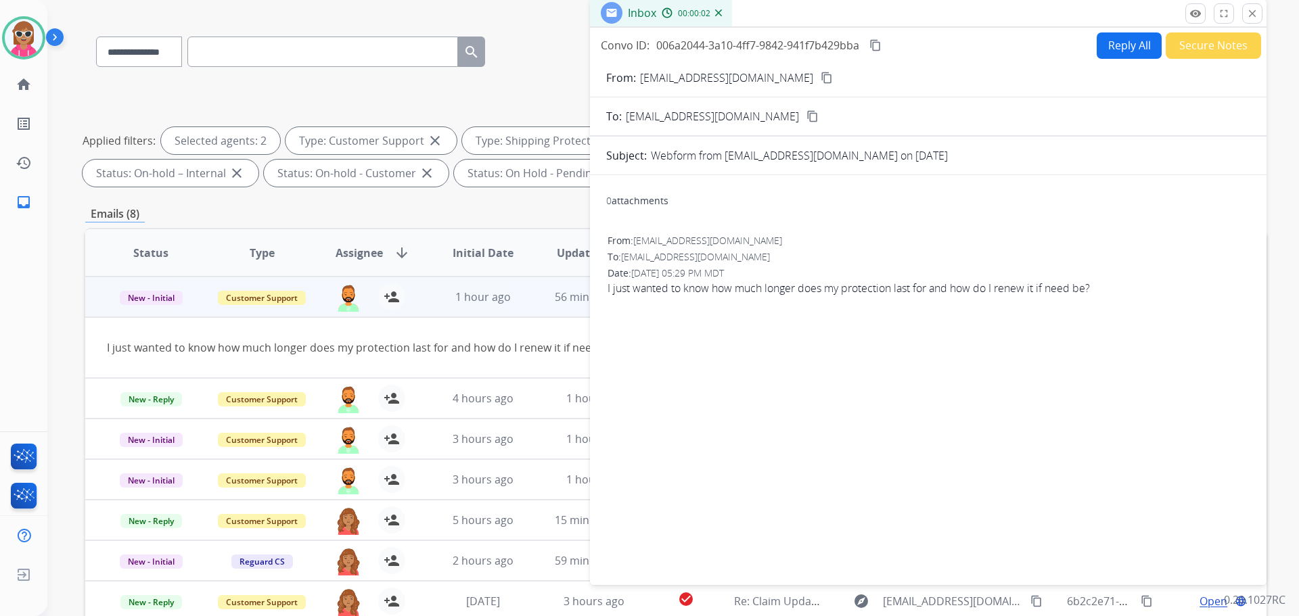
click at [1120, 45] on button "Reply All" at bounding box center [1129, 45] width 65 height 26
select select "**********"
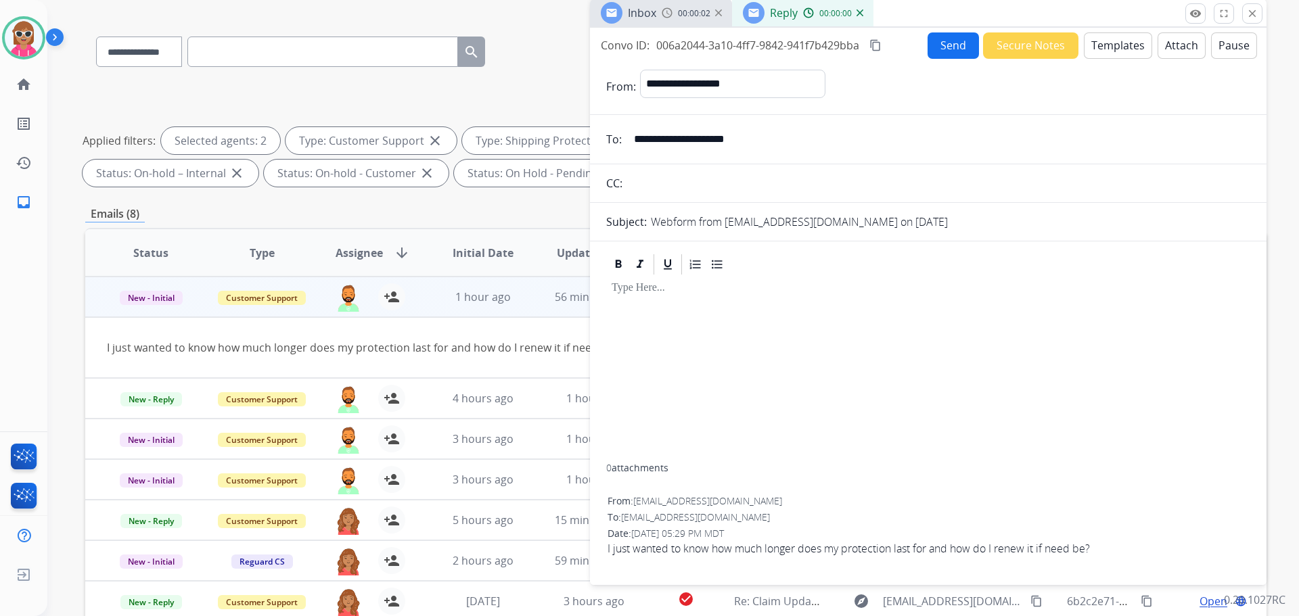
click at [1118, 45] on button "Templates" at bounding box center [1118, 45] width 68 height 26
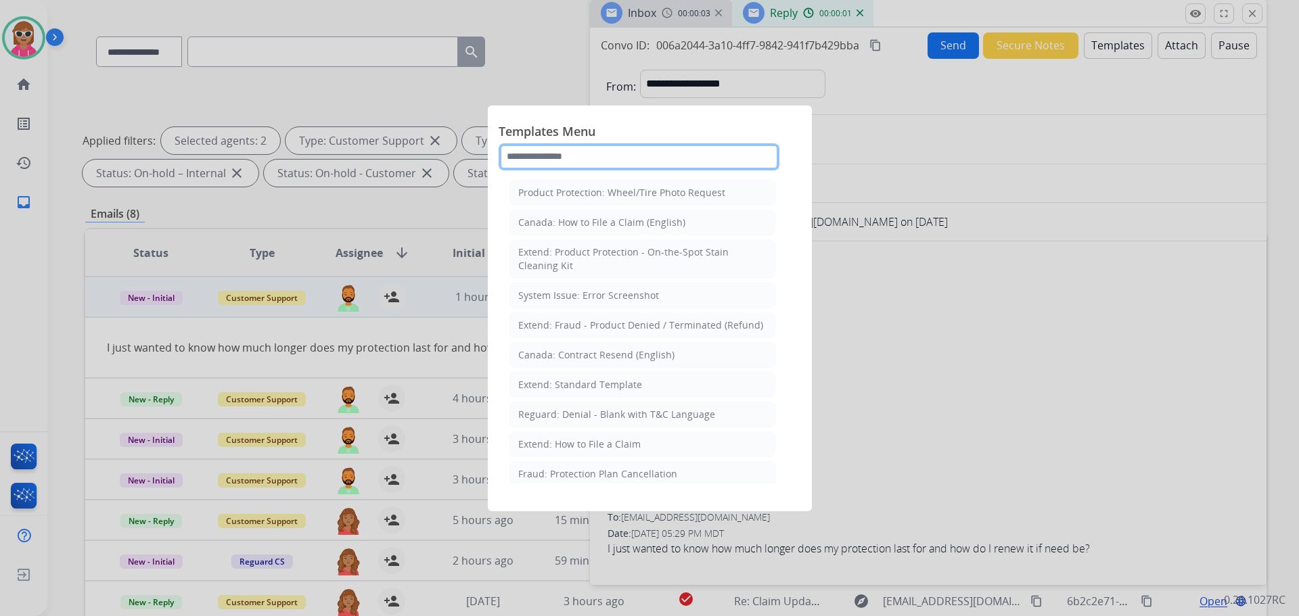
click at [610, 157] on input "text" at bounding box center [639, 156] width 281 height 27
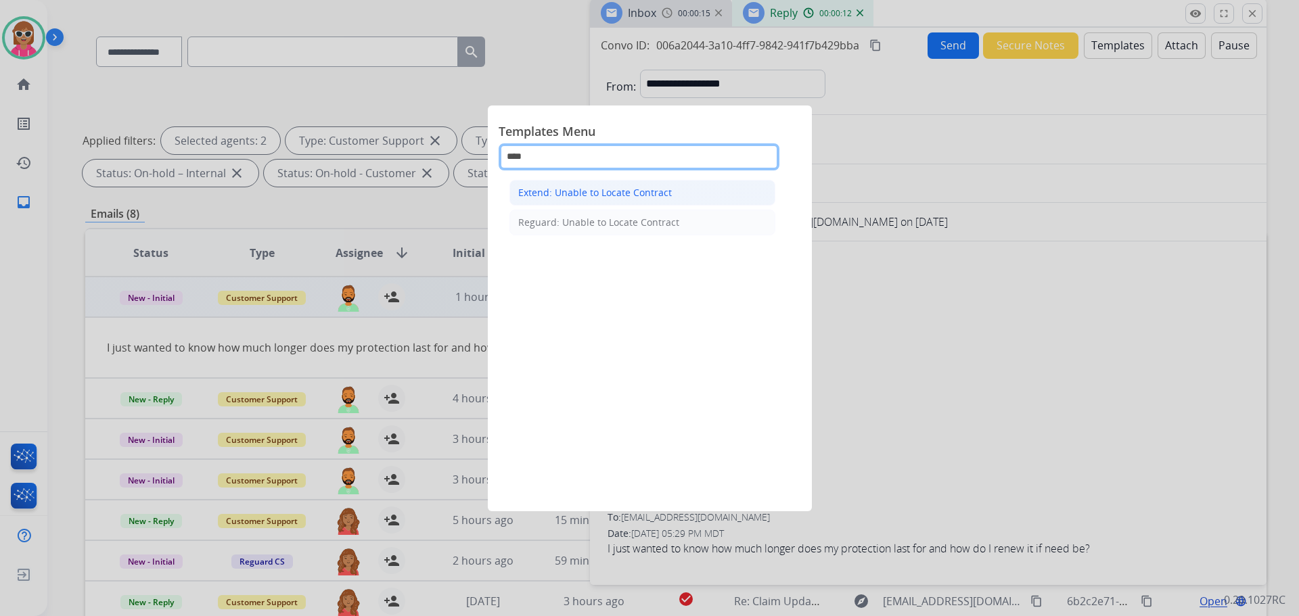
type input "****"
click at [607, 195] on div "Extend: Unable to Locate Contract" at bounding box center [595, 193] width 154 height 14
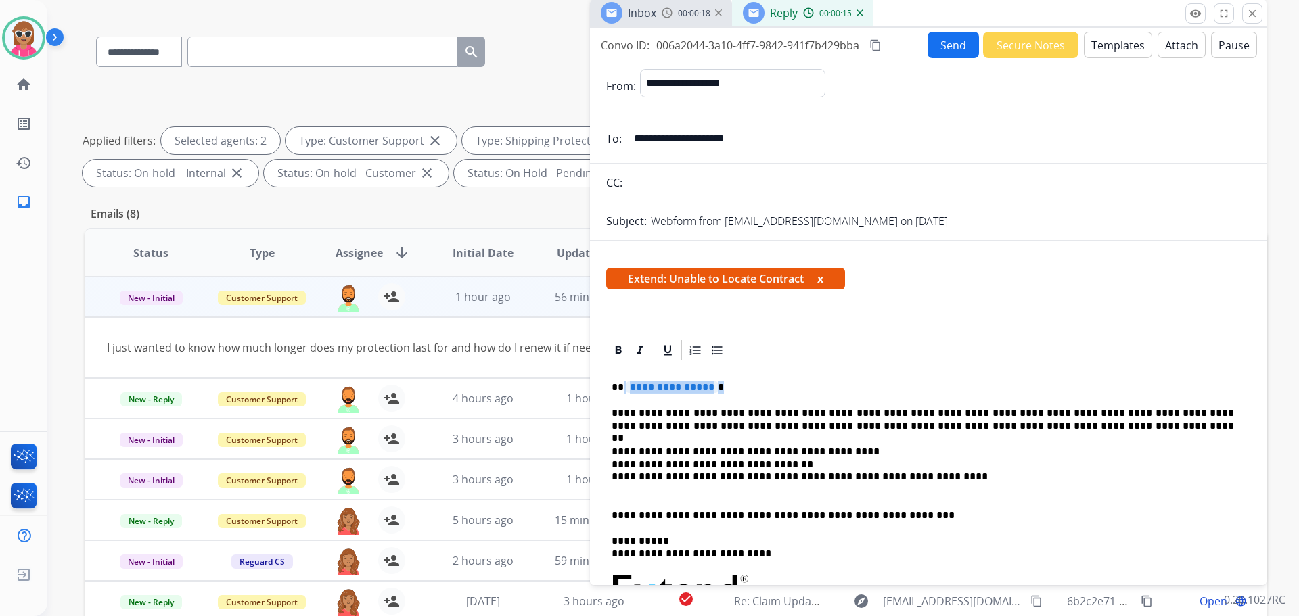
drag, startPoint x: 721, startPoint y: 380, endPoint x: 622, endPoint y: 391, distance: 98.8
click at [622, 391] on div "**********" at bounding box center [928, 594] width 644 height 462
click at [765, 414] on p "**********" at bounding box center [923, 419] width 622 height 25
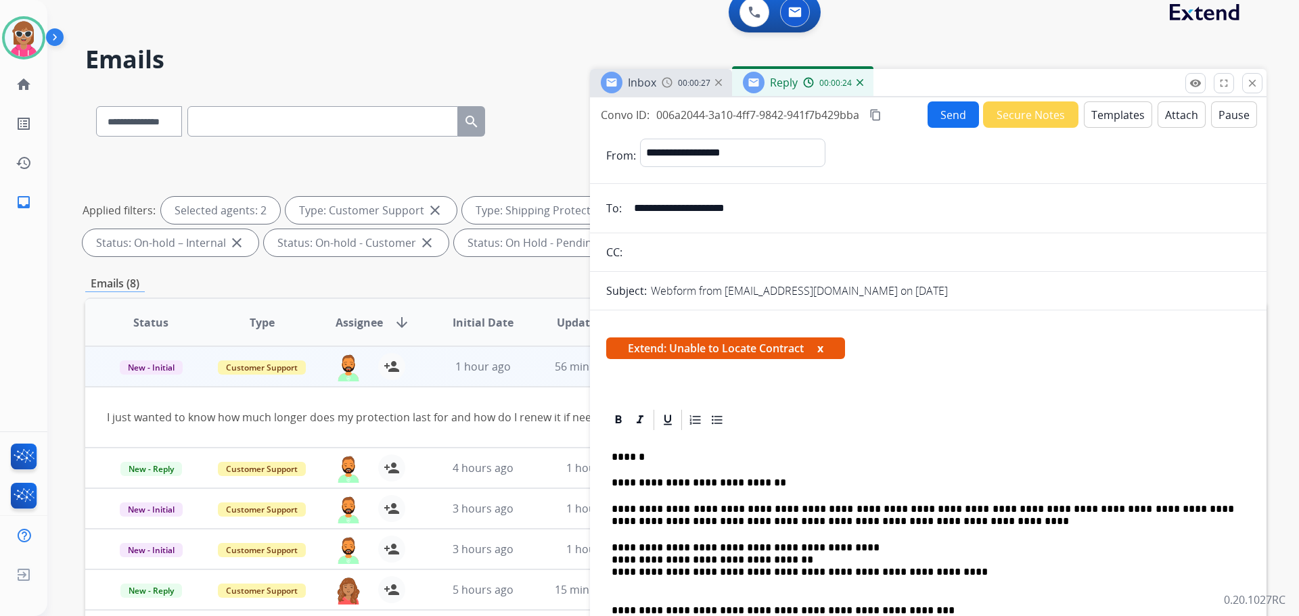
scroll to position [0, 0]
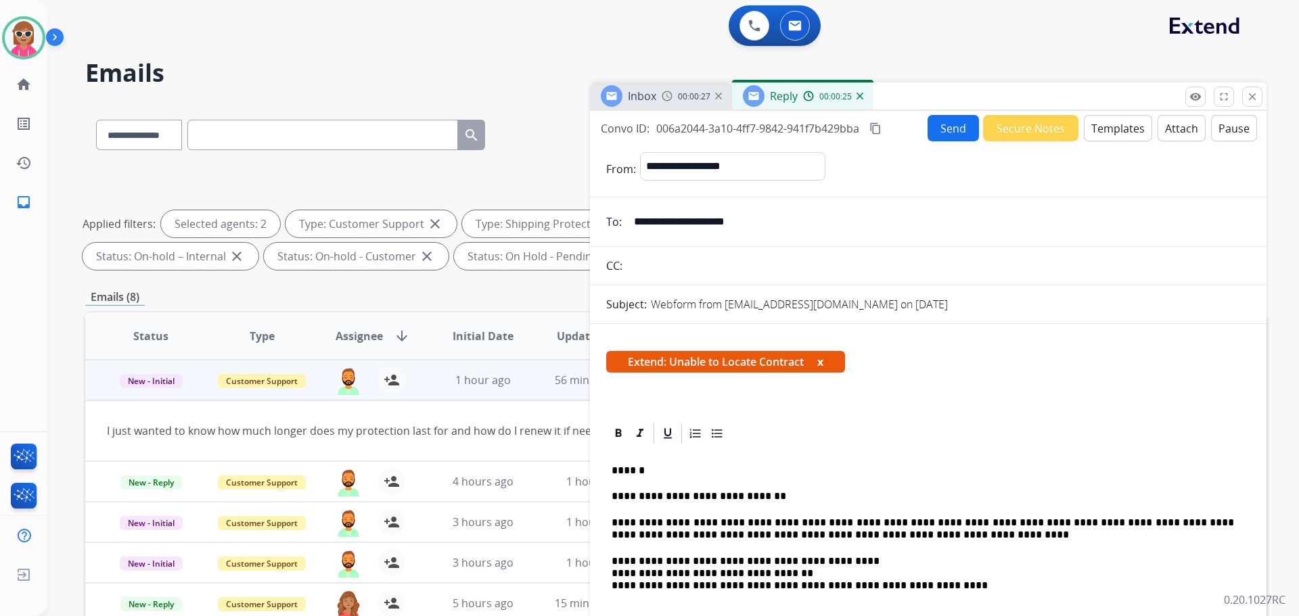
click at [942, 129] on button "Send" at bounding box center [953, 128] width 51 height 26
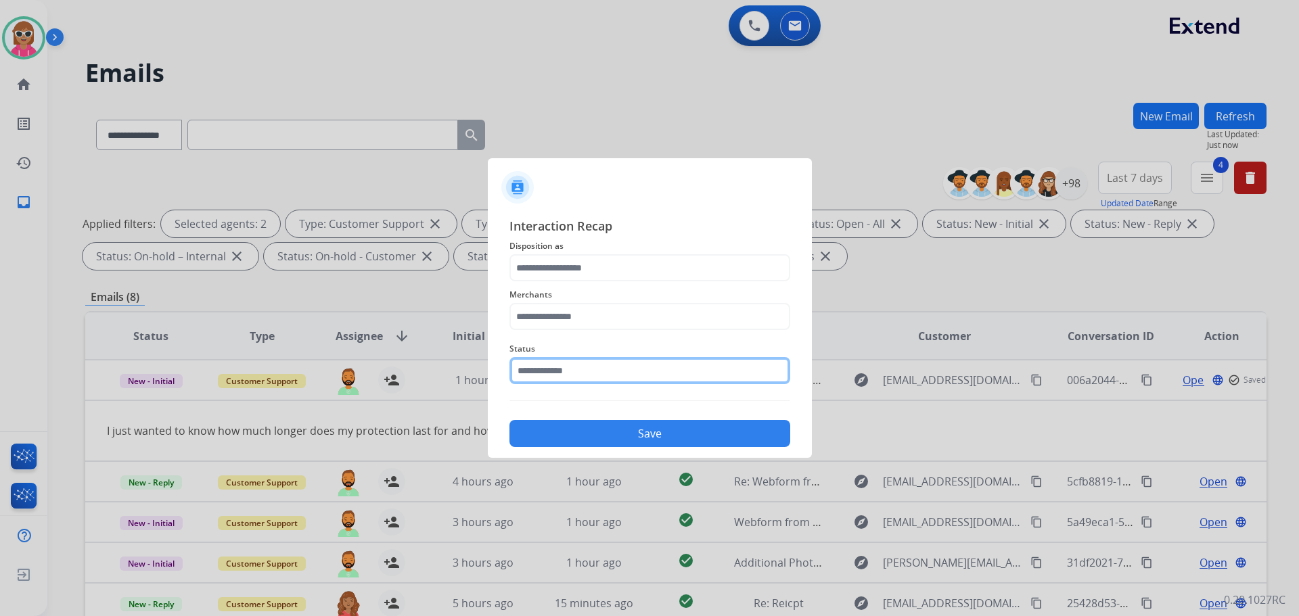
drag, startPoint x: 588, startPoint y: 365, endPoint x: 585, endPoint y: 381, distance: 15.8
click at [587, 367] on input "text" at bounding box center [649, 370] width 281 height 27
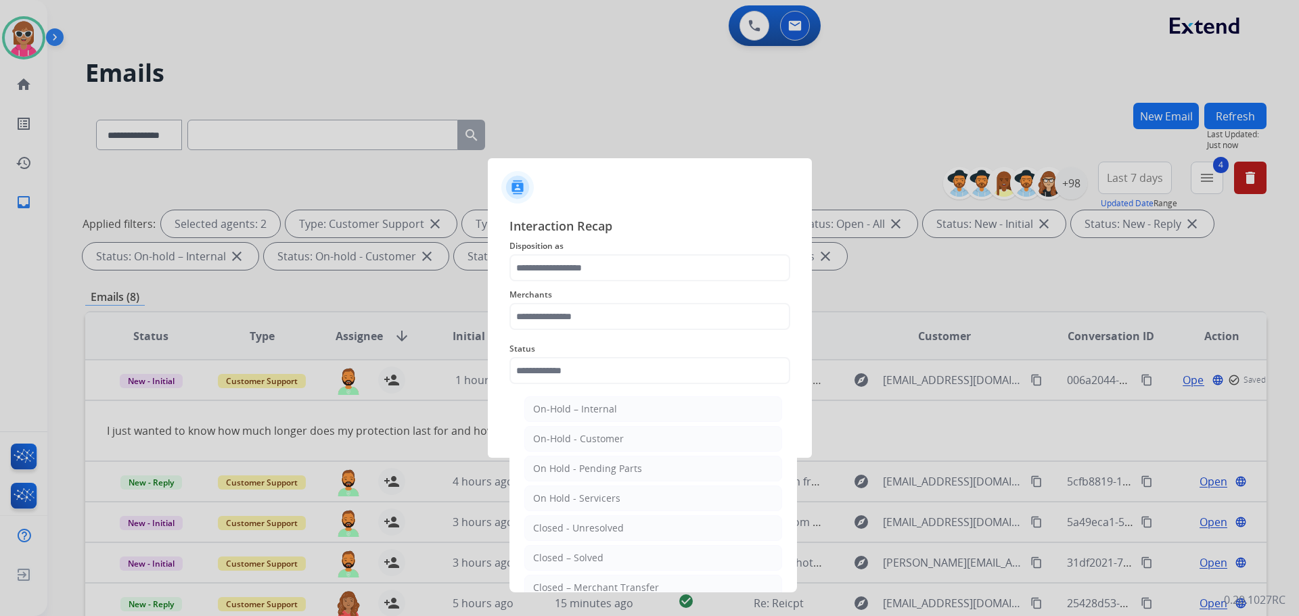
drag, startPoint x: 574, startPoint y: 556, endPoint x: 597, endPoint y: 448, distance: 110.7
click at [576, 555] on div "Closed – Solved" at bounding box center [568, 558] width 70 height 14
type input "**********"
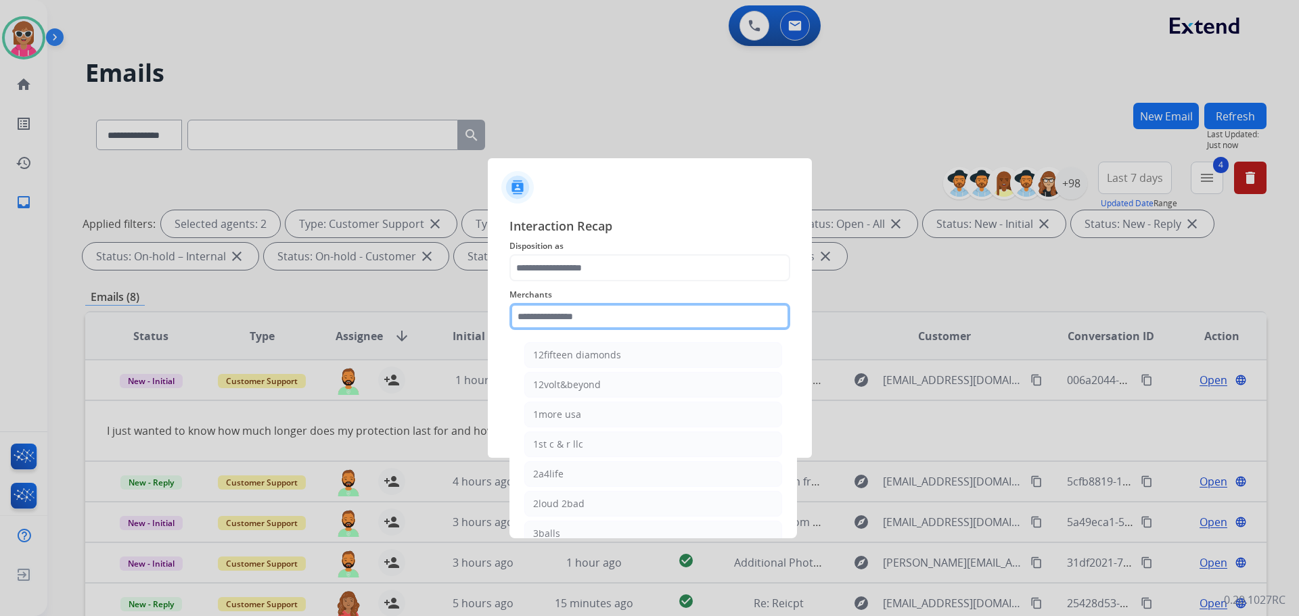
click at [574, 326] on input "text" at bounding box center [649, 316] width 281 height 27
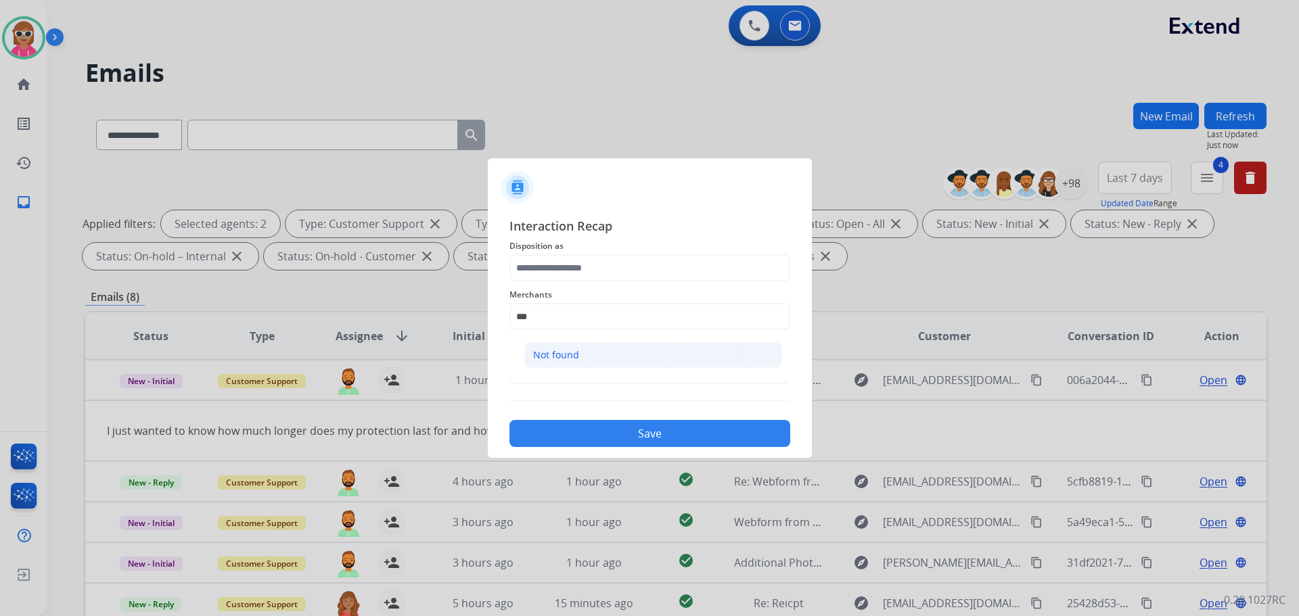
drag, startPoint x: 611, startPoint y: 362, endPoint x: 612, endPoint y: 315, distance: 46.7
click at [611, 361] on li "Not found" at bounding box center [653, 355] width 258 height 26
type input "*********"
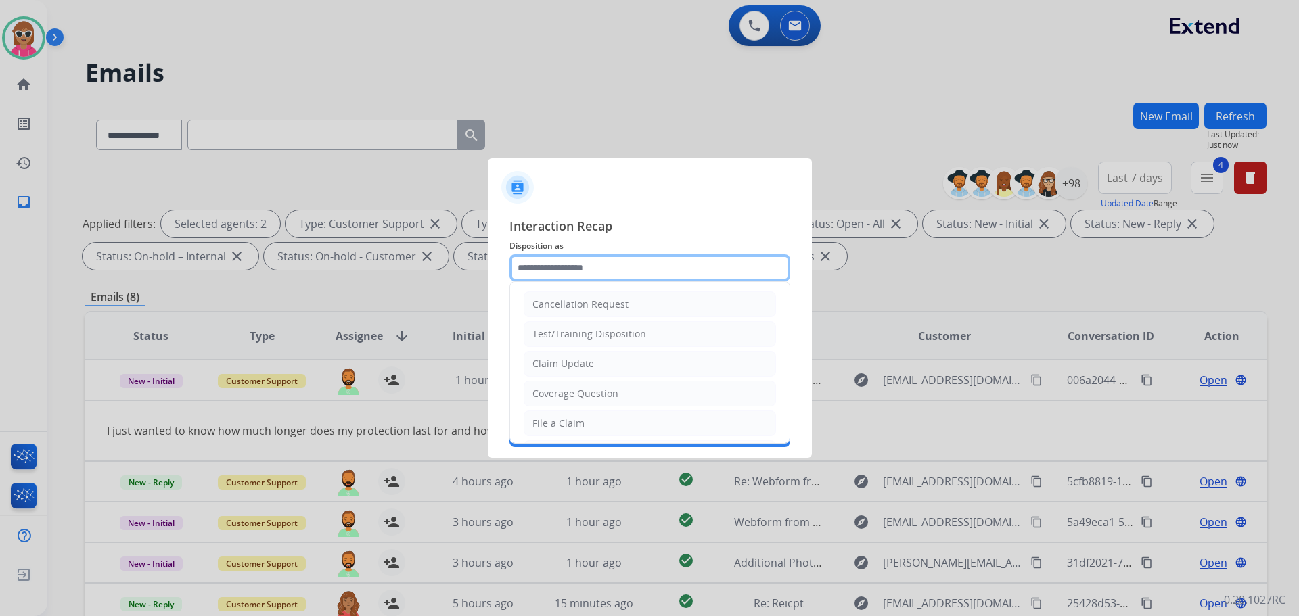
click at [608, 273] on input "text" at bounding box center [649, 267] width 281 height 27
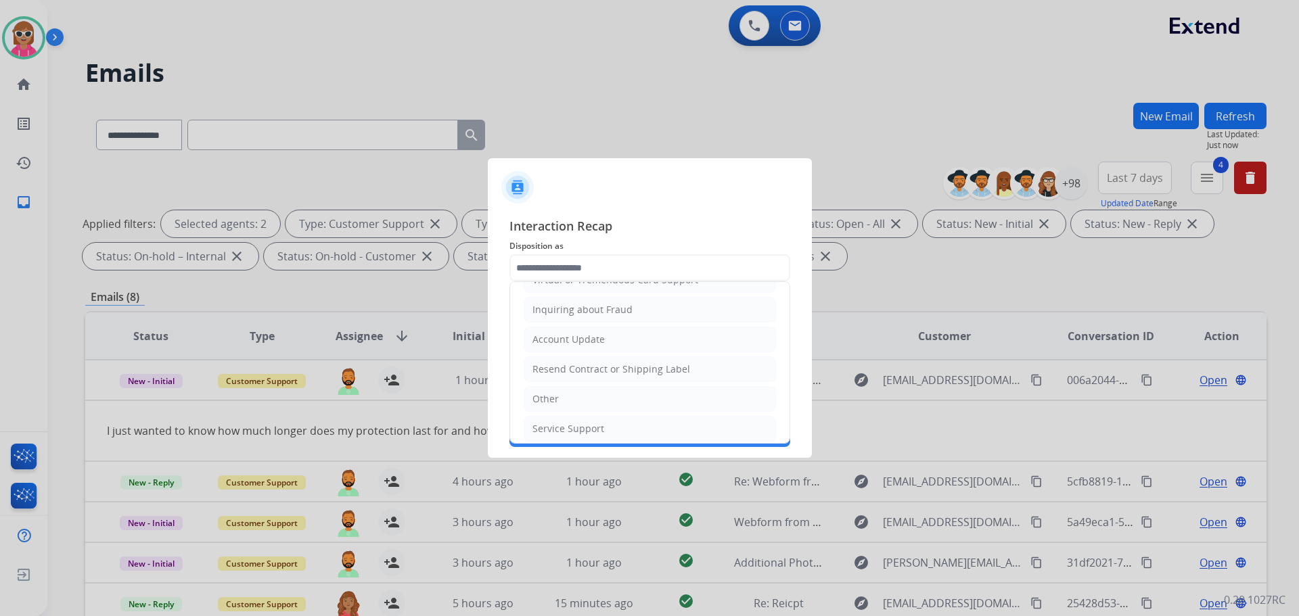
click at [561, 396] on li "Other" at bounding box center [650, 399] width 252 height 26
type input "*****"
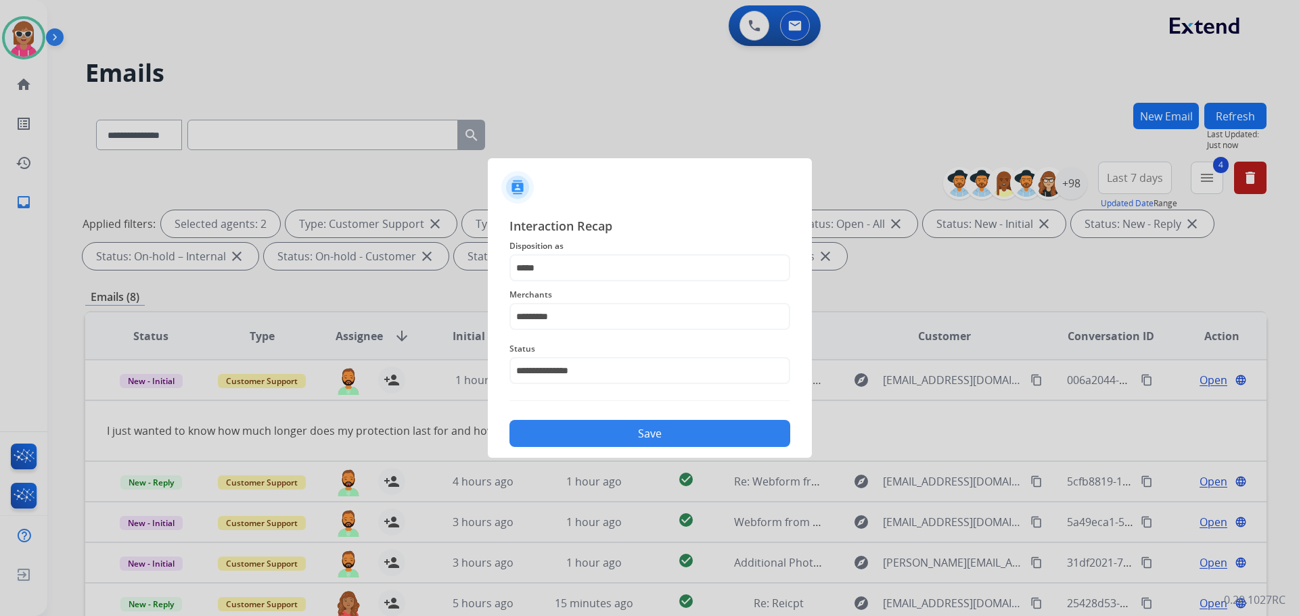
click at [575, 436] on button "Save" at bounding box center [649, 433] width 281 height 27
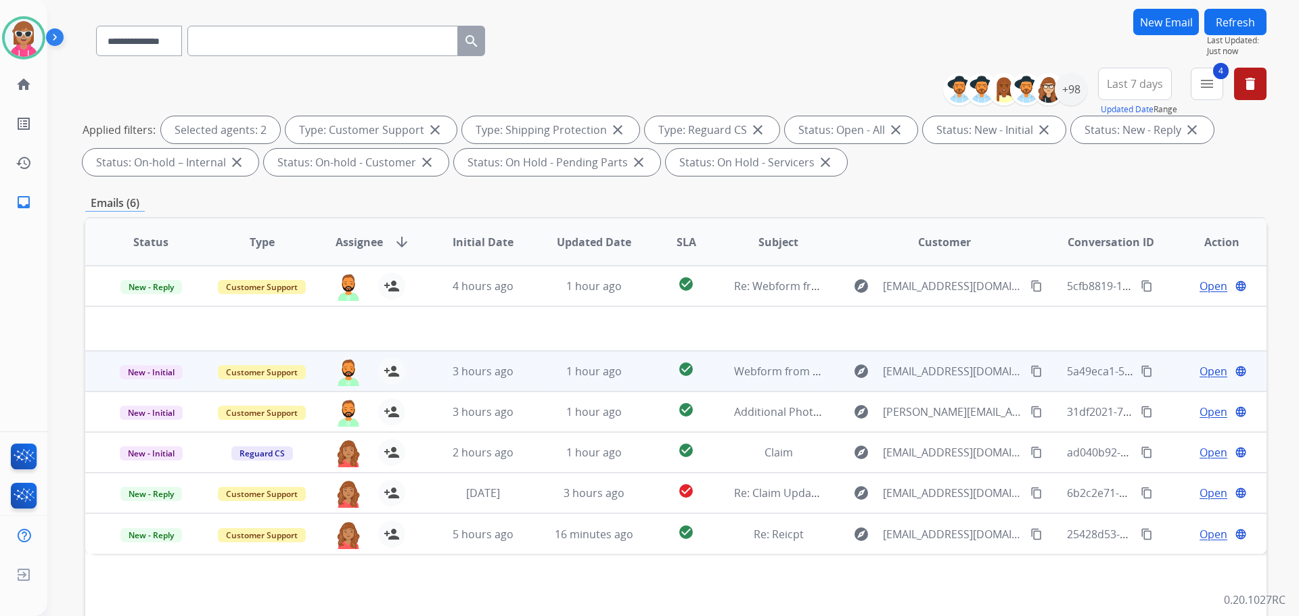
scroll to position [135, 0]
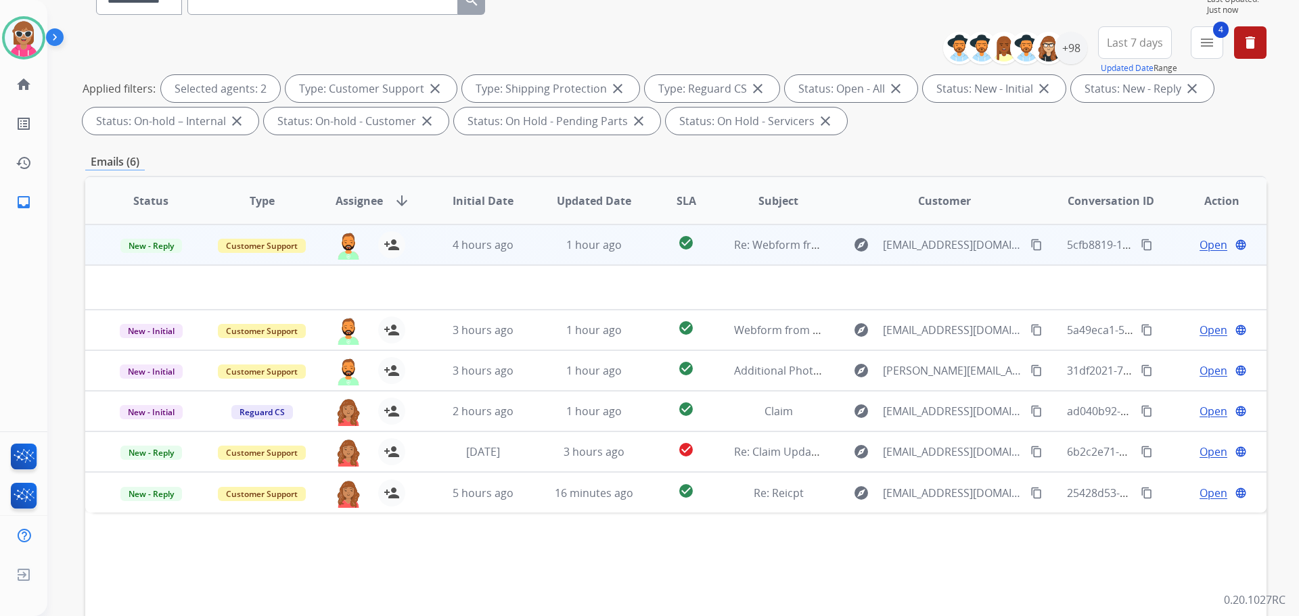
click at [528, 254] on td "1 hour ago" at bounding box center [583, 245] width 111 height 41
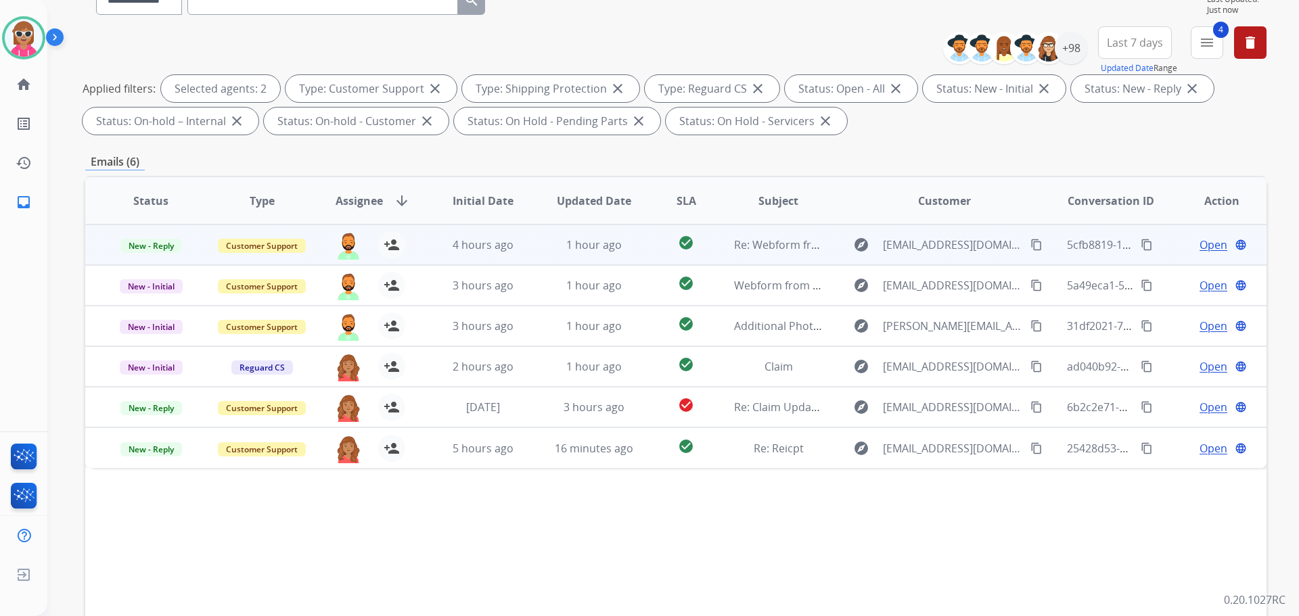
click at [528, 252] on td "1 hour ago" at bounding box center [583, 245] width 111 height 41
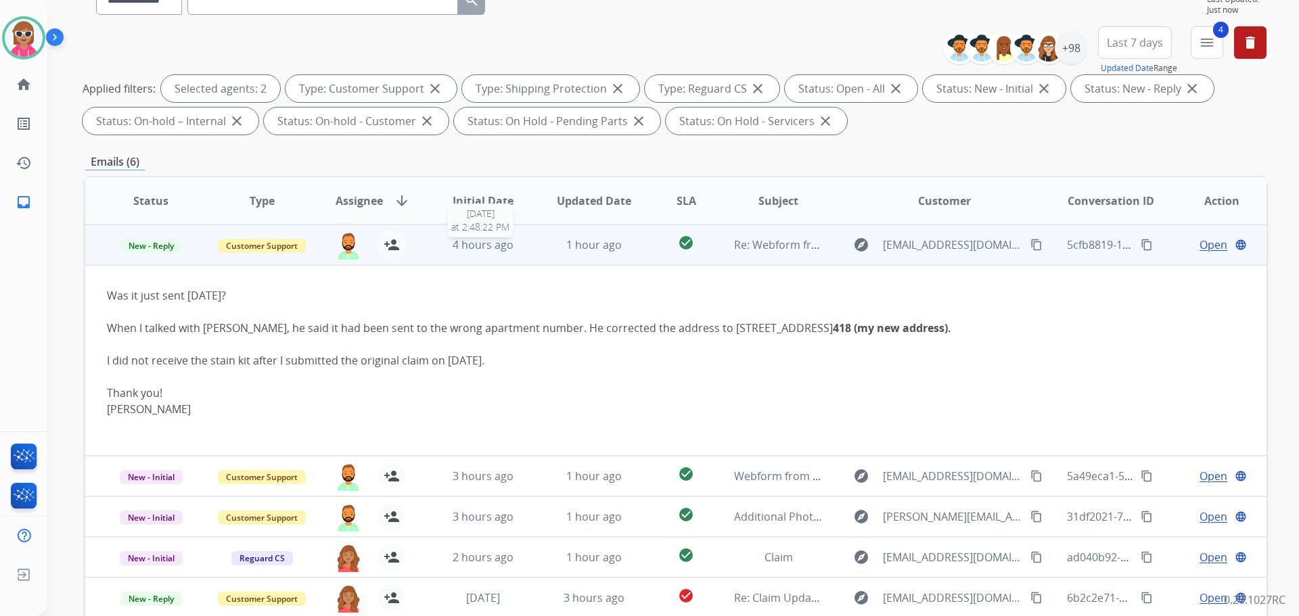
click at [464, 253] on td "4 hours ago 9/23/2025 at 2:48:22 PM" at bounding box center [472, 245] width 111 height 41
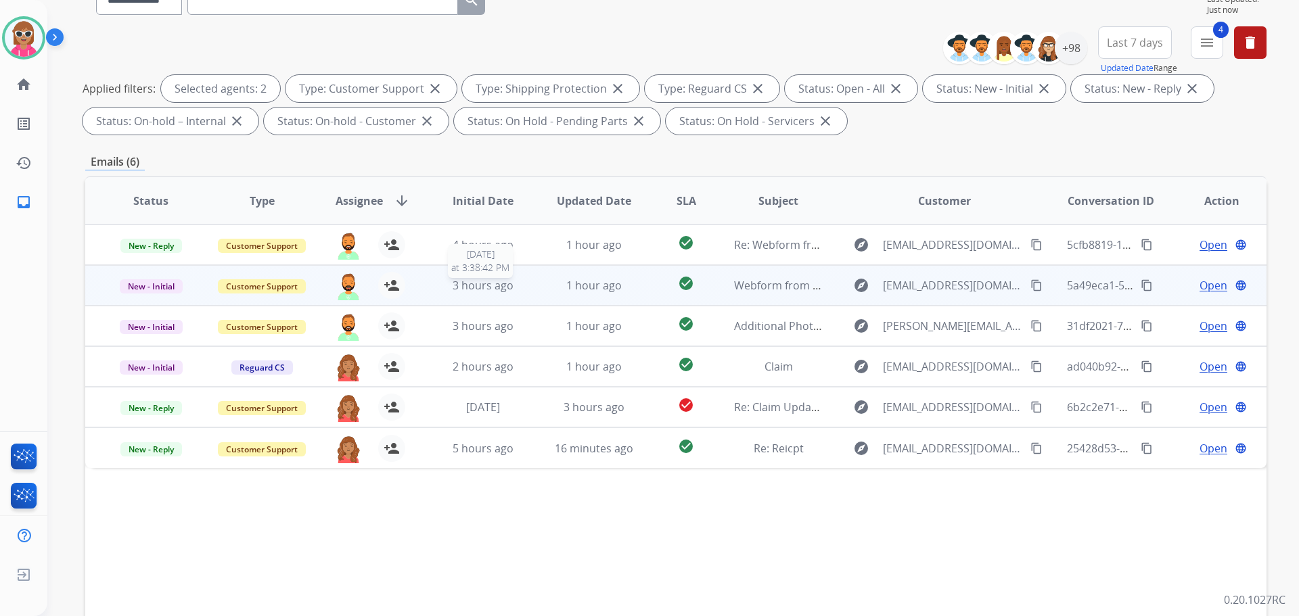
click at [443, 286] on div "3 hours ago" at bounding box center [483, 285] width 89 height 16
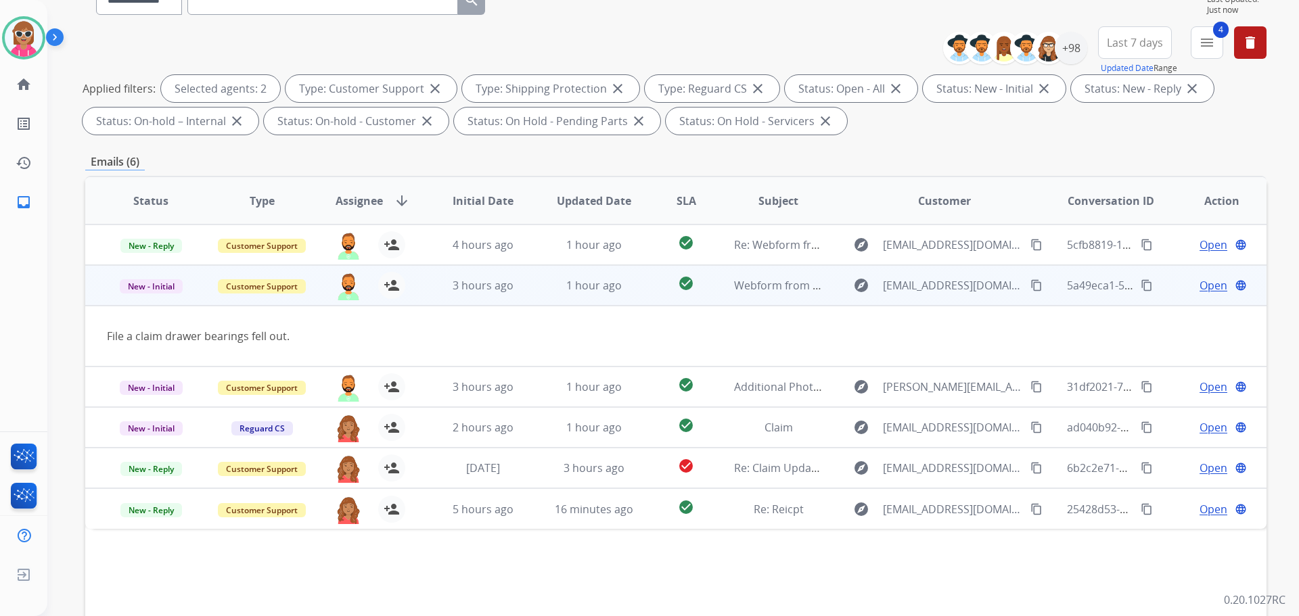
drag, startPoint x: 1018, startPoint y: 291, endPoint x: 990, endPoint y: 277, distance: 30.9
click at [1030, 290] on mat-icon "content_copy" at bounding box center [1036, 285] width 12 height 12
click at [174, 290] on span "New - Initial" at bounding box center [151, 286] width 63 height 14
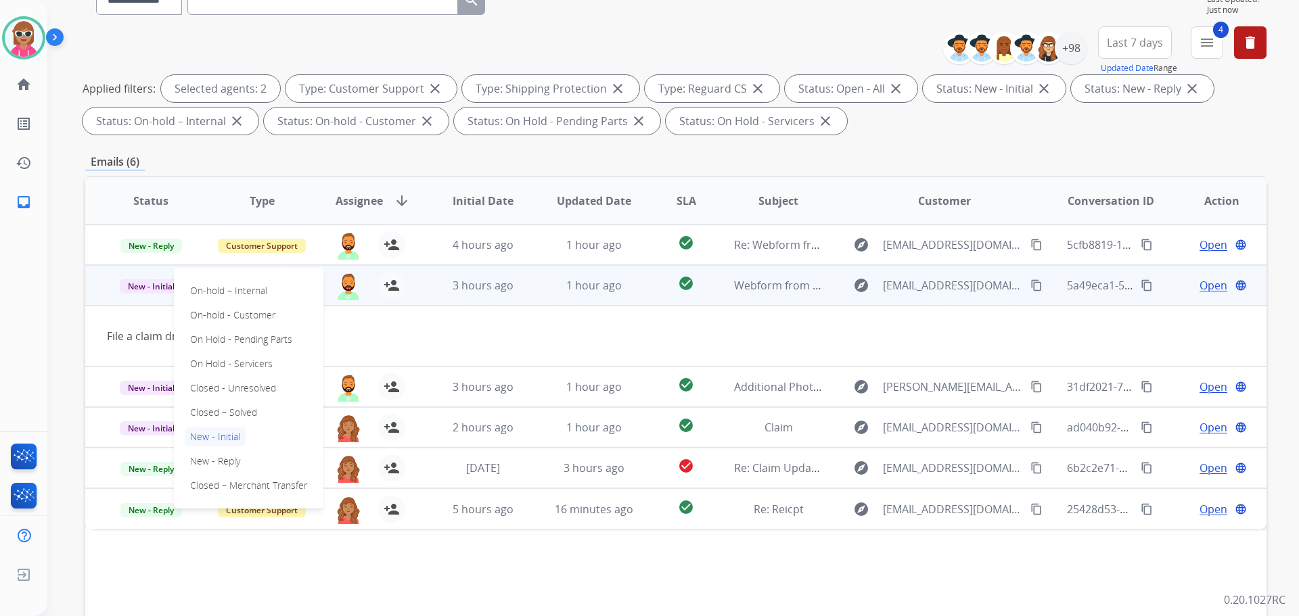
click at [397, 315] on td "File a claim drawer bearings fell out." at bounding box center [565, 336] width 960 height 61
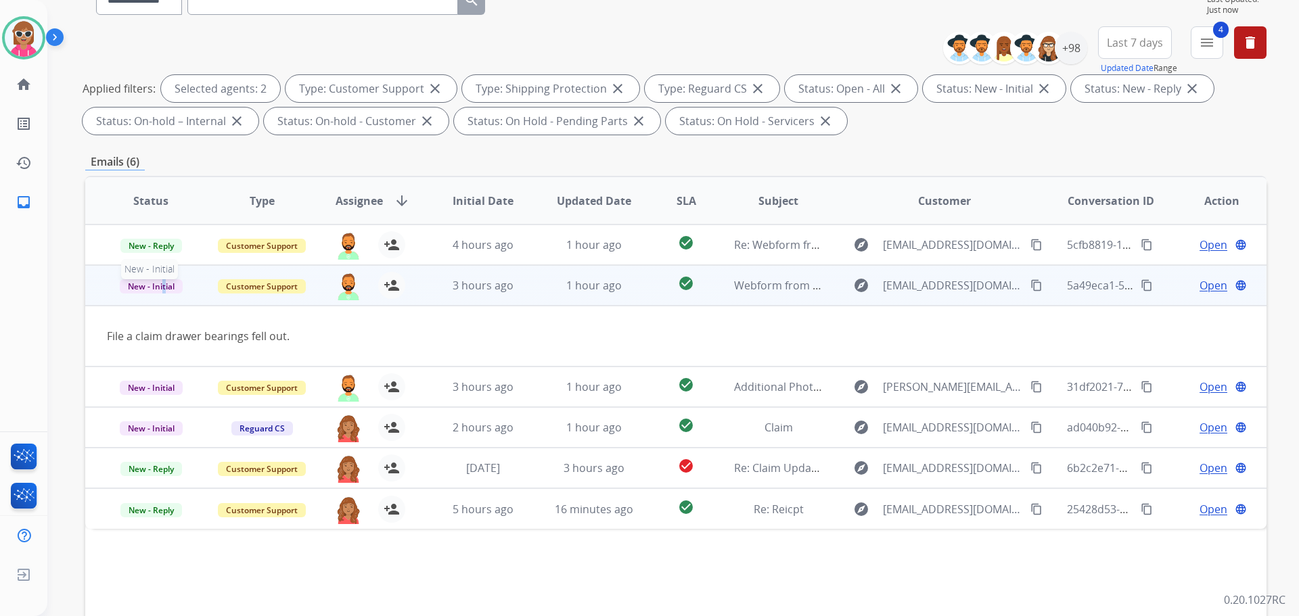
click at [164, 282] on span "New - Initial" at bounding box center [151, 286] width 63 height 14
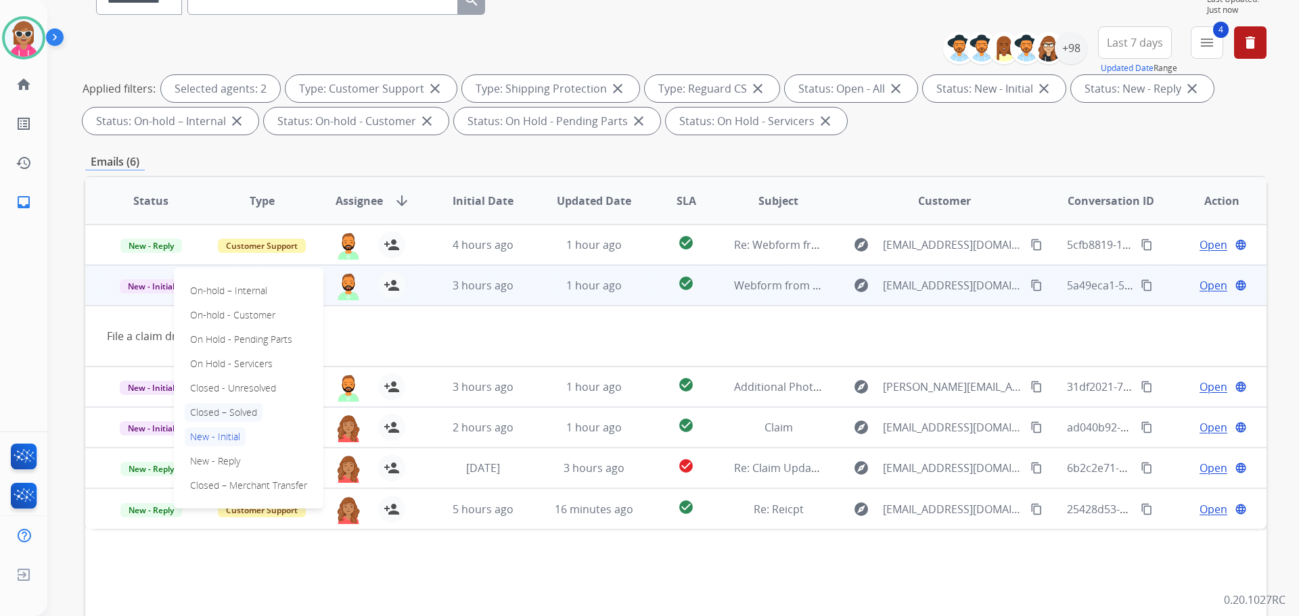
click at [234, 407] on p "Closed – Solved" at bounding box center [224, 412] width 78 height 19
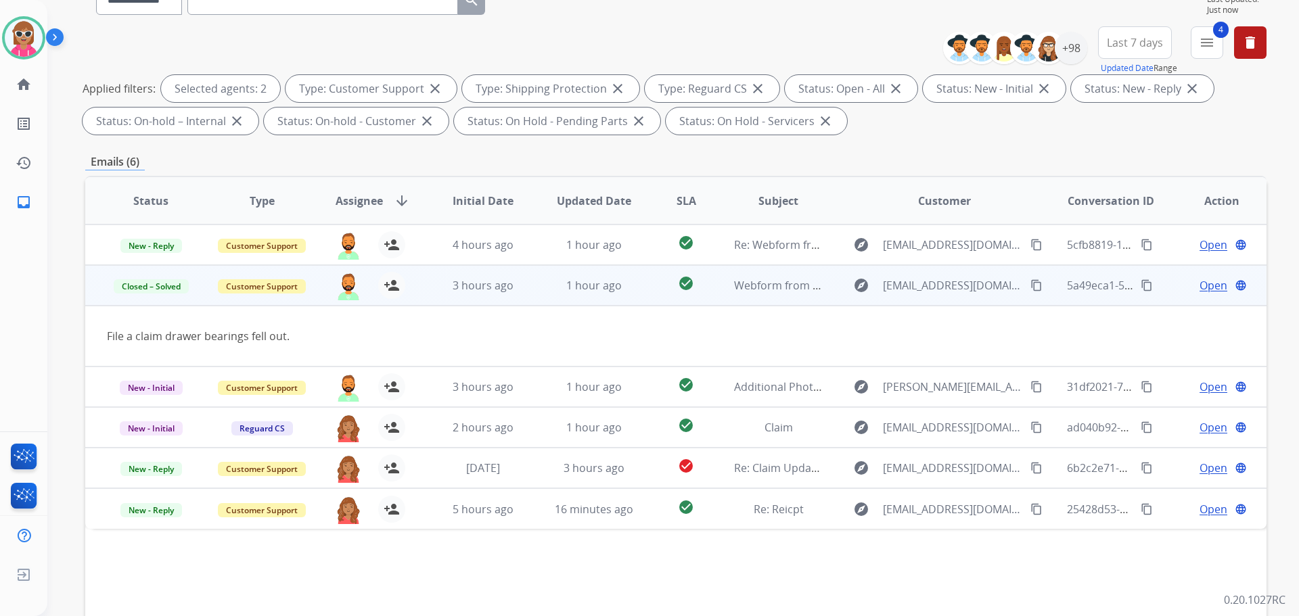
click at [1211, 287] on span "Open" at bounding box center [1214, 285] width 28 height 16
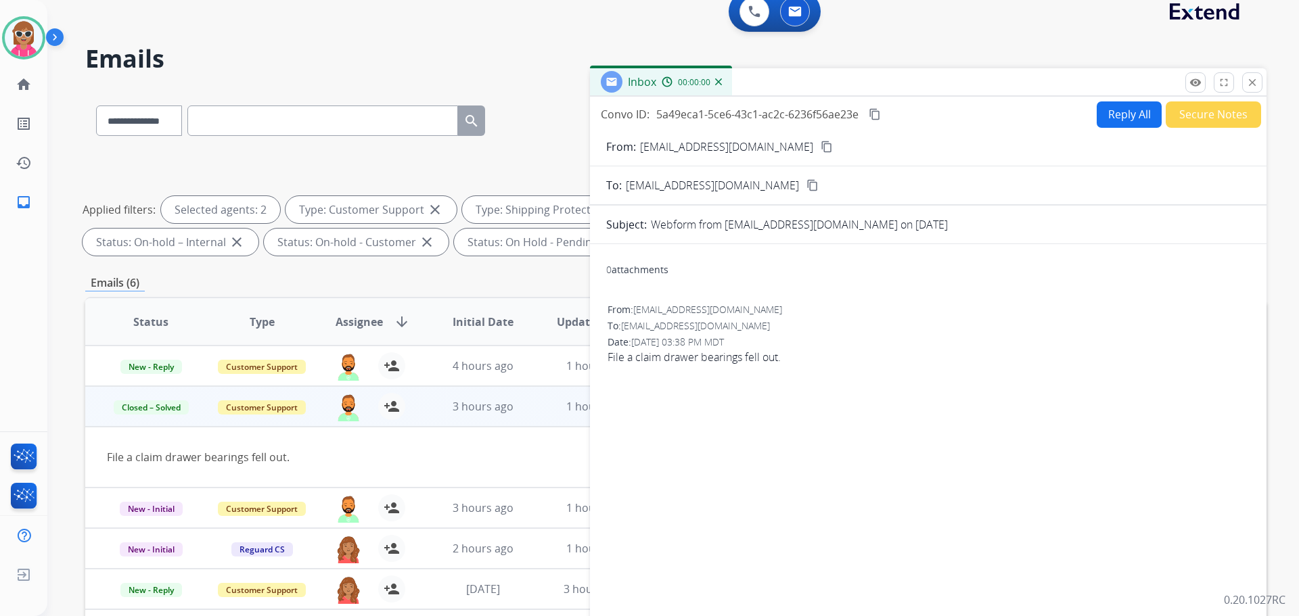
scroll to position [0, 0]
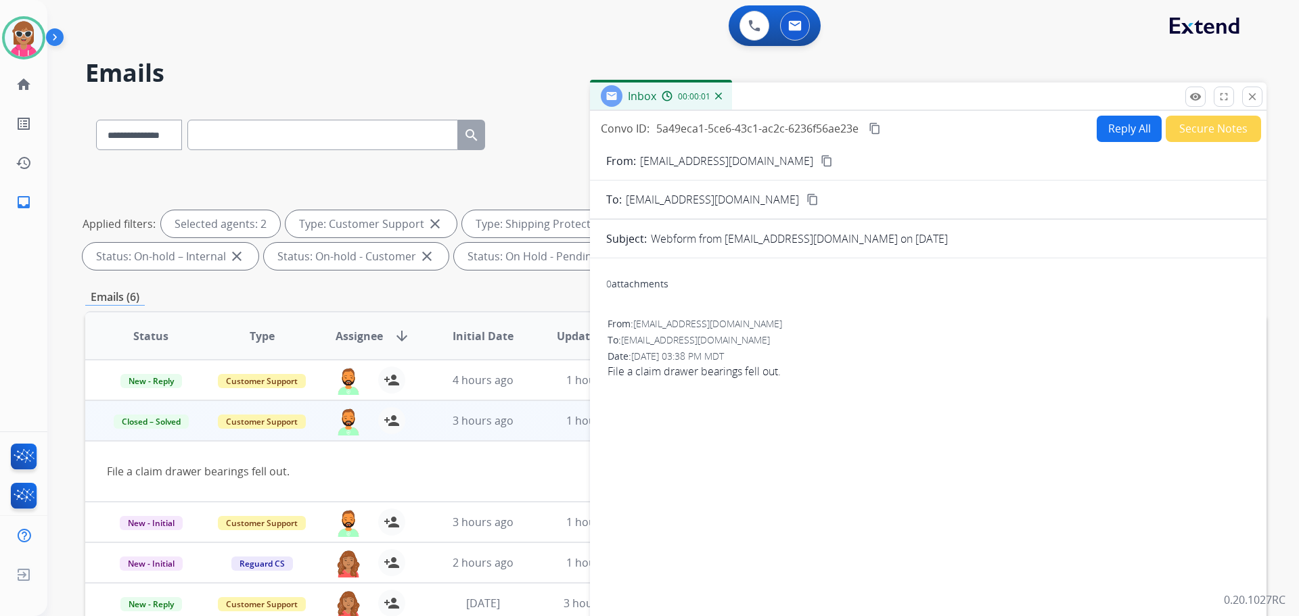
click at [1205, 118] on button "Secure Notes" at bounding box center [1213, 129] width 95 height 26
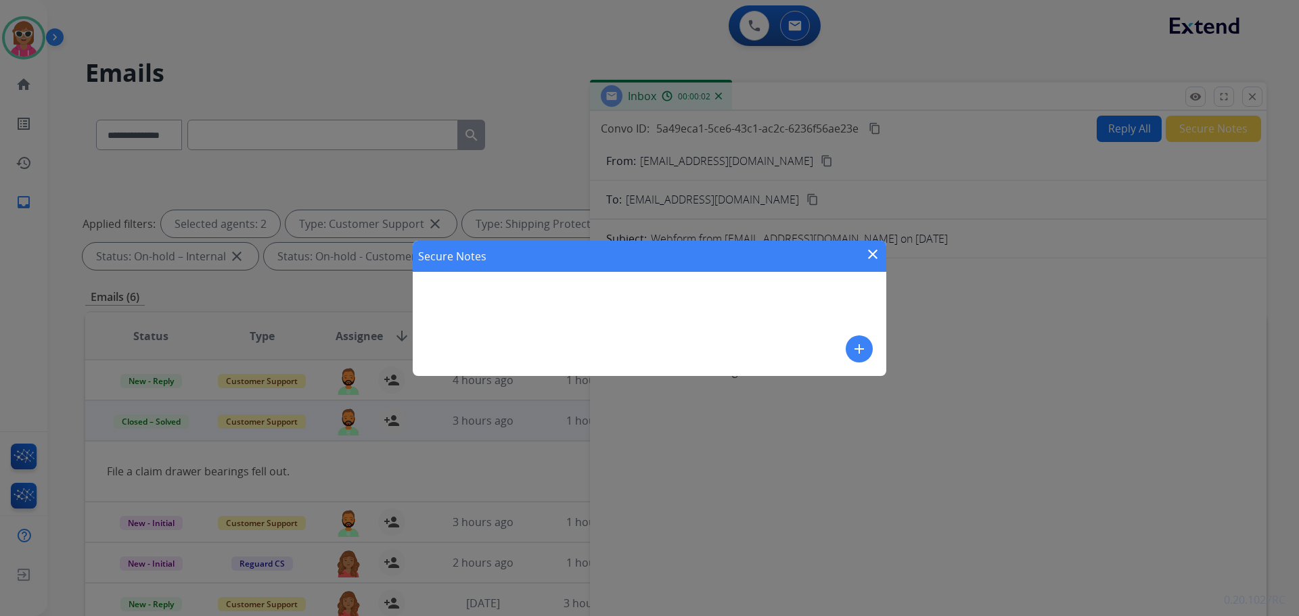
click at [857, 357] on mat-icon "add" at bounding box center [859, 349] width 16 height 16
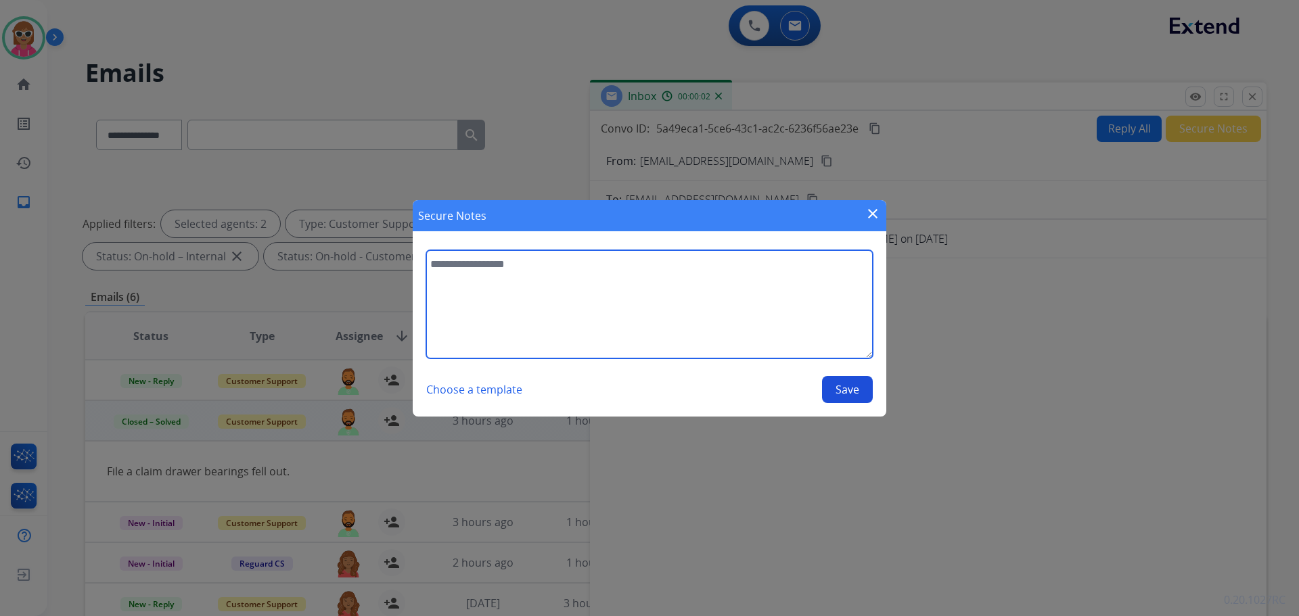
drag, startPoint x: 717, startPoint y: 308, endPoint x: 695, endPoint y: 319, distance: 24.8
click at [711, 308] on textarea at bounding box center [649, 304] width 447 height 108
type textarea "**********"
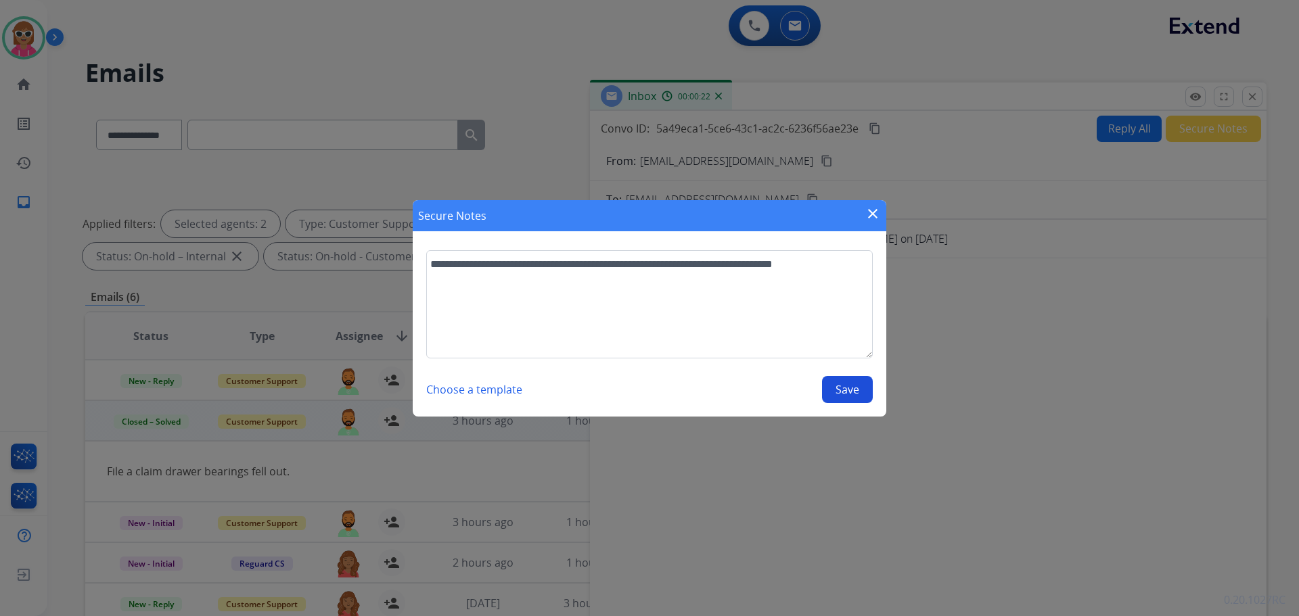
click at [840, 383] on button "Save" at bounding box center [847, 389] width 51 height 27
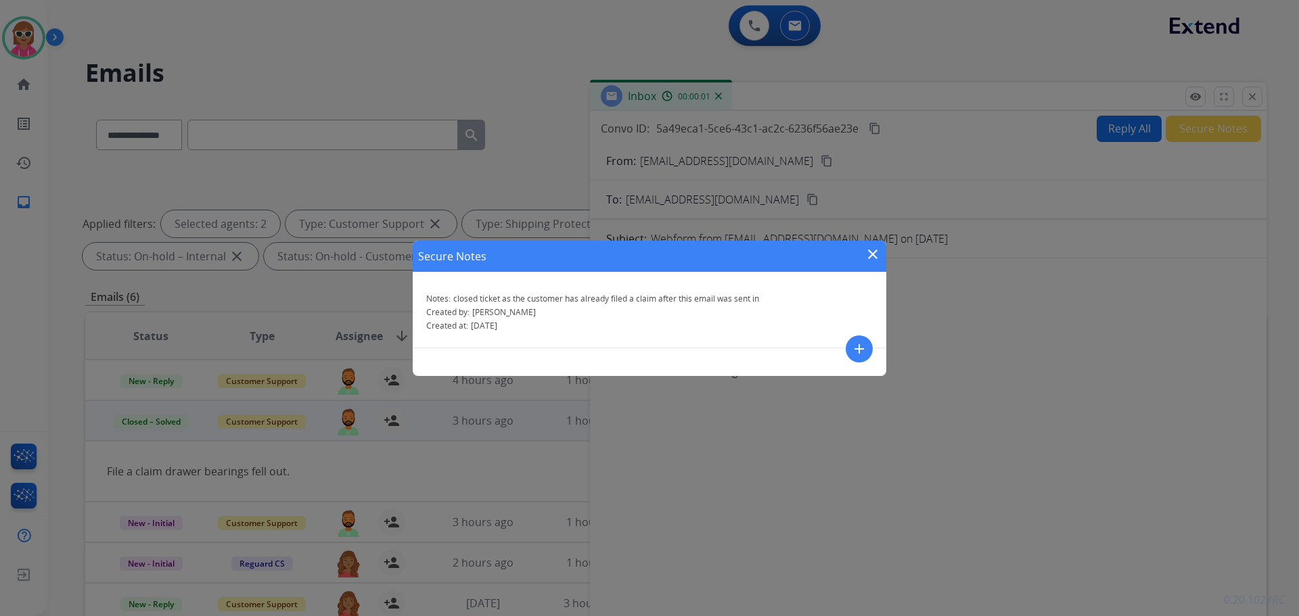
click at [871, 250] on mat-icon "close" at bounding box center [873, 254] width 16 height 16
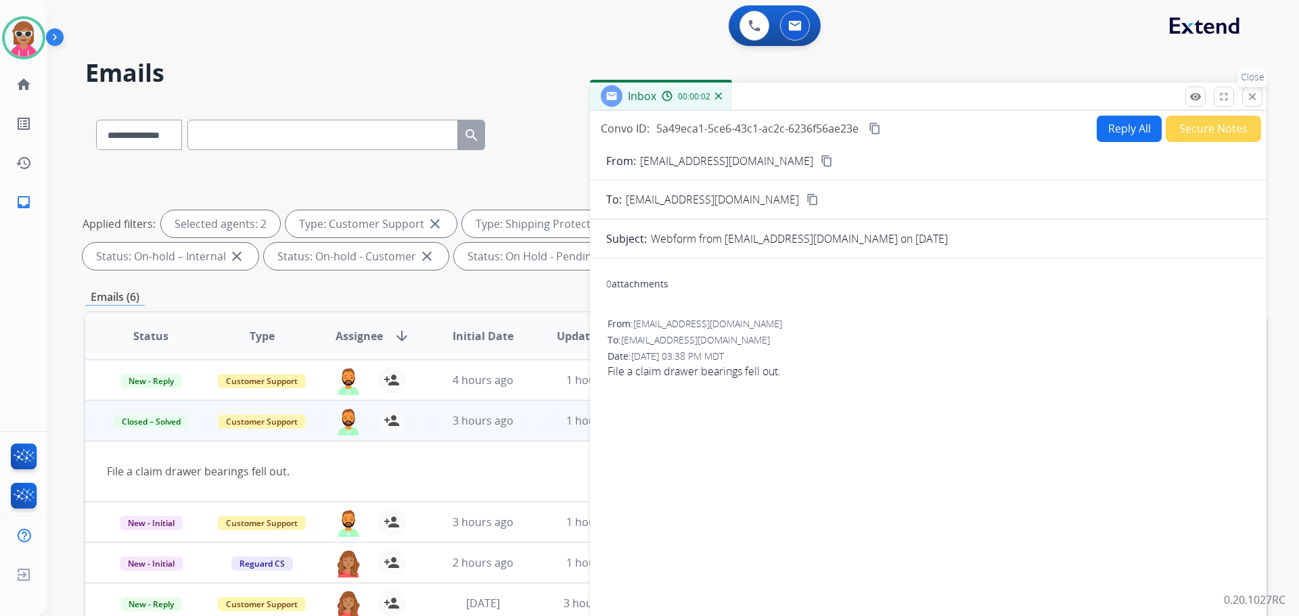
click at [1257, 97] on mat-icon "close" at bounding box center [1252, 97] width 12 height 12
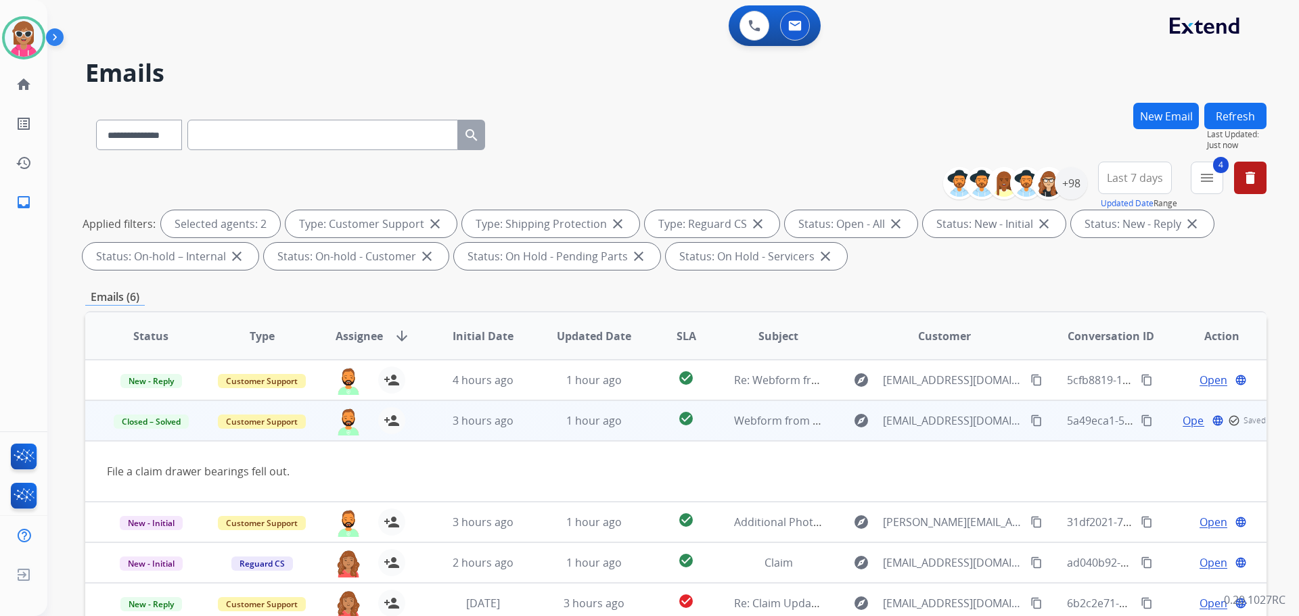
click at [1235, 114] on button "Refresh" at bounding box center [1235, 116] width 62 height 26
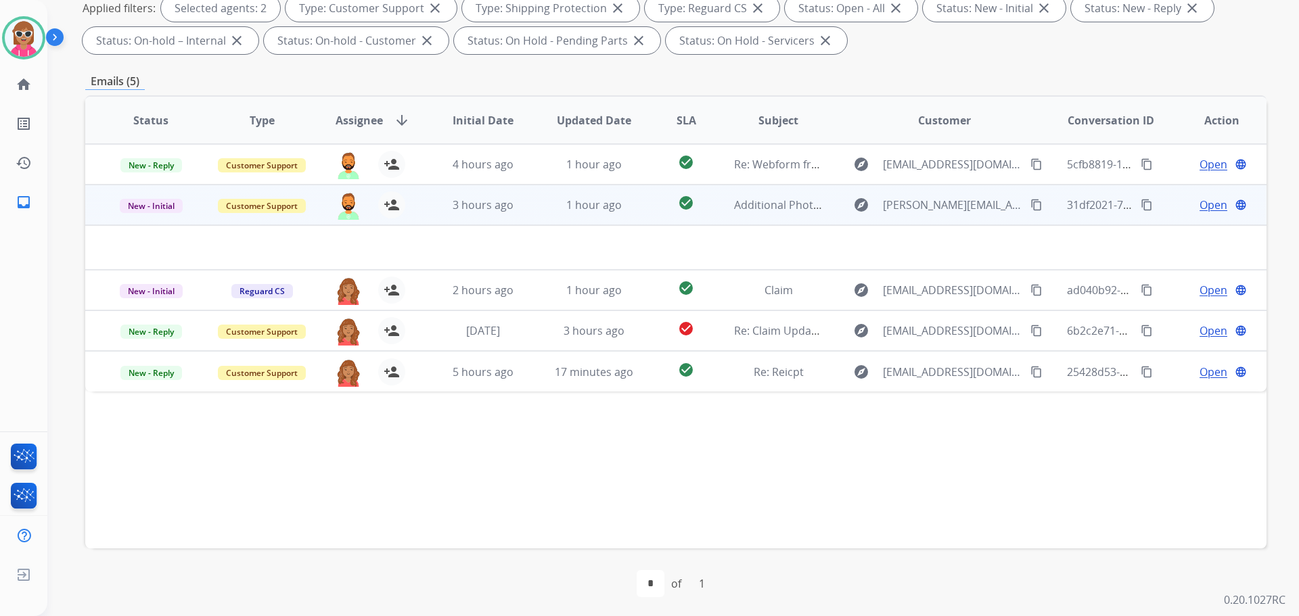
scroll to position [219, 0]
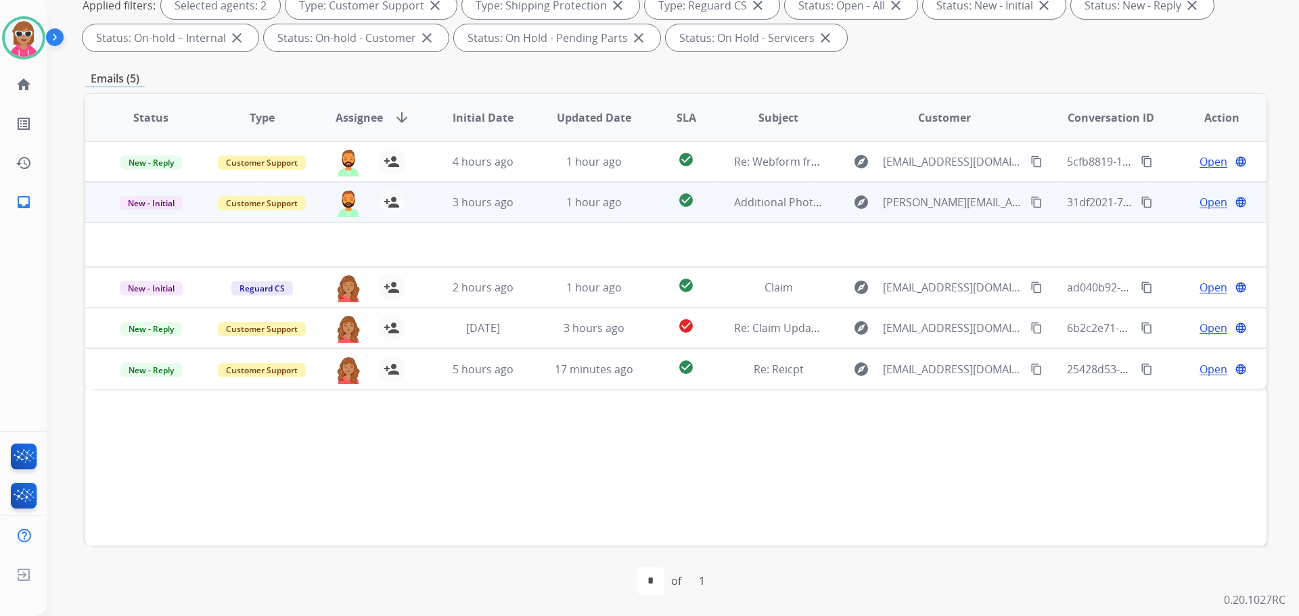
click at [542, 200] on td "1 hour ago" at bounding box center [583, 202] width 111 height 41
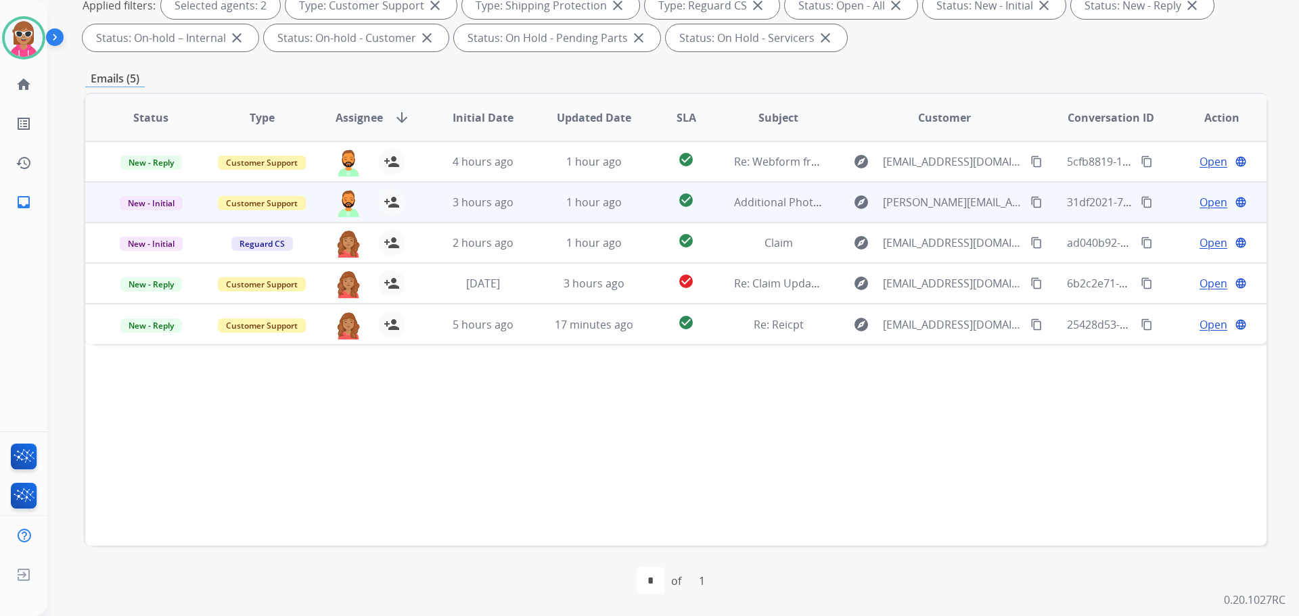
click at [542, 200] on td "1 hour ago" at bounding box center [583, 202] width 111 height 41
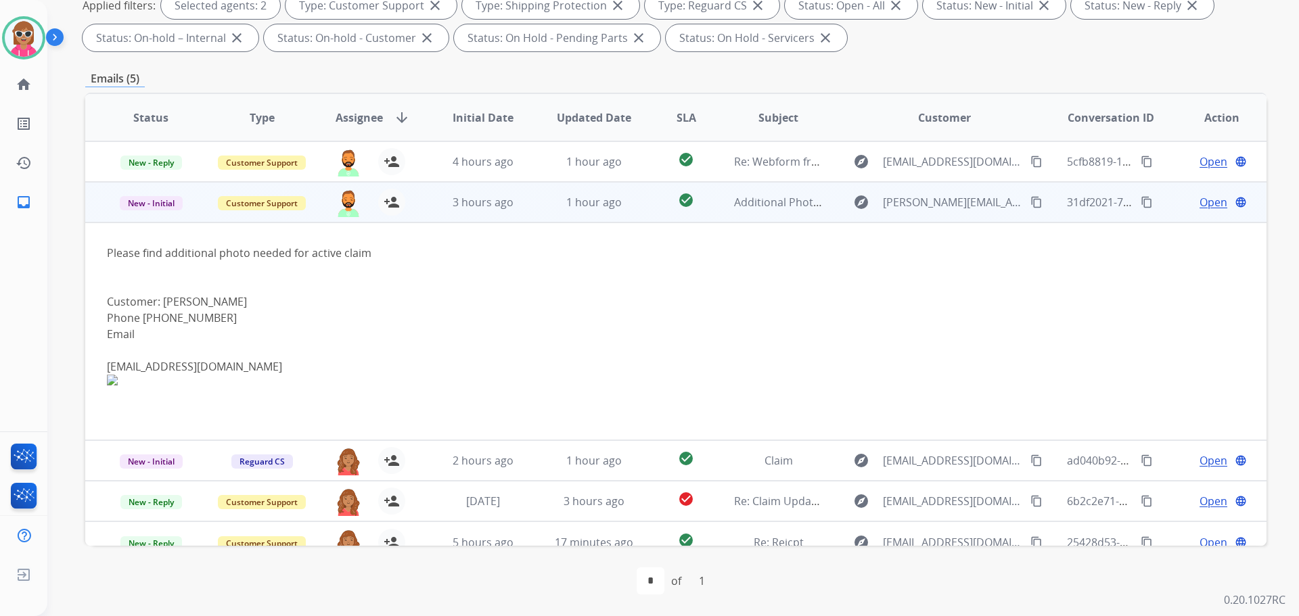
scroll to position [16, 0]
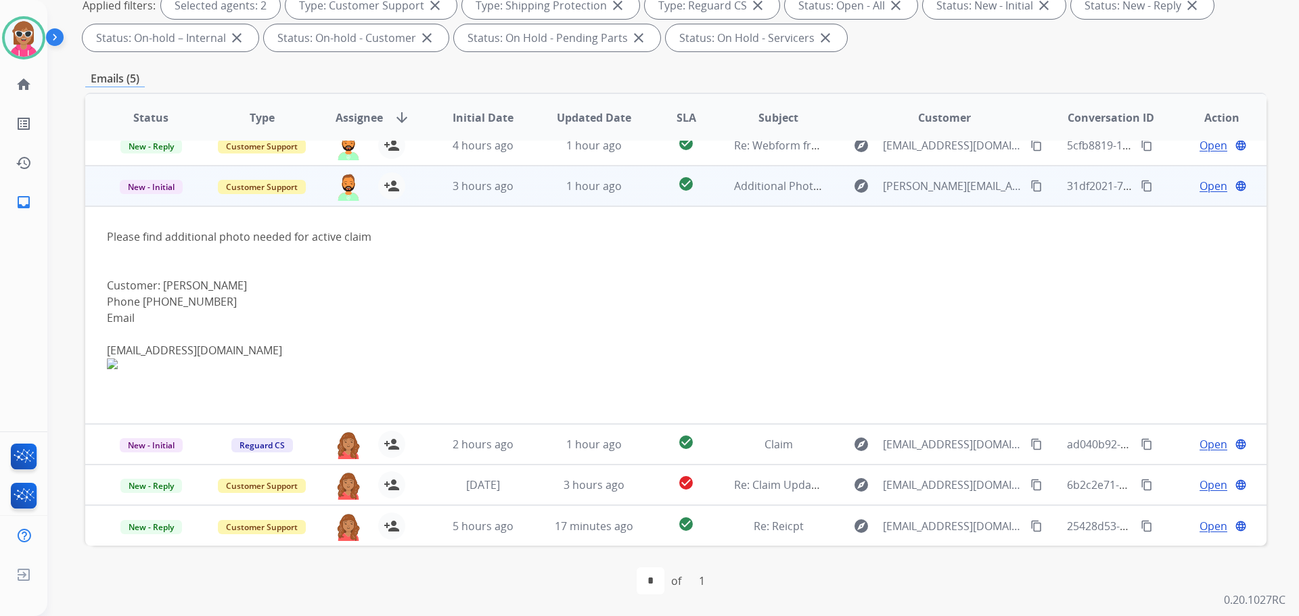
click at [1030, 191] on mat-icon "content_copy" at bounding box center [1036, 186] width 12 height 12
click at [1200, 182] on span "Open" at bounding box center [1214, 186] width 28 height 16
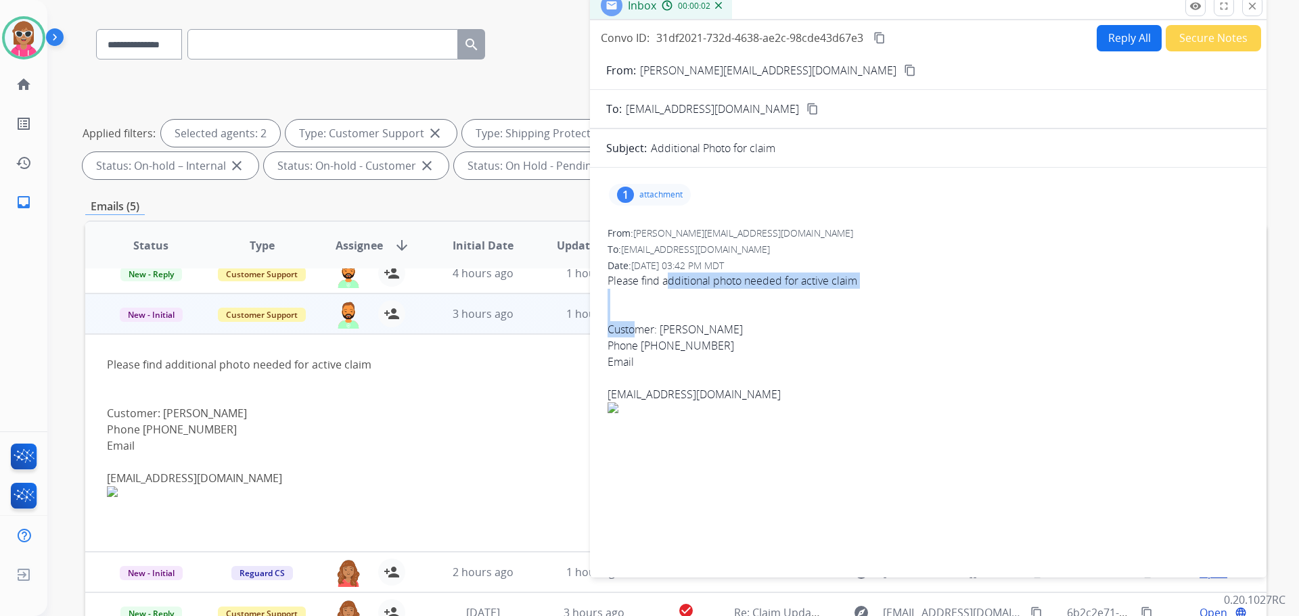
scroll to position [83, 0]
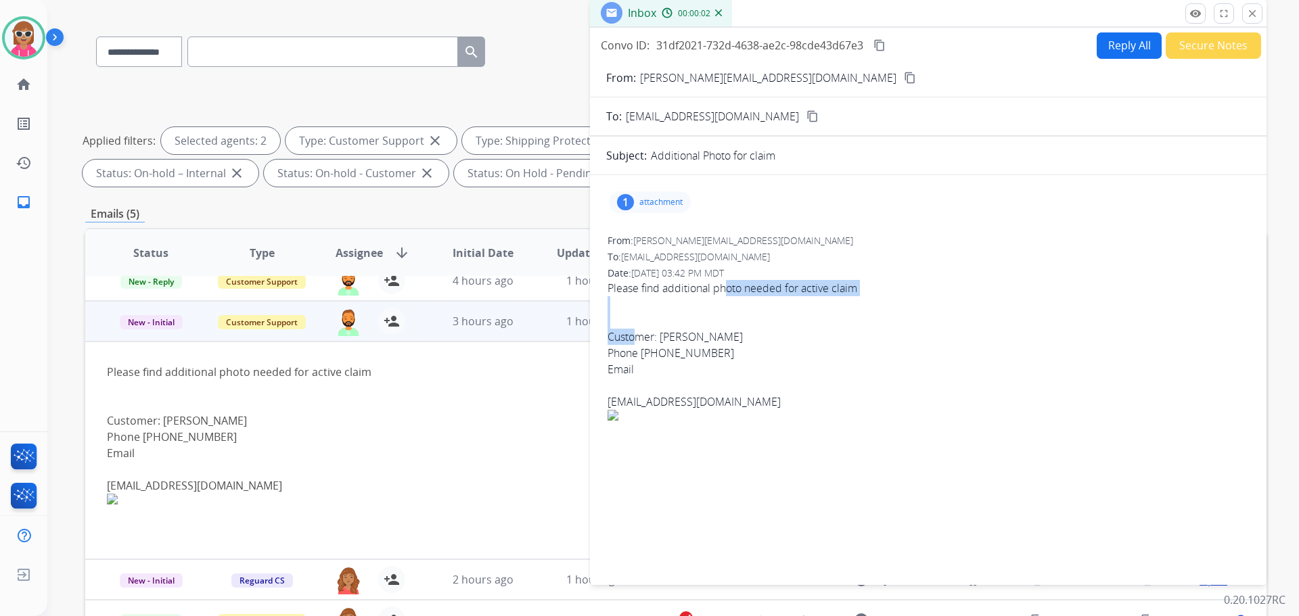
drag, startPoint x: 638, startPoint y: 282, endPoint x: 725, endPoint y: 281, distance: 87.3
click at [725, 281] on div "Please find additional photo needed for active claim Customer: Melisha Pyle Pho…" at bounding box center [928, 366] width 641 height 173
drag, startPoint x: 768, startPoint y: 332, endPoint x: 743, endPoint y: 341, distance: 26.5
click at [765, 333] on div "Customer: Melisha Pyle" at bounding box center [928, 337] width 641 height 16
drag, startPoint x: 721, startPoint y: 352, endPoint x: 641, endPoint y: 353, distance: 79.2
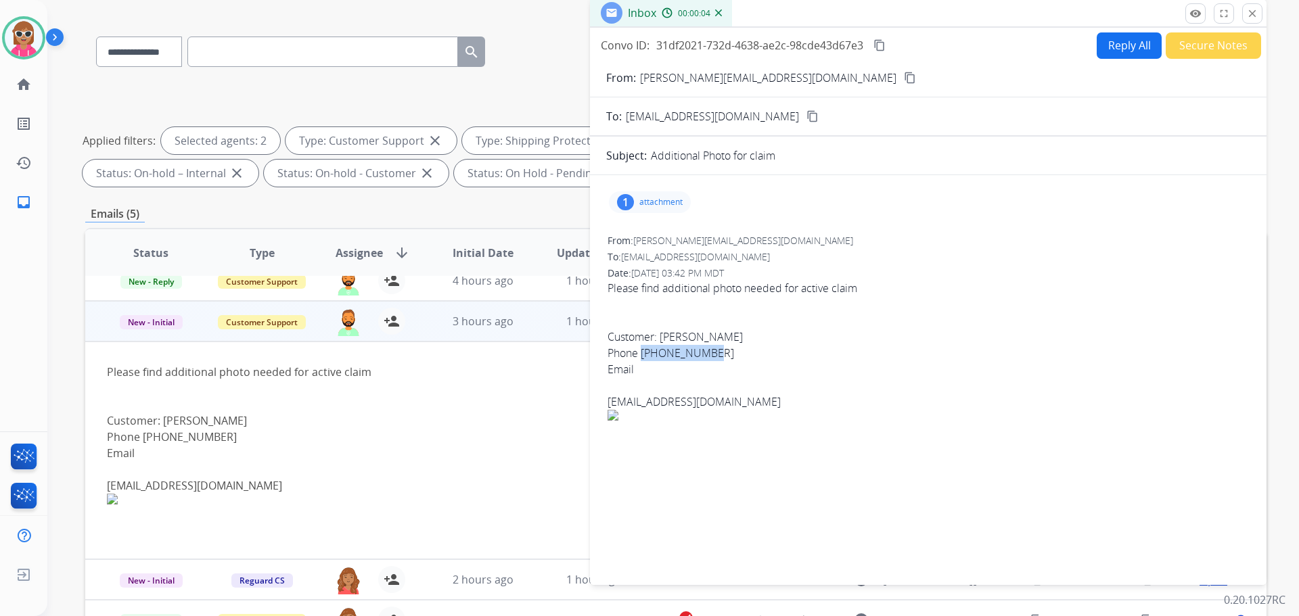
click at [641, 353] on div "Phone 865-304-8572" at bounding box center [928, 353] width 641 height 16
copy div "865-304-8572"
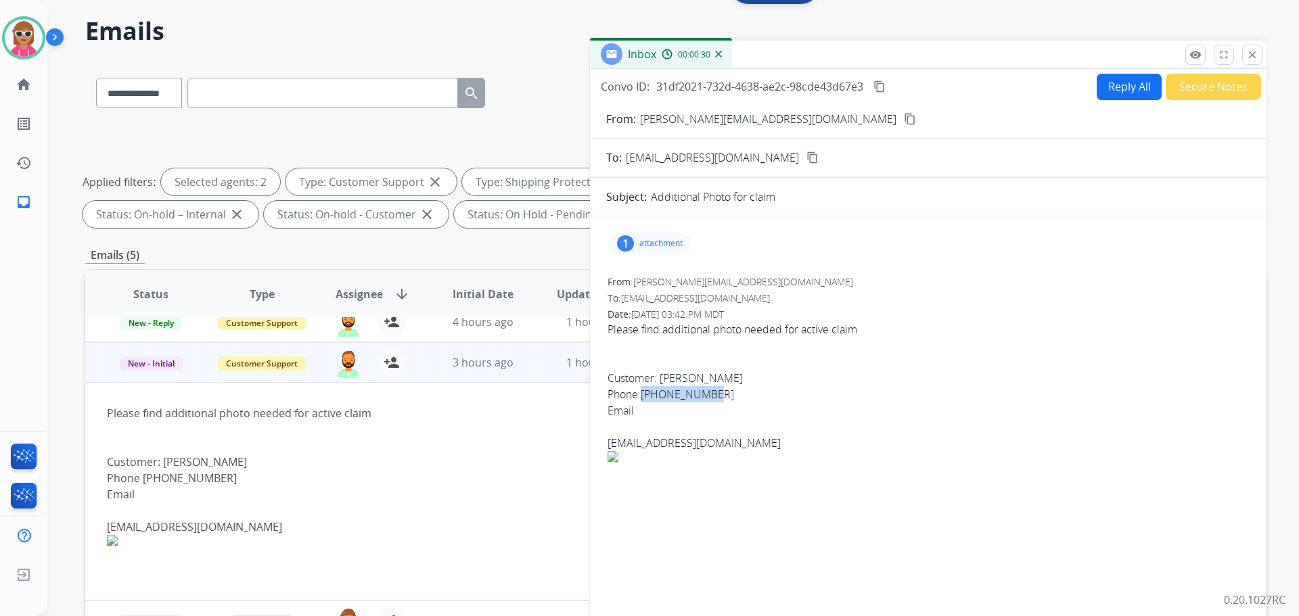
scroll to position [0, 0]
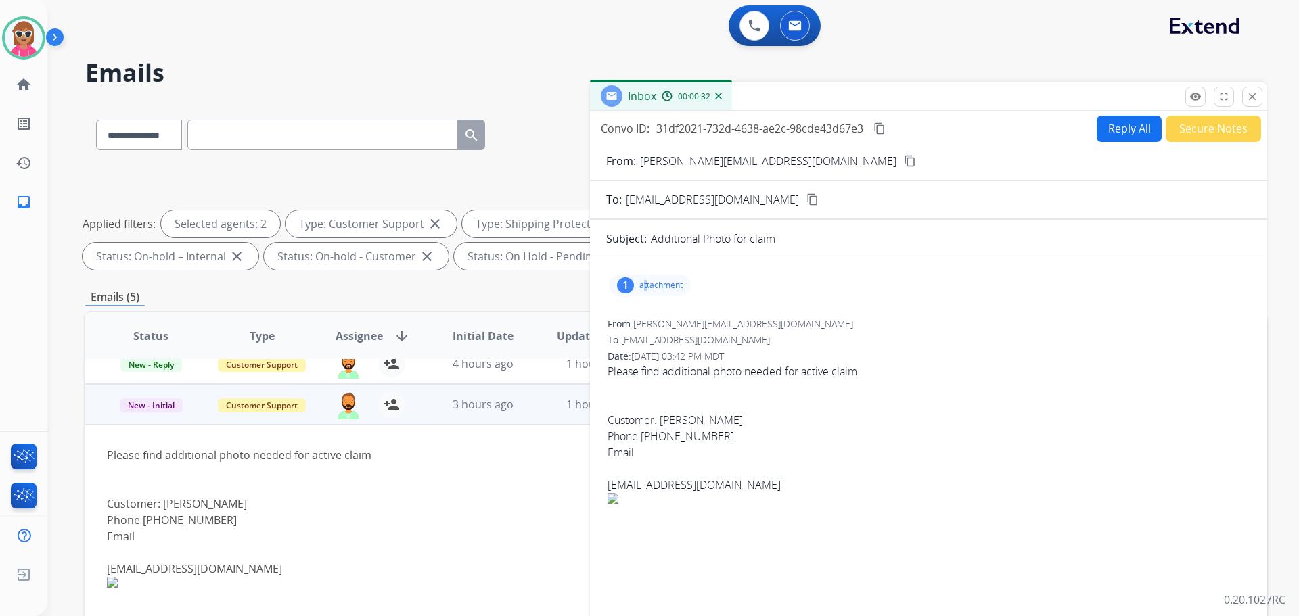
click at [646, 283] on p "attachment" at bounding box center [660, 285] width 43 height 11
click at [652, 314] on div at bounding box center [656, 322] width 68 height 47
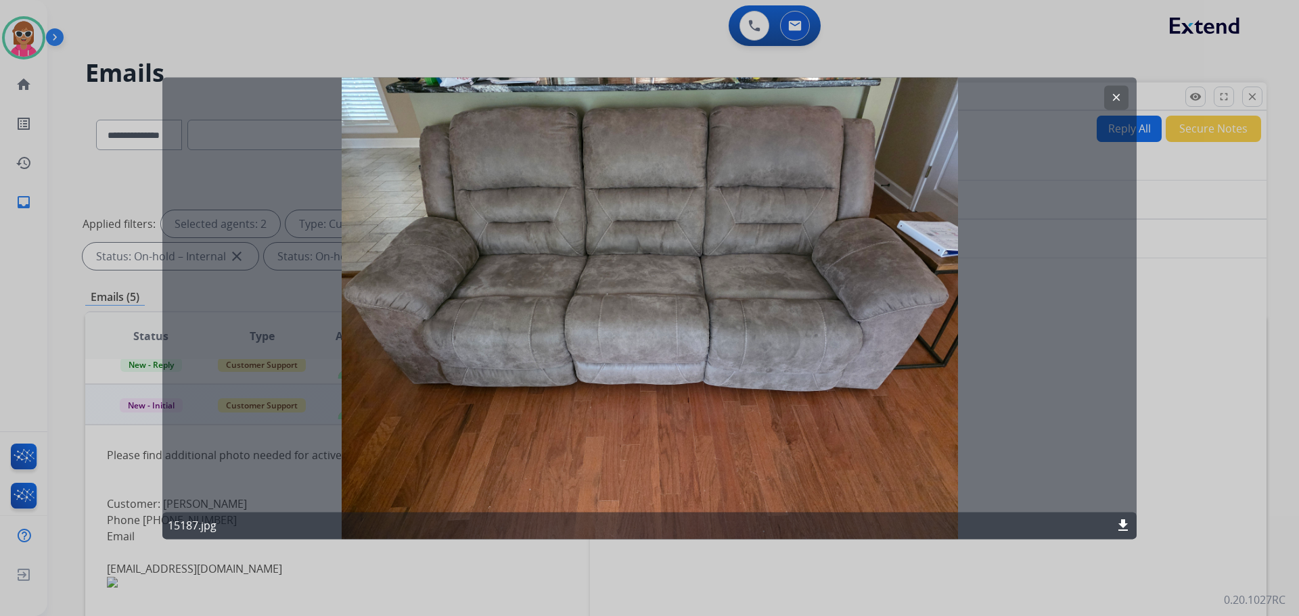
click at [1116, 99] on mat-icon "clear" at bounding box center [1116, 97] width 12 height 12
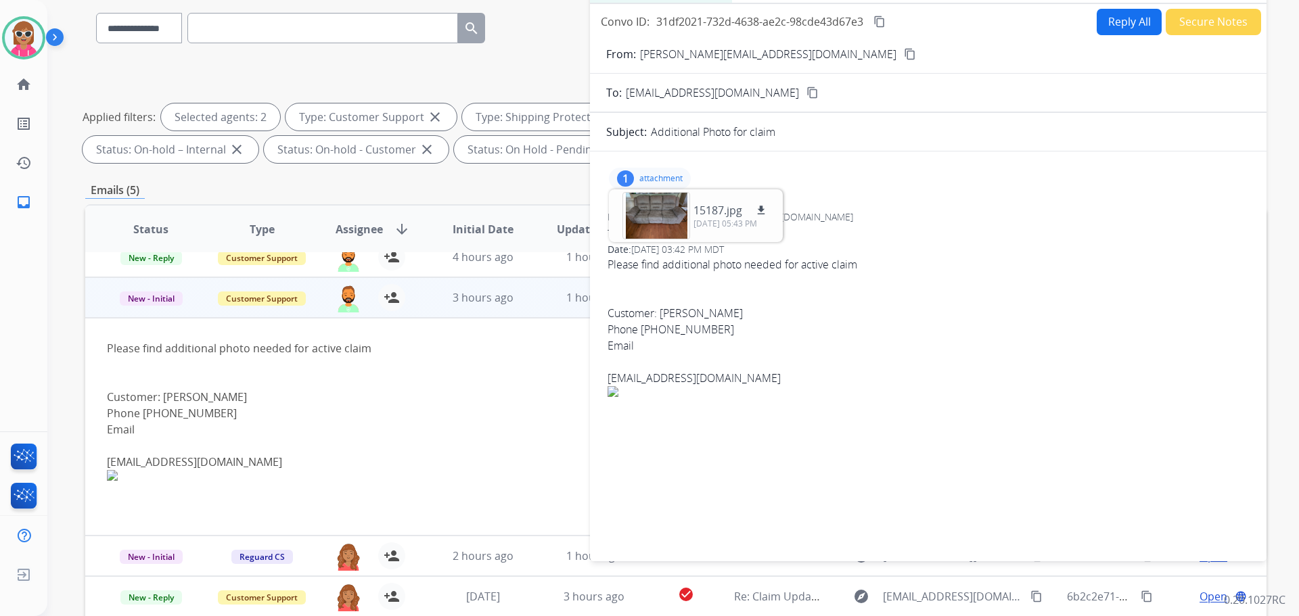
scroll to position [83, 0]
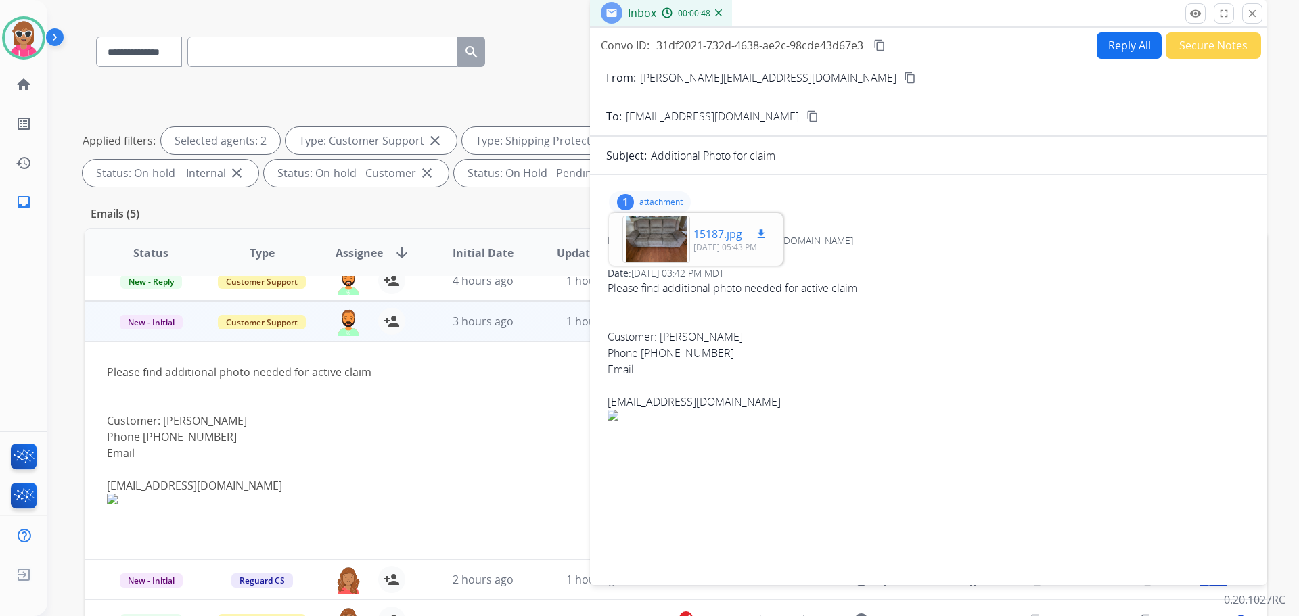
click at [669, 227] on div at bounding box center [656, 239] width 68 height 47
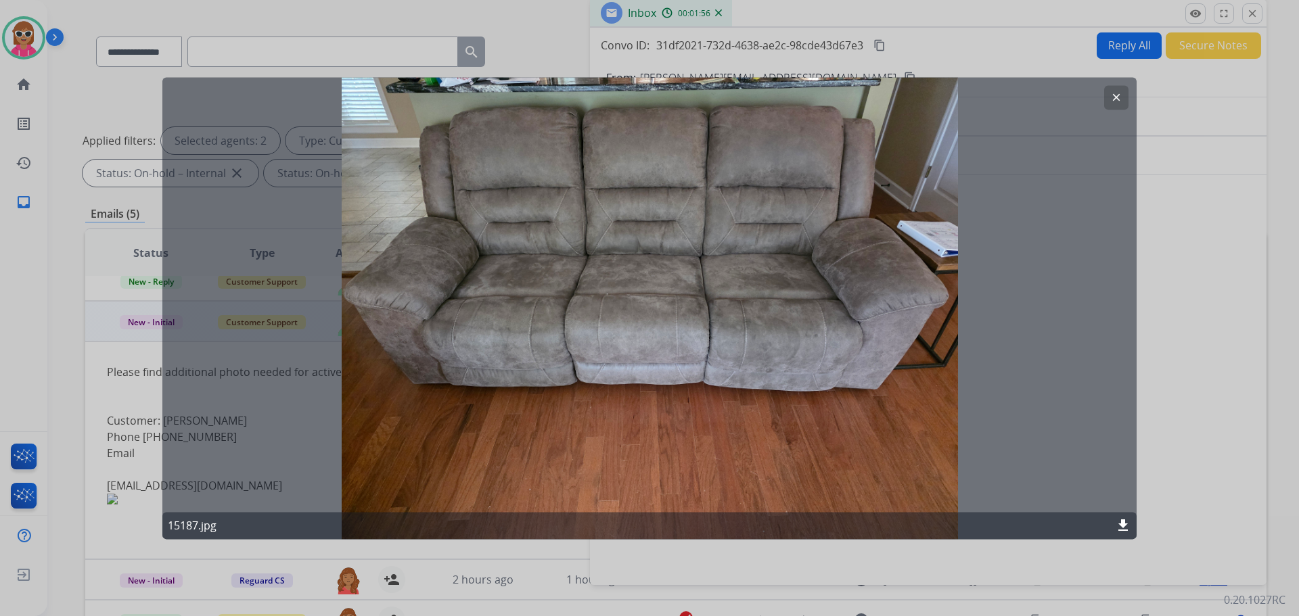
click at [1109, 94] on button "clear" at bounding box center [1116, 97] width 24 height 24
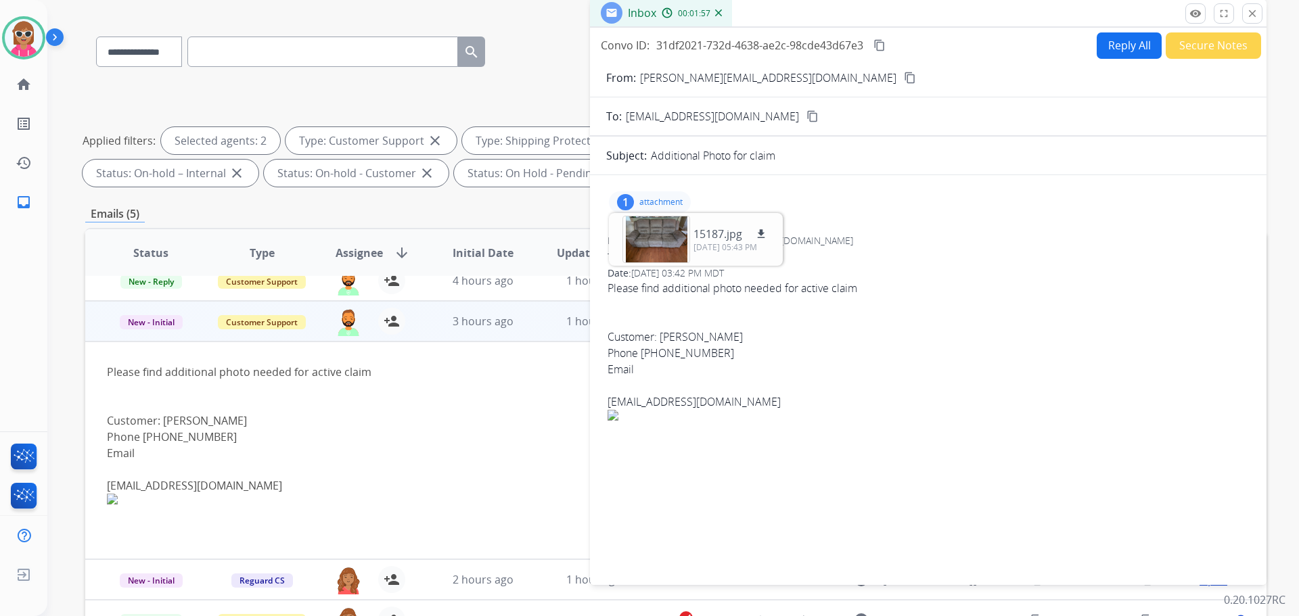
drag, startPoint x: 880, startPoint y: 45, endPoint x: 884, endPoint y: 59, distance: 14.8
click at [880, 45] on mat-icon "content_copy" at bounding box center [879, 45] width 12 height 12
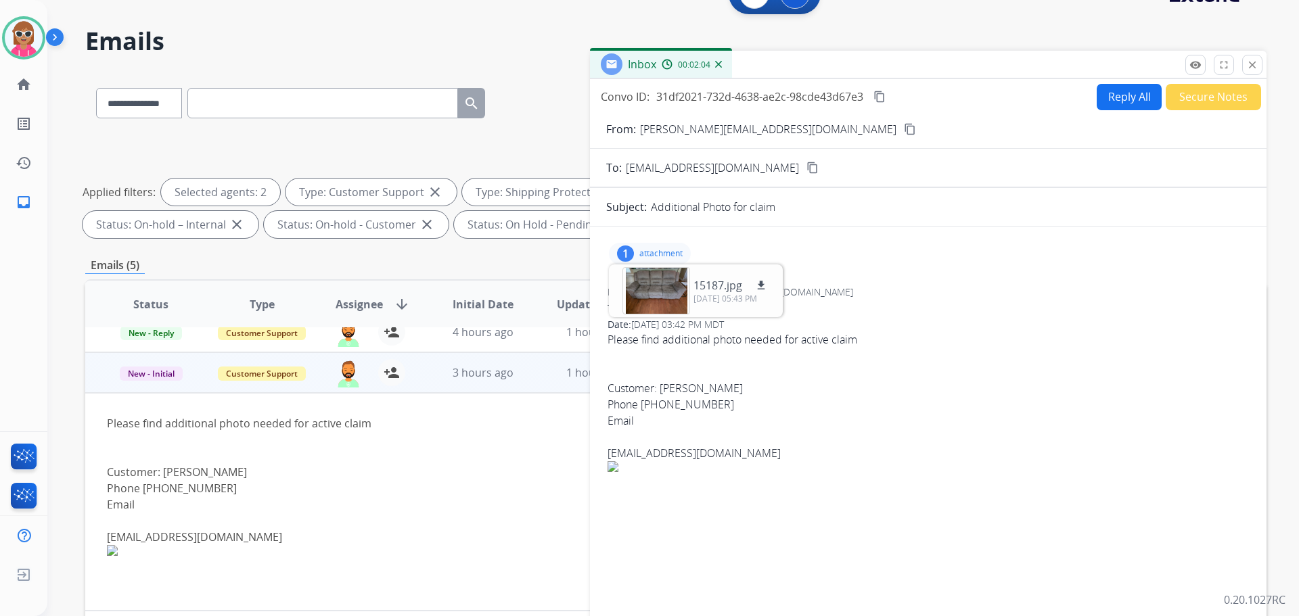
scroll to position [0, 0]
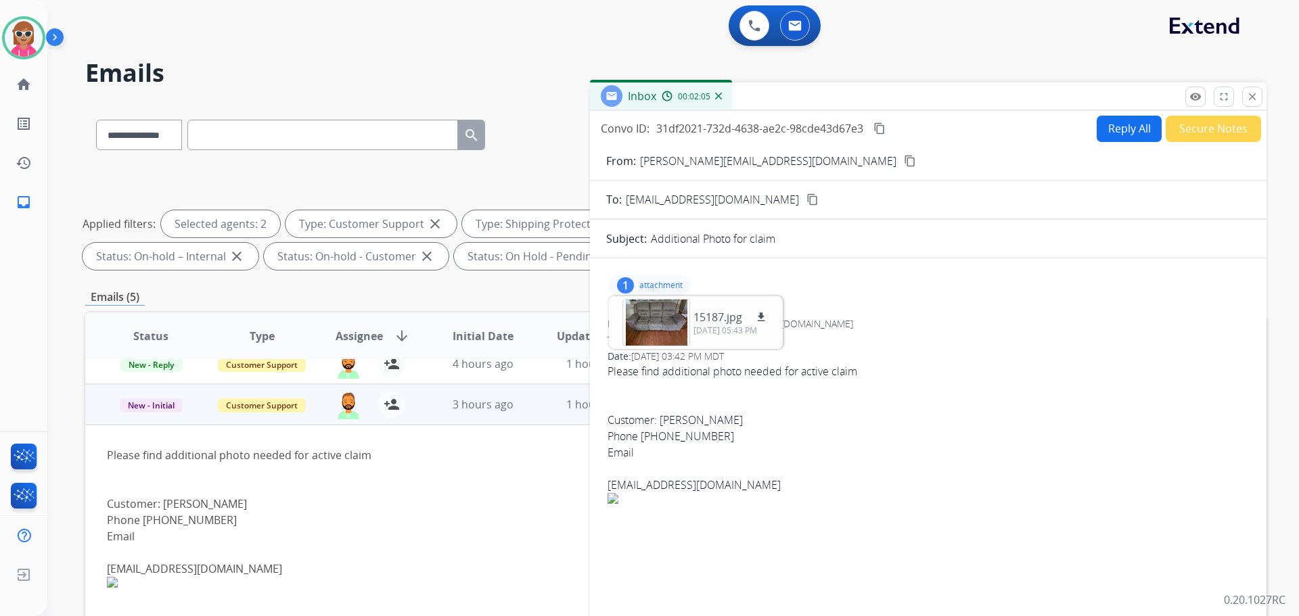
click at [1112, 137] on button "Reply All" at bounding box center [1129, 129] width 65 height 26
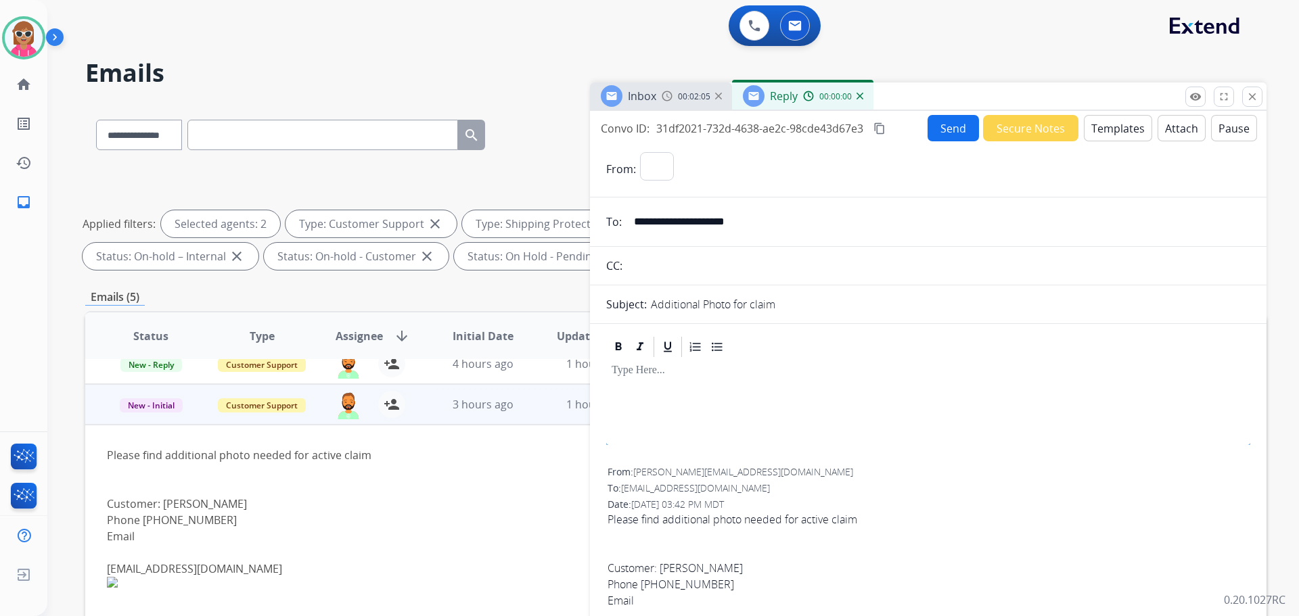
click at [1107, 131] on button "Templates" at bounding box center [1118, 128] width 68 height 26
select select "**********"
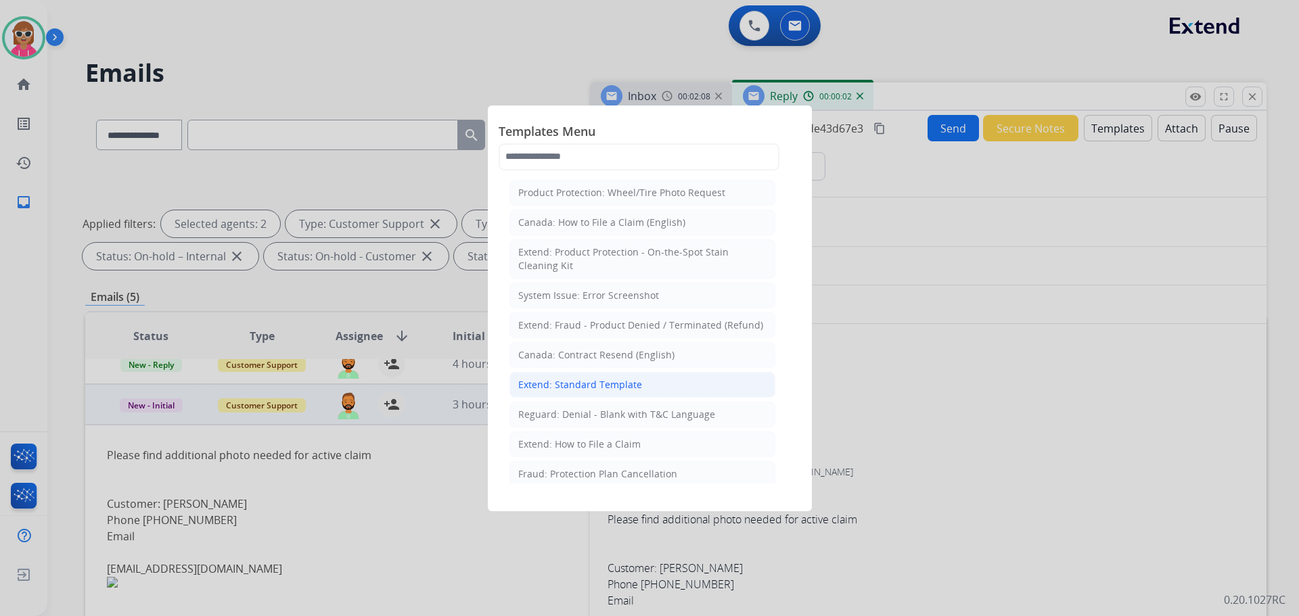
click at [637, 380] on div "Extend: Standard Template" at bounding box center [580, 385] width 124 height 14
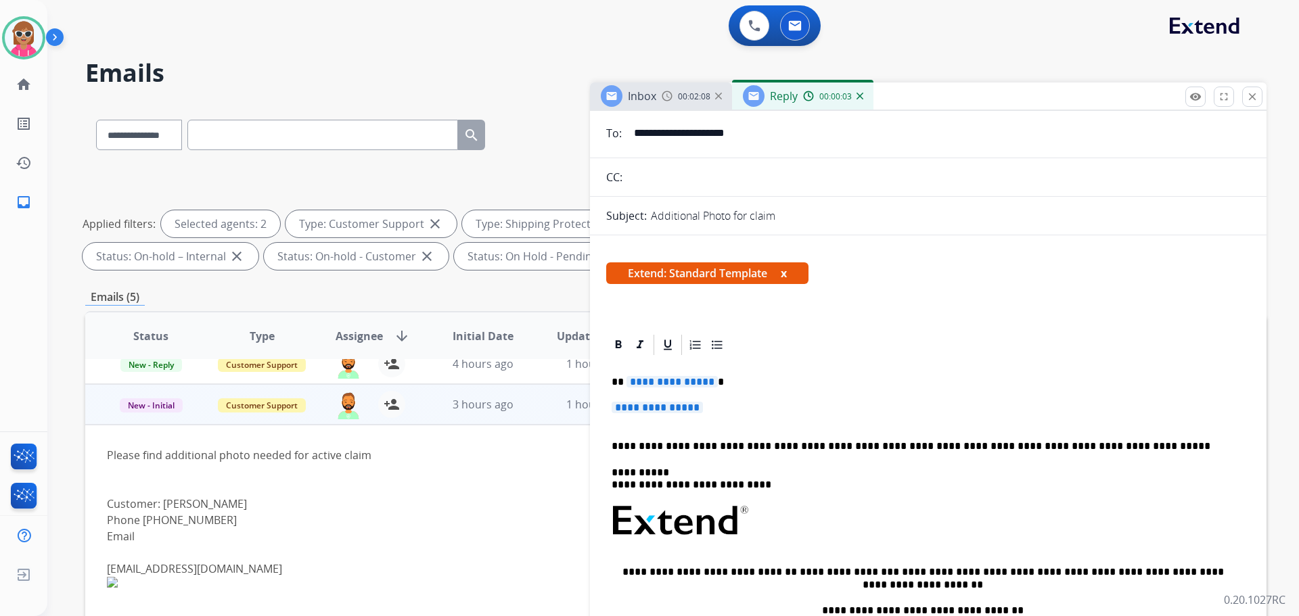
scroll to position [203, 0]
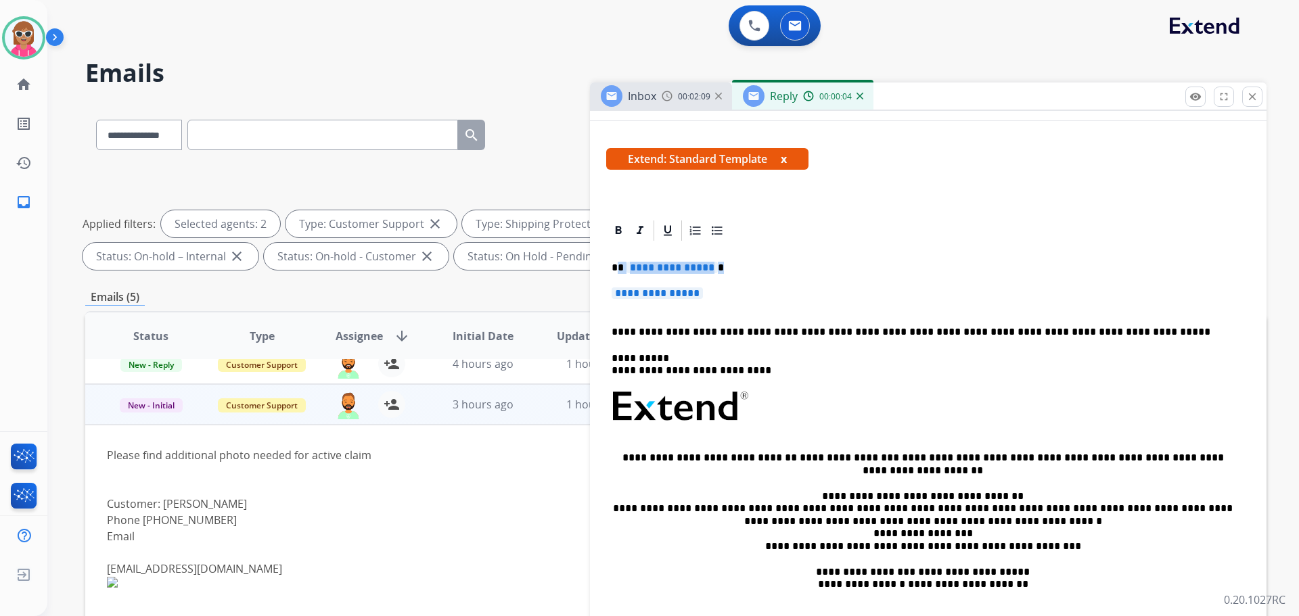
drag, startPoint x: 617, startPoint y: 267, endPoint x: 728, endPoint y: 291, distance: 113.5
click at [728, 291] on div "**********" at bounding box center [928, 439] width 644 height 392
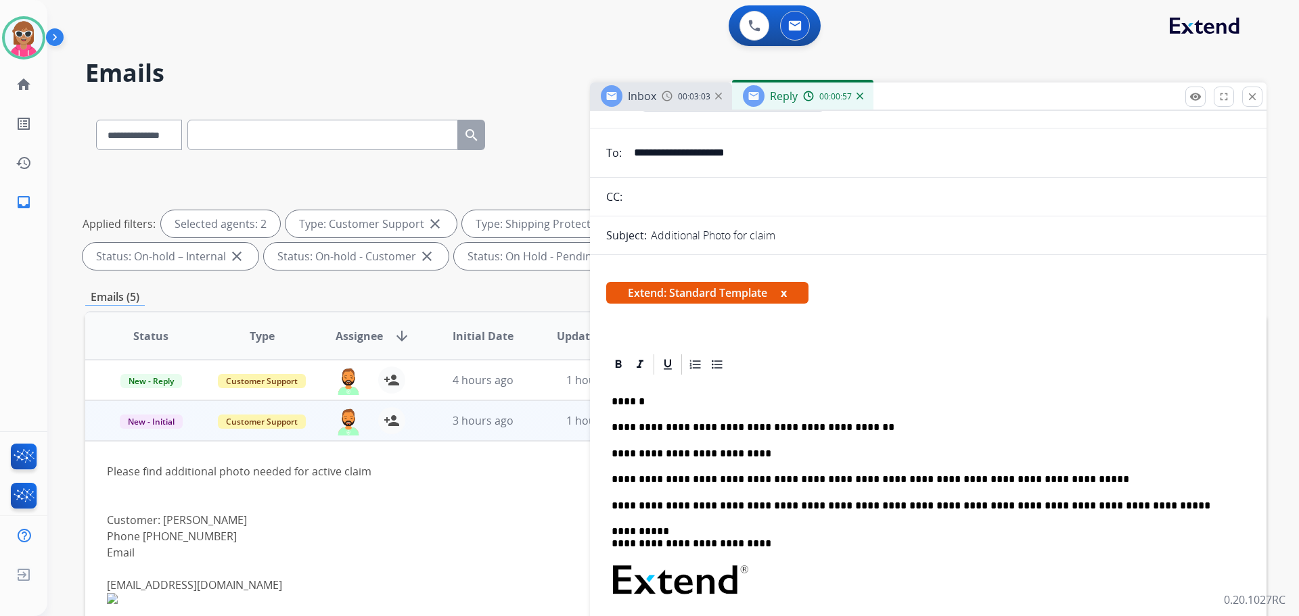
scroll to position [0, 0]
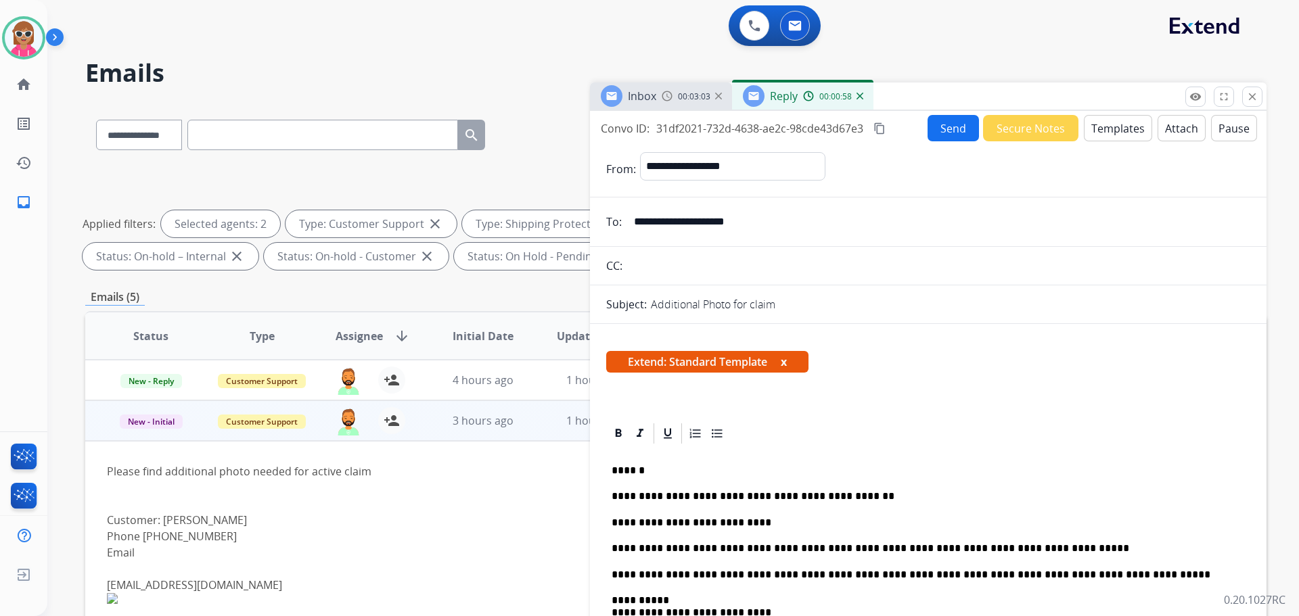
click at [875, 129] on button "content_copy" at bounding box center [879, 128] width 16 height 16
click at [948, 137] on button "Send" at bounding box center [953, 128] width 51 height 26
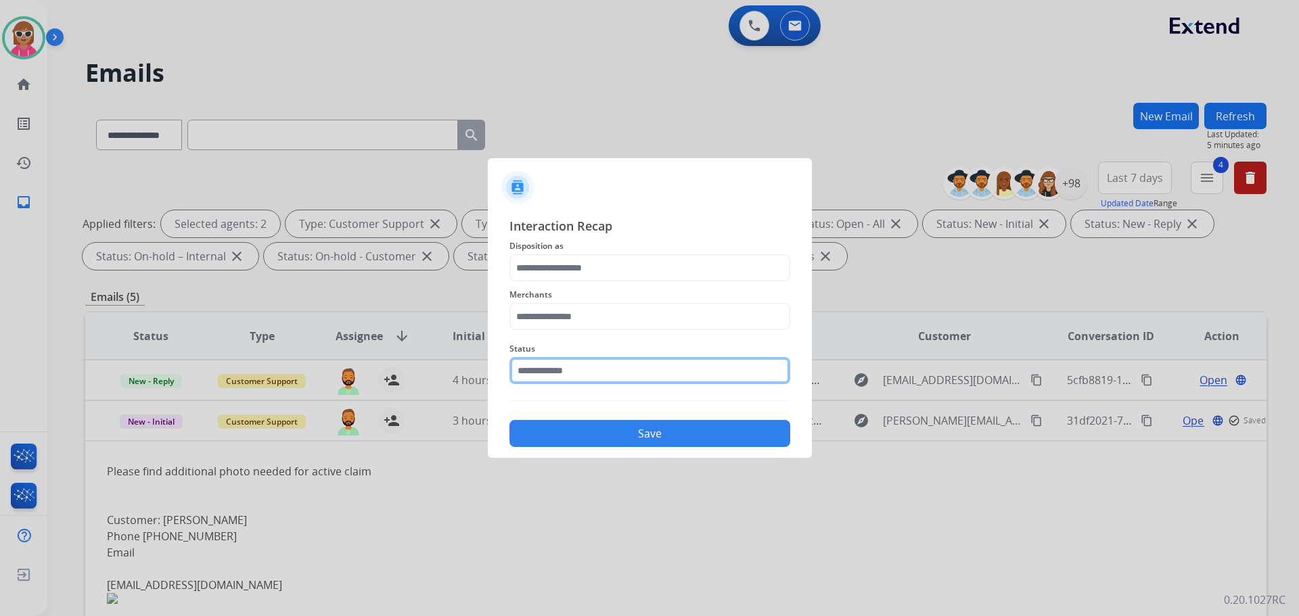
drag, startPoint x: 581, startPoint y: 361, endPoint x: 576, endPoint y: 388, distance: 27.4
click at [579, 362] on input "text" at bounding box center [649, 370] width 281 height 27
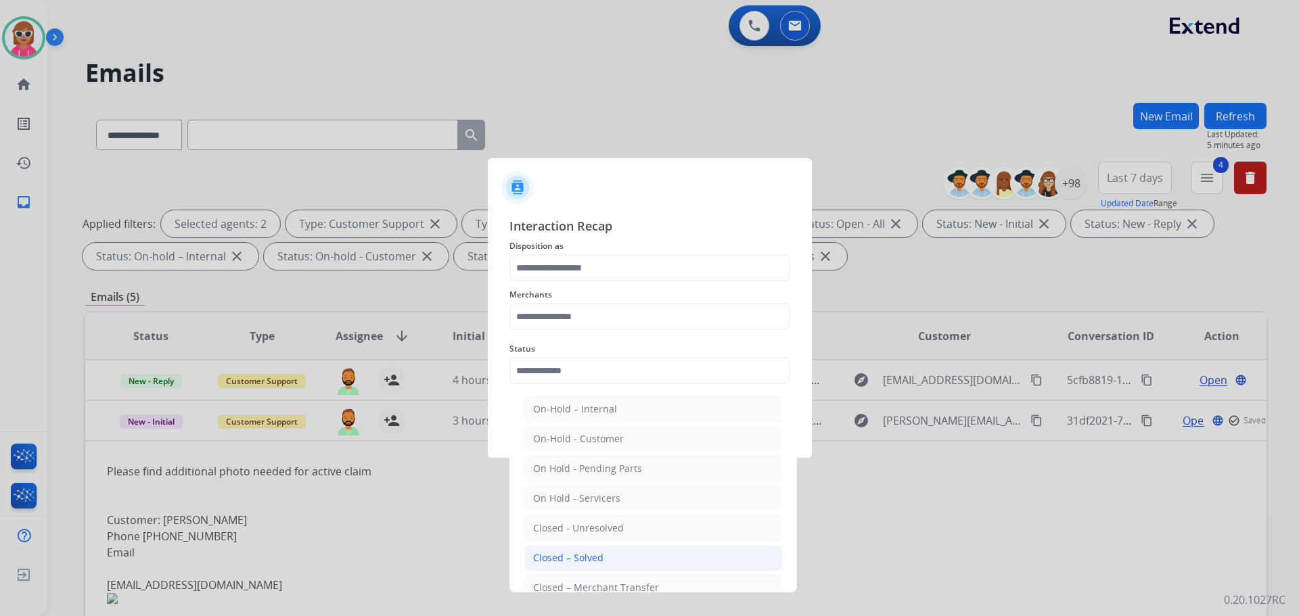
click at [576, 553] on div "Closed – Solved" at bounding box center [568, 558] width 70 height 14
type input "**********"
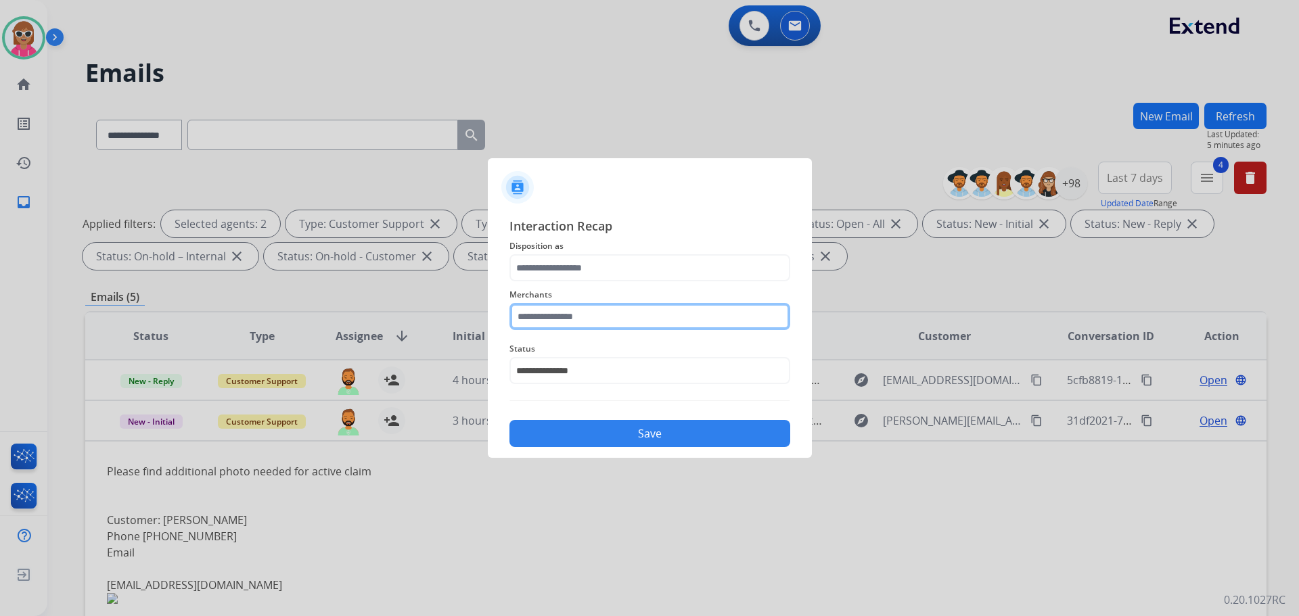
click at [608, 316] on input "text" at bounding box center [649, 316] width 281 height 27
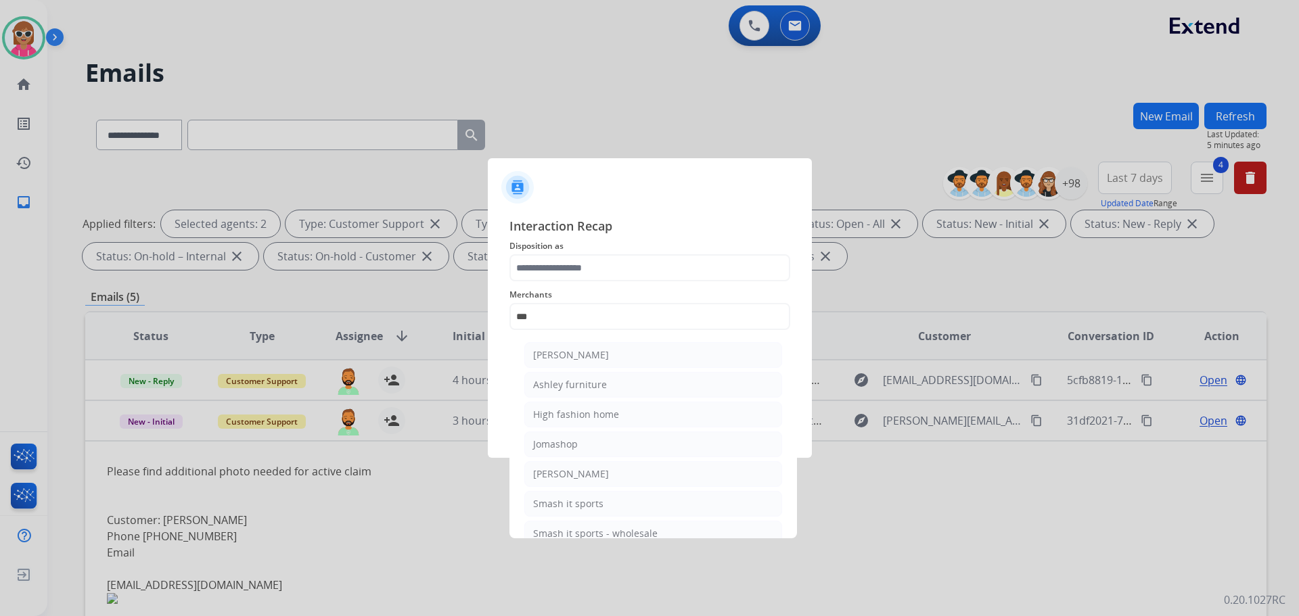
drag, startPoint x: 566, startPoint y: 388, endPoint x: 564, endPoint y: 370, distance: 17.7
click at [566, 384] on div "Ashley furniture" at bounding box center [570, 385] width 74 height 14
type input "**********"
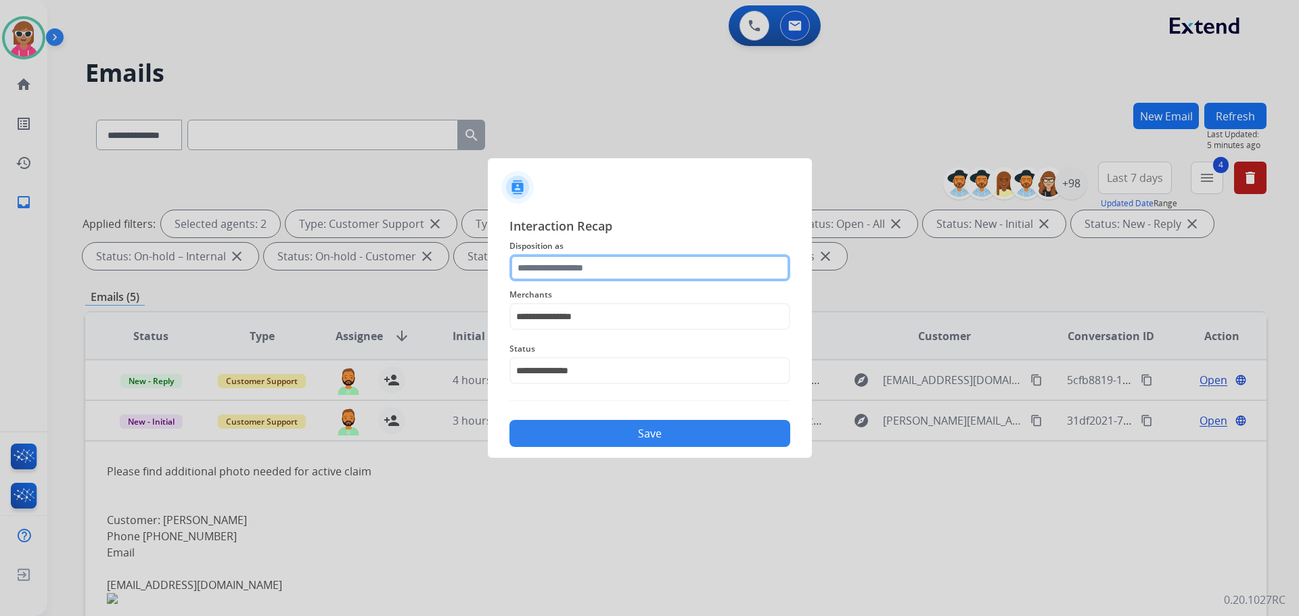
click at [571, 269] on input "text" at bounding box center [649, 267] width 281 height 27
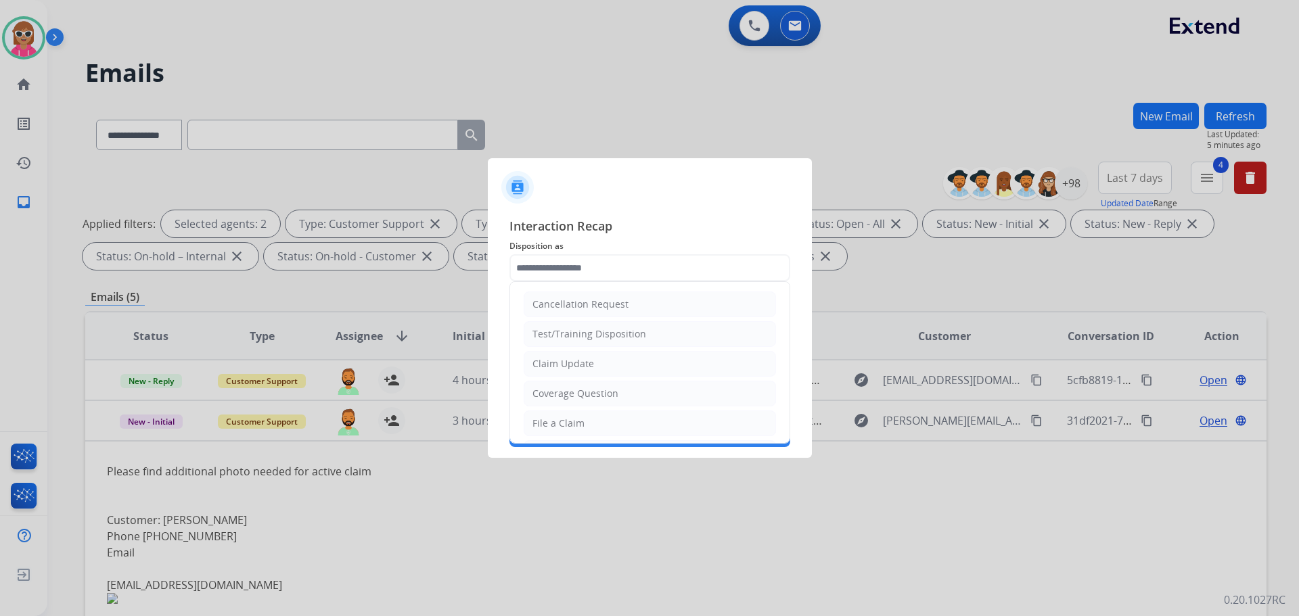
click at [570, 369] on li "Claim Update" at bounding box center [650, 364] width 252 height 26
type input "**********"
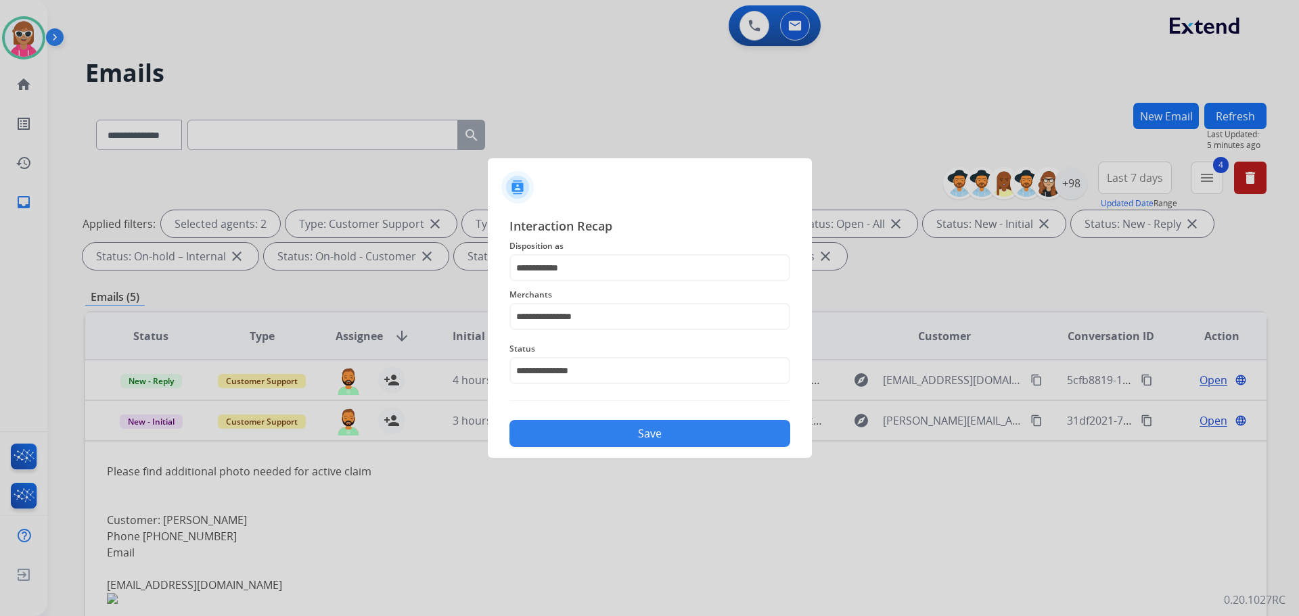
click at [598, 434] on button "Save" at bounding box center [649, 433] width 281 height 27
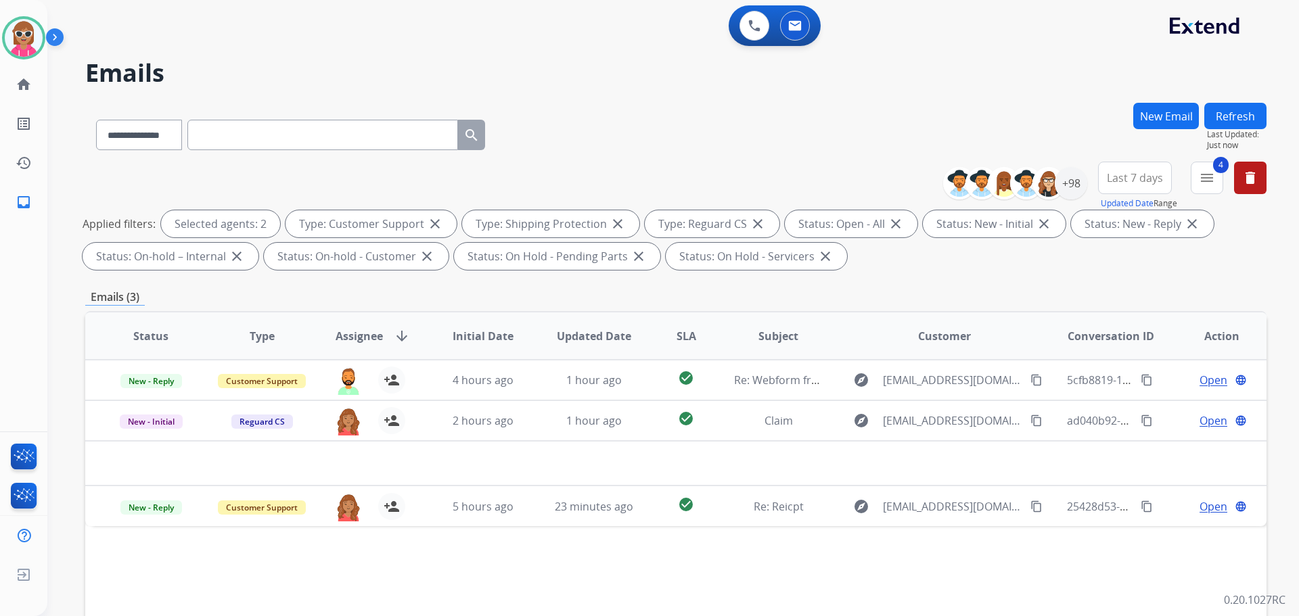
drag, startPoint x: 1238, startPoint y: 110, endPoint x: 1185, endPoint y: 124, distance: 54.7
click at [1237, 112] on button "Refresh" at bounding box center [1235, 116] width 62 height 26
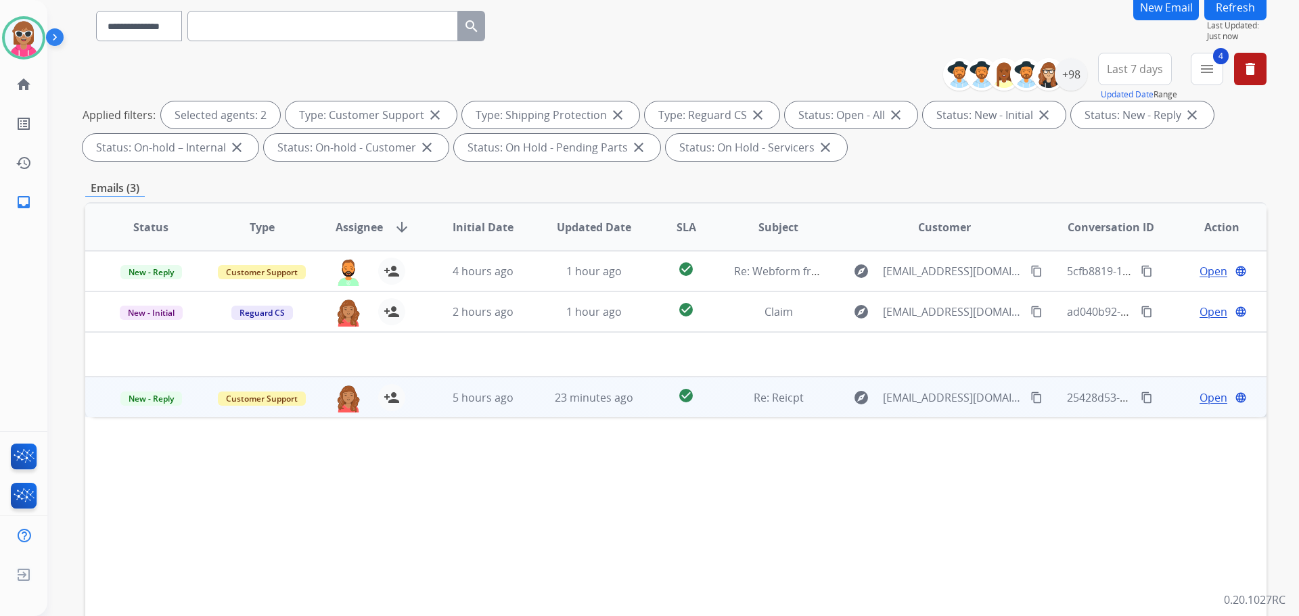
scroll to position [203, 0]
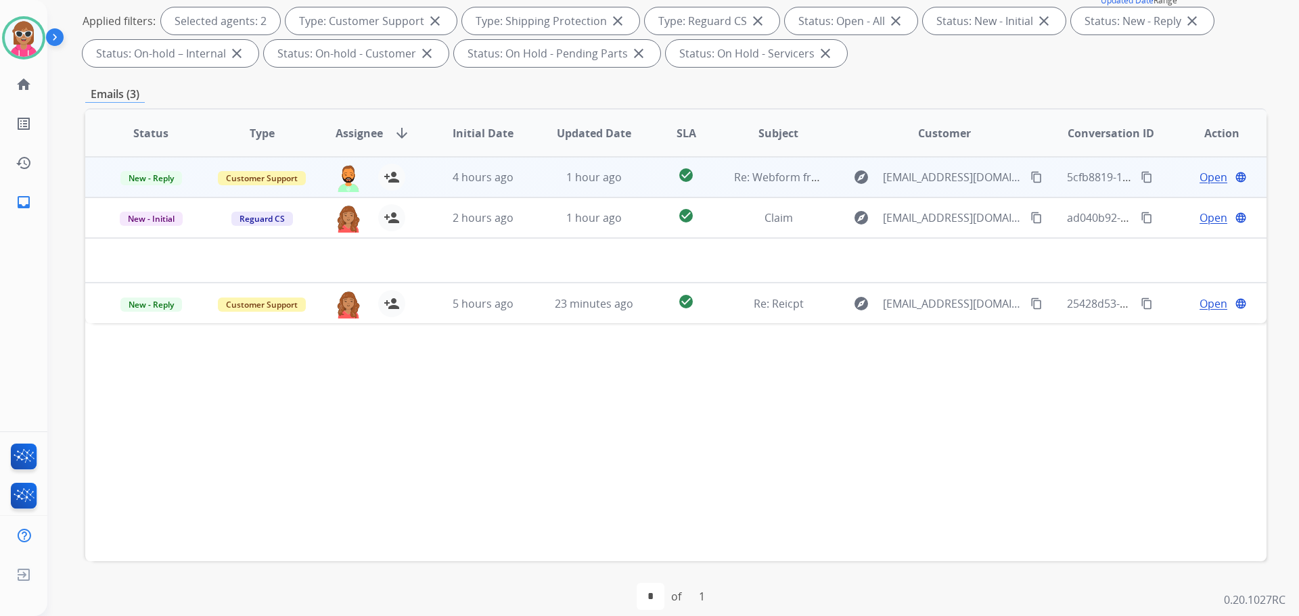
click at [588, 192] on td "1 hour ago" at bounding box center [583, 177] width 111 height 41
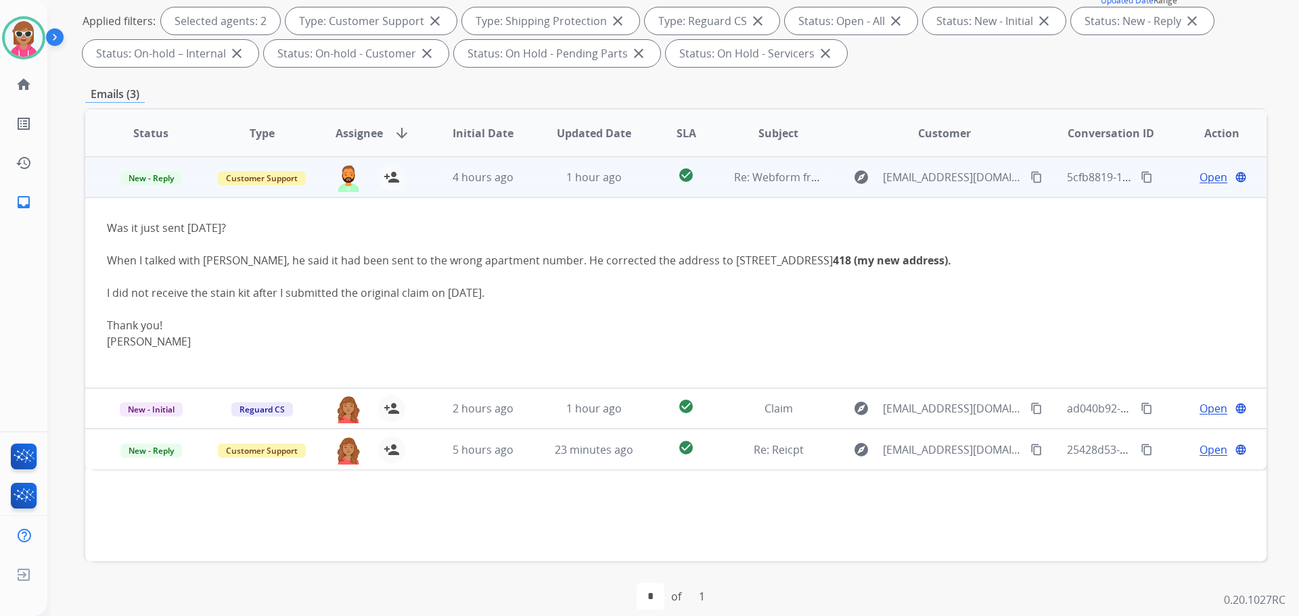
drag, startPoint x: 1011, startPoint y: 177, endPoint x: 906, endPoint y: 137, distance: 112.5
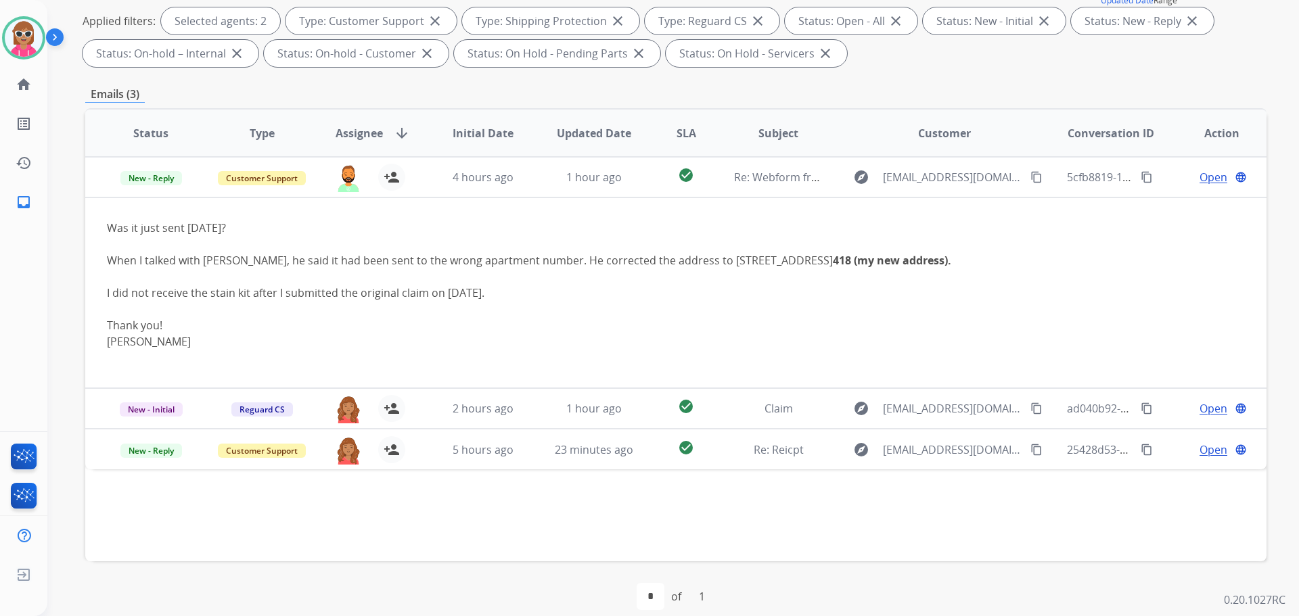
click at [1030, 178] on mat-icon "content_copy" at bounding box center [1036, 177] width 12 height 12
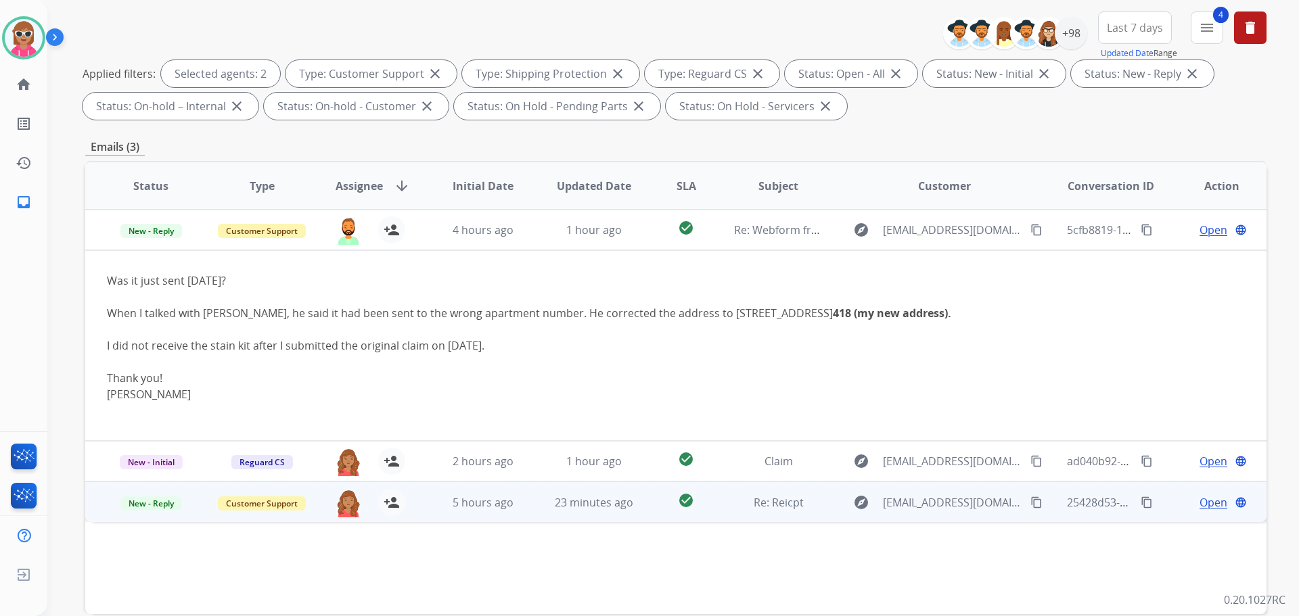
scroll to position [68, 0]
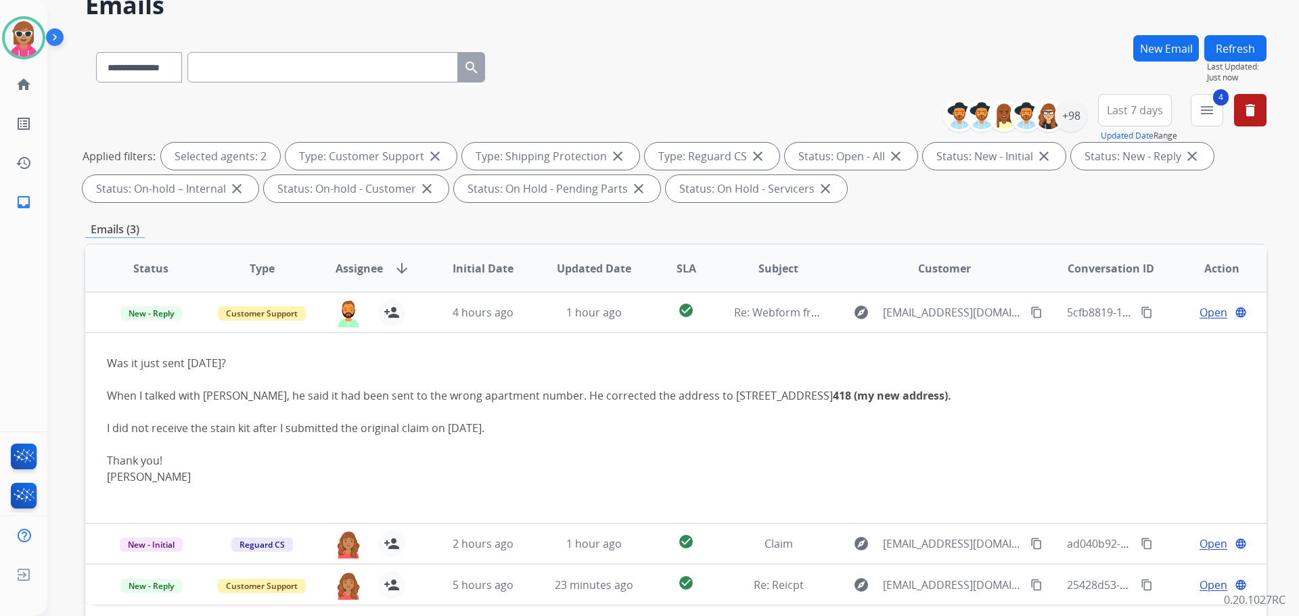
click at [1242, 43] on button "Refresh" at bounding box center [1235, 48] width 62 height 26
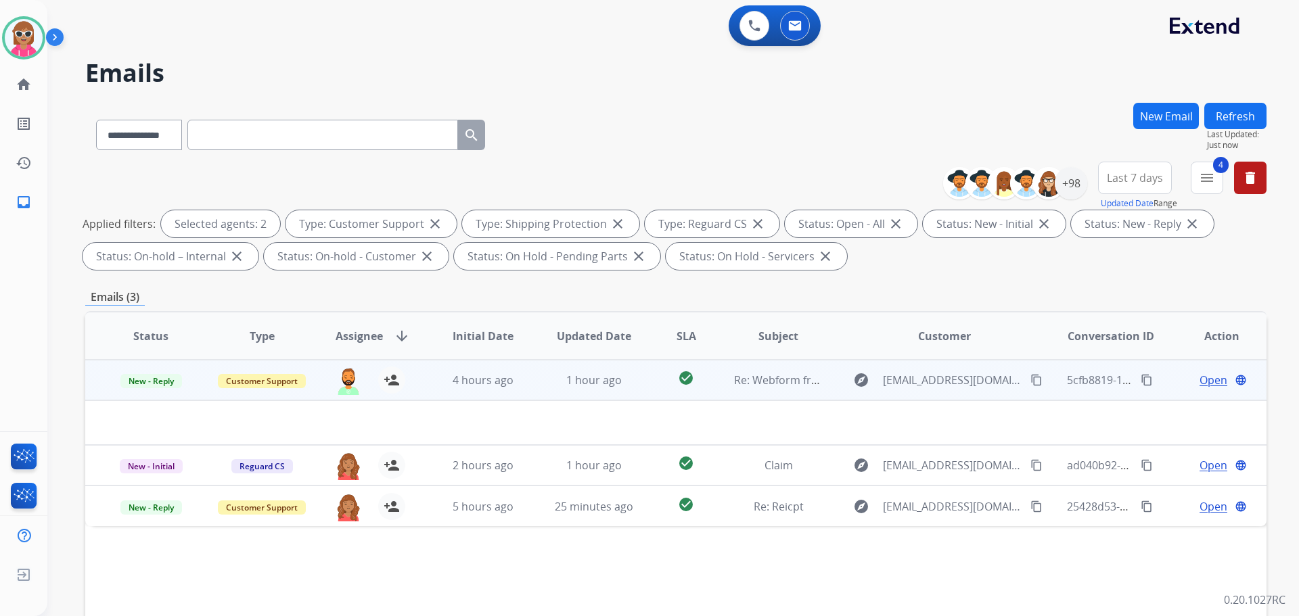
click at [549, 394] on td "1 hour ago" at bounding box center [583, 380] width 111 height 41
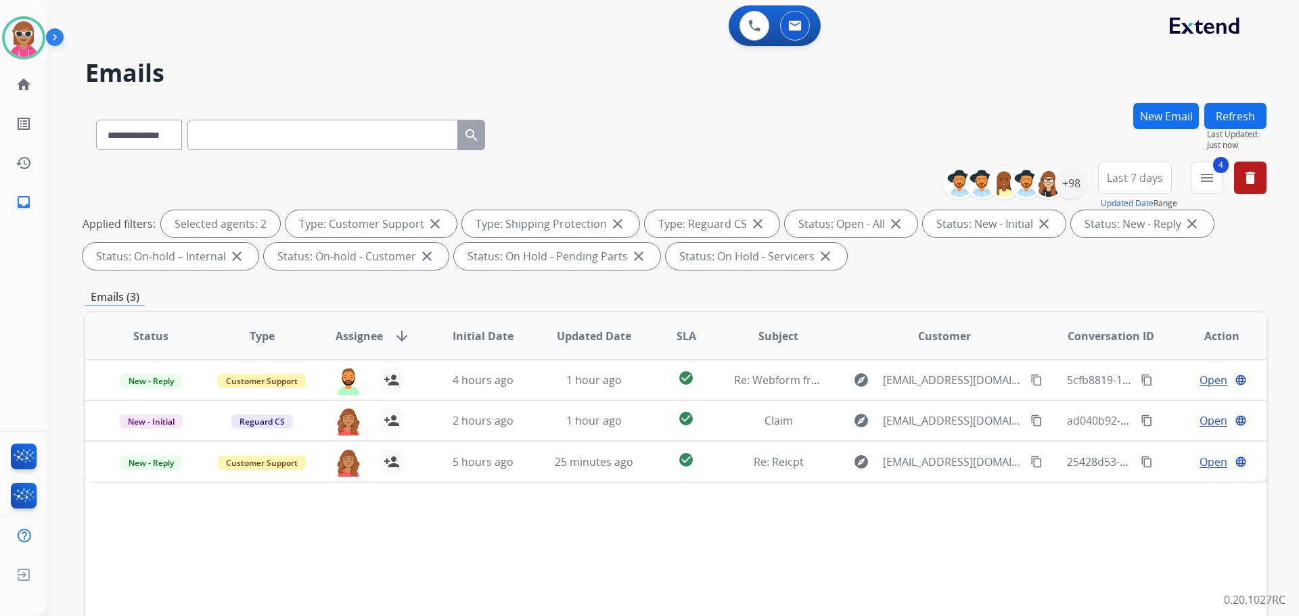
drag, startPoint x: 1231, startPoint y: 122, endPoint x: 1222, endPoint y: 126, distance: 9.4
click at [1229, 122] on button "Refresh" at bounding box center [1235, 116] width 62 height 26
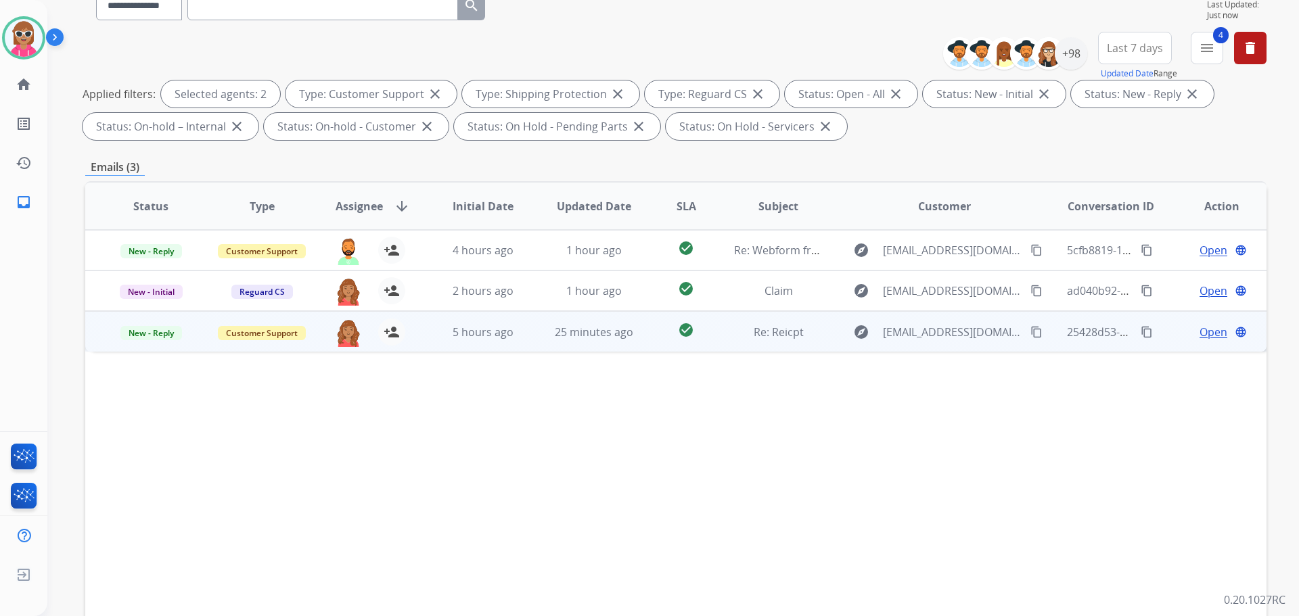
scroll to position [135, 0]
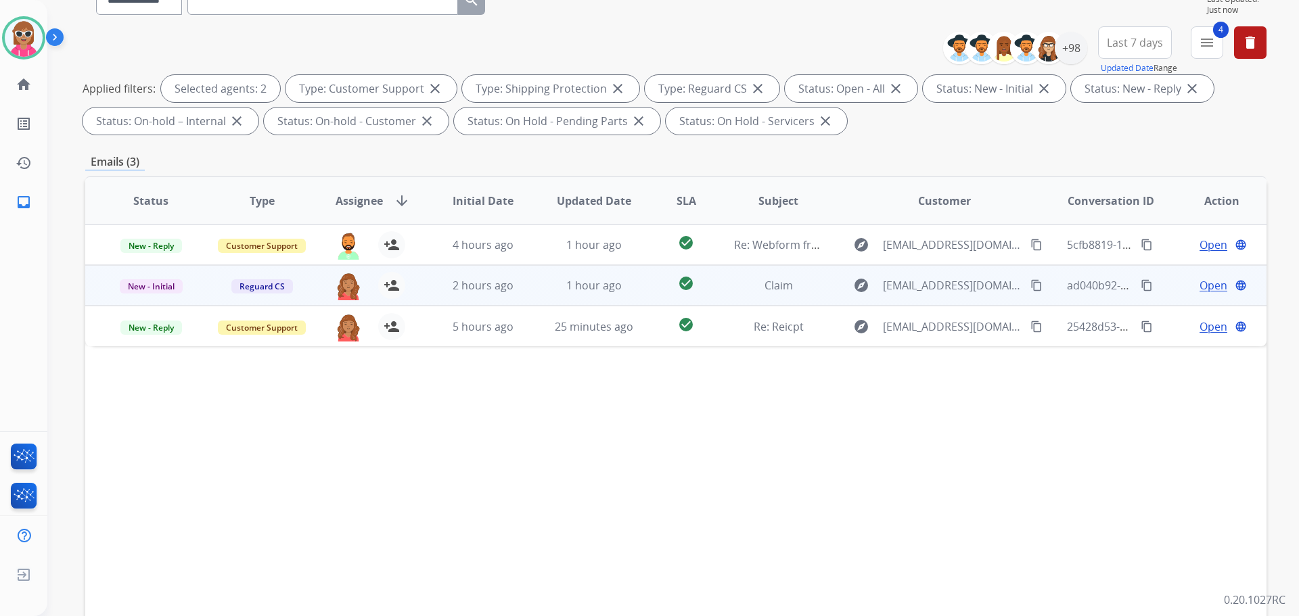
click at [529, 288] on td "1 hour ago" at bounding box center [583, 285] width 111 height 41
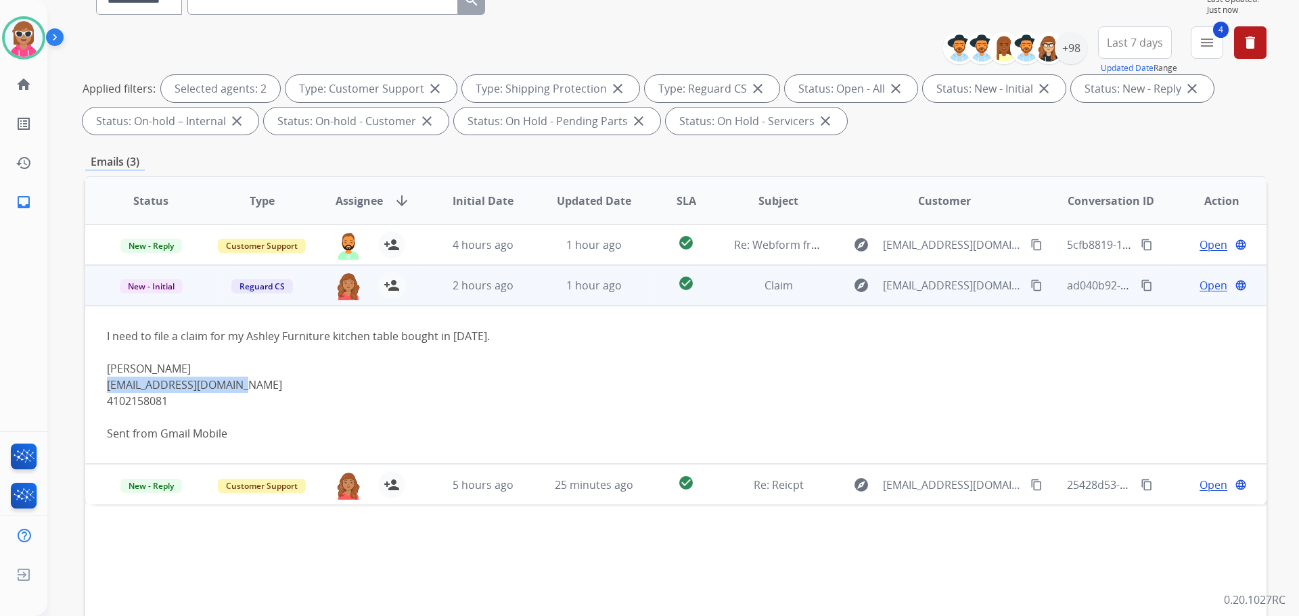
drag, startPoint x: 250, startPoint y: 383, endPoint x: 99, endPoint y: 386, distance: 150.2
click at [99, 386] on td "I need to file a claim for my Ashley Furniture kitchen table bought in May 2021…" at bounding box center [565, 385] width 960 height 158
copy link "Chockstad1214@gmail.com"
drag, startPoint x: 171, startPoint y: 396, endPoint x: 95, endPoint y: 407, distance: 77.1
click at [95, 407] on td "I need to file a claim for my Ashley Furniture kitchen table bought in May 2021…" at bounding box center [565, 385] width 960 height 158
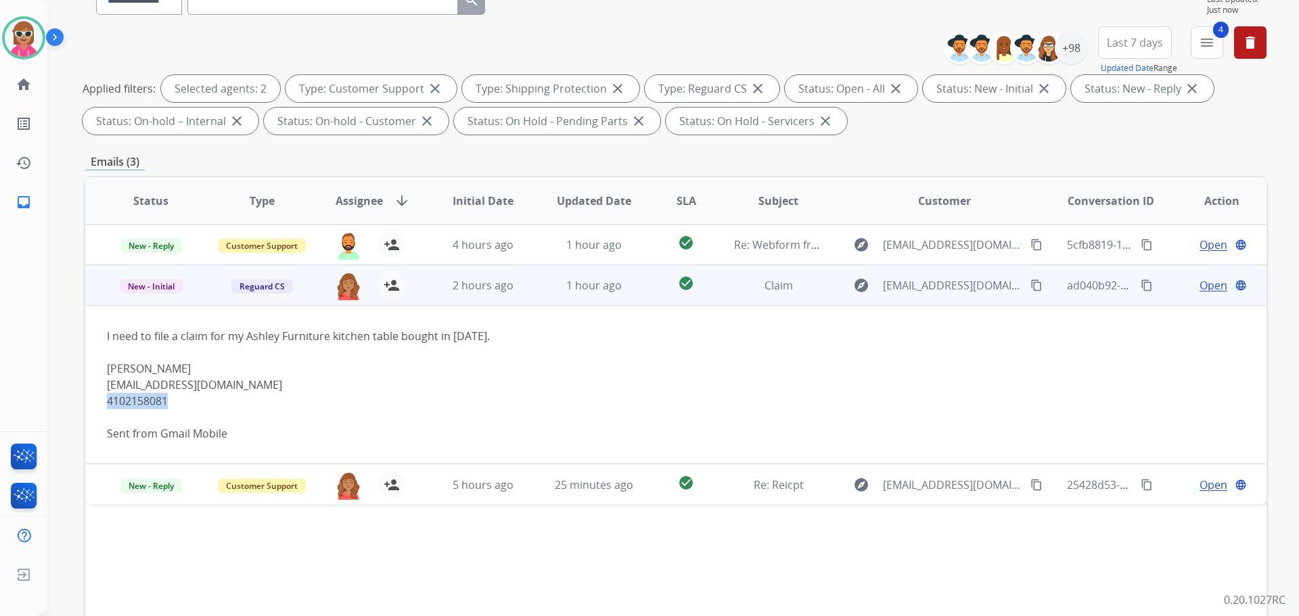
copy div "4102158081"
click at [1200, 285] on span "Open" at bounding box center [1214, 285] width 28 height 16
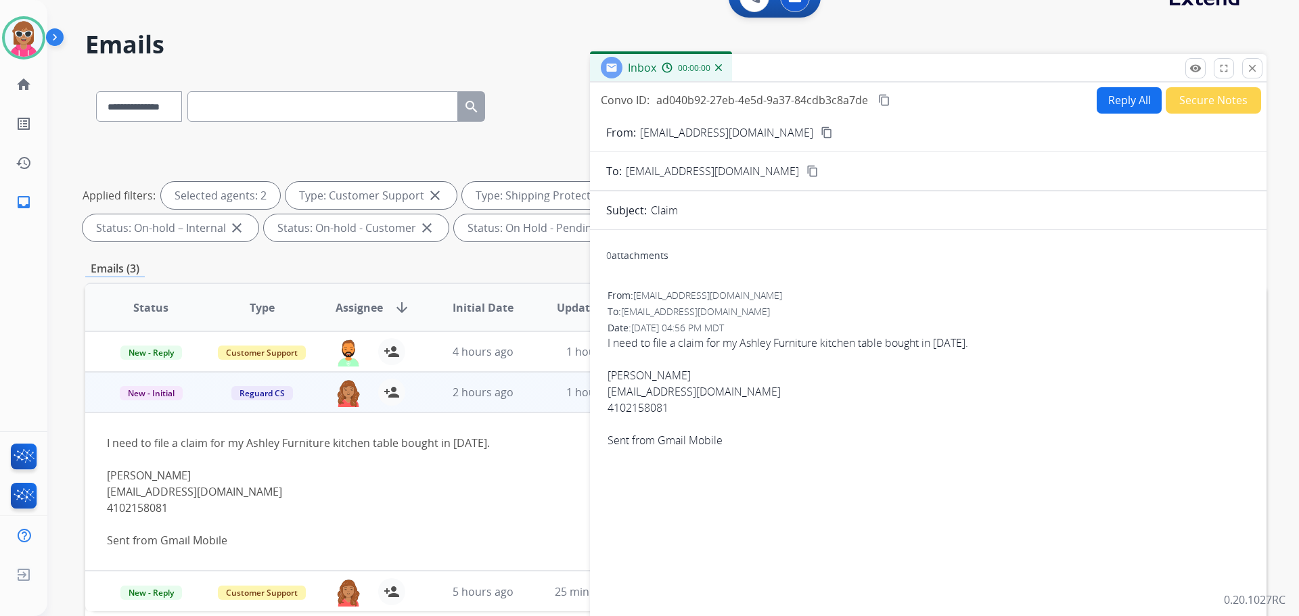
scroll to position [0, 0]
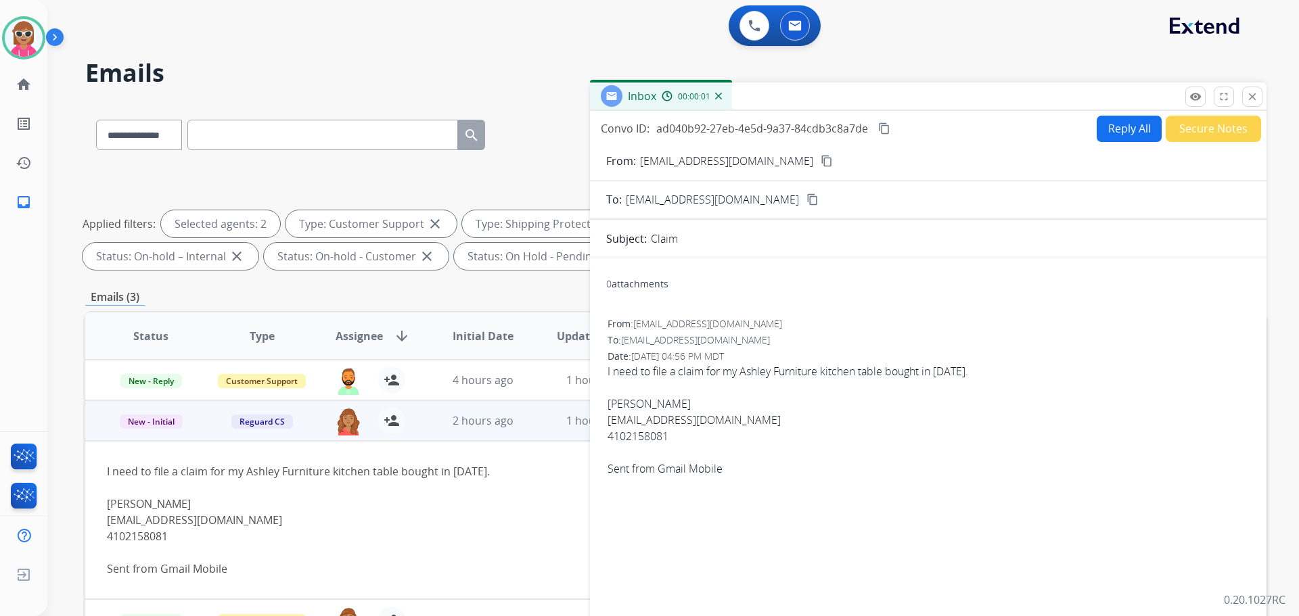
click at [1120, 131] on button "Reply All" at bounding box center [1129, 129] width 65 height 26
select select "**********"
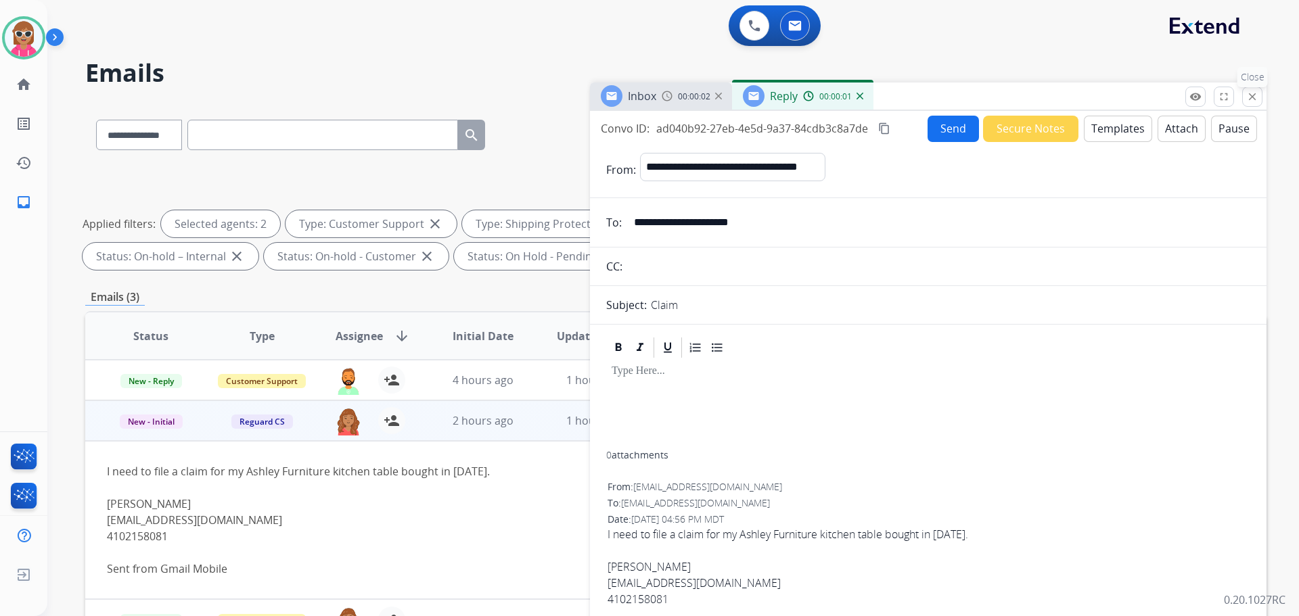
drag, startPoint x: 1254, startPoint y: 101, endPoint x: 604, endPoint y: 265, distance: 670.0
click at [1253, 101] on mat-icon "close" at bounding box center [1252, 97] width 12 height 12
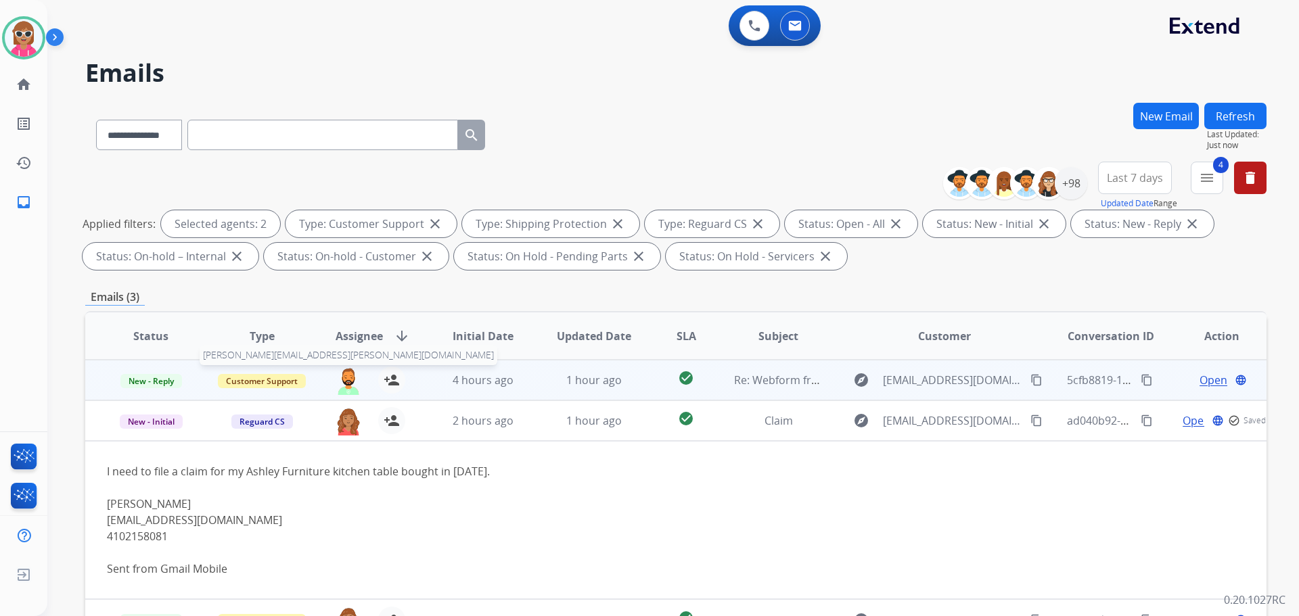
click at [342, 382] on img at bounding box center [348, 381] width 27 height 28
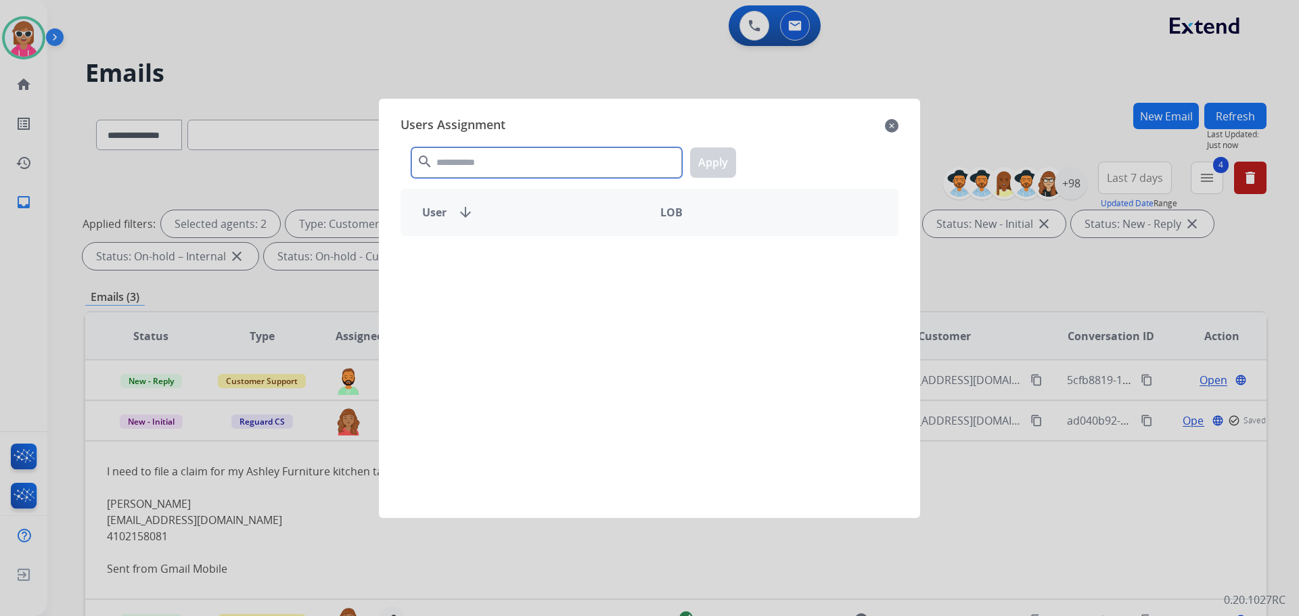
click at [509, 173] on input "text" at bounding box center [546, 162] width 271 height 30
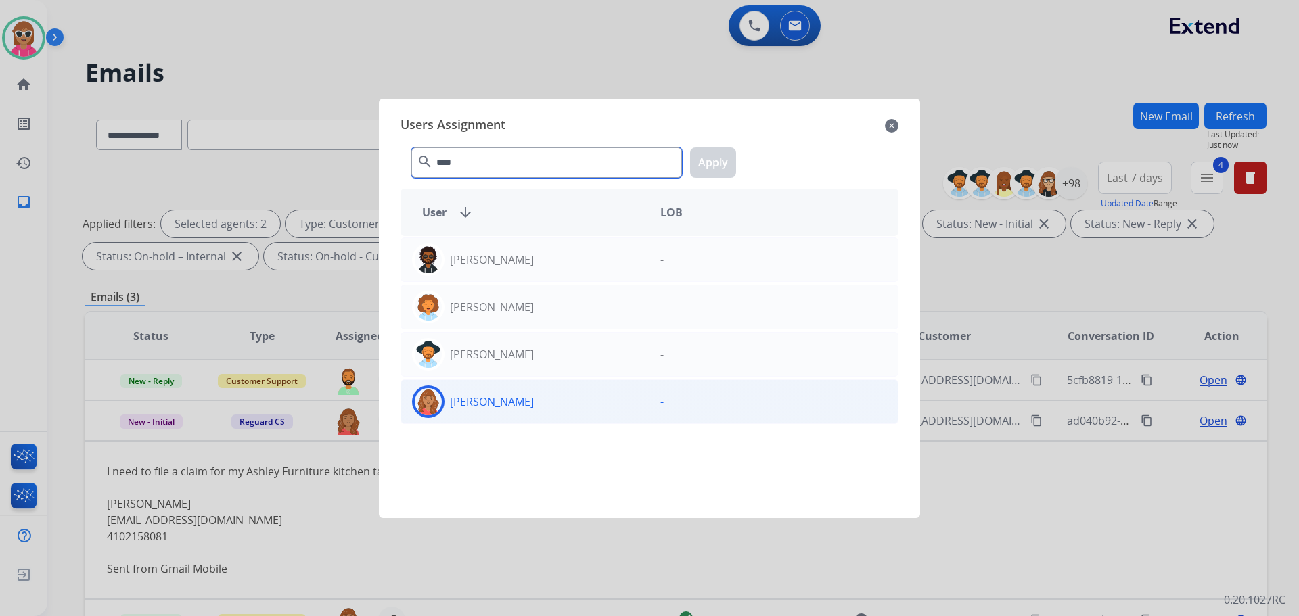
type input "****"
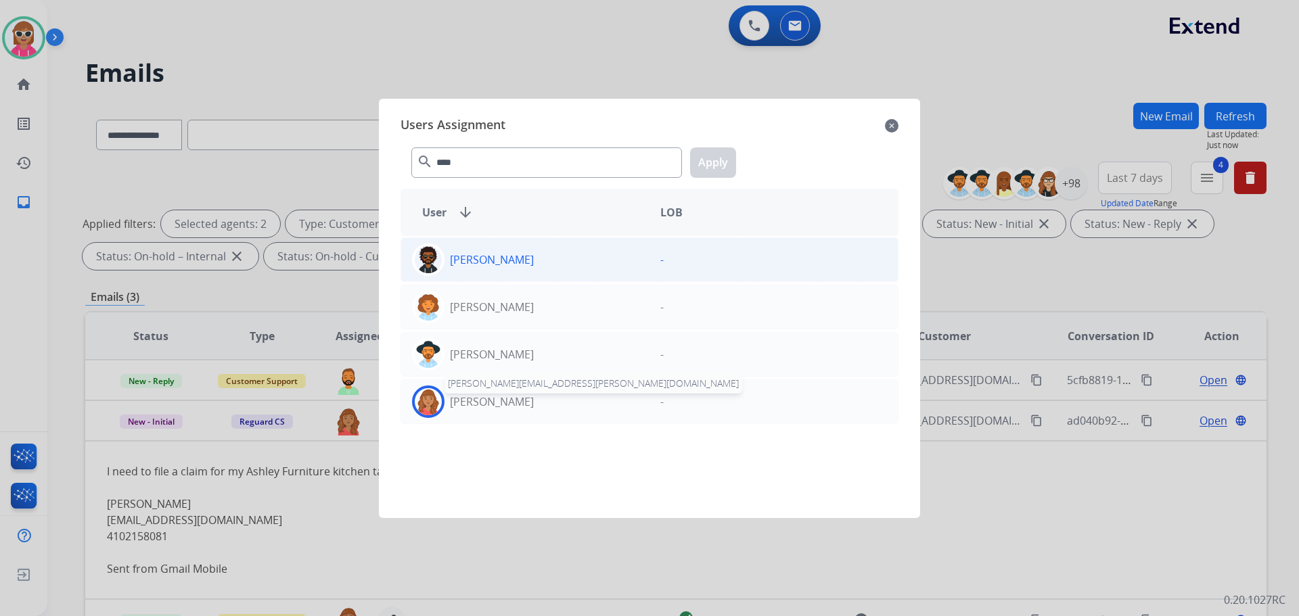
drag, startPoint x: 493, startPoint y: 399, endPoint x: 590, endPoint y: 274, distance: 158.6
click at [491, 395] on p "[PERSON_NAME]" at bounding box center [492, 402] width 84 height 16
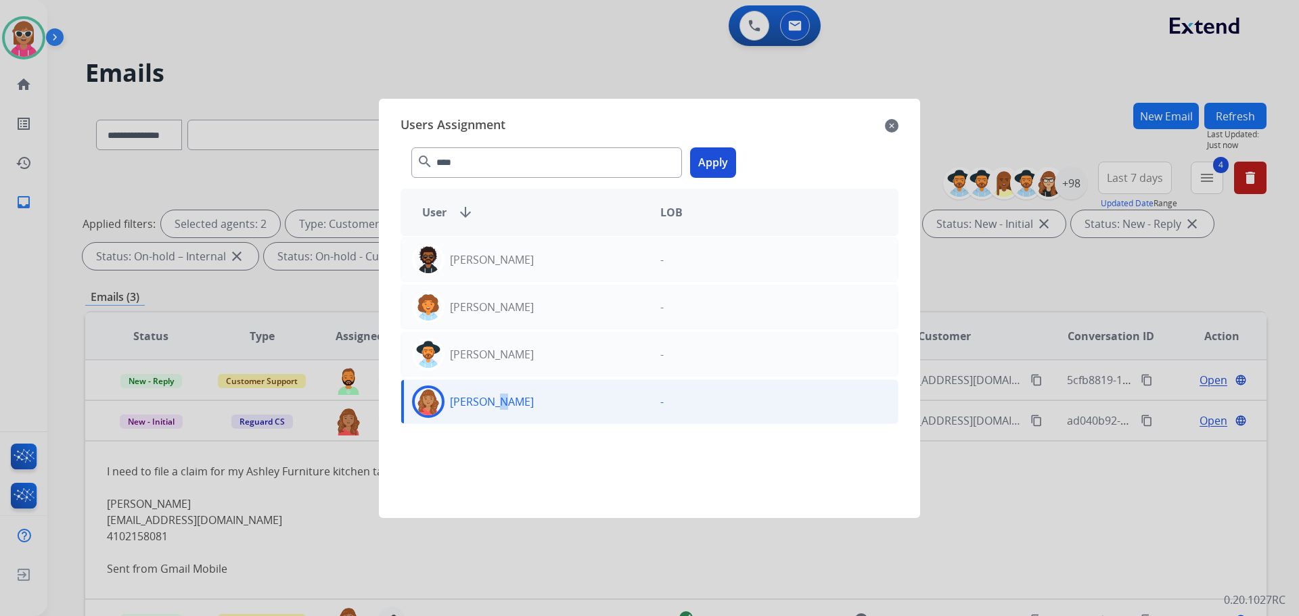
click at [712, 165] on button "Apply" at bounding box center [713, 162] width 46 height 30
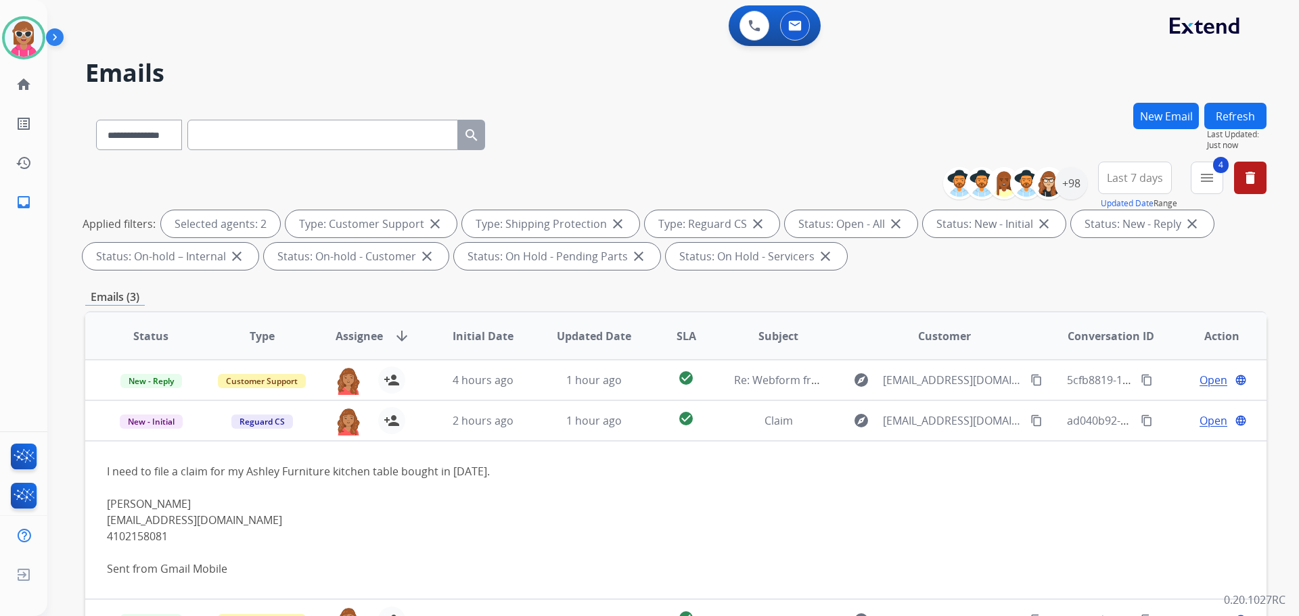
drag, startPoint x: 1214, startPoint y: 103, endPoint x: 1083, endPoint y: 157, distance: 142.0
click at [1213, 103] on button "Refresh" at bounding box center [1235, 116] width 62 height 26
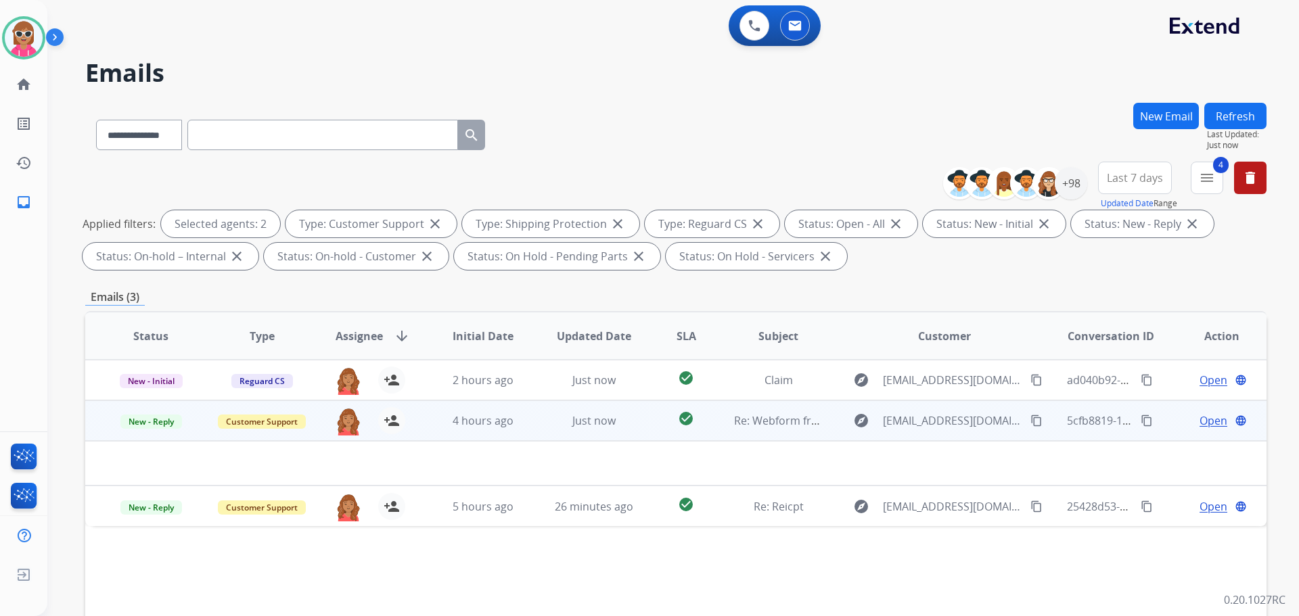
click at [431, 427] on td "4 hours ago" at bounding box center [472, 421] width 111 height 41
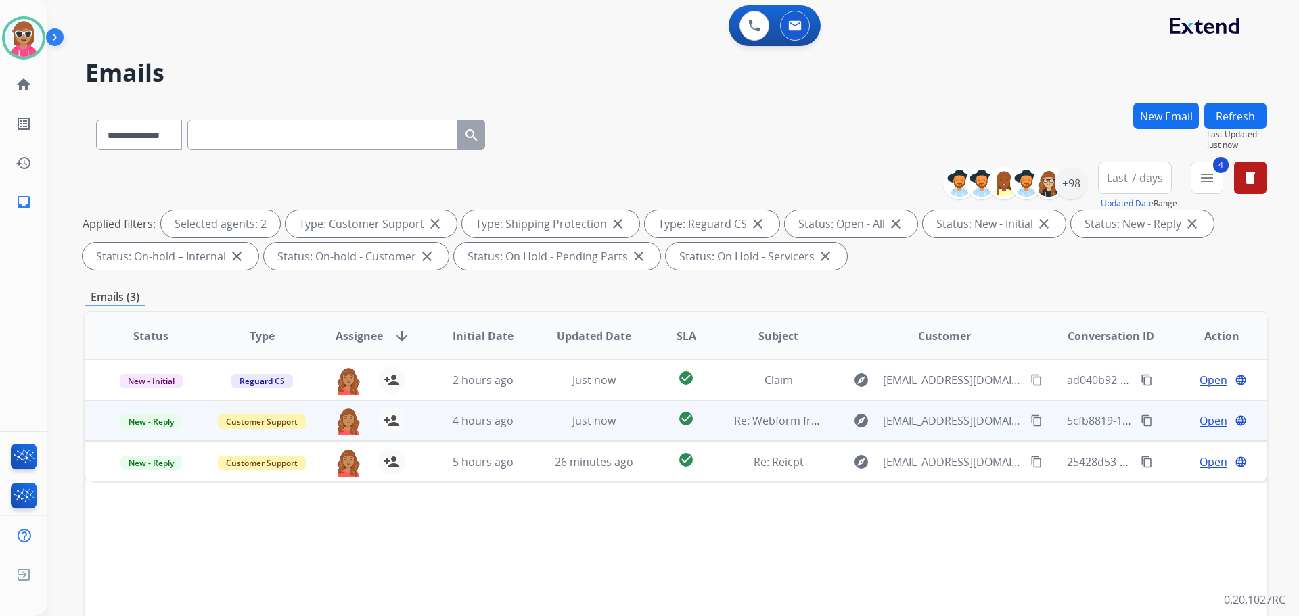
click at [431, 426] on td "4 hours ago" at bounding box center [472, 421] width 111 height 41
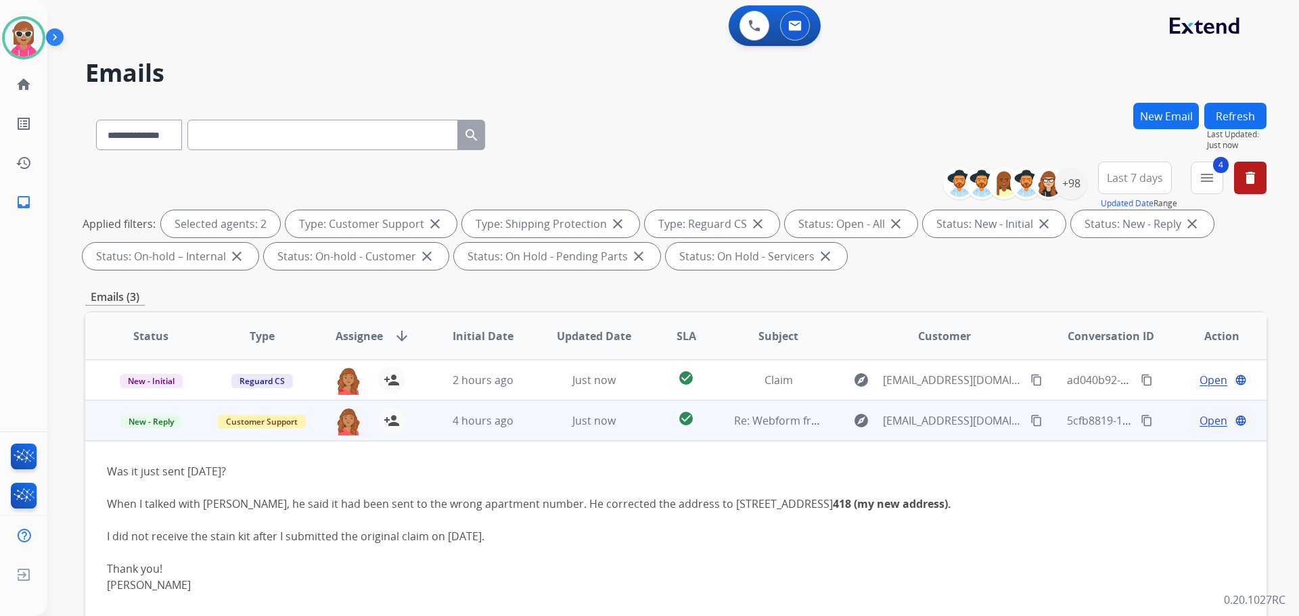
click at [427, 411] on td "4 hours ago" at bounding box center [472, 421] width 111 height 41
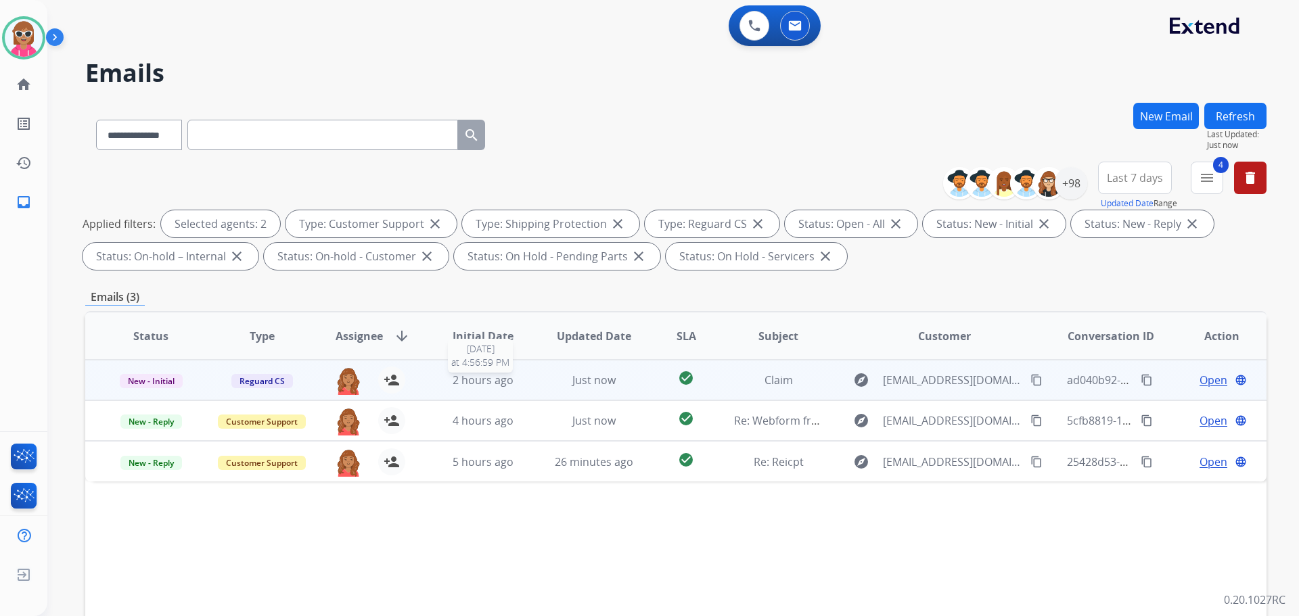
click at [449, 373] on div "2 hours ago" at bounding box center [483, 380] width 89 height 16
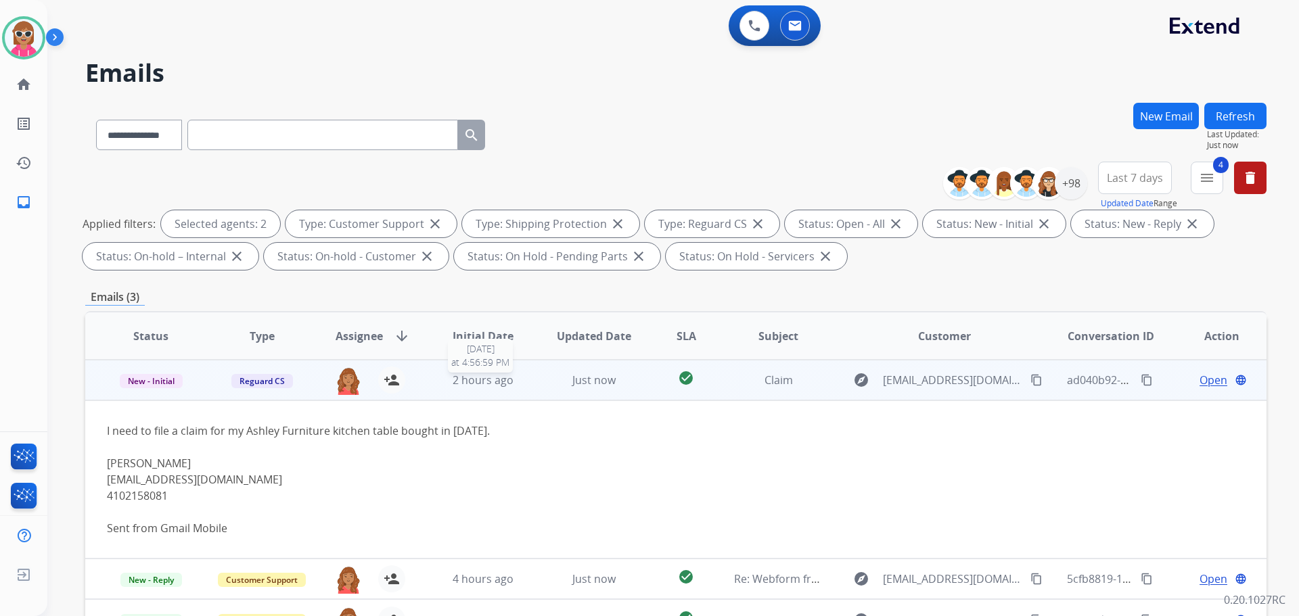
click at [447, 373] on div "2 hours ago" at bounding box center [483, 380] width 89 height 16
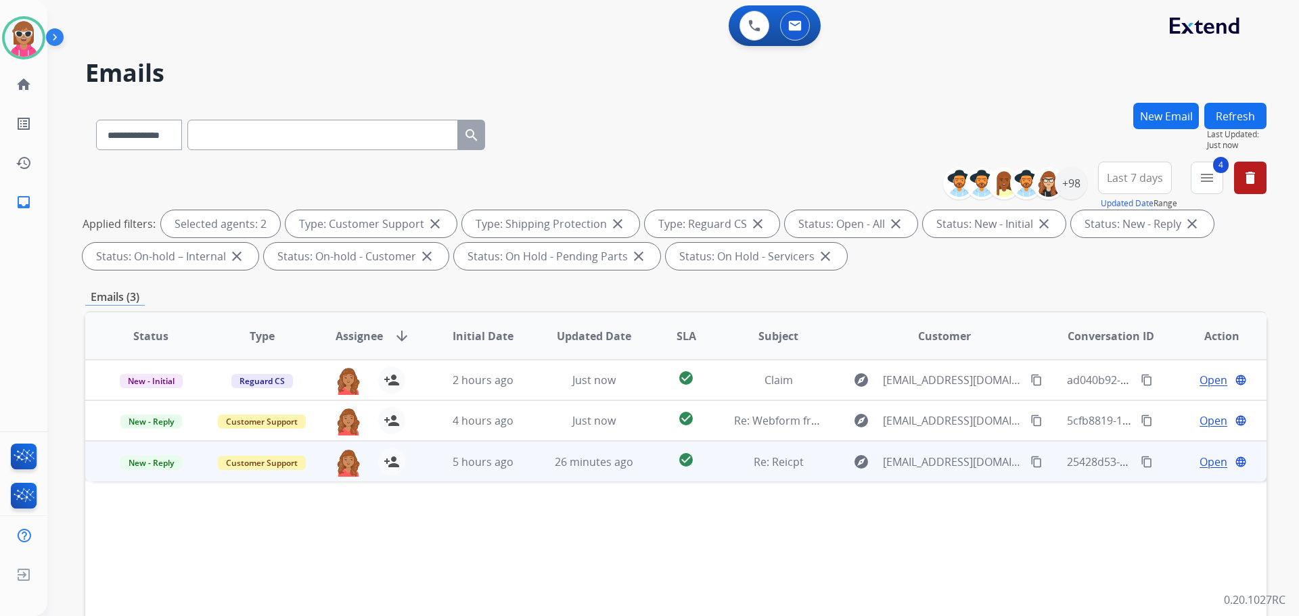
click at [424, 458] on td "5 hours ago" at bounding box center [472, 461] width 111 height 41
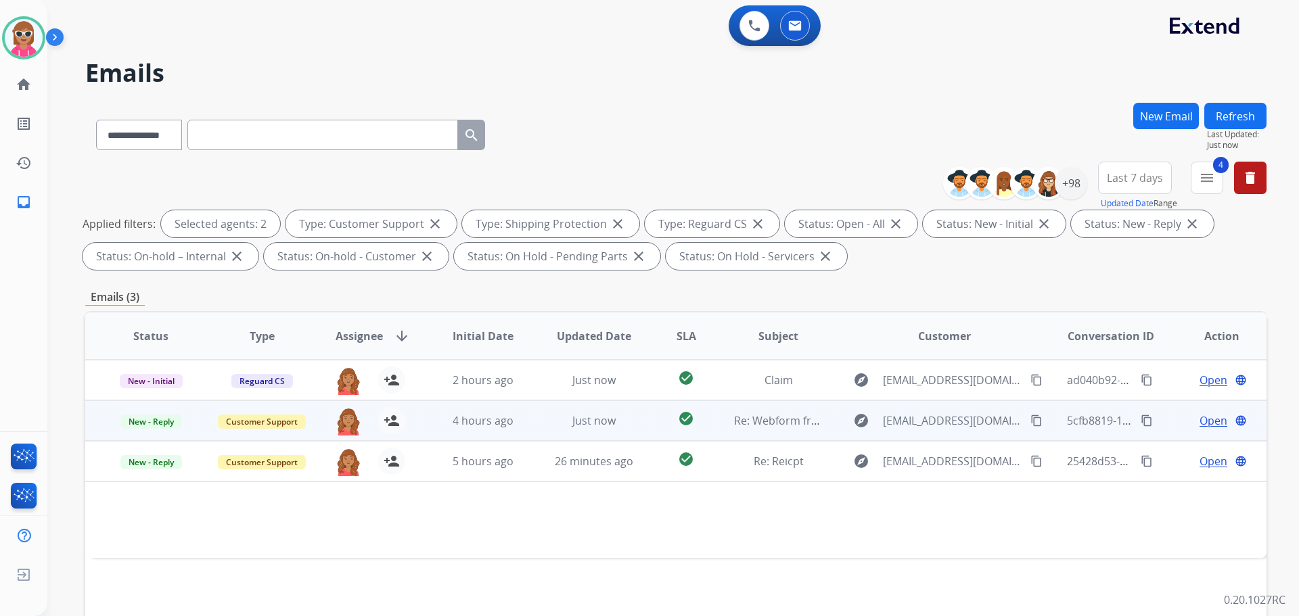
click at [408, 430] on div "roberta.jordan@eccogroupusa.com person_add Assign to Me" at bounding box center [361, 421] width 110 height 38
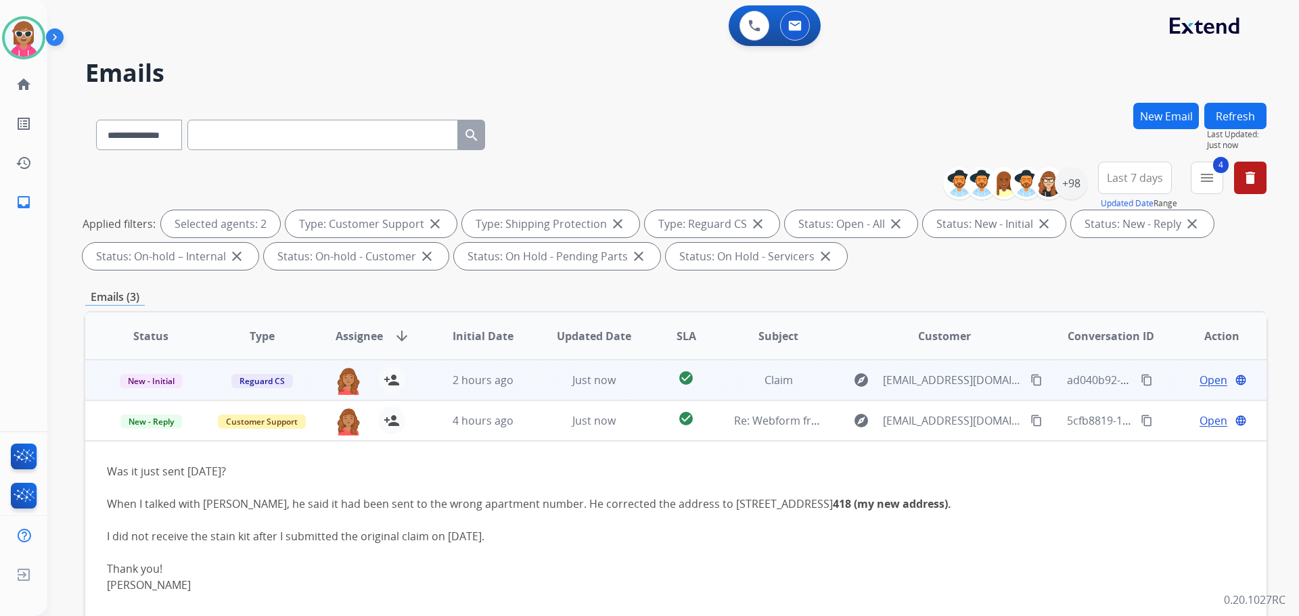
click at [419, 392] on td "2 hours ago" at bounding box center [472, 380] width 111 height 41
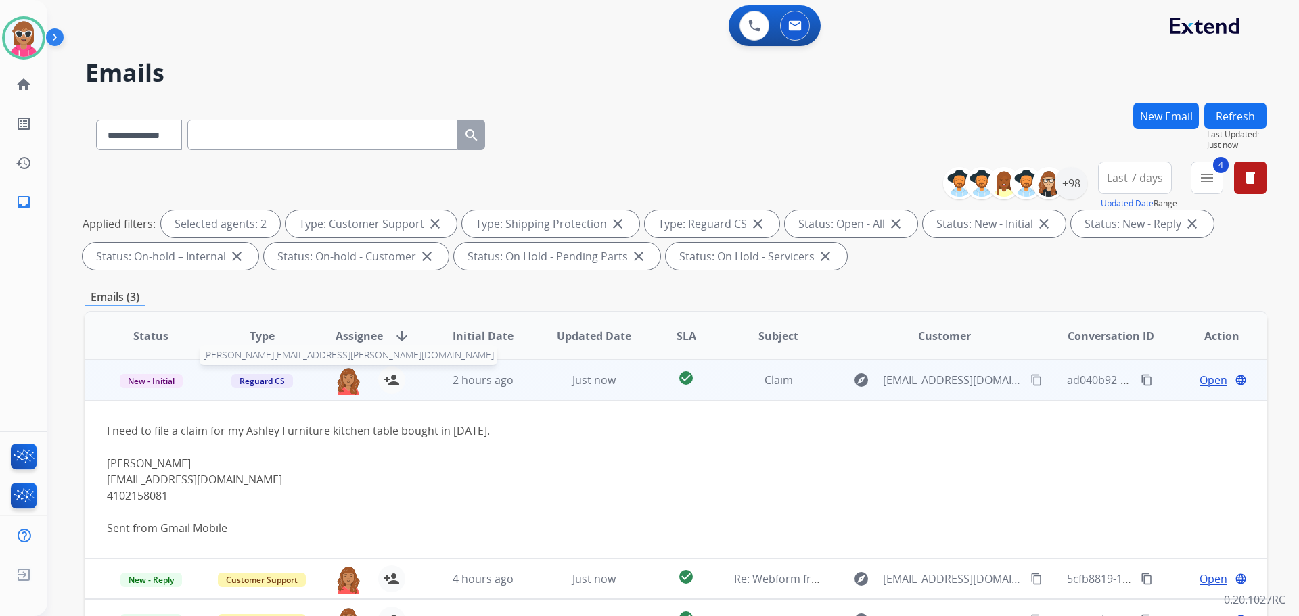
click at [350, 384] on img at bounding box center [348, 381] width 27 height 28
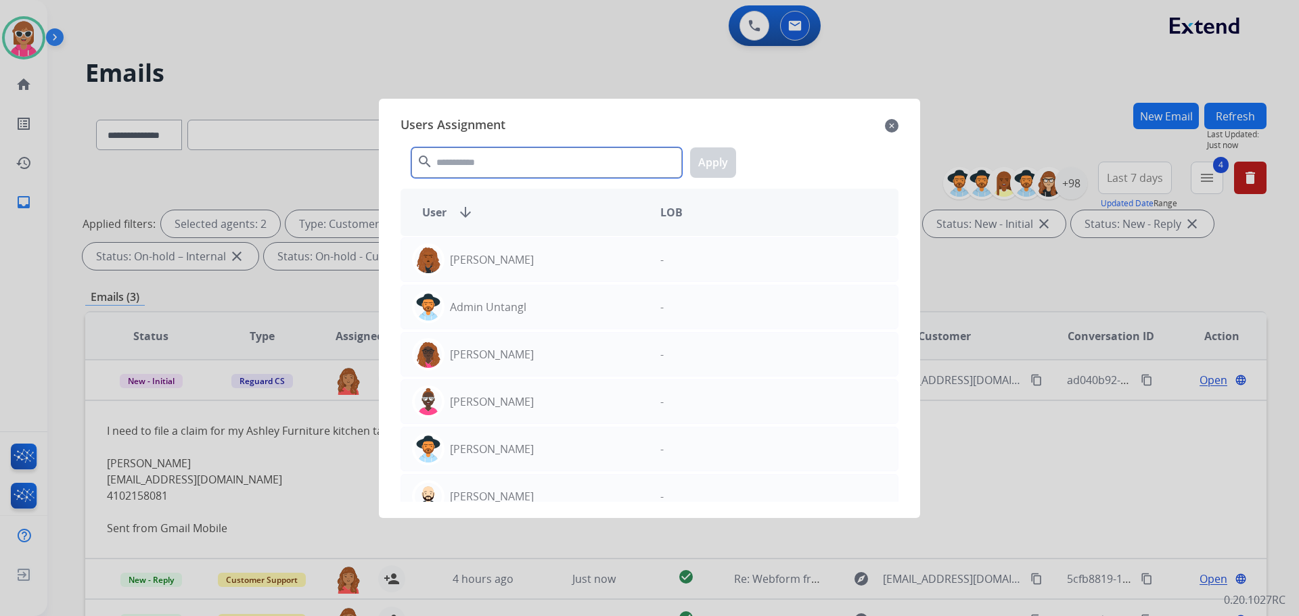
click at [493, 155] on input "text" at bounding box center [546, 162] width 271 height 30
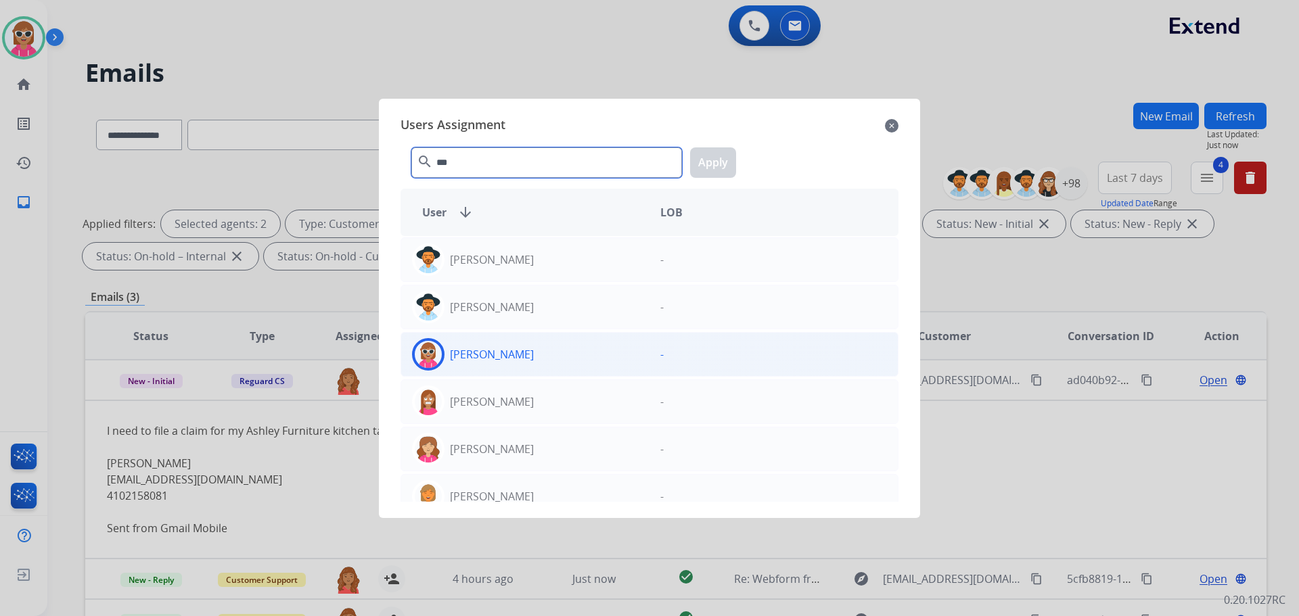
type input "***"
click at [535, 360] on div "[PERSON_NAME]" at bounding box center [525, 354] width 248 height 32
click at [716, 147] on div "*** search Apply" at bounding box center [650, 160] width 498 height 47
click at [716, 155] on button "Apply" at bounding box center [713, 162] width 46 height 30
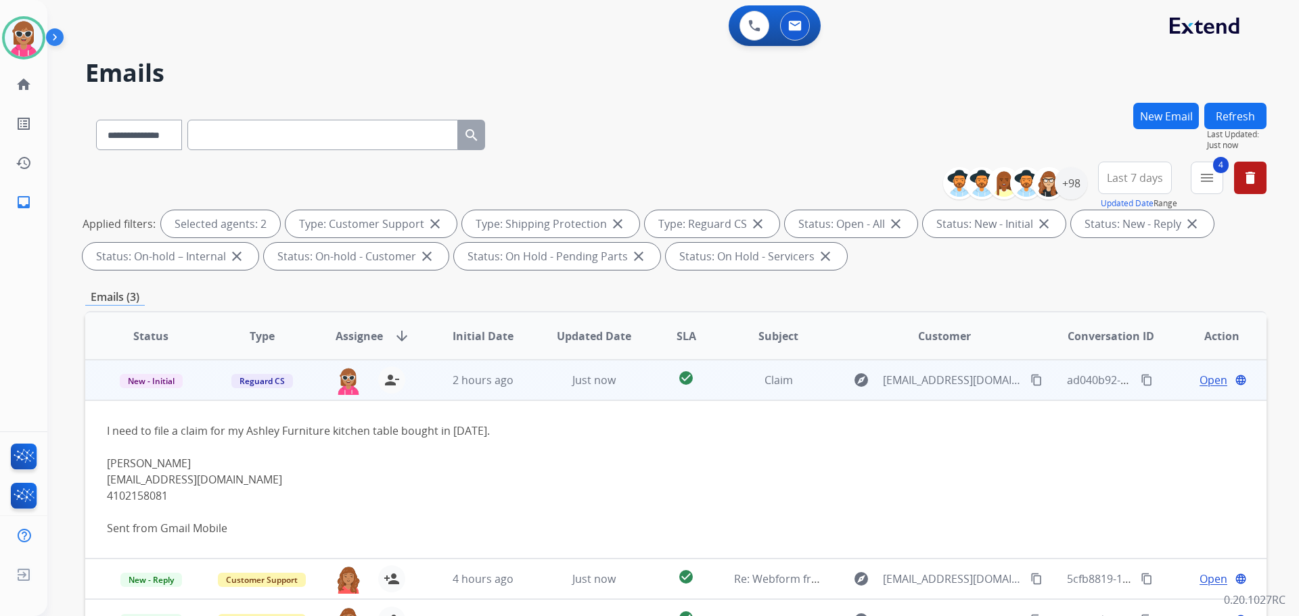
click at [1202, 377] on span "Open" at bounding box center [1214, 380] width 28 height 16
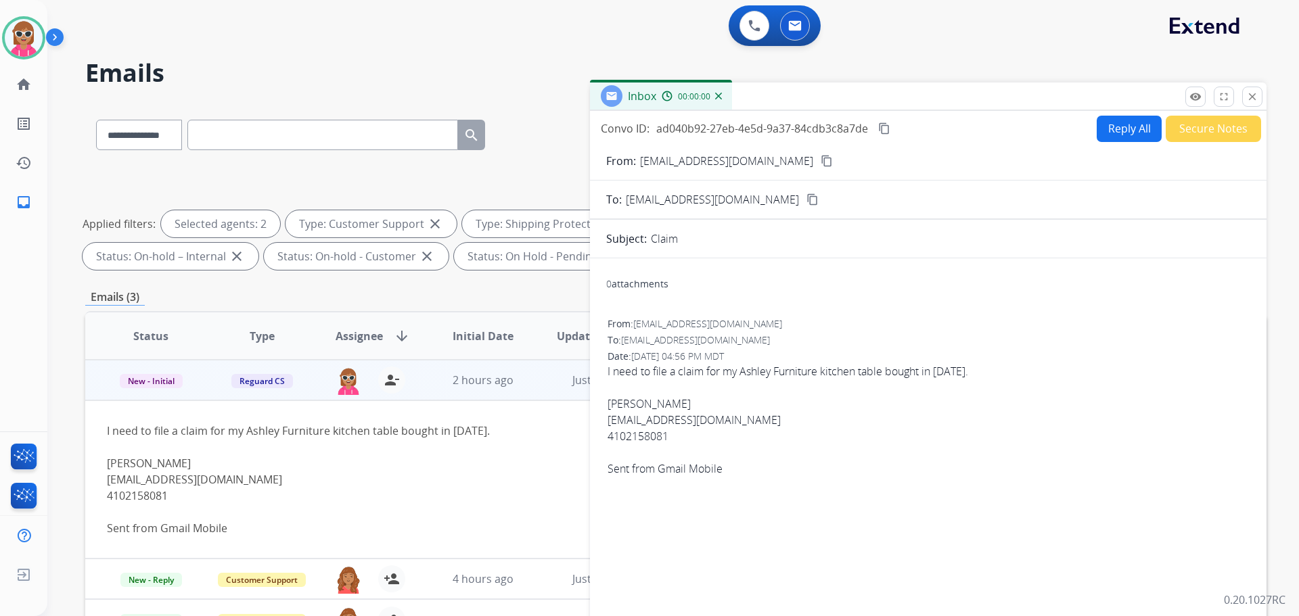
click at [1120, 130] on button "Reply All" at bounding box center [1129, 129] width 65 height 26
select select "**********"
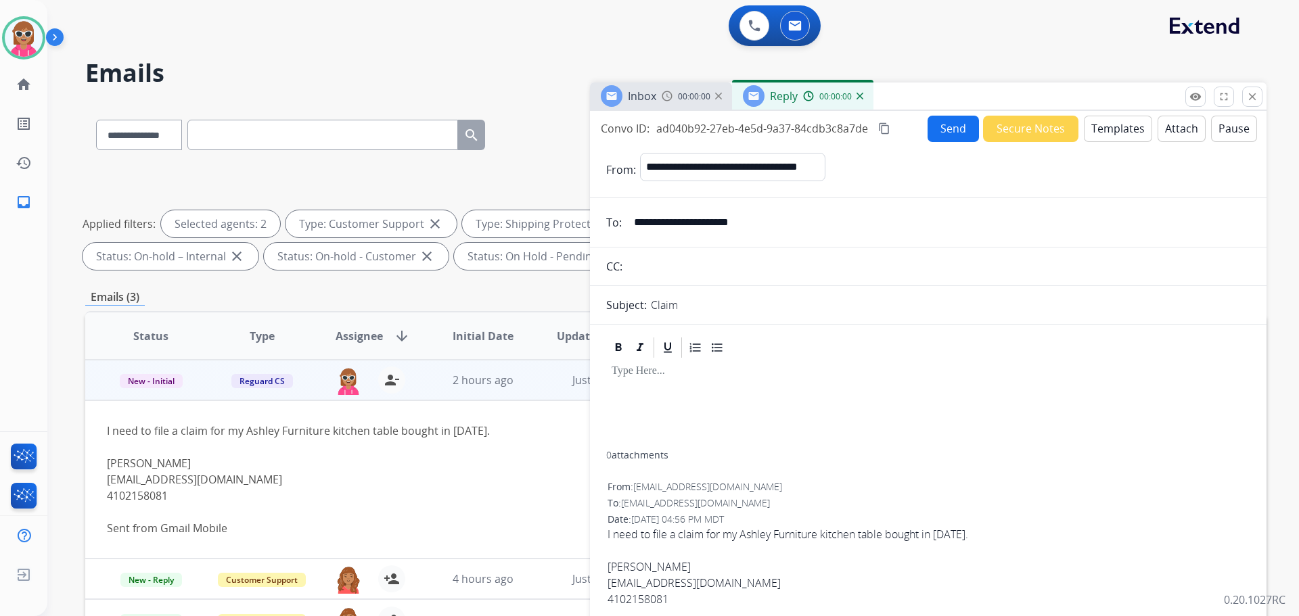
click at [1119, 131] on button "Templates" at bounding box center [1118, 129] width 68 height 26
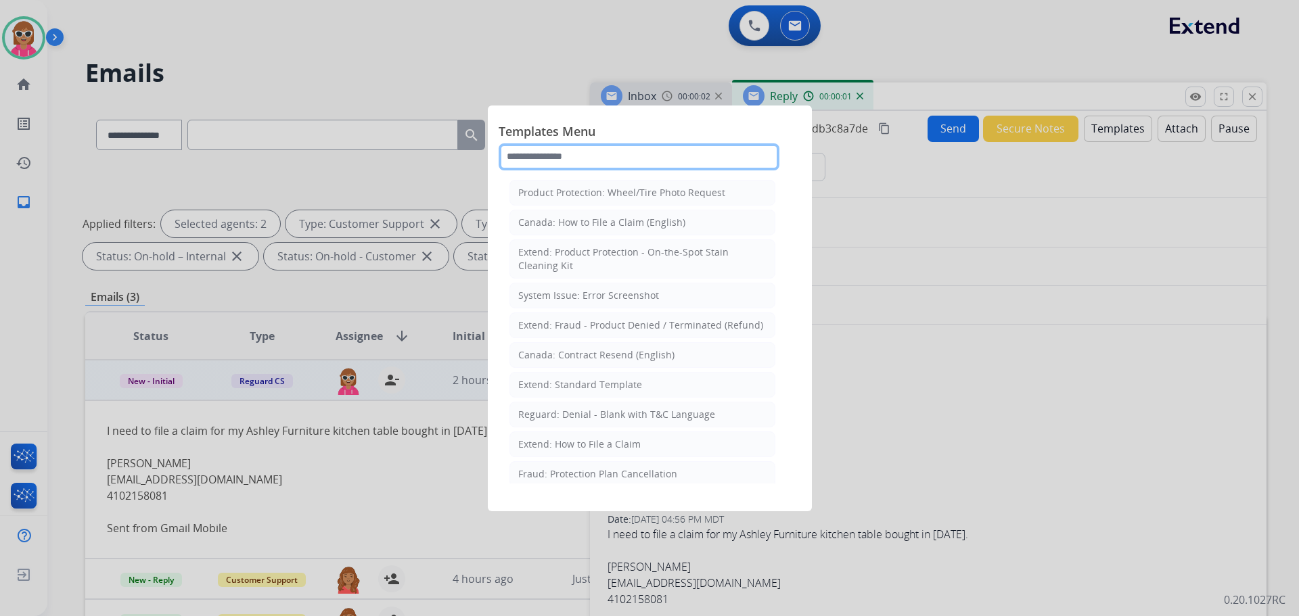
click at [659, 143] on input "text" at bounding box center [639, 156] width 281 height 27
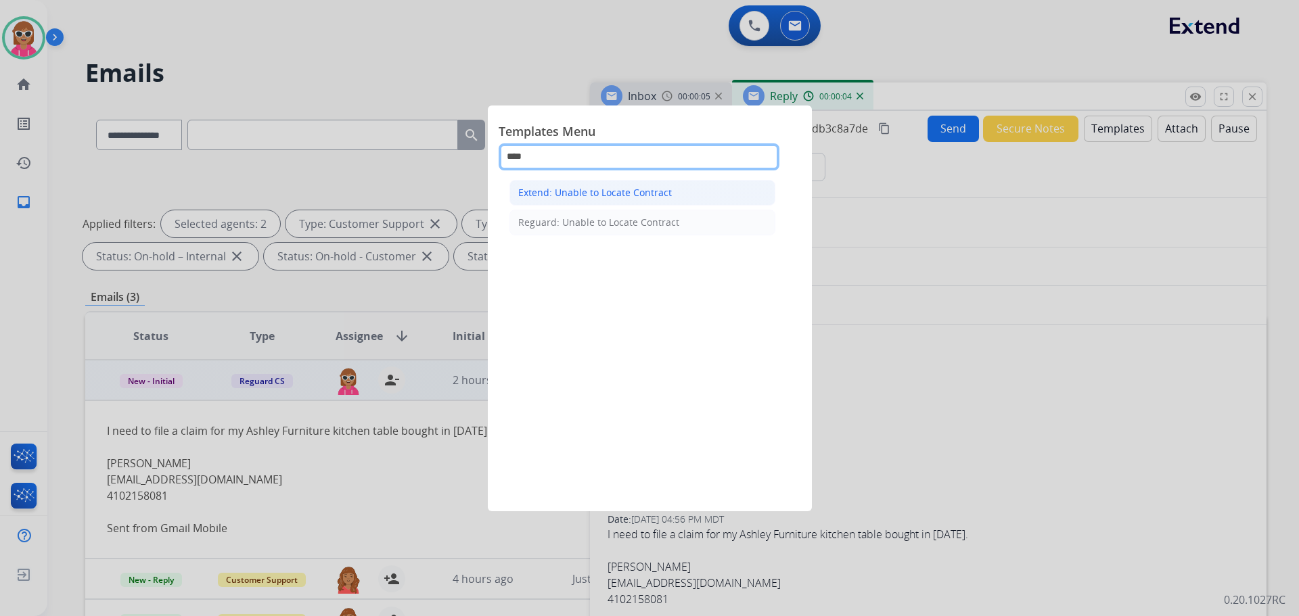
type input "****"
click at [678, 191] on li "Extend: Unable to Locate Contract" at bounding box center [642, 193] width 266 height 26
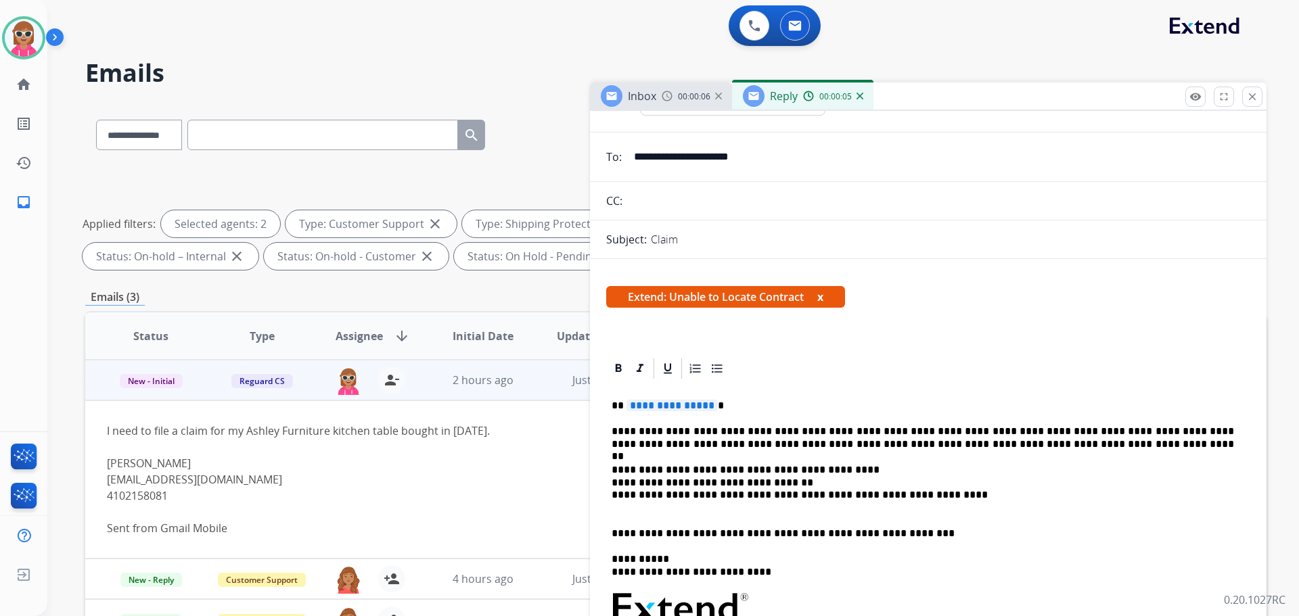
scroll to position [68, 0]
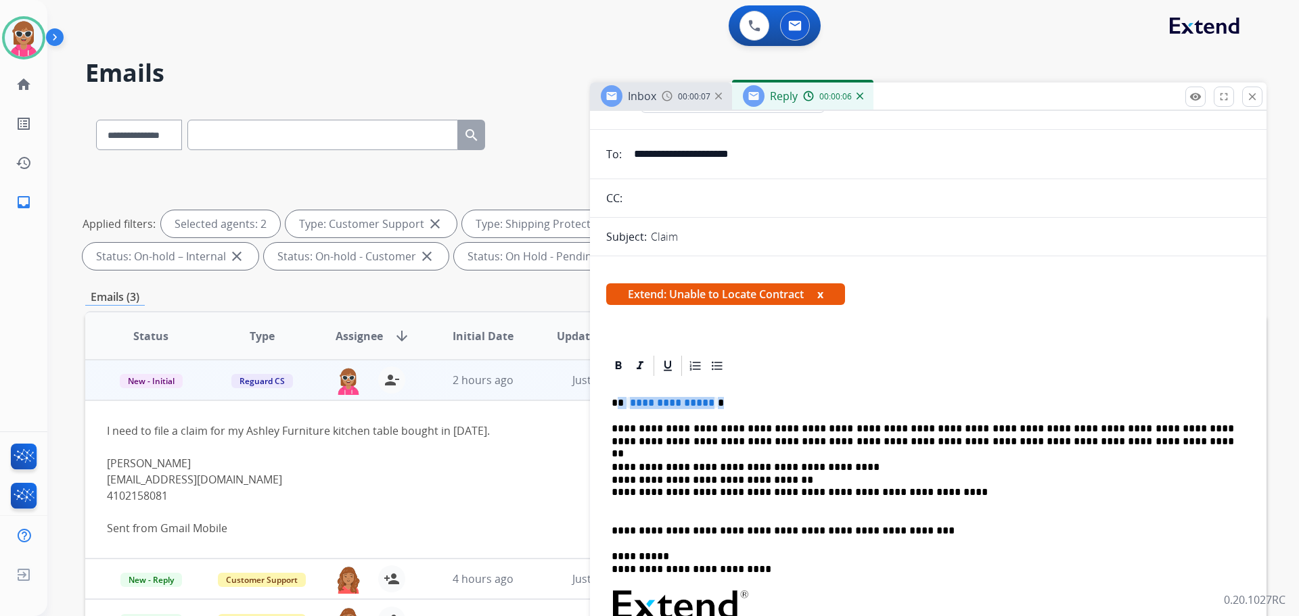
drag, startPoint x: 691, startPoint y: 403, endPoint x: 652, endPoint y: 431, distance: 48.5
click at [624, 403] on p "**********" at bounding box center [923, 403] width 622 height 12
click at [765, 431] on p "**********" at bounding box center [923, 435] width 622 height 25
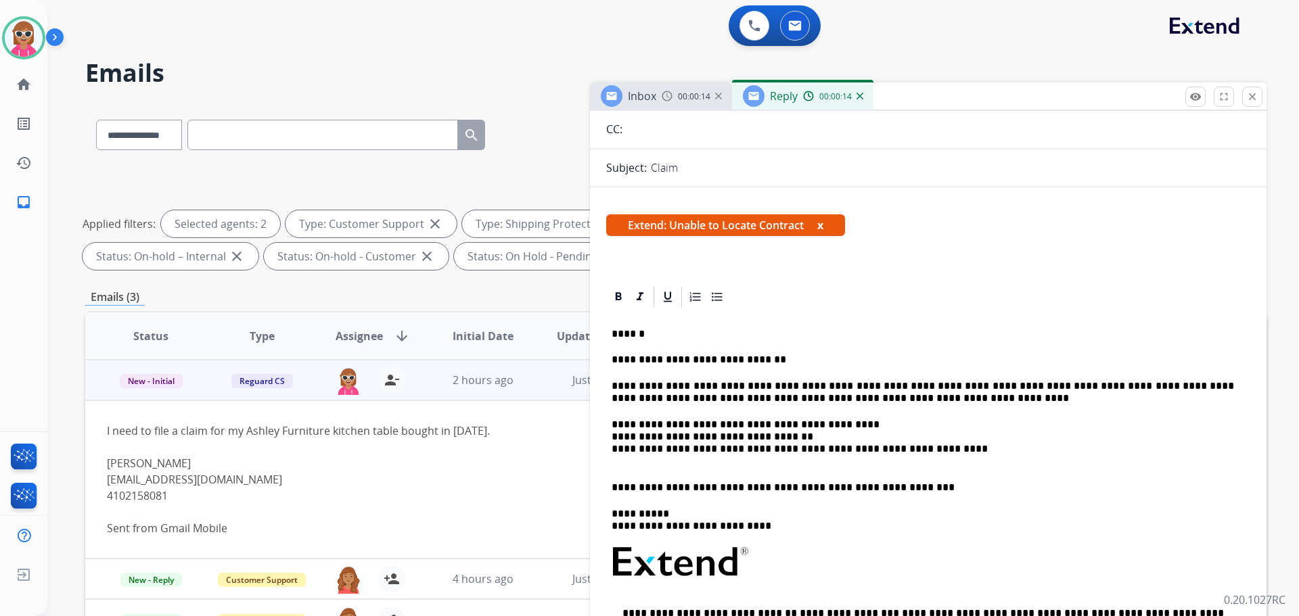
scroll to position [0, 0]
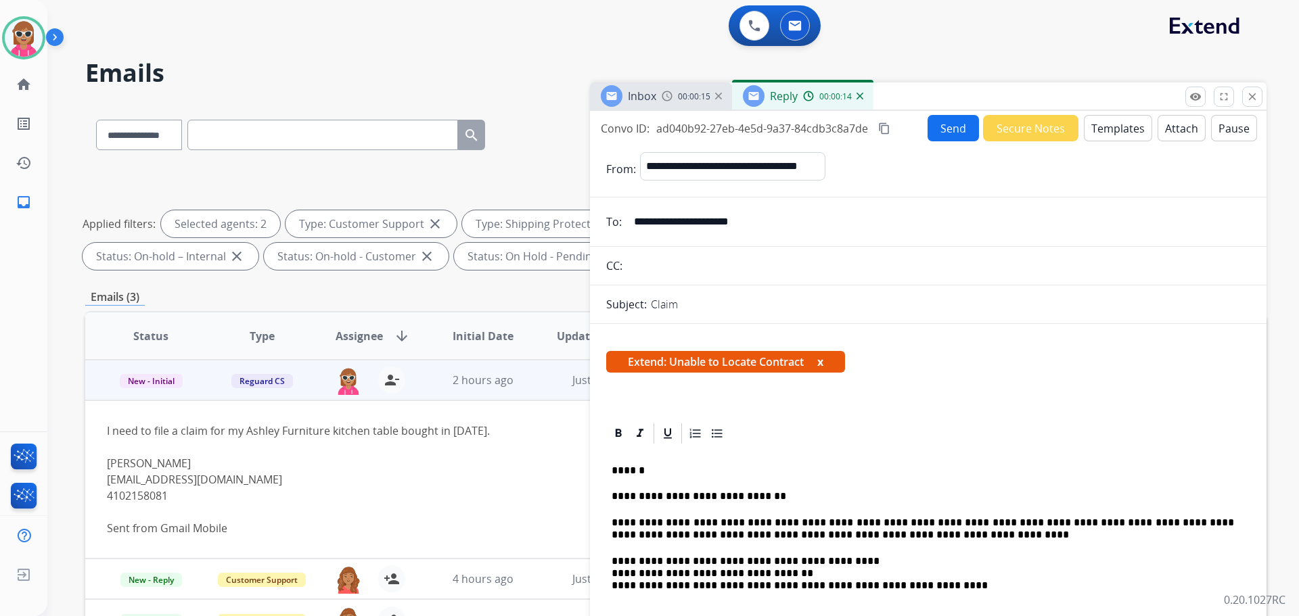
click at [957, 129] on button "Send" at bounding box center [953, 128] width 51 height 26
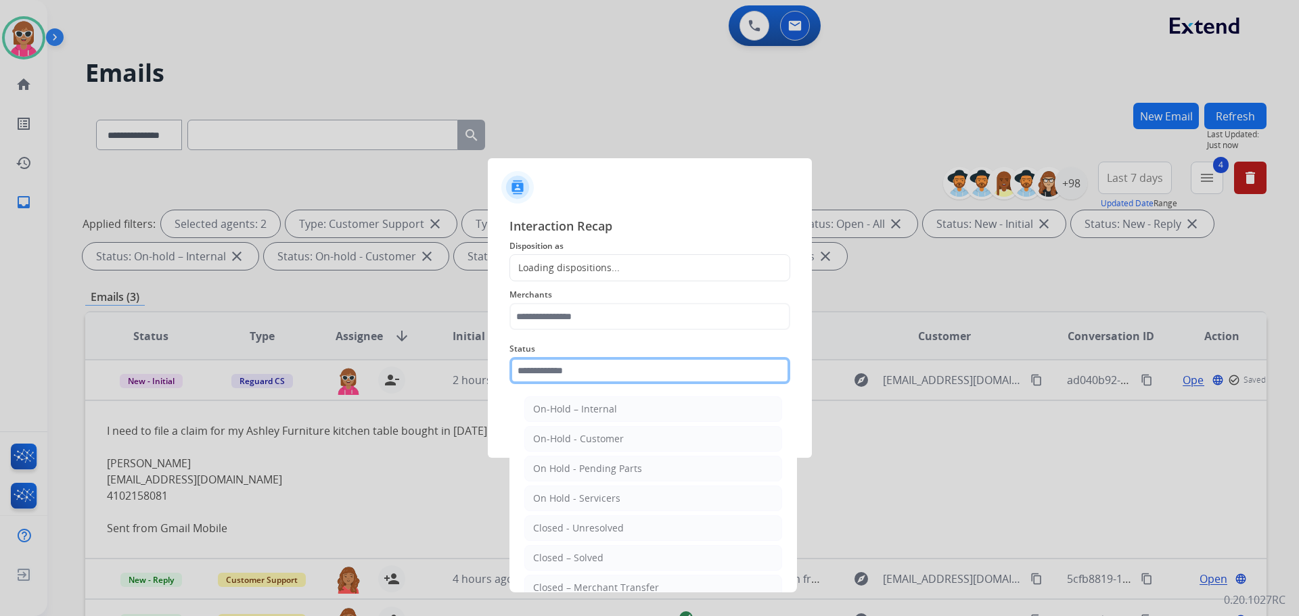
click at [598, 371] on input "text" at bounding box center [649, 370] width 281 height 27
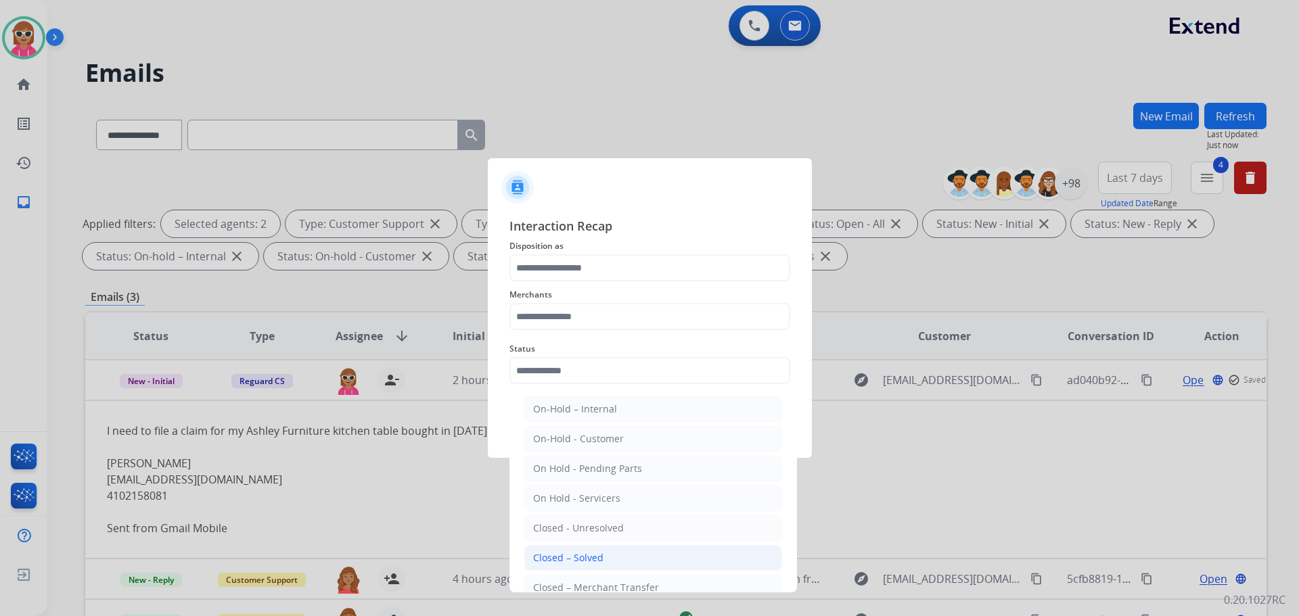
click at [537, 553] on div "Closed – Solved" at bounding box center [568, 558] width 70 height 14
type input "**********"
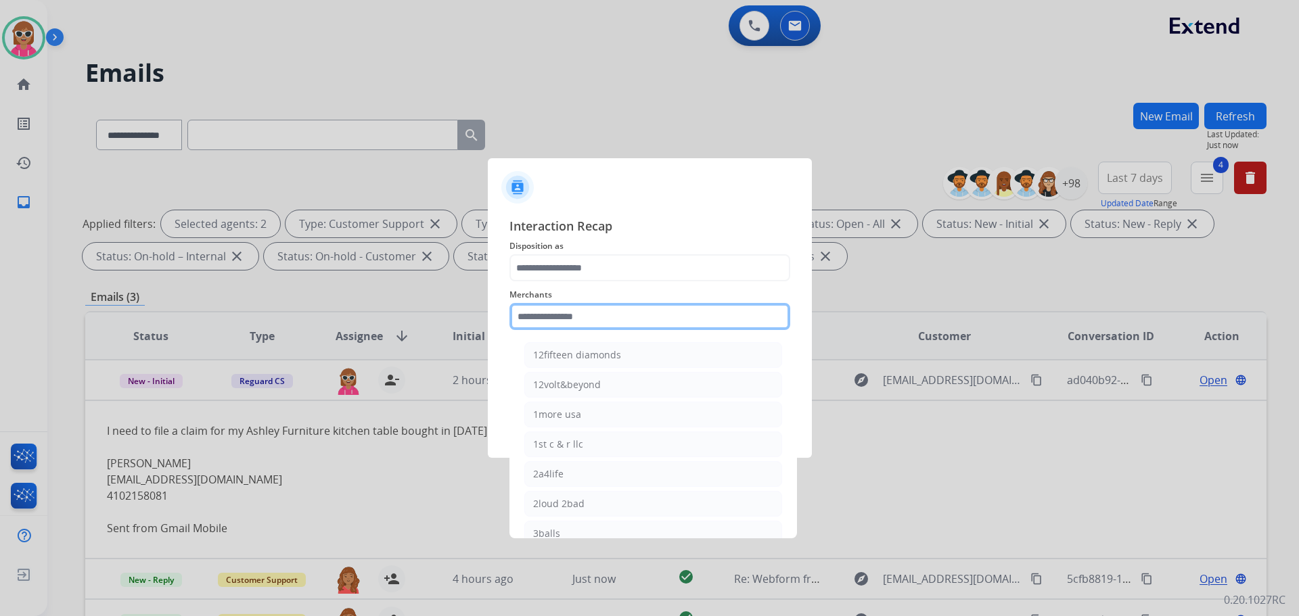
click at [622, 306] on input "text" at bounding box center [649, 316] width 281 height 27
click at [604, 384] on div "Ashley furniture" at bounding box center [570, 385] width 74 height 14
type input "**********"
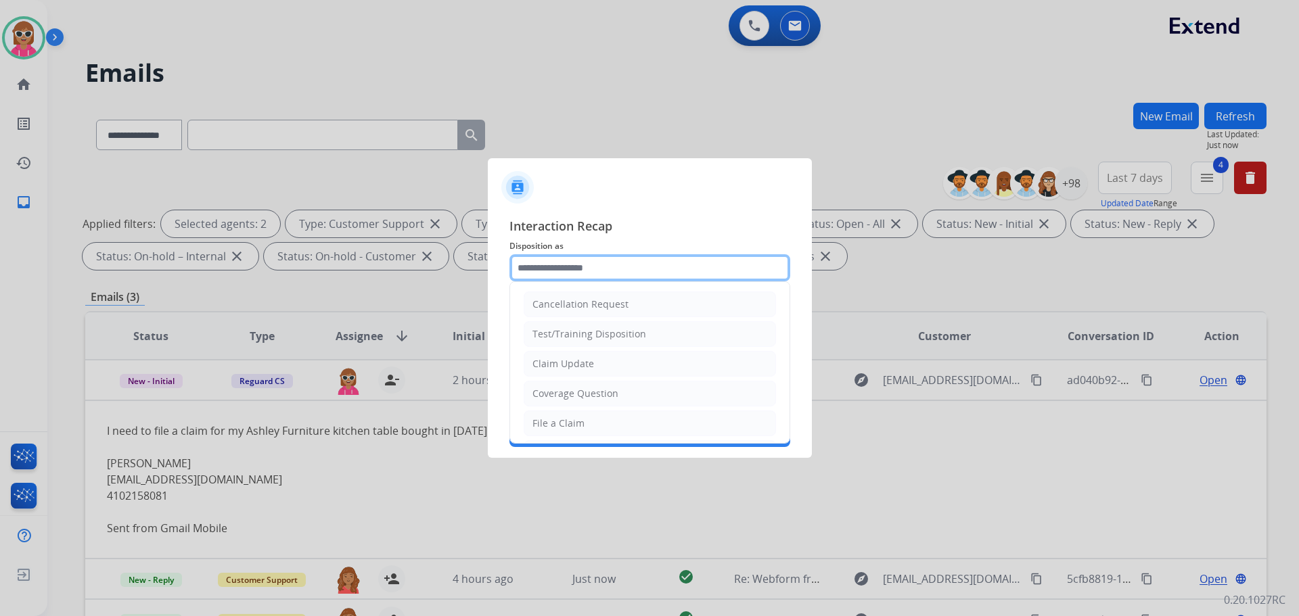
click at [629, 266] on input "text" at bounding box center [649, 267] width 281 height 27
click at [604, 364] on li "Claim Update" at bounding box center [650, 364] width 252 height 26
type input "**********"
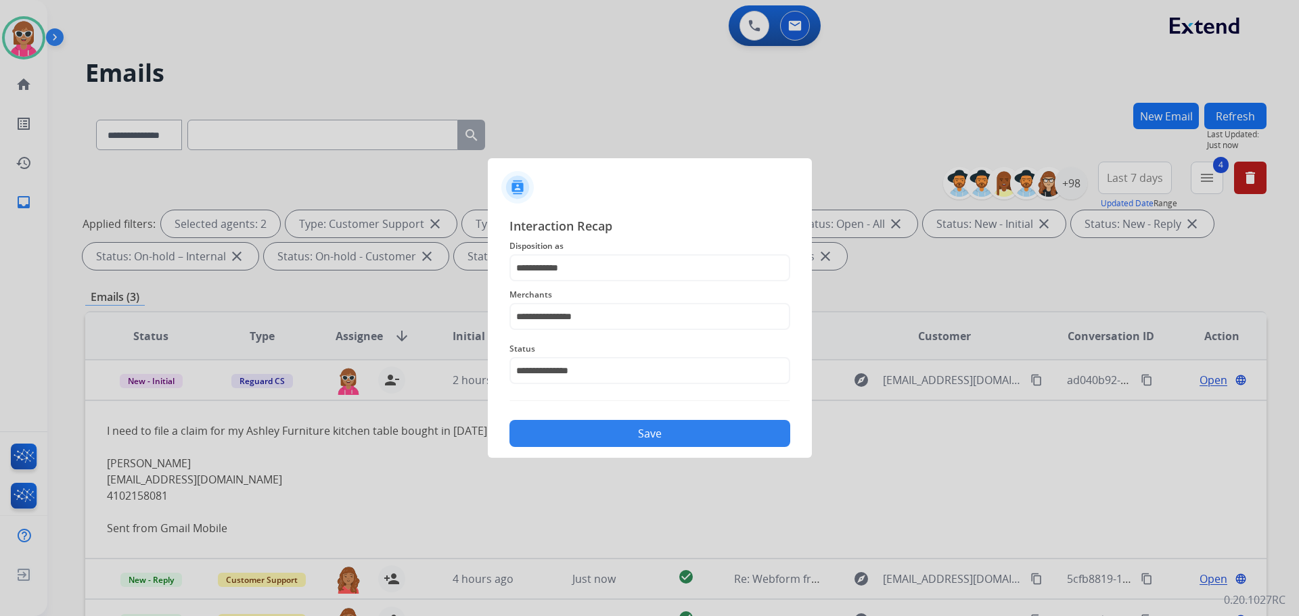
click at [608, 442] on button "Save" at bounding box center [649, 433] width 281 height 27
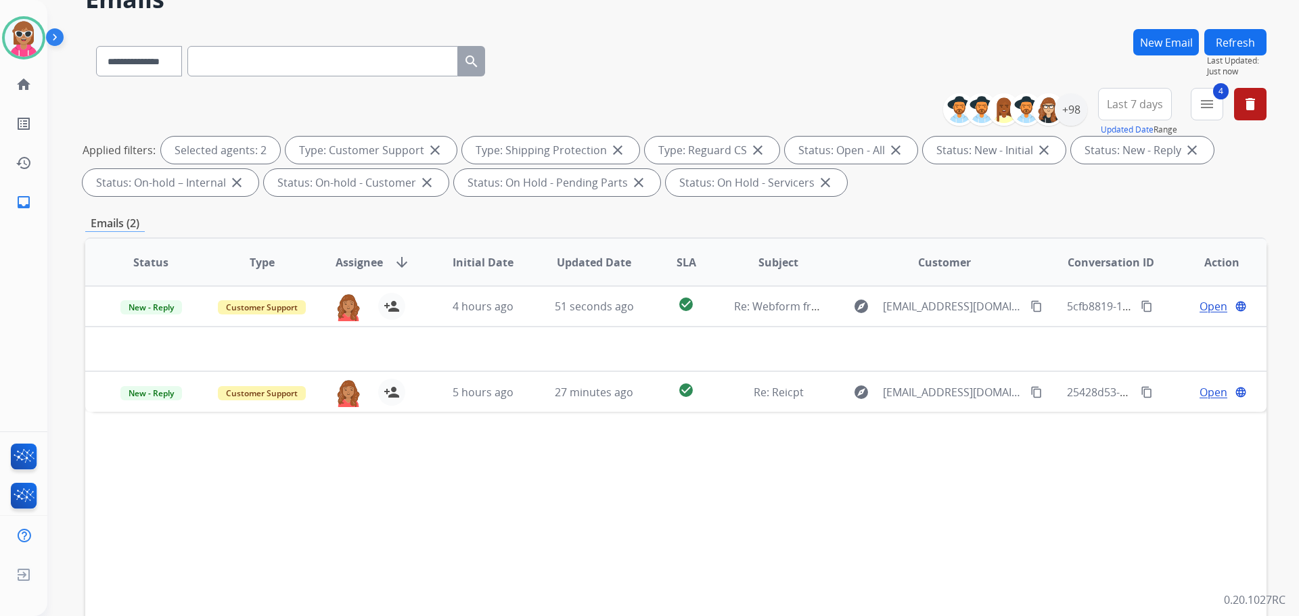
scroll to position [135, 0]
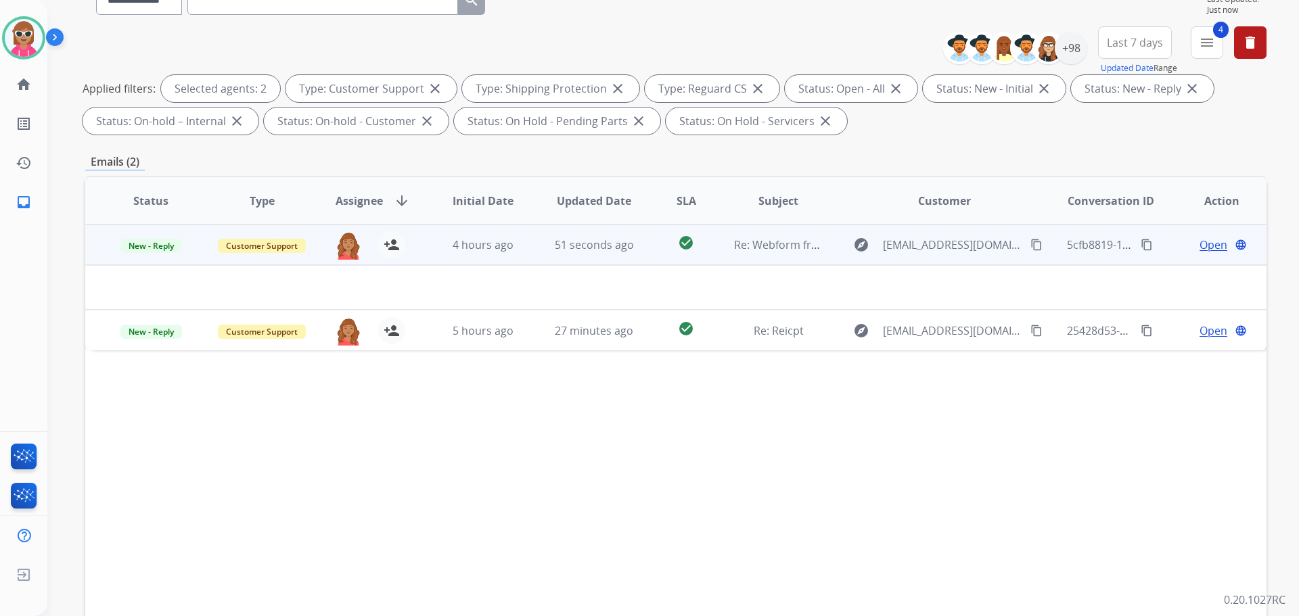
click at [539, 244] on td "51 seconds ago" at bounding box center [583, 245] width 111 height 41
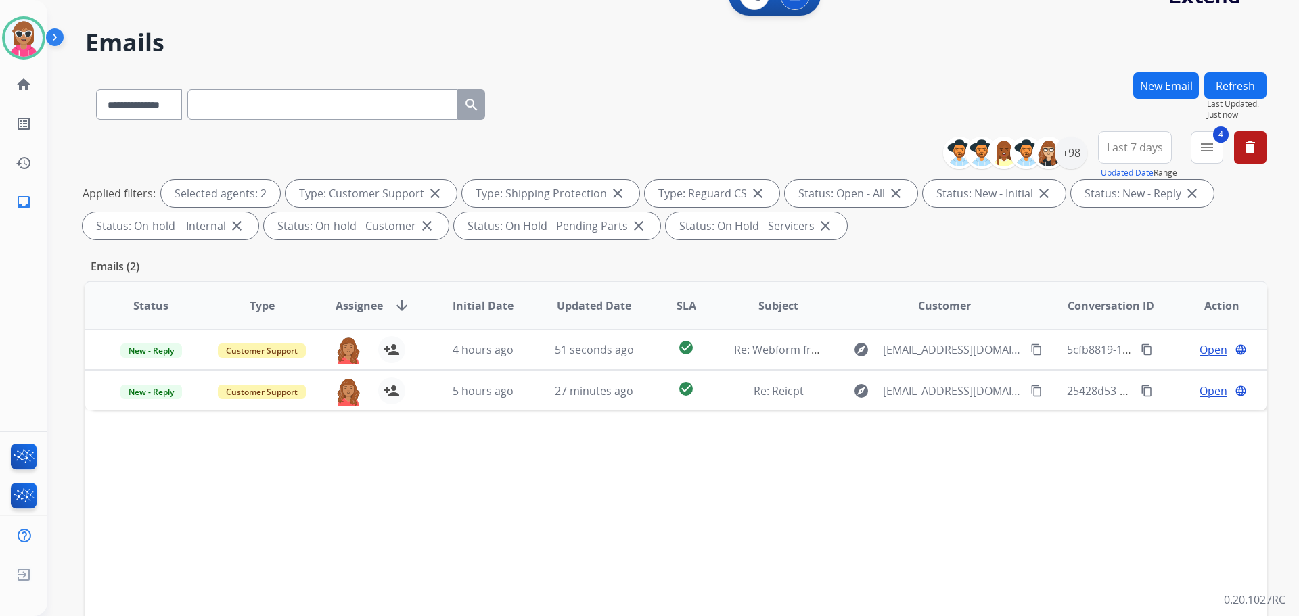
scroll to position [0, 0]
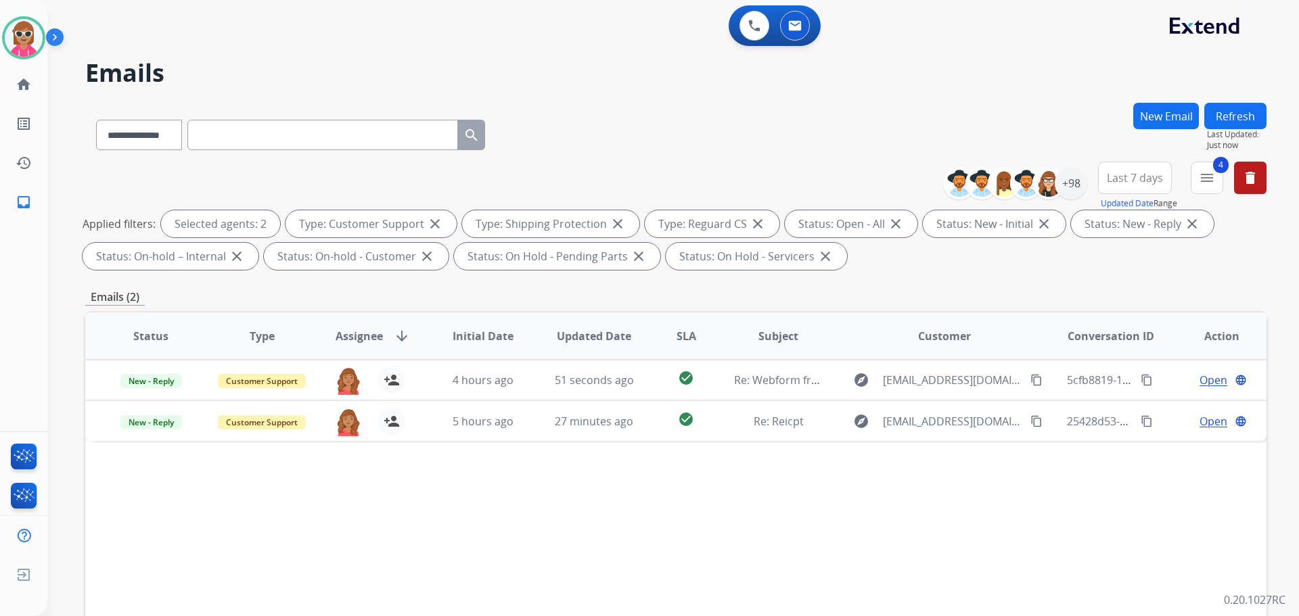
click at [1242, 108] on button "Refresh" at bounding box center [1235, 116] width 62 height 26
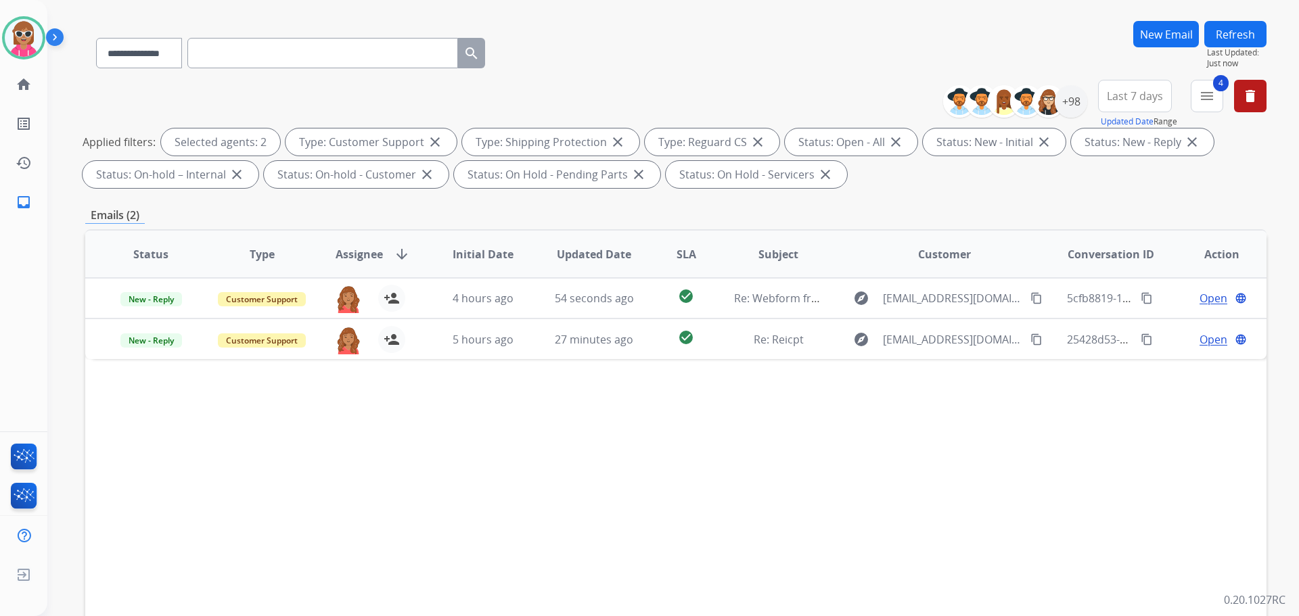
scroll to position [135, 0]
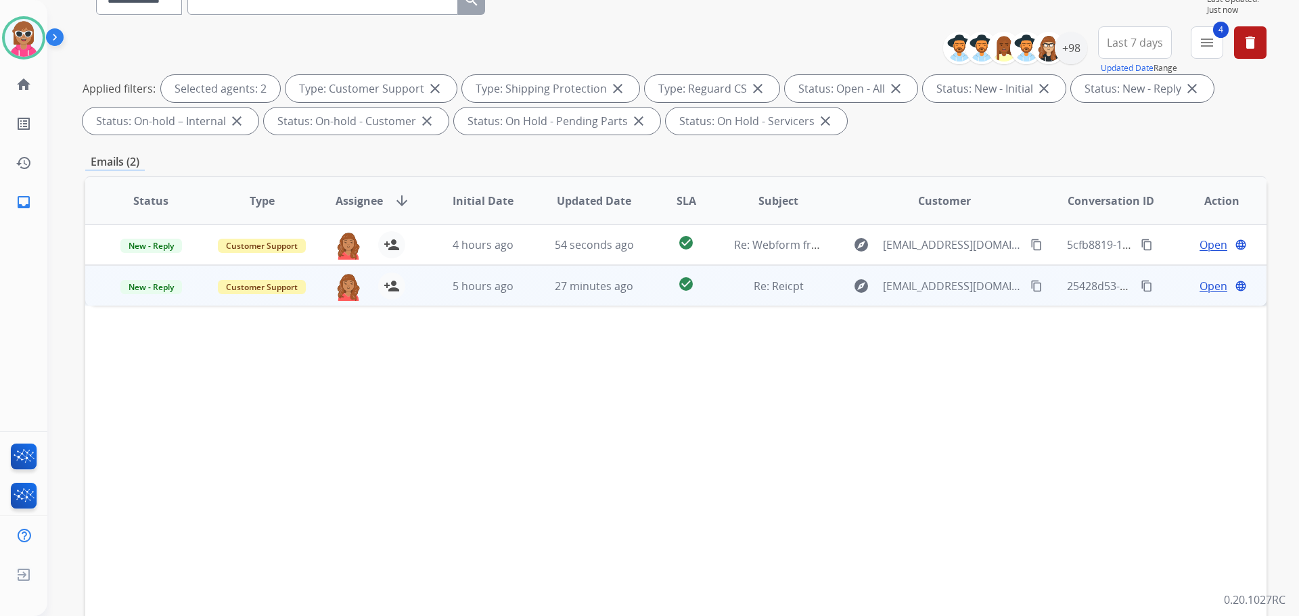
click at [681, 298] on td "check_circle" at bounding box center [676, 285] width 74 height 41
click at [1196, 300] on td "Open language" at bounding box center [1211, 285] width 111 height 41
click at [1211, 281] on span "Open" at bounding box center [1214, 286] width 28 height 16
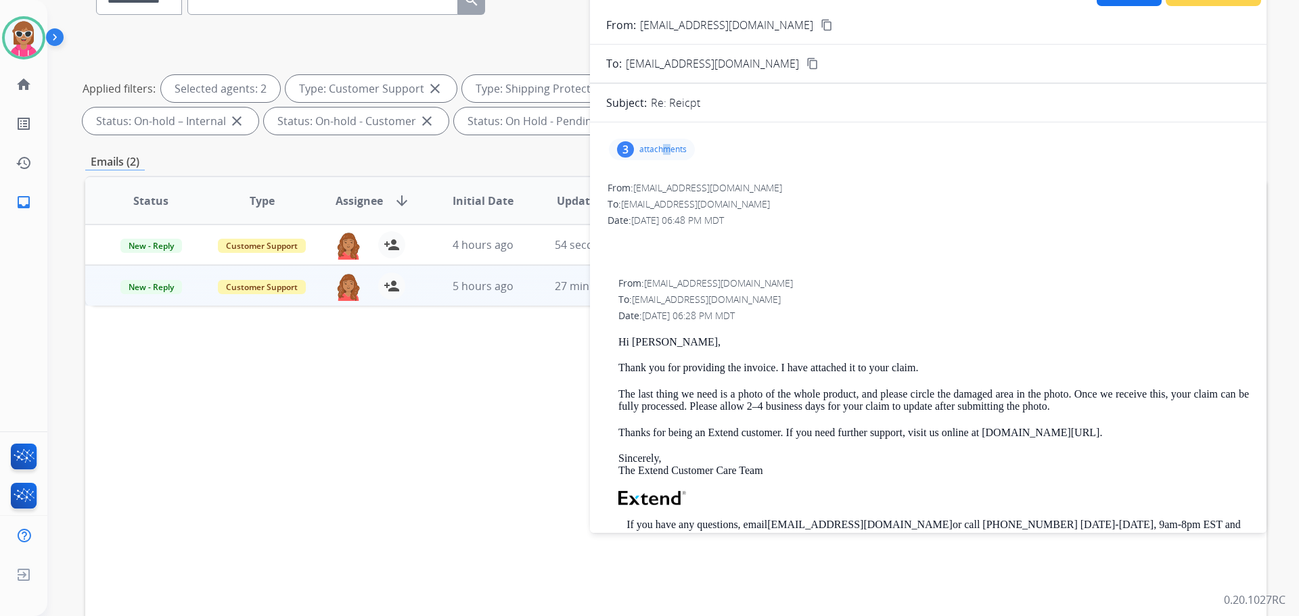
drag, startPoint x: 666, startPoint y: 160, endPoint x: 673, endPoint y: 166, distance: 9.6
click at [672, 165] on div "3 attachments" at bounding box center [928, 149] width 644 height 32
click at [666, 152] on p "attachments" at bounding box center [662, 149] width 47 height 11
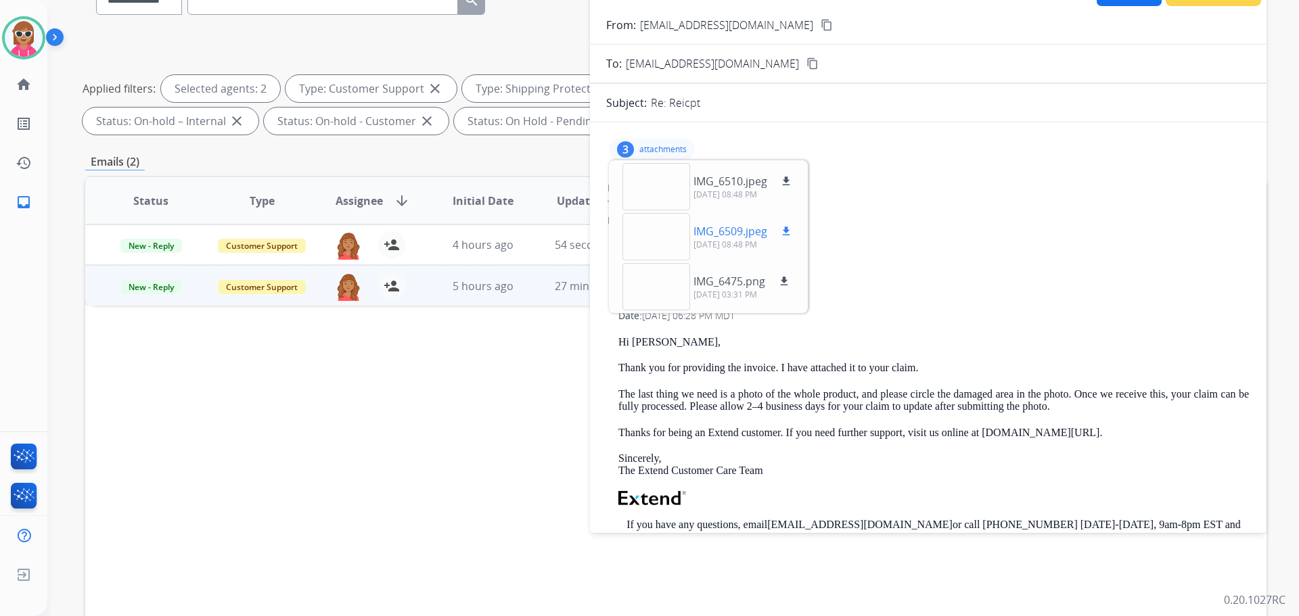
click at [664, 225] on div at bounding box center [656, 236] width 68 height 47
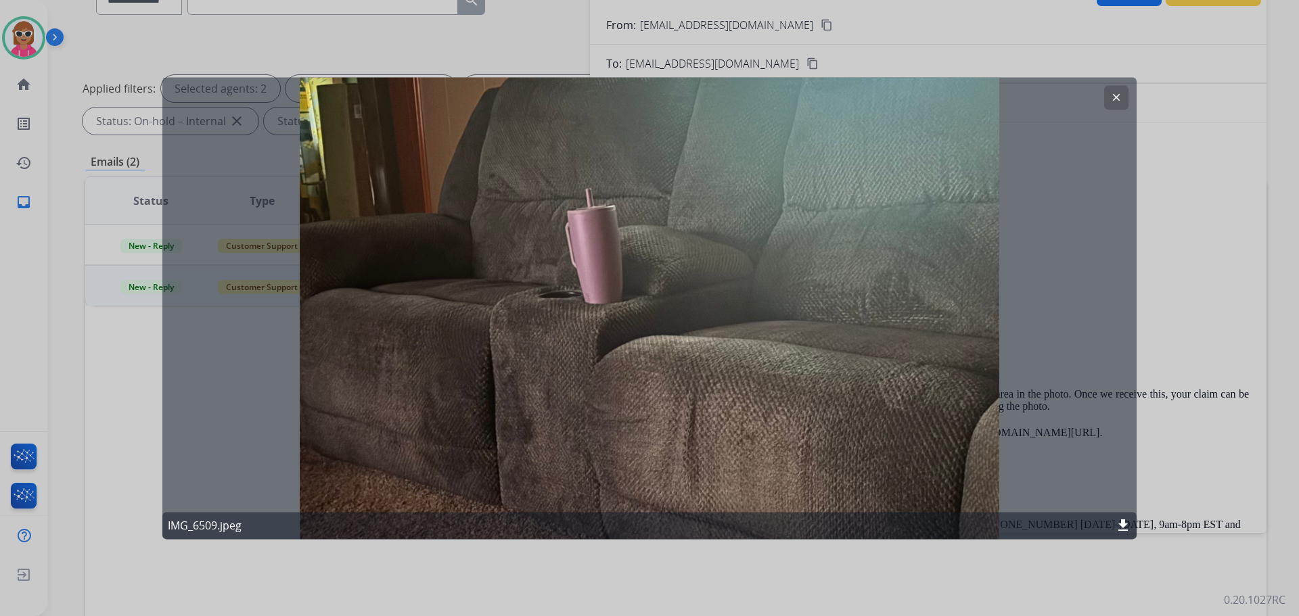
drag, startPoint x: 1125, startPoint y: 96, endPoint x: 1082, endPoint y: 106, distance: 44.5
click at [1129, 97] on div "clear IMG_6509.jpeg download" at bounding box center [649, 308] width 974 height 462
click at [1128, 105] on button "clear" at bounding box center [1116, 97] width 24 height 24
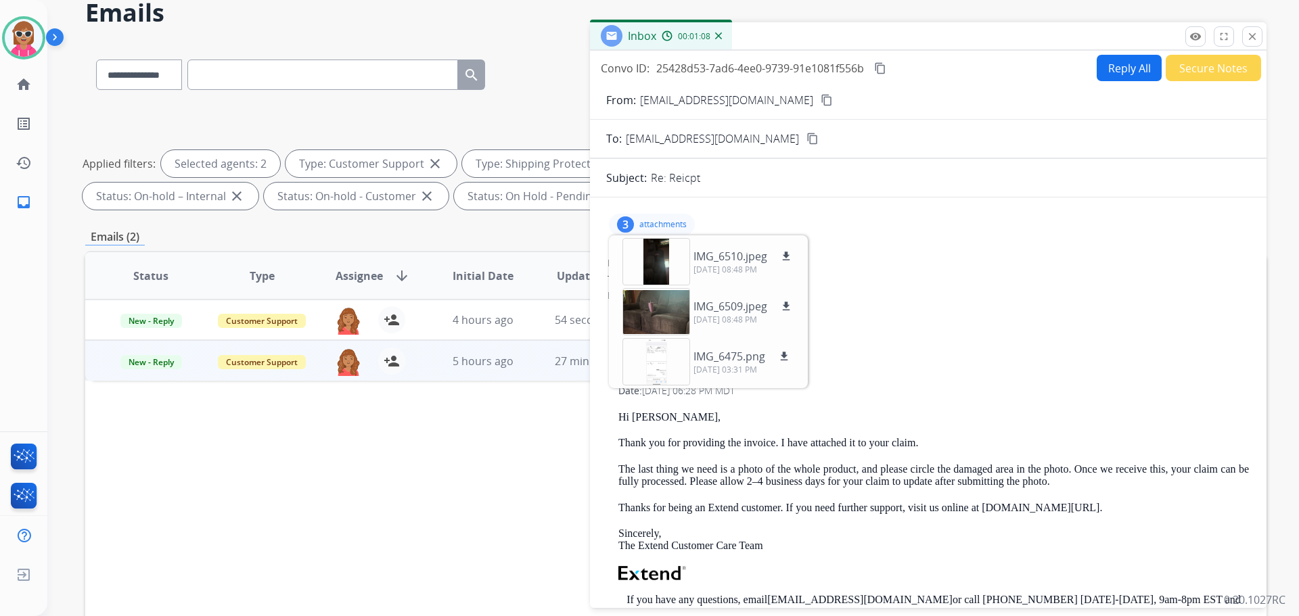
scroll to position [0, 0]
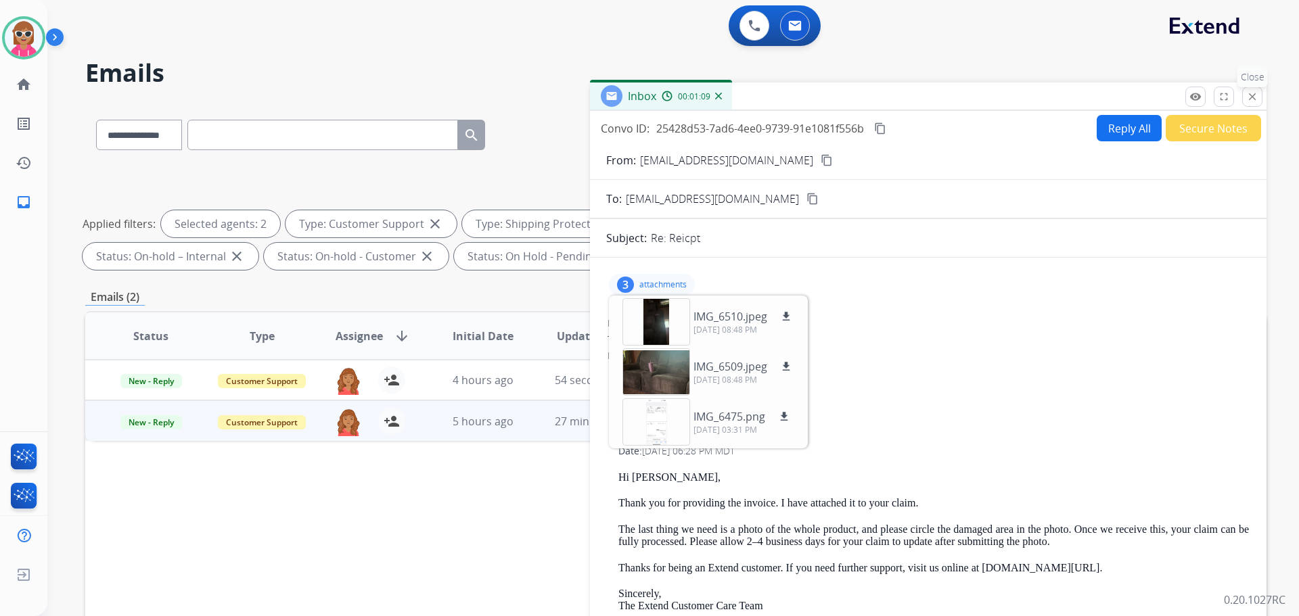
click at [1253, 97] on mat-icon "close" at bounding box center [1252, 97] width 12 height 12
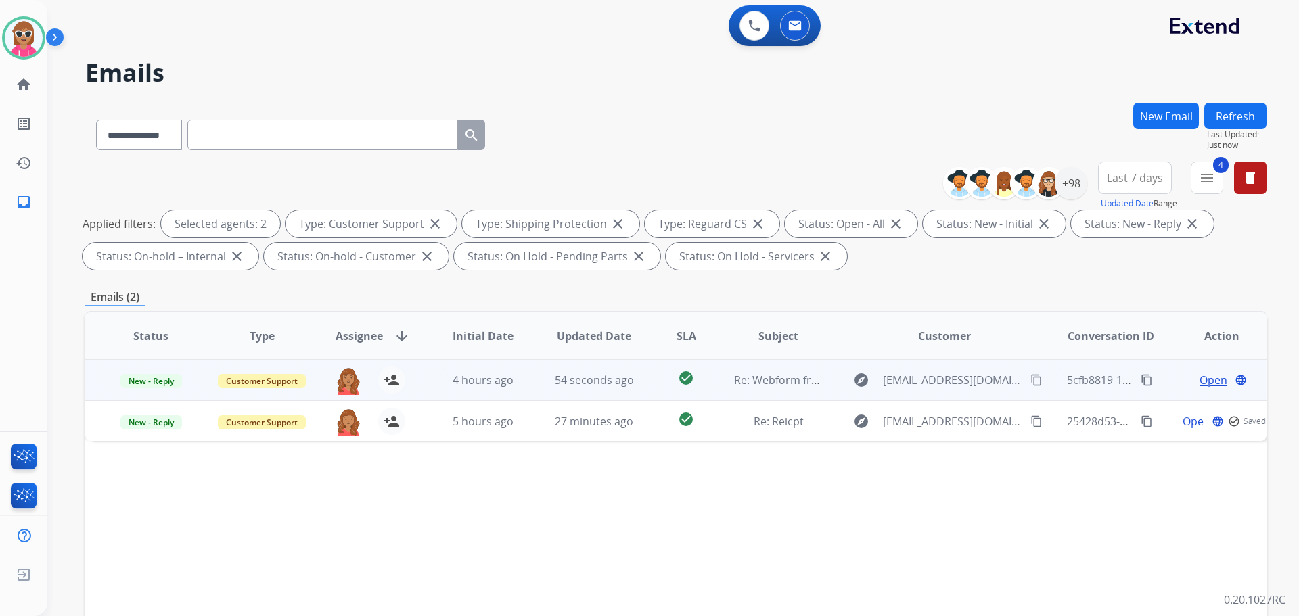
drag, startPoint x: 539, startPoint y: 372, endPoint x: 556, endPoint y: 373, distance: 16.9
click at [541, 372] on td "54 seconds ago" at bounding box center [583, 380] width 111 height 41
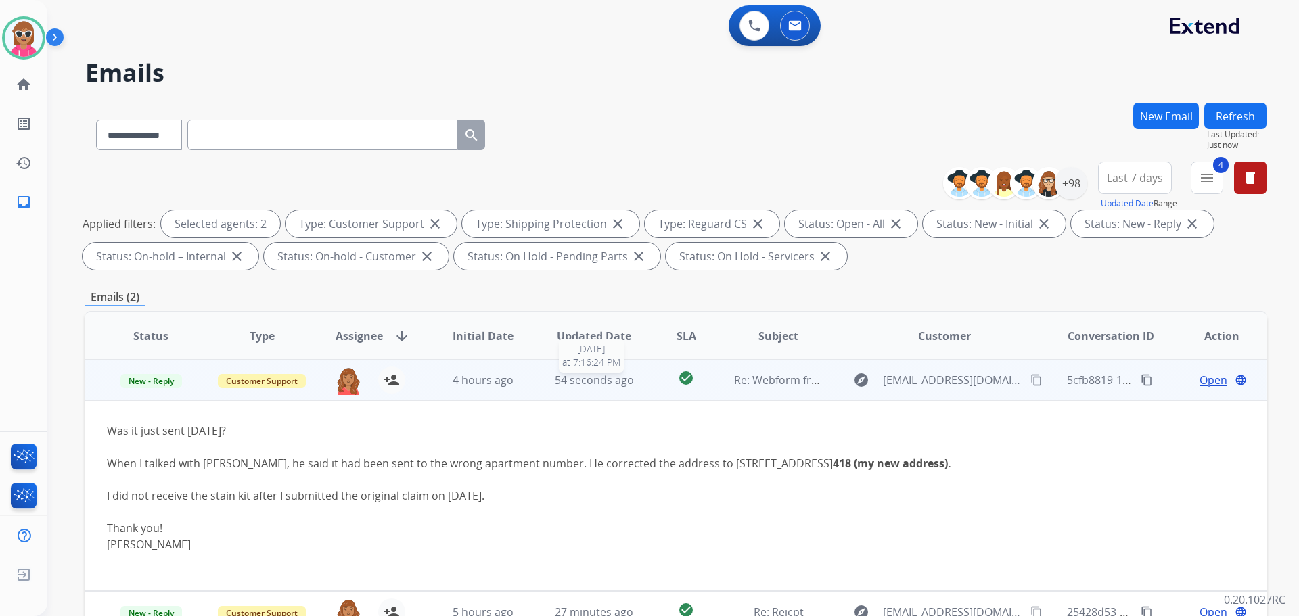
click at [589, 372] on div "54 seconds ago" at bounding box center [594, 380] width 89 height 16
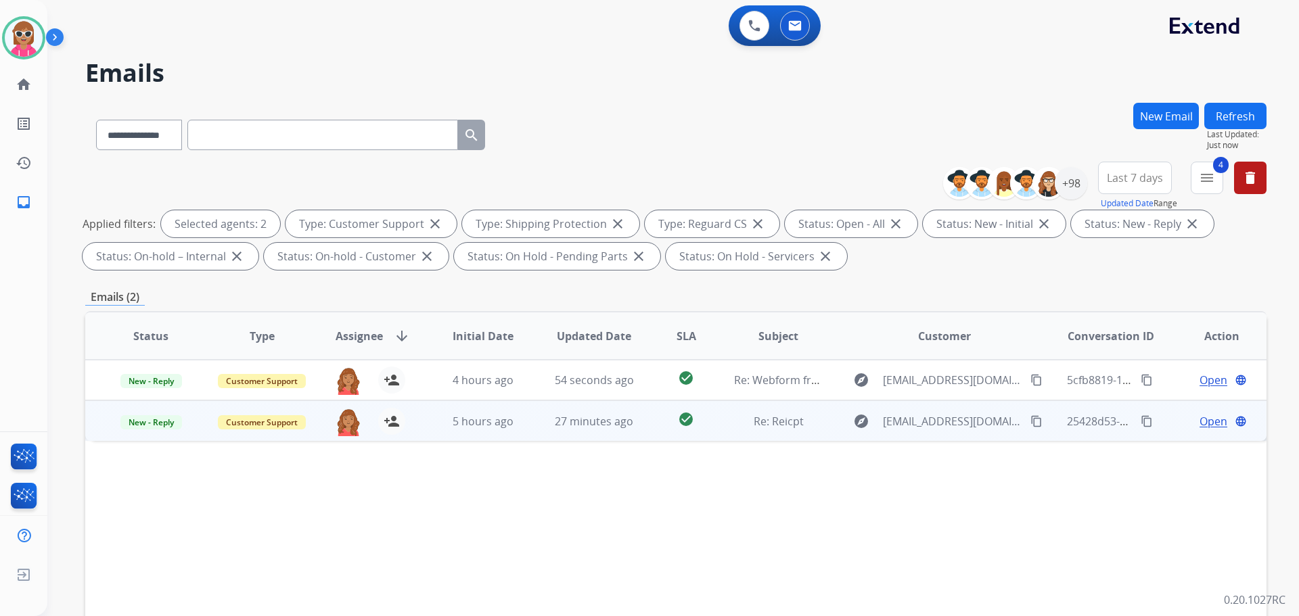
drag, startPoint x: 566, startPoint y: 441, endPoint x: 570, endPoint y: 430, distance: 12.0
click at [570, 431] on div "Status Type Assignee arrow_downward Initial Date Updated Date SLA Subject Custo…" at bounding box center [675, 537] width 1181 height 453
click at [571, 419] on span "27 minutes ago" at bounding box center [594, 421] width 78 height 15
click at [1206, 423] on span "Open" at bounding box center [1214, 421] width 28 height 16
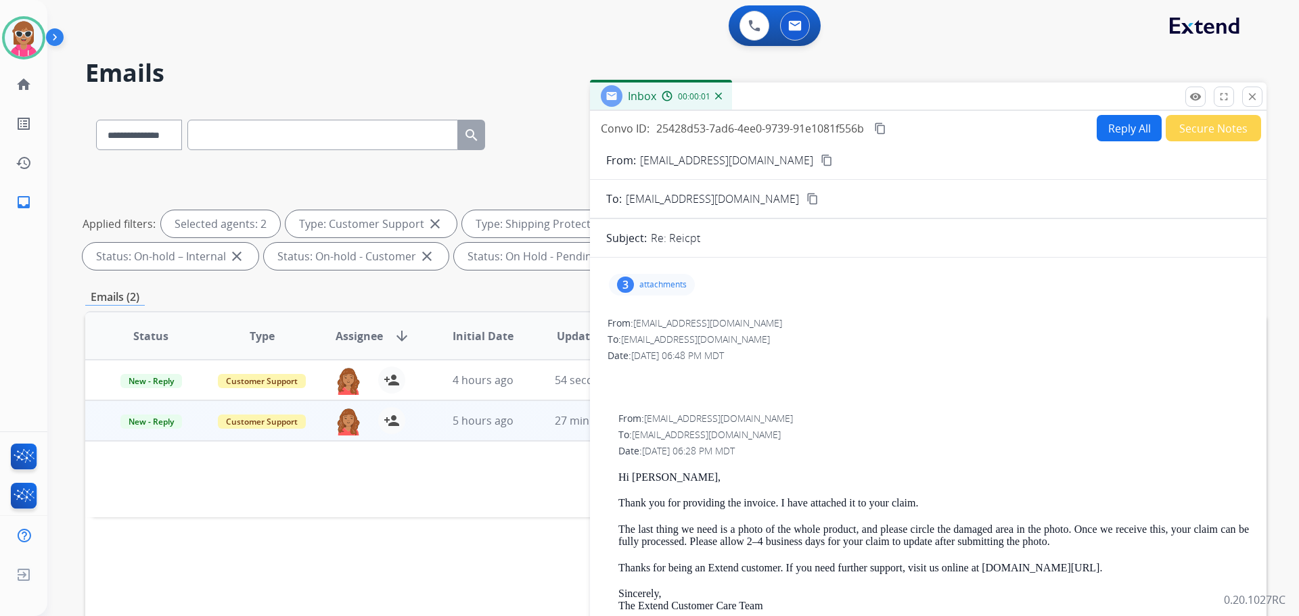
click at [681, 287] on p "attachments" at bounding box center [662, 284] width 47 height 11
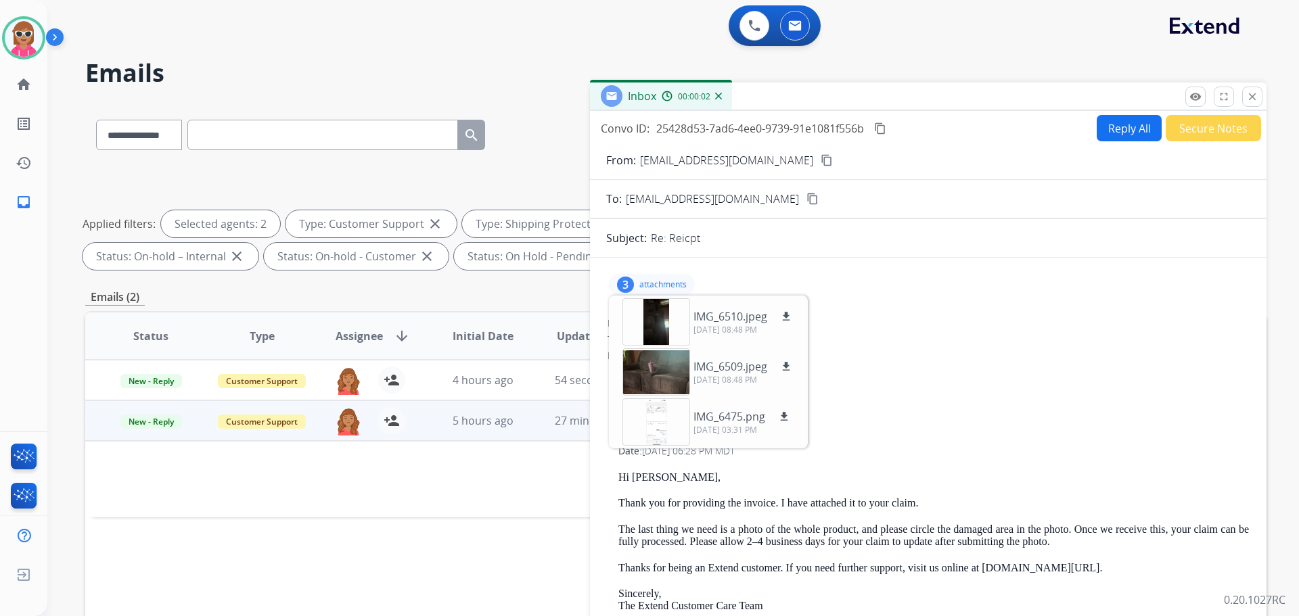
click at [819, 163] on button "content_copy" at bounding box center [827, 160] width 16 height 16
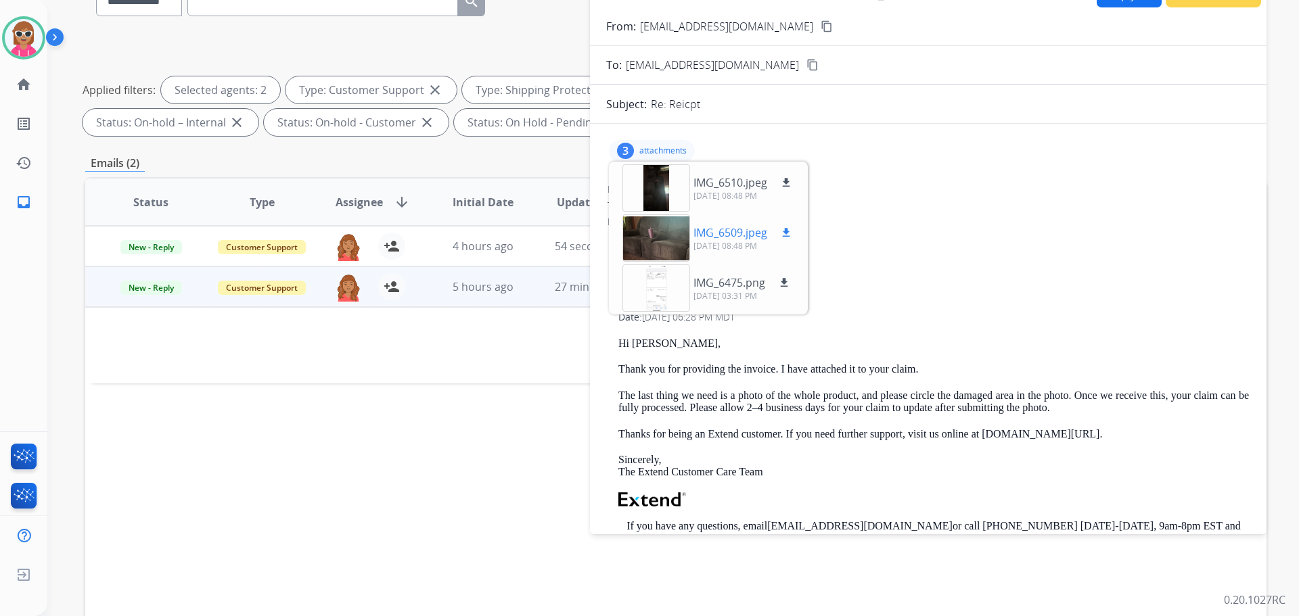
scroll to position [68, 0]
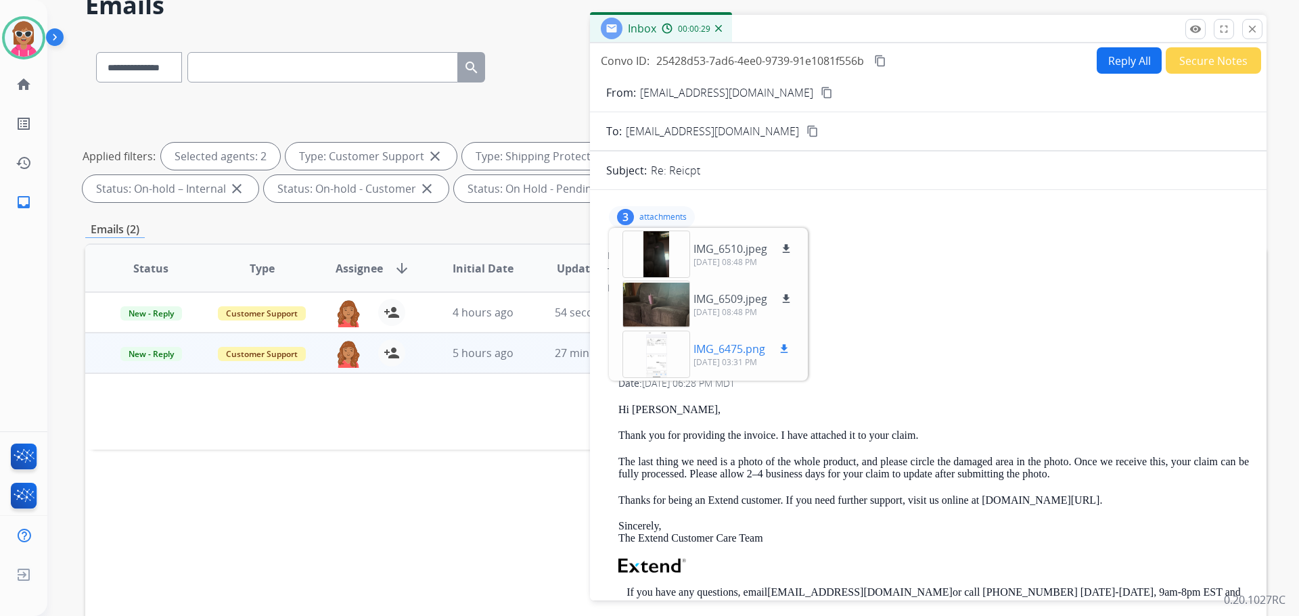
click at [675, 353] on div at bounding box center [656, 354] width 68 height 47
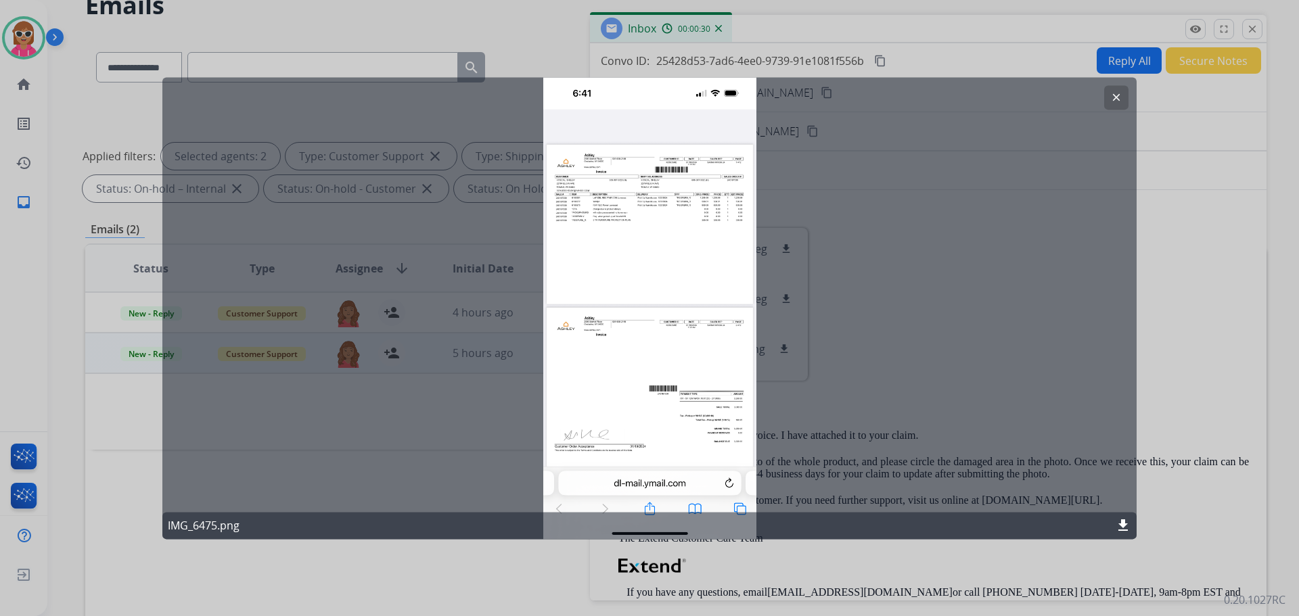
click at [604, 346] on div "clear IMG_6475.png download" at bounding box center [649, 308] width 974 height 462
drag, startPoint x: 1118, startPoint y: 94, endPoint x: 866, endPoint y: 7, distance: 266.4
click at [1116, 95] on mat-icon "clear" at bounding box center [1116, 97] width 12 height 12
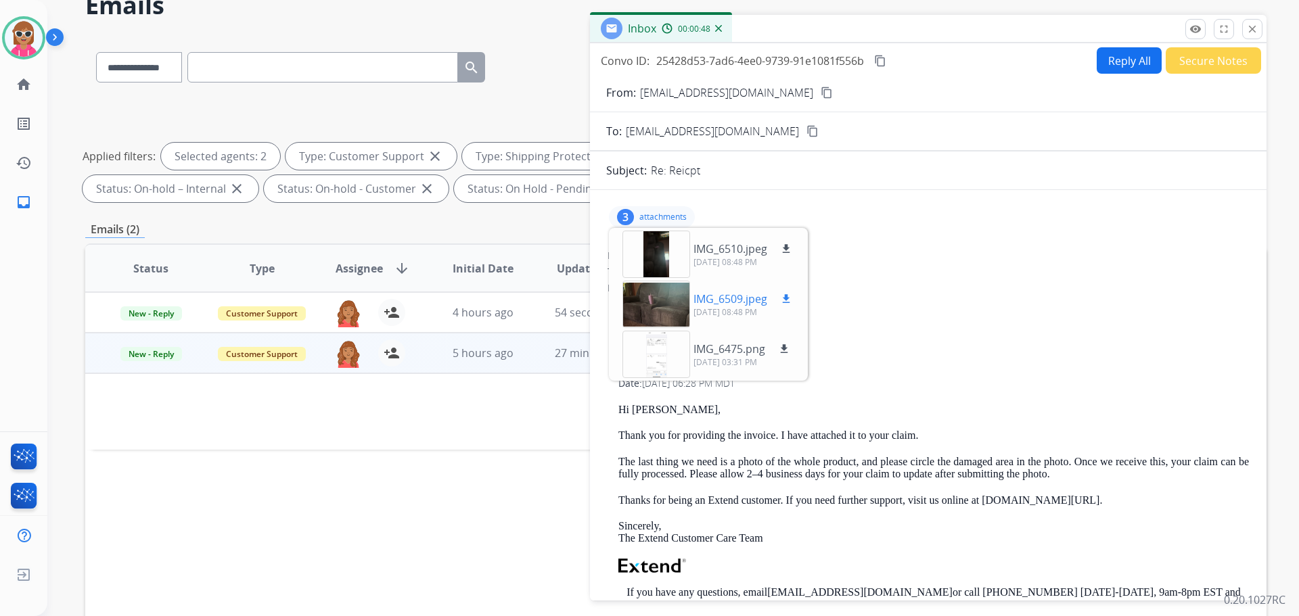
click at [645, 304] on div at bounding box center [656, 304] width 68 height 47
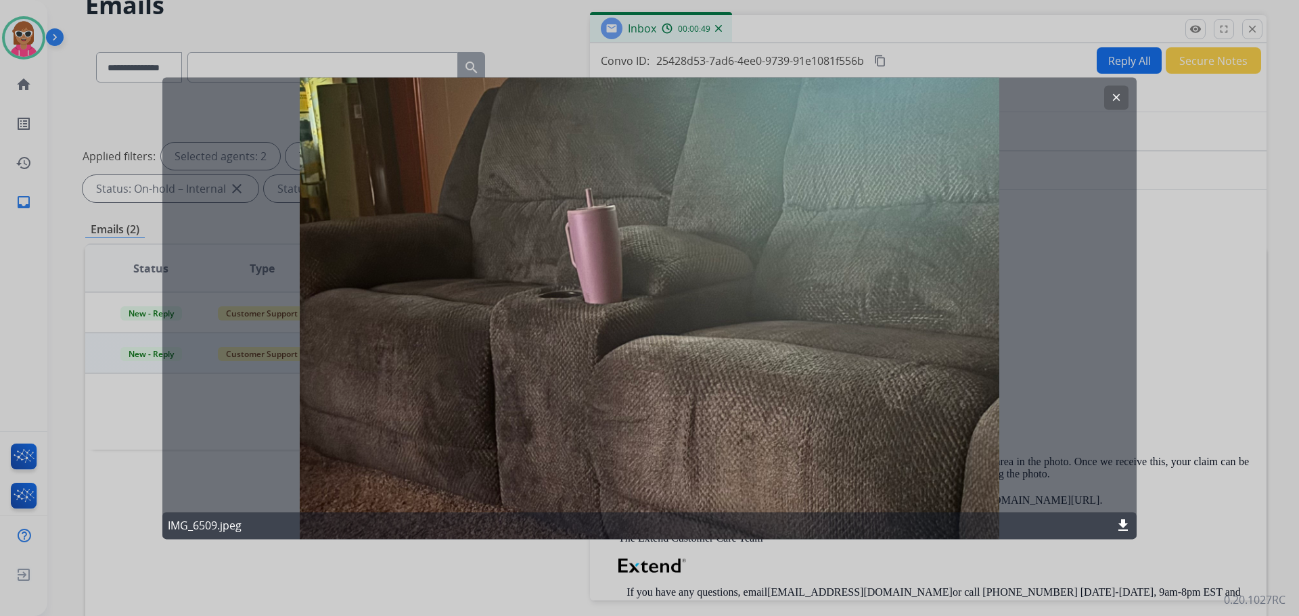
drag, startPoint x: 1106, startPoint y: 97, endPoint x: 777, endPoint y: 5, distance: 342.1
click at [1095, 94] on div "clear IMG_6509.jpeg download" at bounding box center [649, 308] width 974 height 462
drag, startPoint x: 1116, startPoint y: 89, endPoint x: 846, endPoint y: 169, distance: 281.7
click at [1115, 89] on button "clear" at bounding box center [1116, 97] width 24 height 24
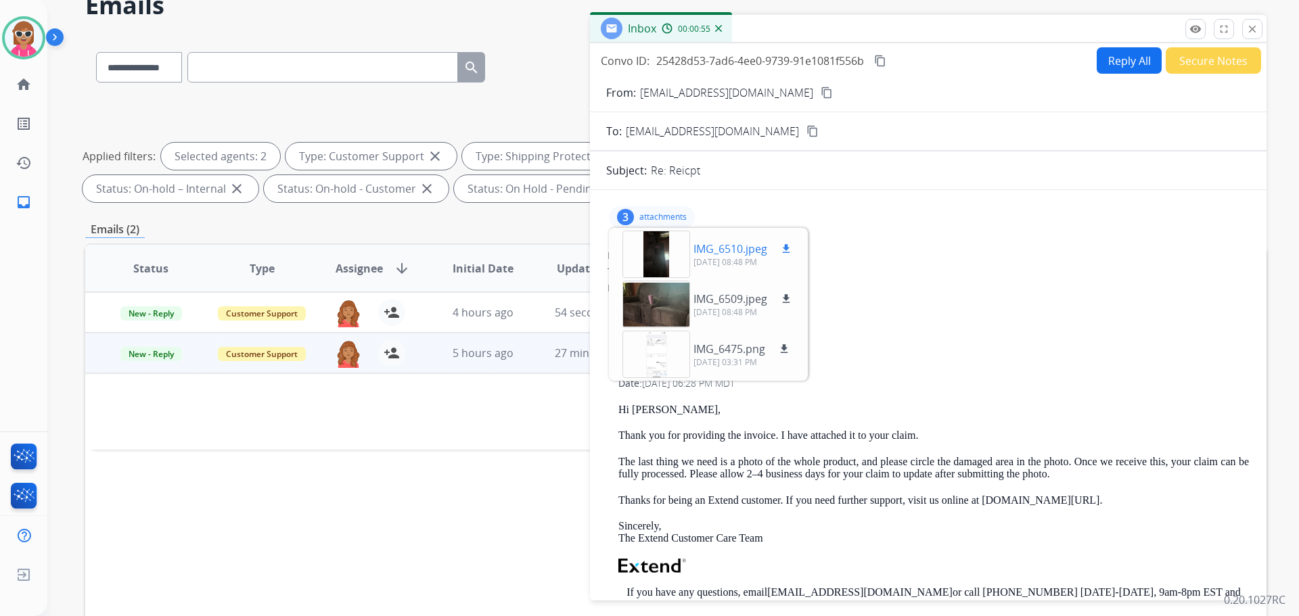
click at [653, 250] on div at bounding box center [656, 254] width 68 height 47
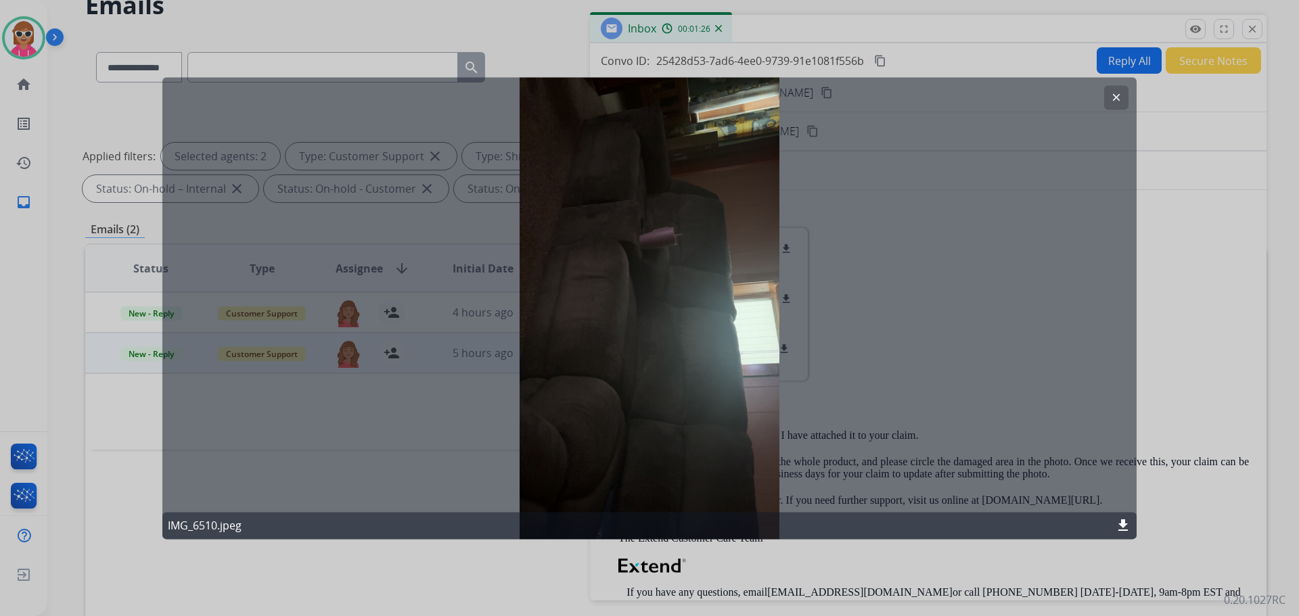
click at [1116, 98] on mat-icon "clear" at bounding box center [1116, 97] width 12 height 12
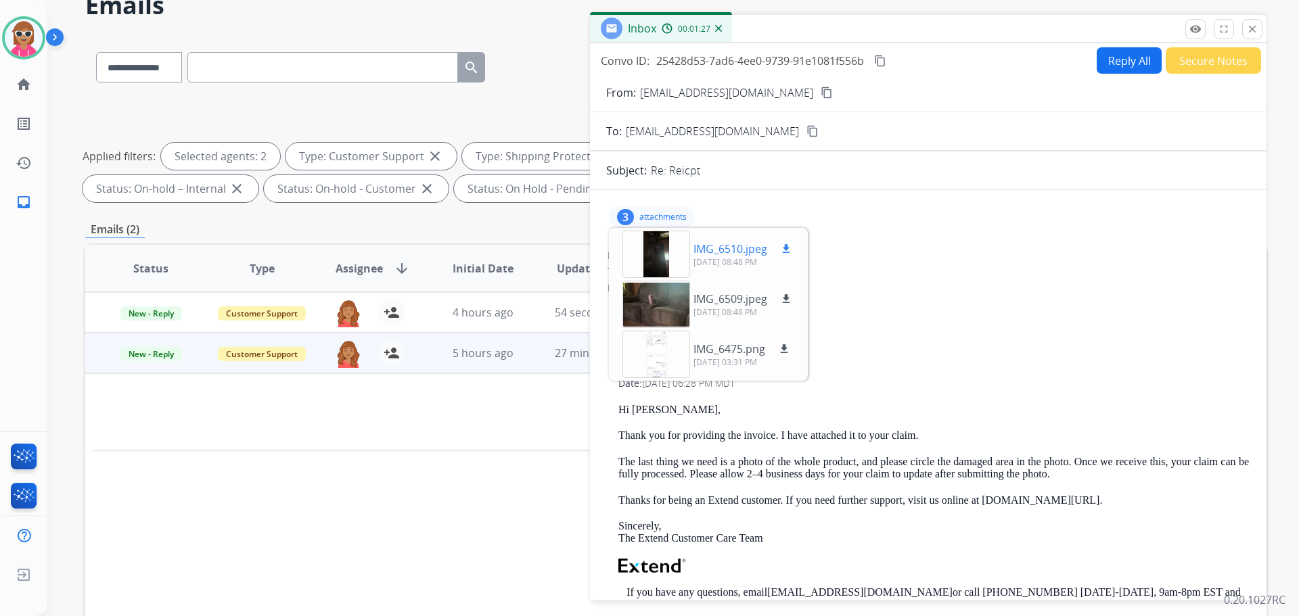
click at [661, 251] on div at bounding box center [656, 254] width 68 height 47
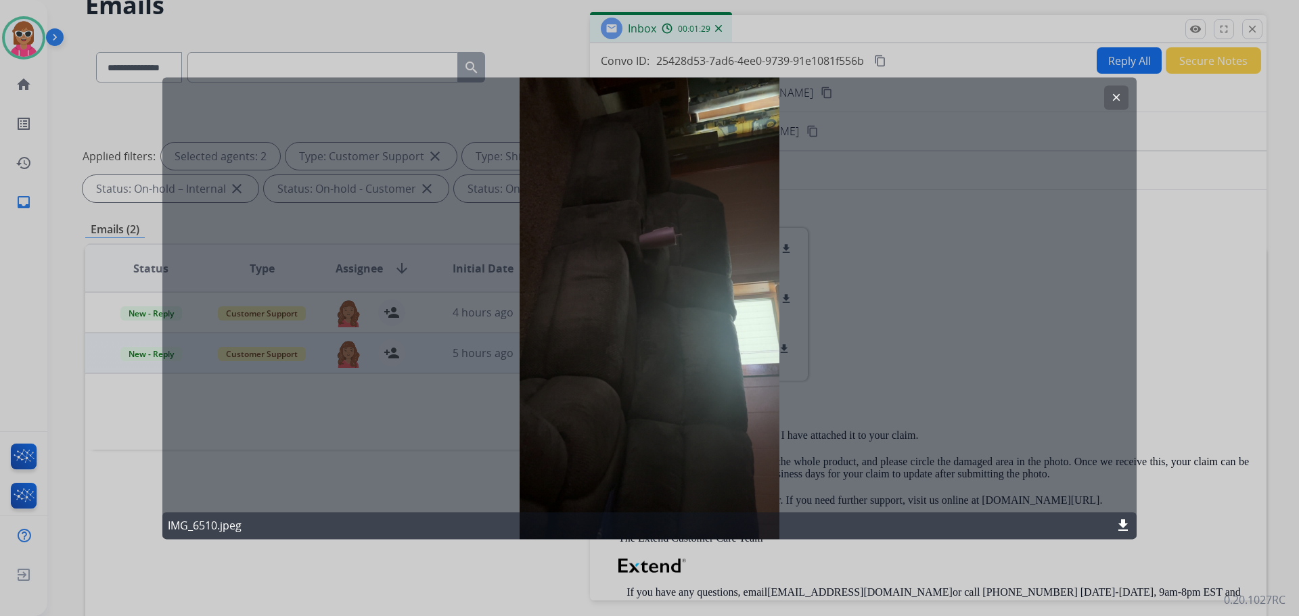
click at [1108, 93] on button "clear" at bounding box center [1116, 97] width 24 height 24
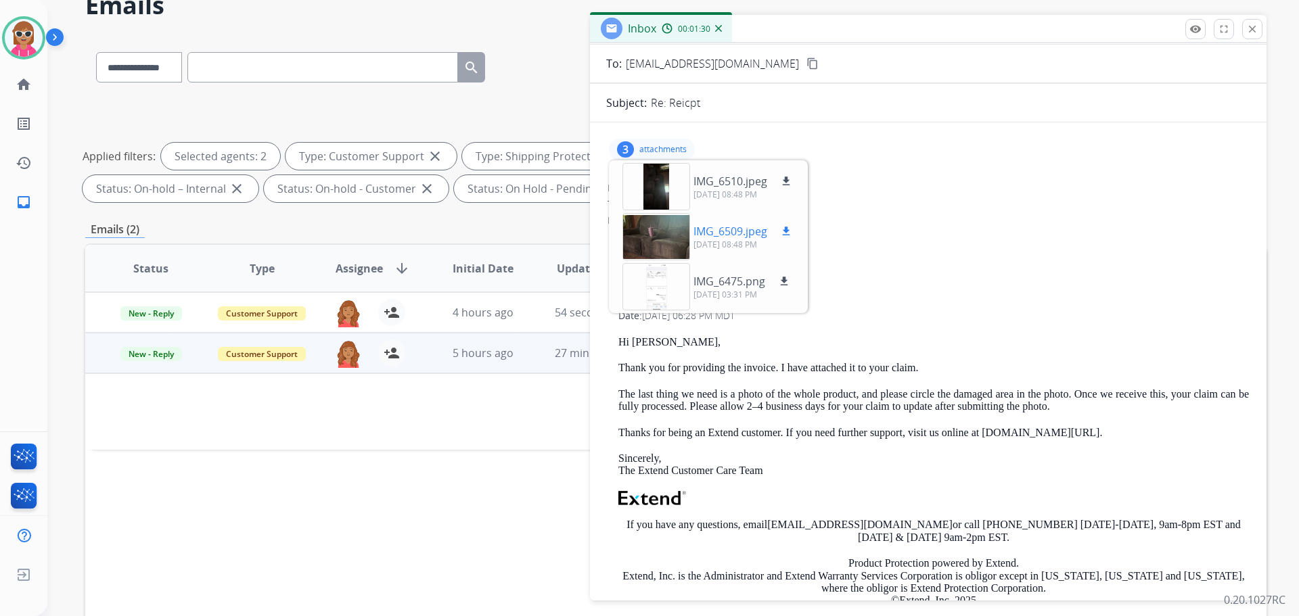
click at [664, 221] on div at bounding box center [656, 236] width 68 height 47
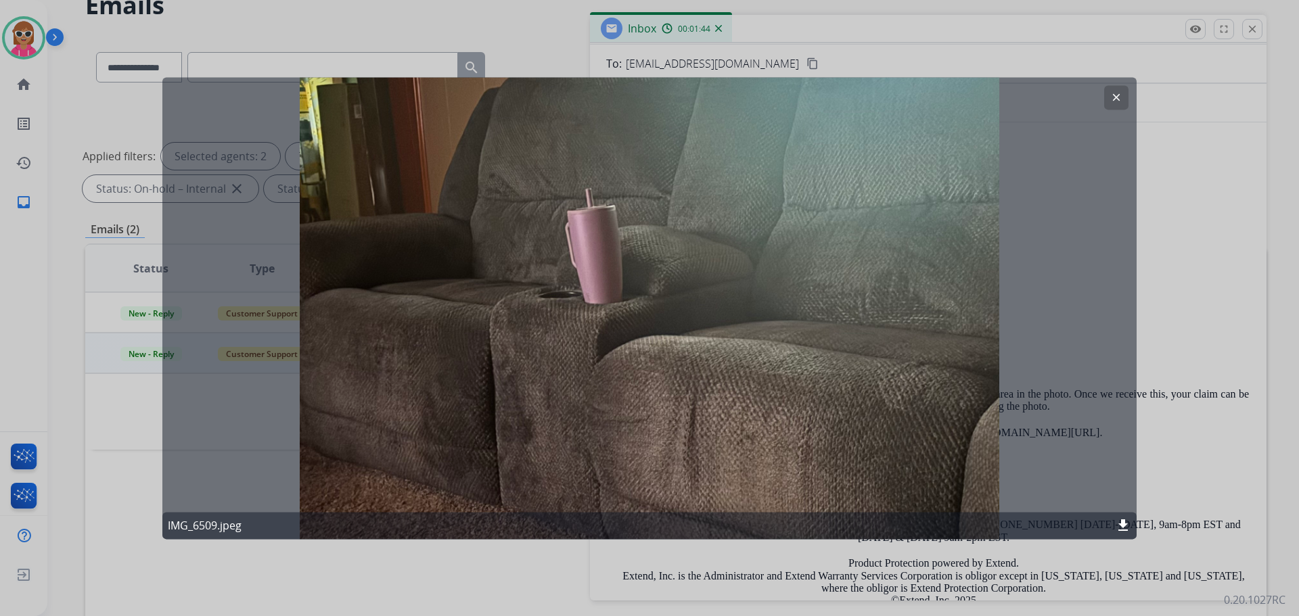
click at [1116, 98] on mat-icon "clear" at bounding box center [1116, 97] width 12 height 12
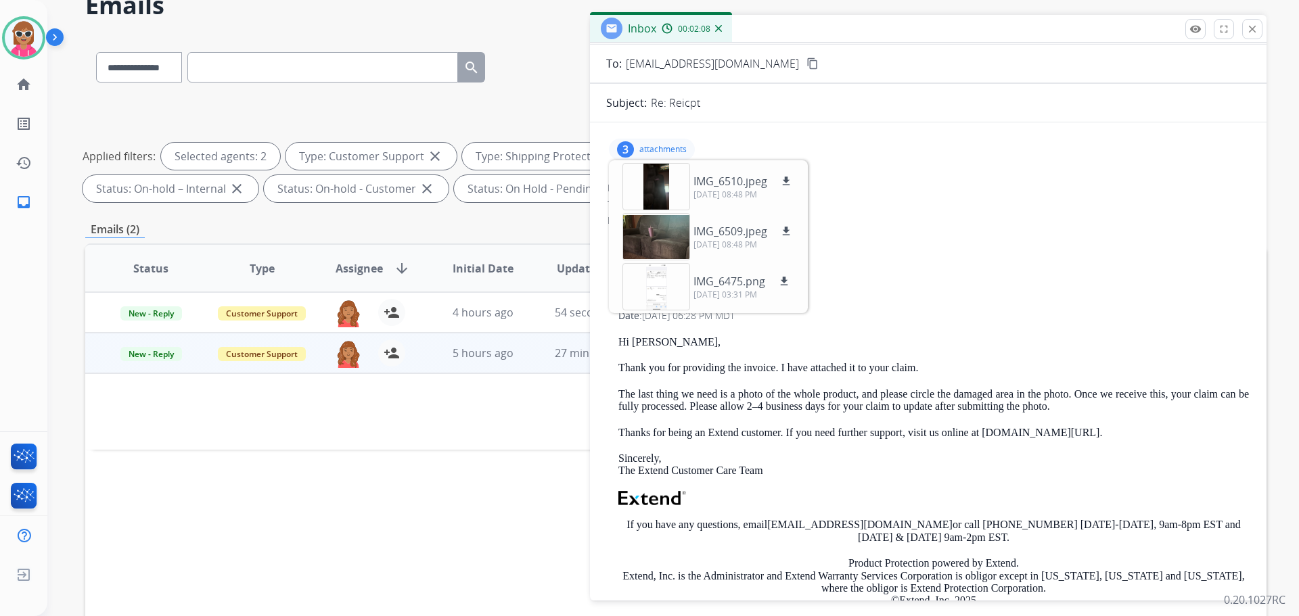
click at [983, 485] on div "Hi Shelby, Thank you for providing the invoice. I have attached it to your clai…" at bounding box center [933, 508] width 631 height 344
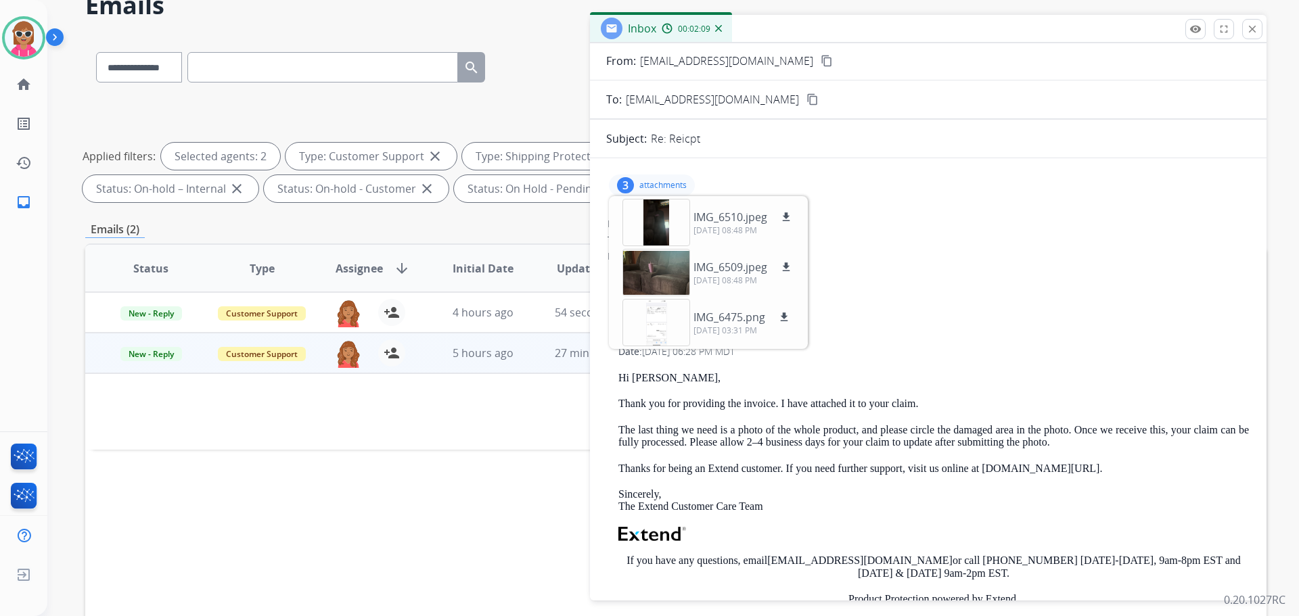
scroll to position [0, 0]
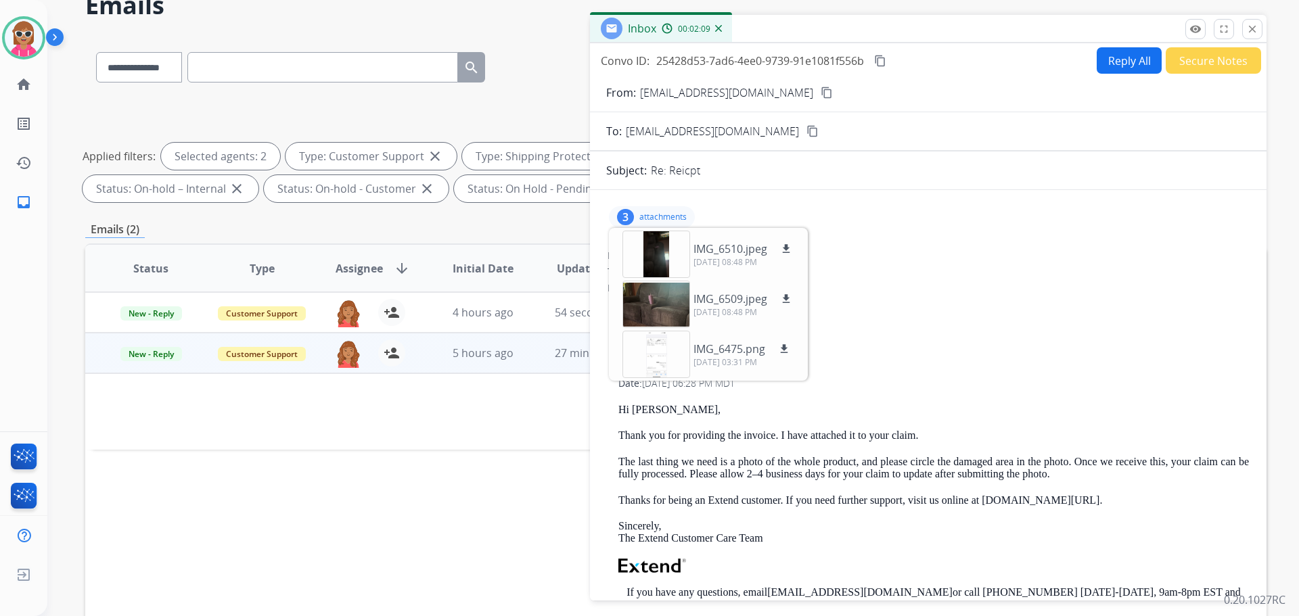
click at [1124, 64] on button "Reply All" at bounding box center [1129, 60] width 65 height 26
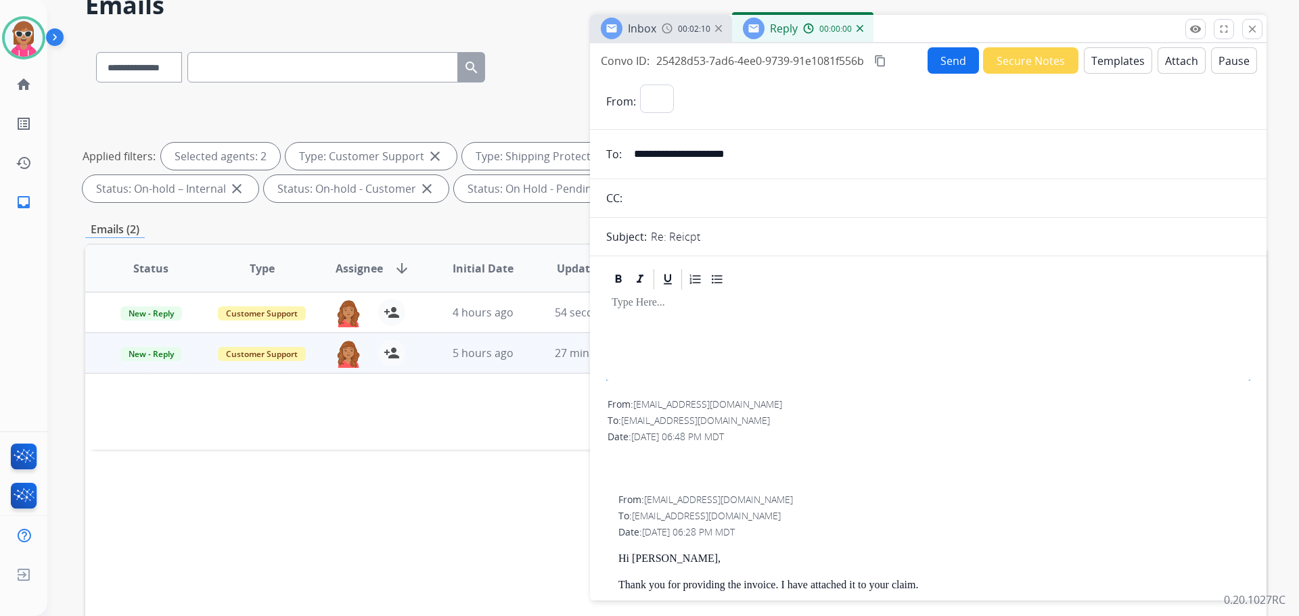
click at [1115, 68] on button "Templates" at bounding box center [1118, 60] width 68 height 26
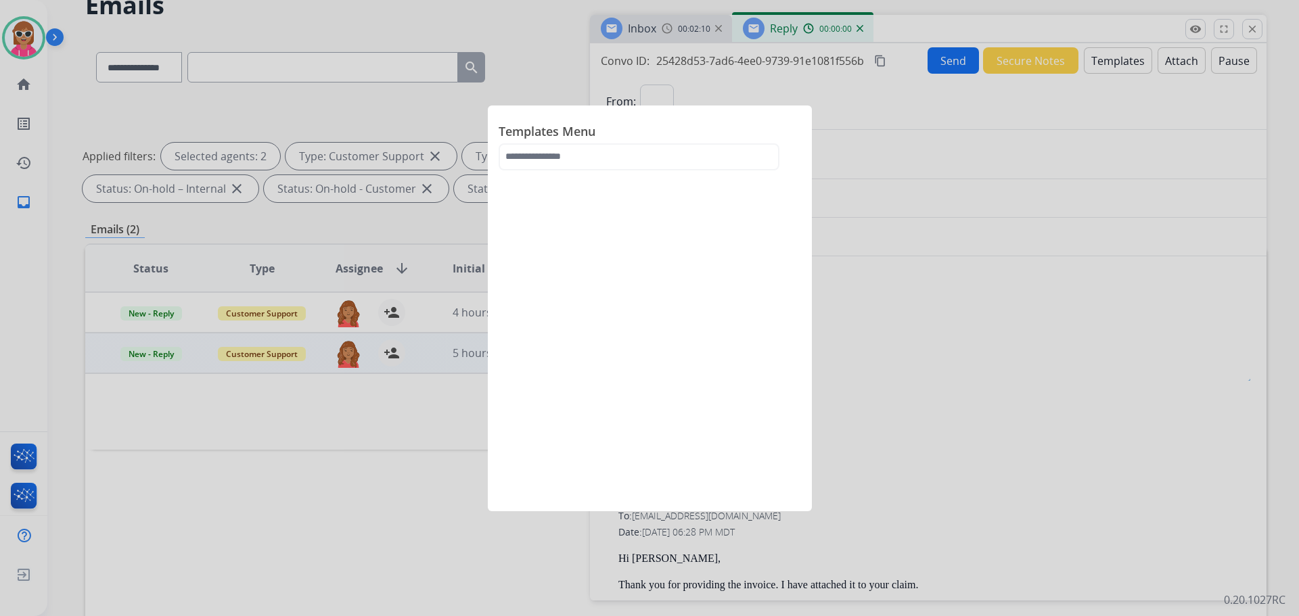
select select "**********"
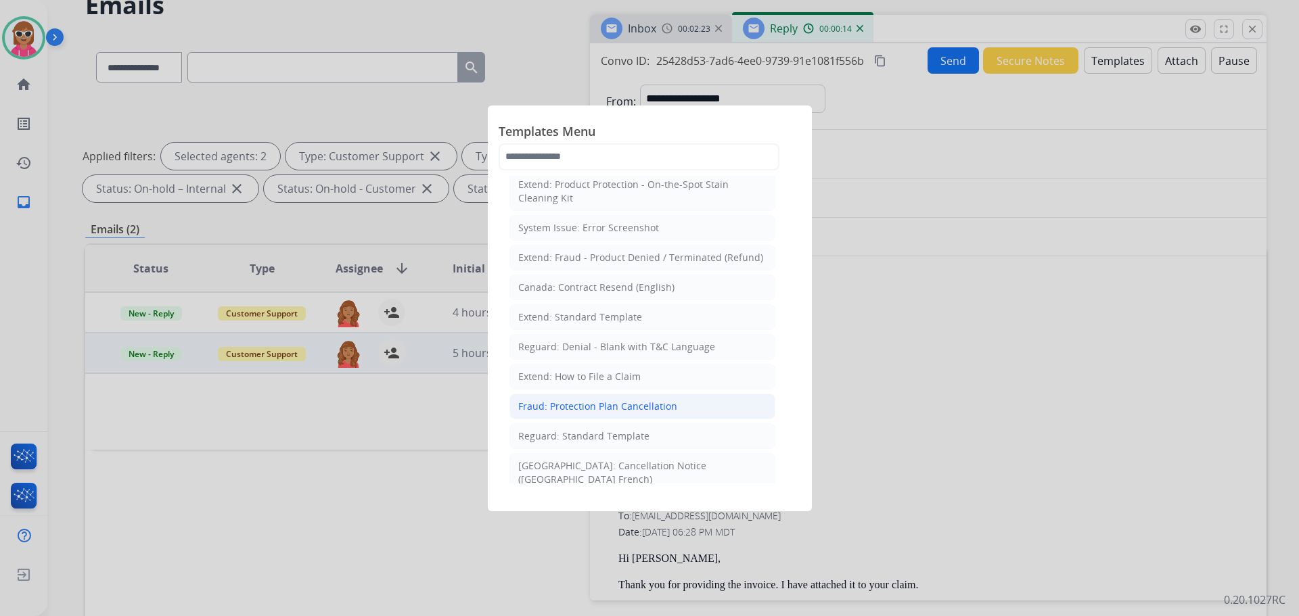
scroll to position [135, 0]
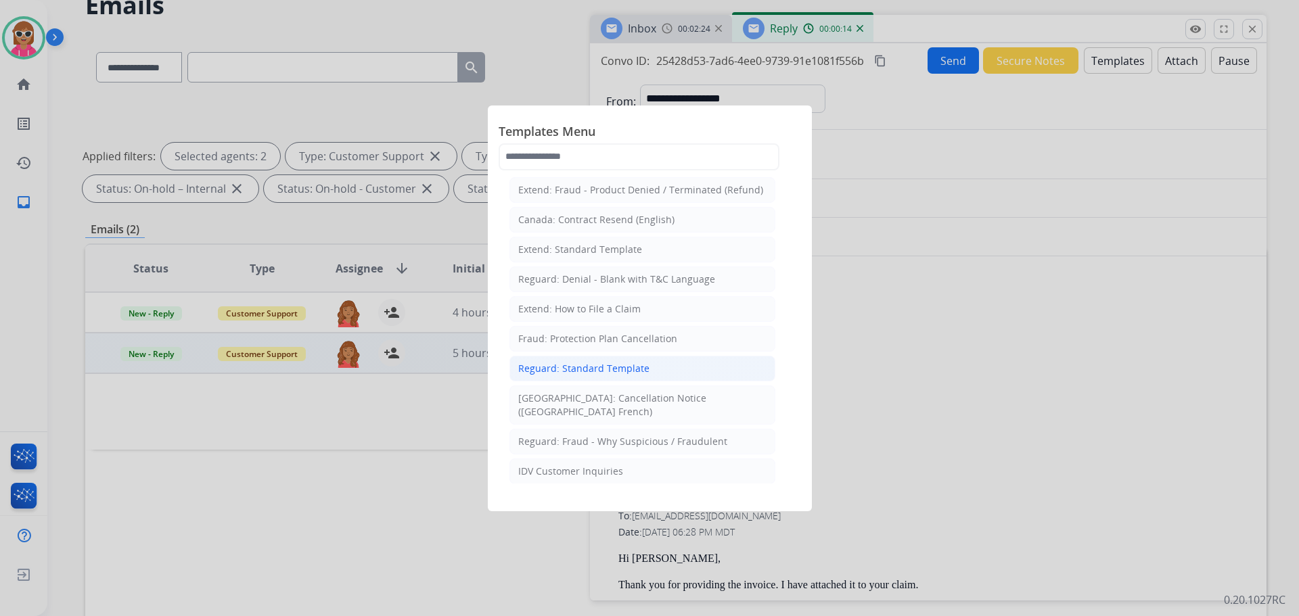
click at [634, 362] on div "Reguard: Standard Template" at bounding box center [583, 369] width 131 height 14
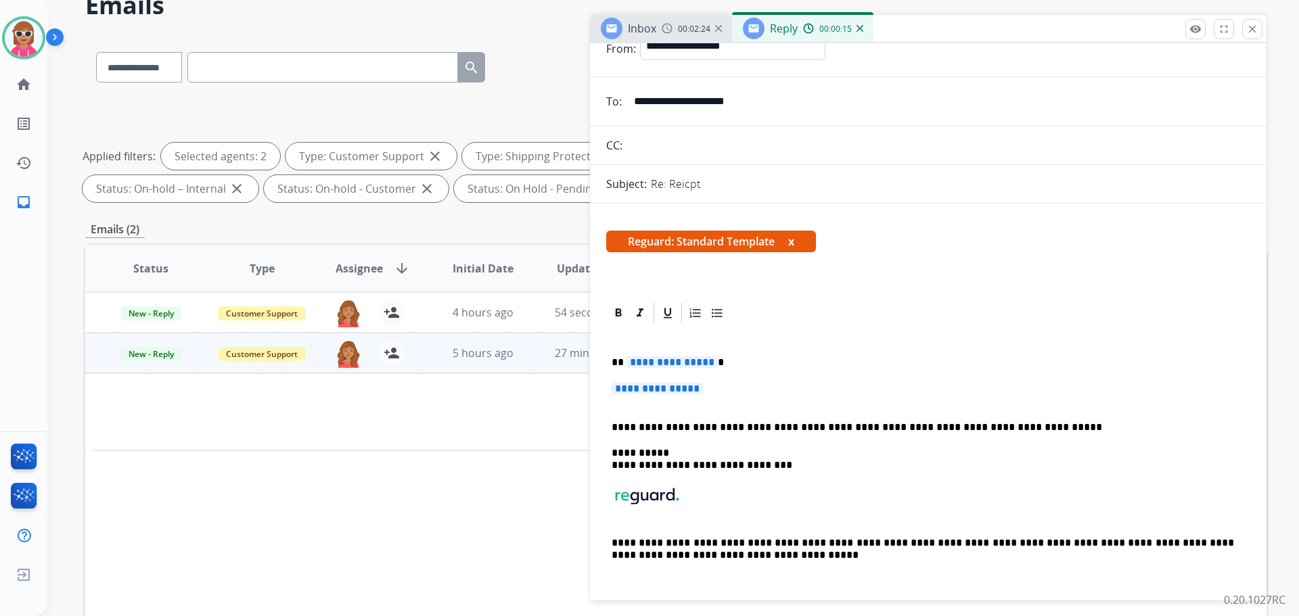
scroll to position [68, 0]
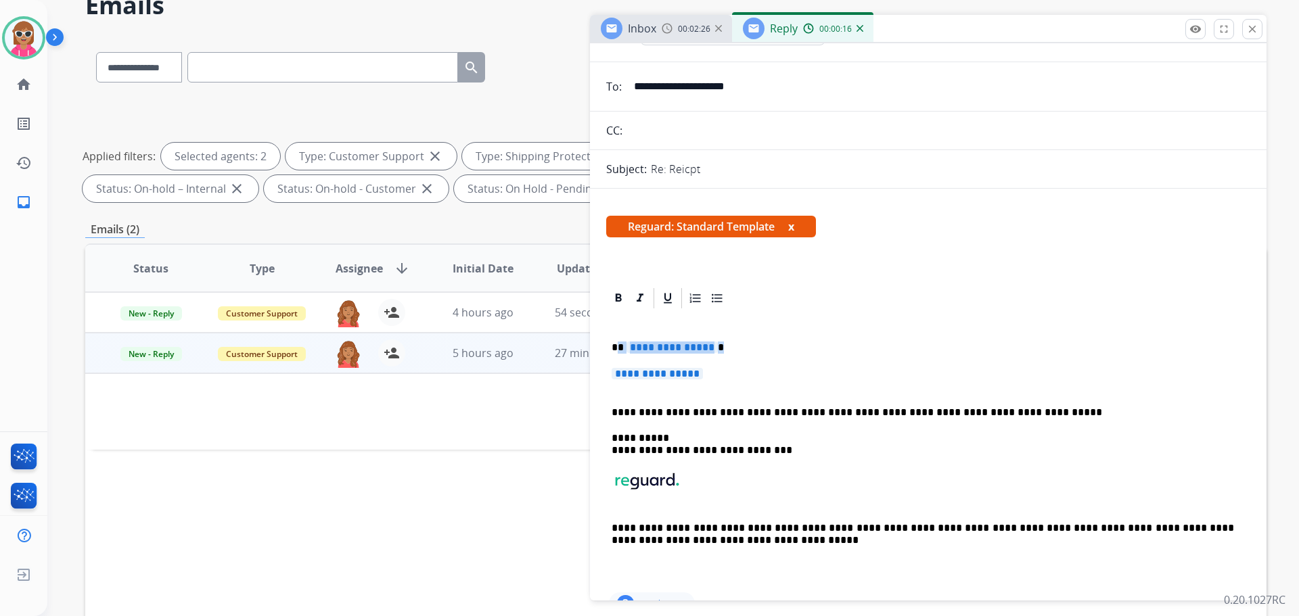
drag, startPoint x: 620, startPoint y: 350, endPoint x: 709, endPoint y: 371, distance: 90.9
click at [709, 371] on div "**********" at bounding box center [928, 450] width 644 height 279
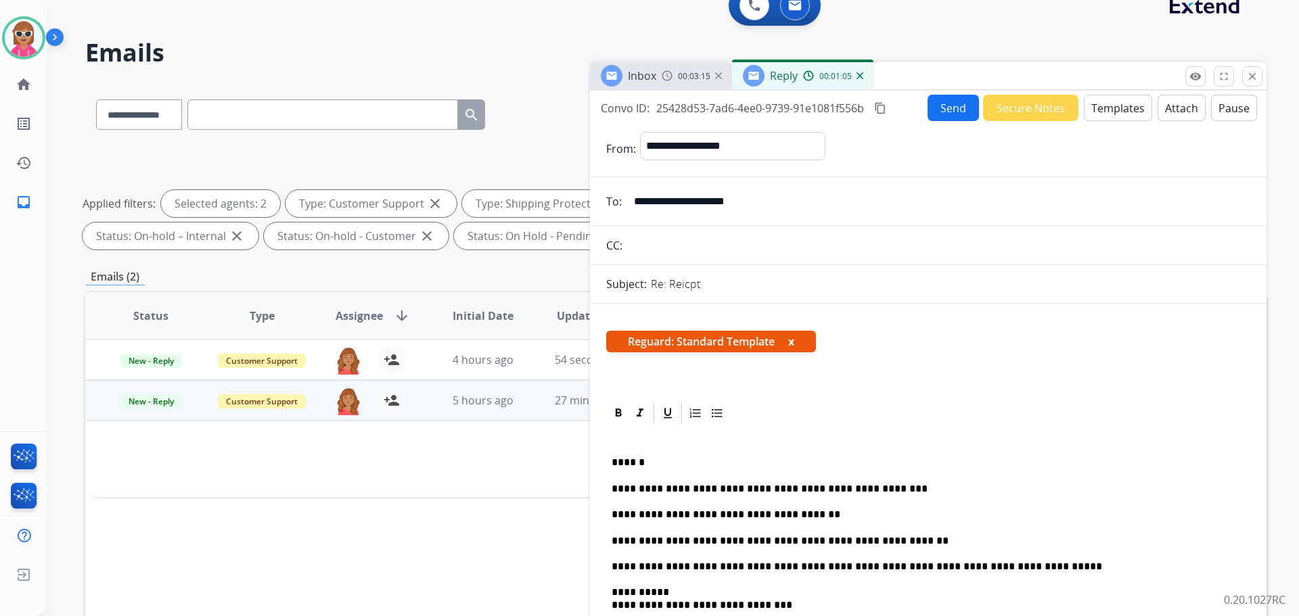
scroll to position [0, 0]
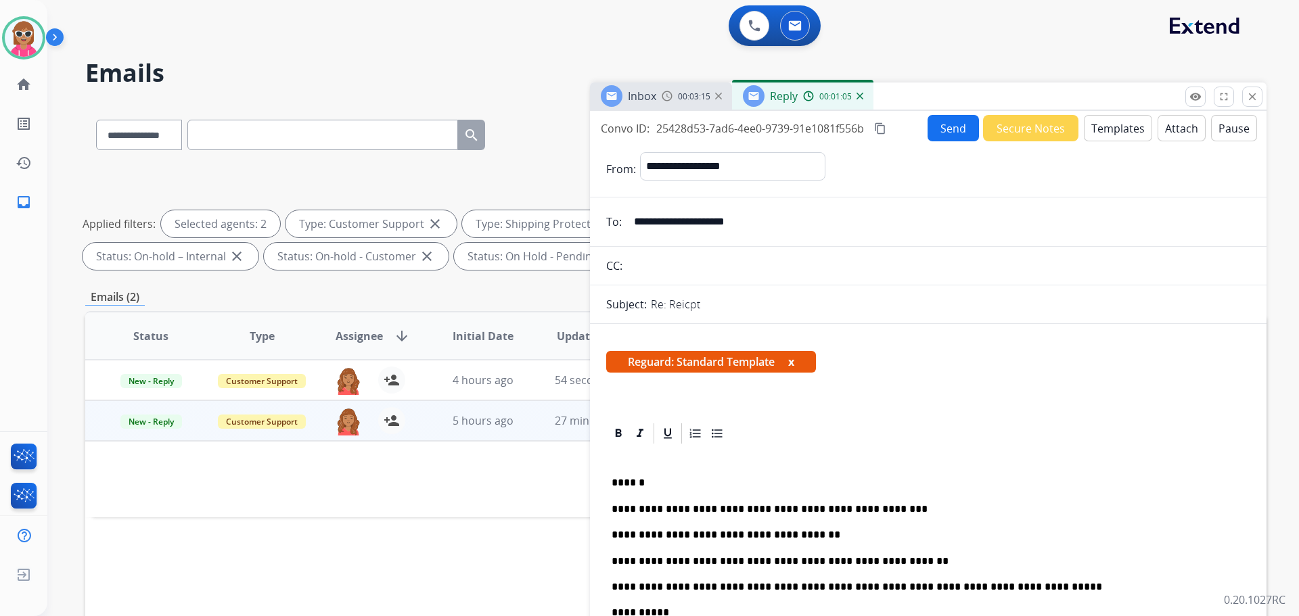
click at [888, 128] on button "content_copy" at bounding box center [880, 128] width 16 height 16
click at [936, 134] on button "Send" at bounding box center [953, 128] width 51 height 26
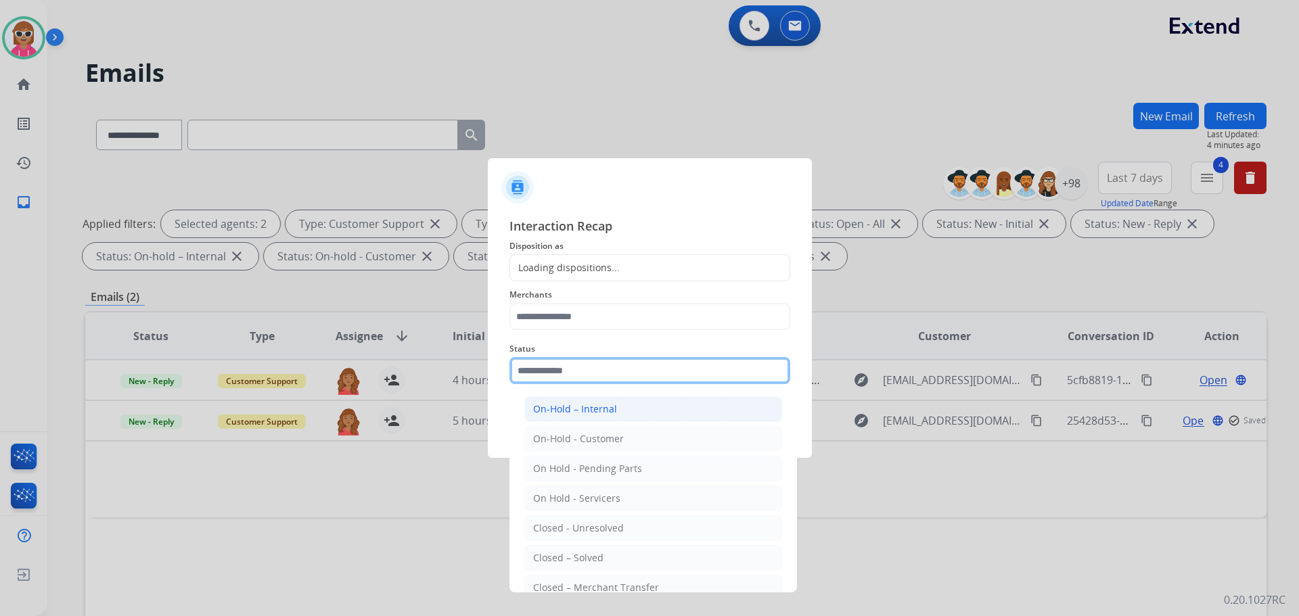
drag, startPoint x: 570, startPoint y: 365, endPoint x: 586, endPoint y: 409, distance: 46.9
click at [568, 366] on input "text" at bounding box center [649, 370] width 281 height 27
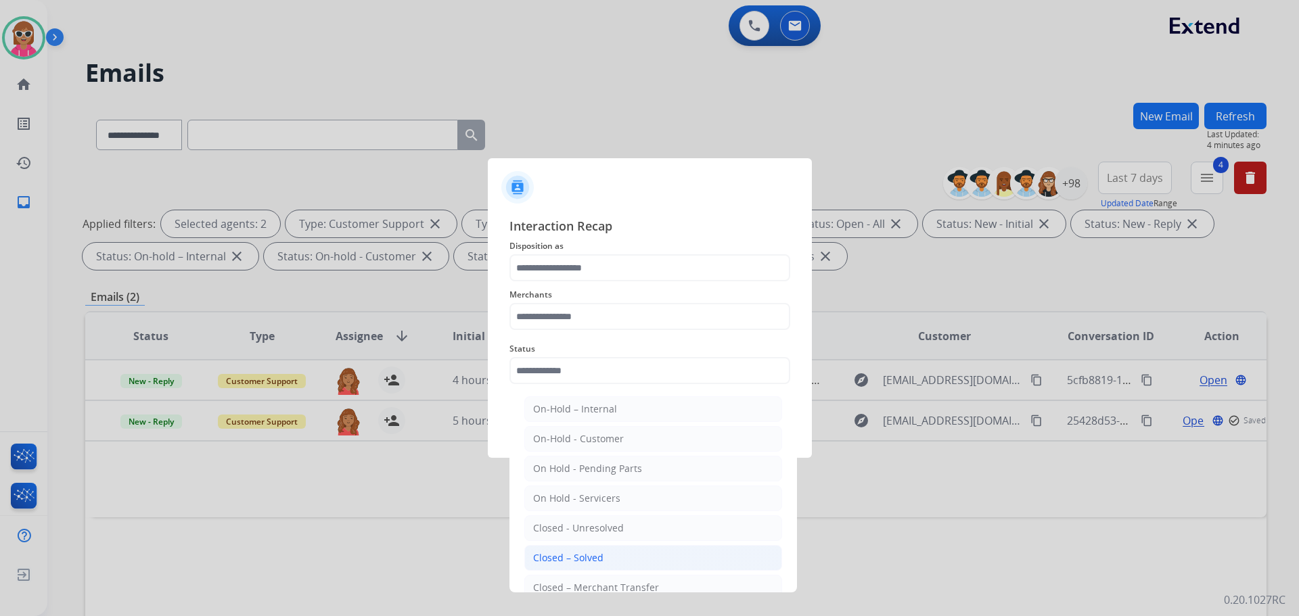
drag, startPoint x: 572, startPoint y: 558, endPoint x: 583, endPoint y: 418, distance: 140.5
click at [572, 553] on div "Closed – Solved" at bounding box center [568, 558] width 70 height 14
type input "**********"
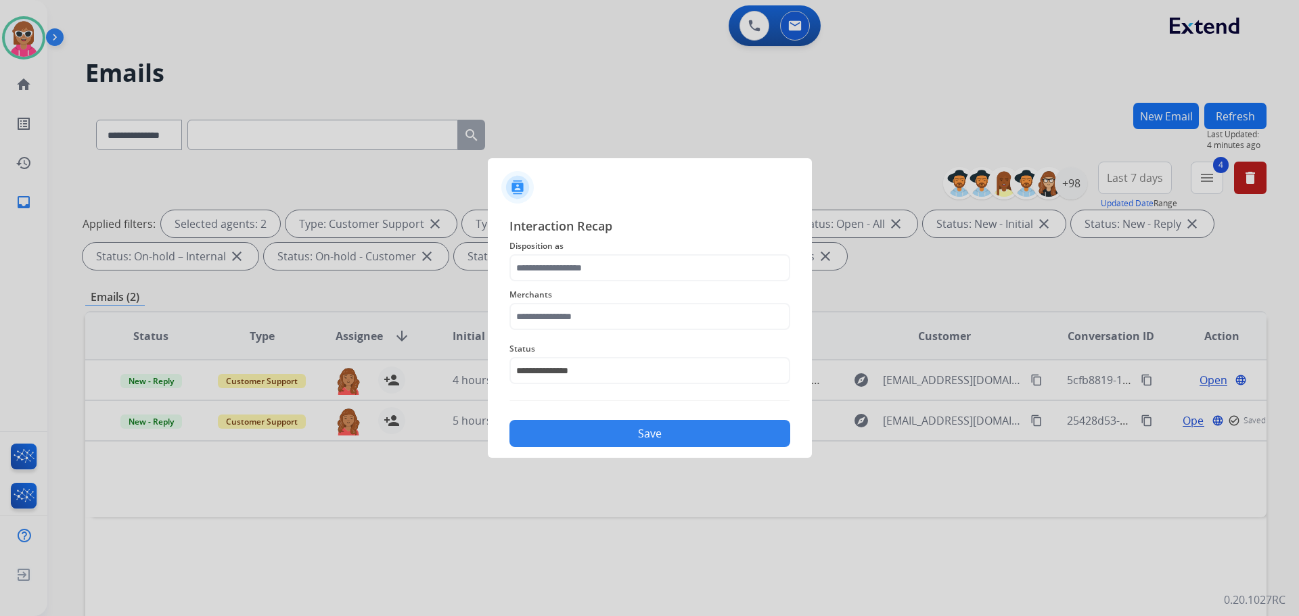
click at [610, 299] on span "Merchants" at bounding box center [649, 295] width 281 height 16
click at [612, 313] on input "text" at bounding box center [649, 316] width 281 height 27
drag, startPoint x: 589, startPoint y: 356, endPoint x: 625, endPoint y: 283, distance: 81.4
click at [589, 355] on div "[PERSON_NAME]" at bounding box center [571, 355] width 76 height 14
type input "**********"
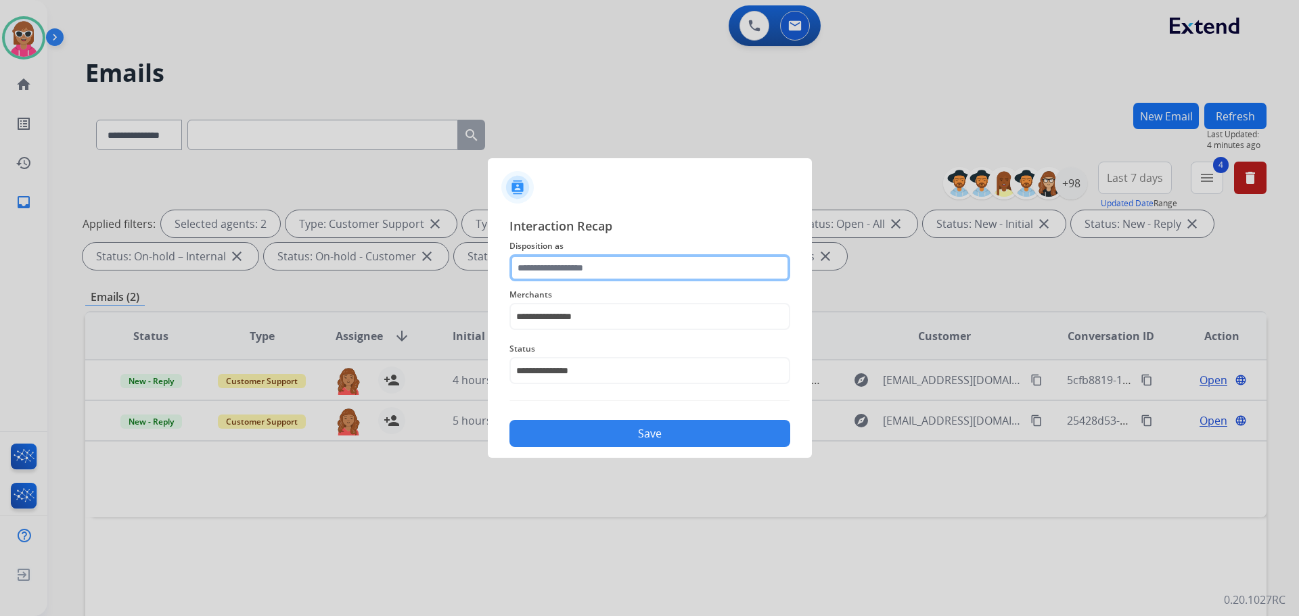
click at [631, 266] on input "text" at bounding box center [649, 267] width 281 height 27
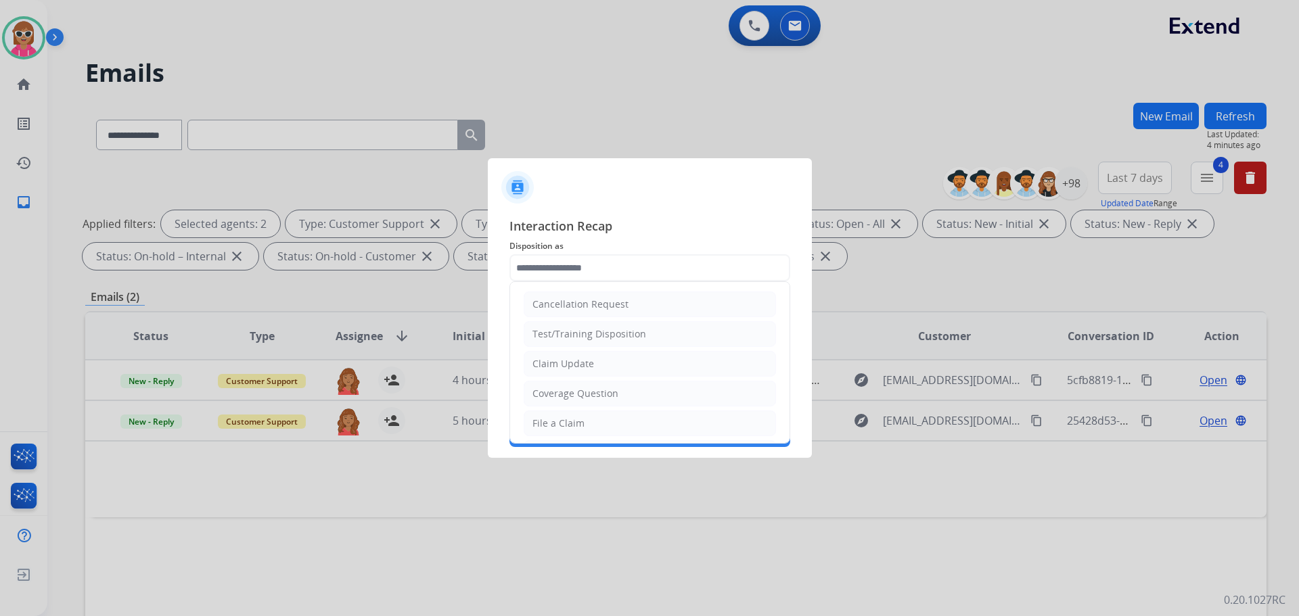
drag, startPoint x: 590, startPoint y: 361, endPoint x: 596, endPoint y: 396, distance: 35.7
click at [593, 356] on li "Claim Update" at bounding box center [650, 364] width 252 height 26
type input "**********"
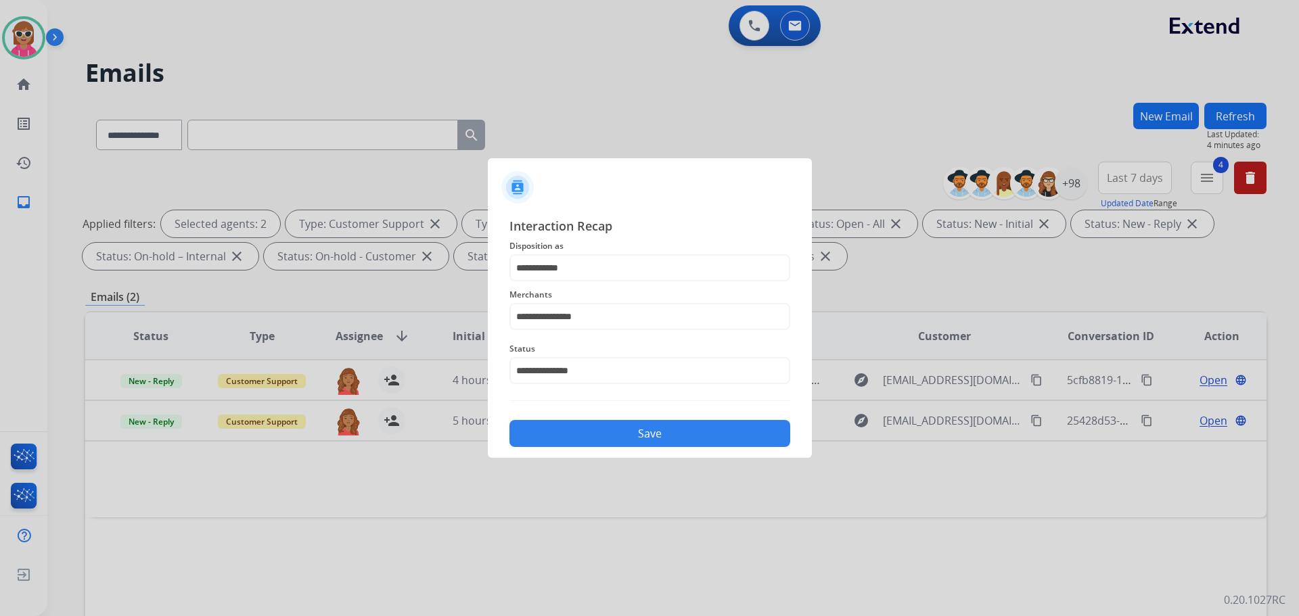
click at [624, 433] on button "Save" at bounding box center [649, 433] width 281 height 27
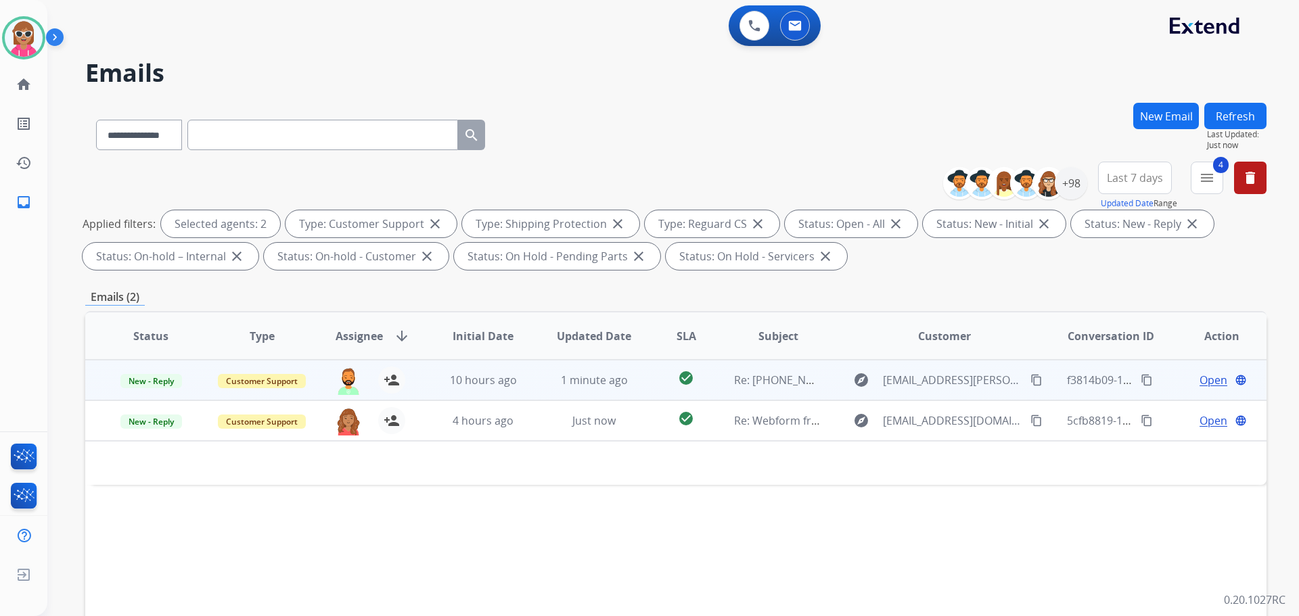
click at [581, 389] on td "1 minute ago" at bounding box center [583, 380] width 111 height 41
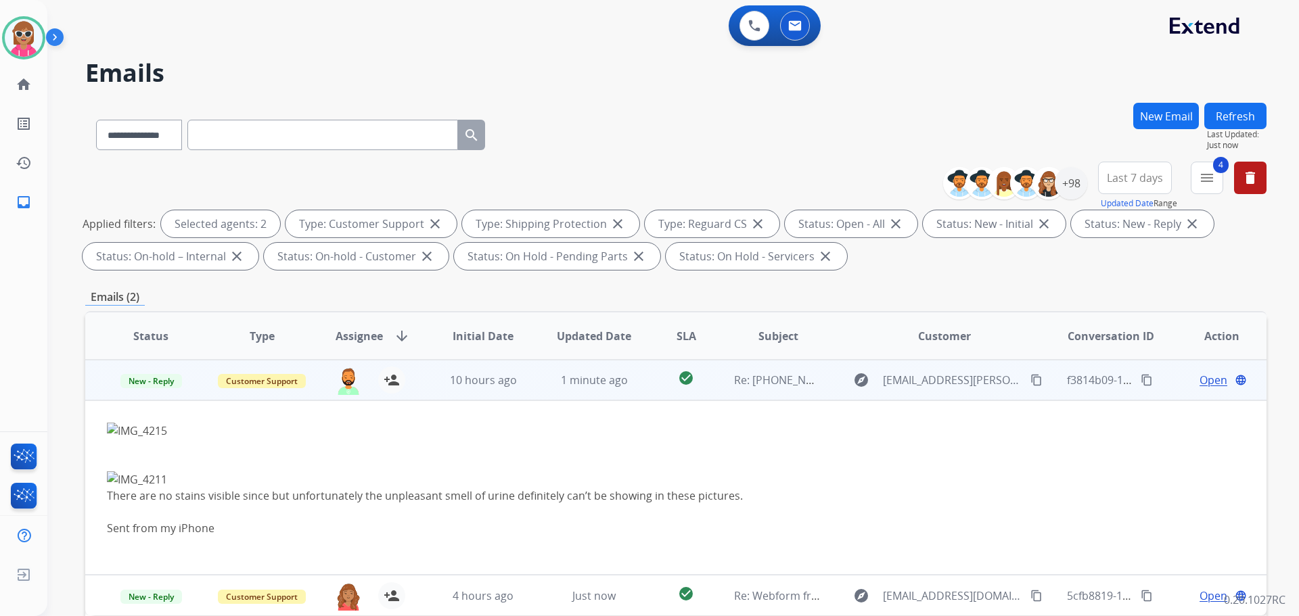
click at [581, 389] on td "1 minute ago" at bounding box center [583, 380] width 111 height 41
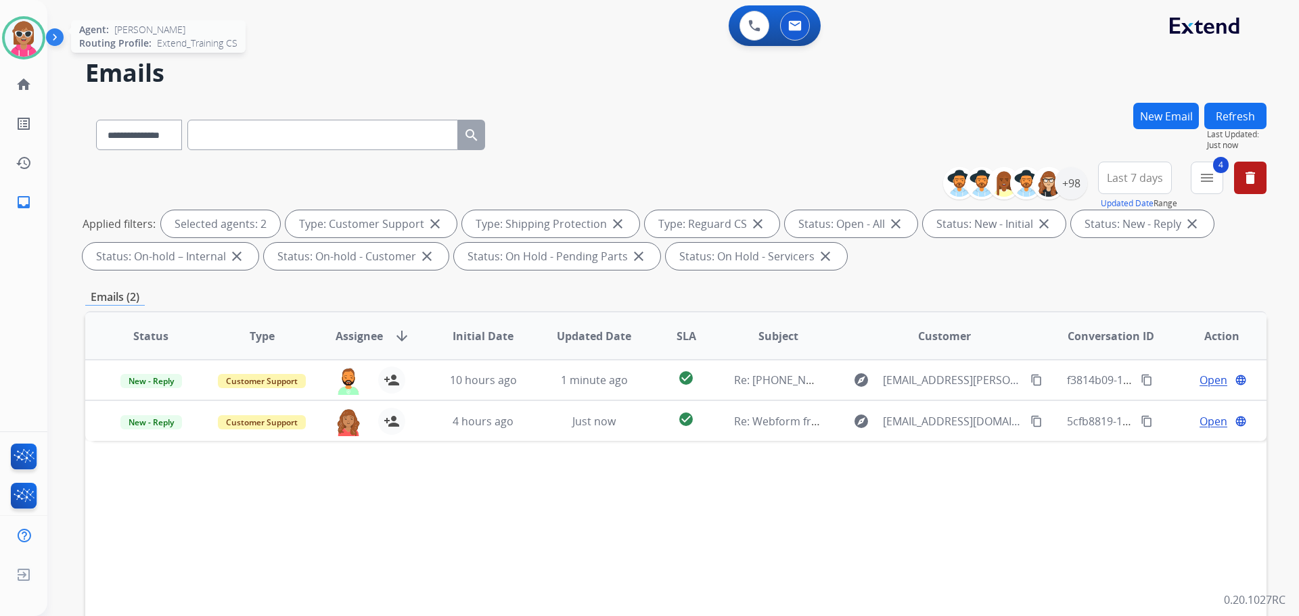
click at [26, 28] on img at bounding box center [24, 38] width 38 height 38
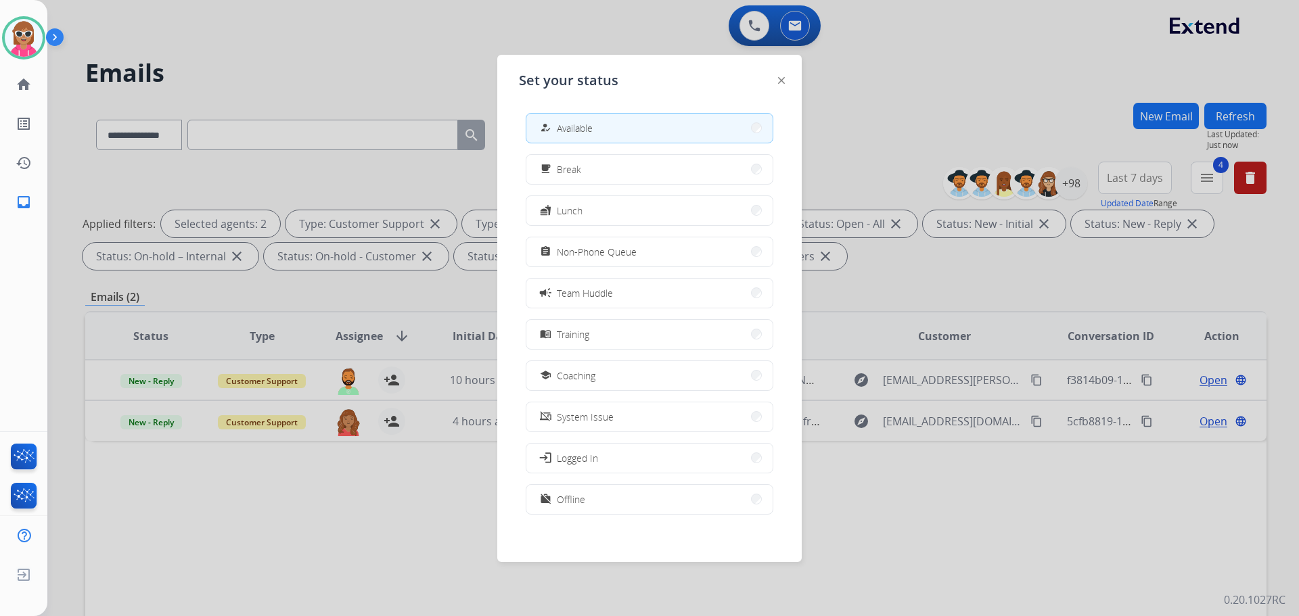
click at [589, 500] on button "work_off Offline" at bounding box center [649, 499] width 246 height 29
